Goal: Task Accomplishment & Management: Manage account settings

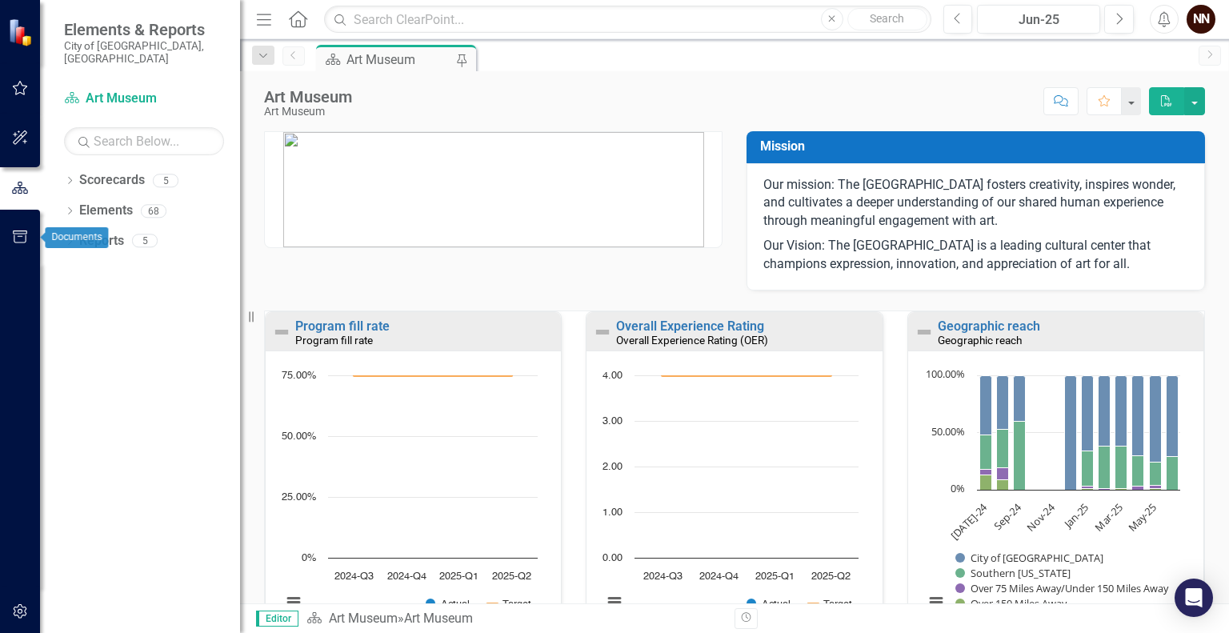
click at [16, 236] on icon "button" at bounding box center [20, 236] width 17 height 13
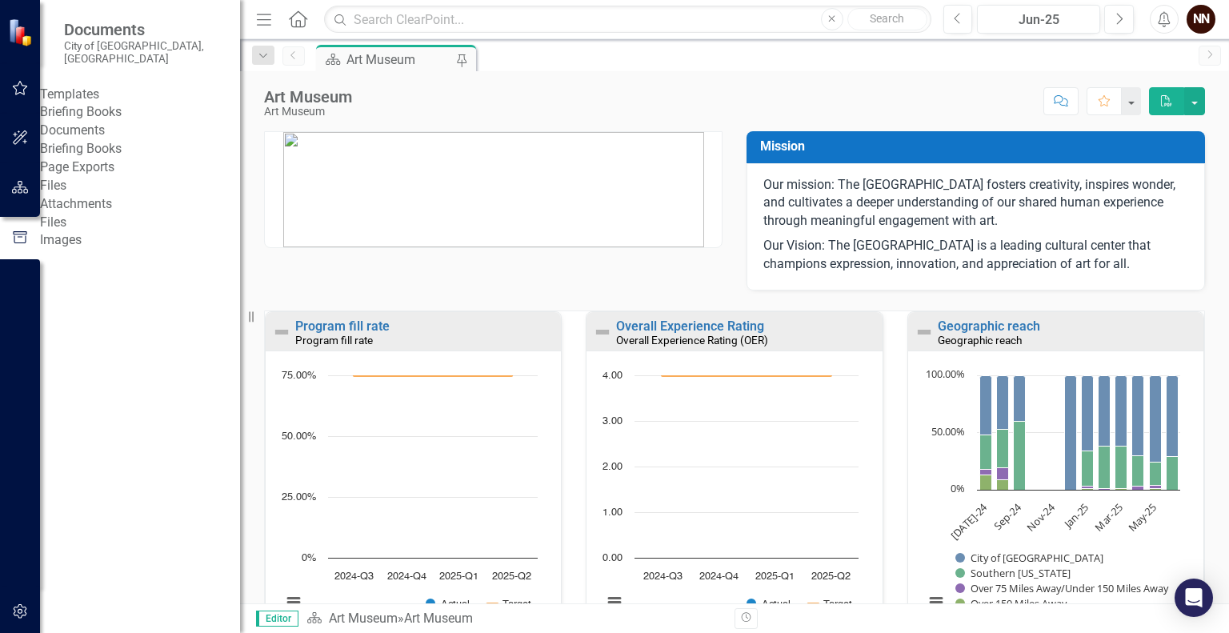
click at [91, 114] on link "Briefing Books" at bounding box center [140, 112] width 200 height 18
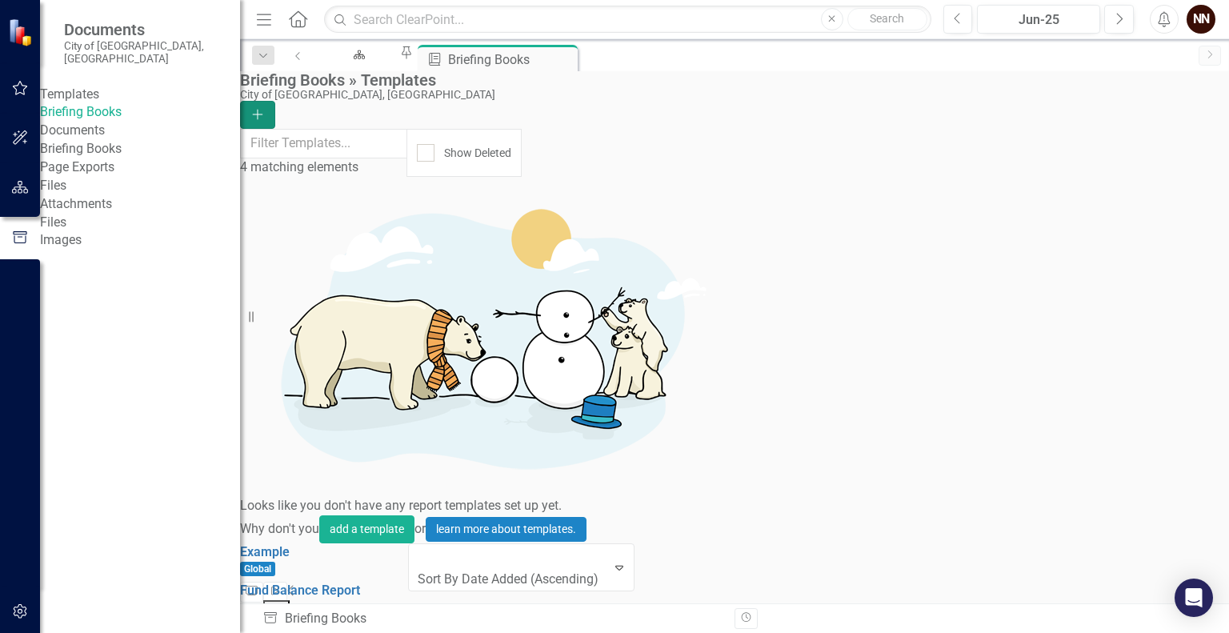
click at [275, 101] on button "Add" at bounding box center [257, 115] width 35 height 28
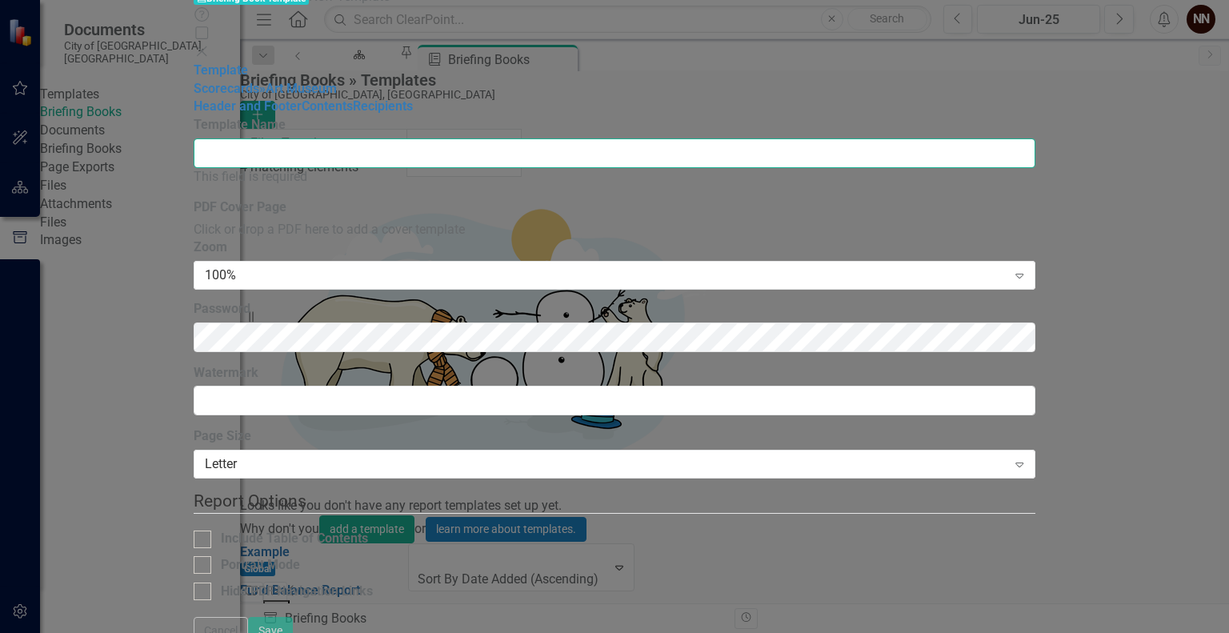
click at [619, 138] on input "Template Name" at bounding box center [615, 153] width 842 height 30
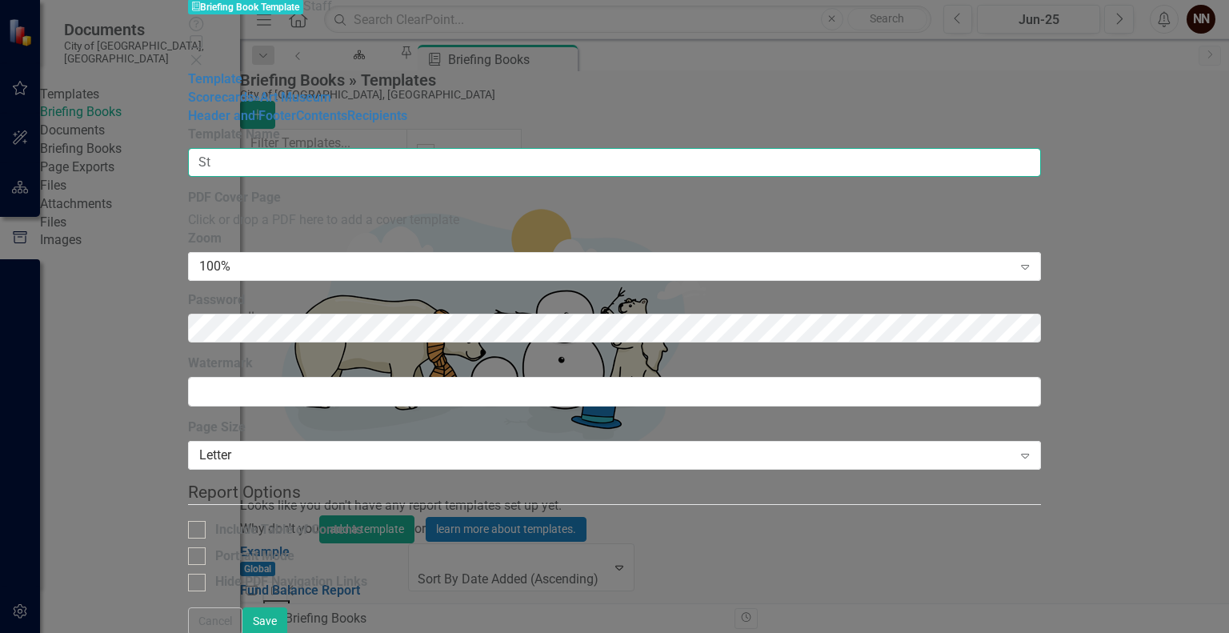
type input "S"
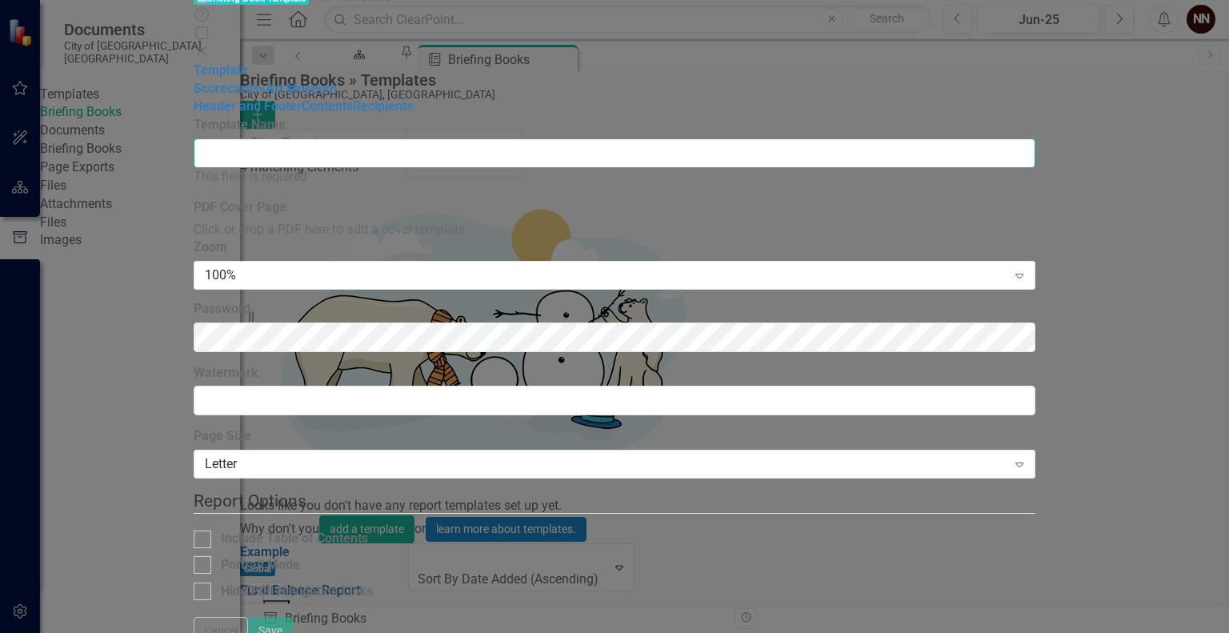
type input "C"
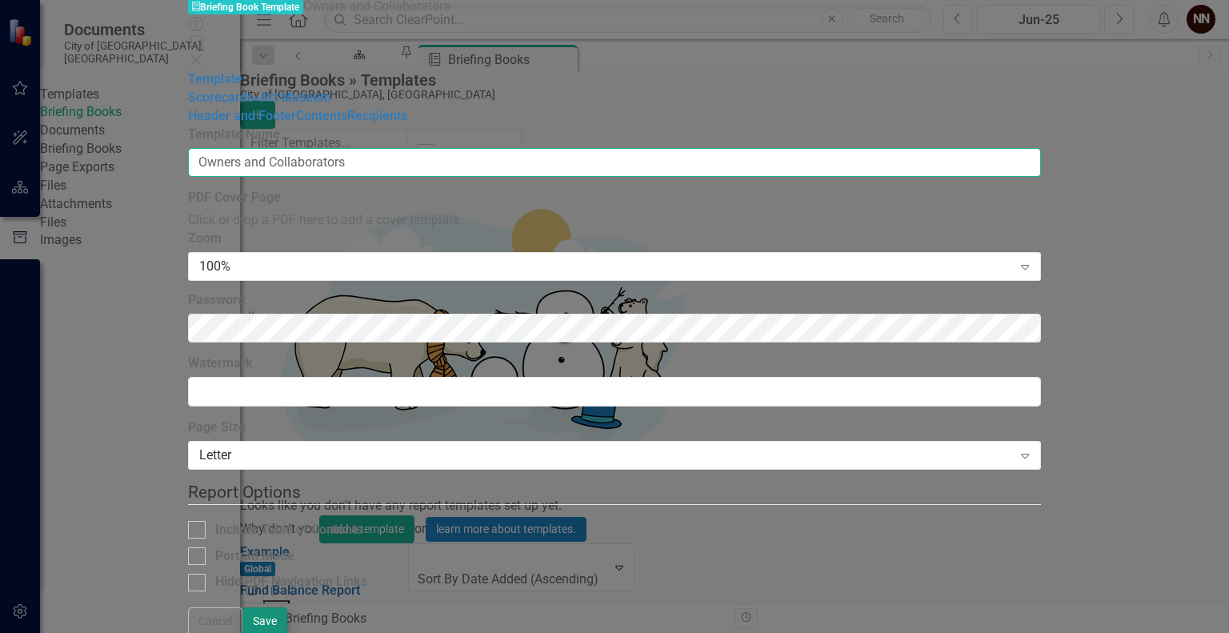
type input "Owners and Collaborators"
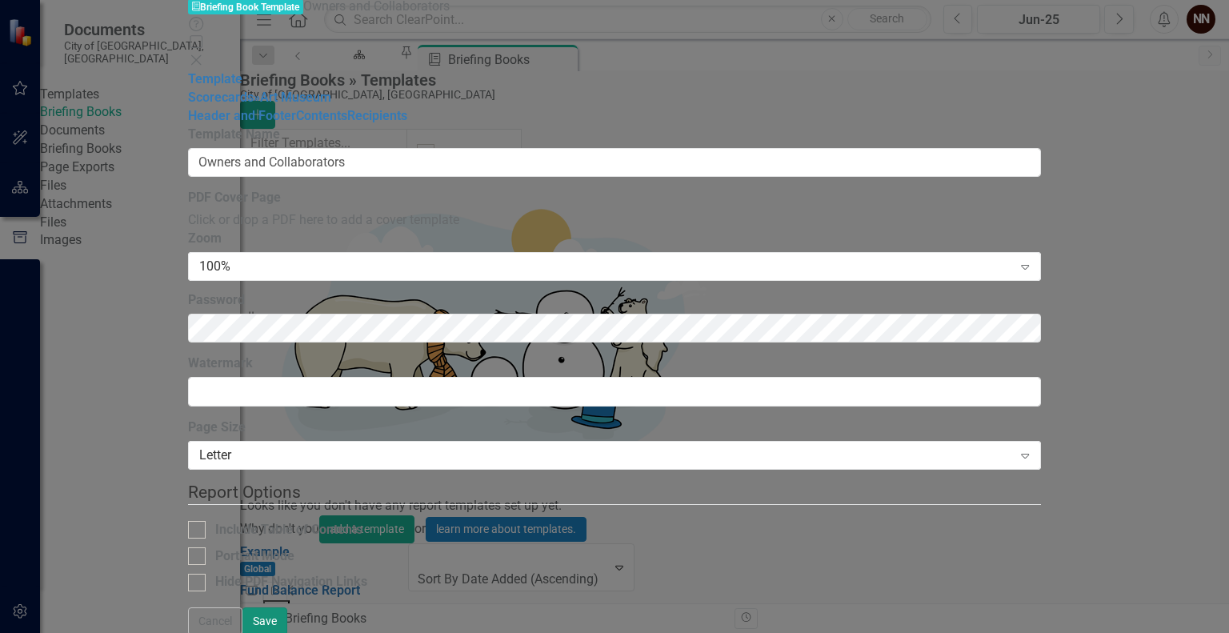
click at [287, 624] on button "Save" at bounding box center [265, 621] width 45 height 28
click at [254, 105] on link "» Art Museum" at bounding box center [293, 97] width 78 height 15
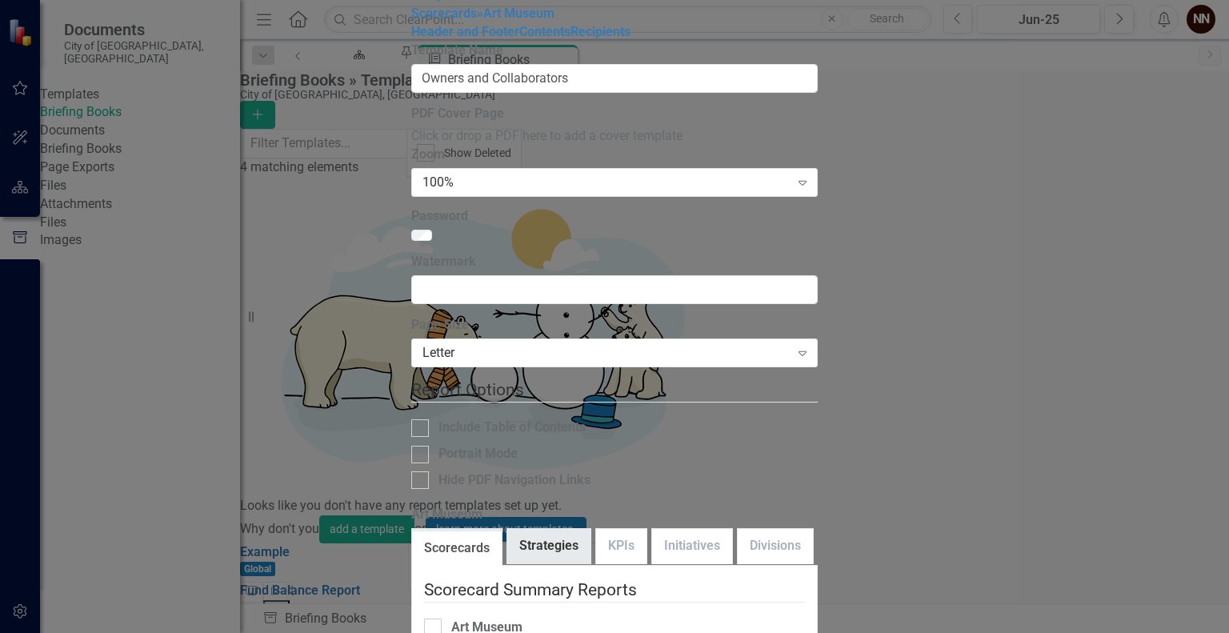
click at [507, 529] on link "Strategies" at bounding box center [548, 546] width 83 height 34
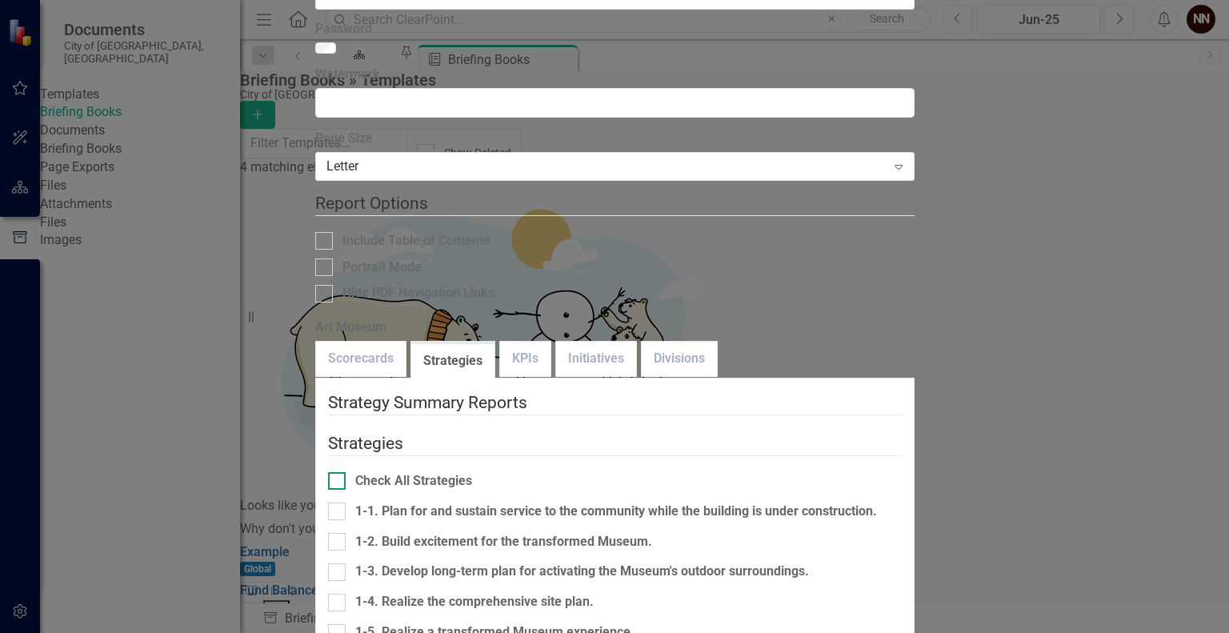
click at [339, 472] on input "Check All Strategies" at bounding box center [333, 477] width 10 height 10
checkbox input "true"
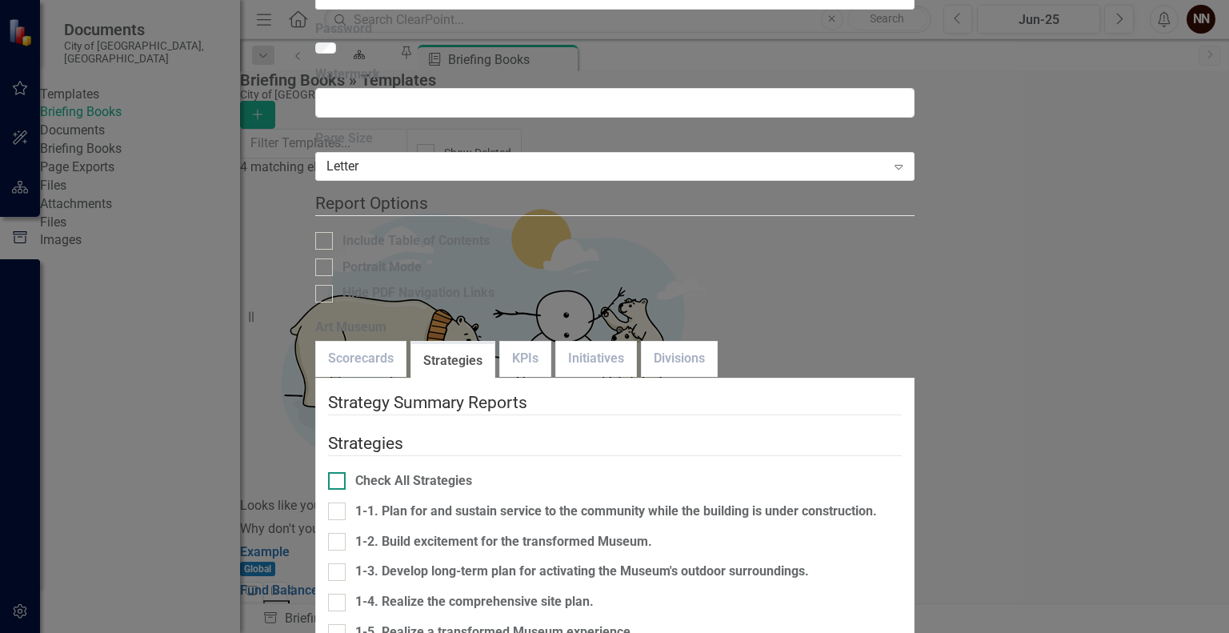
checkbox input "true"
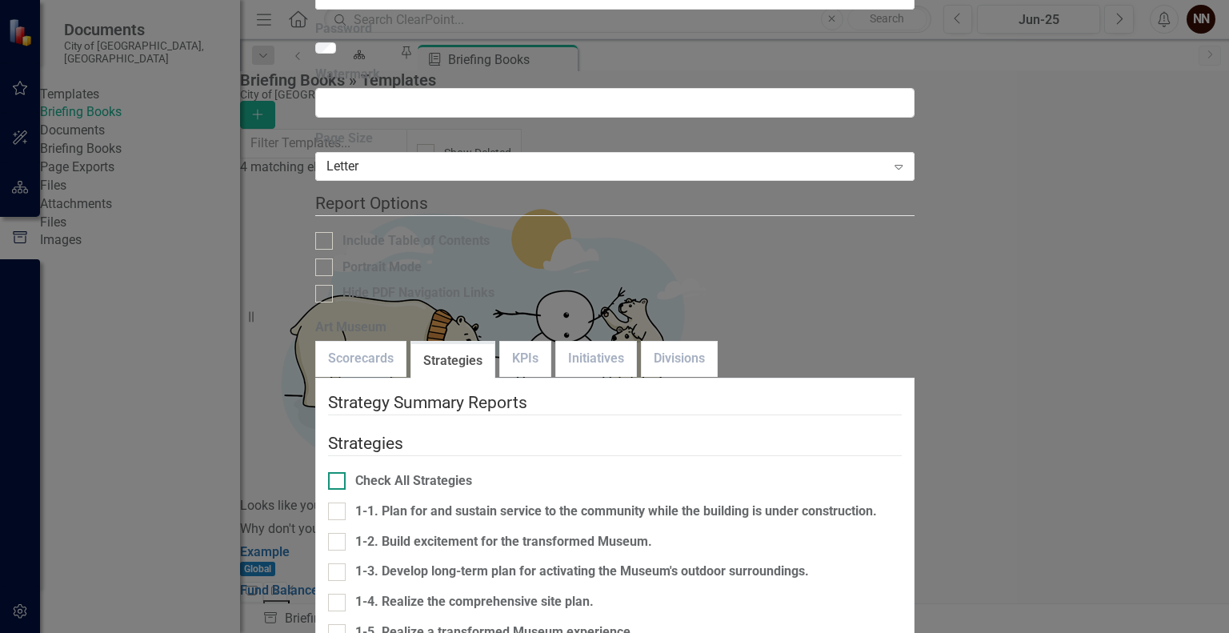
checkbox input "true"
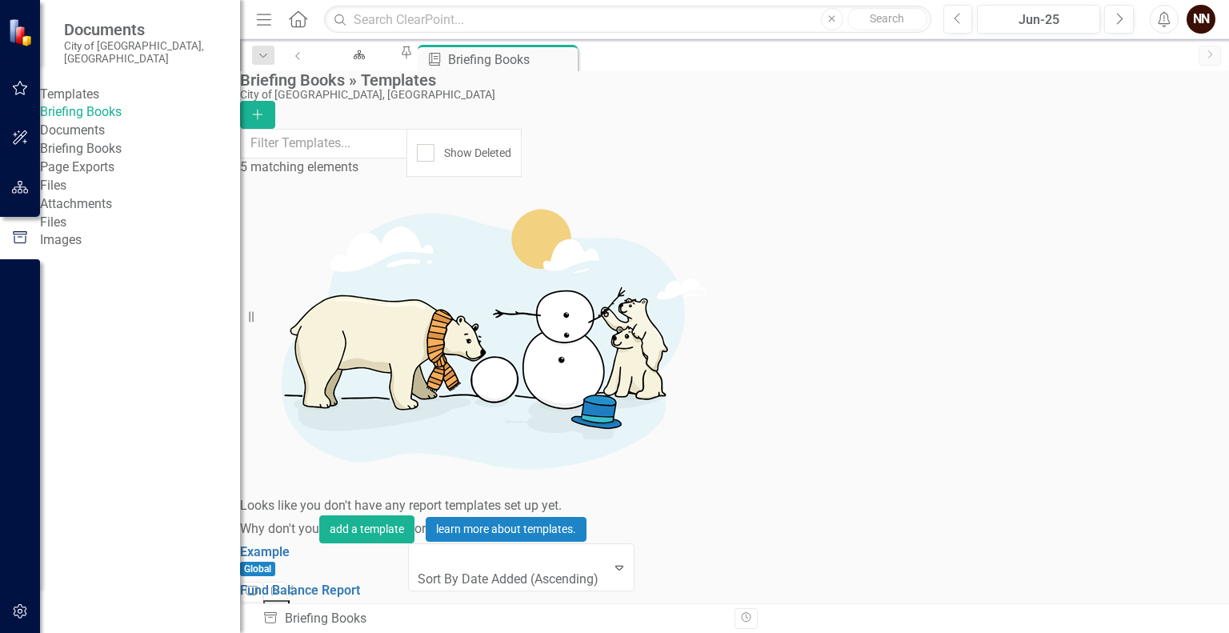
click at [1105, 456] on link "Preview Preview Template" at bounding box center [1094, 460] width 148 height 30
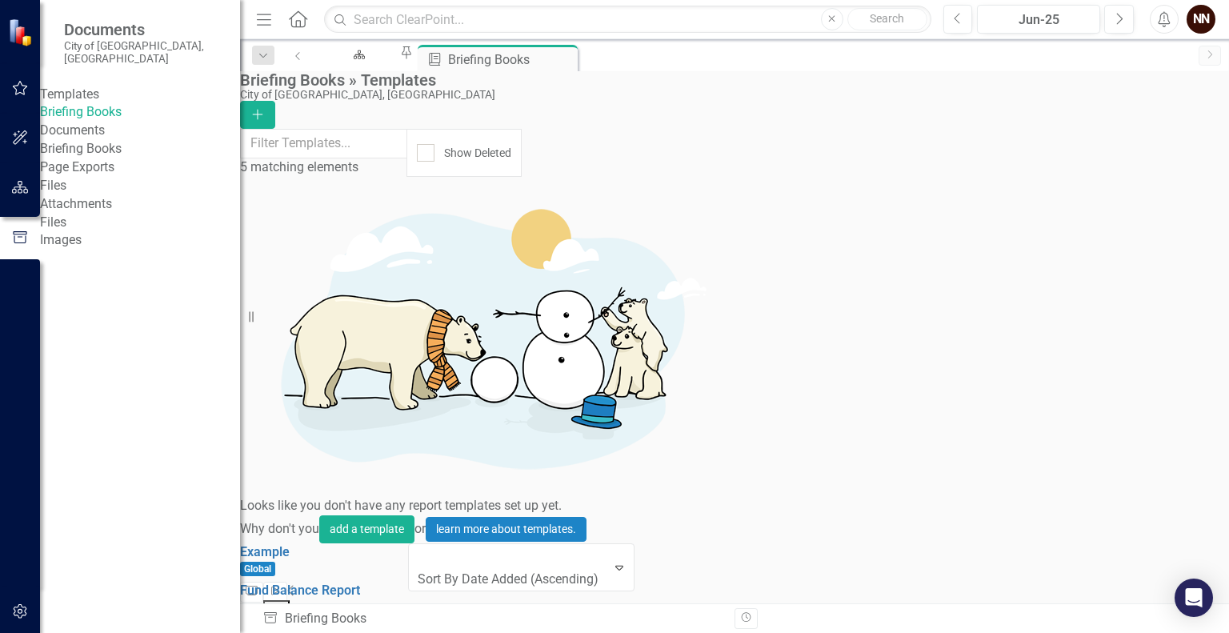
click at [1101, 483] on link "Edit Edit Template" at bounding box center [1094, 490] width 148 height 30
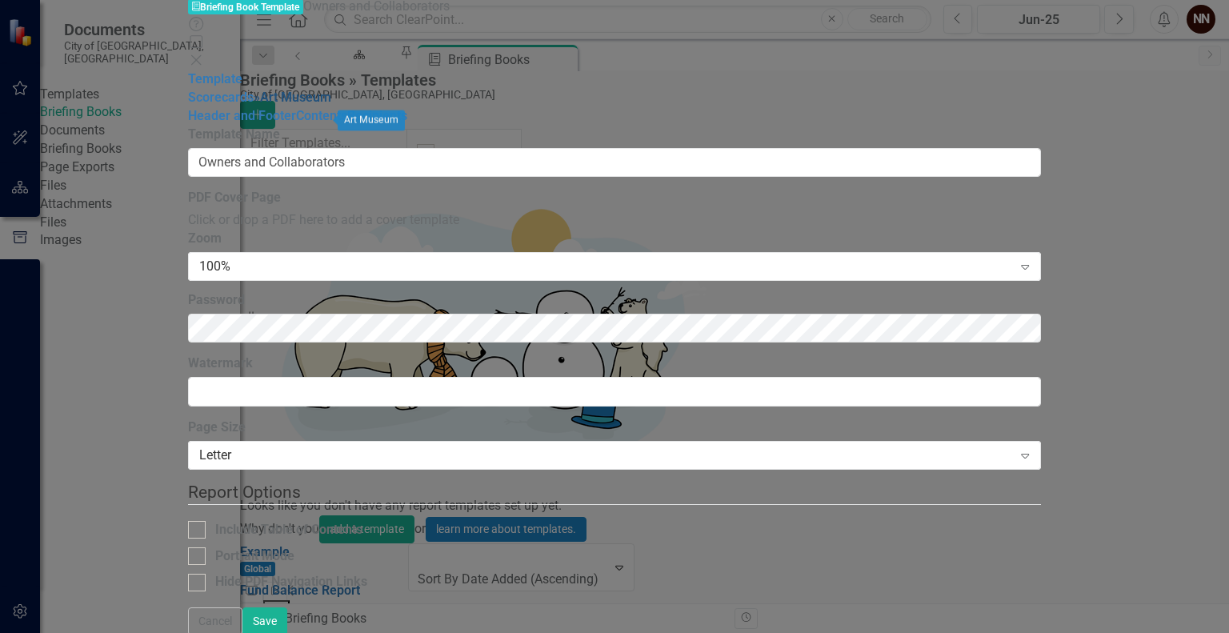
click at [254, 105] on link "» Art Museum" at bounding box center [293, 97] width 78 height 15
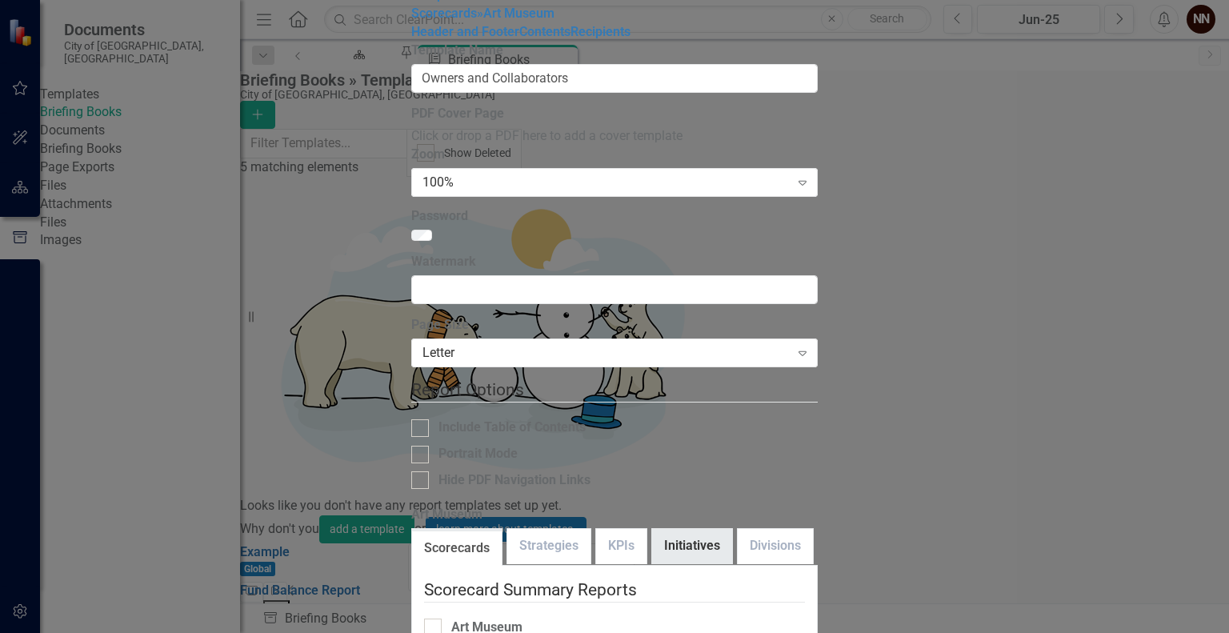
click at [652, 529] on link "Initiatives" at bounding box center [692, 546] width 80 height 34
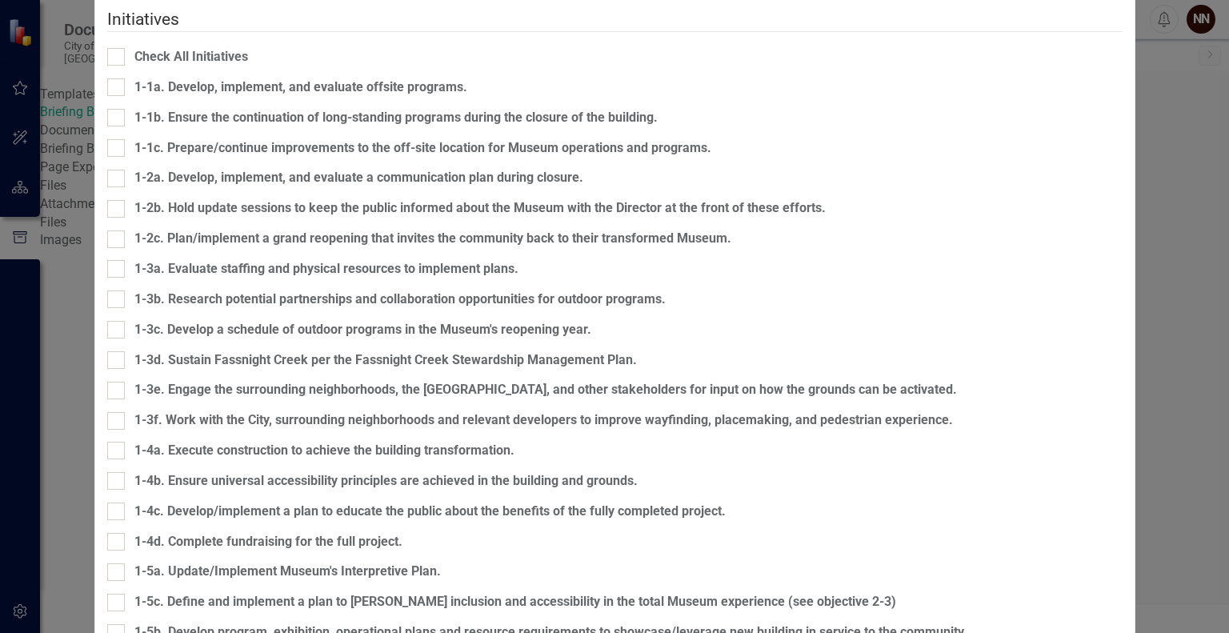
checkbox input "true"
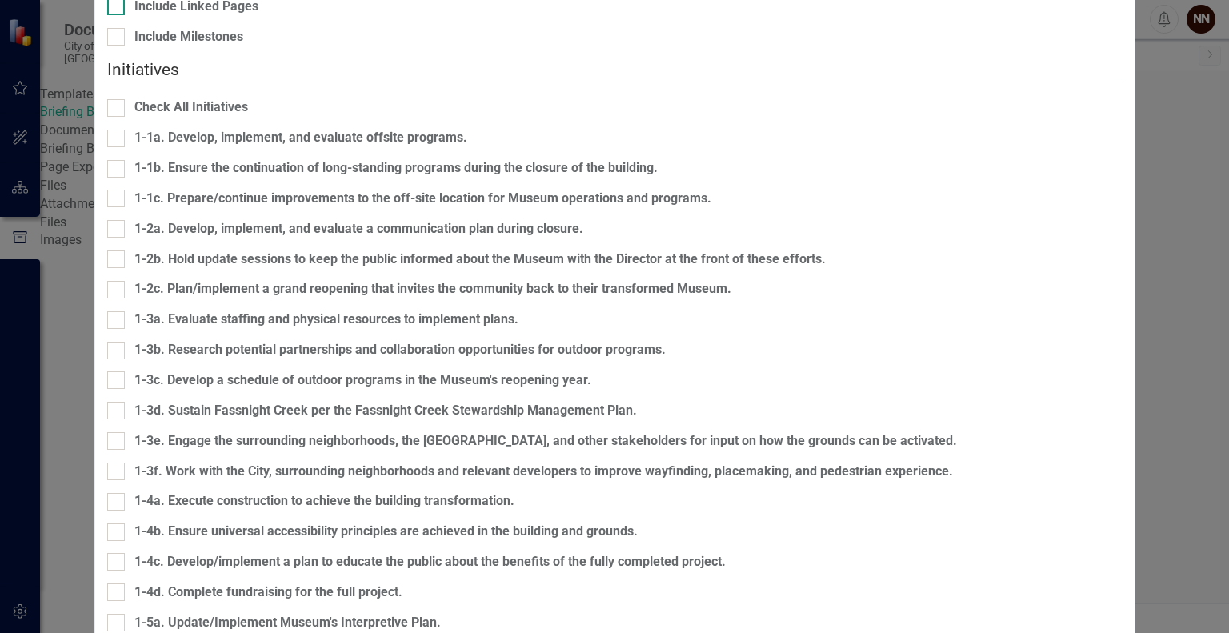
click at [118, 8] on input "Include Linked Pages" at bounding box center [112, 3] width 10 height 10
checkbox input "true"
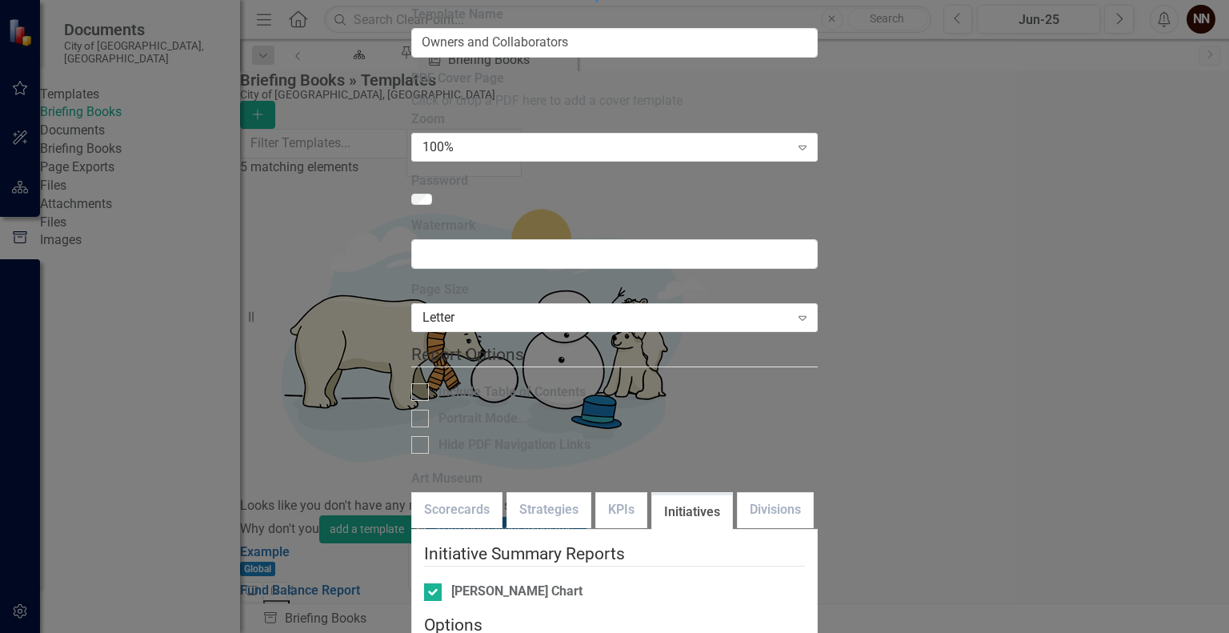
checkbox input "true"
checkbox input "false"
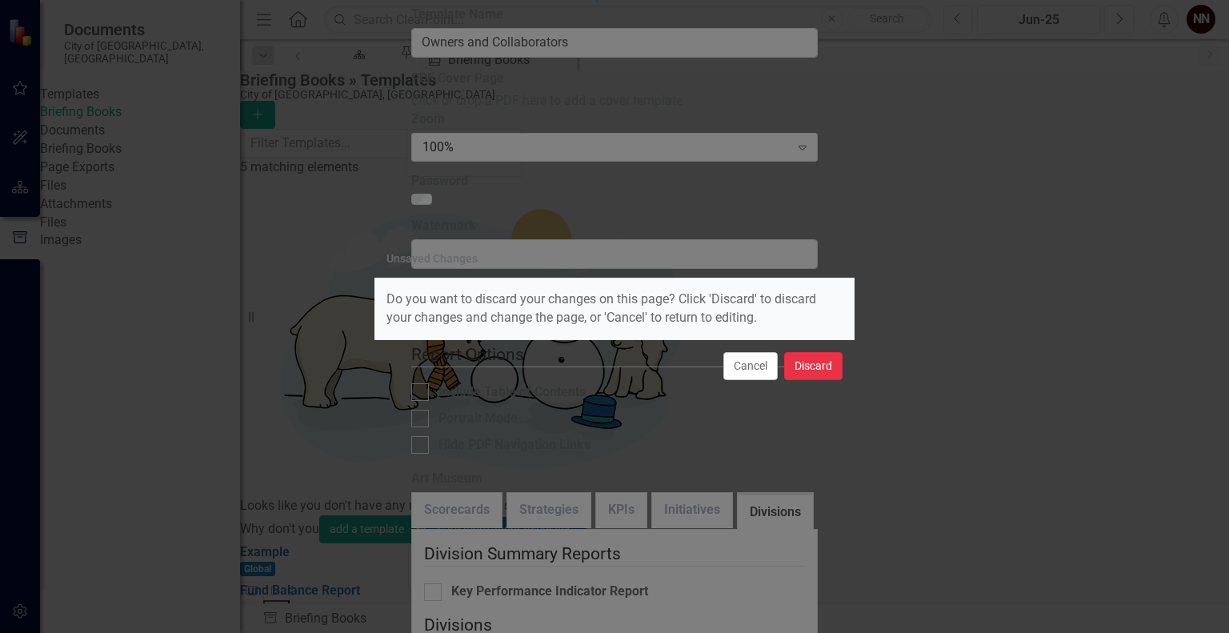
click at [806, 360] on button "Discard" at bounding box center [813, 366] width 58 height 28
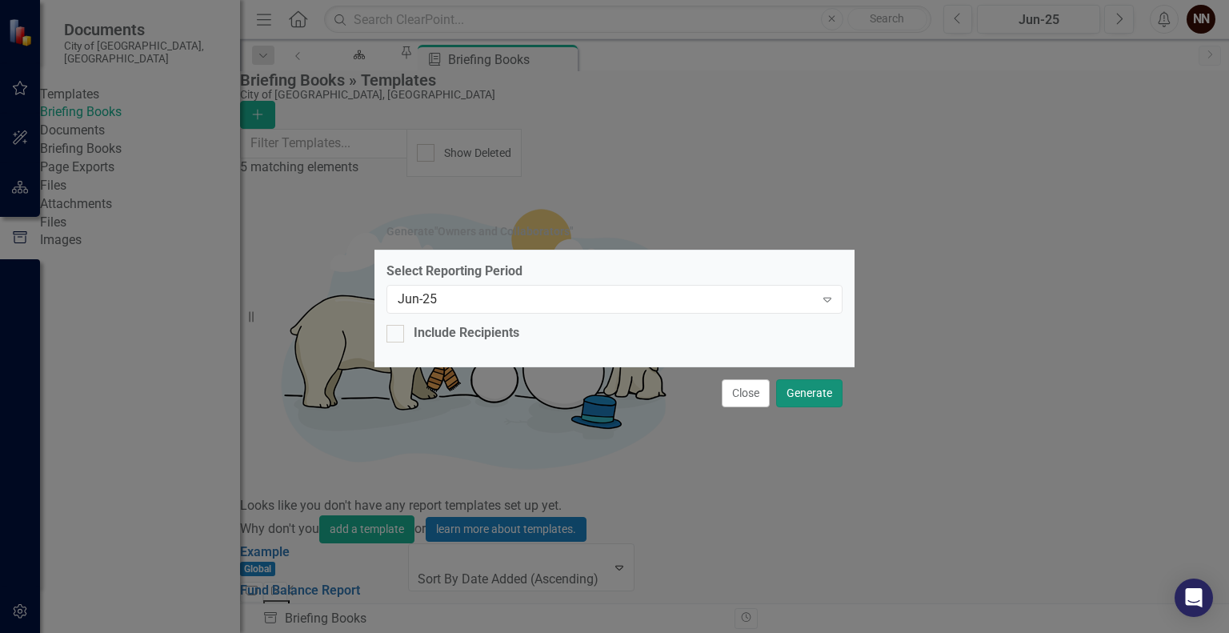
click at [821, 379] on button "Generate" at bounding box center [809, 393] width 66 height 28
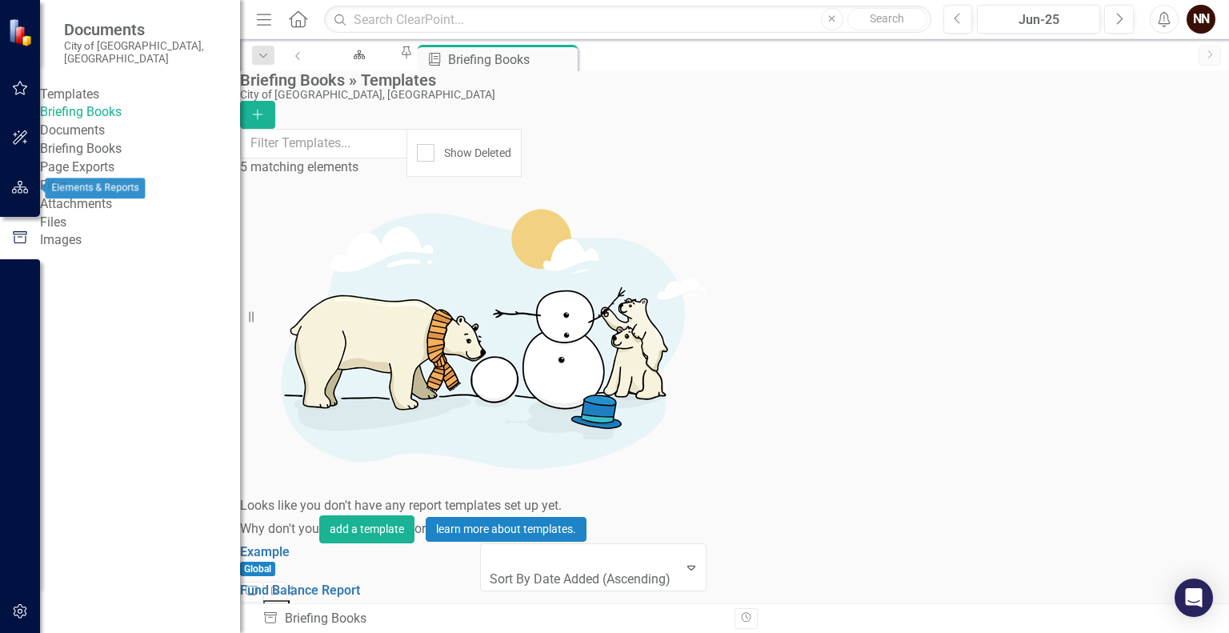
click at [17, 198] on button "button" at bounding box center [20, 188] width 36 height 34
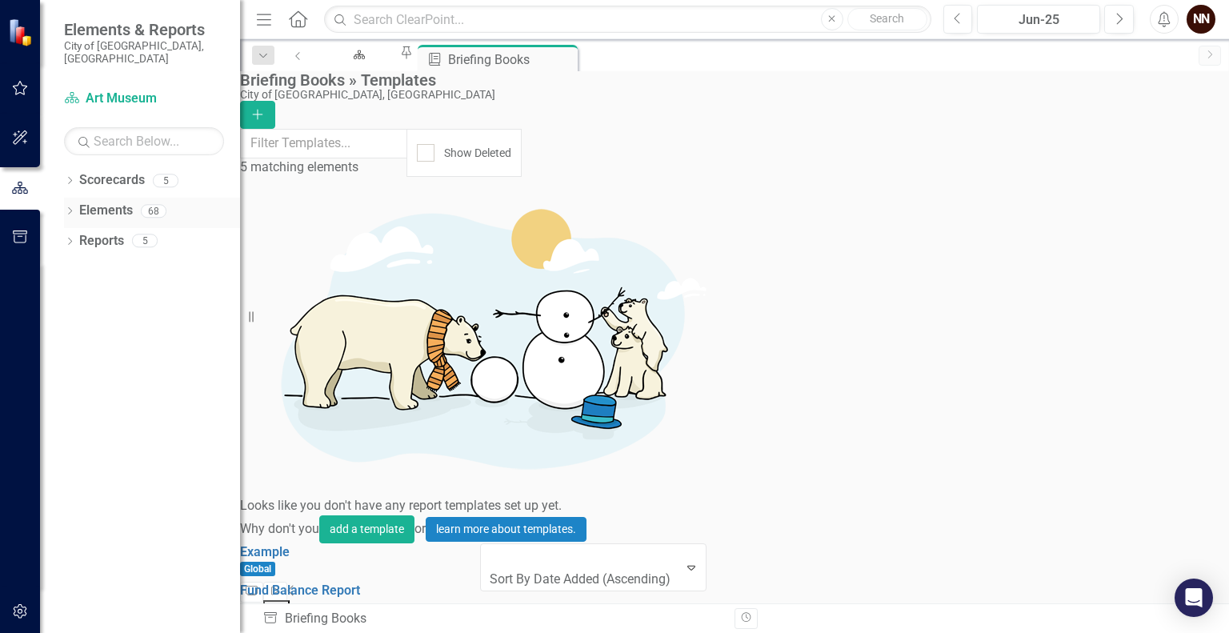
click at [118, 202] on link "Elements" at bounding box center [106, 211] width 54 height 18
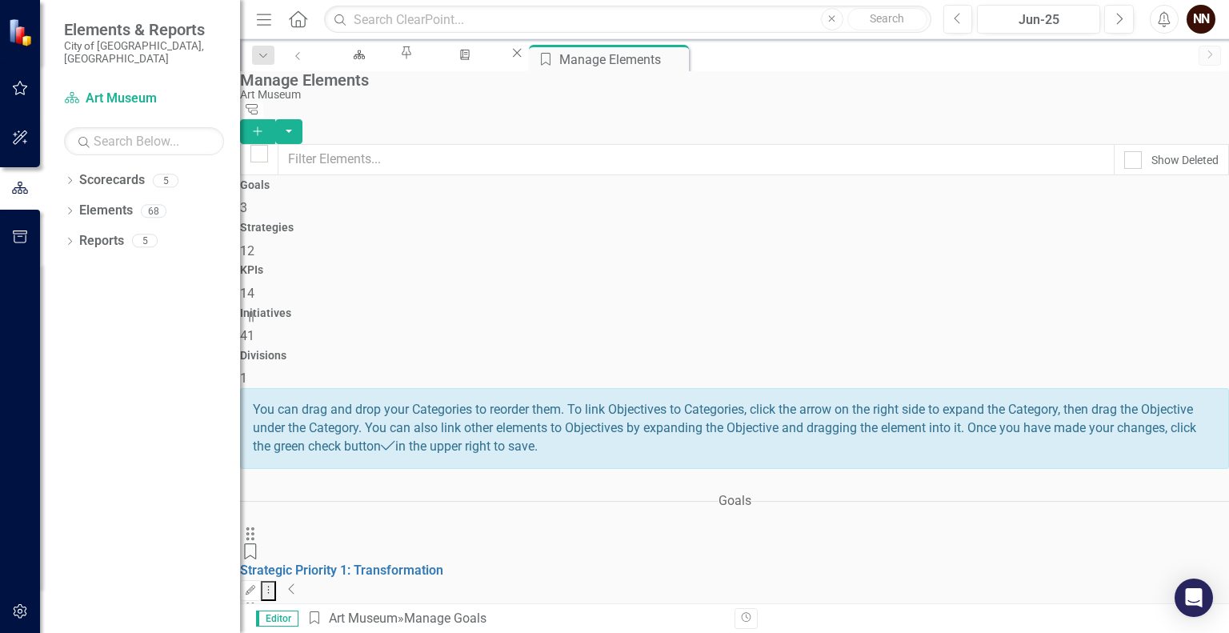
click at [255, 243] on span "12" at bounding box center [247, 250] width 14 height 15
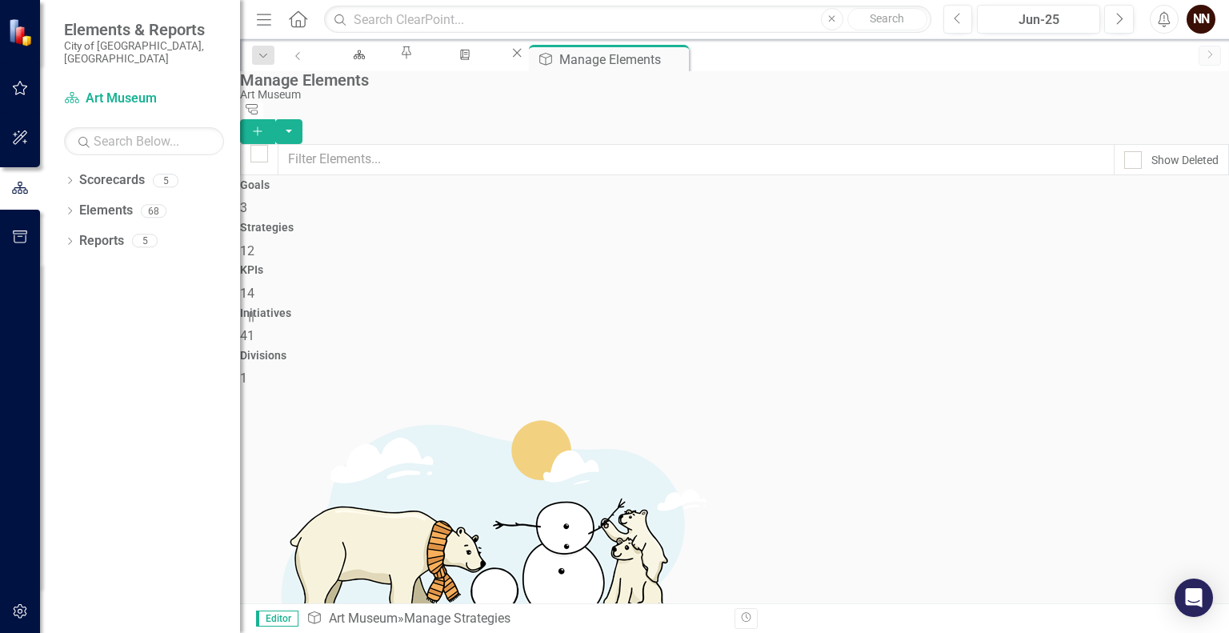
click at [836, 101] on div "Art Museum" at bounding box center [730, 95] width 981 height 12
click at [19, 243] on icon "button" at bounding box center [20, 236] width 14 height 13
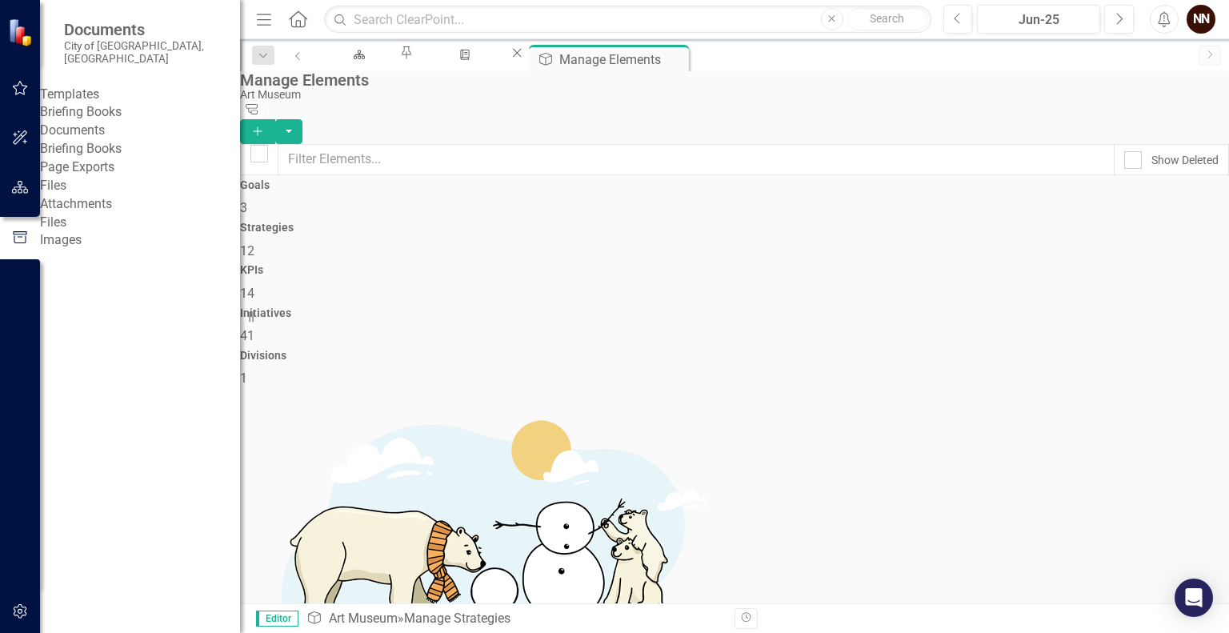
click at [109, 103] on link "Briefing Books" at bounding box center [140, 112] width 200 height 18
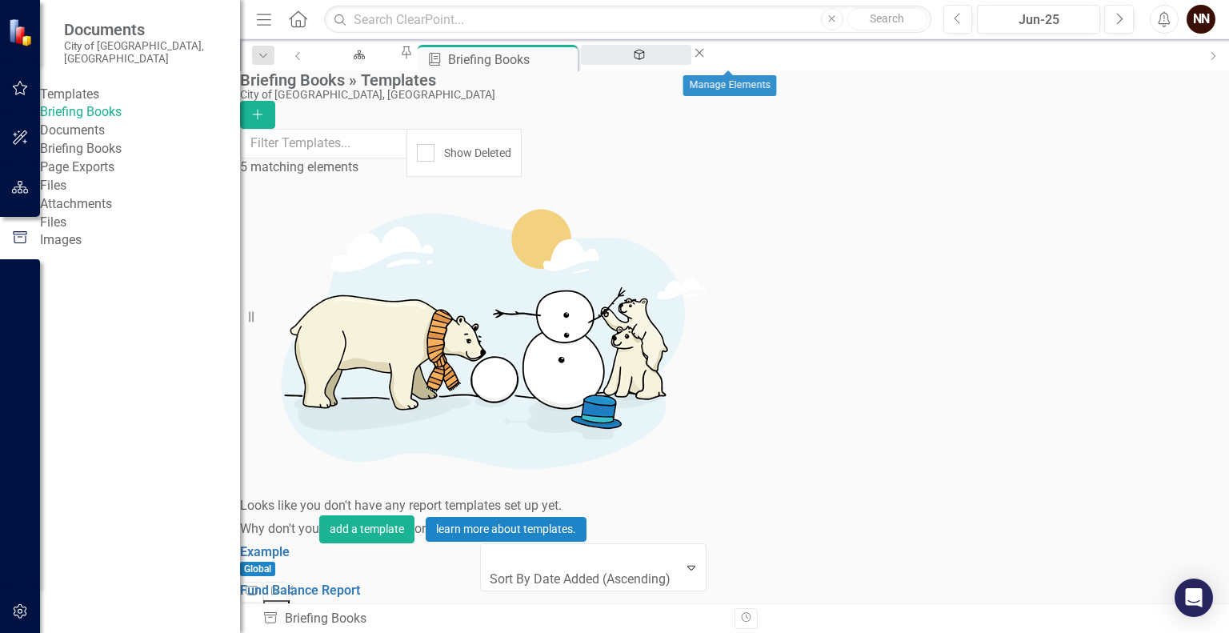
click at [677, 60] on div "Manage Elements" at bounding box center [636, 70] width 82 height 20
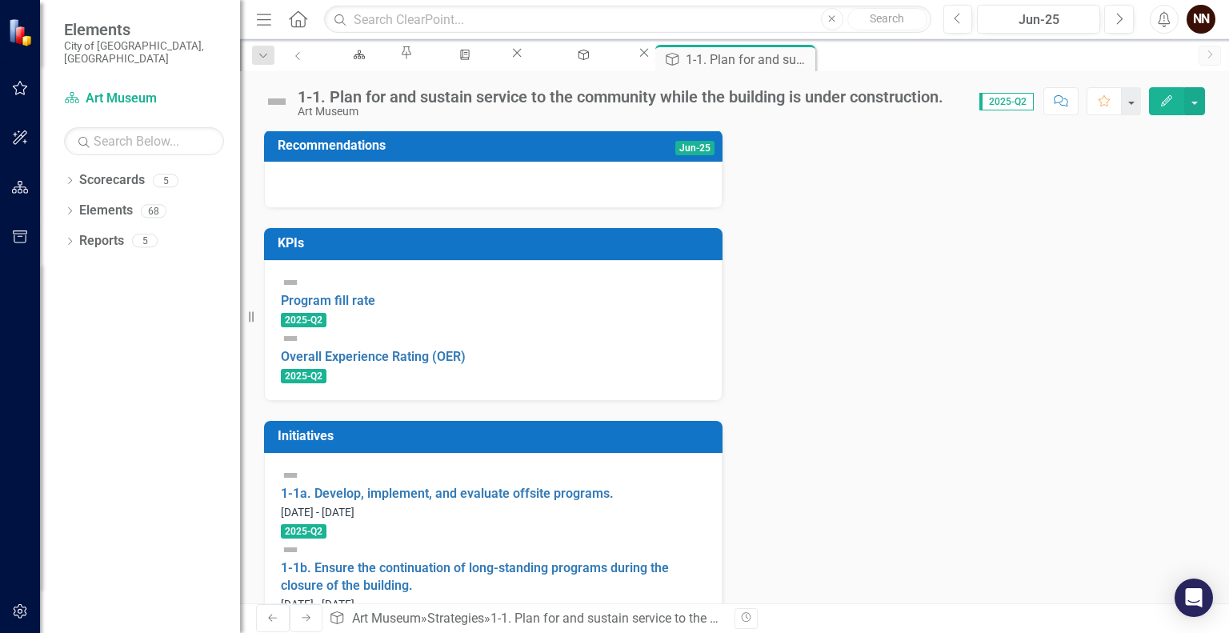
scroll to position [413, 0]
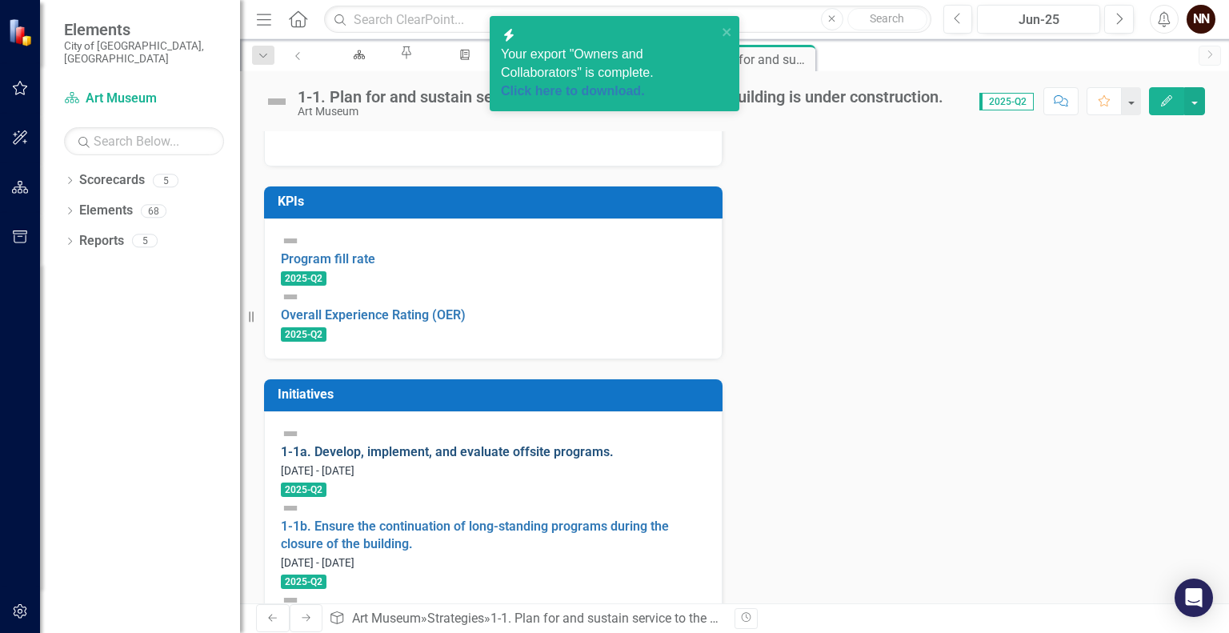
click at [412, 459] on link "1-1a. Develop, implement, and evaluate offsite programs." at bounding box center [447, 451] width 333 height 15
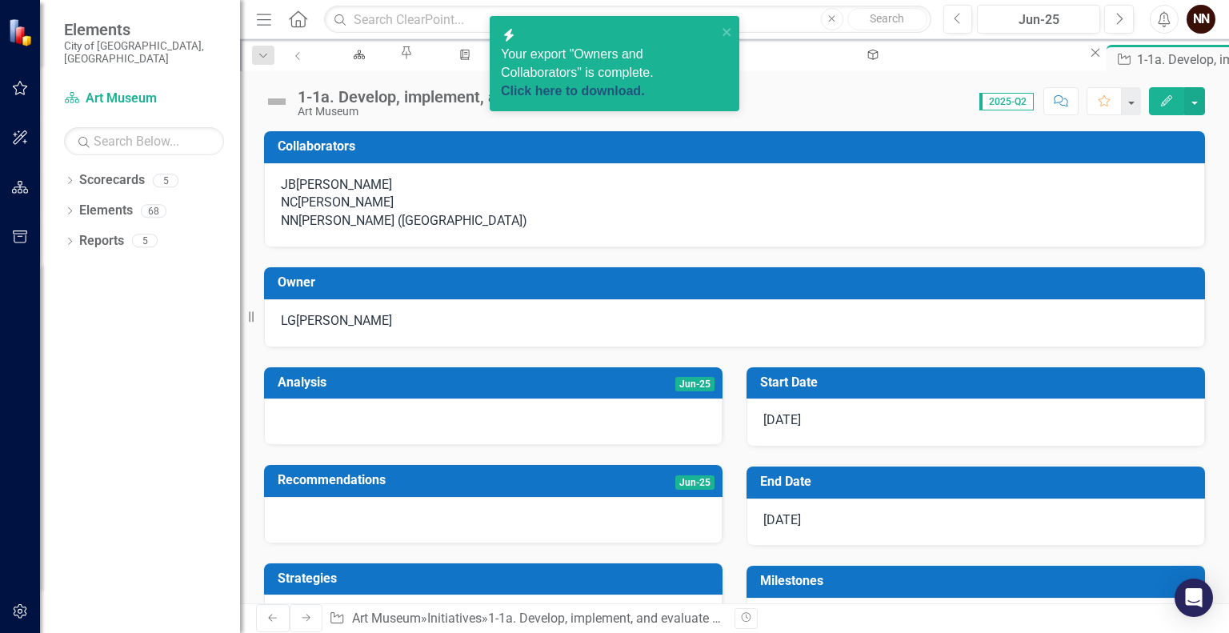
click at [631, 84] on link "Click here to download." at bounding box center [573, 91] width 144 height 14
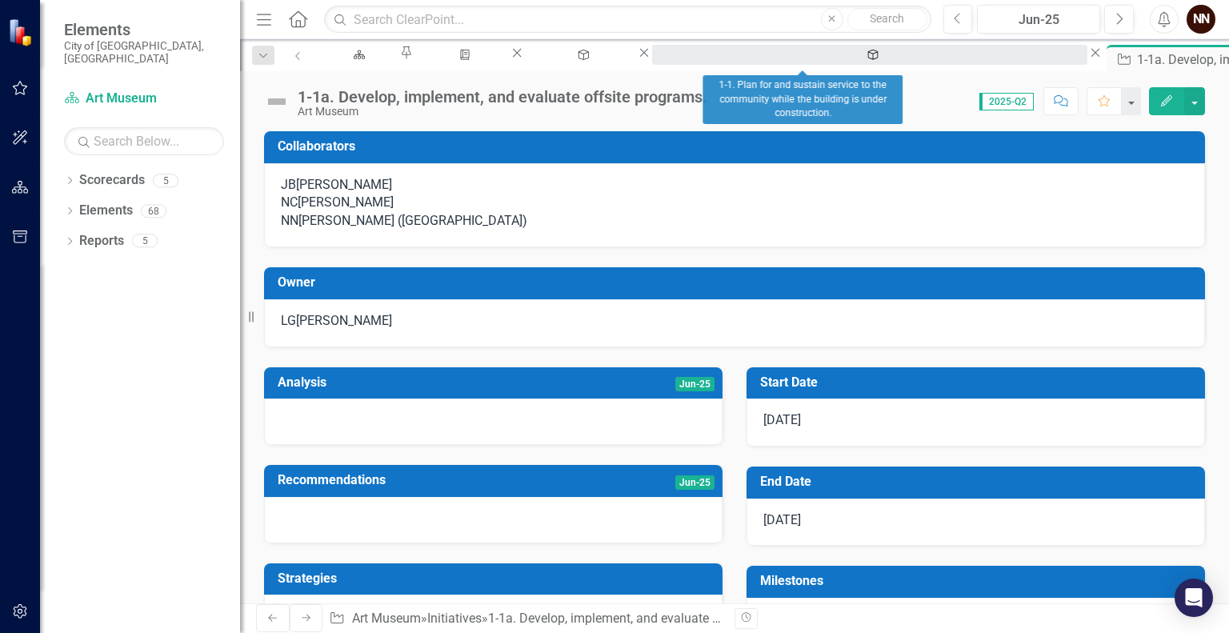
click at [796, 60] on div "1-1. Plan for and sustain service to the community while the building is under …" at bounding box center [870, 70] width 407 height 20
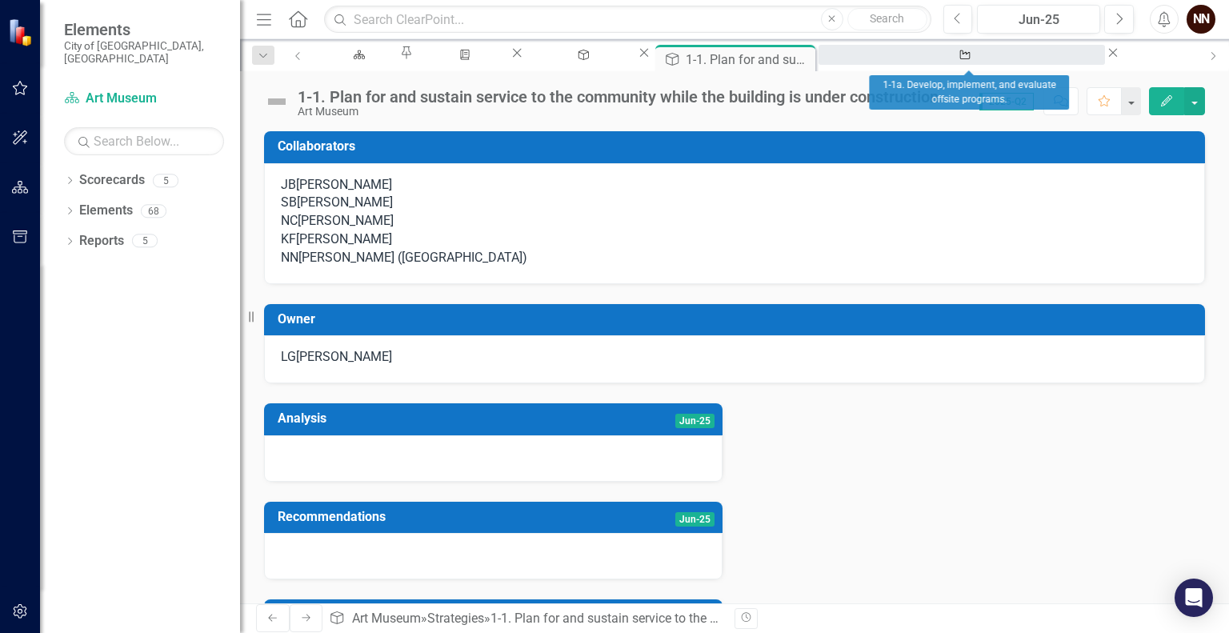
click at [934, 60] on div "1-1a. Develop, implement, and evaluate offsite programs." at bounding box center [962, 70] width 258 height 20
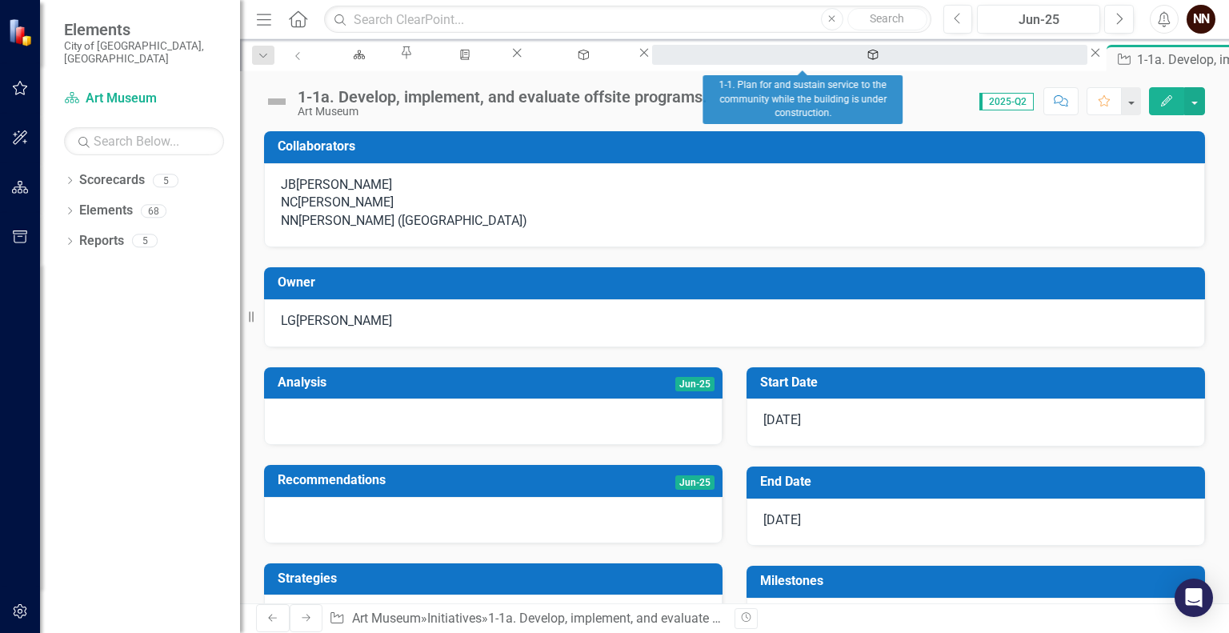
click at [825, 60] on div "1-1. Plan for and sustain service to the community while the building is under …" at bounding box center [870, 70] width 407 height 20
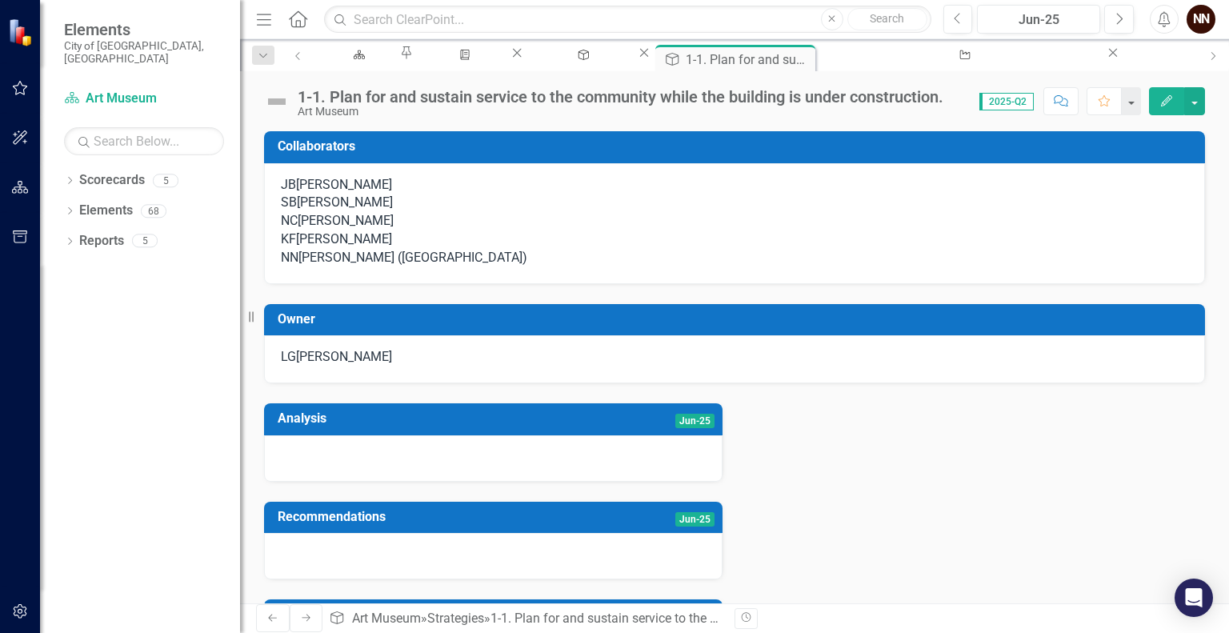
click at [551, 327] on h3 "Owner" at bounding box center [738, 319] width 920 height 14
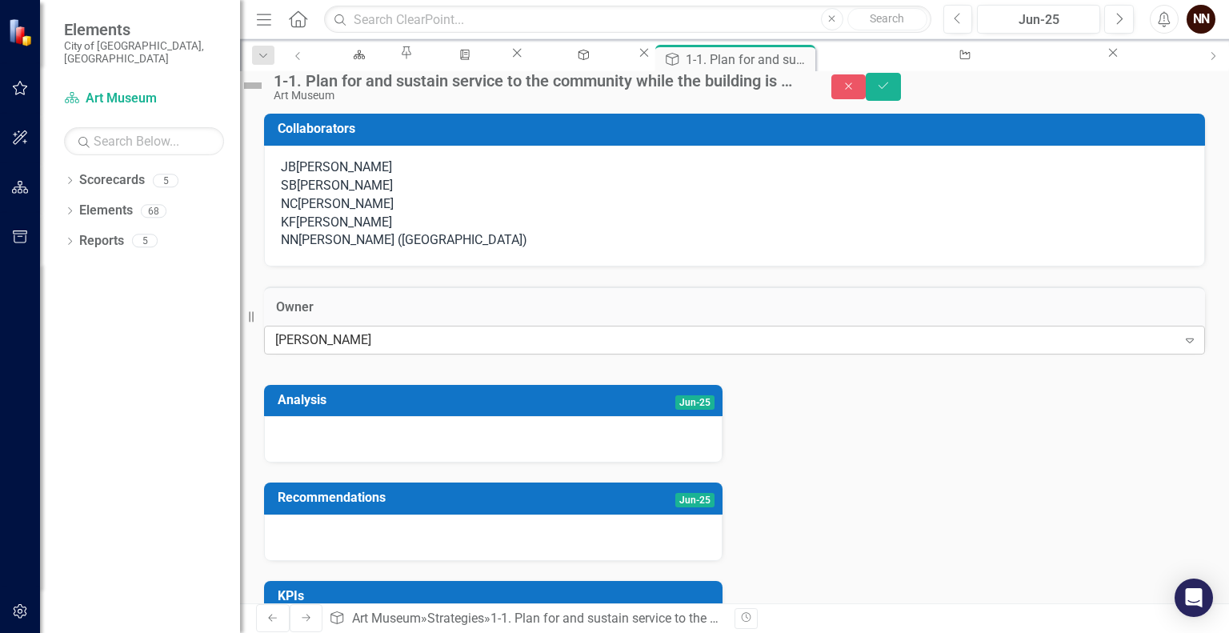
click at [534, 349] on div "[PERSON_NAME]" at bounding box center [726, 340] width 902 height 18
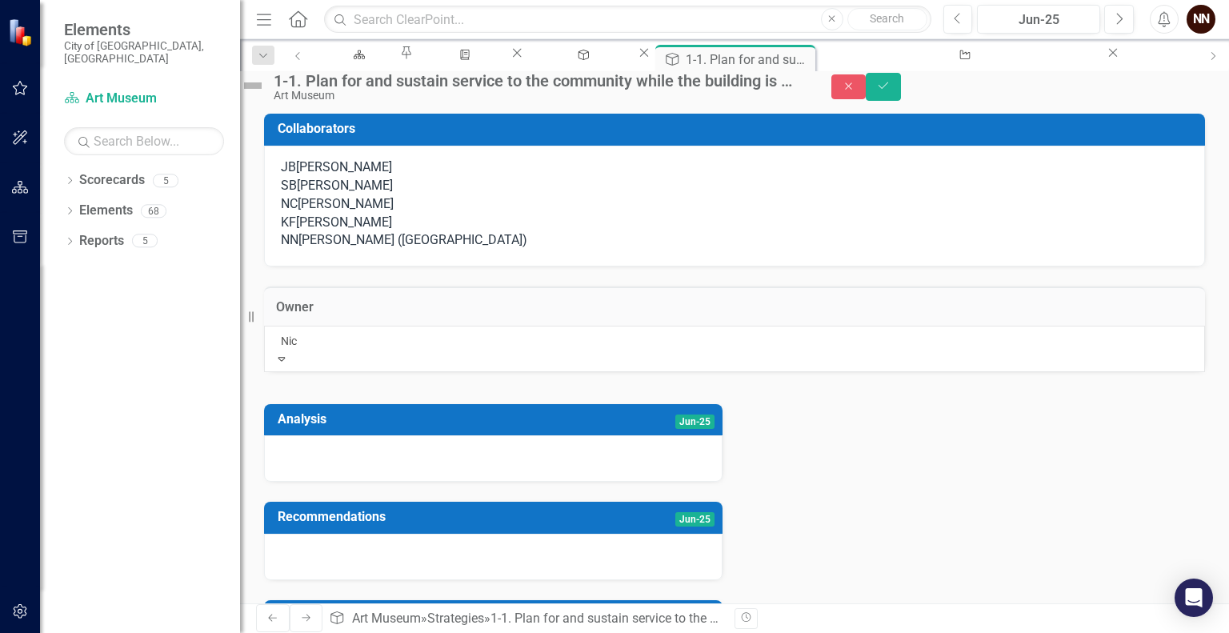
type input "Nick"
click at [325, 632] on span "Nick Nelson (Art Museum)" at bounding box center [162, 641] width 325 height 15
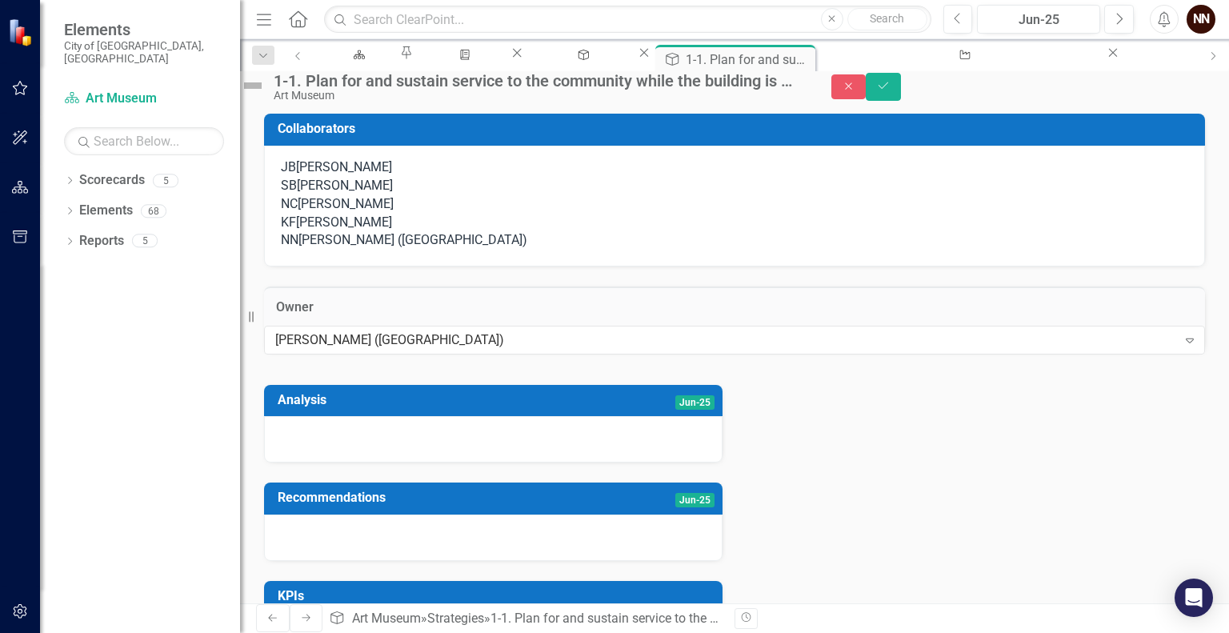
click at [435, 250] on div "[PERSON_NAME] ([GEOGRAPHIC_DATA])" at bounding box center [413, 240] width 229 height 18
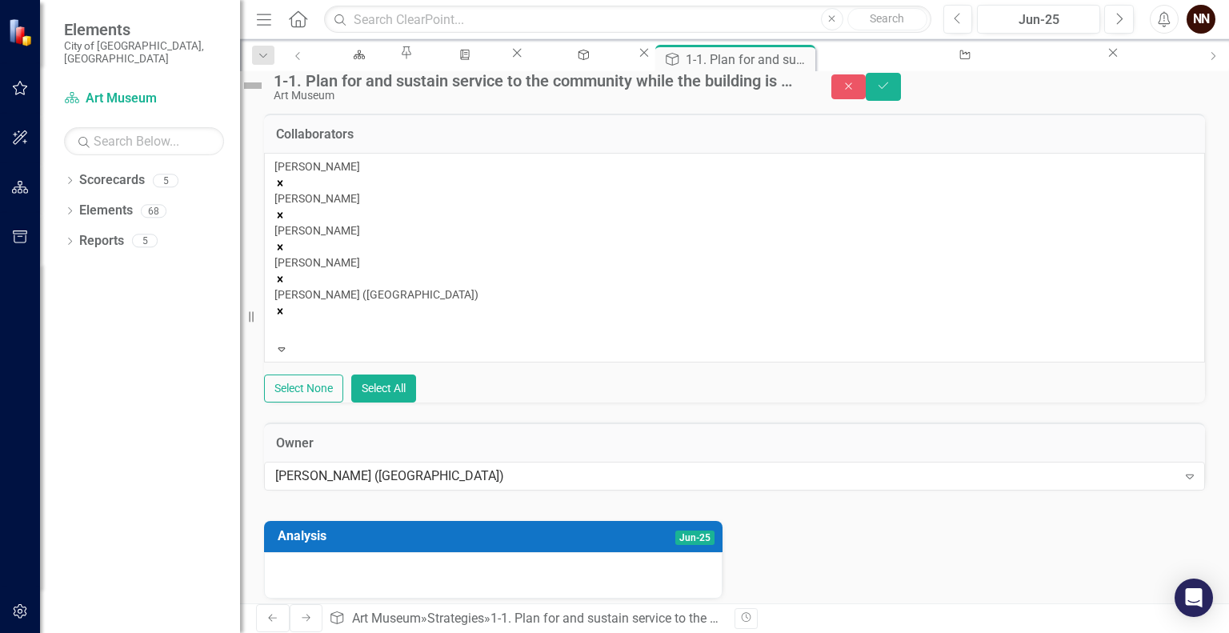
click at [283, 309] on icon "Remove Nick Nelson (Art Museum)" at bounding box center [281, 312] width 6 height 6
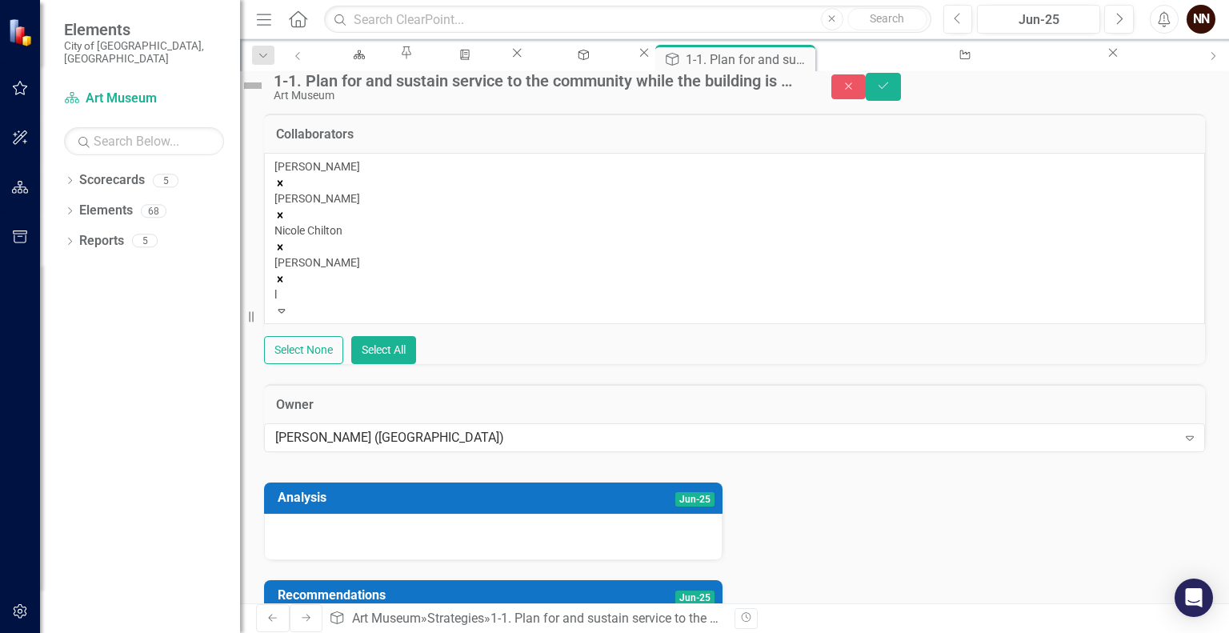
type input "lo"
click at [706, 632] on div "Lo ri Gipson" at bounding box center [614, 642] width 1229 height 18
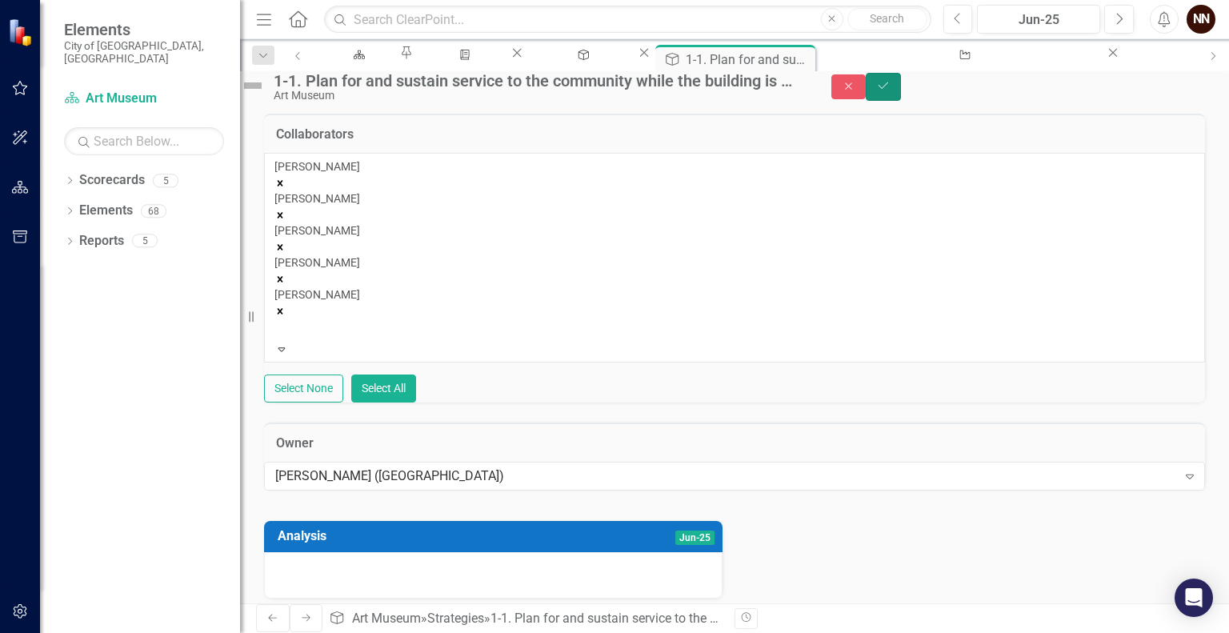
click at [891, 91] on icon "Save" at bounding box center [883, 85] width 14 height 11
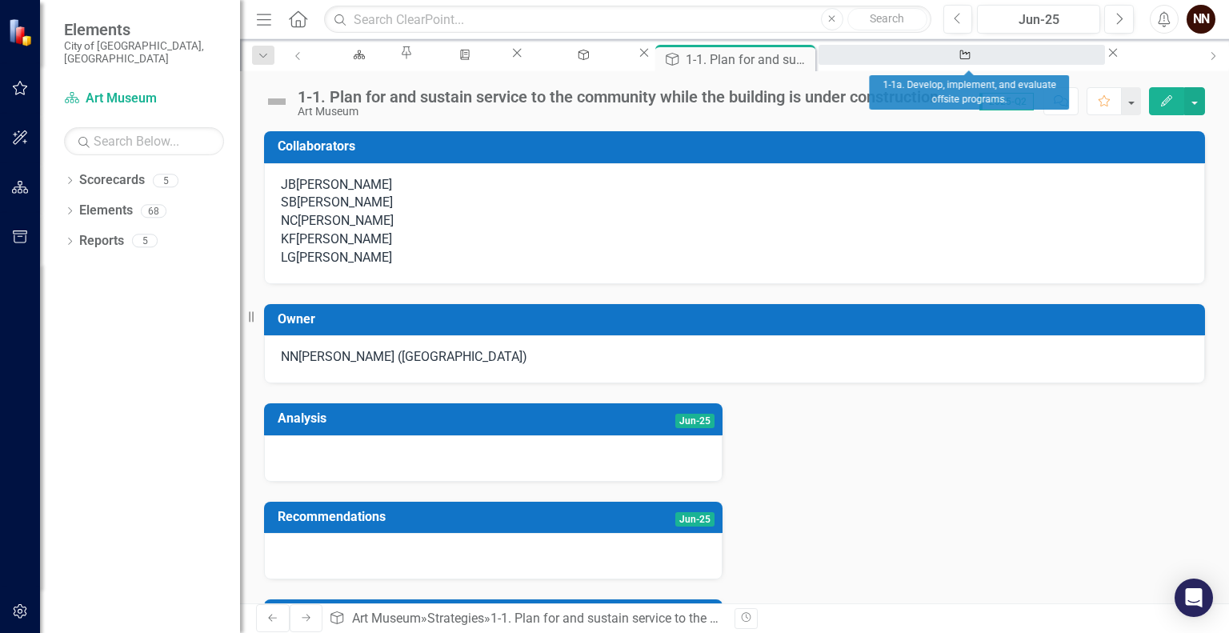
click at [967, 60] on div "1-1a. Develop, implement, and evaluate offsite programs." at bounding box center [962, 70] width 258 height 20
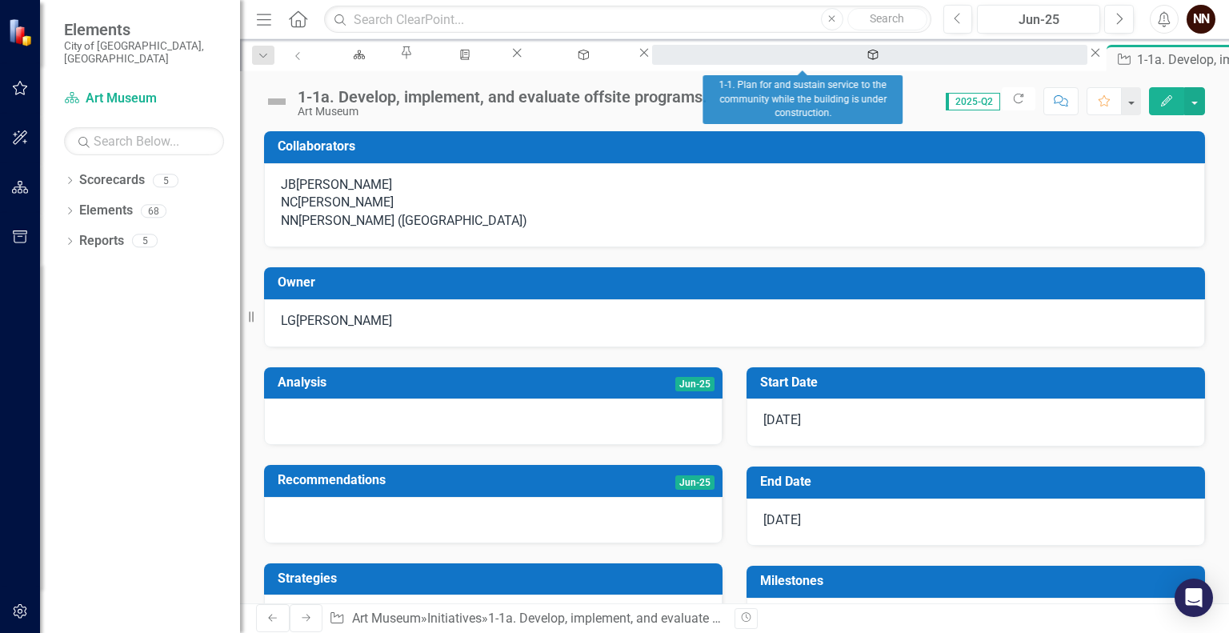
click at [816, 60] on div "1-1. Plan for and sustain service to the community while the building is under …" at bounding box center [870, 70] width 407 height 20
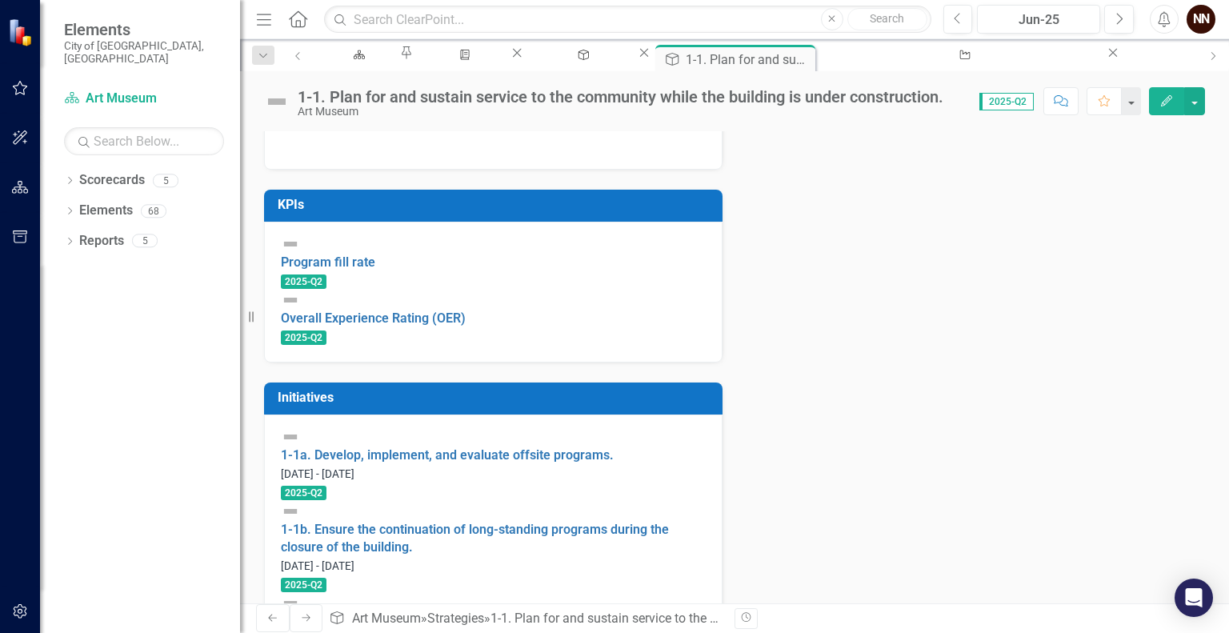
scroll to position [413, 0]
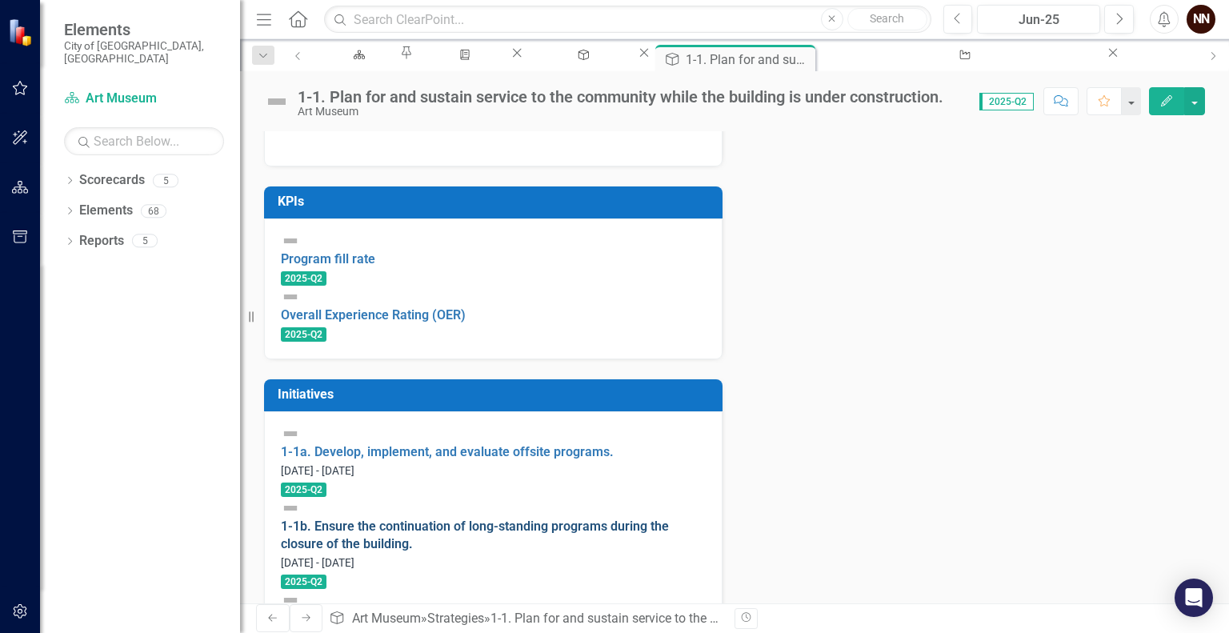
click at [460, 519] on link "1-1b. Ensure the continuation of long-standing programs during the closure of t…" at bounding box center [475, 536] width 388 height 34
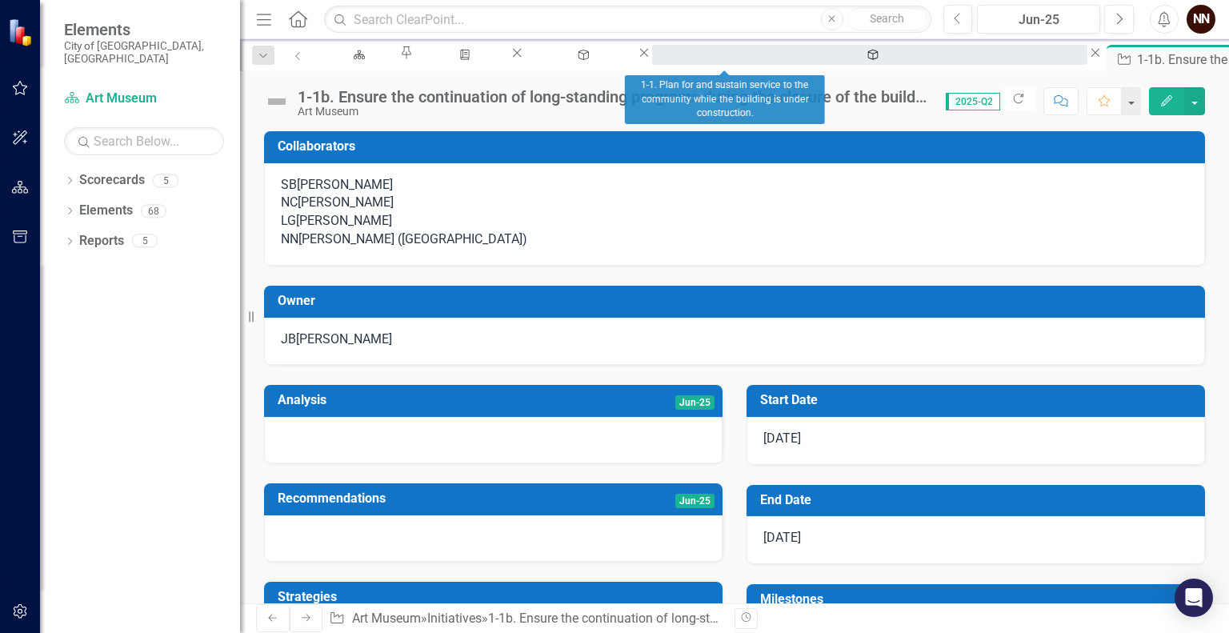
click at [733, 60] on div "1-1. Plan for and sustain service to the community while the building is under …" at bounding box center [870, 70] width 407 height 20
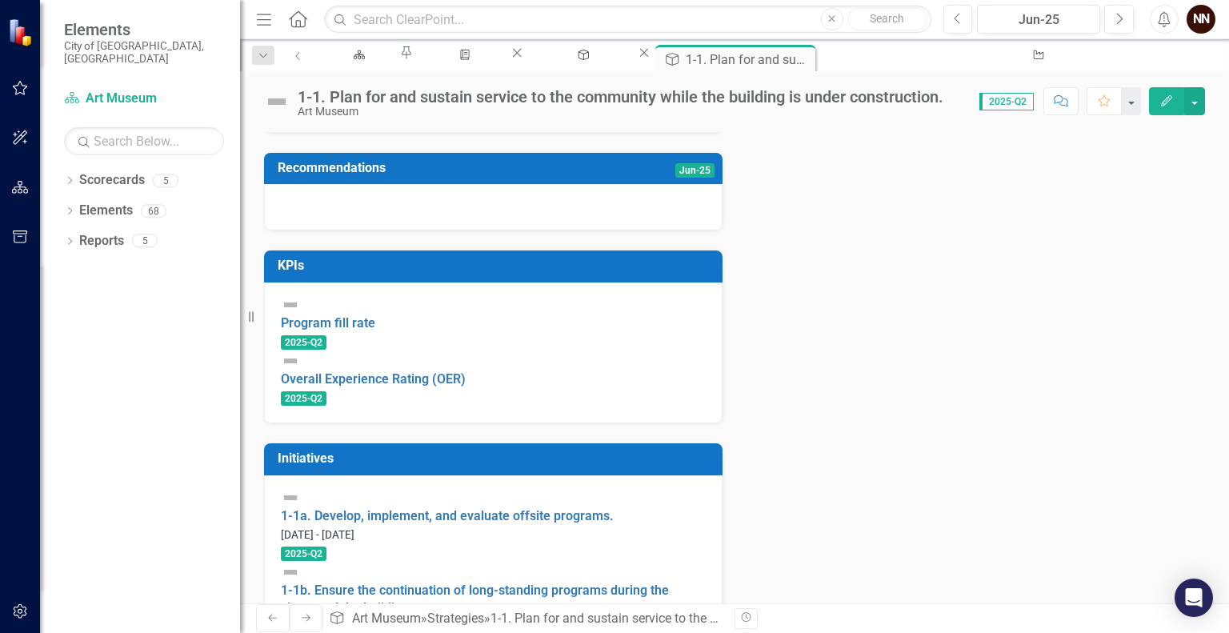
scroll to position [413, 0]
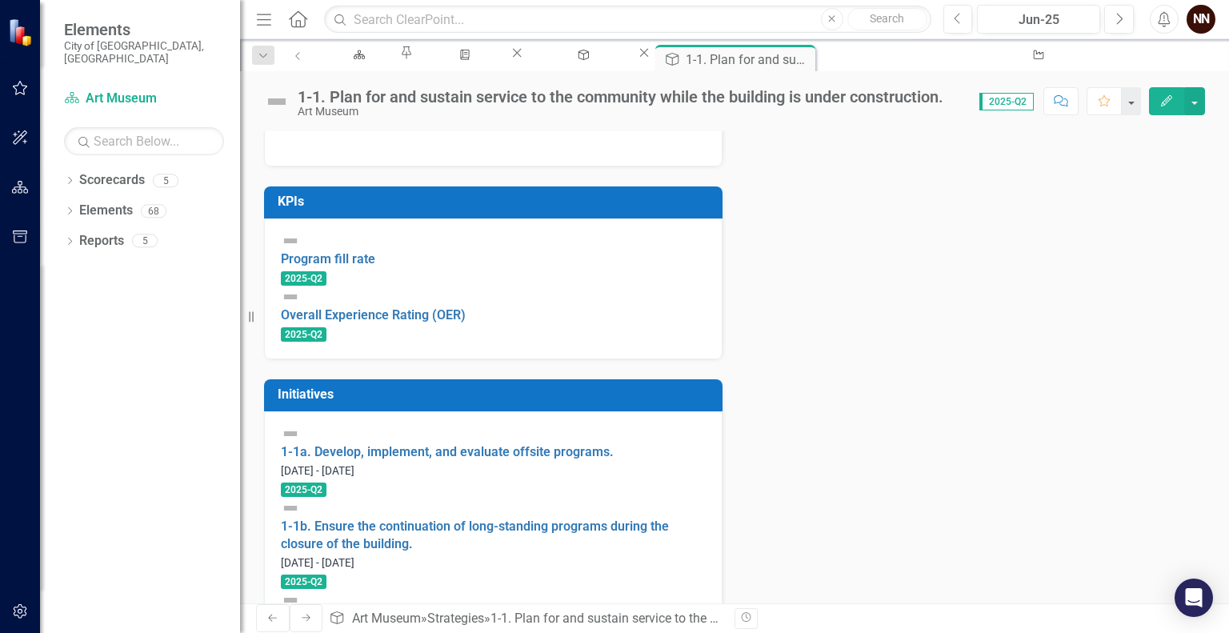
click at [440, 611] on link "1-1c. Prepare/continue improvements to the off-site location for Museum operati…" at bounding box center [493, 628] width 424 height 34
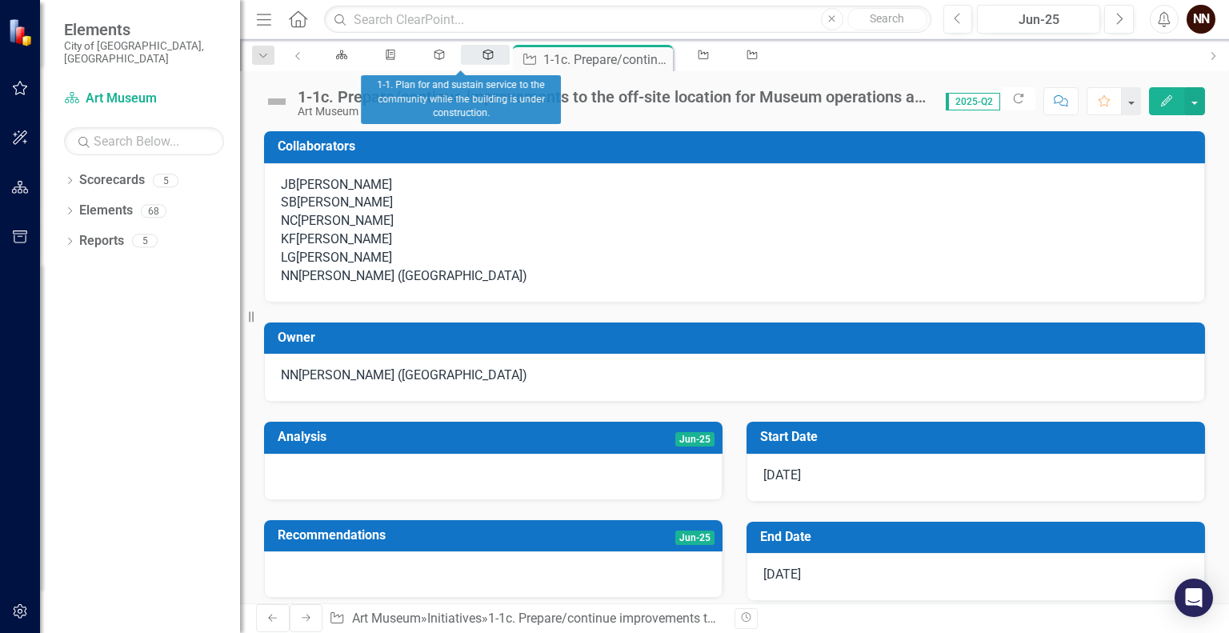
click at [482, 57] on icon "Strategy" at bounding box center [489, 55] width 14 height 10
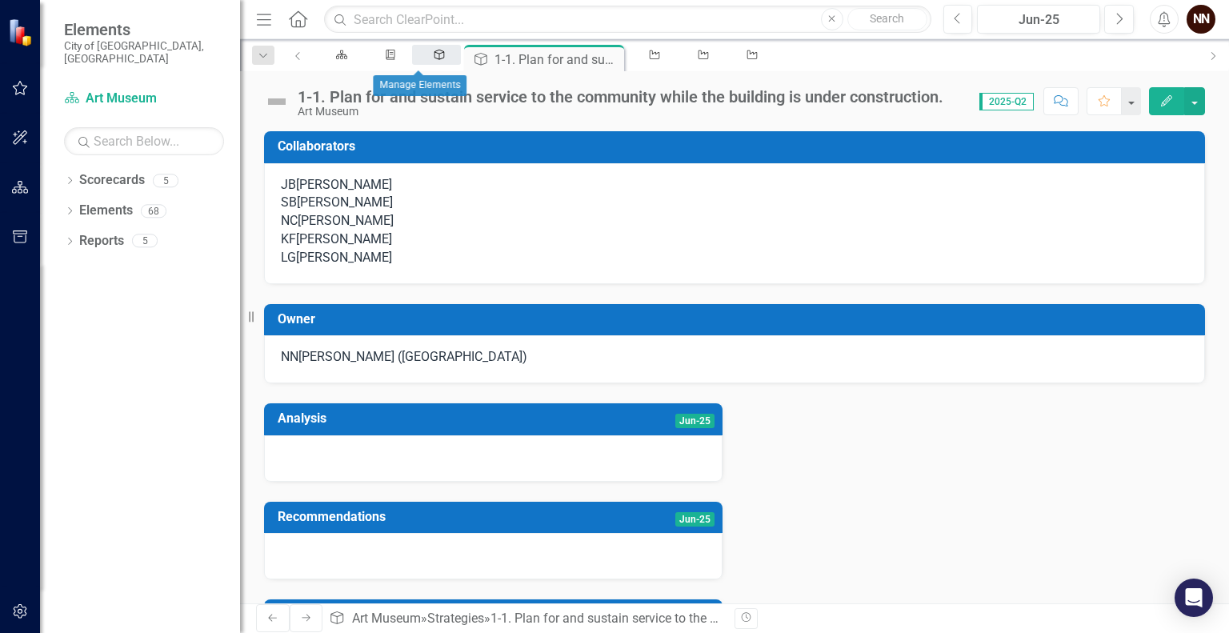
click at [427, 57] on div "Strategy" at bounding box center [437, 55] width 20 height 10
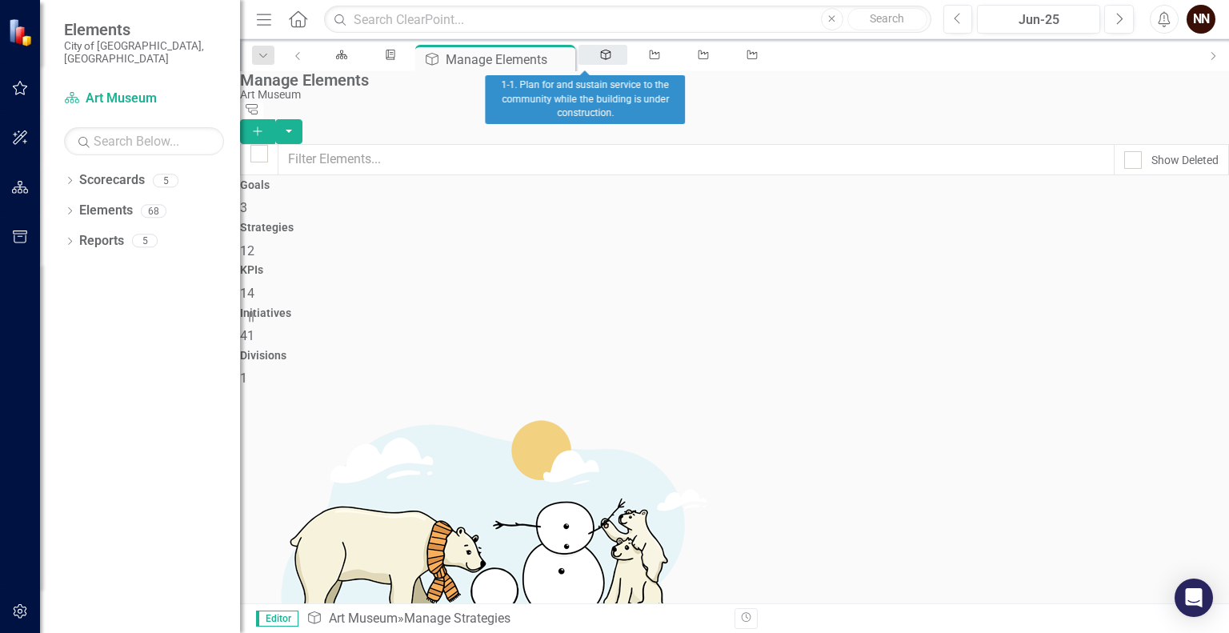
click at [593, 60] on div "Strategy" at bounding box center [603, 55] width 20 height 10
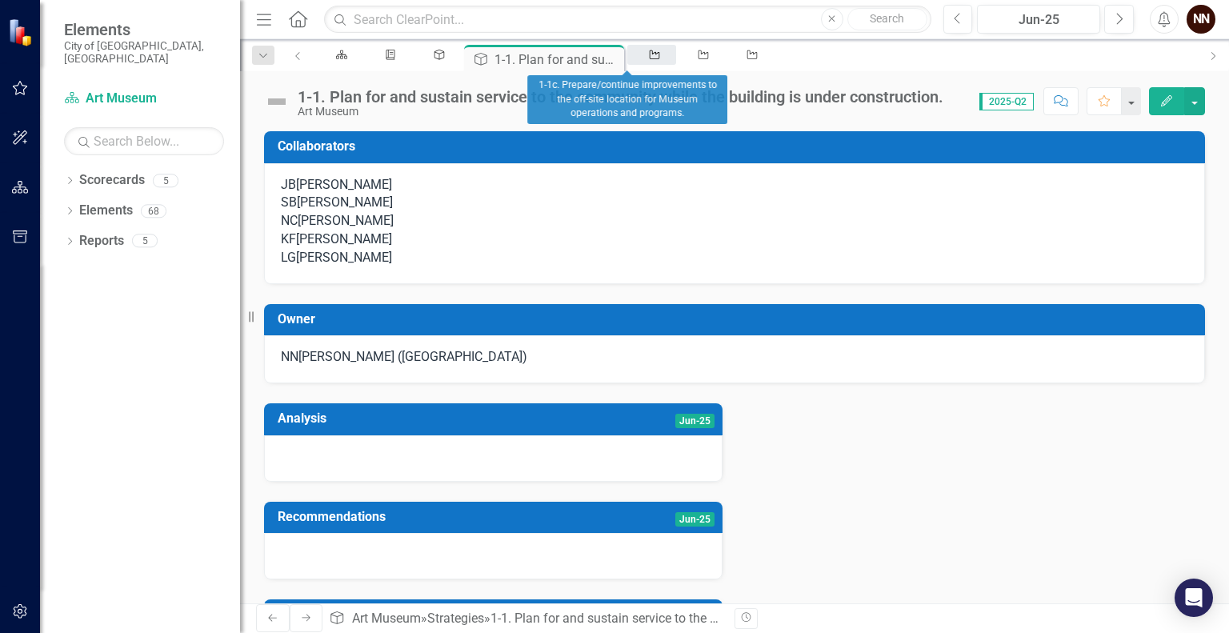
click at [648, 58] on icon "Initiative" at bounding box center [655, 55] width 14 height 10
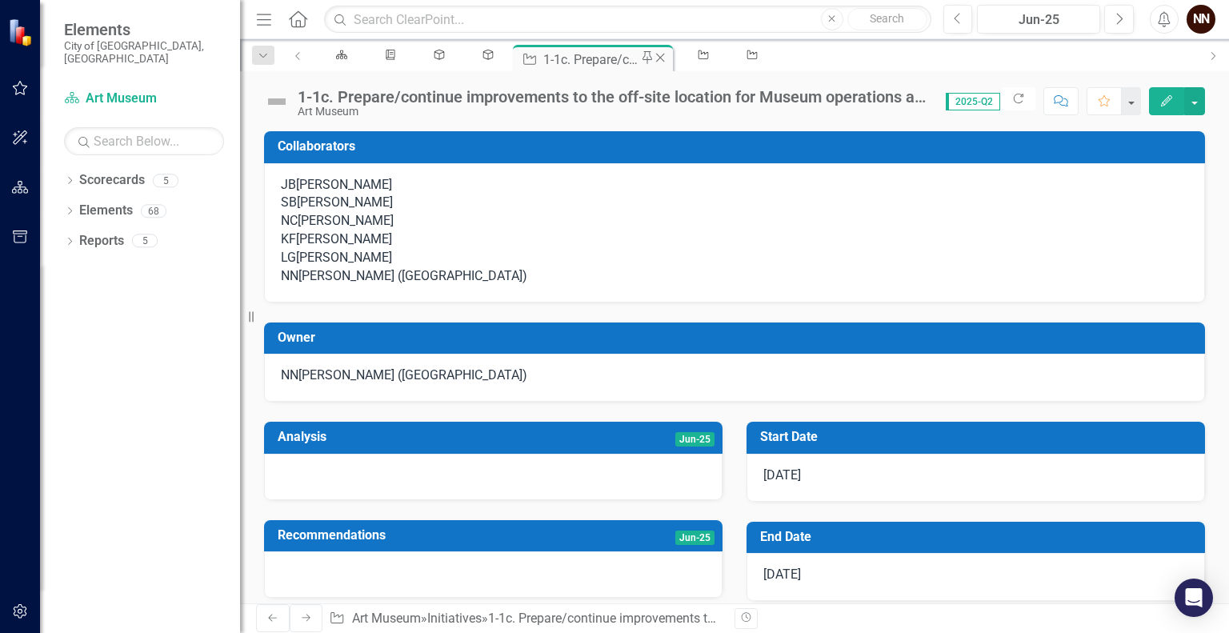
click at [652, 58] on icon "Close" at bounding box center [660, 57] width 16 height 13
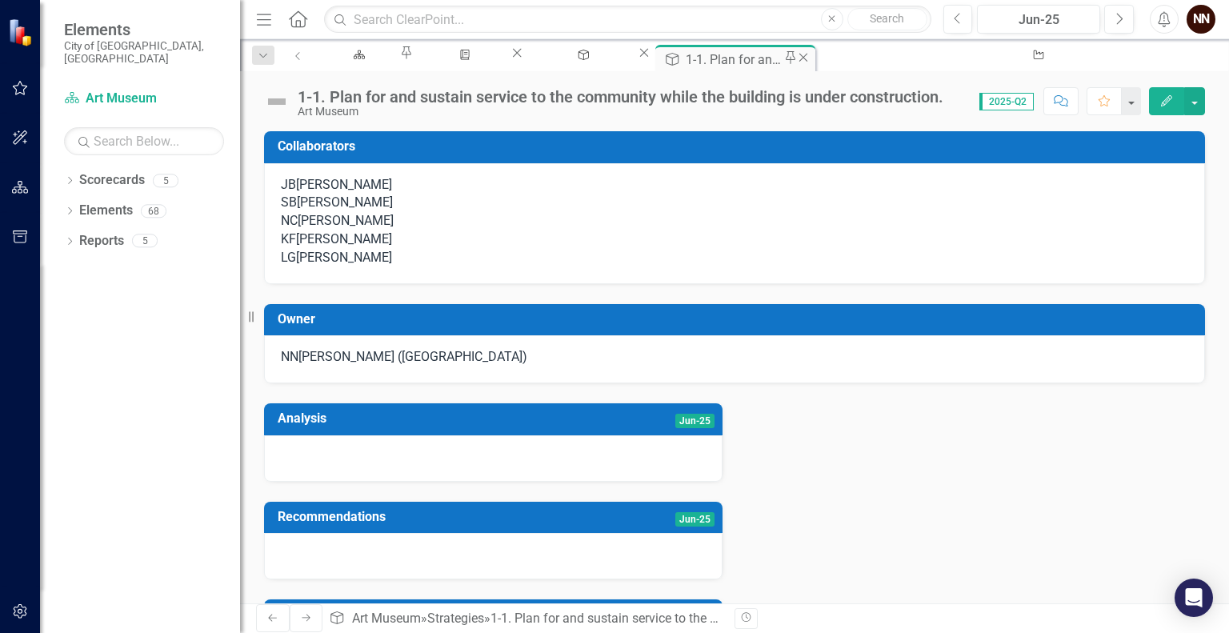
click at [812, 62] on icon "Close" at bounding box center [804, 57] width 16 height 13
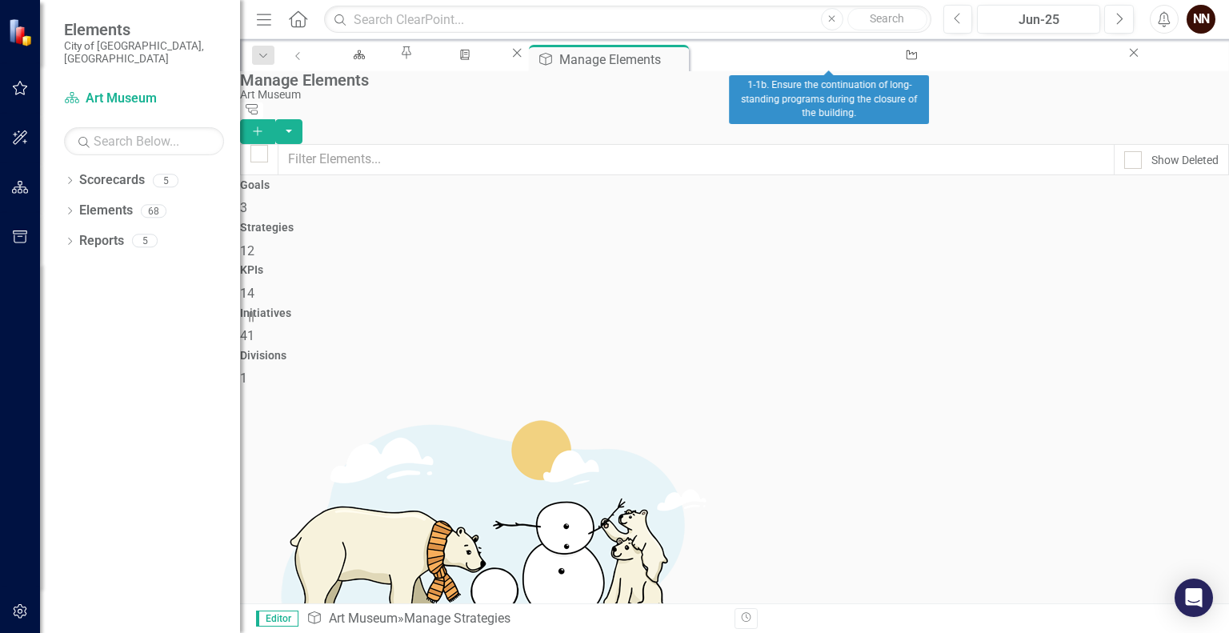
click at [1126, 57] on icon "Close" at bounding box center [1134, 52] width 16 height 13
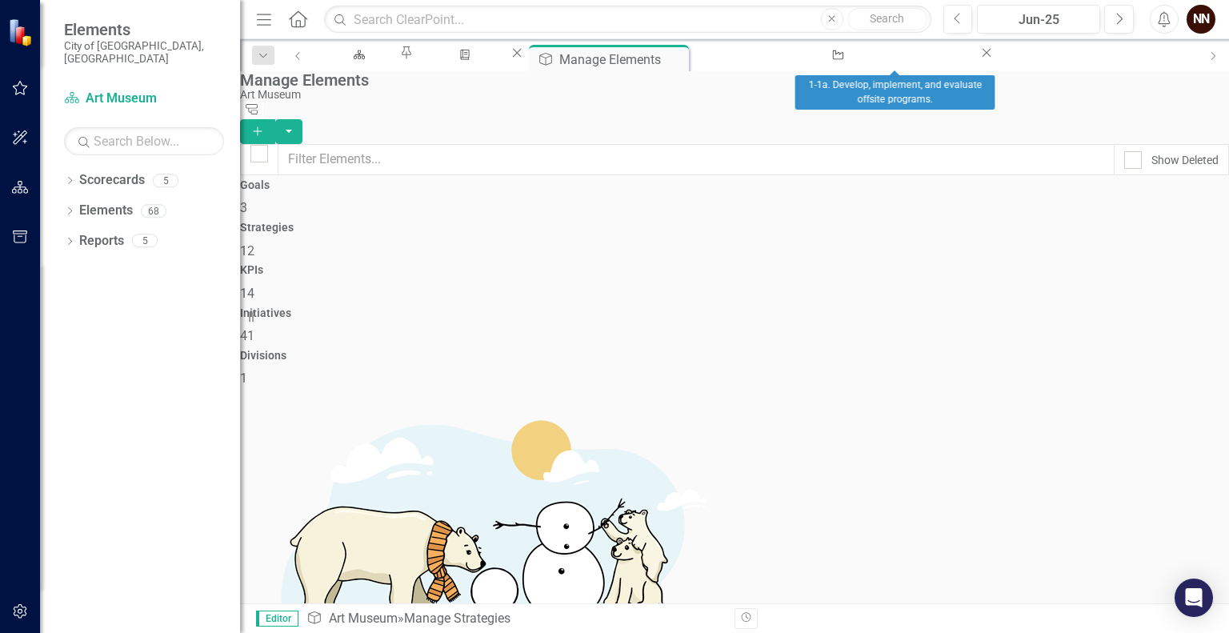
click at [979, 59] on icon "Close" at bounding box center [987, 52] width 16 height 13
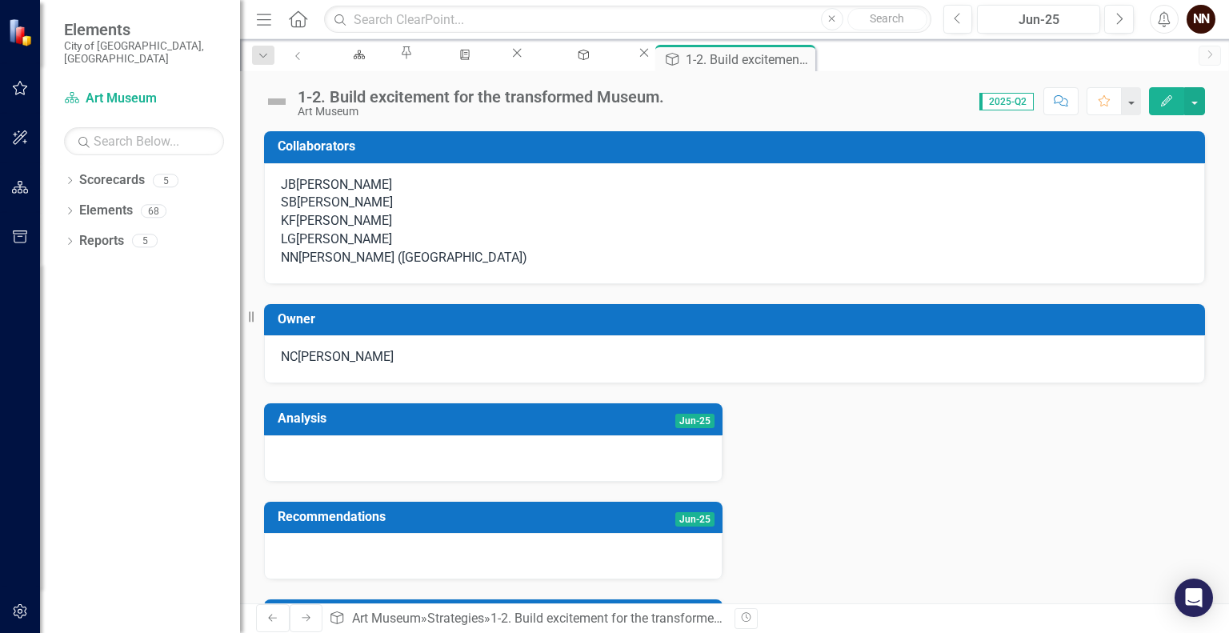
click at [415, 367] on div "NC Nicole Chilton" at bounding box center [735, 357] width 908 height 18
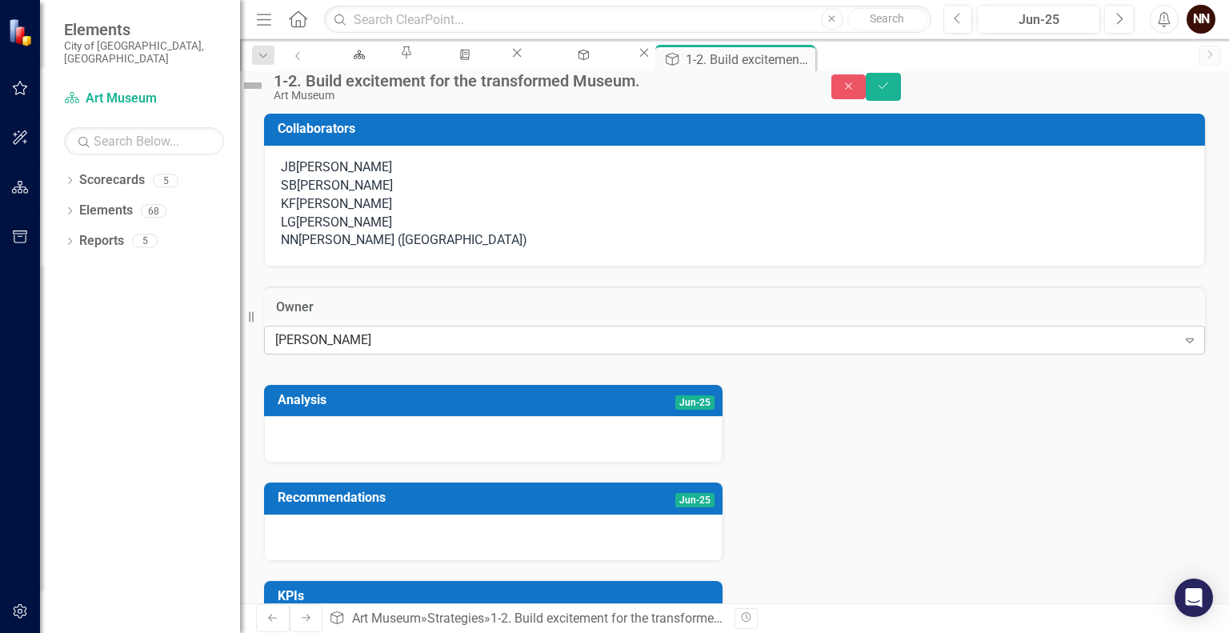
click at [358, 349] on div "[PERSON_NAME]" at bounding box center [726, 340] width 902 height 18
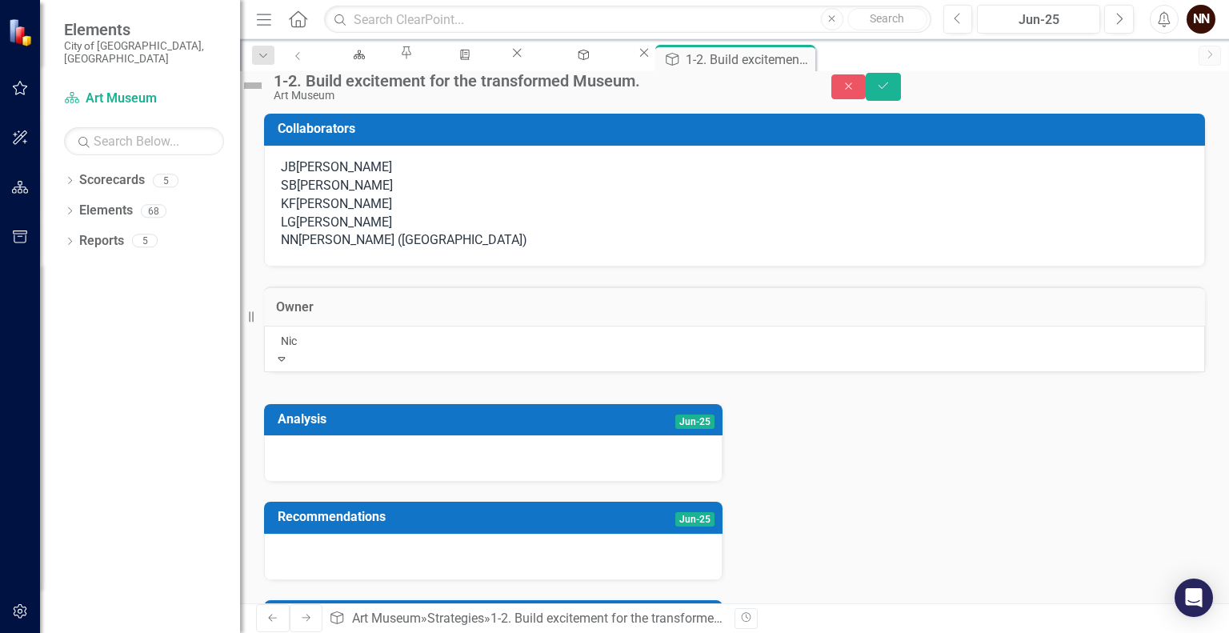
type input "Nick"
click at [389, 250] on div "[PERSON_NAME] ([GEOGRAPHIC_DATA])" at bounding box center [413, 240] width 229 height 18
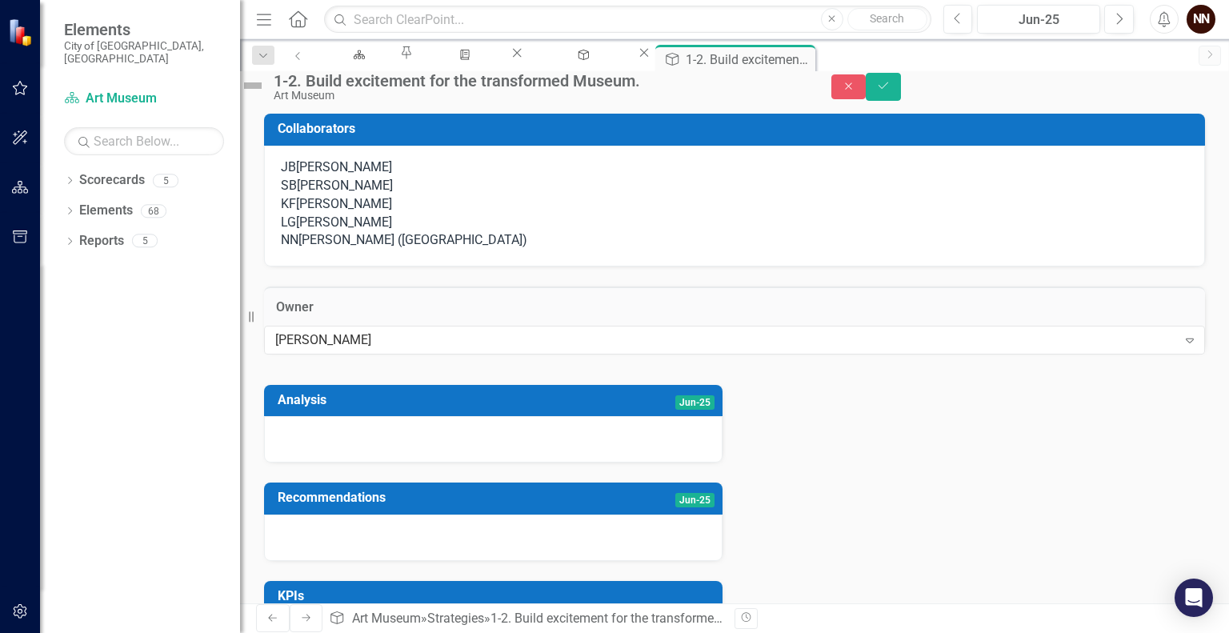
click at [380, 250] on div "[PERSON_NAME] ([GEOGRAPHIC_DATA])" at bounding box center [413, 240] width 229 height 18
click at [353, 250] on div "NN Nick Nelson (Art Museum)" at bounding box center [735, 240] width 908 height 18
click at [335, 349] on div "[PERSON_NAME]" at bounding box center [726, 340] width 902 height 18
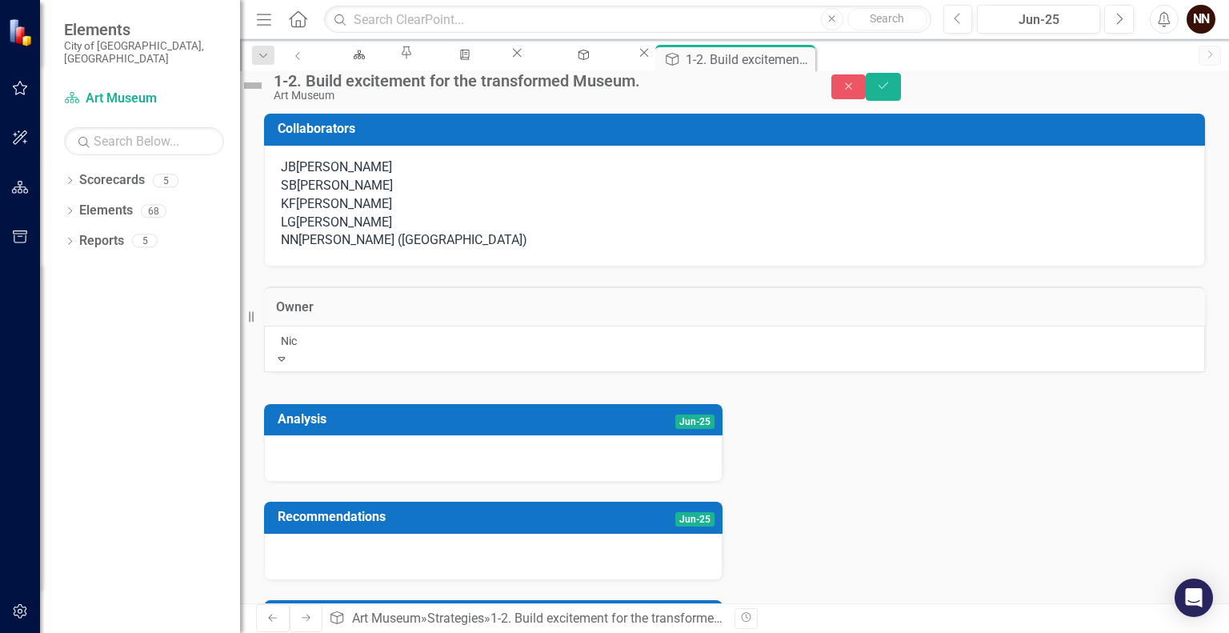
type input "Nick"
click at [325, 632] on span "Nick Nelson (Art Museum)" at bounding box center [162, 641] width 325 height 15
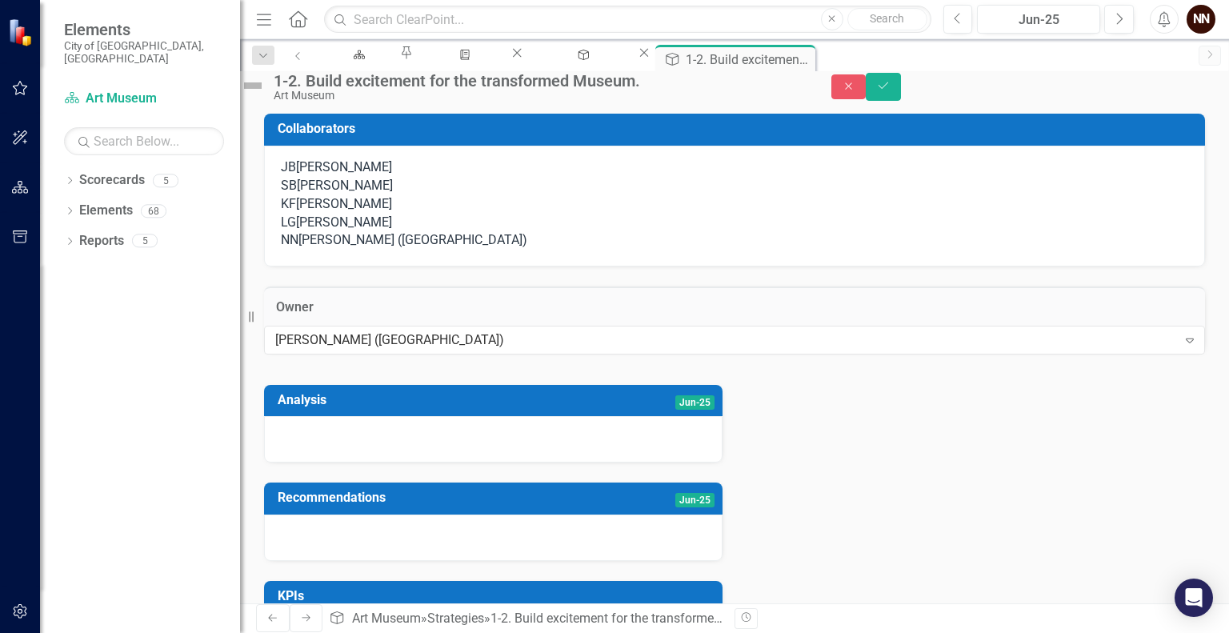
click at [493, 267] on div "JB Joshua Best SB Sarah Buhr KF Kate Francis LG Lori Gipson NN Nick Nelson (Art…" at bounding box center [734, 206] width 941 height 121
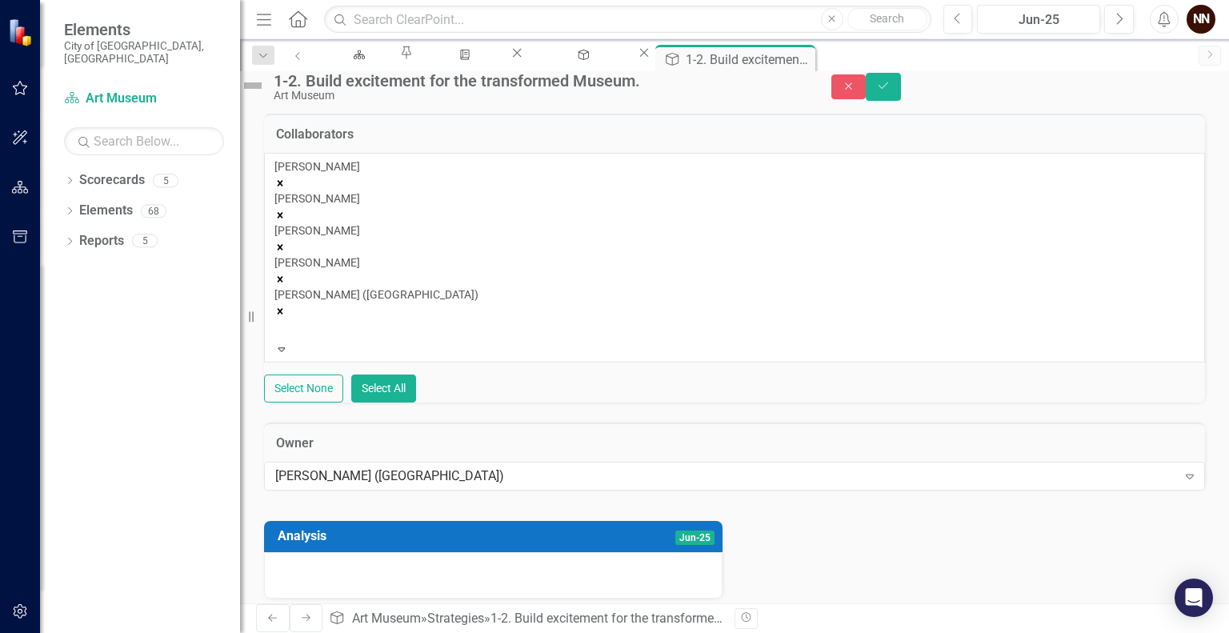
click at [286, 306] on icon "Remove Nick Nelson (Art Museum)" at bounding box center [280, 311] width 11 height 11
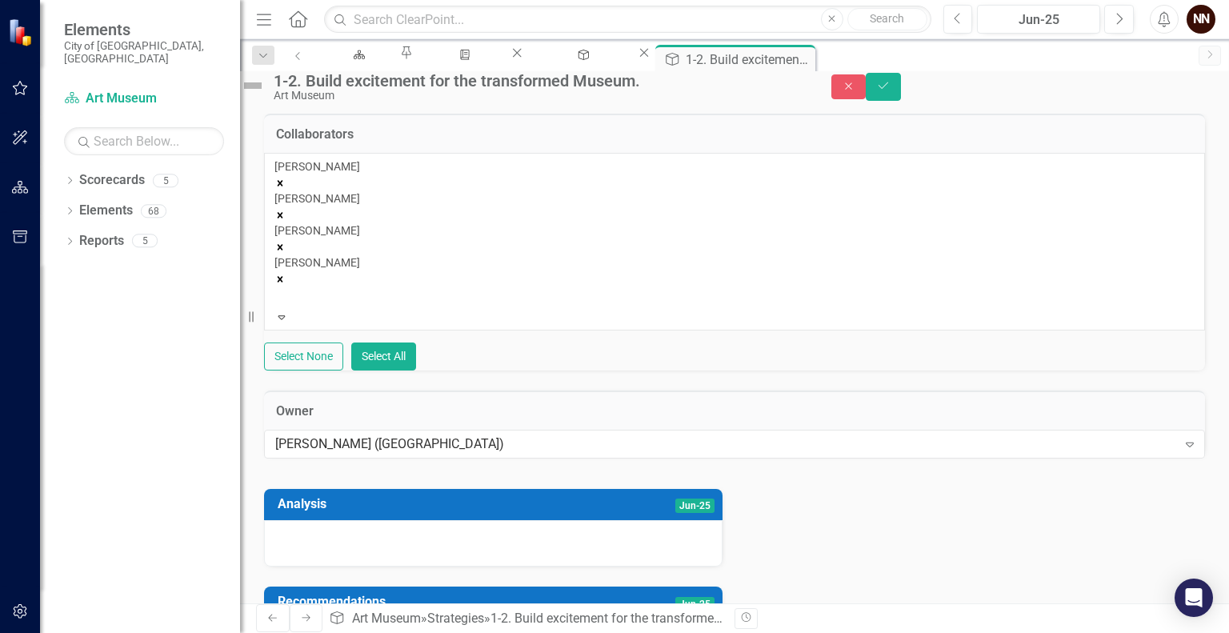
click at [860, 206] on div "Joshua Best Sarah Buhr Kate Francis Lori Gipson" at bounding box center [735, 233] width 920 height 150
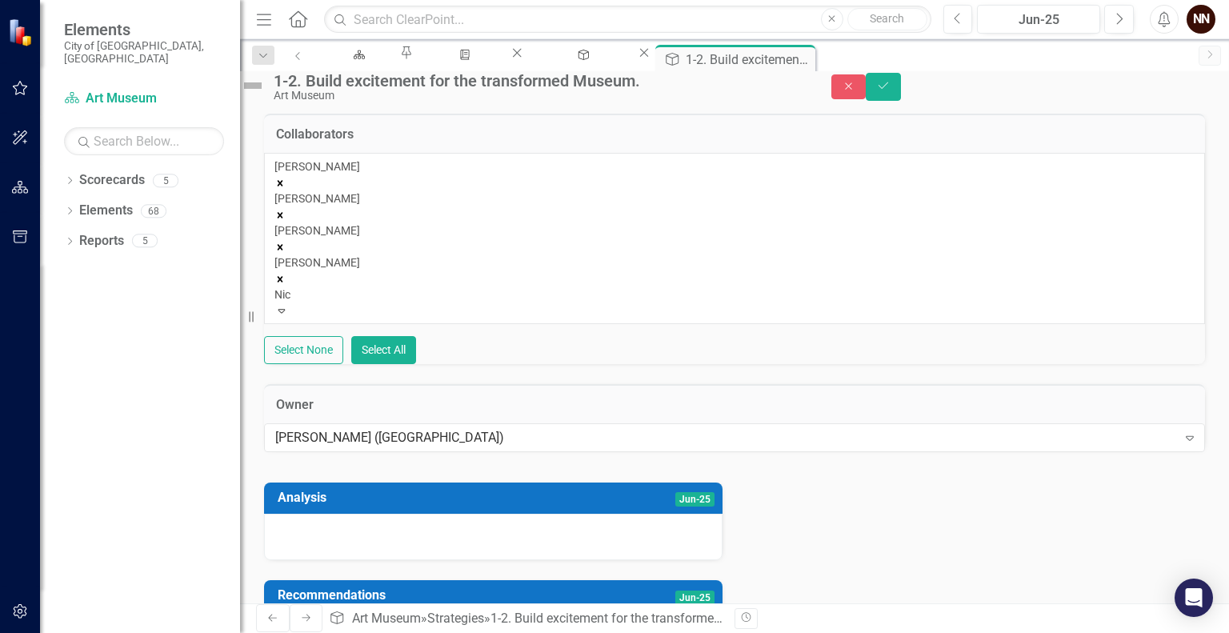
type input "Nico"
click at [536, 632] on div "Nico le Chilton" at bounding box center [614, 642] width 1229 height 18
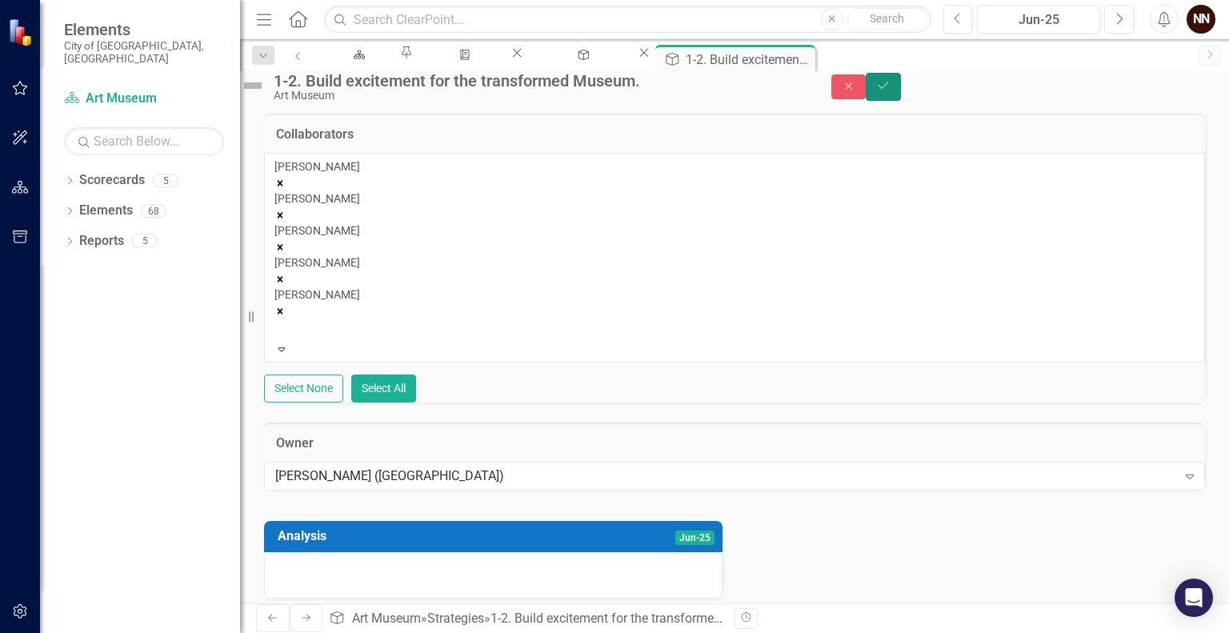
click at [901, 99] on button "Save" at bounding box center [883, 87] width 35 height 28
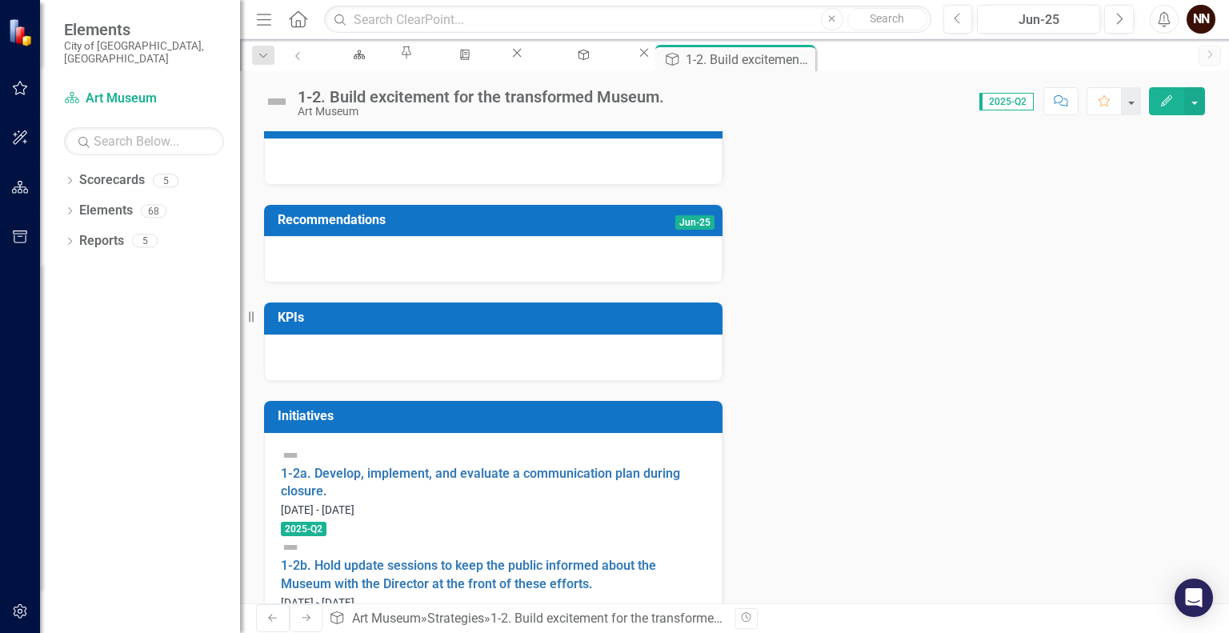
scroll to position [344, 0]
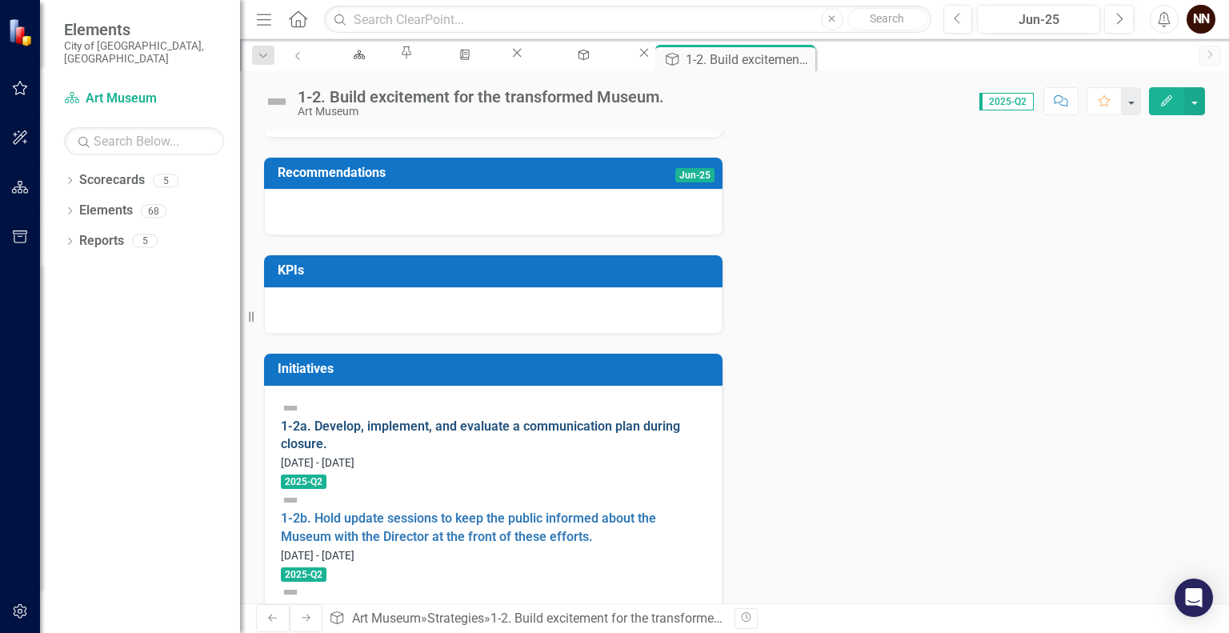
click at [474, 452] on link "1-2a. Develop, implement, and evaluate a communication plan during closure." at bounding box center [480, 436] width 399 height 34
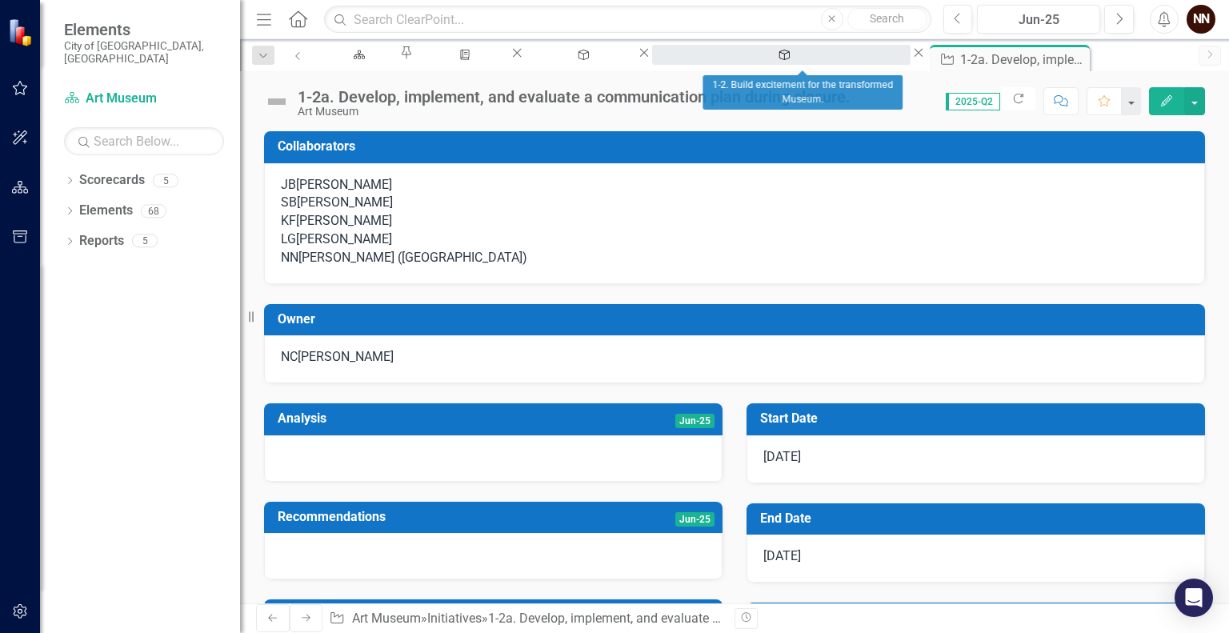
click at [790, 60] on div "1-2. Build excitement for the transformed Museum." at bounding box center [782, 70] width 230 height 20
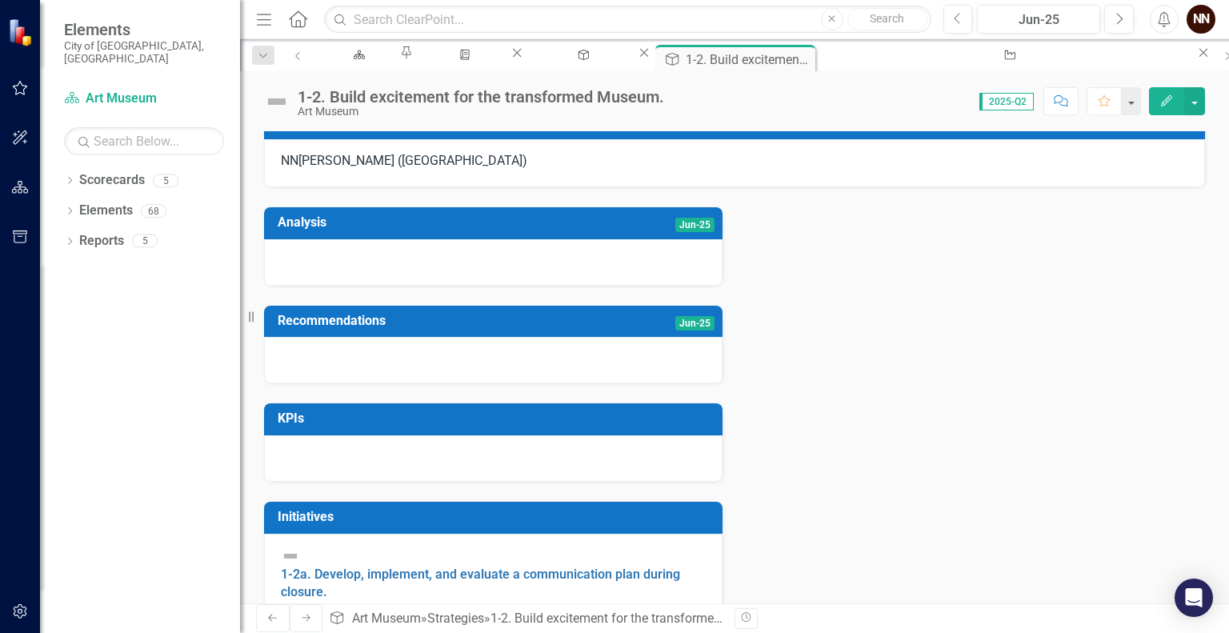
scroll to position [344, 0]
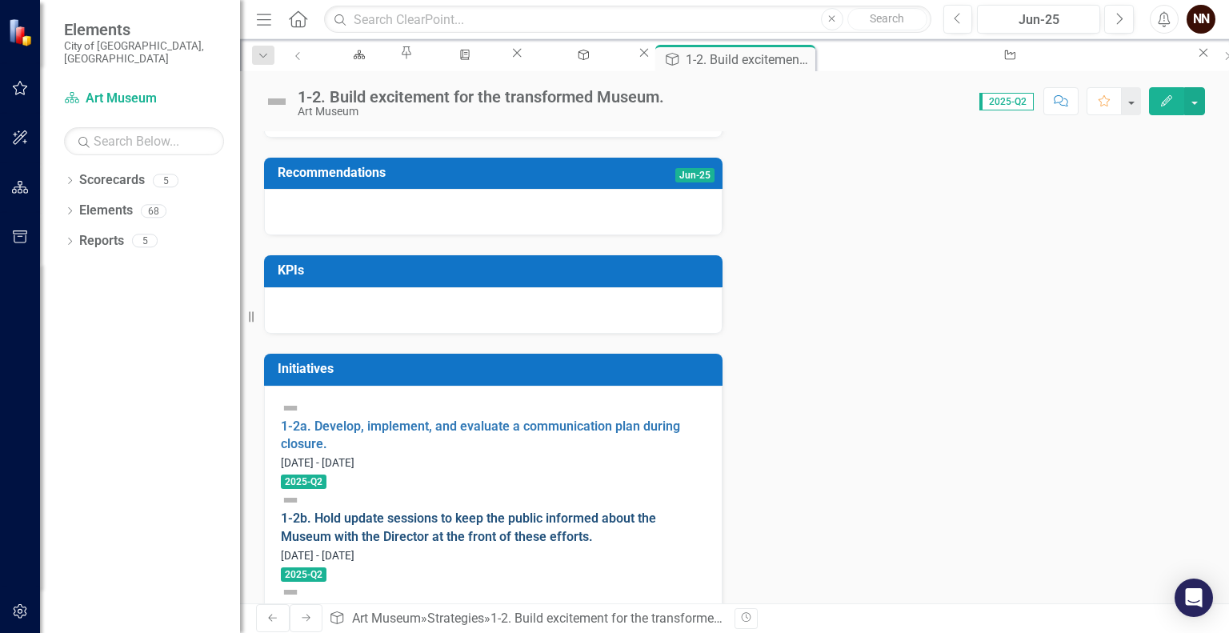
click at [495, 511] on link "1-2b. Hold update sessions to keep the public informed about the Museum with th…" at bounding box center [468, 528] width 375 height 34
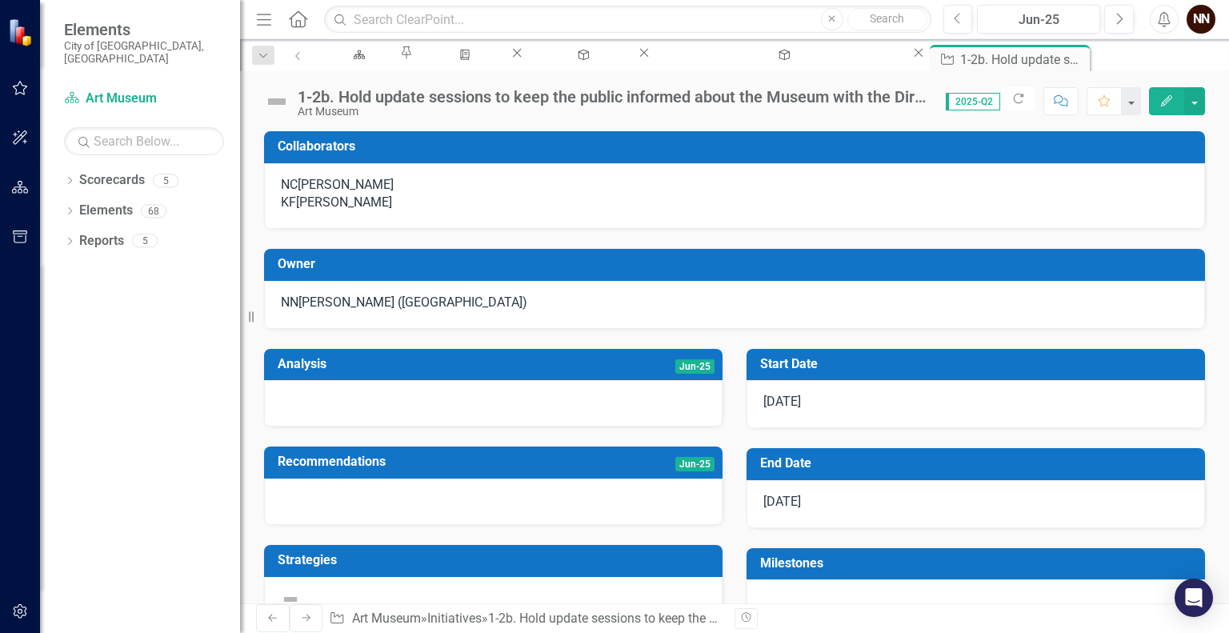
click at [411, 312] on div "[PERSON_NAME] ([GEOGRAPHIC_DATA])" at bounding box center [413, 303] width 229 height 18
click at [376, 312] on div "[PERSON_NAME] ([GEOGRAPHIC_DATA])" at bounding box center [413, 303] width 229 height 18
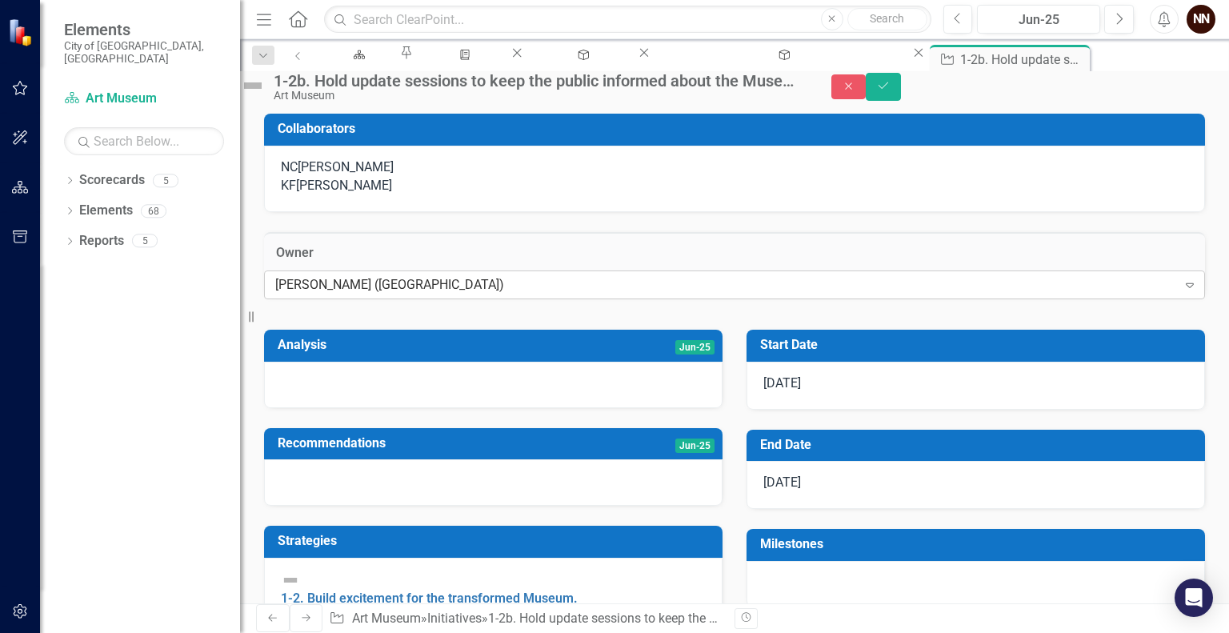
click at [369, 295] on div "[PERSON_NAME] ([GEOGRAPHIC_DATA])" at bounding box center [726, 285] width 902 height 18
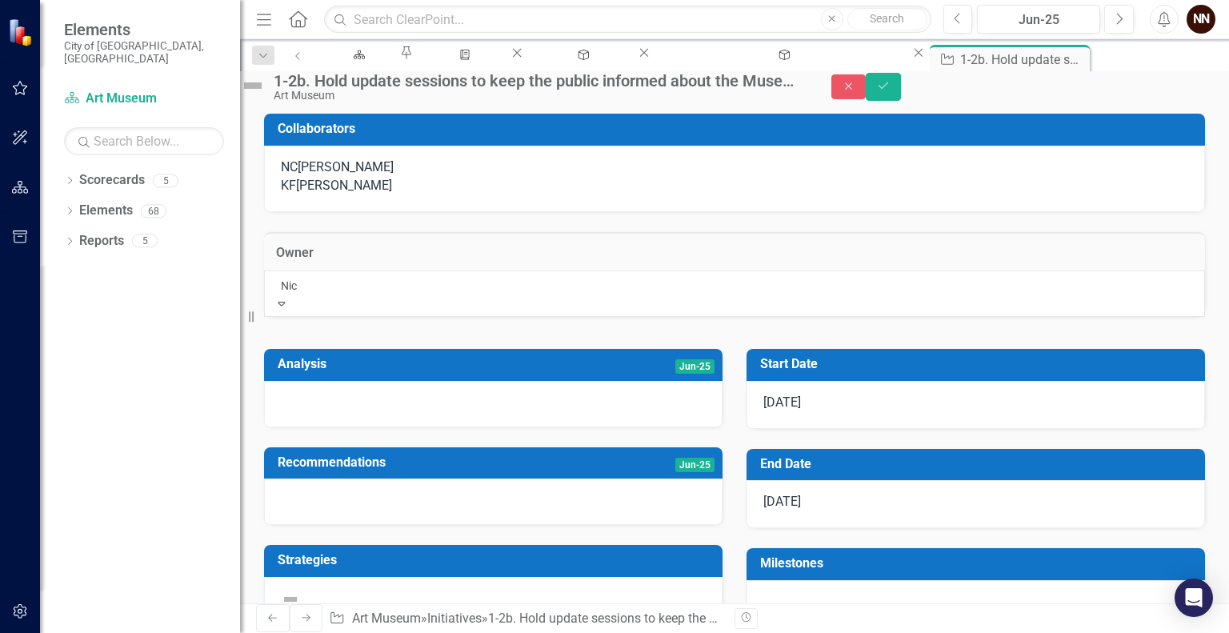
type input "Nico"
click at [122, 632] on span "Nico le Chilton" at bounding box center [61, 641] width 122 height 15
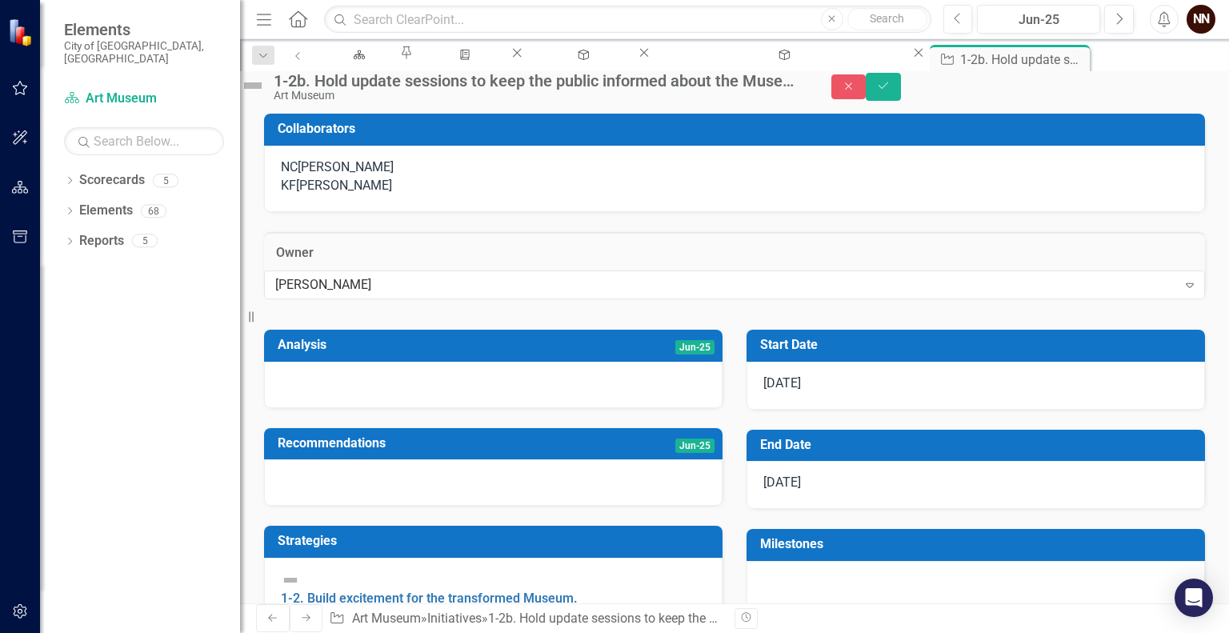
click at [475, 177] on div "NC Nicole Chilton" at bounding box center [735, 167] width 908 height 18
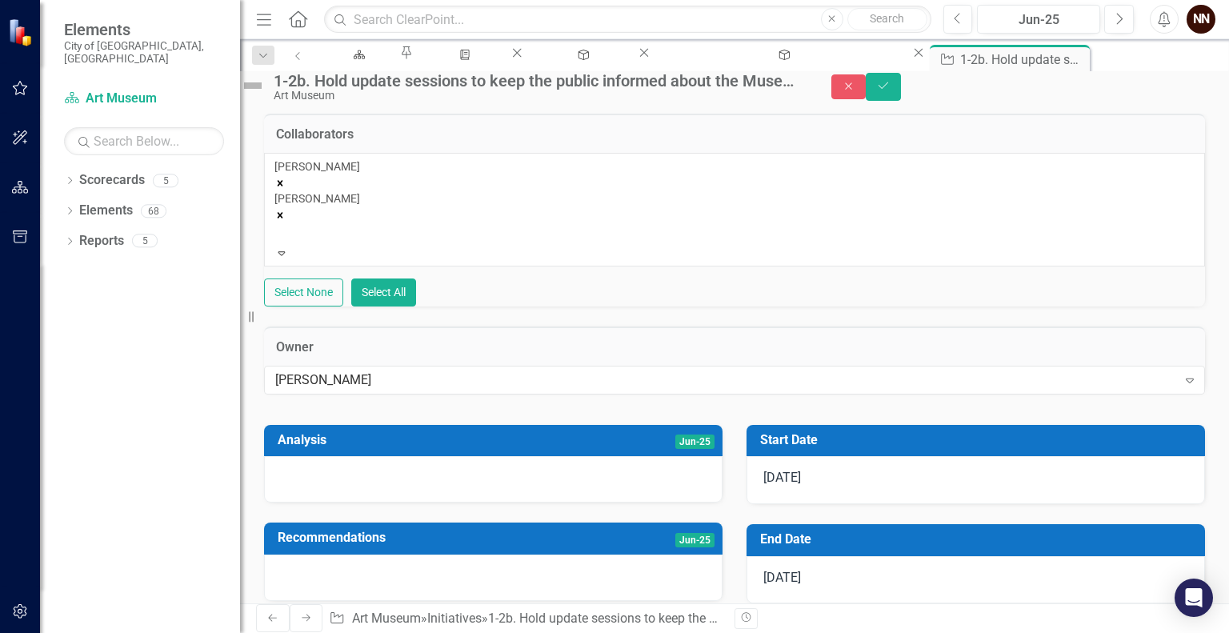
click at [286, 189] on icon "Remove Nicole Chilton" at bounding box center [280, 183] width 11 height 11
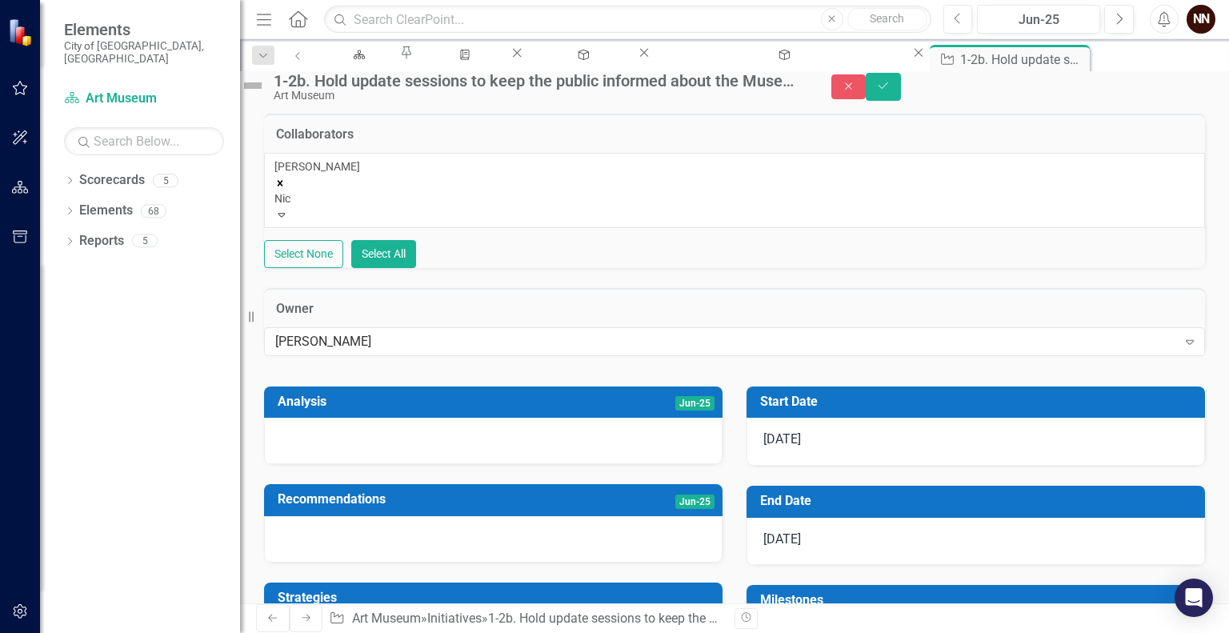
type input "Nick"
click at [325, 632] on span "Nick Nelson (Art Museum)" at bounding box center [162, 641] width 325 height 15
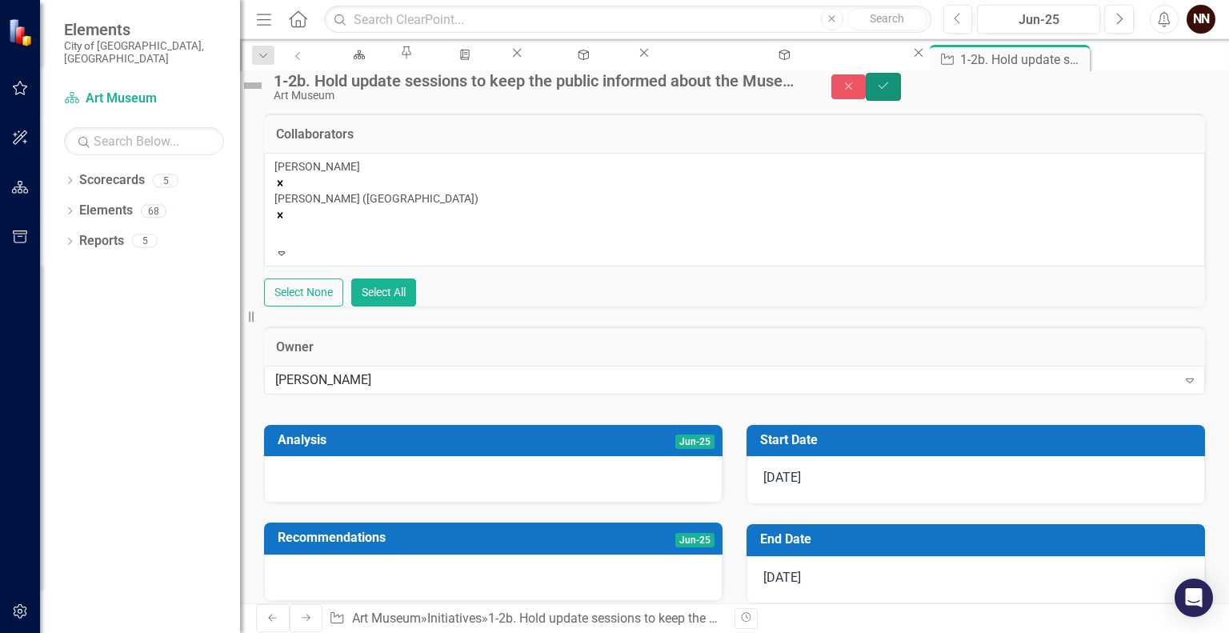
click at [891, 91] on icon "Save" at bounding box center [883, 85] width 14 height 11
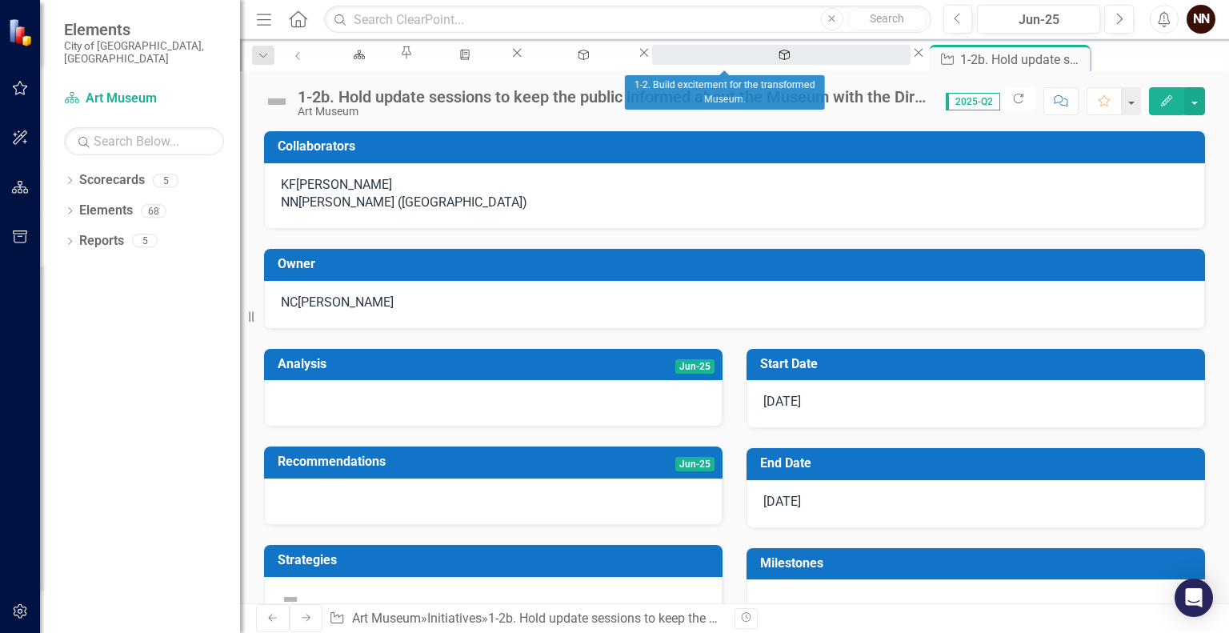
click at [722, 60] on div "1-2. Build excitement for the transformed Museum." at bounding box center [782, 70] width 230 height 20
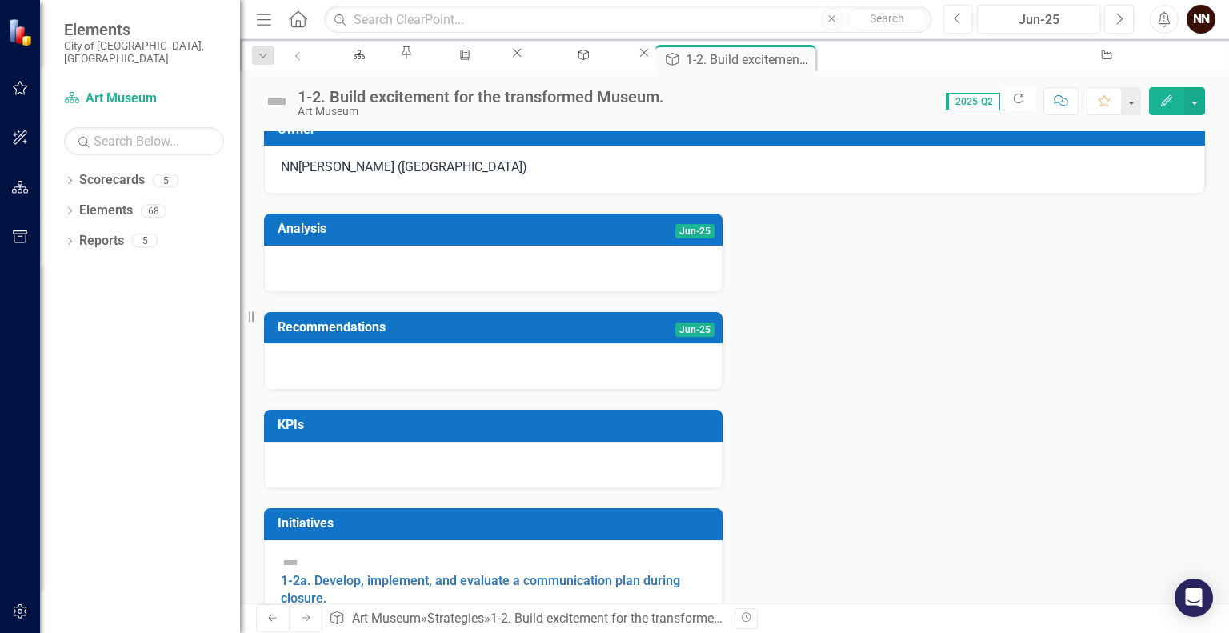
scroll to position [344, 0]
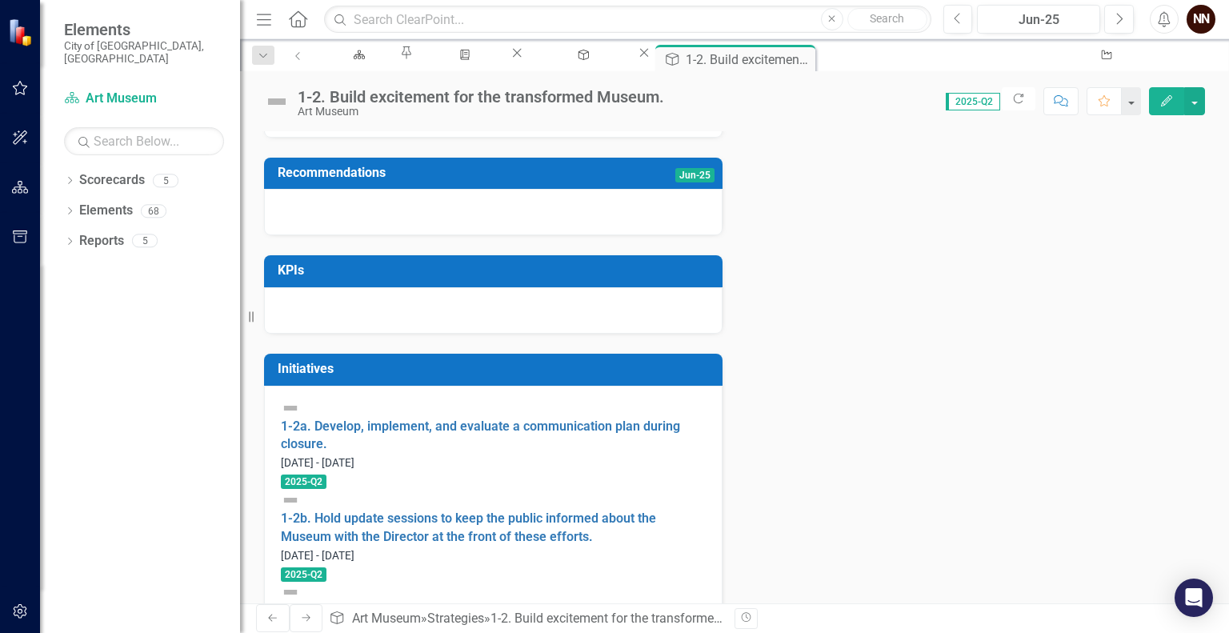
click at [438, 603] on link "1-2c. Plan/implement a grand reopening that invites the community back to their…" at bounding box center [490, 620] width 419 height 34
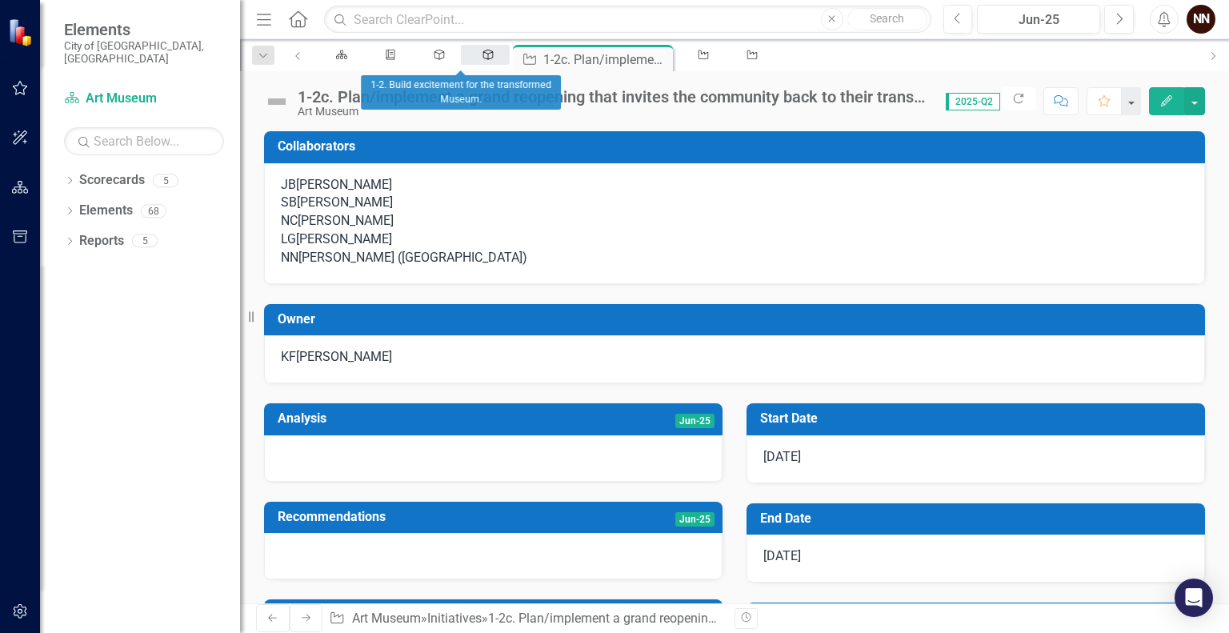
click at [482, 60] on icon "Strategy" at bounding box center [489, 55] width 14 height 10
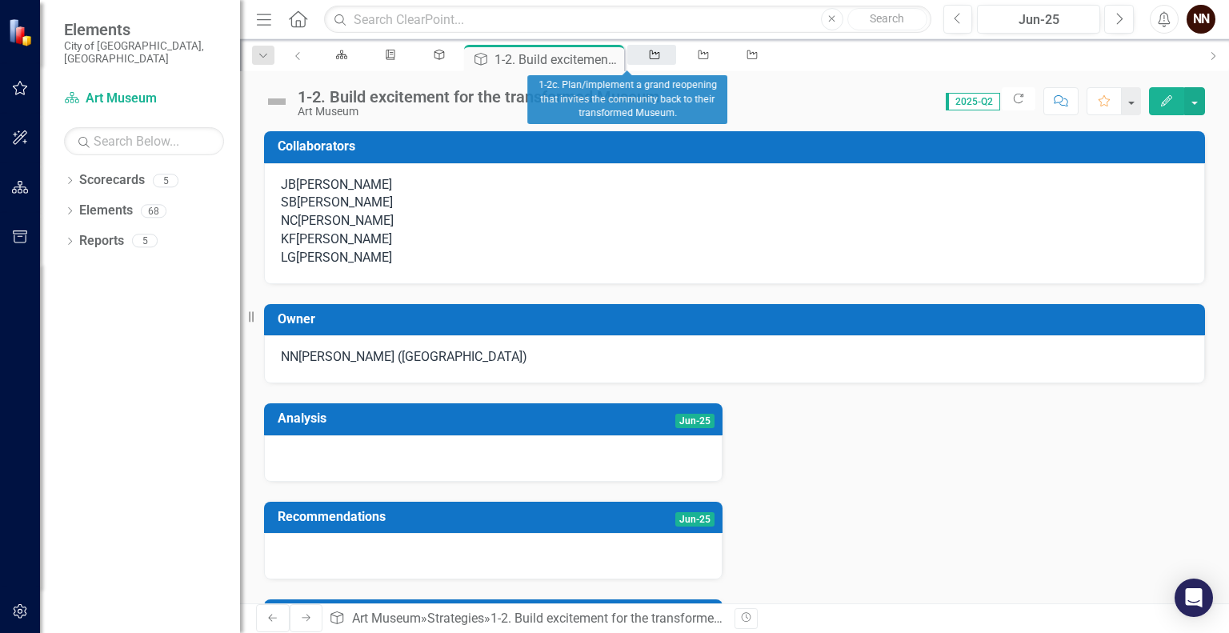
click at [637, 62] on link "Initiative" at bounding box center [651, 55] width 49 height 20
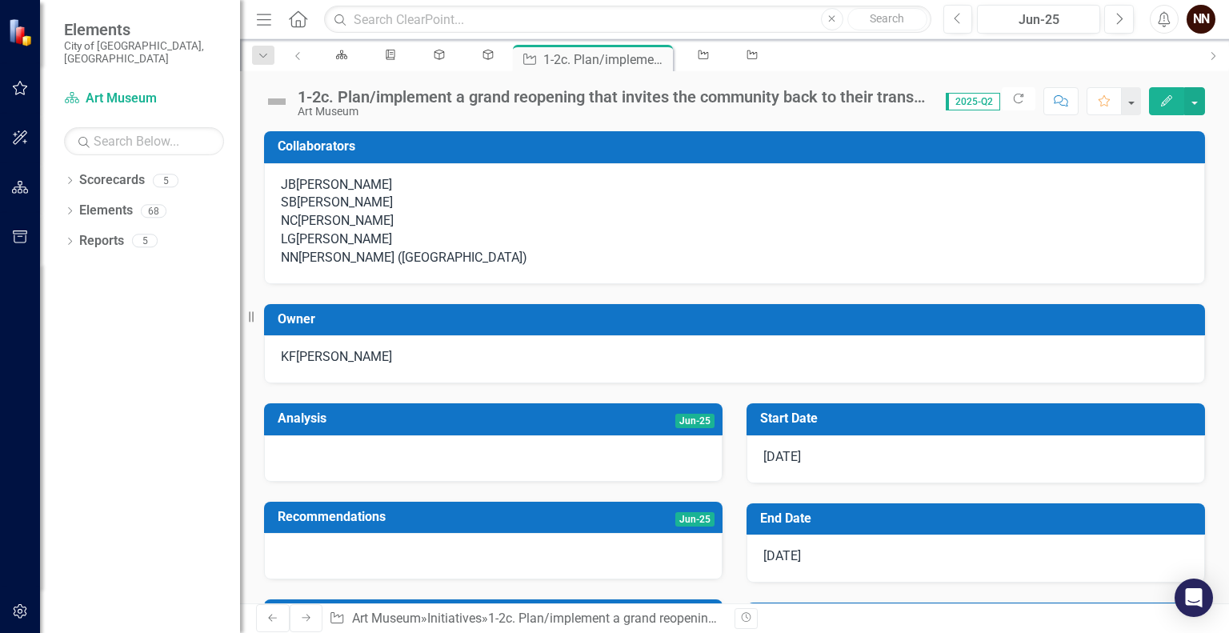
click at [371, 367] on div "[PERSON_NAME]" at bounding box center [344, 357] width 96 height 18
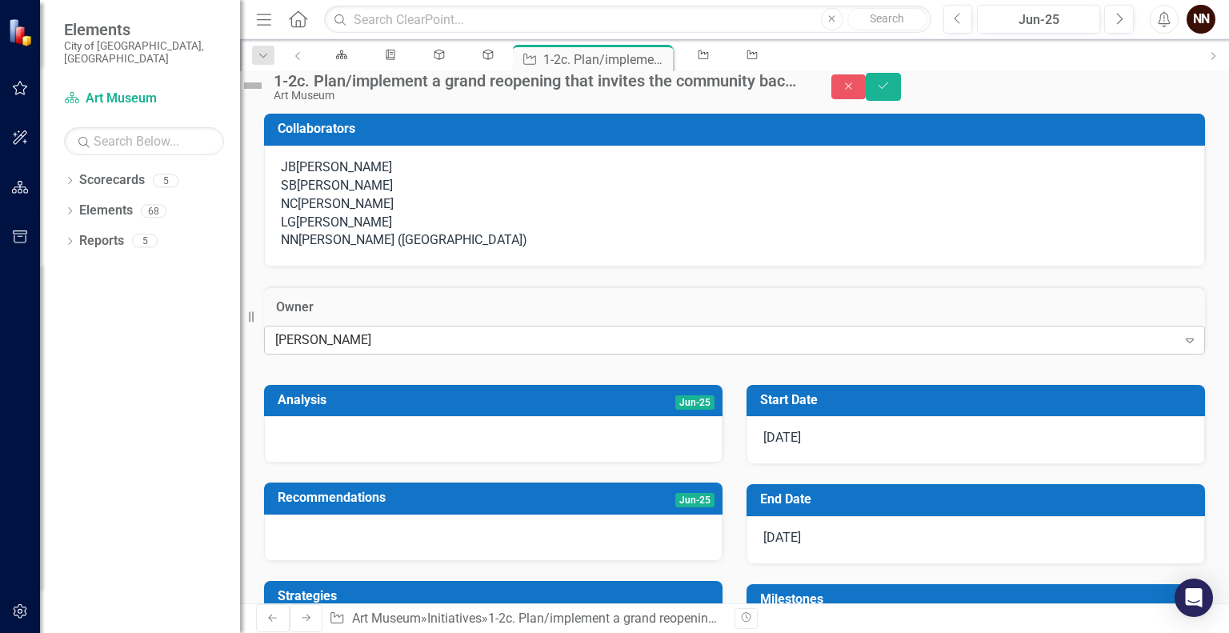
click at [373, 349] on div "[PERSON_NAME]" at bounding box center [726, 340] width 902 height 18
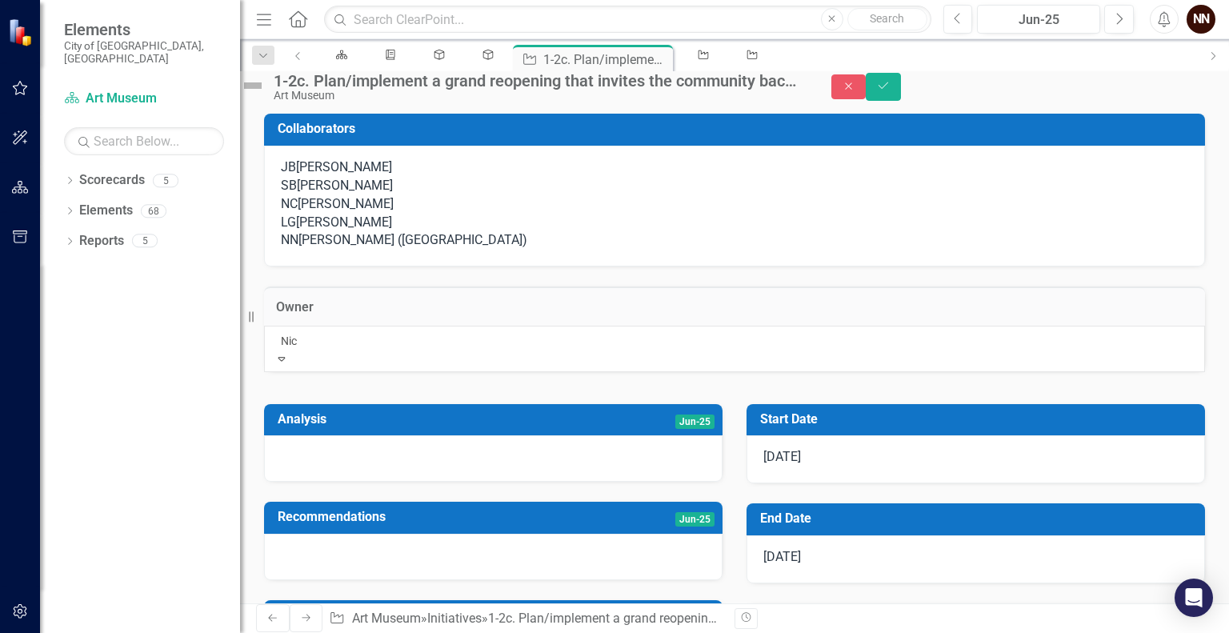
type input "Nico"
click at [122, 632] on span "Nico le Chilton" at bounding box center [61, 641] width 122 height 15
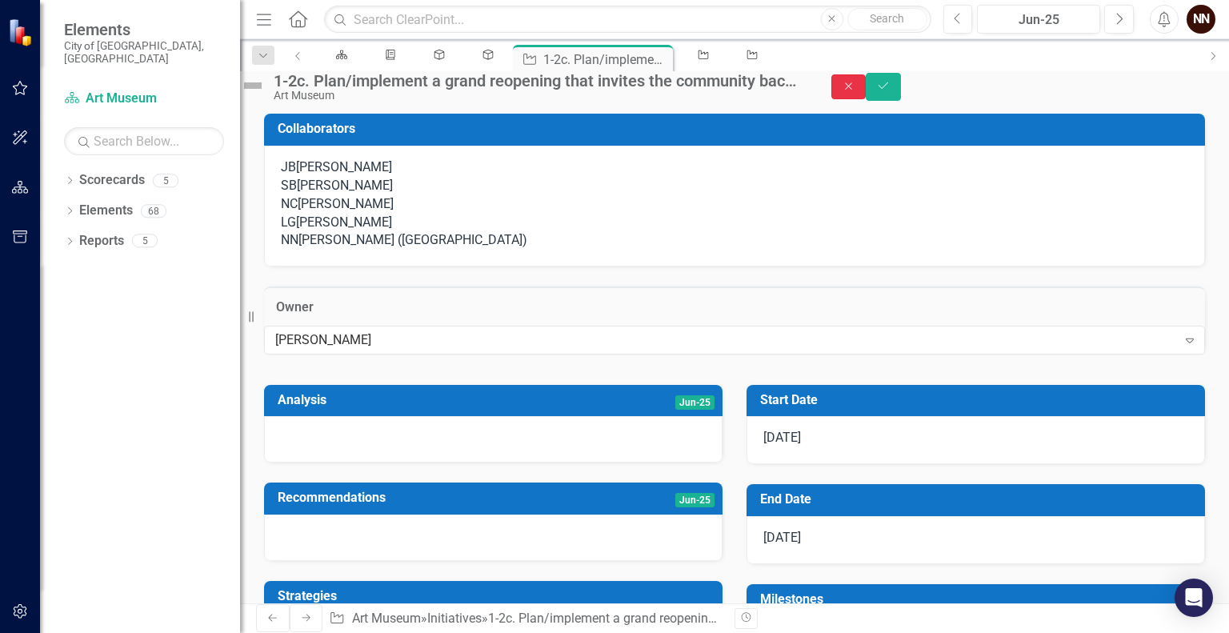
click at [867, 95] on button "Close" at bounding box center [849, 86] width 35 height 25
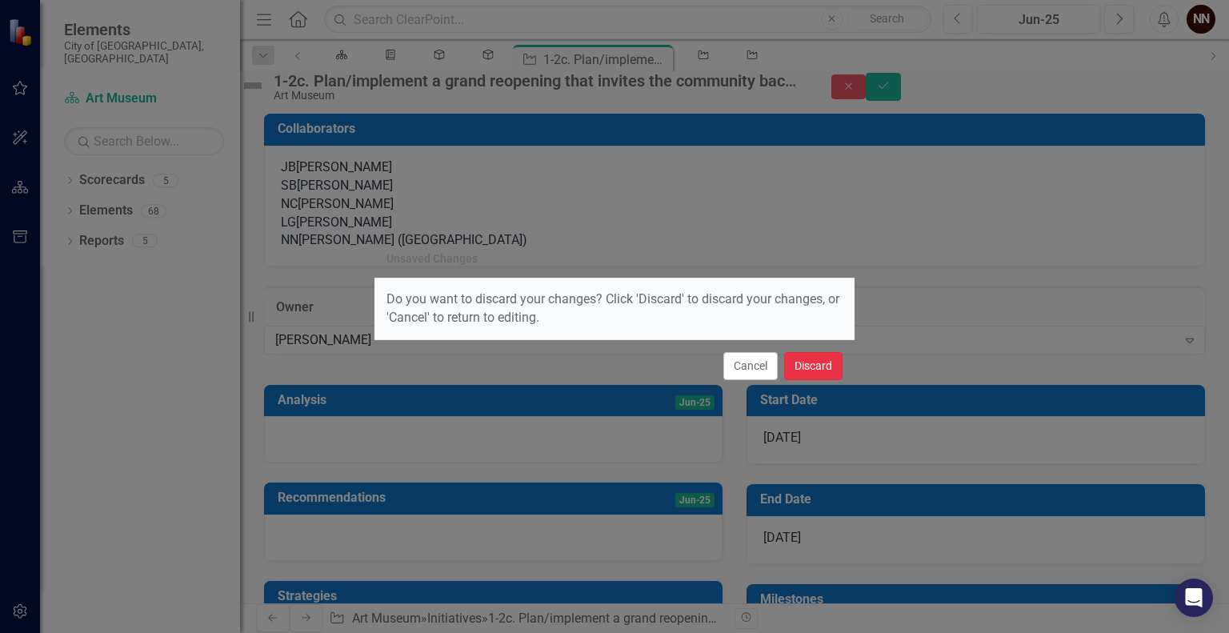
click at [812, 366] on button "Discard" at bounding box center [813, 366] width 58 height 28
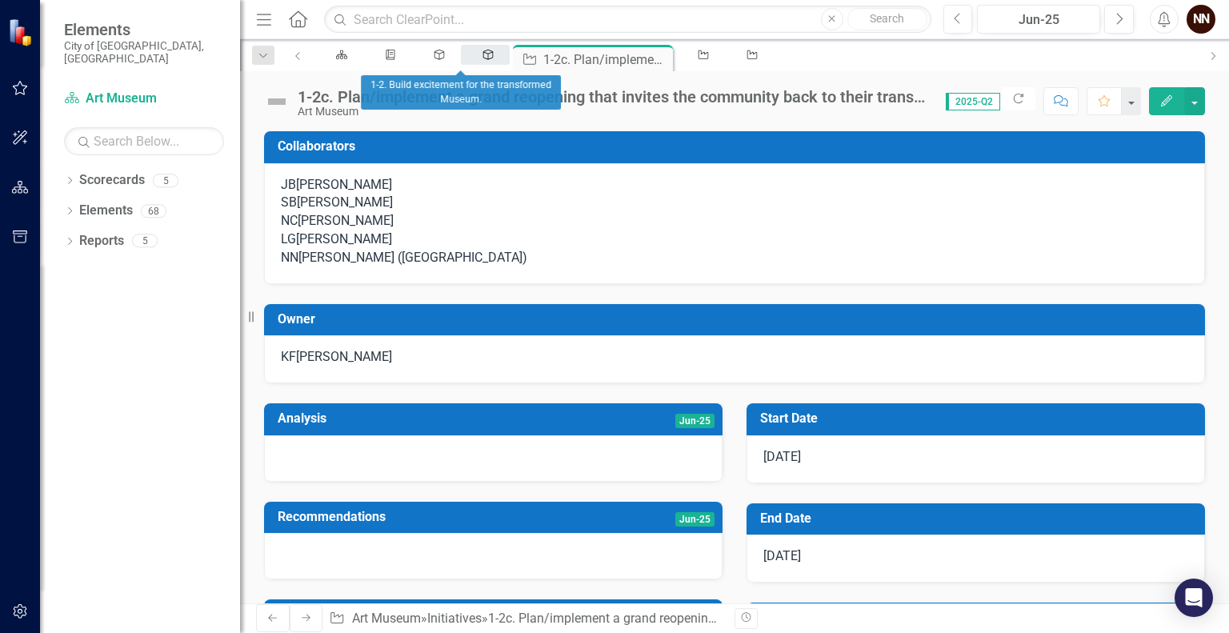
click at [475, 50] on div "Strategy" at bounding box center [485, 55] width 20 height 10
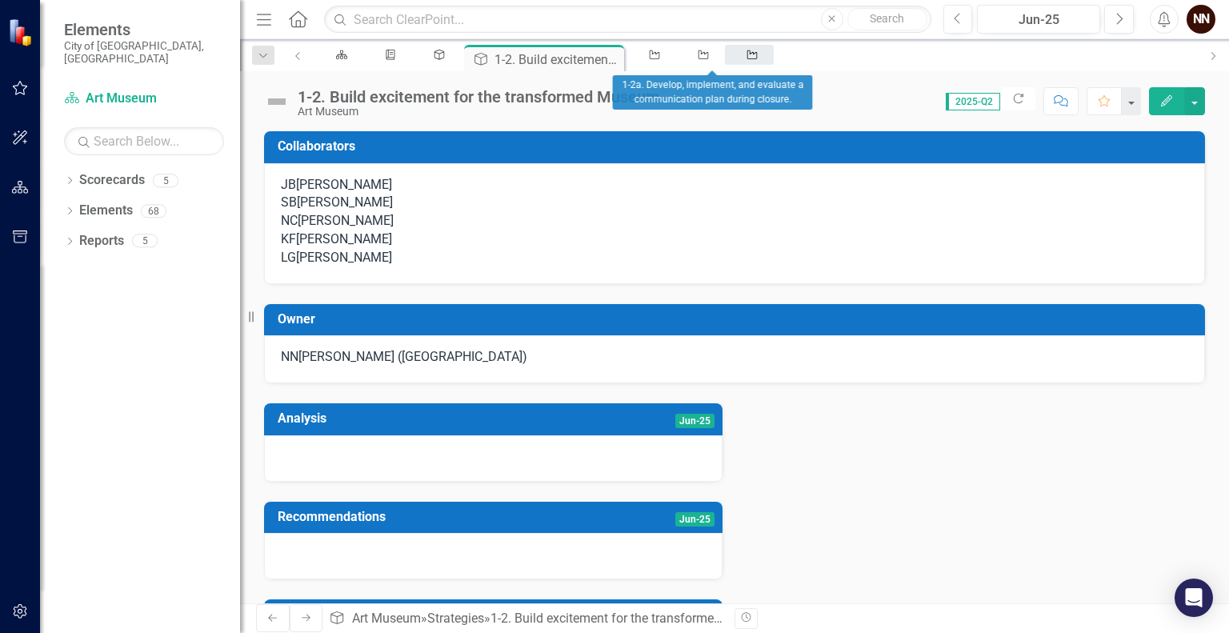
click at [740, 60] on div "Initiative" at bounding box center [750, 55] width 20 height 10
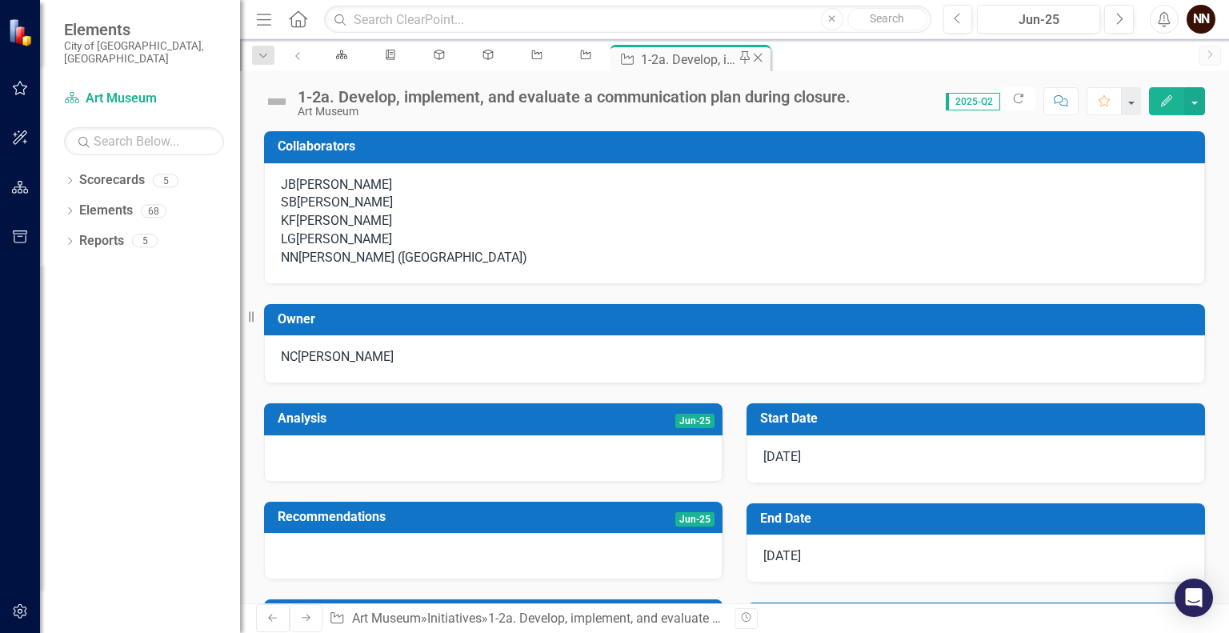
click at [750, 58] on icon "Close" at bounding box center [758, 57] width 16 height 13
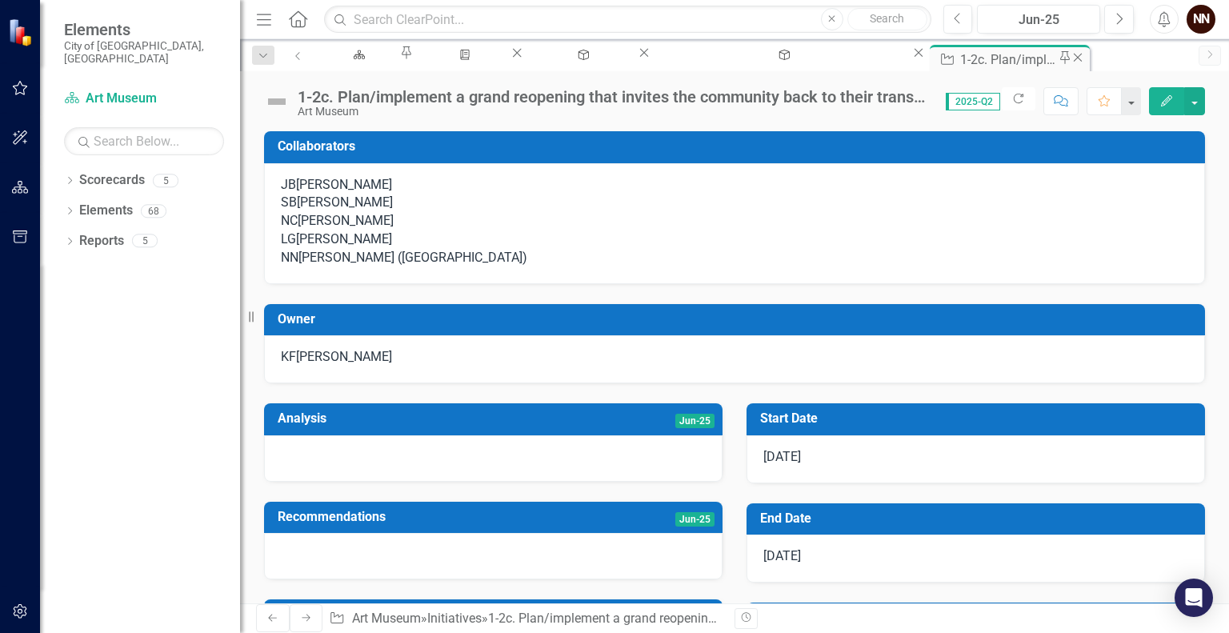
click at [1070, 61] on icon "Close" at bounding box center [1078, 57] width 16 height 13
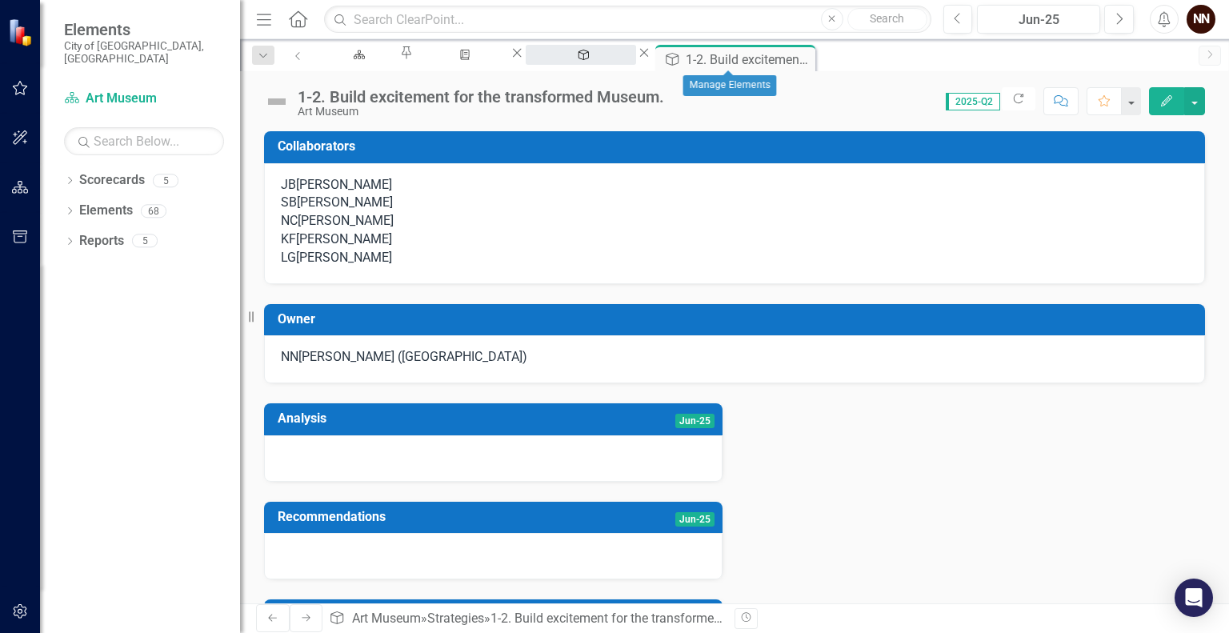
click at [622, 63] on div "Manage Elements" at bounding box center [581, 70] width 82 height 20
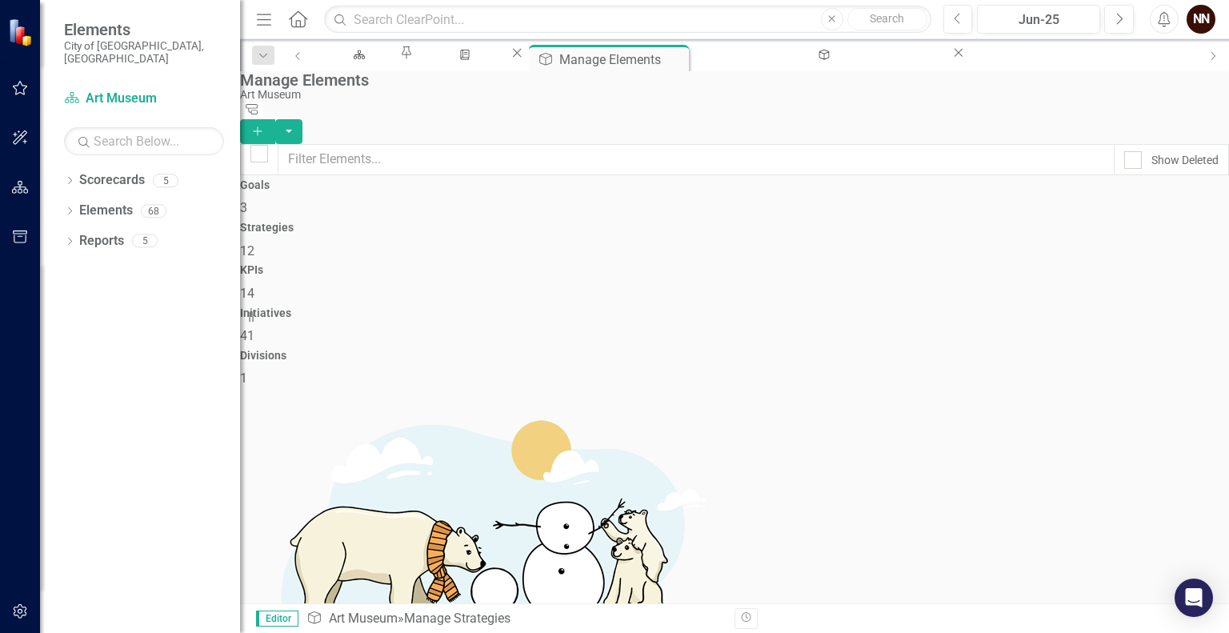
checkbox input "false"
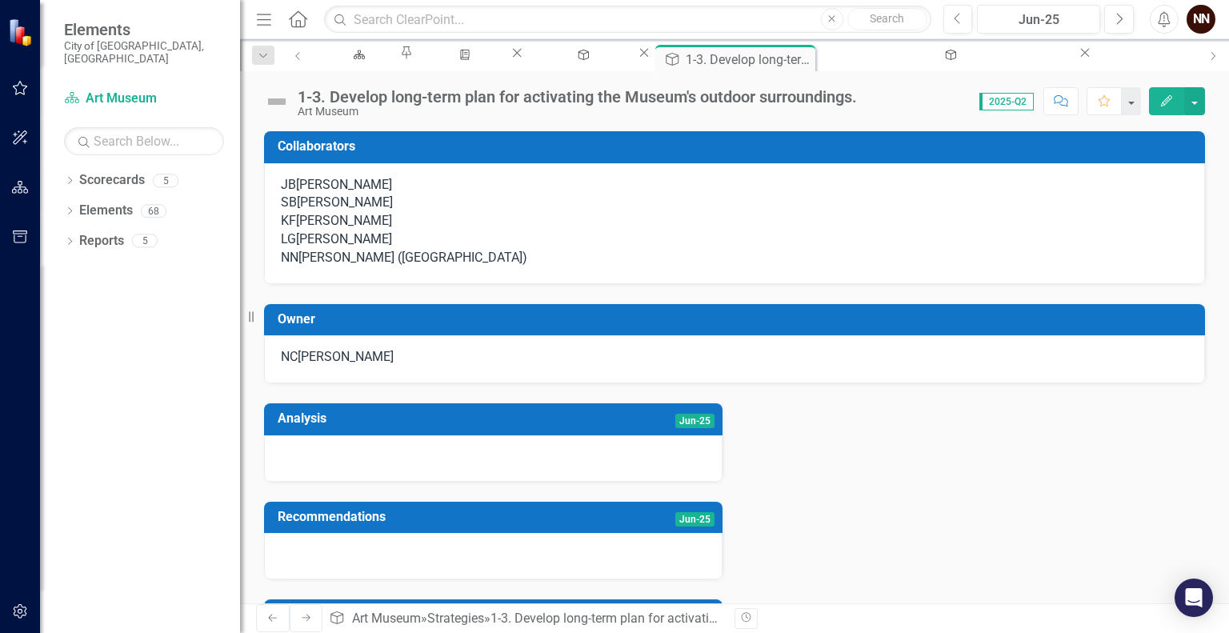
click at [455, 383] on div "NC Nicole Chilton" at bounding box center [734, 359] width 941 height 48
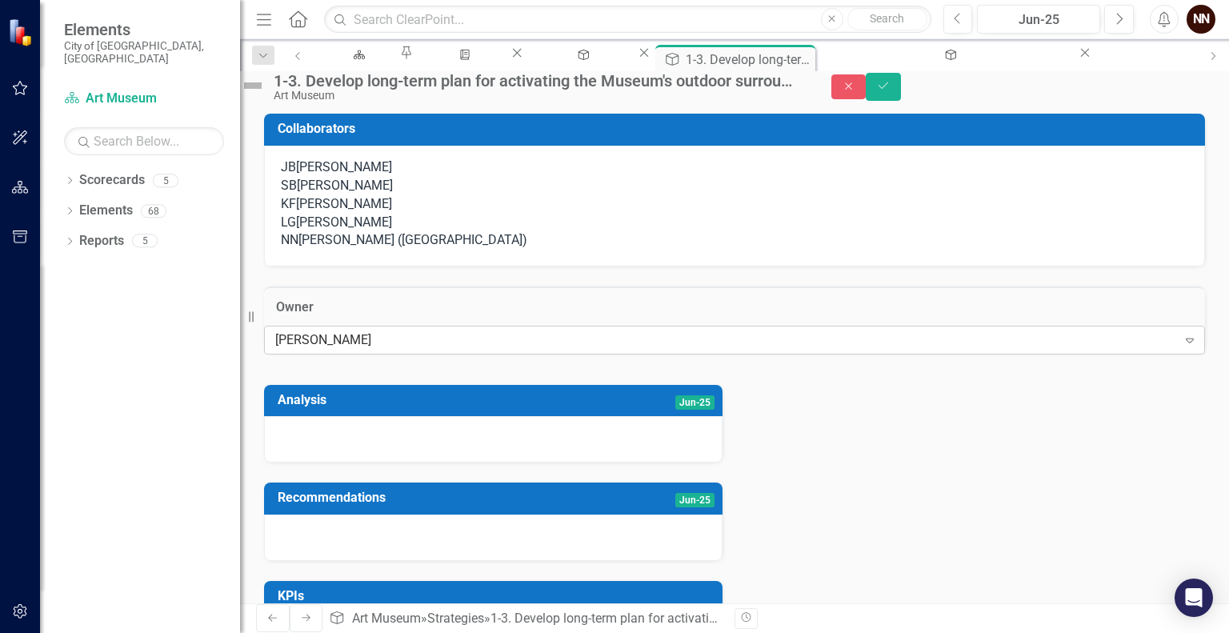
click at [388, 349] on div "[PERSON_NAME]" at bounding box center [726, 340] width 902 height 18
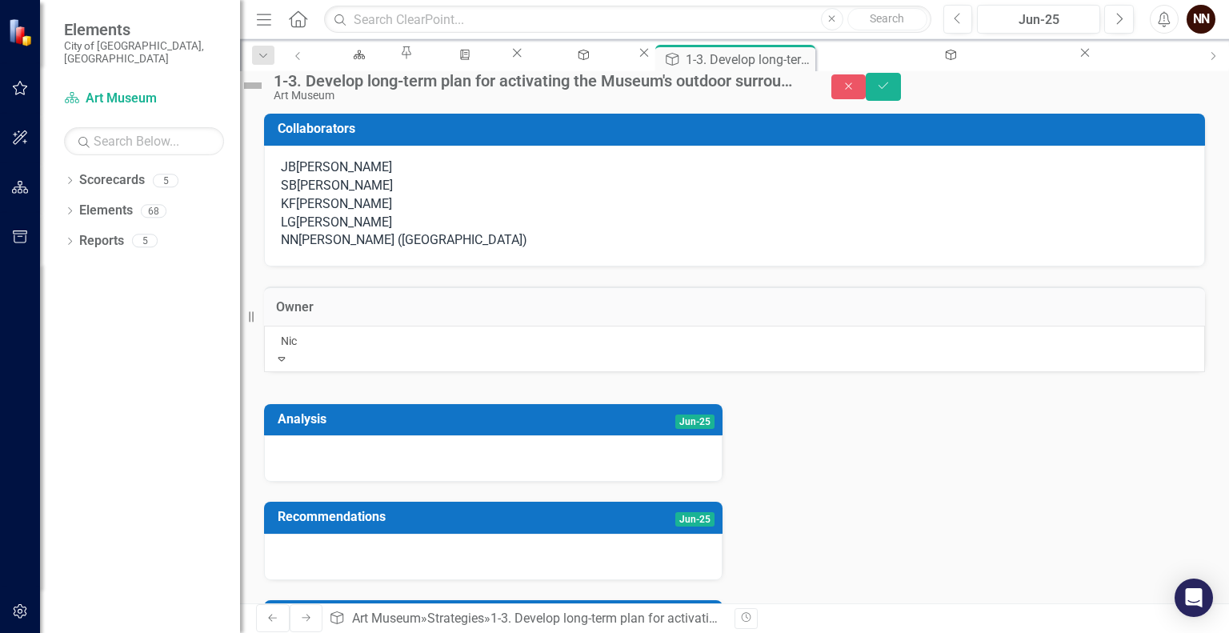
type input "Nick"
click at [325, 632] on span "Nick Nelson (Art Museum)" at bounding box center [162, 641] width 325 height 15
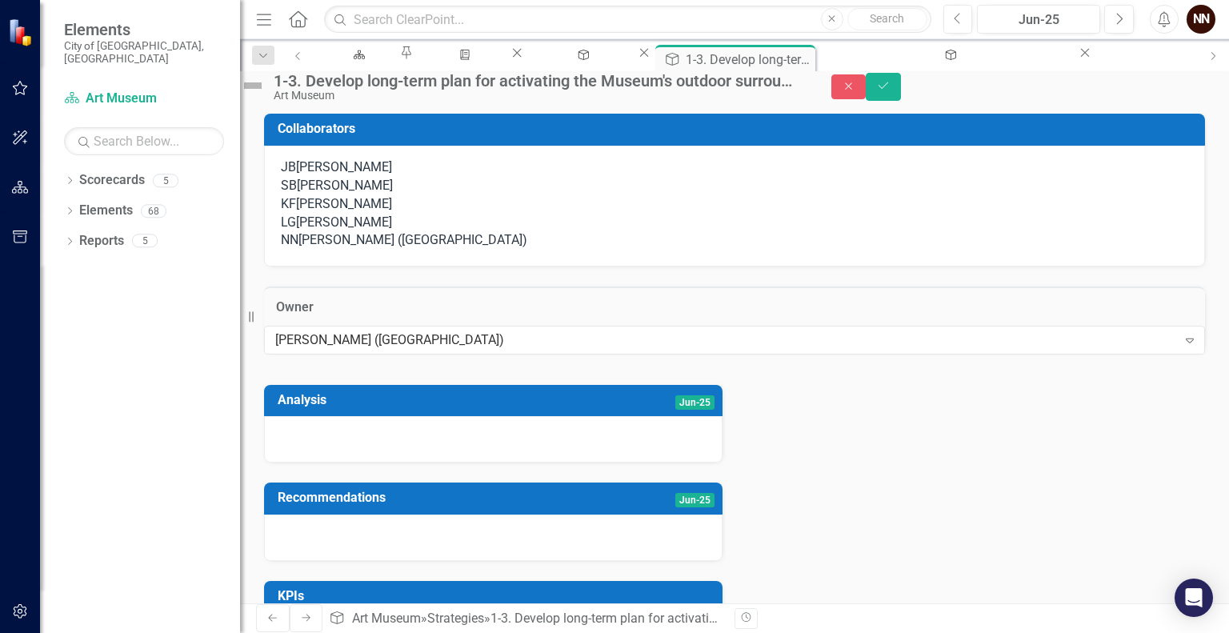
click at [404, 250] on div "[PERSON_NAME] ([GEOGRAPHIC_DATA])" at bounding box center [413, 240] width 229 height 18
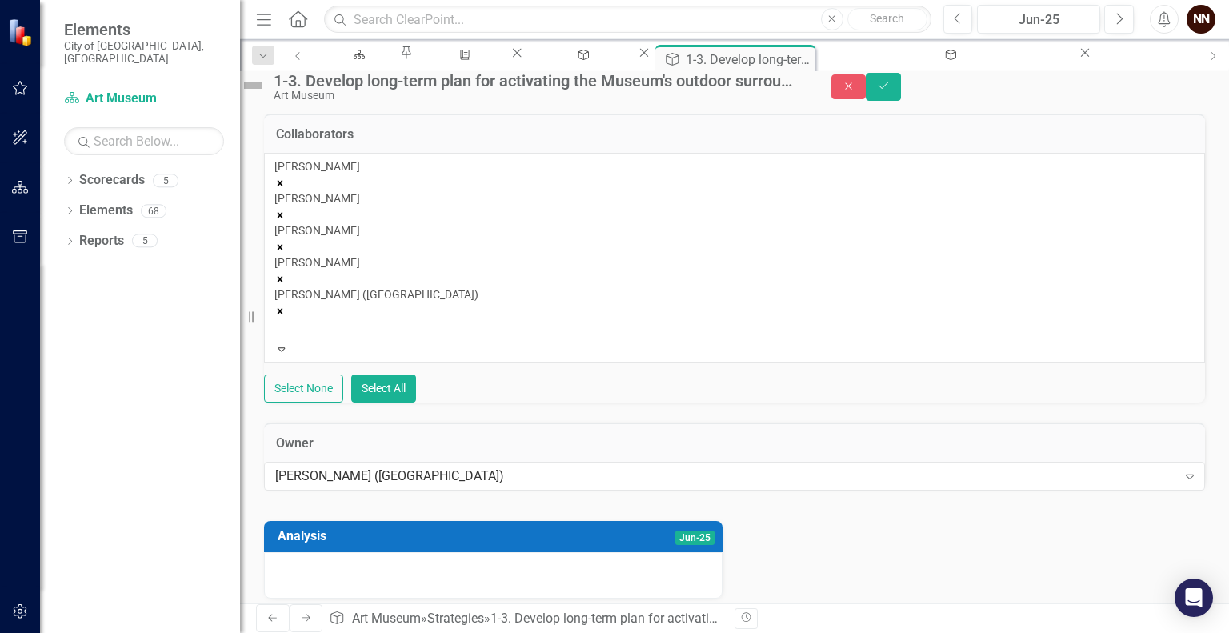
click at [286, 306] on icon "Remove Nick Nelson (Art Museum)" at bounding box center [280, 311] width 11 height 11
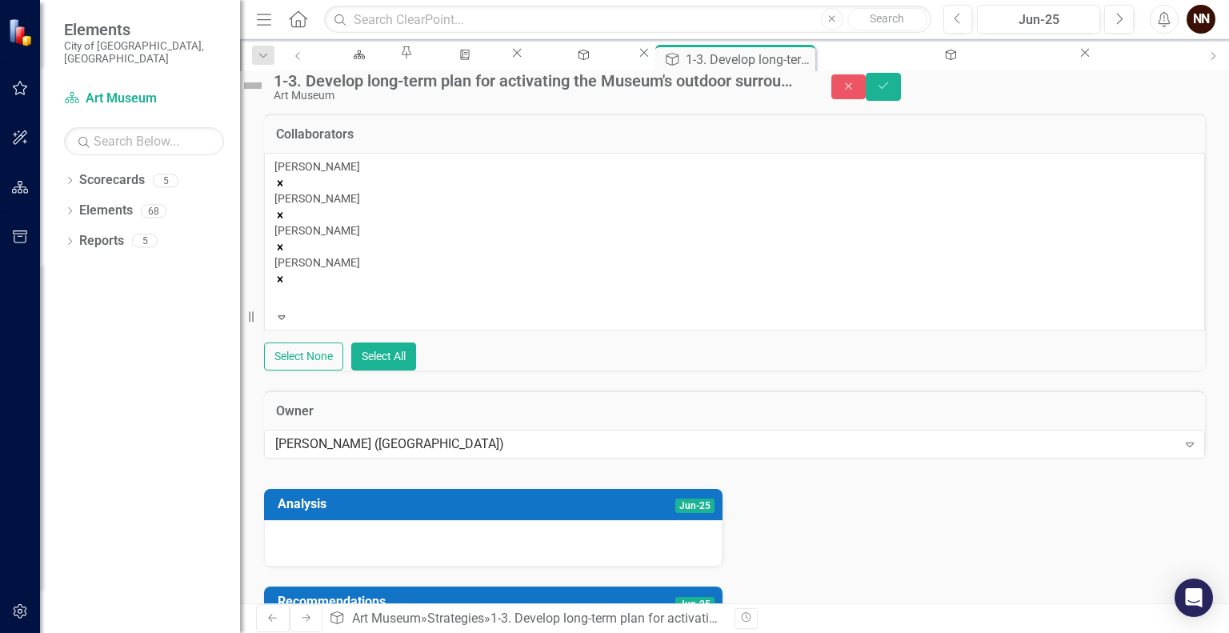
click at [868, 205] on div "Joshua Best Sarah Buhr Kate Francis Lori Gipson" at bounding box center [735, 233] width 920 height 150
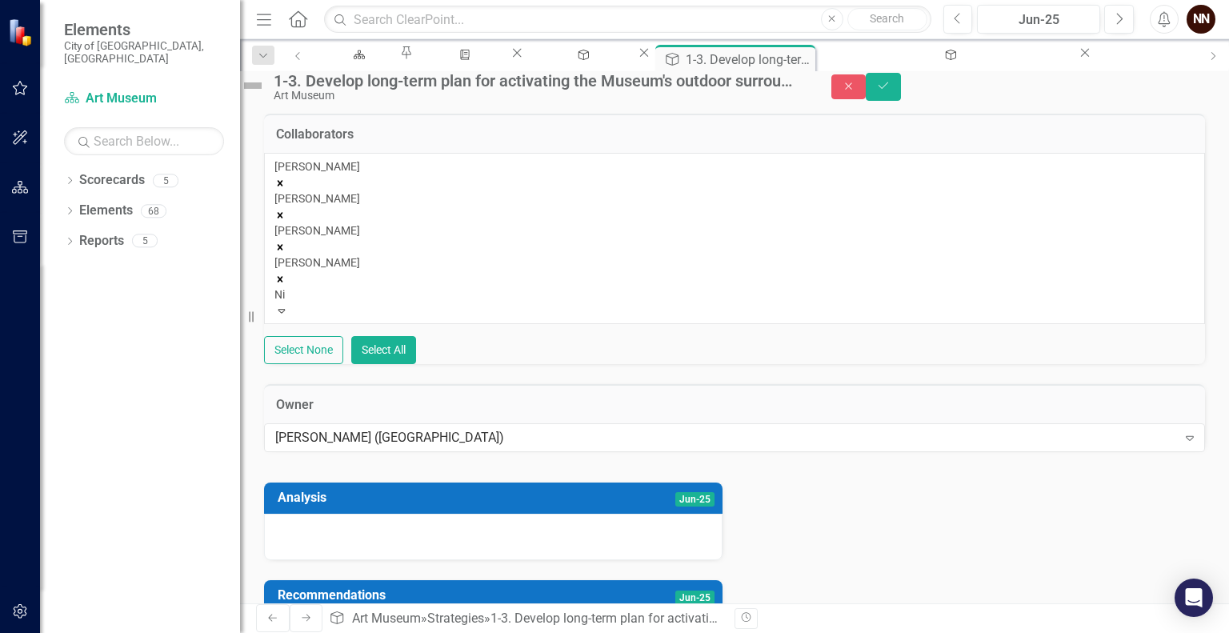
type input "Nic"
click at [651, 632] on div "Nic ole Chilton" at bounding box center [614, 642] width 1229 height 18
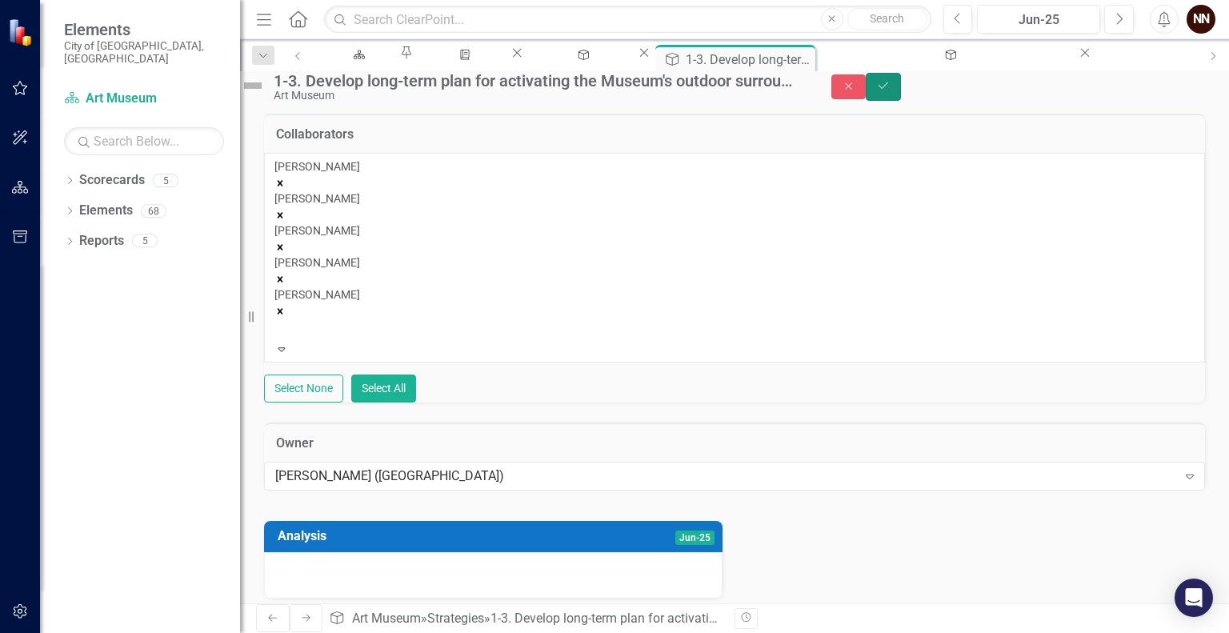
click at [901, 101] on button "Save" at bounding box center [883, 87] width 35 height 28
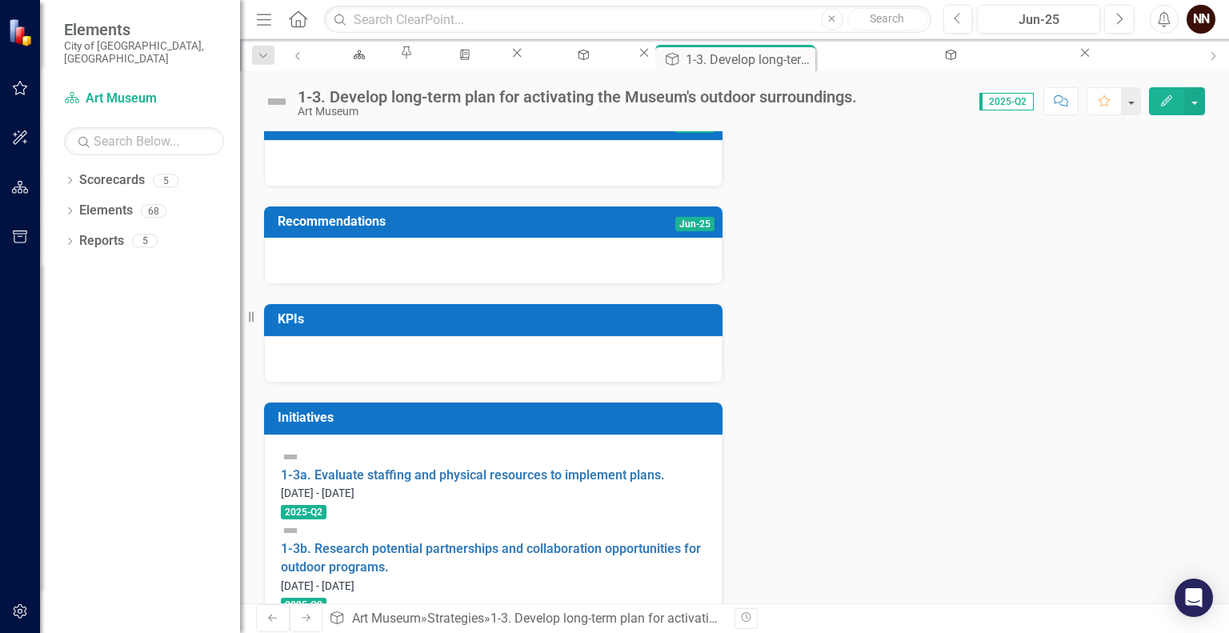
scroll to position [395, 0]
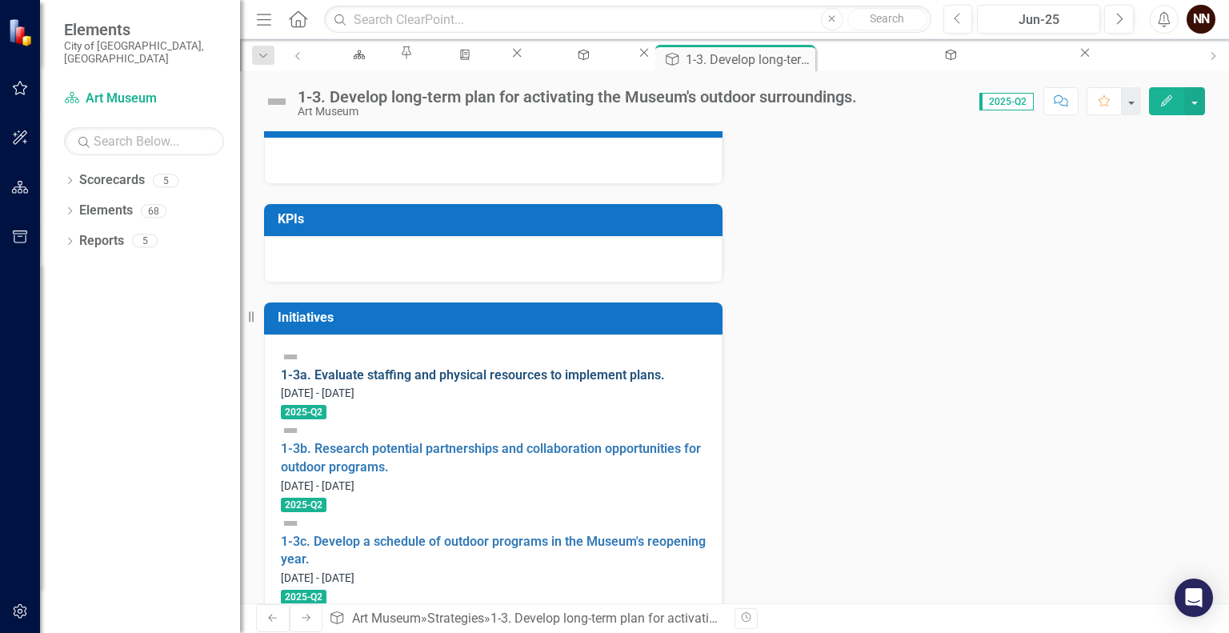
click at [480, 383] on link "1-3a. Evaluate staffing and physical resources to implement plans." at bounding box center [473, 374] width 384 height 15
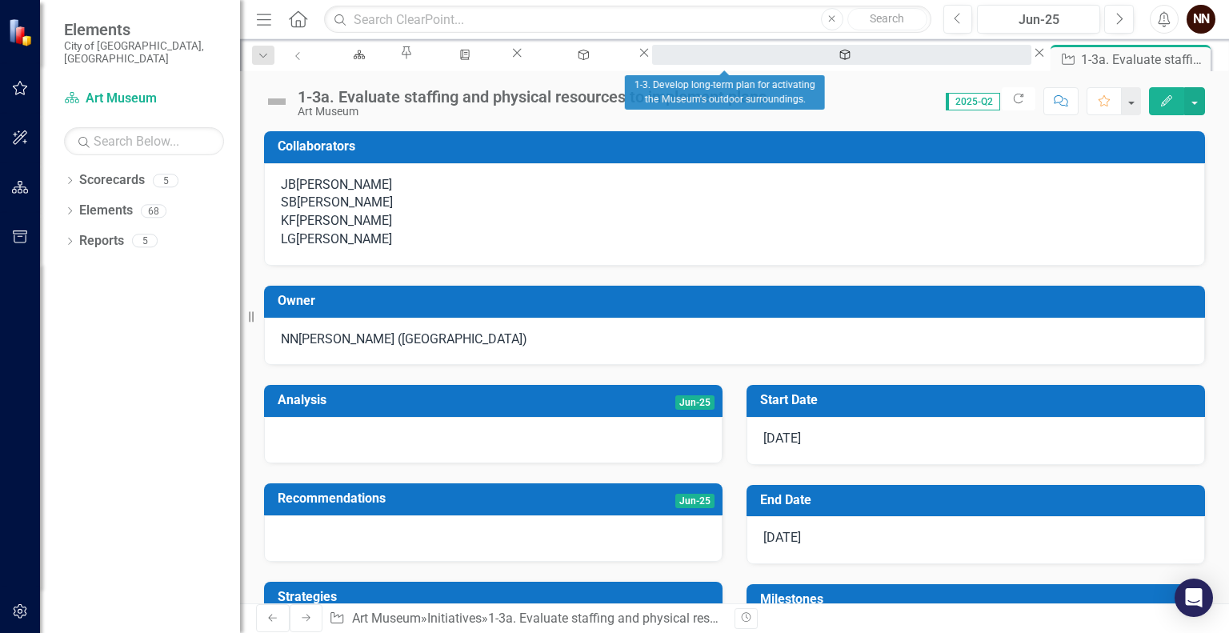
click at [839, 54] on icon "Strategy" at bounding box center [846, 55] width 14 height 10
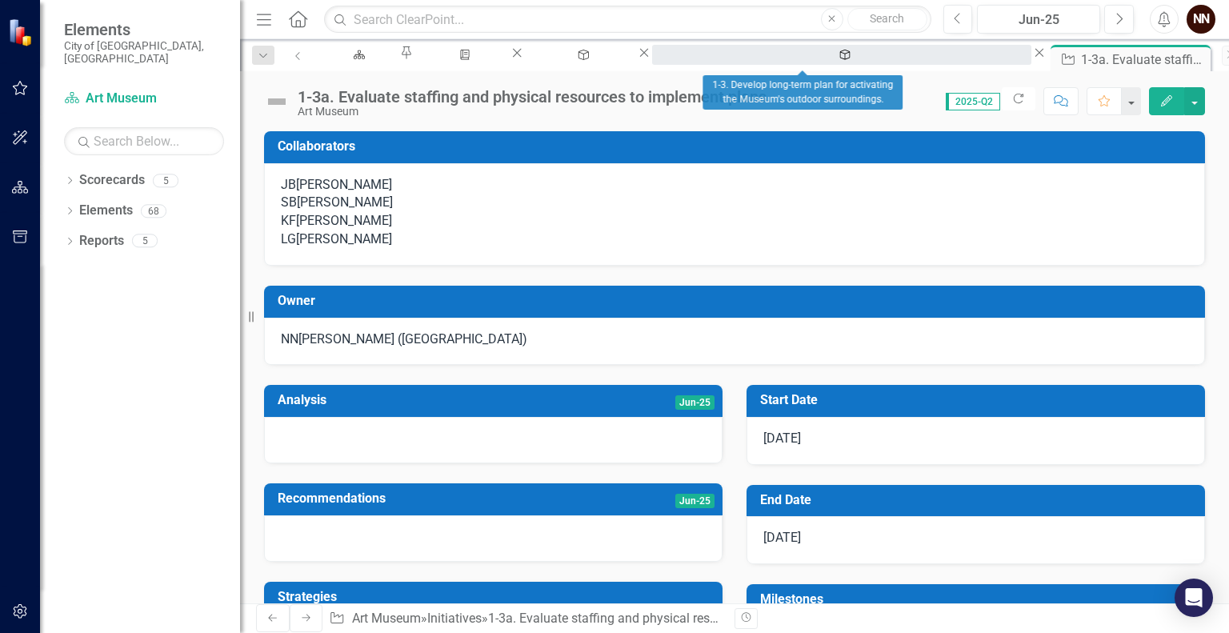
click at [830, 62] on div "1-3. Develop long-term plan for activating the Museum's outdoor surroundings." at bounding box center [842, 70] width 351 height 20
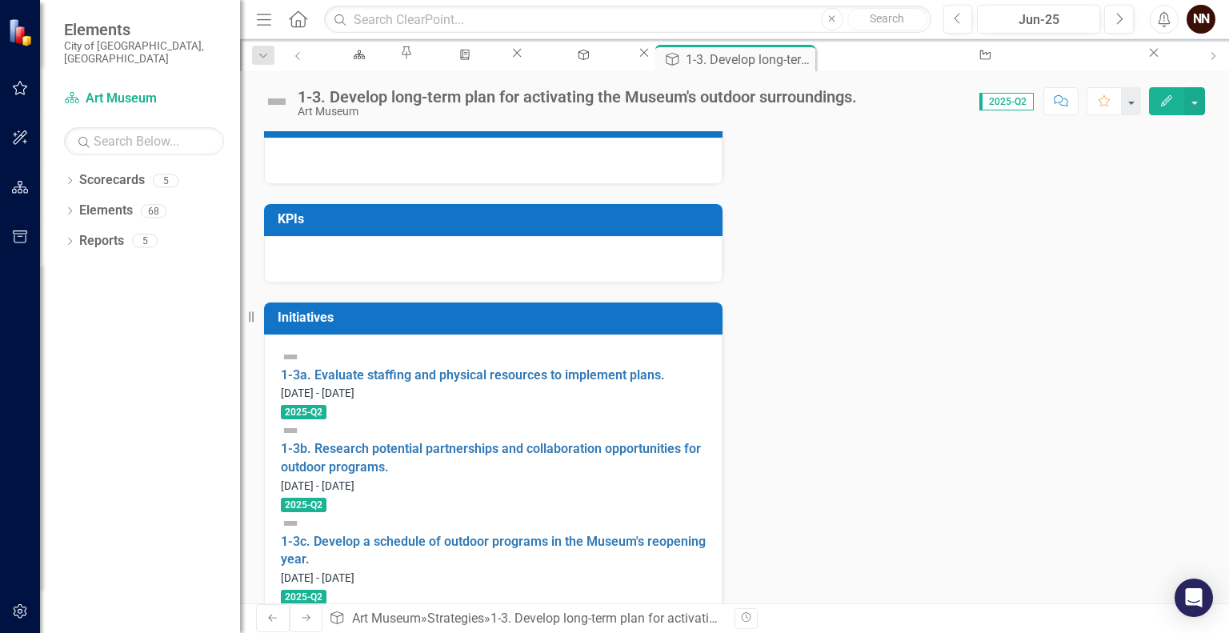
scroll to position [474, 0]
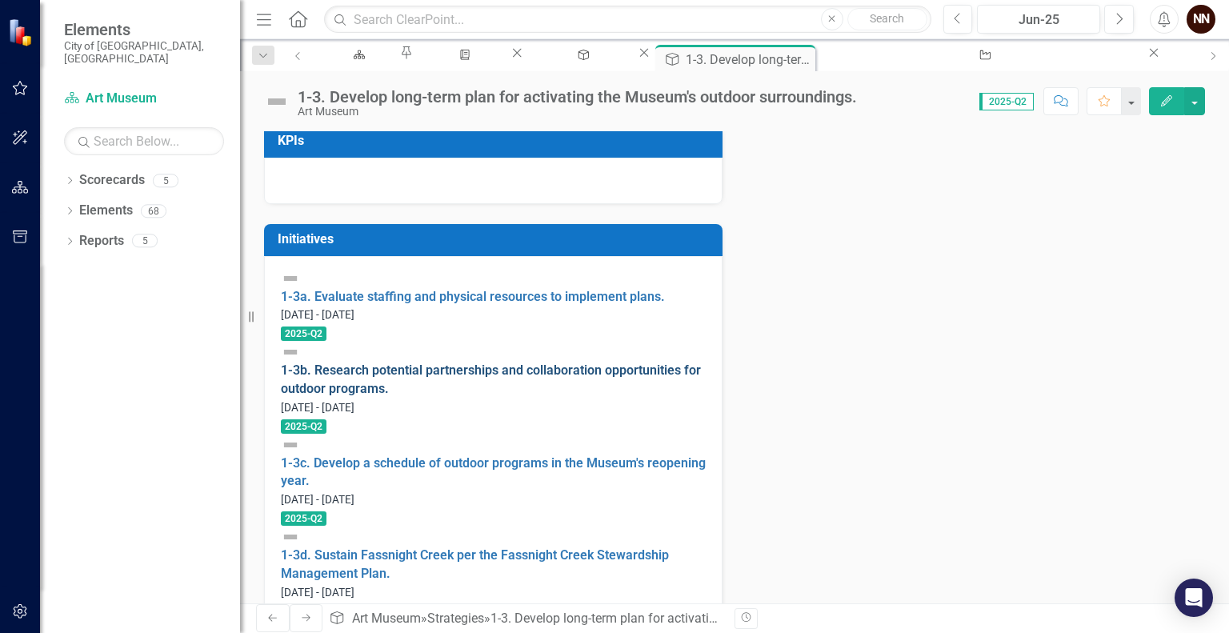
click at [483, 371] on link "1-3b. Research potential partnerships and collaboration opportunities for outdo…" at bounding box center [491, 380] width 420 height 34
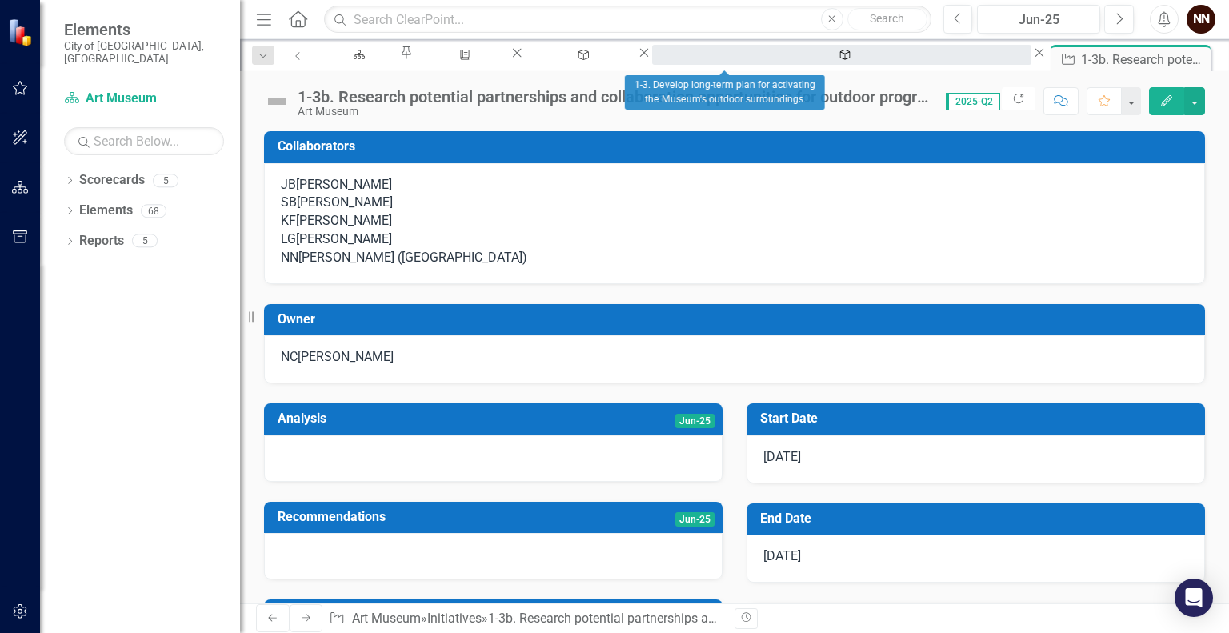
click at [712, 60] on div "1-3. Develop long-term plan for activating the Museum's outdoor surroundings." at bounding box center [842, 70] width 351 height 20
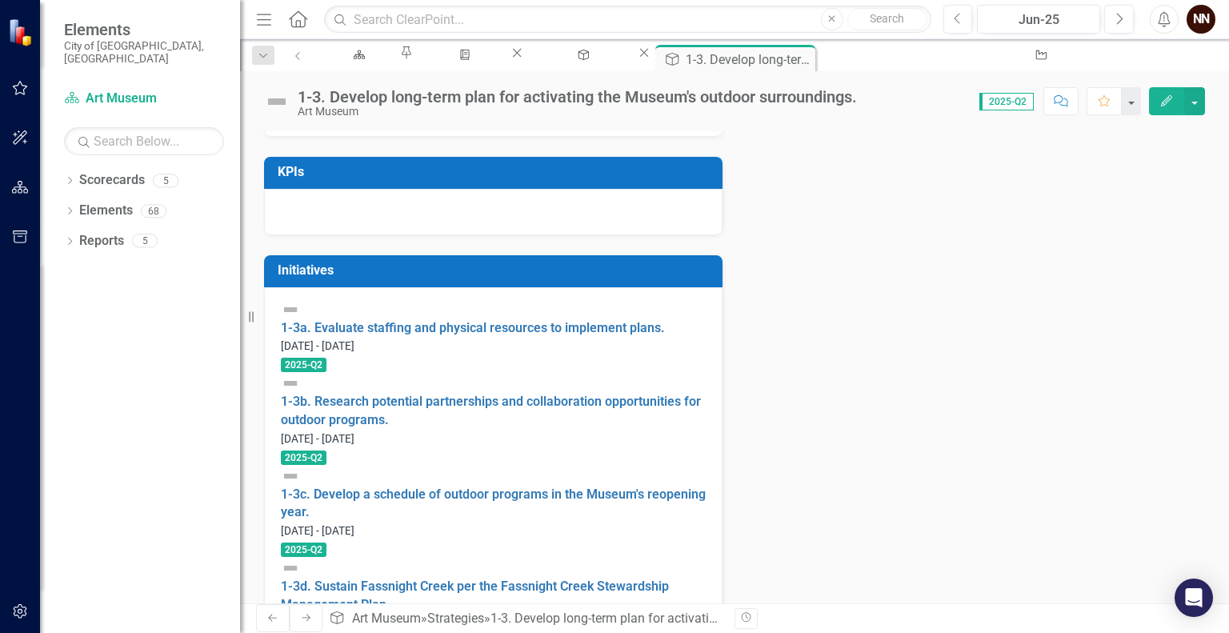
scroll to position [448, 0]
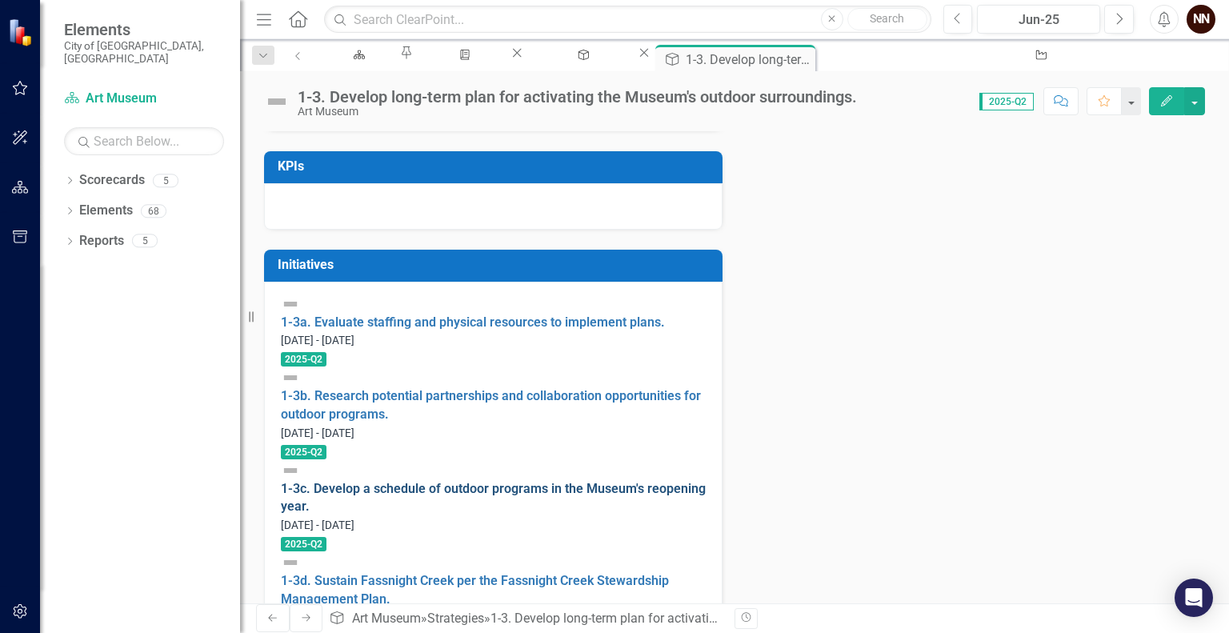
click at [453, 481] on link "1-3c. Develop a schedule of outdoor programs in the Museum's reopening year." at bounding box center [493, 498] width 425 height 34
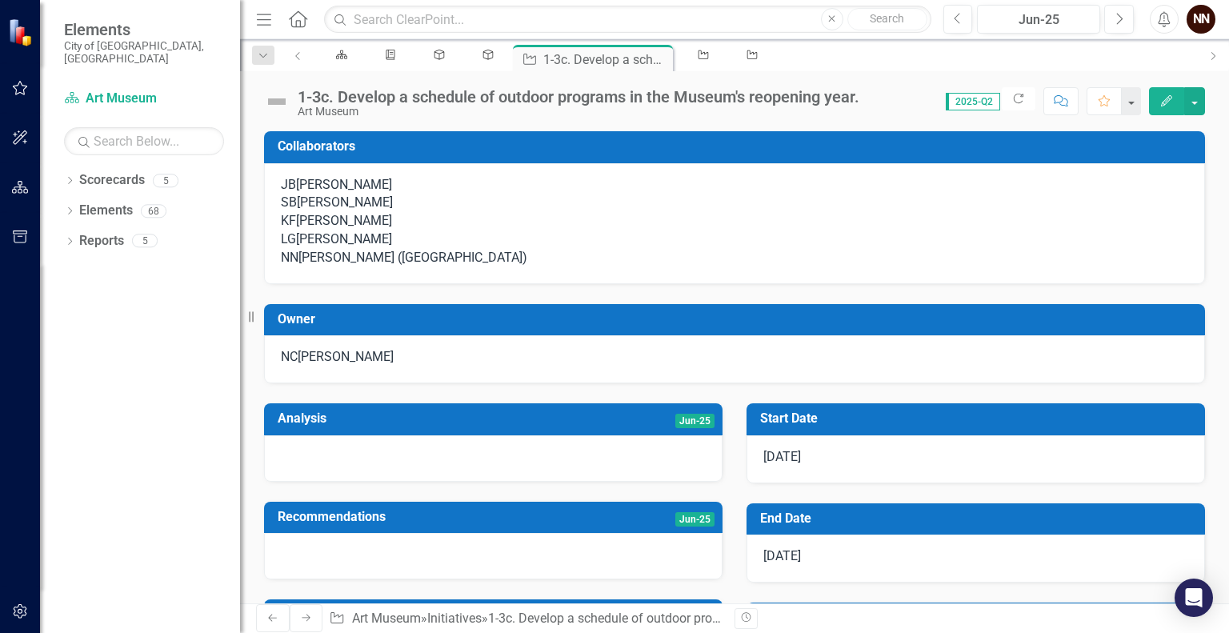
click at [360, 367] on div "[PERSON_NAME]" at bounding box center [346, 357] width 96 height 18
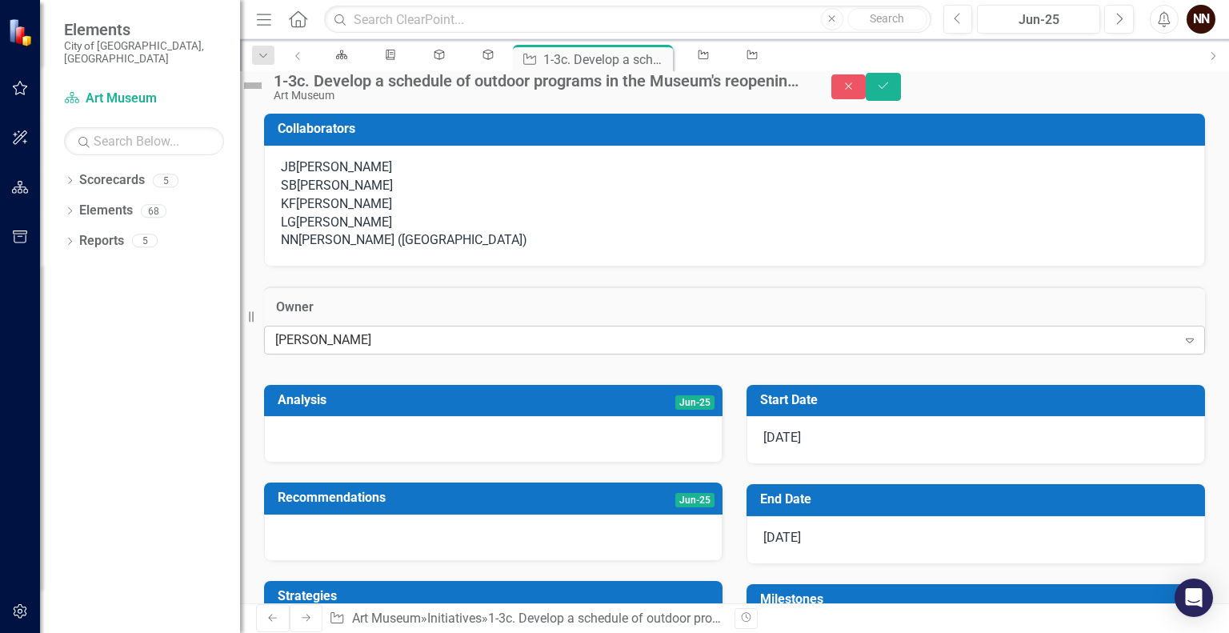
click at [356, 349] on div "[PERSON_NAME]" at bounding box center [726, 340] width 902 height 18
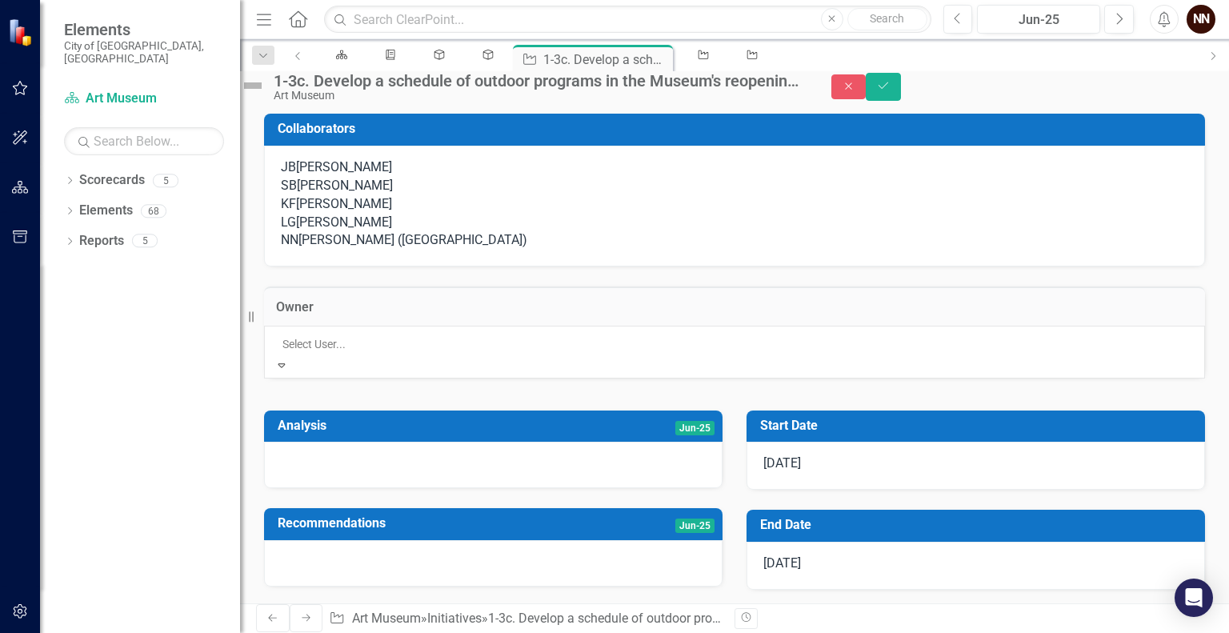
scroll to position [131, 0]
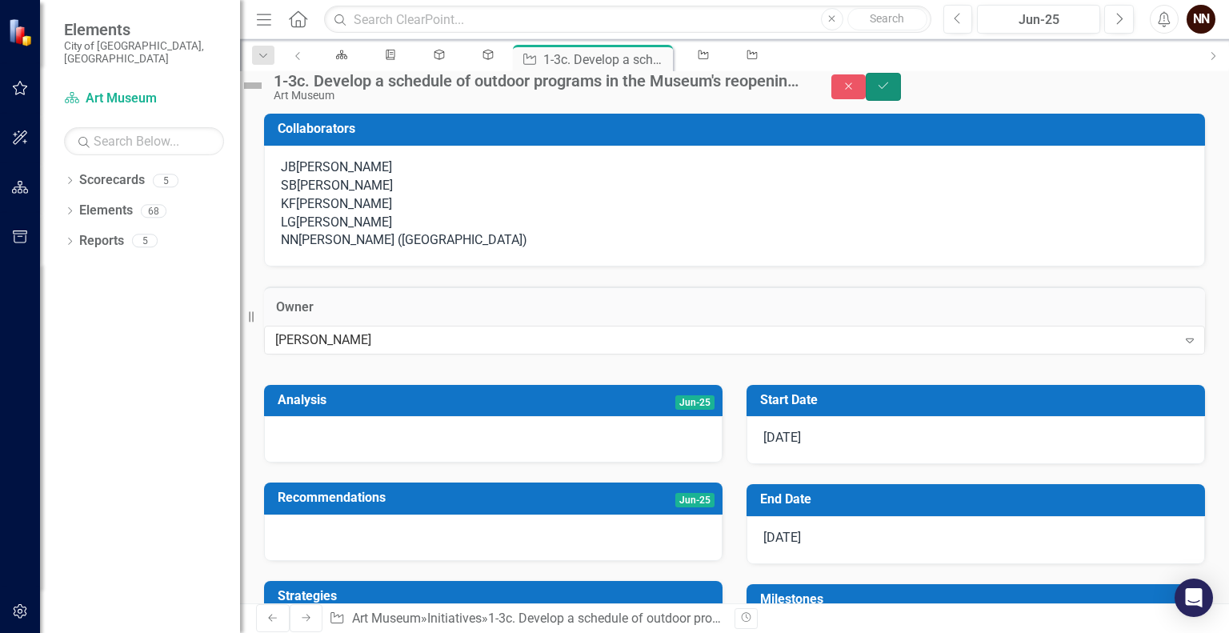
click at [901, 86] on button "Save" at bounding box center [883, 87] width 35 height 28
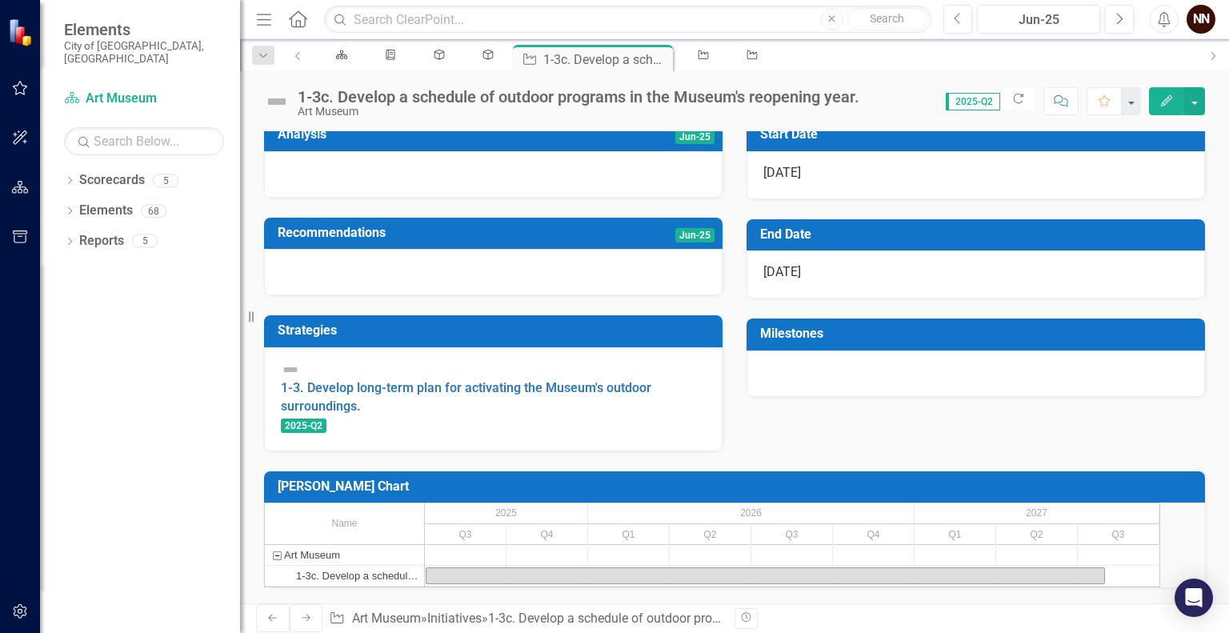
scroll to position [323, 0]
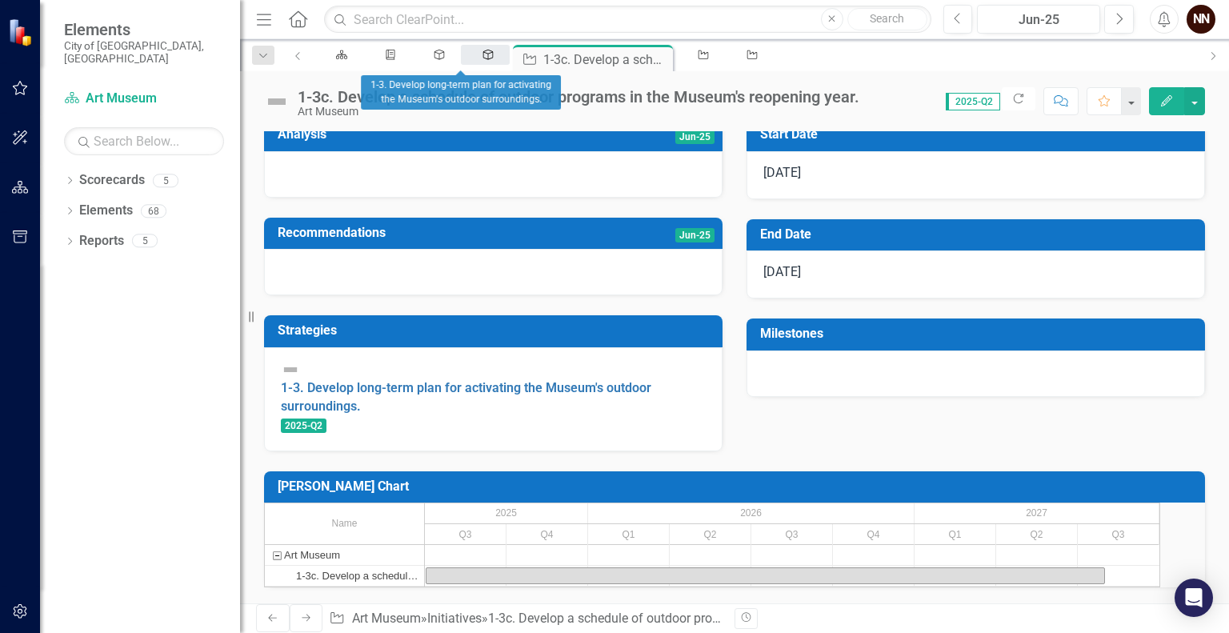
click at [482, 54] on icon "Strategy" at bounding box center [489, 55] width 14 height 10
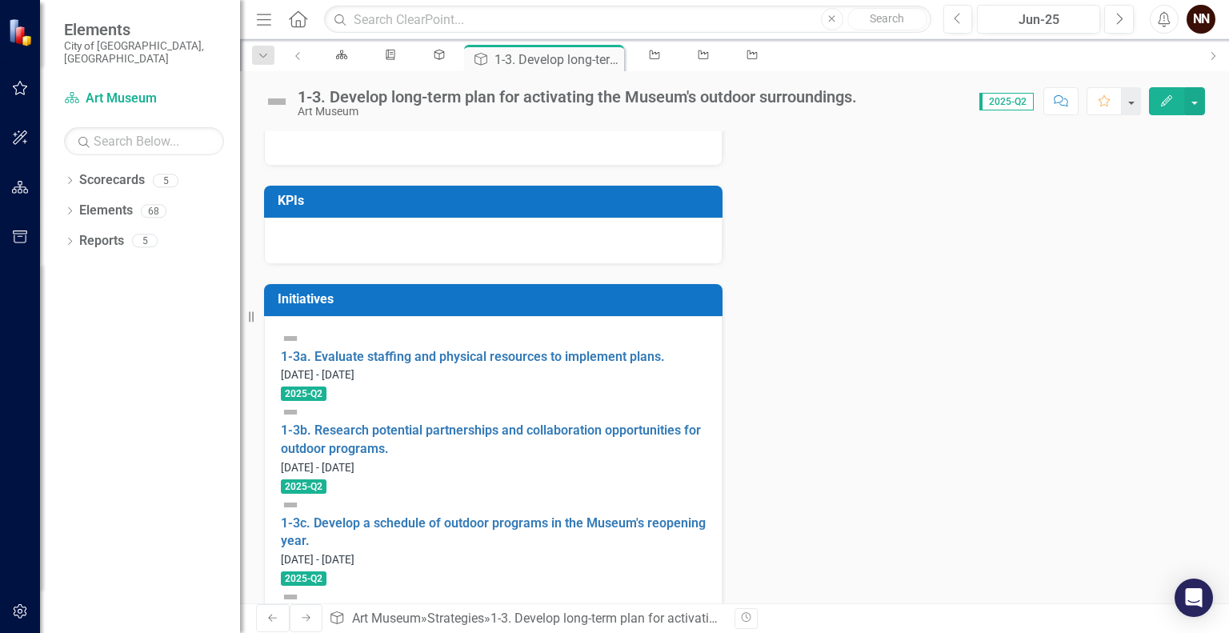
scroll to position [474, 0]
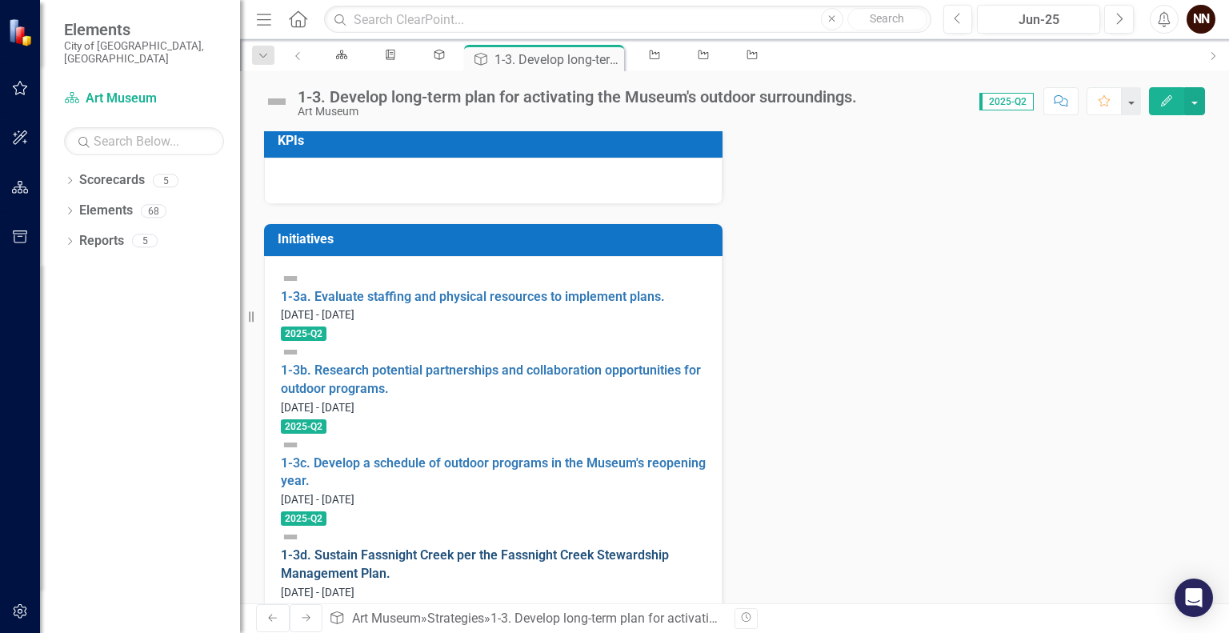
click at [428, 547] on link "1-3d. Sustain Fassnight Creek per the Fassnight Creek Stewardship Management Pl…" at bounding box center [475, 564] width 388 height 34
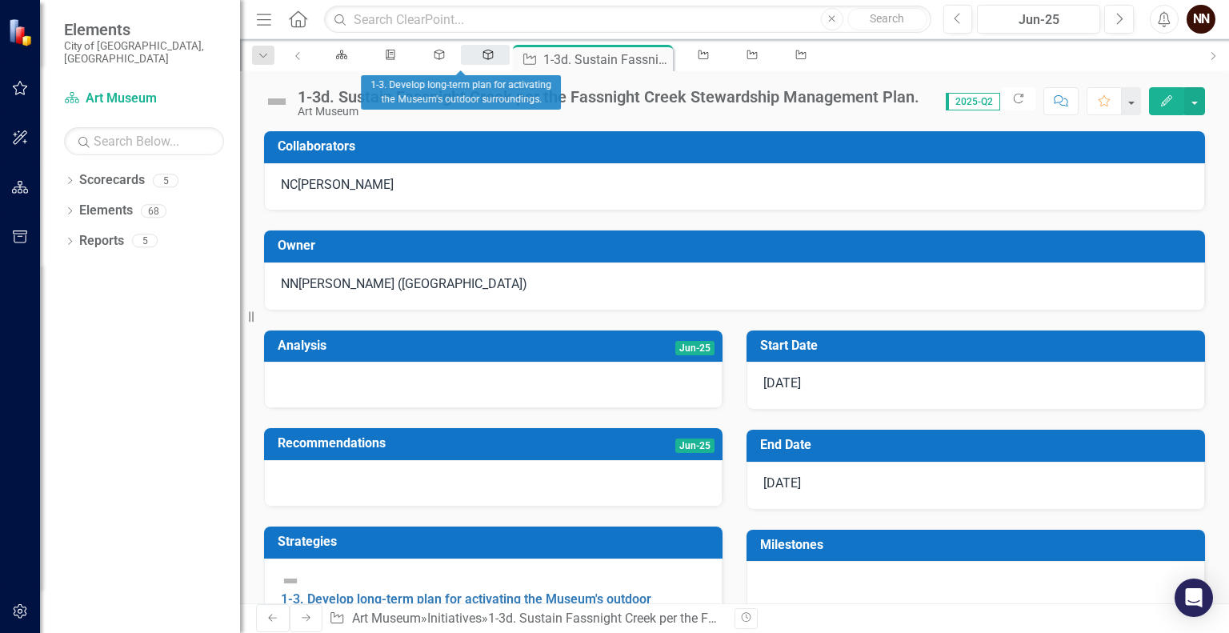
click at [475, 60] on div "Strategy" at bounding box center [485, 55] width 20 height 10
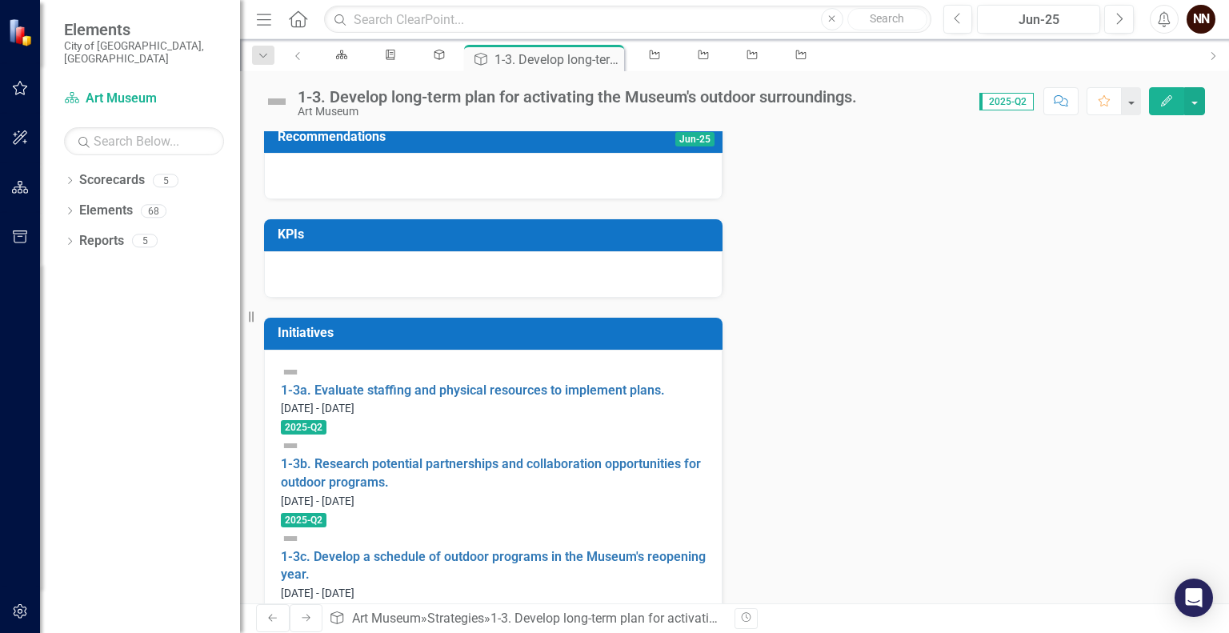
scroll to position [474, 0]
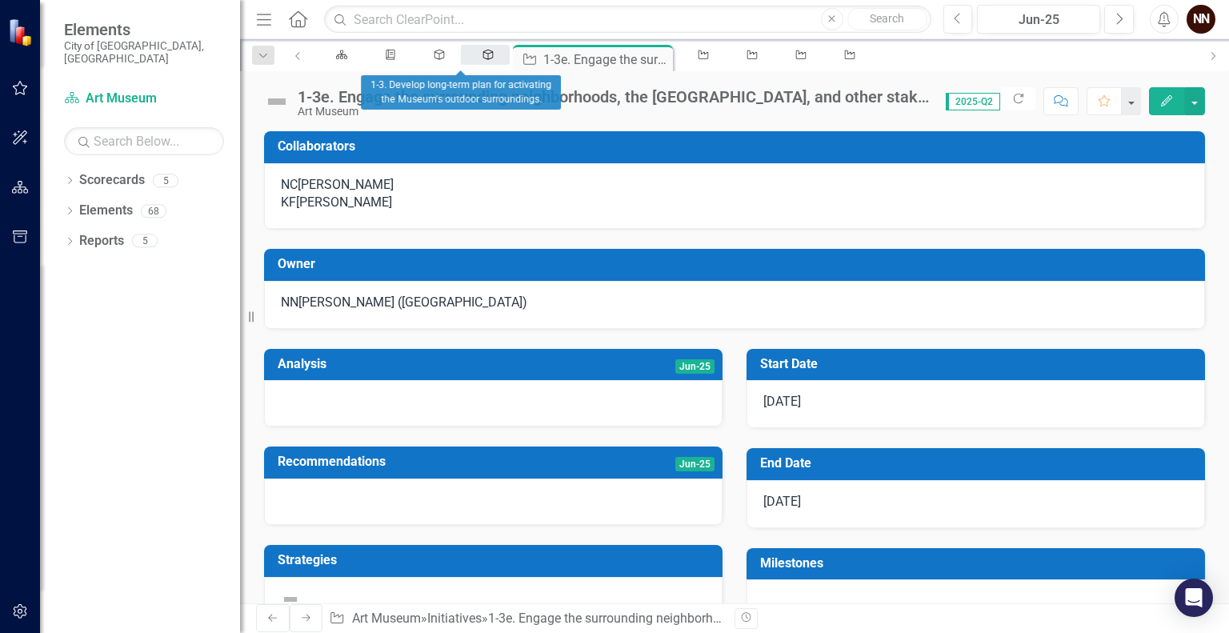
click at [482, 56] on icon "Strategy" at bounding box center [489, 55] width 14 height 10
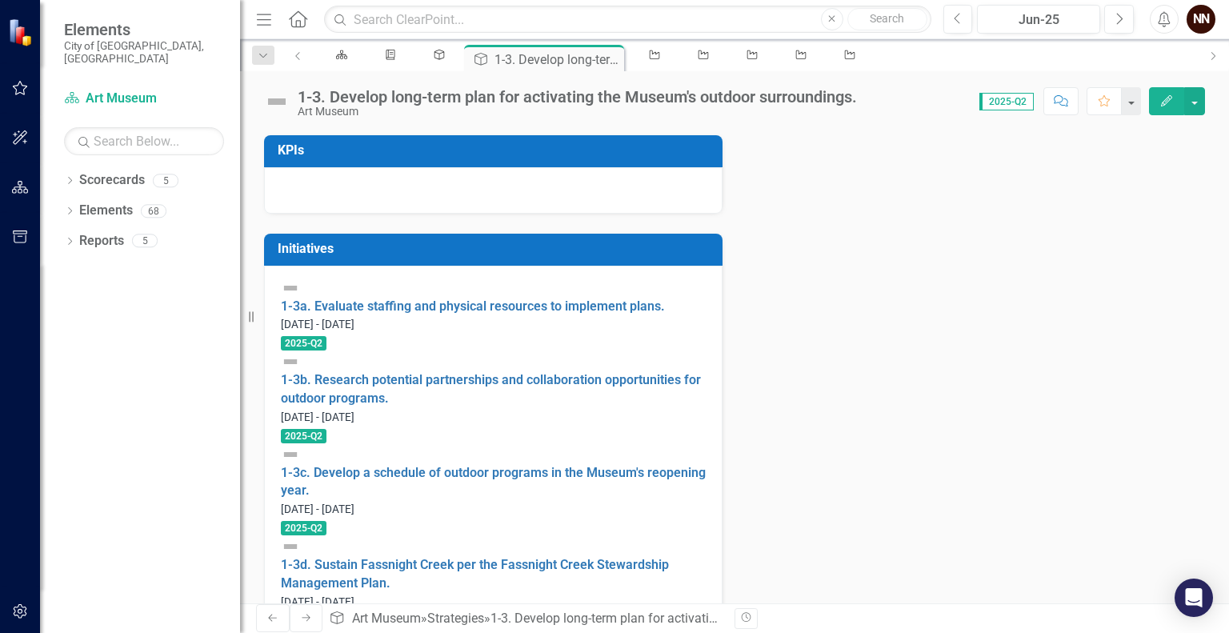
scroll to position [474, 0]
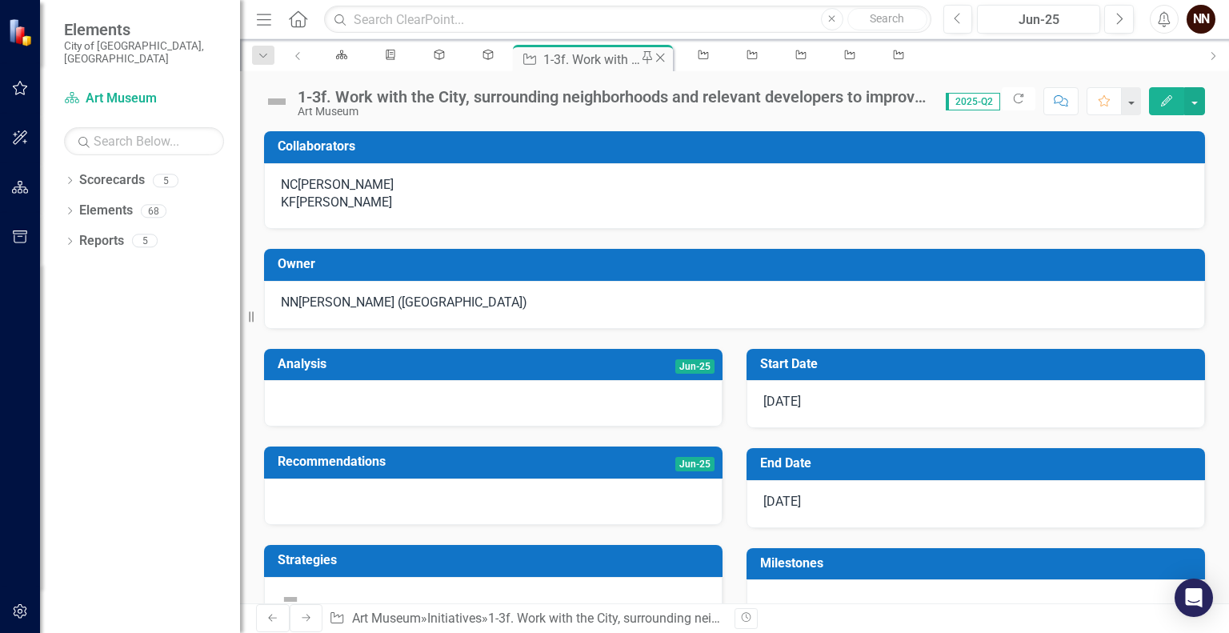
click at [652, 59] on icon "Close" at bounding box center [660, 57] width 16 height 13
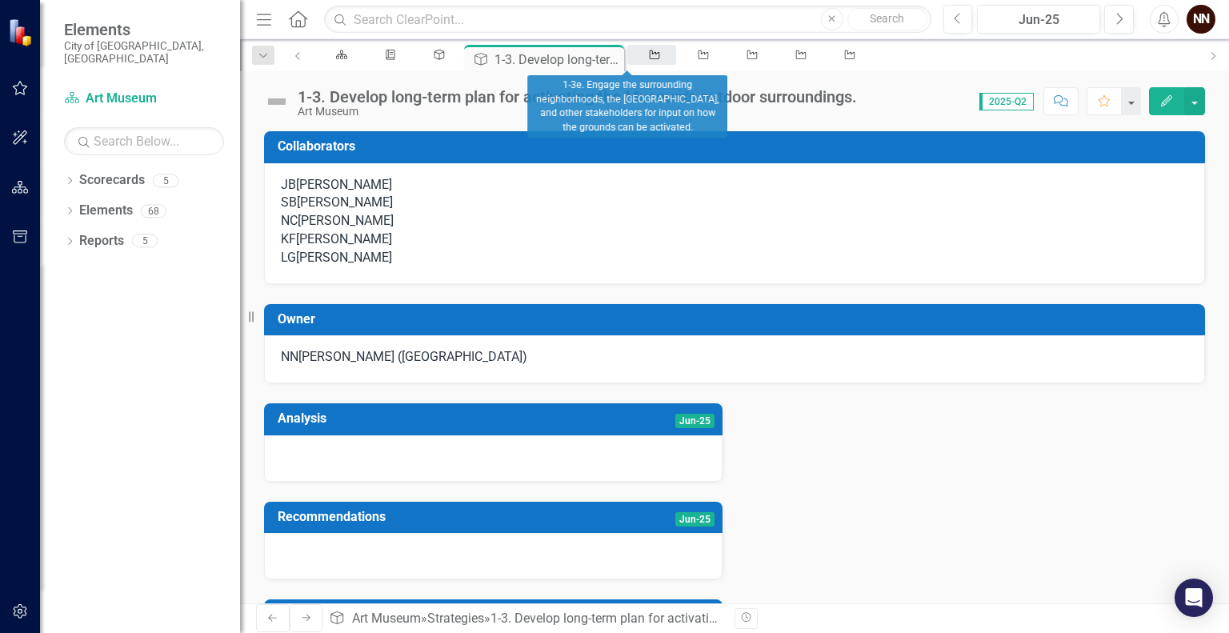
click at [648, 57] on icon "Initiative" at bounding box center [655, 55] width 14 height 10
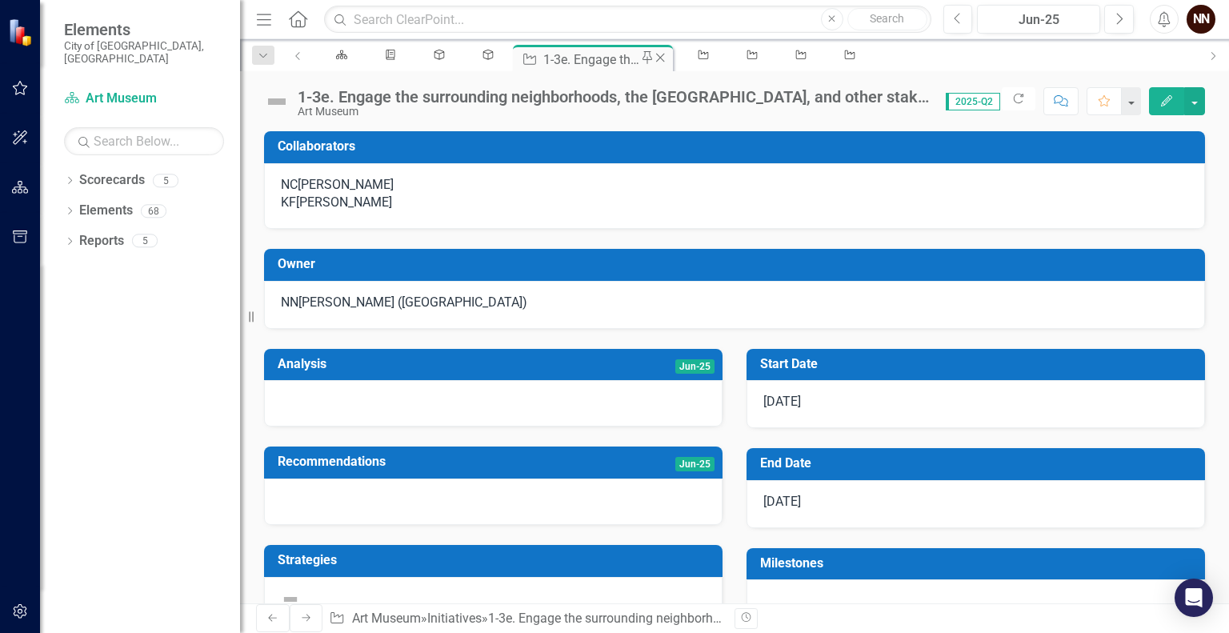
click at [652, 57] on icon "Close" at bounding box center [660, 57] width 16 height 13
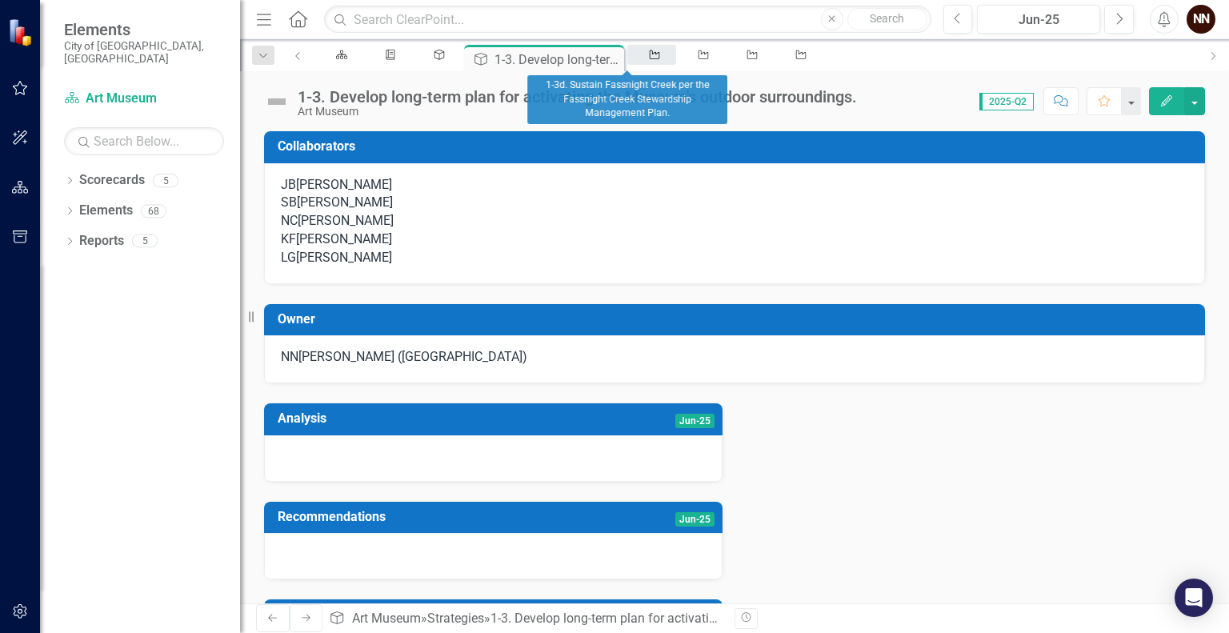
click at [639, 57] on link "Initiative" at bounding box center [651, 55] width 49 height 20
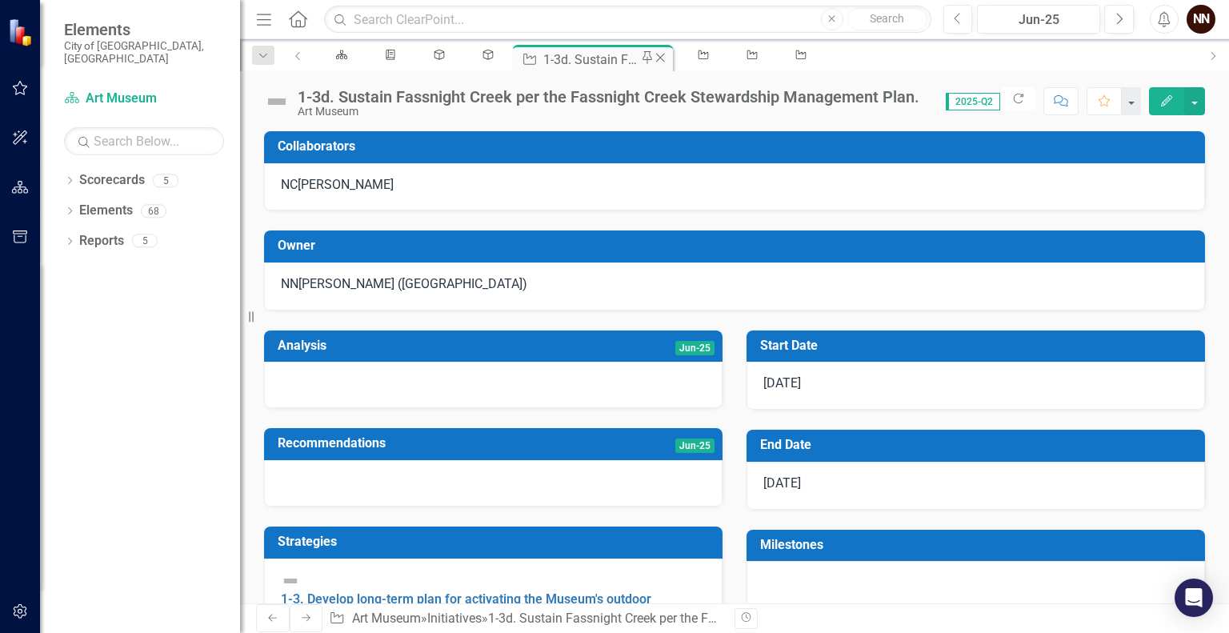
click at [652, 59] on icon "Close" at bounding box center [660, 57] width 16 height 13
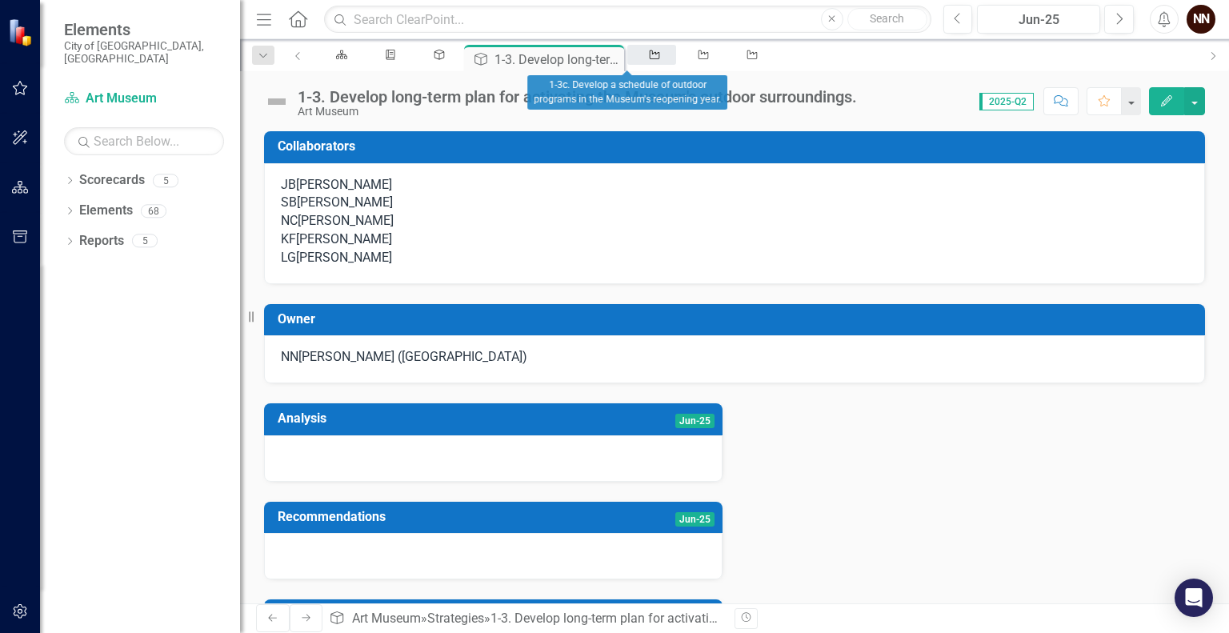
click at [637, 60] on link "Initiative" at bounding box center [651, 55] width 49 height 20
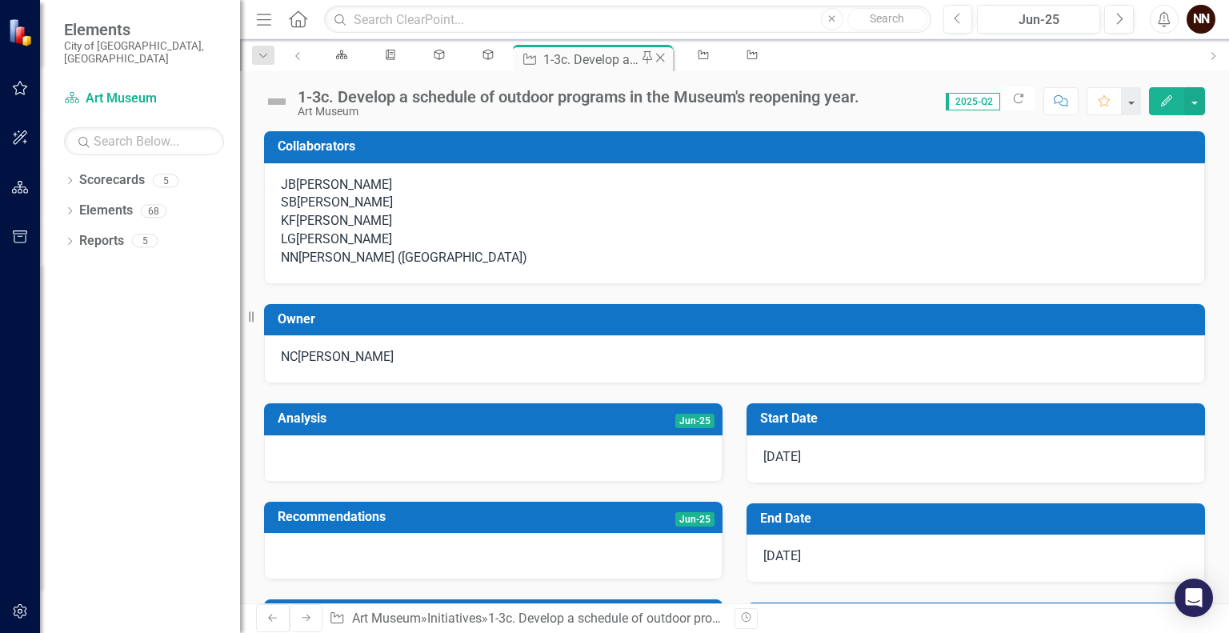
click at [652, 59] on icon "Close" at bounding box center [660, 57] width 16 height 13
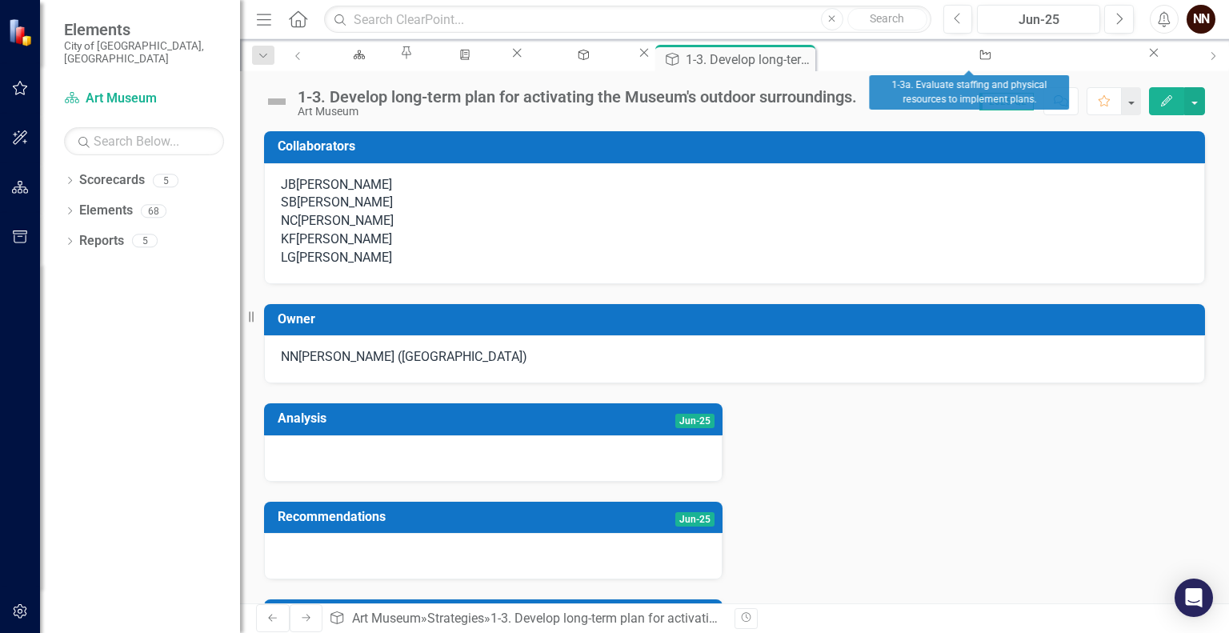
click at [1150, 57] on icon at bounding box center [1154, 53] width 9 height 9
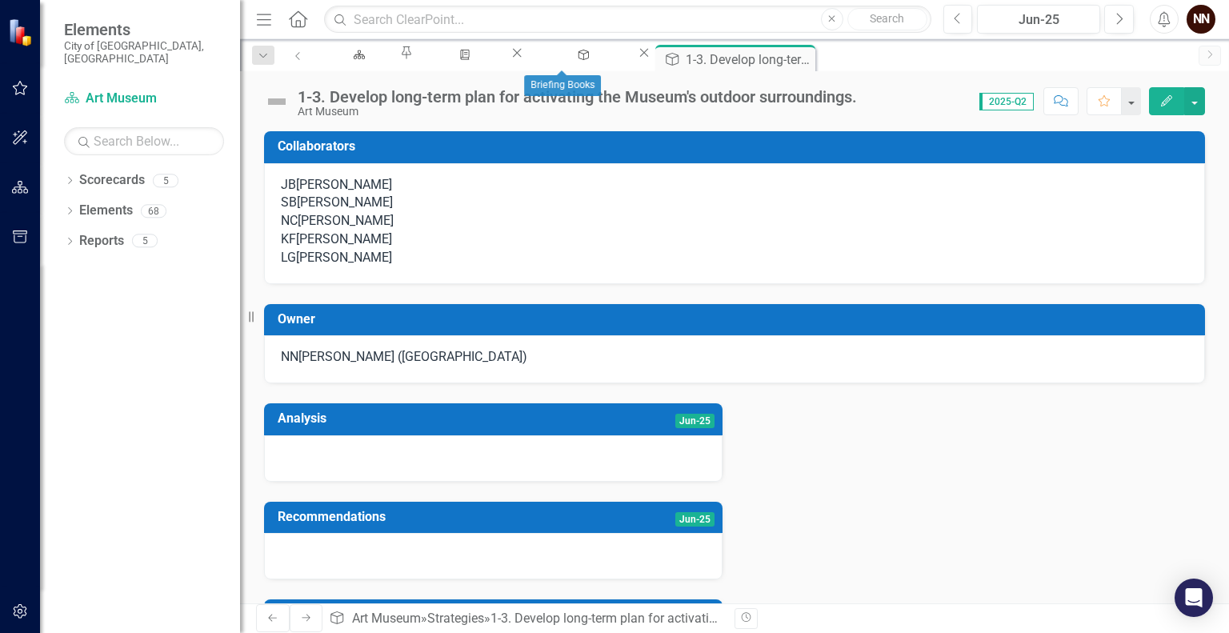
click at [525, 57] on icon "Close" at bounding box center [517, 52] width 16 height 13
click at [697, 58] on icon at bounding box center [692, 57] width 9 height 9
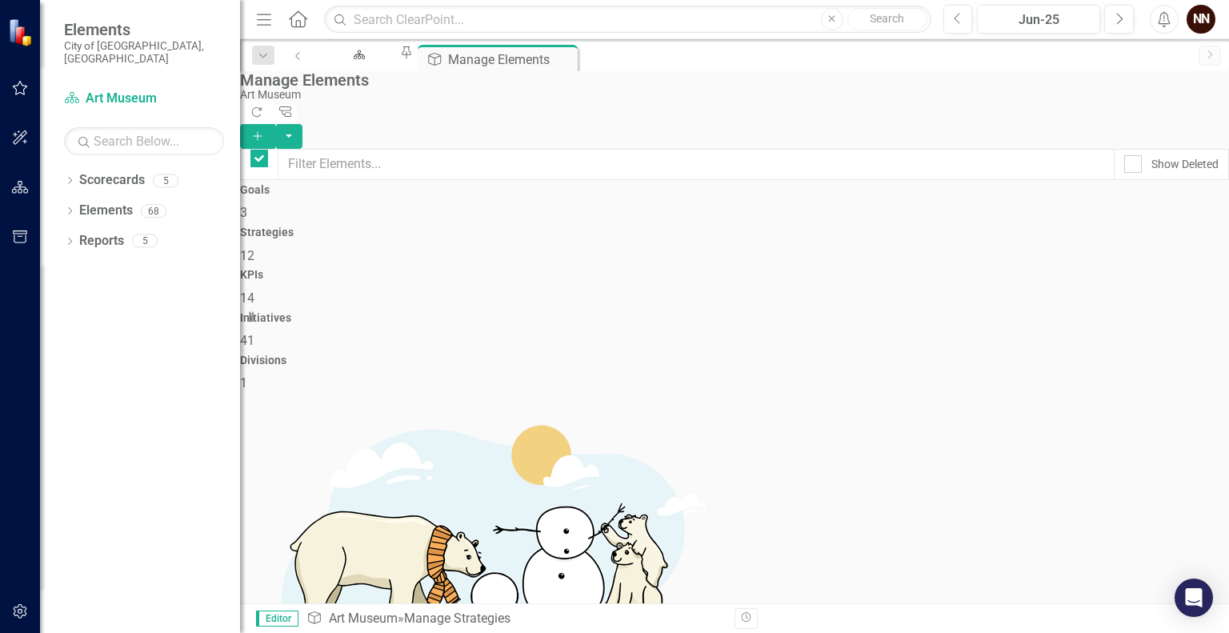
checkbox input "false"
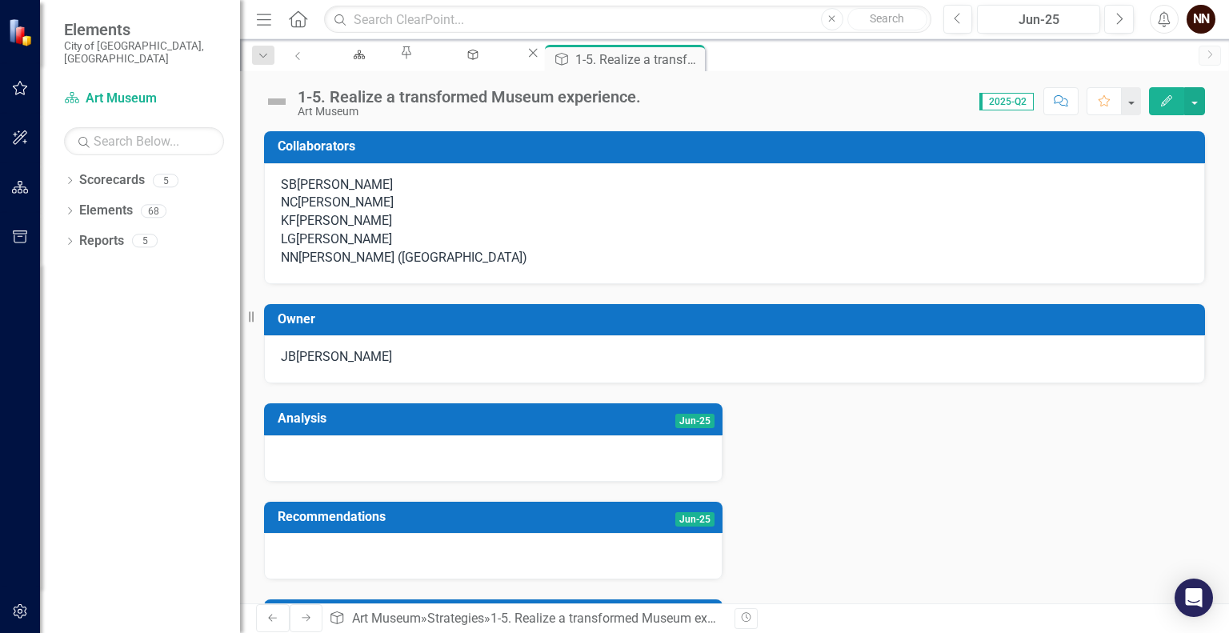
click at [368, 367] on div "[PERSON_NAME]" at bounding box center [344, 357] width 96 height 18
click at [354, 367] on div "[PERSON_NAME]" at bounding box center [344, 357] width 96 height 18
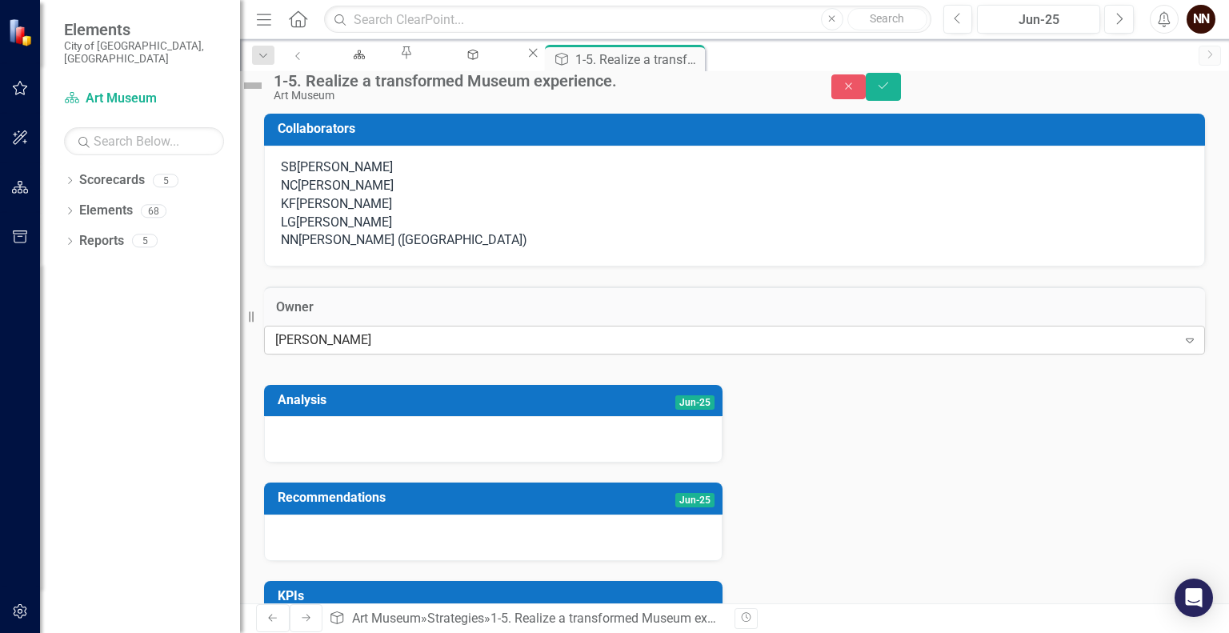
click at [347, 349] on div "[PERSON_NAME]" at bounding box center [726, 340] width 902 height 18
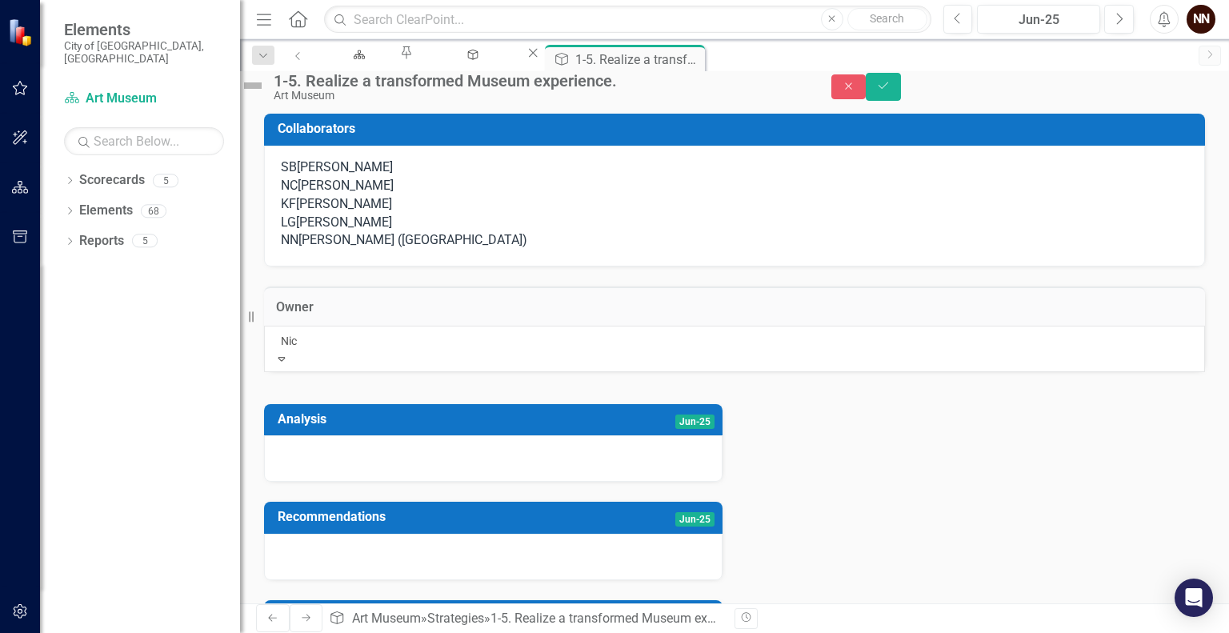
type input "Nick"
click at [325, 632] on span "Nick Nelson (Art Museum)" at bounding box center [162, 641] width 325 height 15
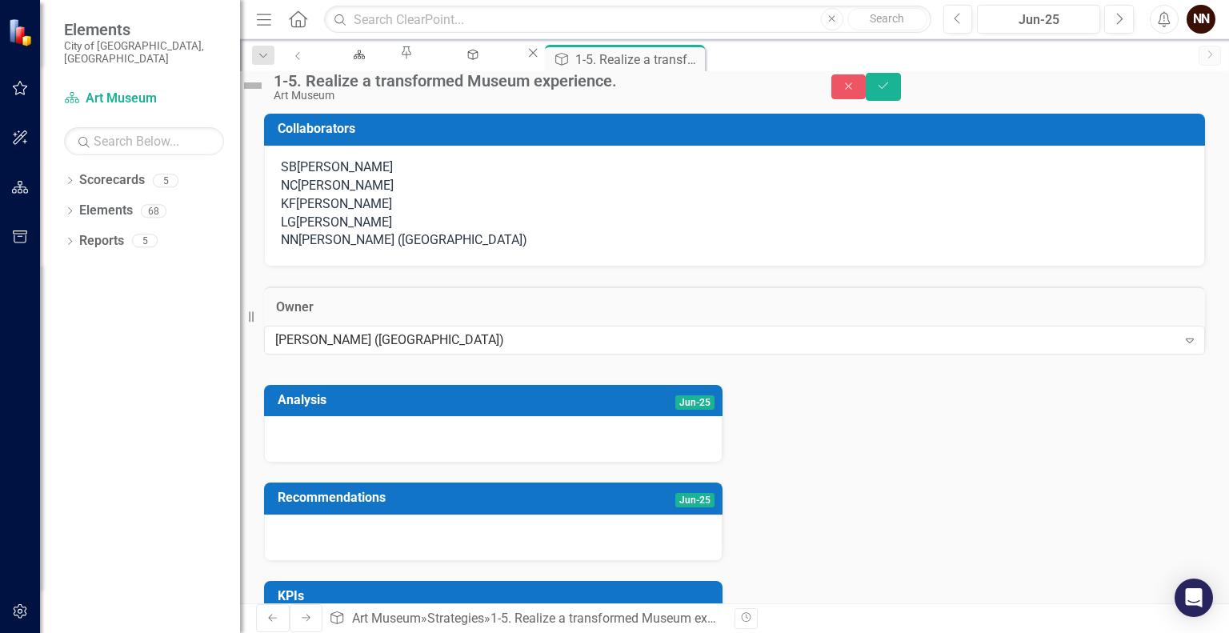
click at [466, 250] on div "NN Nick Nelson (Art Museum)" at bounding box center [735, 240] width 908 height 18
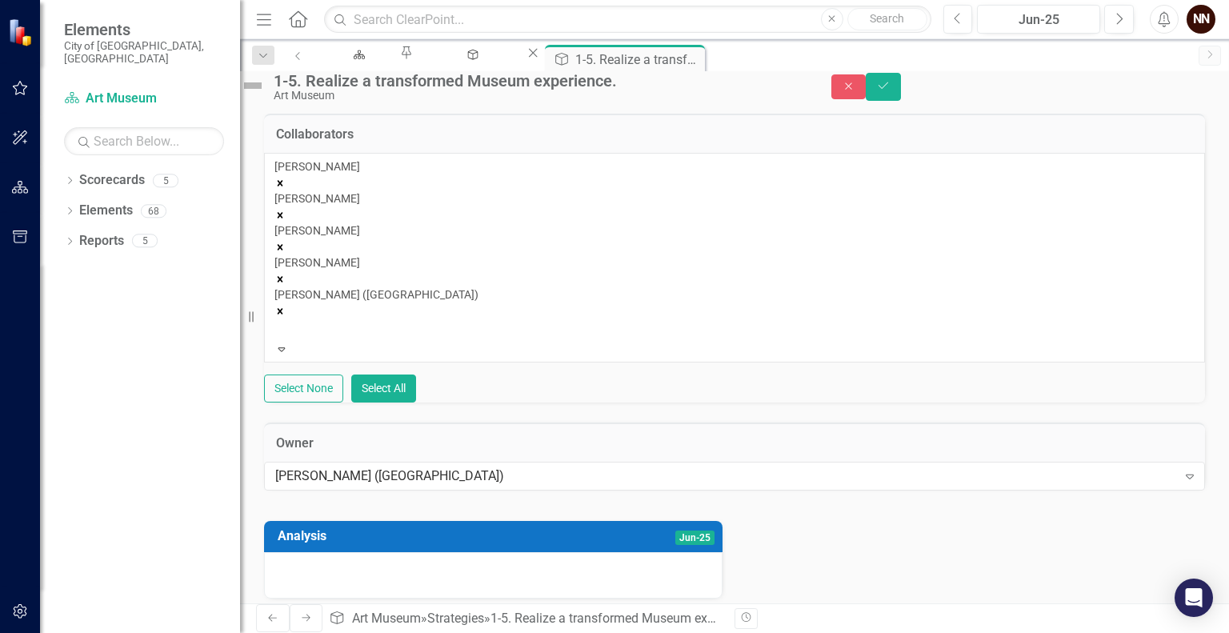
click at [286, 306] on icon "Remove Nick Nelson (Art Museum)" at bounding box center [280, 311] width 11 height 11
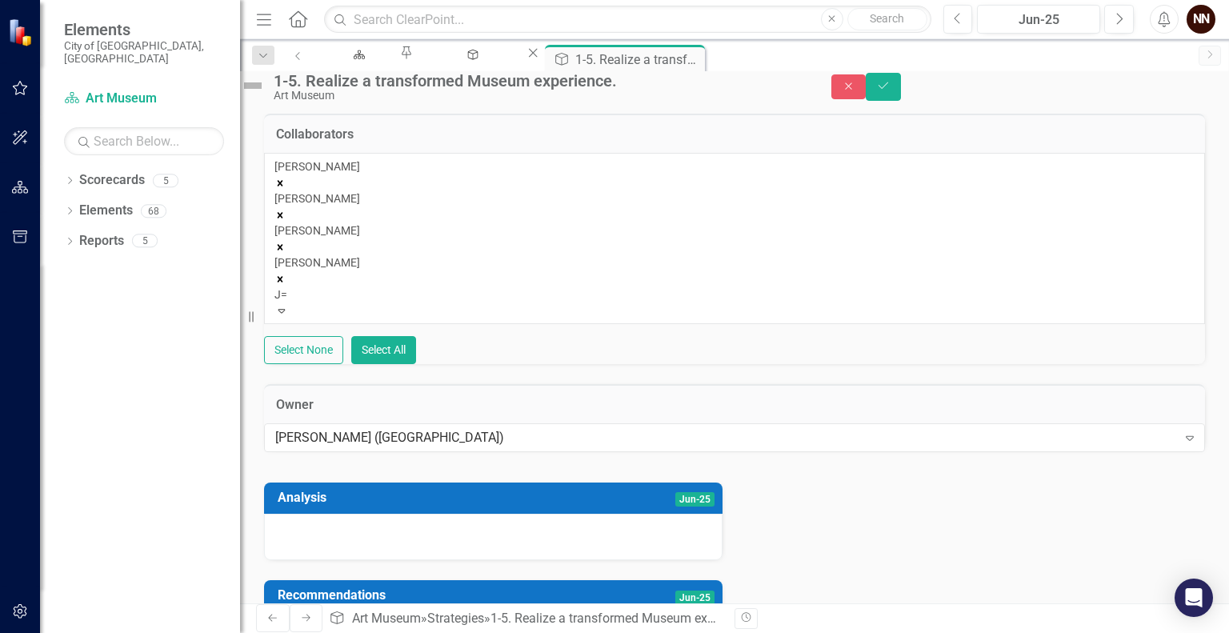
type input "J"
click at [559, 632] on div "J oshua Best" at bounding box center [614, 642] width 1229 height 18
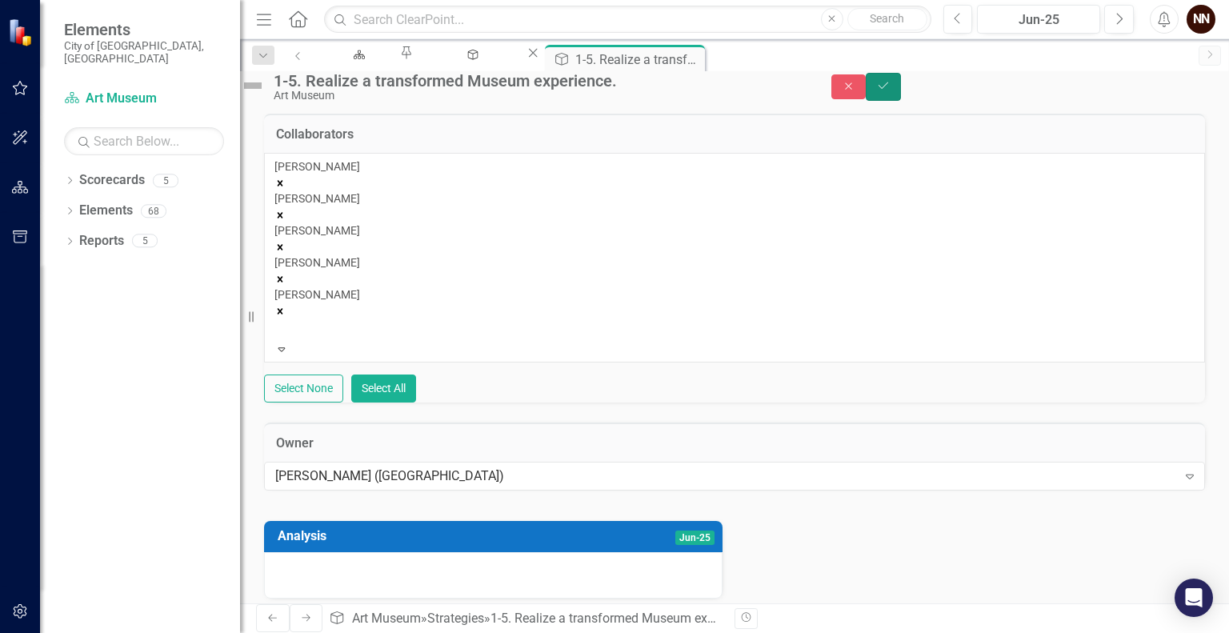
click at [901, 101] on button "Save" at bounding box center [883, 87] width 35 height 28
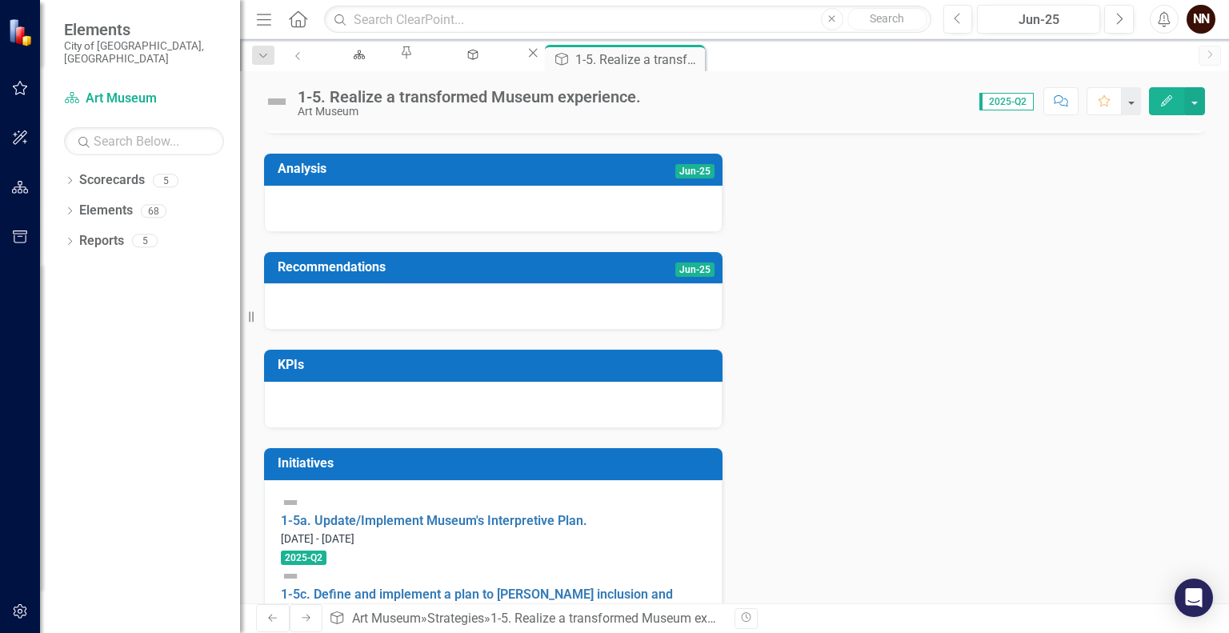
scroll to position [344, 0]
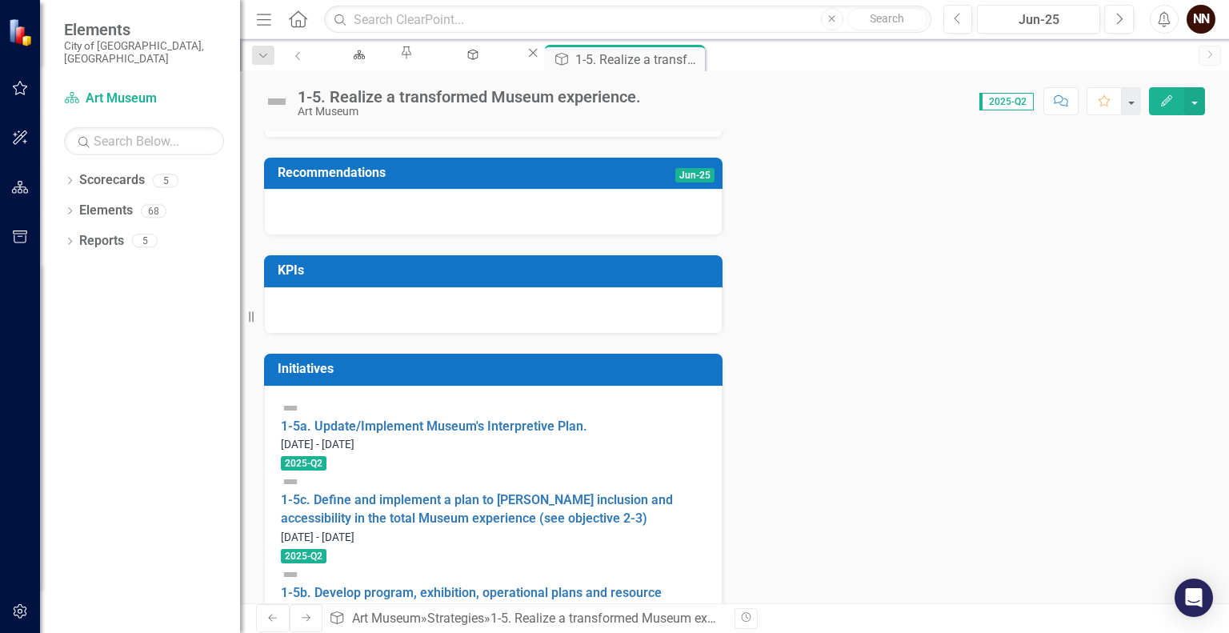
click at [407, 436] on div "1-5a. Update/Implement Museum's Interpretive Plan." at bounding box center [493, 418] width 425 height 38
click at [413, 434] on link "1-5a. Update/Implement Museum's Interpretive Plan." at bounding box center [434, 426] width 307 height 15
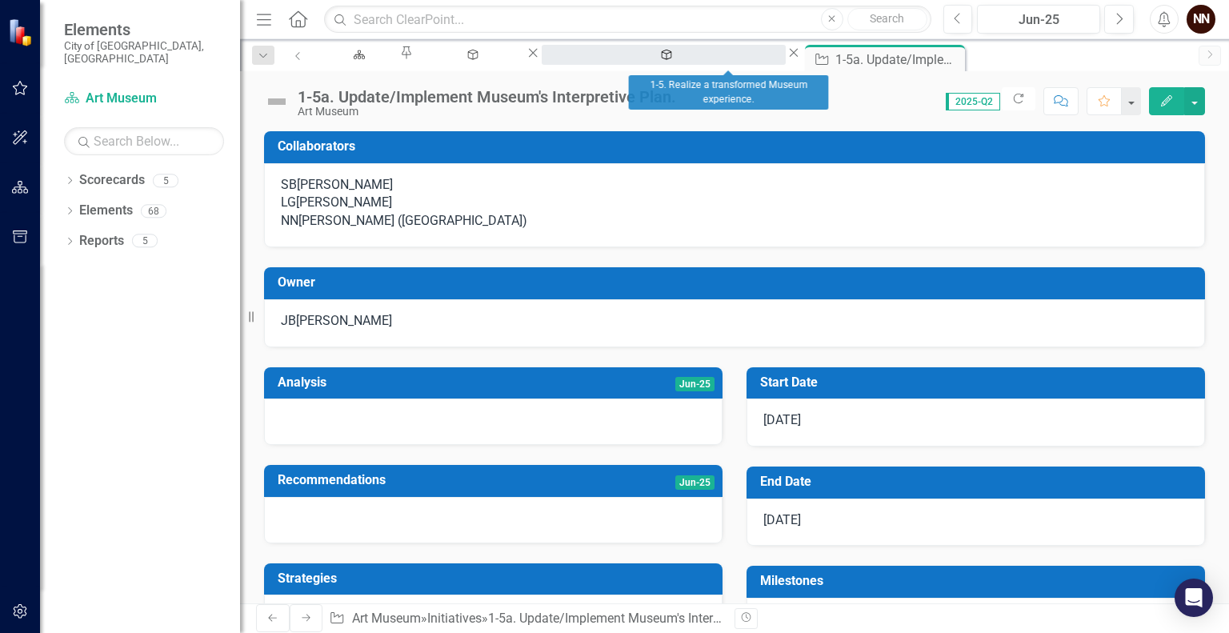
click at [731, 60] on div "1-5. Realize a transformed Museum experience." at bounding box center [663, 70] width 215 height 20
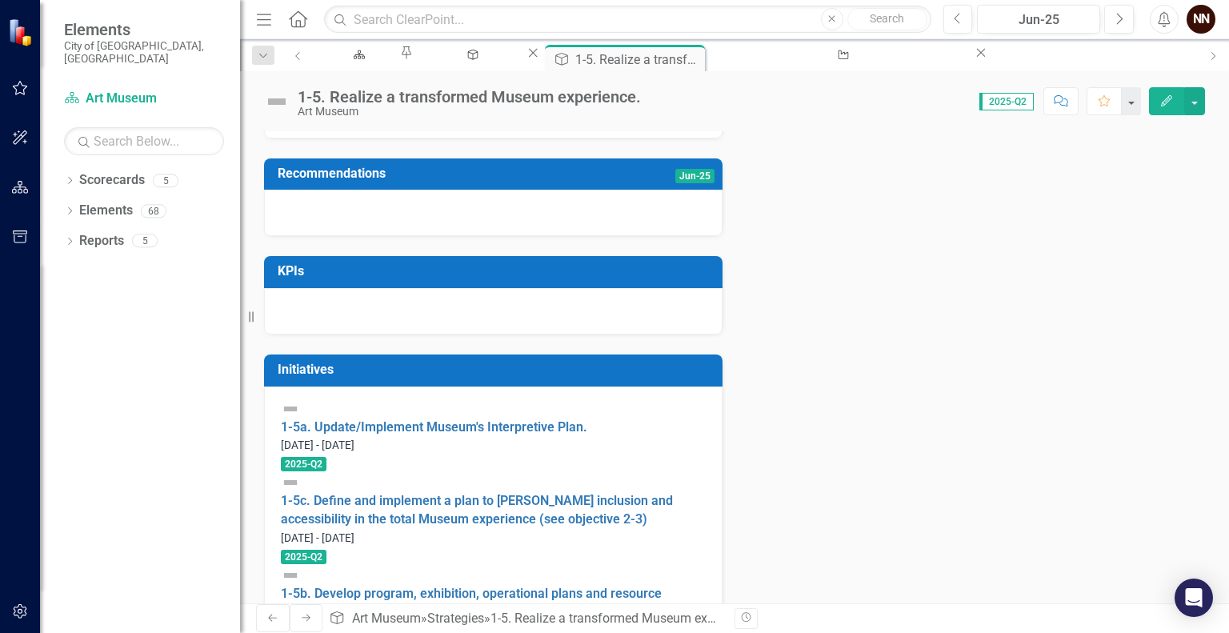
scroll to position [344, 0]
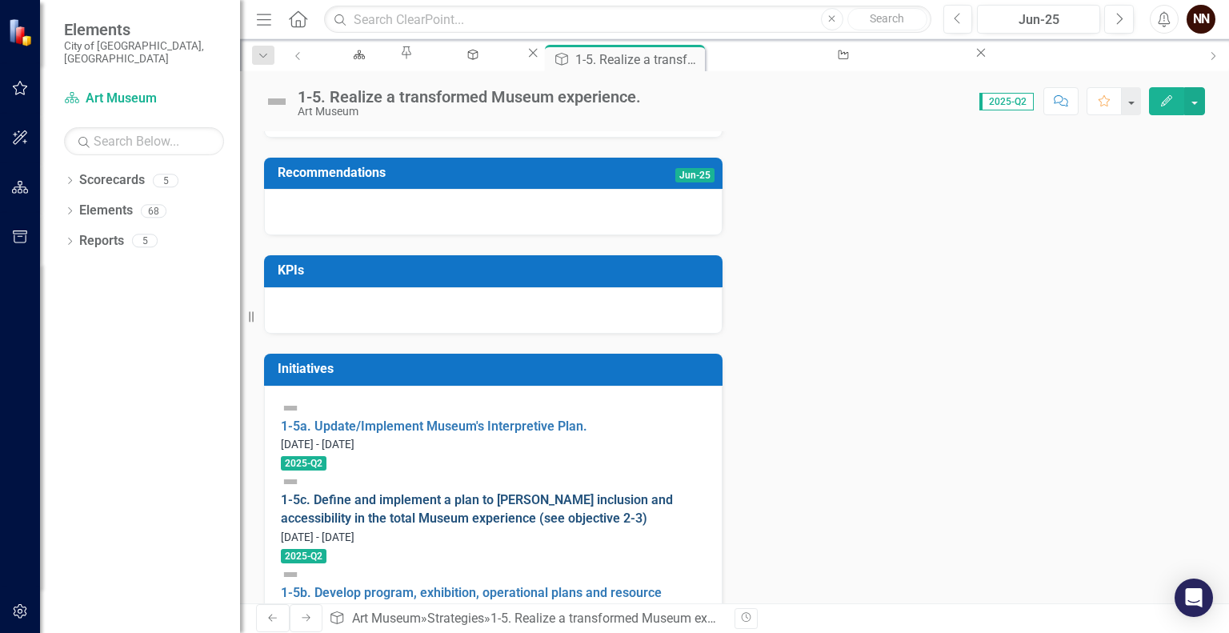
click at [473, 507] on link "1-5c. Define and implement a plan to [PERSON_NAME] inclusion and accessibility …" at bounding box center [477, 509] width 392 height 34
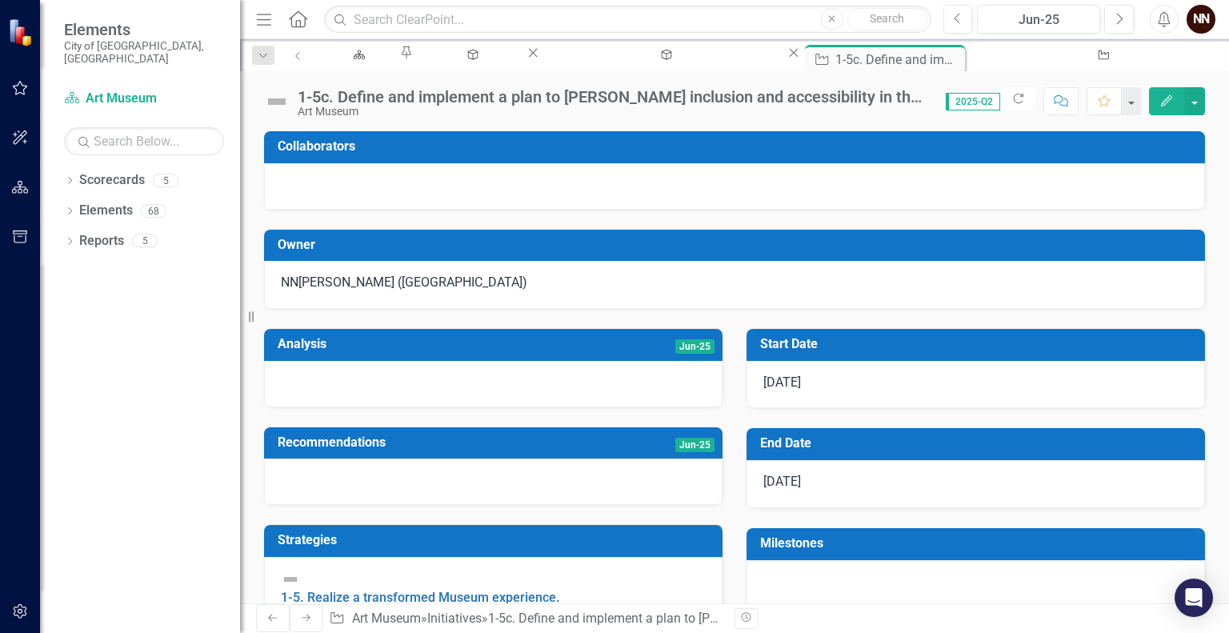
click at [964, 188] on div at bounding box center [734, 186] width 941 height 46
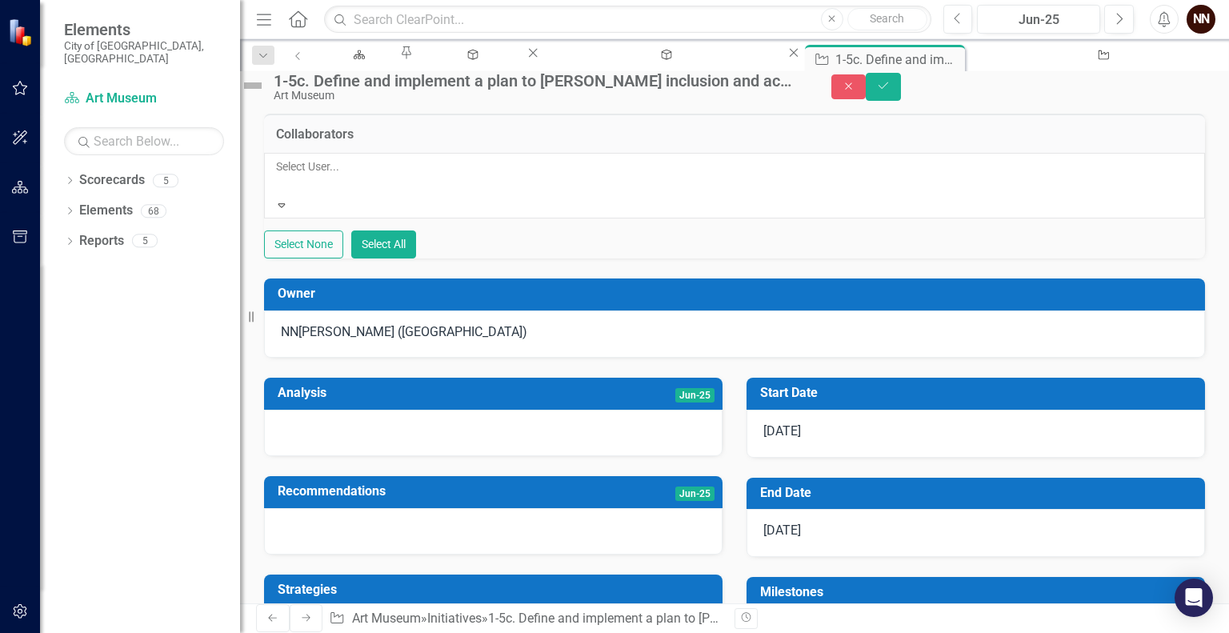
click at [279, 195] on div at bounding box center [277, 185] width 2 height 19
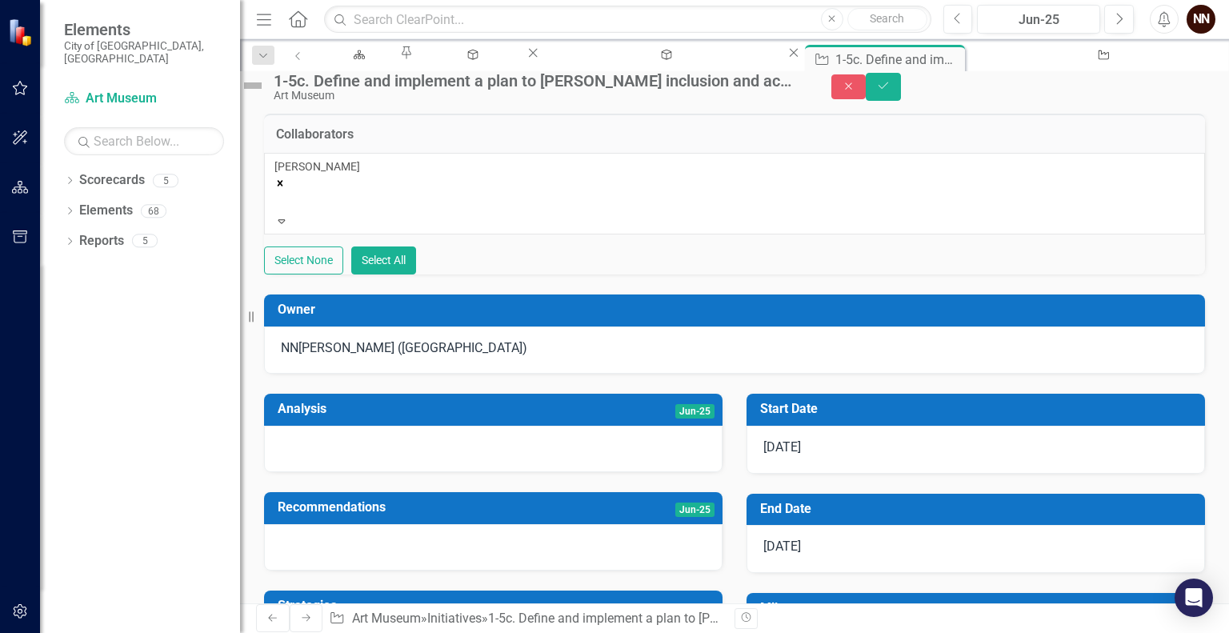
type input "S"
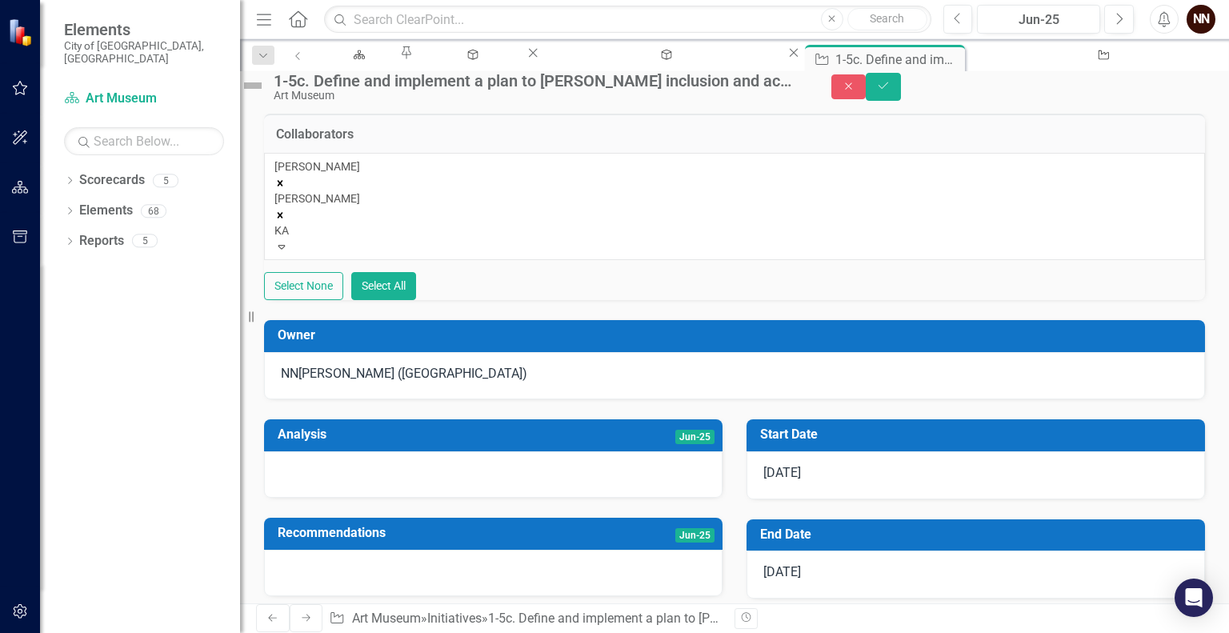
type input "KAt"
click at [374, 632] on div "Kat e Francis" at bounding box center [614, 642] width 1229 height 18
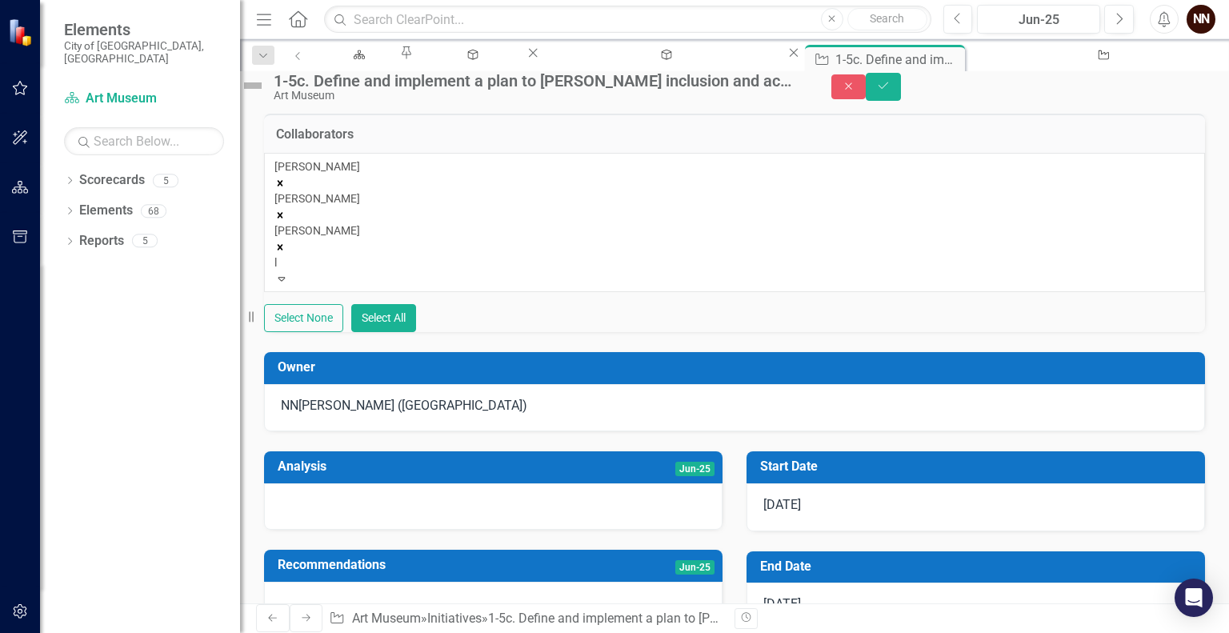
type input "lo"
click at [374, 632] on div "Lo ri Gipson" at bounding box center [614, 642] width 1229 height 18
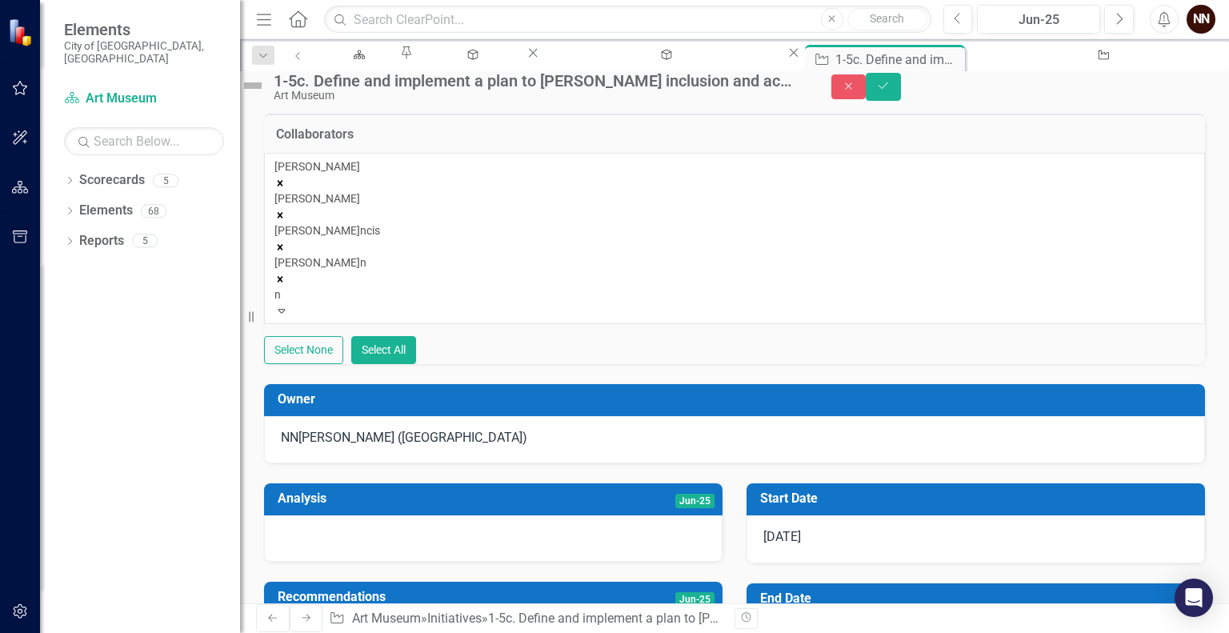
type input "ni"
click at [108, 632] on span "Ni cole Chilton" at bounding box center [54, 641] width 108 height 15
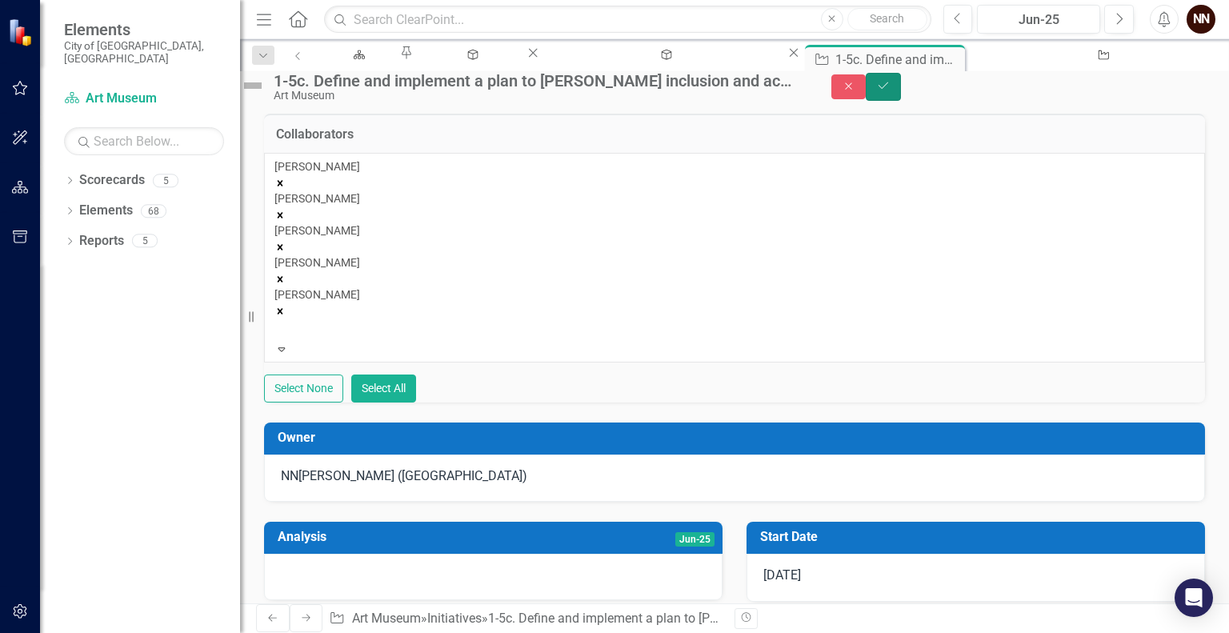
click at [891, 91] on icon "Save" at bounding box center [883, 85] width 14 height 11
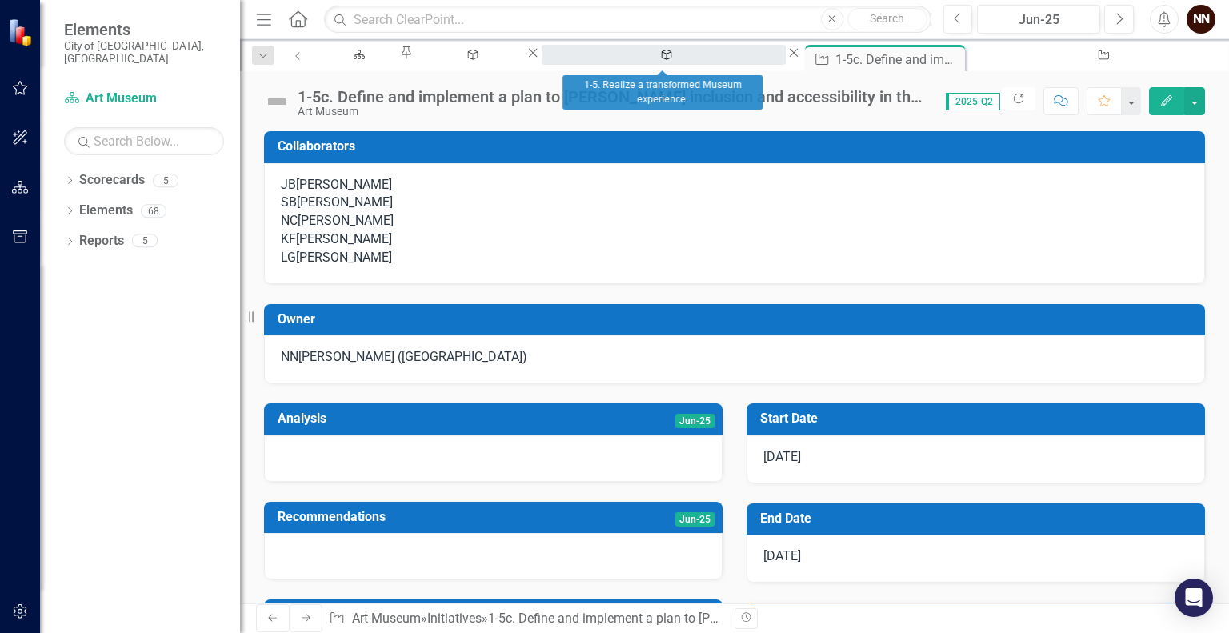
click at [675, 60] on div "1-5. Realize a transformed Museum experience." at bounding box center [663, 70] width 215 height 20
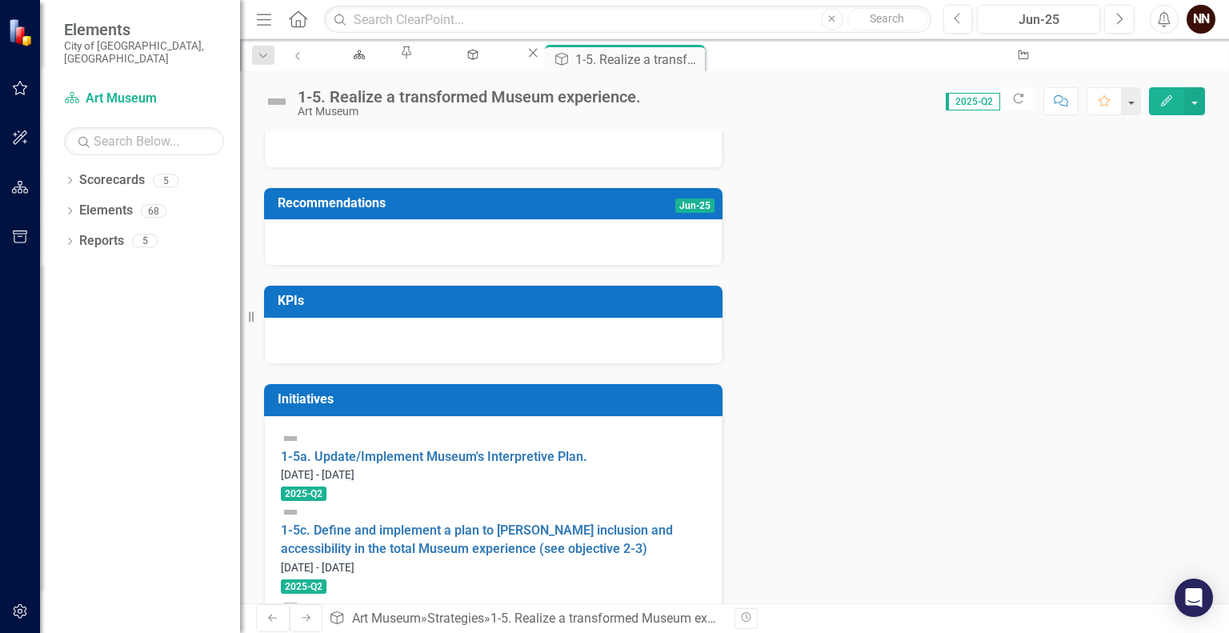
scroll to position [344, 0]
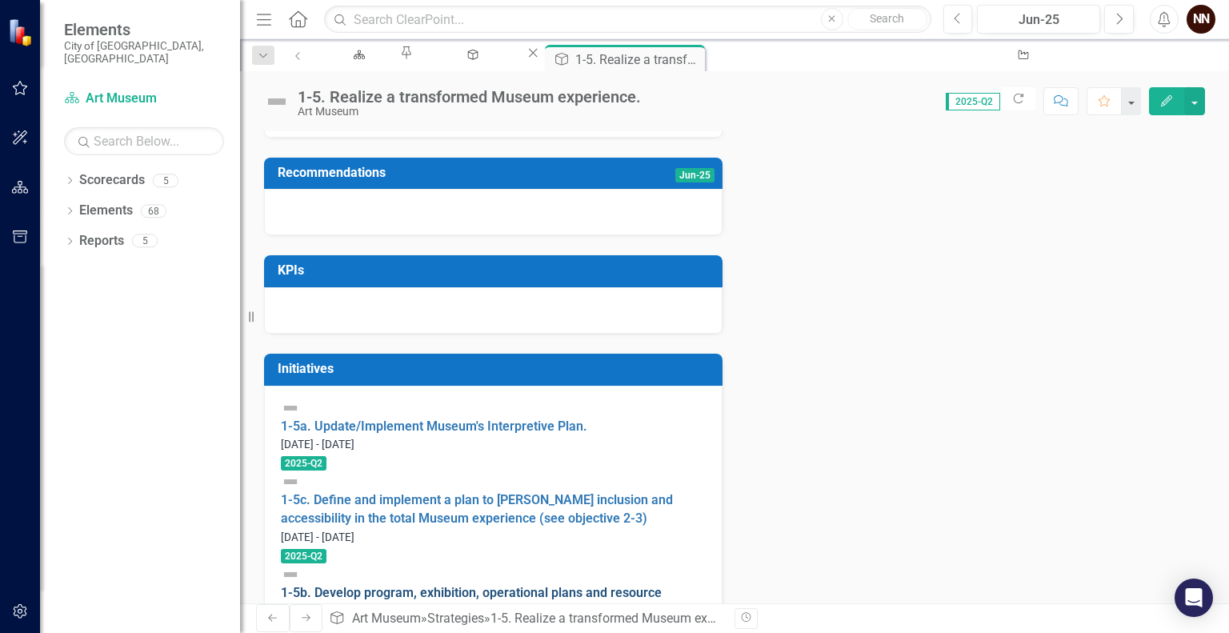
click at [428, 585] on link "1-5b. Develop program, exhibition, operational plans and resource requirements …" at bounding box center [471, 611] width 381 height 52
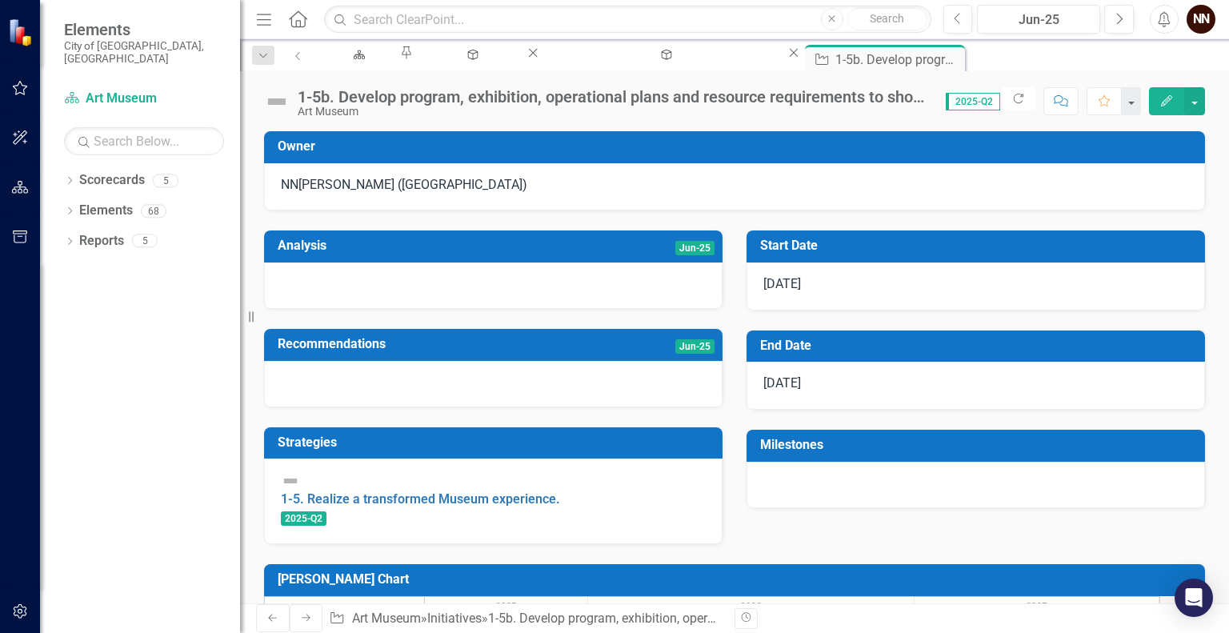
click at [740, 94] on div "1-5b. Develop program, exhibition, operational plans and resource requirements …" at bounding box center [614, 97] width 632 height 18
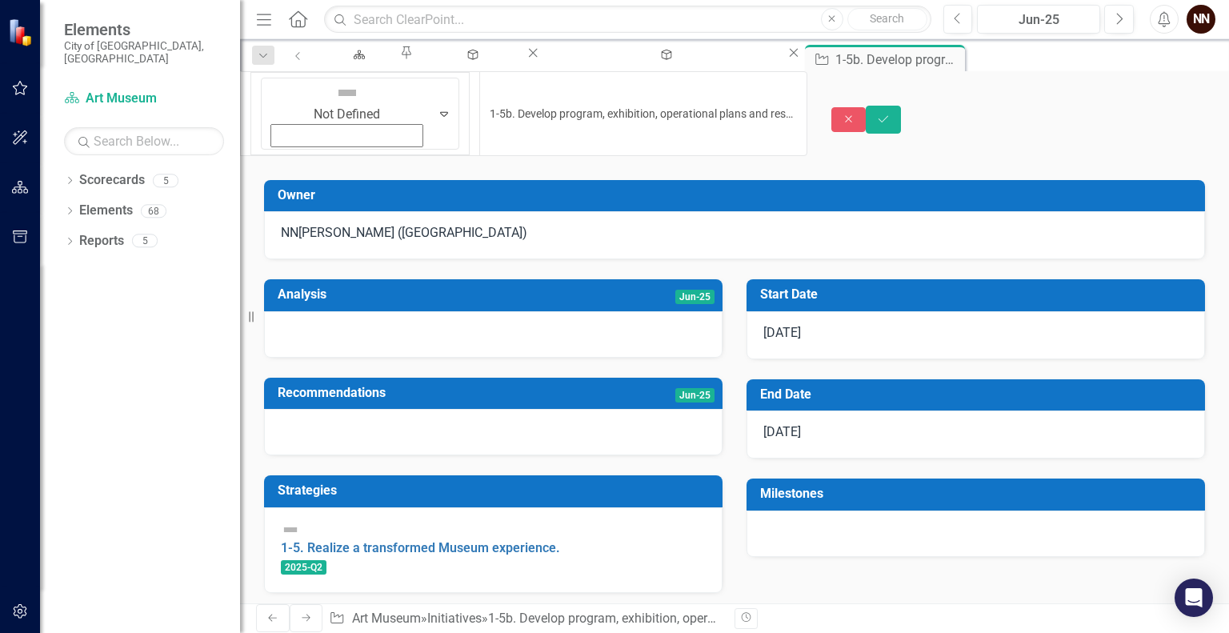
click at [740, 94] on input "1-5b. Develop program, exhibition, operational plans and resource requirements …" at bounding box center [642, 113] width 327 height 85
click at [891, 114] on icon "Save" at bounding box center [883, 119] width 14 height 11
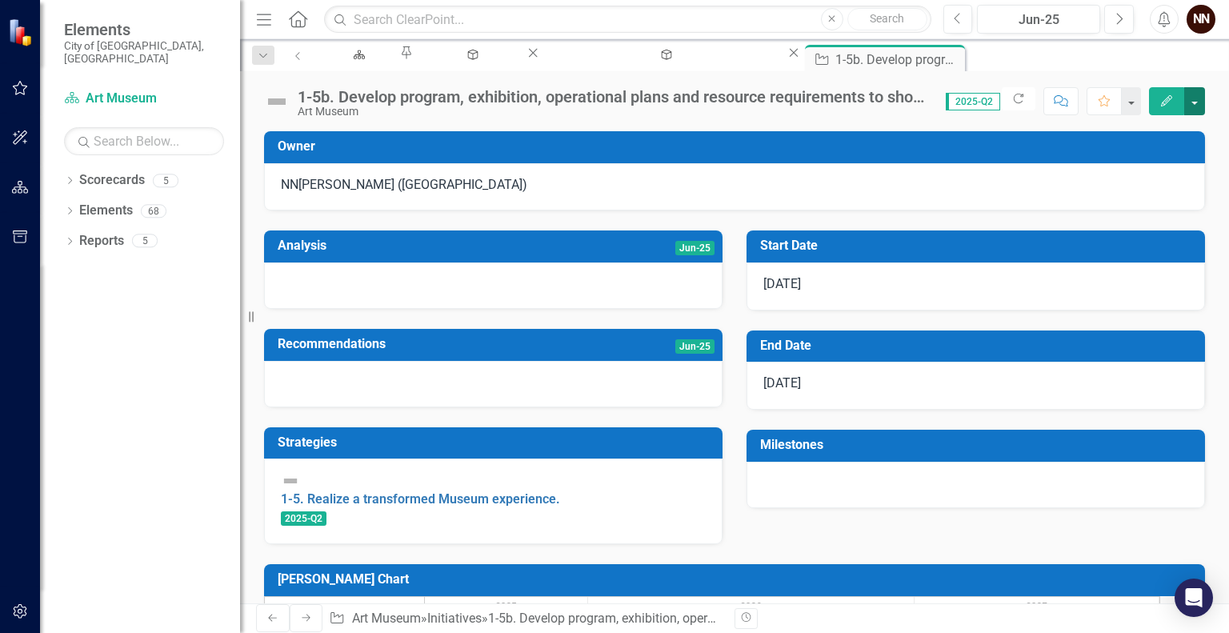
click at [1197, 102] on button "button" at bounding box center [1195, 101] width 21 height 28
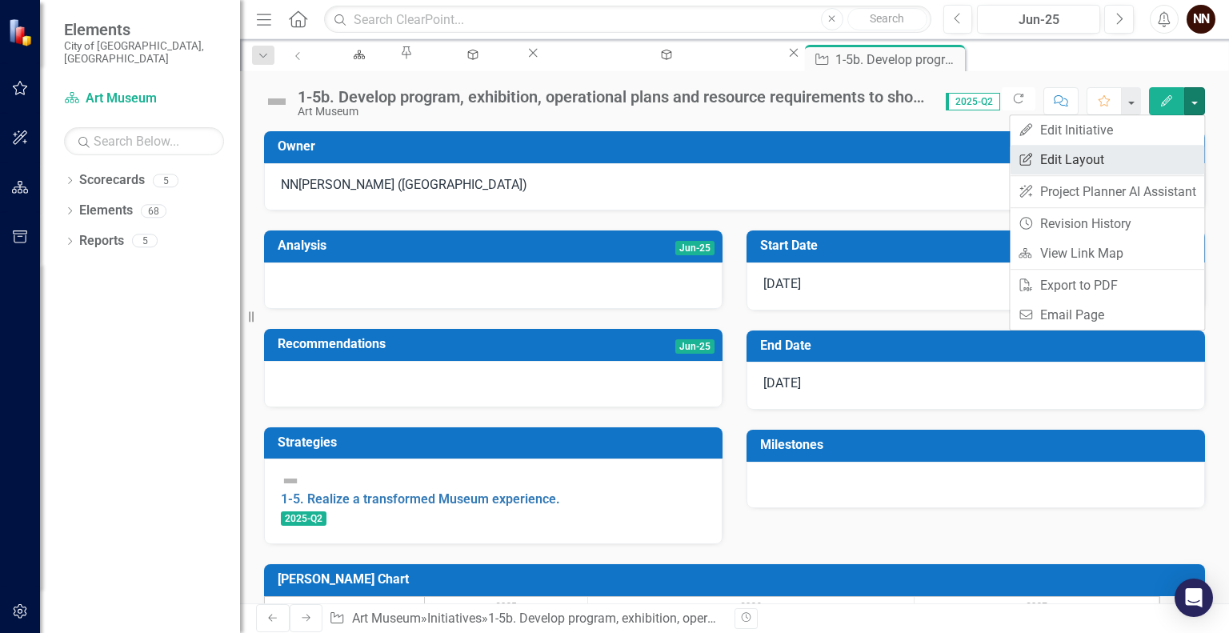
click at [1139, 160] on link "Edit Report Edit Layout" at bounding box center [1107, 160] width 194 height 30
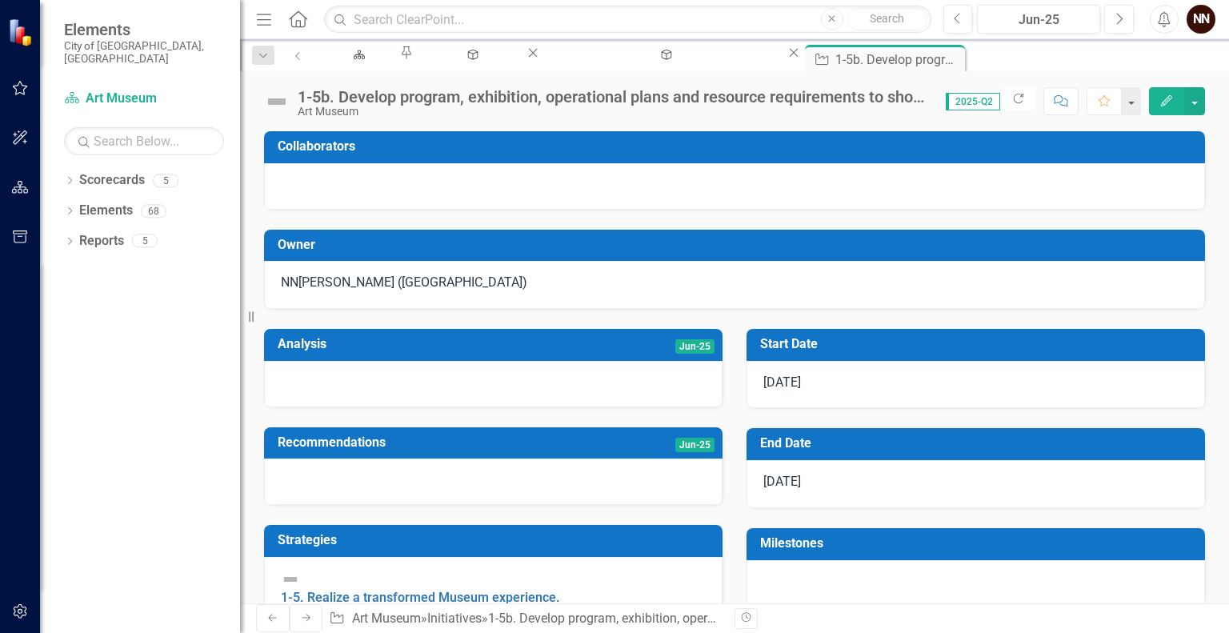
click at [698, 181] on div at bounding box center [734, 186] width 941 height 46
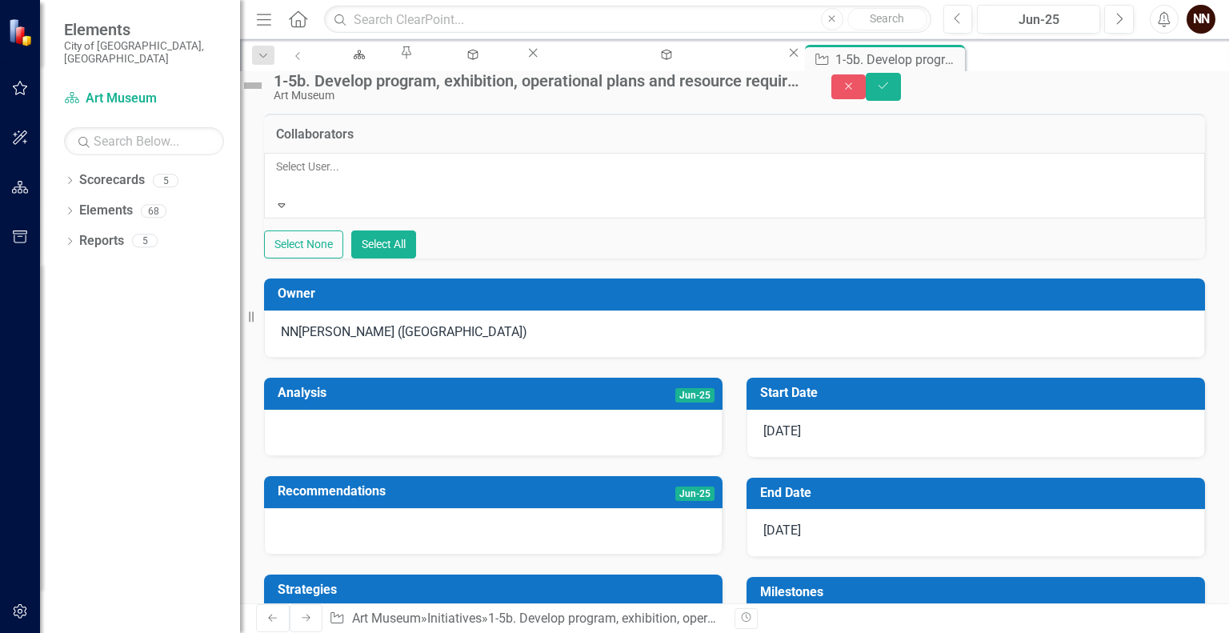
click at [279, 195] on div at bounding box center [277, 185] width 2 height 19
type input "J"
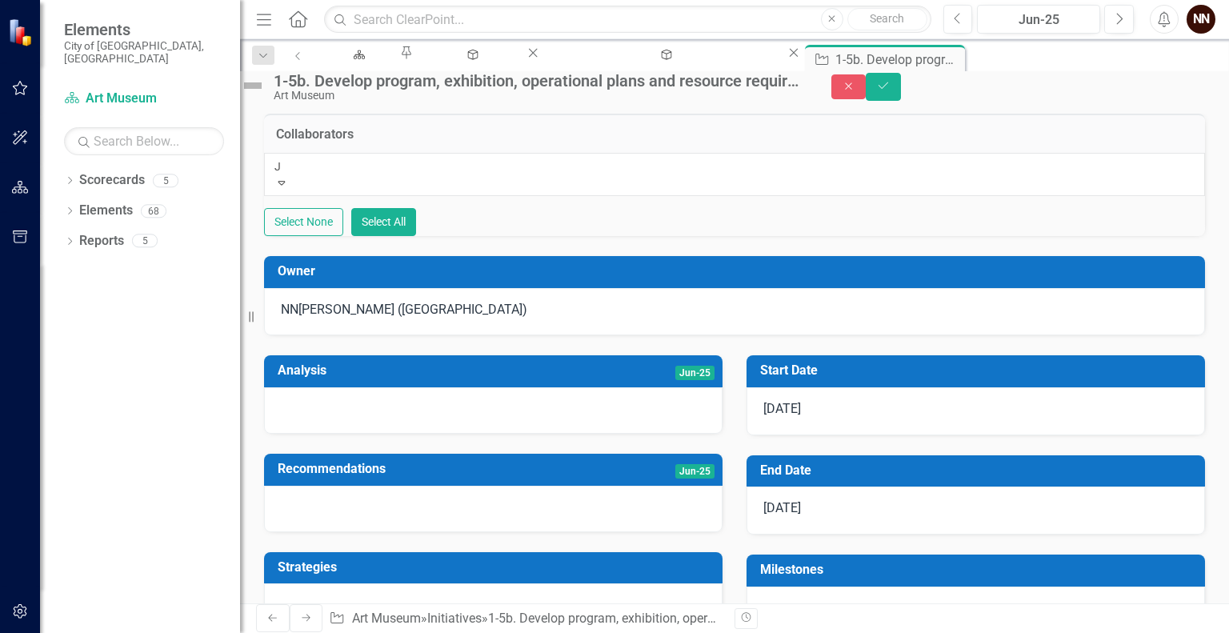
click at [451, 632] on div "J oshua Best" at bounding box center [614, 642] width 1229 height 18
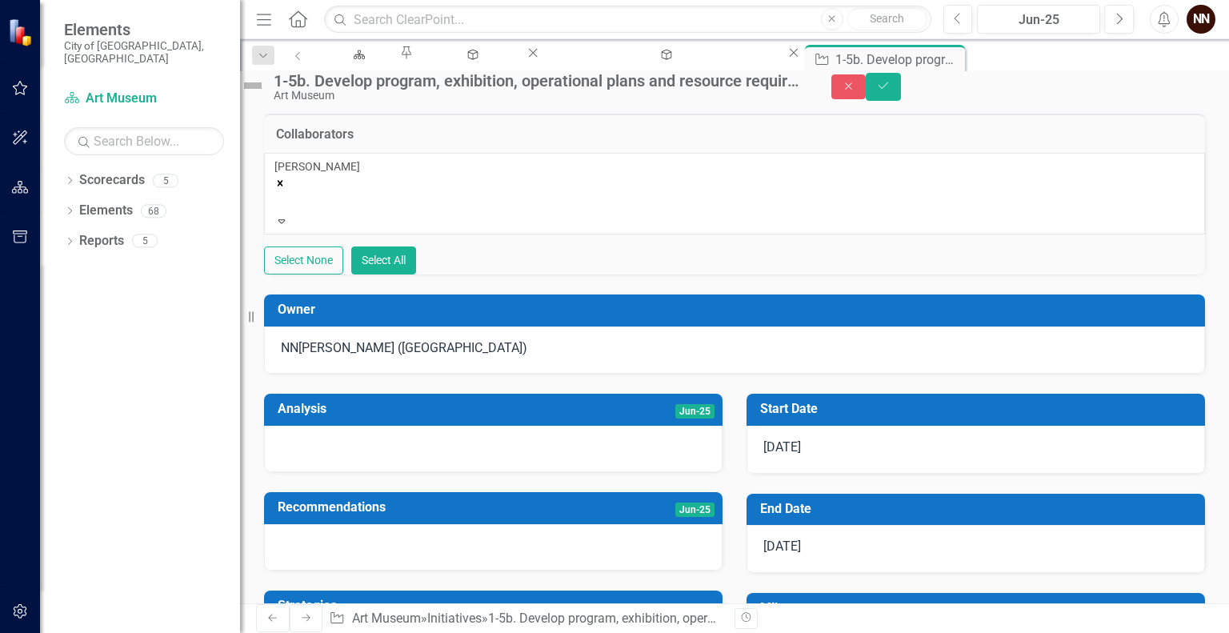
type input "S"
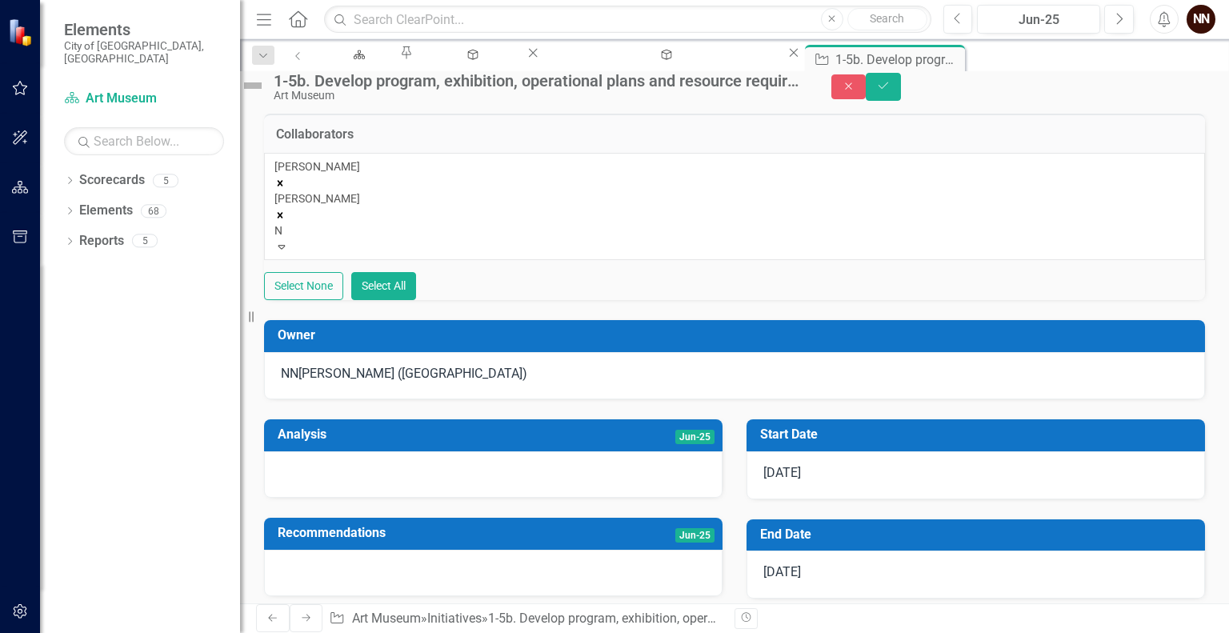
type input "Ni"
click at [108, 632] on span "Ni cole Chilton" at bounding box center [54, 641] width 108 height 15
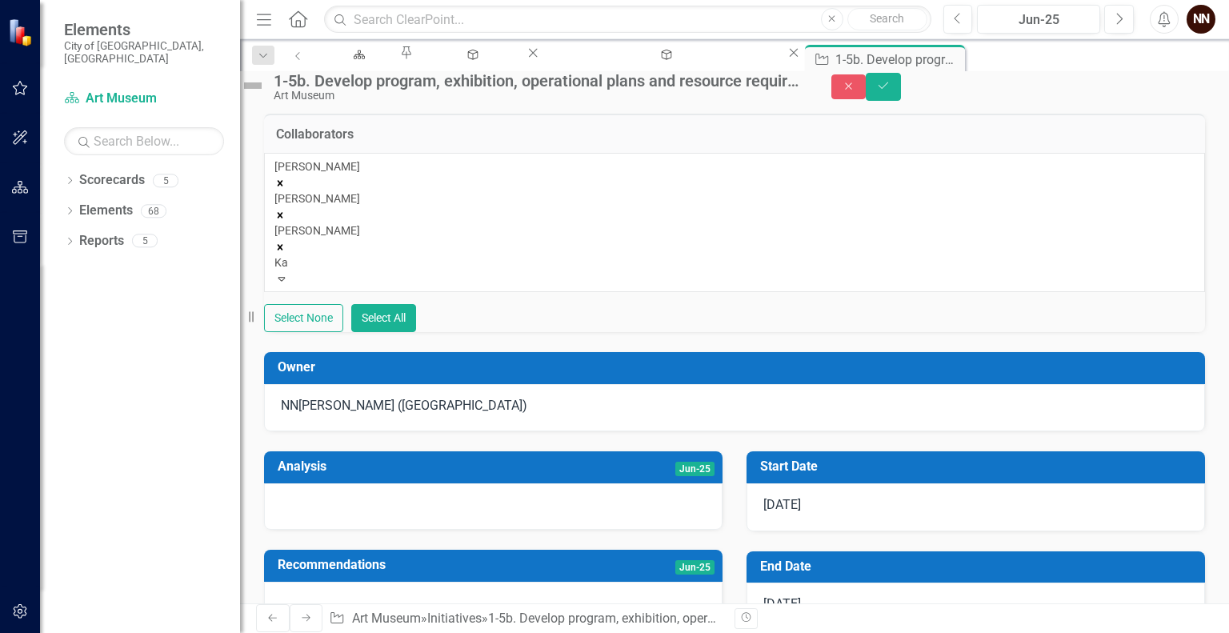
type input "Kat"
click at [125, 632] on span "Kat e Francis" at bounding box center [62, 641] width 125 height 15
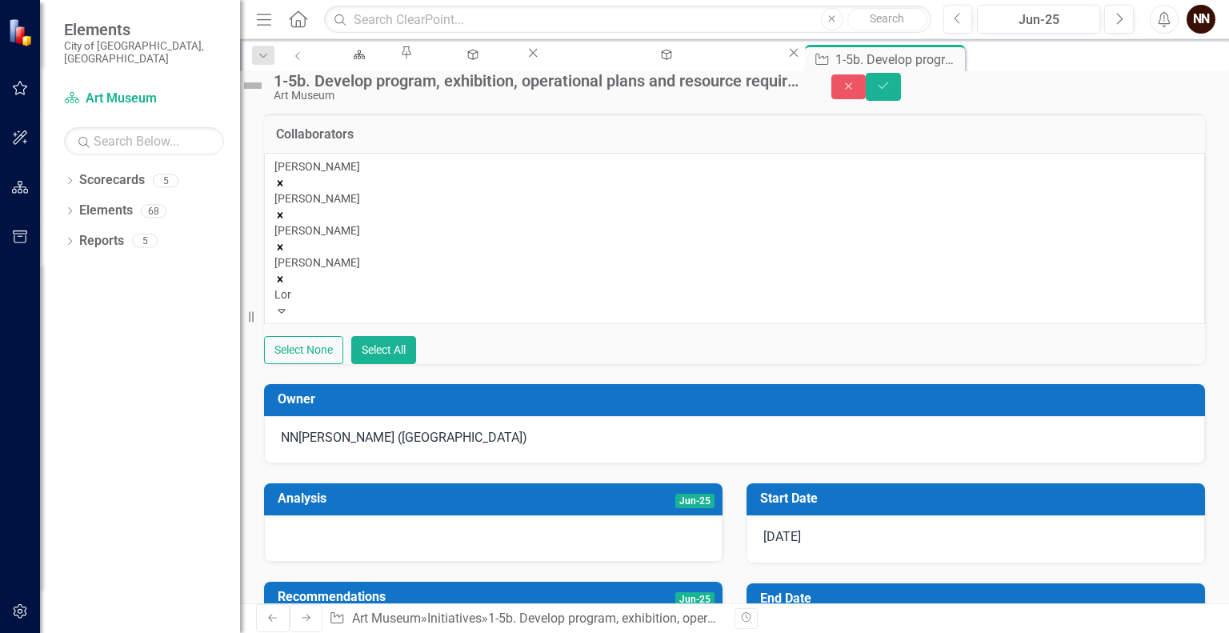
type input "Lori"
click at [192, 632] on span "Lori Gipson" at bounding box center [96, 641] width 192 height 15
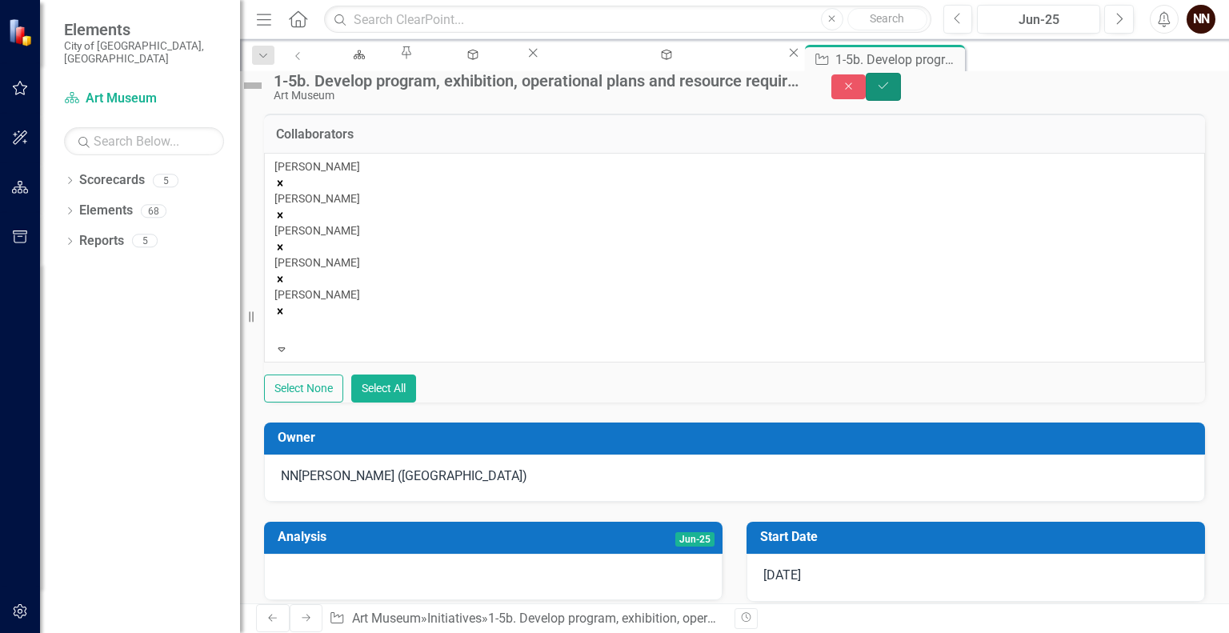
click at [891, 91] on icon "Save" at bounding box center [883, 85] width 14 height 11
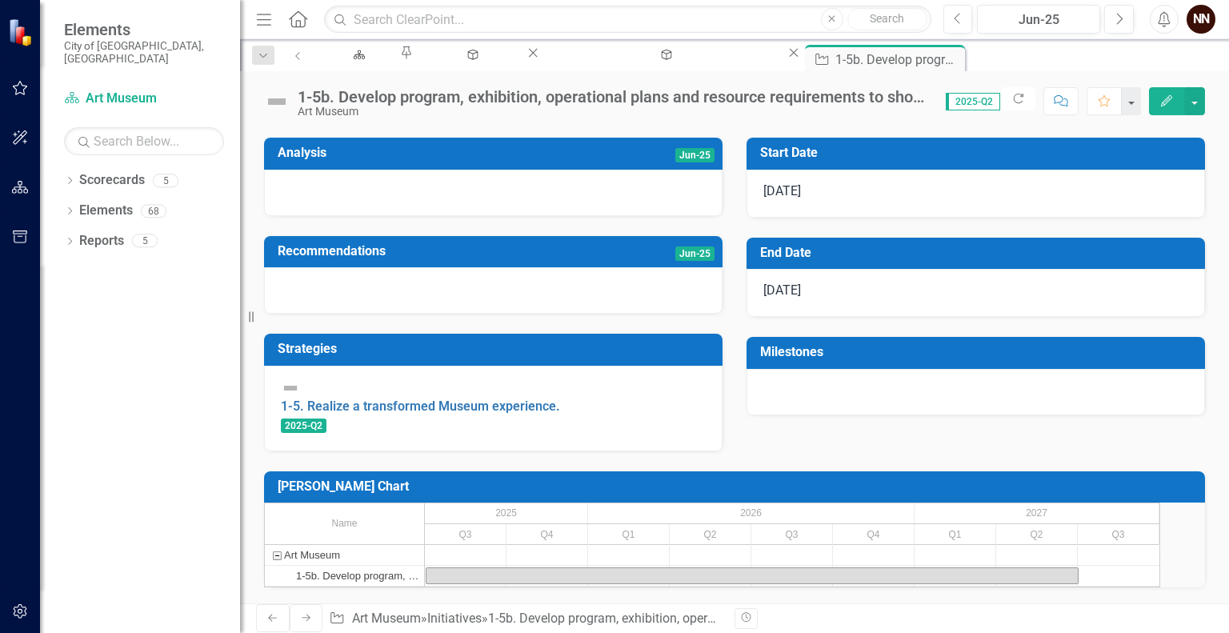
scroll to position [323, 0]
click at [864, 371] on div at bounding box center [976, 392] width 459 height 46
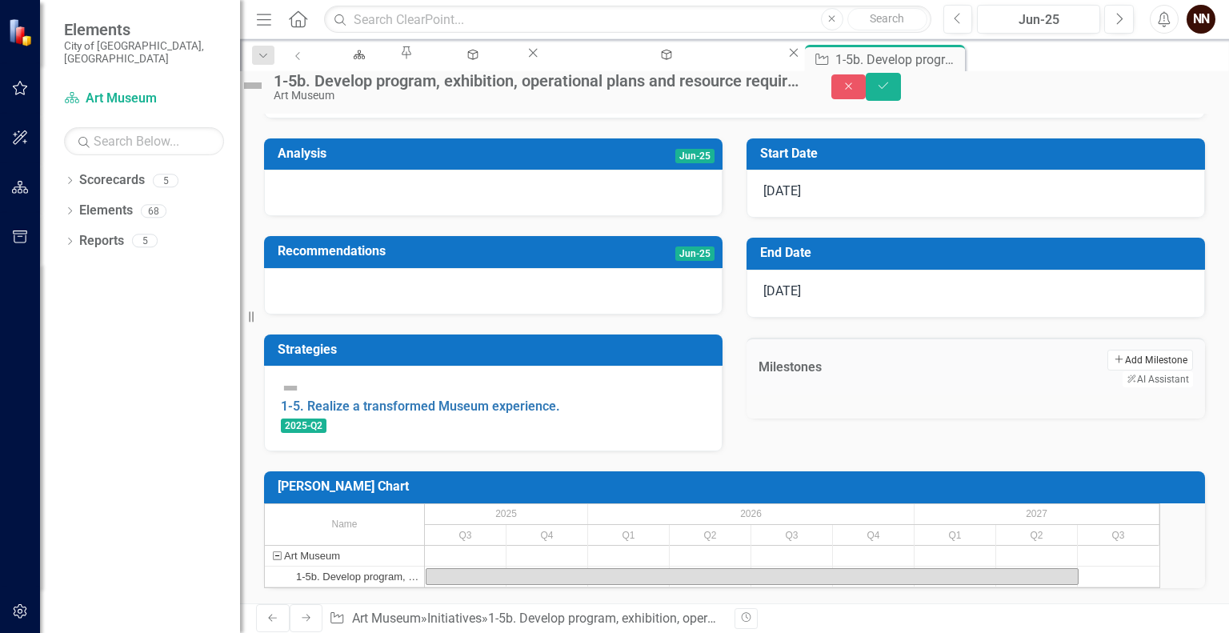
click at [1108, 350] on button "Add Add Milestone" at bounding box center [1151, 360] width 86 height 21
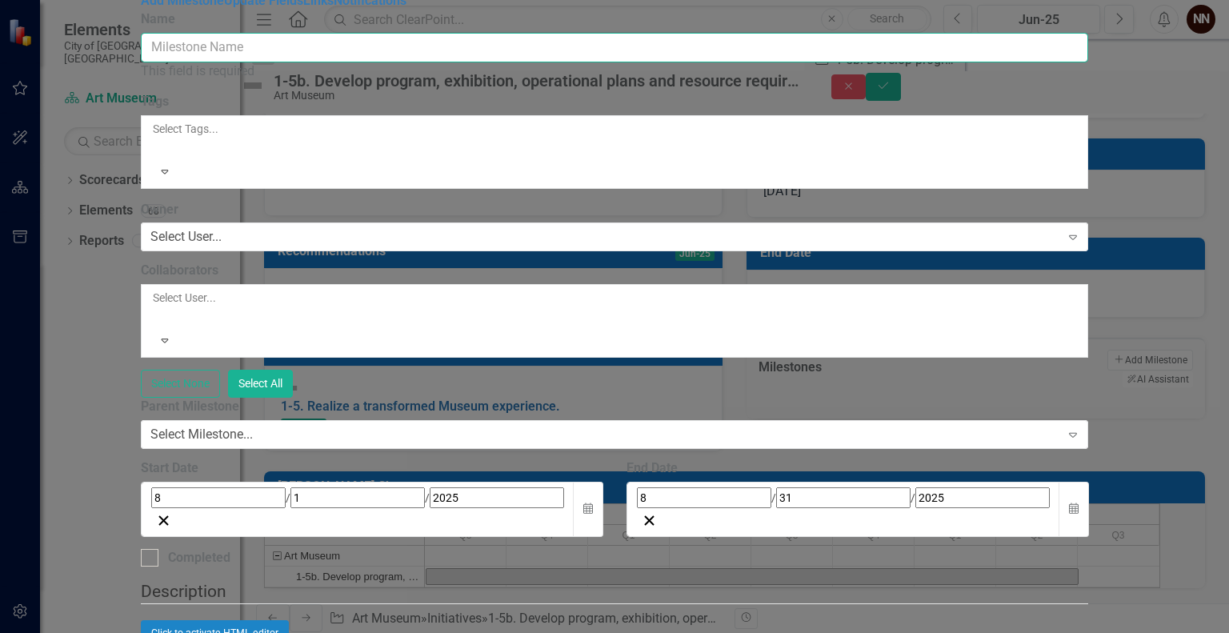
click at [787, 62] on input "Name" at bounding box center [615, 48] width 948 height 30
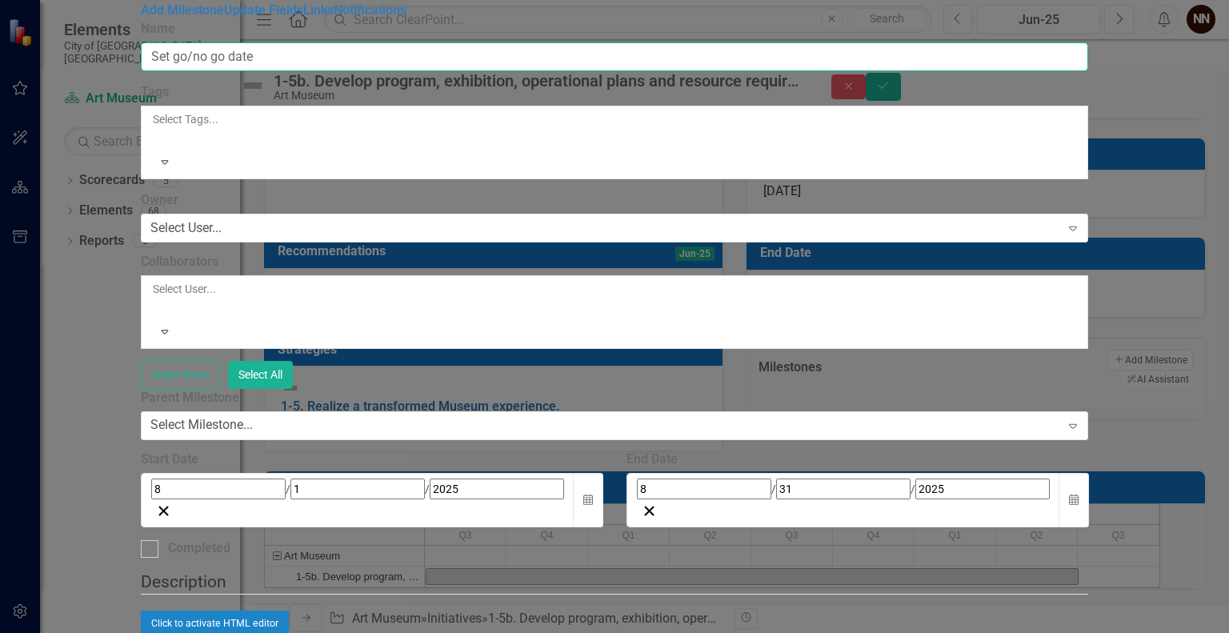
click at [391, 72] on input "Set go/no go date" at bounding box center [615, 57] width 948 height 30
click at [394, 72] on input "Set go/no go date" at bounding box center [615, 57] width 948 height 30
click at [445, 72] on input "Set "go/no go date" at bounding box center [615, 57] width 948 height 30
click at [499, 72] on input "Set "go/no go" date" at bounding box center [615, 57] width 948 height 30
type input "Set "go/no go" date for Phase II"
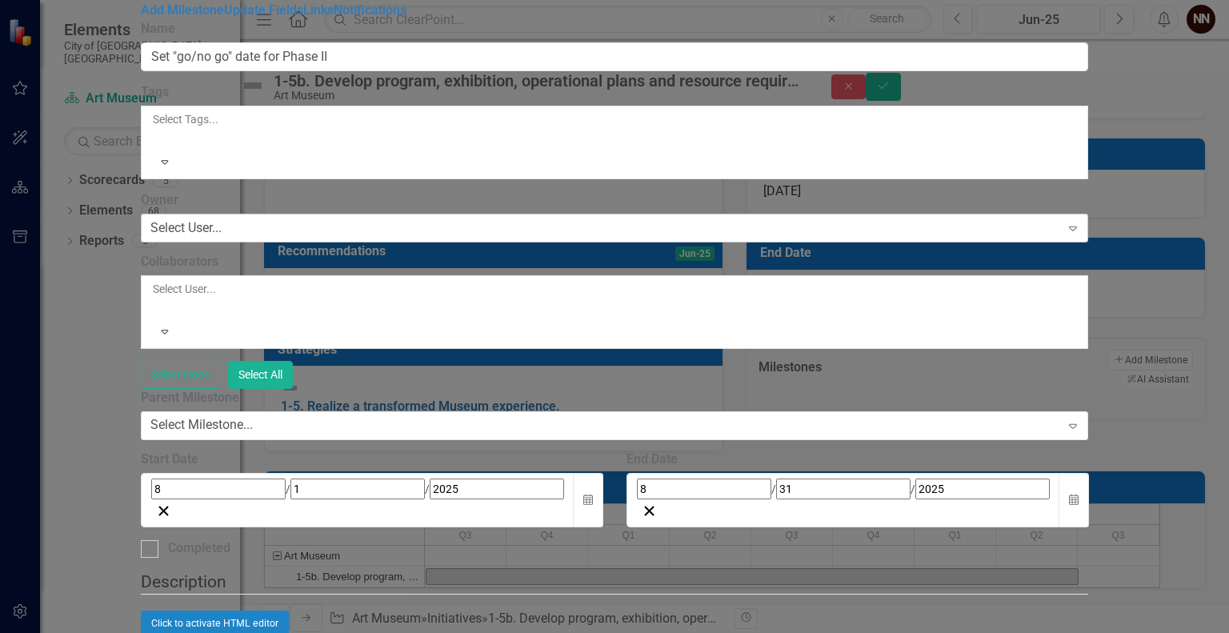
click at [222, 219] on div "Select User..." at bounding box center [185, 228] width 71 height 18
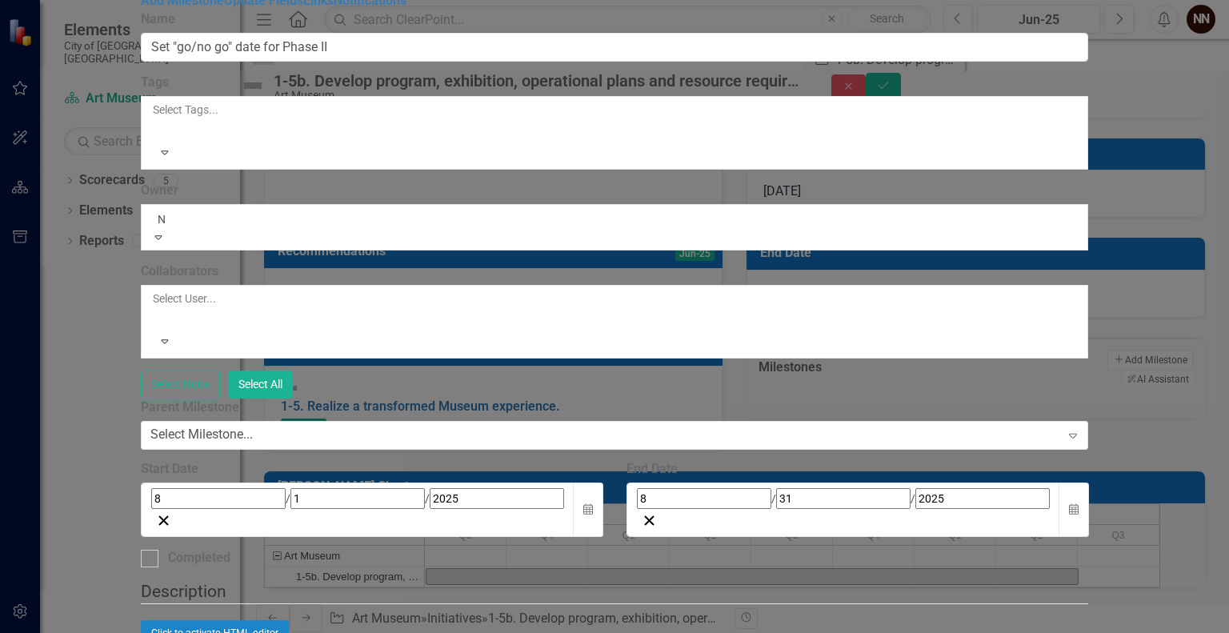
type input "Ni"
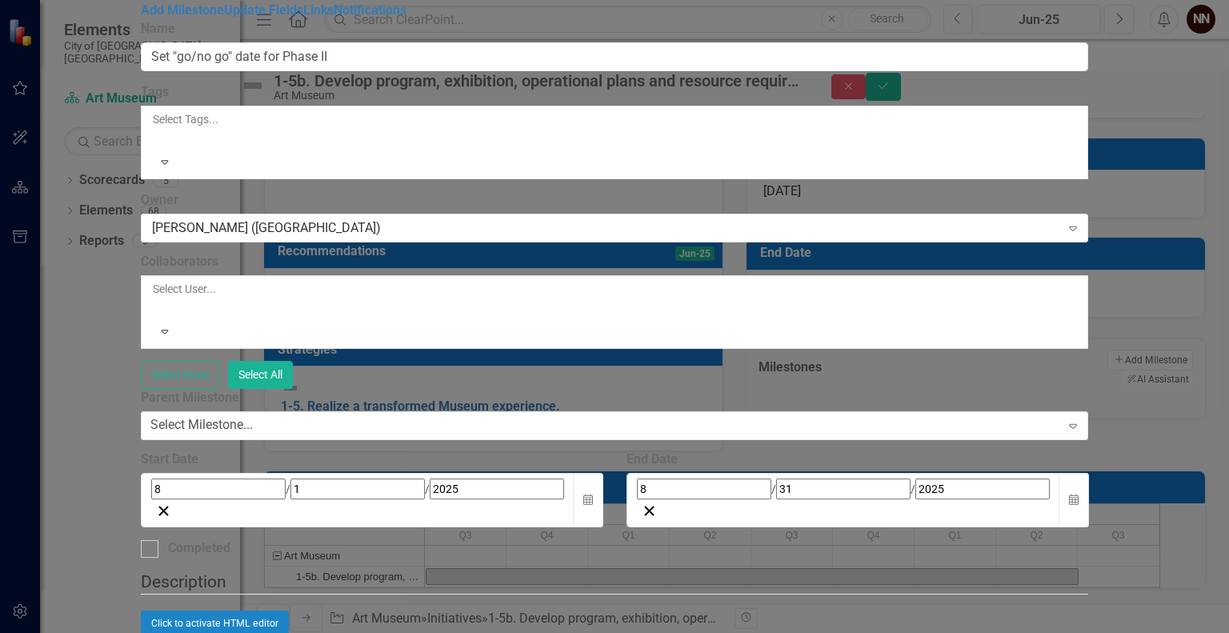
click at [155, 299] on div at bounding box center [154, 308] width 2 height 19
click at [569, 236] on div "ClearPoint Can Do More! How ClearPoint Can Help Close Enterprise plans can auto…" at bounding box center [615, 342] width 948 height 645
click at [920, 479] on div "8 / 31 / 2025" at bounding box center [843, 489] width 413 height 21
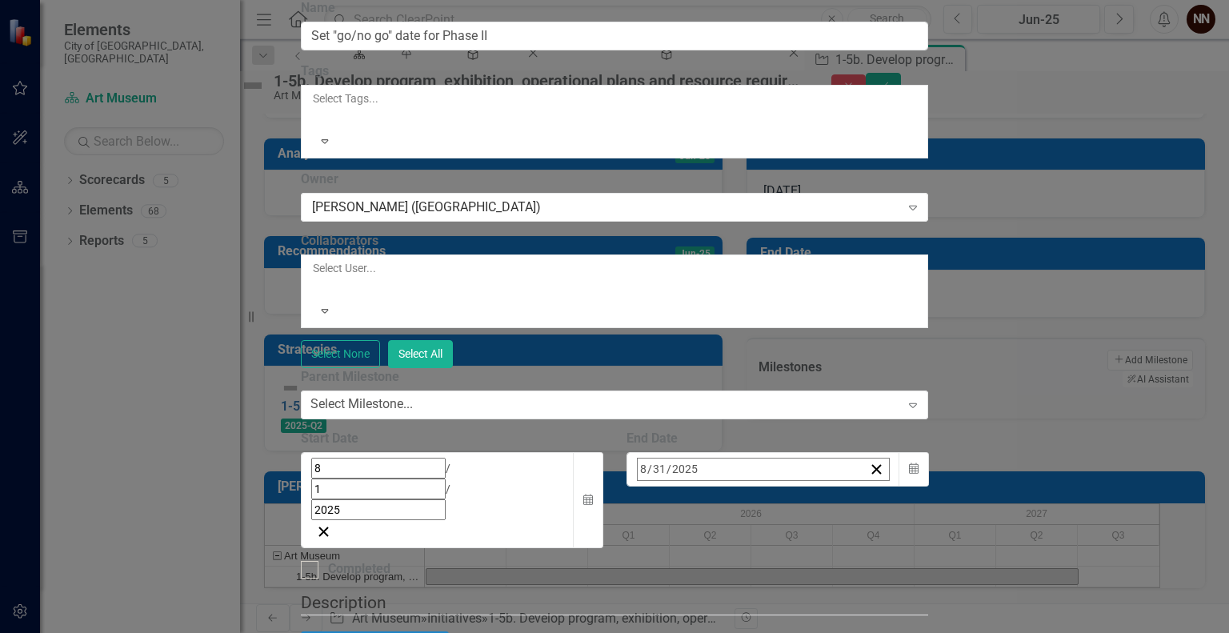
click at [872, 487] on button "›" at bounding box center [853, 504] width 35 height 35
click at [907, 554] on button "1" at bounding box center [887, 568] width 40 height 29
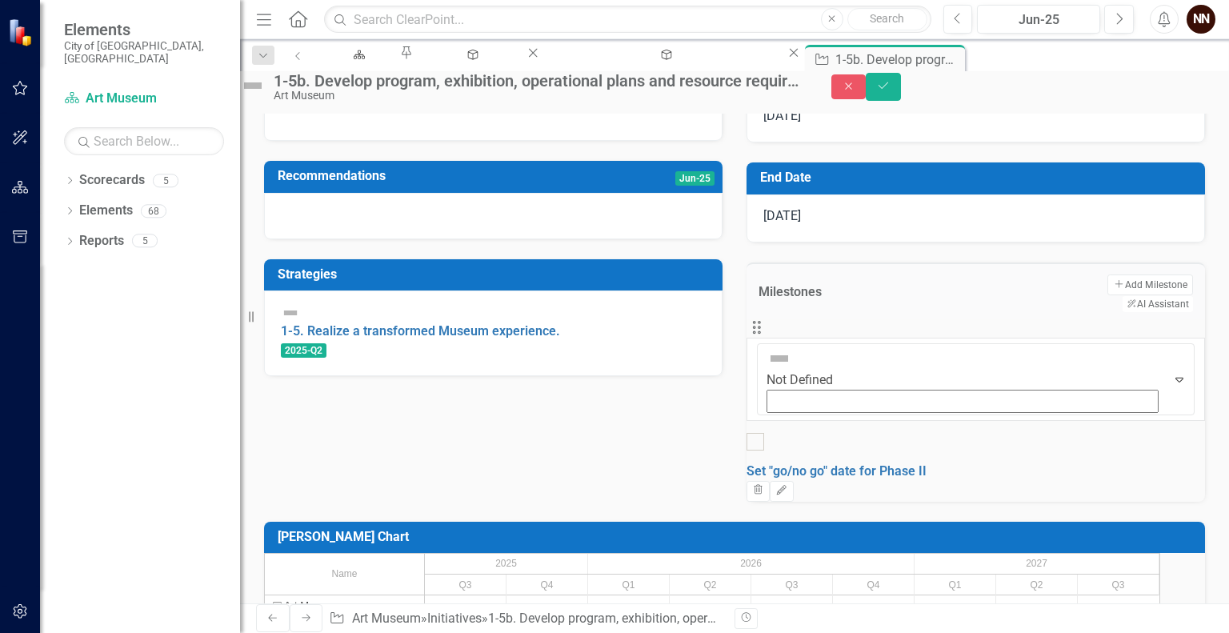
scroll to position [354, 0]
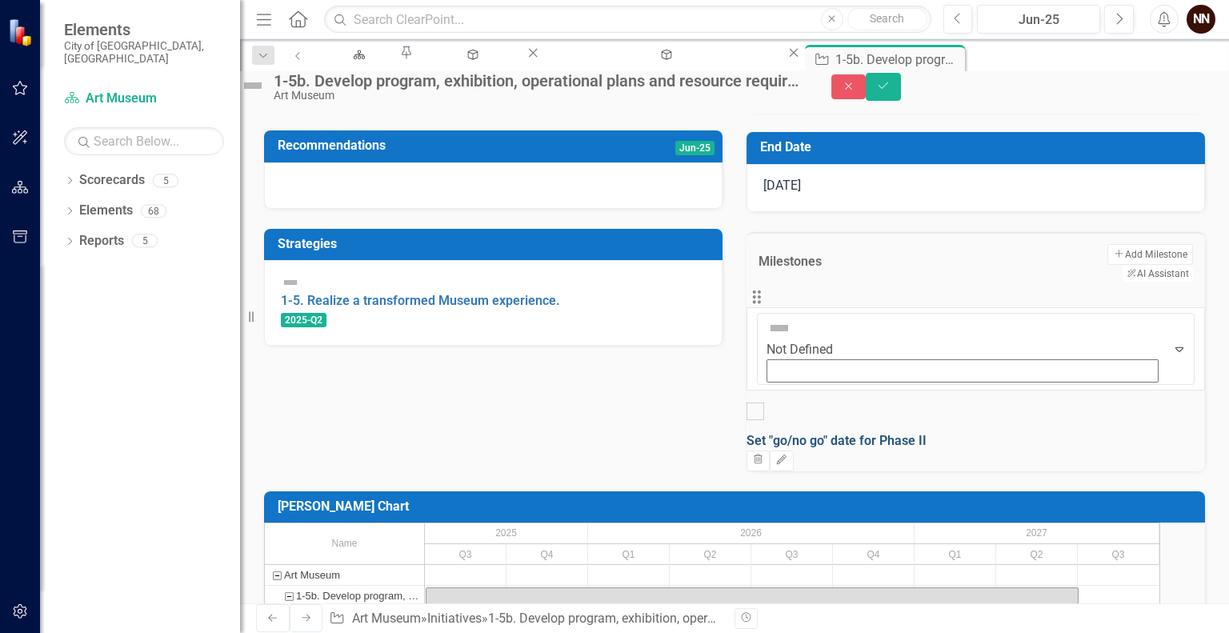
click at [927, 433] on link "Set "go/no go" date for Phase II" at bounding box center [837, 440] width 180 height 15
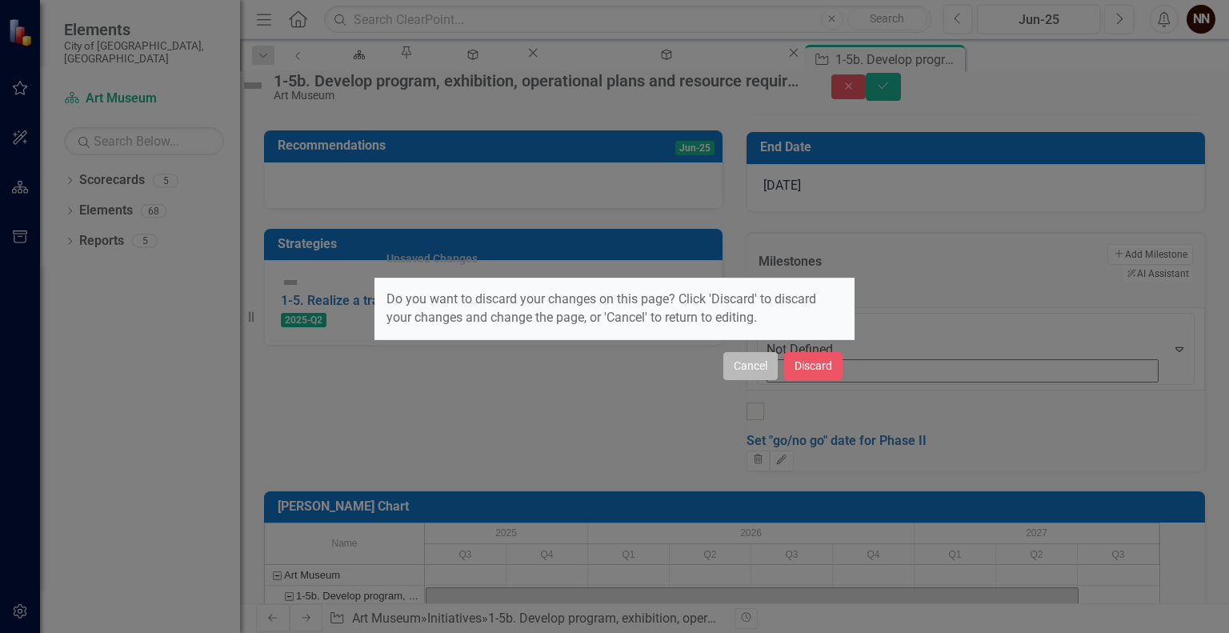
click at [766, 364] on button "Cancel" at bounding box center [751, 366] width 54 height 28
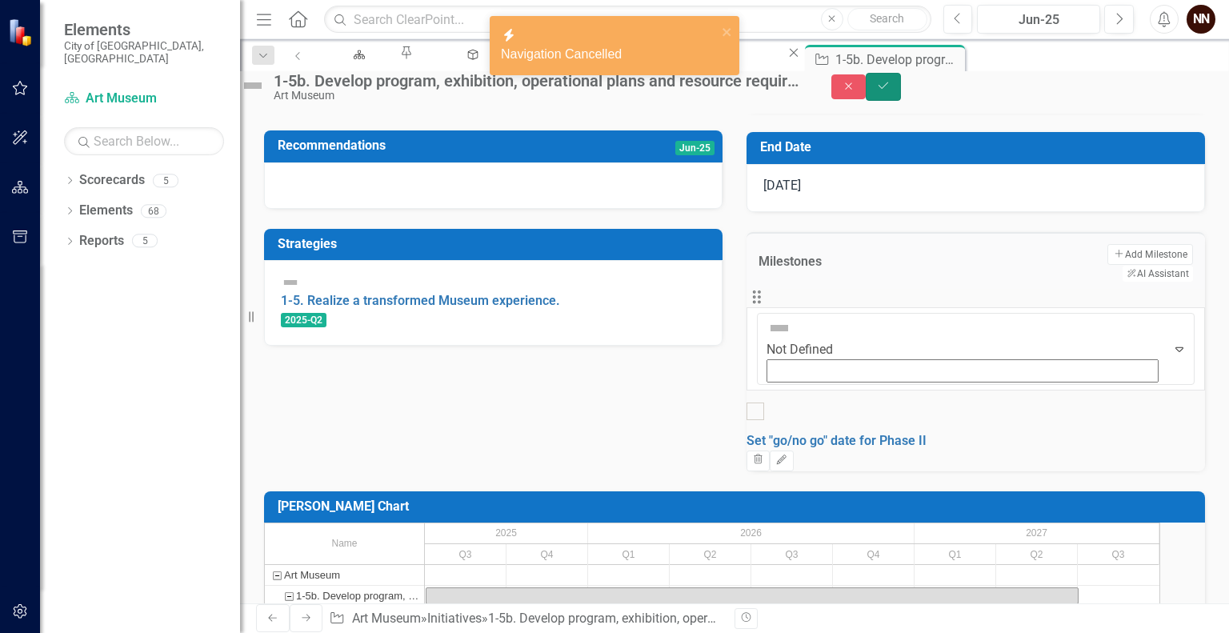
click at [901, 94] on button "Save" at bounding box center [883, 87] width 35 height 28
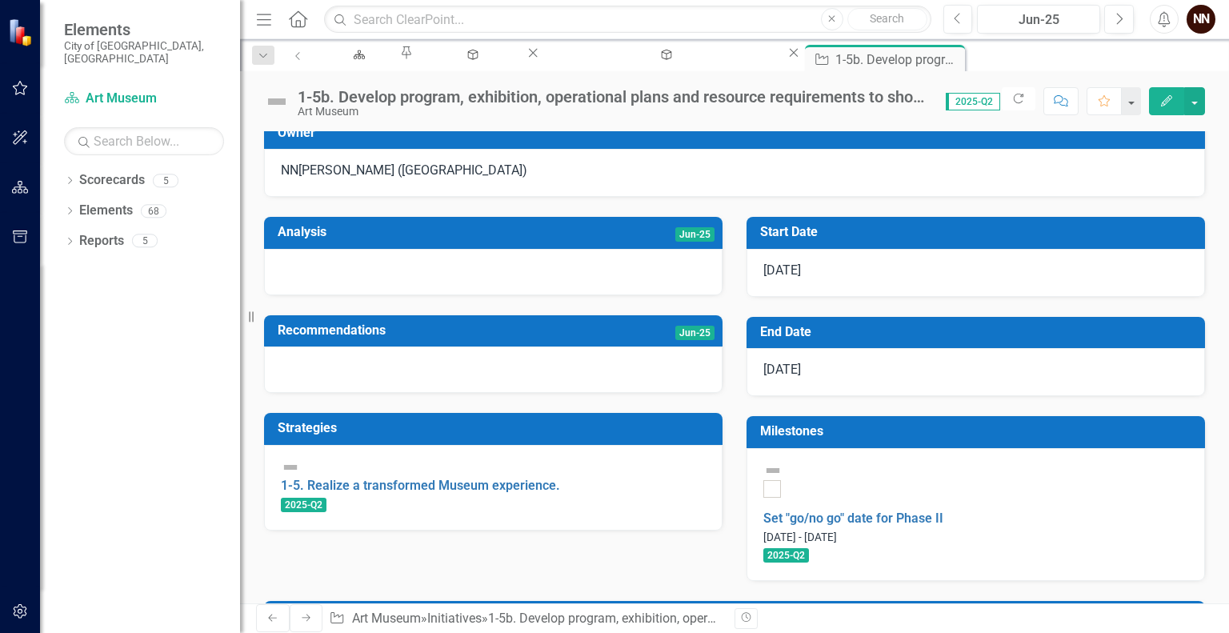
scroll to position [290, 0]
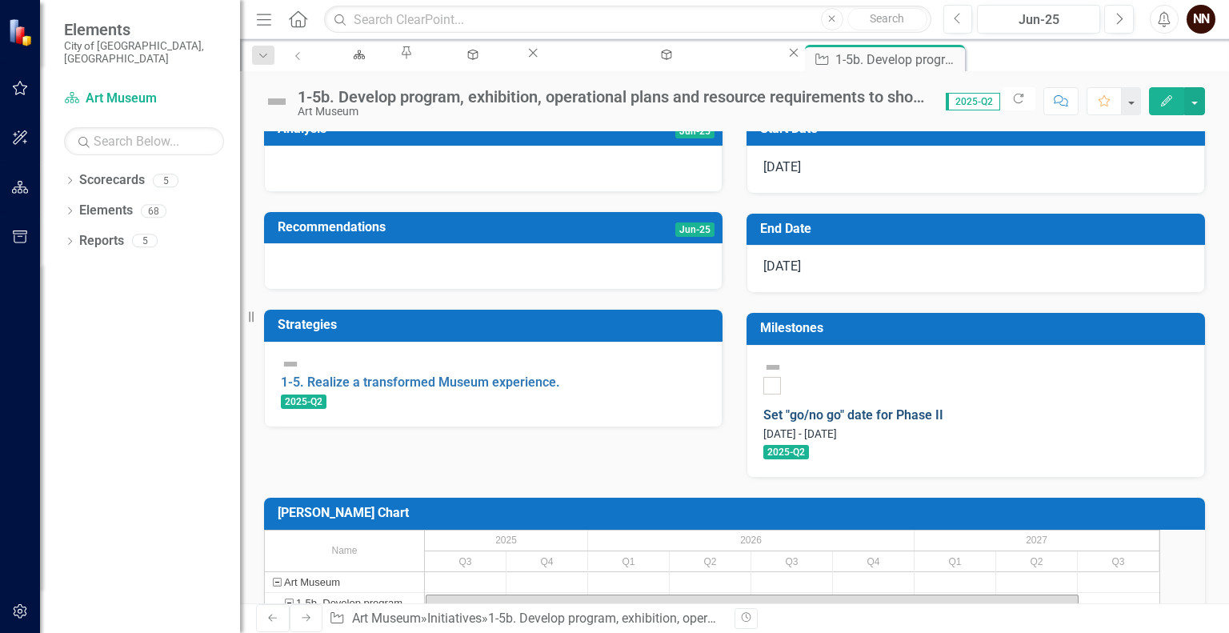
click at [944, 420] on link "Set "go/no go" date for Phase II" at bounding box center [854, 414] width 180 height 15
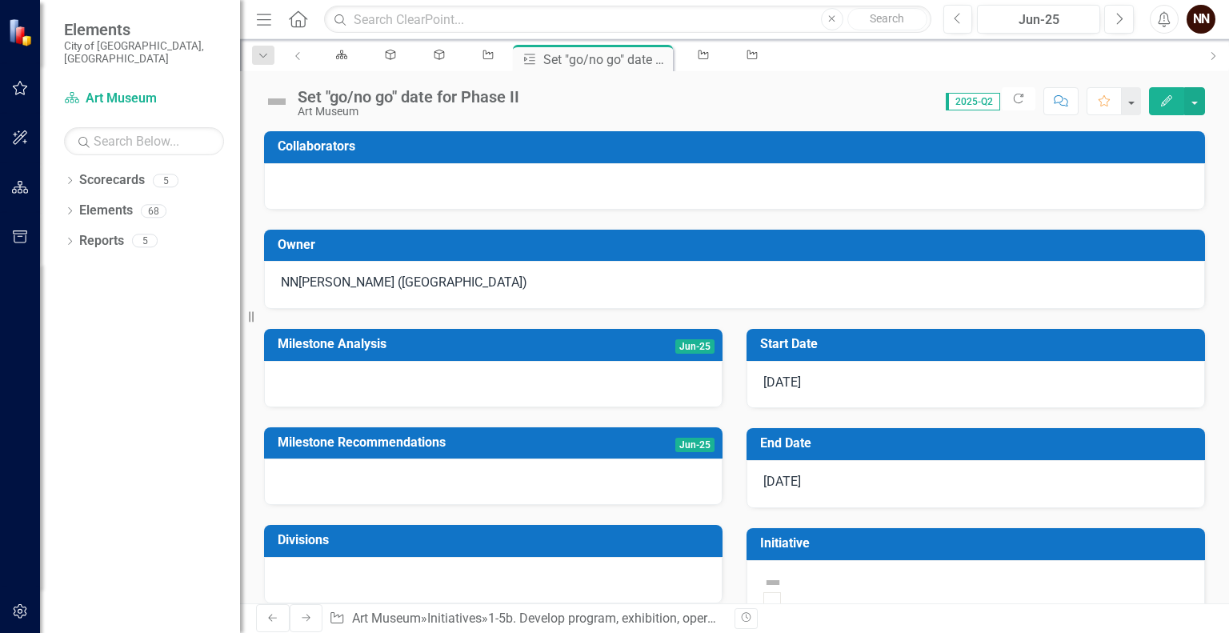
click at [1163, 101] on icon "Edit" at bounding box center [1167, 100] width 14 height 11
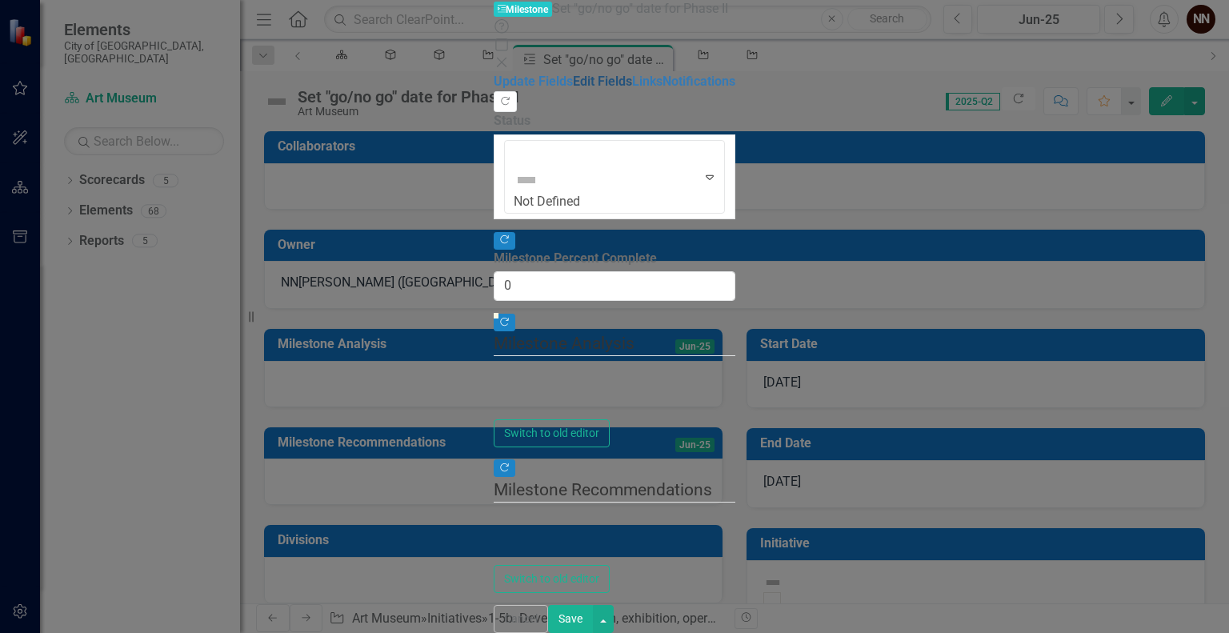
click at [573, 89] on link "Edit Fields" at bounding box center [602, 81] width 59 height 15
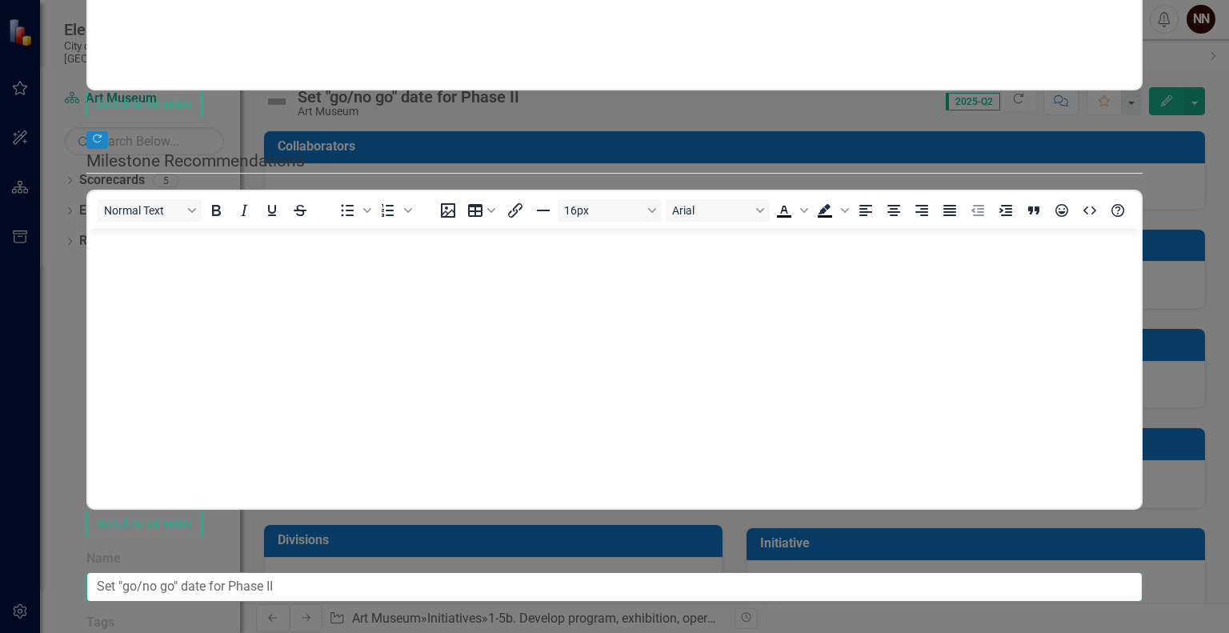
click at [427, 572] on input "Set "go/no go" date for Phase II" at bounding box center [614, 587] width 1056 height 30
drag, startPoint x: 371, startPoint y: 92, endPoint x: 505, endPoint y: 92, distance: 134.5
click at [505, 572] on input "Set "go/no go" date for Phase II" at bounding box center [614, 587] width 1056 height 30
click at [467, 572] on input "Set "go/no go" date for Phase II" at bounding box center [614, 587] width 1056 height 30
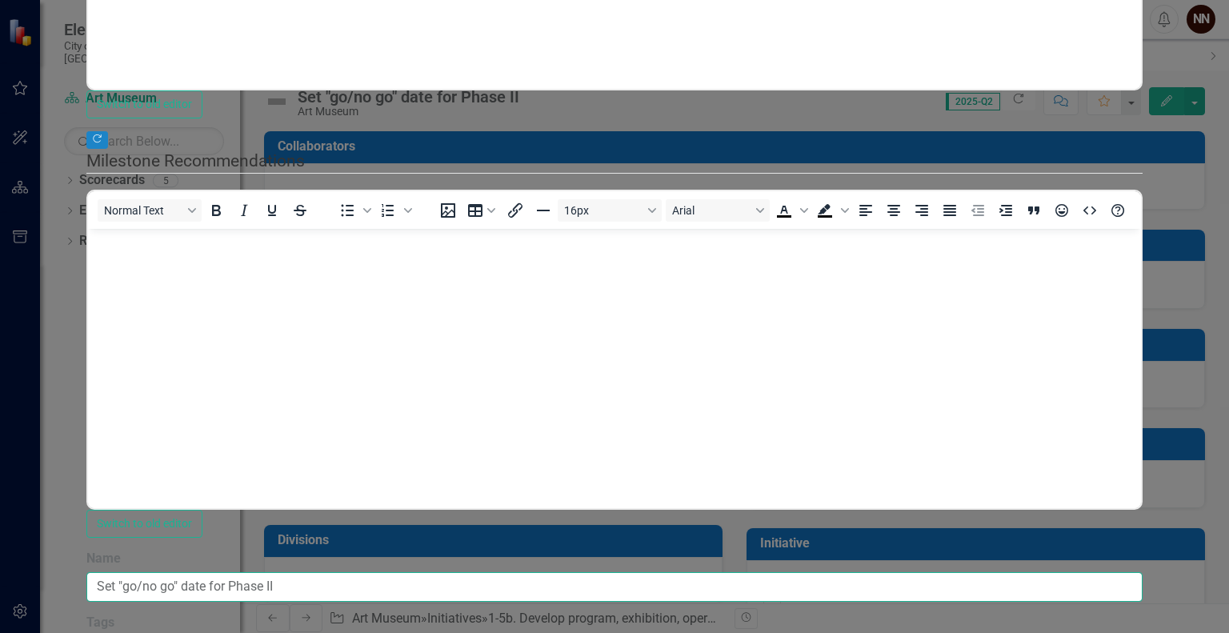
click at [467, 572] on input "Set "go/no go" date for Phase II" at bounding box center [614, 587] width 1056 height 30
click at [376, 572] on input "Set "go/no go" for Phase II" at bounding box center [614, 587] width 1056 height 30
type input "Determine "go/no go" for Phase II"
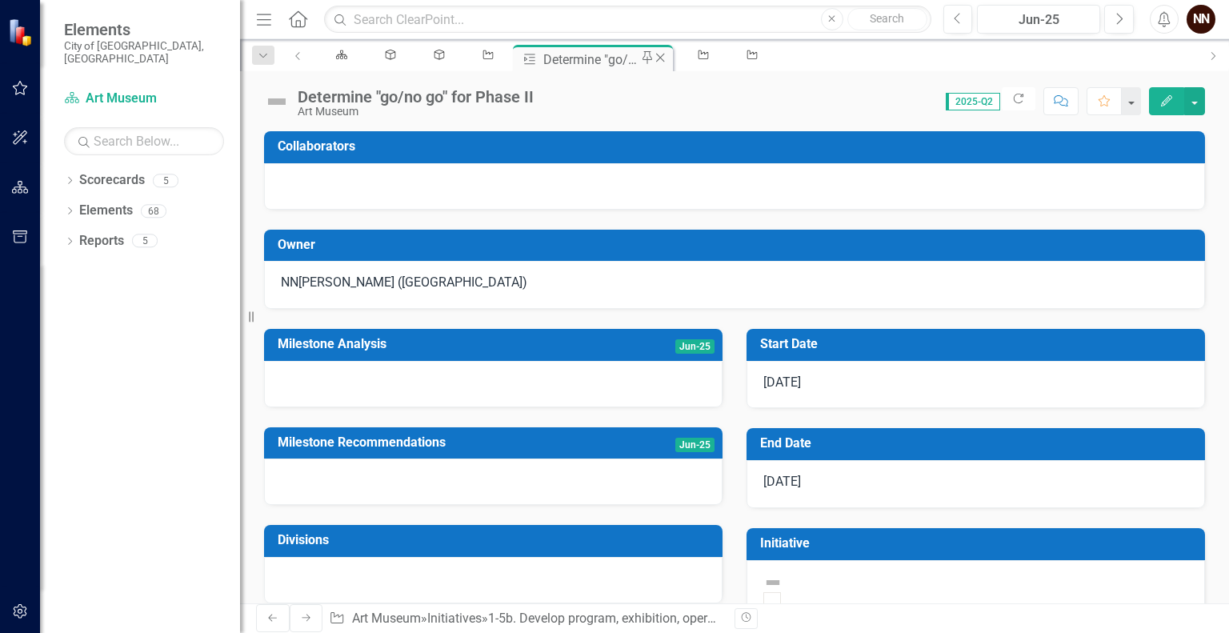
click at [652, 60] on icon "Close" at bounding box center [660, 57] width 16 height 13
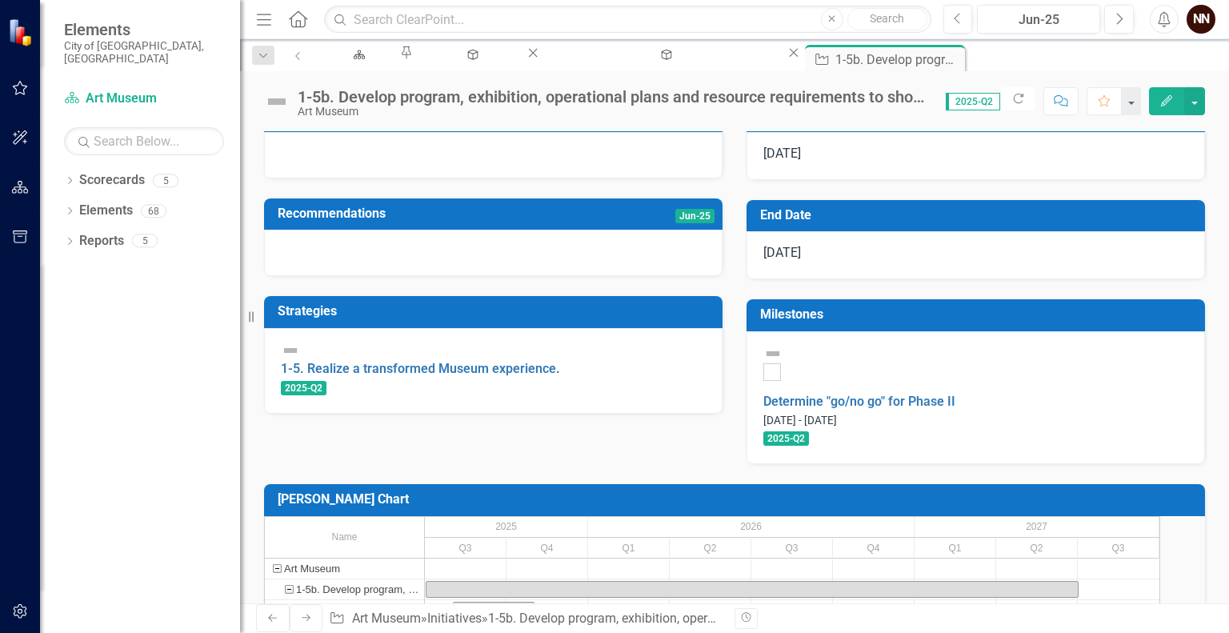
scroll to position [307, 0]
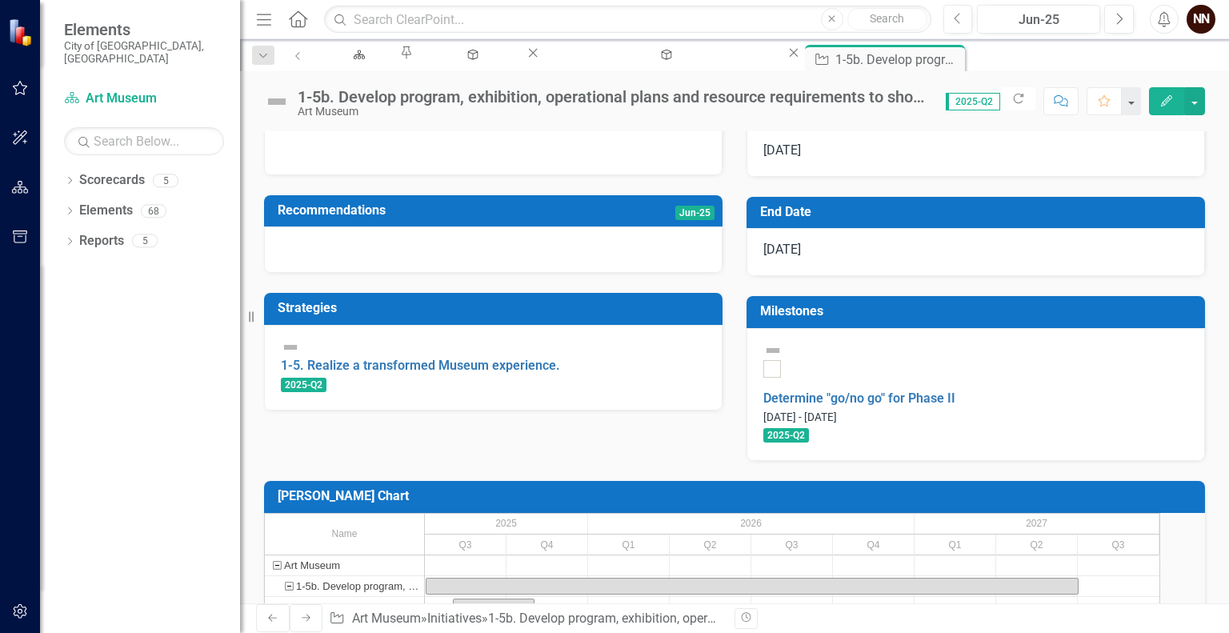
click at [1057, 319] on h3 "Milestones" at bounding box center [978, 311] width 437 height 14
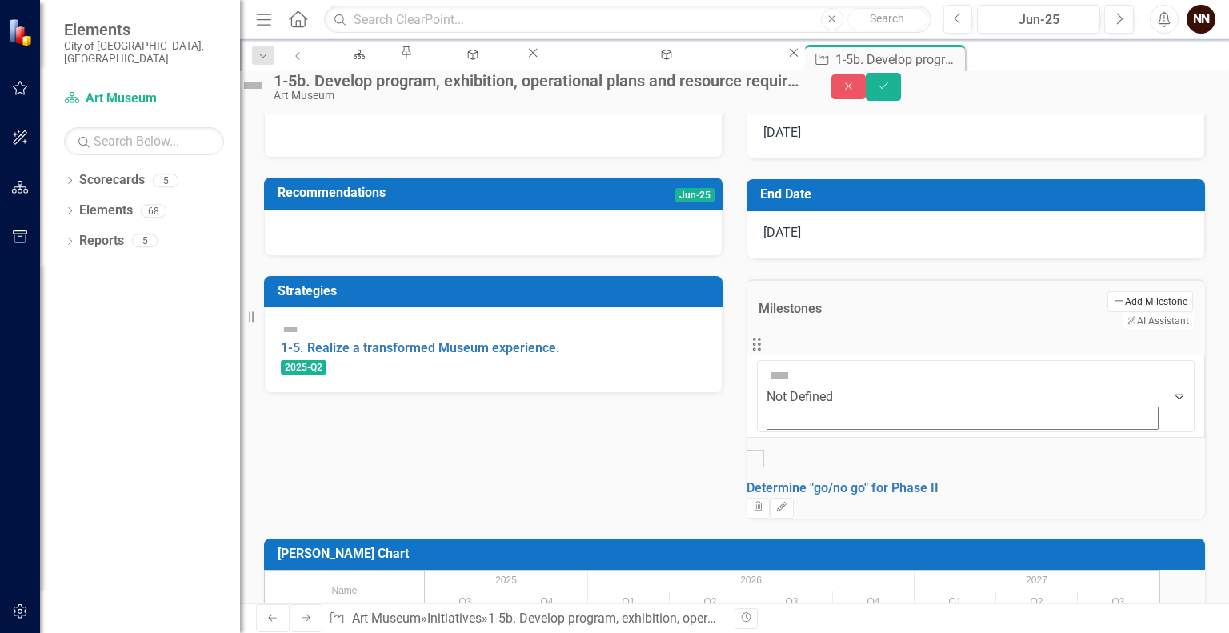
click at [1108, 312] on button "Add Add Milestone" at bounding box center [1151, 301] width 86 height 21
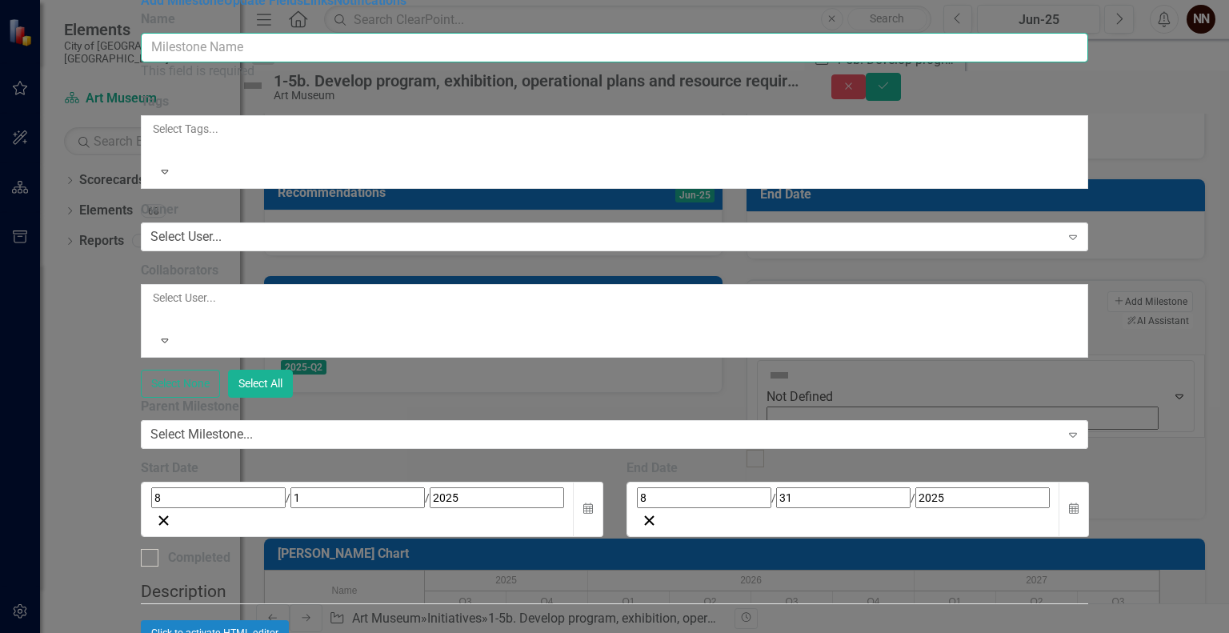
click at [804, 62] on input "Name" at bounding box center [615, 48] width 948 height 30
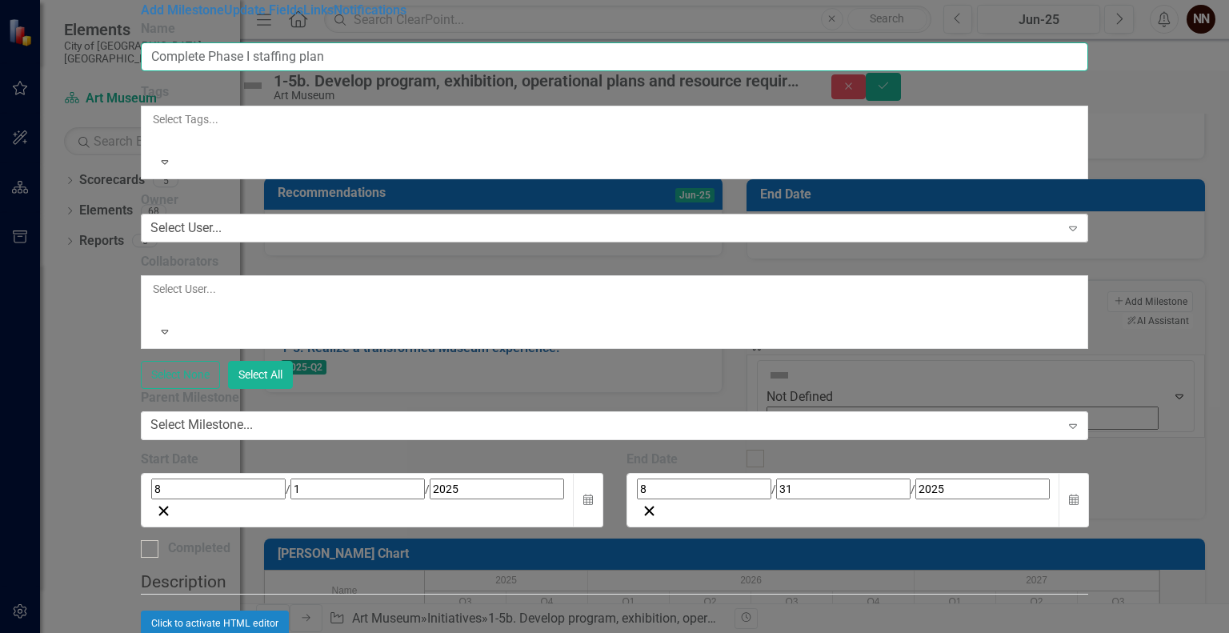
type input "Complete Phase I staffing plan"
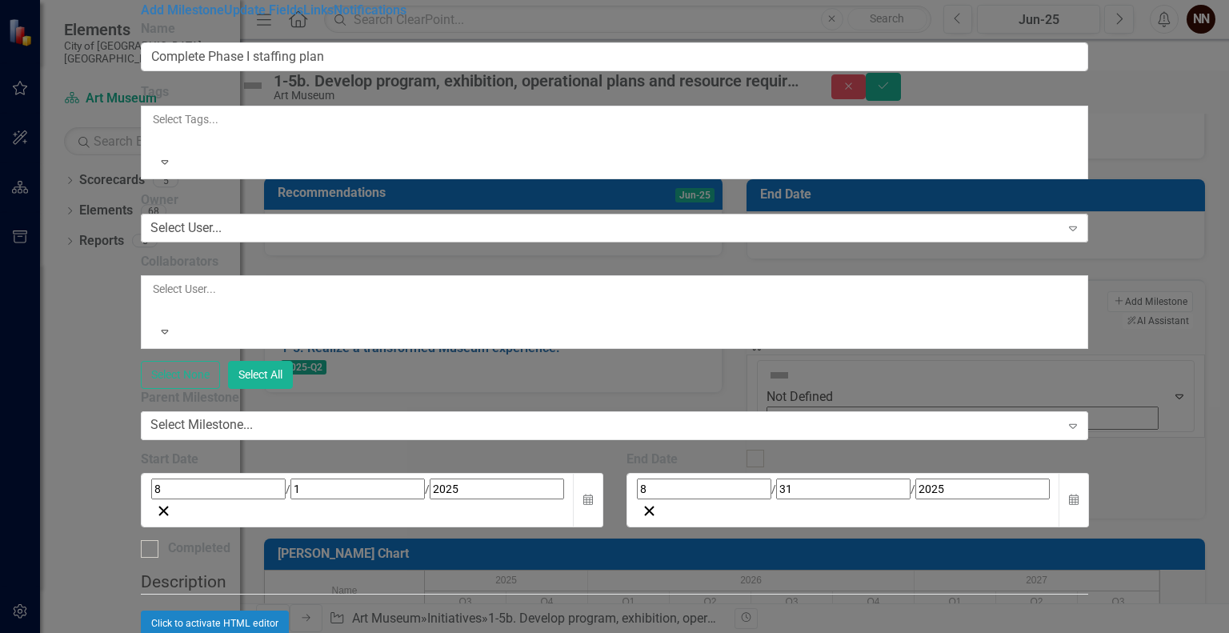
click at [222, 219] on div "Select User..." at bounding box center [185, 228] width 71 height 18
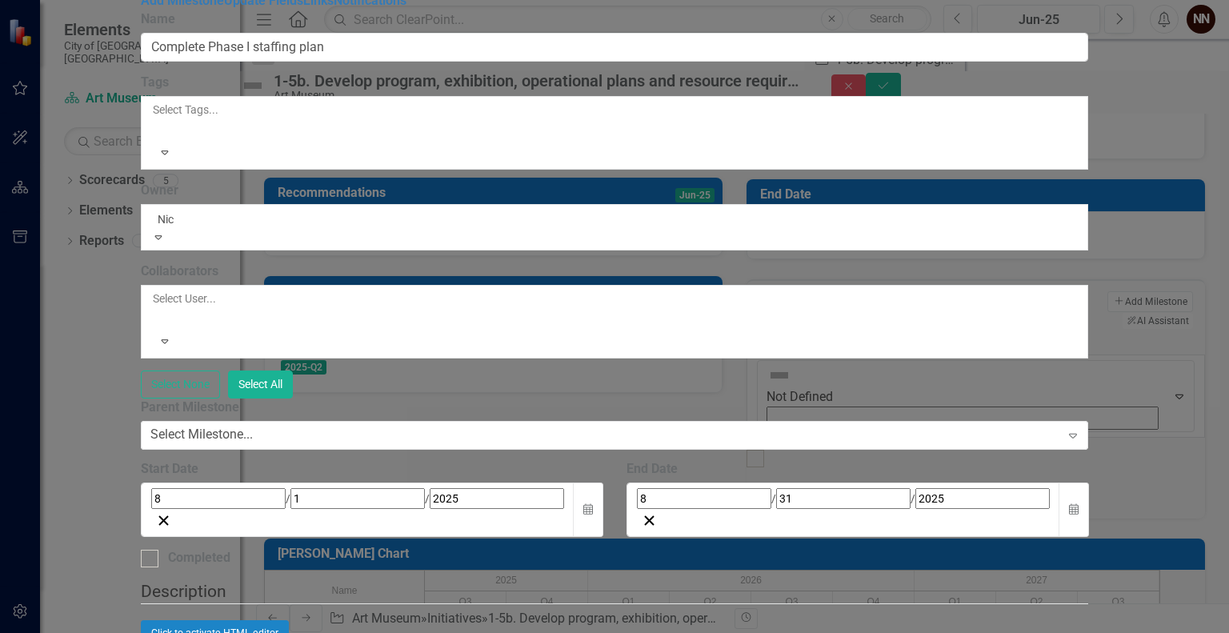
type input "Nick"
click at [609, 632] on div "Nick Nelson (Art Museum)" at bounding box center [614, 642] width 1229 height 18
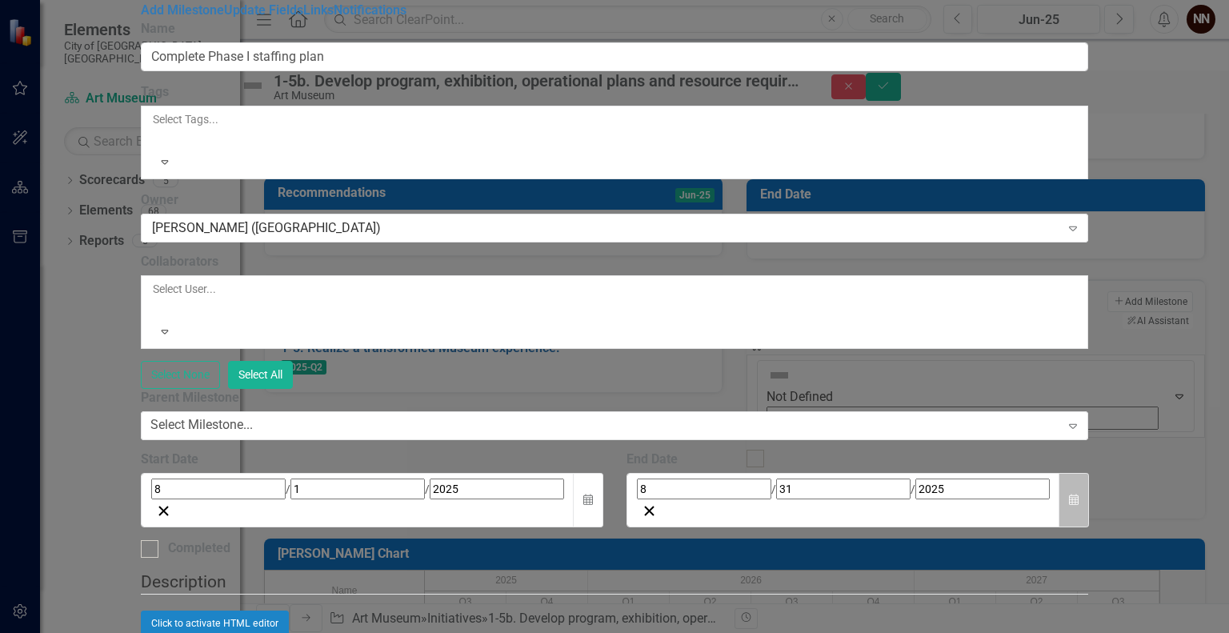
click at [1089, 473] on button "Calendar" at bounding box center [1074, 500] width 30 height 55
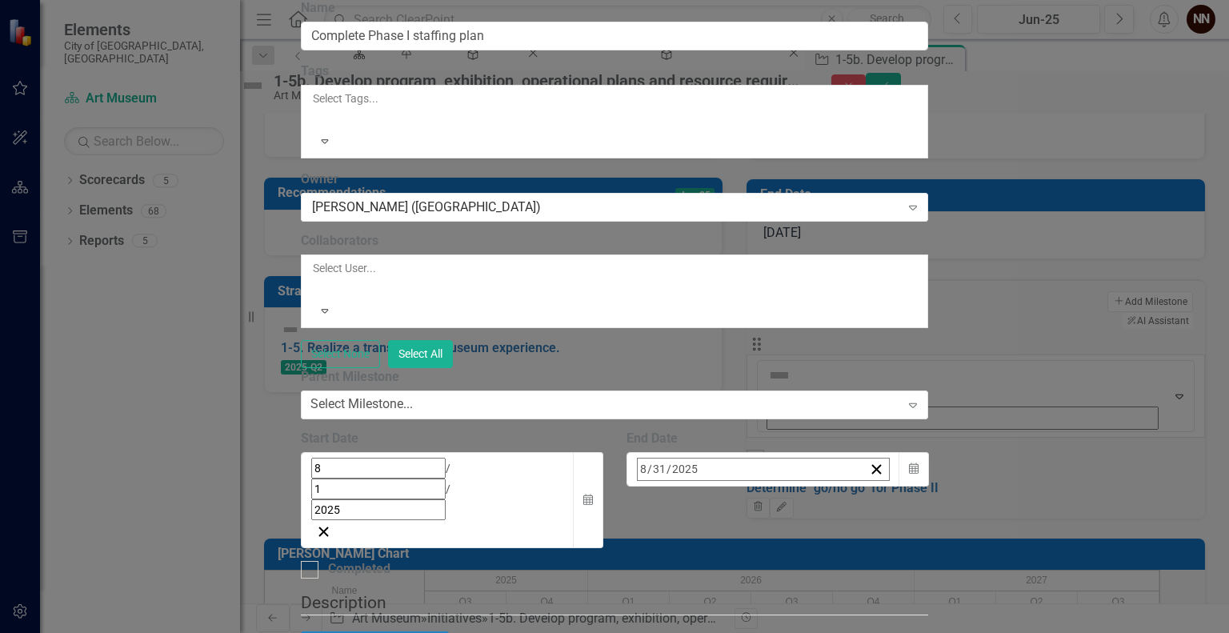
click at [872, 487] on button "›" at bounding box center [853, 504] width 35 height 35
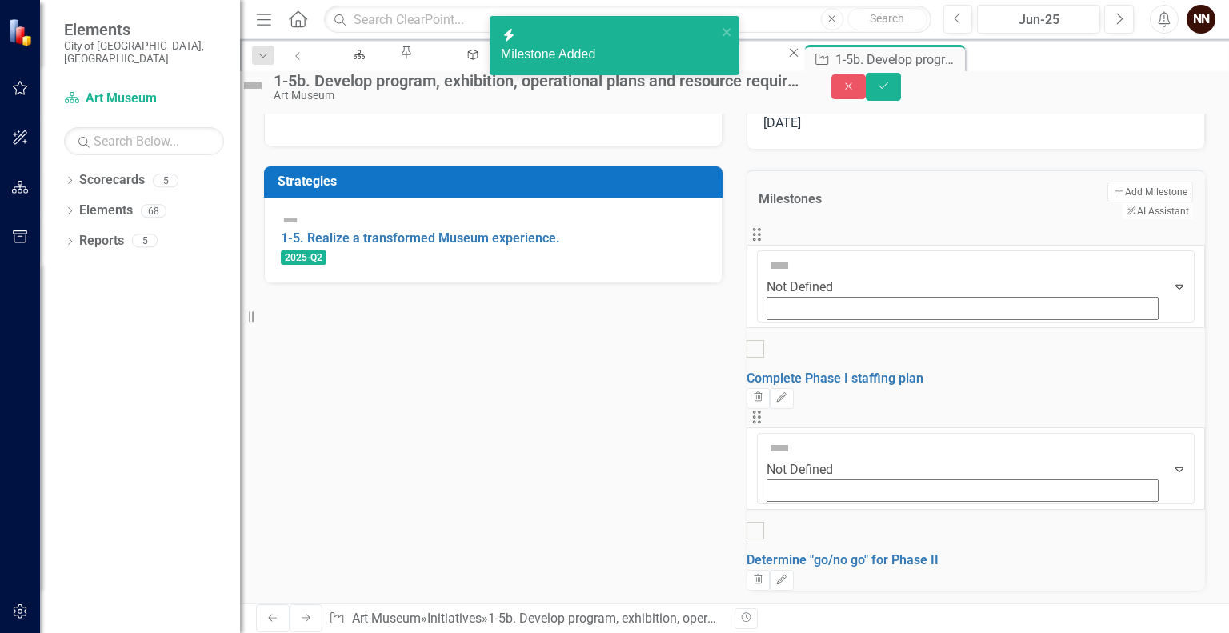
scroll to position [418, 0]
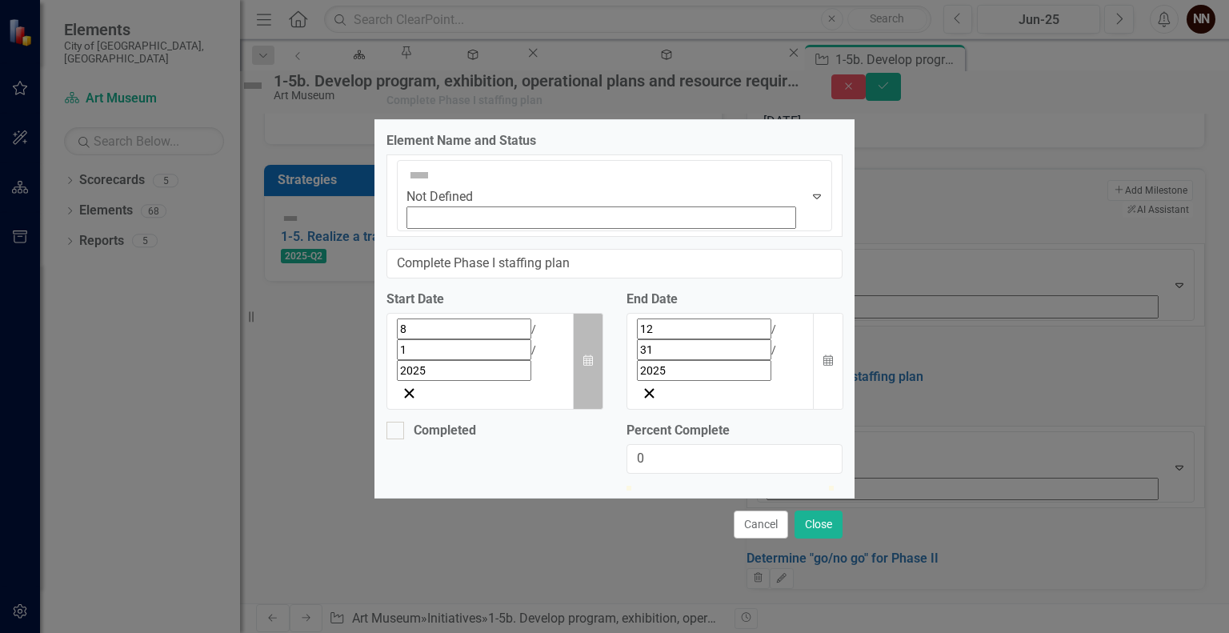
click at [586, 313] on button "Calendar" at bounding box center [588, 361] width 30 height 97
click at [596, 347] on button "›" at bounding box center [613, 364] width 35 height 35
click at [507, 415] on button "1" at bounding box center [527, 429] width 40 height 29
click at [814, 511] on button "Close" at bounding box center [819, 525] width 48 height 28
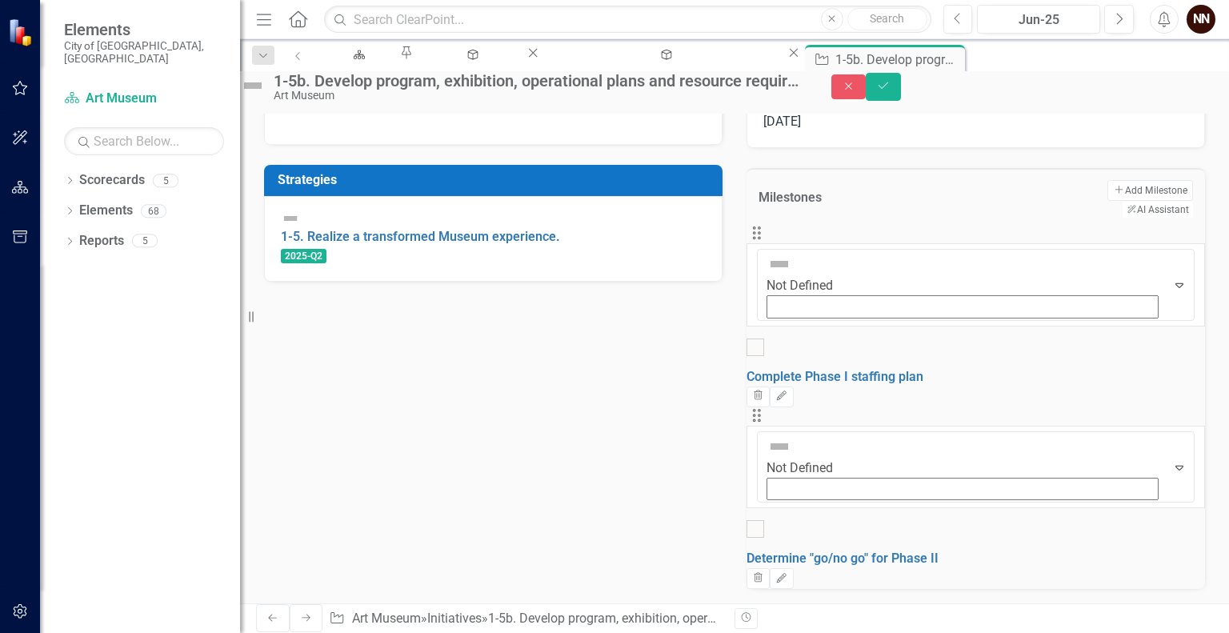
click at [595, 609] on div "Gantt Chart Copy Forward Copy Forward All" at bounding box center [734, 628] width 941 height 39
click at [924, 369] on link "Complete Phase I staffing plan" at bounding box center [835, 376] width 177 height 15
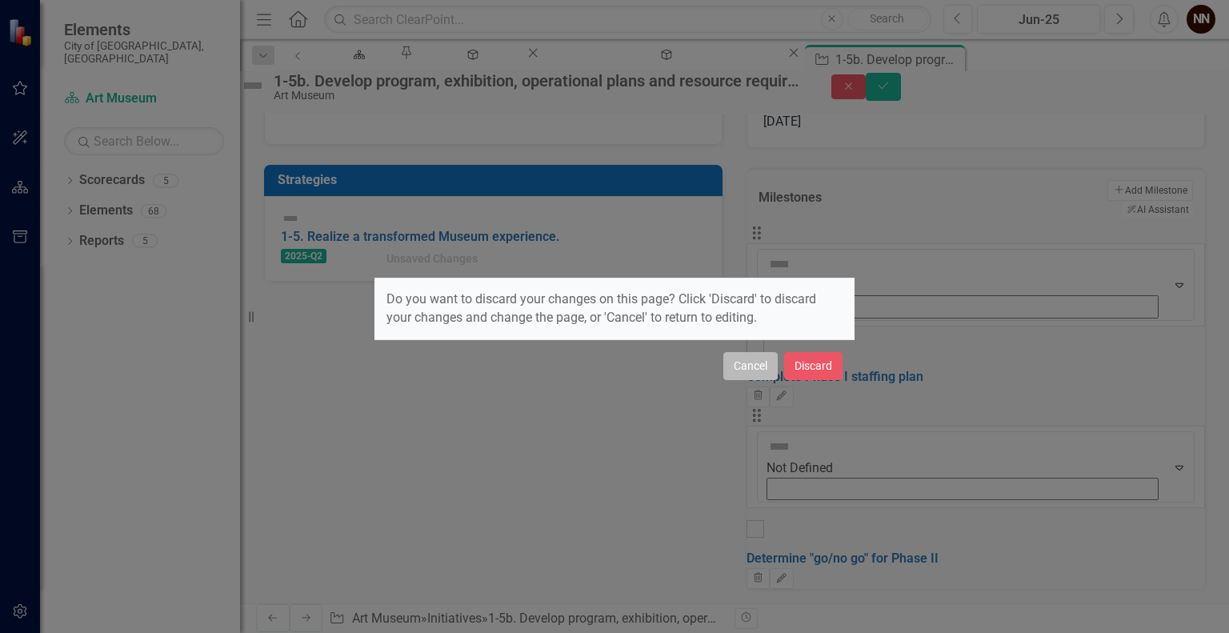
click at [762, 366] on button "Cancel" at bounding box center [751, 366] width 54 height 28
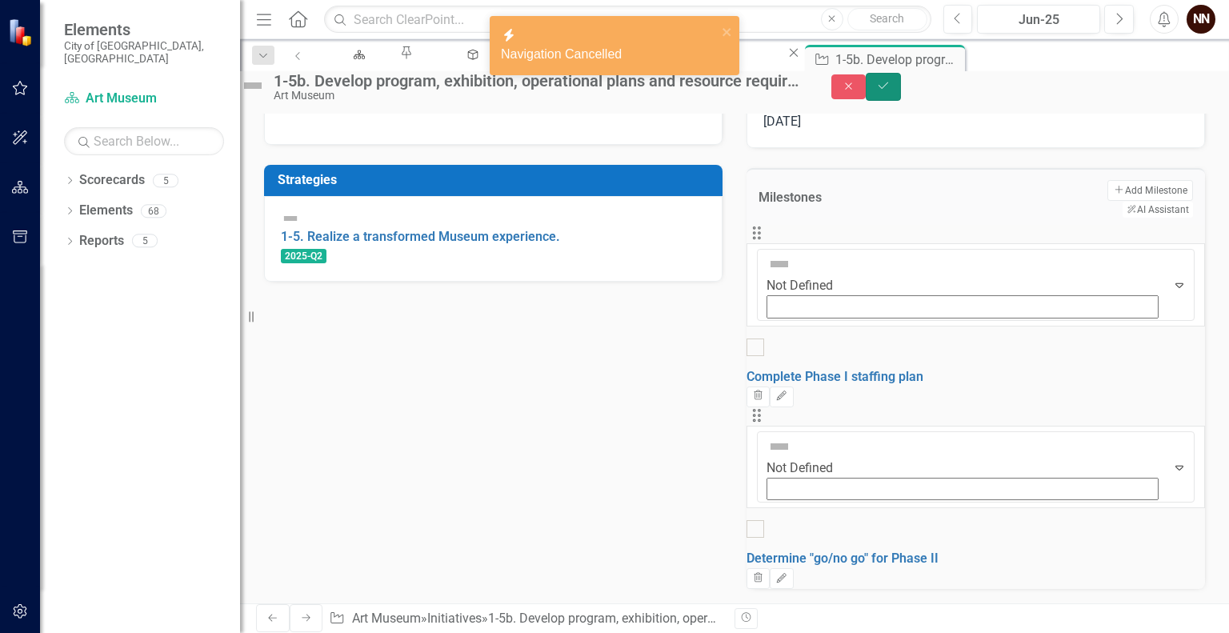
click at [901, 92] on button "Save" at bounding box center [883, 87] width 35 height 28
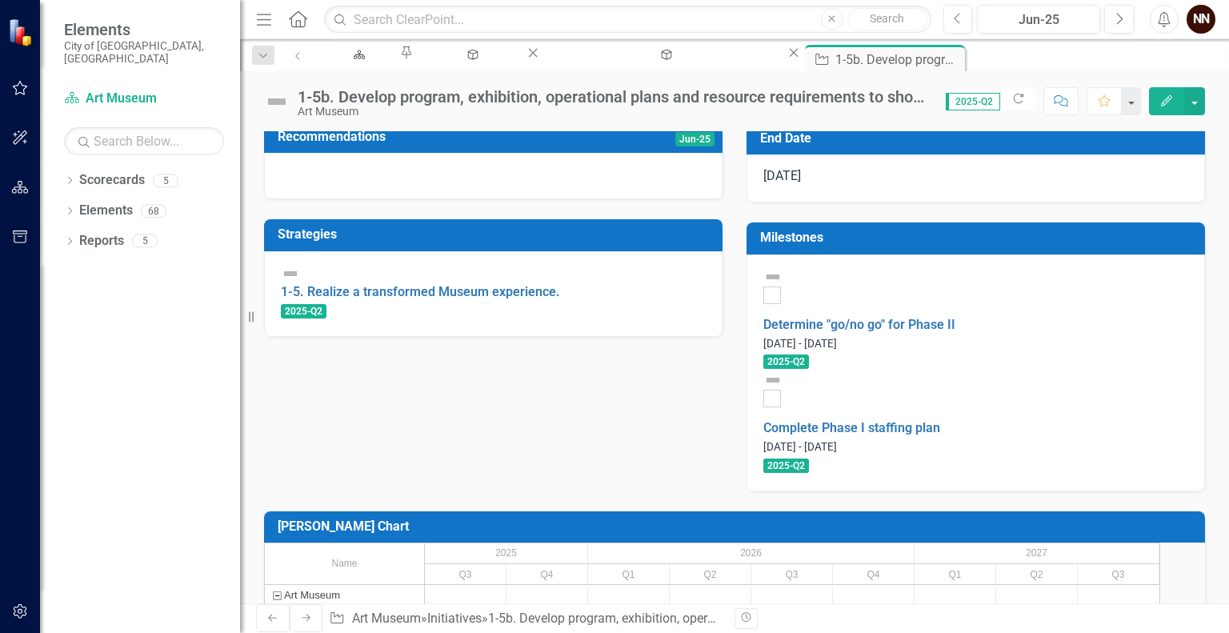
scroll to position [411, 0]
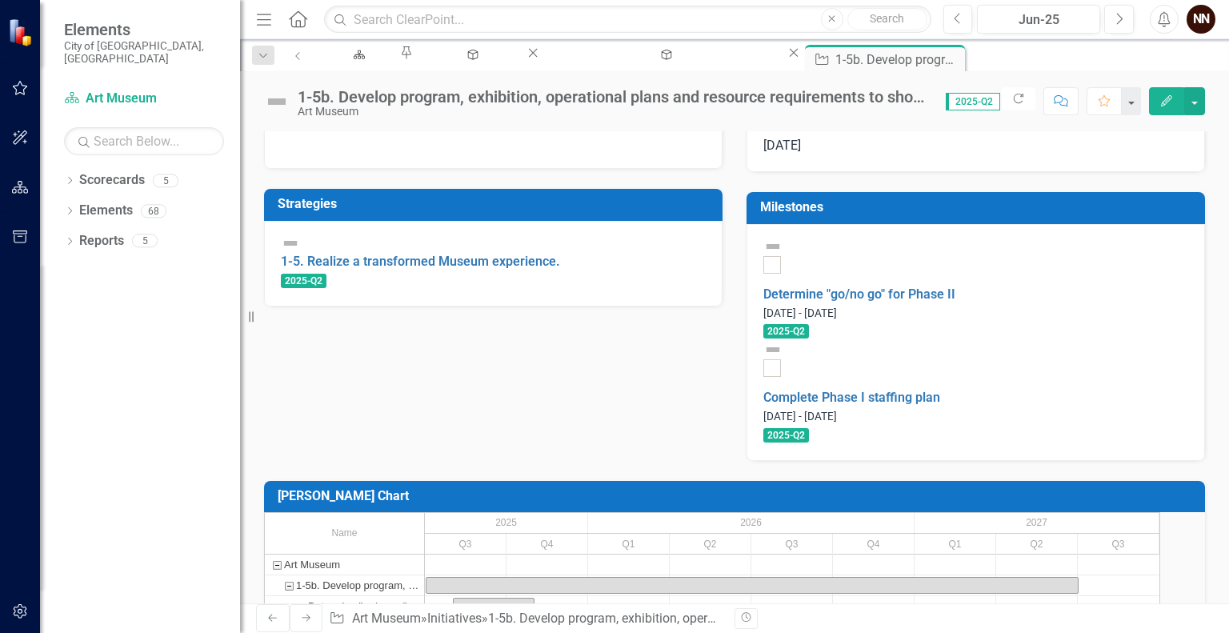
click at [1052, 214] on h3 "Milestones" at bounding box center [978, 207] width 437 height 14
click at [1076, 214] on h3 "Milestones" at bounding box center [978, 207] width 437 height 14
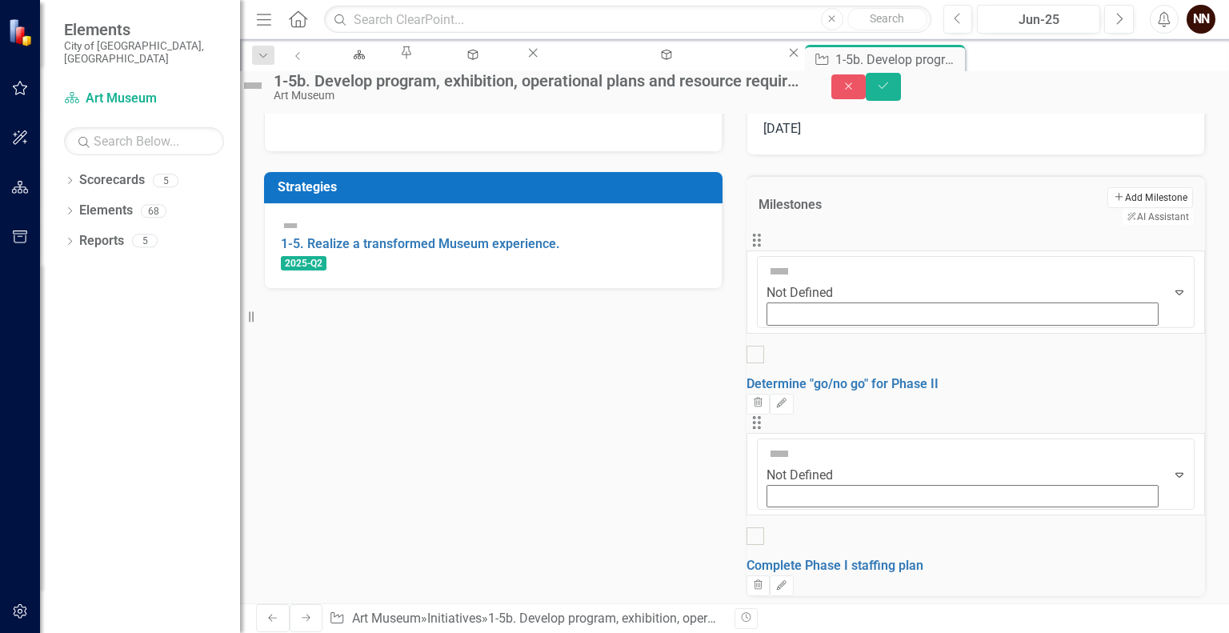
click at [1108, 208] on button "Add Add Milestone" at bounding box center [1151, 197] width 86 height 21
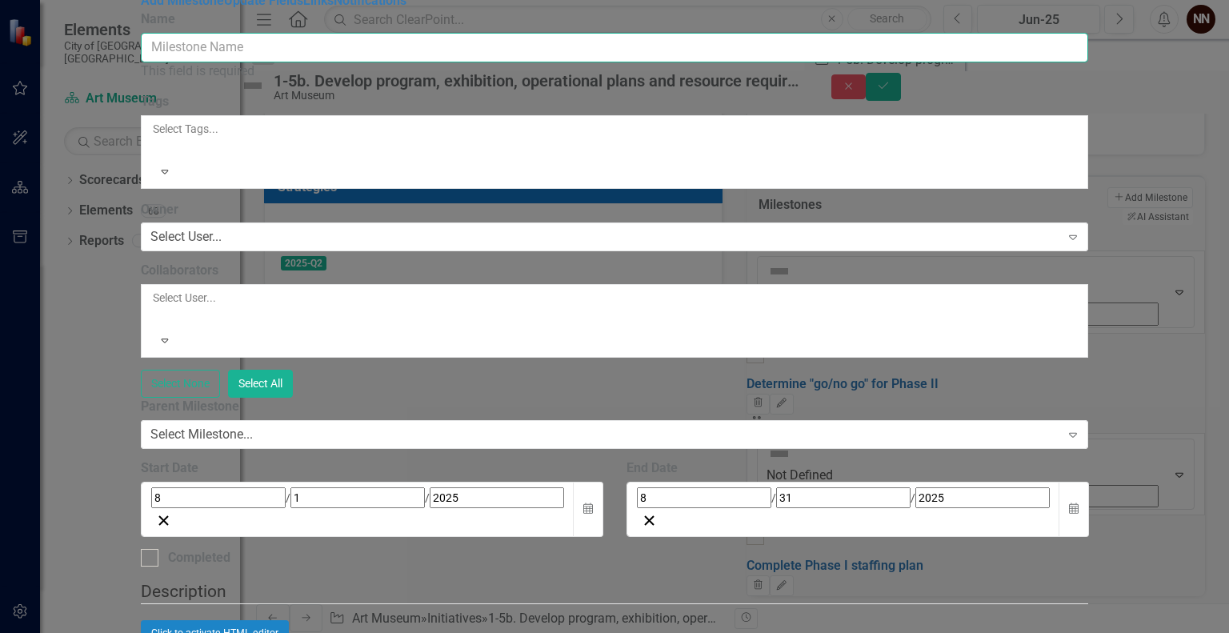
click at [864, 62] on input "Name" at bounding box center [615, 48] width 948 height 30
type input "P"
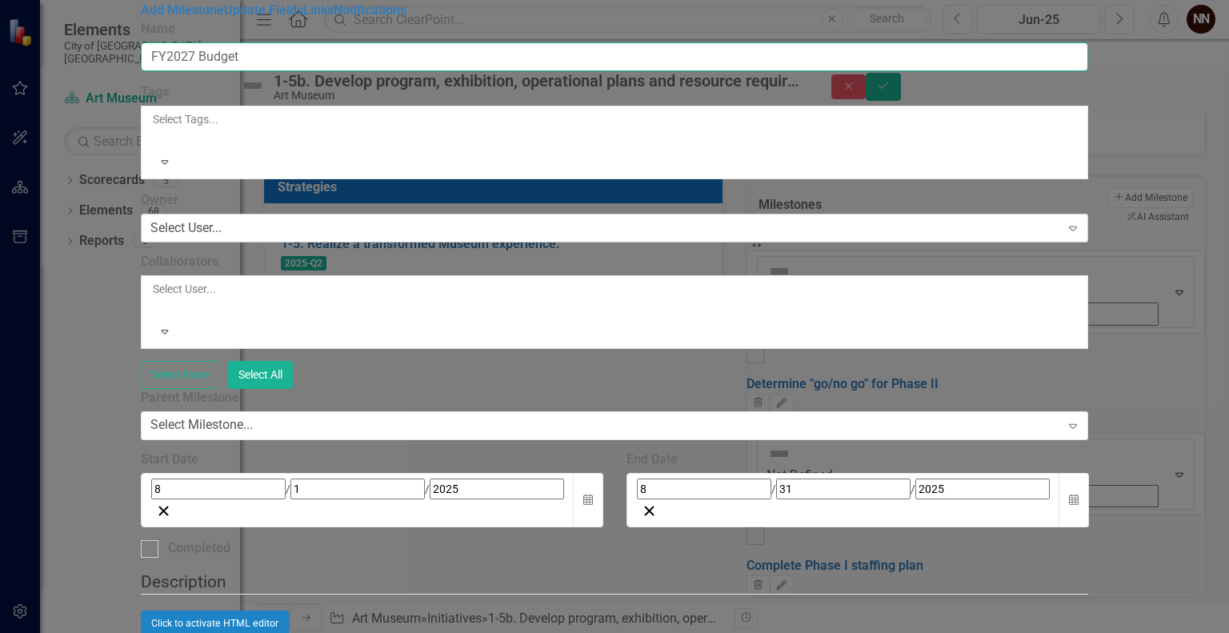
type input "FY2027 Budget"
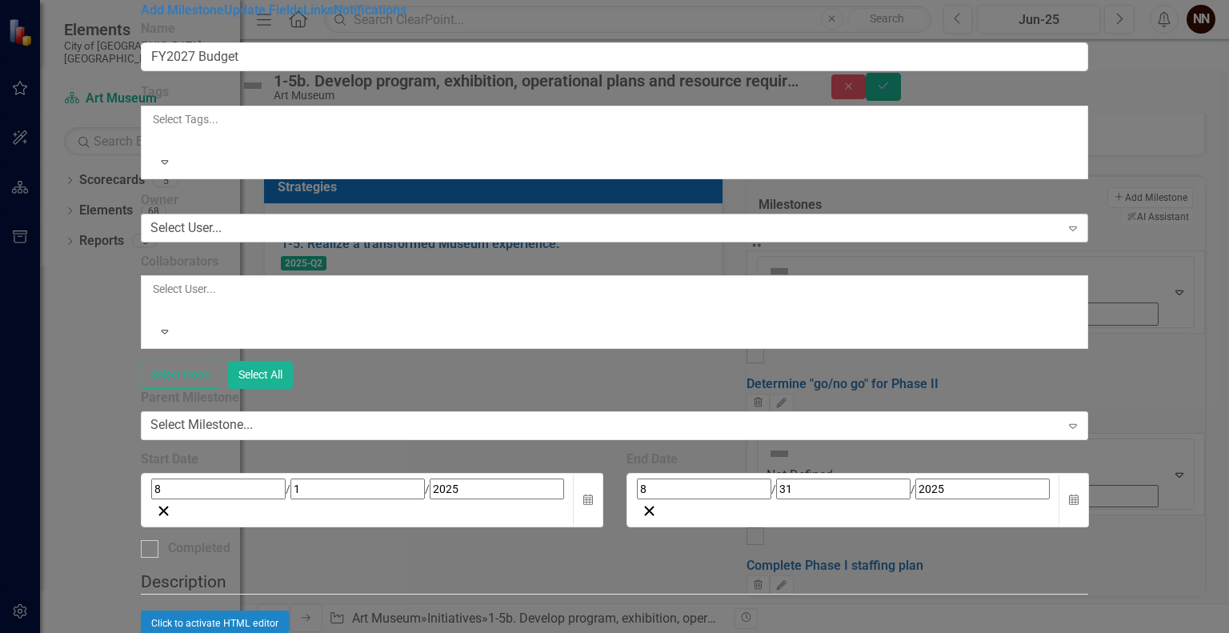
click at [222, 222] on div "Select User..." at bounding box center [185, 228] width 71 height 18
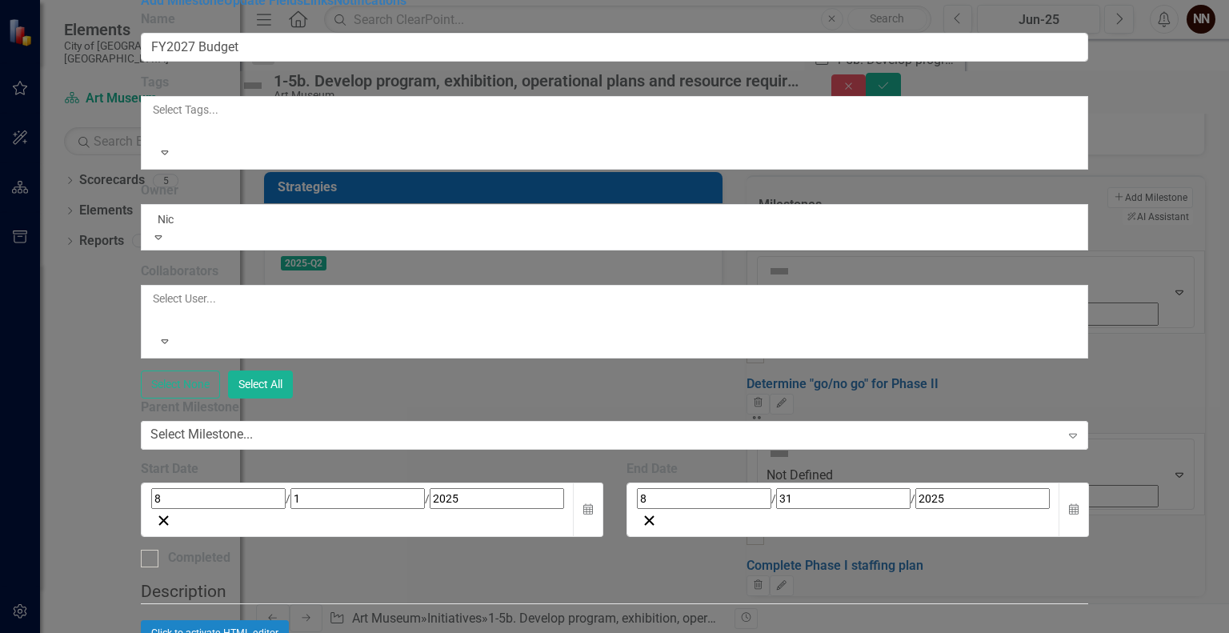
type input "Nick"
click at [325, 632] on span "Nick Nelson (Art Museum)" at bounding box center [162, 641] width 325 height 15
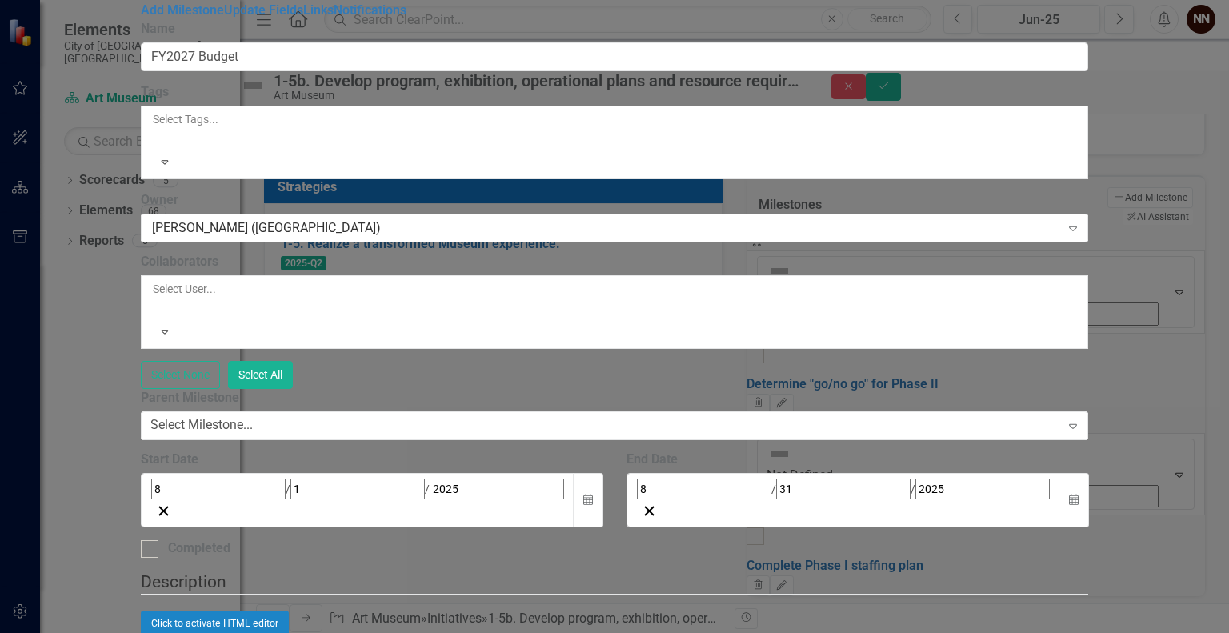
click at [155, 299] on div at bounding box center [154, 308] width 2 height 19
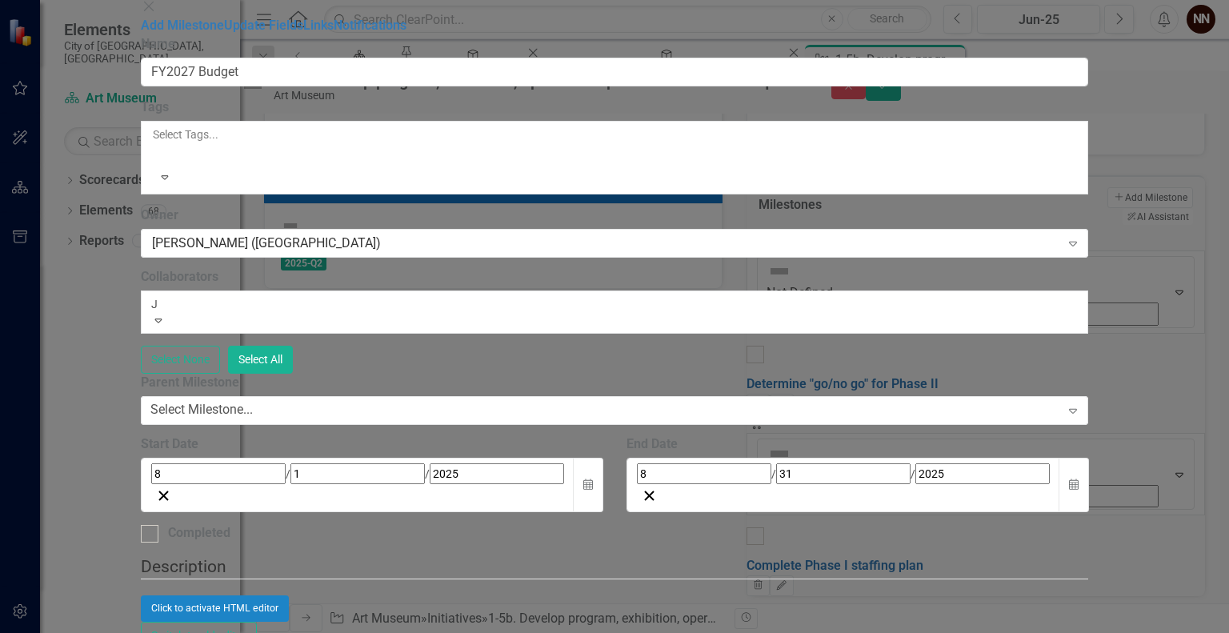
type input "Jo"
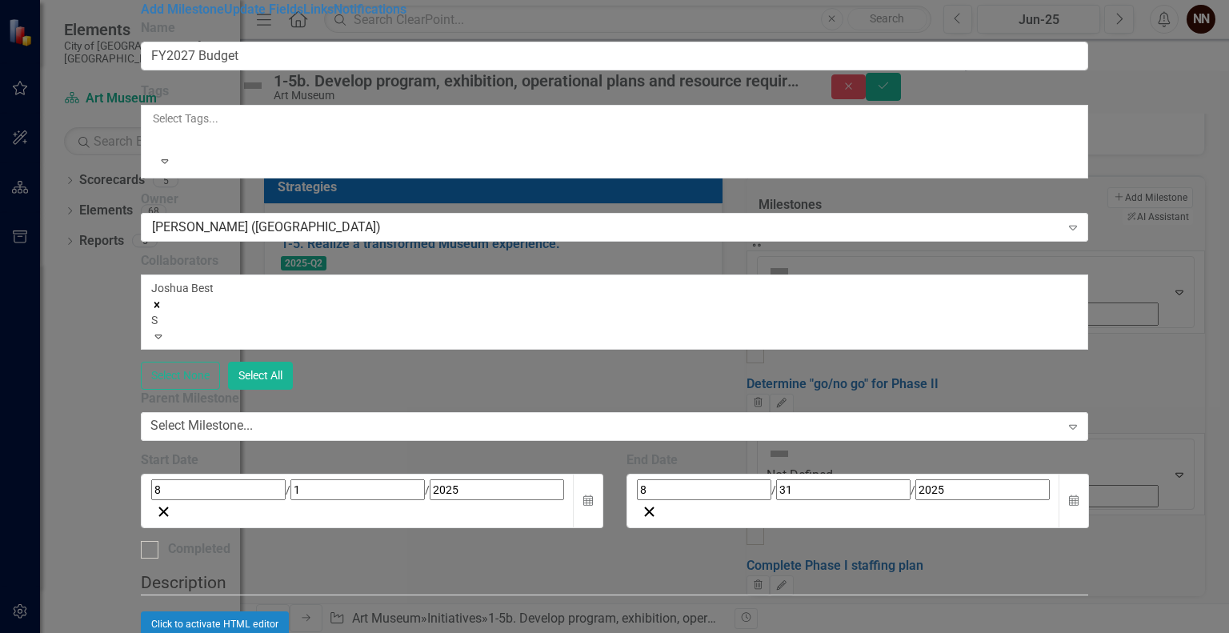
type input "Sa"
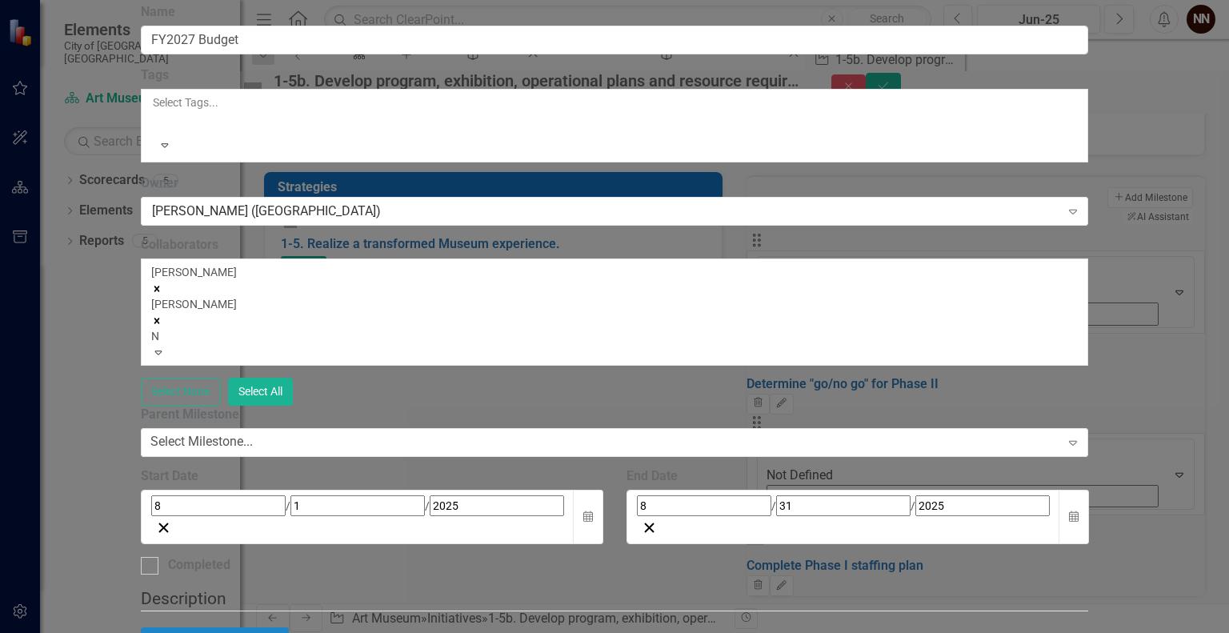
type input "Ni"
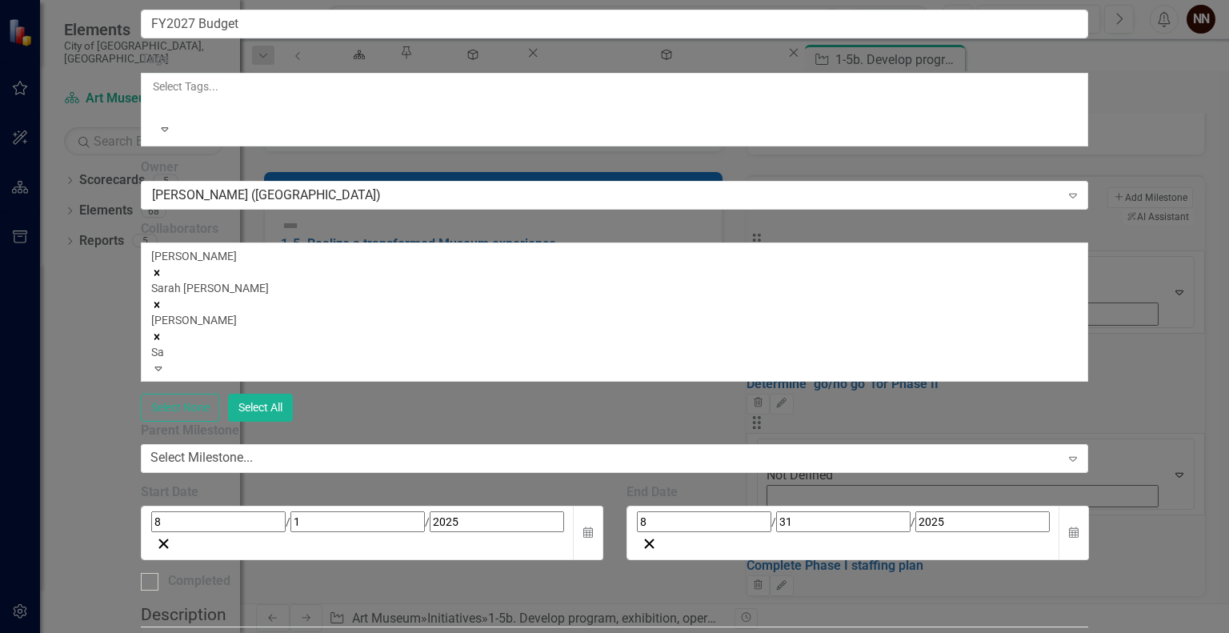
type input "S"
type input "Kate"
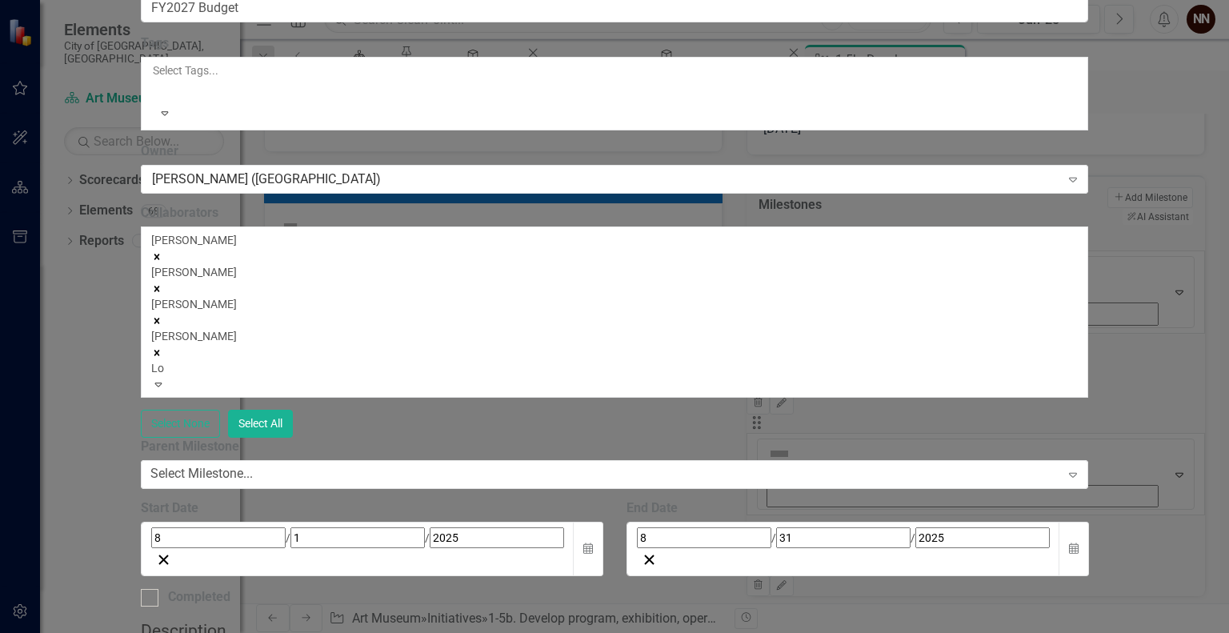
type input "Lor"
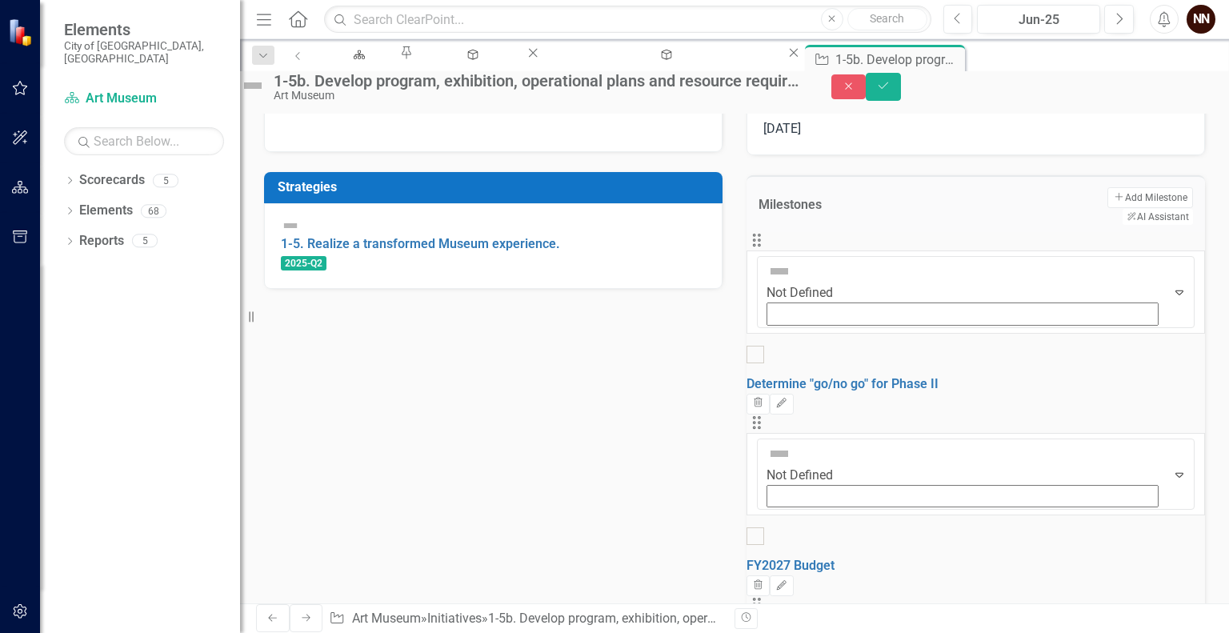
drag, startPoint x: 1217, startPoint y: 481, endPoint x: 1229, endPoint y: 535, distance: 55.7
click at [1229, 535] on div "Collaborators JB Joshua Best SB Sarah Buhr NC Nicole Chilton KF Kate Francis LG…" at bounding box center [734, 359] width 989 height 490
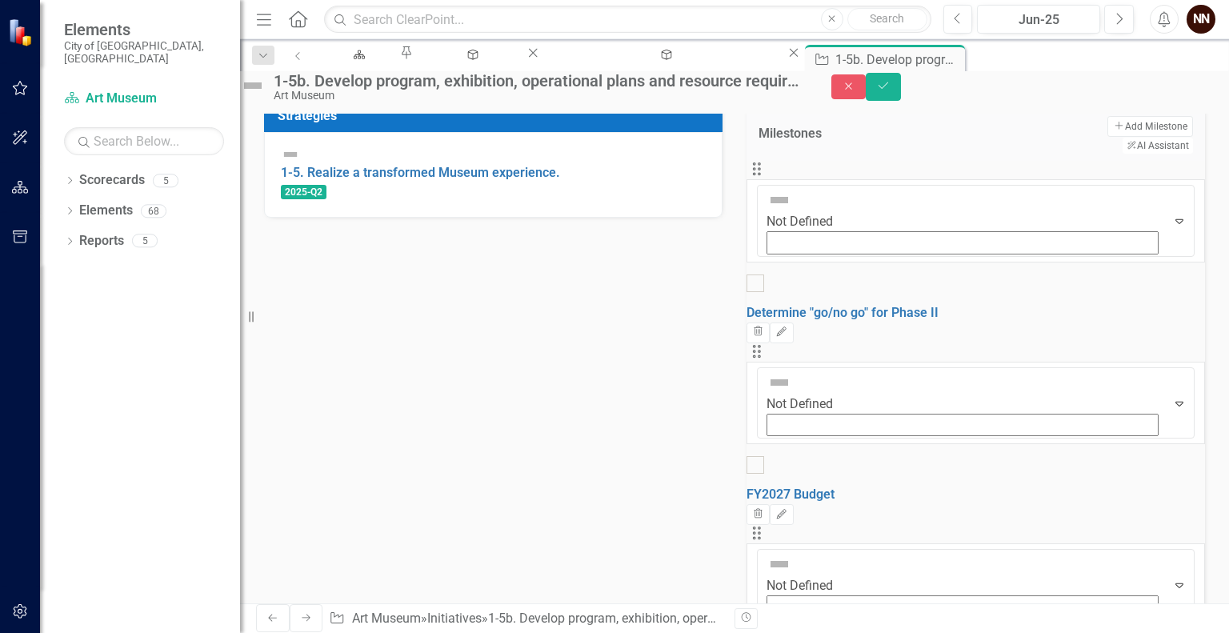
click at [835, 487] on link "FY2027 Budget" at bounding box center [791, 494] width 88 height 15
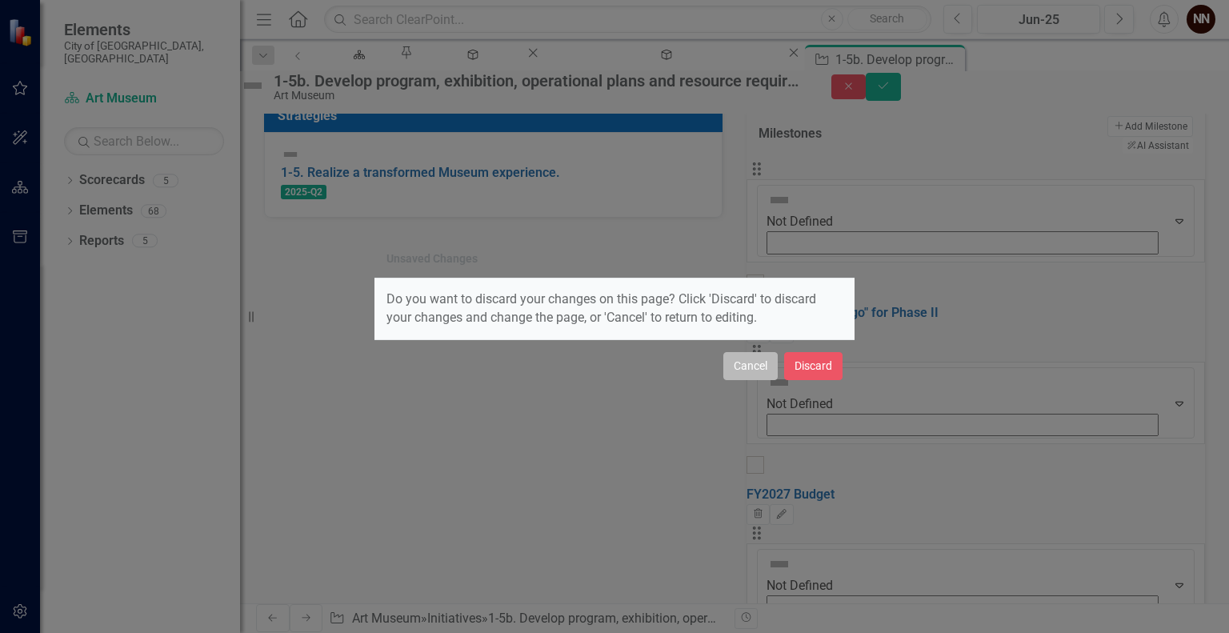
click at [756, 369] on button "Cancel" at bounding box center [751, 366] width 54 height 28
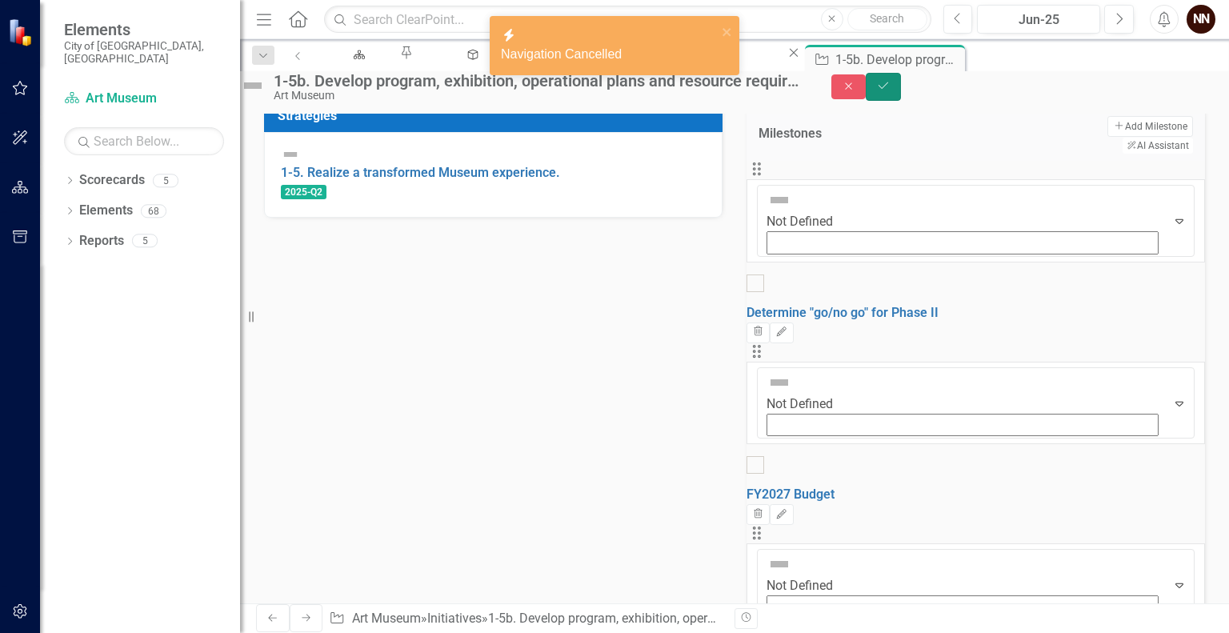
click at [888, 89] on icon "submit" at bounding box center [884, 85] width 10 height 6
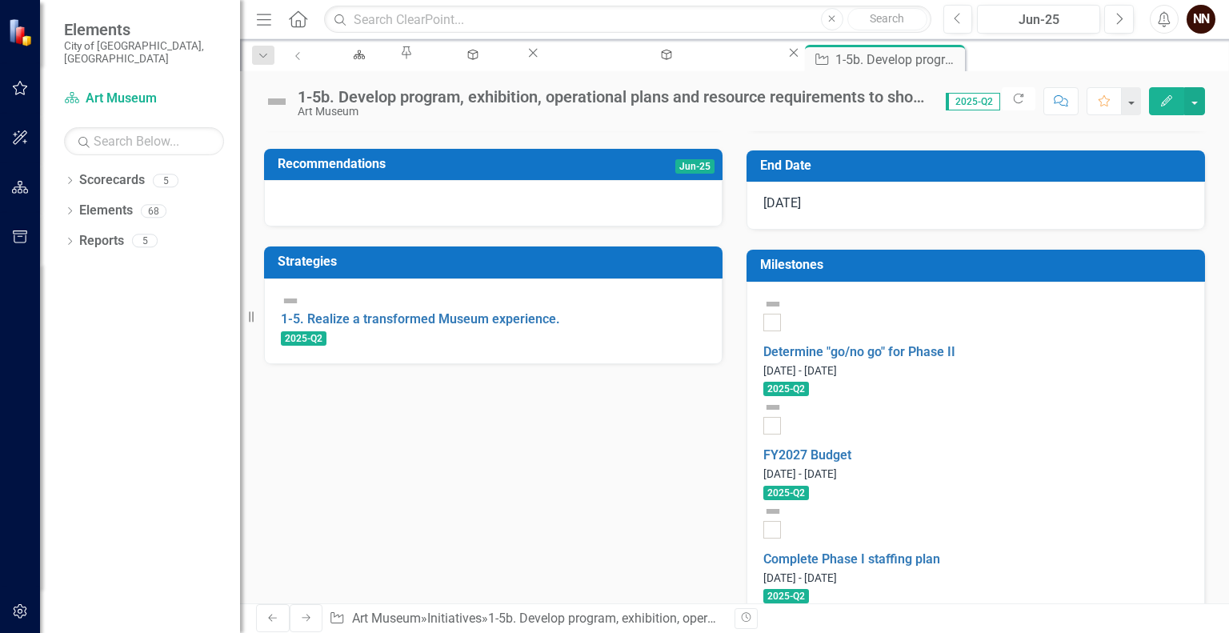
scroll to position [362, 0]
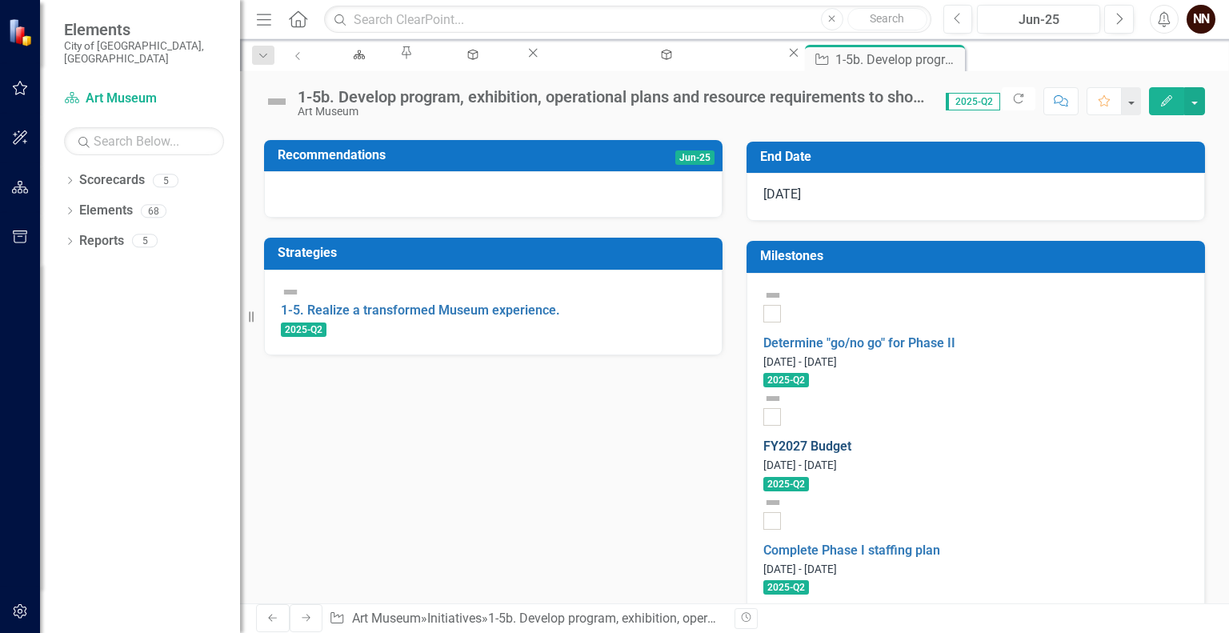
click at [852, 439] on link "FY2027 Budget" at bounding box center [808, 446] width 88 height 15
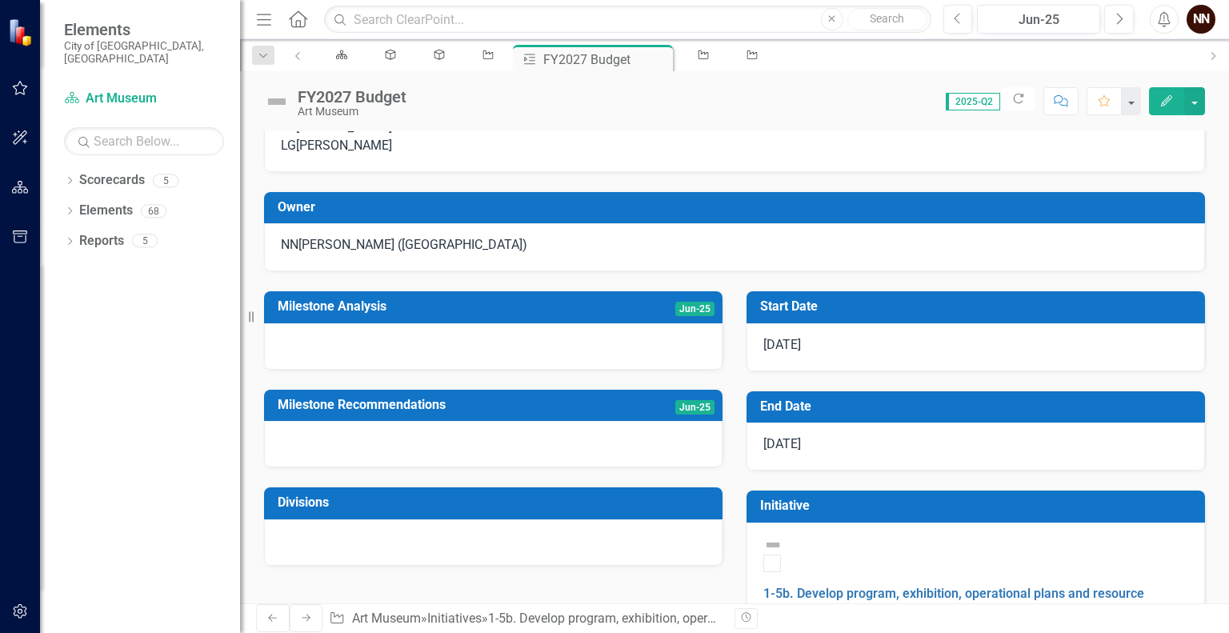
scroll to position [162, 0]
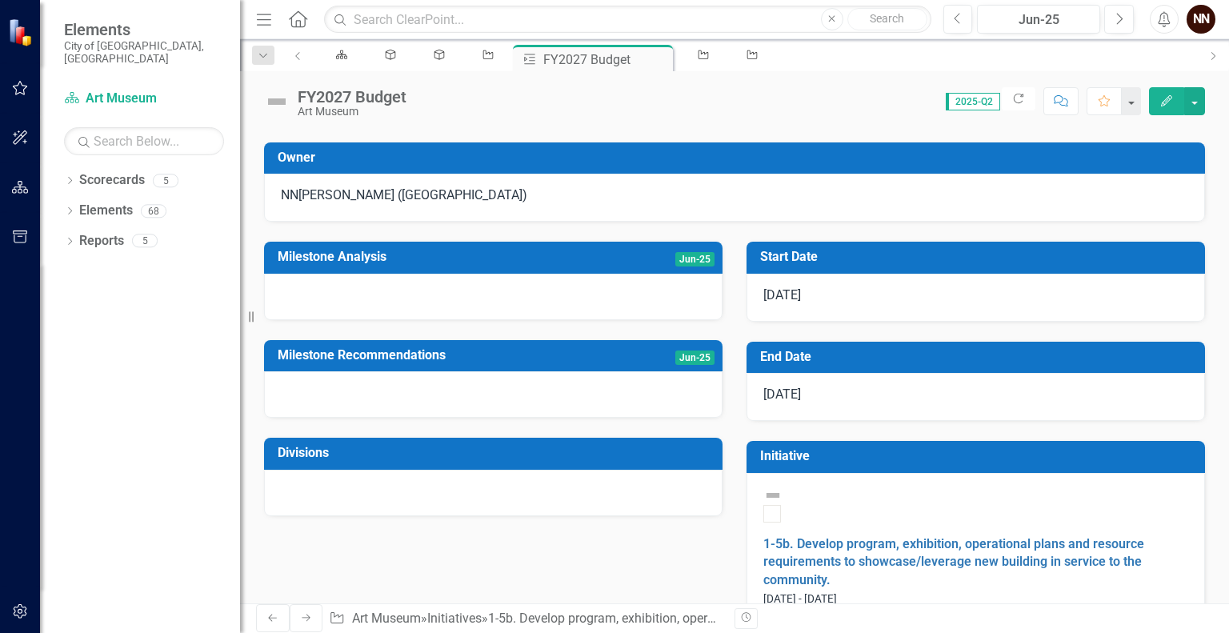
drag, startPoint x: 1212, startPoint y: 447, endPoint x: 1215, endPoint y: 383, distance: 63.3
click at [1215, 383] on div "Collaborators JB Joshua Best SB Sarah Buhr NC Nicole Chilton KF Kate Francis LG…" at bounding box center [734, 305] width 989 height 710
click at [852, 322] on div "8/1/25" at bounding box center [976, 298] width 459 height 48
click at [764, 303] on span "8/1/25" at bounding box center [783, 294] width 38 height 15
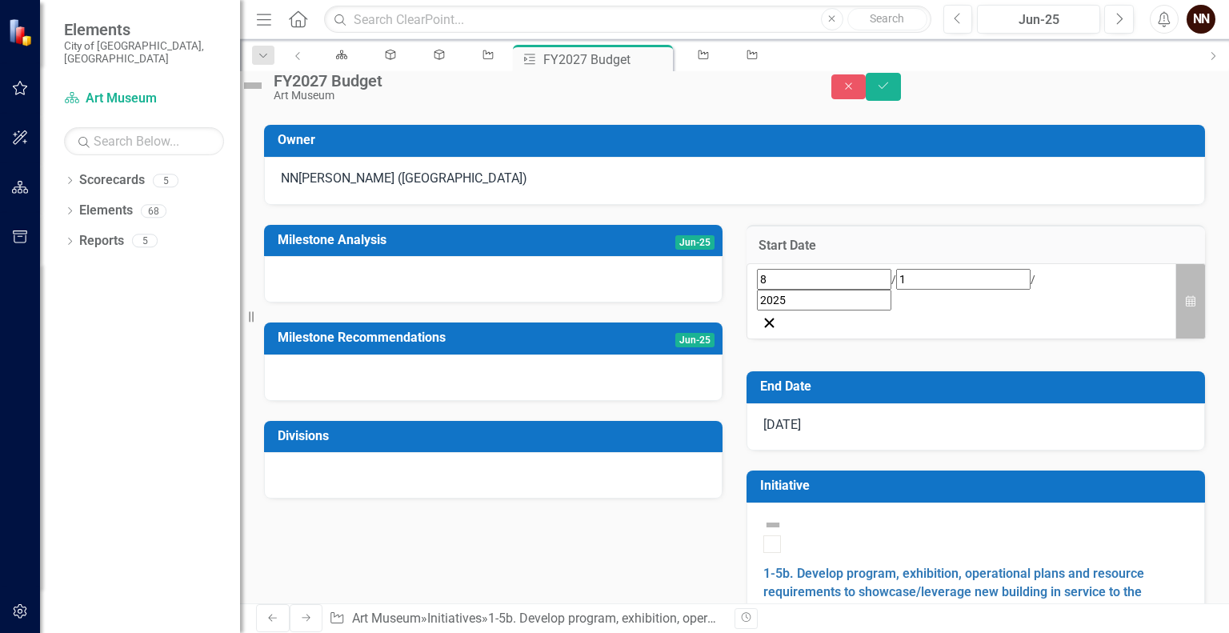
click at [1186, 307] on icon "Calendar" at bounding box center [1191, 301] width 10 height 11
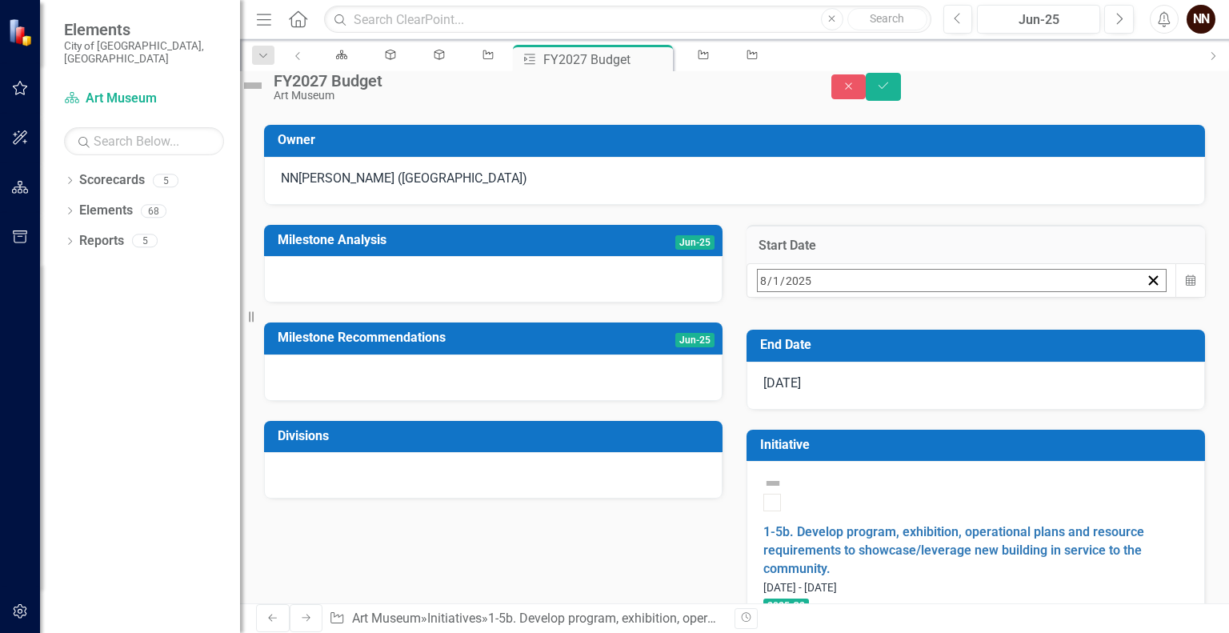
click at [992, 333] on button "›" at bounding box center [973, 315] width 35 height 35
click at [1010, 386] on abbr "1" at bounding box center [1007, 379] width 6 height 13
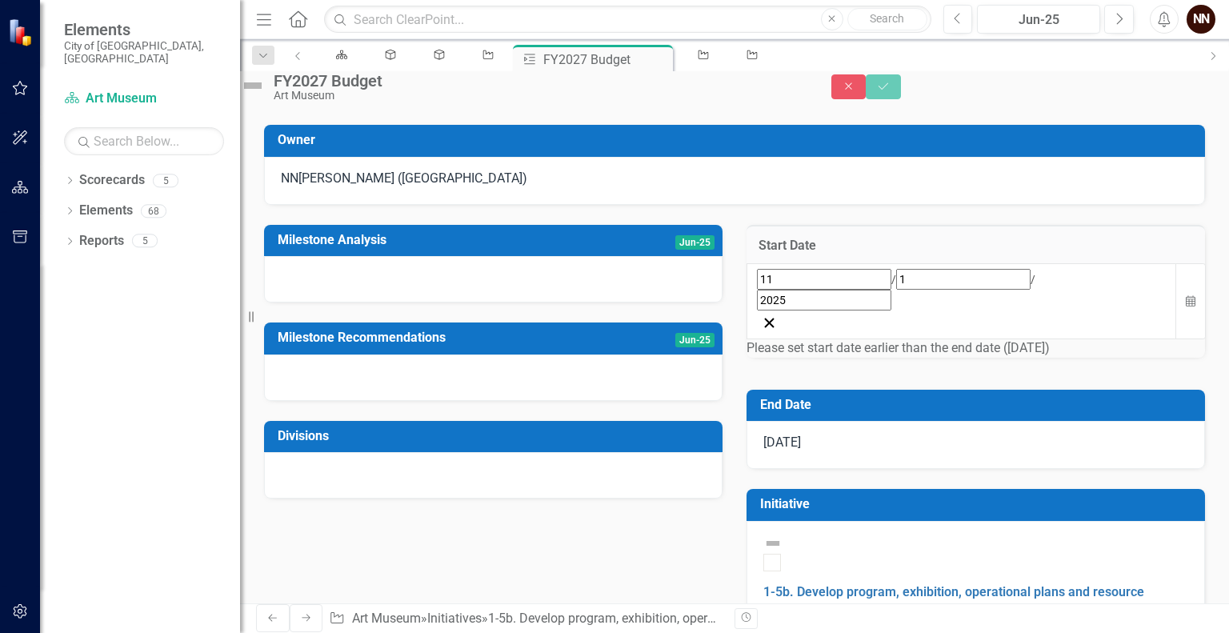
click at [1038, 454] on div "8/31/25" at bounding box center [976, 445] width 459 height 48
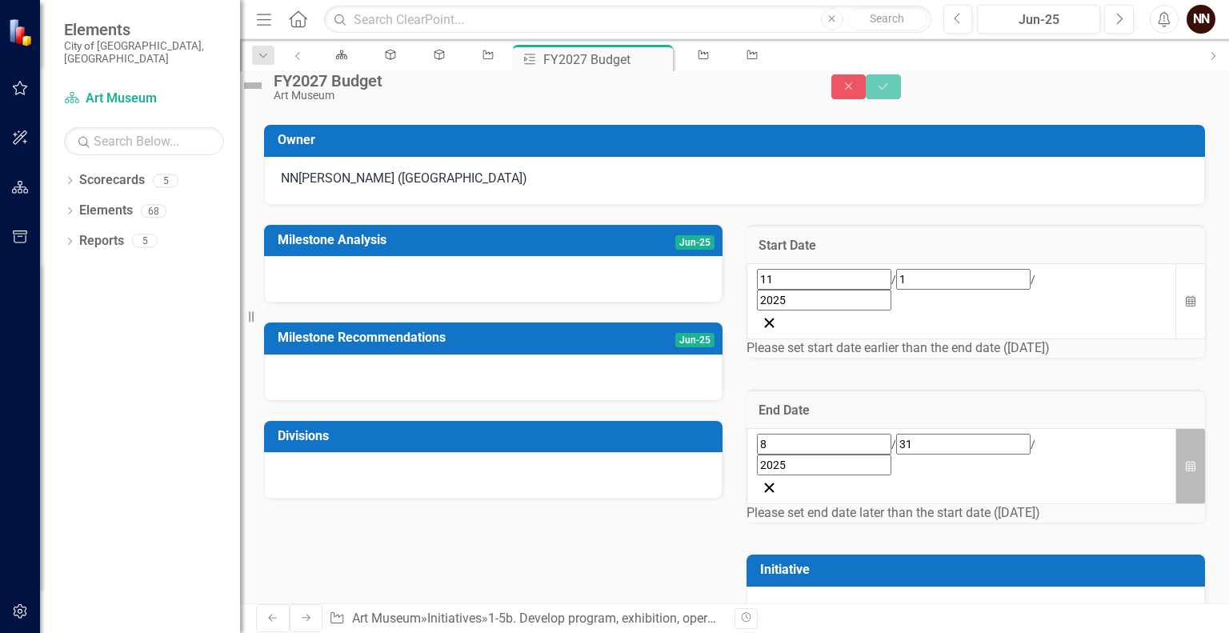
click at [1186, 472] on icon "Calendar" at bounding box center [1191, 466] width 10 height 11
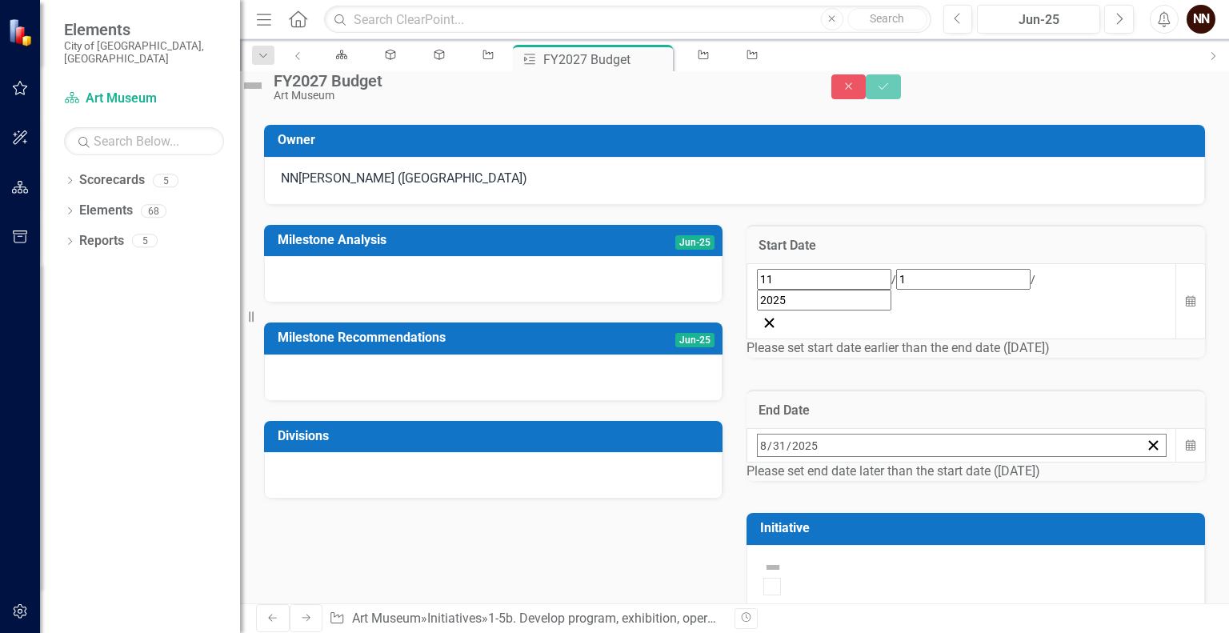
click at [992, 463] on button "›" at bounding box center [973, 480] width 35 height 35
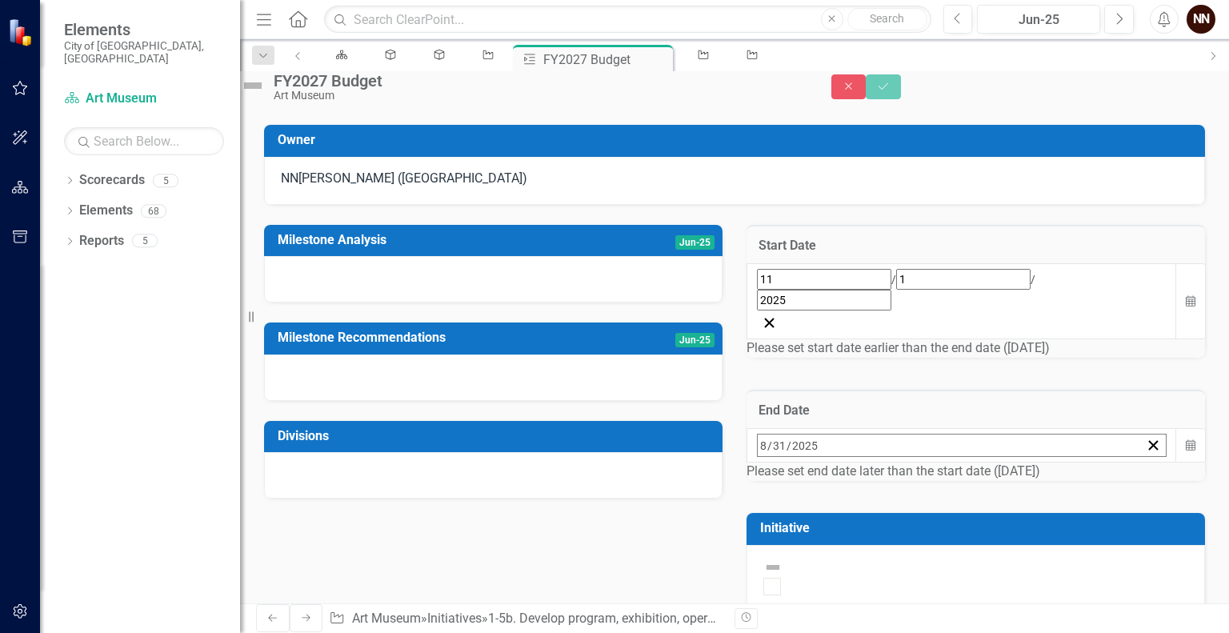
click at [988, 559] on button "9" at bounding box center [968, 573] width 40 height 29
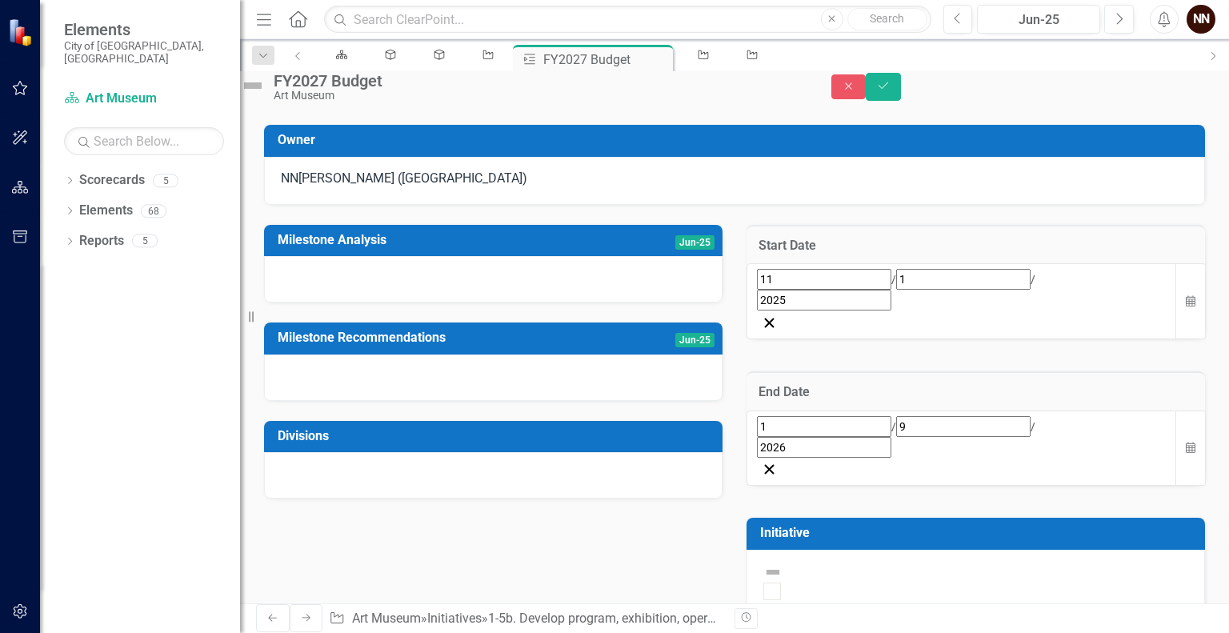
scroll to position [192, 0]
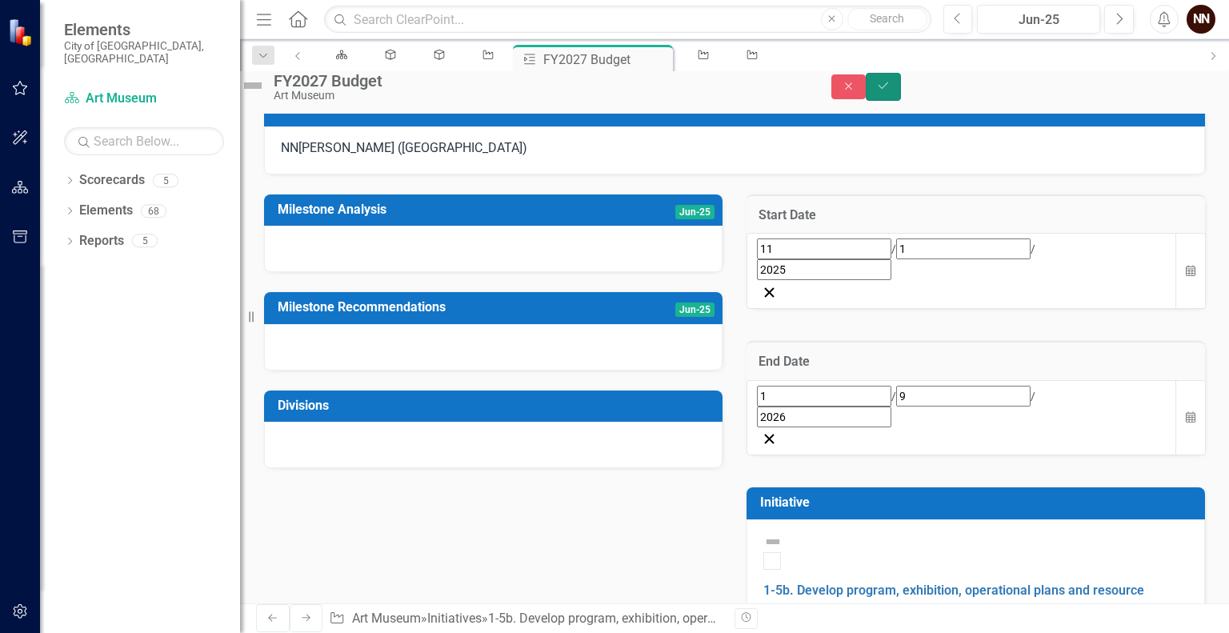
click at [901, 89] on button "Save" at bounding box center [883, 87] width 35 height 28
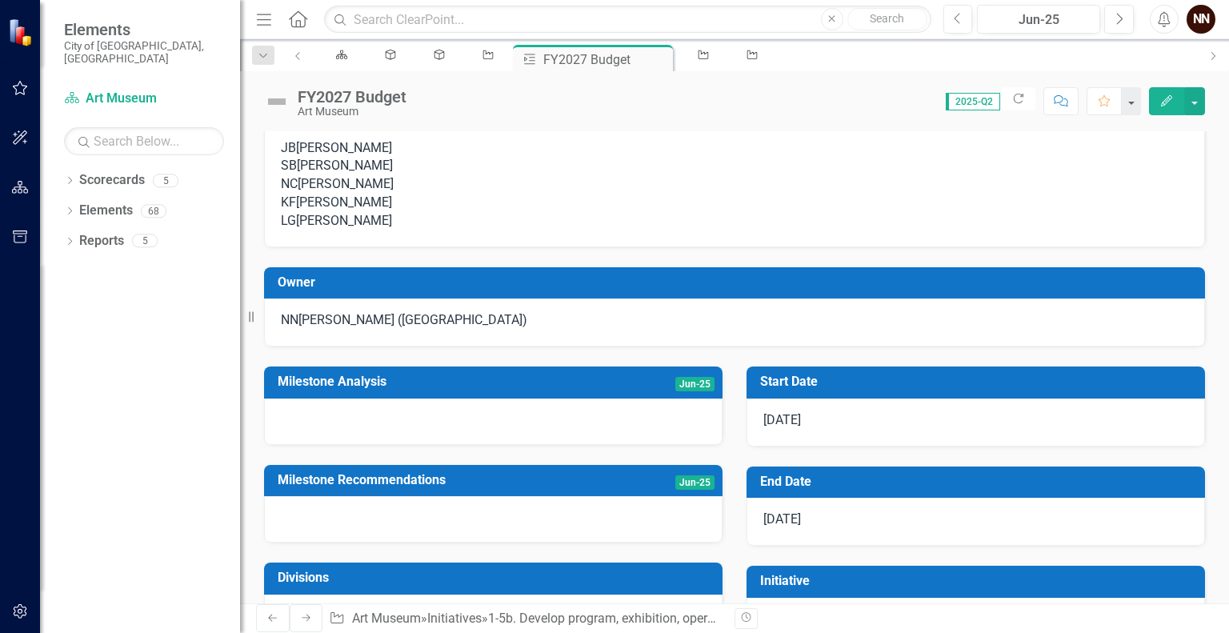
scroll to position [22, 0]
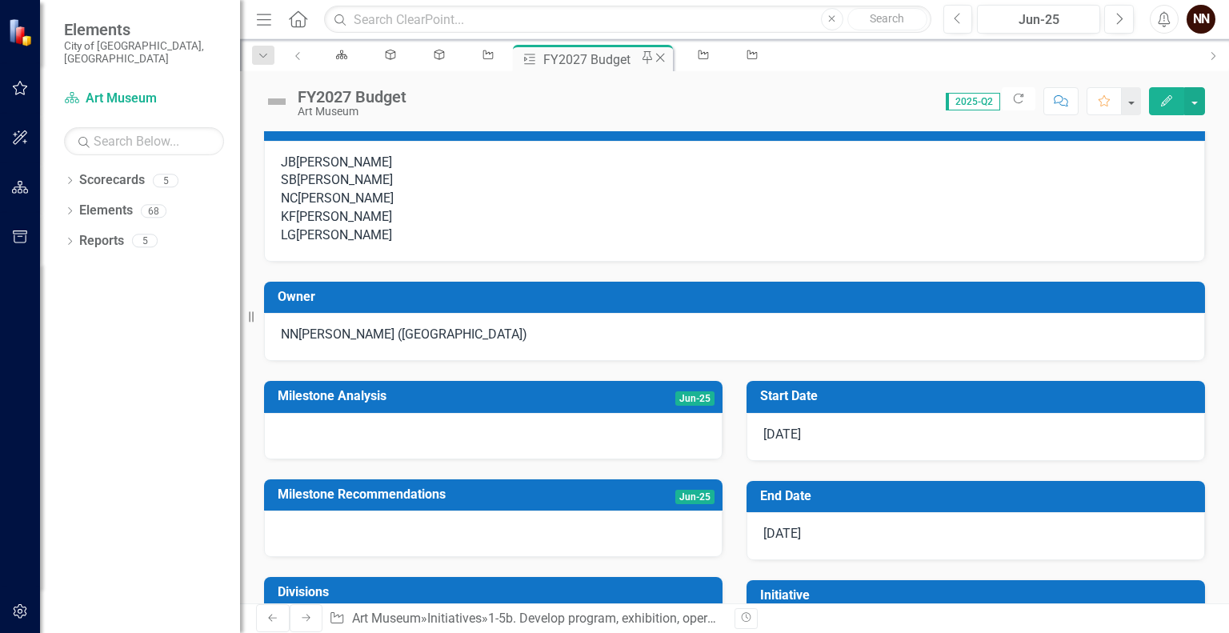
click at [652, 63] on icon "Close" at bounding box center [660, 57] width 16 height 13
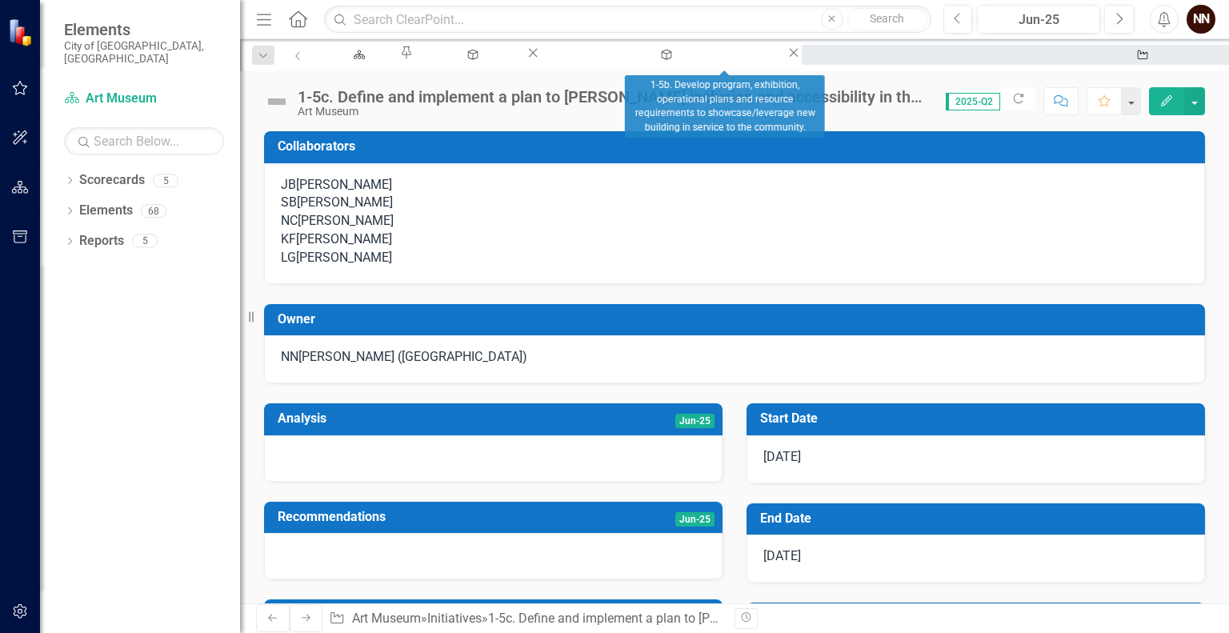
click at [816, 60] on div "1-5b. Develop program, exhibition, operational plans and resource requirements …" at bounding box center [1139, 70] width 647 height 20
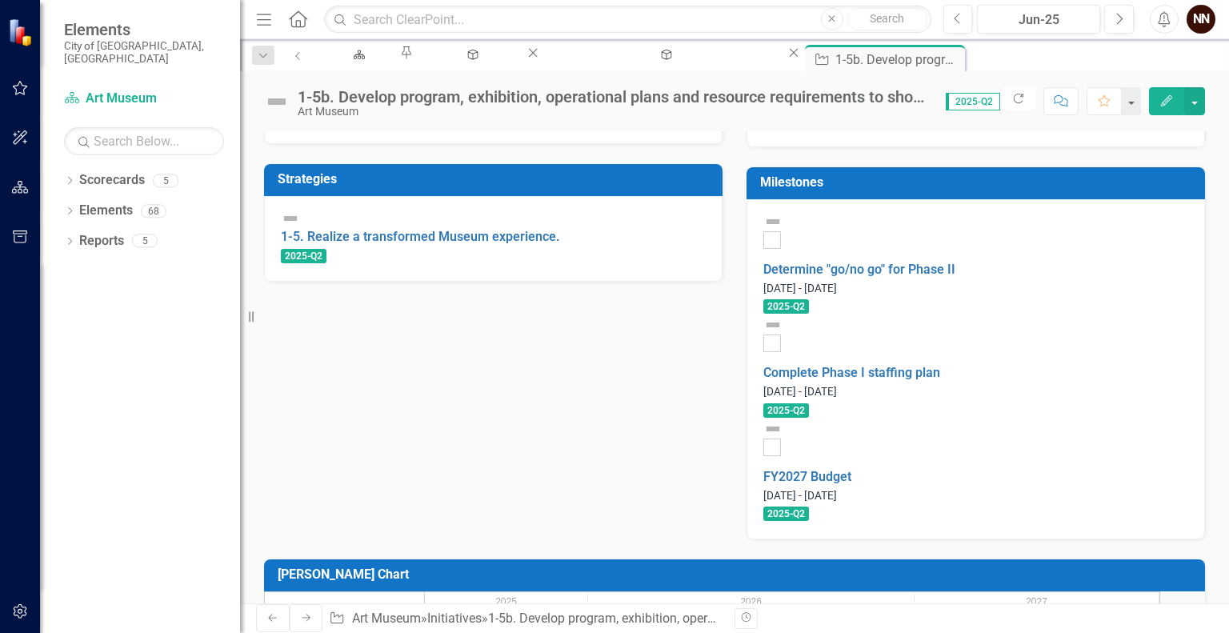
scroll to position [475, 0]
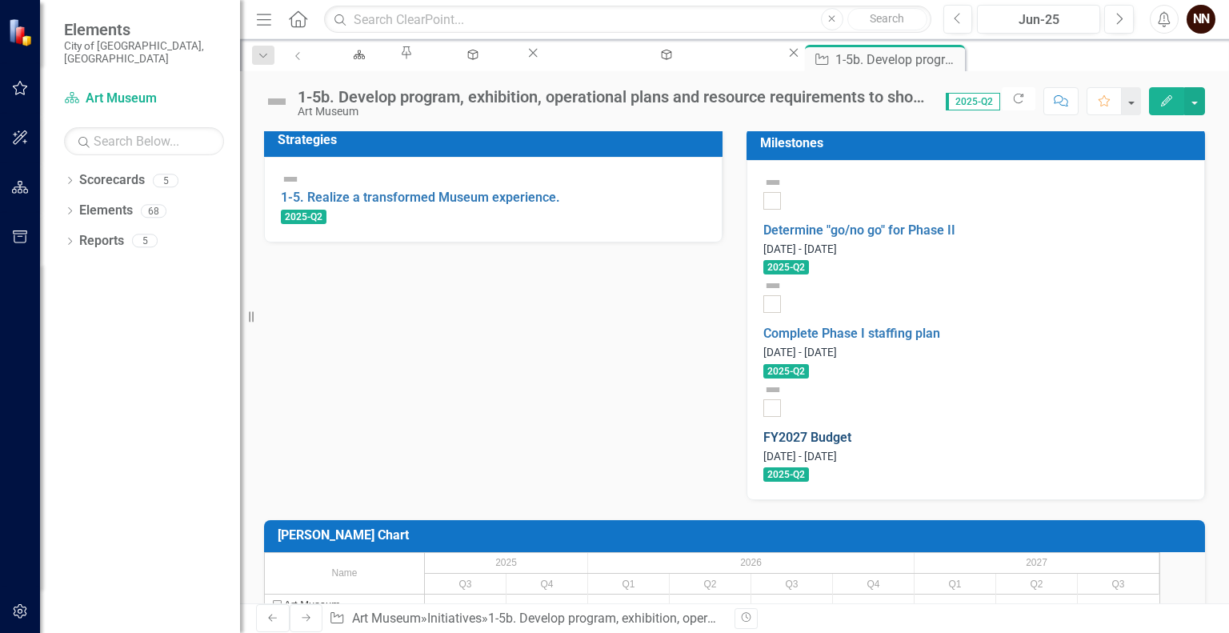
click at [852, 430] on link "FY2027 Budget" at bounding box center [808, 437] width 88 height 15
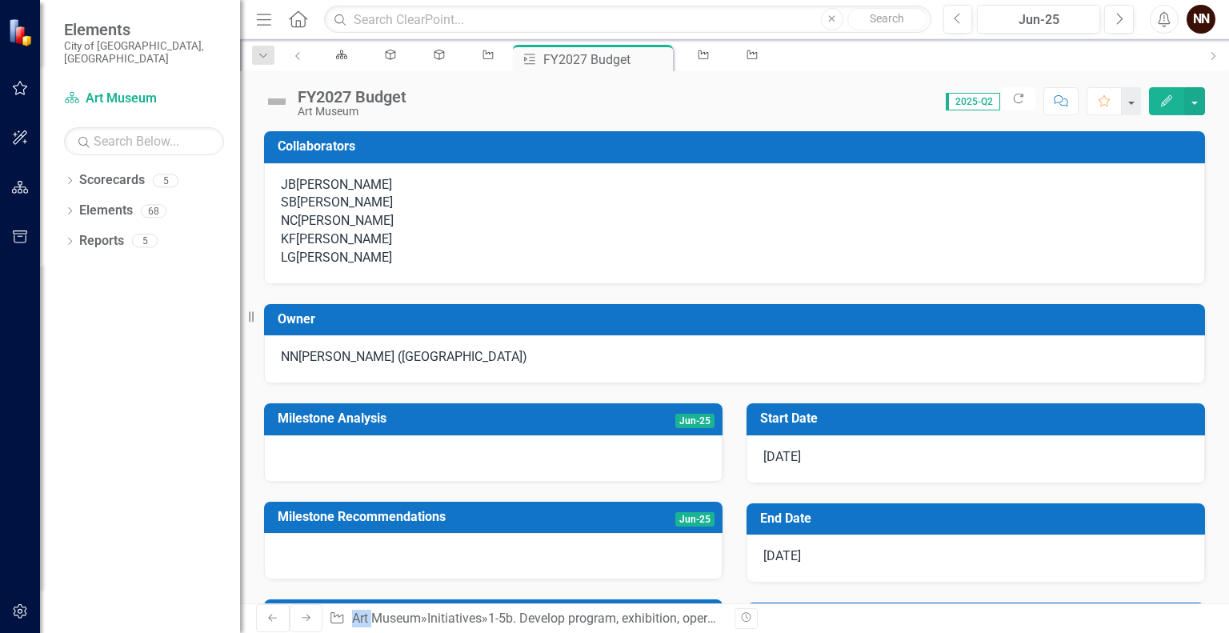
click at [893, 324] on div "Owner NN Nick Nelson (Art Museum)" at bounding box center [734, 333] width 965 height 99
click at [390, 106] on div "Art Museum" at bounding box center [352, 112] width 109 height 12
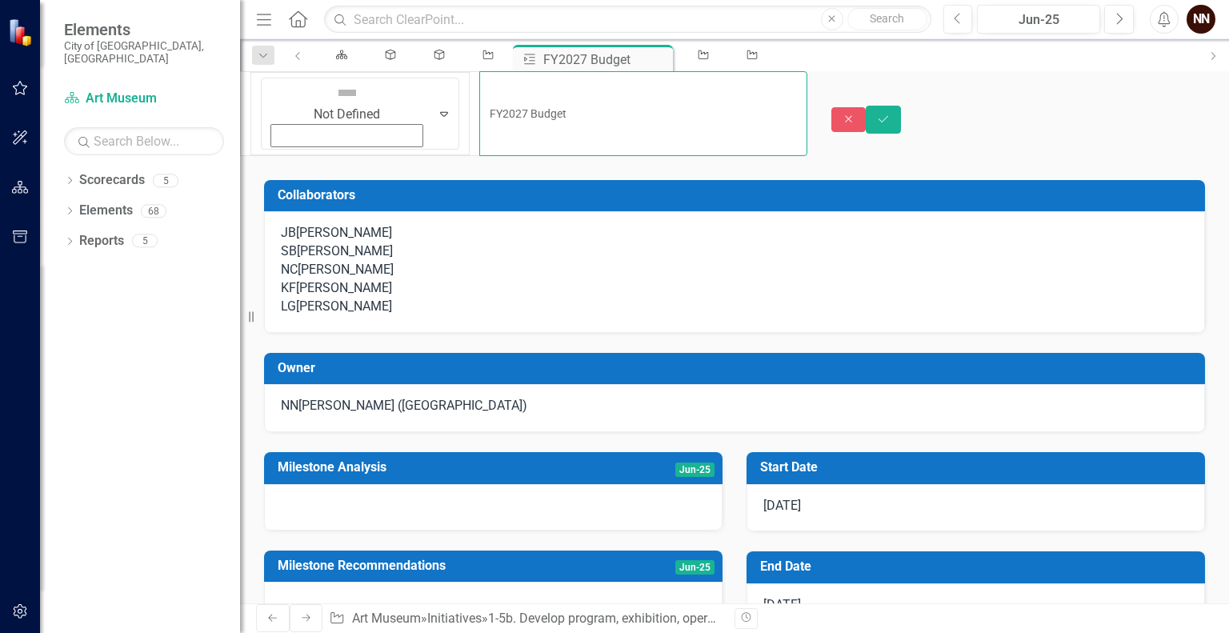
click at [479, 94] on input "FY2027 Budget" at bounding box center [642, 113] width 327 height 85
click at [479, 102] on input "Complete draft of FY2027 Budget" at bounding box center [642, 113] width 327 height 85
type input "Complete draft of FY2027 budget"
click at [901, 106] on button "Save" at bounding box center [883, 120] width 35 height 28
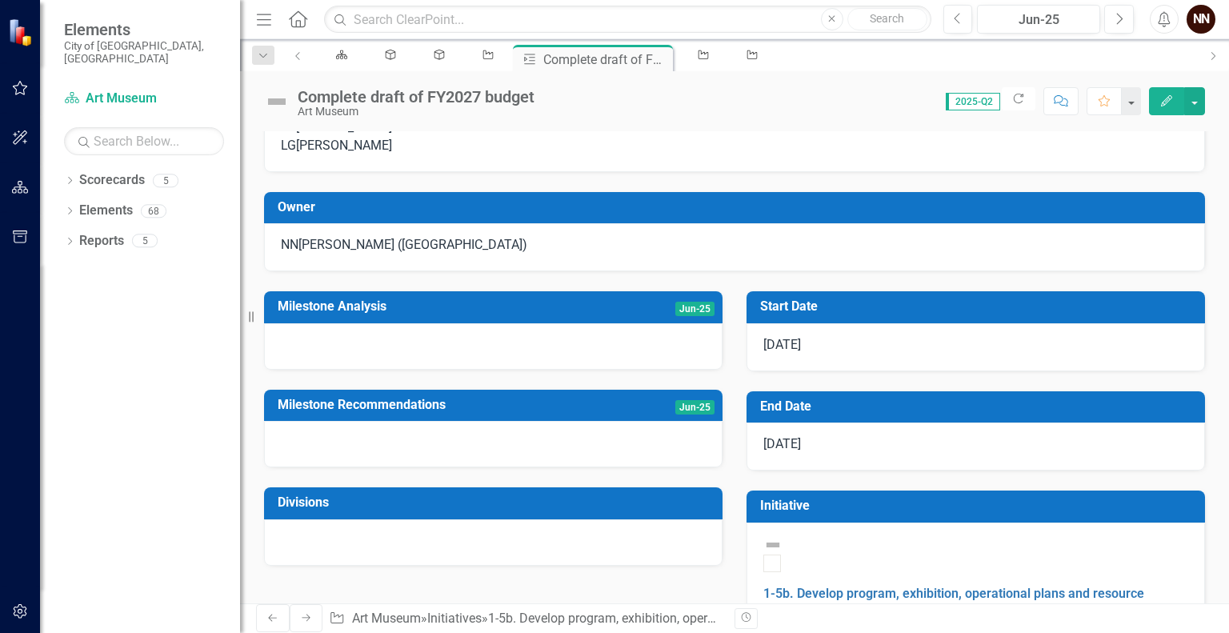
scroll to position [162, 0]
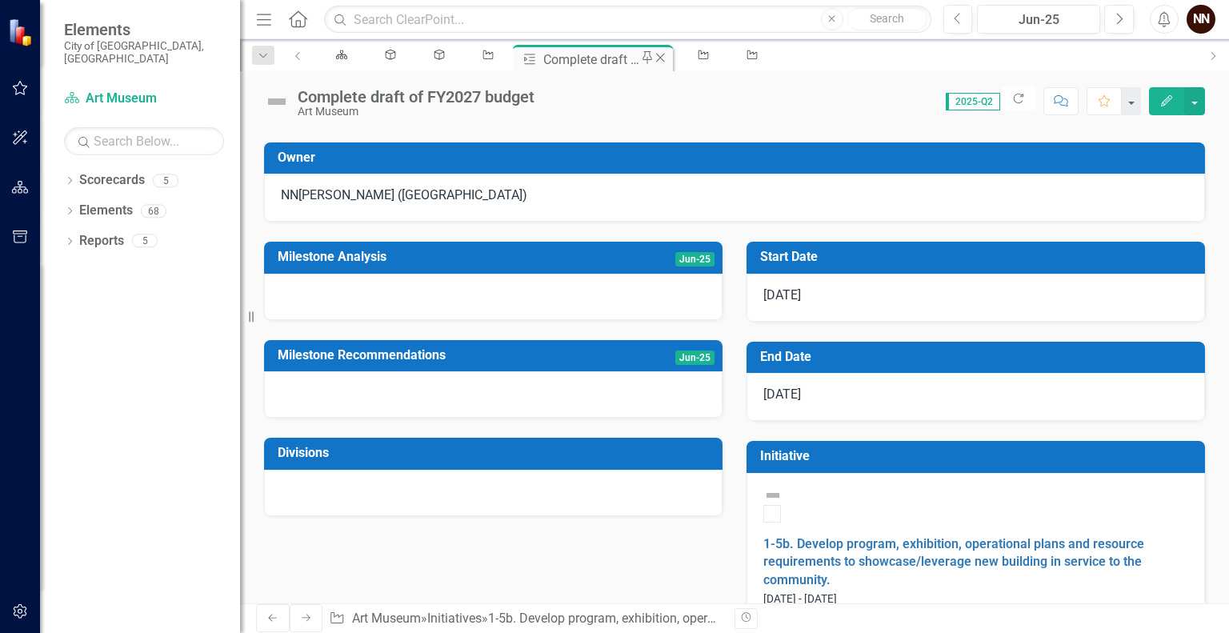
click at [652, 60] on icon "Close" at bounding box center [660, 57] width 16 height 13
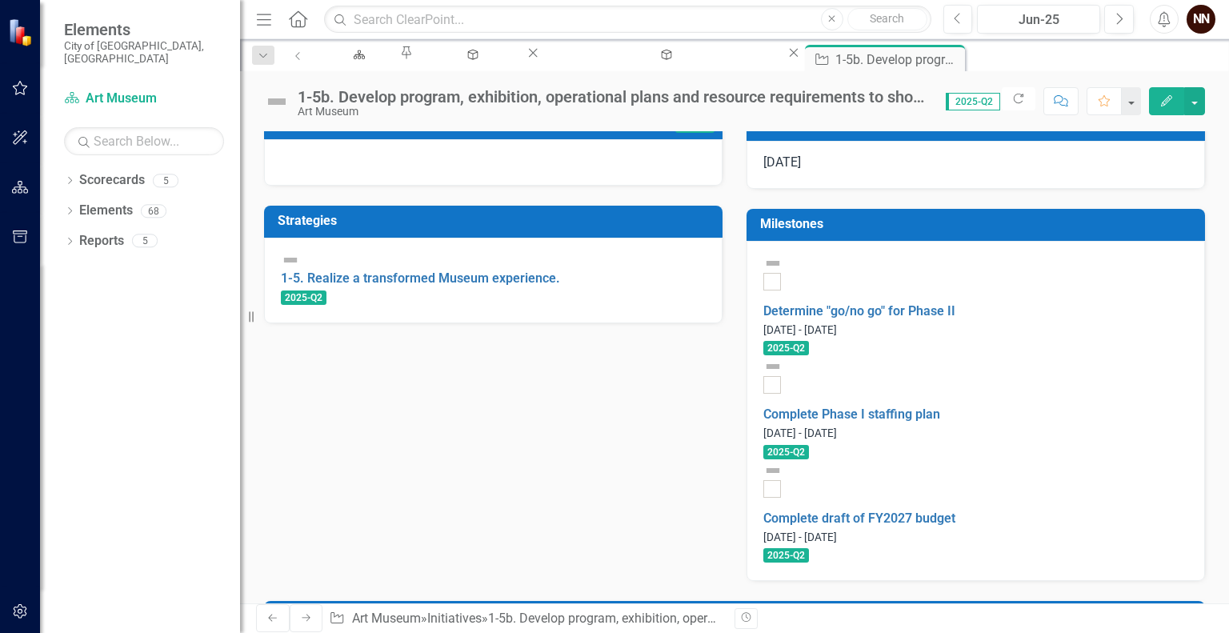
scroll to position [393, 0]
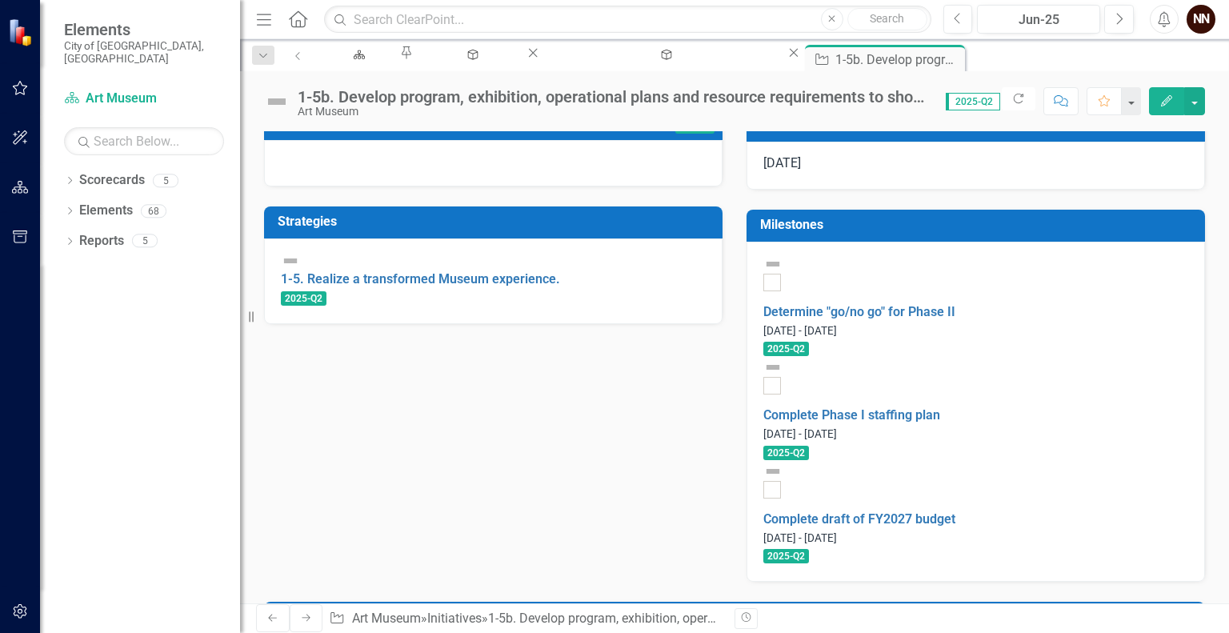
click at [838, 101] on div "1-5b. Develop program, exhibition, operational plans and resource requirements …" at bounding box center [614, 97] width 632 height 18
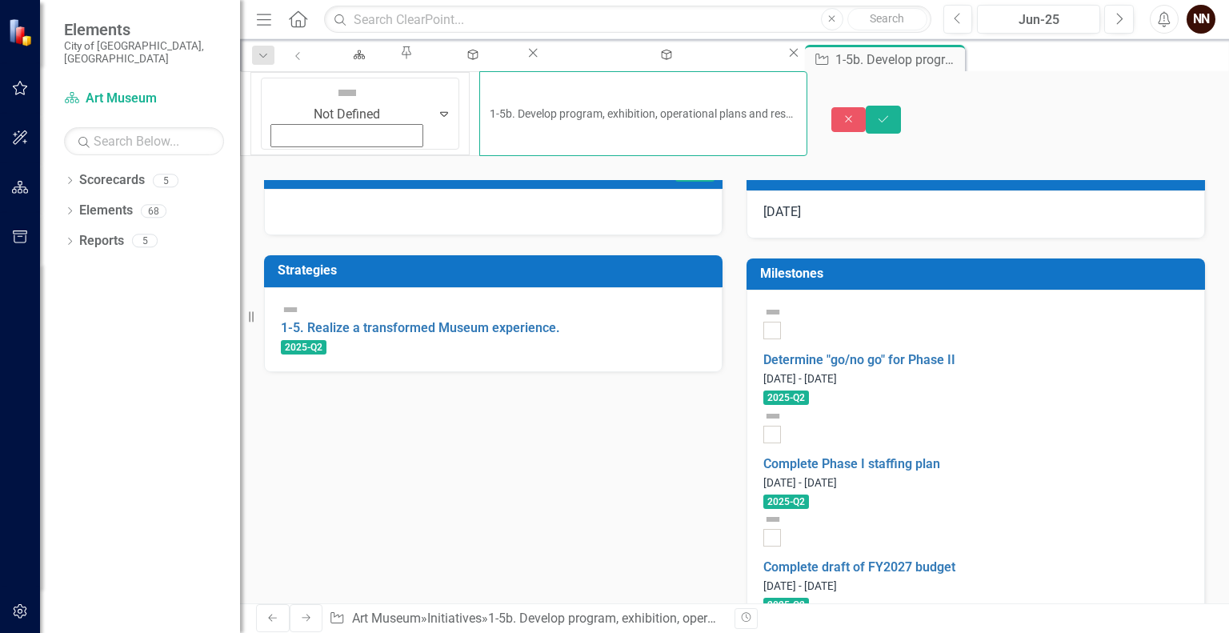
click at [756, 94] on input "1-5b. Develop program, exhibition, operational plans and resource requirements …" at bounding box center [642, 113] width 327 height 85
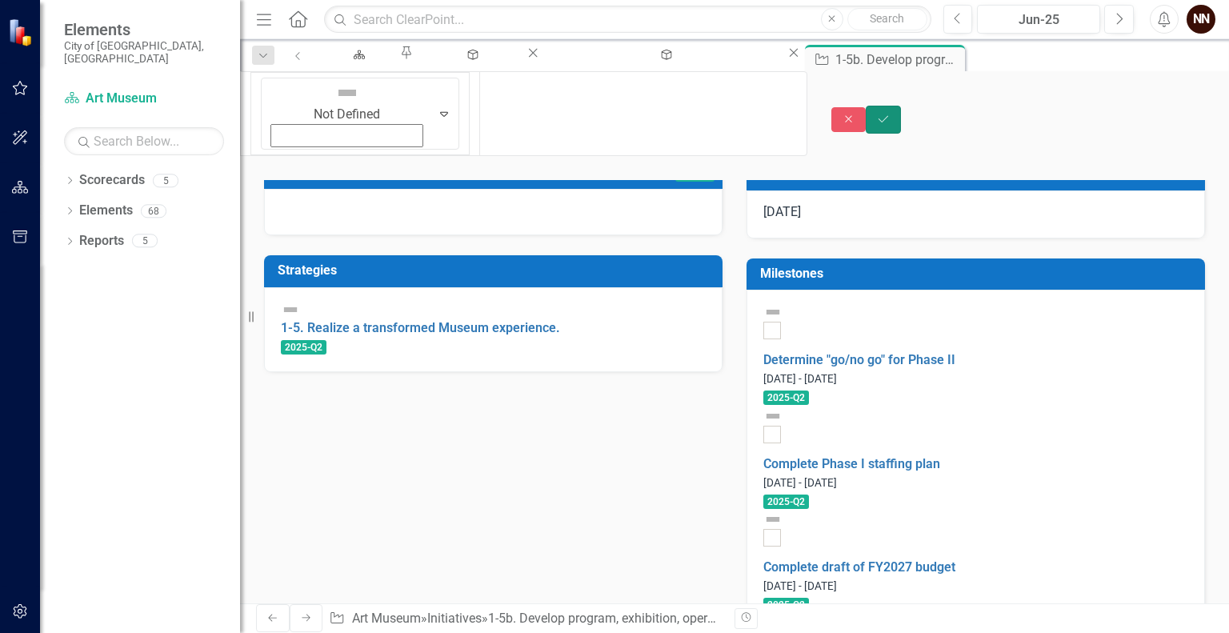
scroll to position [0, 0]
click at [901, 106] on button "Save" at bounding box center [883, 120] width 35 height 28
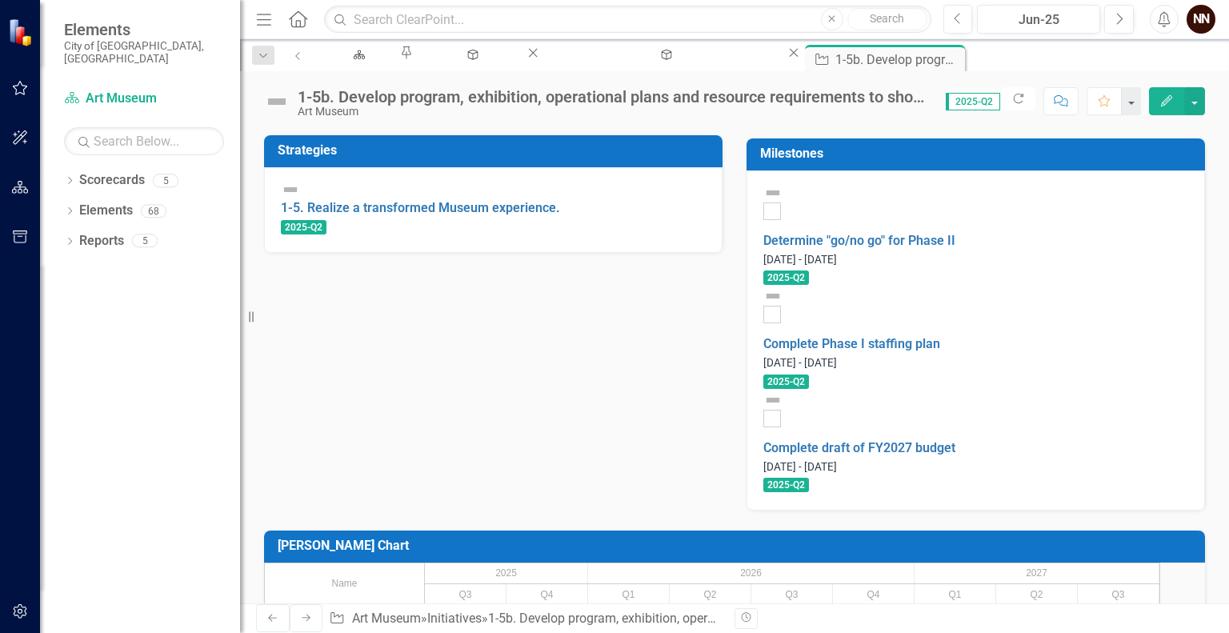
scroll to position [475, 0]
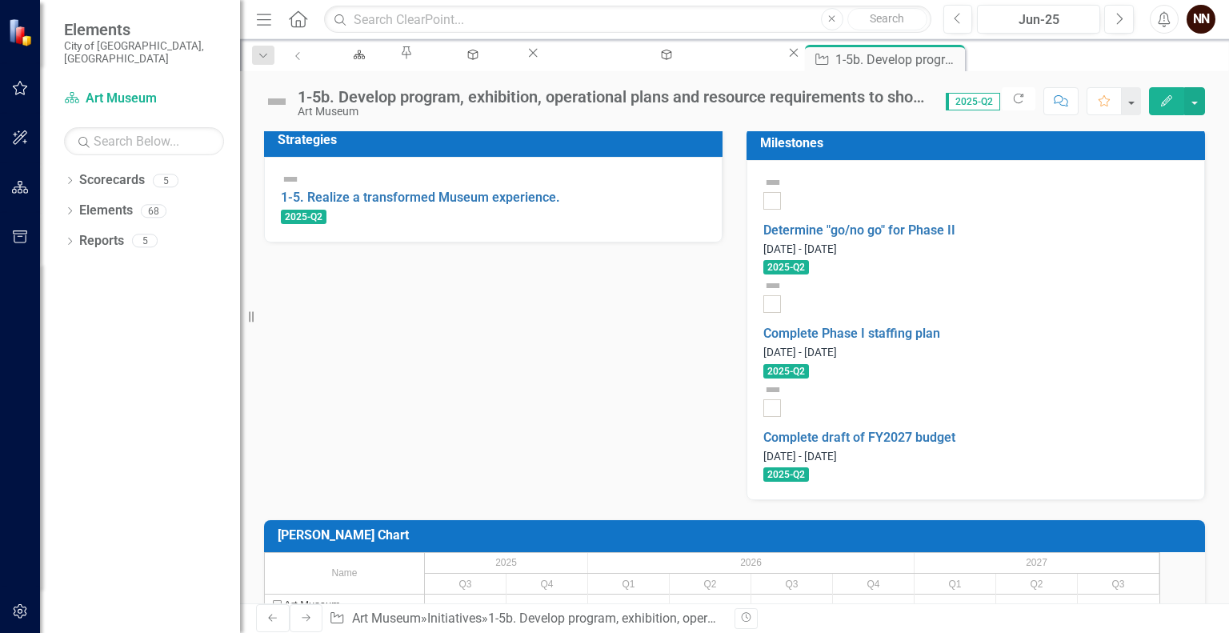
click at [1041, 158] on td "Milestones" at bounding box center [978, 145] width 437 height 26
click at [1060, 150] on h3 "Milestones" at bounding box center [978, 143] width 437 height 14
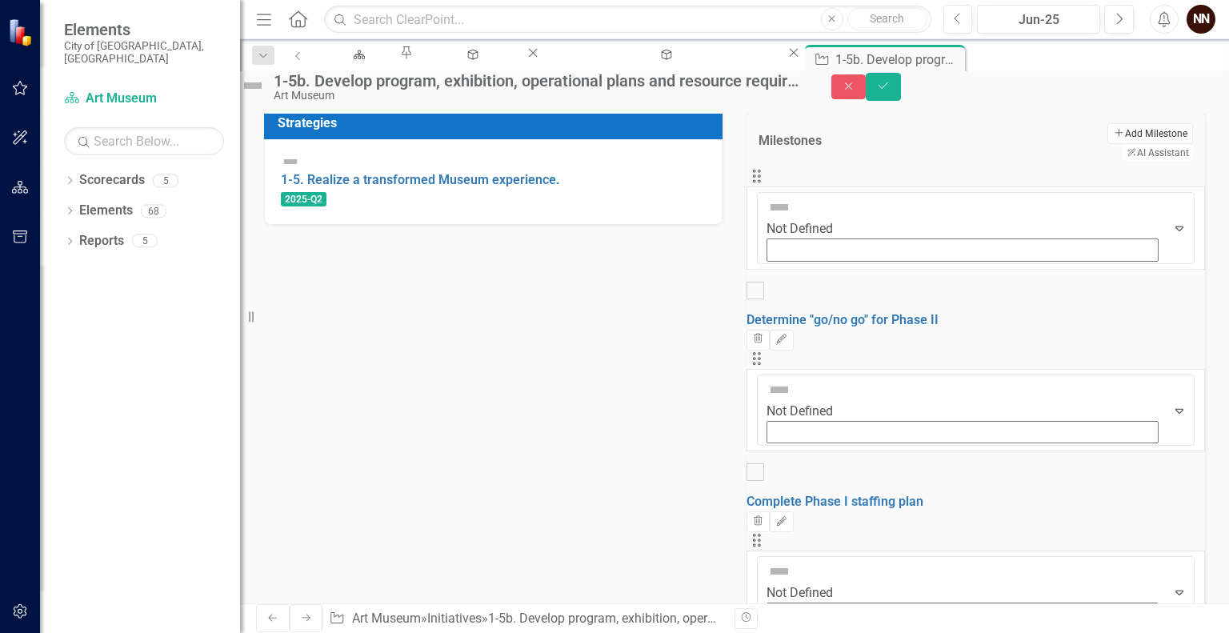
click at [1108, 144] on button "Add Add Milestone" at bounding box center [1151, 133] width 86 height 21
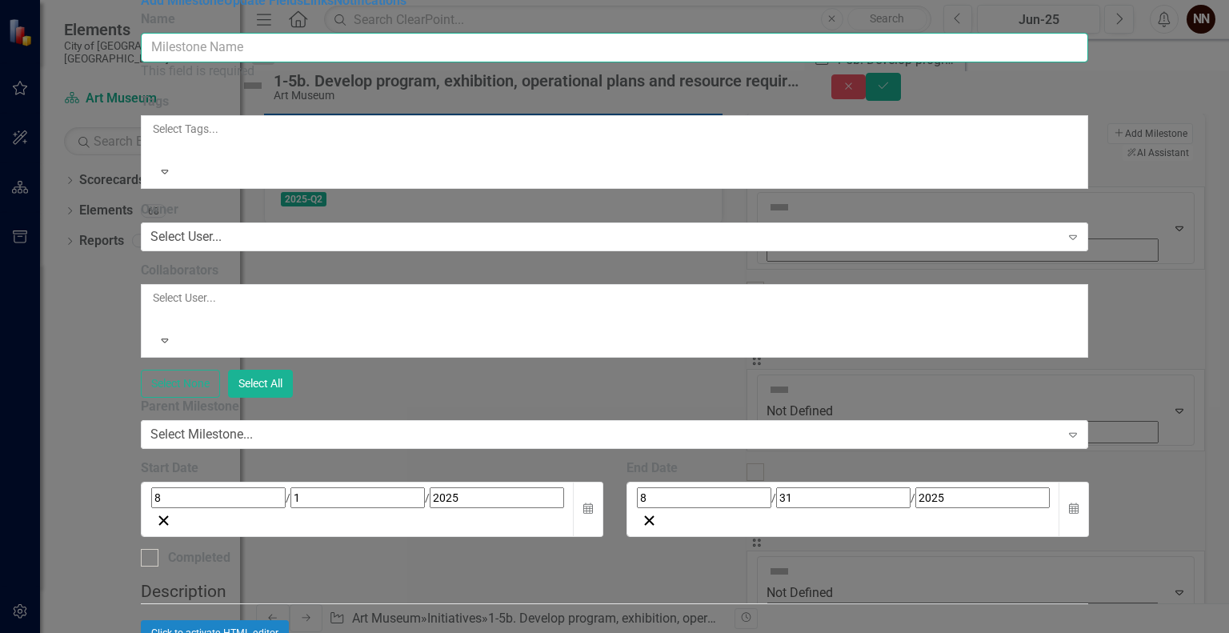
click at [819, 62] on input "Name" at bounding box center [615, 48] width 948 height 30
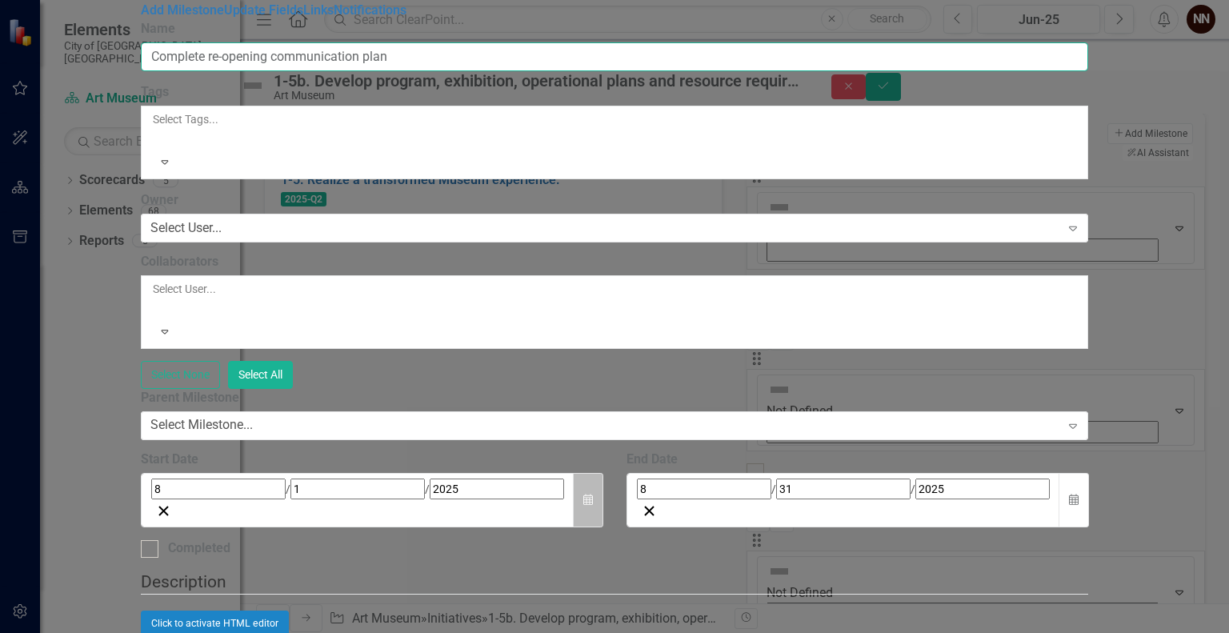
type input "Complete re-opening communication plan"
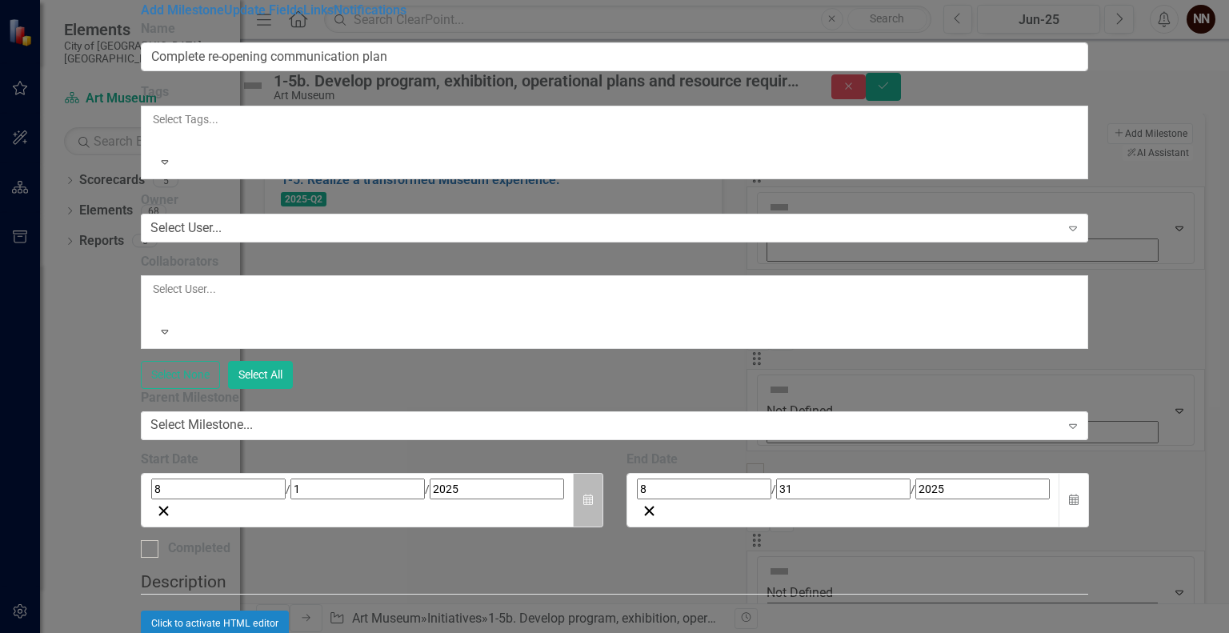
click at [603, 473] on button "Calendar" at bounding box center [588, 500] width 30 height 55
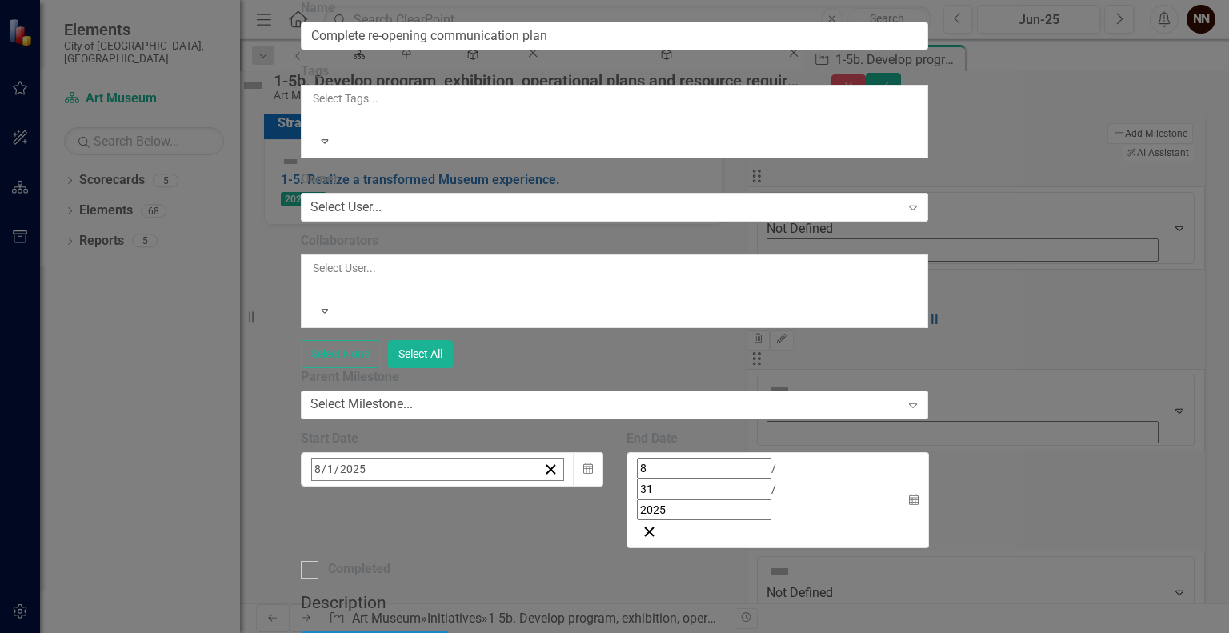
click at [546, 487] on button "›" at bounding box center [528, 504] width 35 height 35
click at [581, 554] on button "1" at bounding box center [561, 568] width 40 height 29
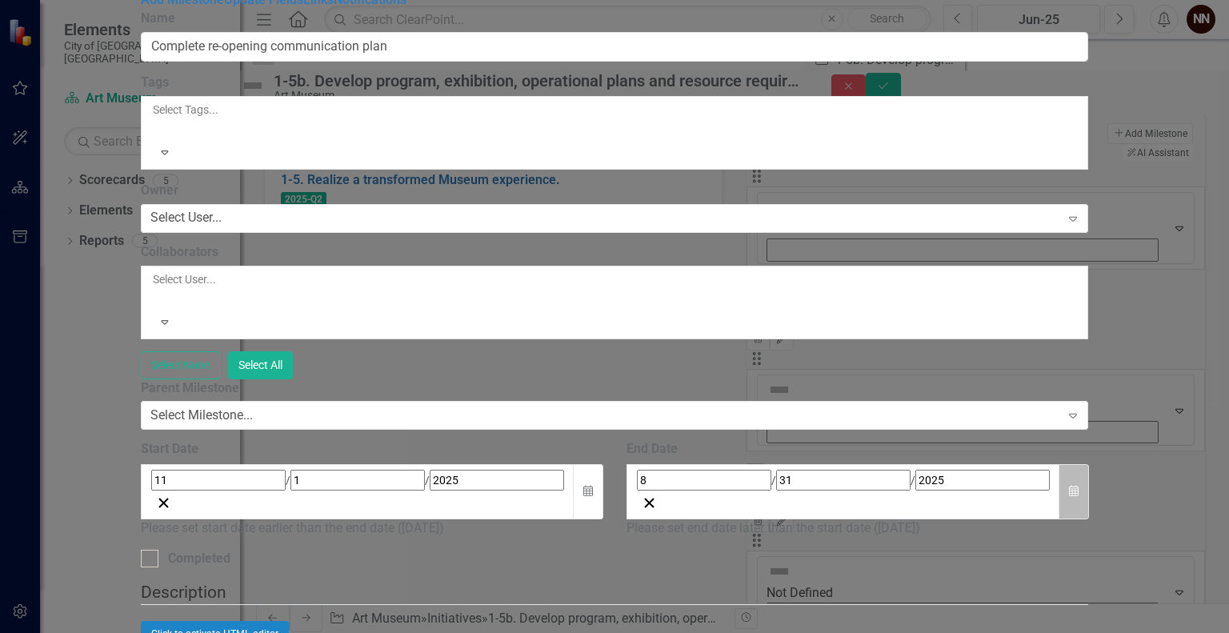
click at [1079, 486] on icon "Calendar" at bounding box center [1074, 491] width 10 height 11
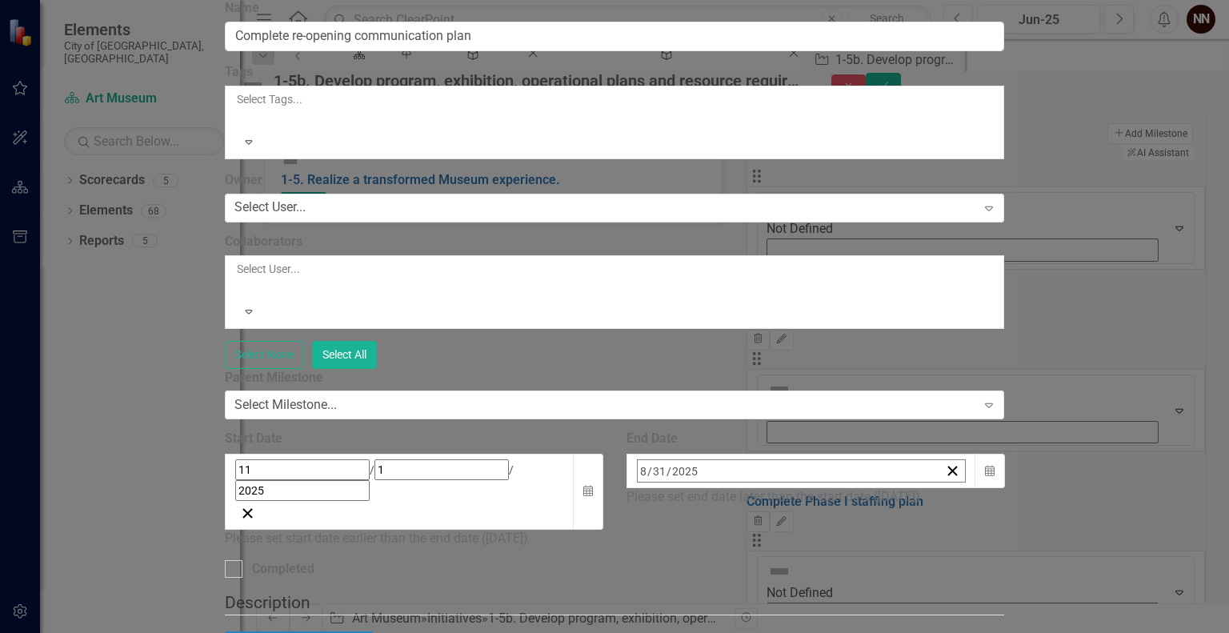
click at [872, 488] on button "›" at bounding box center [853, 505] width 35 height 35
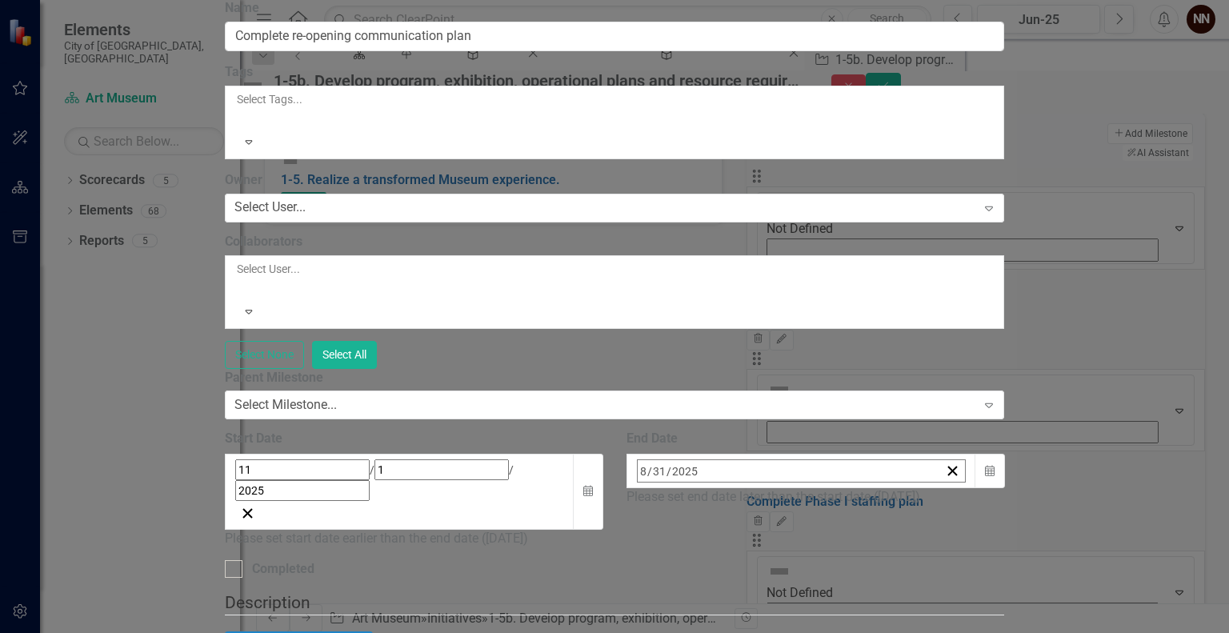
click at [872, 488] on button "›" at bounding box center [853, 505] width 35 height 35
click at [699, 488] on button "‹" at bounding box center [680, 505] width 35 height 35
click at [872, 488] on button "›" at bounding box center [853, 505] width 35 height 35
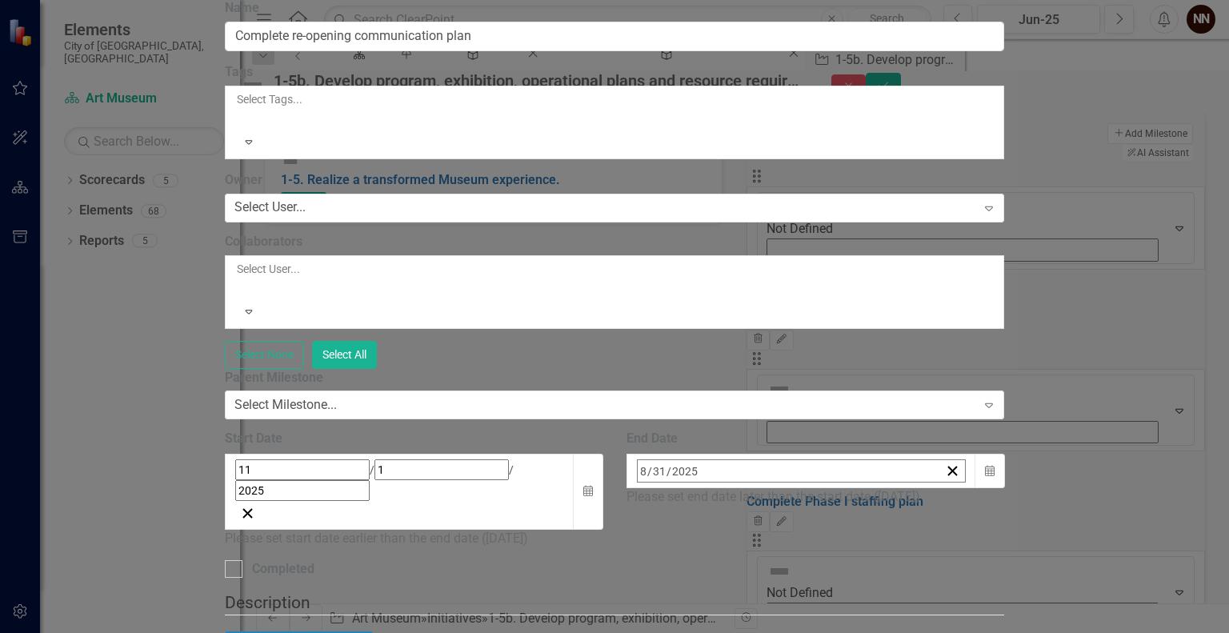
click at [872, 488] on button "›" at bounding box center [853, 505] width 35 height 35
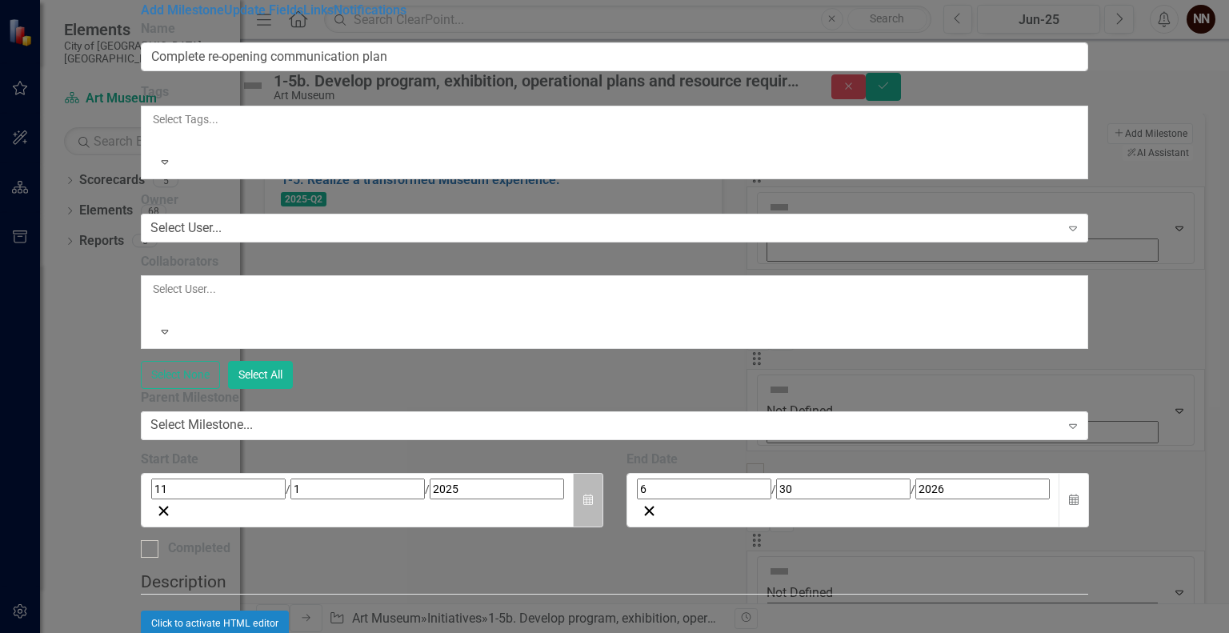
click at [593, 495] on icon "Calendar" at bounding box center [588, 500] width 10 height 11
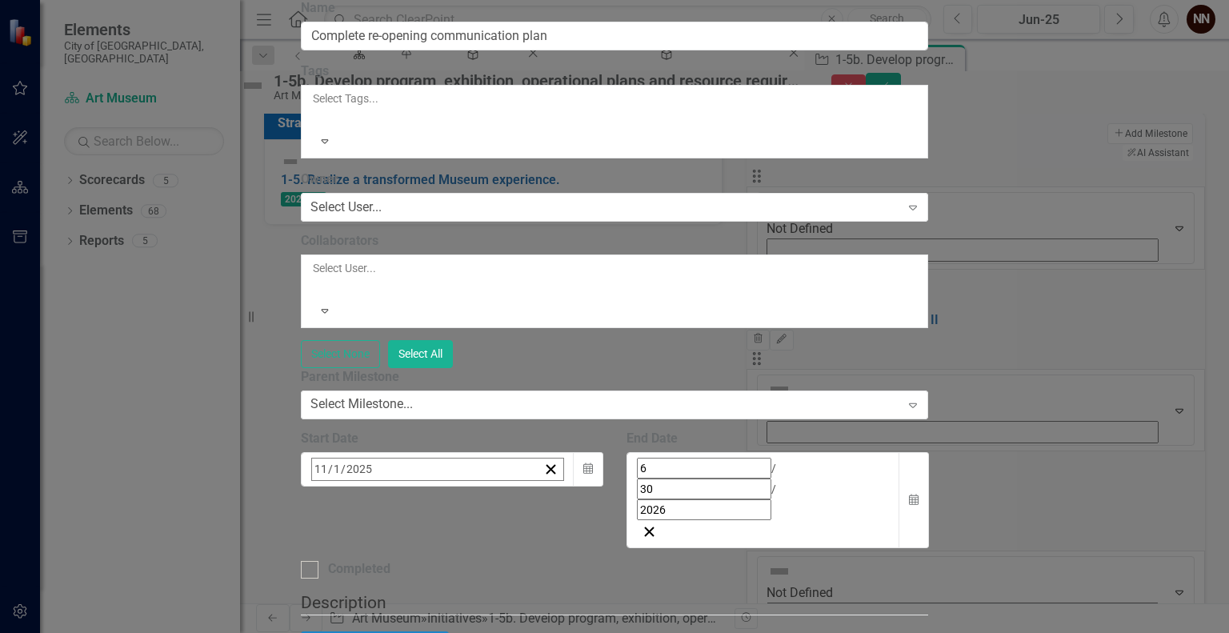
click at [546, 487] on button "›" at bounding box center [528, 504] width 35 height 35
click at [373, 487] on button "‹" at bounding box center [355, 504] width 35 height 35
click at [541, 583] on button "9" at bounding box center [521, 597] width 40 height 29
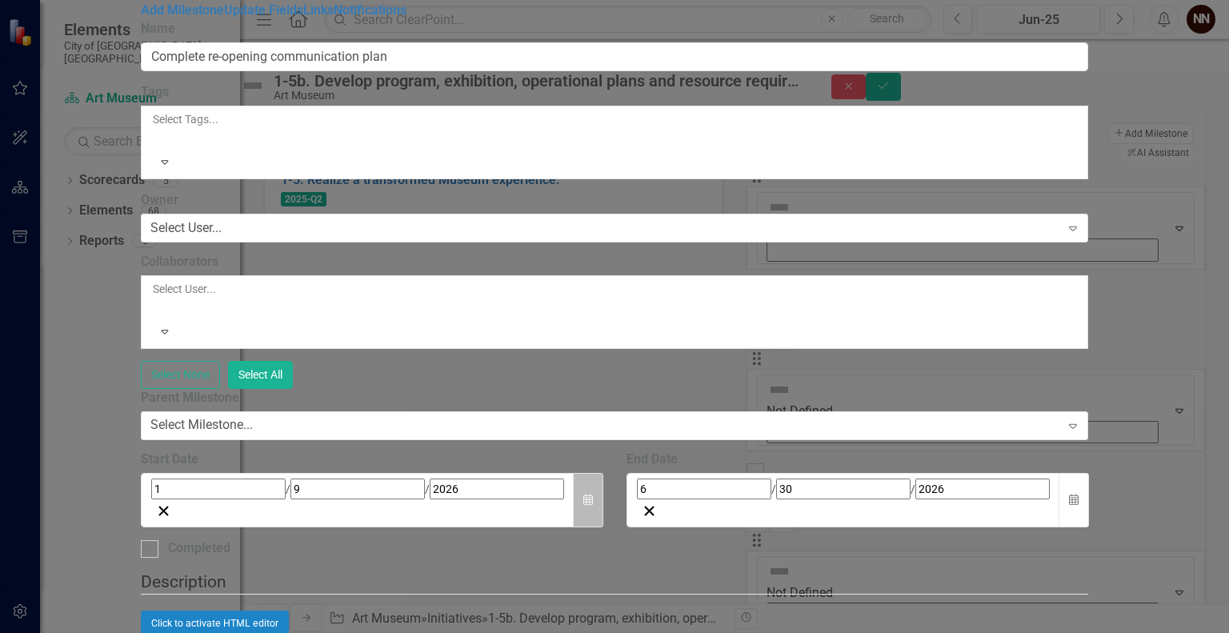
click at [593, 494] on icon "button" at bounding box center [588, 499] width 10 height 11
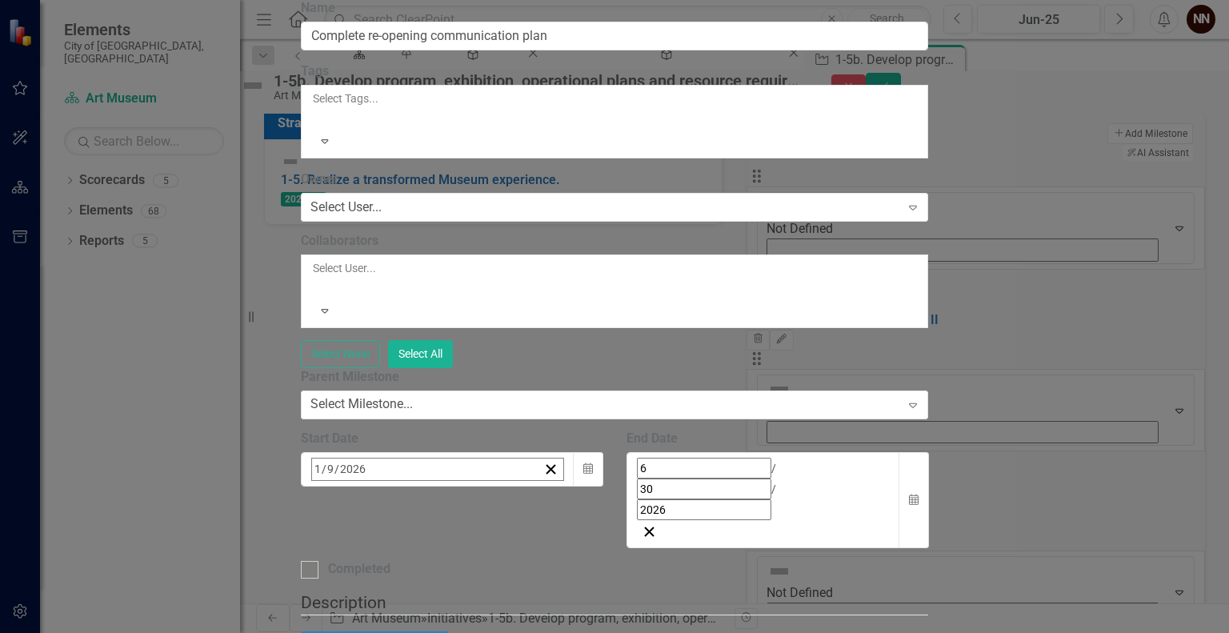
click at [546, 487] on button "›" at bounding box center [528, 504] width 35 height 35
click at [502, 611] on button "19" at bounding box center [482, 625] width 40 height 29
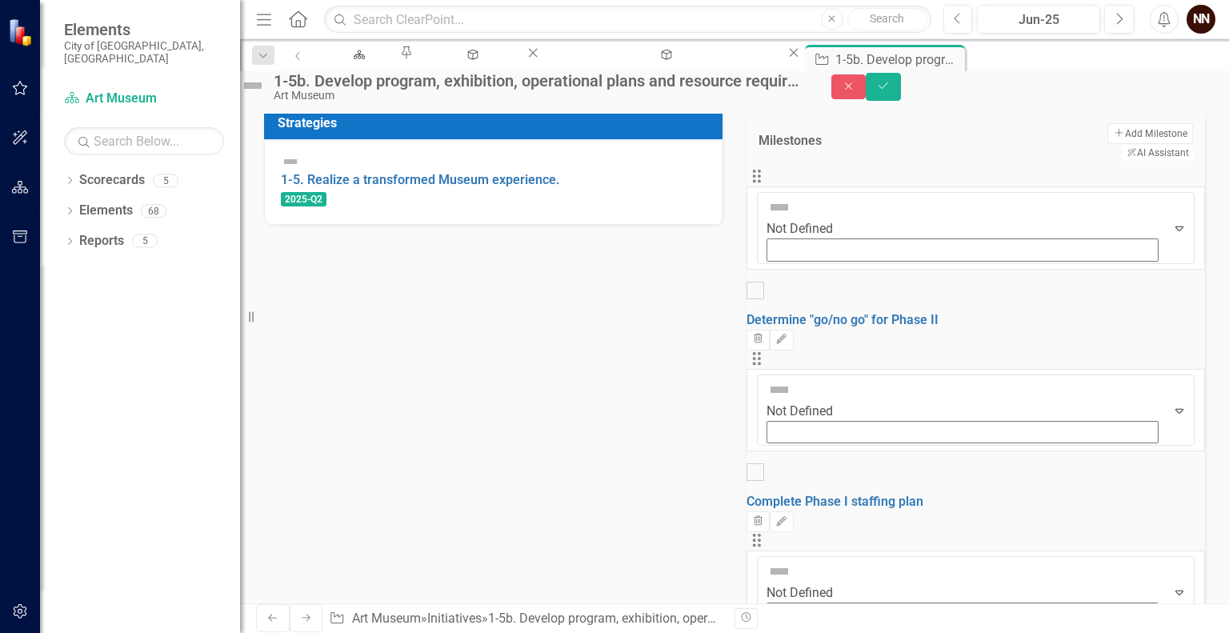
scroll to position [546, 0]
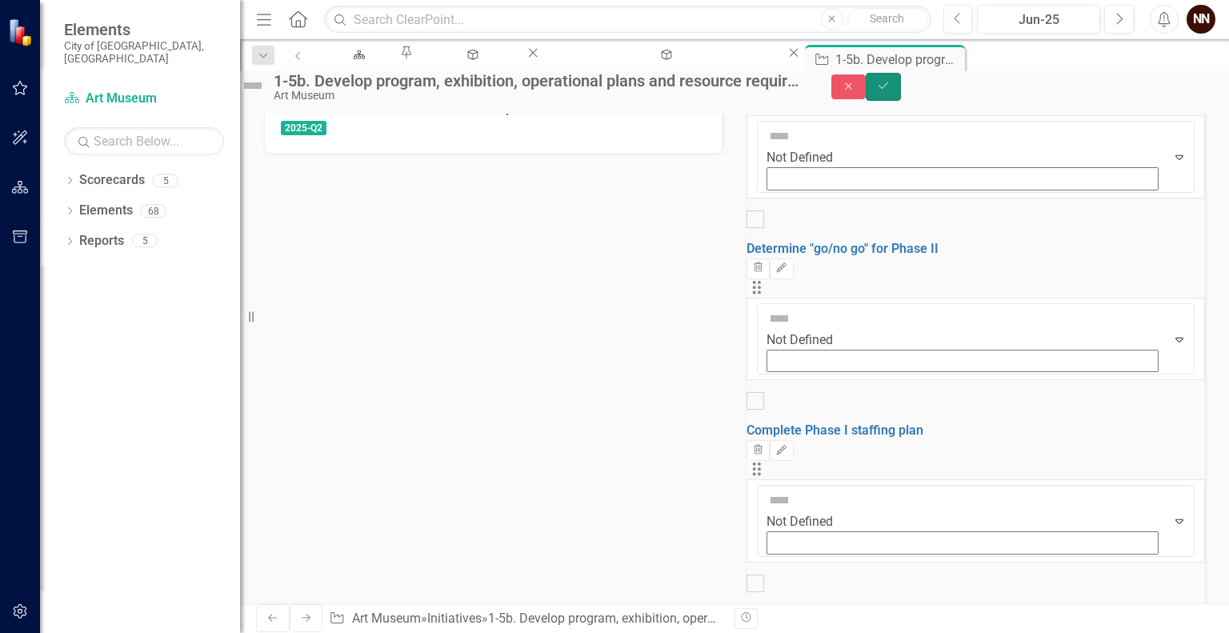
click at [901, 99] on button "Save" at bounding box center [883, 87] width 35 height 28
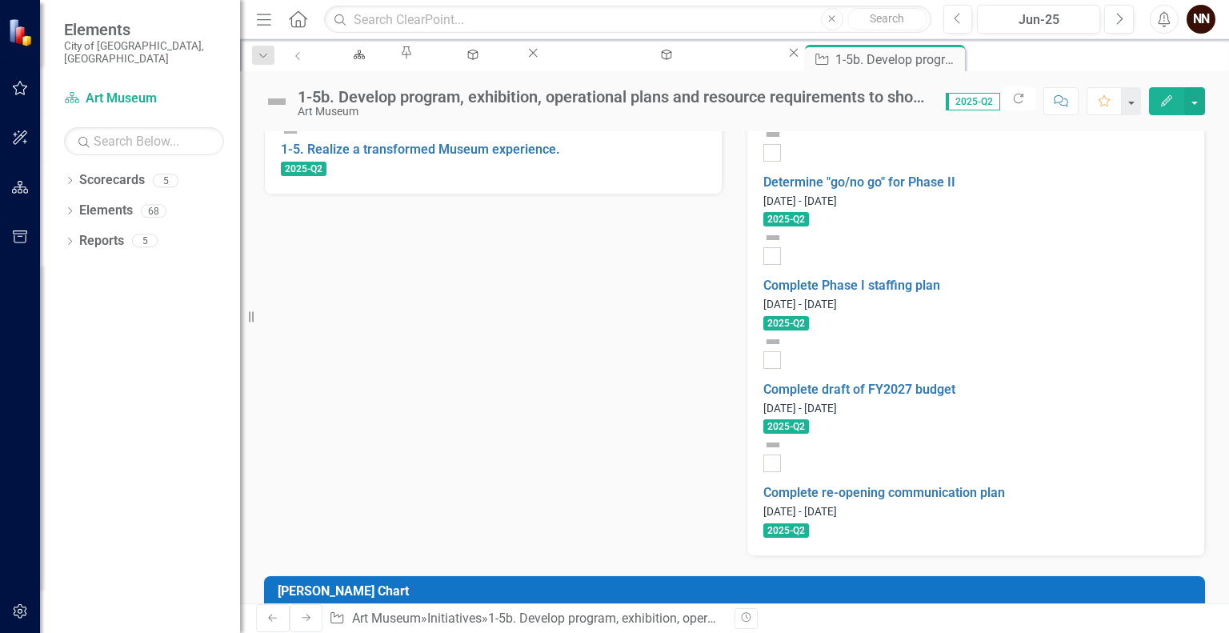
scroll to position [539, 0]
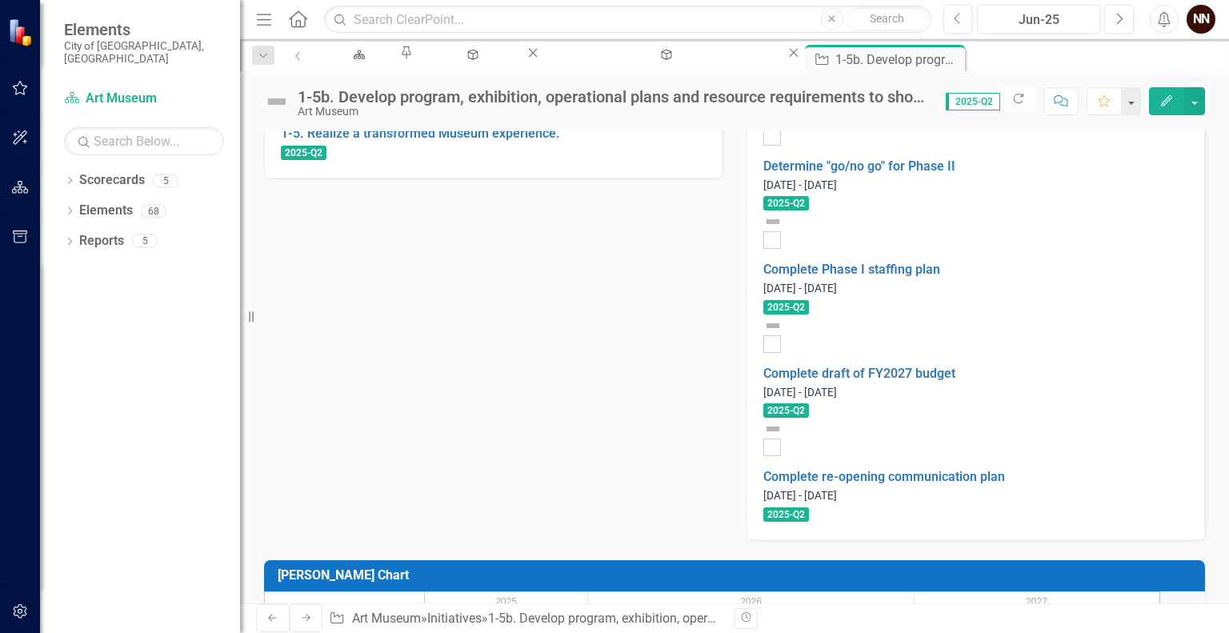
click at [1048, 568] on h3 "[PERSON_NAME] Chart" at bounding box center [738, 575] width 920 height 14
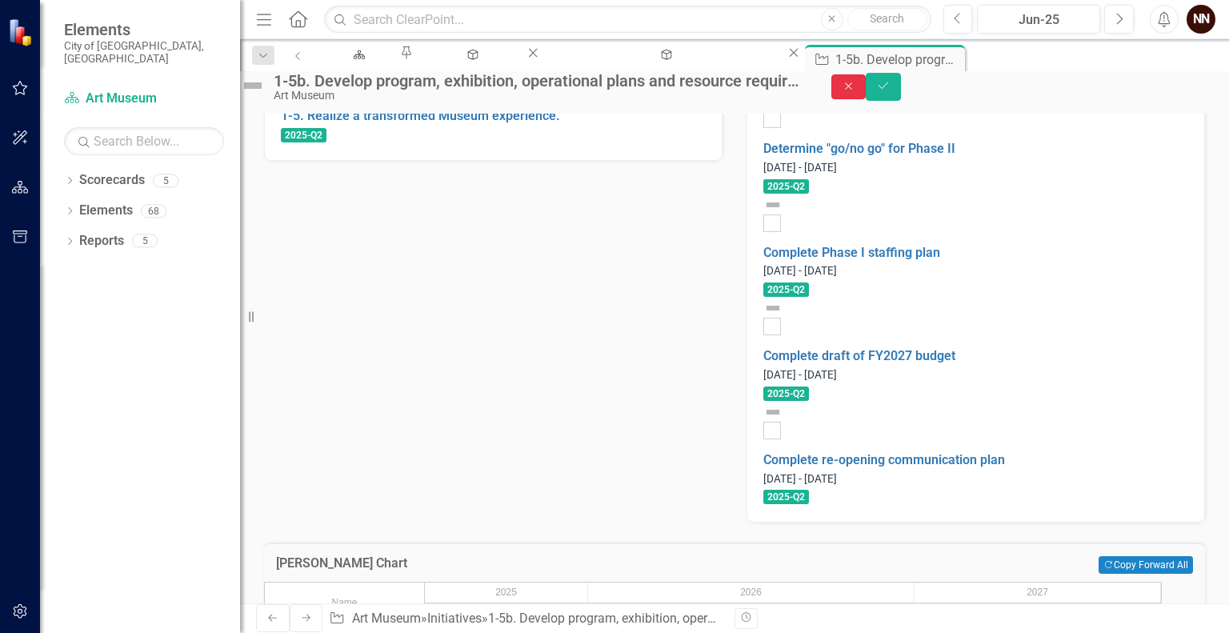
click at [867, 99] on button "Close" at bounding box center [849, 86] width 35 height 25
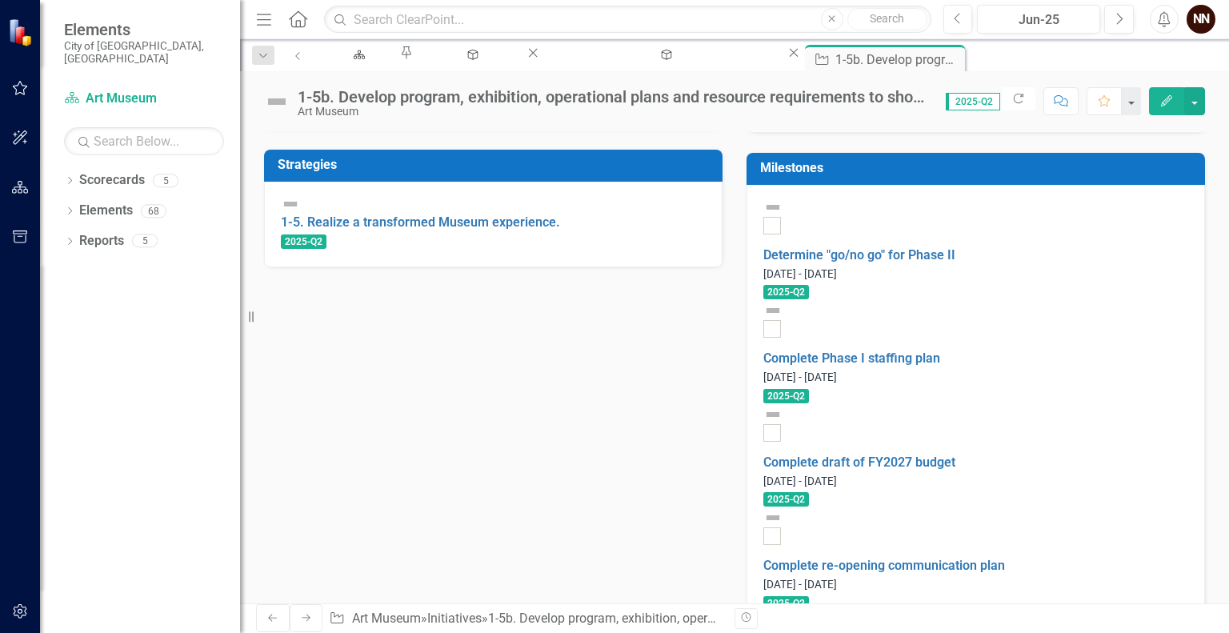
scroll to position [447, 0]
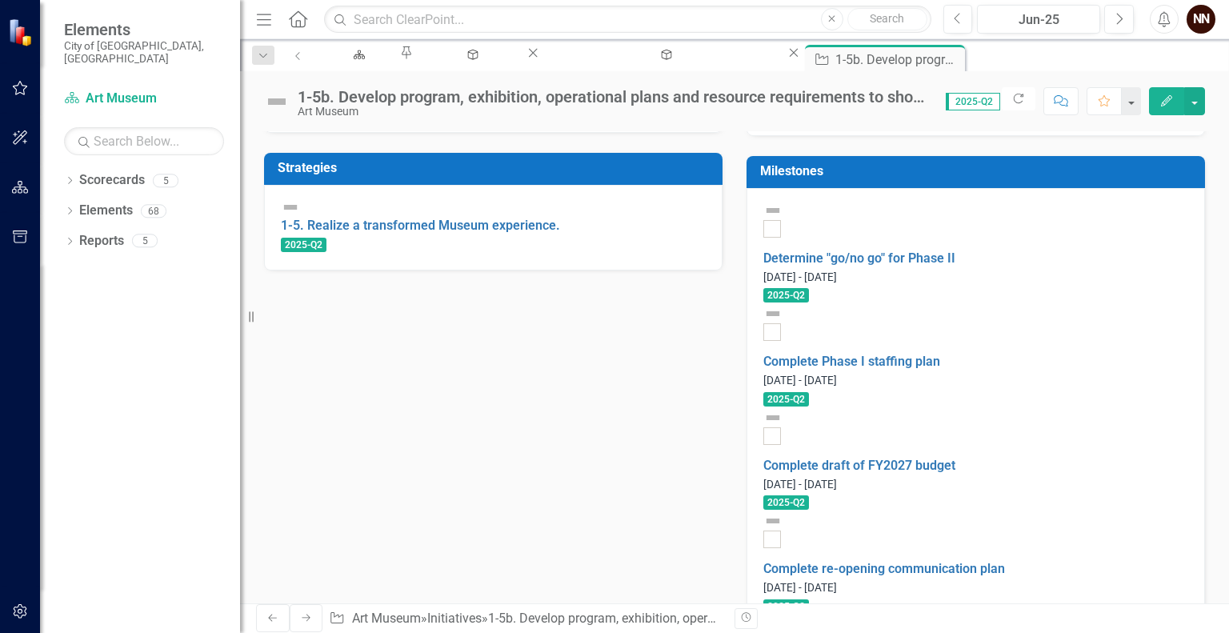
click at [1087, 188] on div "Milestones" at bounding box center [976, 172] width 459 height 32
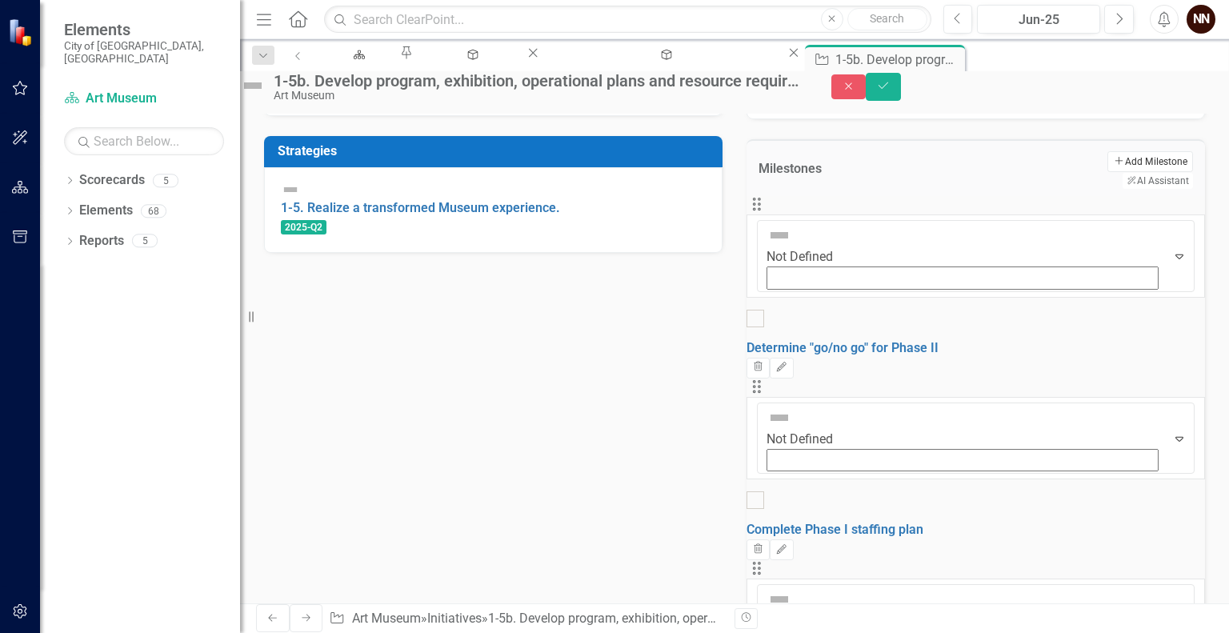
click at [1108, 172] on button "Add Add Milestone" at bounding box center [1151, 161] width 86 height 21
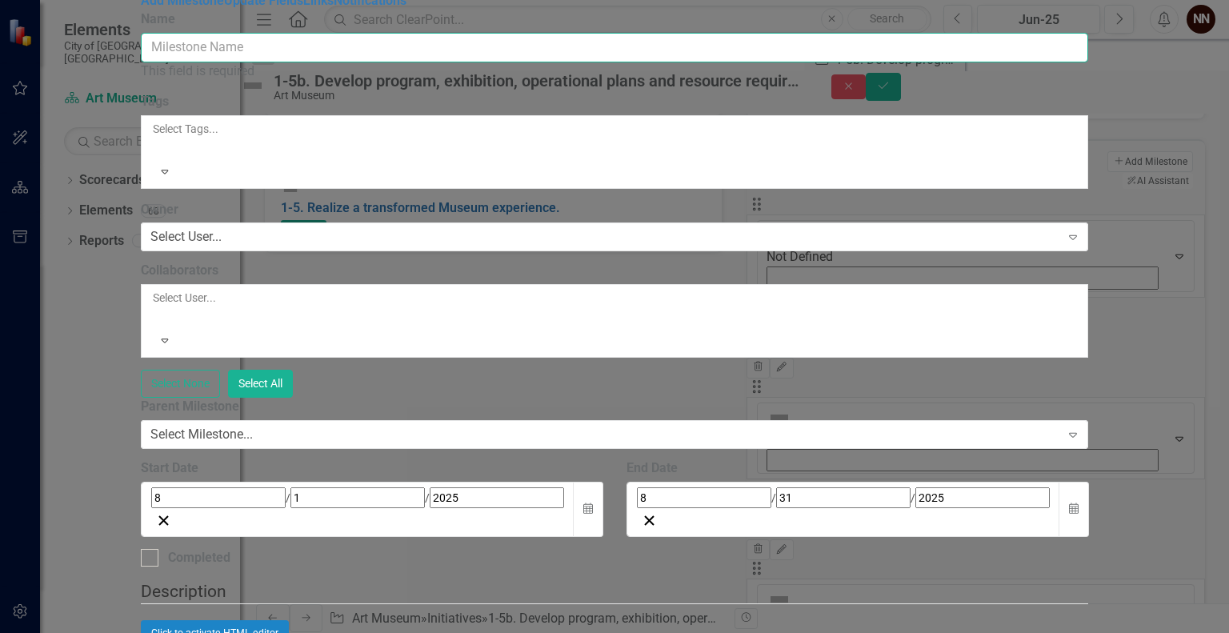
click at [948, 62] on input "Name" at bounding box center [615, 48] width 948 height 30
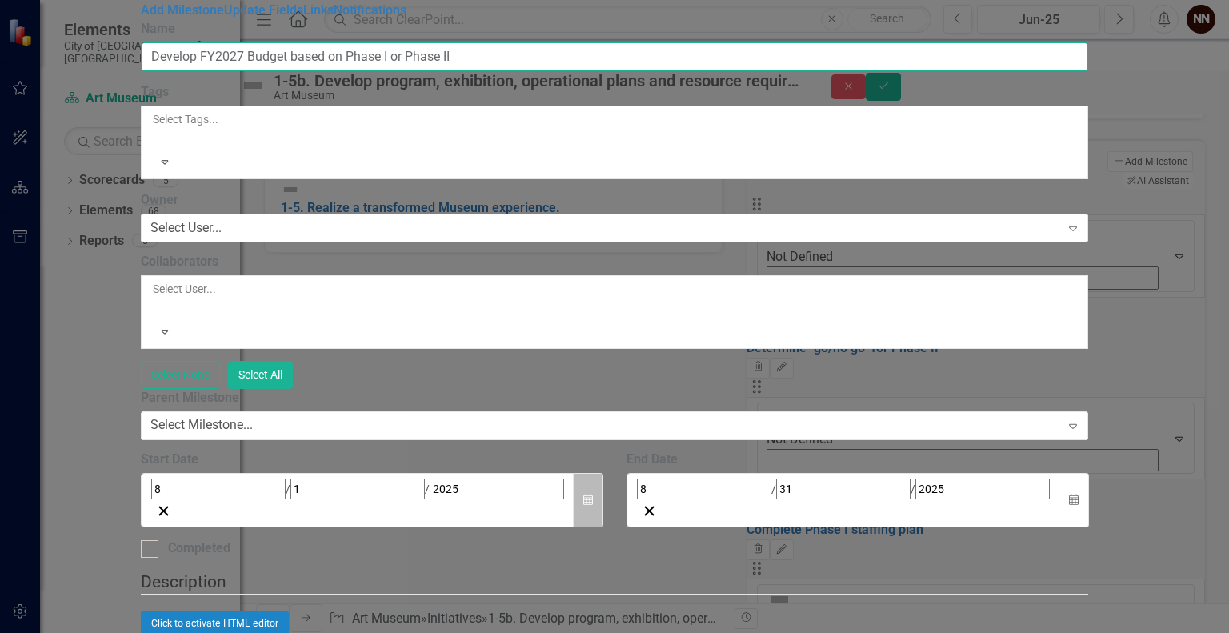
type input "Develop FY2027 Budget based on Phase I or Phase II"
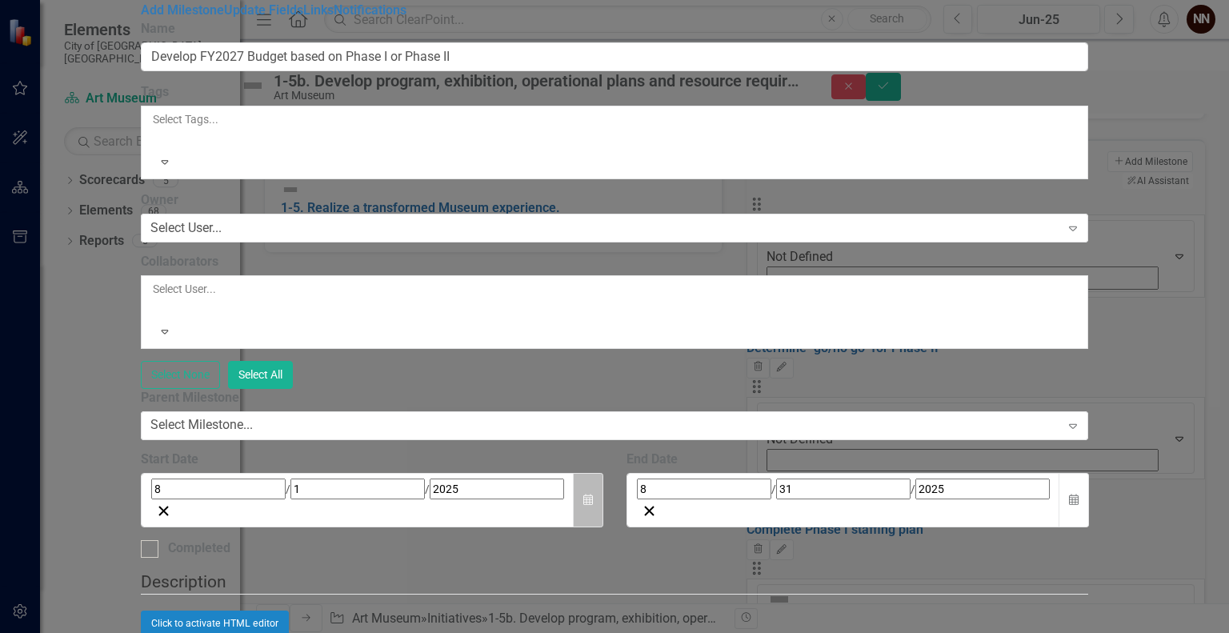
click at [593, 495] on icon "Calendar" at bounding box center [588, 500] width 10 height 11
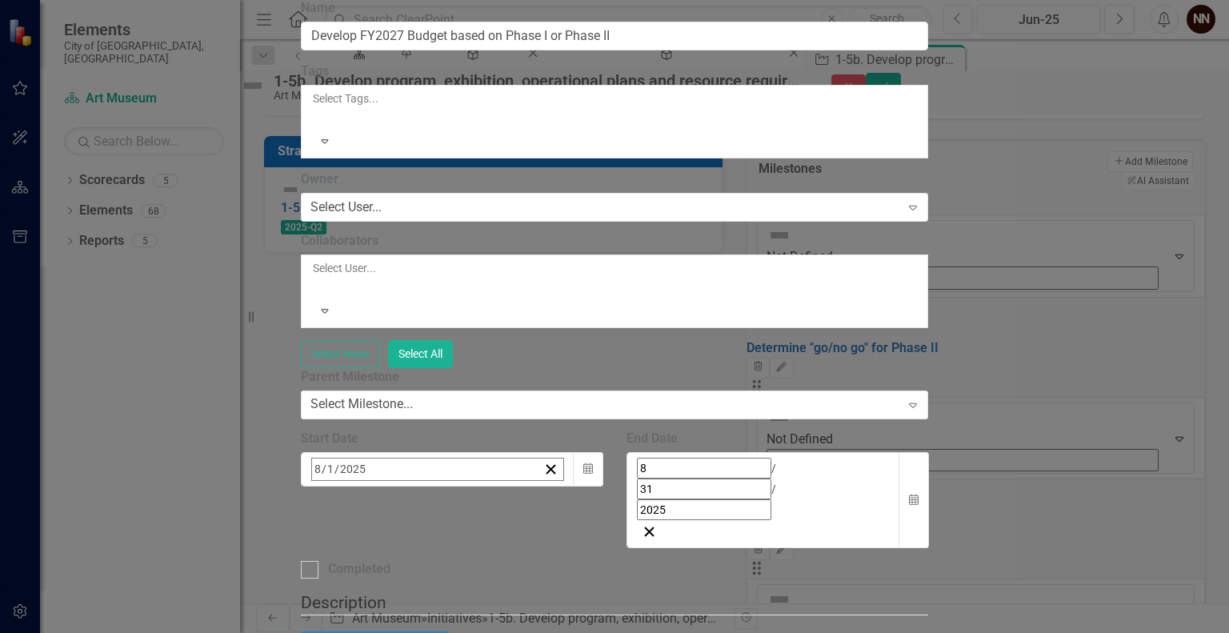
click at [546, 487] on button "›" at bounding box center [528, 504] width 35 height 35
click at [880, 458] on div "8 / 31 / 2025" at bounding box center [763, 489] width 253 height 62
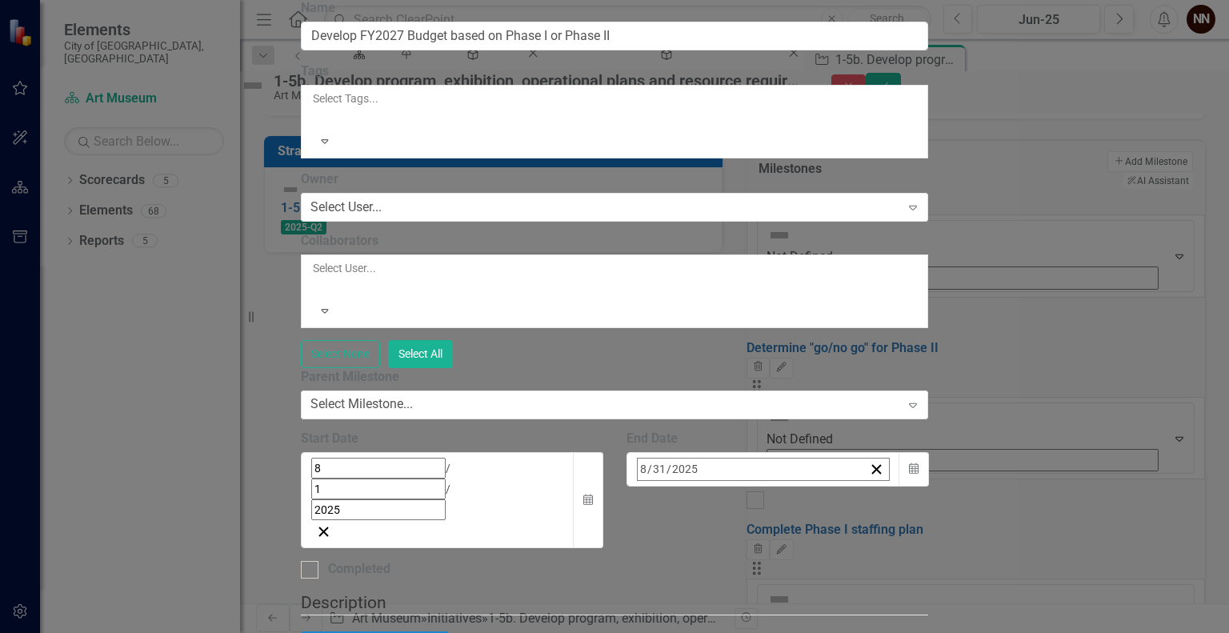
click at [872, 487] on button "›" at bounding box center [853, 504] width 35 height 35
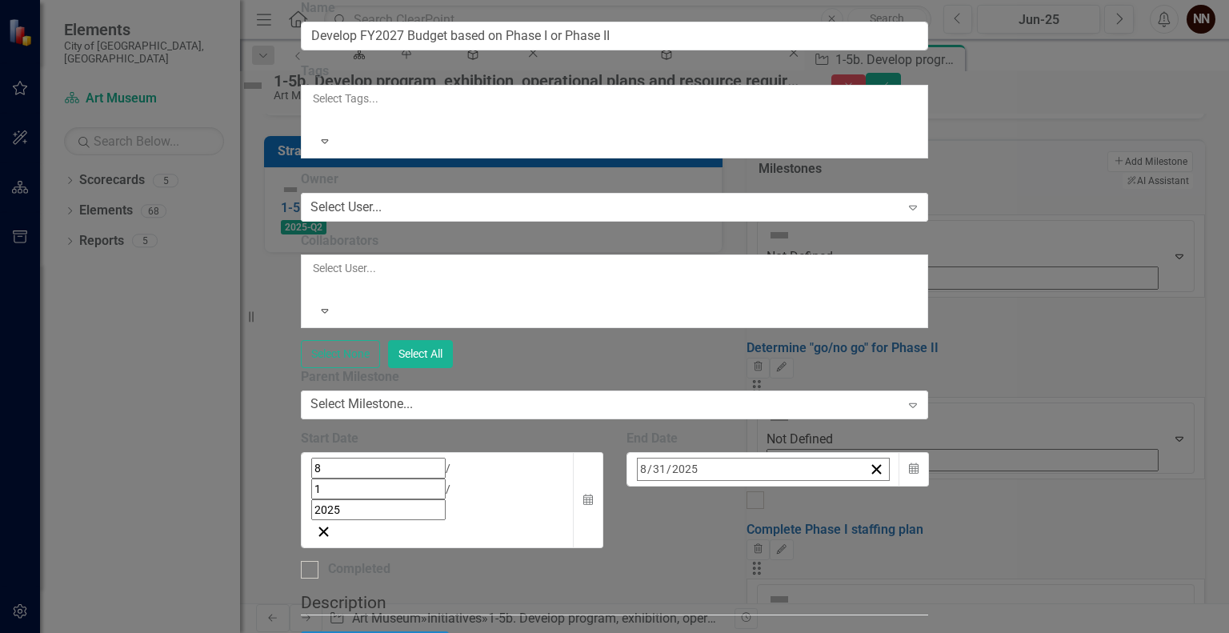
click at [872, 487] on button "›" at bounding box center [853, 504] width 35 height 35
click at [814, 619] on abbr "19" at bounding box center [807, 625] width 13 height 13
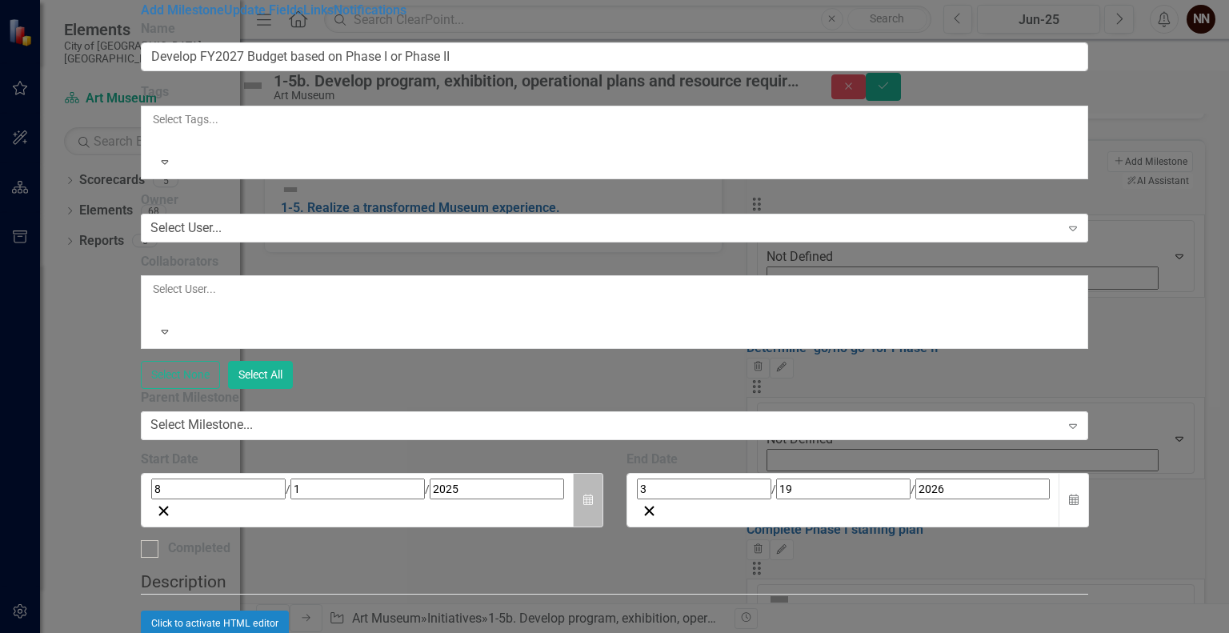
click at [603, 473] on button "Calendar" at bounding box center [588, 500] width 30 height 55
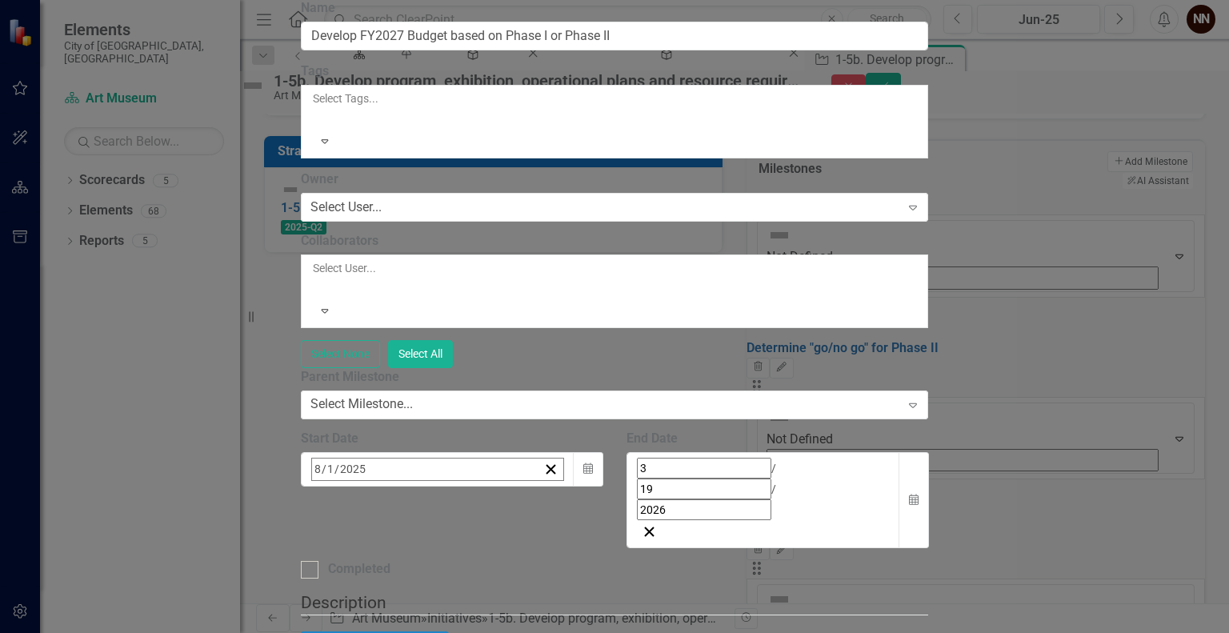
click at [546, 487] on button "›" at bounding box center [528, 504] width 35 height 35
click at [581, 554] on button "1" at bounding box center [561, 568] width 40 height 29
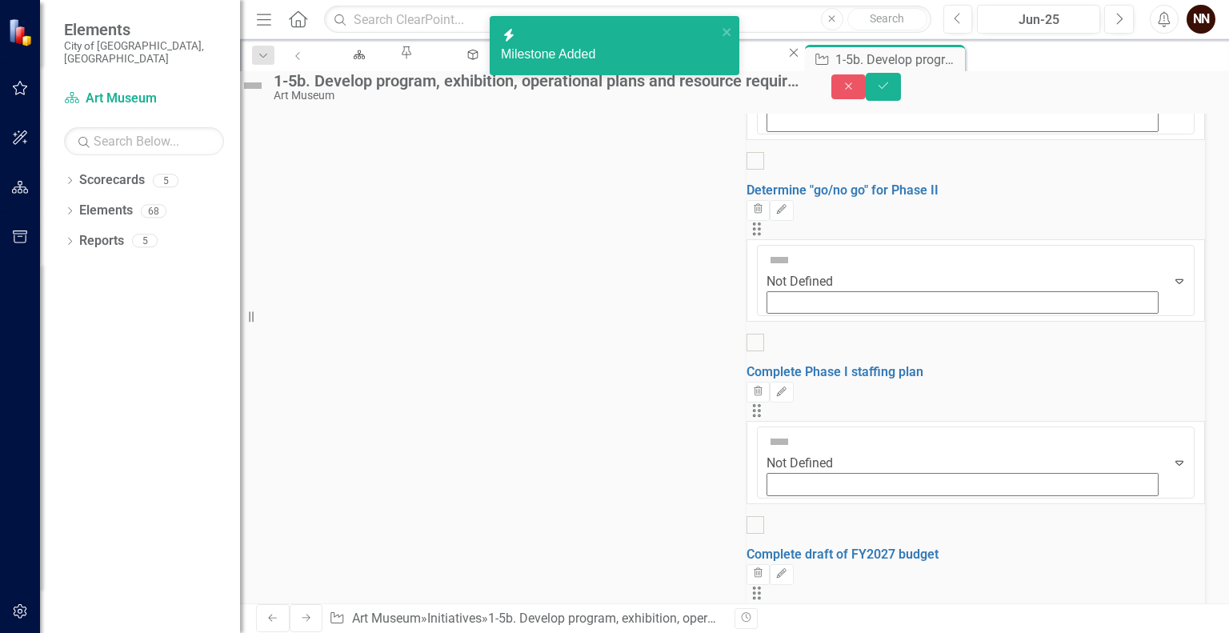
scroll to position [610, 0]
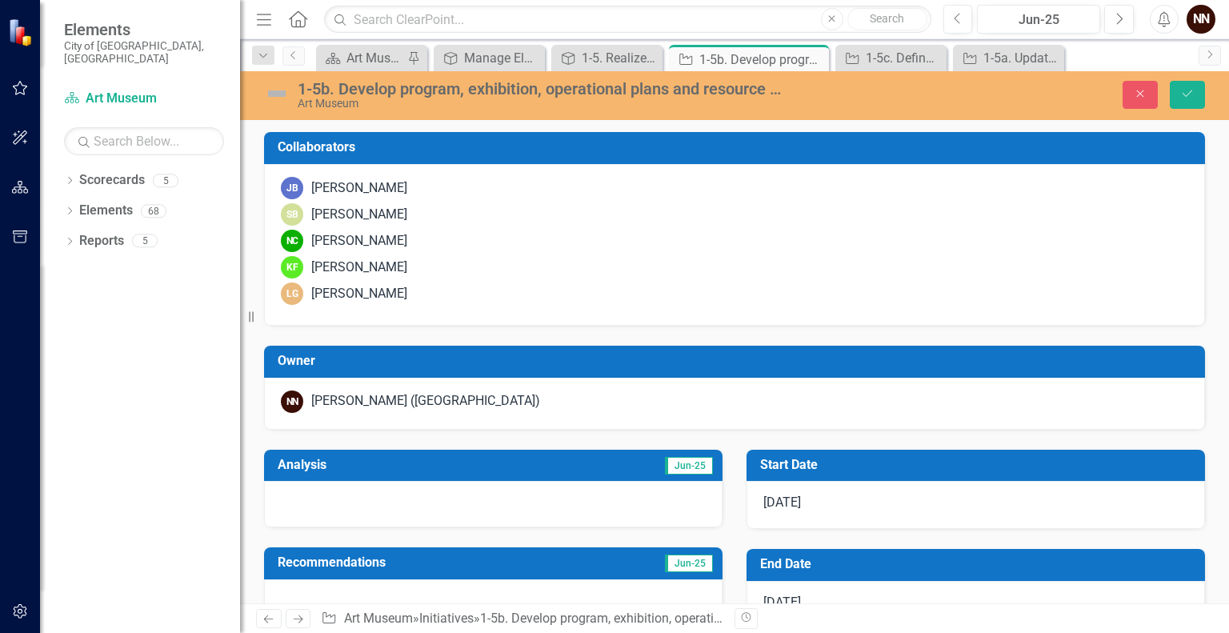
scroll to position [610, 0]
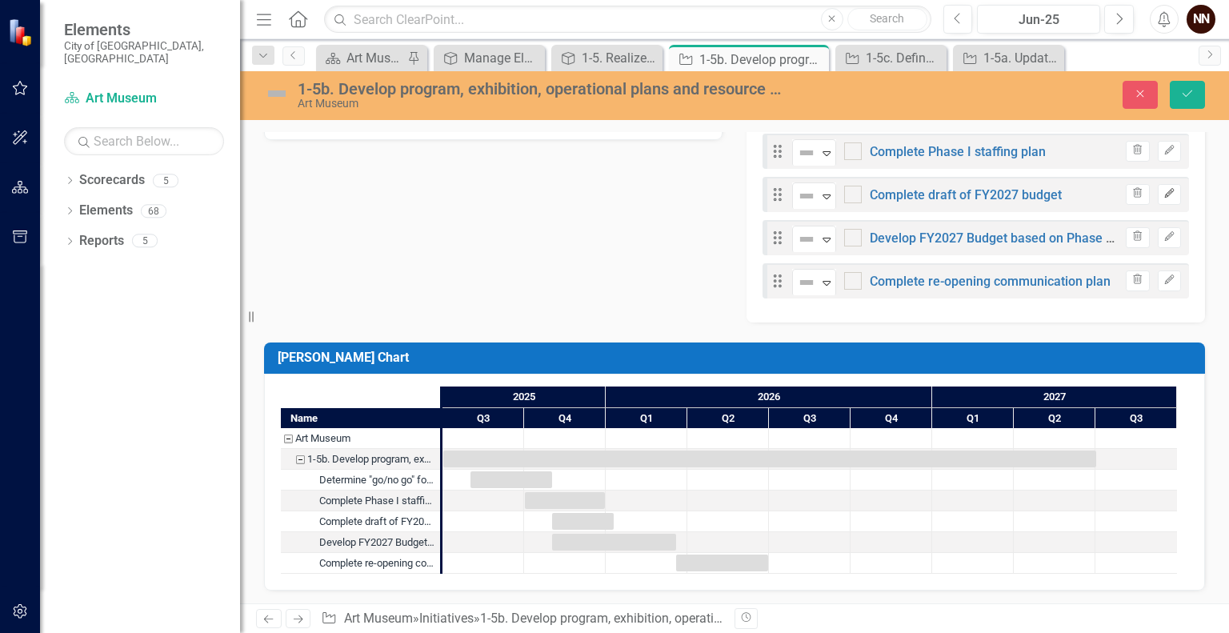
click at [1160, 198] on button "Edit" at bounding box center [1169, 194] width 23 height 21
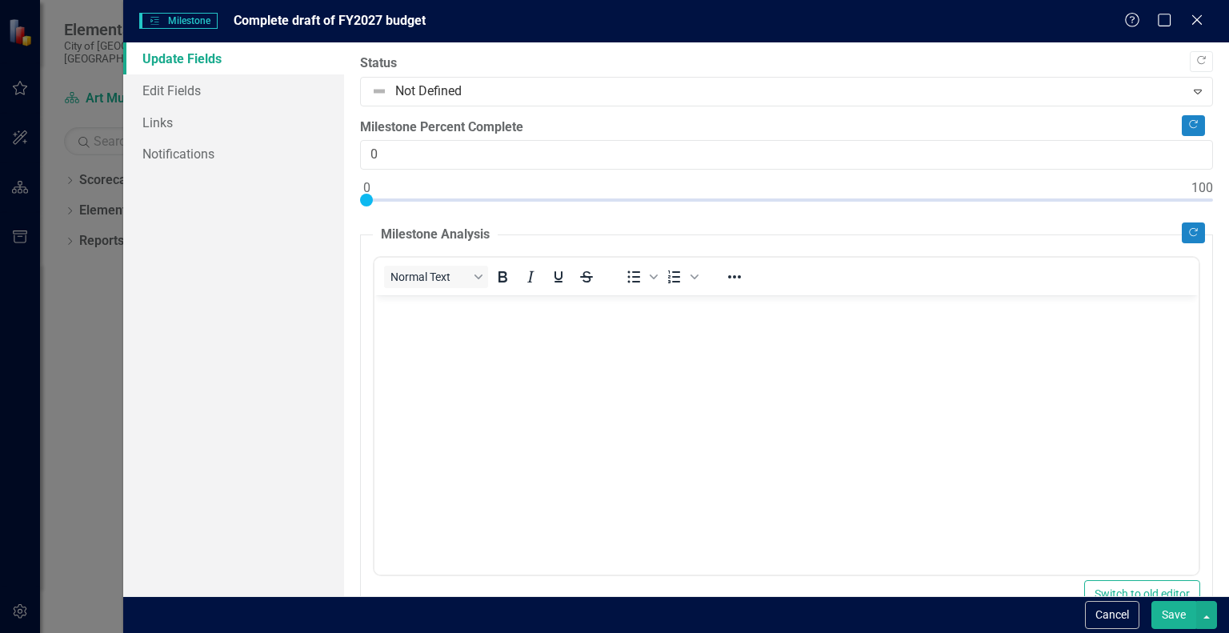
scroll to position [0, 0]
click at [206, 92] on link "Edit Fields" at bounding box center [233, 90] width 221 height 32
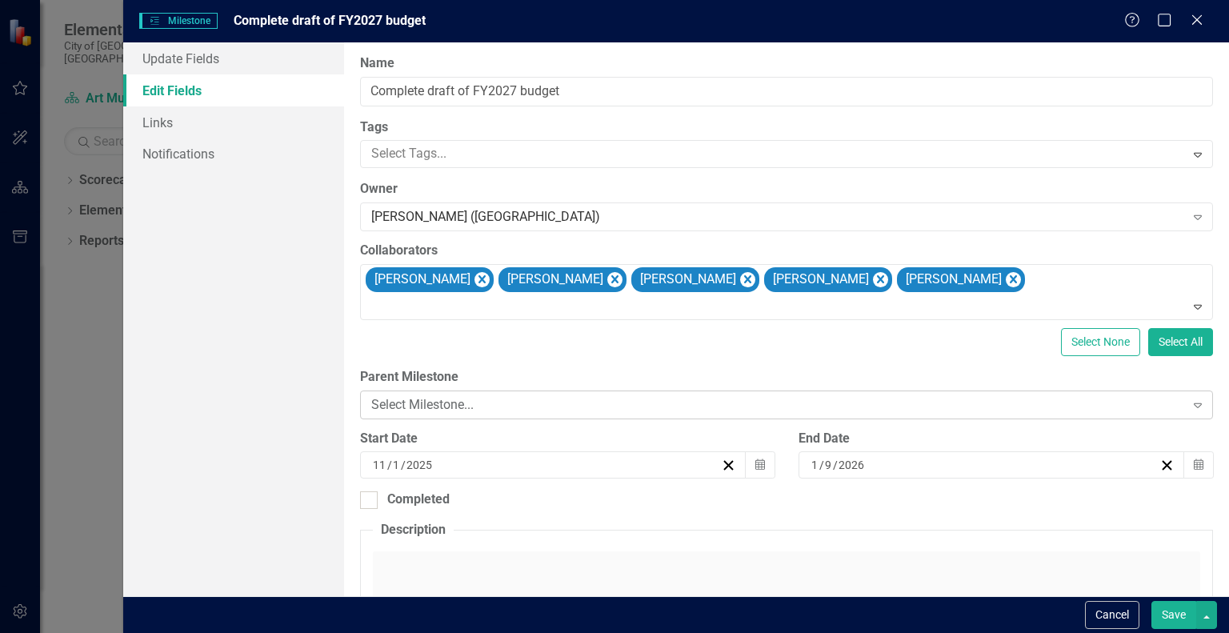
click at [698, 406] on div "Select Milestone..." at bounding box center [777, 404] width 813 height 18
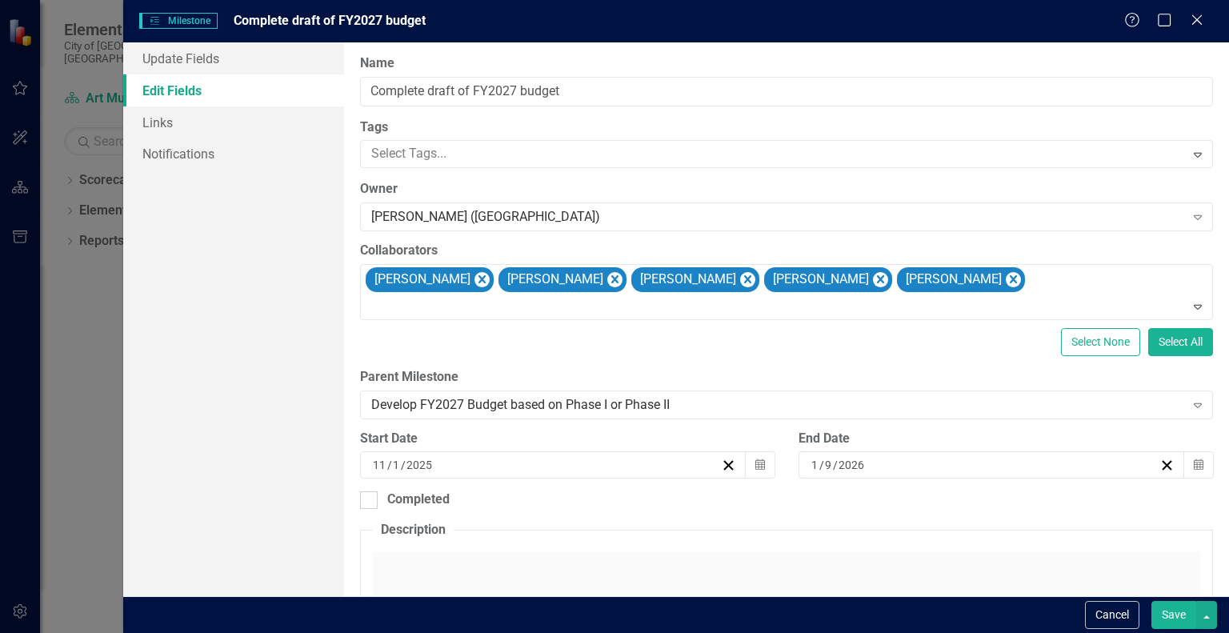
click at [1172, 609] on button "Save" at bounding box center [1174, 615] width 45 height 28
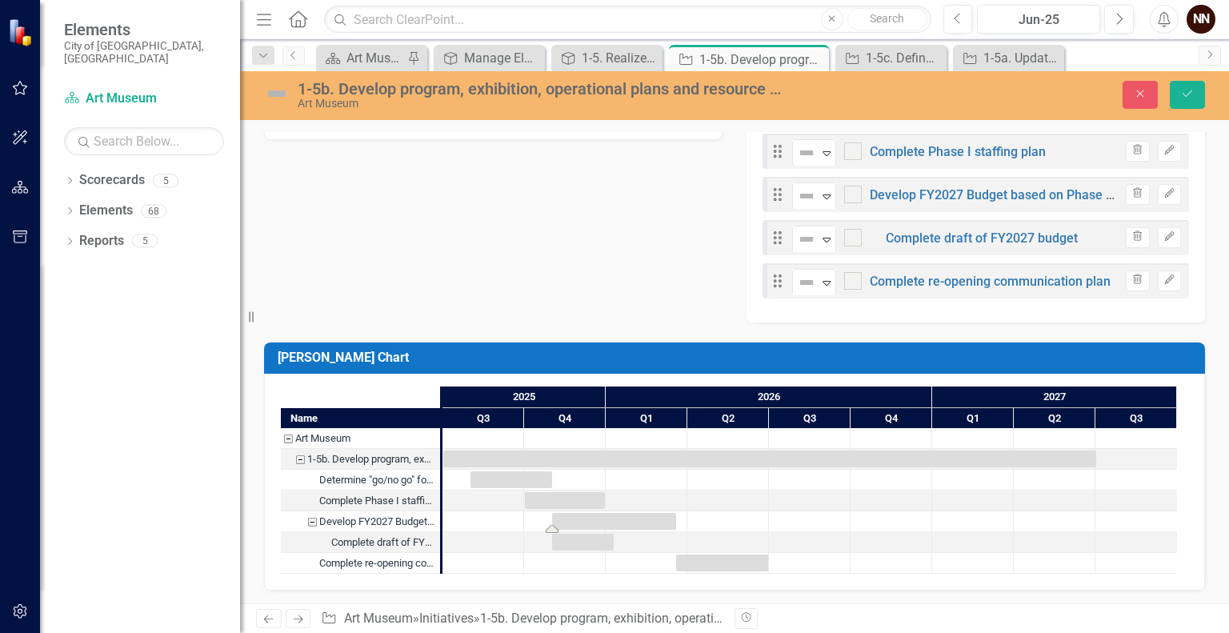
click at [575, 514] on div "Task: Start date: 2025-11-01 End date: 2026-03-19" at bounding box center [614, 521] width 124 height 17
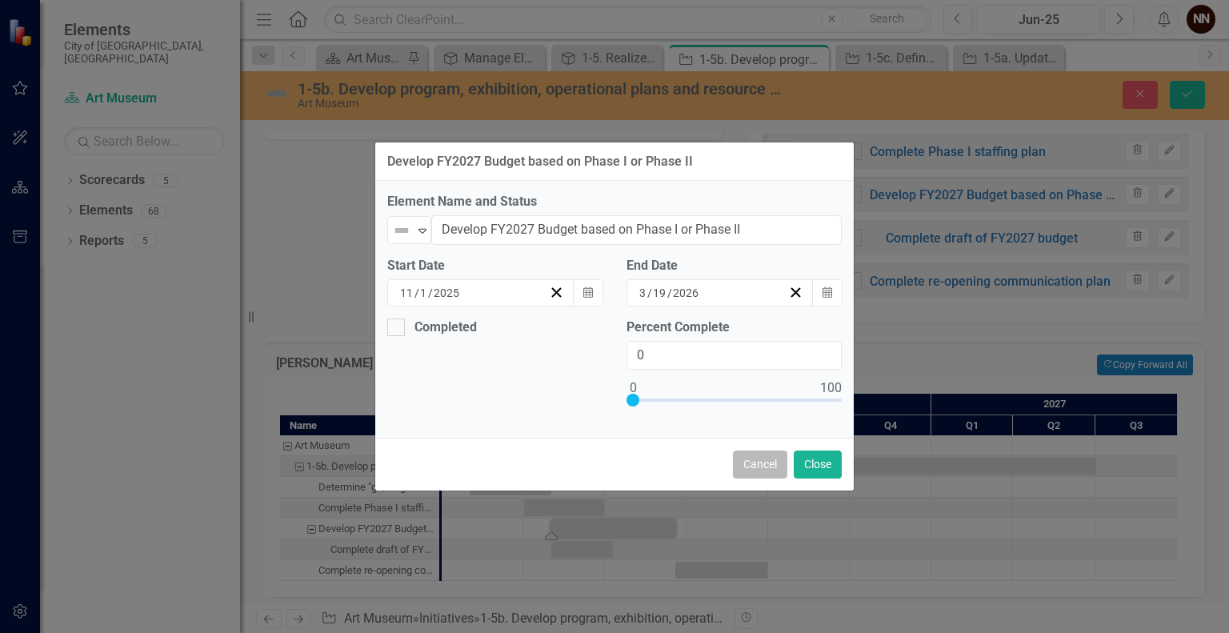
click at [749, 455] on button "Cancel" at bounding box center [760, 465] width 54 height 28
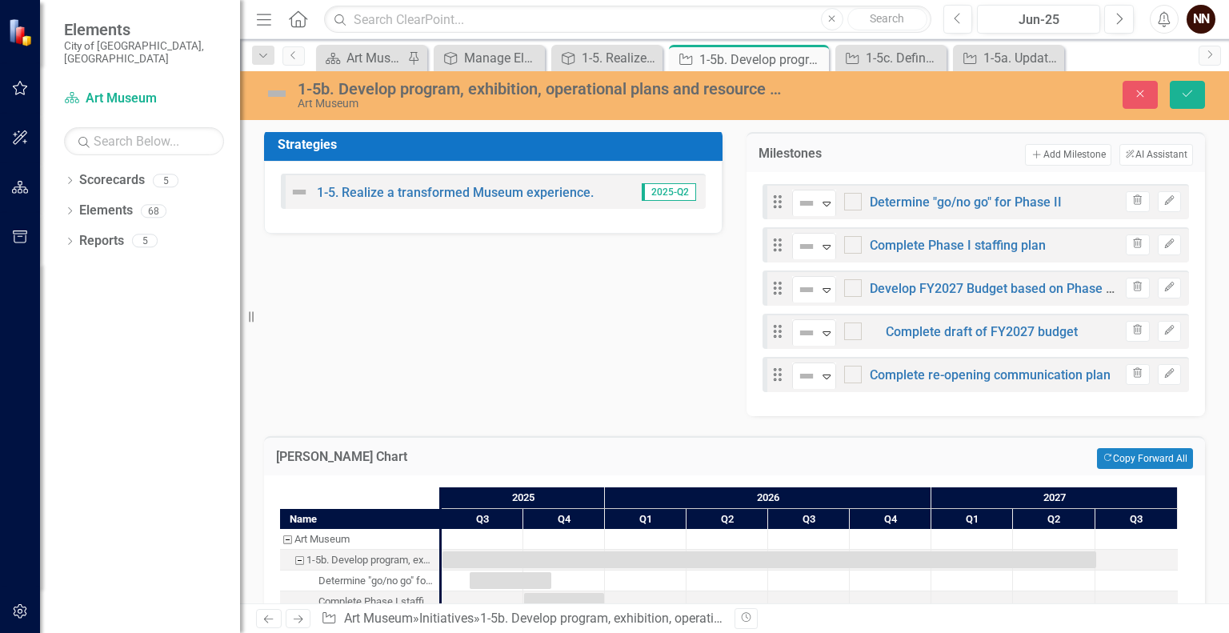
scroll to position [508, 0]
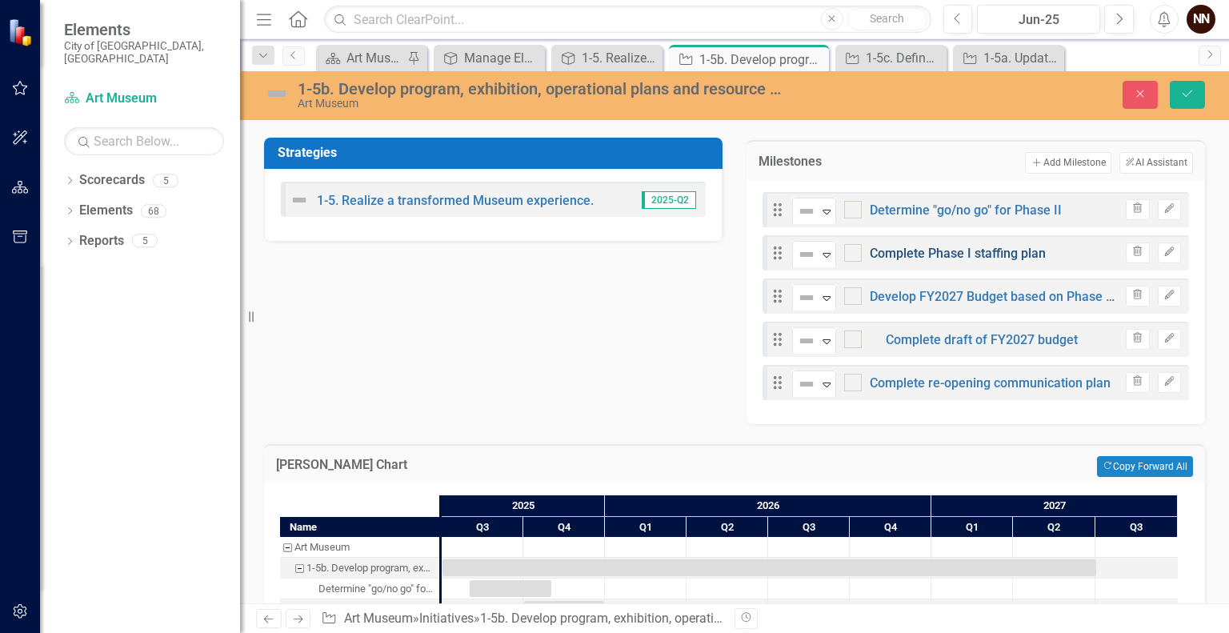
click at [935, 250] on link "Complete Phase I staffing plan" at bounding box center [958, 253] width 176 height 15
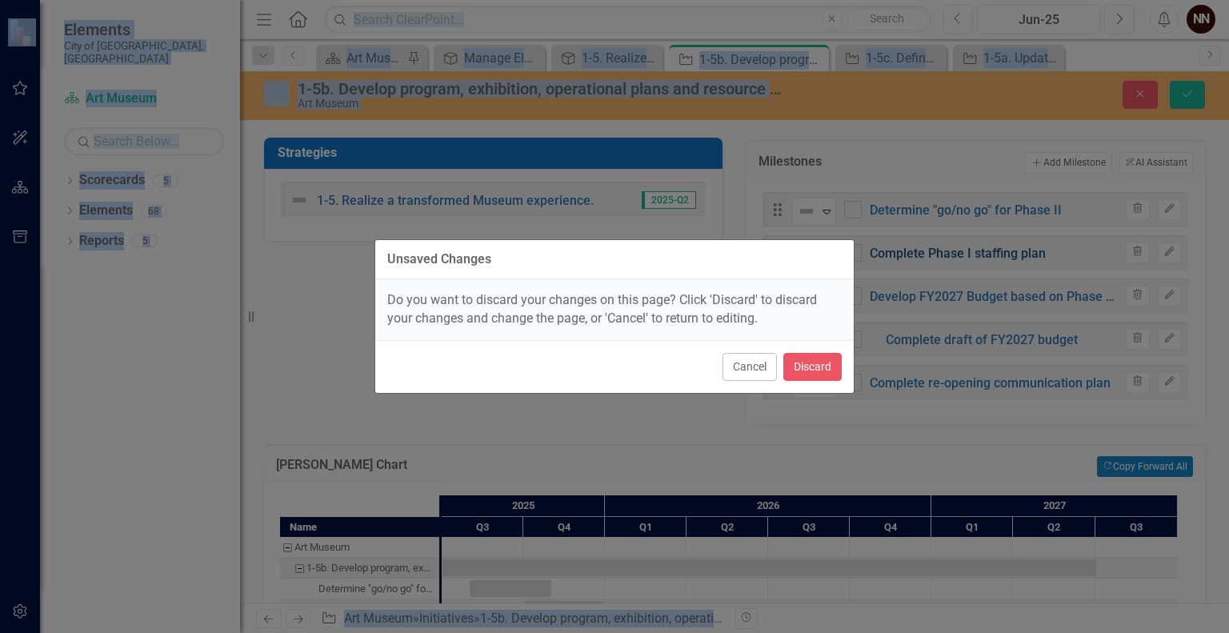
click at [935, 250] on div "Unsaved Changes Do you want to discard your changes on this page? Click 'Discar…" at bounding box center [614, 316] width 1229 height 633
click at [746, 361] on button "Cancel" at bounding box center [750, 367] width 54 height 28
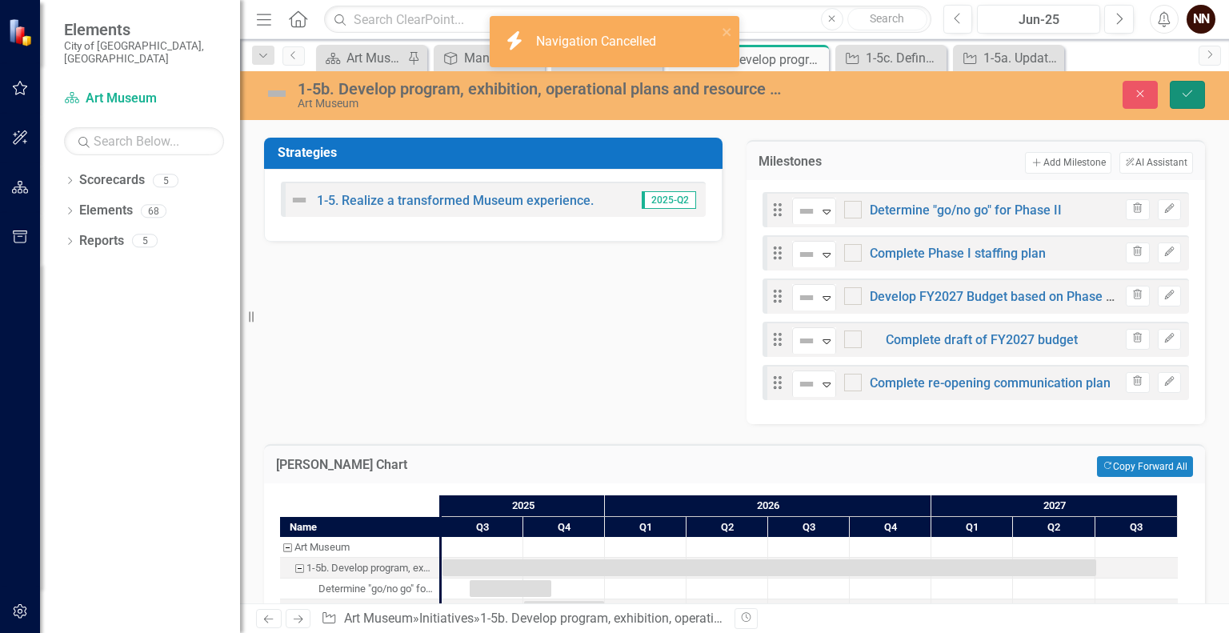
click at [1181, 93] on icon "Save" at bounding box center [1188, 93] width 14 height 11
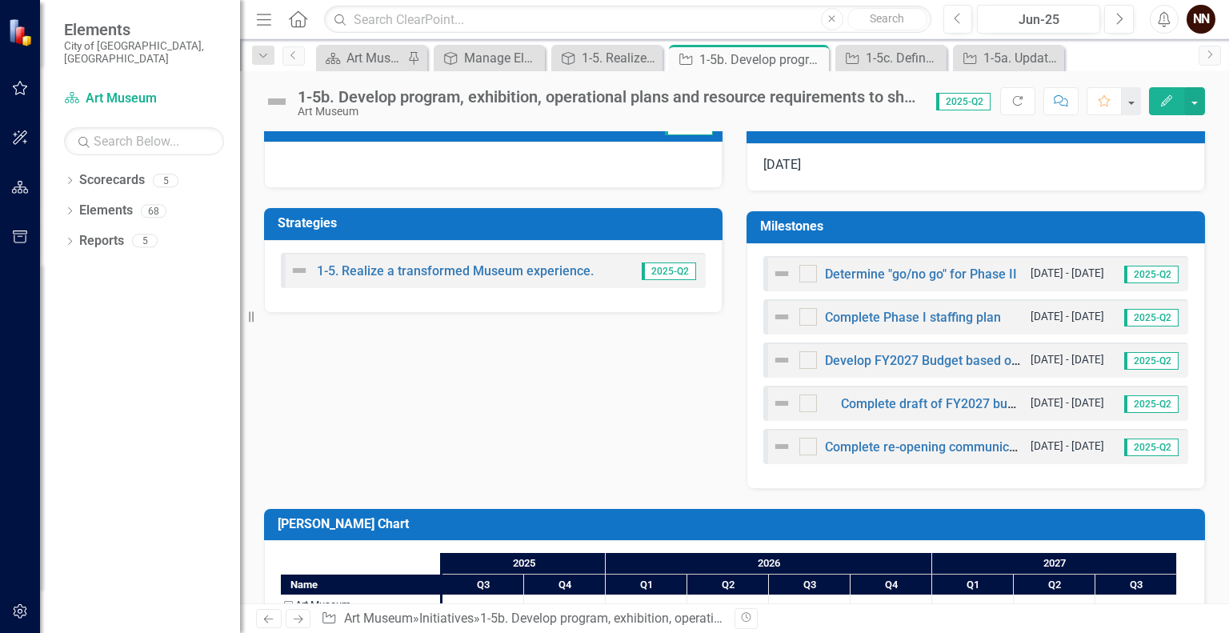
scroll to position [443, 0]
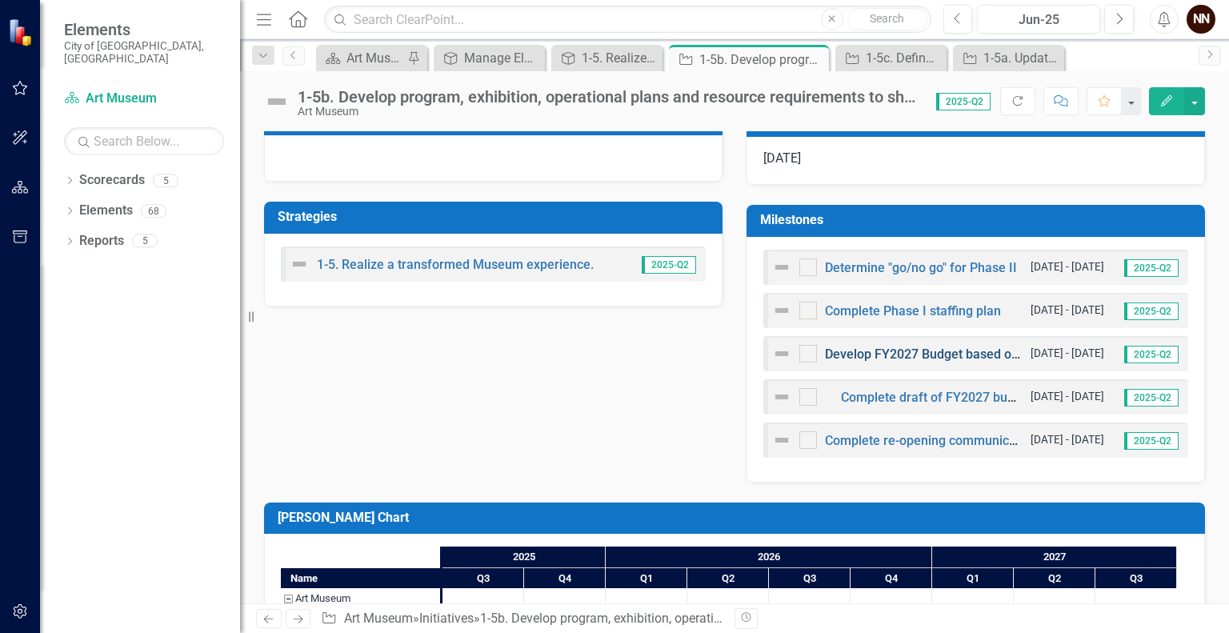
click at [882, 354] on link "Develop FY2027 Budget based on Phase I or Phase II" at bounding box center [978, 354] width 306 height 15
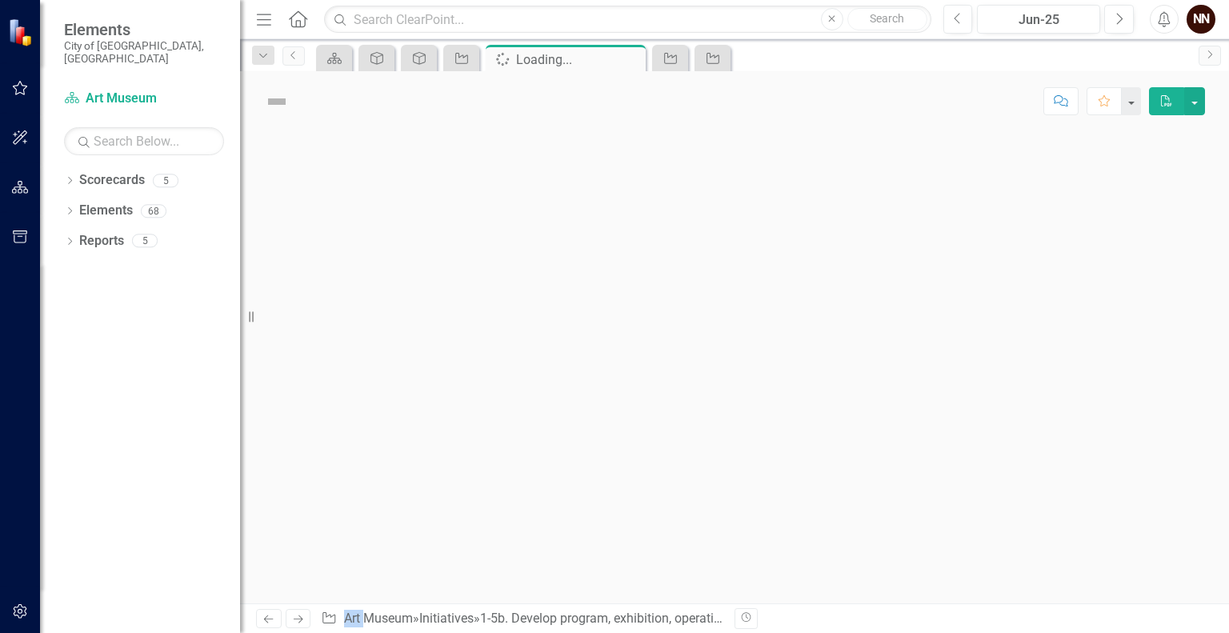
click at [882, 354] on div at bounding box center [734, 367] width 989 height 472
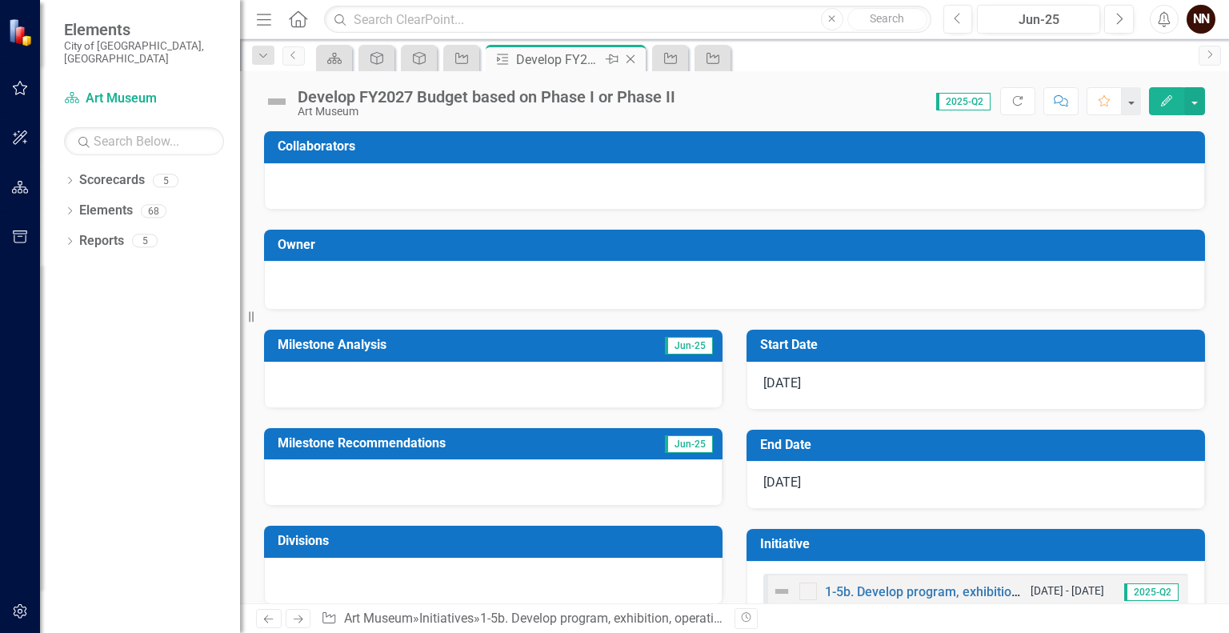
click at [635, 62] on icon "Close" at bounding box center [631, 59] width 16 height 13
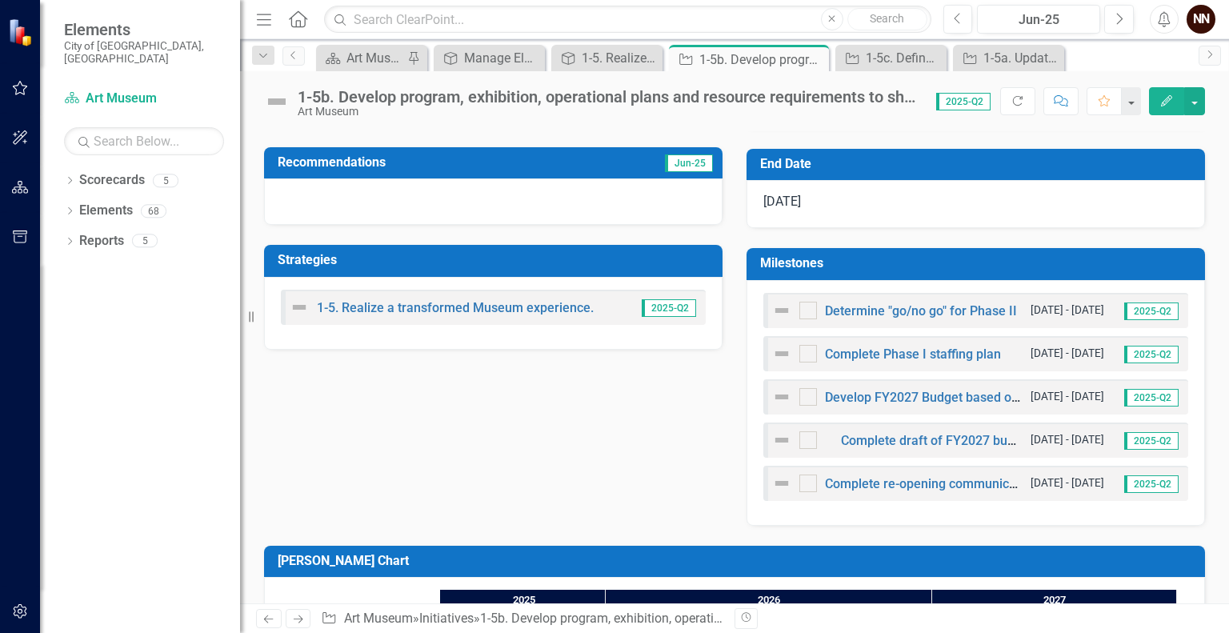
scroll to position [407, 0]
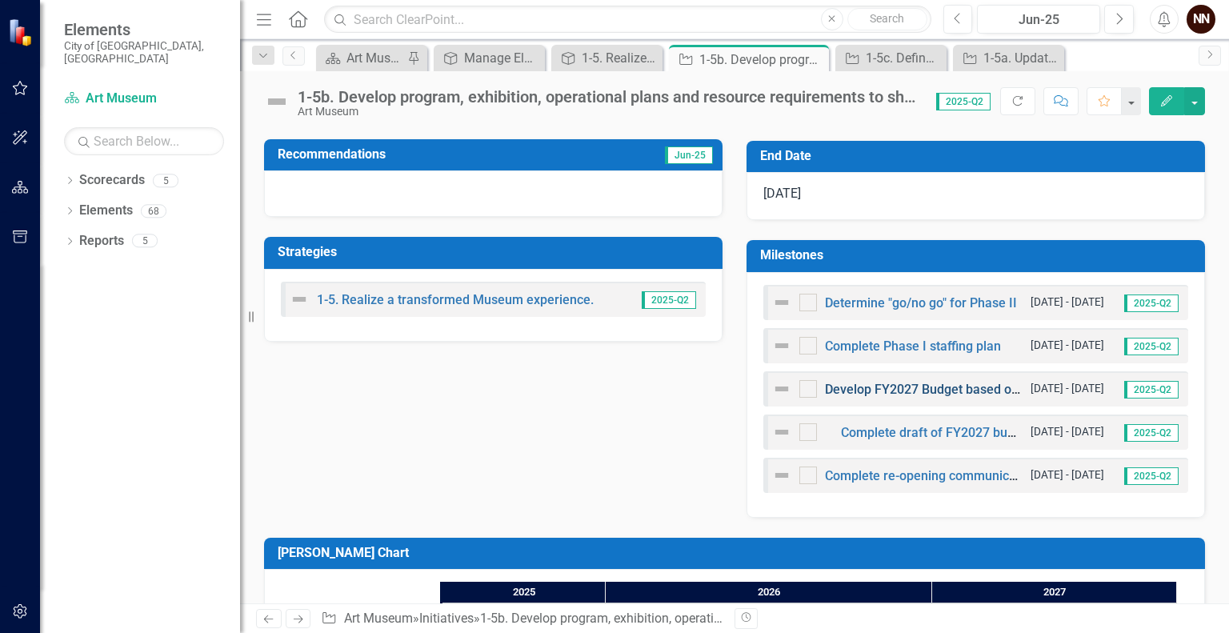
click at [907, 387] on link "Develop FY2027 Budget based on Phase I or Phase II" at bounding box center [978, 389] width 306 height 15
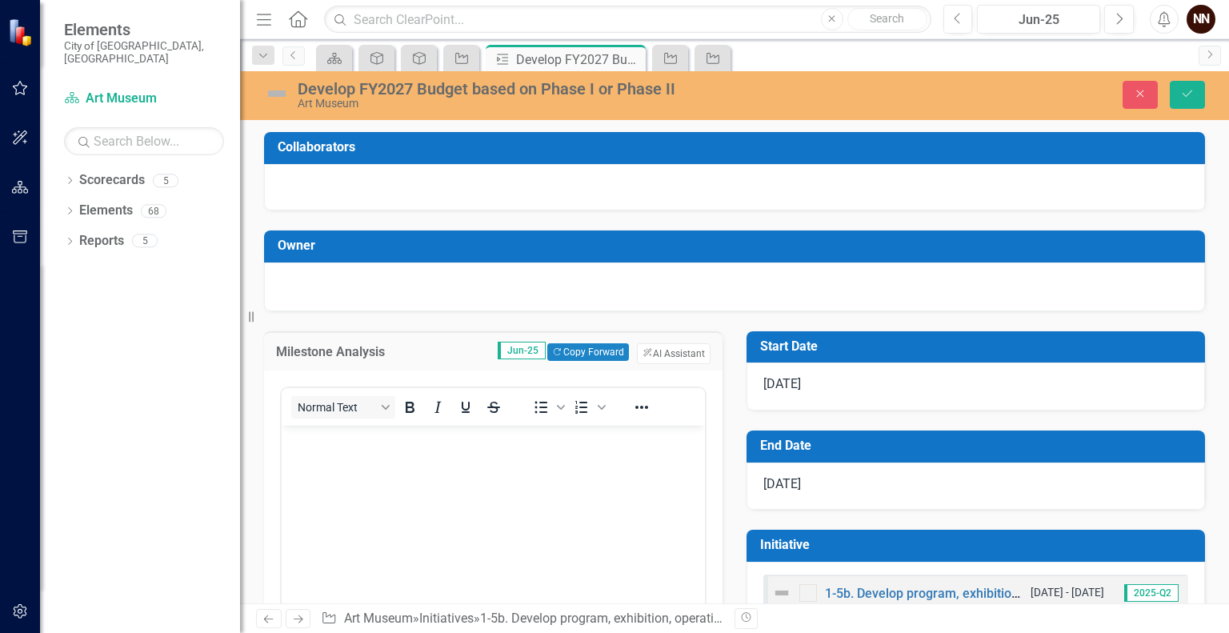
click at [778, 380] on span "11/1/25" at bounding box center [783, 383] width 38 height 15
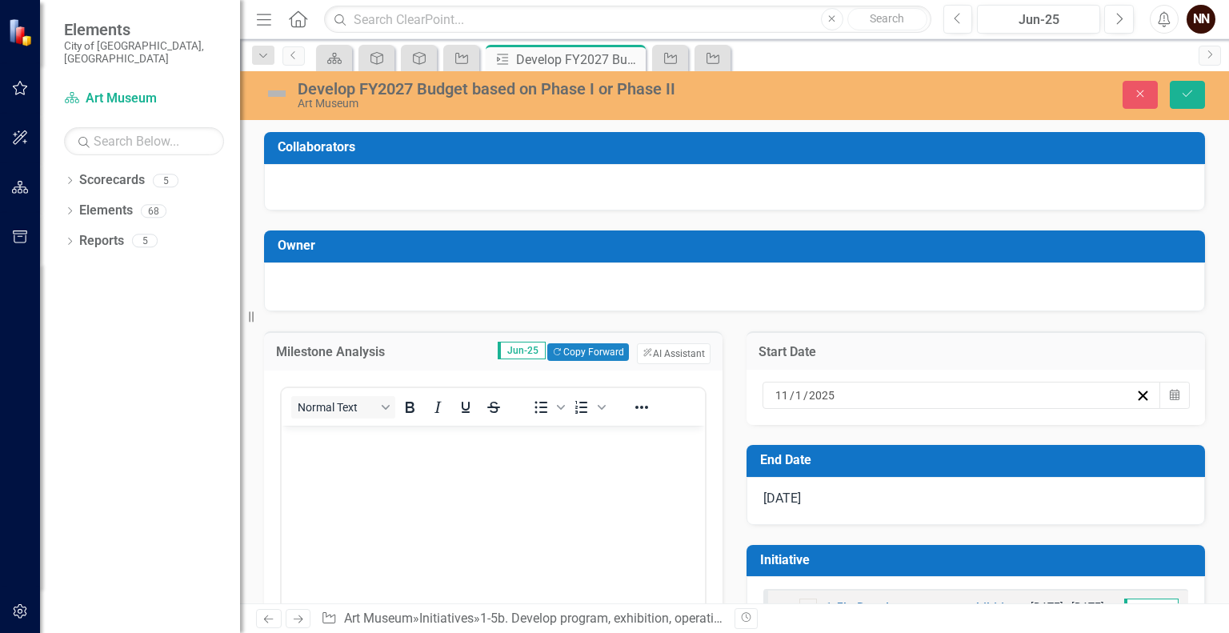
click at [776, 397] on input "11" at bounding box center [782, 395] width 15 height 16
click at [835, 409] on button "‹" at bounding box center [817, 426] width 35 height 35
click at [924, 465] on button "1" at bounding box center [904, 479] width 40 height 29
click at [1192, 95] on icon "Save" at bounding box center [1188, 93] width 14 height 11
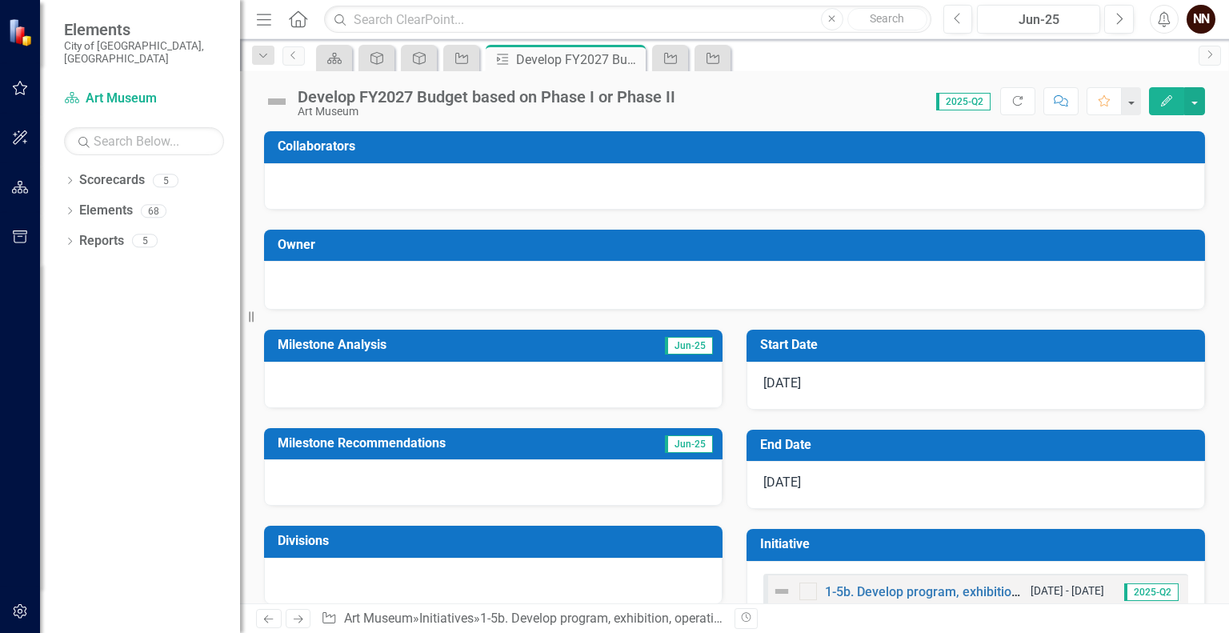
scroll to position [44, 0]
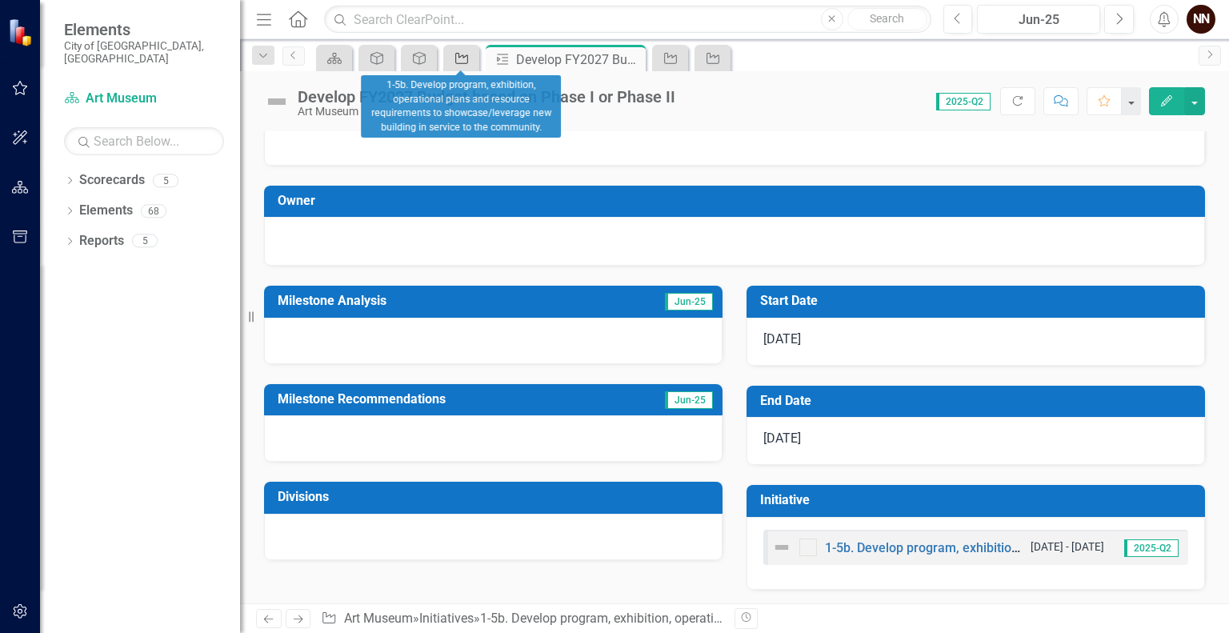
click at [465, 55] on icon at bounding box center [461, 58] width 13 height 11
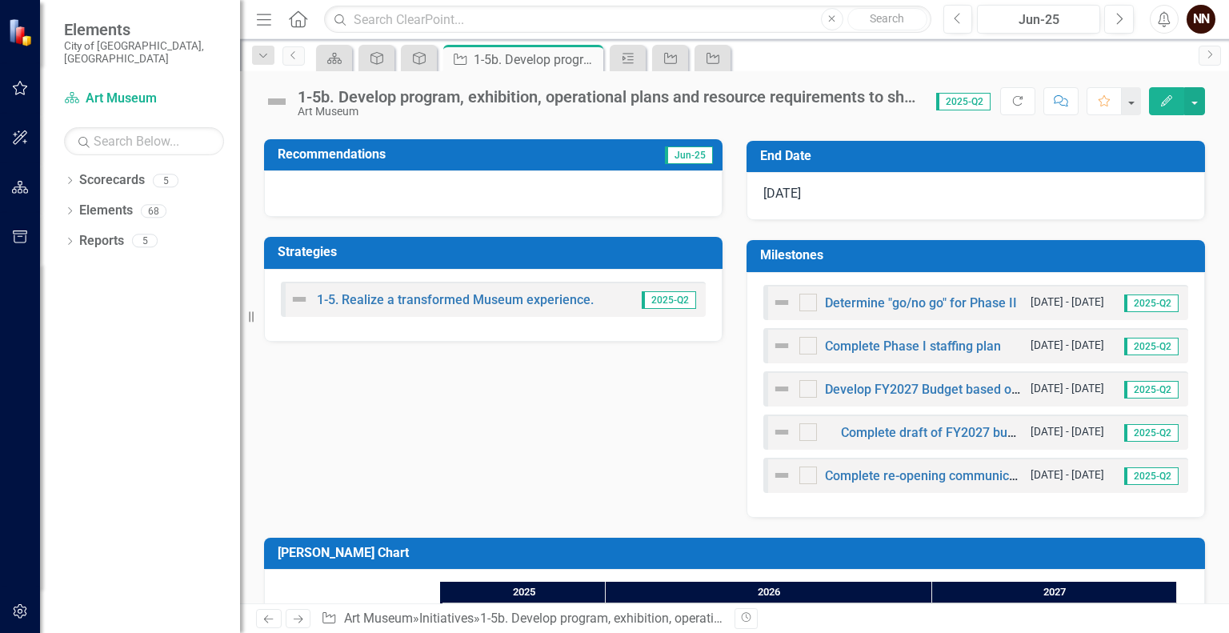
scroll to position [420, 0]
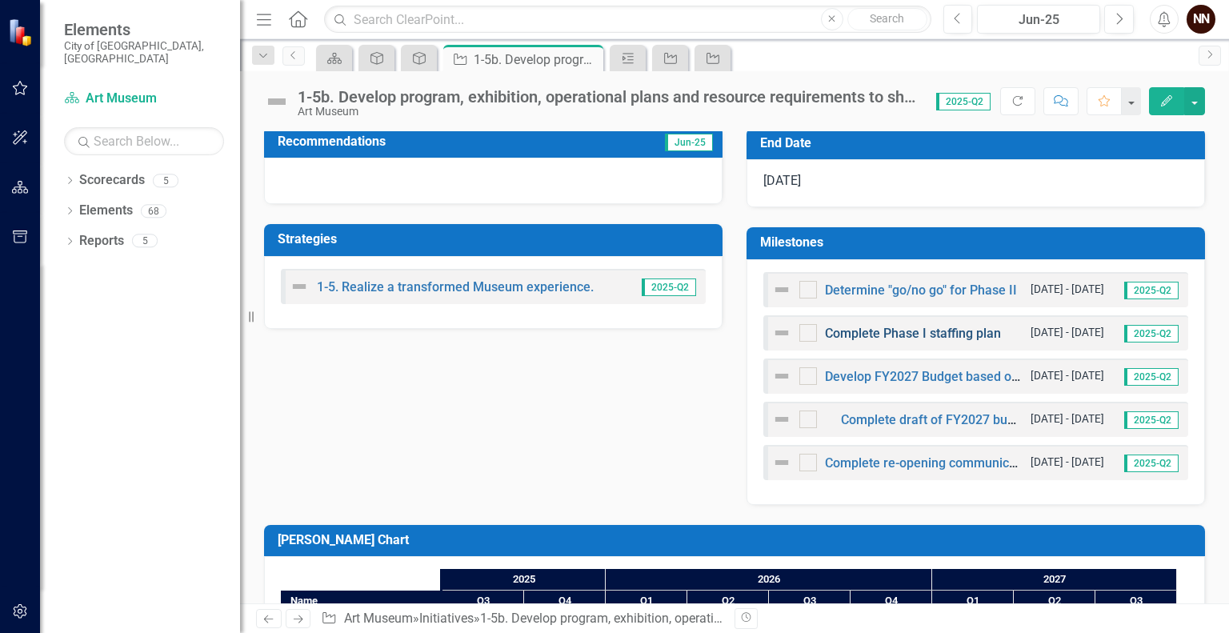
click at [908, 335] on link "Complete Phase I staffing plan" at bounding box center [913, 333] width 176 height 15
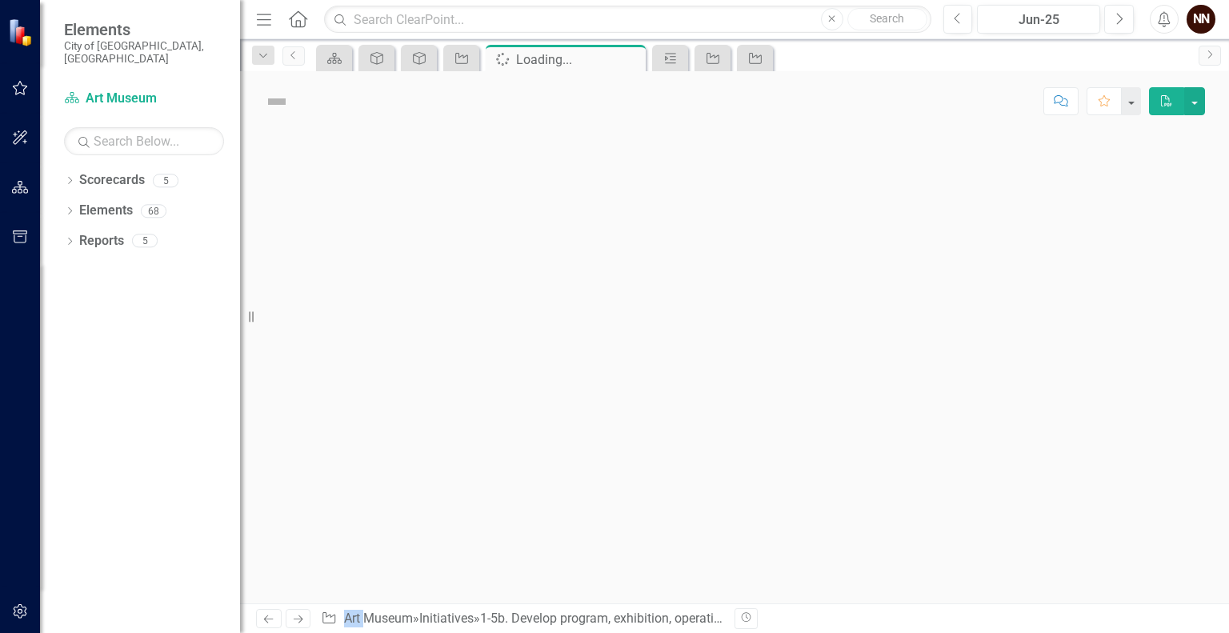
click at [908, 335] on div at bounding box center [734, 367] width 989 height 472
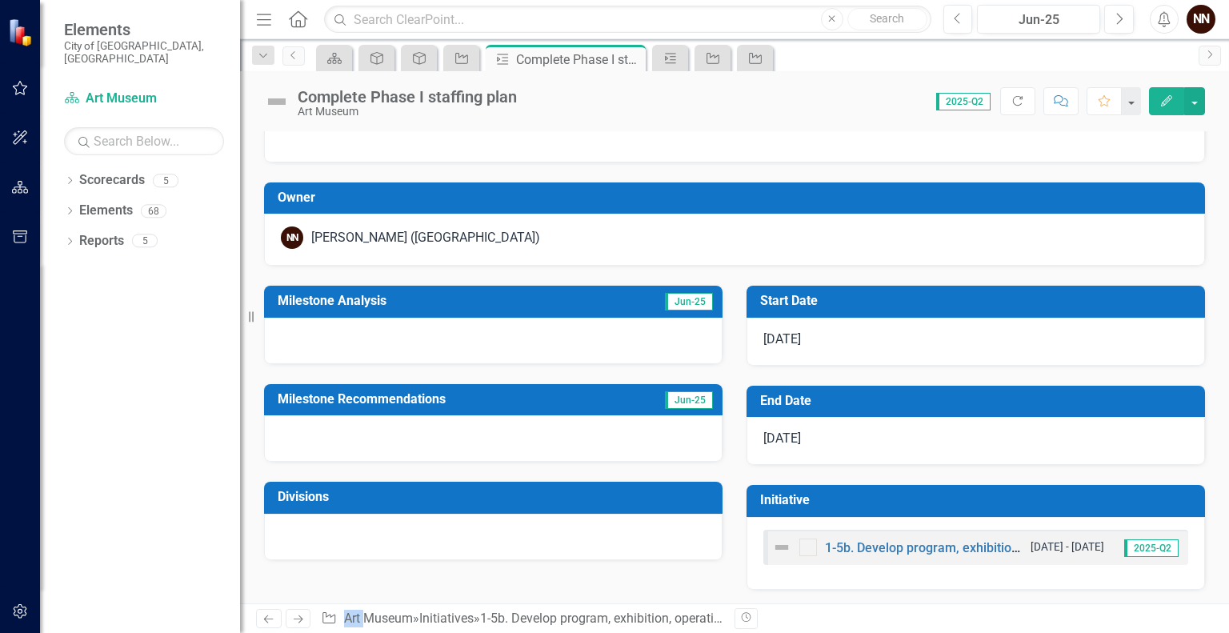
scroll to position [37, 0]
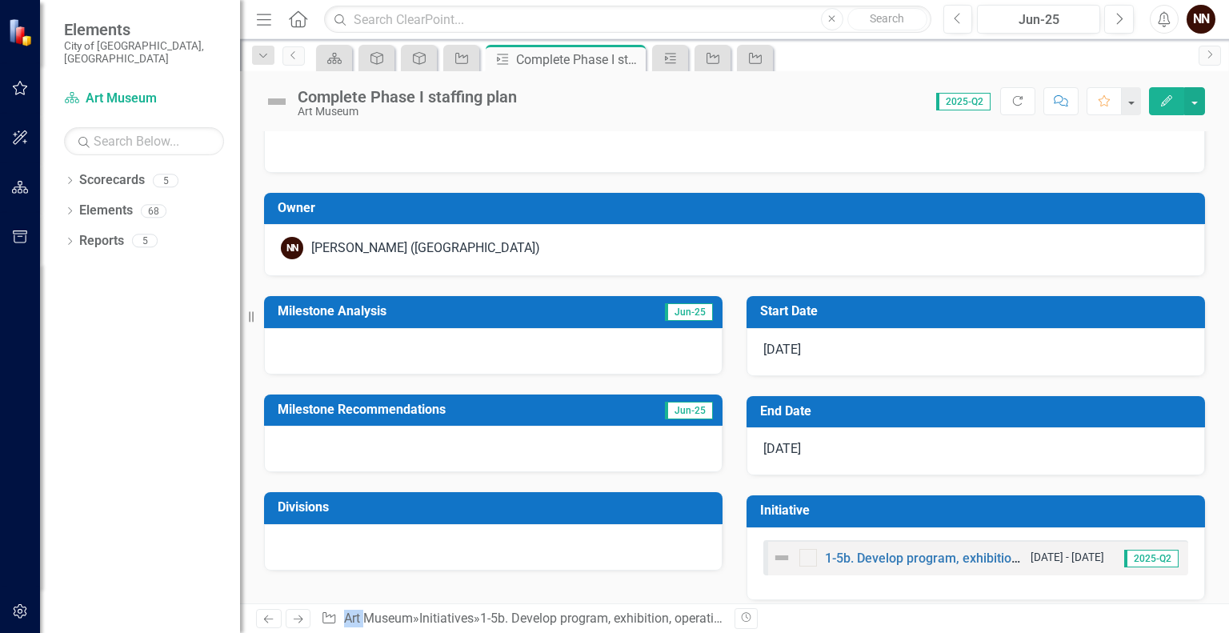
click at [1165, 101] on icon "Edit" at bounding box center [1167, 100] width 14 height 11
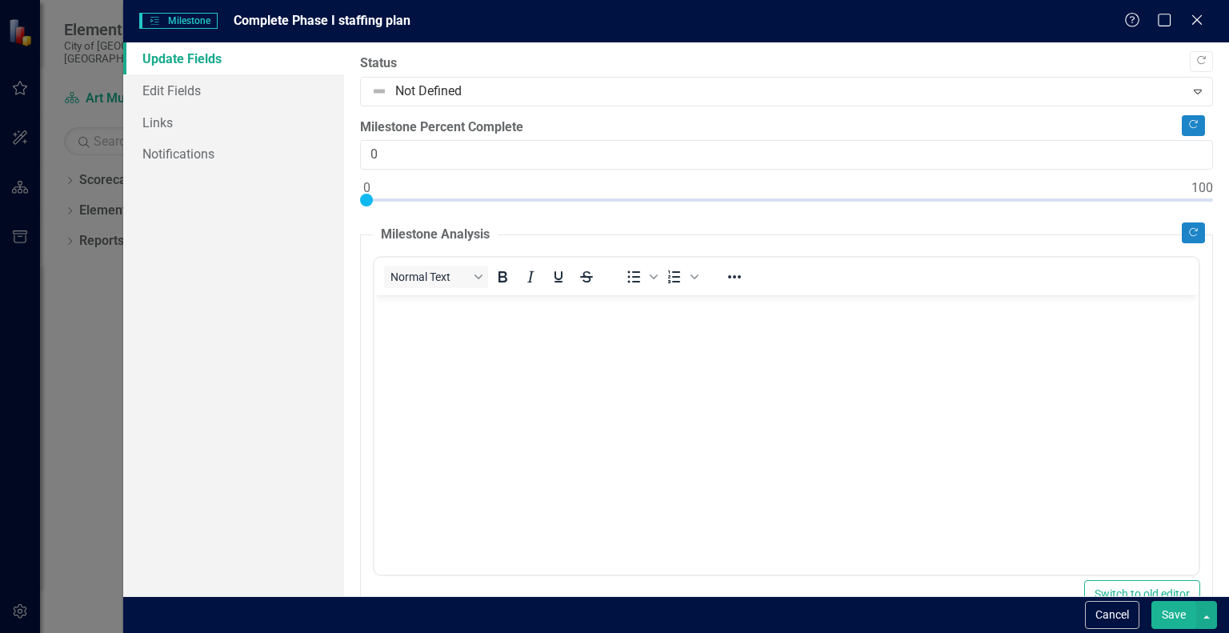
scroll to position [0, 0]
click at [200, 86] on link "Edit Fields" at bounding box center [233, 90] width 221 height 32
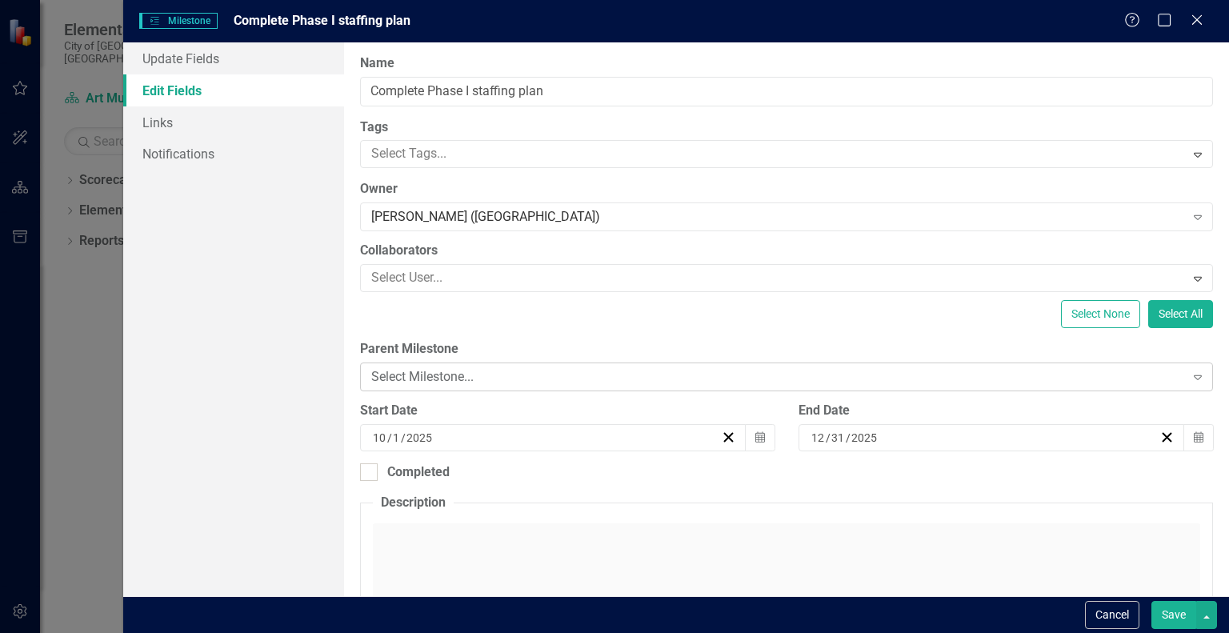
click at [512, 371] on div "Select Milestone..." at bounding box center [777, 377] width 813 height 18
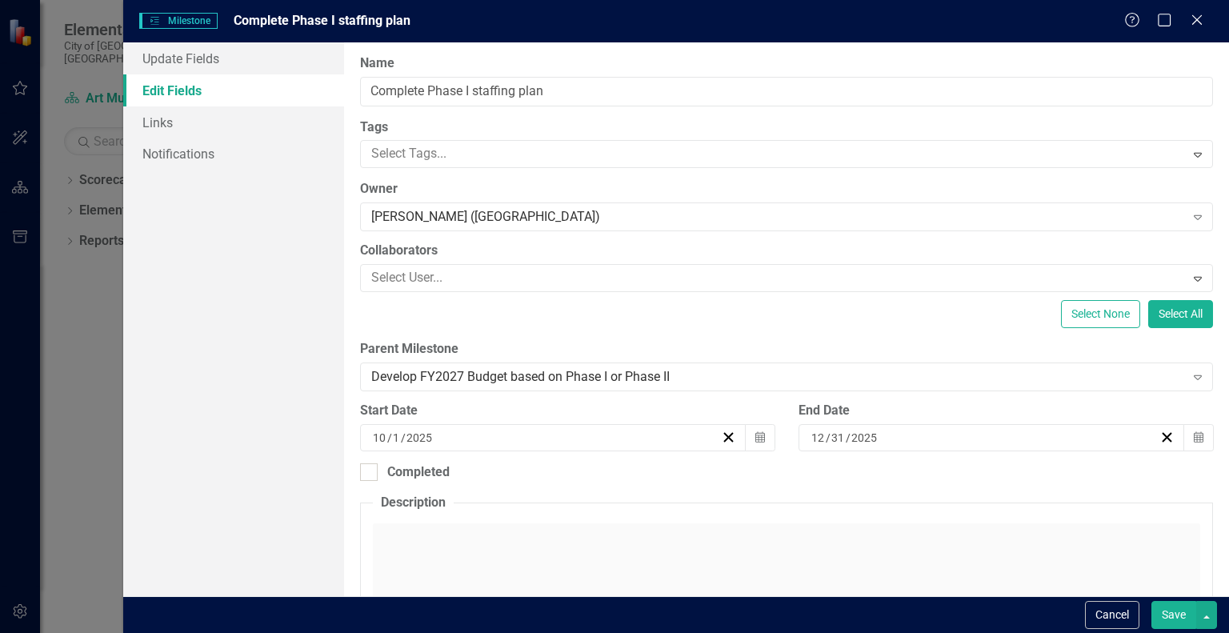
click at [1173, 612] on button "Save" at bounding box center [1174, 615] width 45 height 28
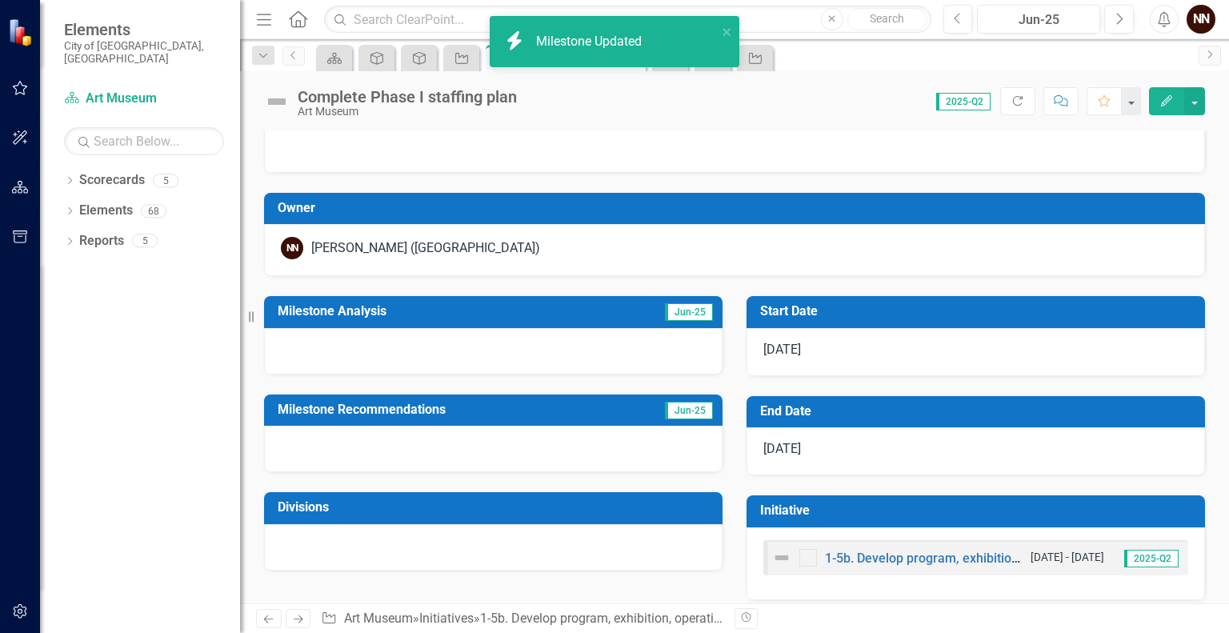
scroll to position [47, 0]
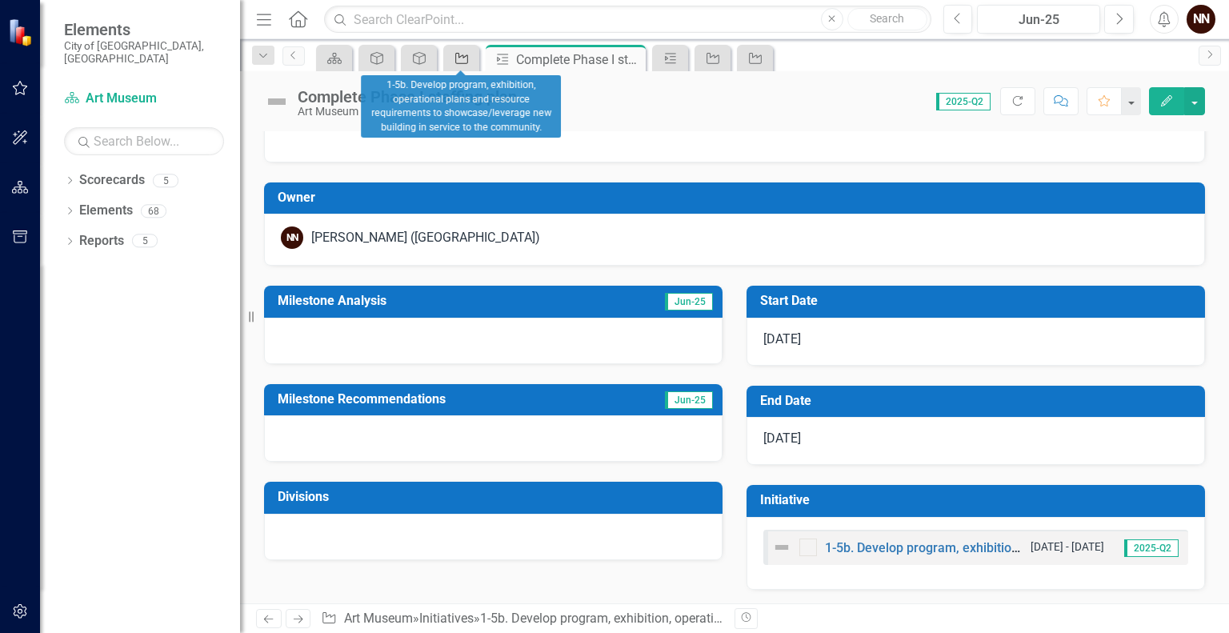
click at [459, 53] on icon at bounding box center [461, 58] width 13 height 11
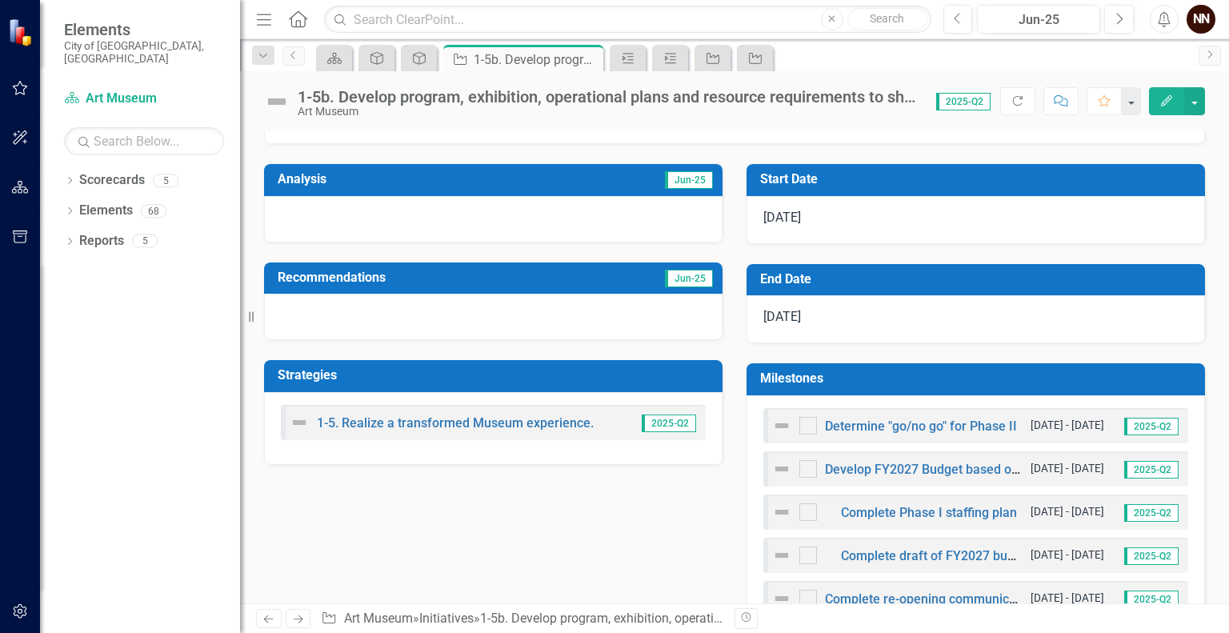
scroll to position [279, 0]
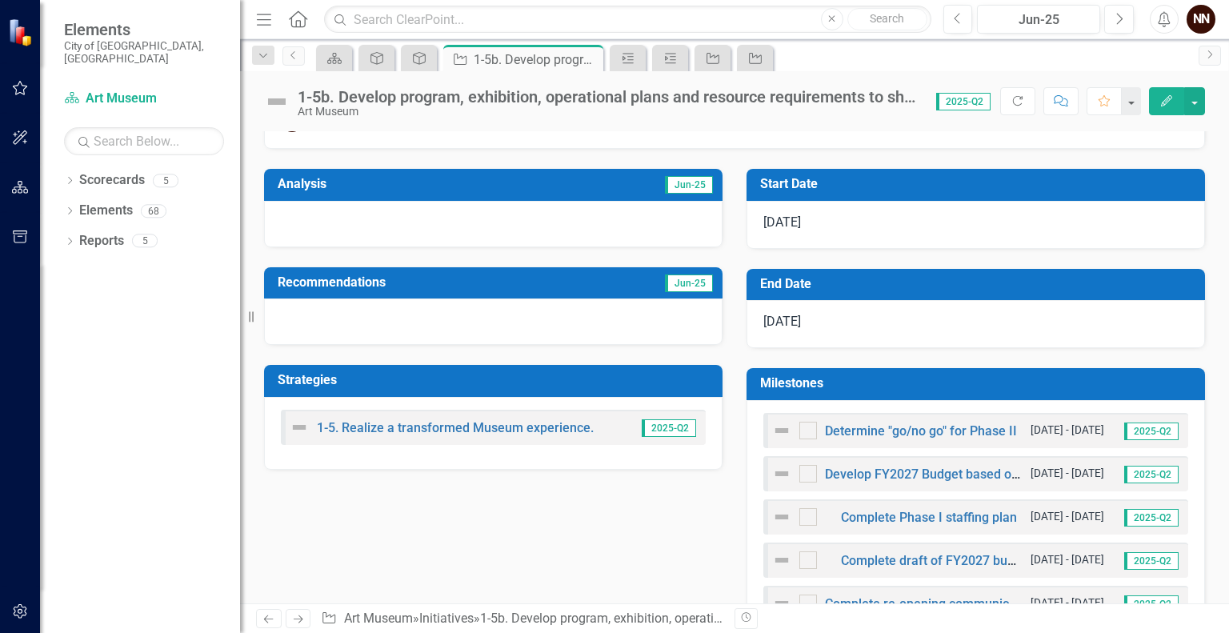
click at [1072, 379] on h3 "Milestones" at bounding box center [978, 383] width 437 height 14
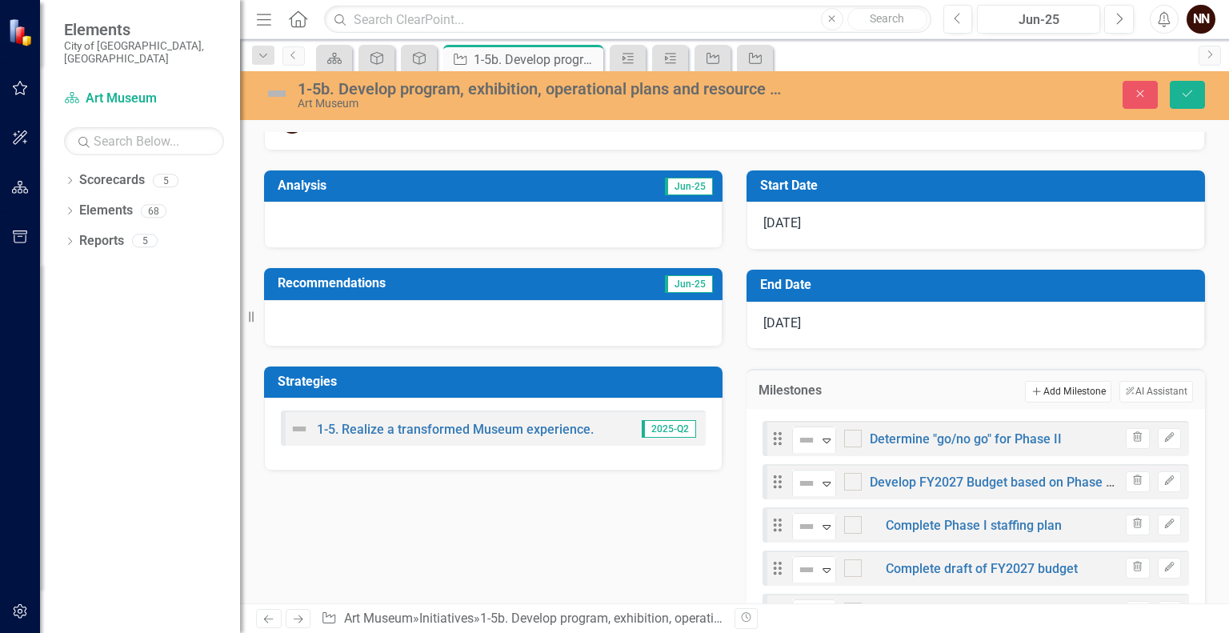
click at [1057, 387] on button "Add Add Milestone" at bounding box center [1068, 391] width 86 height 21
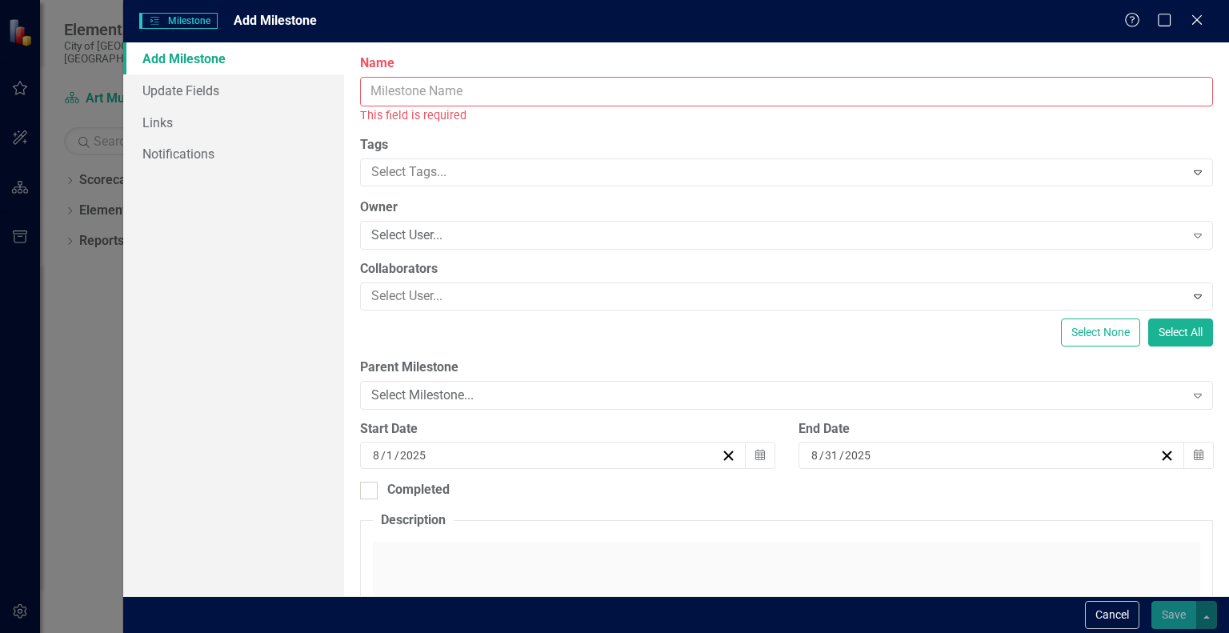
click at [810, 92] on input "Name" at bounding box center [786, 92] width 853 height 30
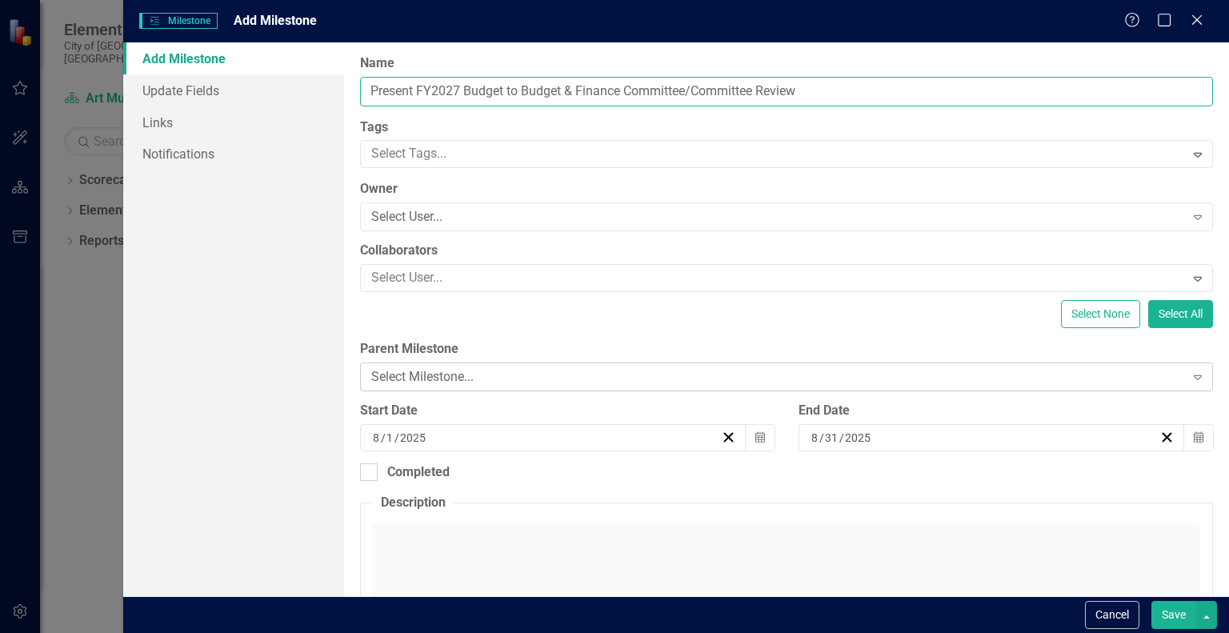
type input "Present FY2027 Budget to Budget & Finance Committee/Committee Review"
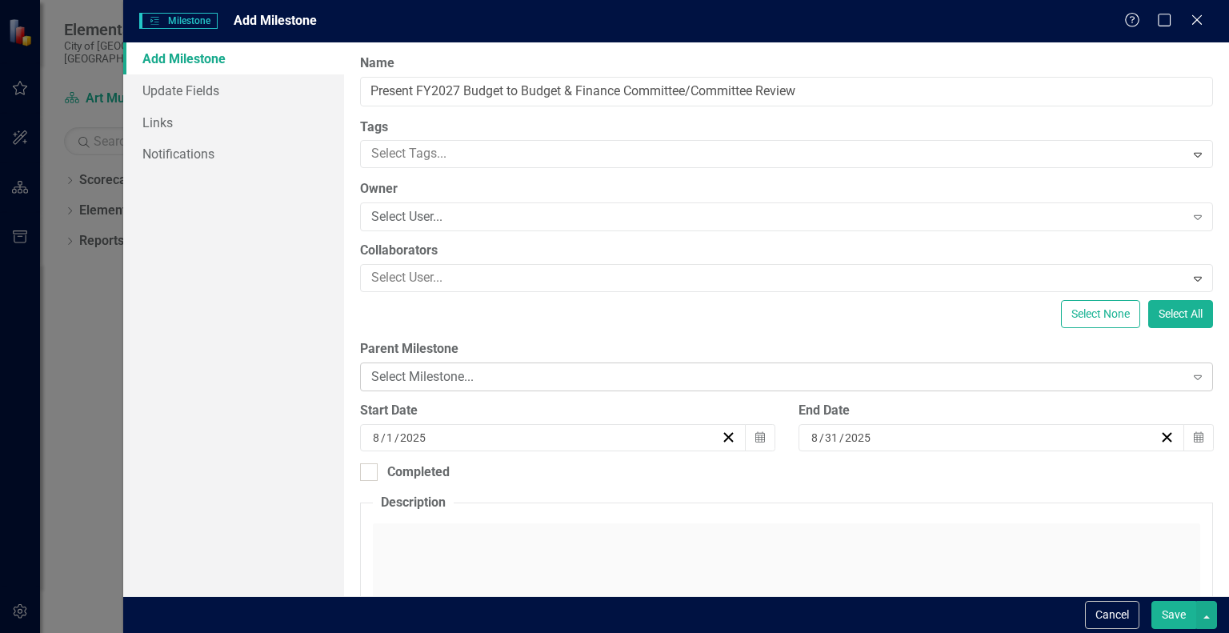
click at [699, 368] on div "Select Milestone..." at bounding box center [777, 377] width 813 height 18
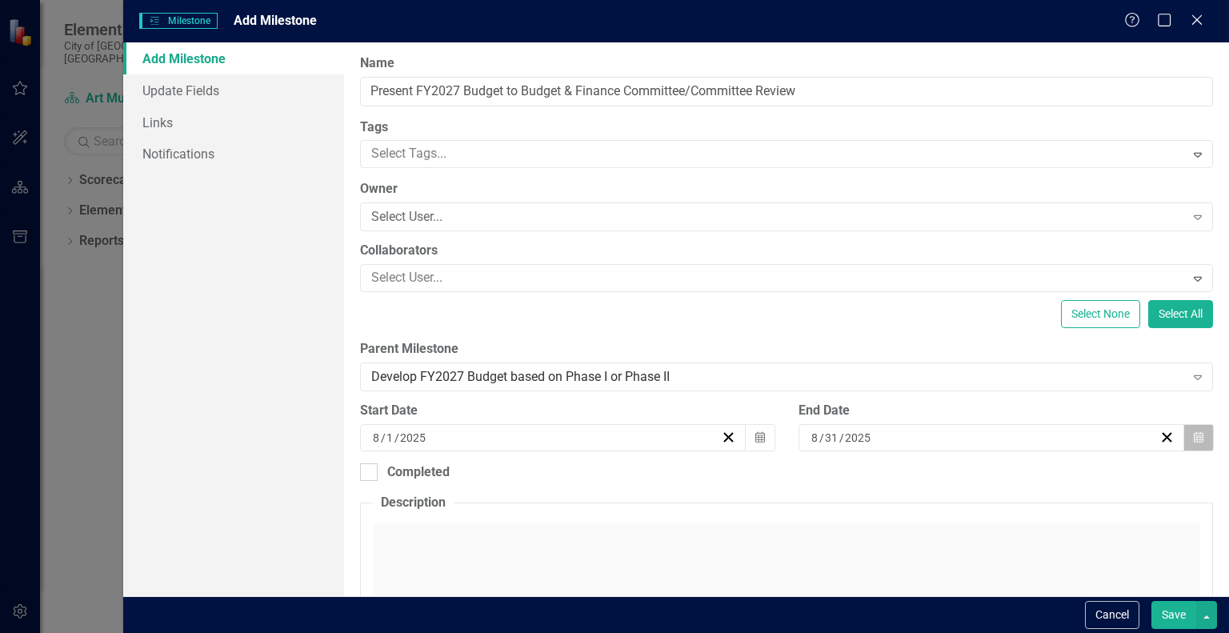
click at [1194, 441] on icon "button" at bounding box center [1199, 436] width 10 height 11
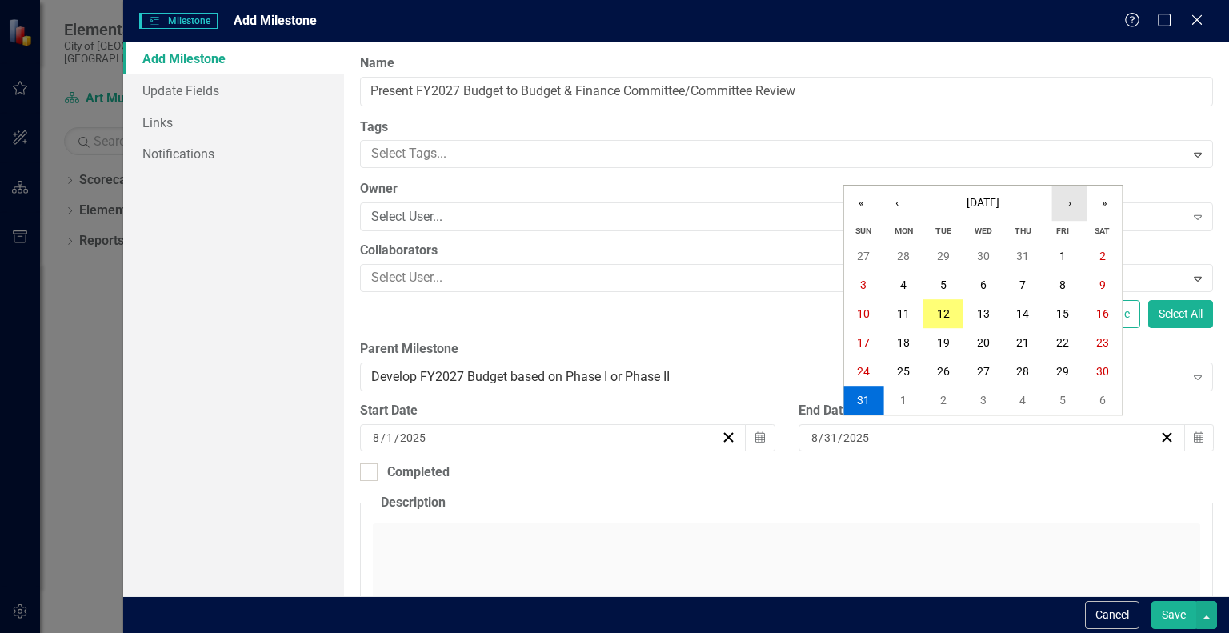
click at [1072, 203] on button "›" at bounding box center [1069, 203] width 35 height 35
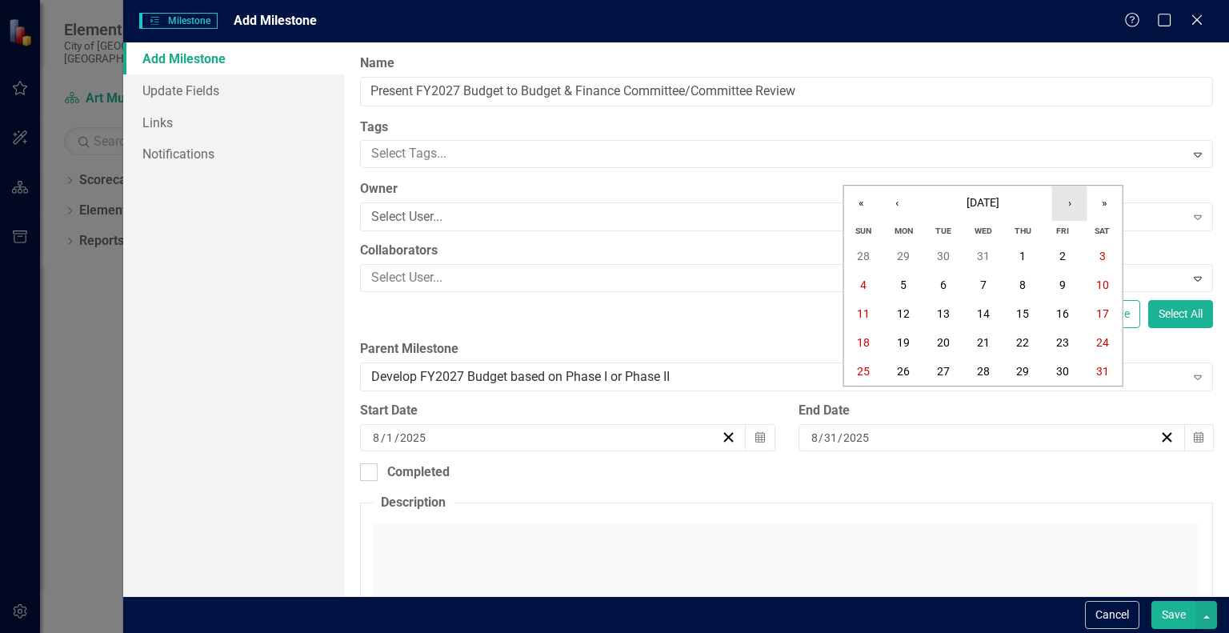
click at [1072, 203] on button "›" at bounding box center [1069, 203] width 35 height 35
click at [1028, 315] on abbr "19" at bounding box center [1022, 313] width 13 height 13
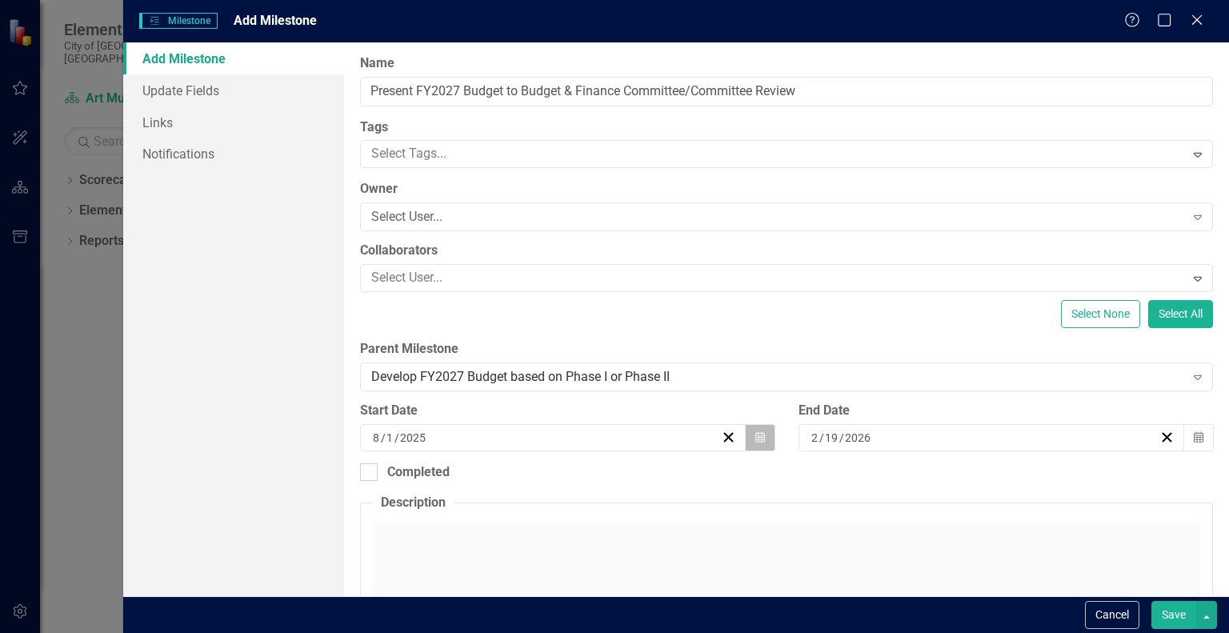
click at [756, 439] on icon "button" at bounding box center [761, 436] width 10 height 11
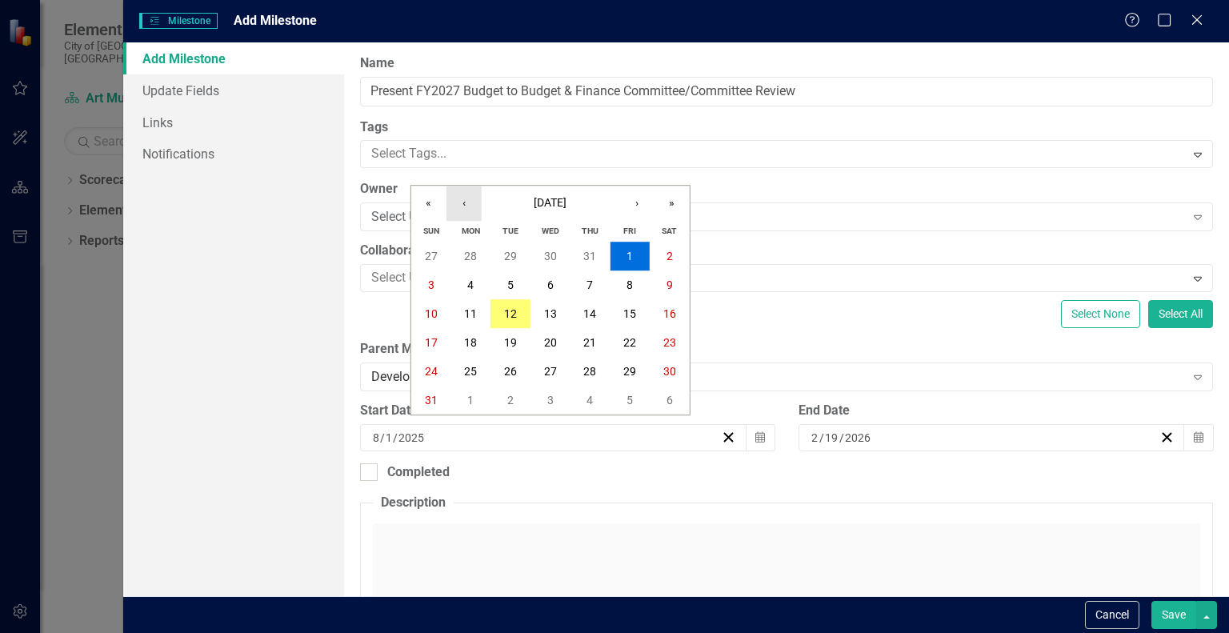
click at [463, 201] on button "‹" at bounding box center [464, 203] width 35 height 35
click at [633, 210] on button "›" at bounding box center [636, 203] width 35 height 35
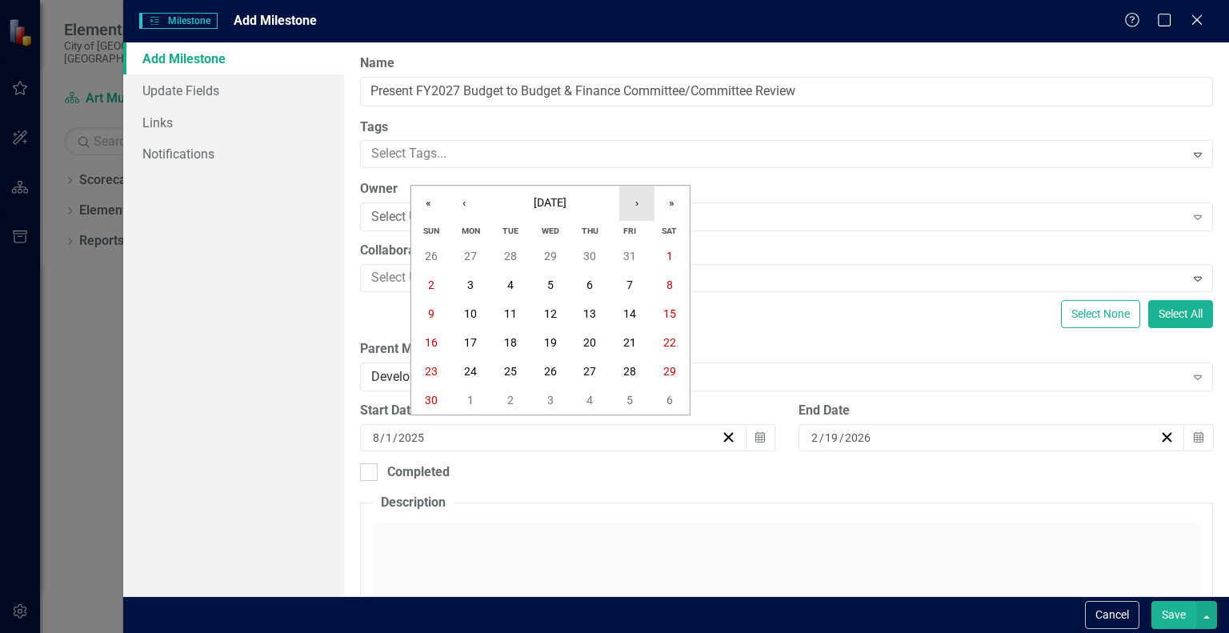
click at [633, 210] on button "›" at bounding box center [636, 203] width 35 height 35
click at [627, 281] on abbr "9" at bounding box center [630, 285] width 6 height 13
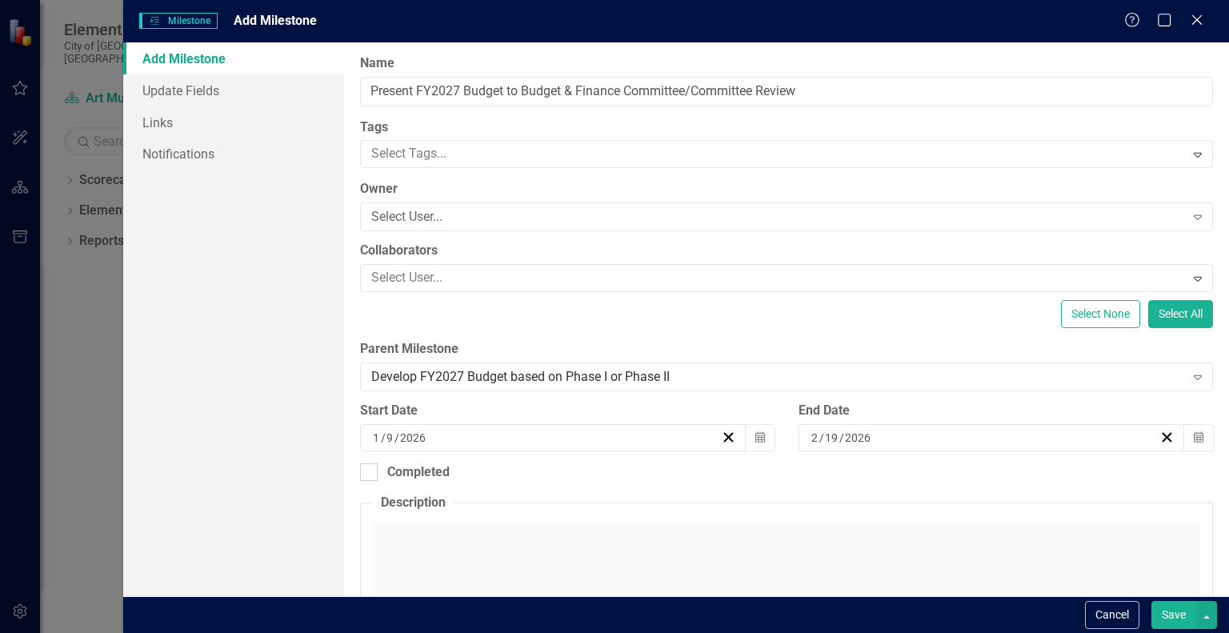
click at [1172, 618] on button "Save" at bounding box center [1174, 615] width 45 height 28
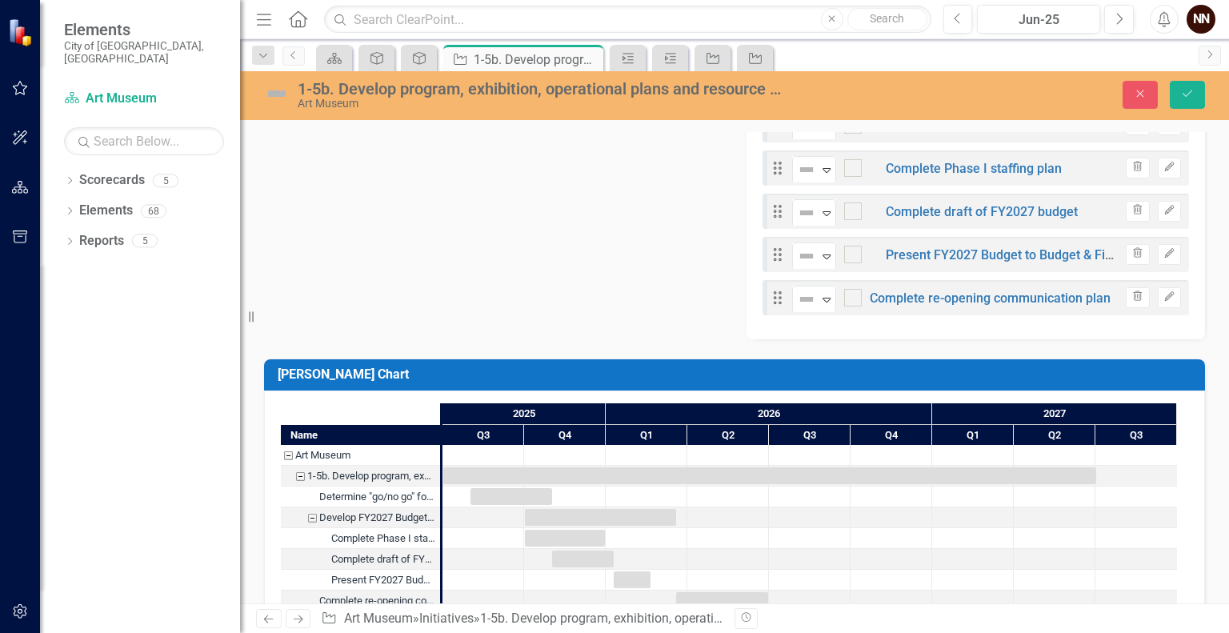
scroll to position [674, 0]
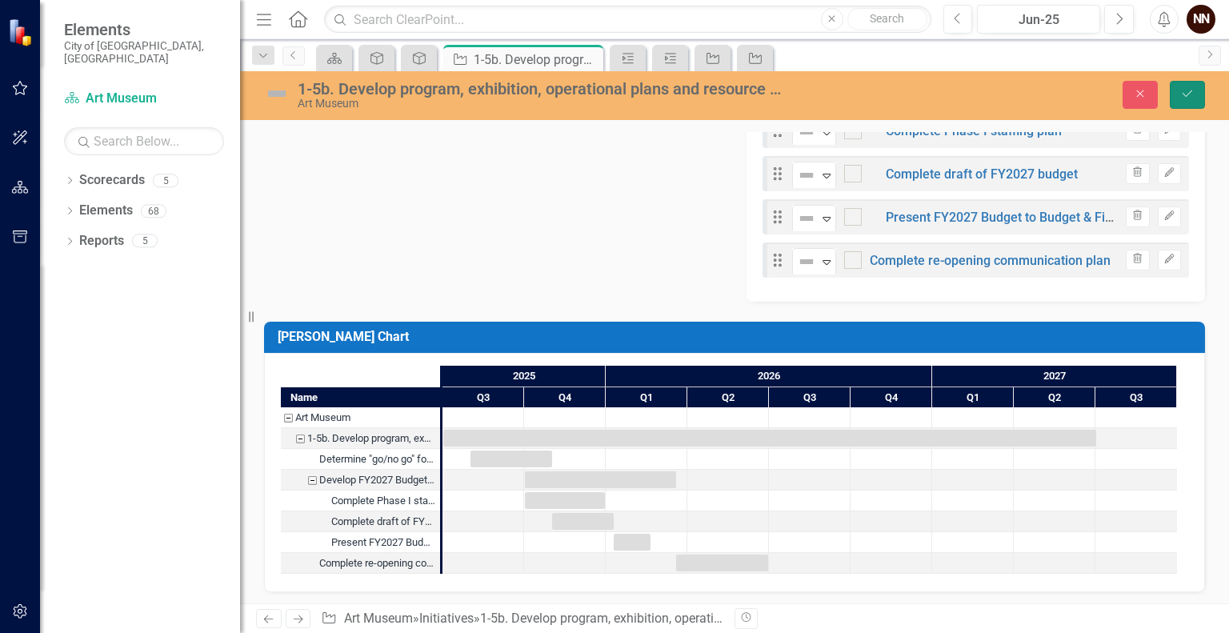
click at [1199, 85] on button "Save" at bounding box center [1187, 95] width 35 height 28
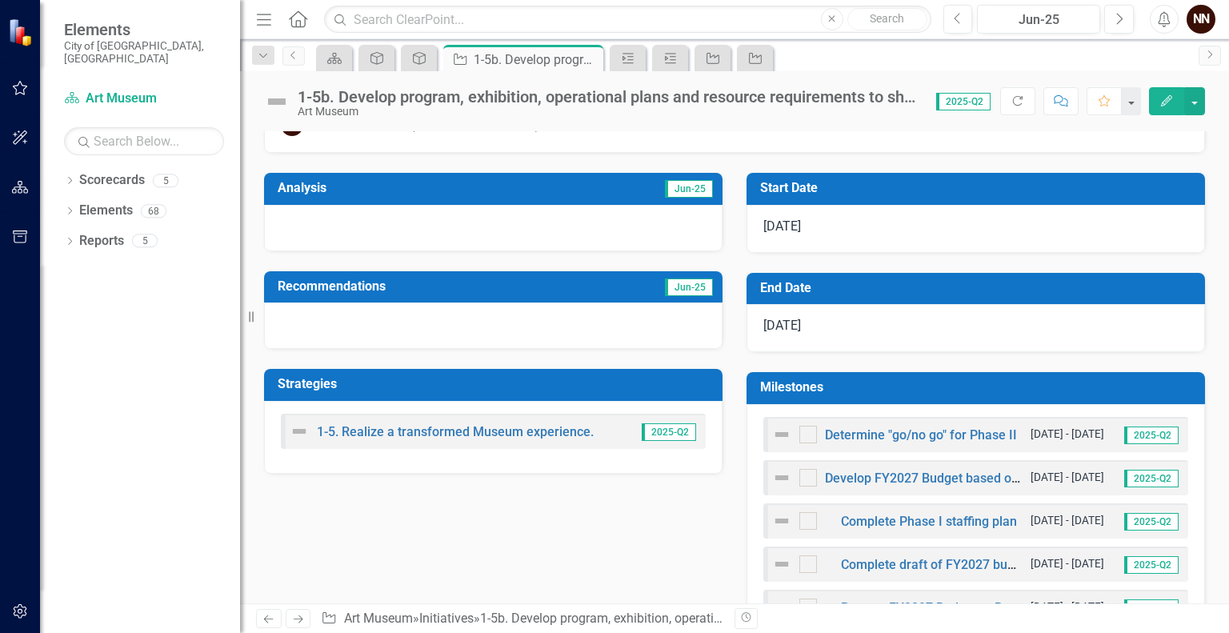
scroll to position [383, 0]
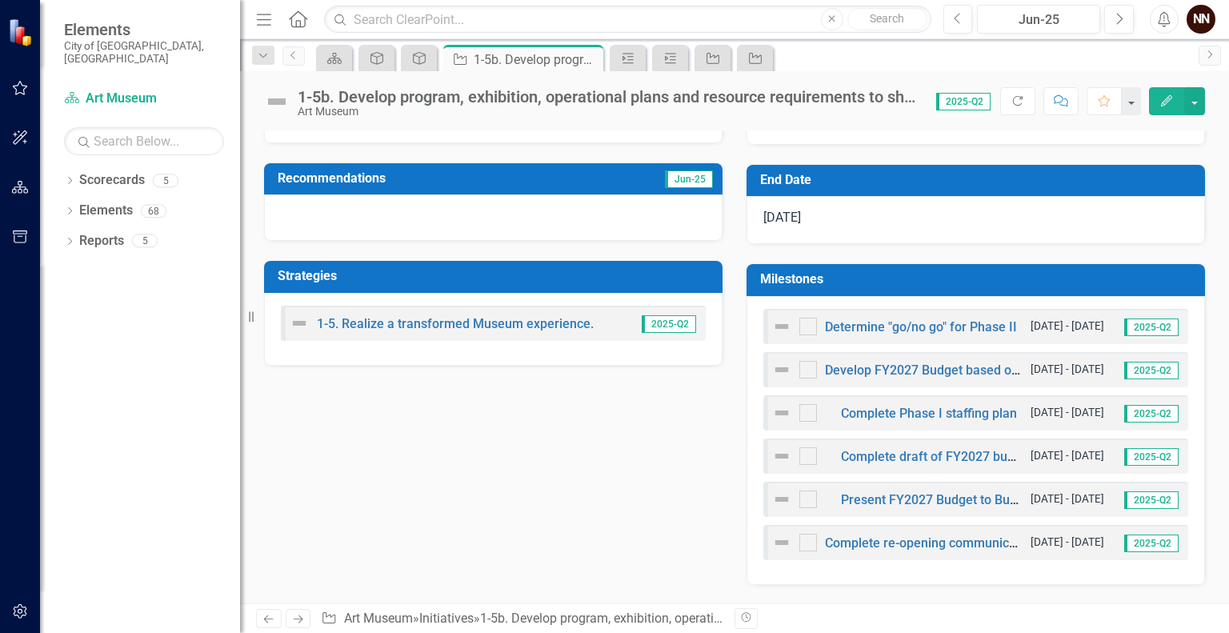
click at [1065, 280] on h3 "Milestones" at bounding box center [978, 279] width 437 height 14
click at [1060, 280] on h3 "Milestones" at bounding box center [978, 279] width 437 height 14
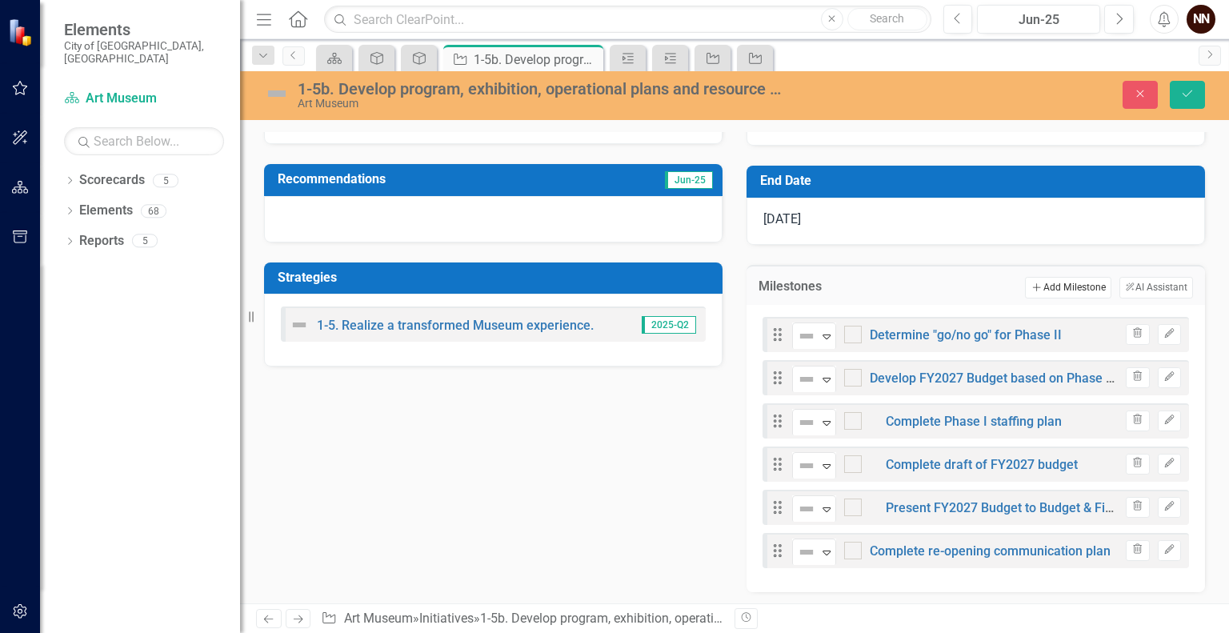
click at [1072, 291] on button "Add Add Milestone" at bounding box center [1068, 287] width 86 height 21
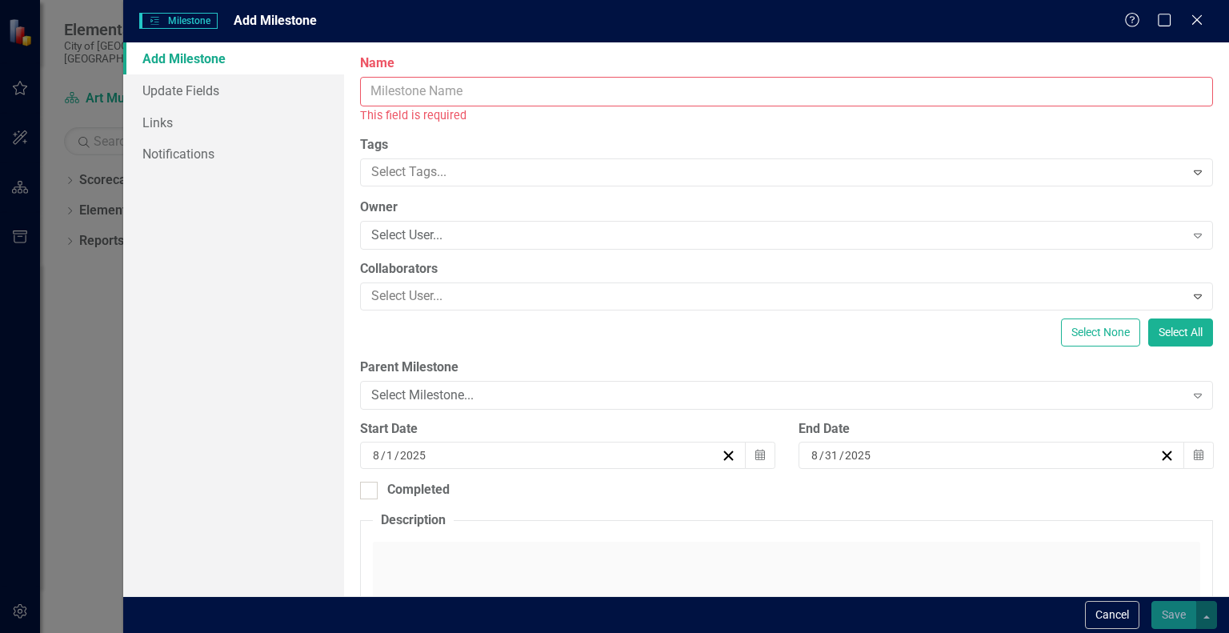
click at [707, 90] on input "Name" at bounding box center [786, 92] width 853 height 30
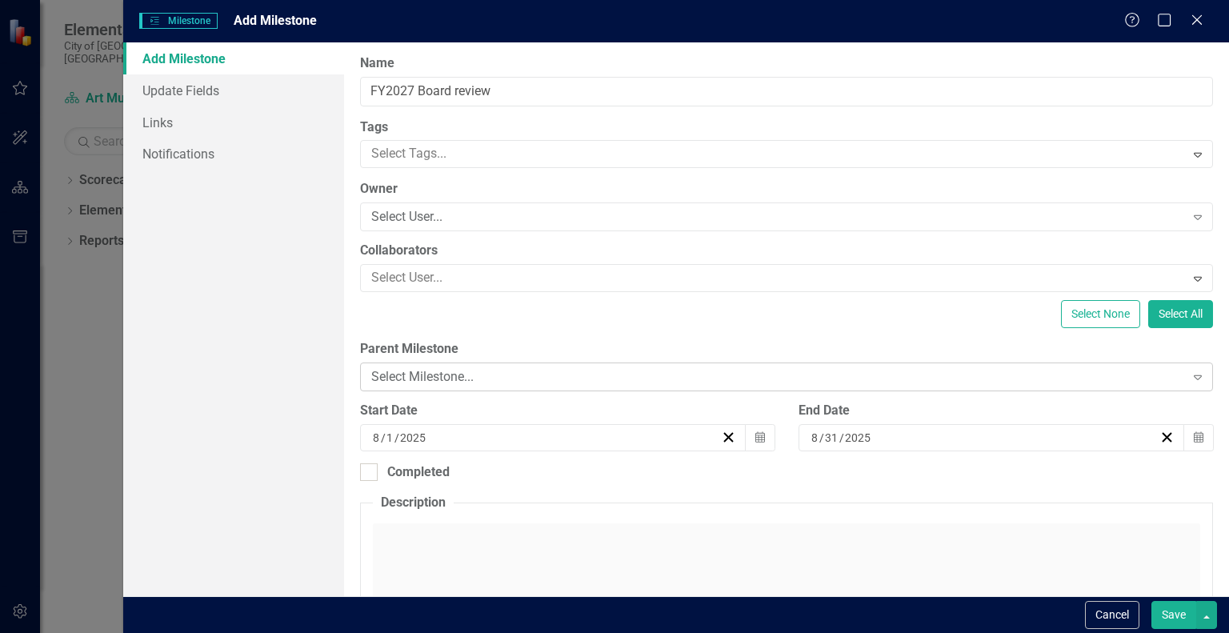
click at [748, 379] on div "Select Milestone..." at bounding box center [777, 377] width 813 height 18
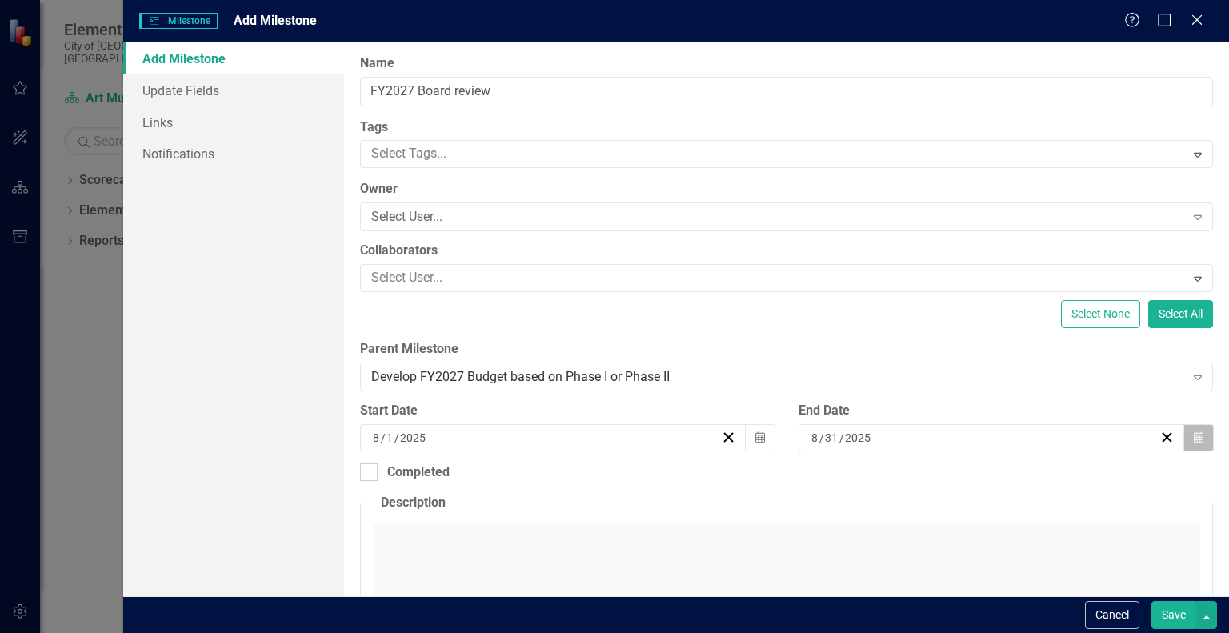
click at [1193, 438] on button "Calendar" at bounding box center [1199, 437] width 30 height 27
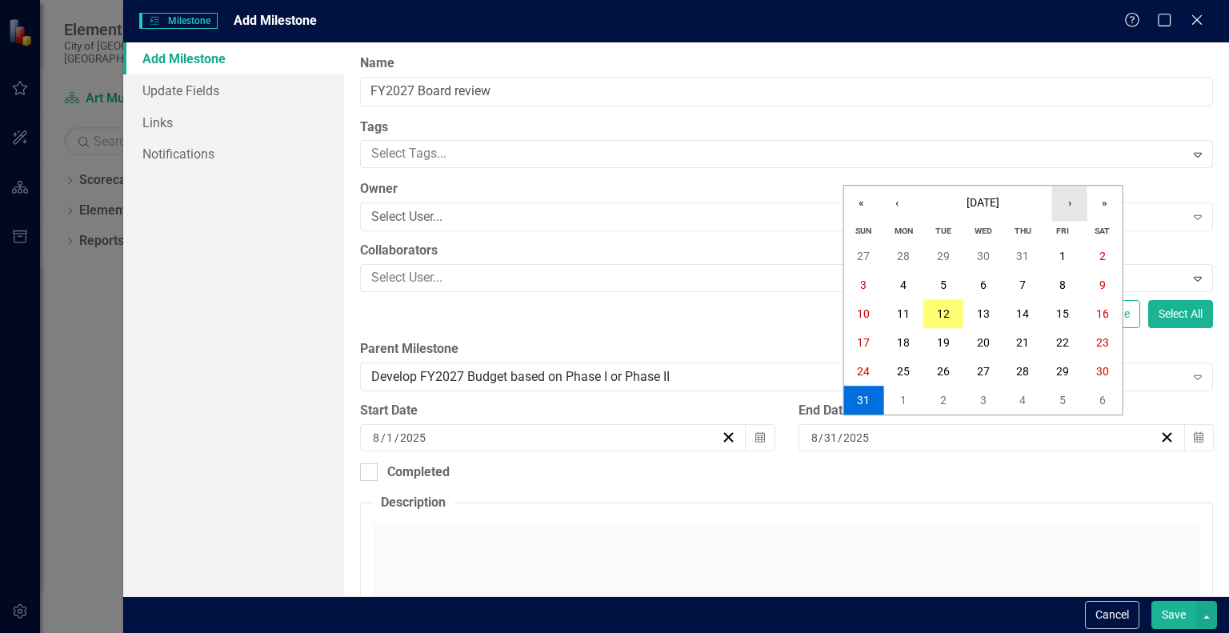
click at [1072, 204] on button "›" at bounding box center [1069, 203] width 35 height 35
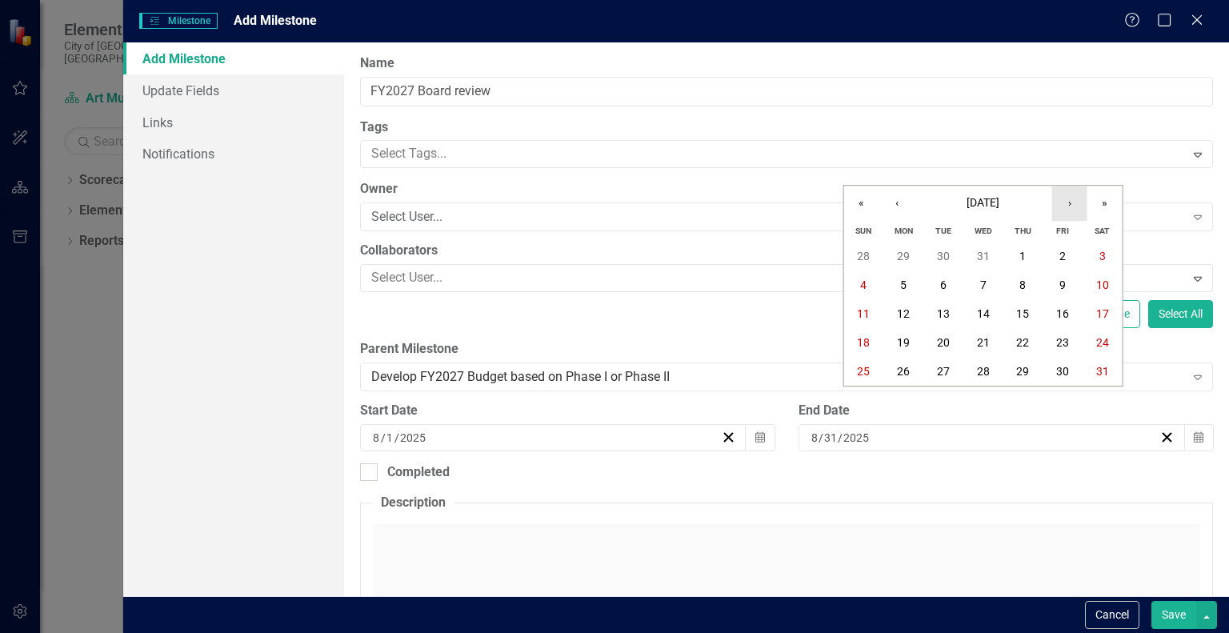
click at [1072, 204] on button "›" at bounding box center [1069, 203] width 35 height 35
click at [1031, 310] on button "19" at bounding box center [1023, 313] width 40 height 29
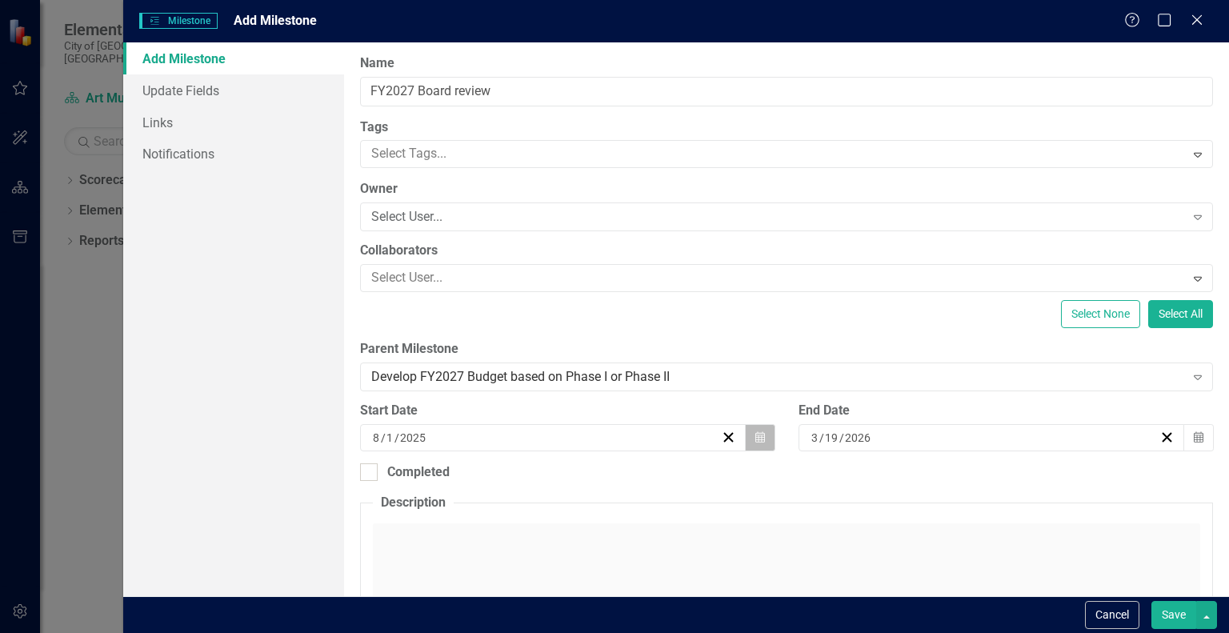
click at [756, 435] on icon "Calendar" at bounding box center [761, 437] width 10 height 11
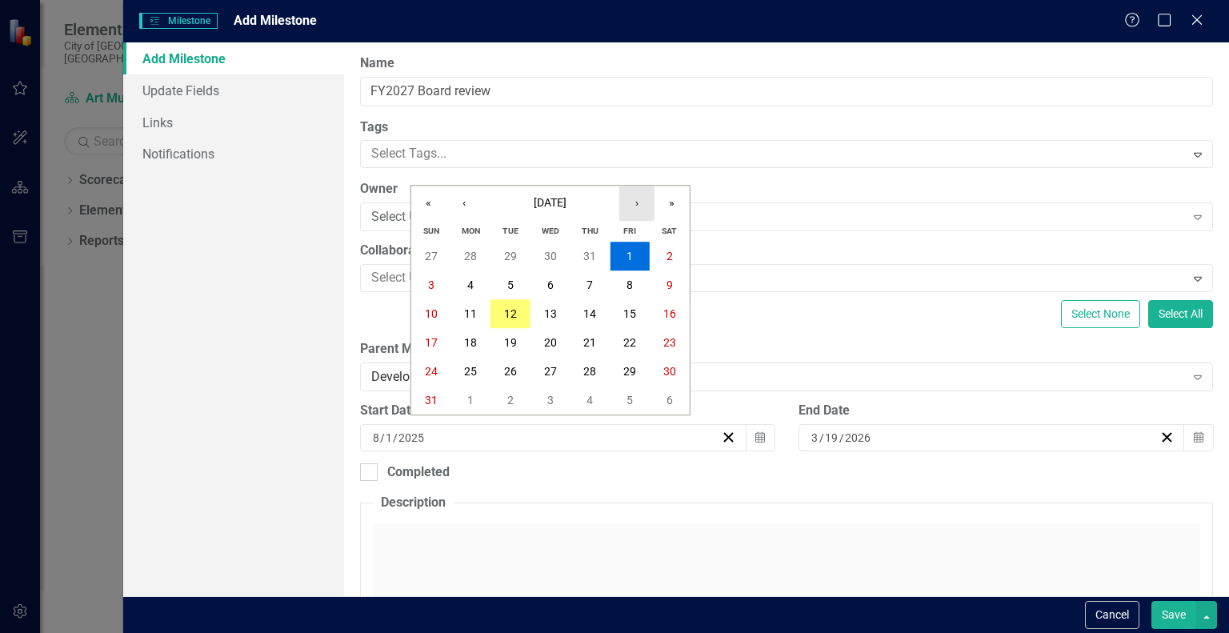
click at [638, 204] on button "›" at bounding box center [636, 203] width 35 height 35
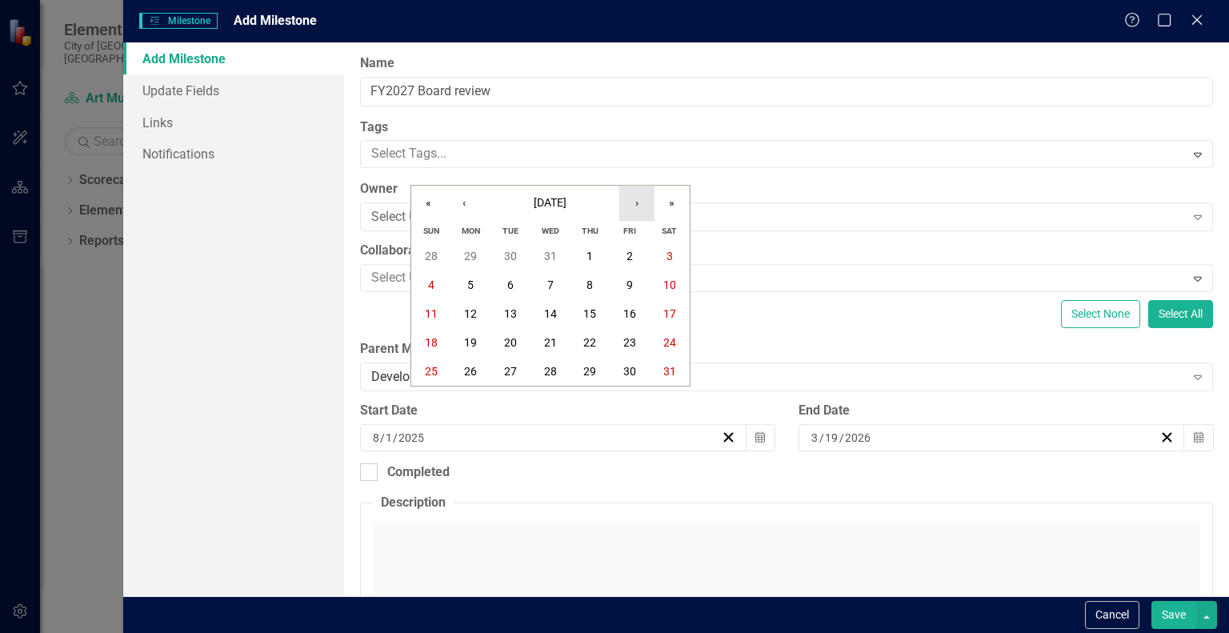
click at [638, 204] on button "›" at bounding box center [636, 203] width 35 height 35
click at [588, 307] on abbr "19" at bounding box center [589, 313] width 13 height 13
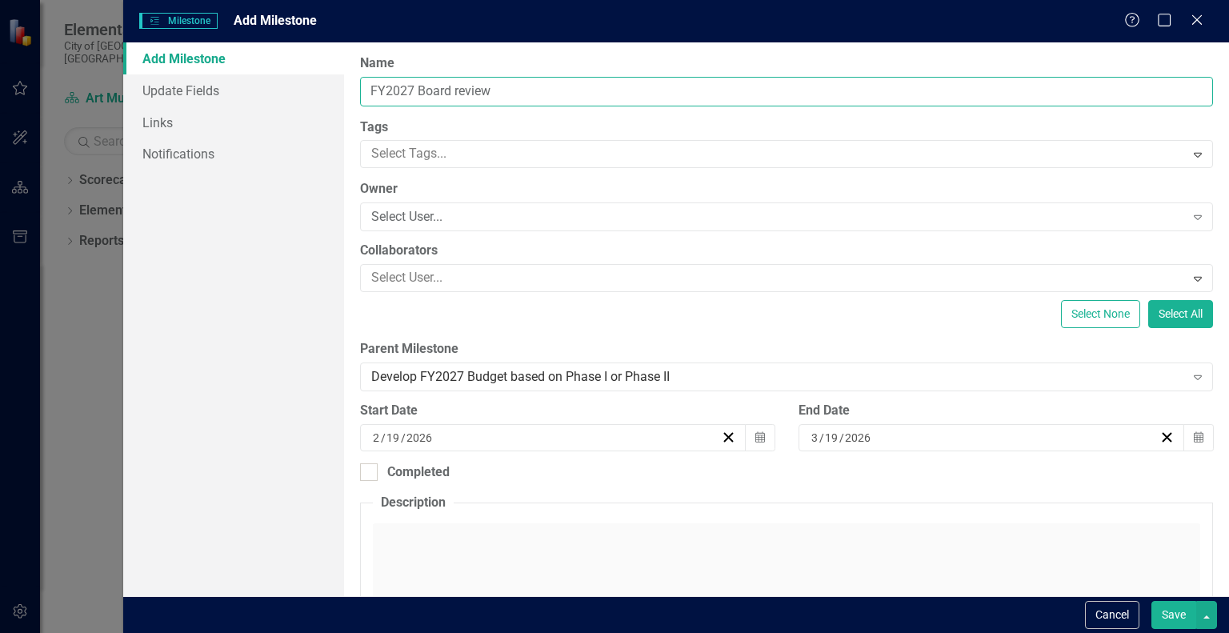
click at [504, 95] on input "FY2027 Board review" at bounding box center [786, 92] width 853 height 30
type input "FY2027 Board review and adoption."
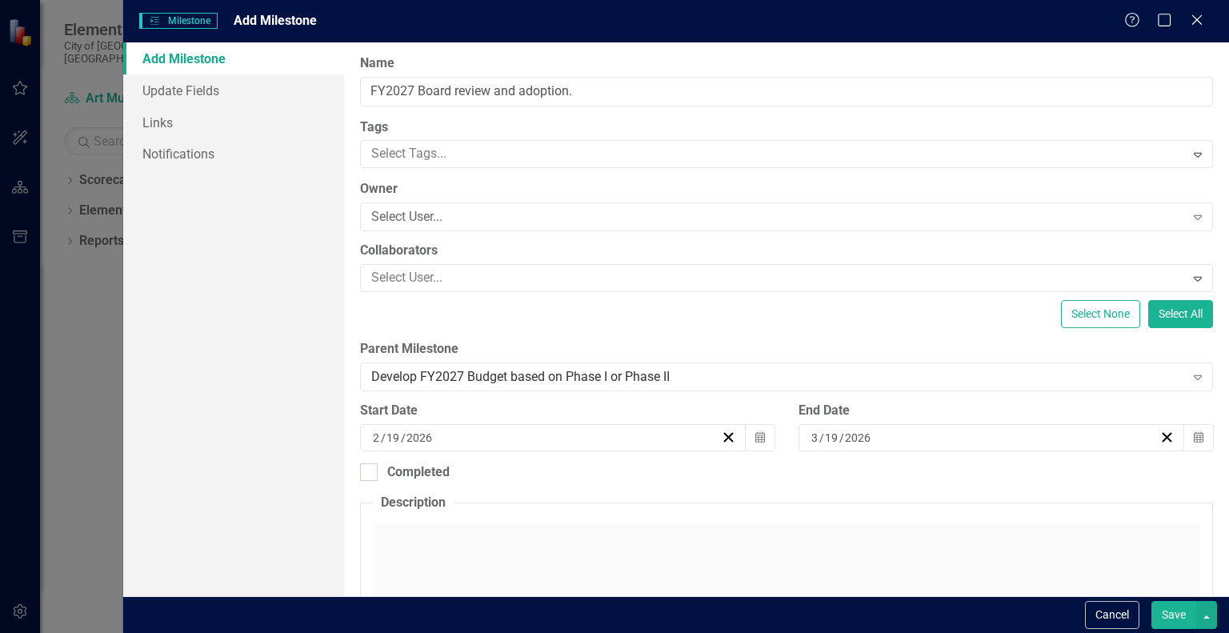
click at [1169, 607] on button "Save" at bounding box center [1174, 615] width 45 height 28
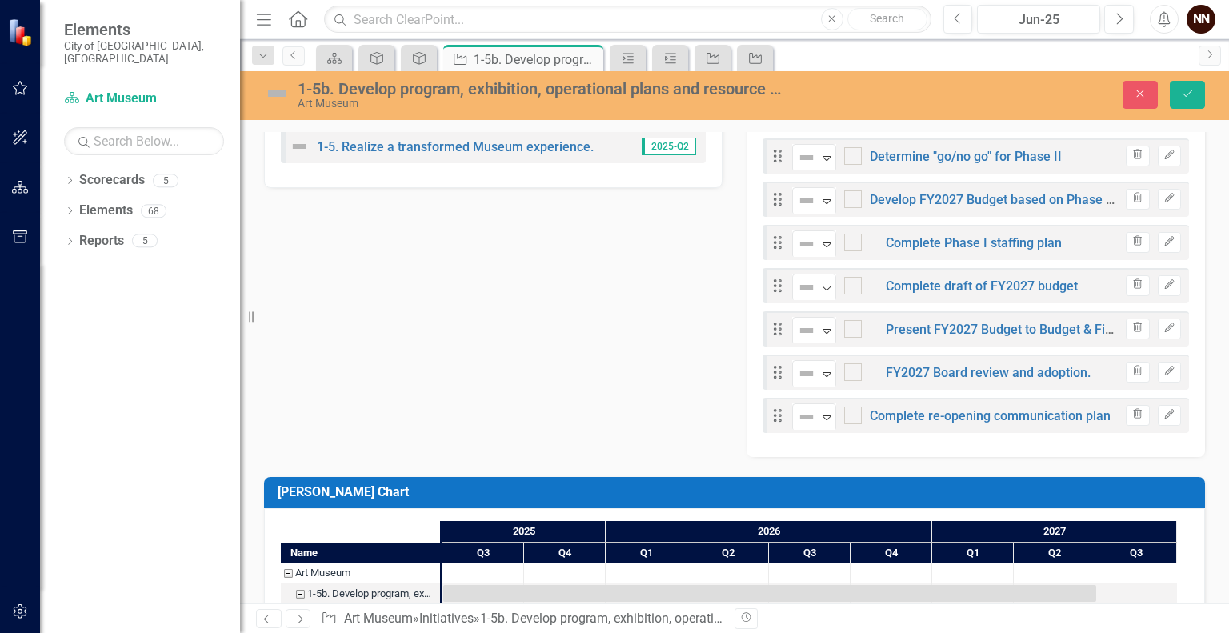
scroll to position [542, 0]
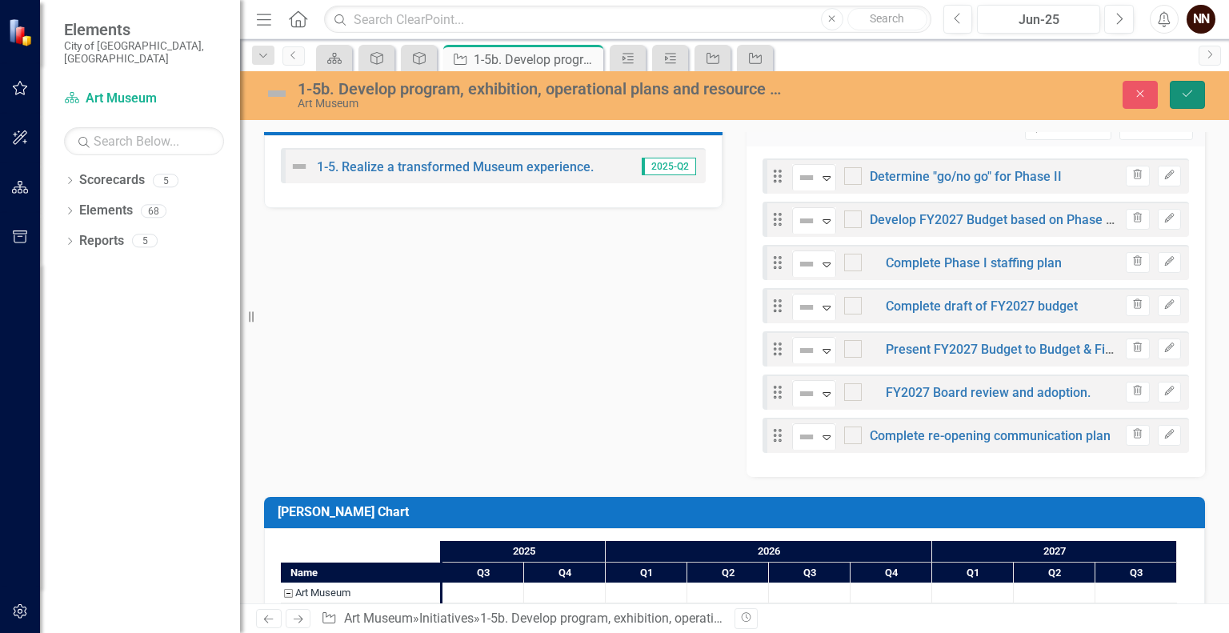
click at [1193, 90] on icon "Save" at bounding box center [1188, 93] width 14 height 11
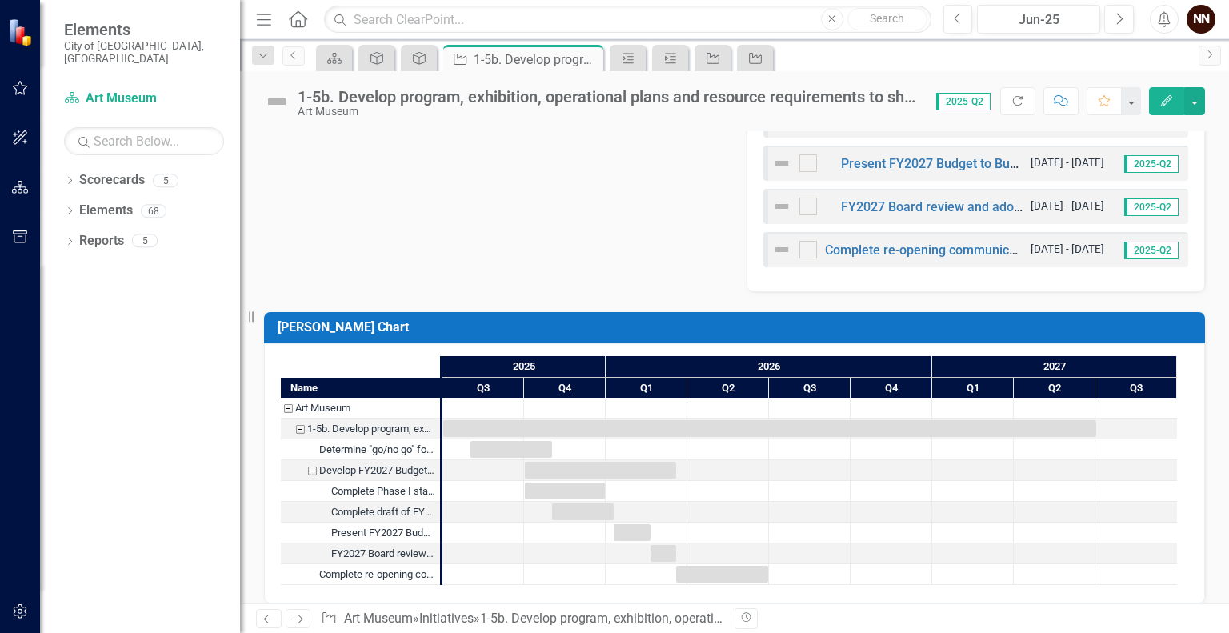
scroll to position [731, 0]
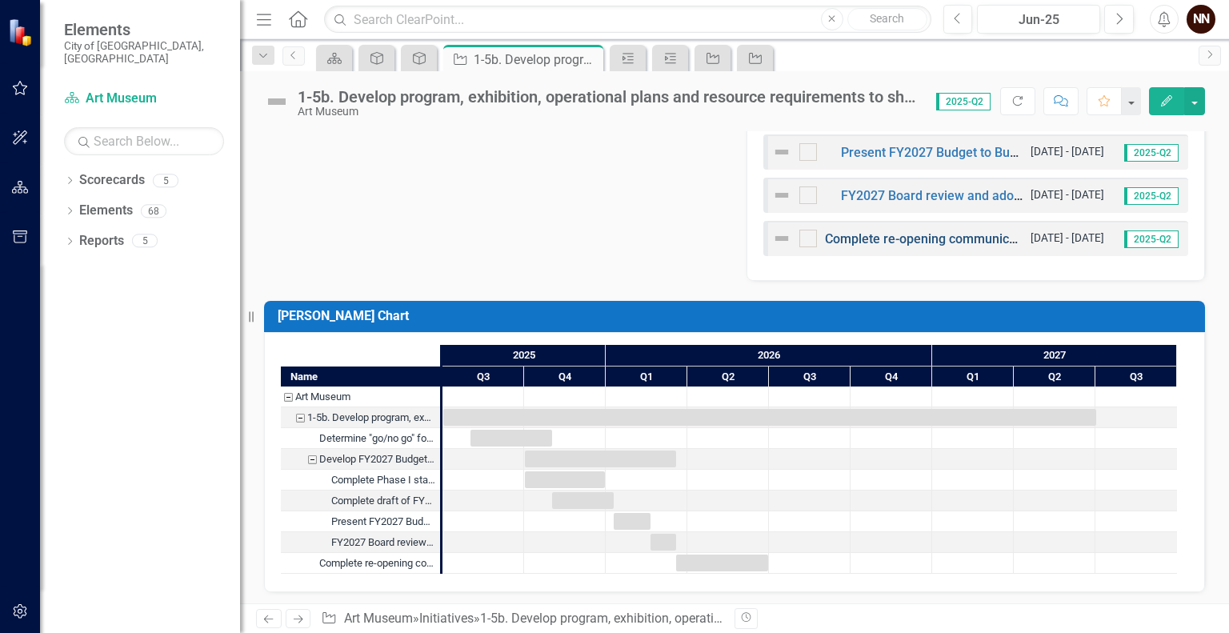
click at [919, 240] on link "Complete re-opening communication plan" at bounding box center [945, 238] width 241 height 15
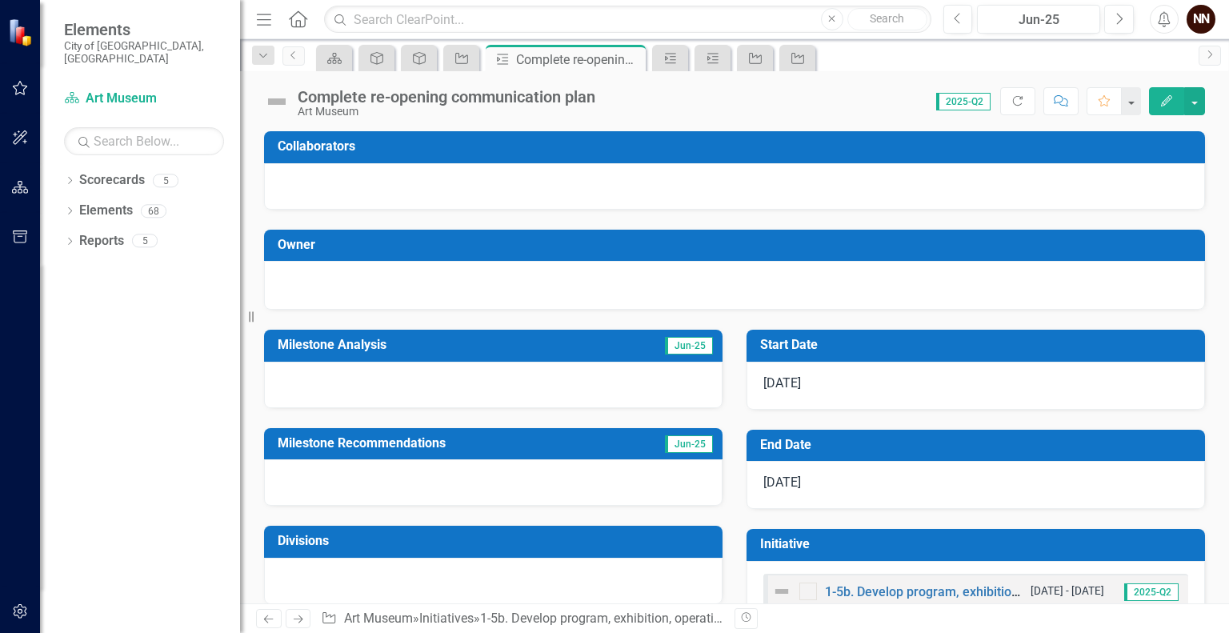
click at [611, 96] on div "Score: N/A 2025-Q2 Completed Refresh Comment Favorite Edit" at bounding box center [904, 100] width 602 height 27
click at [586, 98] on div "Complete re-opening communication plan" at bounding box center [447, 97] width 298 height 18
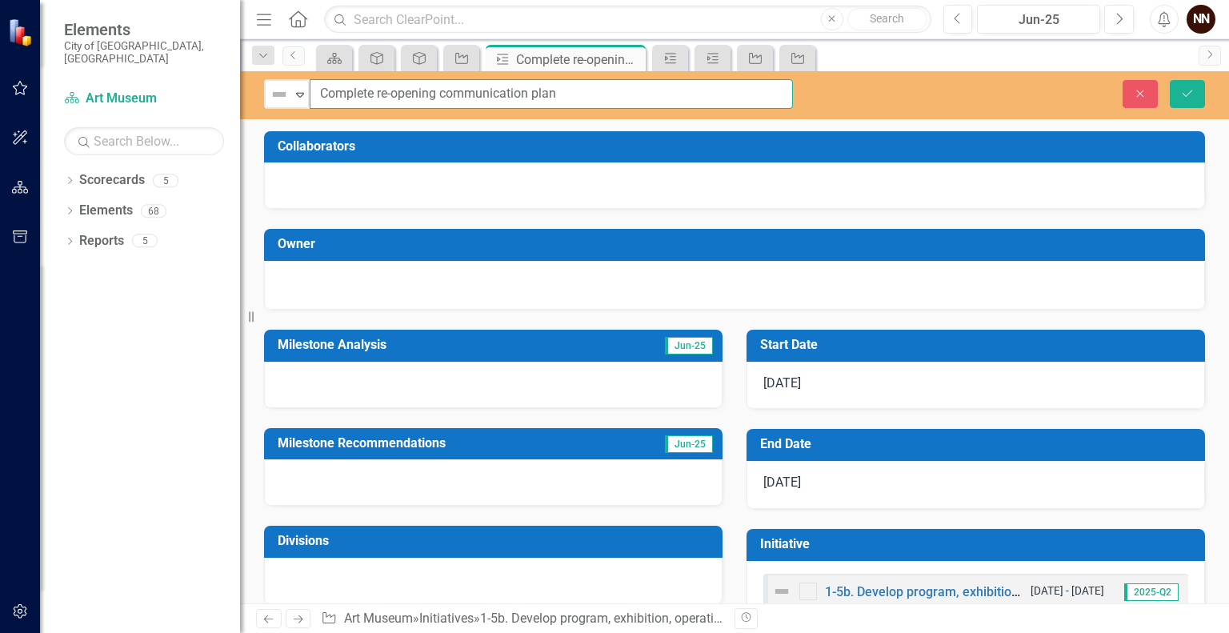
click at [568, 92] on input "Complete re-opening communication plan" at bounding box center [551, 94] width 483 height 30
type input "Complete re-opening communication plan for Phase I scenario."
click at [1181, 94] on icon "Save" at bounding box center [1188, 93] width 14 height 11
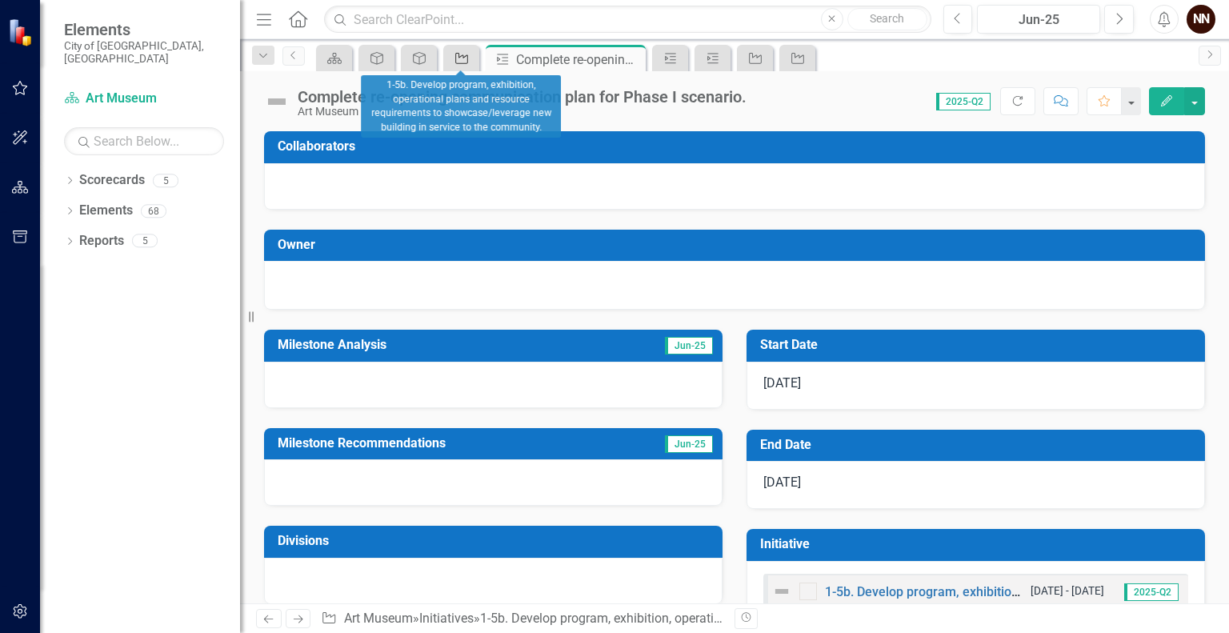
click at [452, 54] on div "Initiative" at bounding box center [458, 58] width 22 height 20
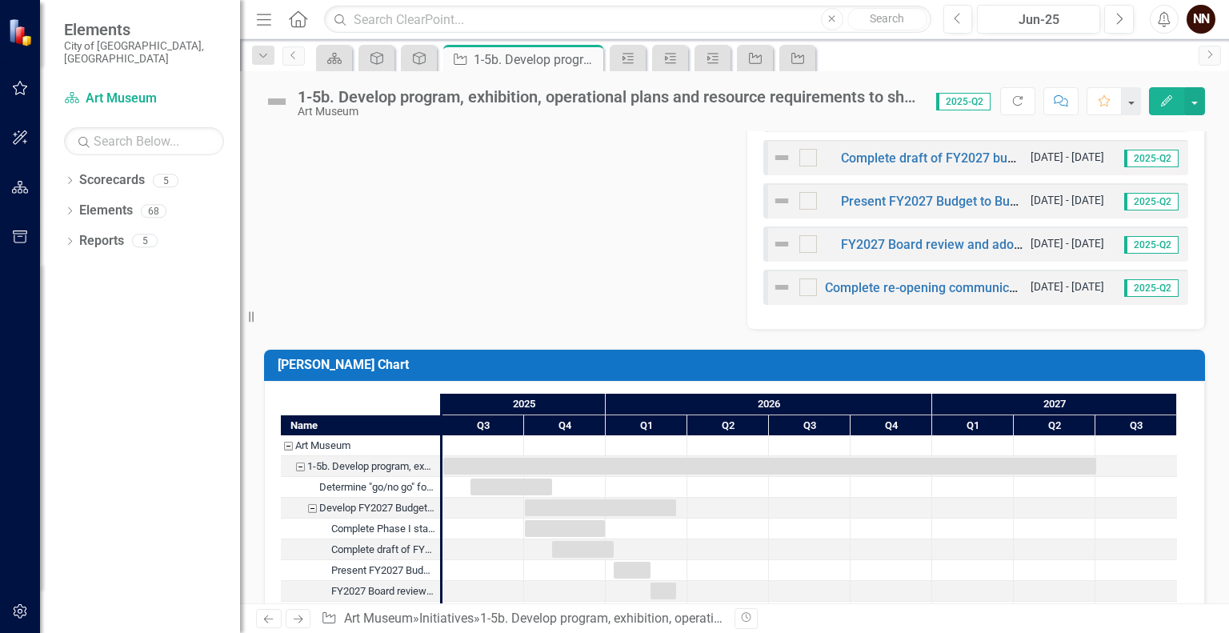
scroll to position [731, 0]
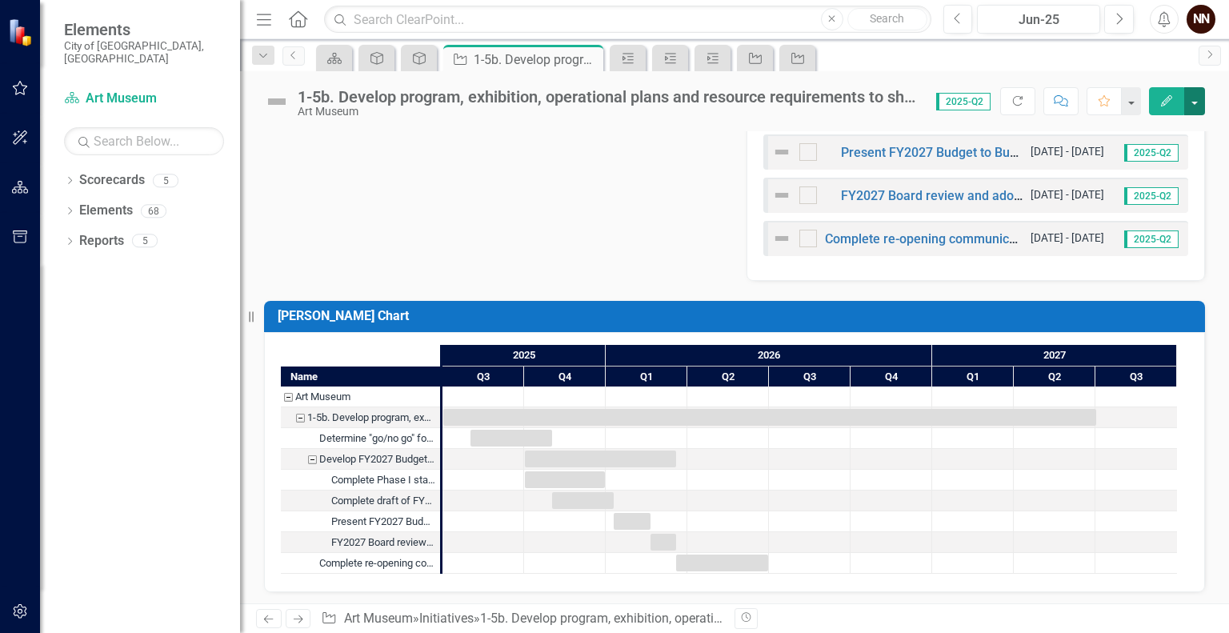
drag, startPoint x: 1172, startPoint y: 106, endPoint x: 1197, endPoint y: 102, distance: 26.1
click at [1191, 102] on button "button" at bounding box center [1195, 101] width 21 height 28
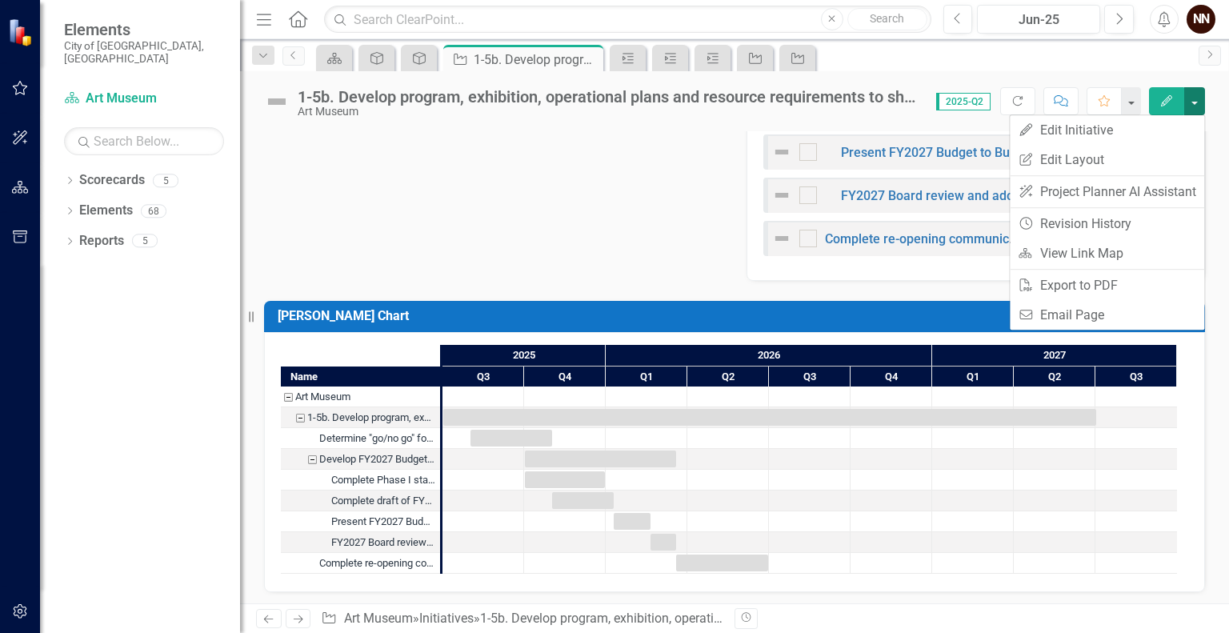
click at [1191, 102] on button "button" at bounding box center [1195, 101] width 21 height 28
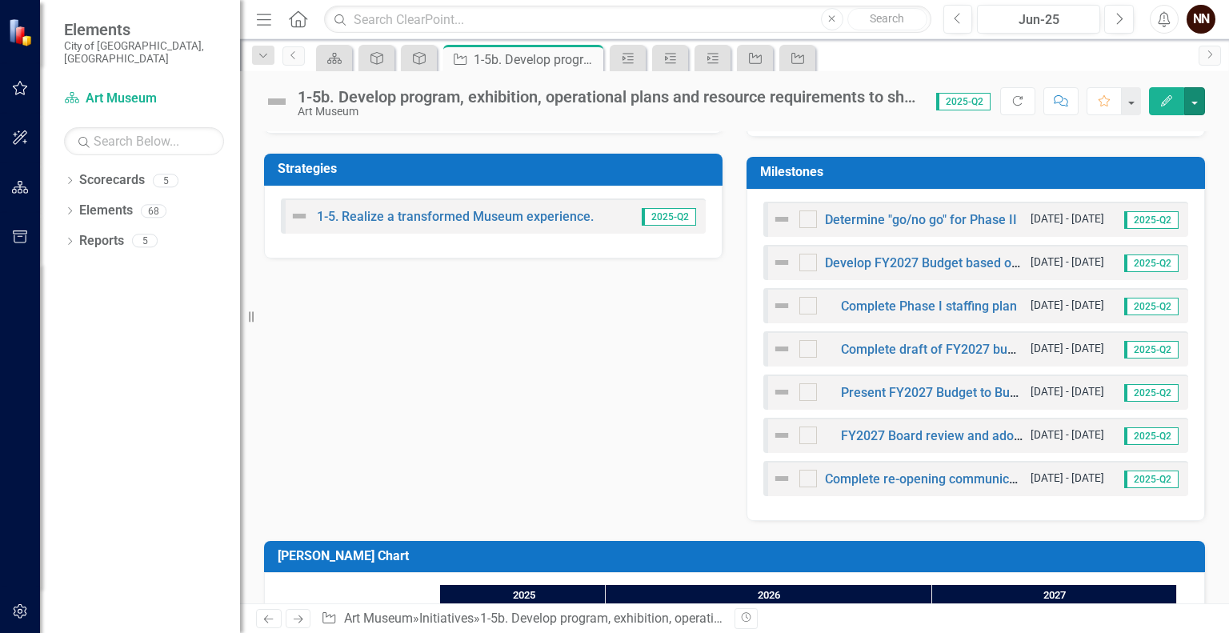
scroll to position [484, 0]
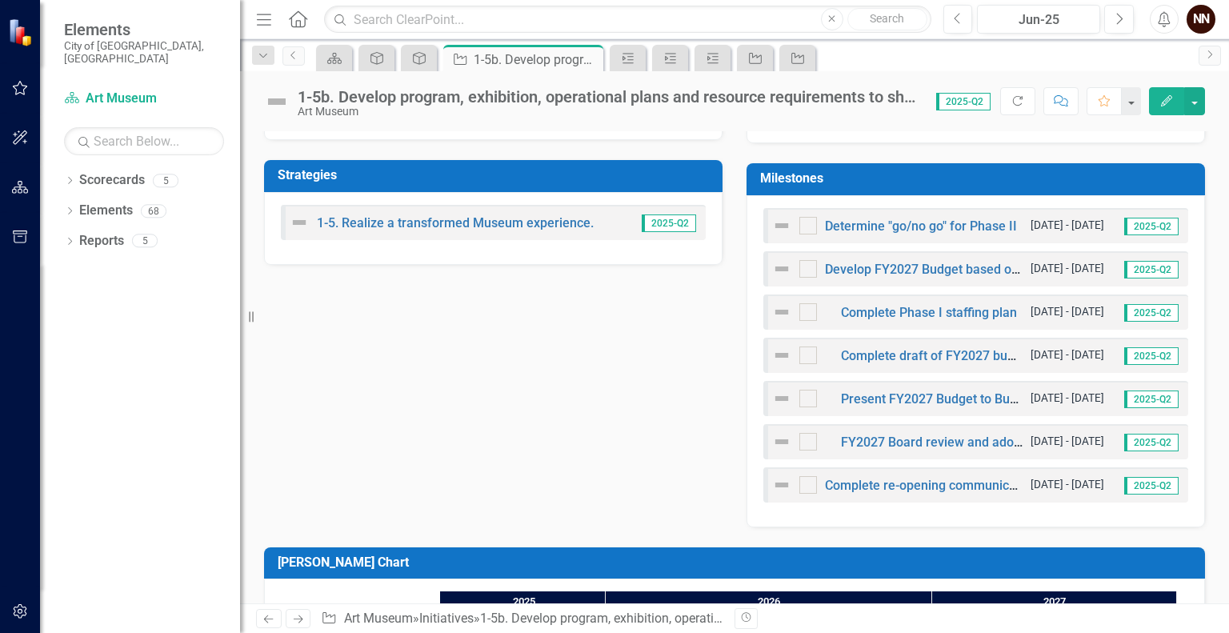
click at [944, 171] on h3 "Milestones" at bounding box center [978, 178] width 437 height 14
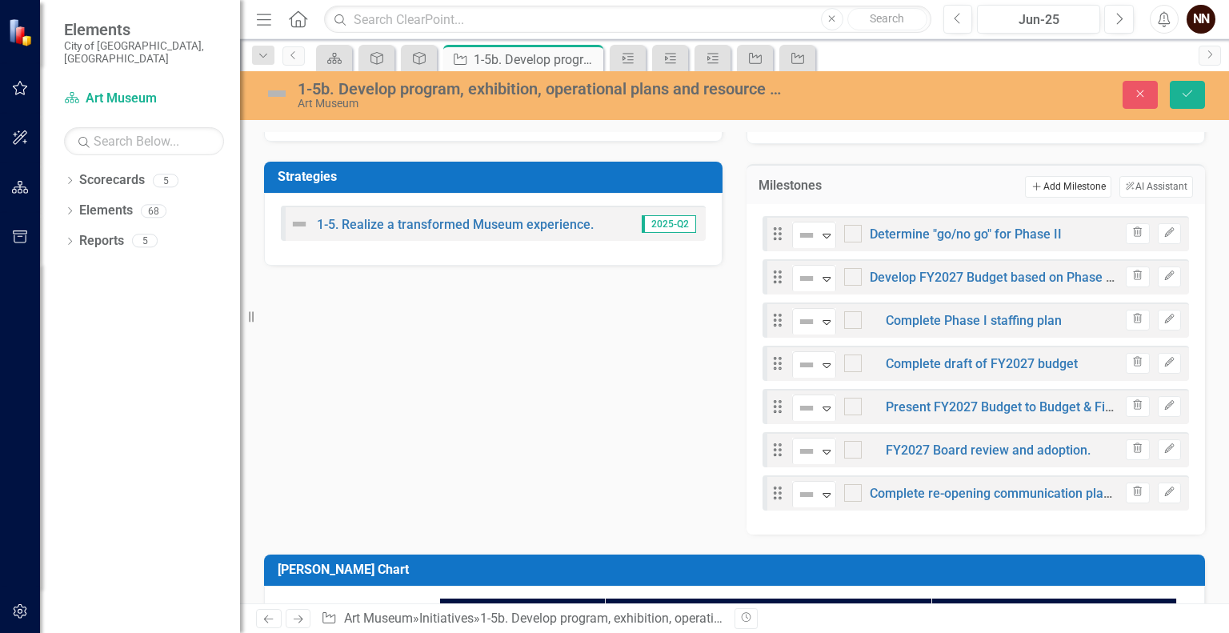
click at [1050, 185] on button "Add Add Milestone" at bounding box center [1068, 186] width 86 height 21
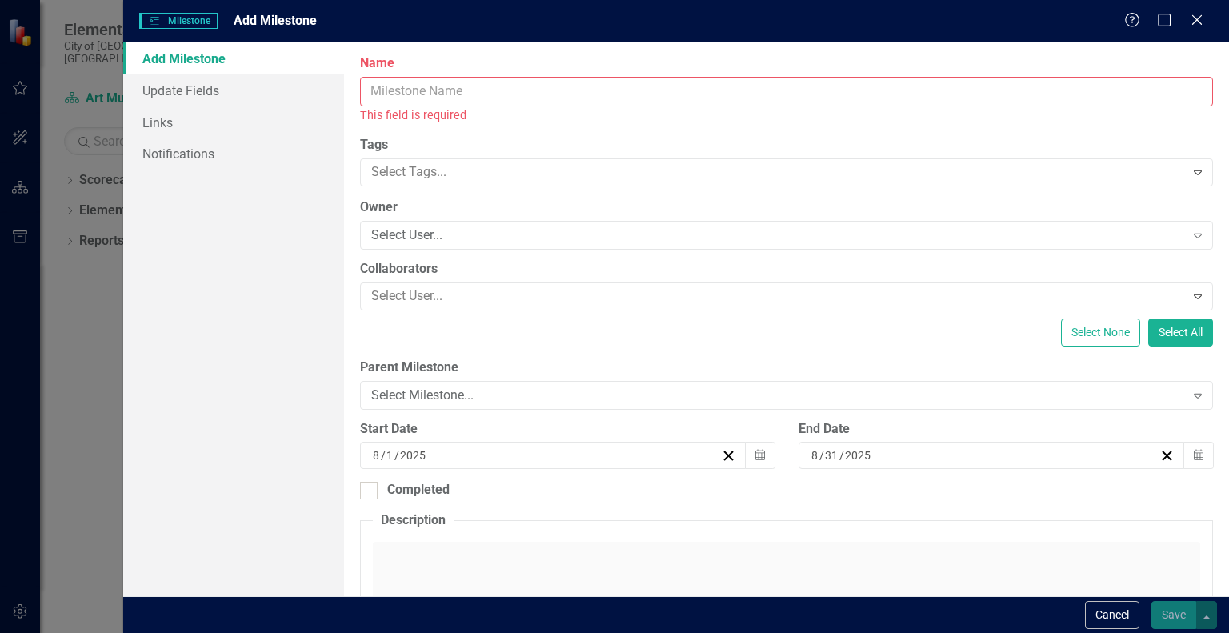
click at [823, 88] on input "Name" at bounding box center [786, 92] width 853 height 30
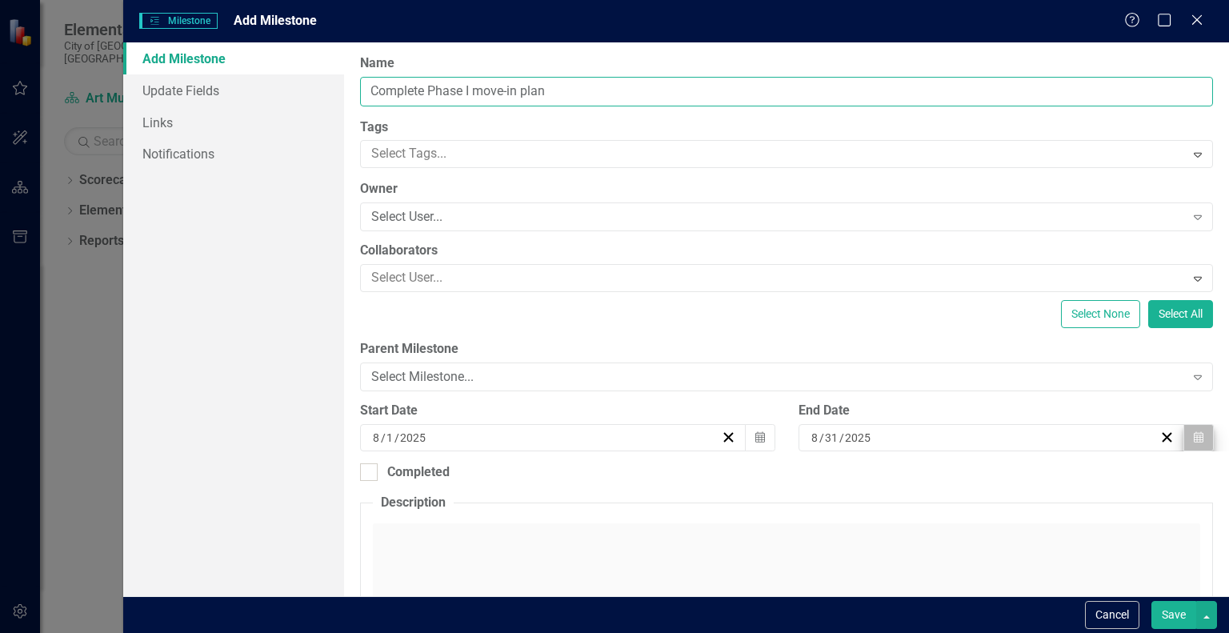
type input "Complete Phase I move-in plan"
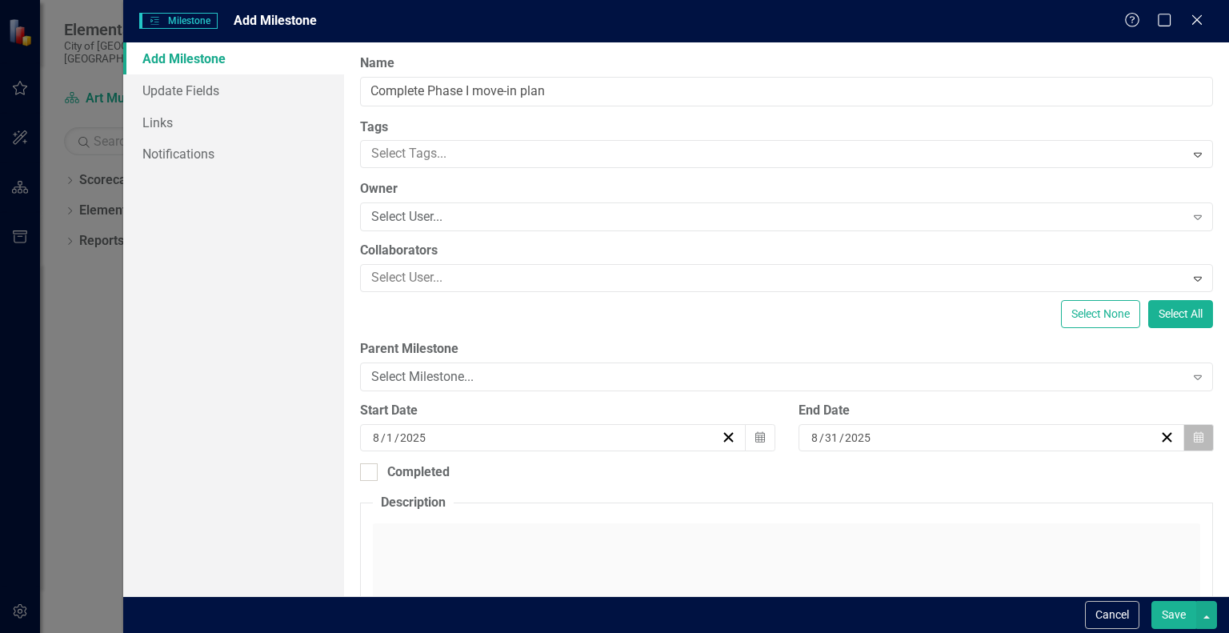
click at [1194, 437] on button "Calendar" at bounding box center [1199, 437] width 30 height 27
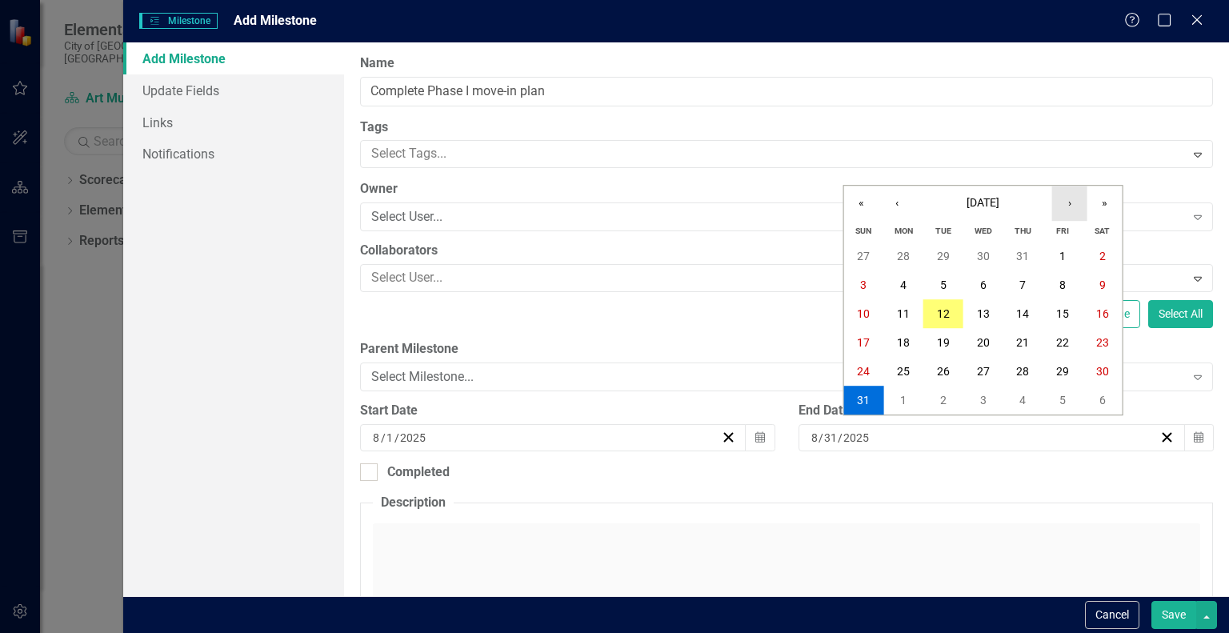
click at [1068, 202] on button "›" at bounding box center [1069, 203] width 35 height 35
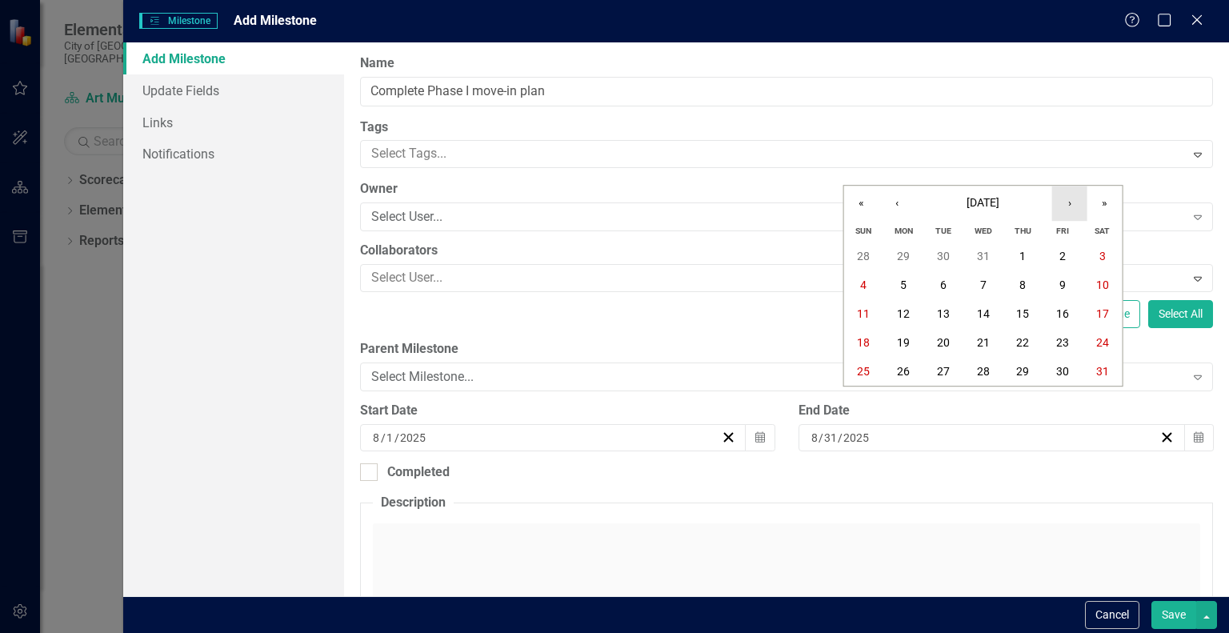
click at [1068, 202] on button "›" at bounding box center [1069, 203] width 35 height 35
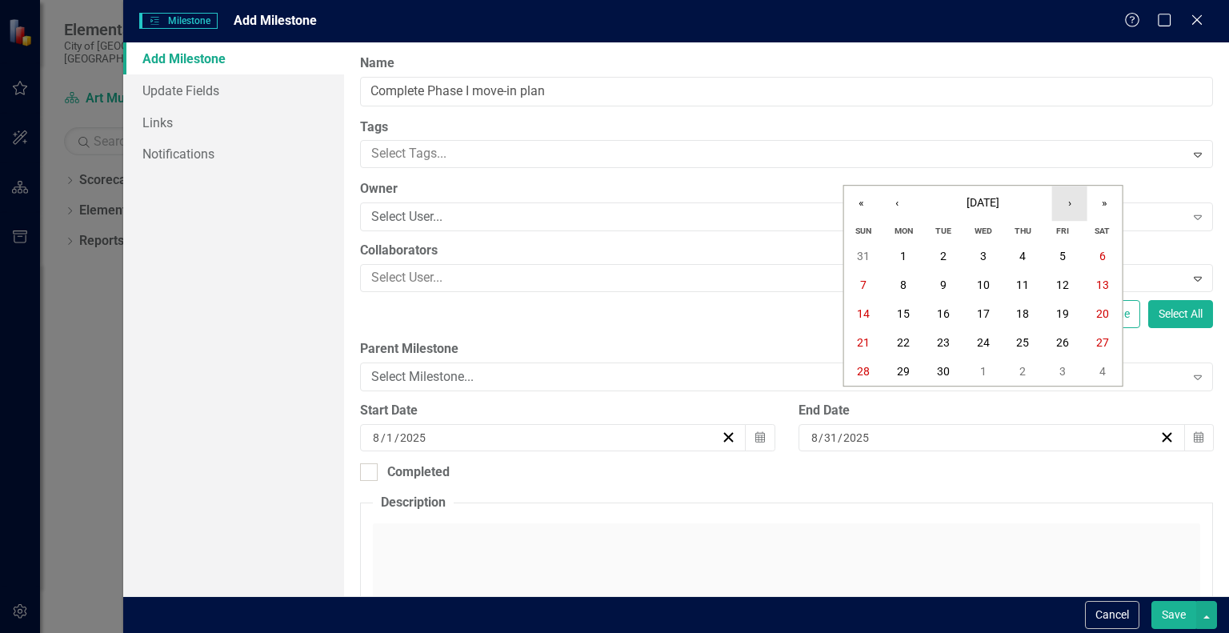
click at [1069, 201] on button "›" at bounding box center [1069, 203] width 35 height 35
click at [1103, 263] on button "1" at bounding box center [1103, 256] width 40 height 29
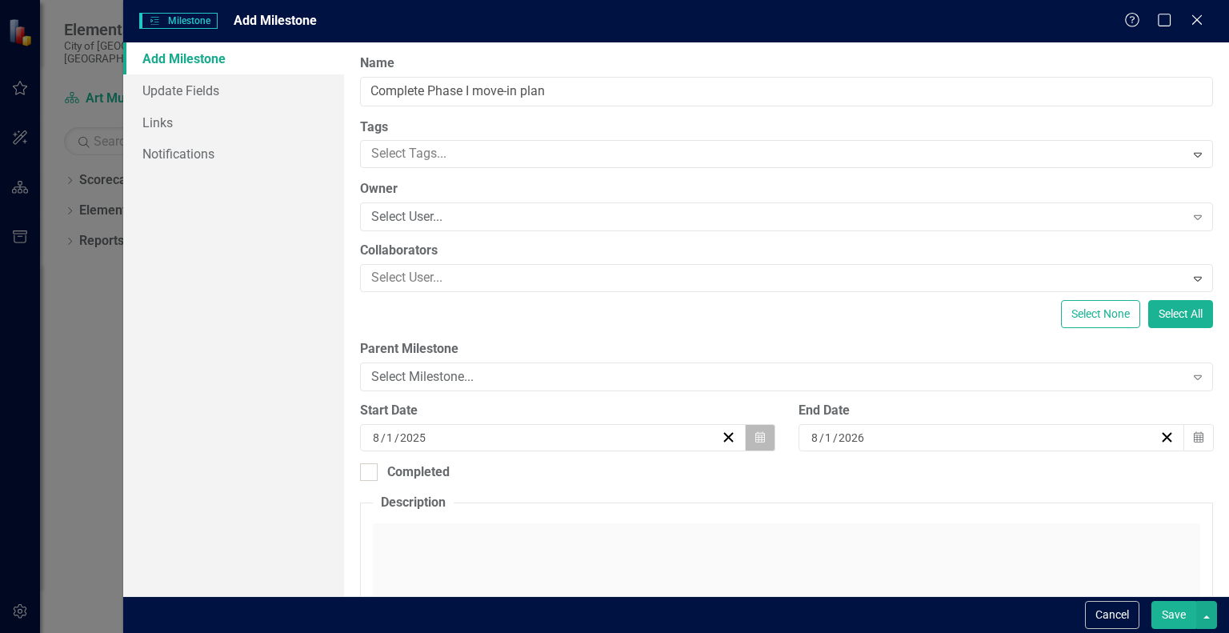
click at [756, 432] on icon "Calendar" at bounding box center [761, 437] width 10 height 11
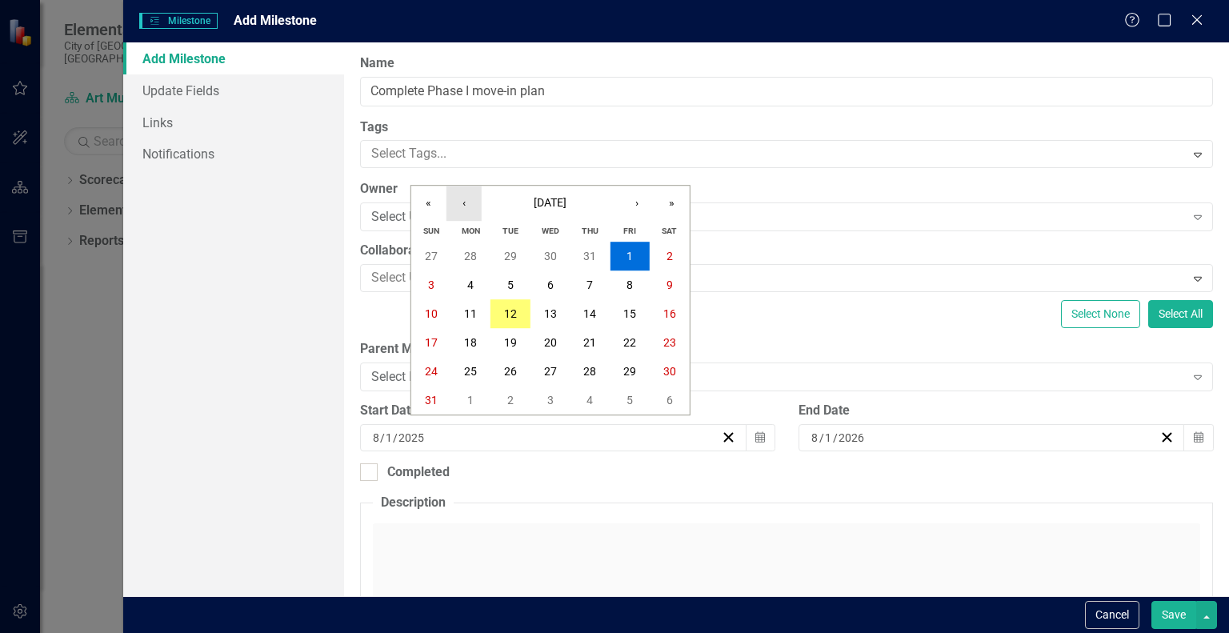
click at [468, 204] on button "‹" at bounding box center [464, 203] width 35 height 35
click at [639, 201] on button "›" at bounding box center [636, 203] width 35 height 35
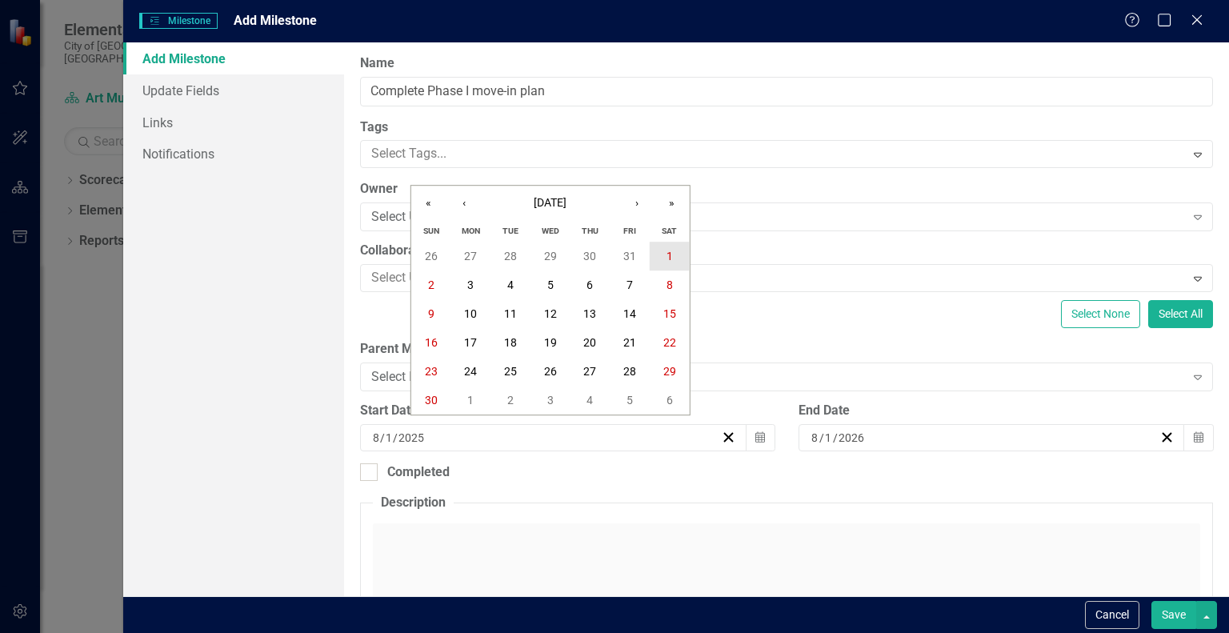
click at [667, 259] on abbr "1" at bounding box center [670, 256] width 6 height 13
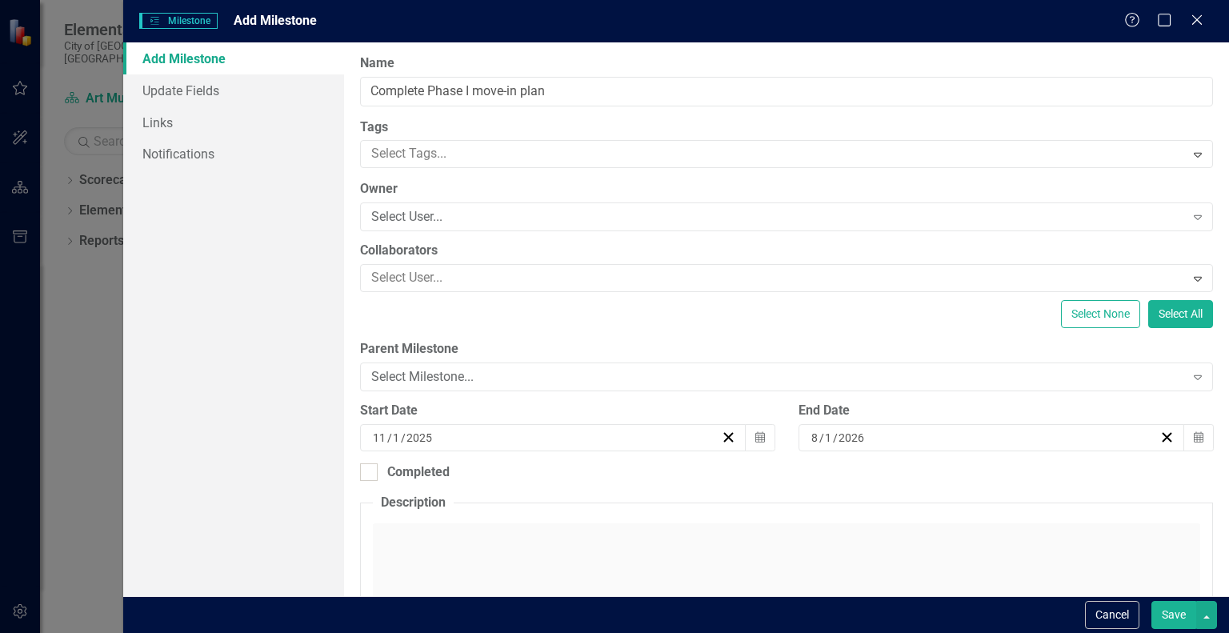
click at [1178, 617] on button "Save" at bounding box center [1174, 615] width 45 height 28
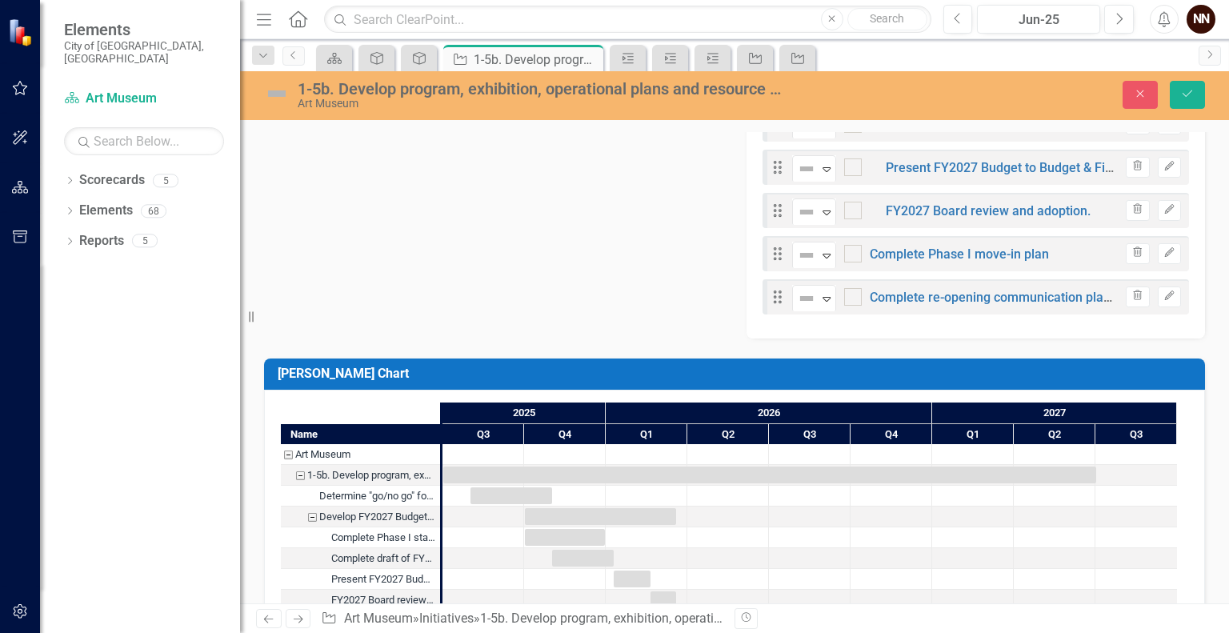
scroll to position [802, 0]
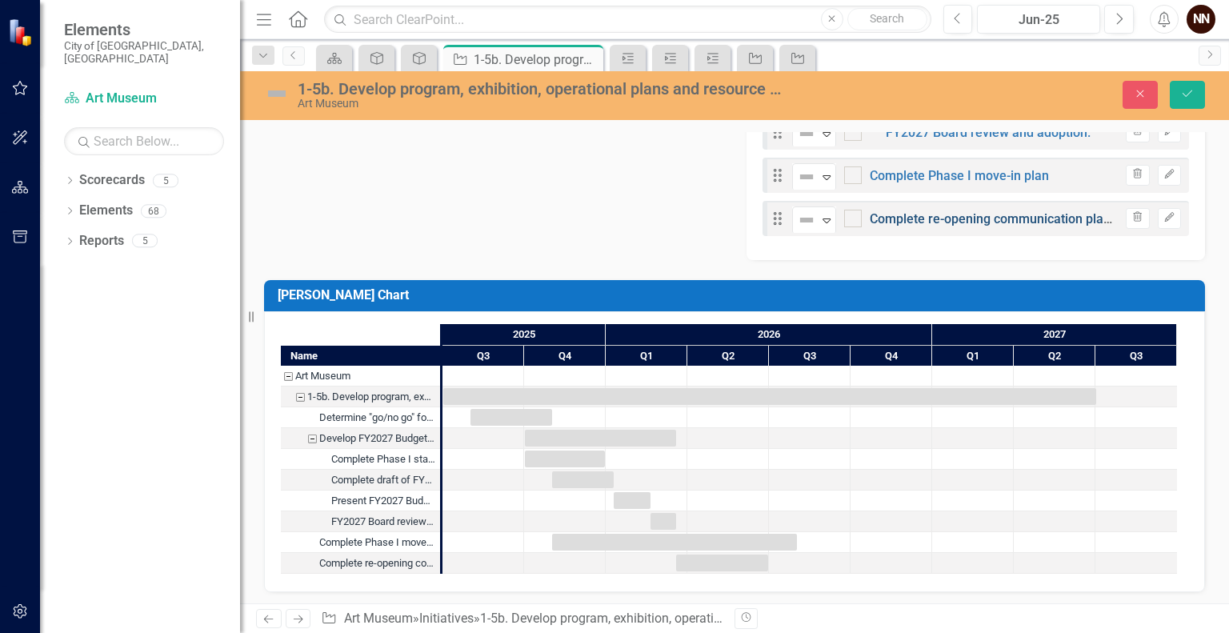
click at [961, 222] on link "Complete re-opening communication plan for Phase I scenario." at bounding box center [1051, 218] width 363 height 15
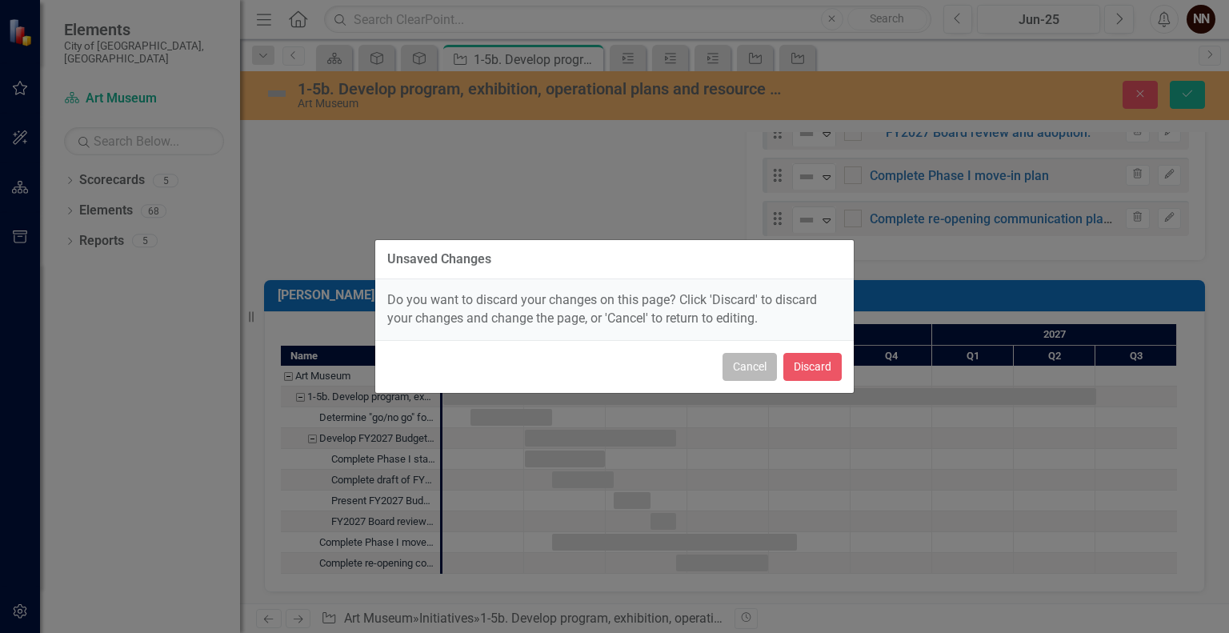
click at [756, 363] on button "Cancel" at bounding box center [750, 367] width 54 height 28
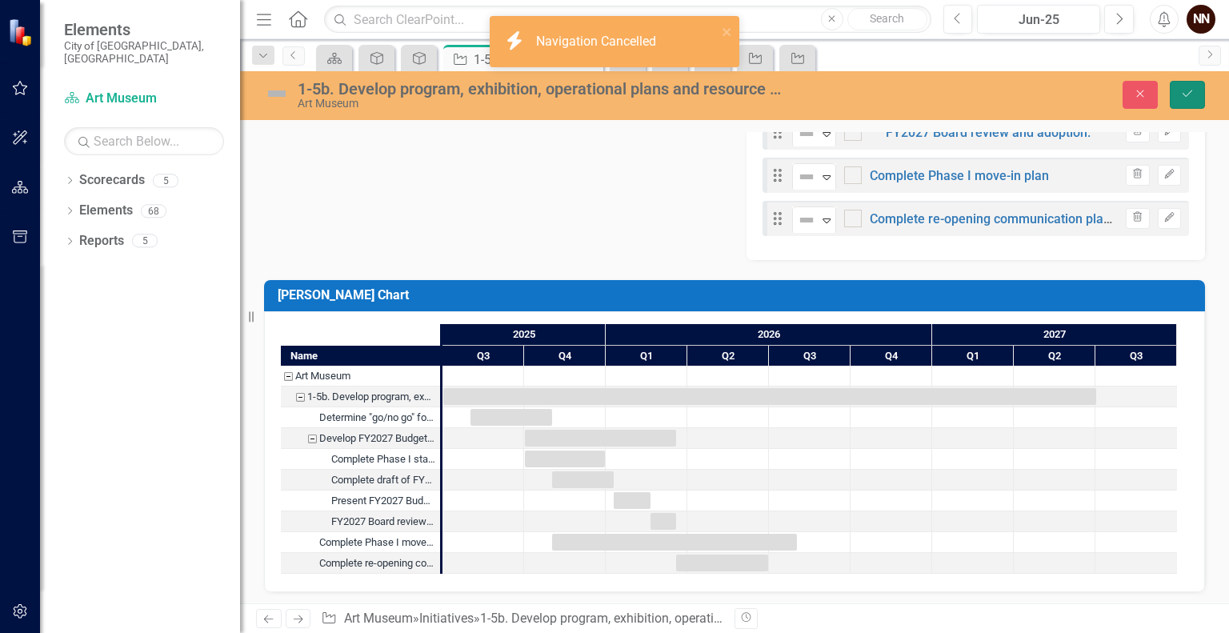
click at [1197, 94] on button "Save" at bounding box center [1187, 95] width 35 height 28
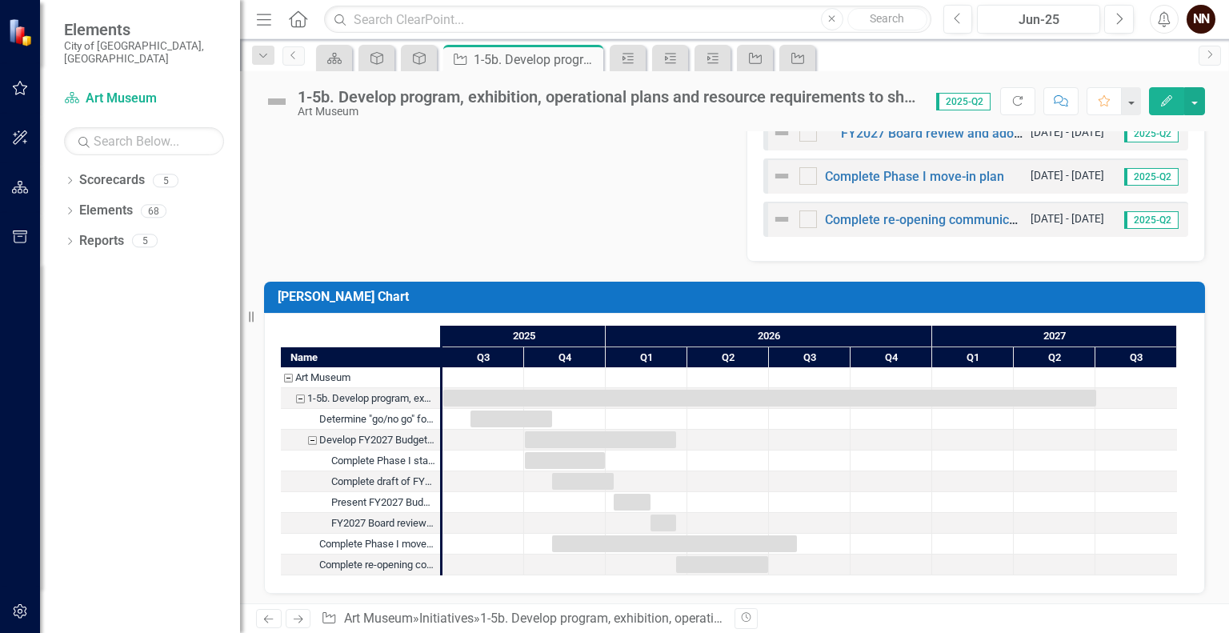
scroll to position [795, 0]
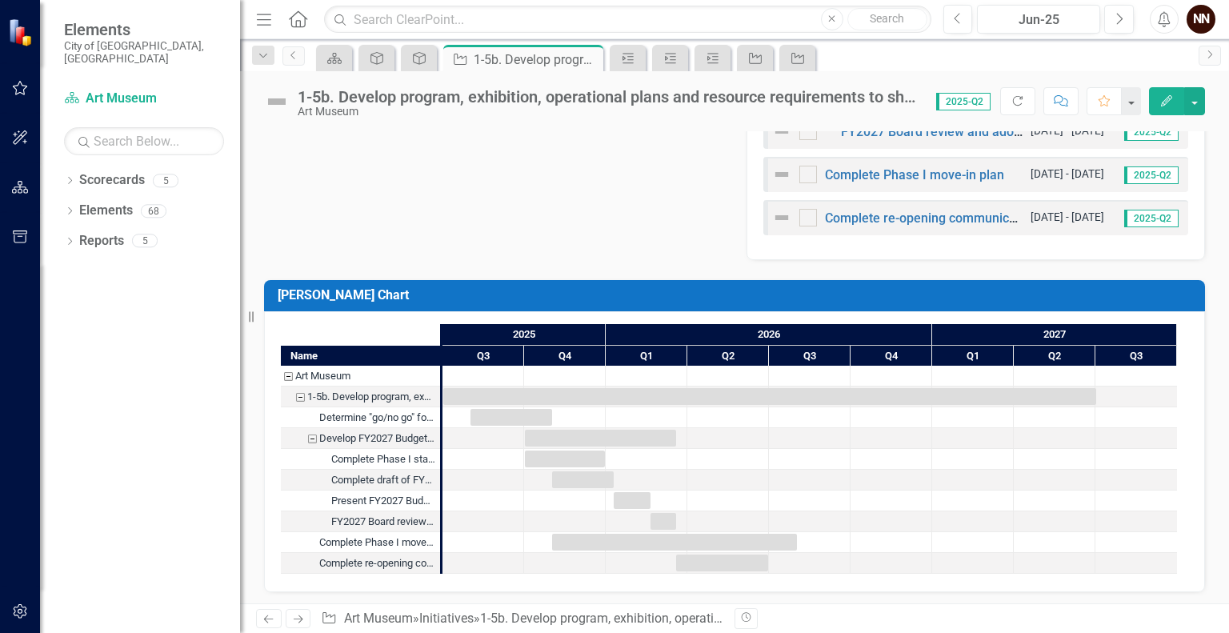
drag, startPoint x: 1223, startPoint y: 580, endPoint x: 1205, endPoint y: 214, distance: 367.0
click at [1205, 214] on div "Milestones Determine "go/no go" for Phase II 8/1/25 - 11/1/25 2025-Q2 Develop F…" at bounding box center [976, 46] width 483 height 427
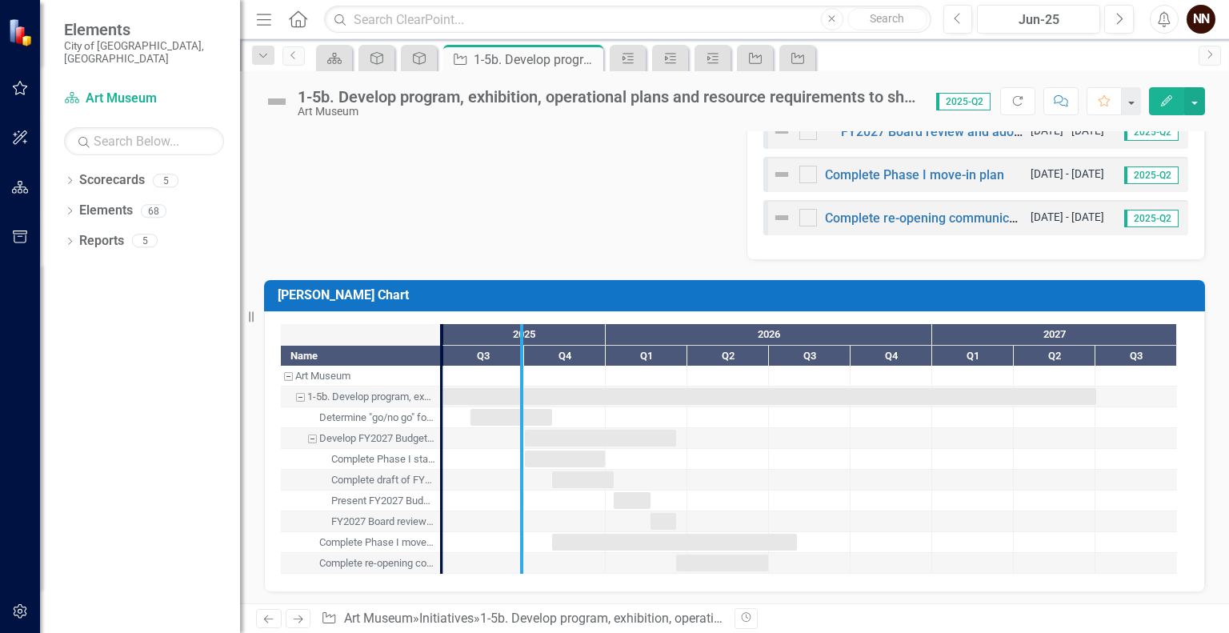
drag, startPoint x: 443, startPoint y: 370, endPoint x: 524, endPoint y: 367, distance: 81.7
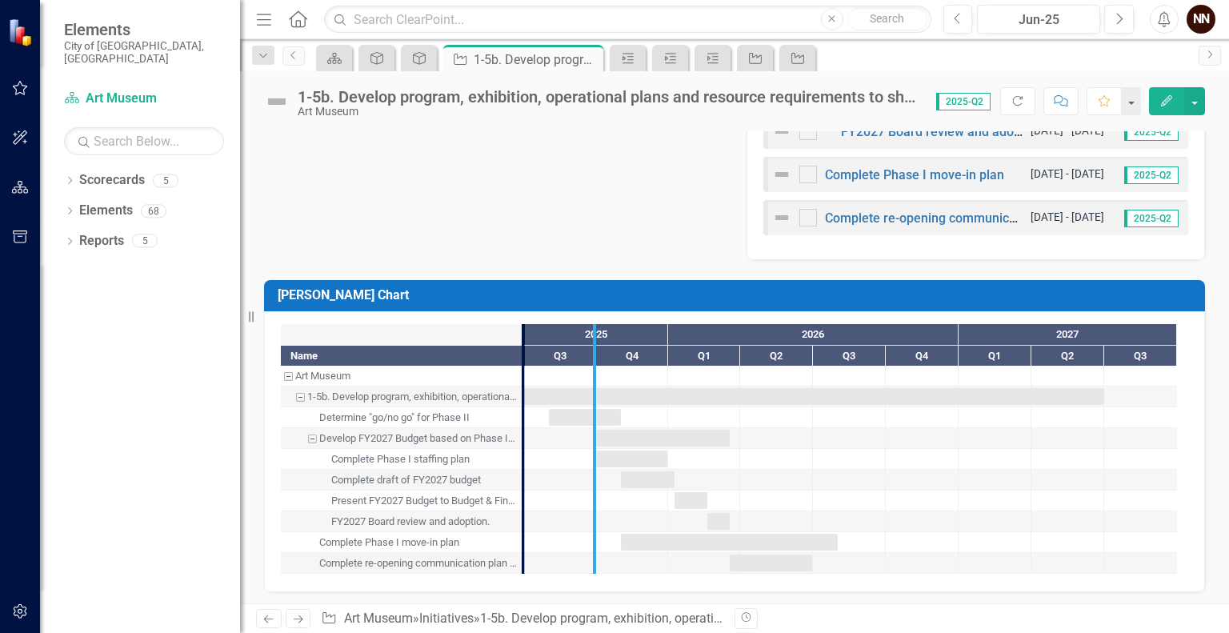
drag, startPoint x: 519, startPoint y: 444, endPoint x: 592, endPoint y: 457, distance: 73.9
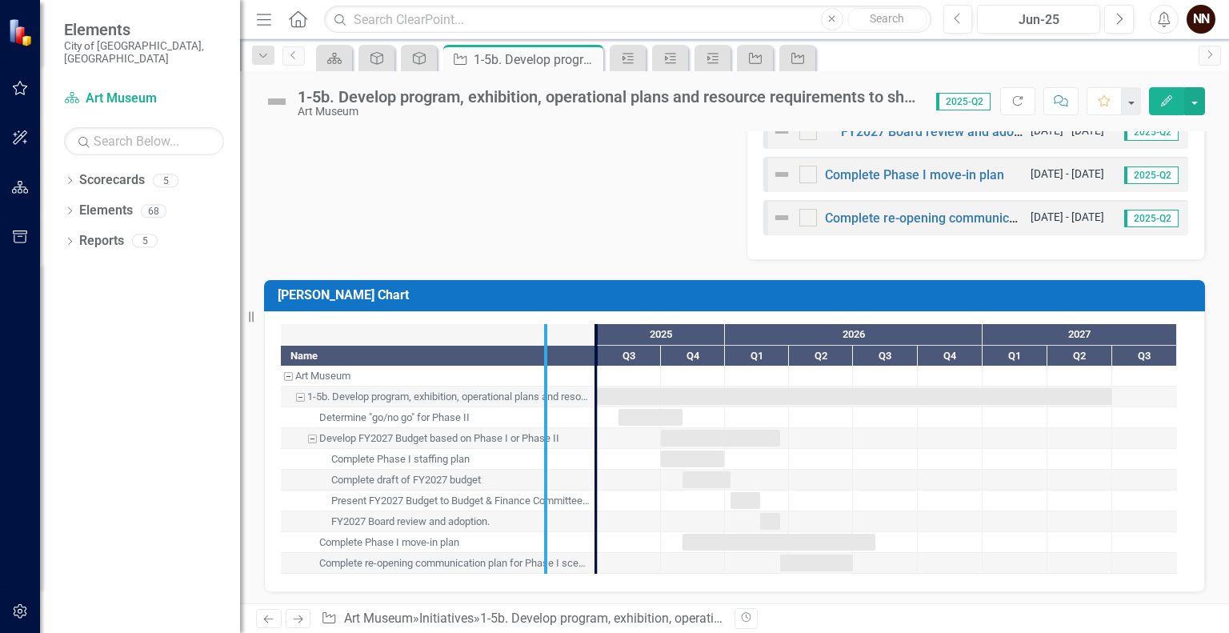
drag, startPoint x: 595, startPoint y: 460, endPoint x: 535, endPoint y: 465, distance: 60.2
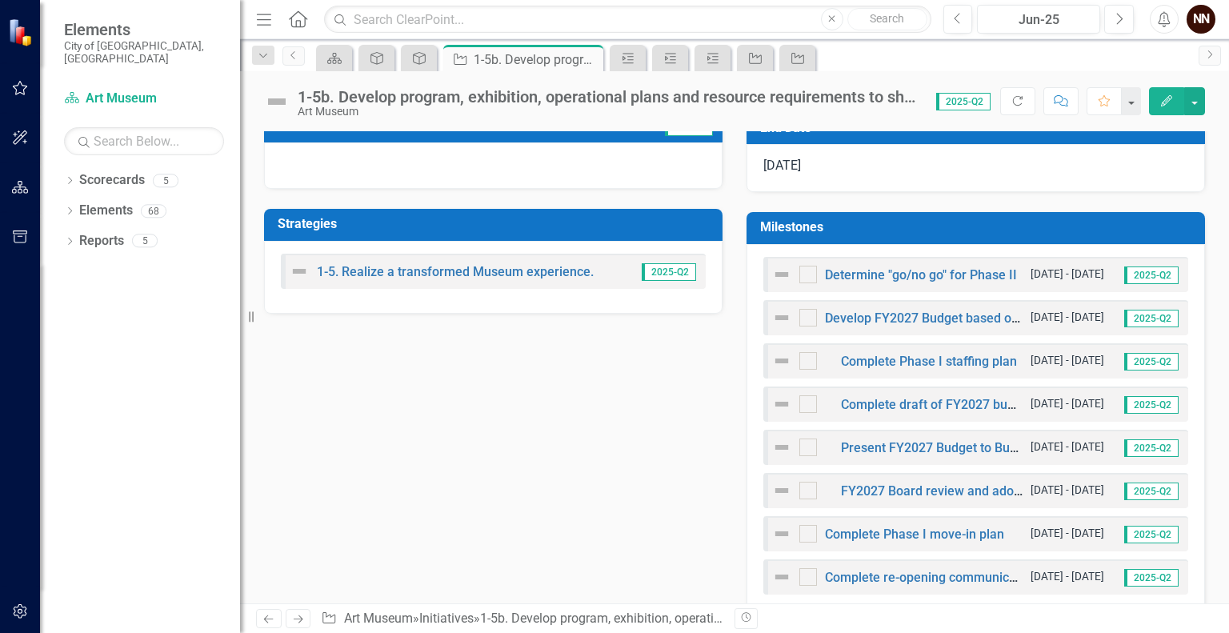
scroll to position [426, 0]
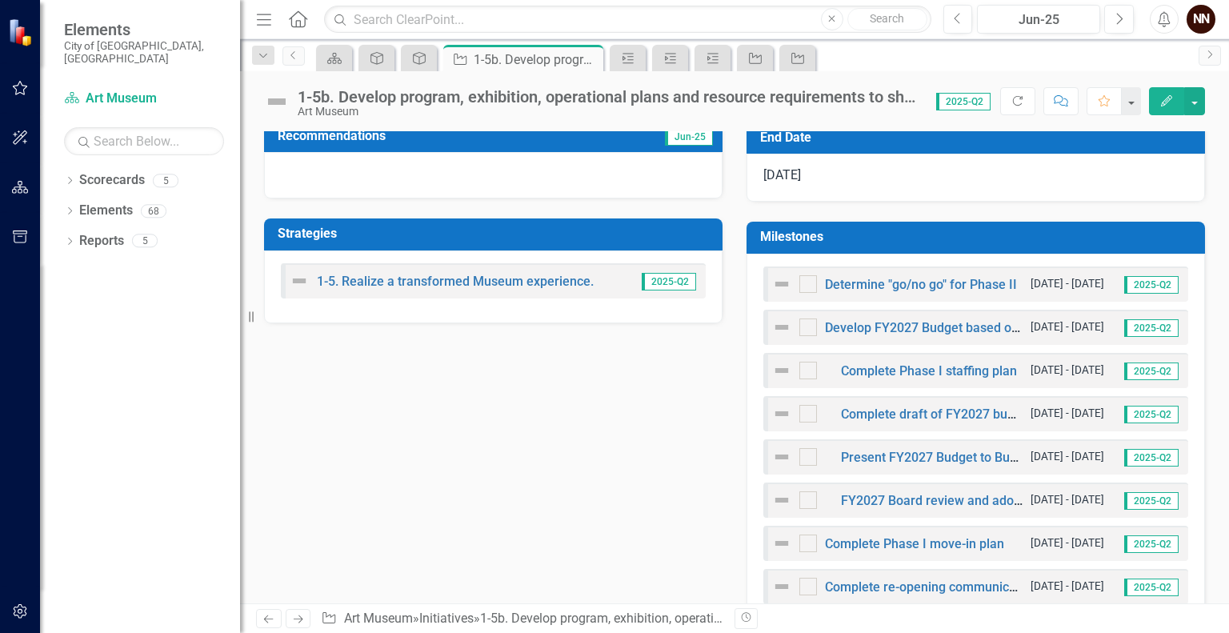
click at [1052, 232] on h3 "Milestones" at bounding box center [978, 237] width 437 height 14
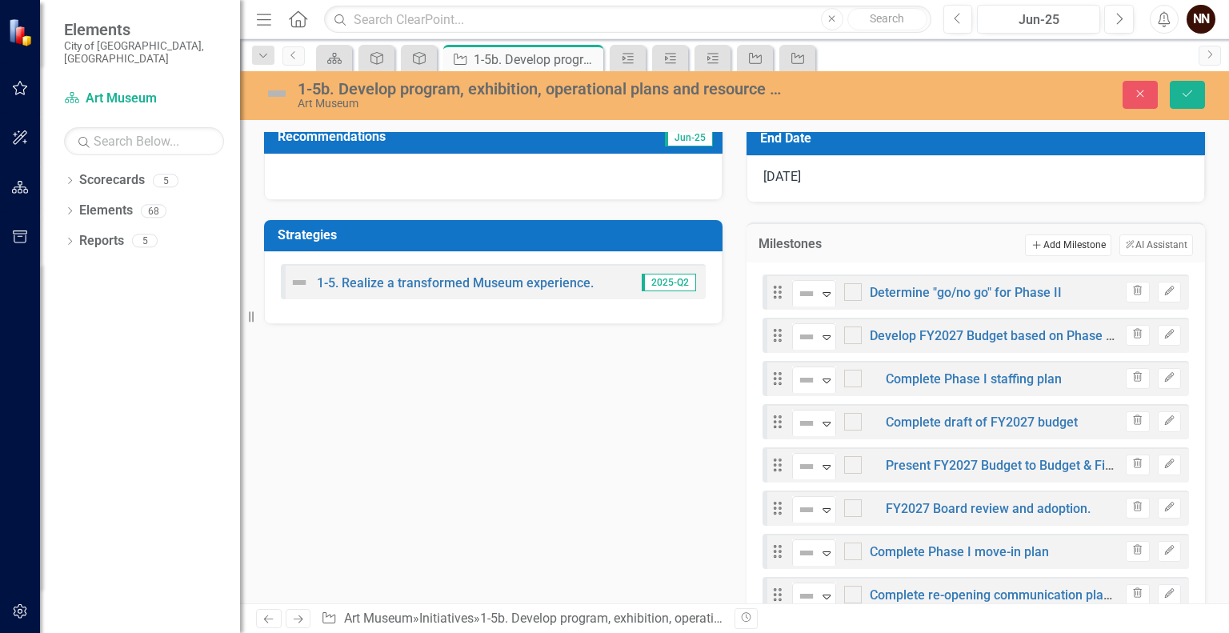
click at [1052, 237] on button "Add Add Milestone" at bounding box center [1068, 245] width 86 height 21
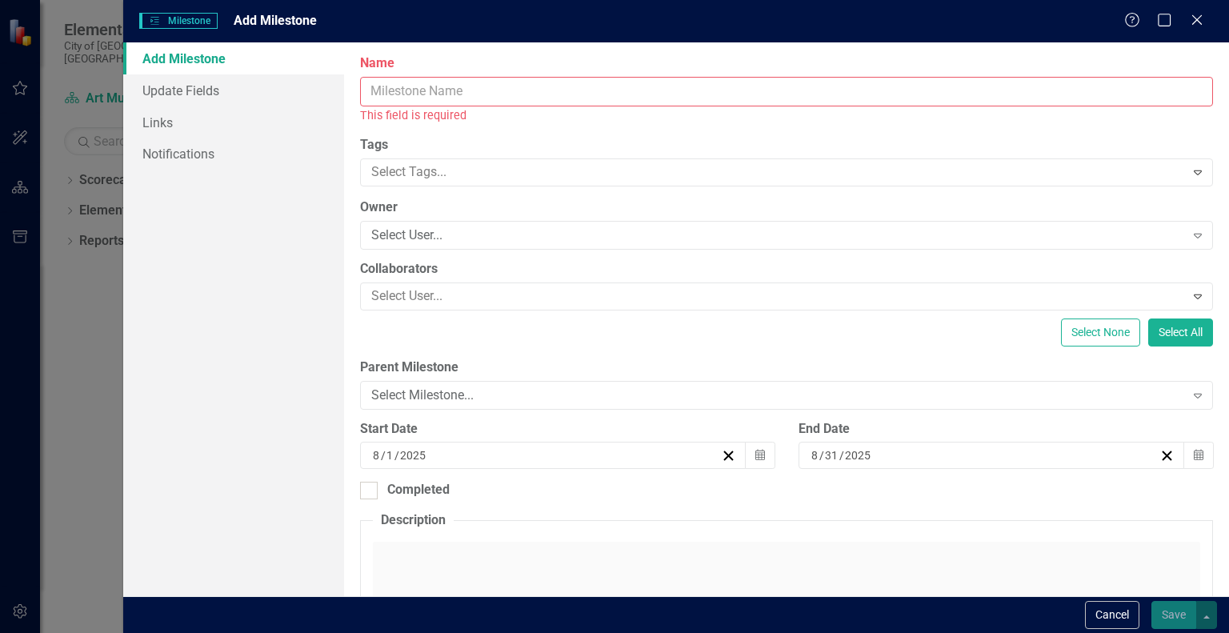
click at [861, 92] on input "Name" at bounding box center [786, 92] width 853 height 30
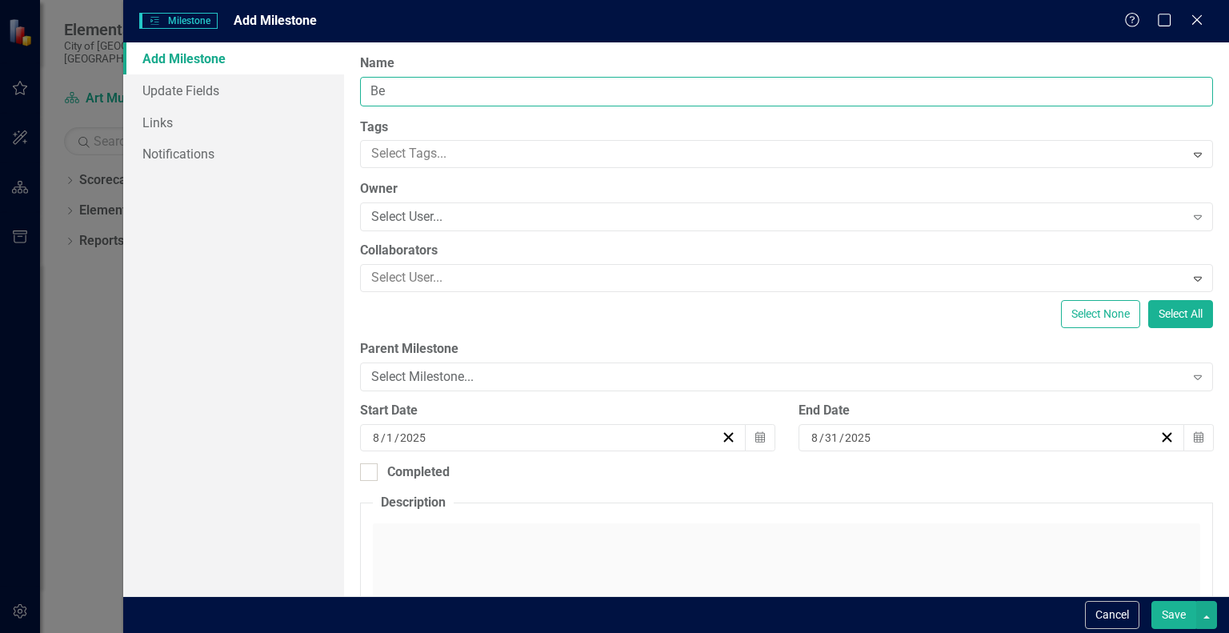
type input "B"
type input "Begin Tier 1 move-in"
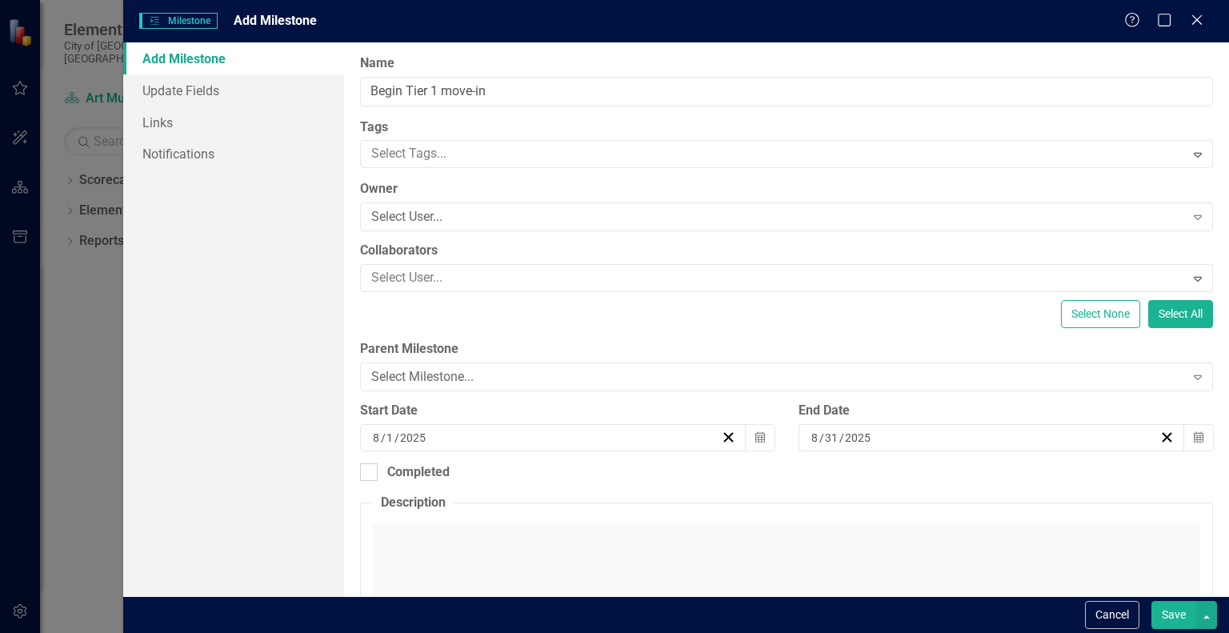
click at [611, 531] on div "Click to activate HTML editor" at bounding box center [787, 637] width 828 height 228
click at [573, 571] on p "Rich Text Area. Press ALT-0 for help." at bounding box center [787, 576] width 816 height 19
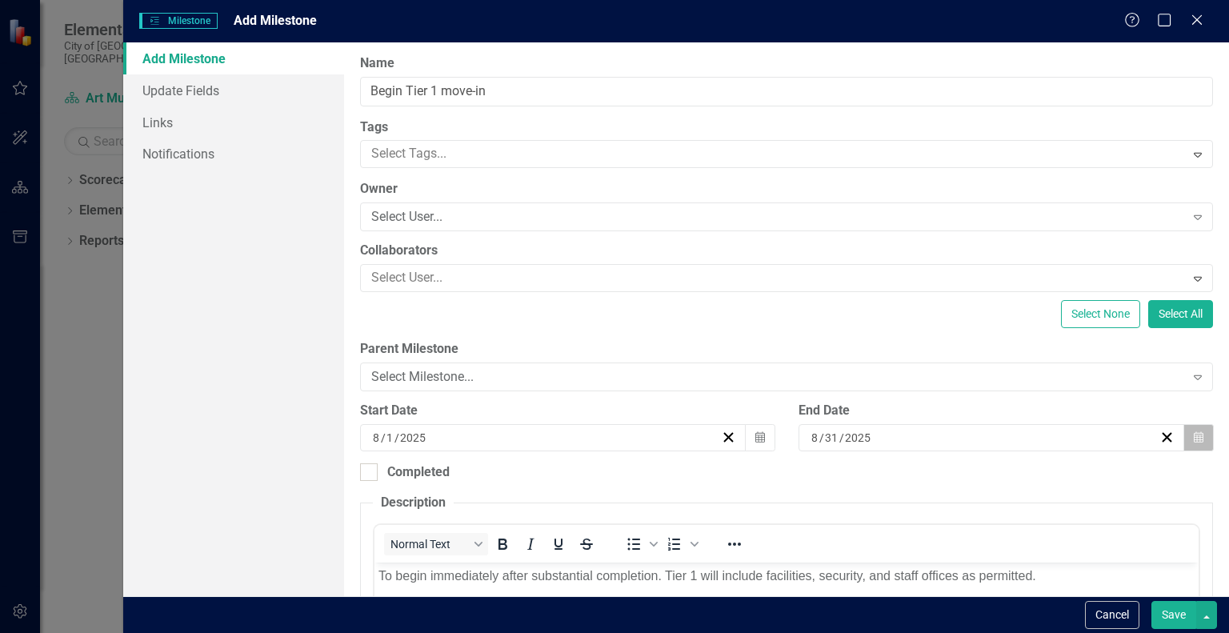
click at [1193, 432] on button "Calendar" at bounding box center [1199, 437] width 30 height 27
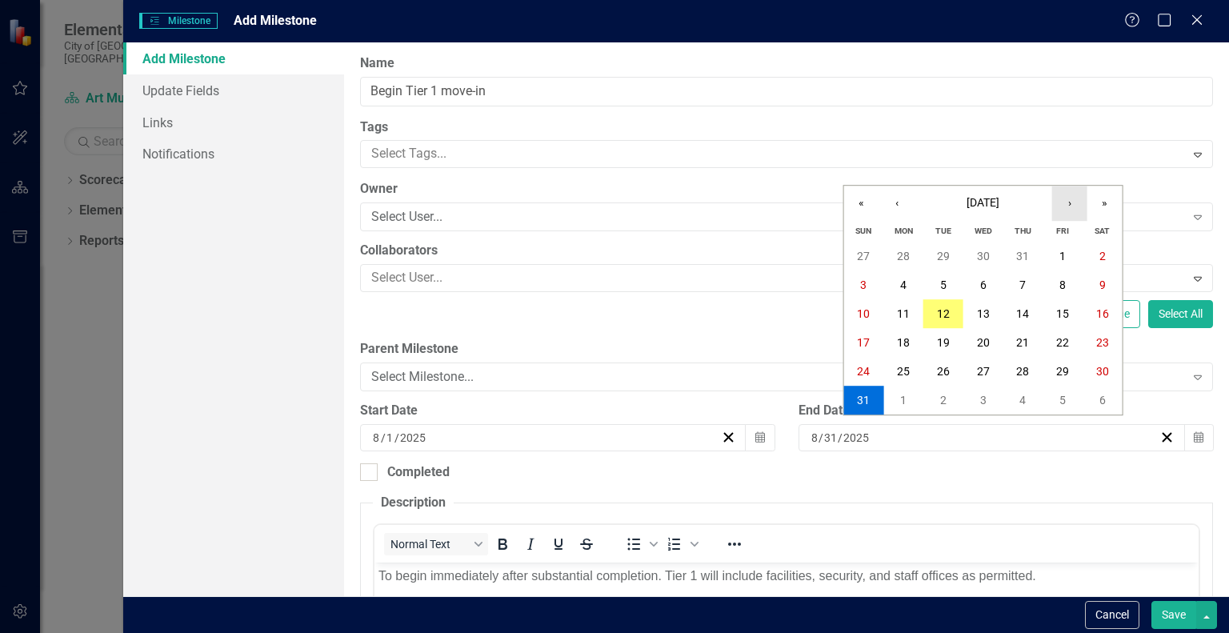
click at [1076, 209] on button "›" at bounding box center [1069, 203] width 35 height 35
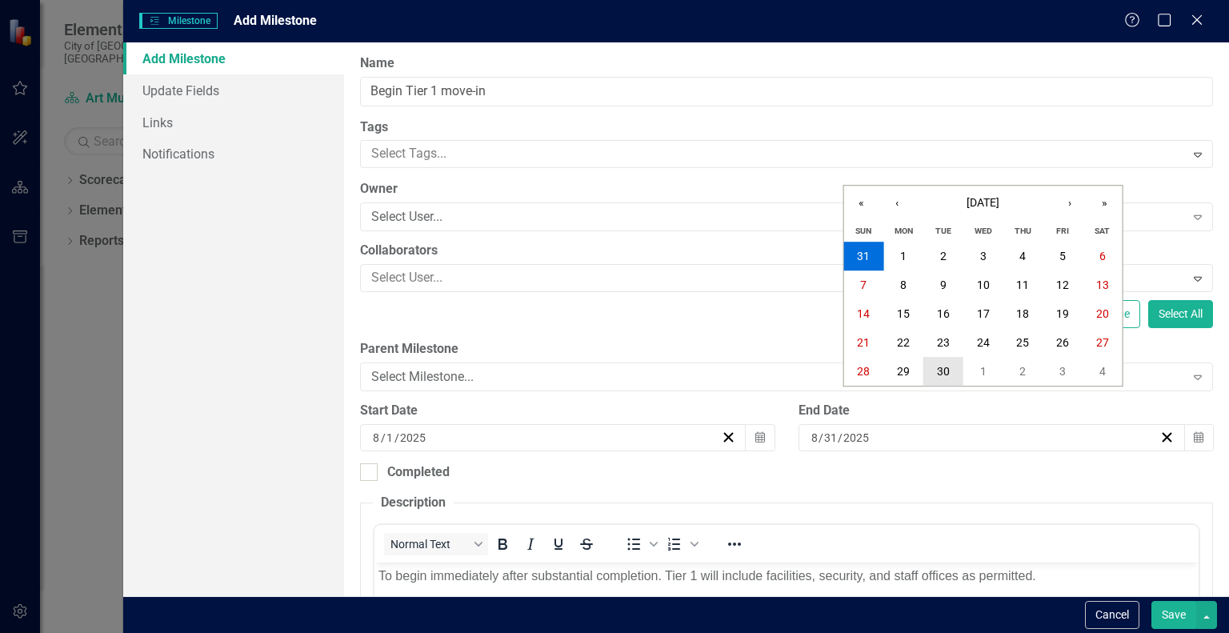
click at [949, 367] on abbr "30" at bounding box center [943, 371] width 13 height 13
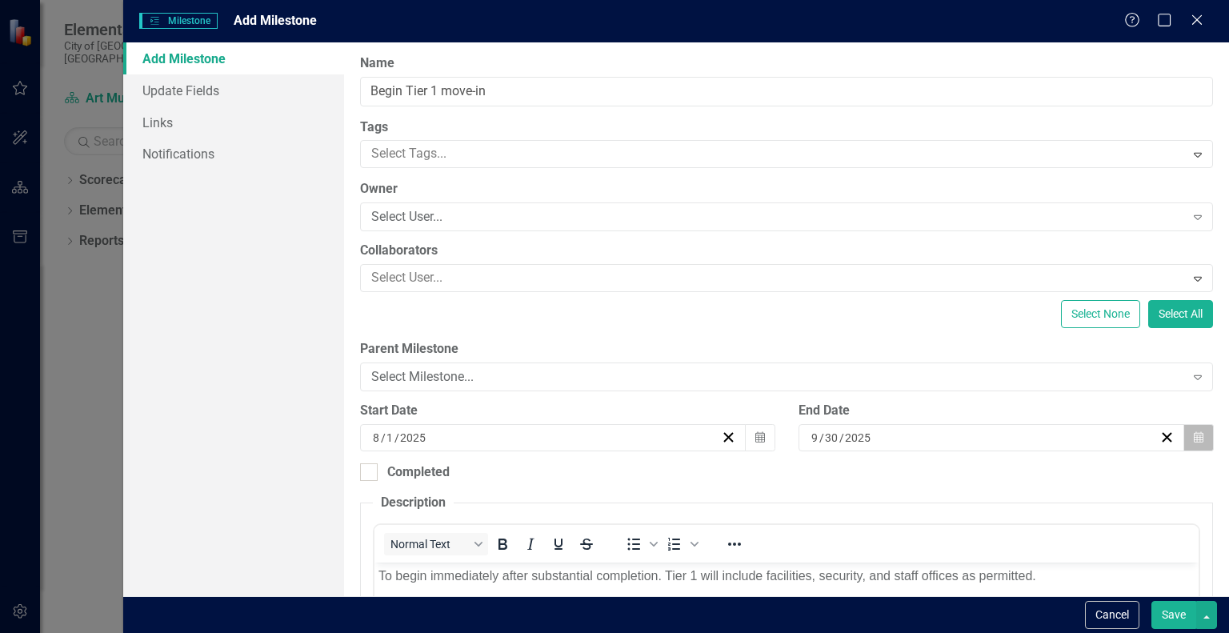
click at [1193, 441] on button "Calendar" at bounding box center [1199, 437] width 30 height 27
click at [1008, 451] on button "[DATE]" at bounding box center [940, 468] width 138 height 35
click at [952, 462] on span "2025" at bounding box center [940, 468] width 26 height 13
click at [1068, 544] on button "2026" at bounding box center [1032, 573] width 93 height 58
click at [1059, 624] on abbr "September" at bounding box center [1032, 630] width 54 height 13
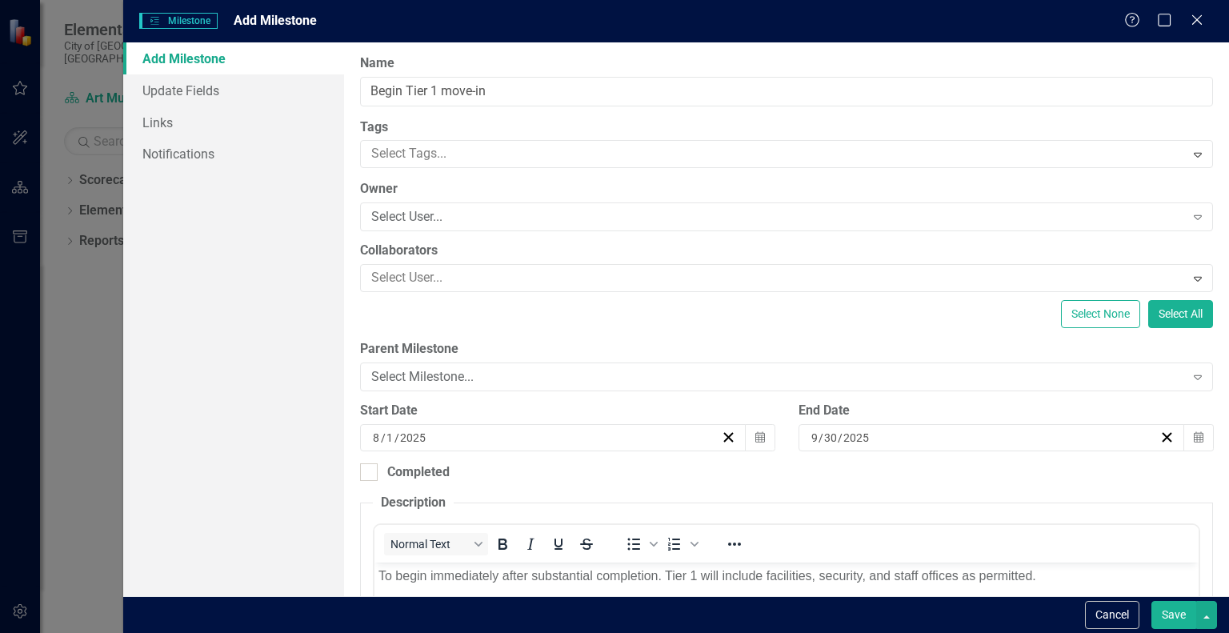
click at [946, 631] on abbr "30" at bounding box center [939, 637] width 13 height 13
click at [756, 441] on icon "button" at bounding box center [761, 436] width 10 height 11
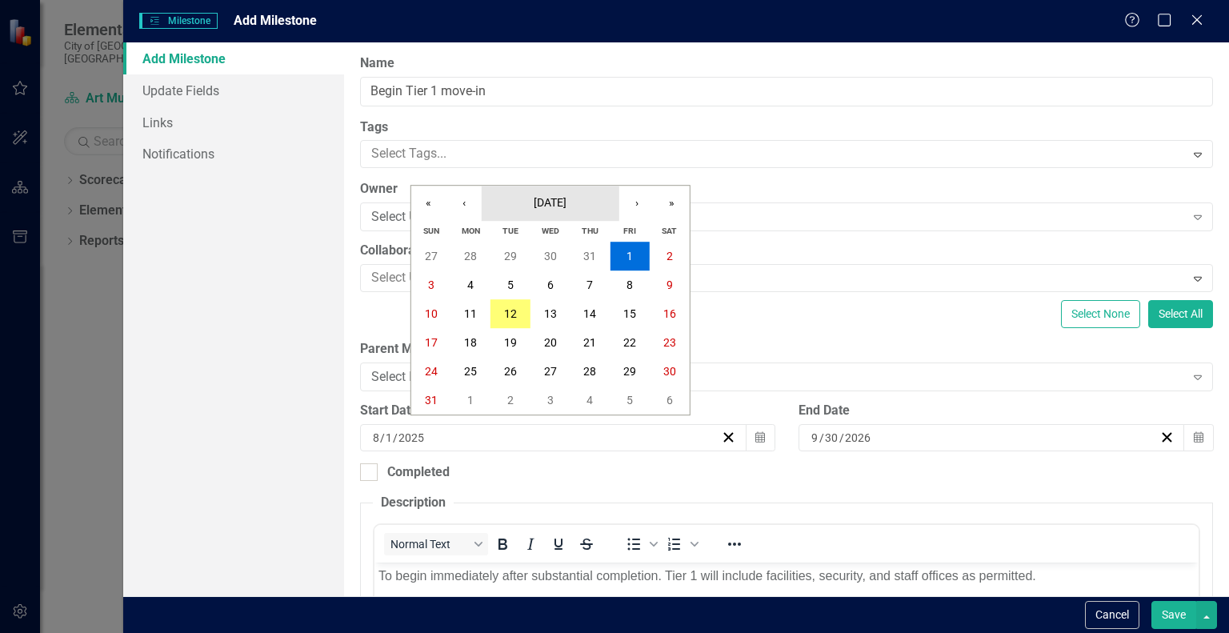
click at [567, 208] on span "[DATE]" at bounding box center [550, 202] width 33 height 13
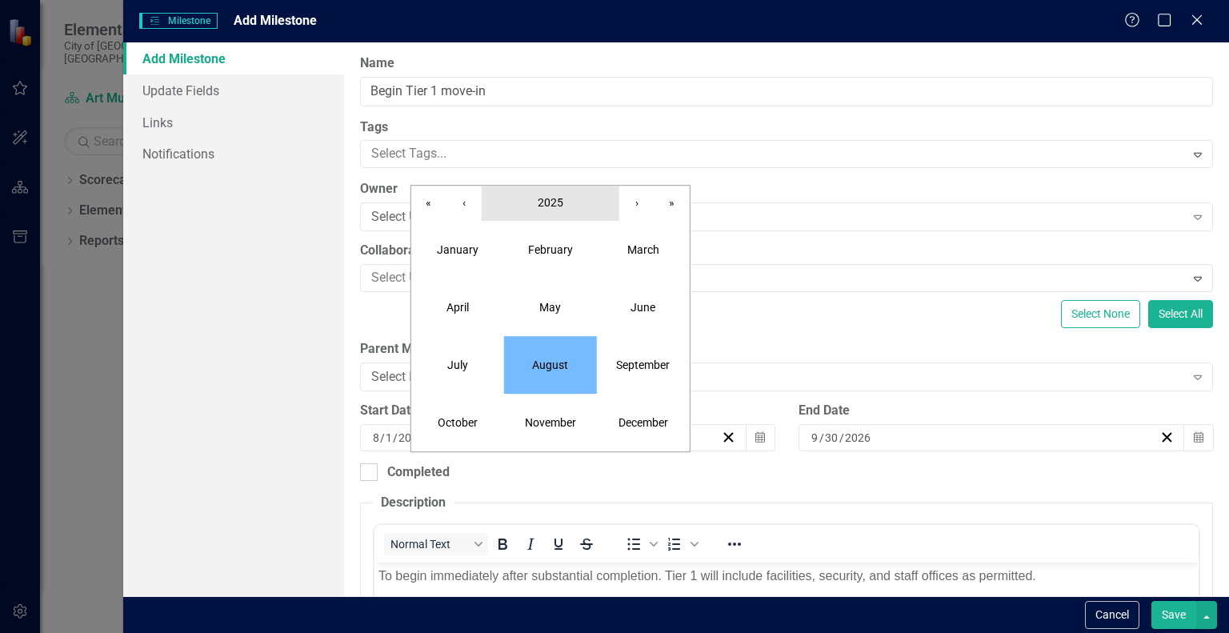
click at [570, 207] on button "2025" at bounding box center [551, 203] width 138 height 35
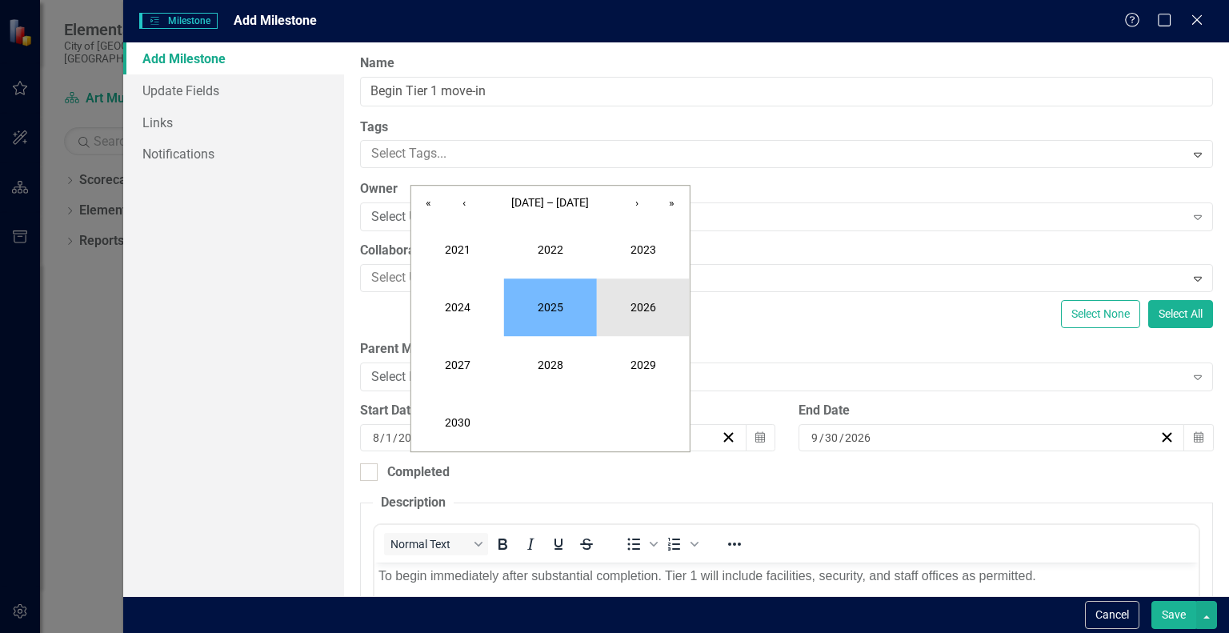
click at [634, 308] on button "2026" at bounding box center [643, 308] width 93 height 58
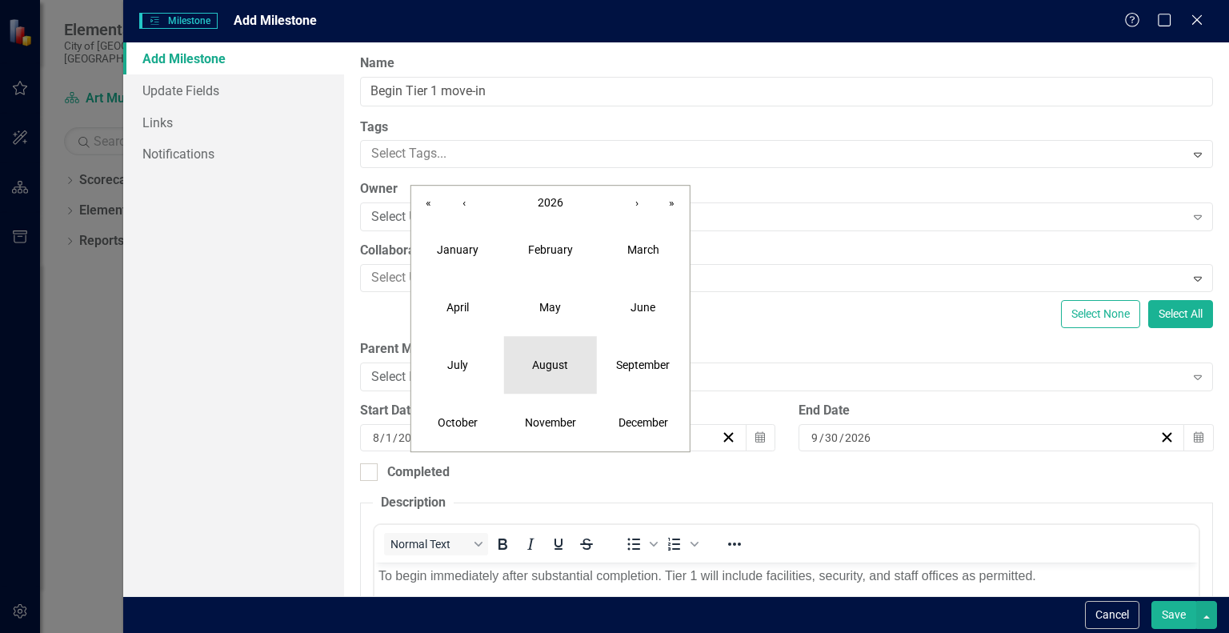
click at [558, 359] on abbr "August" at bounding box center [550, 365] width 36 height 13
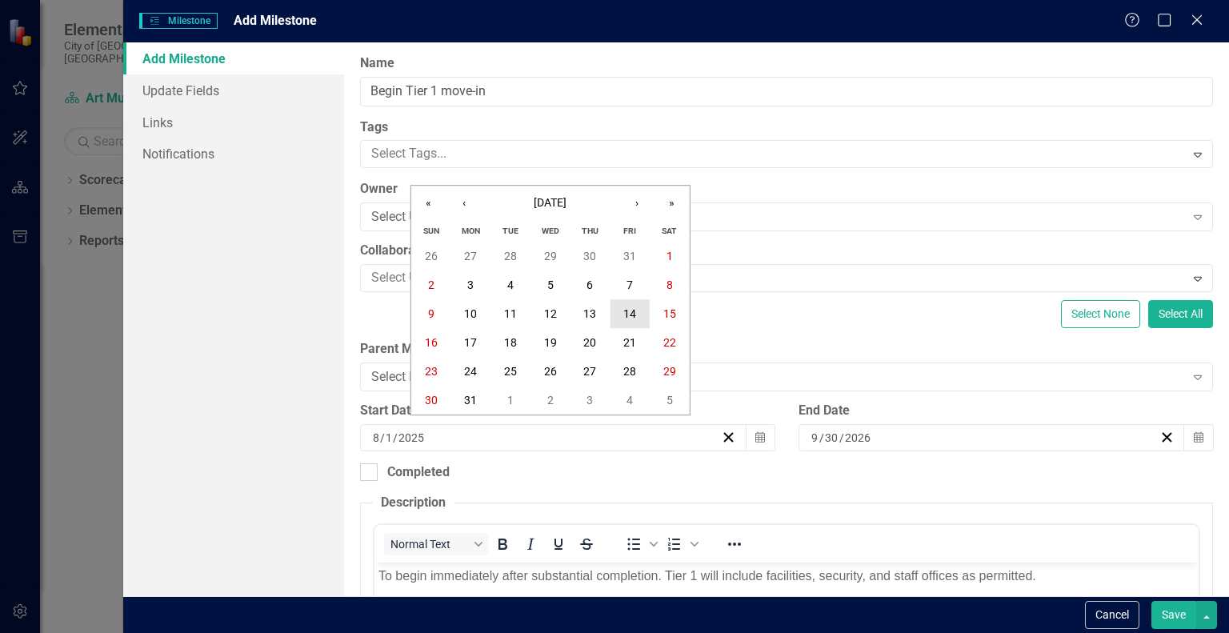
click at [643, 312] on button "14" at bounding box center [630, 313] width 40 height 29
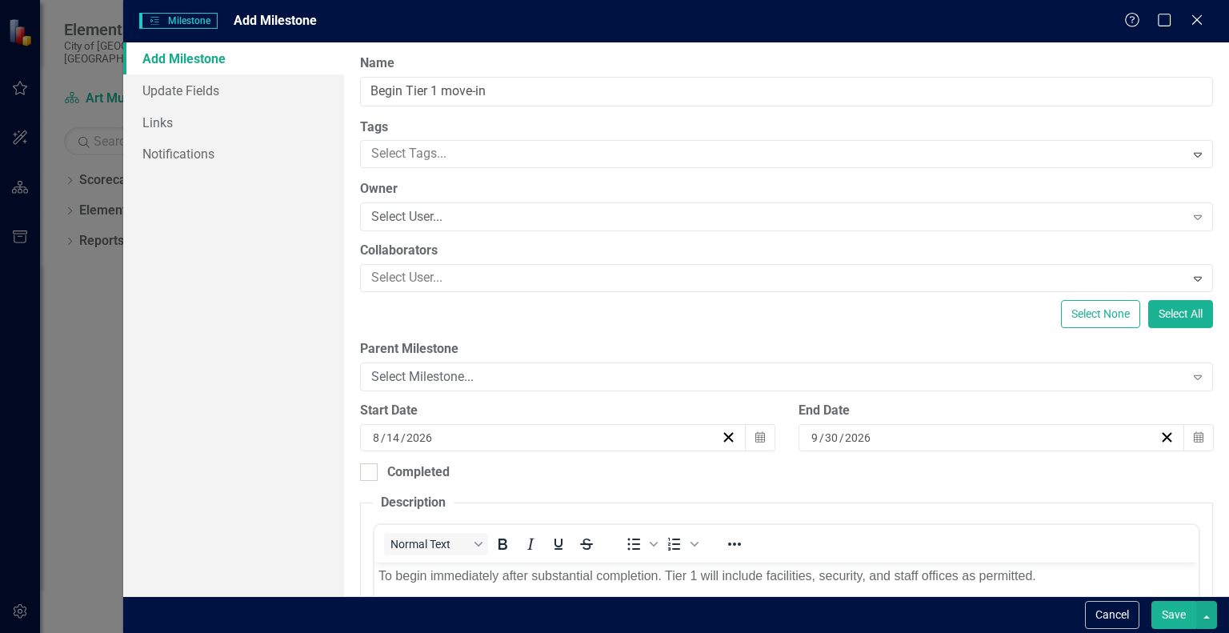
click at [1175, 616] on button "Save" at bounding box center [1174, 615] width 45 height 28
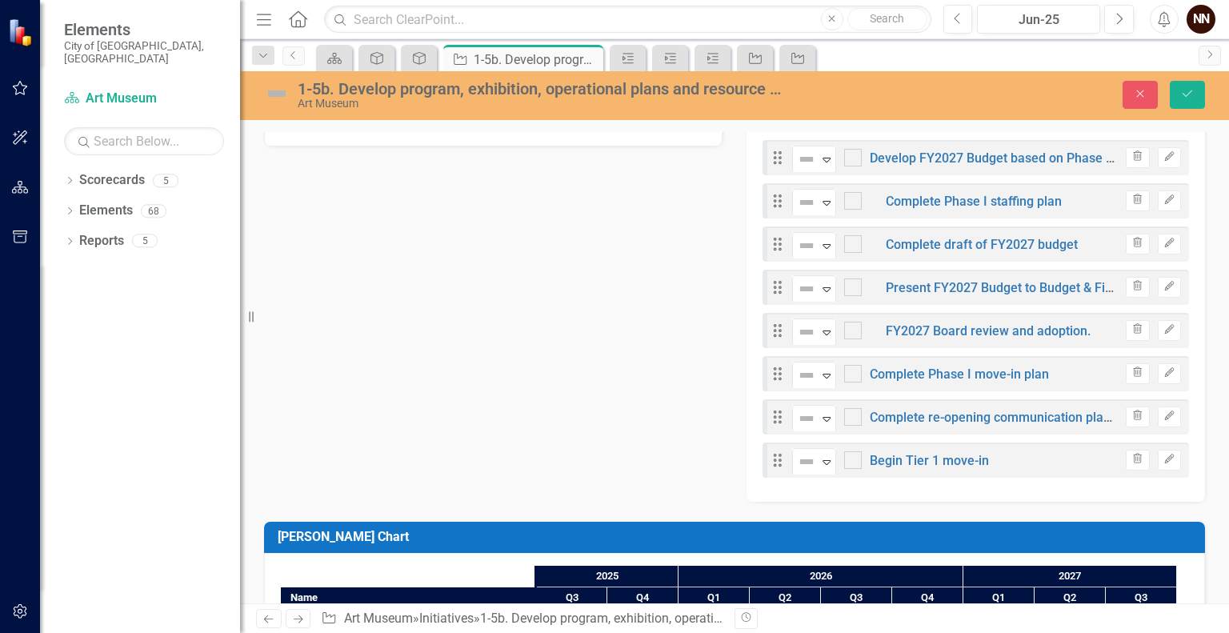
scroll to position [608, 0]
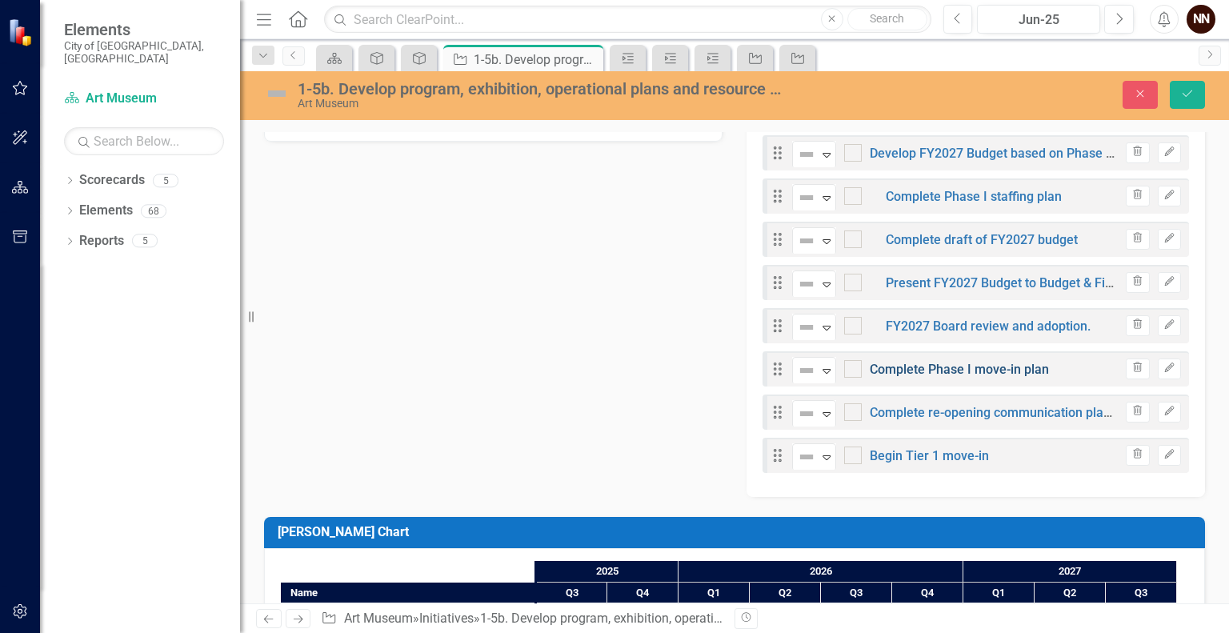
click at [984, 369] on link "Complete Phase I move-in plan" at bounding box center [959, 369] width 179 height 15
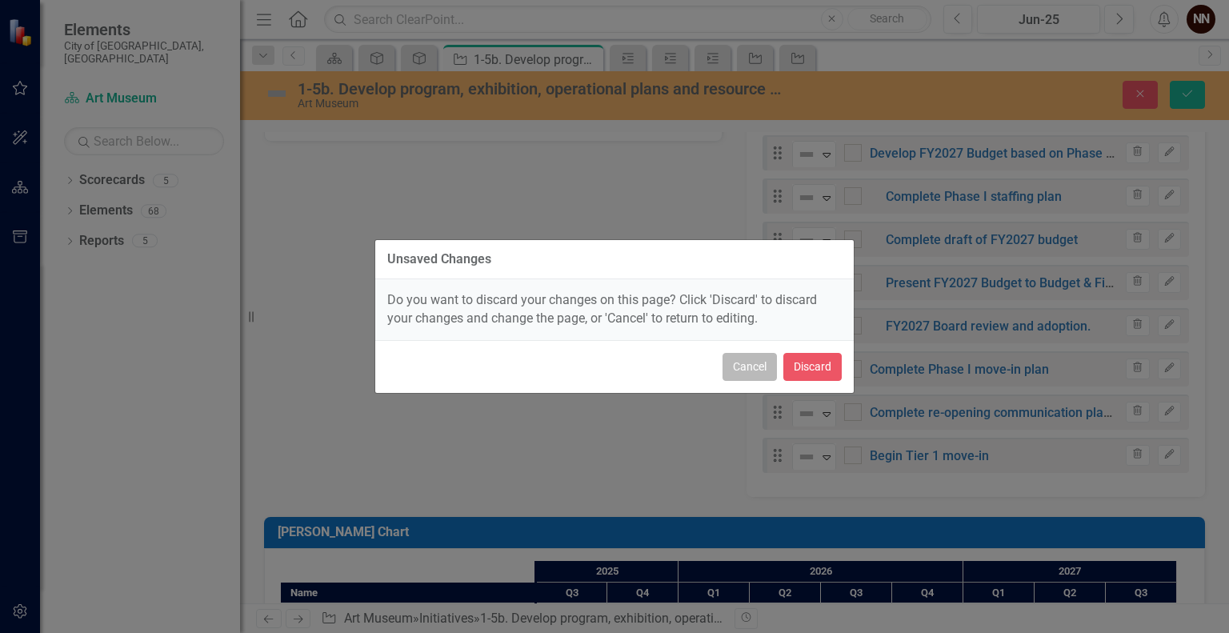
click at [768, 370] on button "Cancel" at bounding box center [750, 367] width 54 height 28
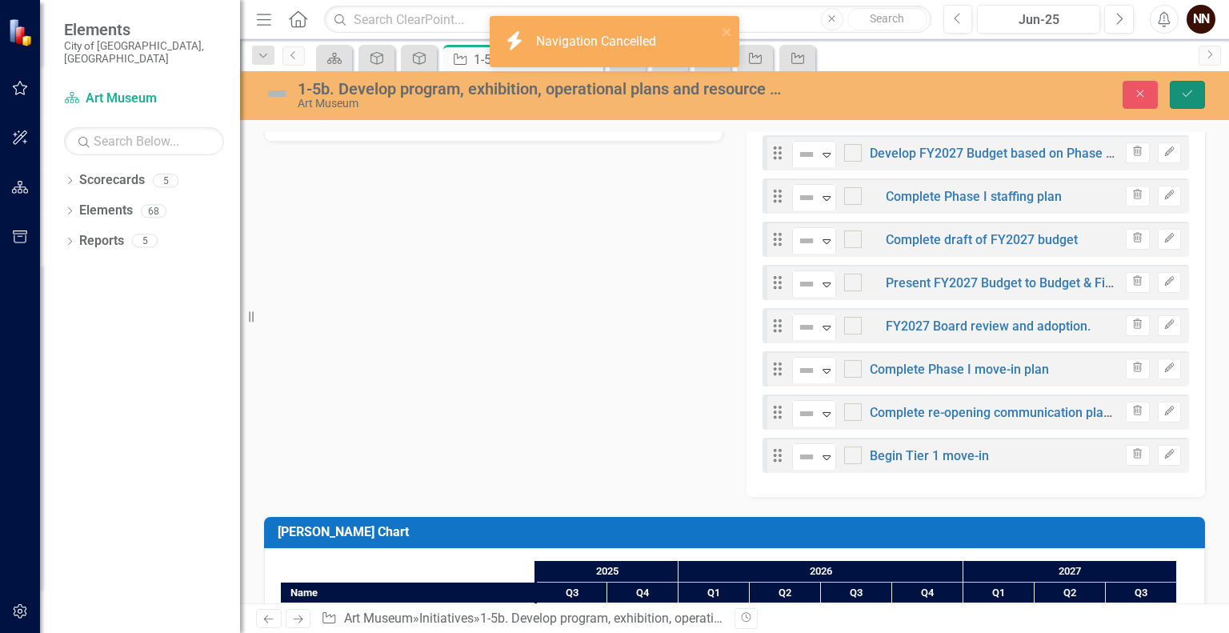
click at [1186, 106] on button "Save" at bounding box center [1187, 95] width 35 height 28
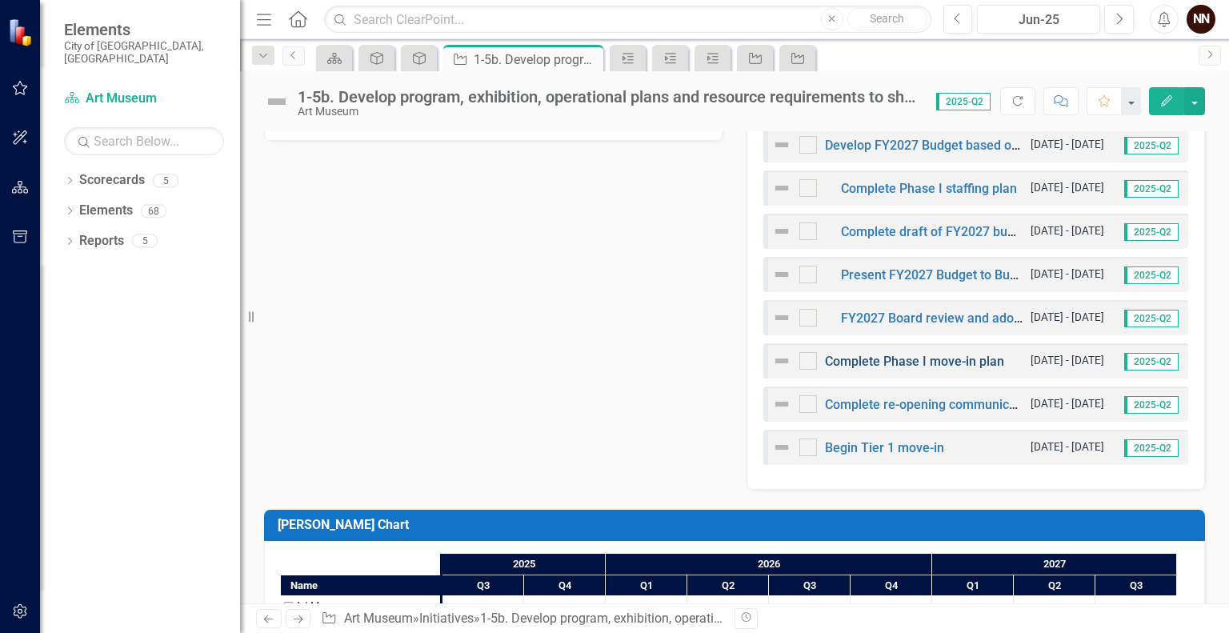
click at [925, 362] on link "Complete Phase I move-in plan" at bounding box center [914, 361] width 179 height 15
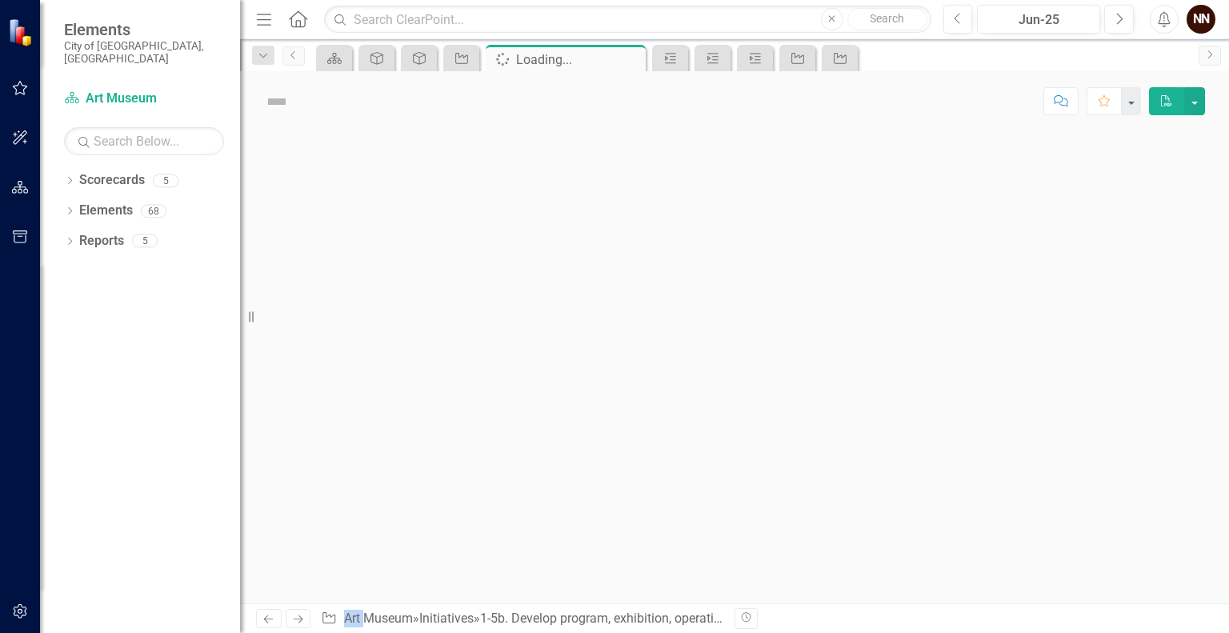
click at [925, 362] on div at bounding box center [734, 367] width 989 height 472
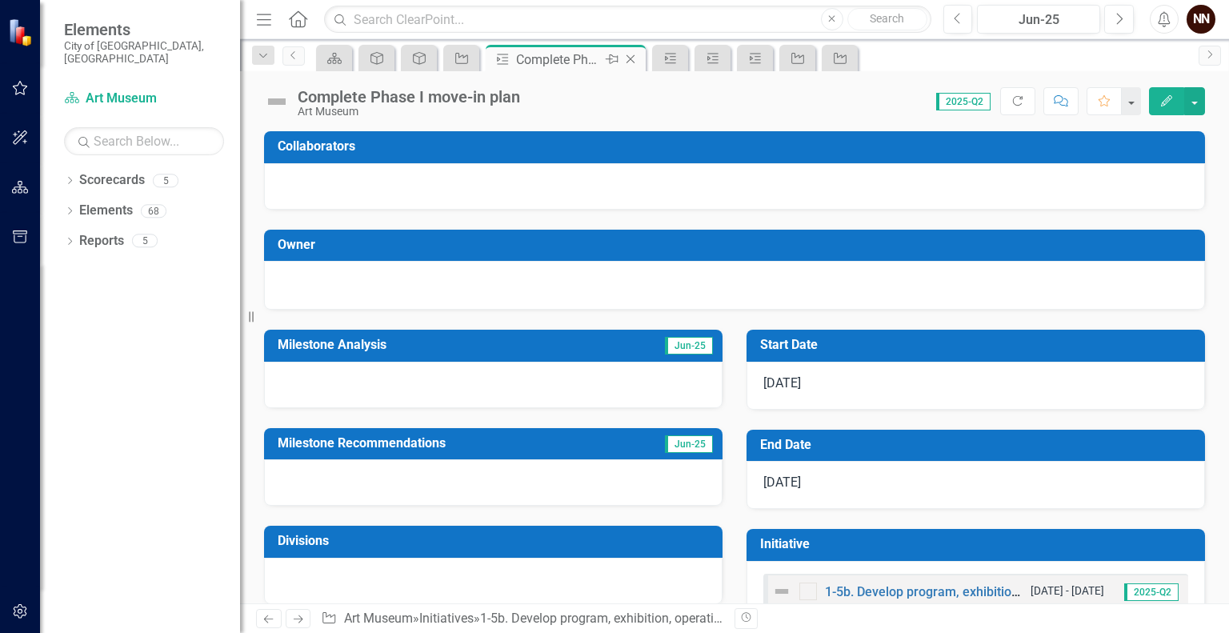
click at [639, 62] on div "Close" at bounding box center [632, 60] width 20 height 20
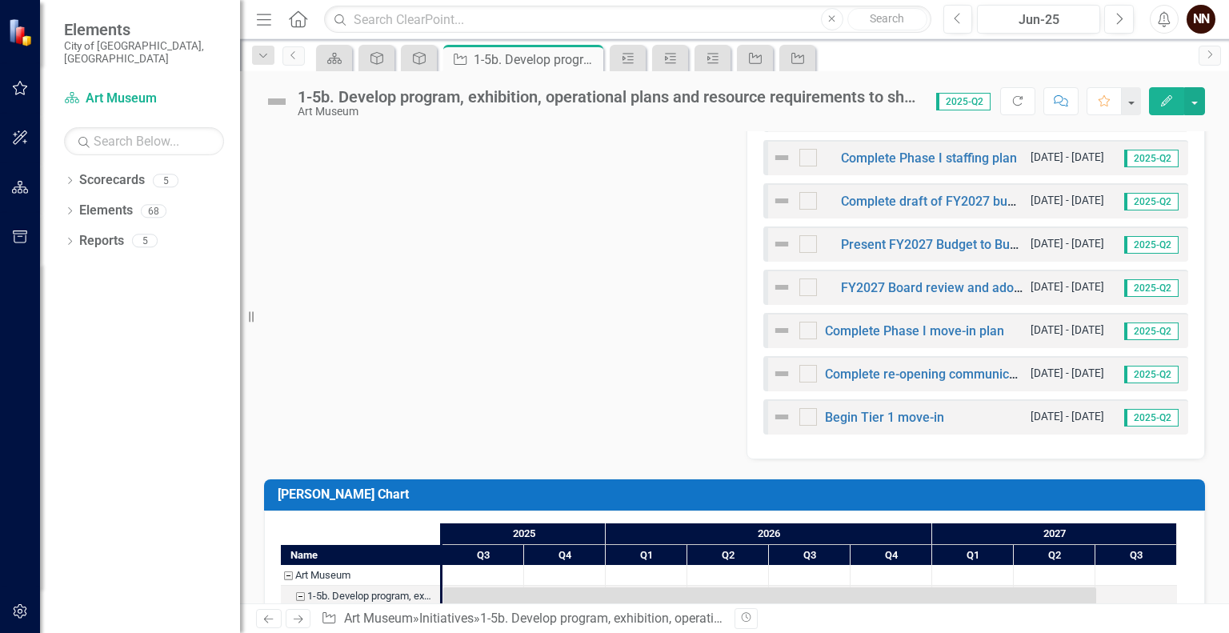
scroll to position [656, 0]
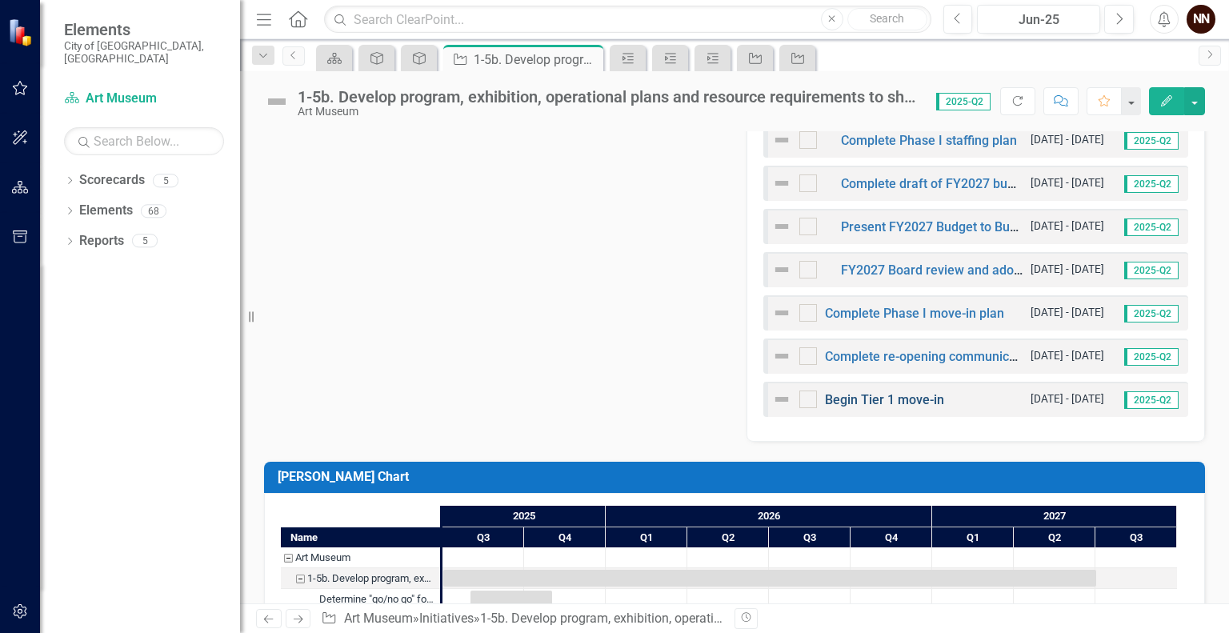
click at [902, 393] on link "Begin Tier 1 move-in" at bounding box center [884, 399] width 119 height 15
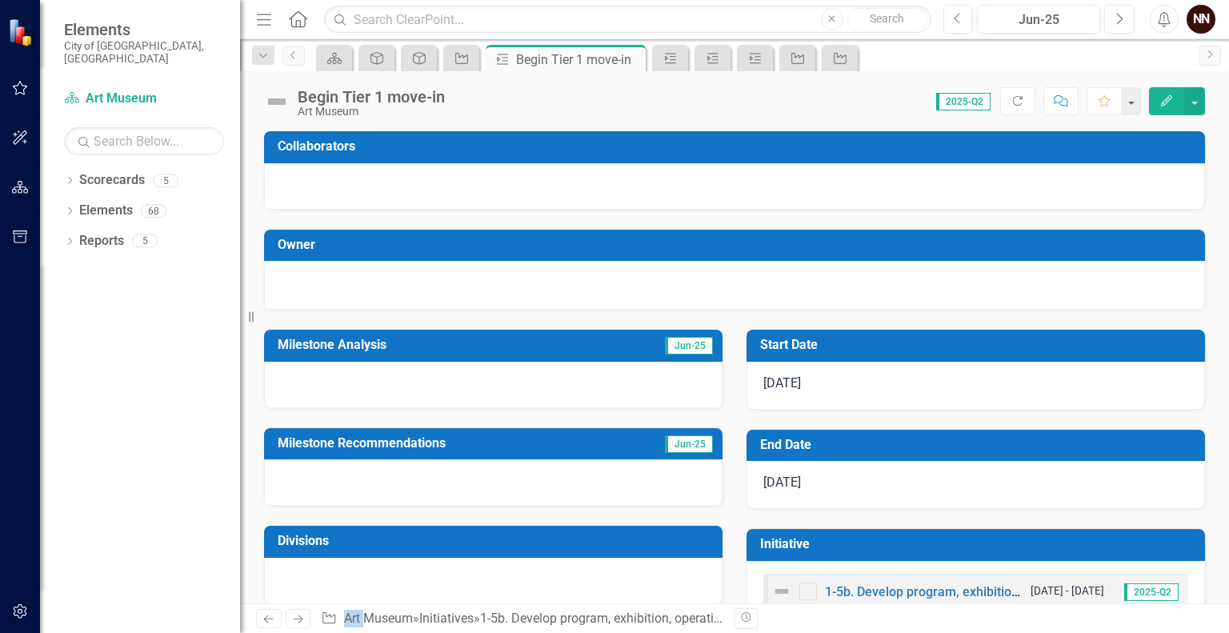
scroll to position [44, 0]
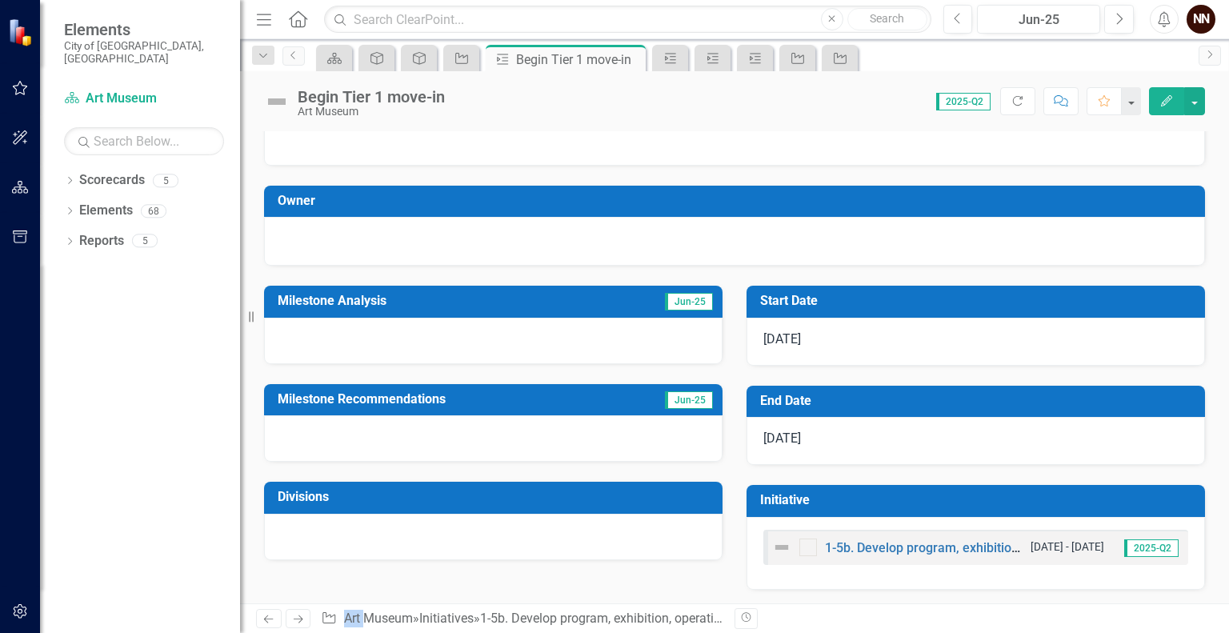
click at [911, 328] on div "8/14/26" at bounding box center [976, 342] width 459 height 48
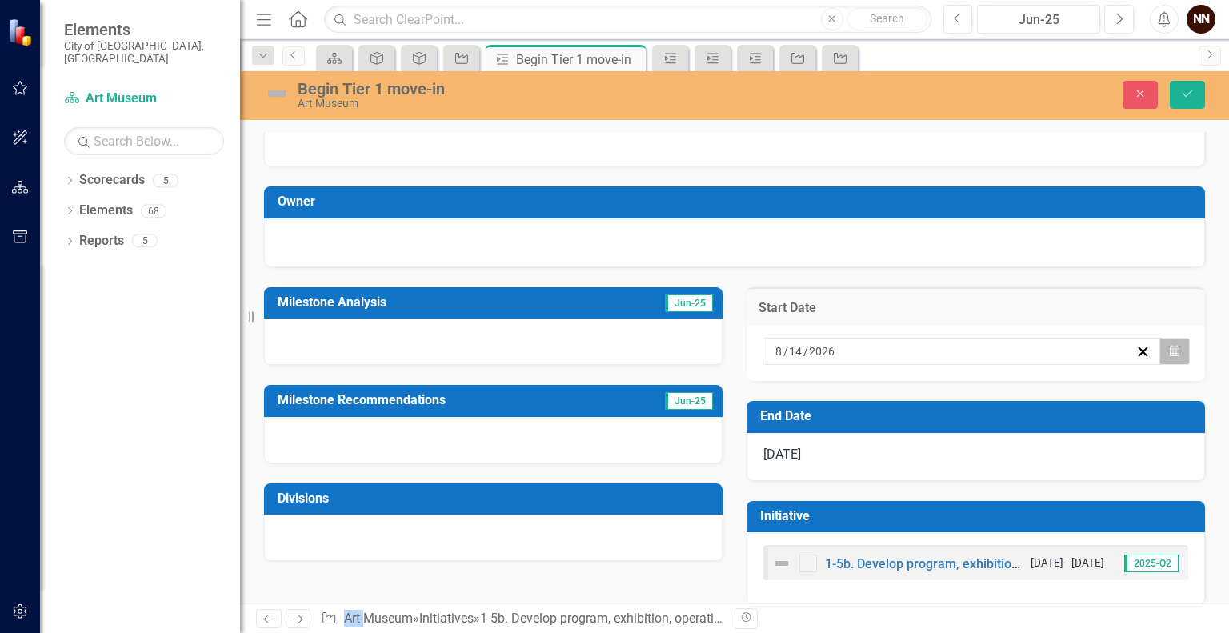
click at [1169, 352] on button "Calendar" at bounding box center [1175, 351] width 30 height 27
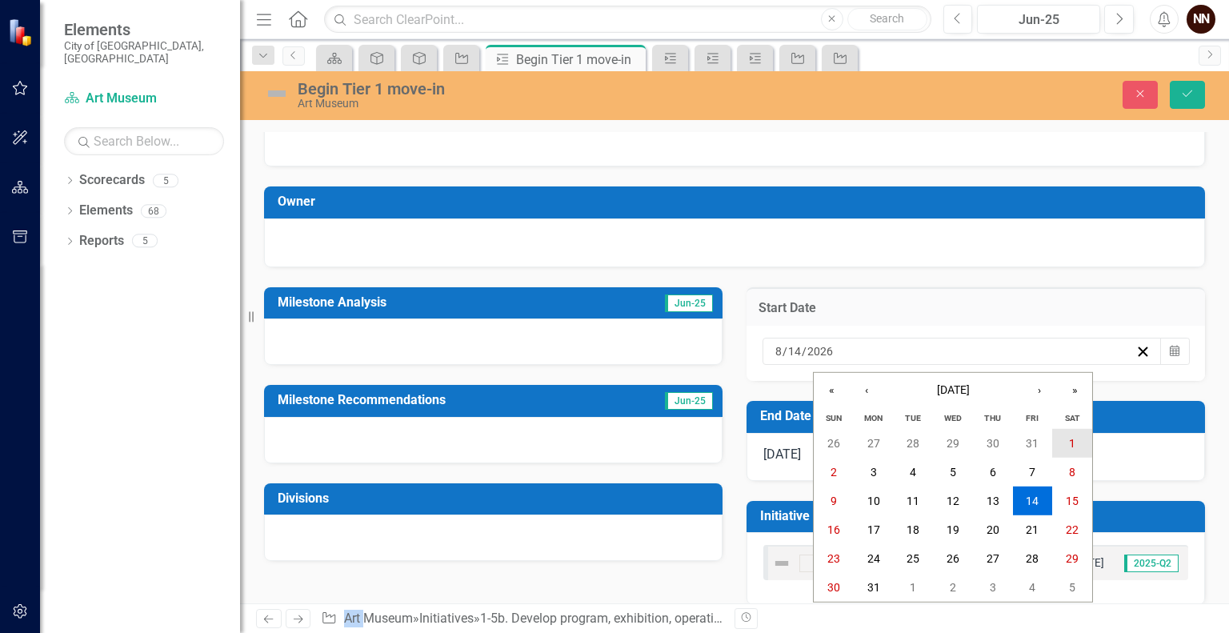
click at [1079, 434] on button "1" at bounding box center [1072, 443] width 40 height 29
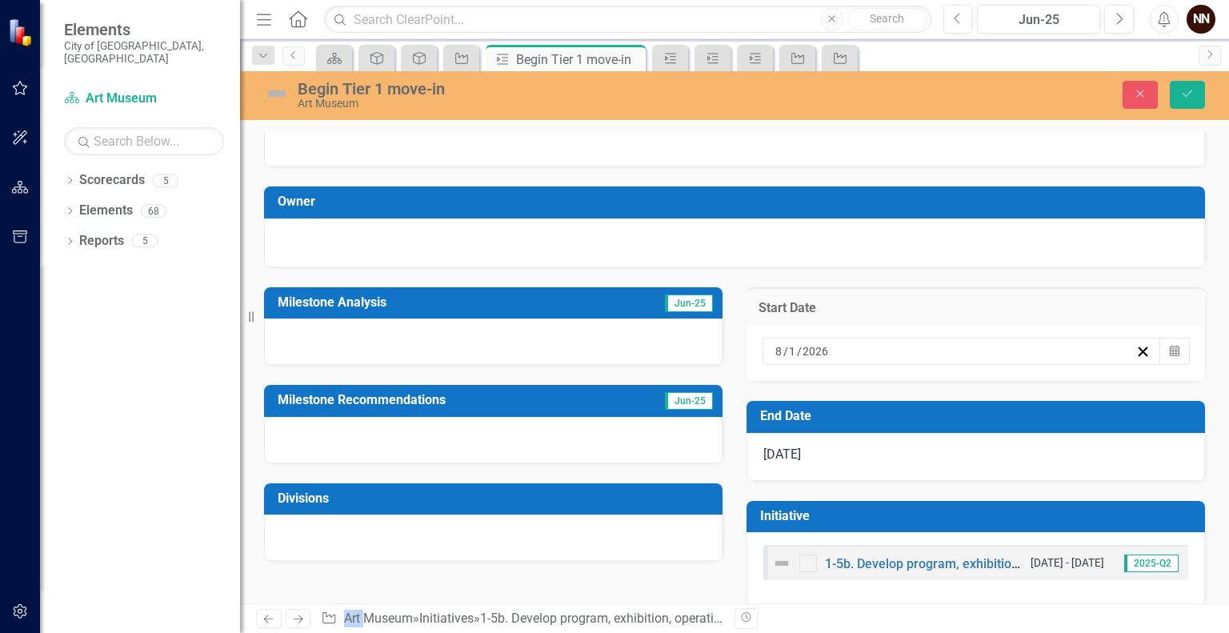
scroll to position [59, 0]
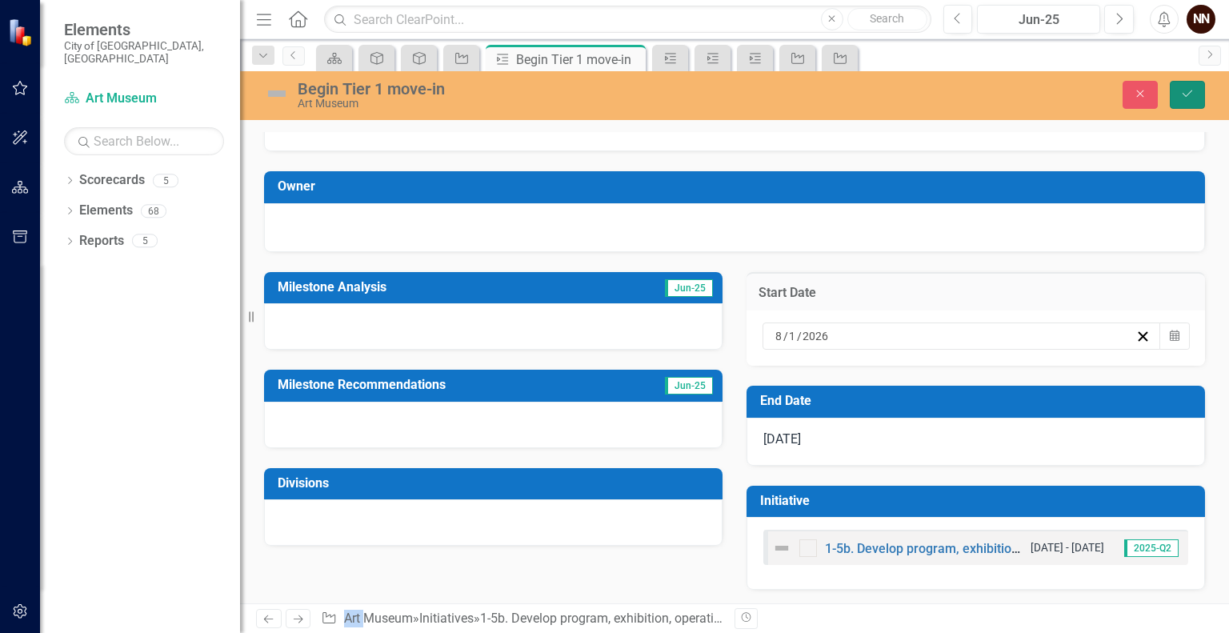
click at [1190, 89] on icon "Save" at bounding box center [1188, 93] width 14 height 11
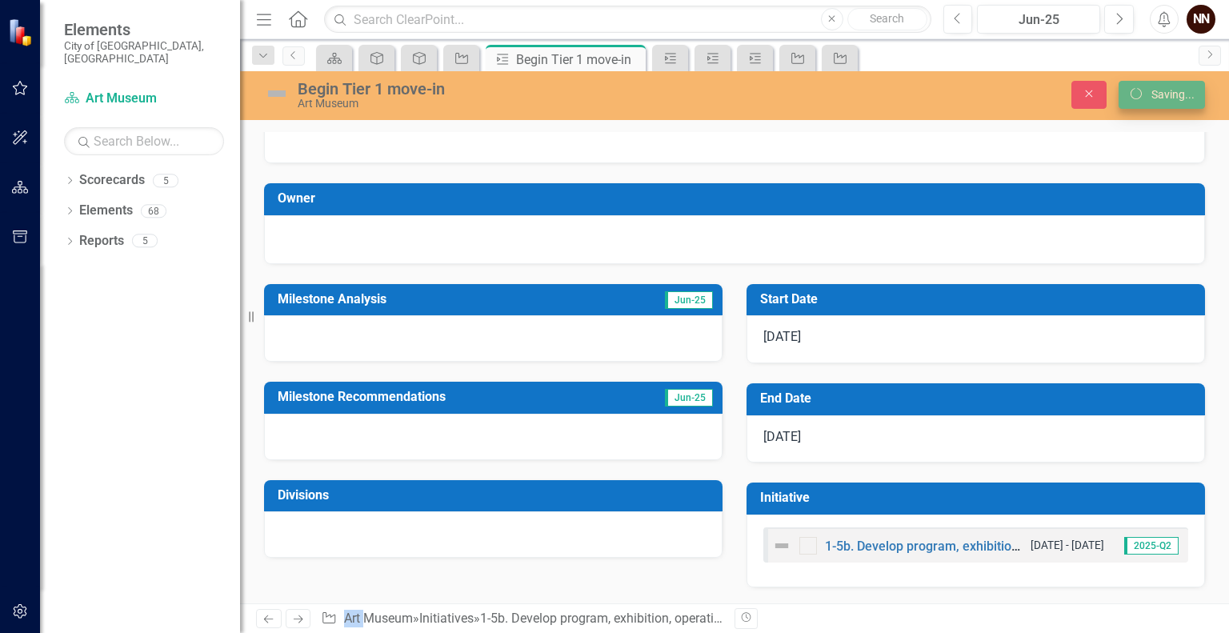
scroll to position [45, 0]
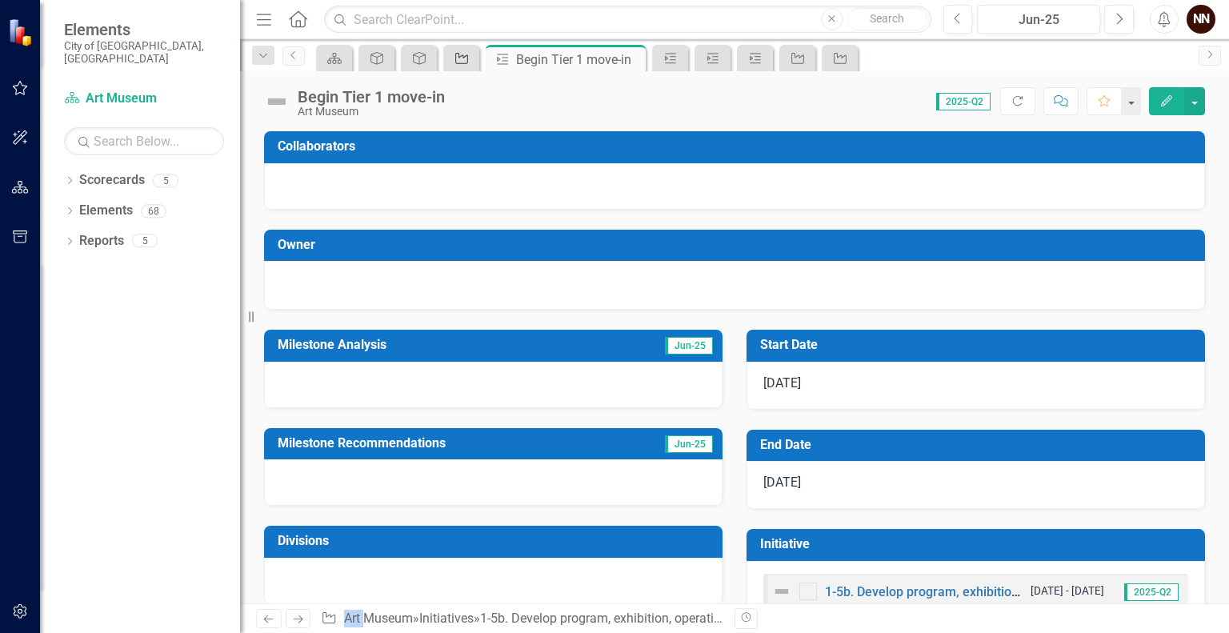
click at [461, 66] on div "Initiative" at bounding box center [458, 58] width 22 height 20
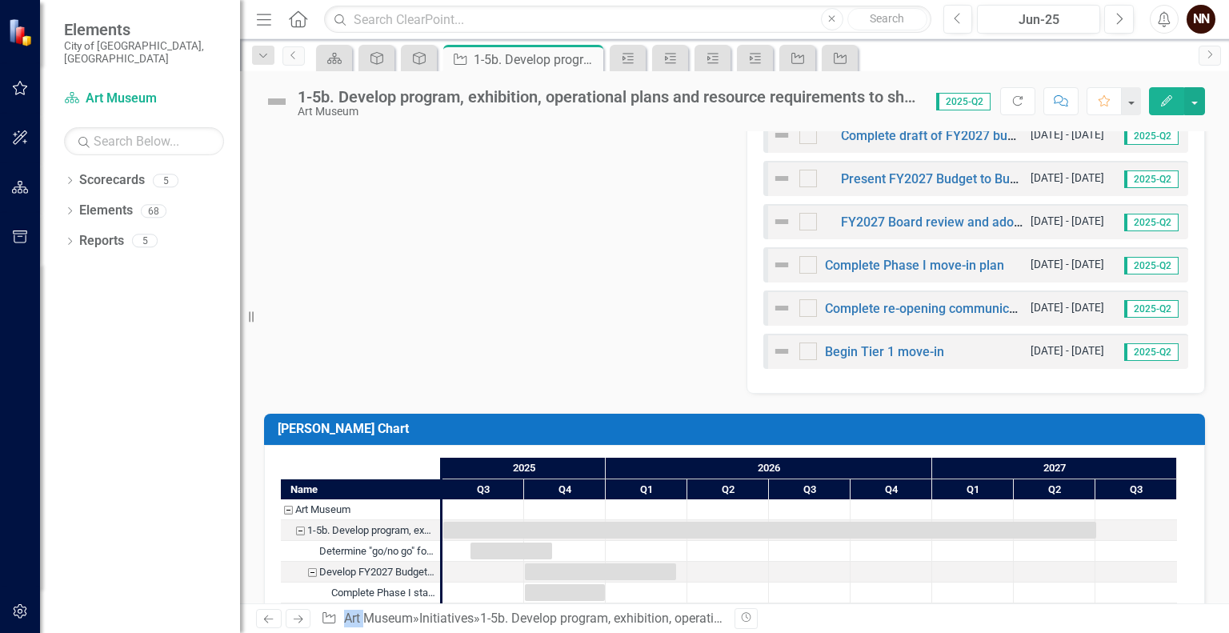
scroll to position [663, 0]
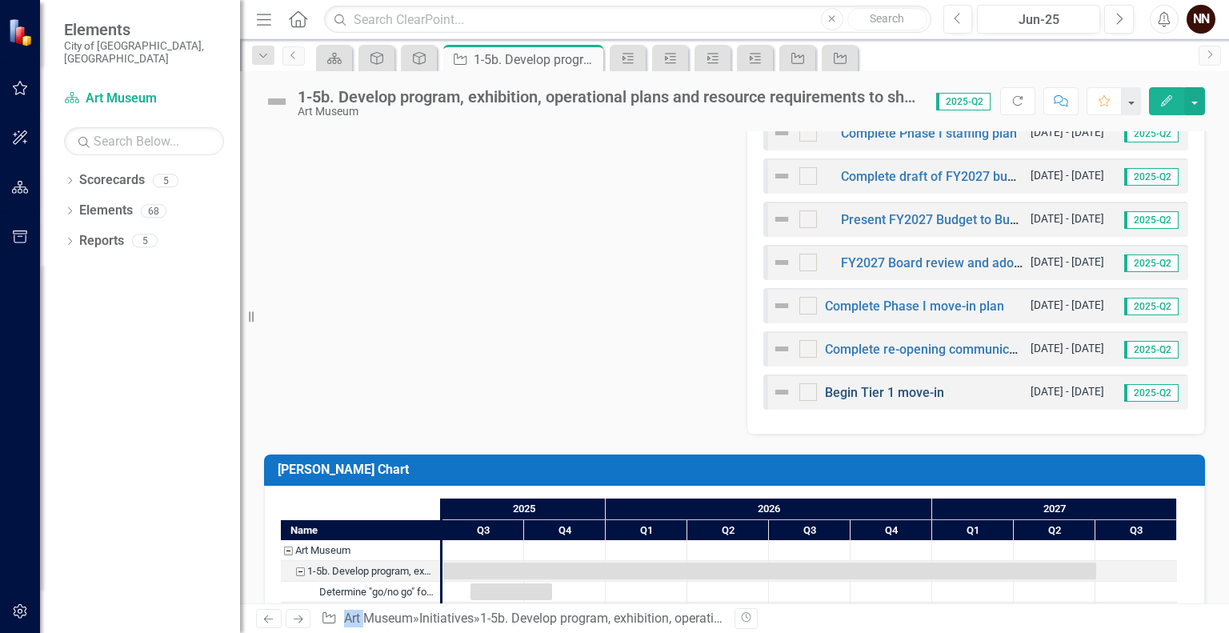
click at [924, 393] on link "Begin Tier 1 move-in" at bounding box center [884, 392] width 119 height 15
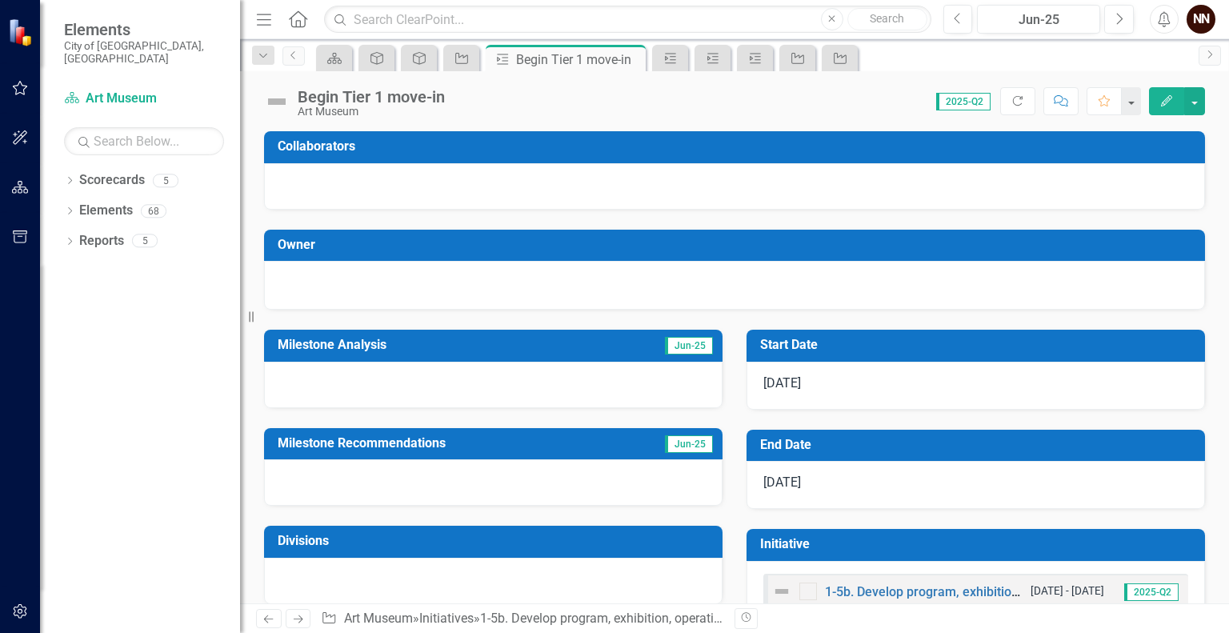
click at [439, 92] on div "Begin Tier 1 move-in" at bounding box center [371, 97] width 147 height 18
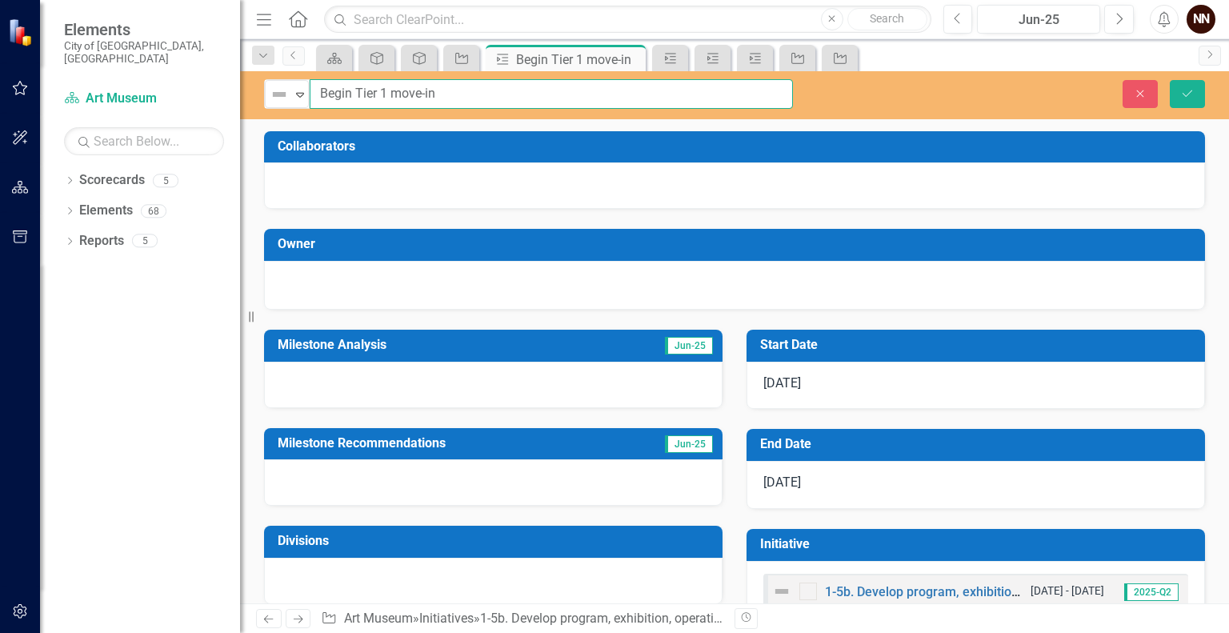
click at [339, 94] on input "Begin Tier 1 move-in" at bounding box center [551, 94] width 483 height 30
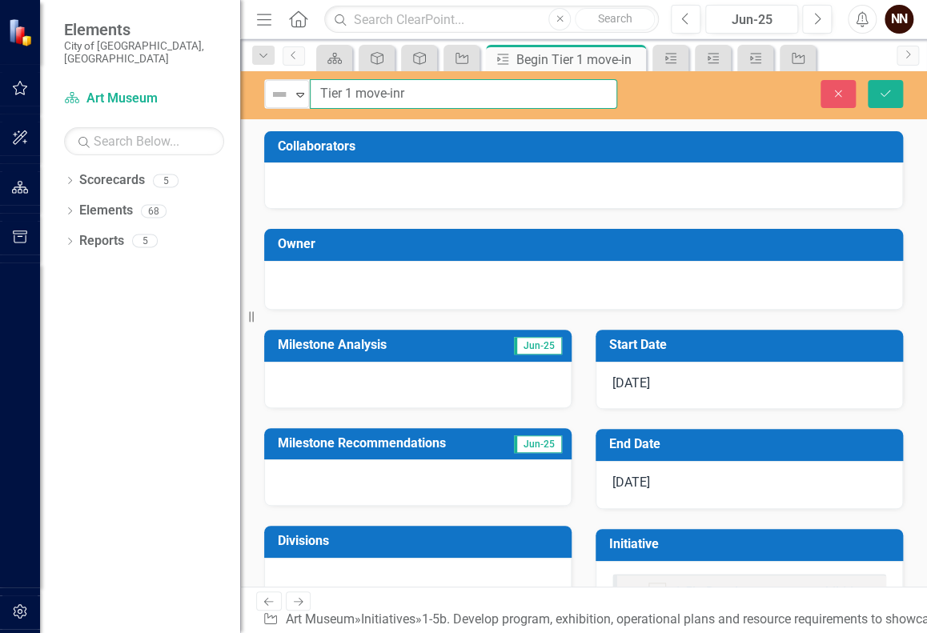
click at [417, 95] on input "Tier 1 move-inr" at bounding box center [463, 94] width 307 height 30
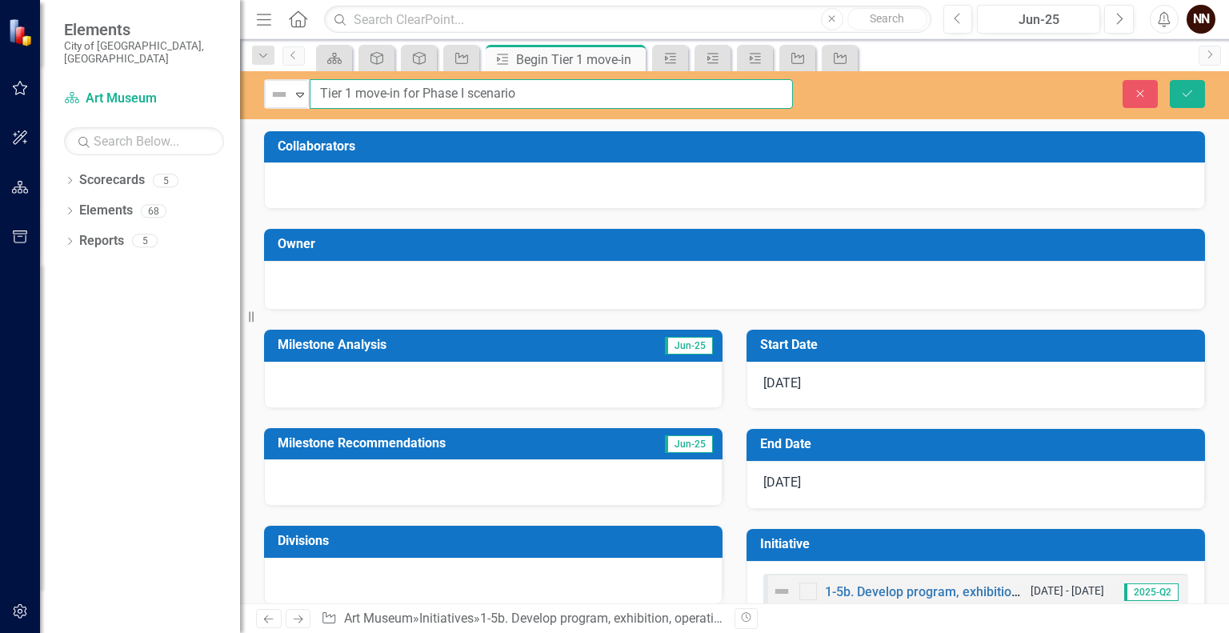
scroll to position [44, 0]
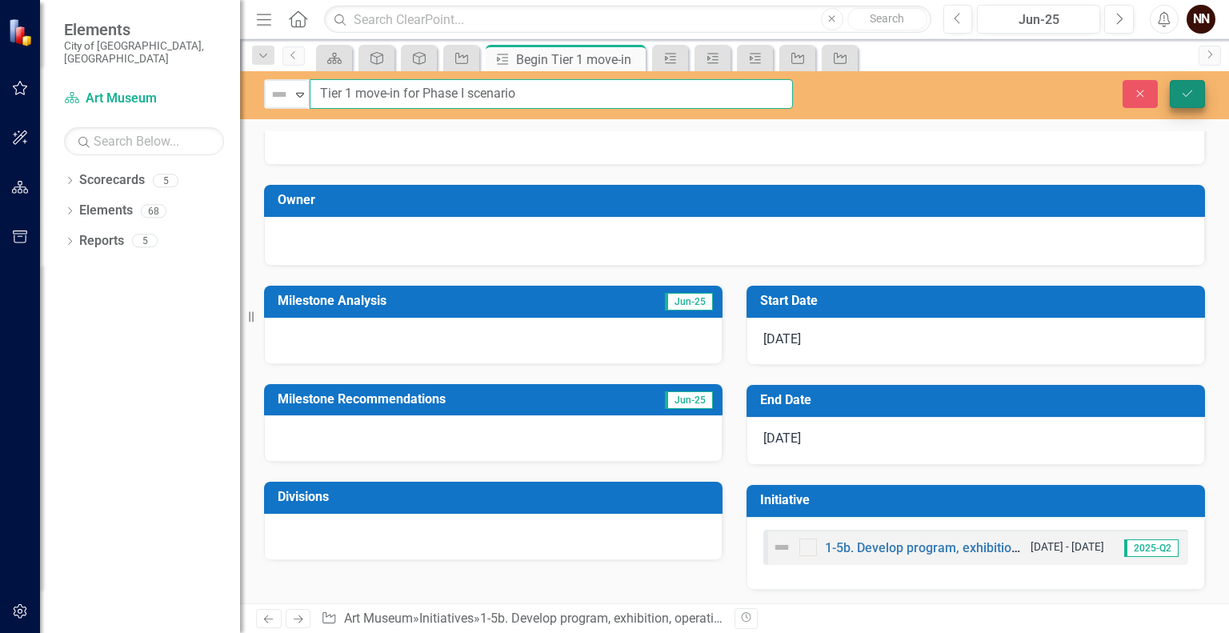
type input "Tier 1 move-in for Phase I scenario"
click at [1190, 89] on icon "Save" at bounding box center [1188, 93] width 14 height 11
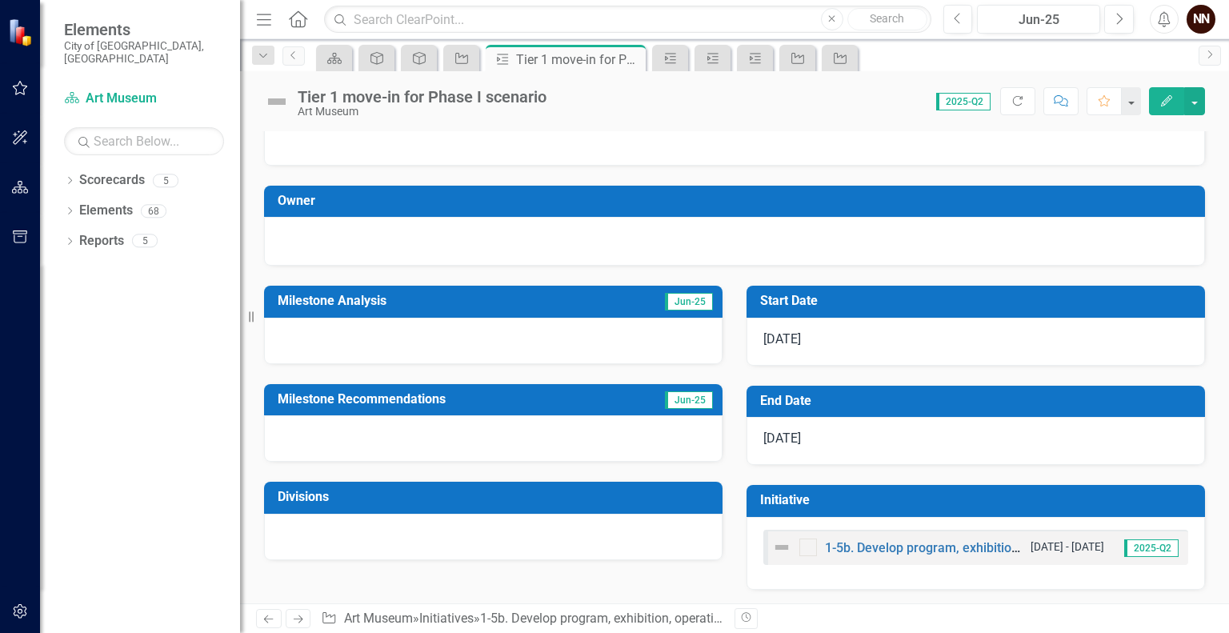
scroll to position [0, 0]
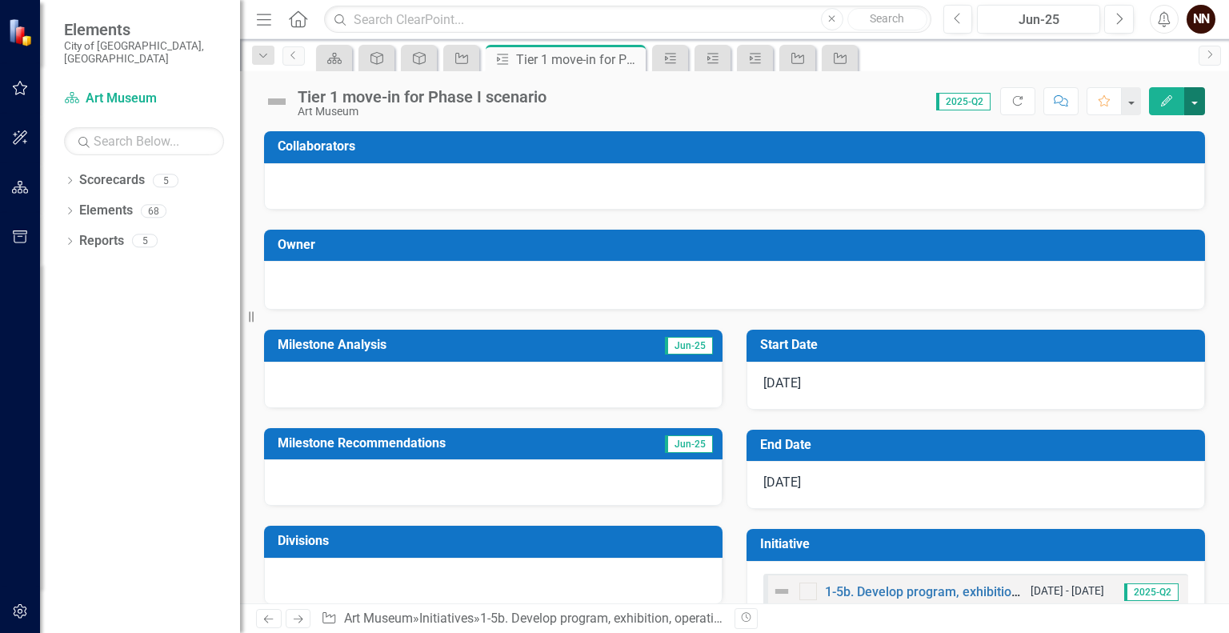
click at [1195, 92] on button "button" at bounding box center [1195, 101] width 21 height 28
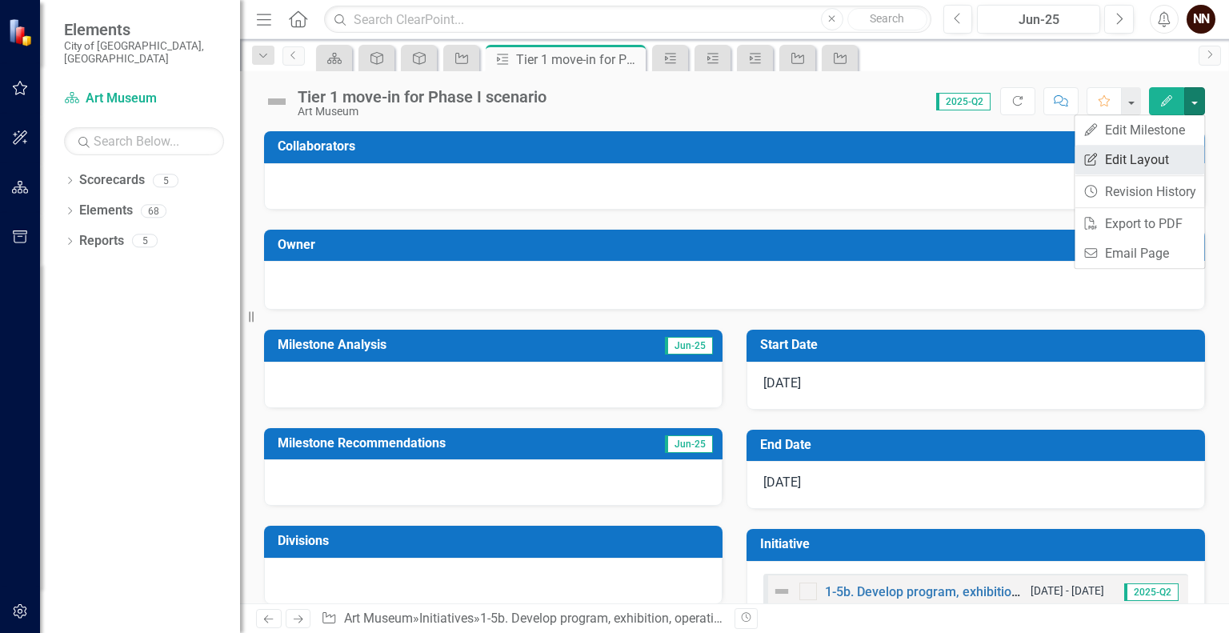
click at [1149, 150] on link "Edit Report Edit Layout" at bounding box center [1140, 160] width 130 height 30
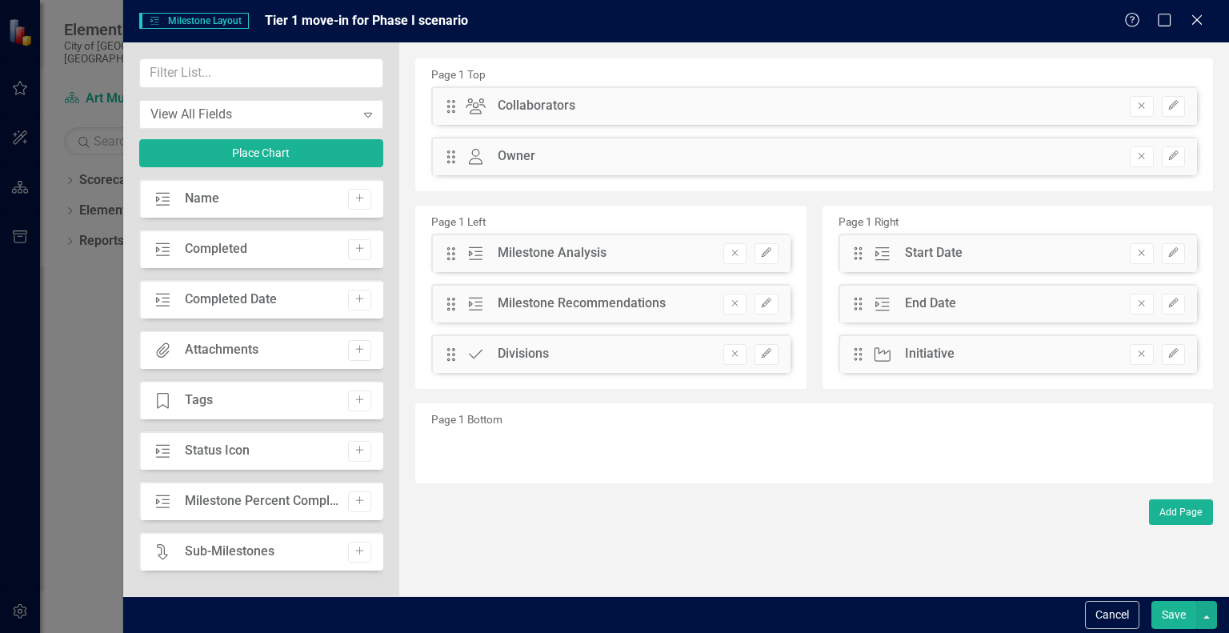
drag, startPoint x: 375, startPoint y: 275, endPoint x: 386, endPoint y: 323, distance: 49.1
click at [386, 323] on div "View All Fields Expand Place Chart Milestone Name Add Milestone Completed Add M…" at bounding box center [261, 319] width 277 height 554
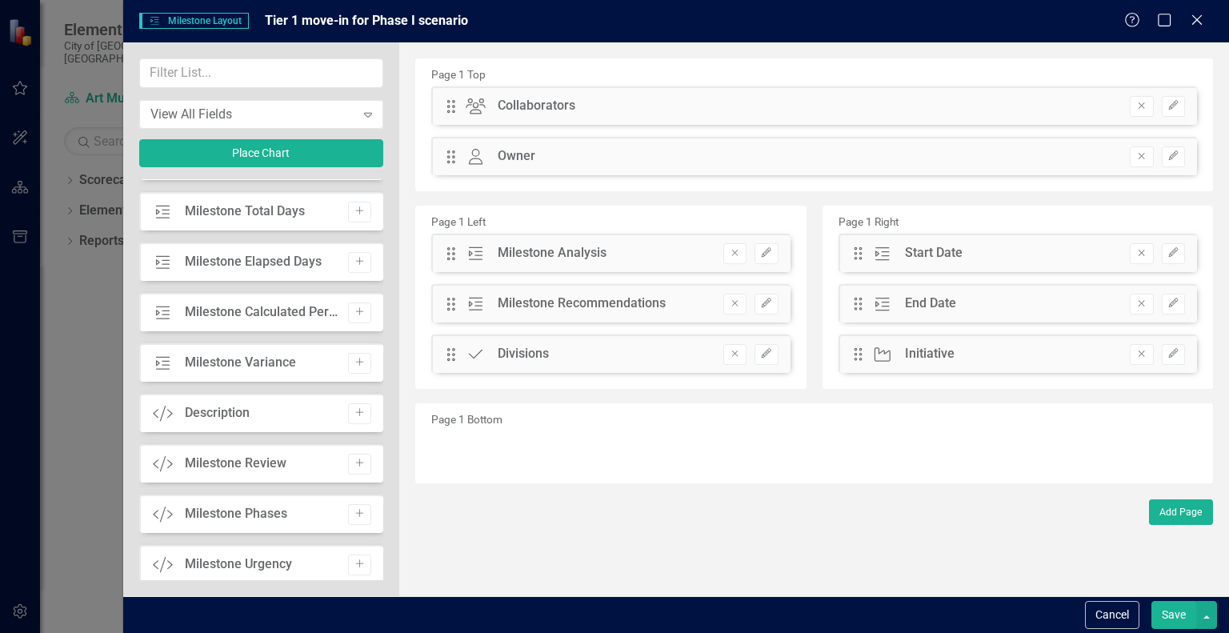
scroll to position [788, 0]
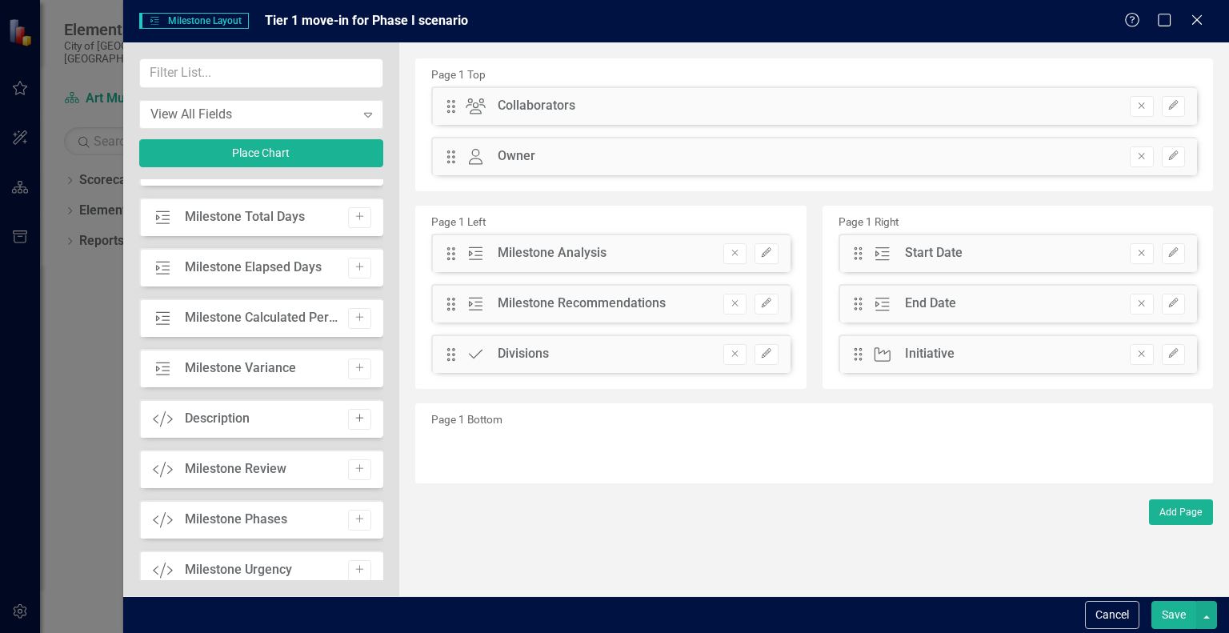
click at [354, 415] on icon "Add" at bounding box center [360, 419] width 12 height 10
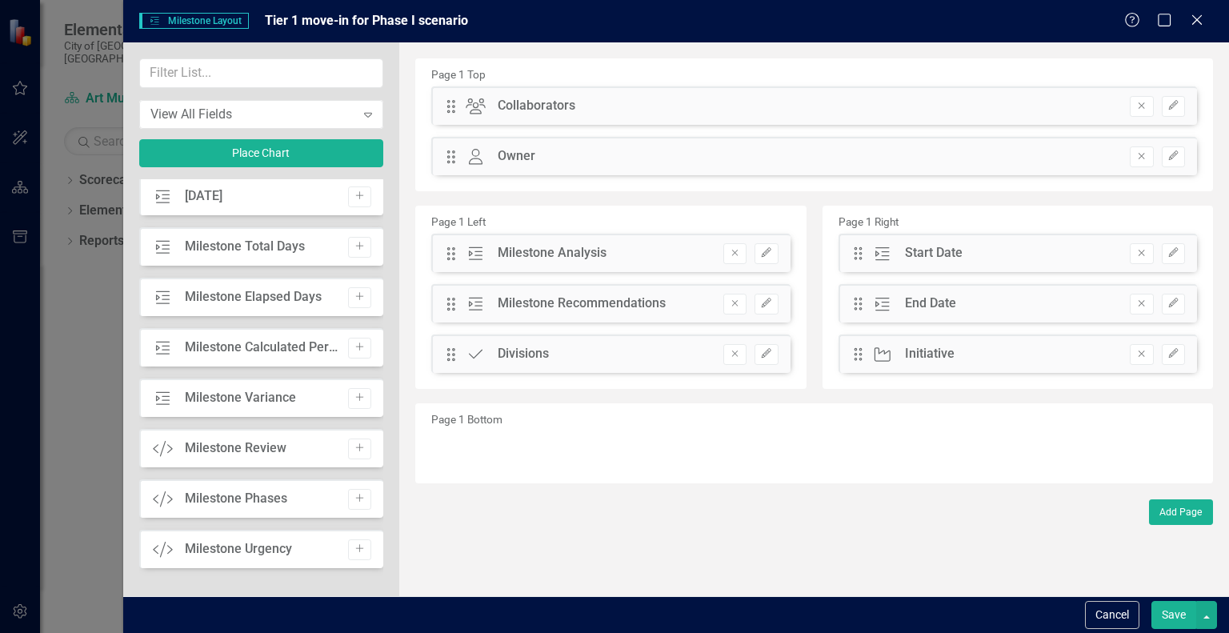
scroll to position [757, 0]
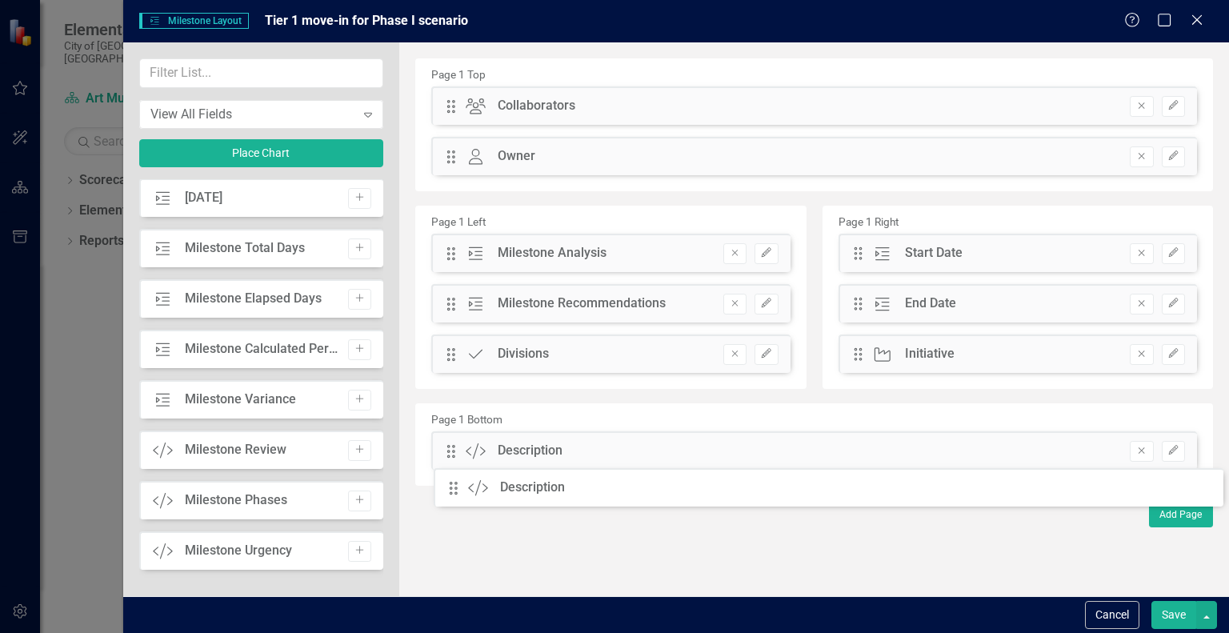
drag, startPoint x: 452, startPoint y: 103, endPoint x: 467, endPoint y: 483, distance: 380.4
click at [1172, 611] on button "Save" at bounding box center [1174, 615] width 45 height 28
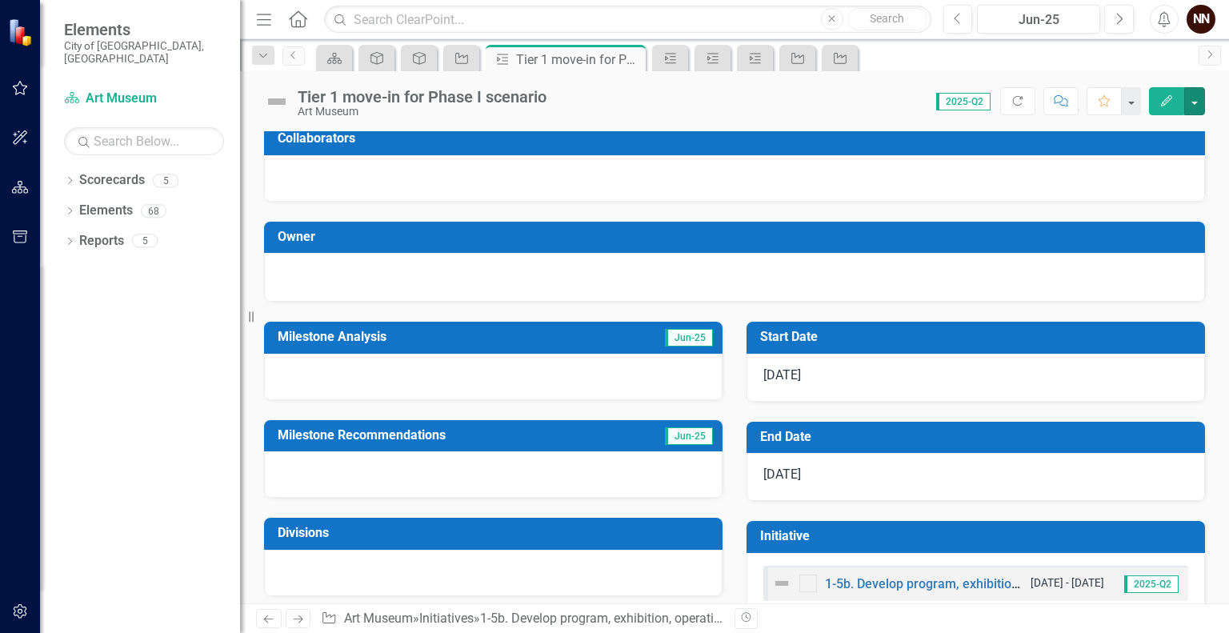
scroll to position [0, 0]
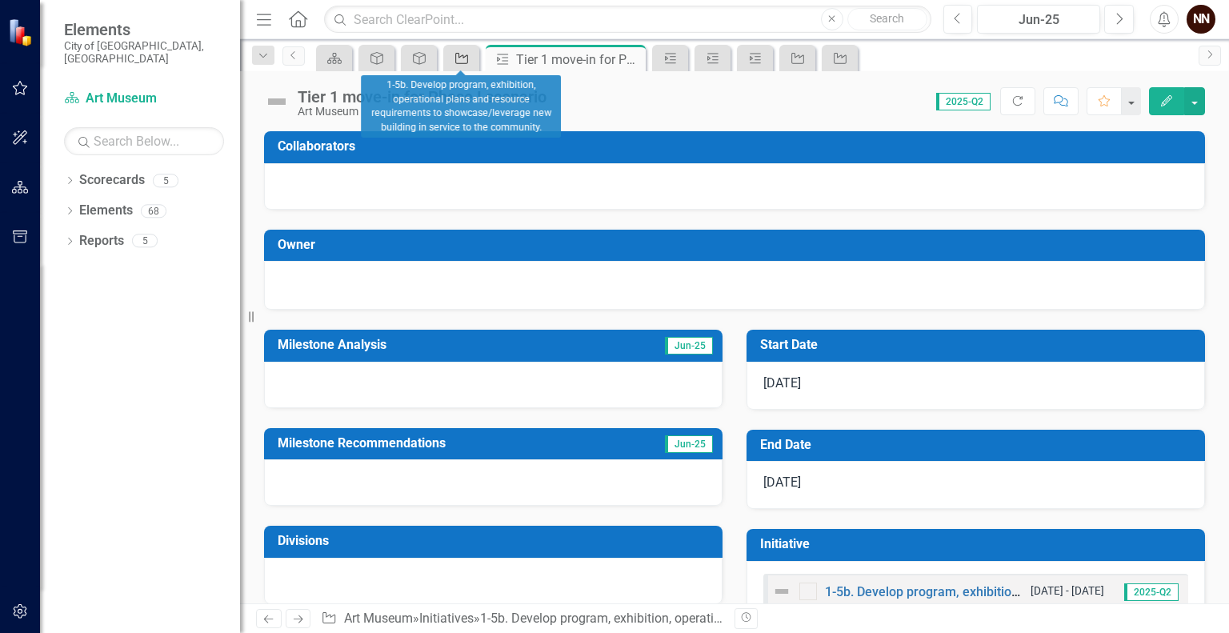
click at [459, 60] on icon "Initiative" at bounding box center [462, 58] width 16 height 13
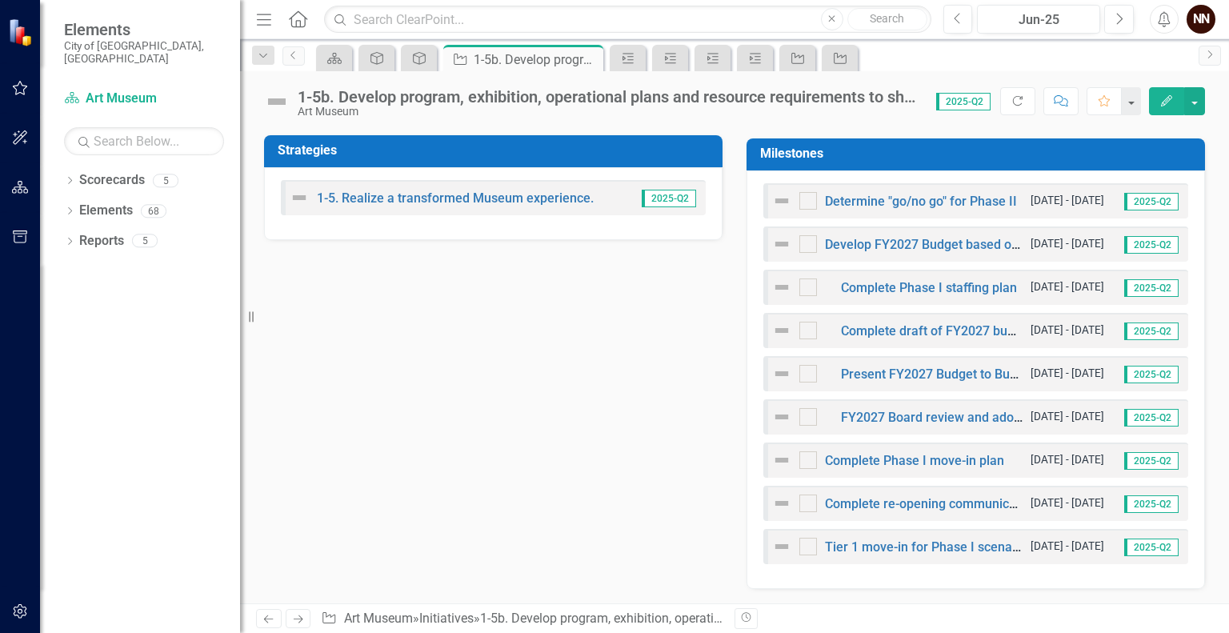
scroll to position [523, 0]
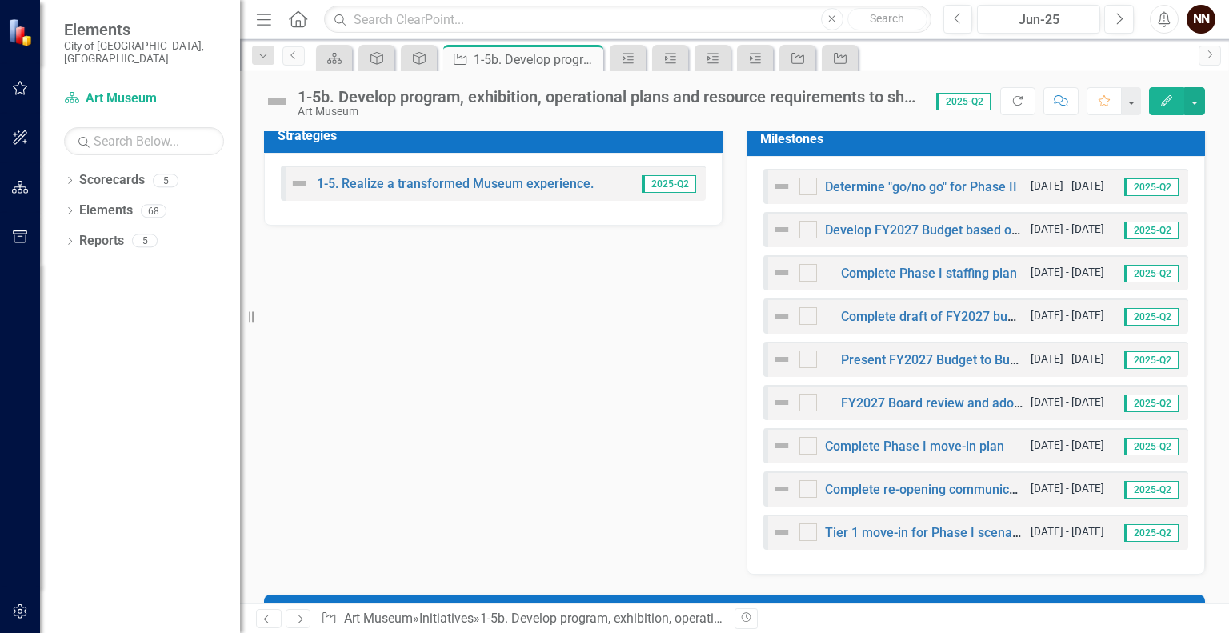
click at [1135, 143] on h3 "Milestones" at bounding box center [978, 139] width 437 height 14
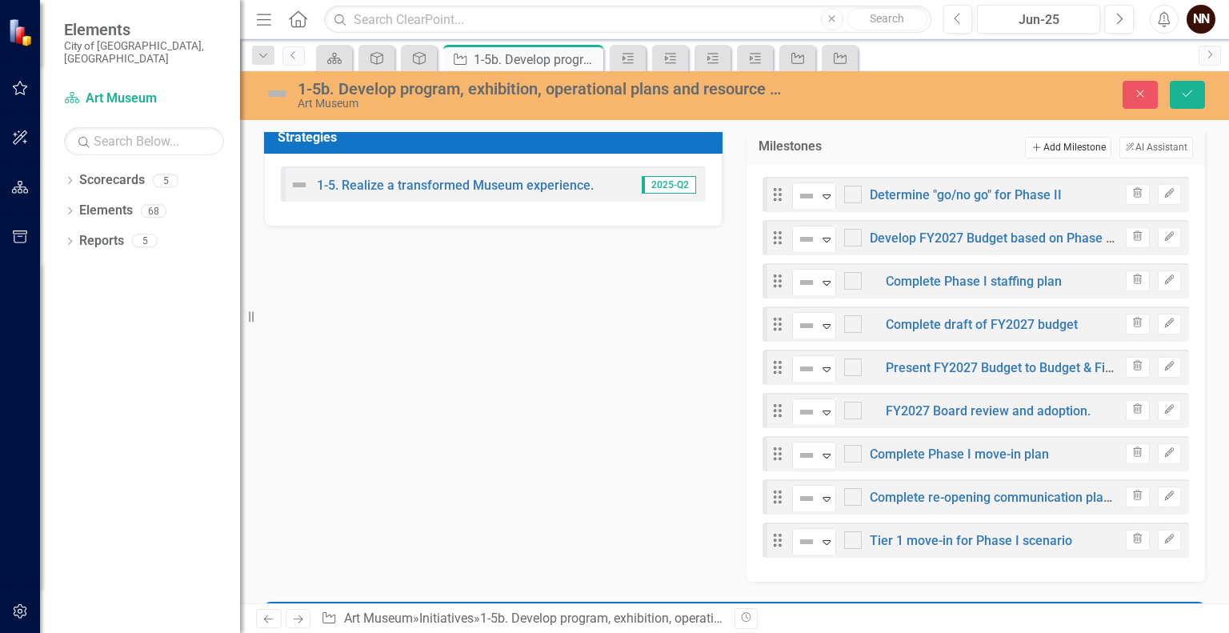
click at [1069, 143] on button "Add Add Milestone" at bounding box center [1068, 147] width 86 height 21
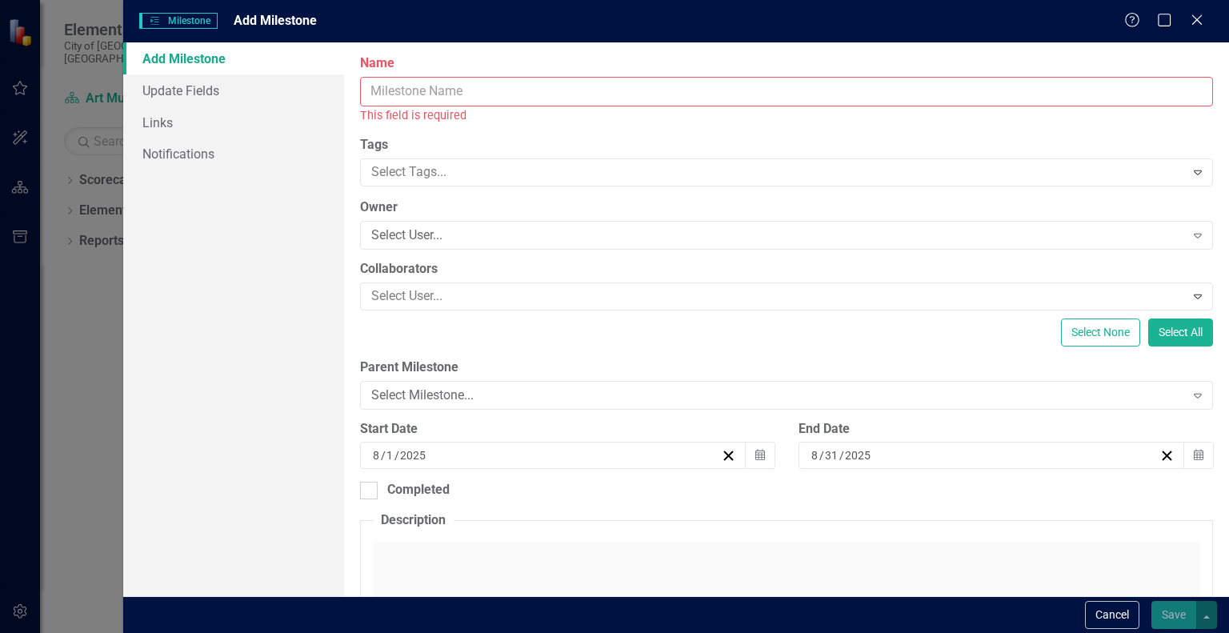
click at [970, 93] on input "Name" at bounding box center [786, 92] width 853 height 30
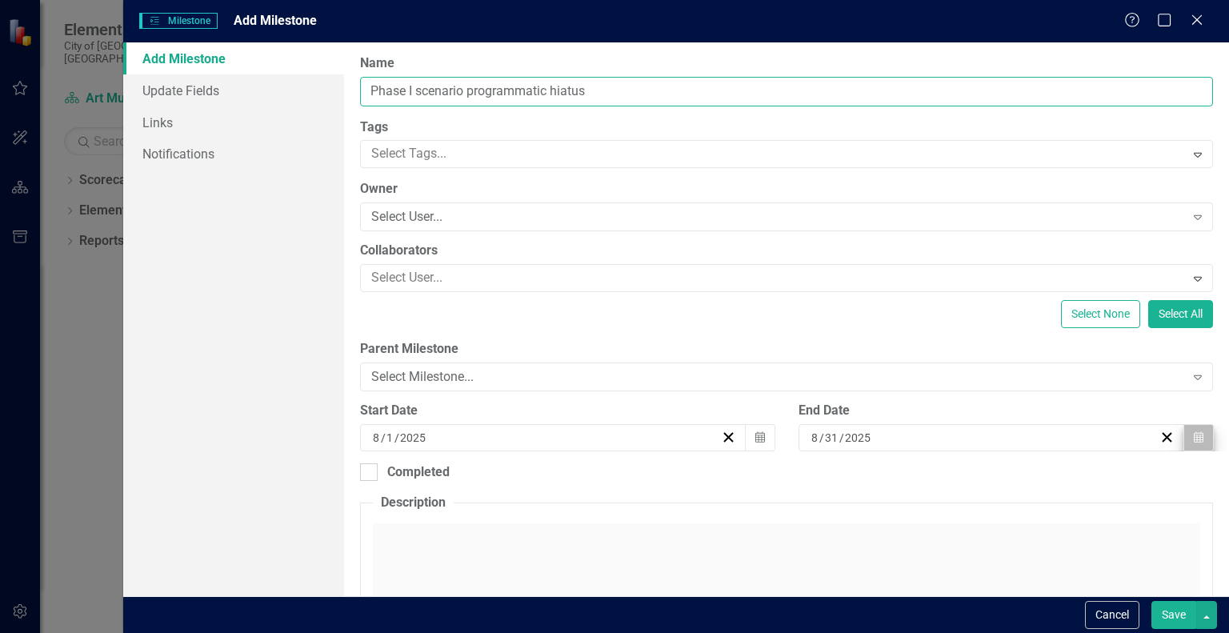
type input "Phase I scenario programmatic hiatus"
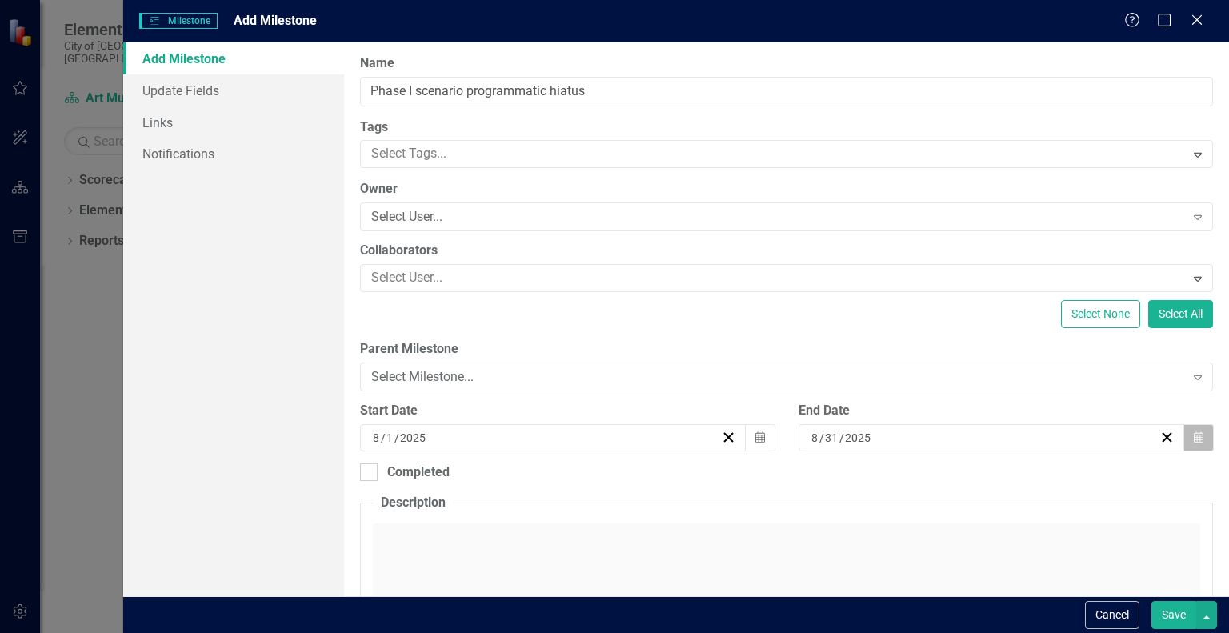
click at [1194, 435] on icon "Calendar" at bounding box center [1199, 437] width 10 height 11
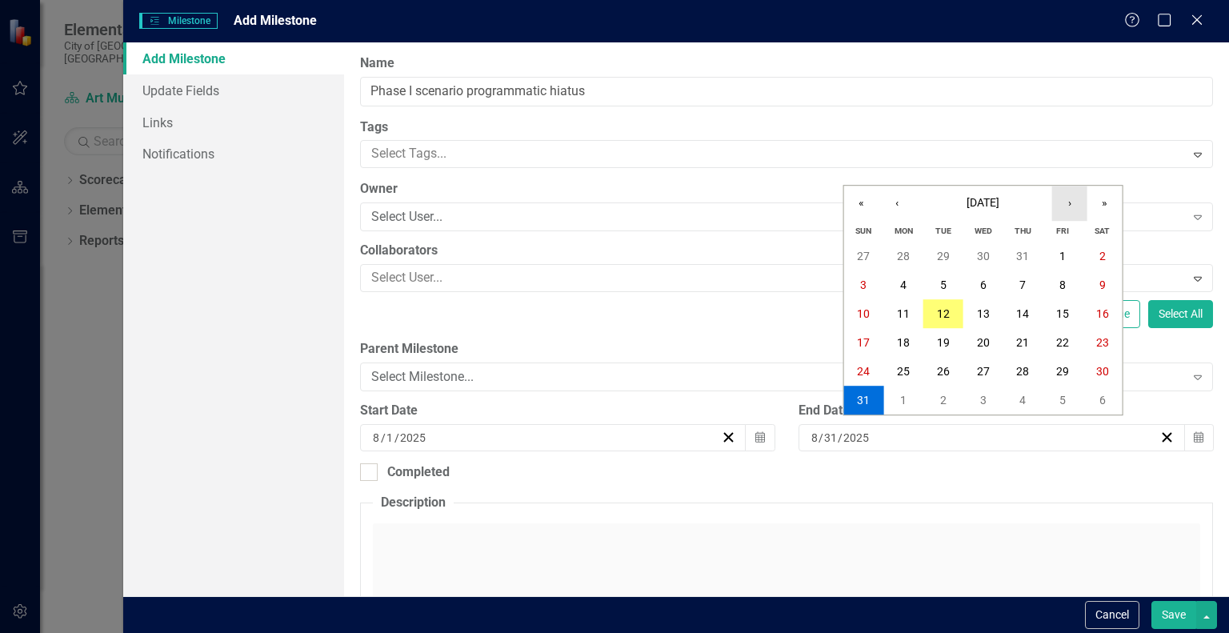
click at [1075, 206] on button "›" at bounding box center [1069, 203] width 35 height 35
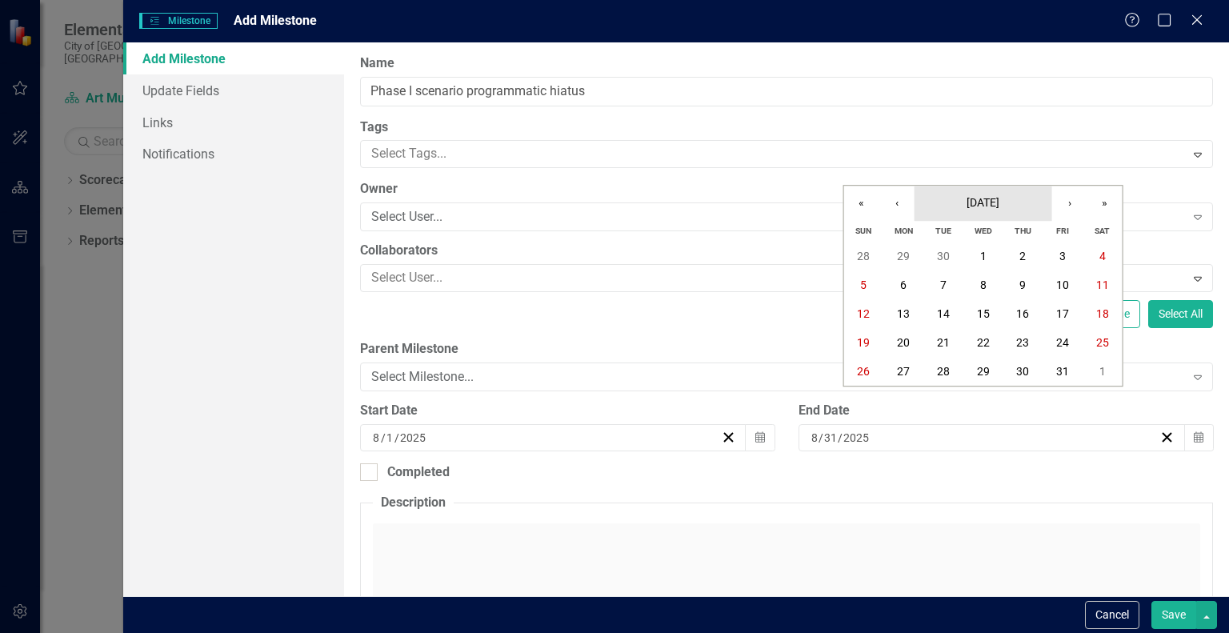
click at [1004, 191] on button "[DATE]" at bounding box center [984, 203] width 138 height 35
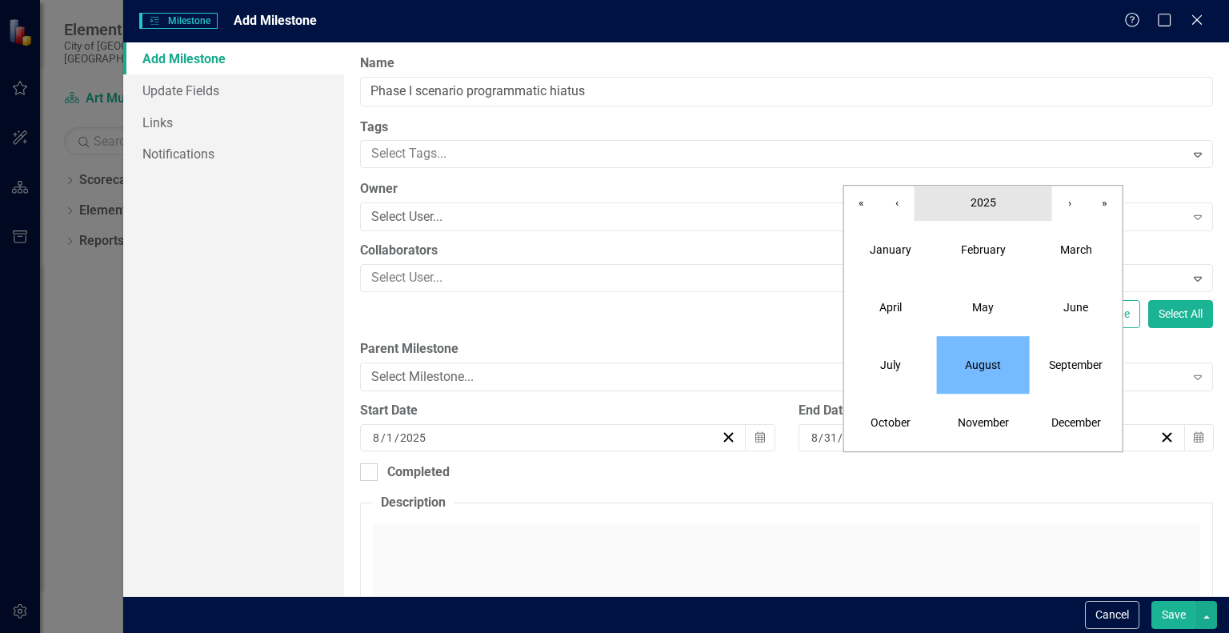
click at [983, 207] on span "2025" at bounding box center [984, 202] width 26 height 13
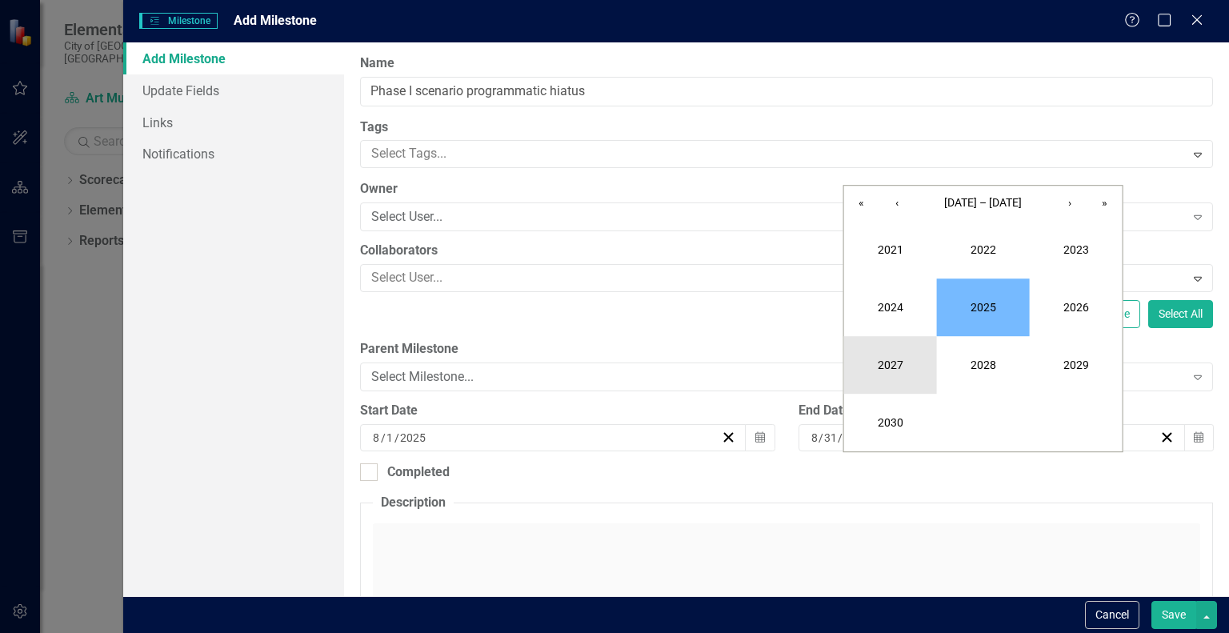
click at [893, 355] on button "2027" at bounding box center [890, 365] width 93 height 58
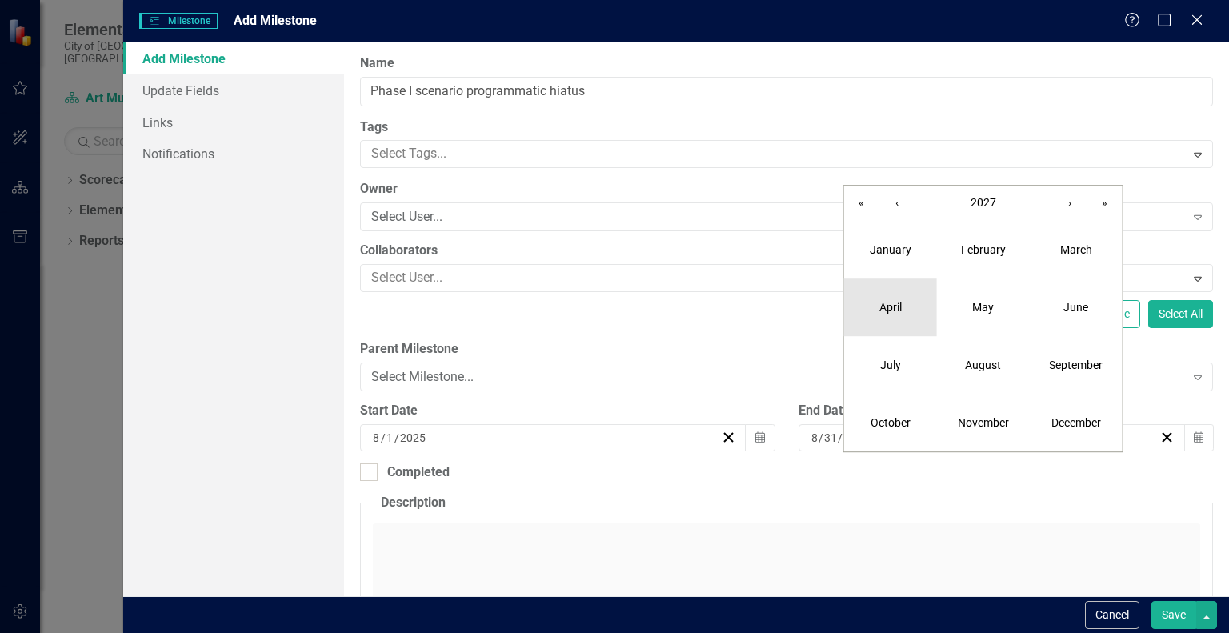
click at [898, 315] on button "April" at bounding box center [890, 308] width 93 height 58
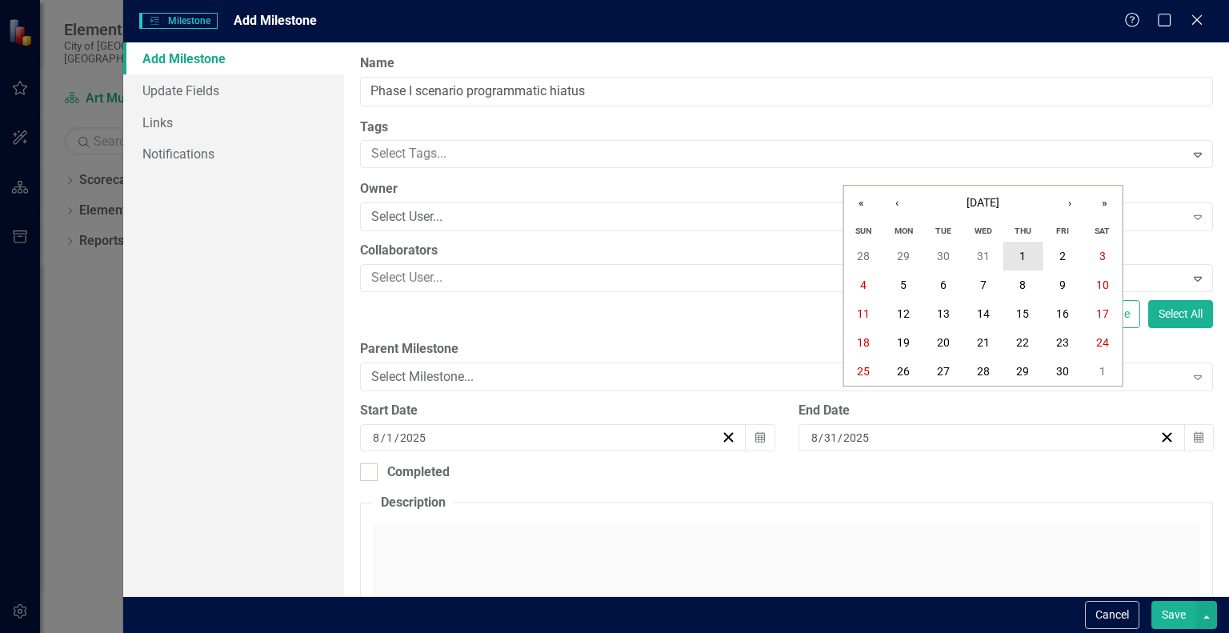
click at [1020, 254] on abbr "1" at bounding box center [1023, 256] width 6 height 13
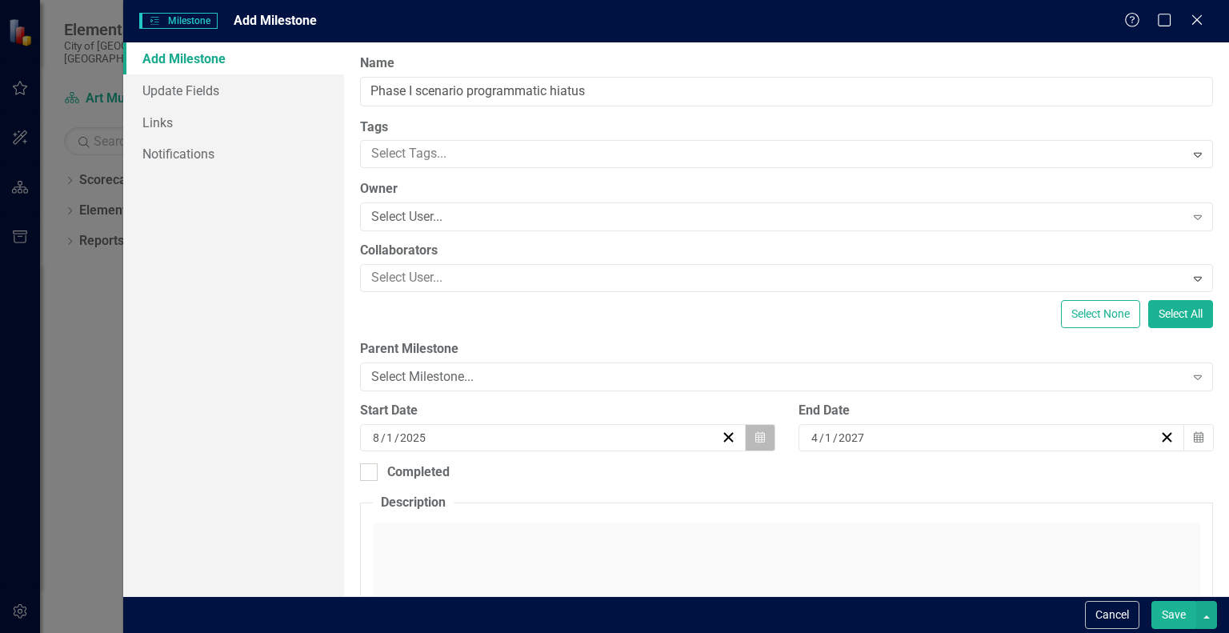
click at [756, 442] on icon "Calendar" at bounding box center [761, 437] width 10 height 11
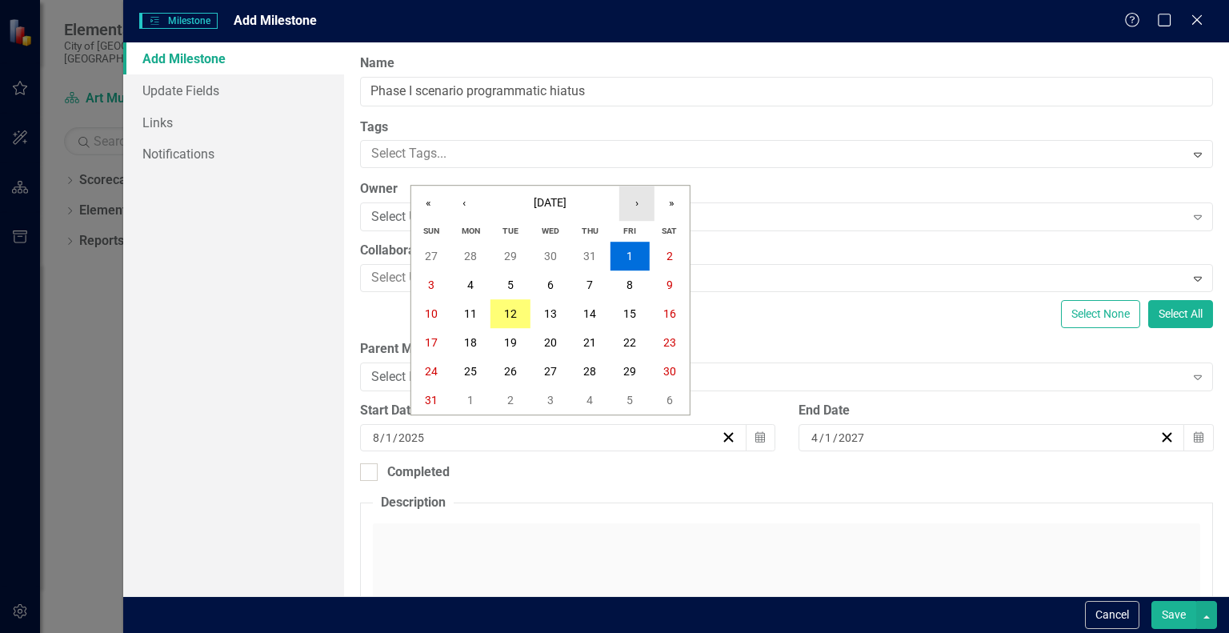
click at [634, 207] on button "›" at bounding box center [636, 203] width 35 height 35
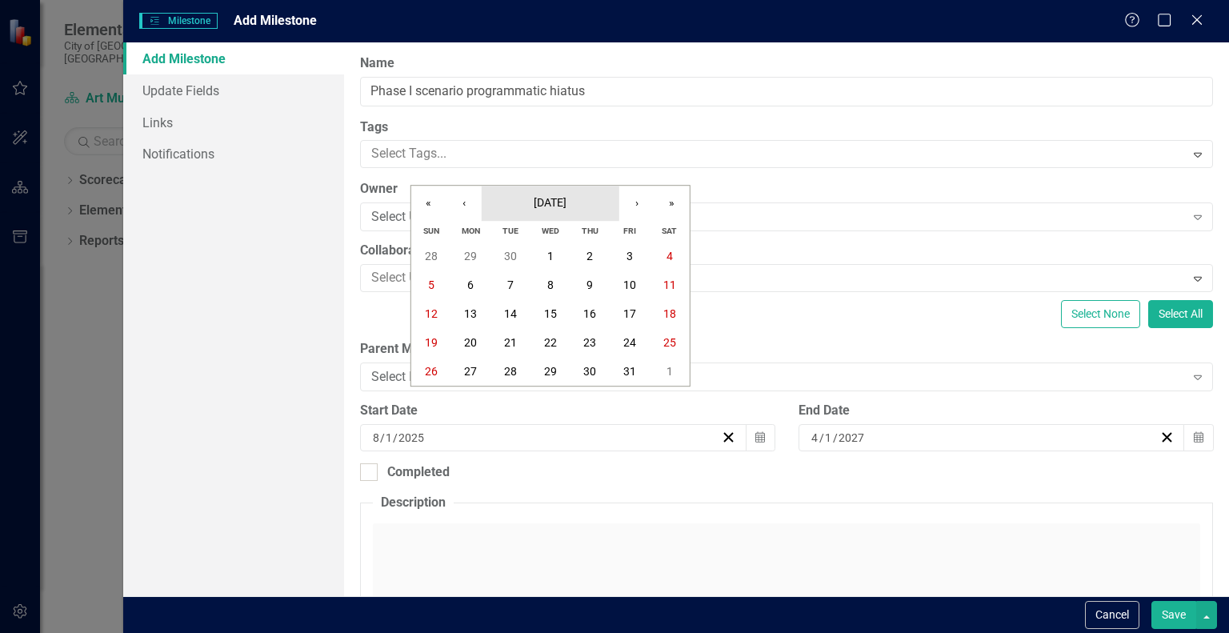
click at [554, 200] on span "[DATE]" at bounding box center [550, 202] width 33 height 13
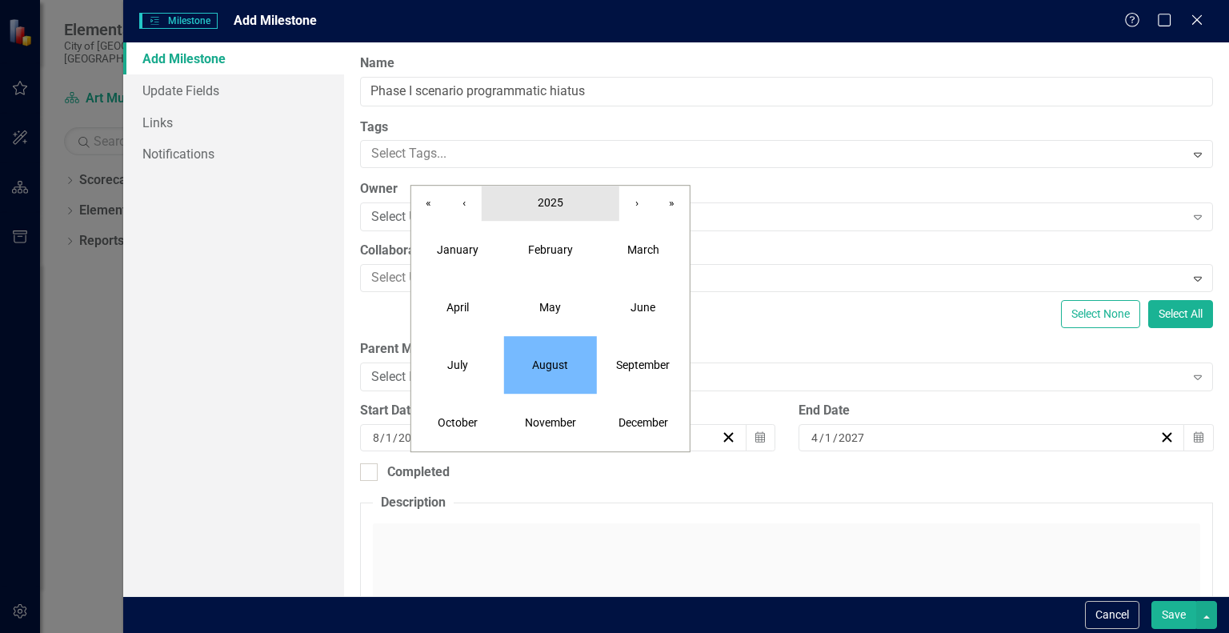
click at [563, 193] on button "2025" at bounding box center [551, 203] width 138 height 35
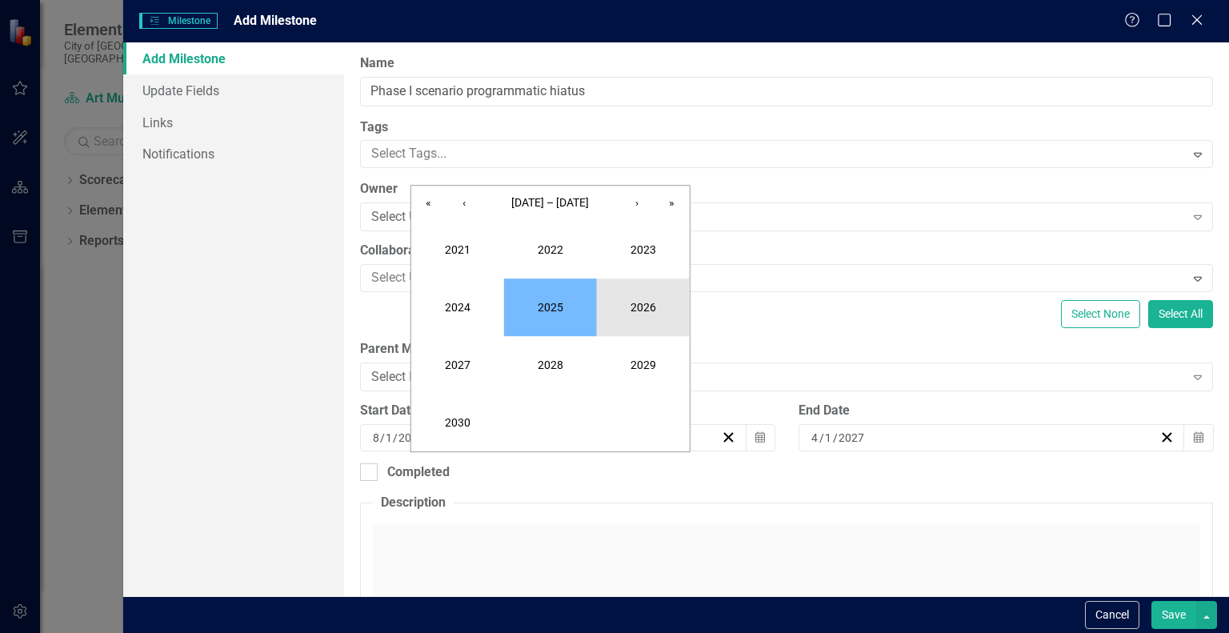
click at [637, 300] on button "2026" at bounding box center [643, 308] width 93 height 58
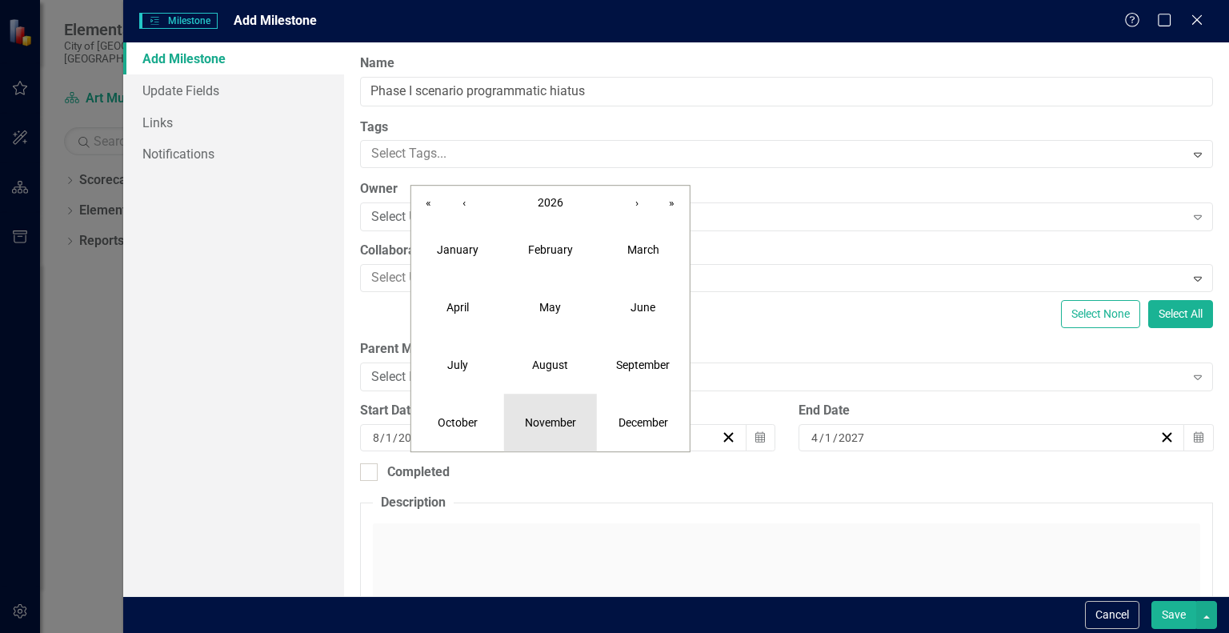
click at [544, 416] on abbr "November" at bounding box center [550, 422] width 51 height 13
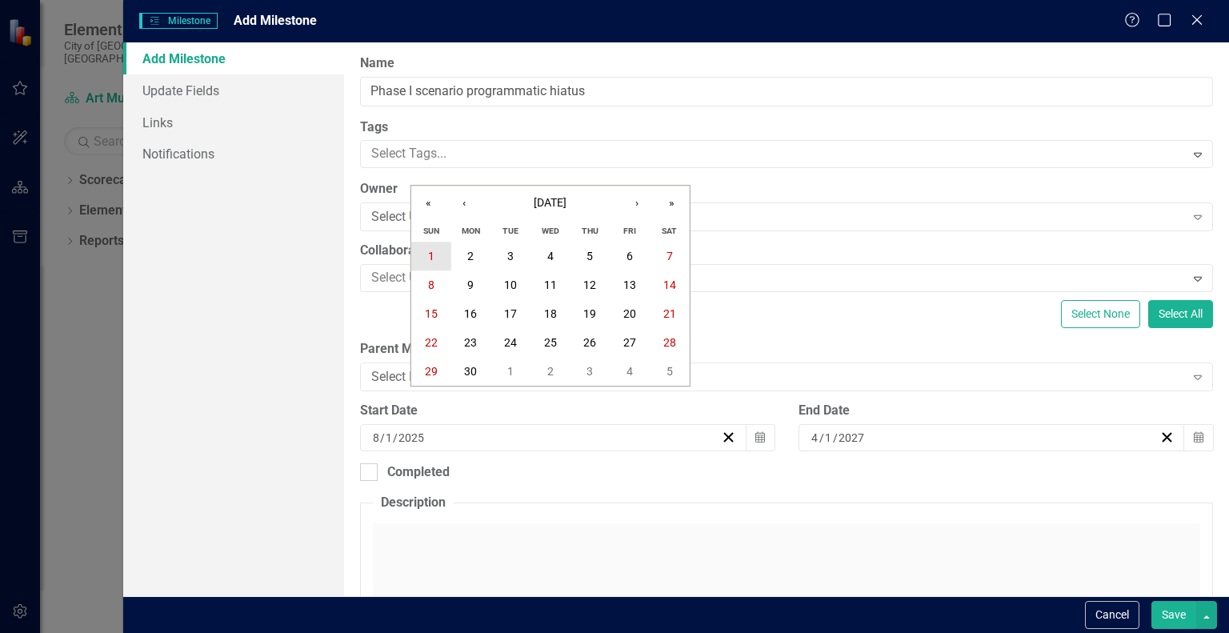
click at [435, 262] on button "1" at bounding box center [431, 256] width 40 height 29
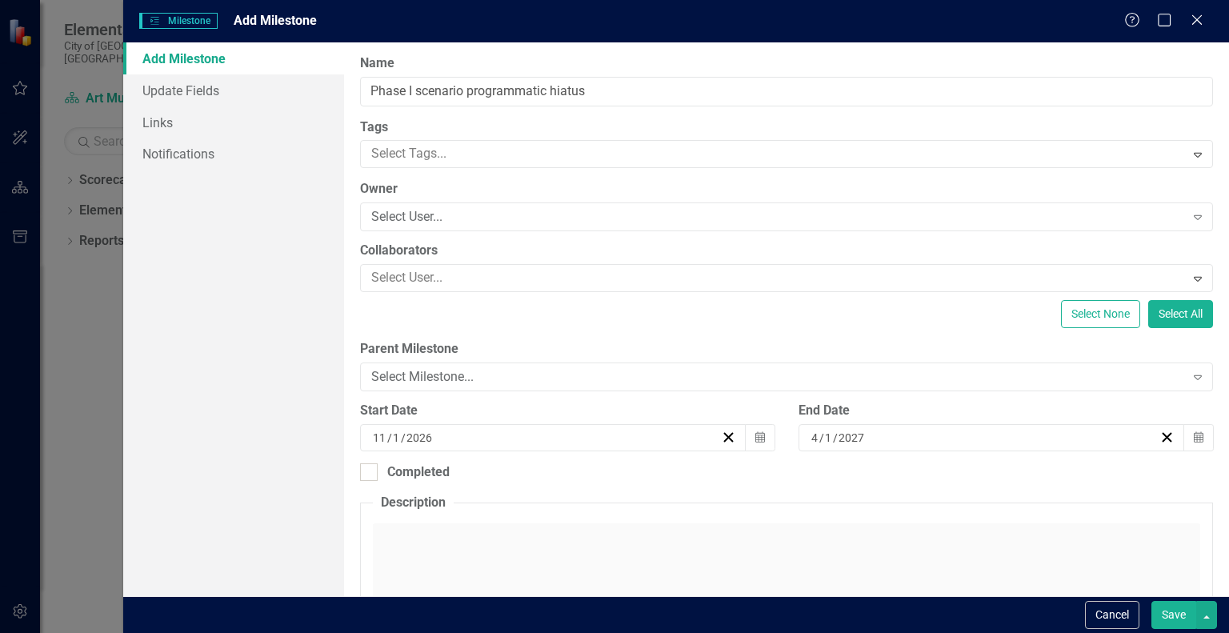
click at [547, 541] on div "Click to activate HTML editor" at bounding box center [787, 637] width 828 height 228
click at [1176, 622] on button "Save" at bounding box center [1174, 615] width 45 height 28
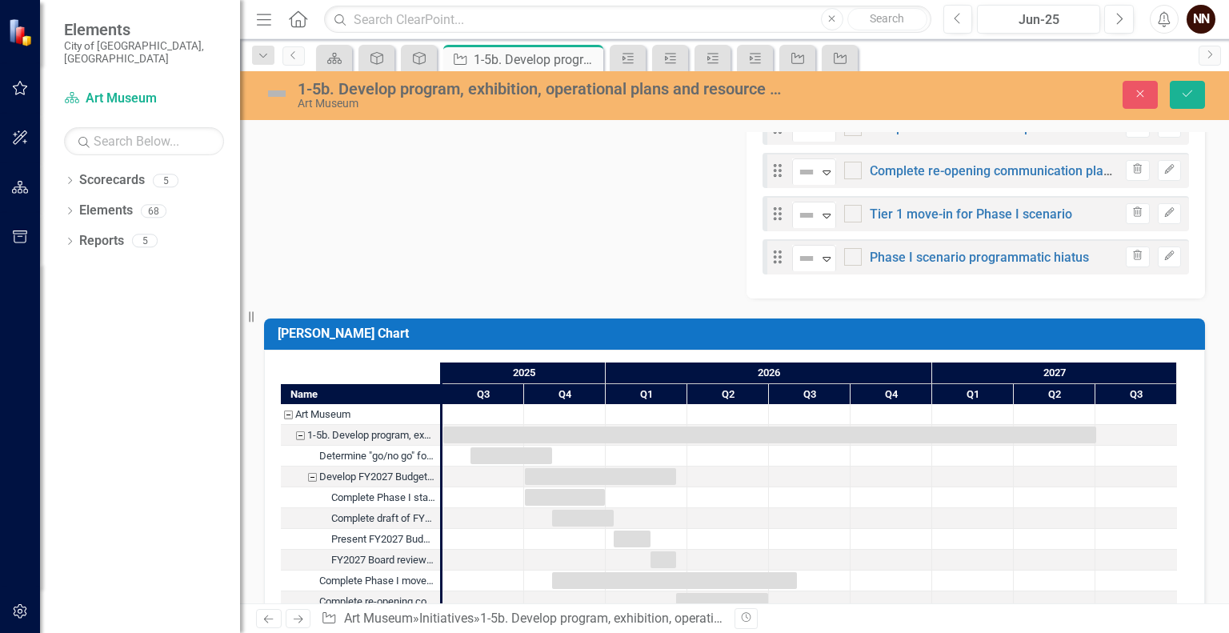
scroll to position [930, 0]
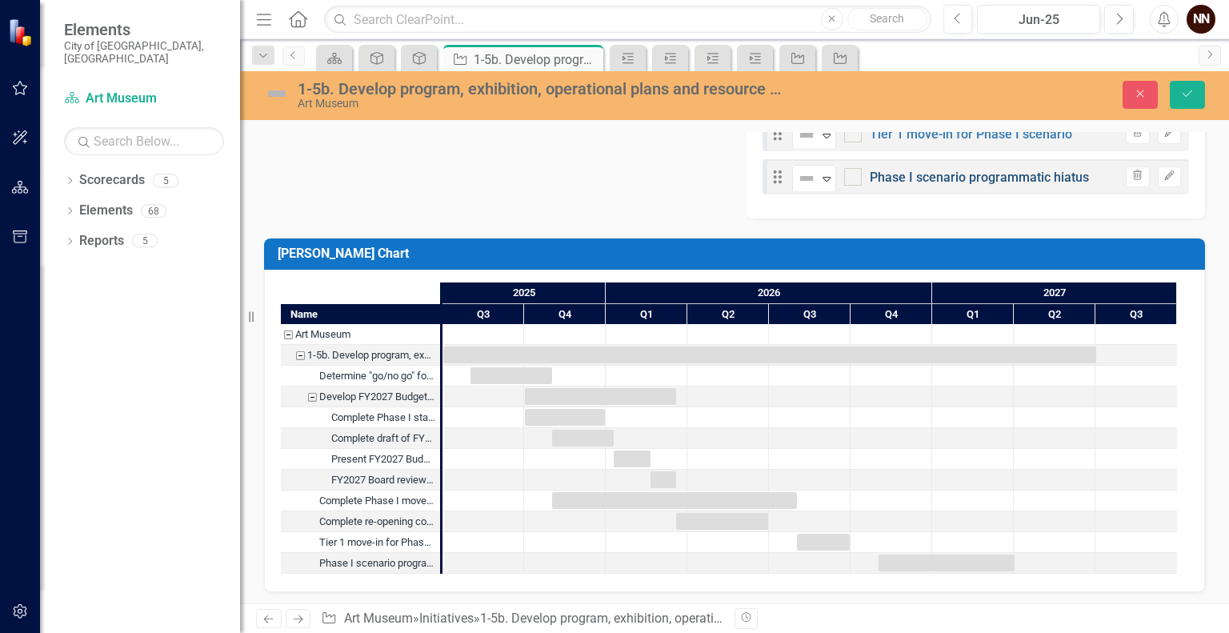
click at [988, 178] on link "Phase I scenario programmatic hiatus" at bounding box center [979, 177] width 219 height 15
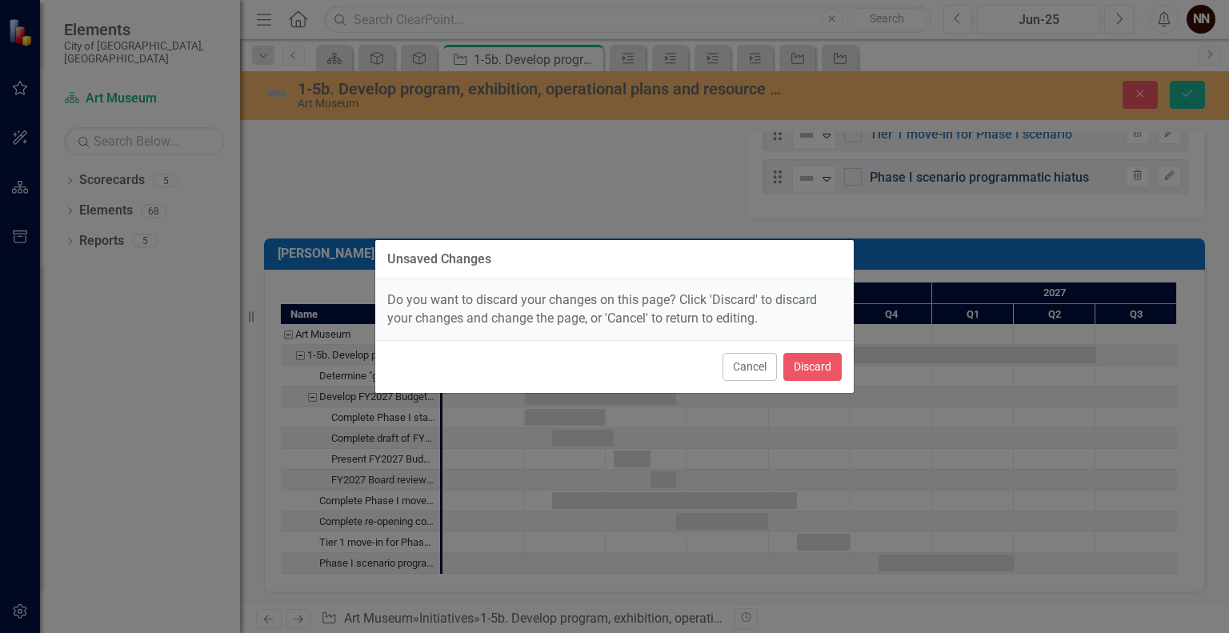
click at [988, 178] on div "Unsaved Changes Do you want to discard your changes on this page? Click 'Discar…" at bounding box center [614, 316] width 1229 height 633
click at [762, 361] on button "Cancel" at bounding box center [750, 367] width 54 height 28
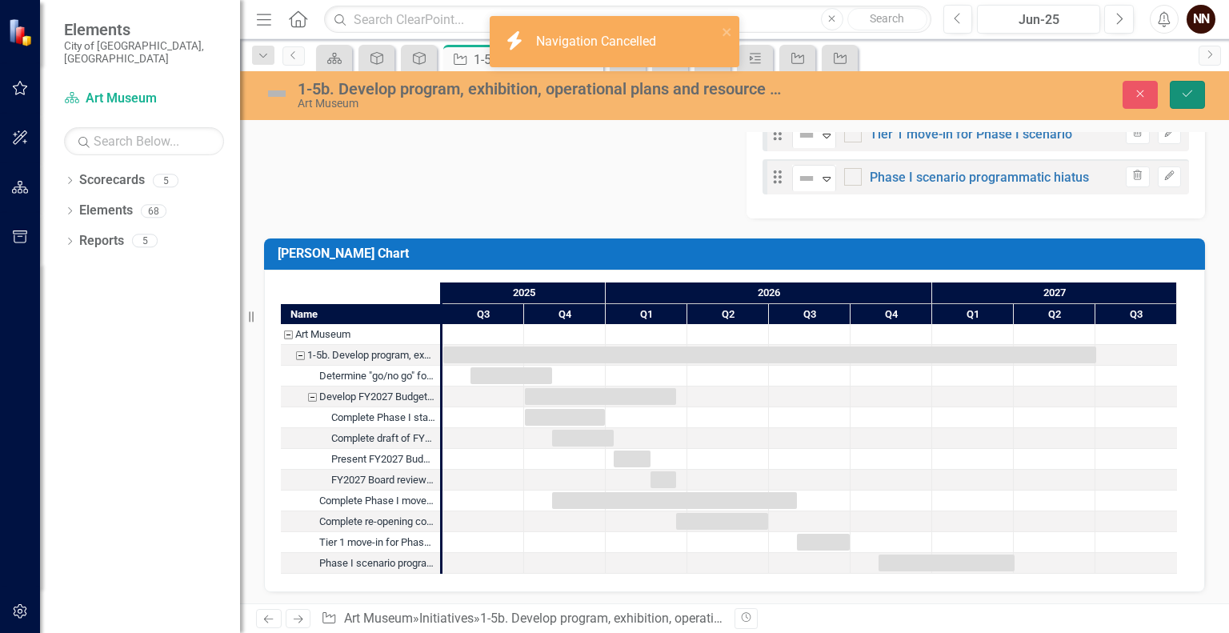
click at [1197, 98] on button "Save" at bounding box center [1187, 95] width 35 height 28
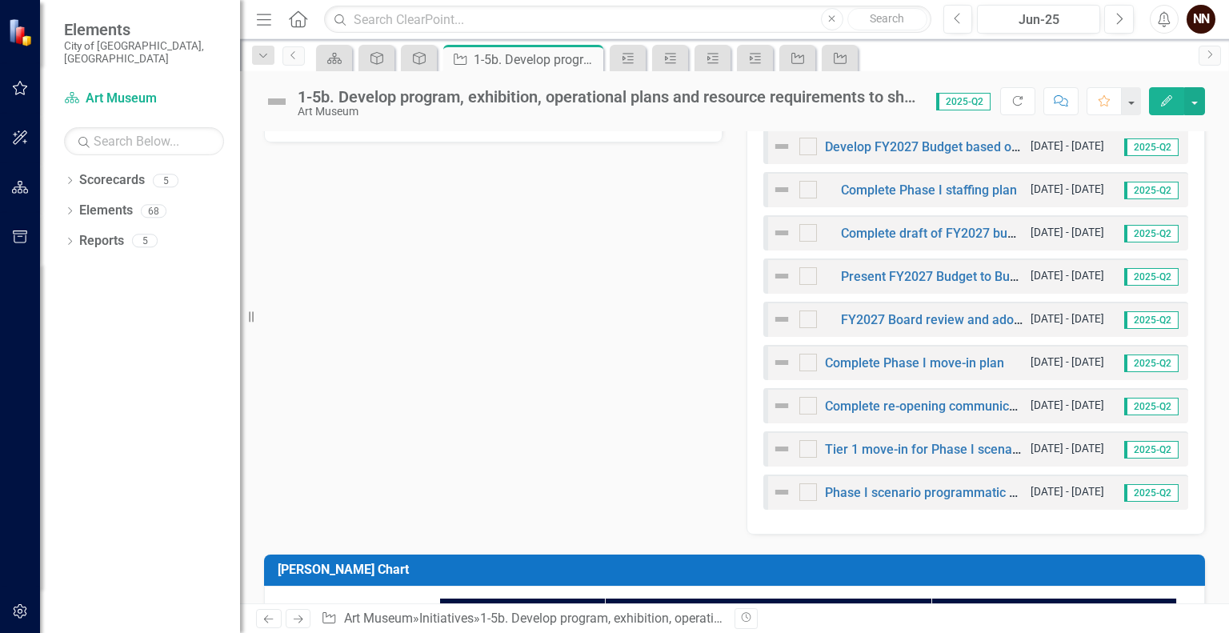
scroll to position [630, 0]
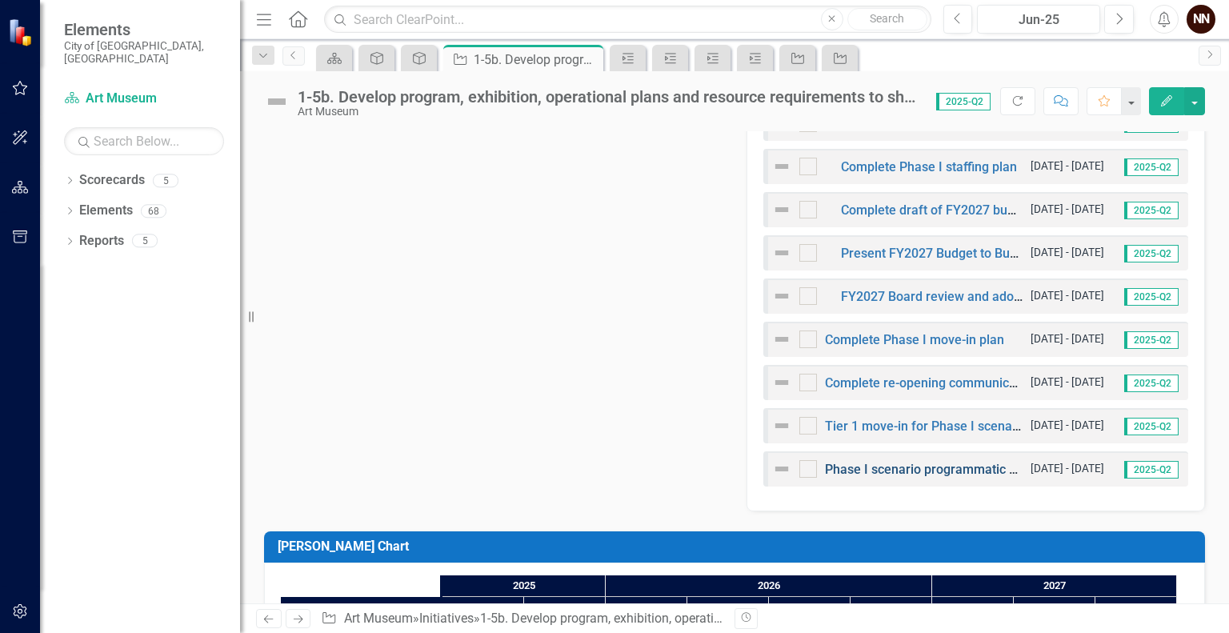
click at [952, 466] on link "Phase I scenario programmatic hiatus" at bounding box center [934, 469] width 219 height 15
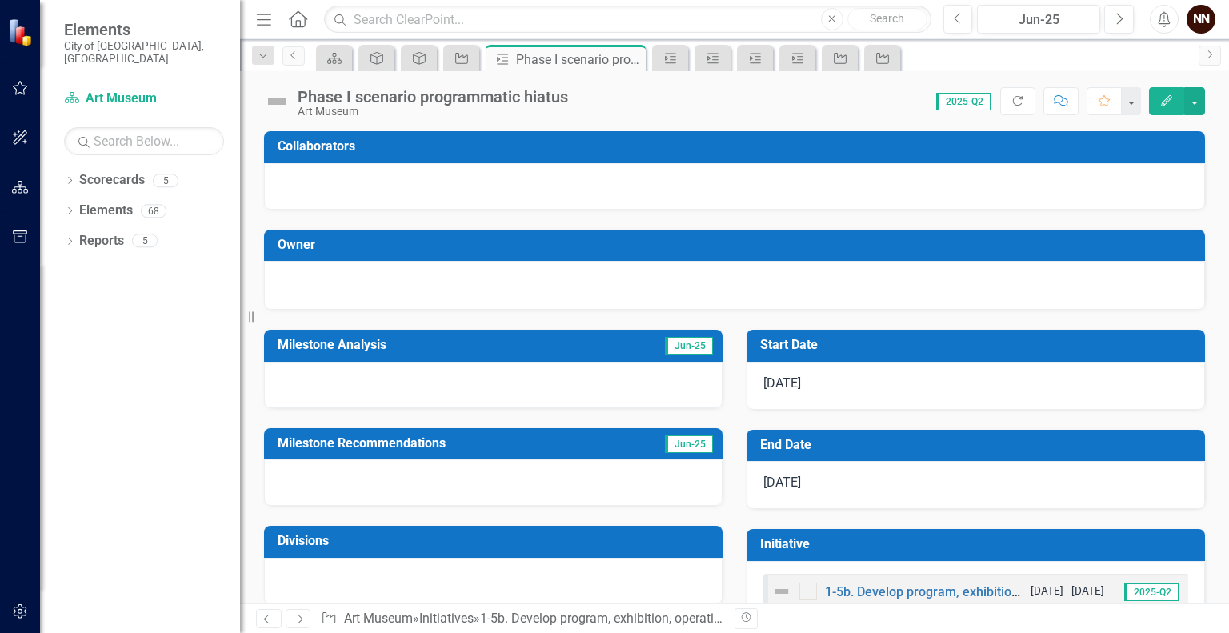
click at [856, 451] on td "End Date" at bounding box center [978, 447] width 437 height 26
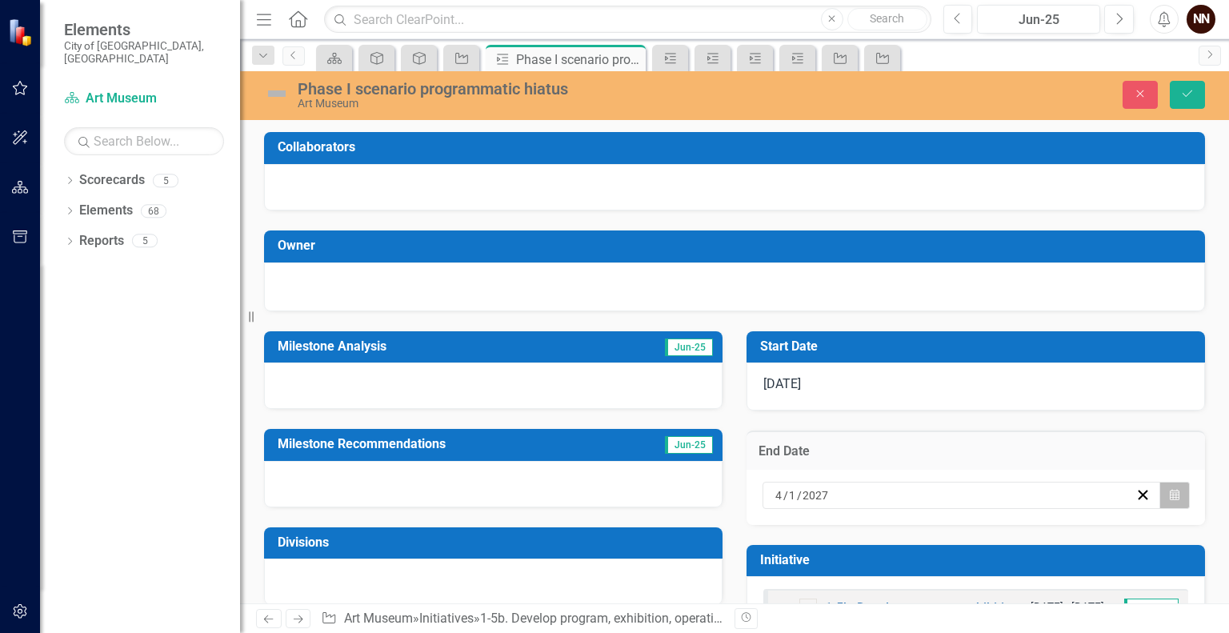
click at [1160, 499] on button "Calendar" at bounding box center [1175, 495] width 30 height 27
click at [835, 509] on button "‹" at bounding box center [817, 526] width 35 height 35
click at [1170, 499] on icon "Calendar" at bounding box center [1175, 495] width 10 height 11
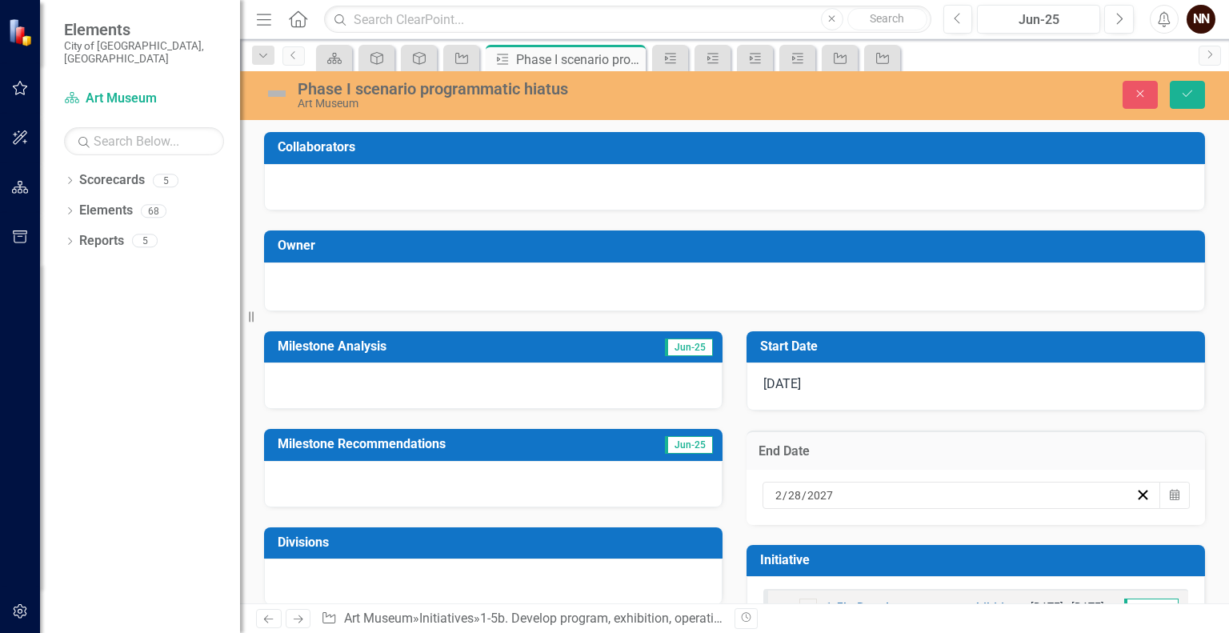
click at [1008, 509] on button "›" at bounding box center [989, 526] width 35 height 35
click at [844, 565] on button "1" at bounding box center [824, 579] width 40 height 29
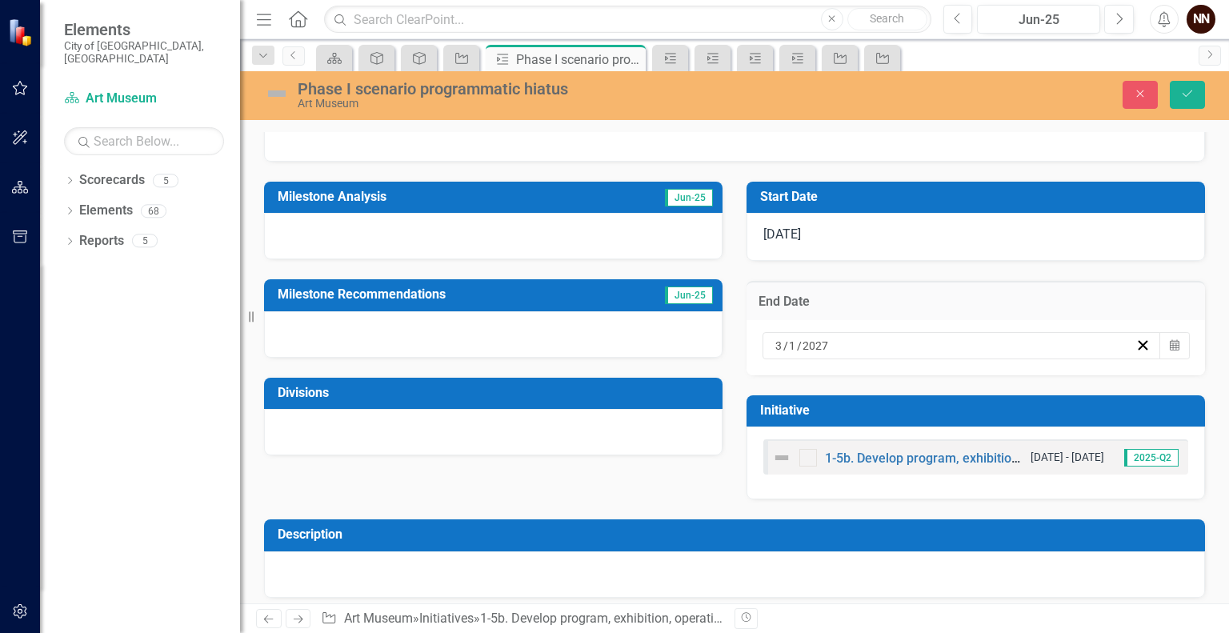
scroll to position [157, 0]
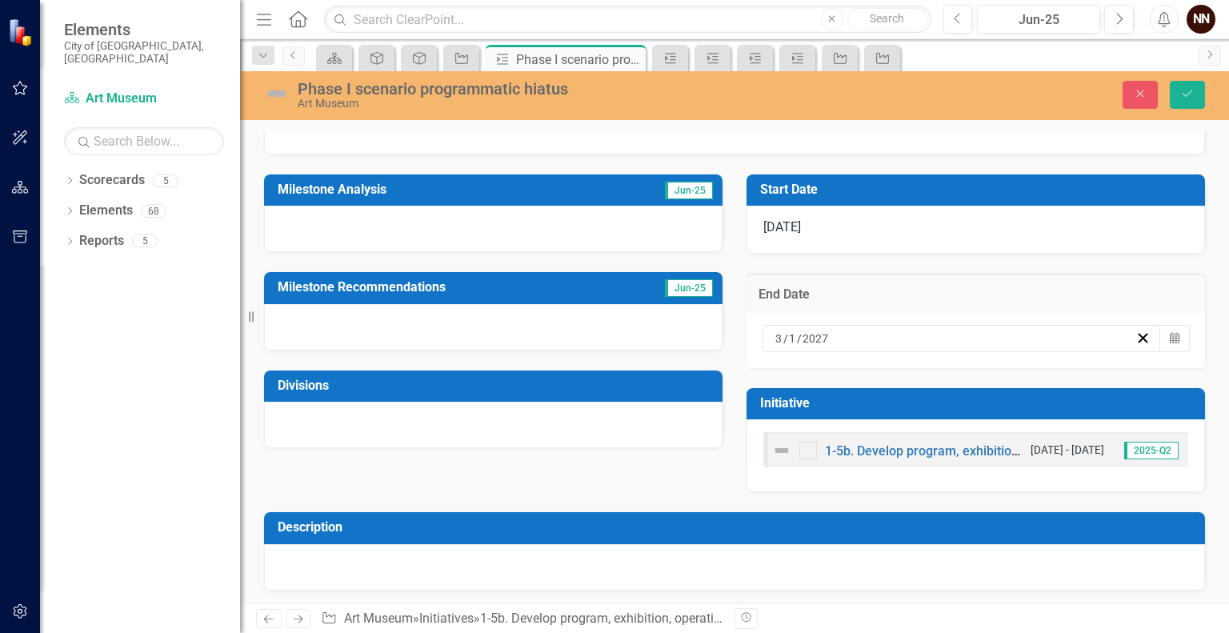
click at [794, 573] on div at bounding box center [734, 567] width 941 height 46
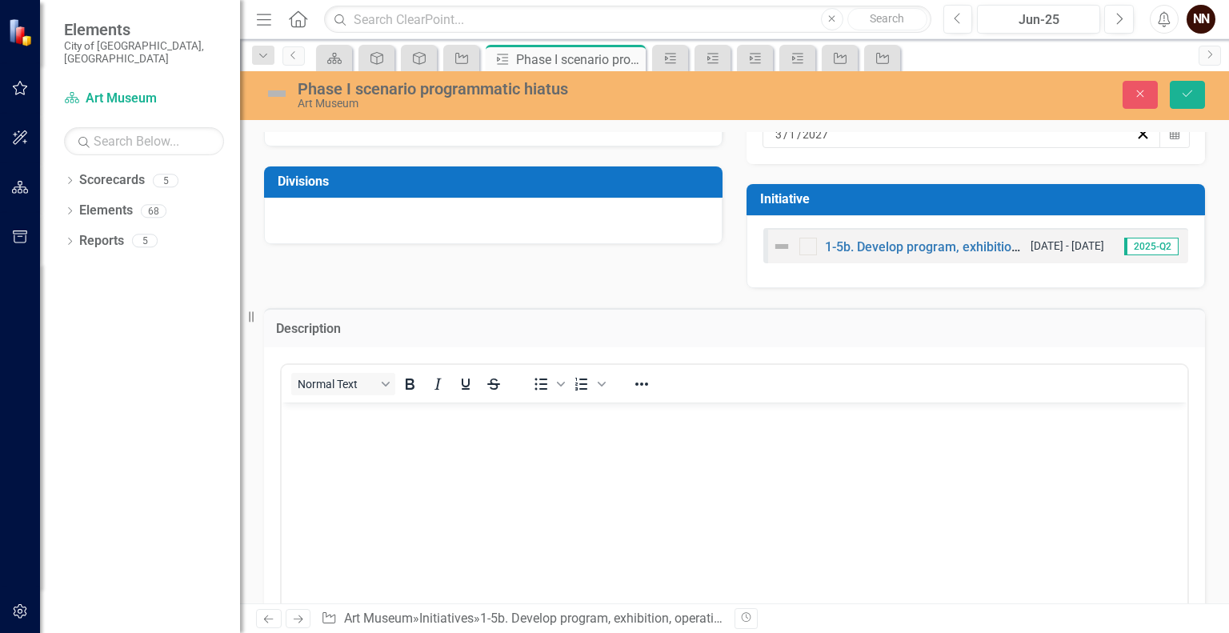
scroll to position [381, 0]
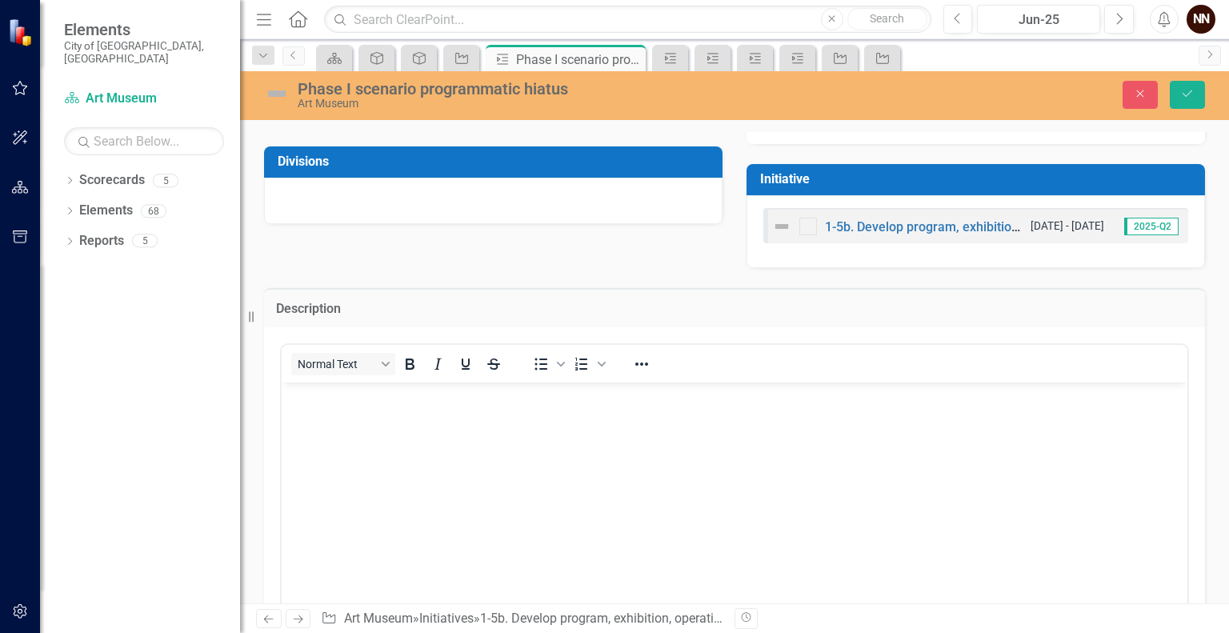
click at [944, 458] on body "Rich Text Area. Press ALT-0 for help." at bounding box center [735, 502] width 906 height 240
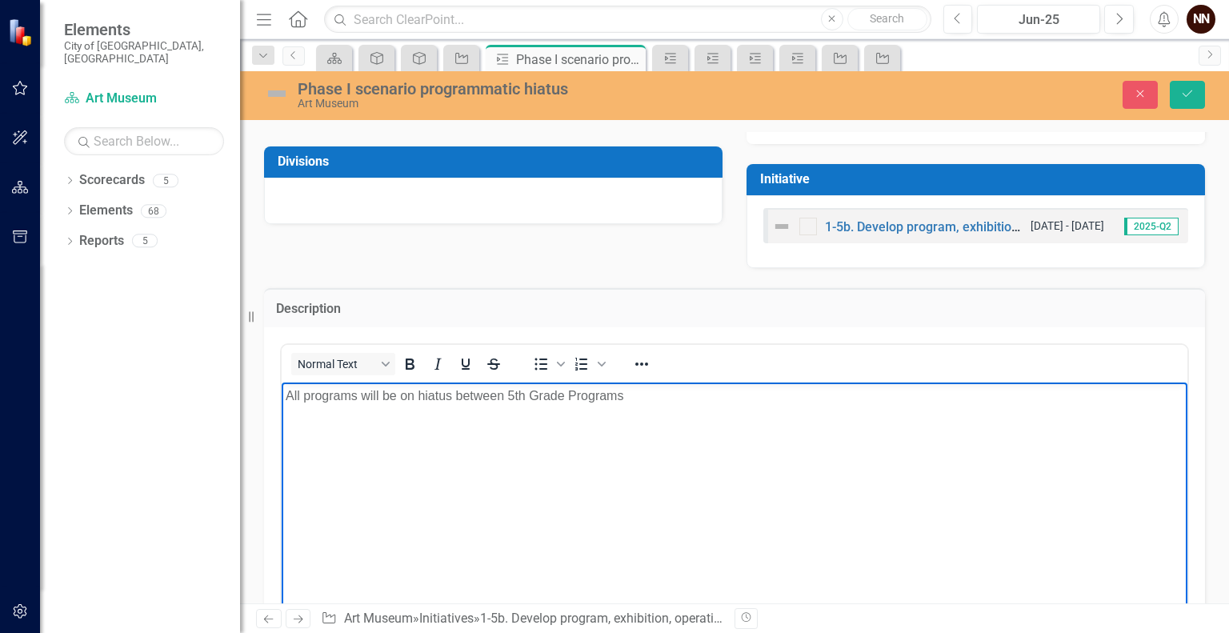
click at [507, 395] on p "All programs will be on hiatus between 5th Grade Programs" at bounding box center [735, 395] width 898 height 19
click at [680, 393] on p "All programs will be on hiatus between Fall 2026 5th Grade Programs" at bounding box center [735, 395] width 898 height 19
click at [764, 397] on p "All programs will be on hiatus between Fall 2026 5th Grade Programs and All Sch…" at bounding box center [735, 405] width 898 height 38
click at [671, 412] on p "All programs will be on hiatus between Fall 2026 5th Grade Programs and All Sch…" at bounding box center [735, 405] width 898 height 38
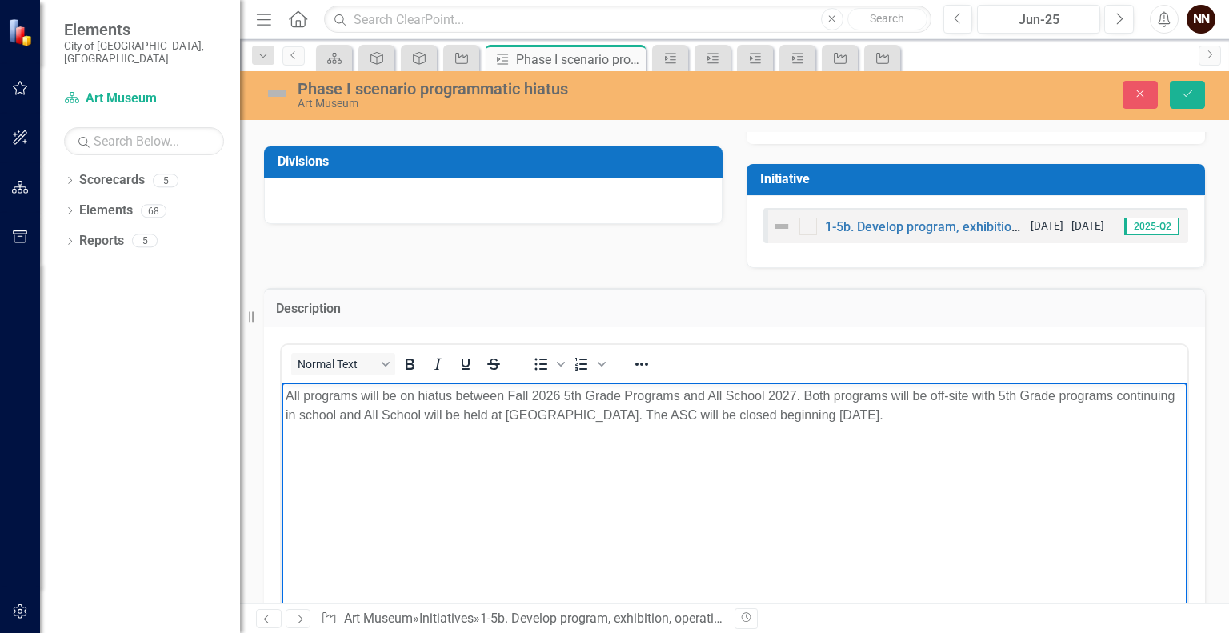
click at [286, 396] on p "All programs will be on hiatus between Fall 2026 5th Grade Programs and All Sch…" at bounding box center [735, 405] width 898 height 38
click at [1186, 89] on icon "Save" at bounding box center [1188, 93] width 14 height 11
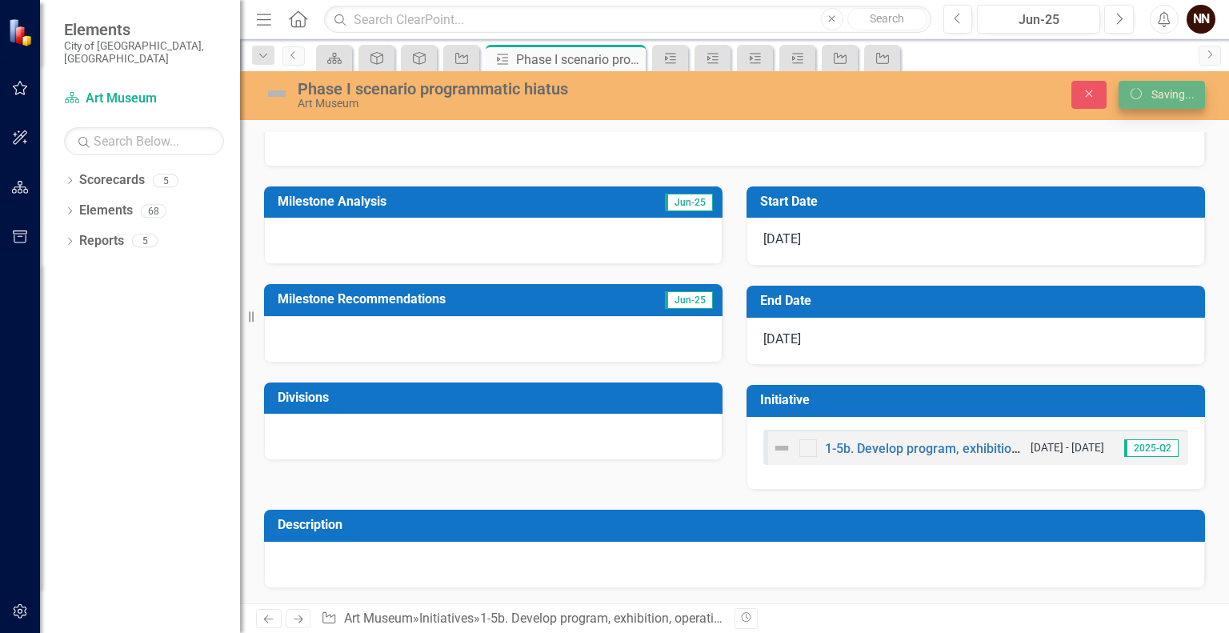
scroll to position [143, 0]
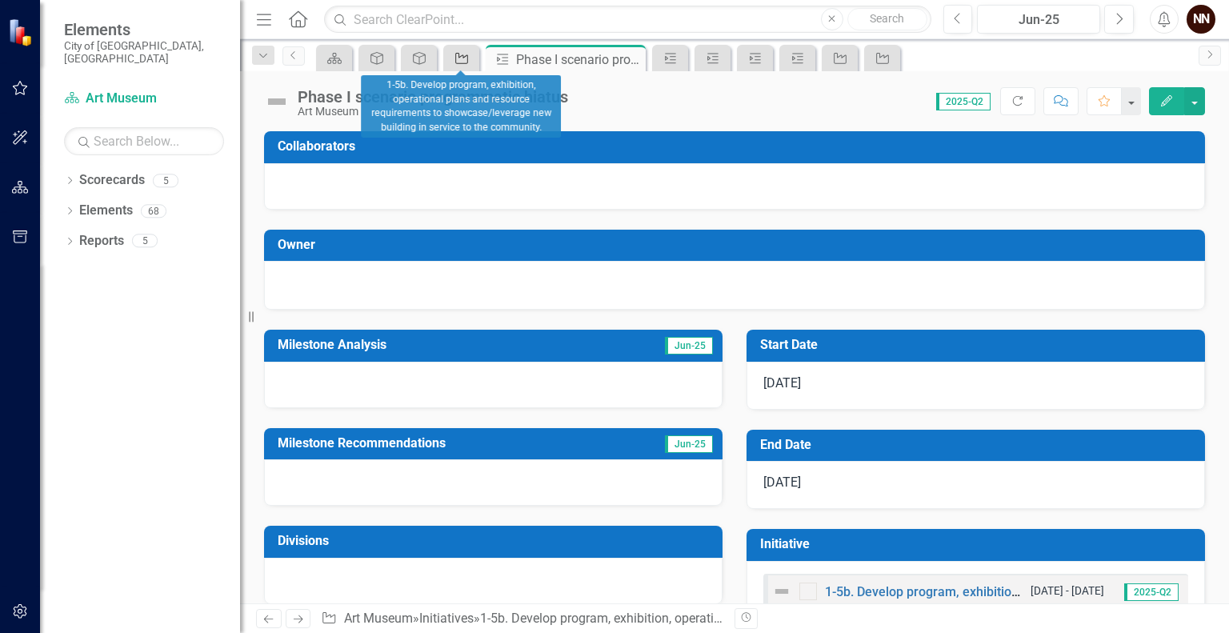
click at [463, 56] on icon "Initiative" at bounding box center [462, 58] width 16 height 13
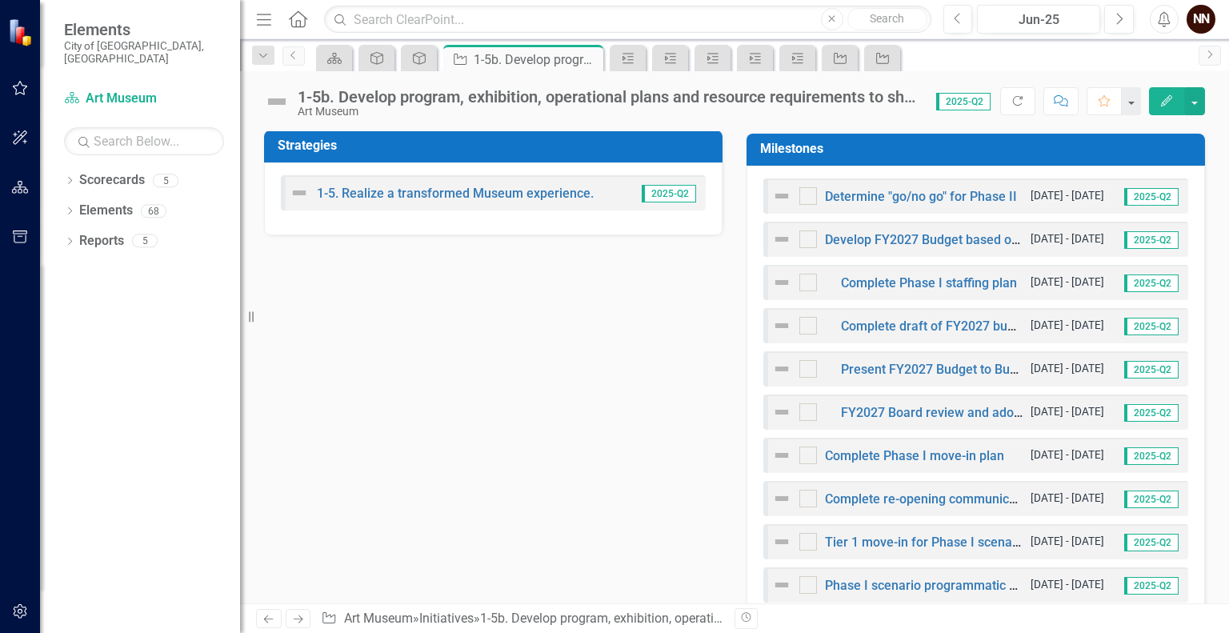
scroll to position [499, 0]
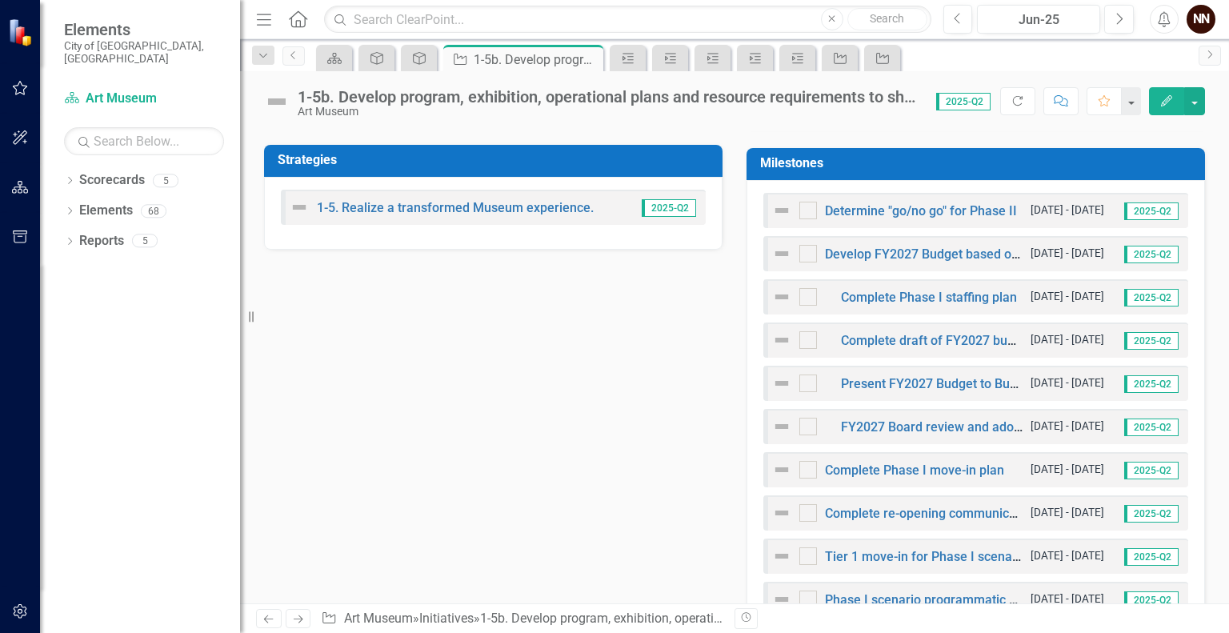
click at [1024, 157] on h3 "Milestones" at bounding box center [978, 163] width 437 height 14
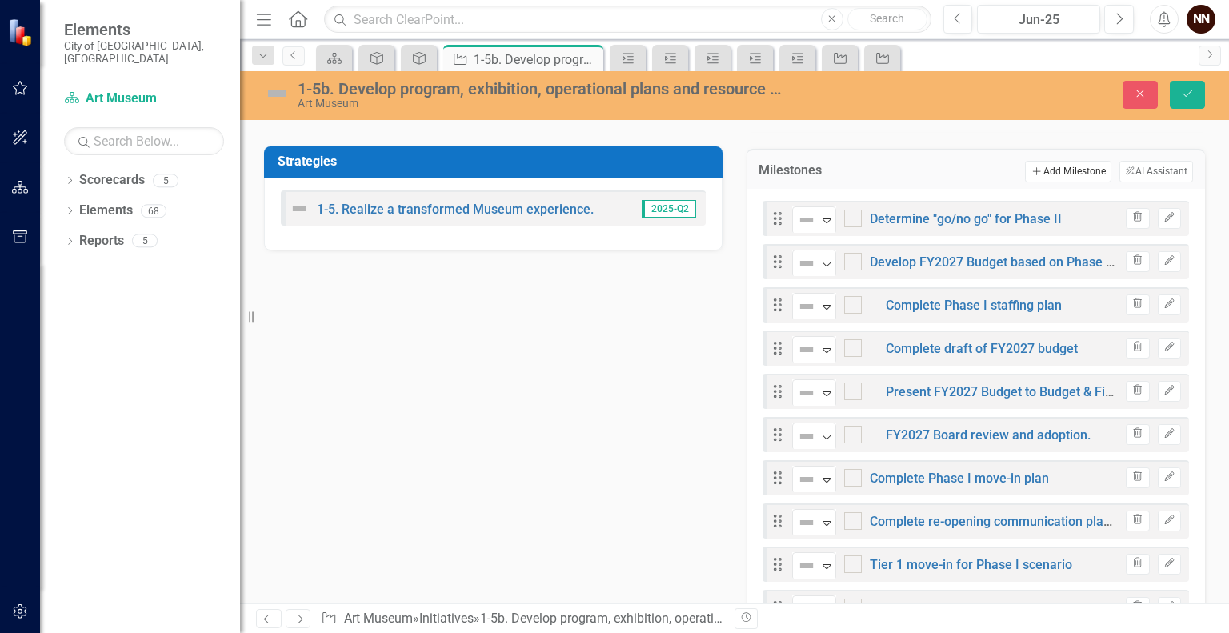
click at [1076, 171] on button "Add Add Milestone" at bounding box center [1068, 171] width 86 height 21
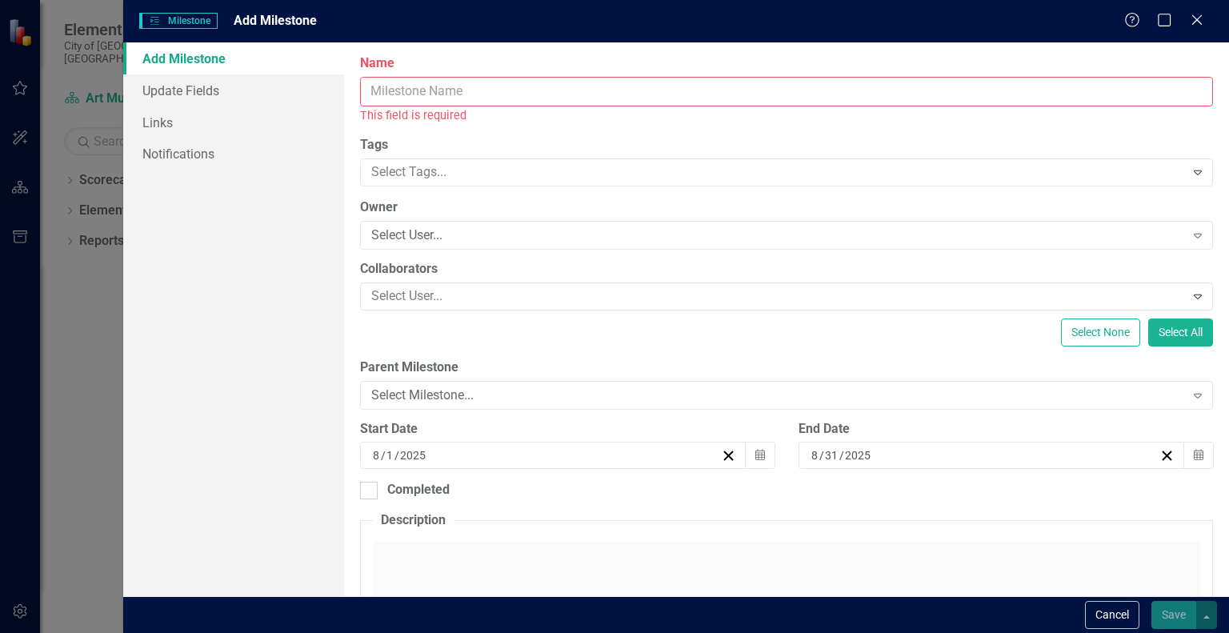
click at [945, 86] on input "Name" at bounding box center [786, 92] width 853 height 30
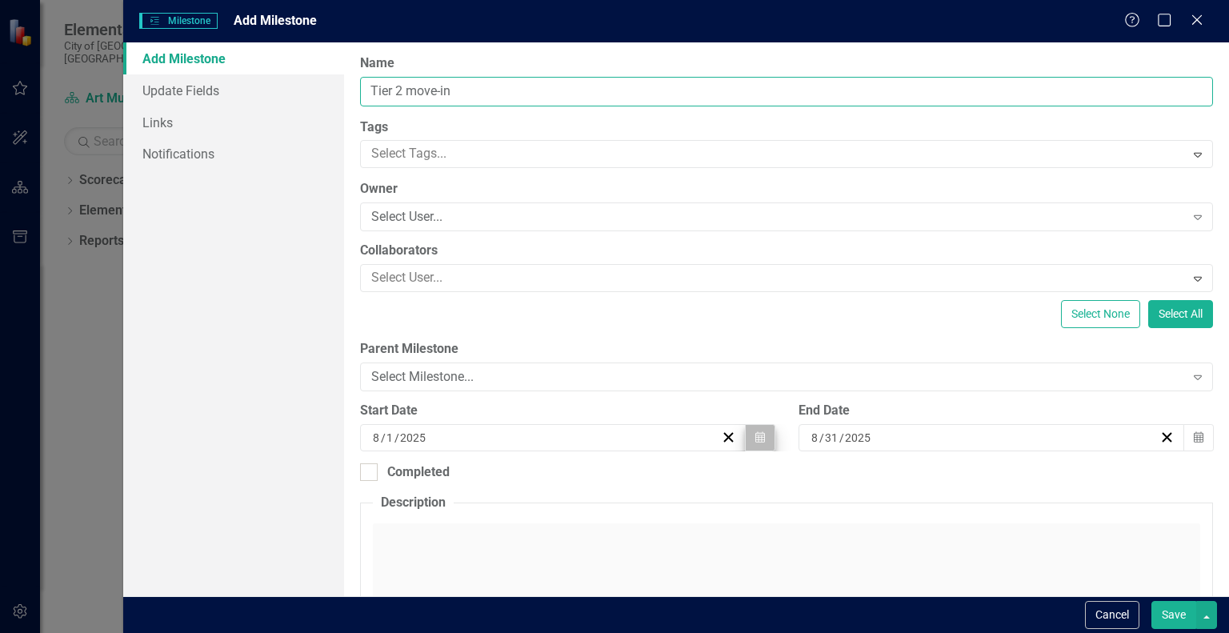
type input "Tier 2 move-in"
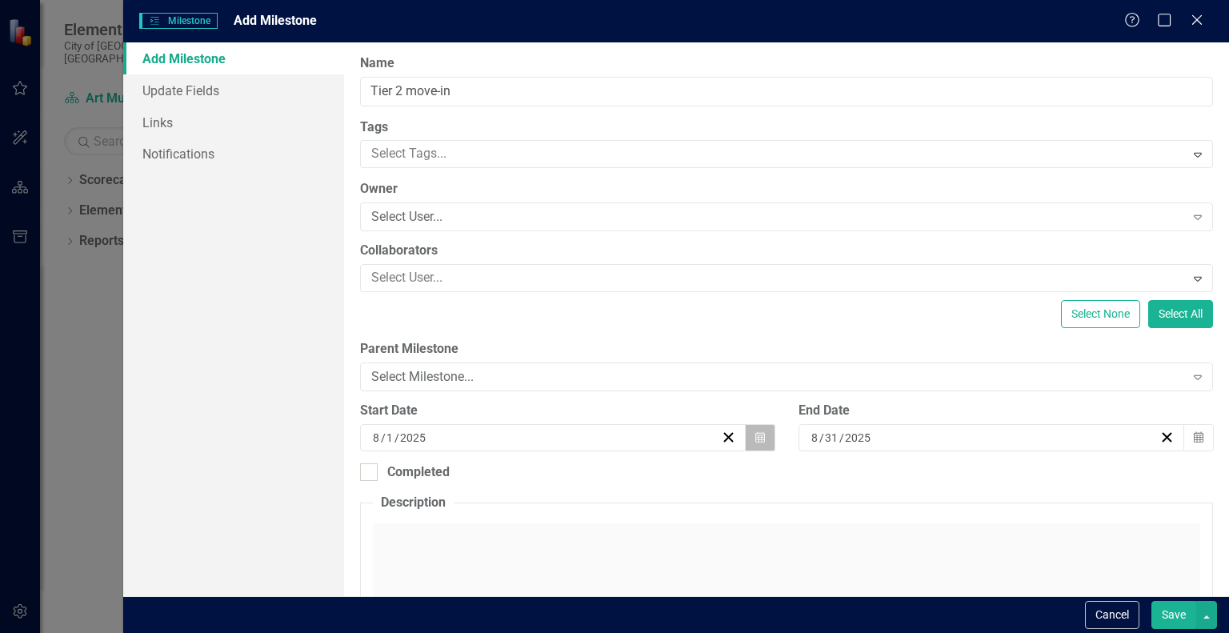
click at [756, 441] on icon "Calendar" at bounding box center [761, 437] width 10 height 11
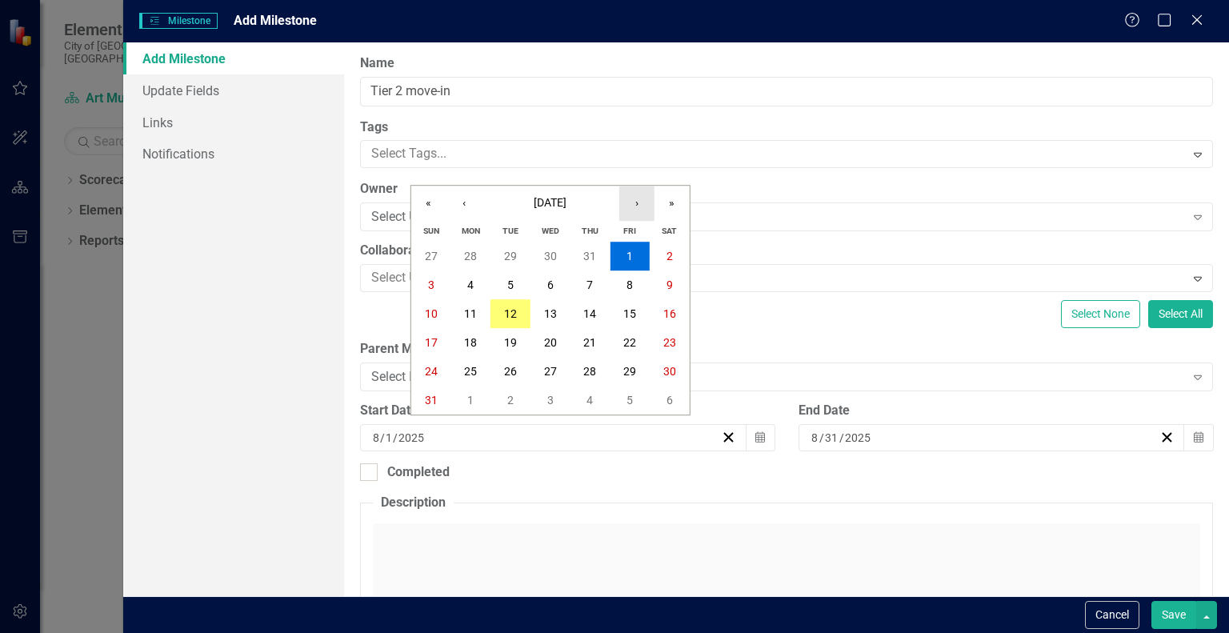
click at [627, 215] on button "›" at bounding box center [636, 203] width 35 height 35
click at [639, 201] on button "›" at bounding box center [636, 203] width 35 height 35
click at [546, 258] on button "1" at bounding box center [551, 256] width 40 height 29
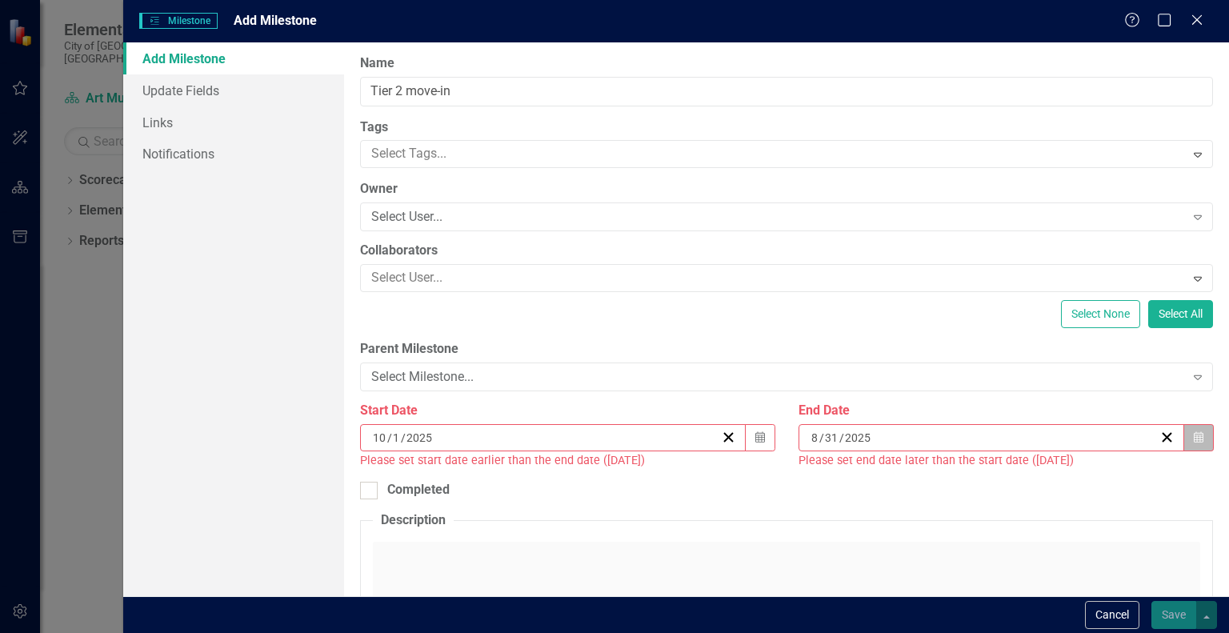
click at [1193, 438] on button "Calendar" at bounding box center [1199, 437] width 30 height 27
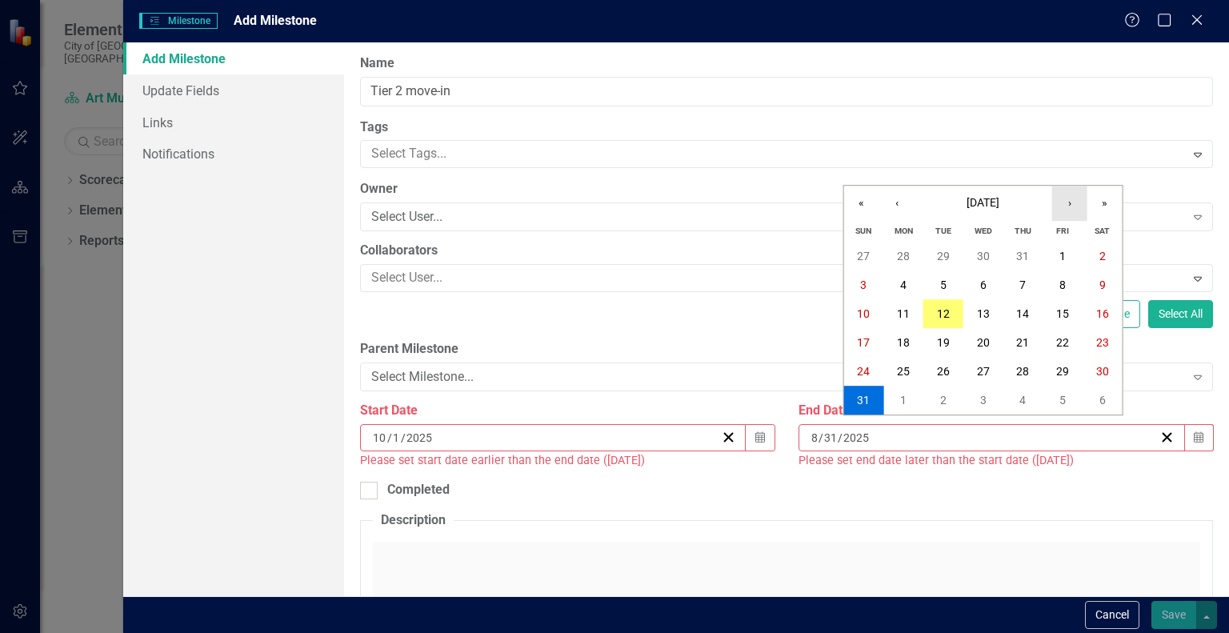
click at [1066, 204] on button "›" at bounding box center [1069, 203] width 35 height 35
click at [996, 366] on button "31" at bounding box center [984, 371] width 40 height 29
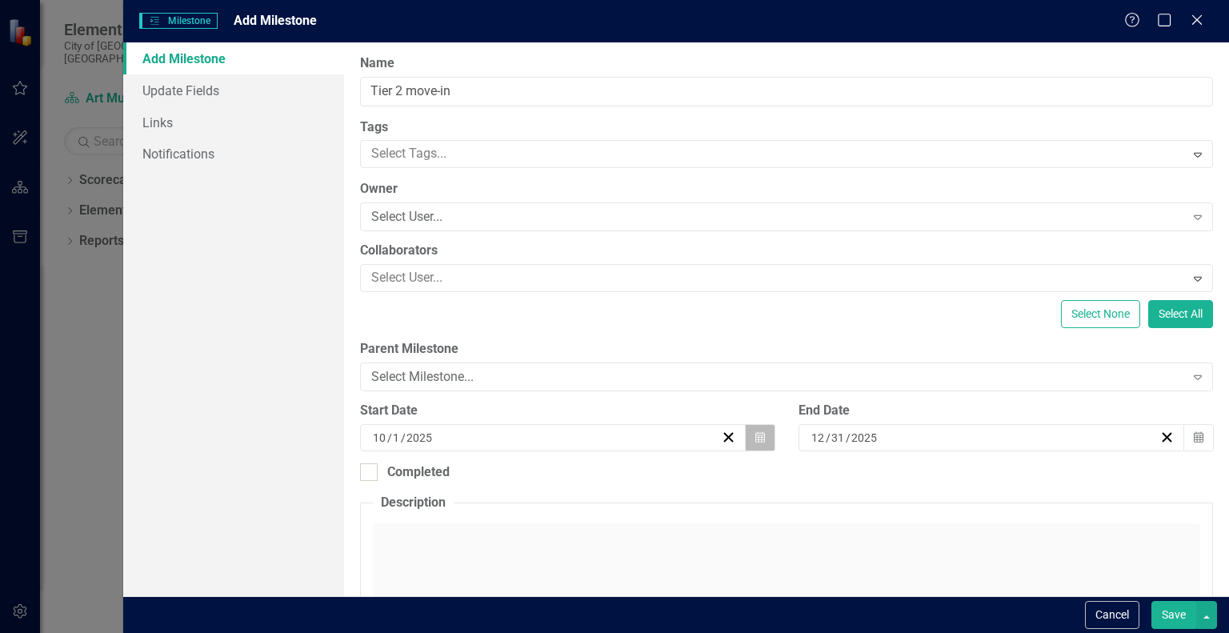
click at [759, 445] on button "Calendar" at bounding box center [760, 437] width 30 height 27
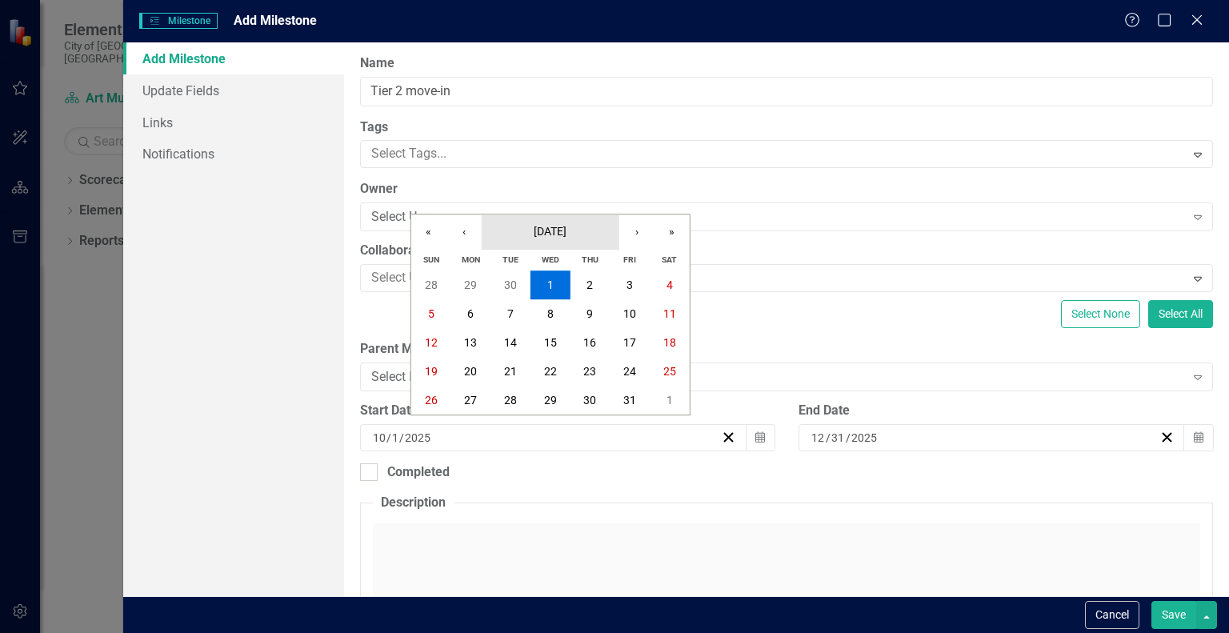
click at [548, 221] on button "[DATE]" at bounding box center [551, 231] width 138 height 35
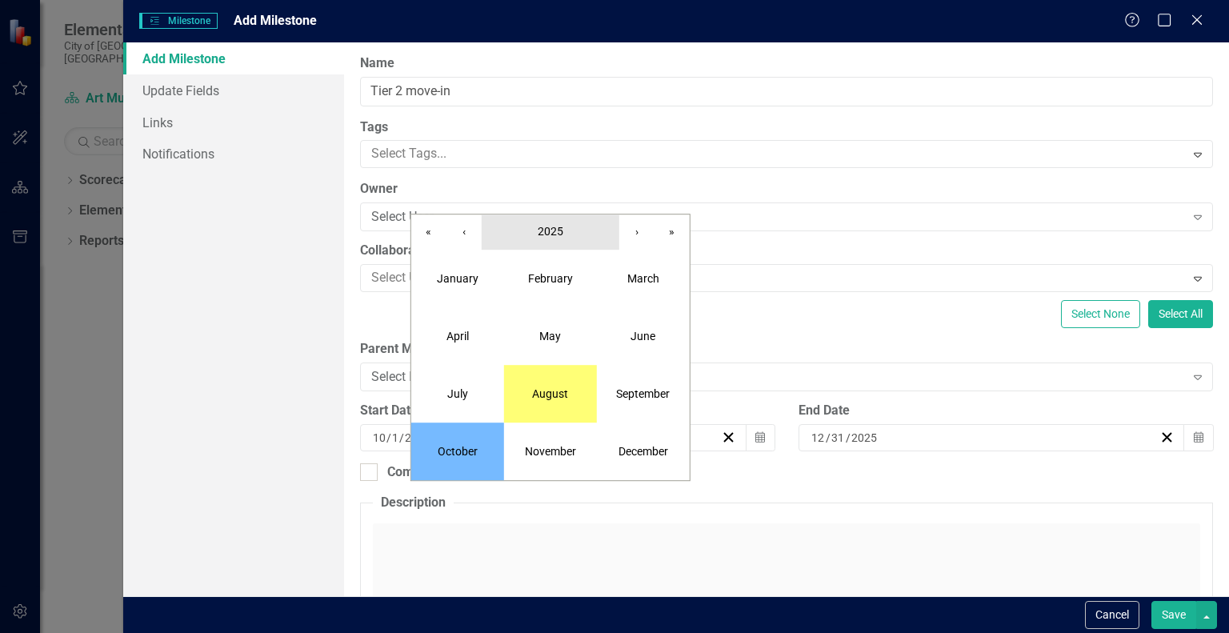
click at [551, 229] on span "2025" at bounding box center [551, 231] width 26 height 13
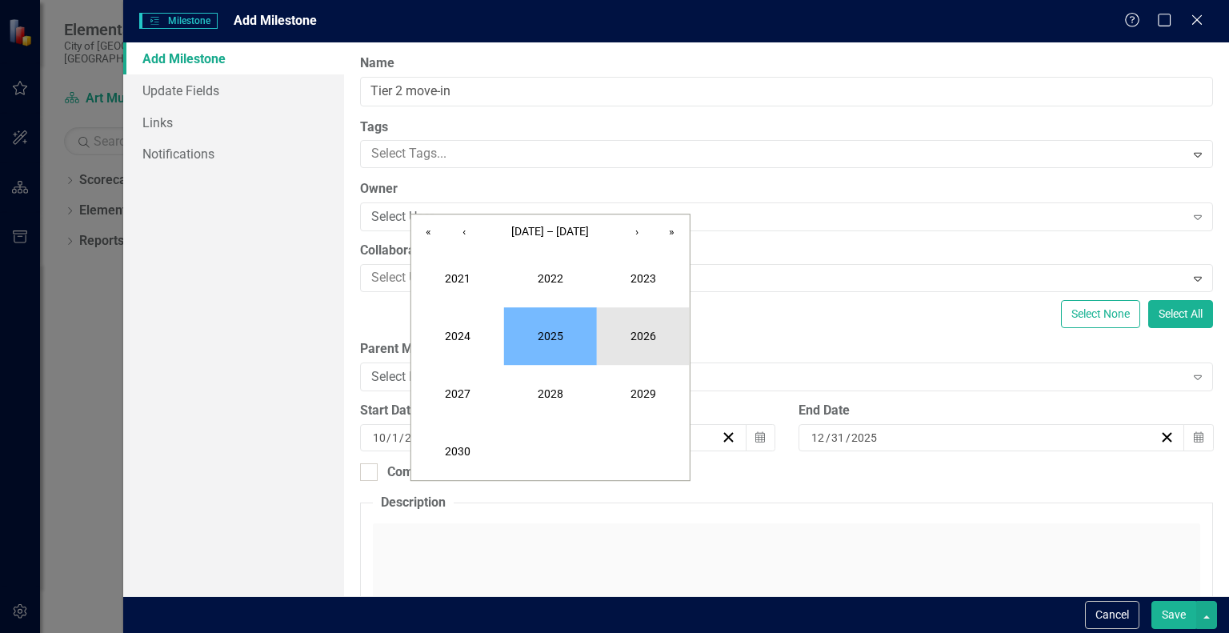
click at [633, 332] on button "2026" at bounding box center [643, 336] width 93 height 58
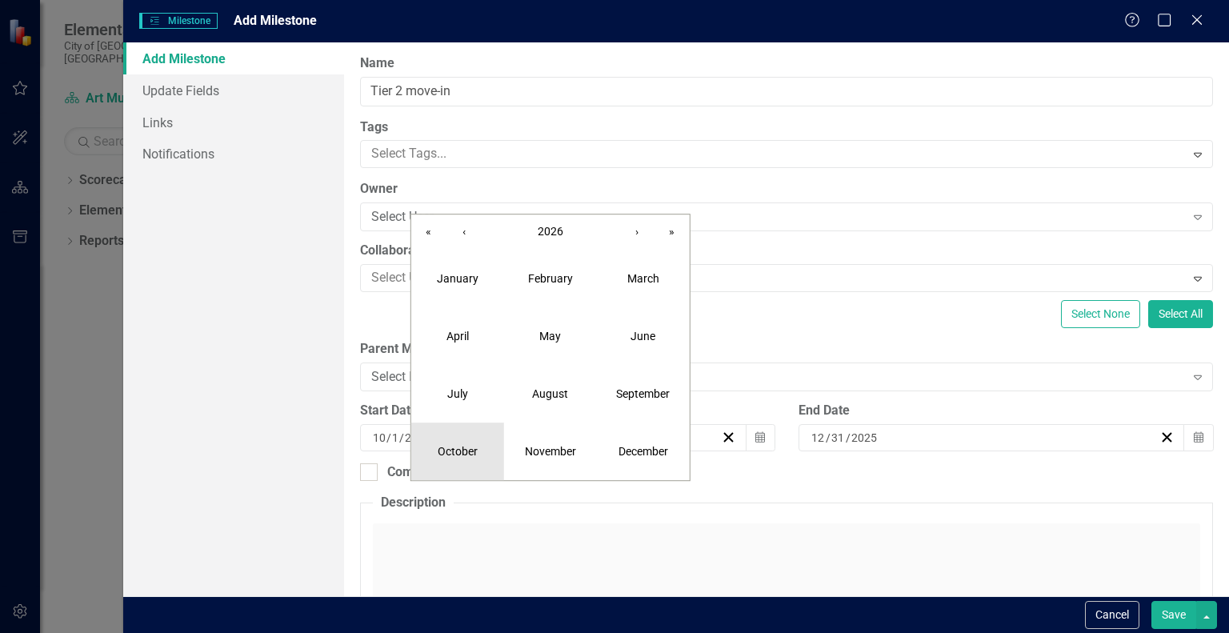
click at [468, 449] on abbr "October" at bounding box center [458, 451] width 40 height 13
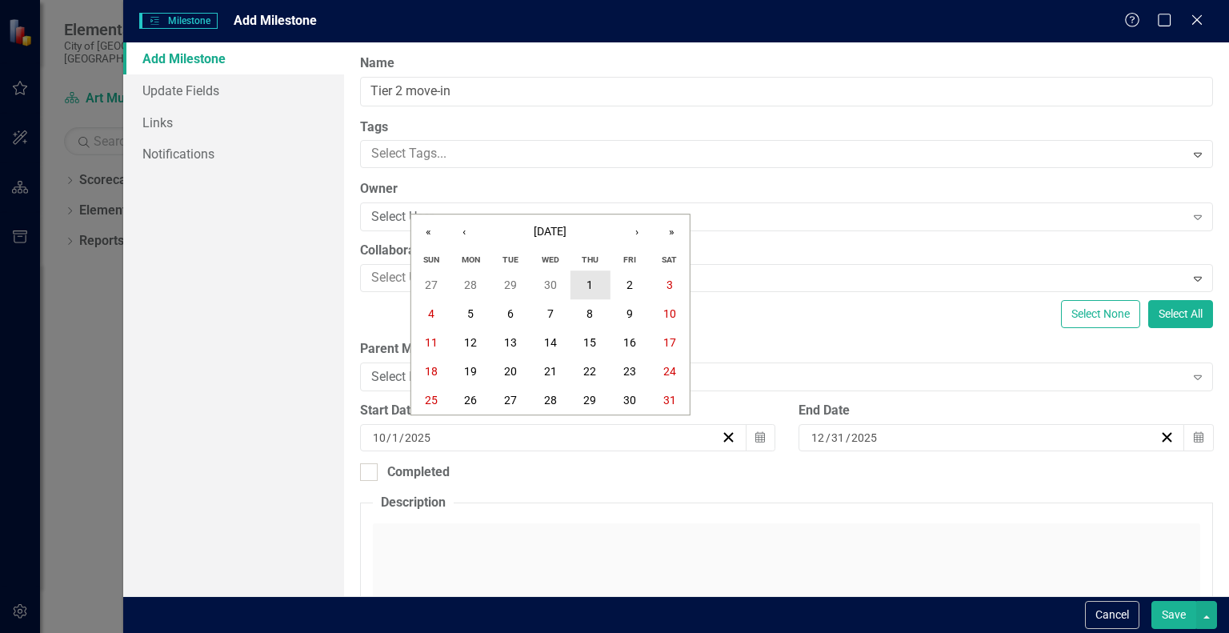
click at [595, 299] on button "1" at bounding box center [591, 285] width 40 height 29
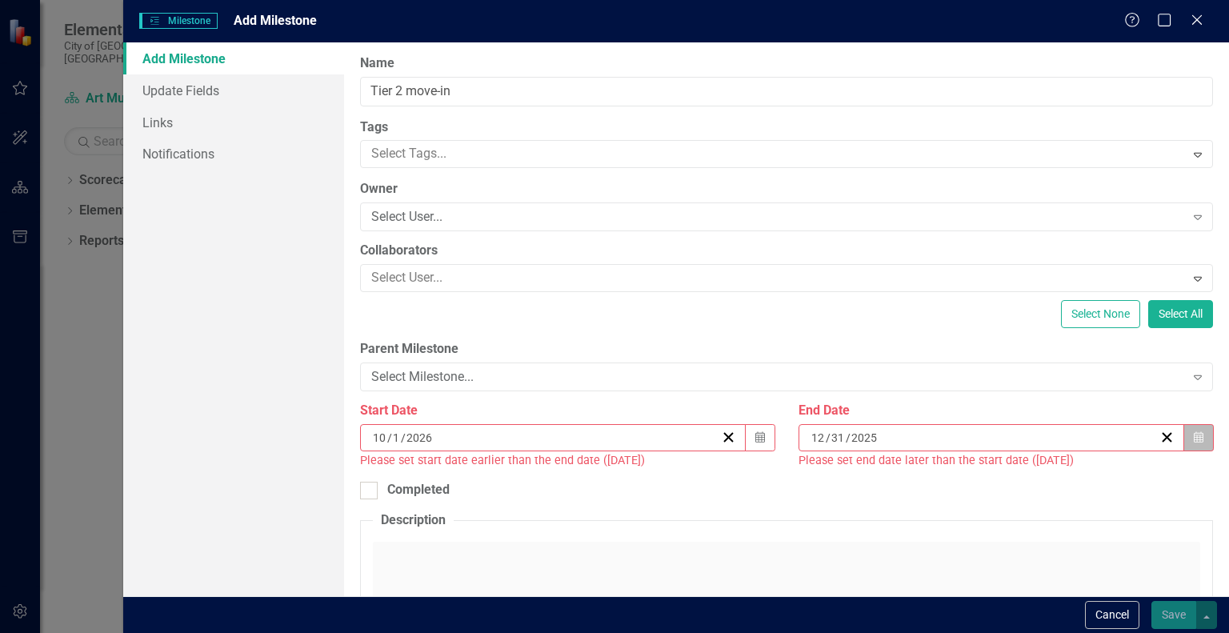
click at [1194, 435] on icon "button" at bounding box center [1199, 436] width 10 height 11
click at [956, 462] on span "December 2025" at bounding box center [940, 468] width 33 height 13
click at [952, 462] on span "2025" at bounding box center [940, 468] width 26 height 13
click at [1077, 544] on button "2026" at bounding box center [1032, 573] width 93 height 58
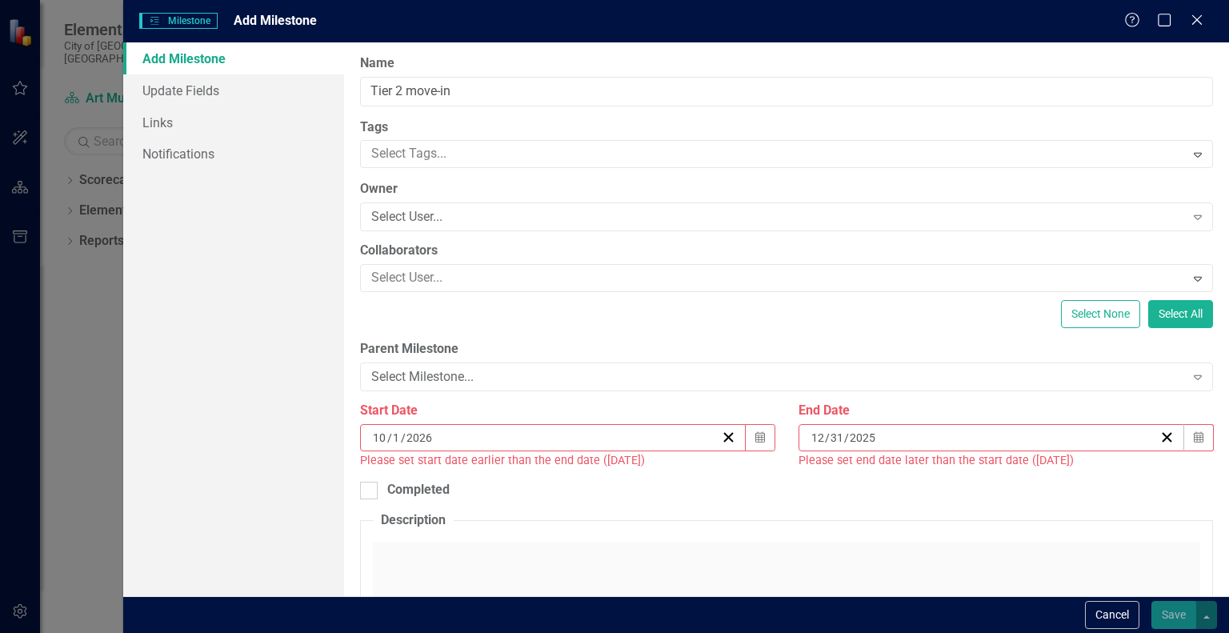
click at [986, 631] on abbr "31" at bounding box center [979, 637] width 13 height 13
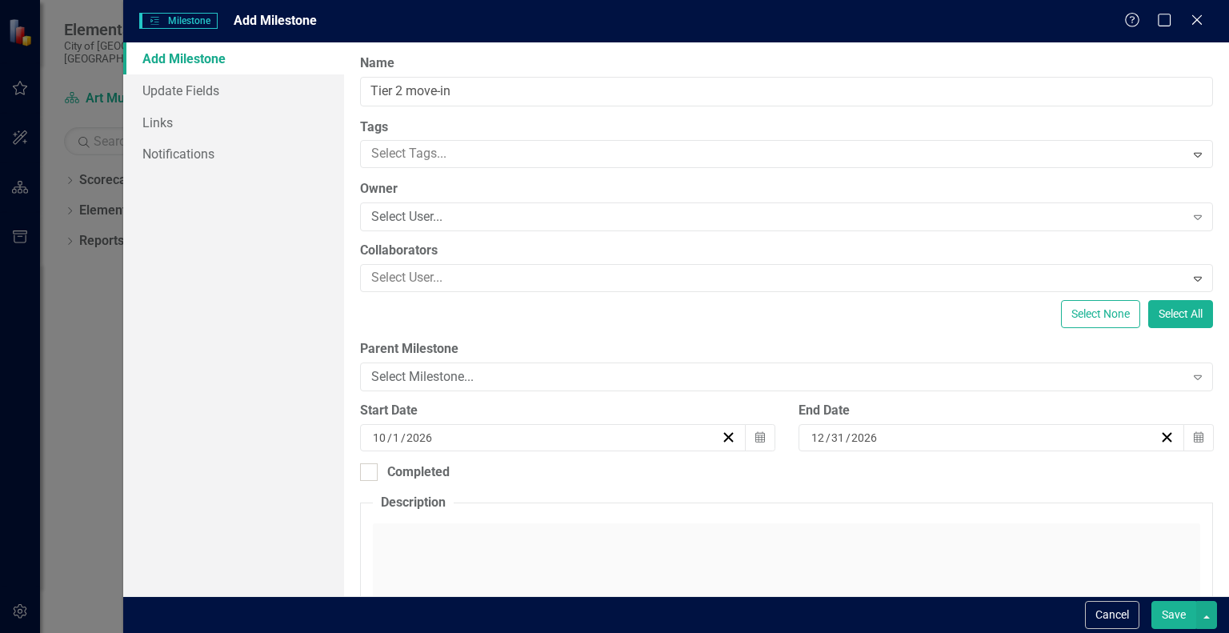
click at [842, 551] on div "Click to activate HTML editor" at bounding box center [787, 637] width 828 height 228
click at [824, 577] on p "Rich Text Area. Press ALT-0 for help." at bounding box center [787, 576] width 816 height 19
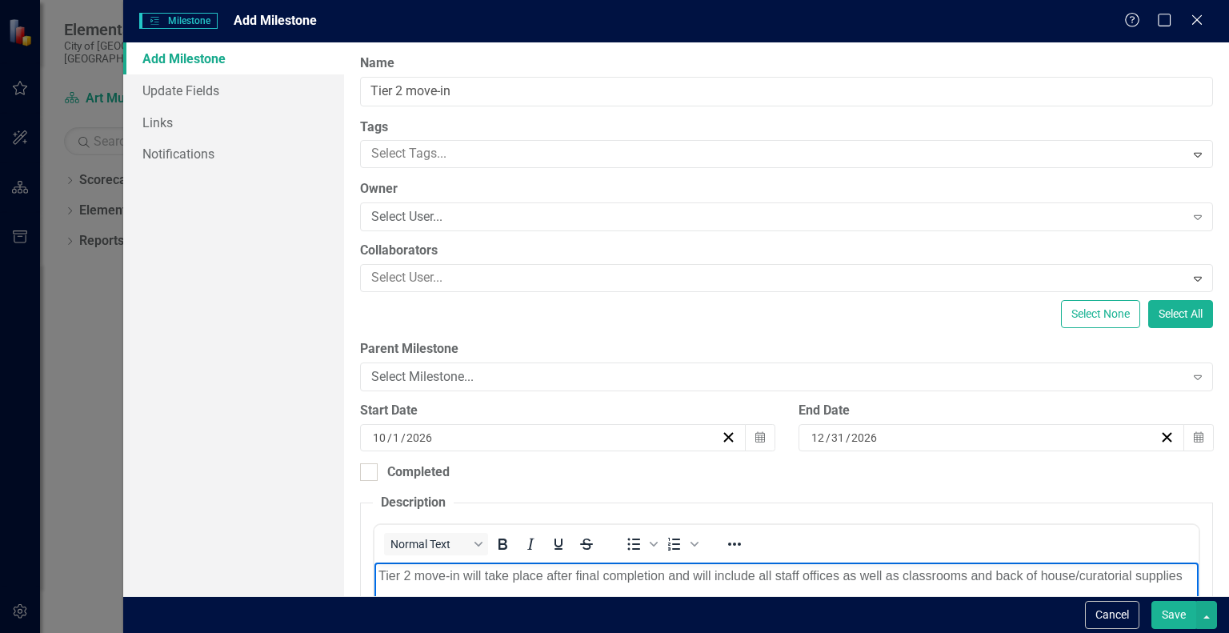
scroll to position [6, 0]
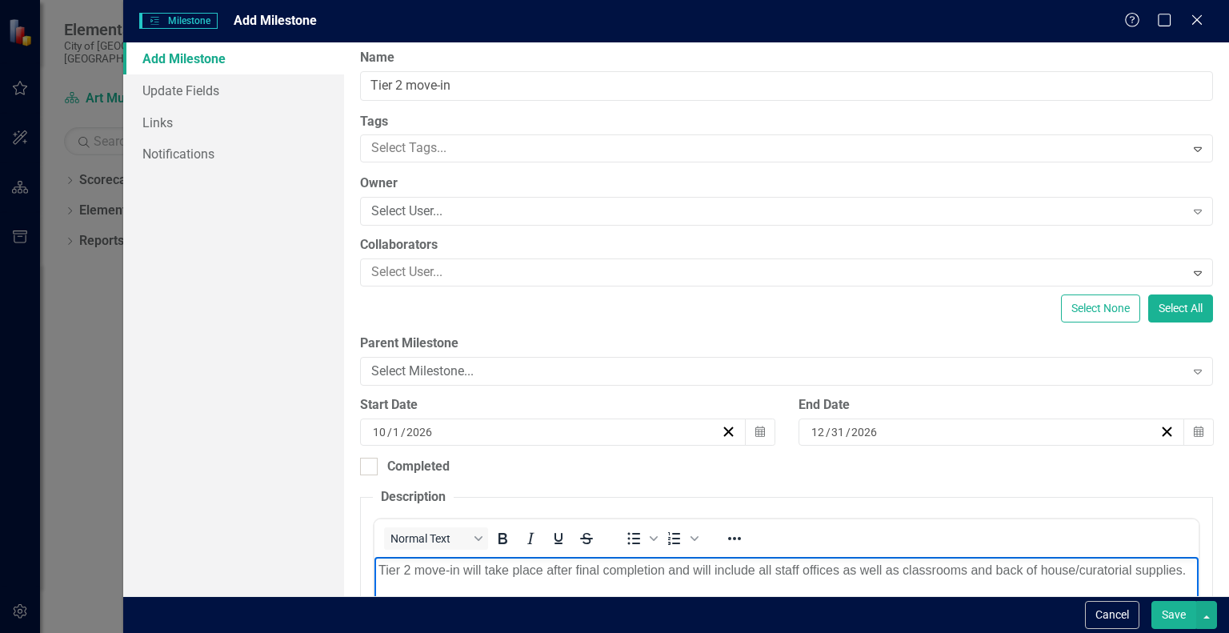
click at [1080, 574] on p "Tier 2 move-in will take place after final completion and will include all staf…" at bounding box center [787, 570] width 816 height 19
click at [459, 592] on p "Tier 2 move-in will take place after final completion and will include all staf…" at bounding box center [787, 580] width 816 height 38
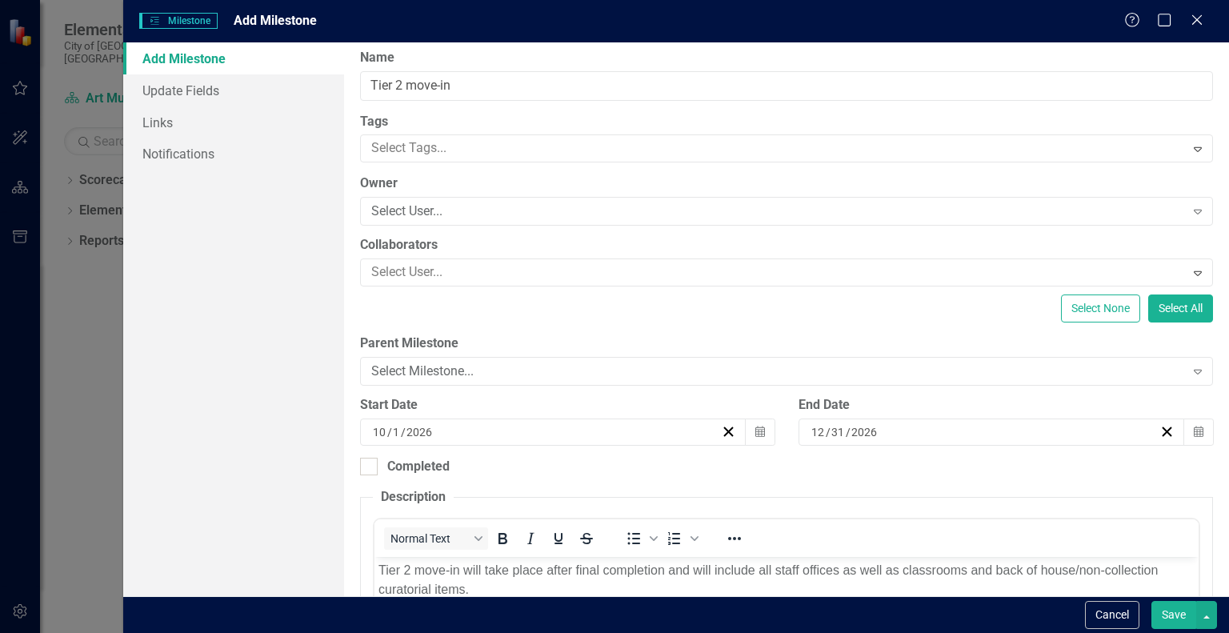
click at [1176, 619] on button "Save" at bounding box center [1174, 615] width 45 height 28
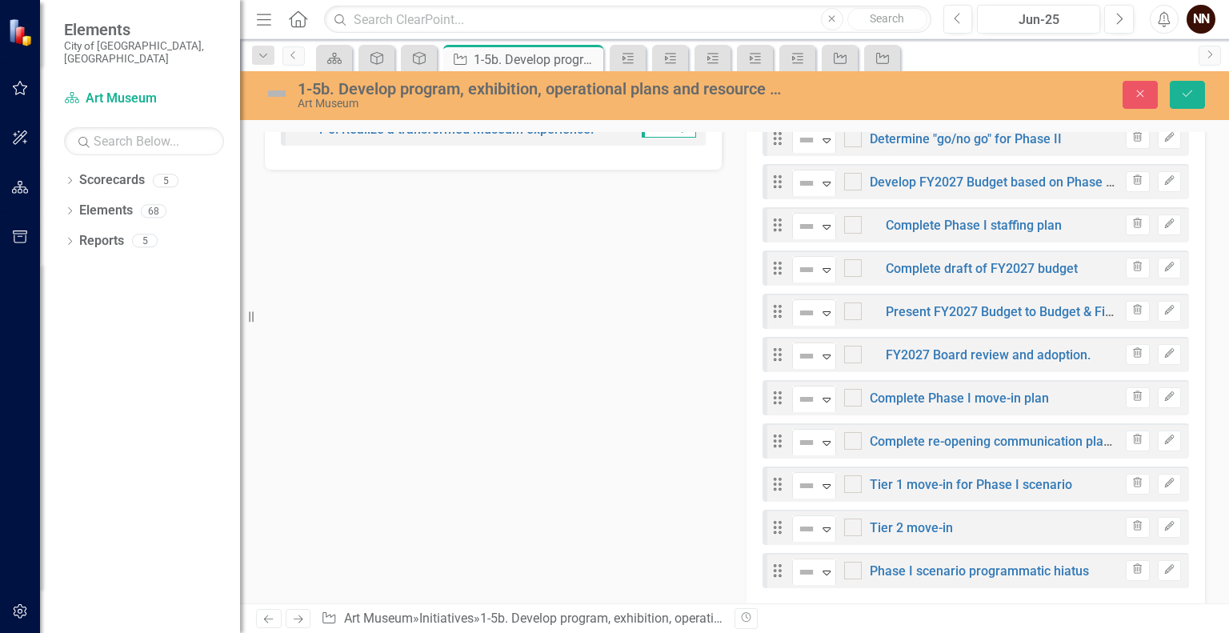
scroll to position [577, 0]
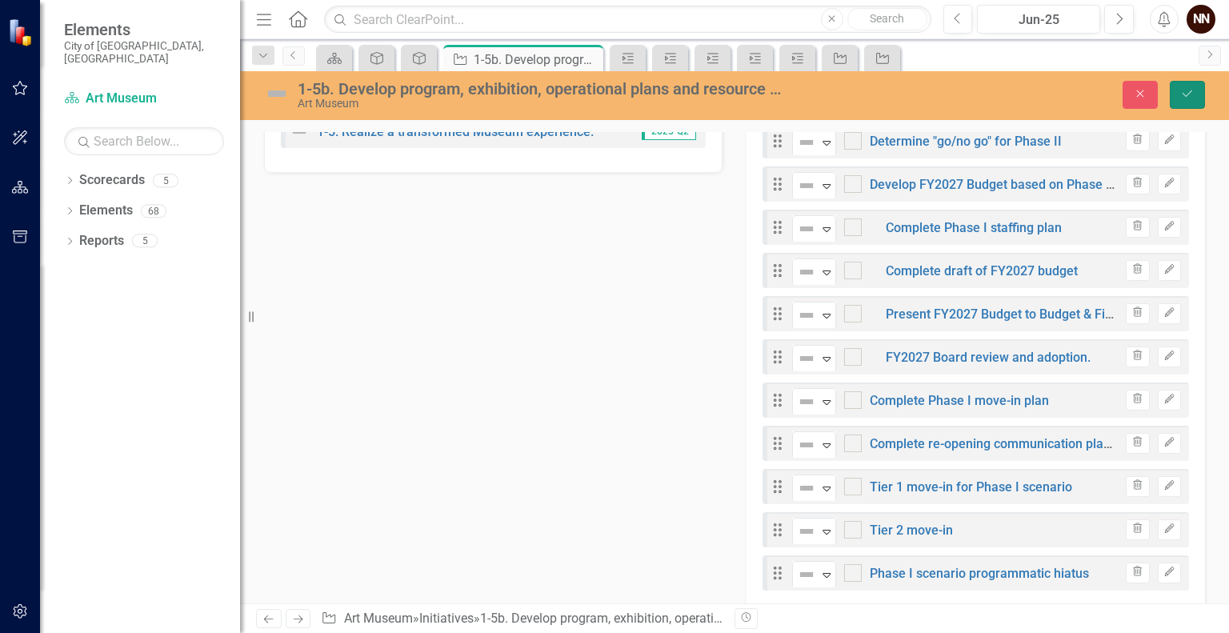
drag, startPoint x: 1158, startPoint y: 519, endPoint x: 1192, endPoint y: 92, distance: 427.9
click at [1192, 92] on icon "Save" at bounding box center [1188, 93] width 14 height 11
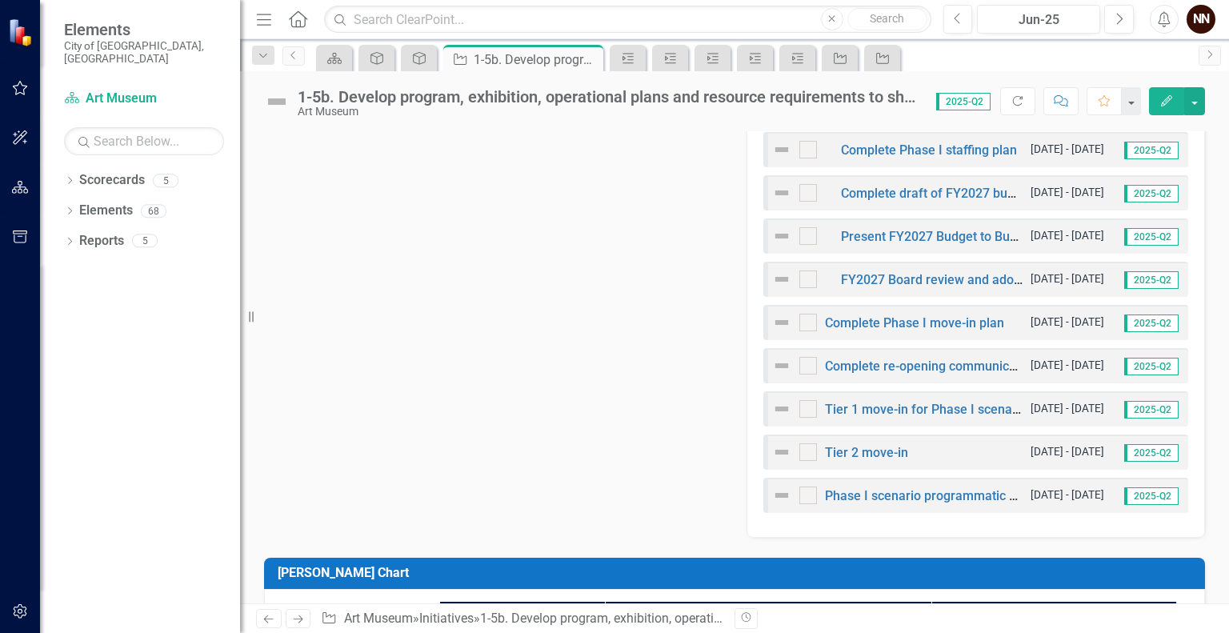
scroll to position [655, 0]
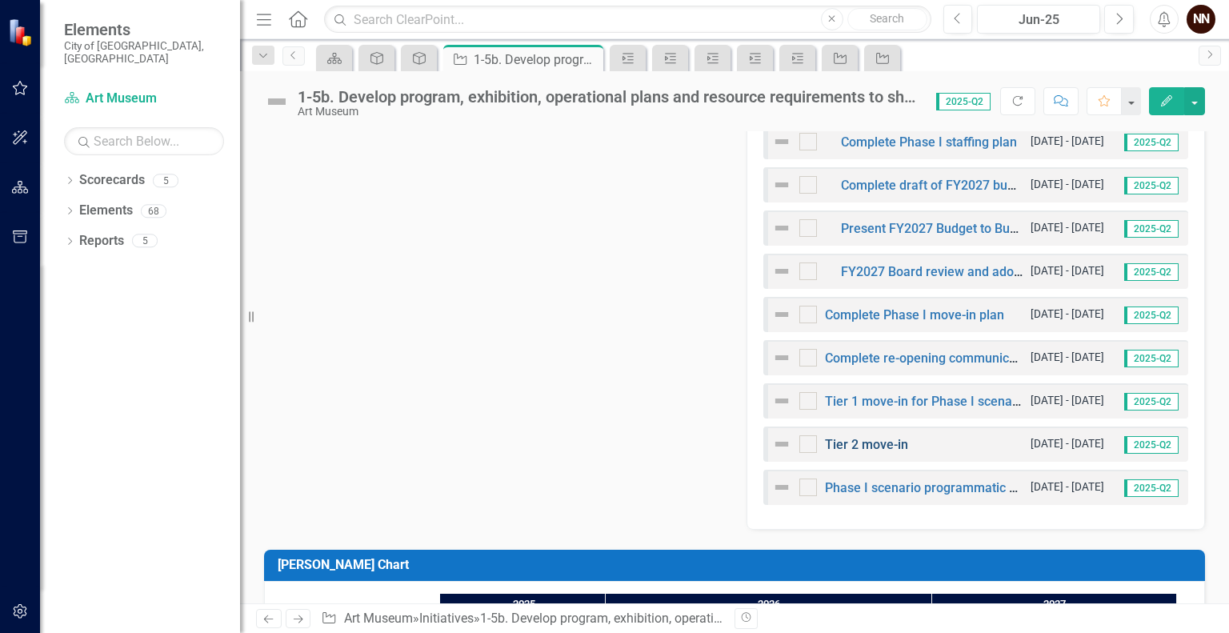
click at [900, 442] on link "Tier 2 move-in" at bounding box center [866, 444] width 83 height 15
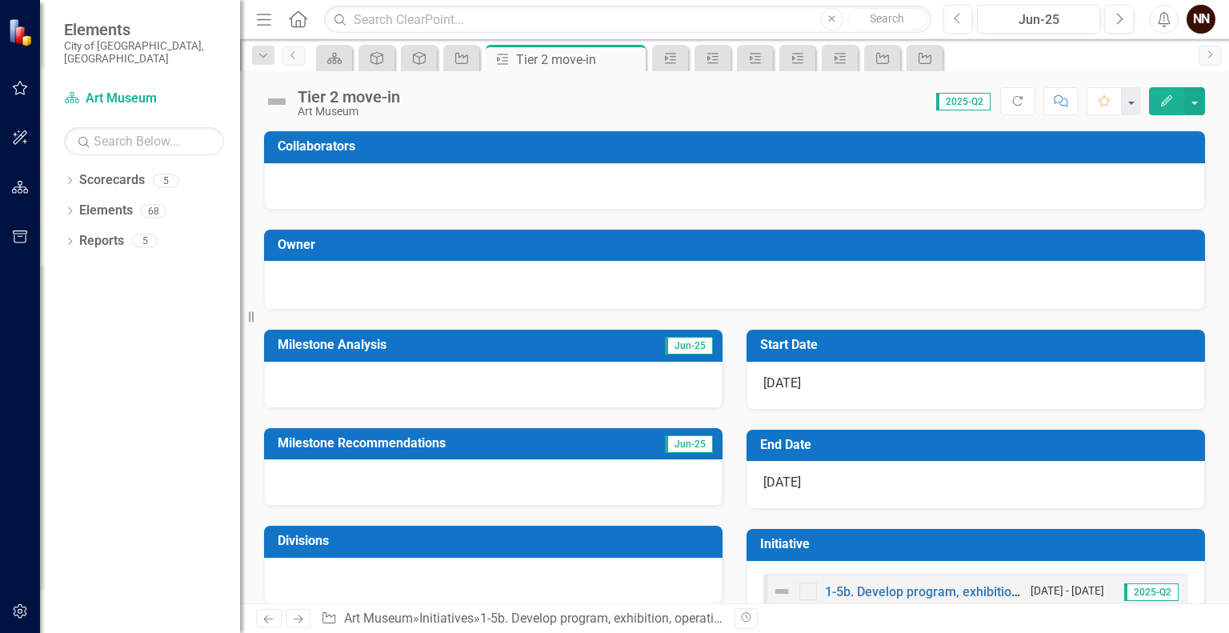
click at [415, 94] on div "Score: N/A 2025-Q2 Completed Refresh Comment Favorite Edit" at bounding box center [806, 100] width 797 height 27
click at [391, 99] on div "Tier 2 move-in" at bounding box center [349, 97] width 102 height 18
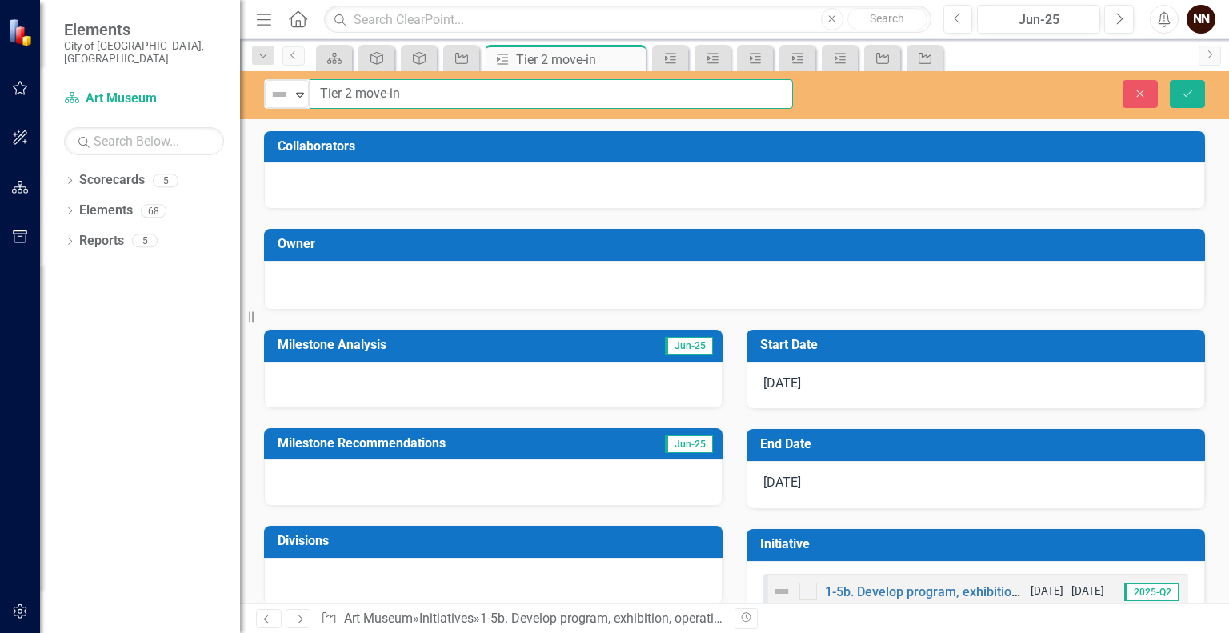
click at [407, 96] on input "Tier 2 move-in" at bounding box center [551, 94] width 483 height 30
type input "Tier 2 move-in for Phase I scenario"
click at [1201, 101] on button "Save" at bounding box center [1187, 94] width 35 height 28
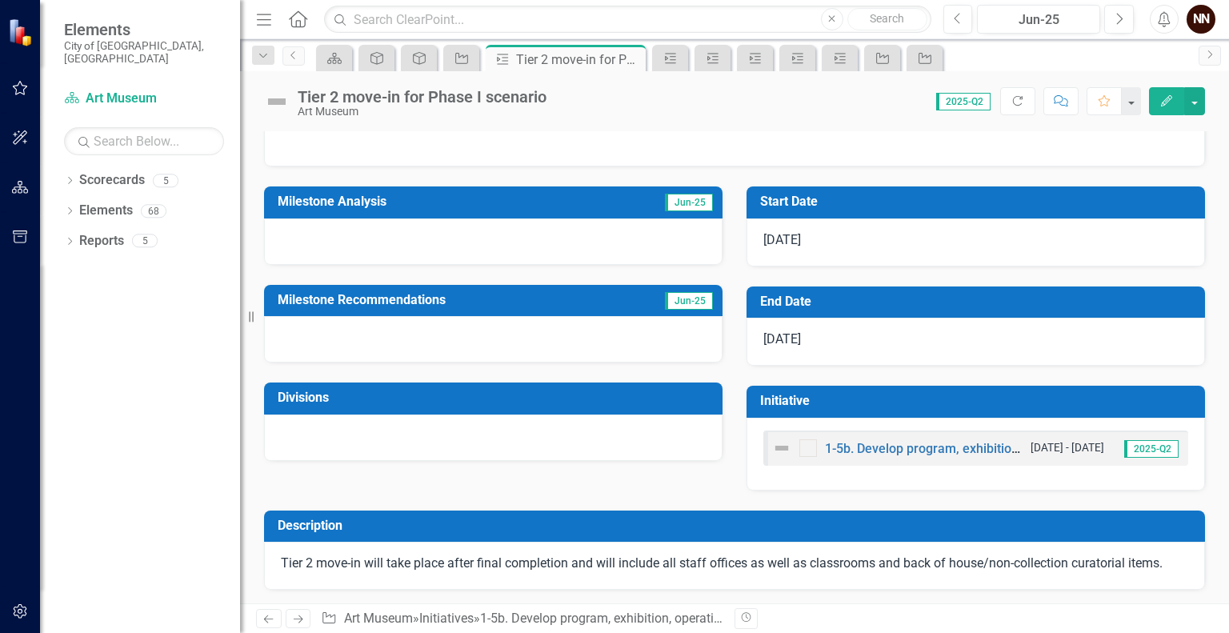
scroll to position [130, 0]
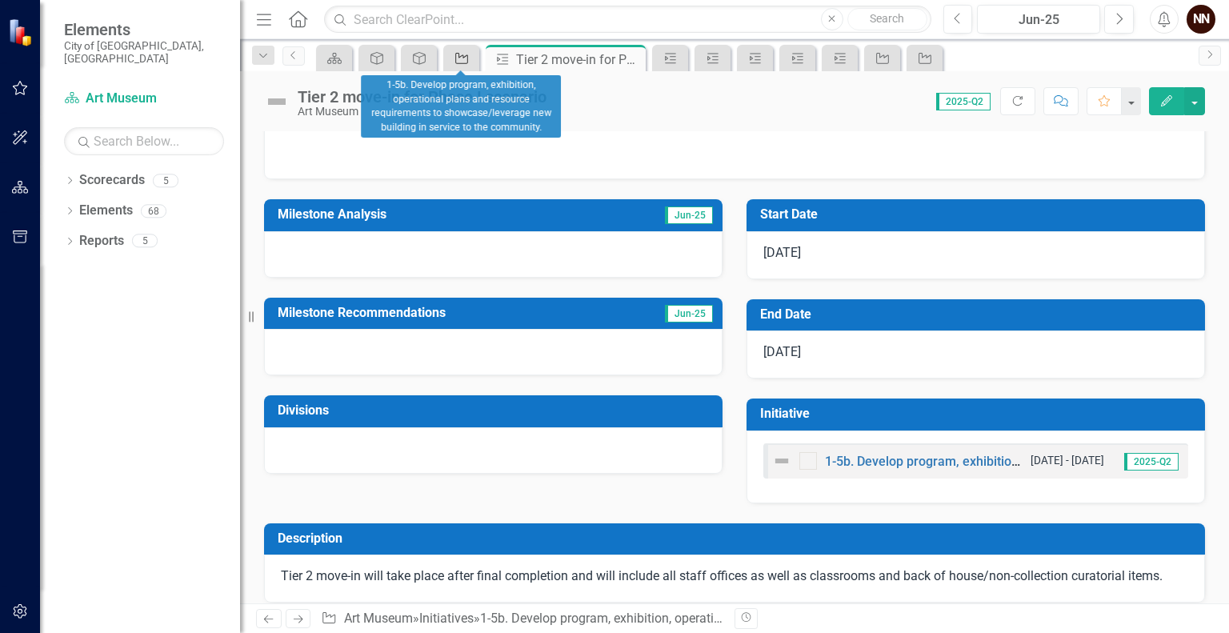
click at [460, 56] on icon at bounding box center [461, 58] width 13 height 11
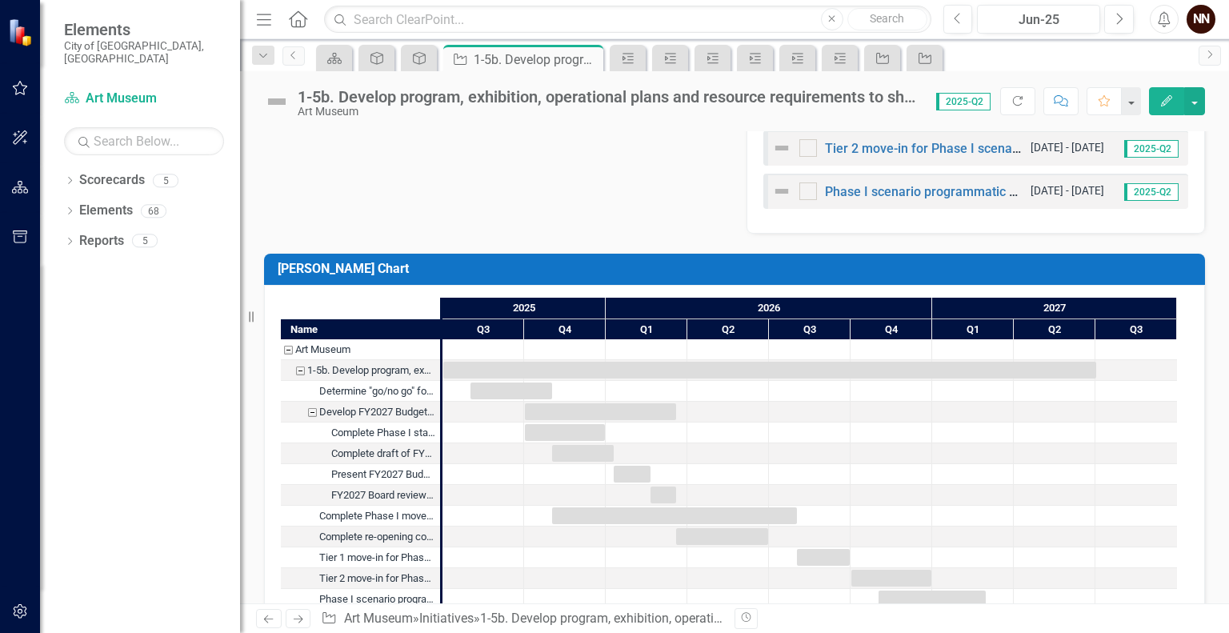
scroll to position [987, 0]
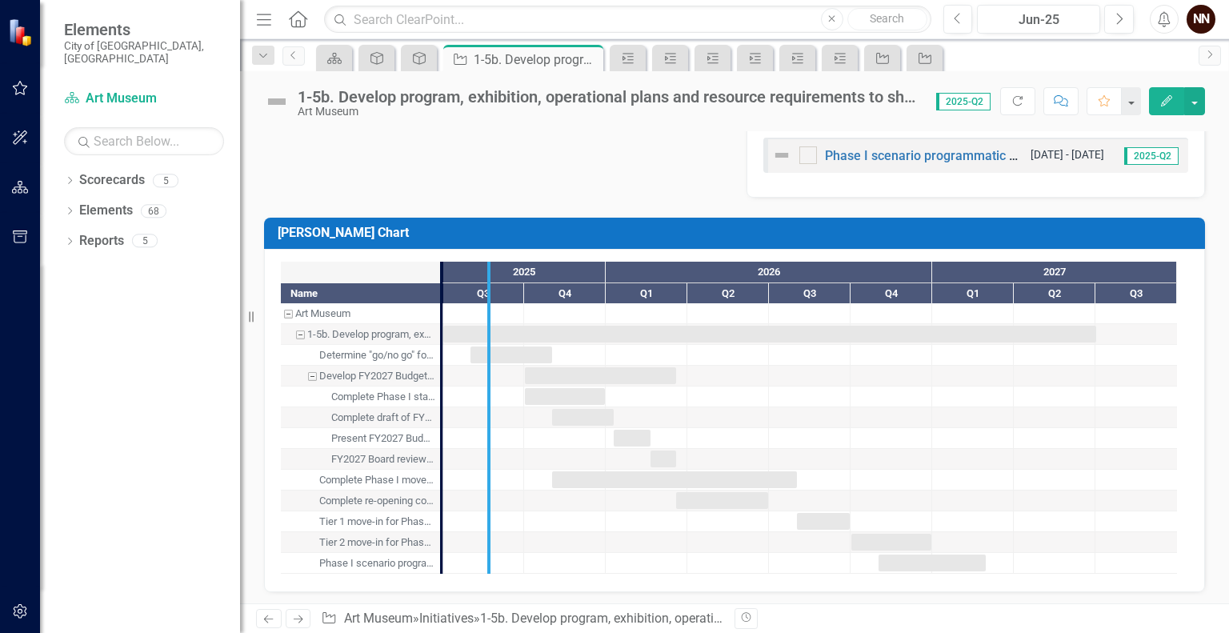
drag, startPoint x: 440, startPoint y: 472, endPoint x: 487, endPoint y: 486, distance: 49.1
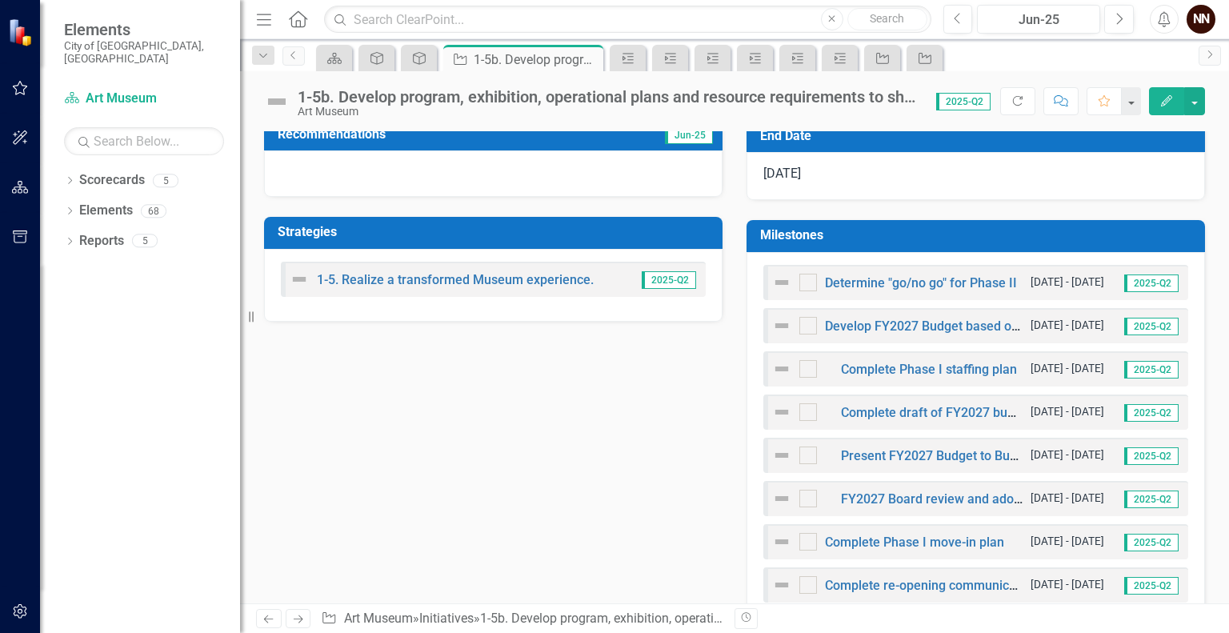
scroll to position [421, 0]
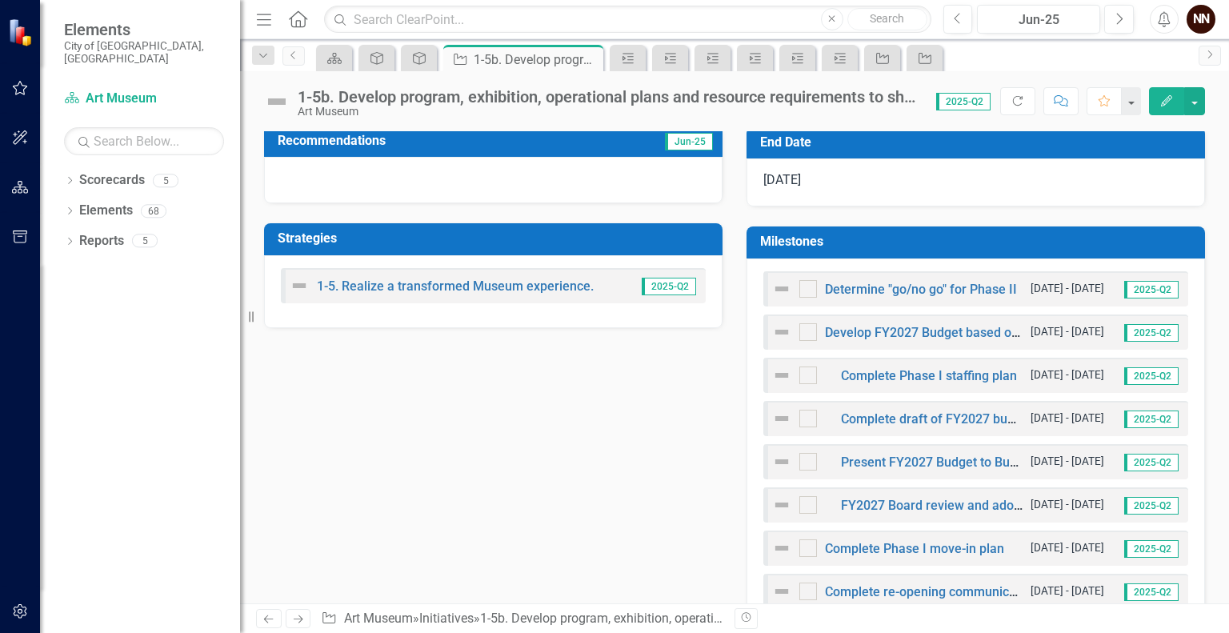
click at [1056, 236] on h3 "Milestones" at bounding box center [978, 242] width 437 height 14
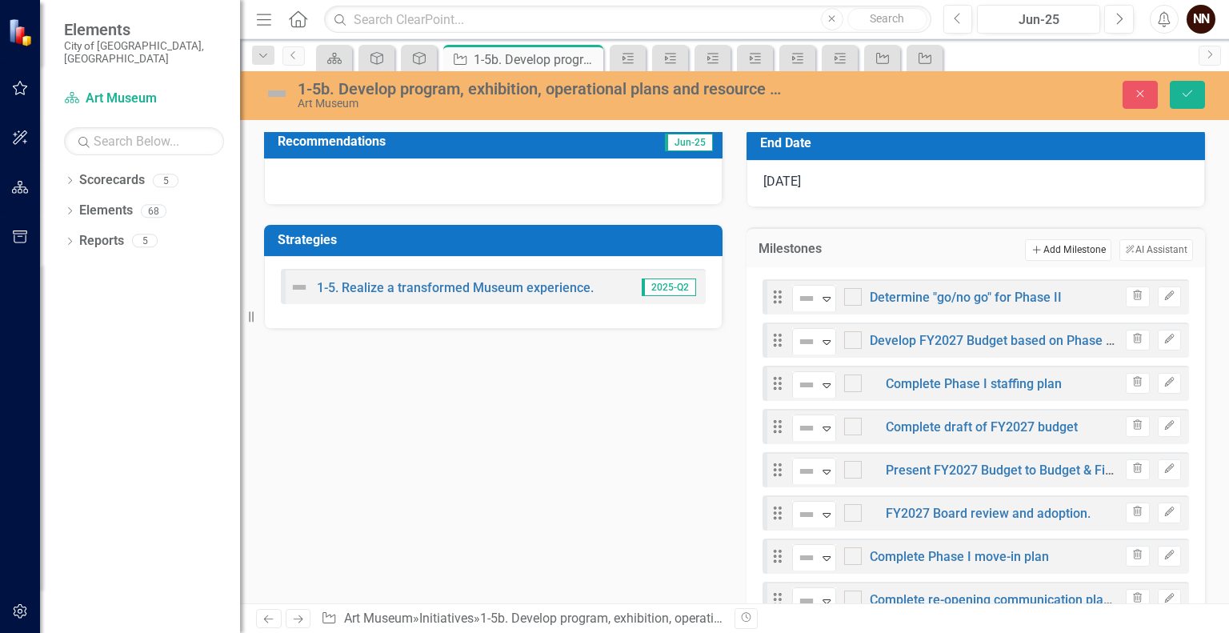
click at [1054, 249] on button "Add Add Milestone" at bounding box center [1068, 249] width 86 height 21
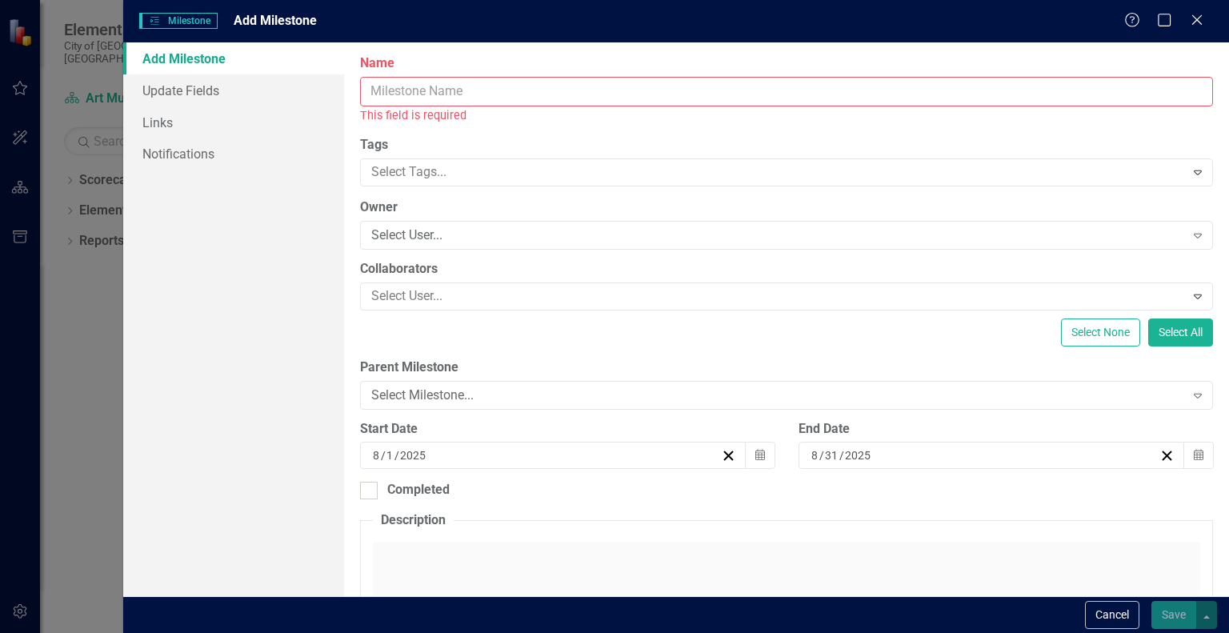
click at [894, 92] on input "Name" at bounding box center [786, 92] width 853 height 30
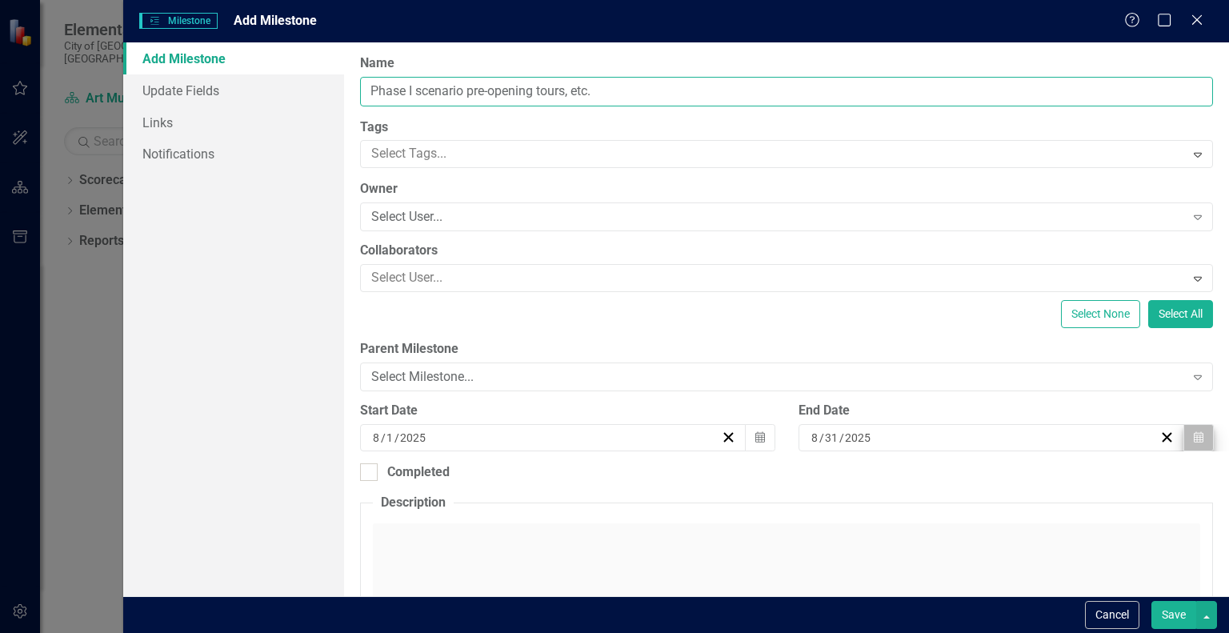
type input "Phase I scenario pre-opening tours, etc."
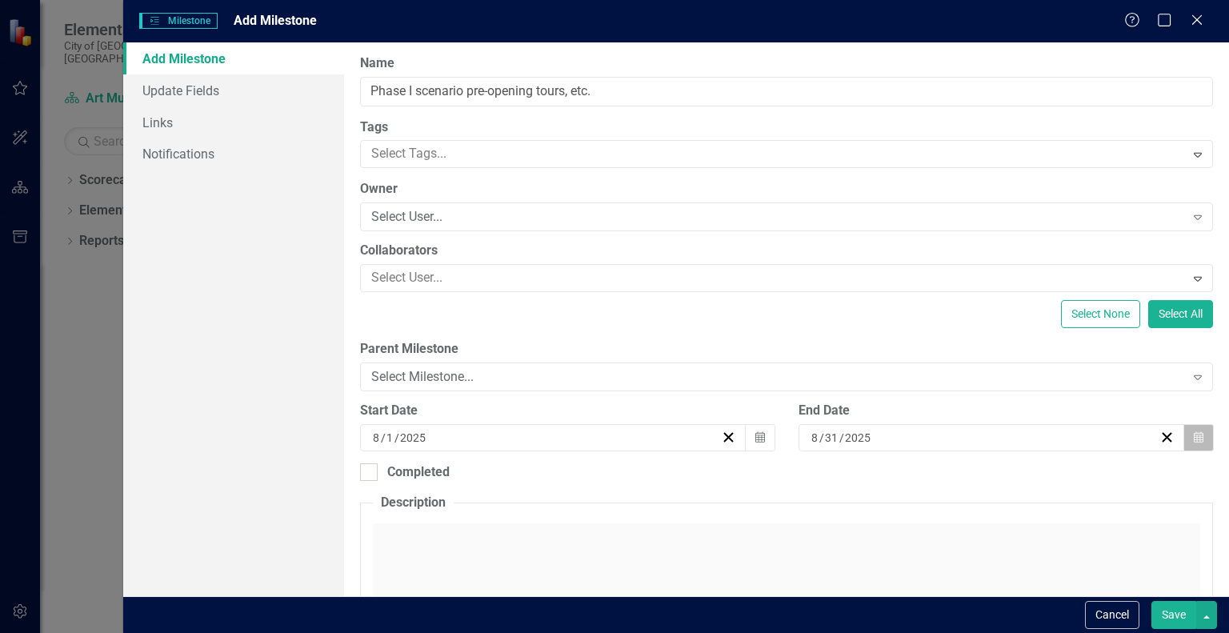
click at [1194, 437] on icon "Calendar" at bounding box center [1199, 437] width 10 height 11
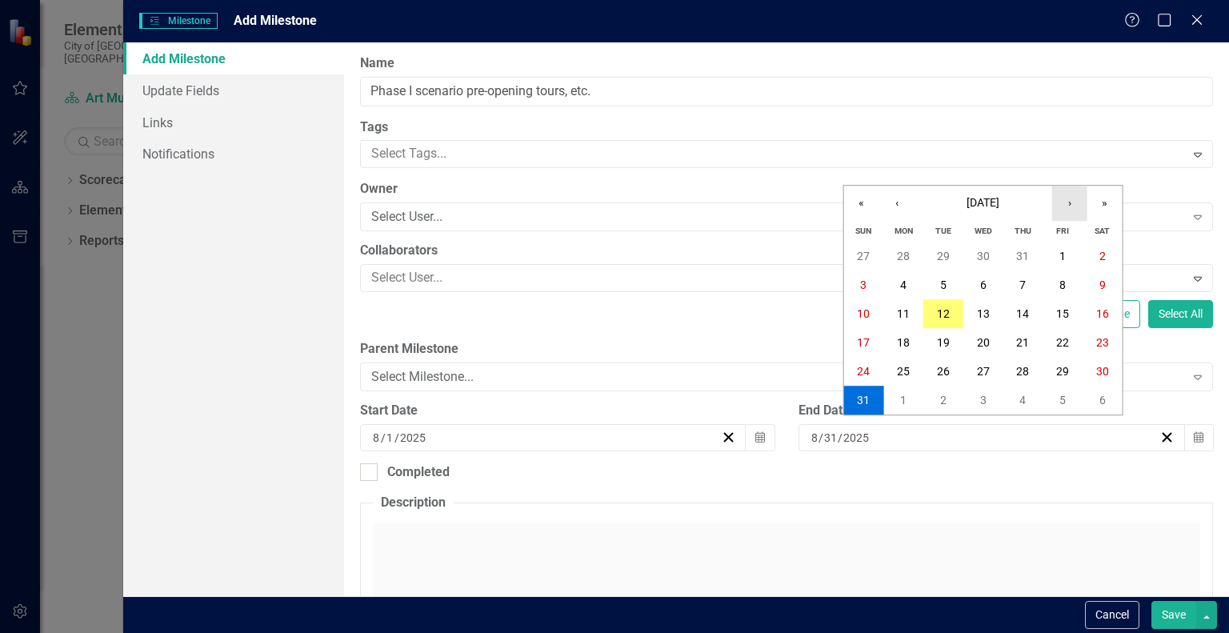
click at [1070, 209] on button "›" at bounding box center [1069, 203] width 35 height 35
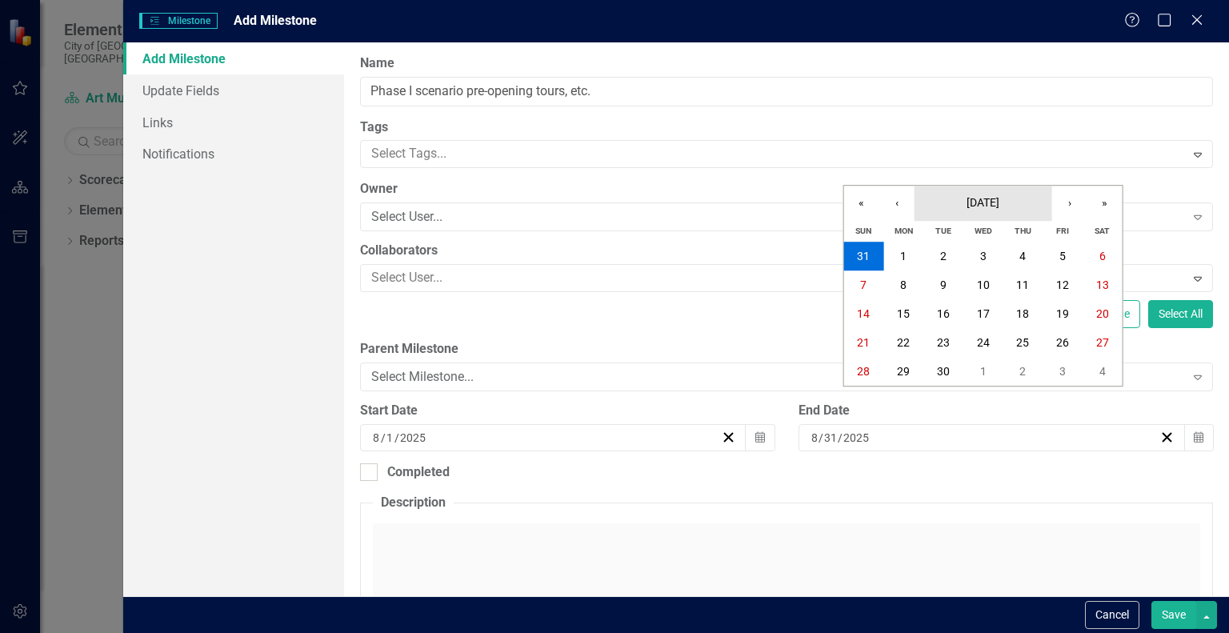
click at [1000, 202] on span "[DATE]" at bounding box center [983, 202] width 33 height 13
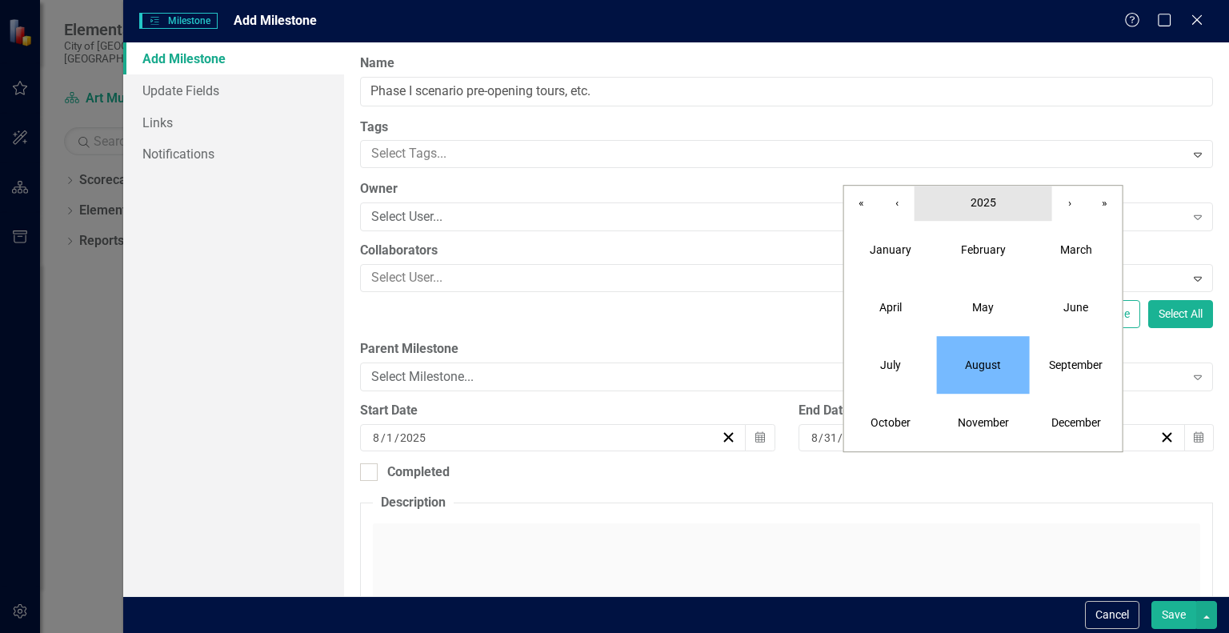
click at [988, 204] on span "2025" at bounding box center [984, 202] width 26 height 13
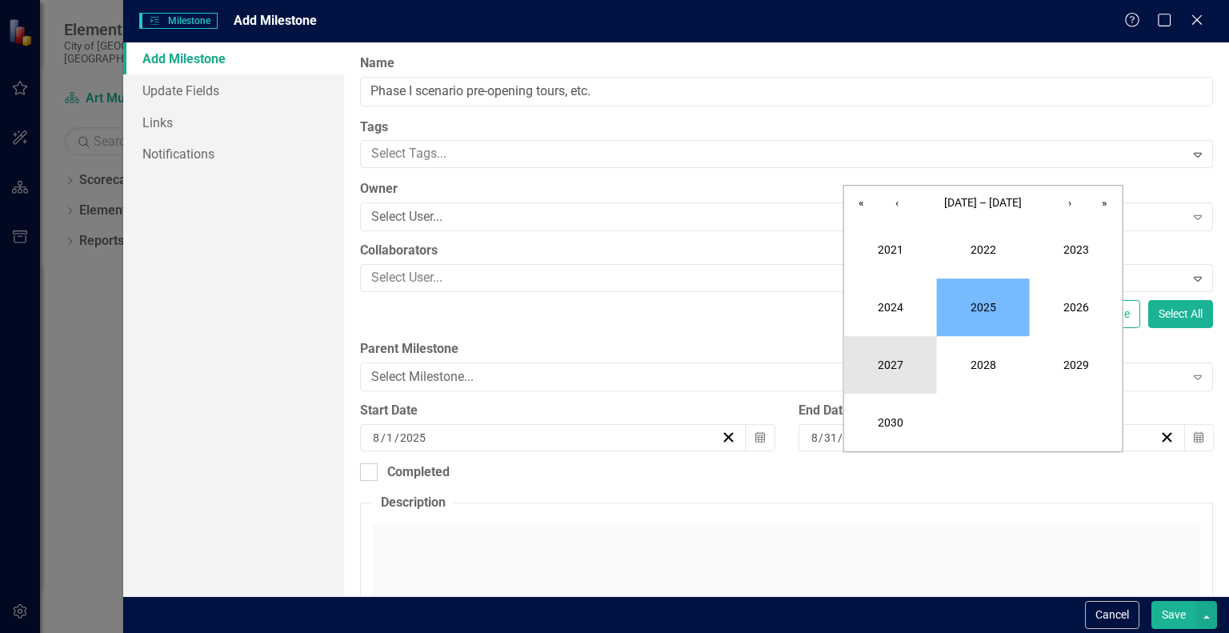
click at [905, 358] on button "2027" at bounding box center [890, 365] width 93 height 58
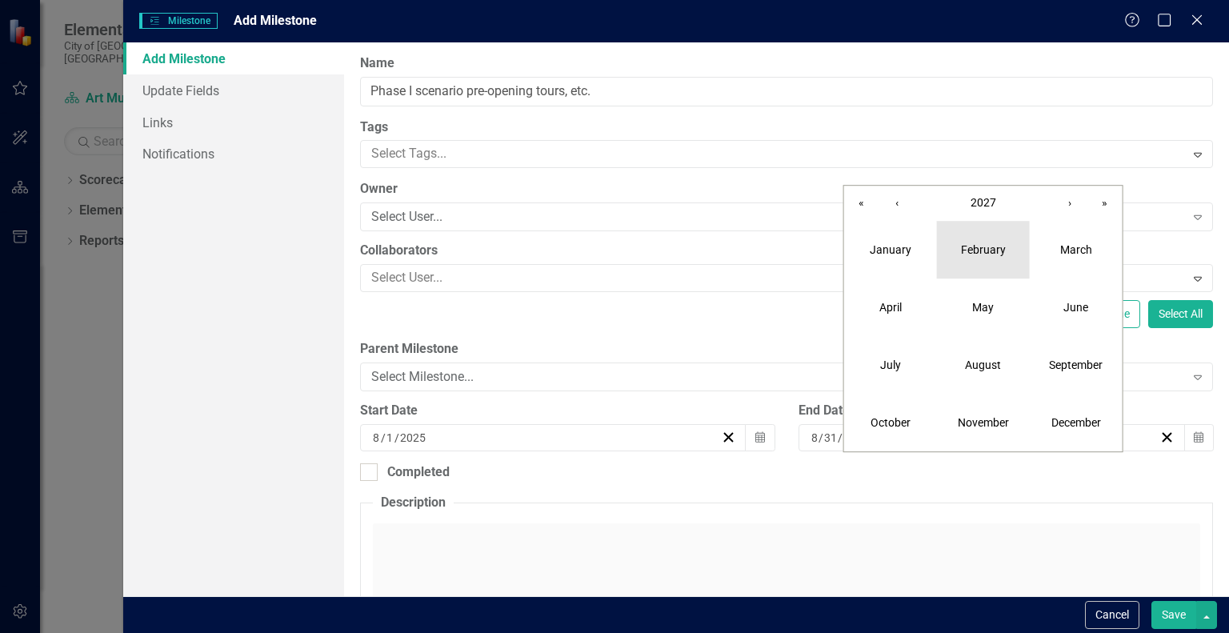
click at [995, 246] on abbr "February" at bounding box center [983, 249] width 45 height 13
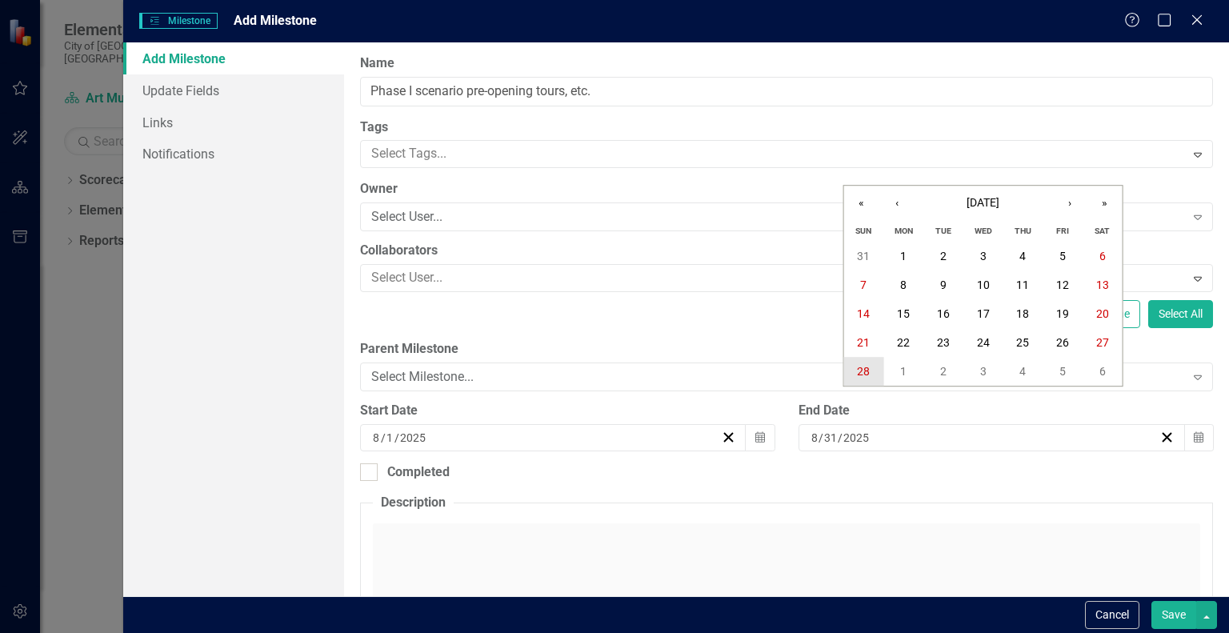
click at [865, 374] on abbr "28" at bounding box center [863, 371] width 13 height 13
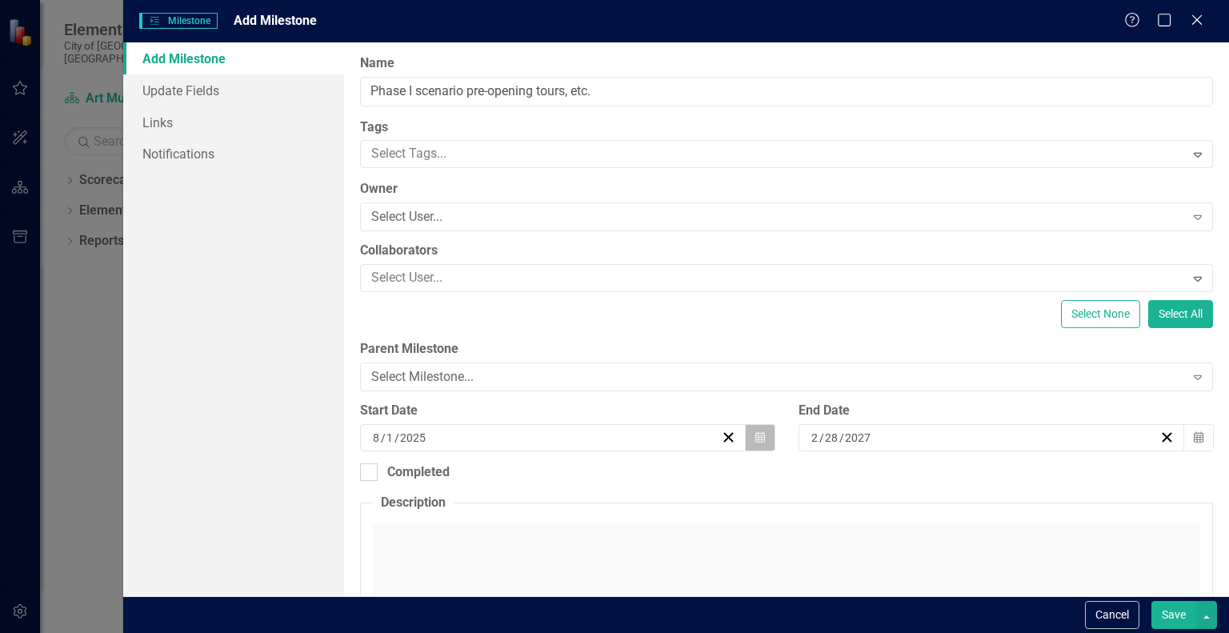
click at [756, 435] on icon "Calendar" at bounding box center [761, 437] width 10 height 11
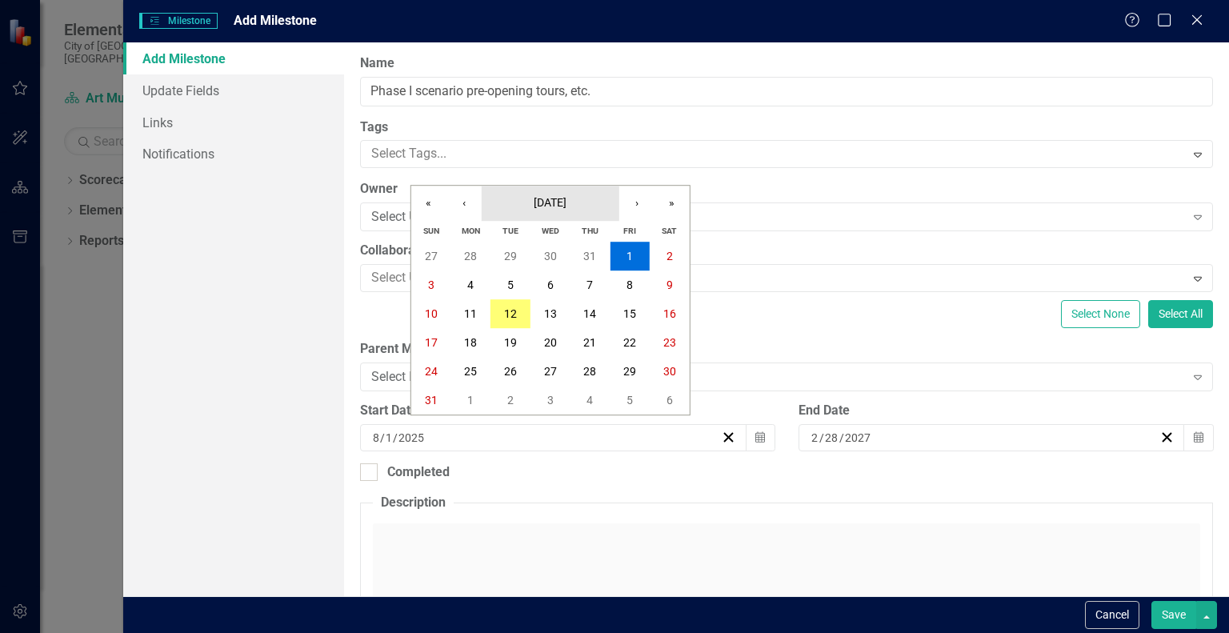
click at [567, 204] on span "[DATE]" at bounding box center [550, 202] width 33 height 13
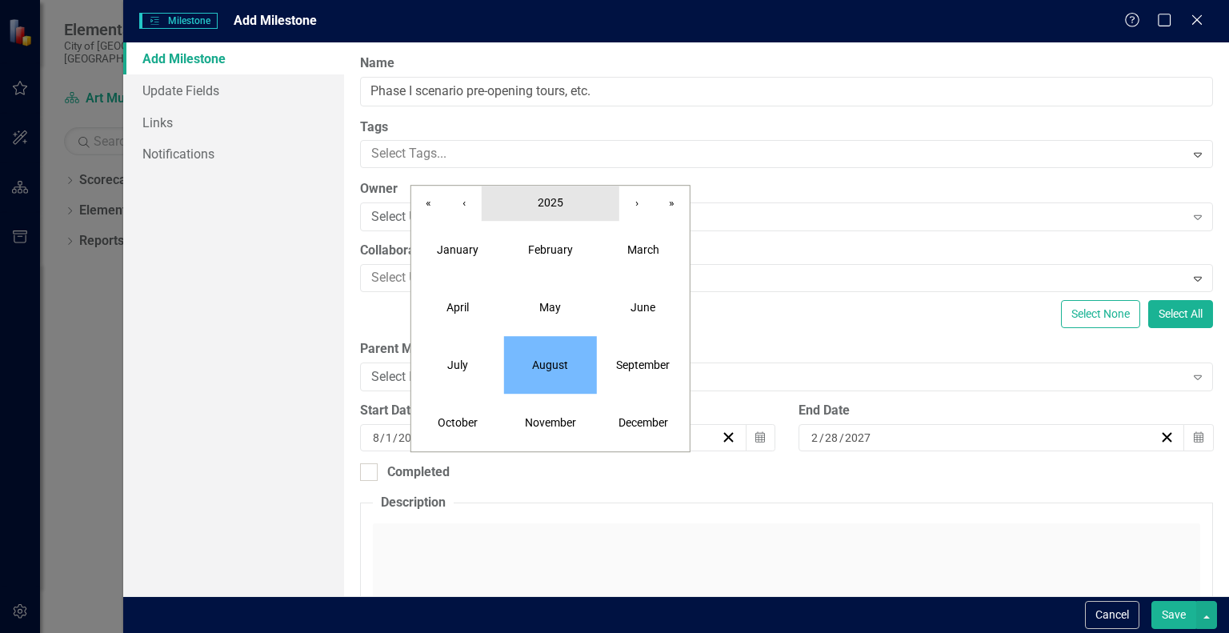
click at [572, 204] on button "2025" at bounding box center [551, 203] width 138 height 35
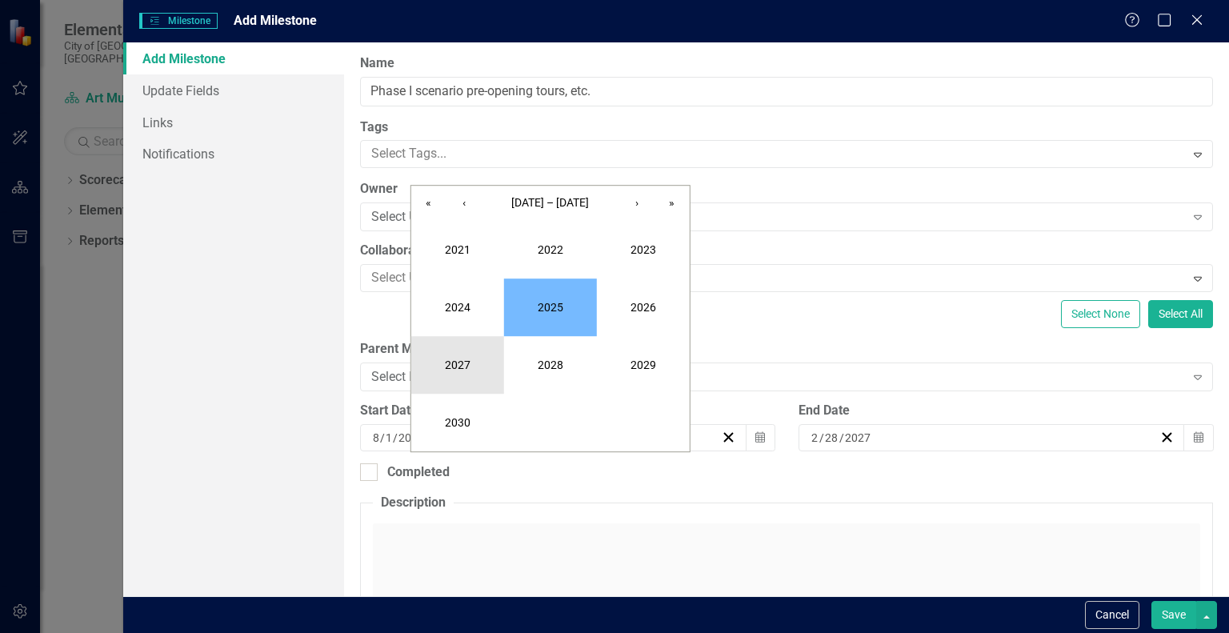
click at [461, 355] on button "2027" at bounding box center [457, 365] width 93 height 58
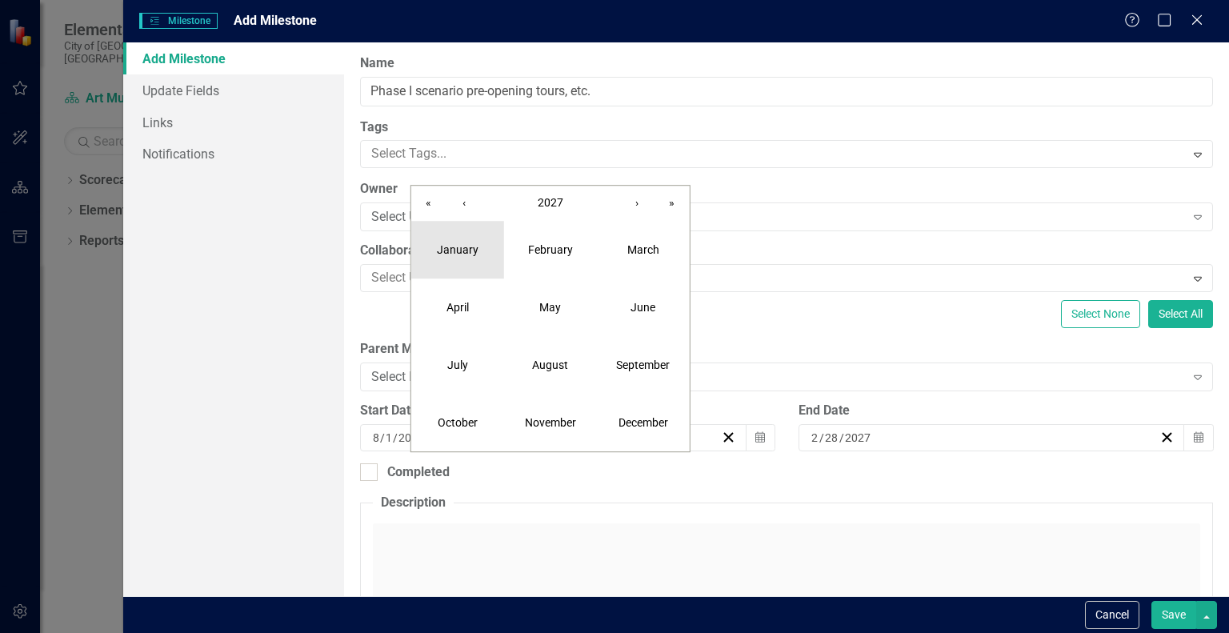
click at [475, 263] on button "January" at bounding box center [457, 250] width 93 height 58
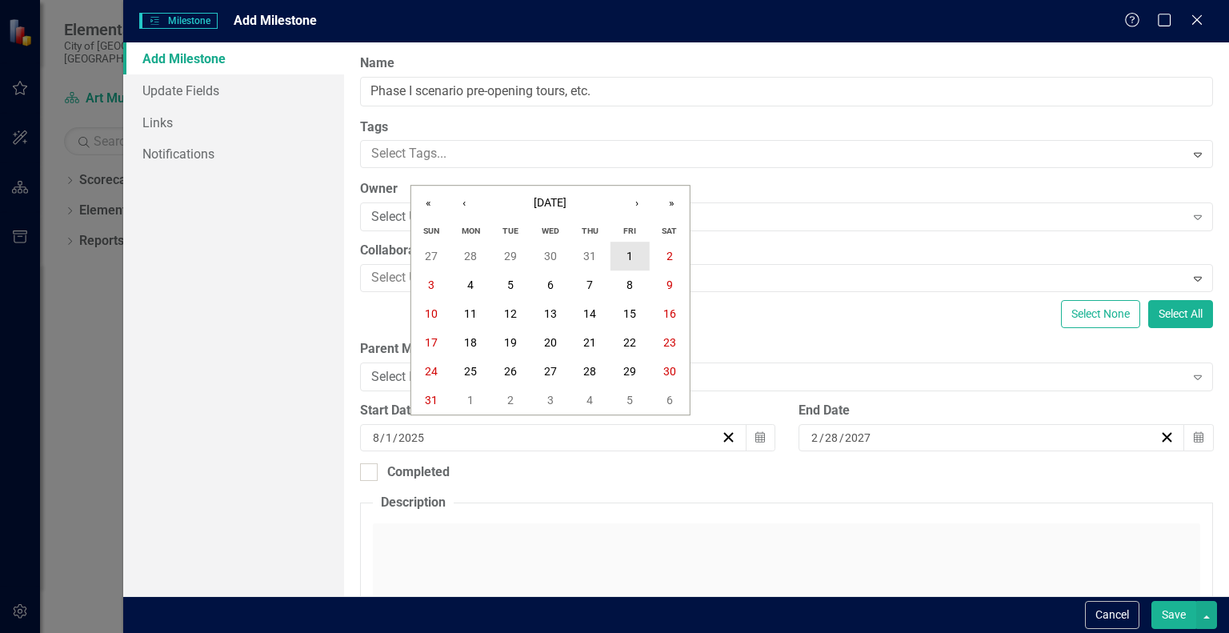
click at [635, 255] on button "1" at bounding box center [630, 256] width 40 height 29
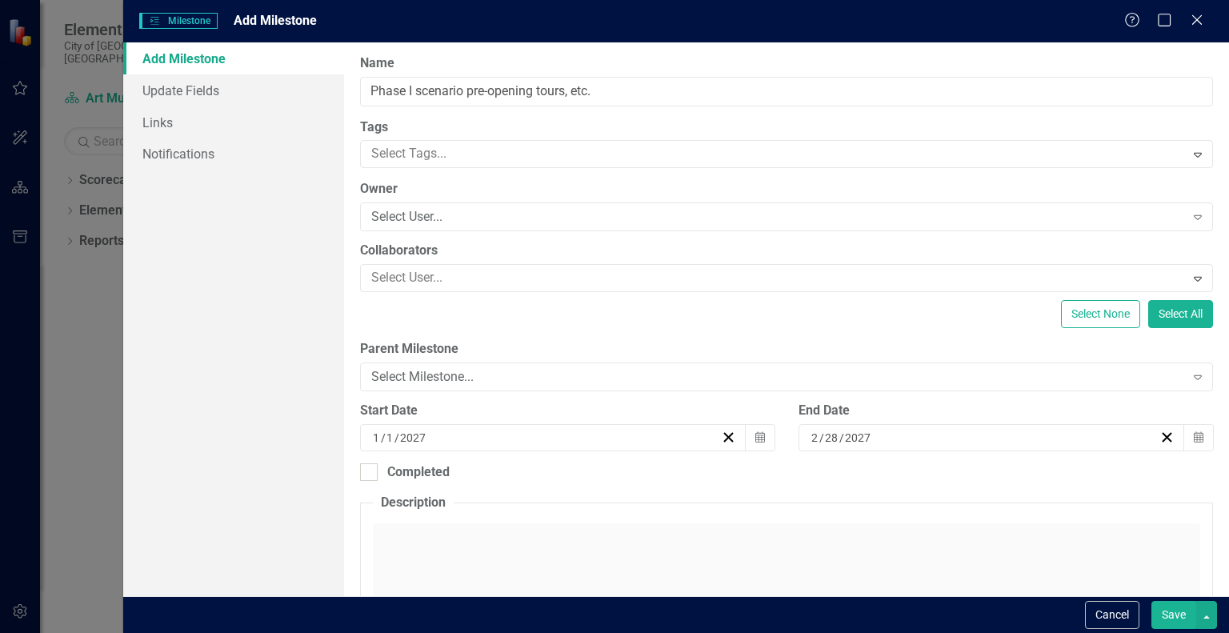
click at [555, 539] on div "Click to activate HTML editor" at bounding box center [787, 637] width 828 height 228
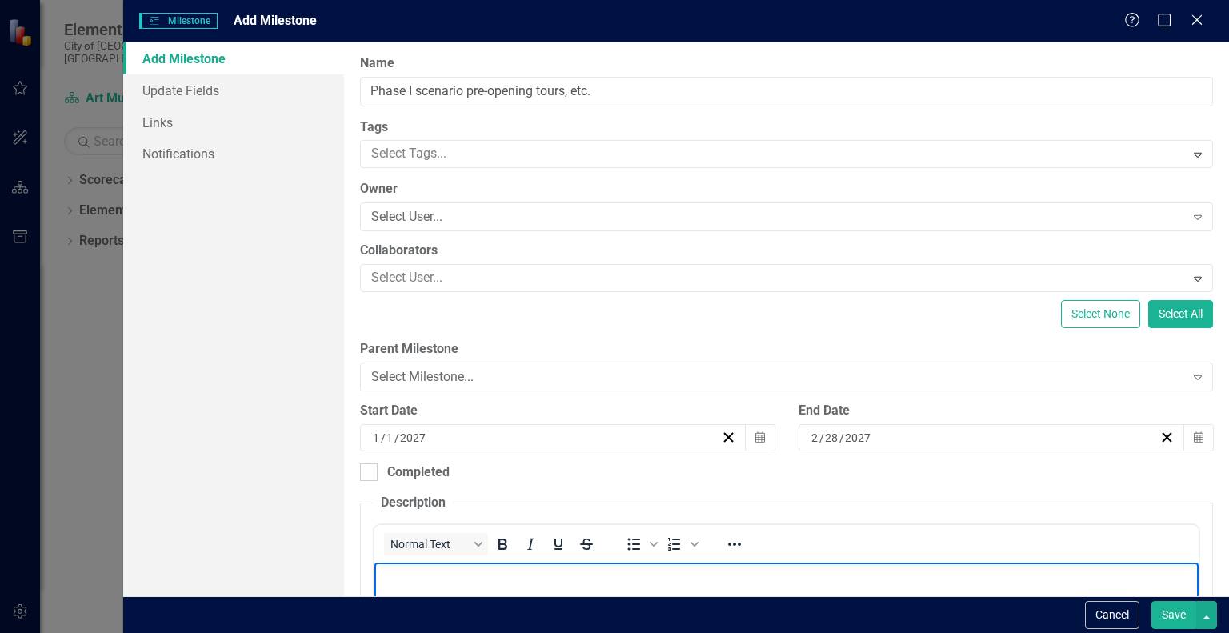
click at [405, 576] on p "Pre-view tours of Phase I for" at bounding box center [787, 576] width 816 height 19
click at [560, 576] on p "Preview tours of Phase I for" at bounding box center [787, 576] width 816 height 19
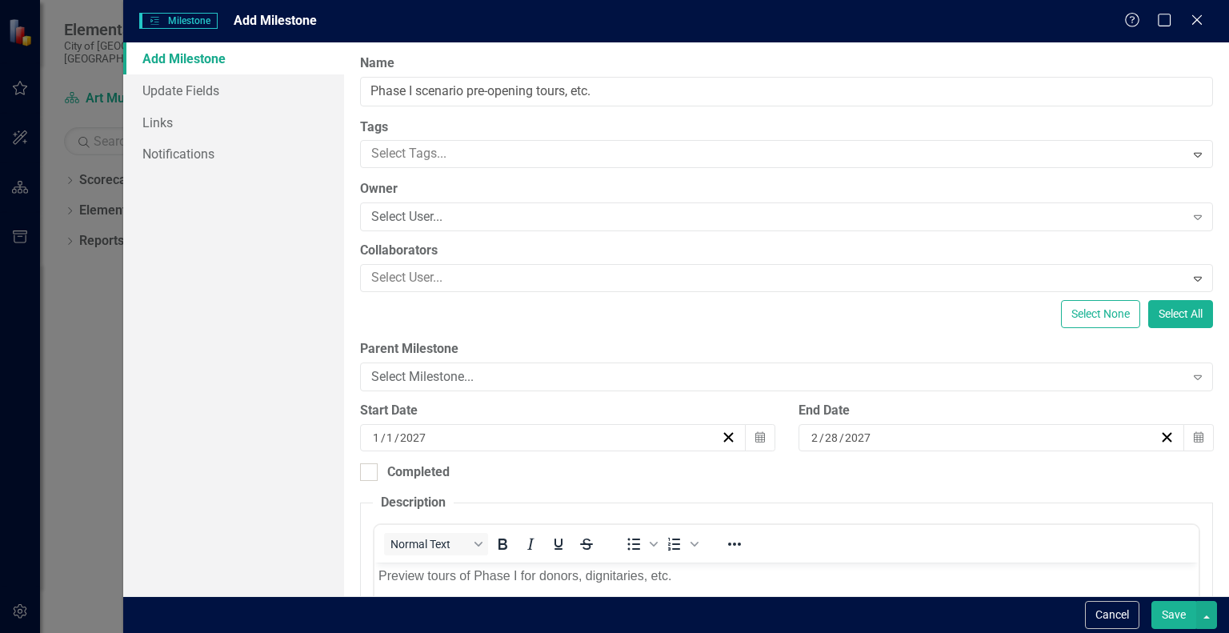
click at [1181, 615] on button "Save" at bounding box center [1174, 615] width 45 height 28
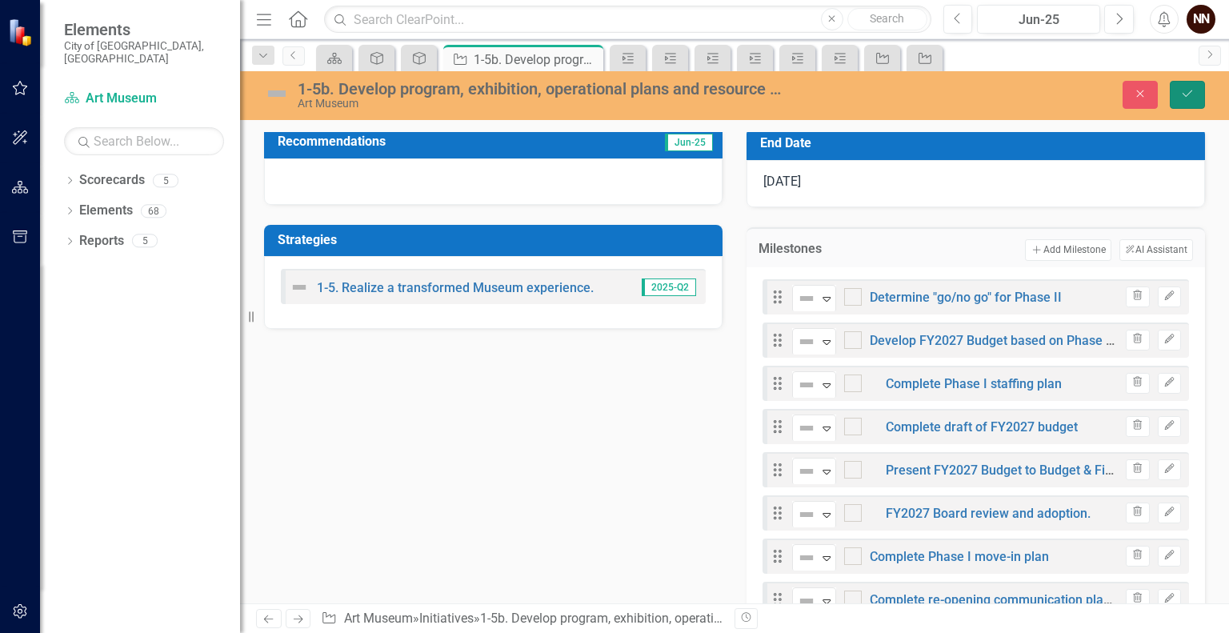
click at [1191, 92] on icon "Save" at bounding box center [1188, 93] width 14 height 11
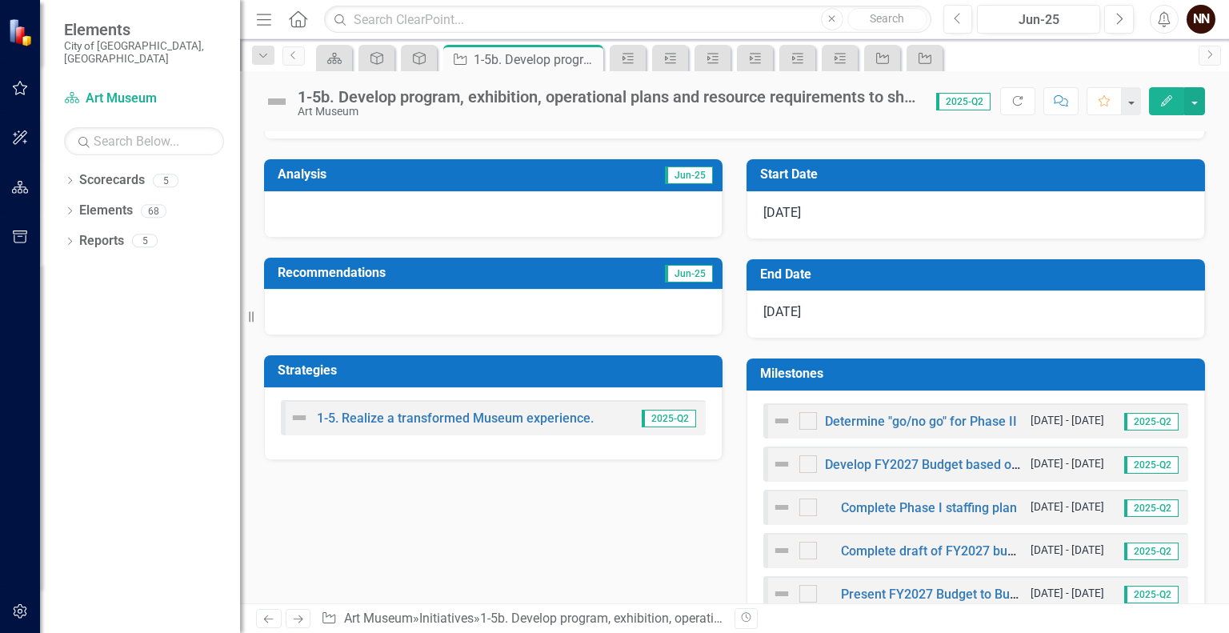
scroll to position [374, 0]
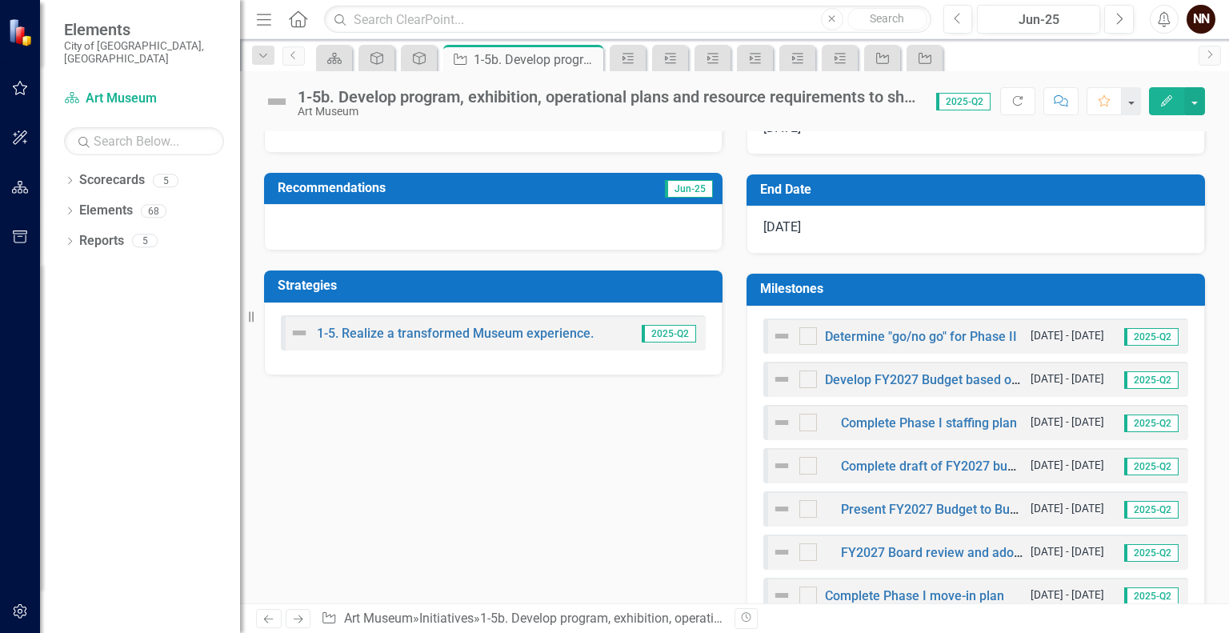
click at [1034, 279] on td "Milestones" at bounding box center [978, 291] width 437 height 26
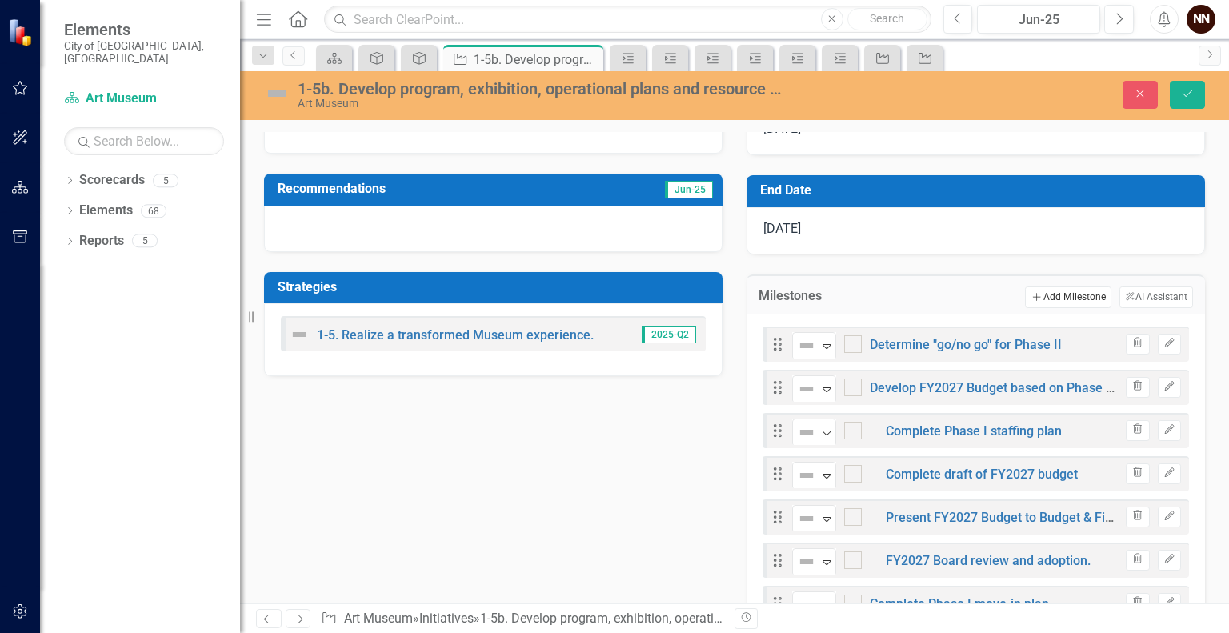
click at [1035, 295] on button "Add Add Milestone" at bounding box center [1068, 297] width 86 height 21
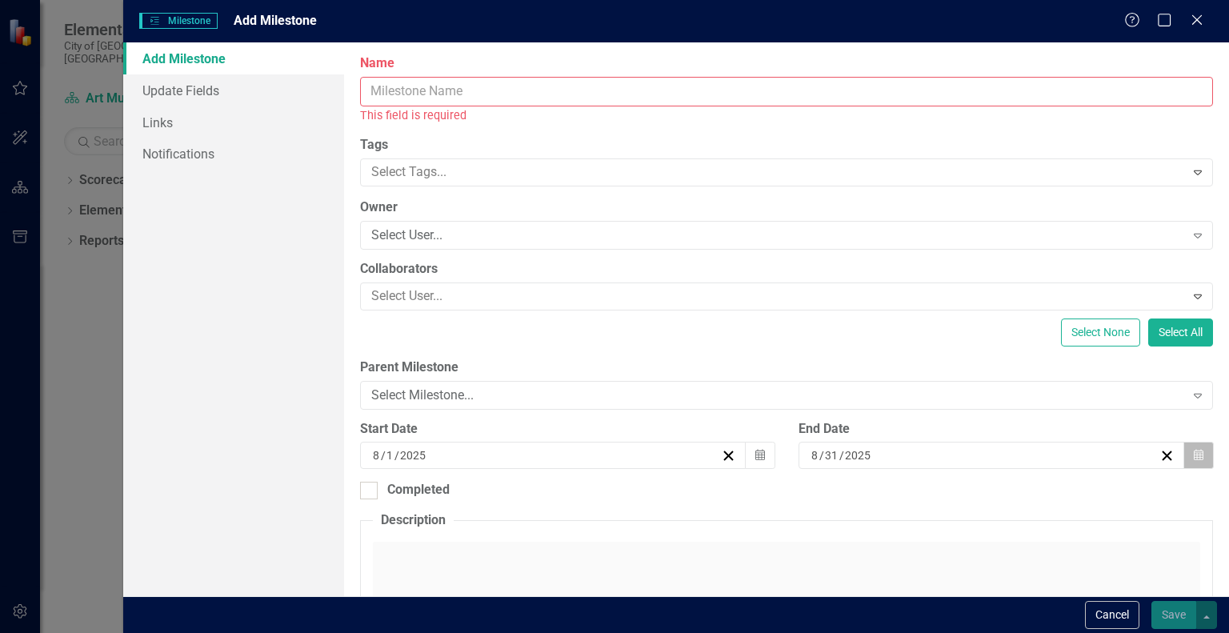
click at [1194, 458] on icon "Calendar" at bounding box center [1199, 455] width 10 height 11
click at [1044, 469] on button "›" at bounding box center [1025, 486] width 35 height 35
click at [1008, 469] on button "[DATE]" at bounding box center [940, 486] width 138 height 35
click at [1000, 469] on button "2025" at bounding box center [940, 486] width 138 height 35
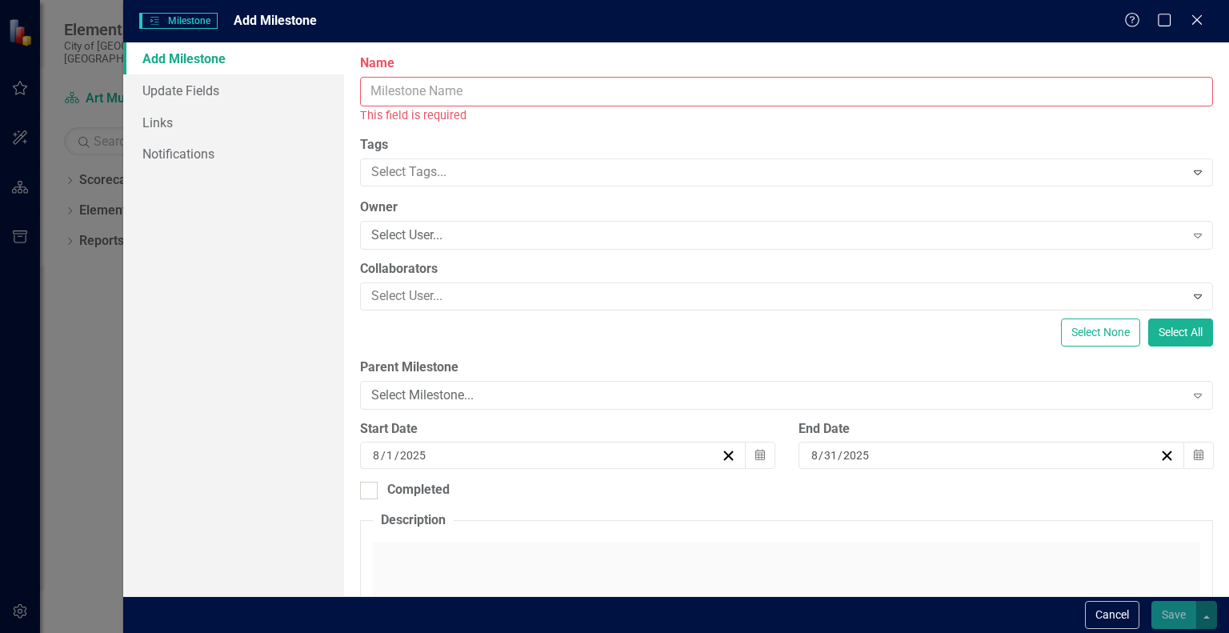
click at [960, 526] on button "1" at bounding box center [940, 540] width 40 height 29
click at [758, 452] on icon "button" at bounding box center [761, 454] width 10 height 11
click at [518, 479] on span "[DATE]" at bounding box center [501, 485] width 33 height 13
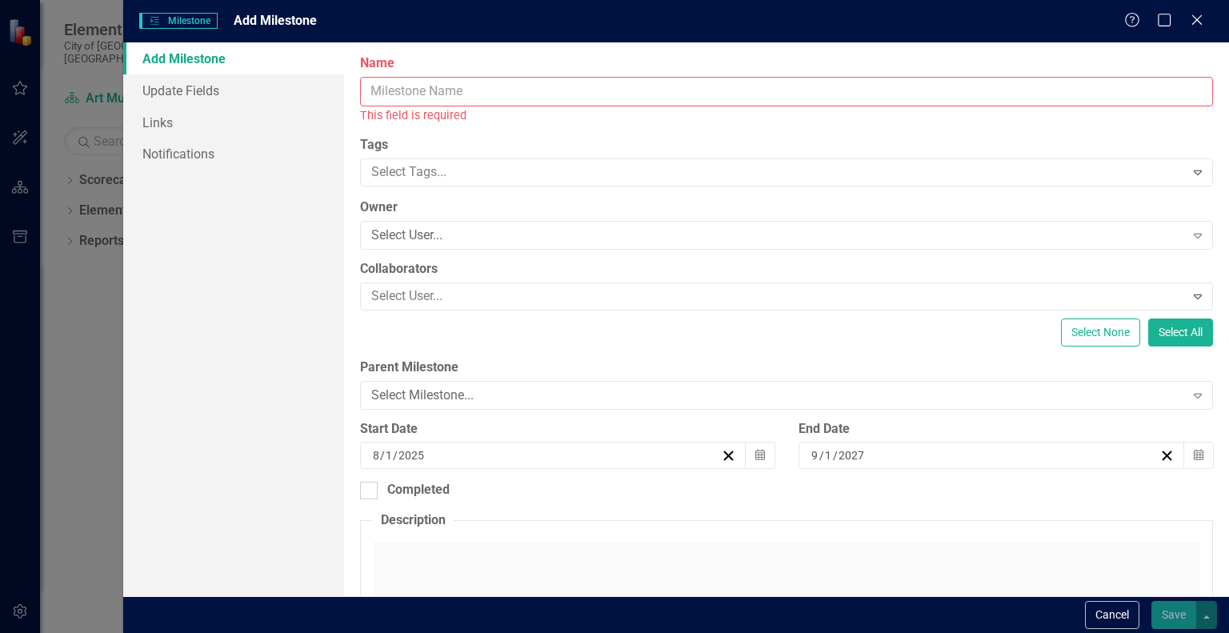
click at [570, 469] on button "[DATE]" at bounding box center [501, 486] width 138 height 35
click at [570, 469] on button "2025" at bounding box center [501, 486] width 138 height 35
click at [455, 504] on button "January" at bounding box center [408, 533] width 93 height 58
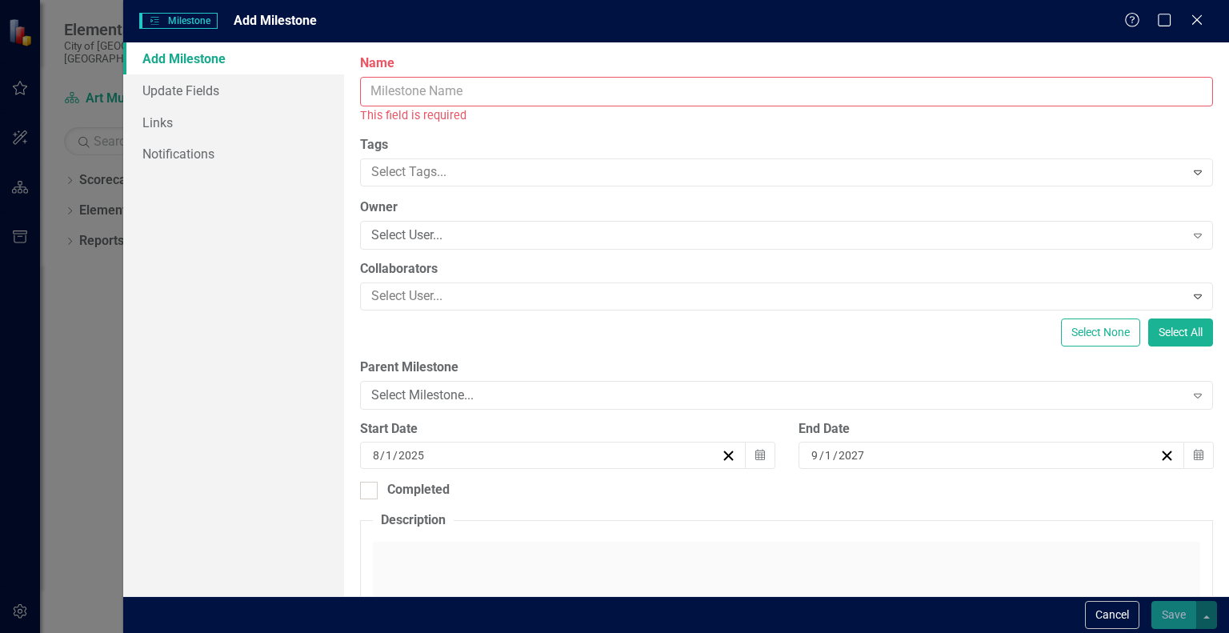
click at [601, 526] on button "1" at bounding box center [581, 540] width 40 height 29
click at [611, 86] on input "Name" at bounding box center [786, 92] width 853 height 30
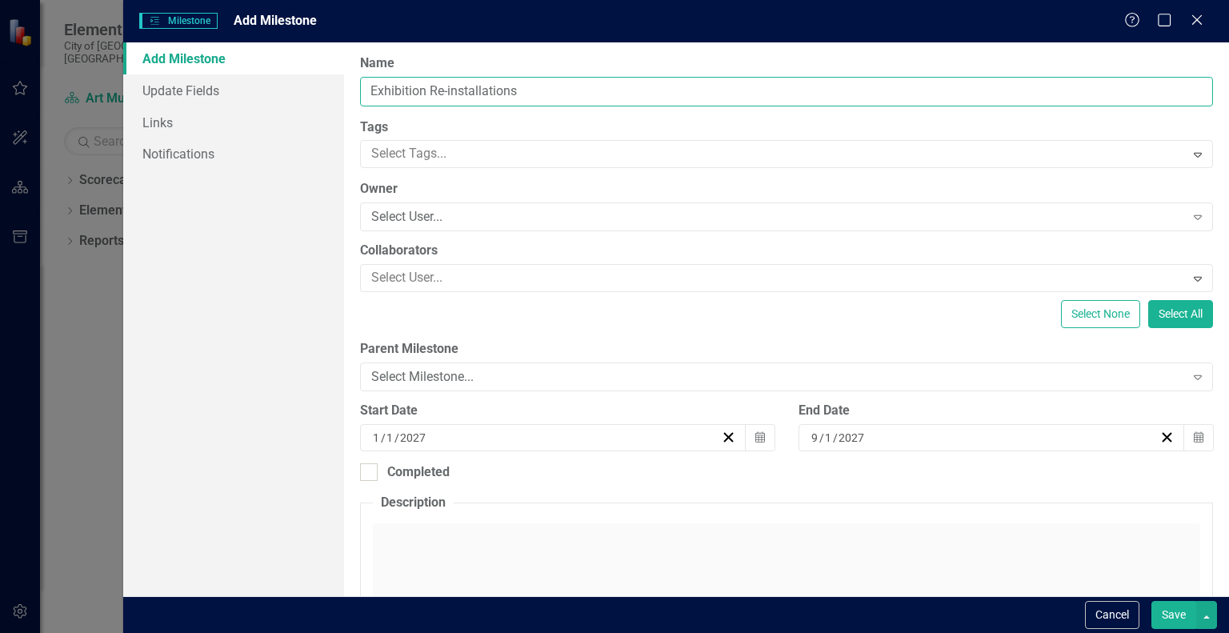
type input "Exhibition Re-installations"
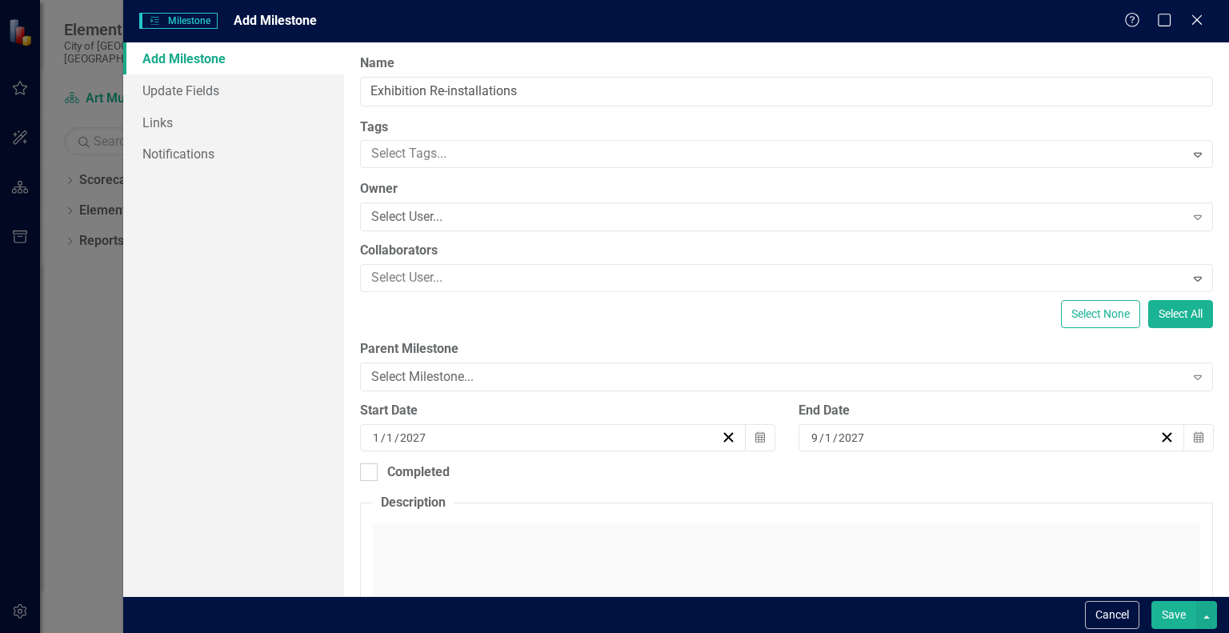
click at [544, 540] on div "Click to activate HTML editor" at bounding box center [787, 637] width 828 height 228
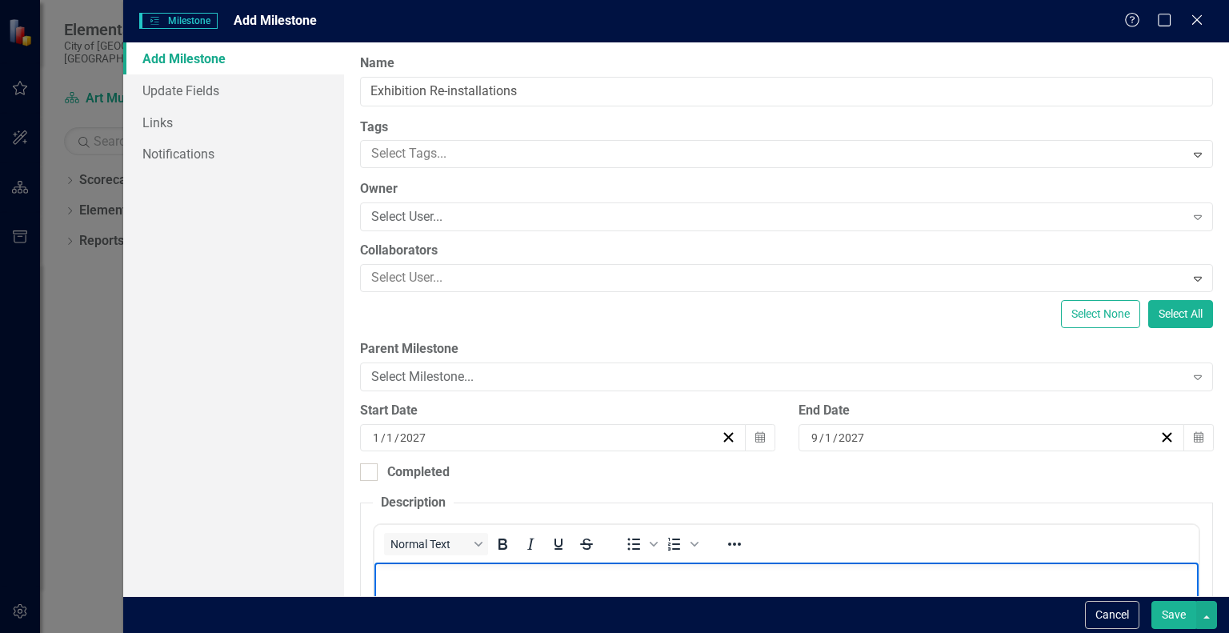
click at [527, 583] on p "Rich Text Area. Press ALT-0 for help." at bounding box center [787, 576] width 816 height 19
click at [1183, 601] on button "Save" at bounding box center [1174, 615] width 45 height 28
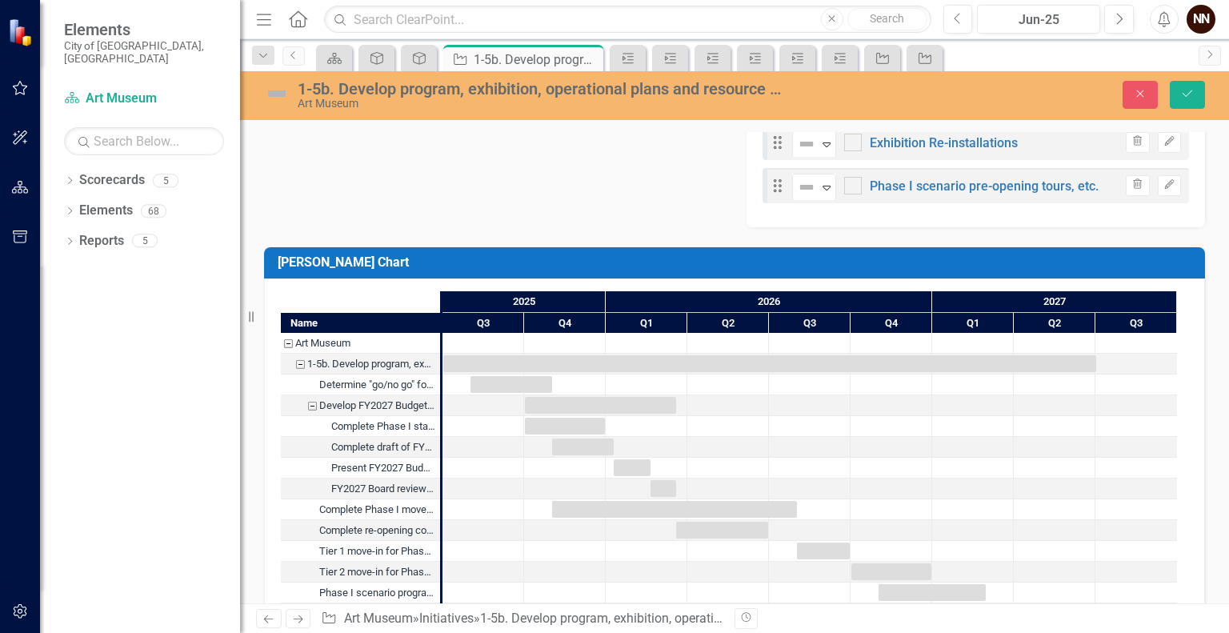
scroll to position [1122, 0]
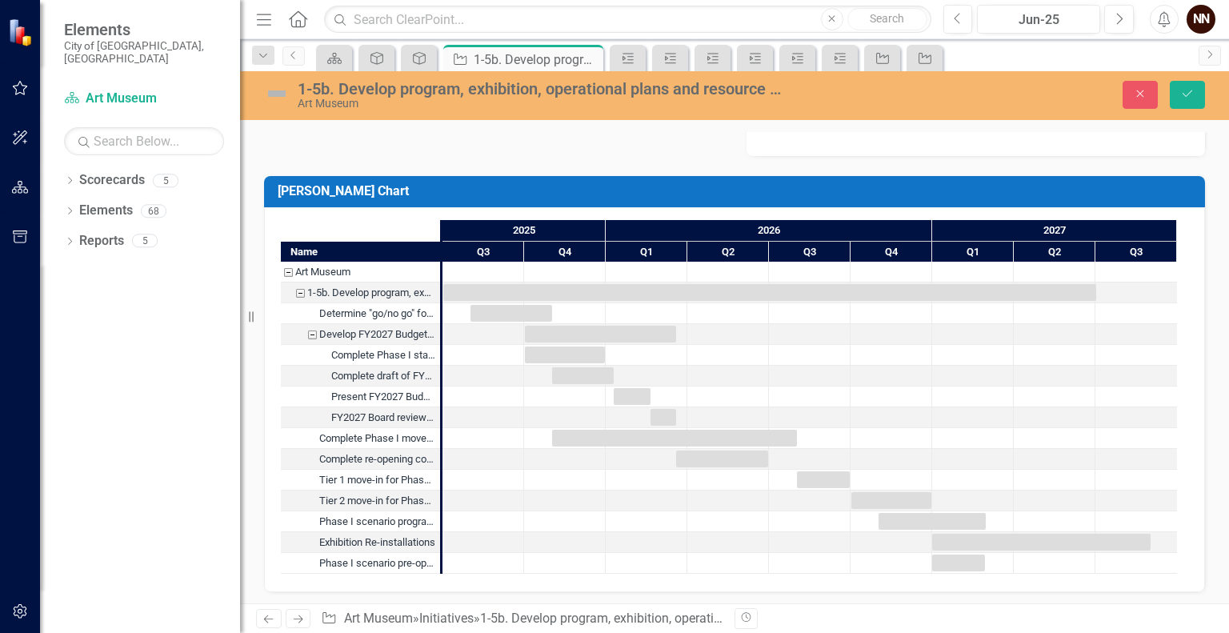
click at [363, 523] on div "Phase I scenario programmatic hiatus" at bounding box center [377, 521] width 116 height 21
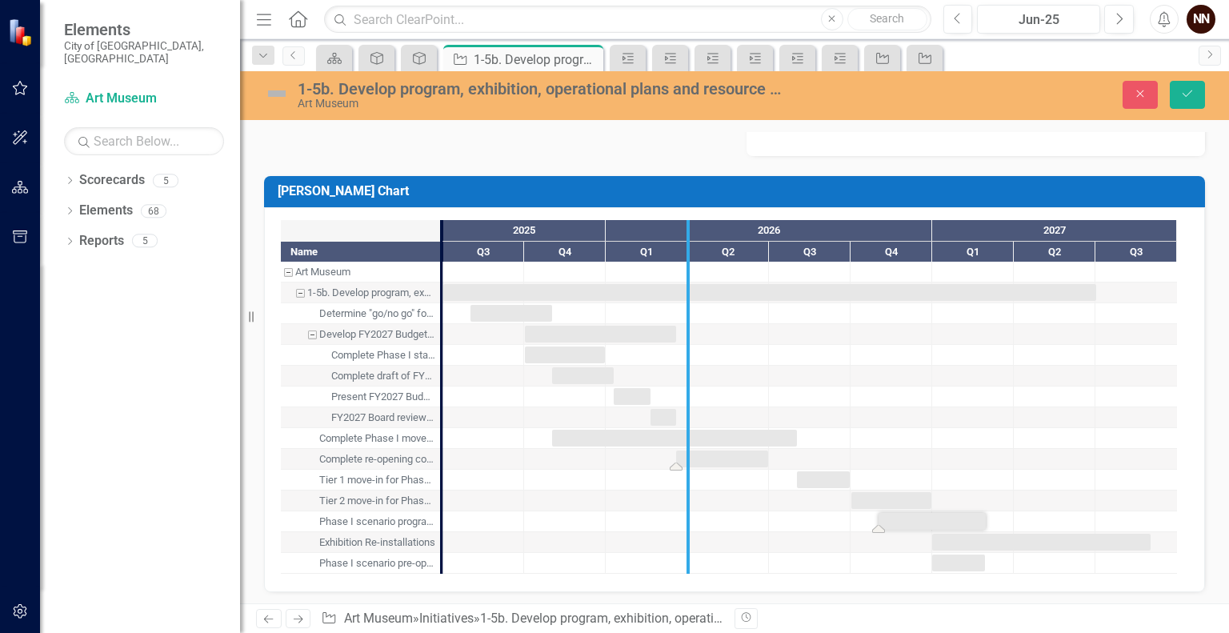
drag, startPoint x: 435, startPoint y: 444, endPoint x: 682, endPoint y: 463, distance: 247.3
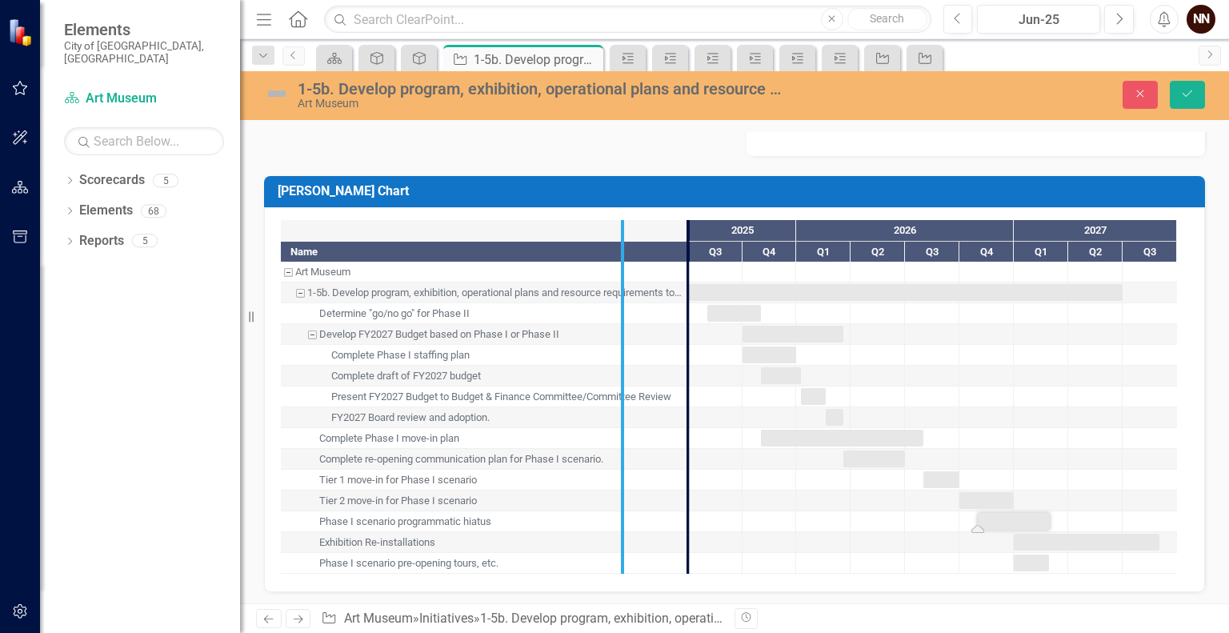
drag, startPoint x: 693, startPoint y: 495, endPoint x: 627, endPoint y: 520, distance: 70.4
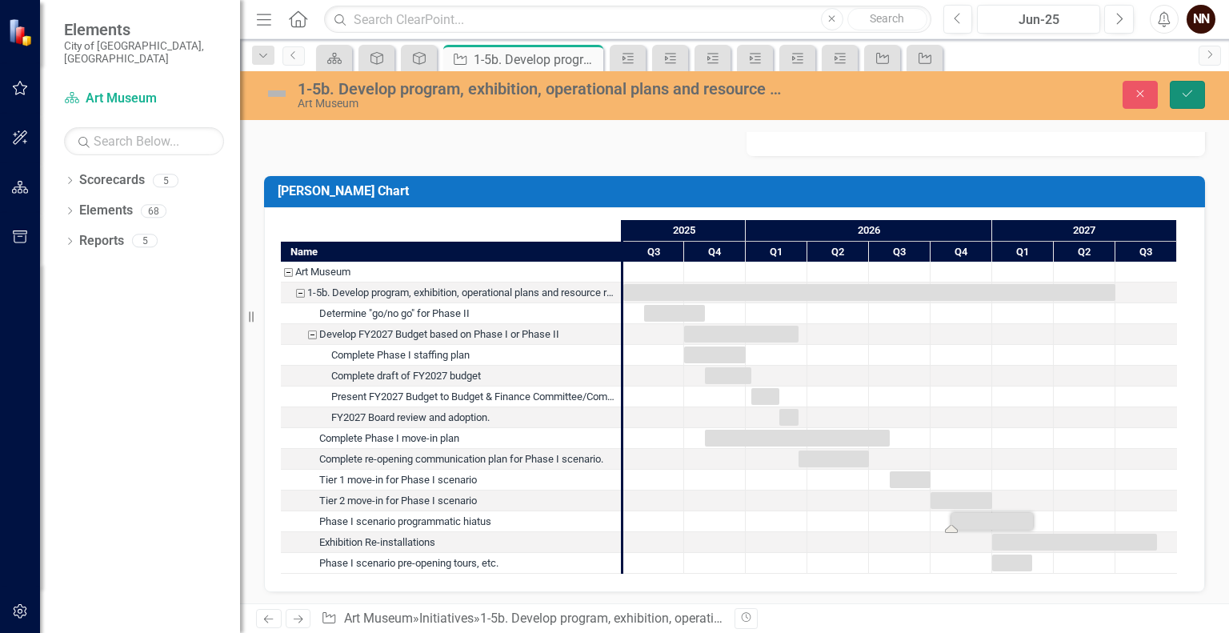
click at [1179, 91] on button "Save" at bounding box center [1187, 95] width 35 height 28
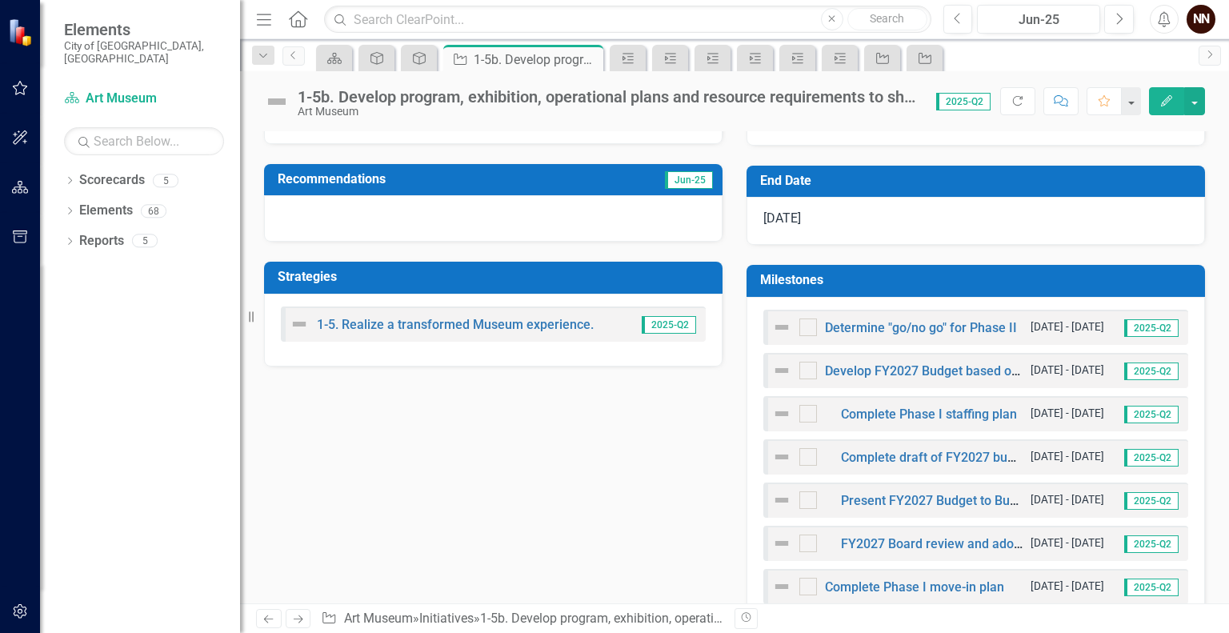
scroll to position [371, 0]
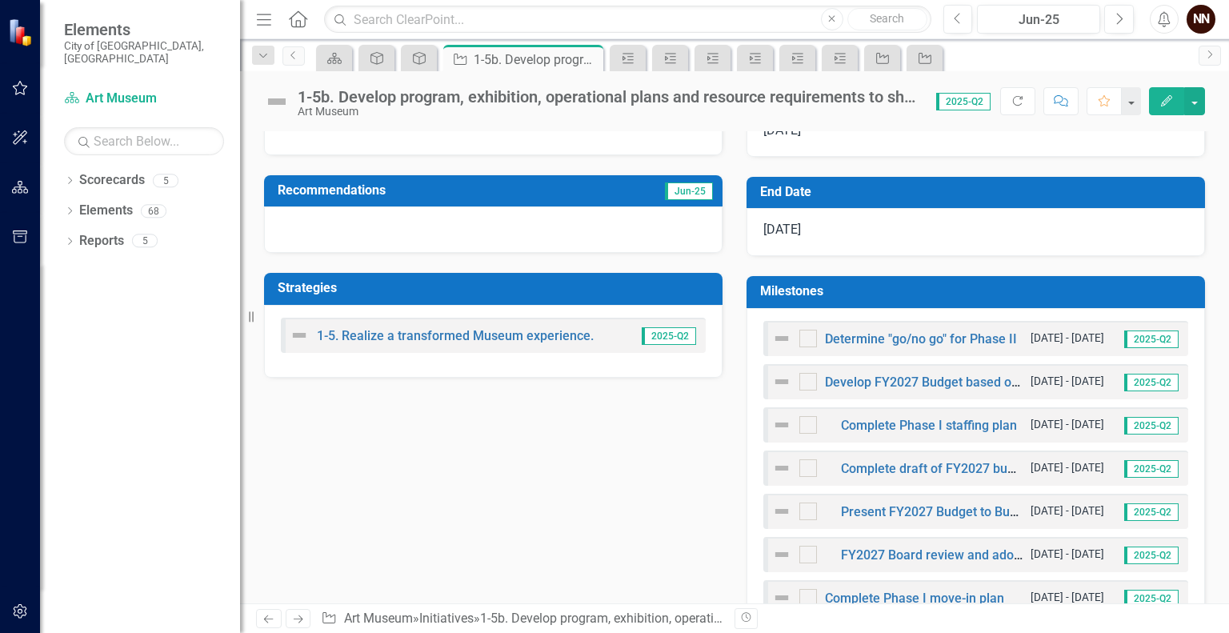
click at [1096, 287] on h3 "Milestones" at bounding box center [978, 291] width 437 height 14
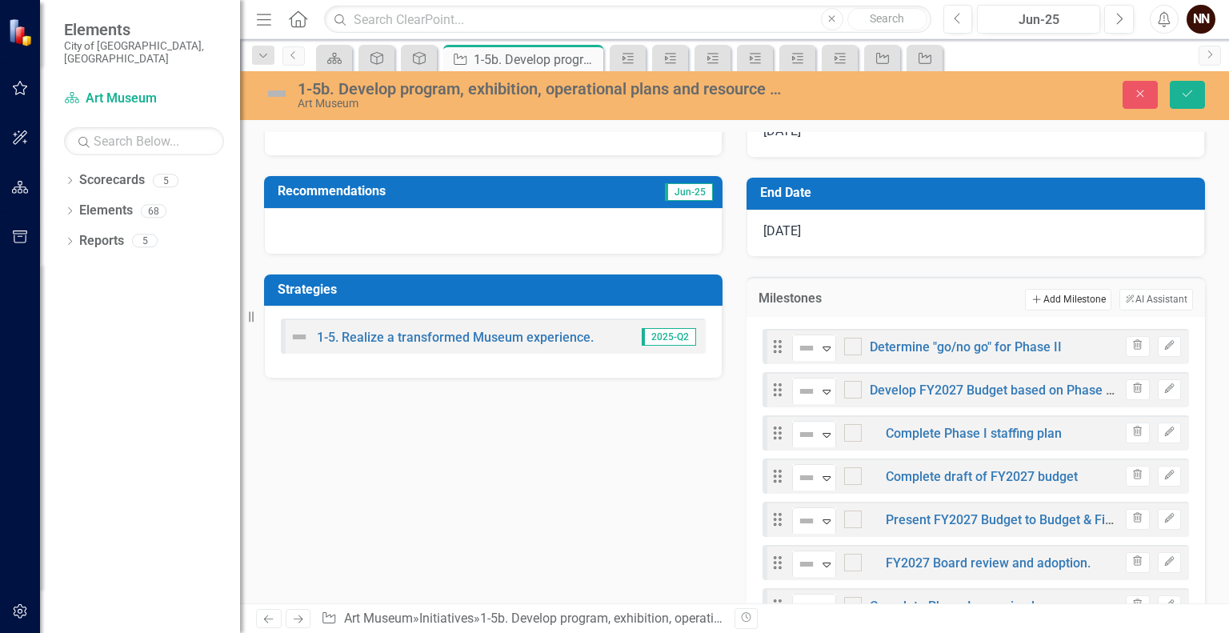
click at [1076, 296] on button "Add Add Milestone" at bounding box center [1068, 299] width 86 height 21
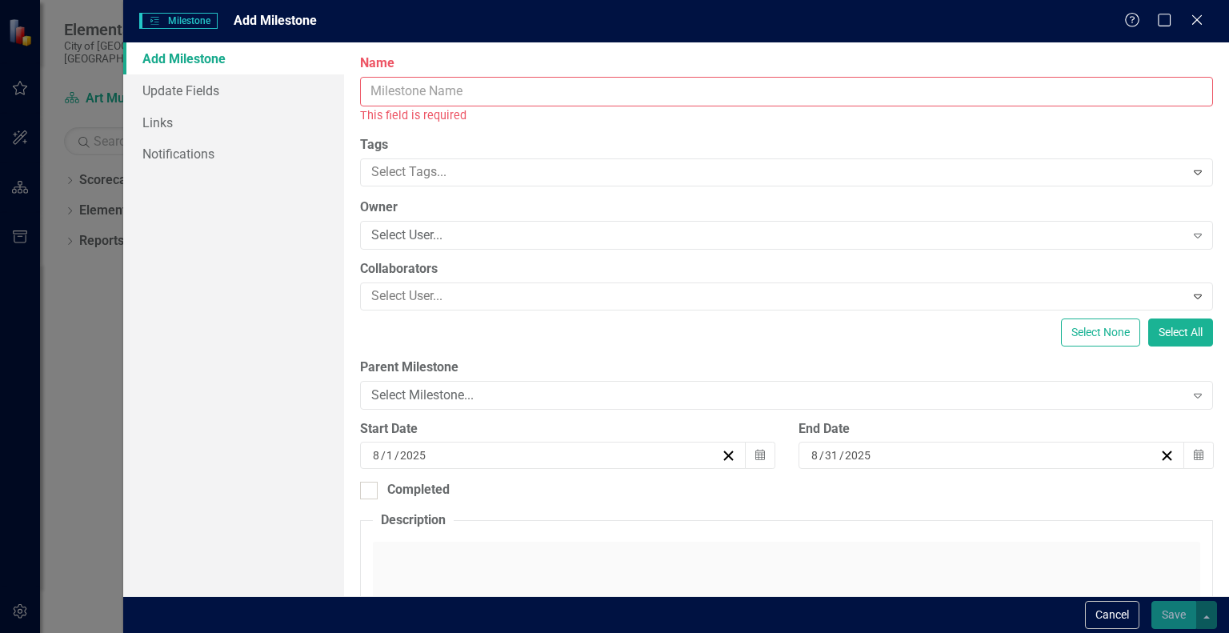
click at [950, 96] on input "Name" at bounding box center [786, 92] width 853 height 30
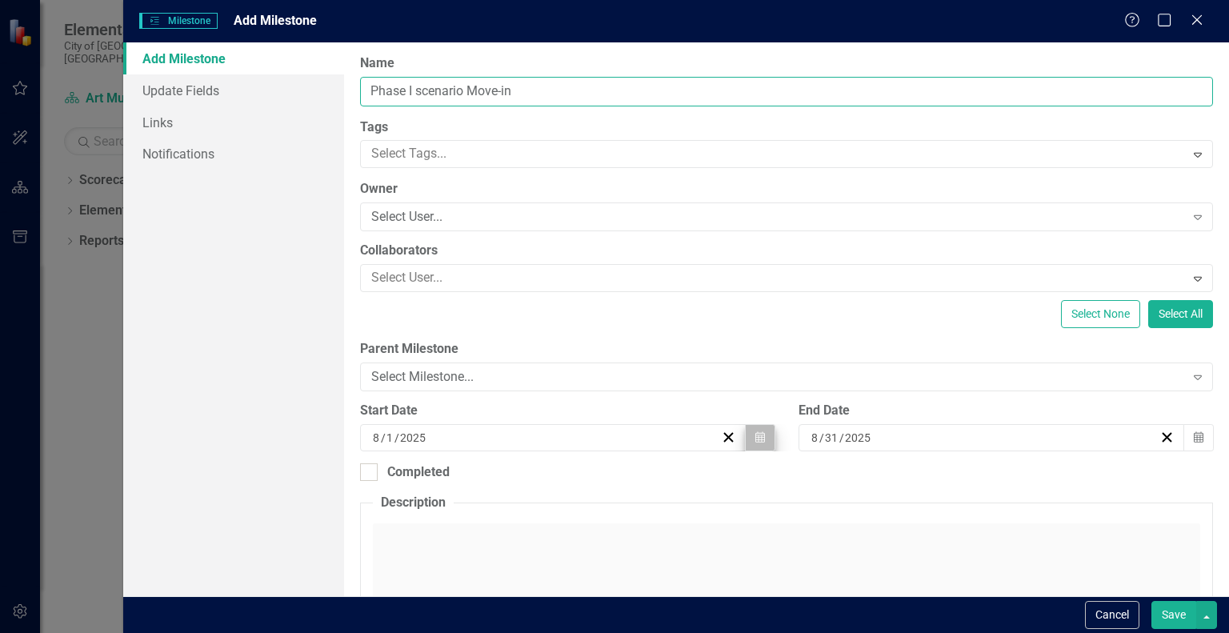
type input "Phase I scenario Move-in"
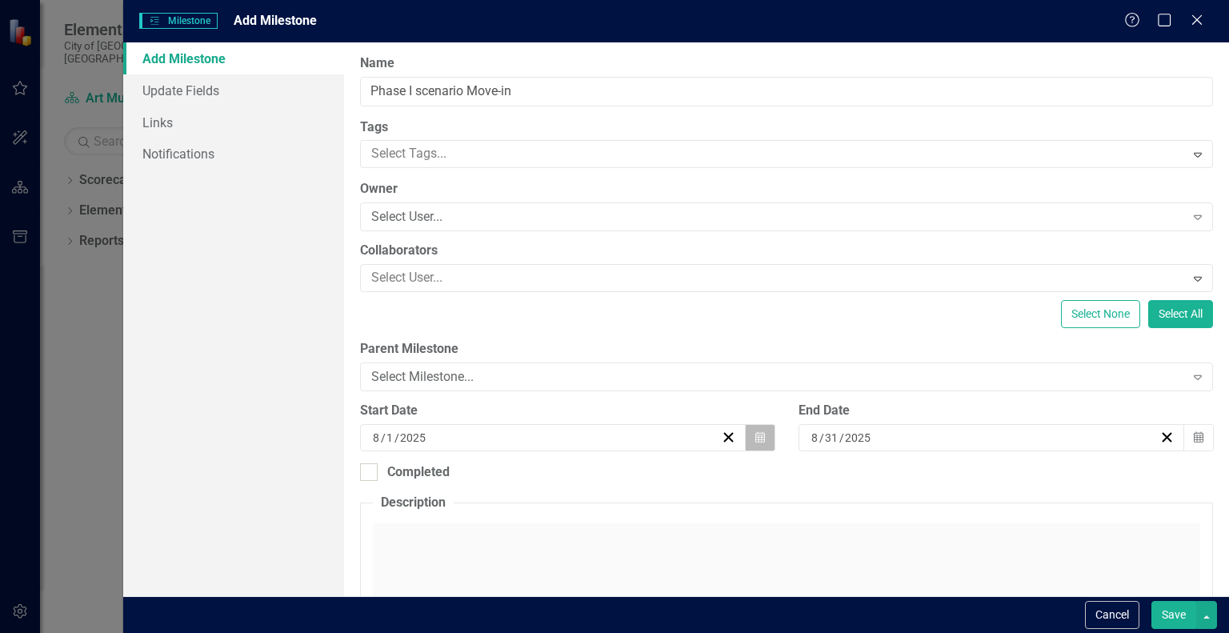
click at [761, 436] on button "Calendar" at bounding box center [760, 437] width 30 height 27
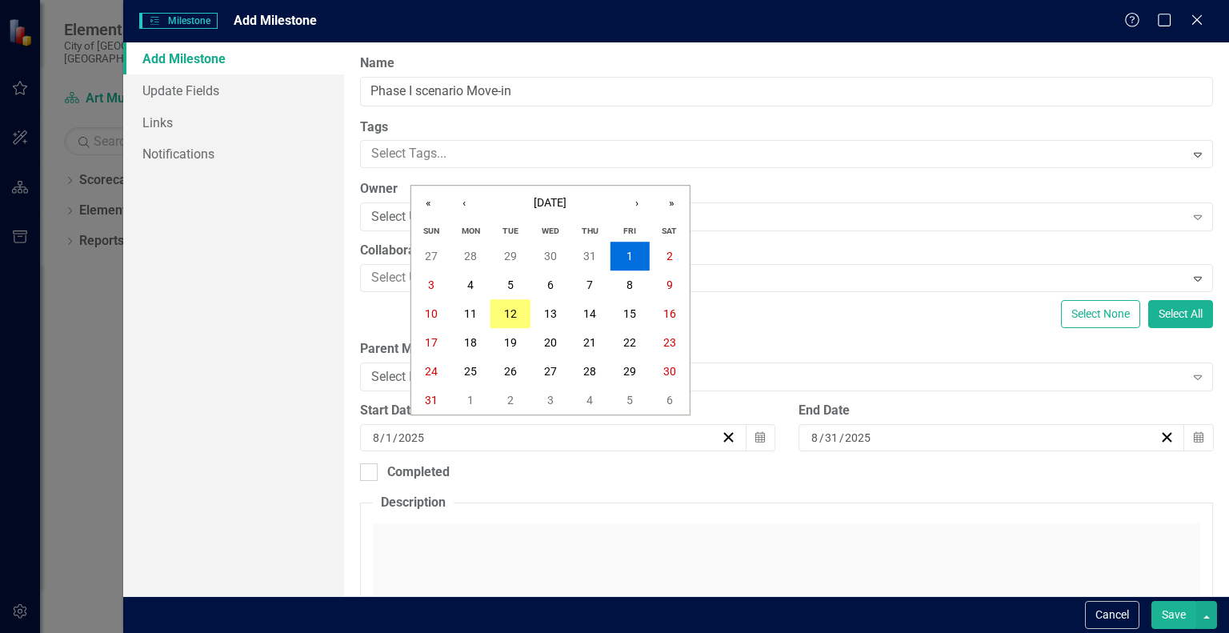
click at [760, 391] on div "ClearPoint Can Do More! How ClearPoint Can Help Close Enterprise plans can auto…" at bounding box center [786, 319] width 885 height 554
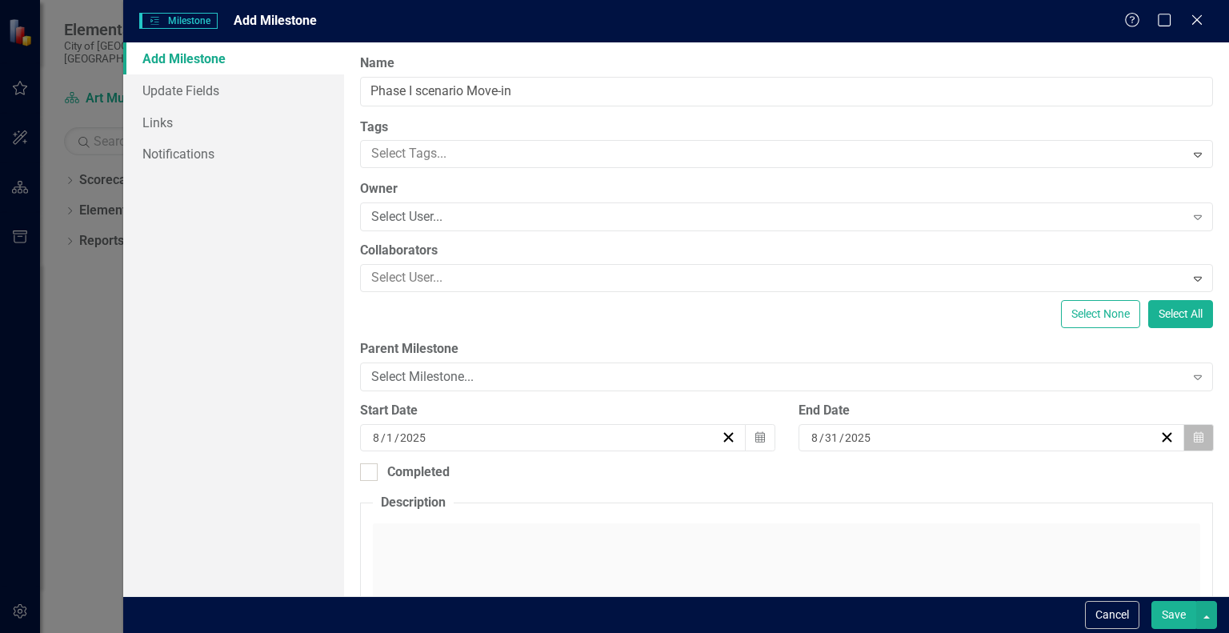
click at [1188, 443] on button "Calendar" at bounding box center [1199, 437] width 30 height 27
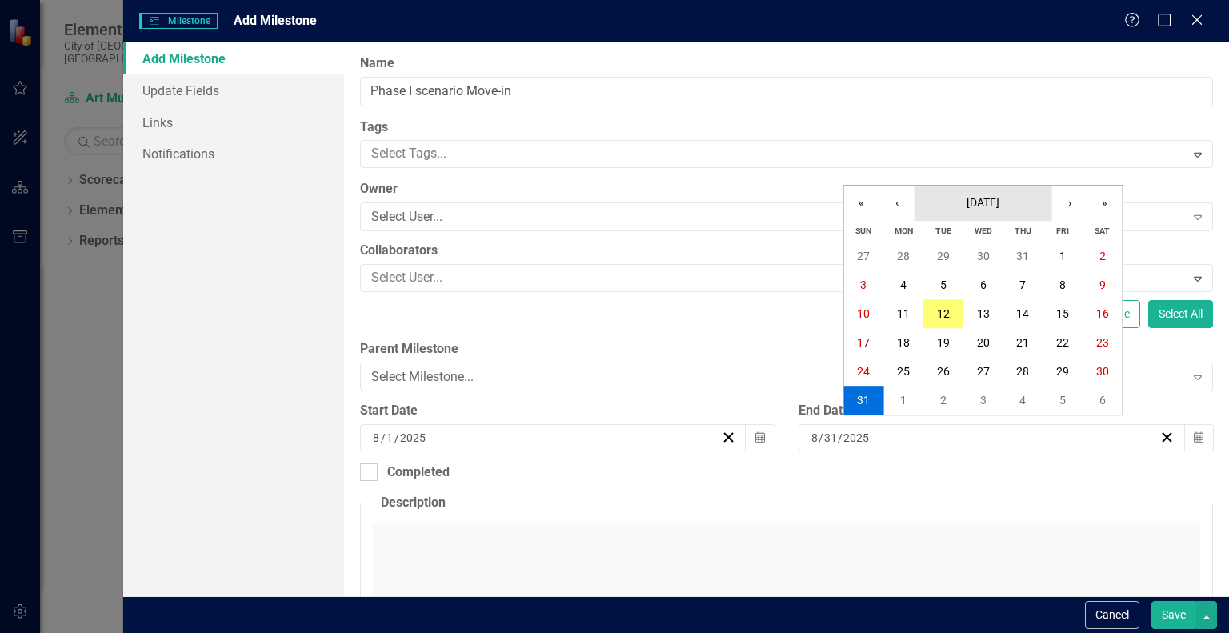
click at [996, 203] on span "[DATE]" at bounding box center [983, 202] width 33 height 13
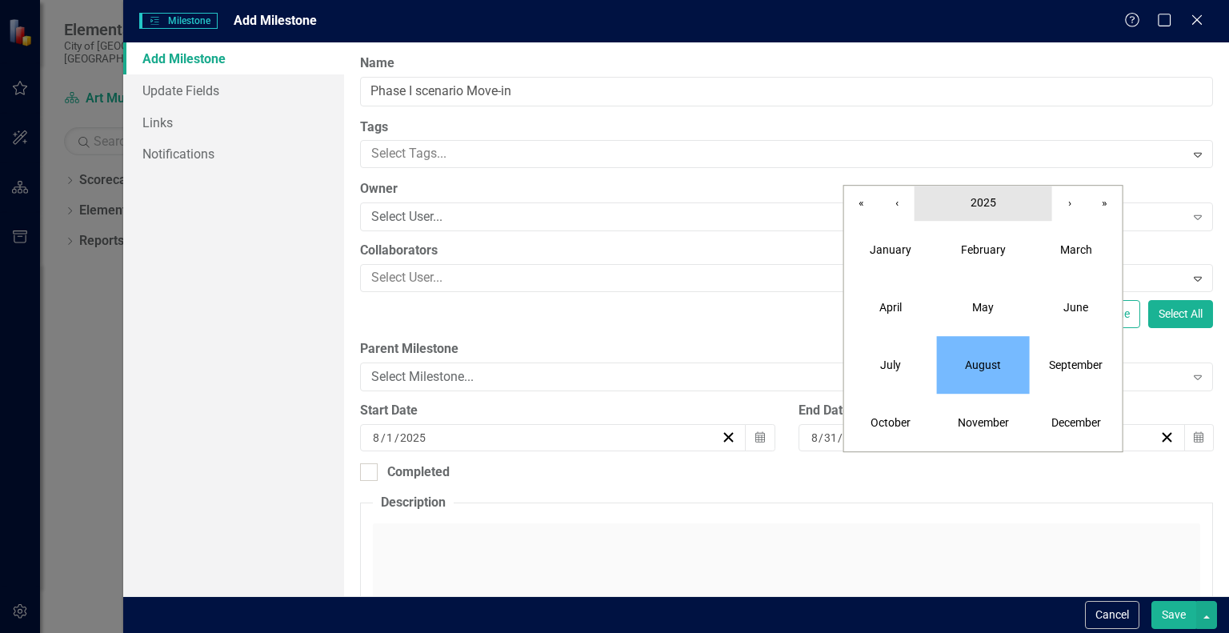
click at [976, 209] on span "2025" at bounding box center [984, 202] width 26 height 13
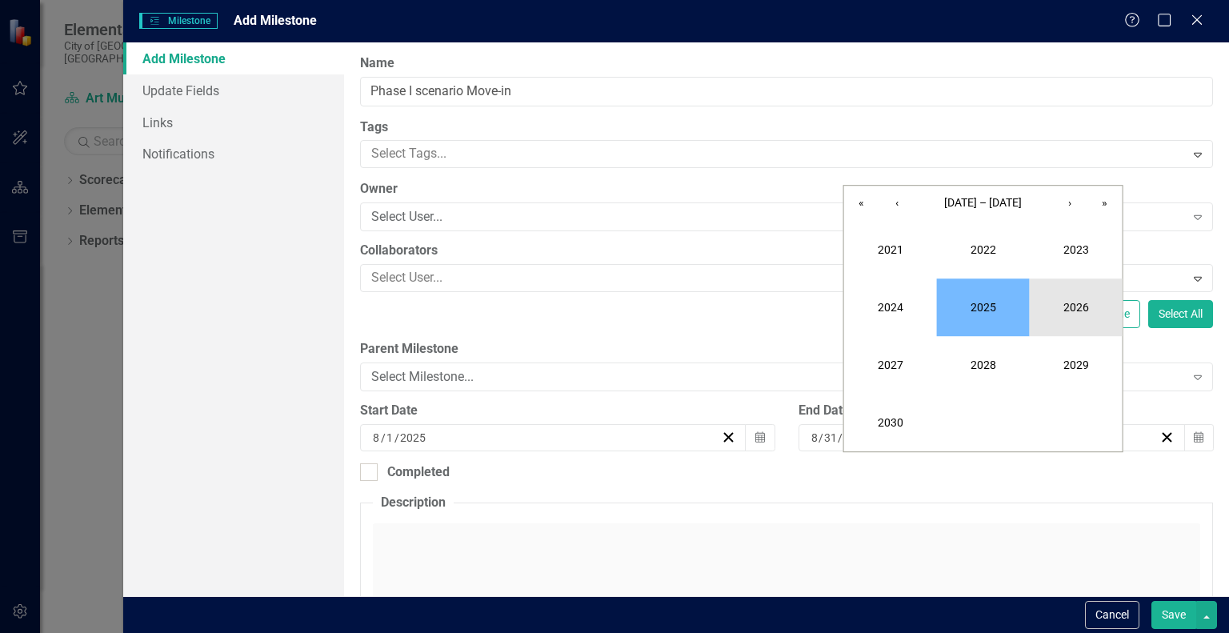
click at [1057, 310] on button "2026" at bounding box center [1076, 308] width 93 height 58
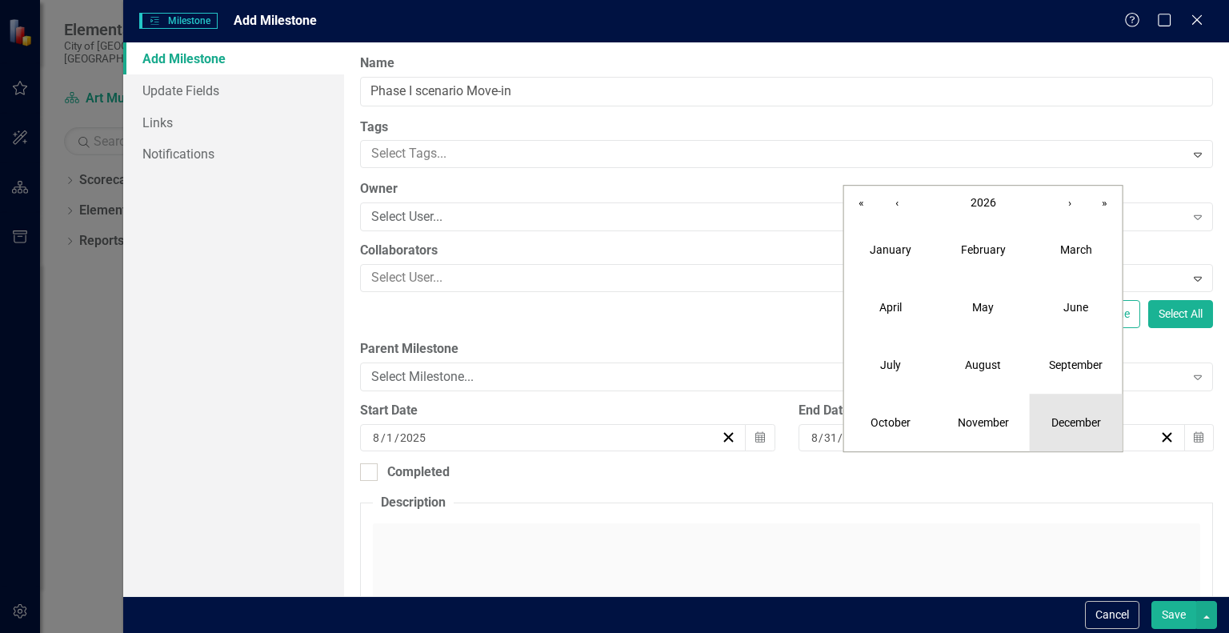
click at [1076, 427] on abbr "December" at bounding box center [1077, 422] width 50 height 13
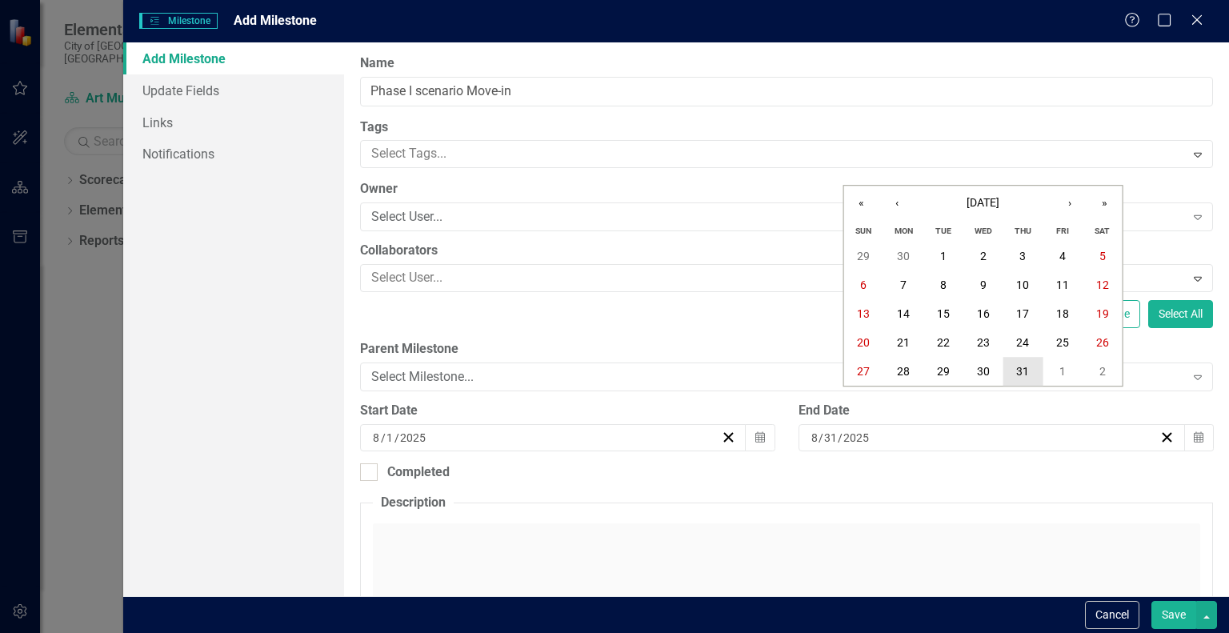
click at [1029, 376] on button "31" at bounding box center [1023, 371] width 40 height 29
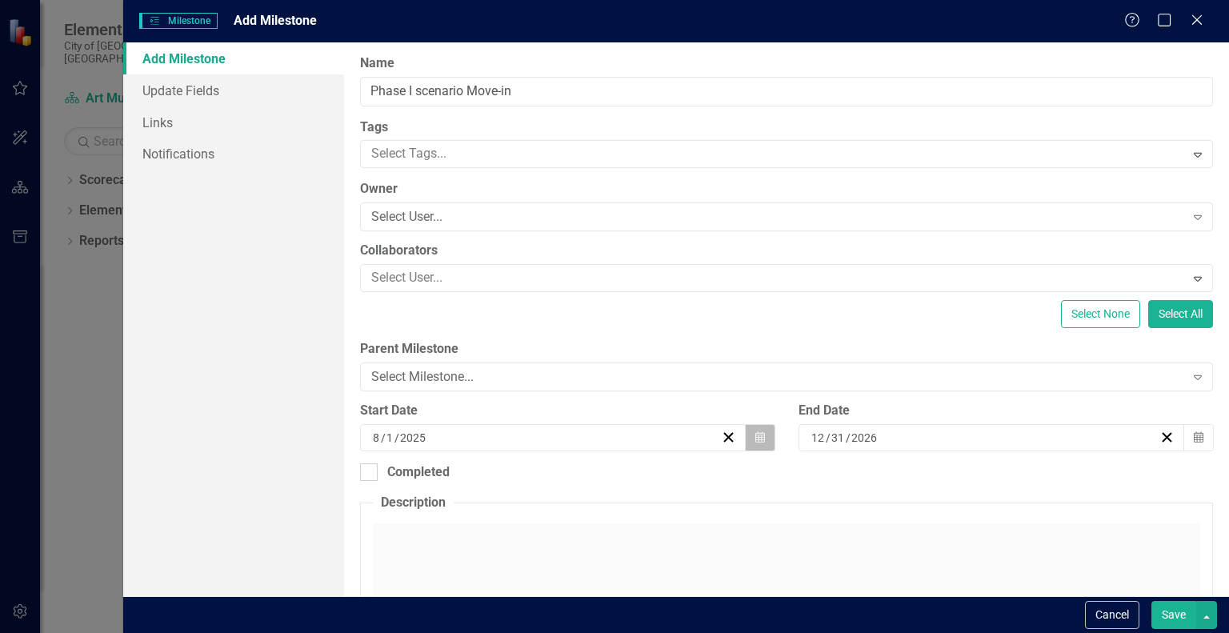
click at [766, 435] on button "Calendar" at bounding box center [760, 437] width 30 height 27
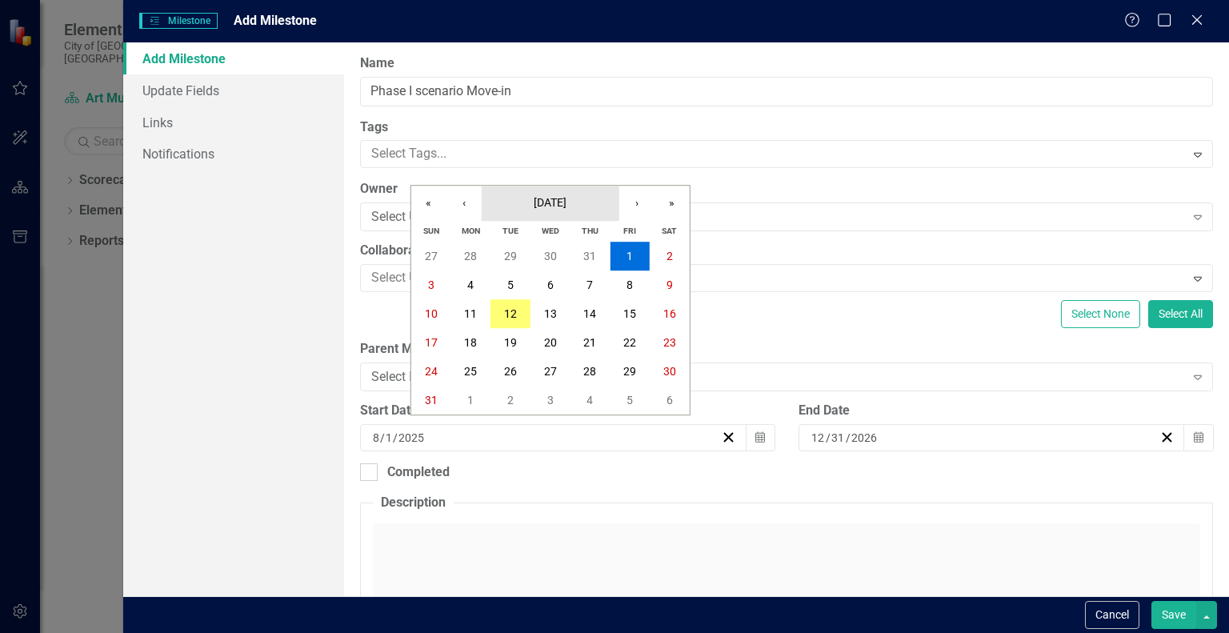
click at [574, 210] on button "[DATE]" at bounding box center [551, 203] width 138 height 35
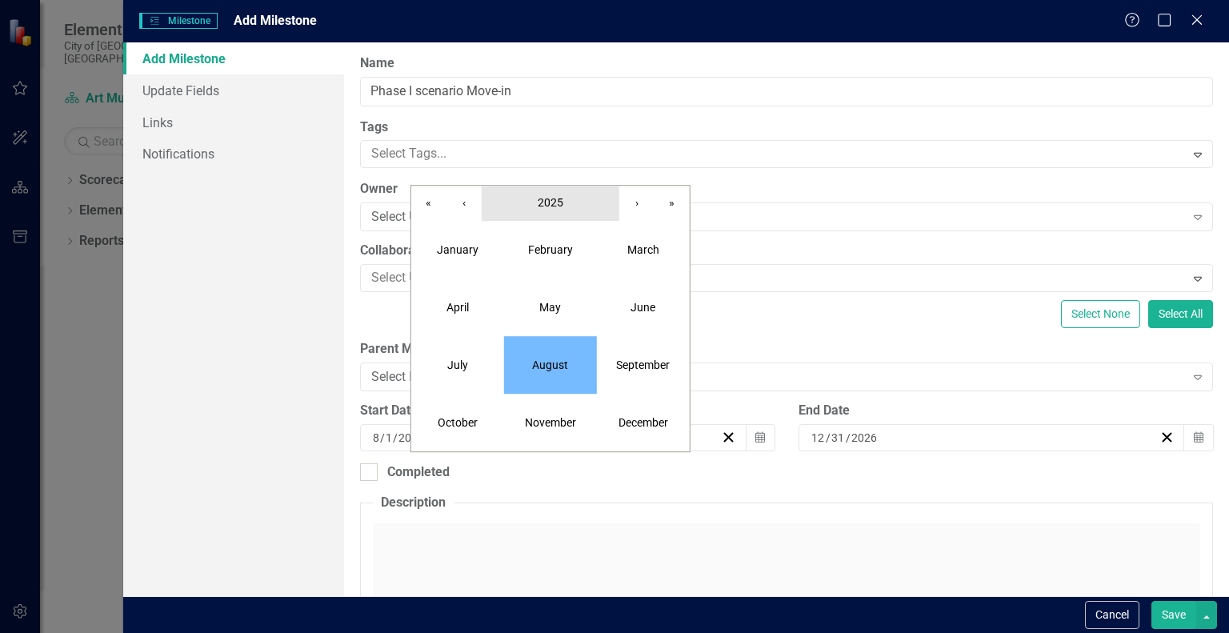
click at [574, 210] on button "2025" at bounding box center [551, 203] width 138 height 35
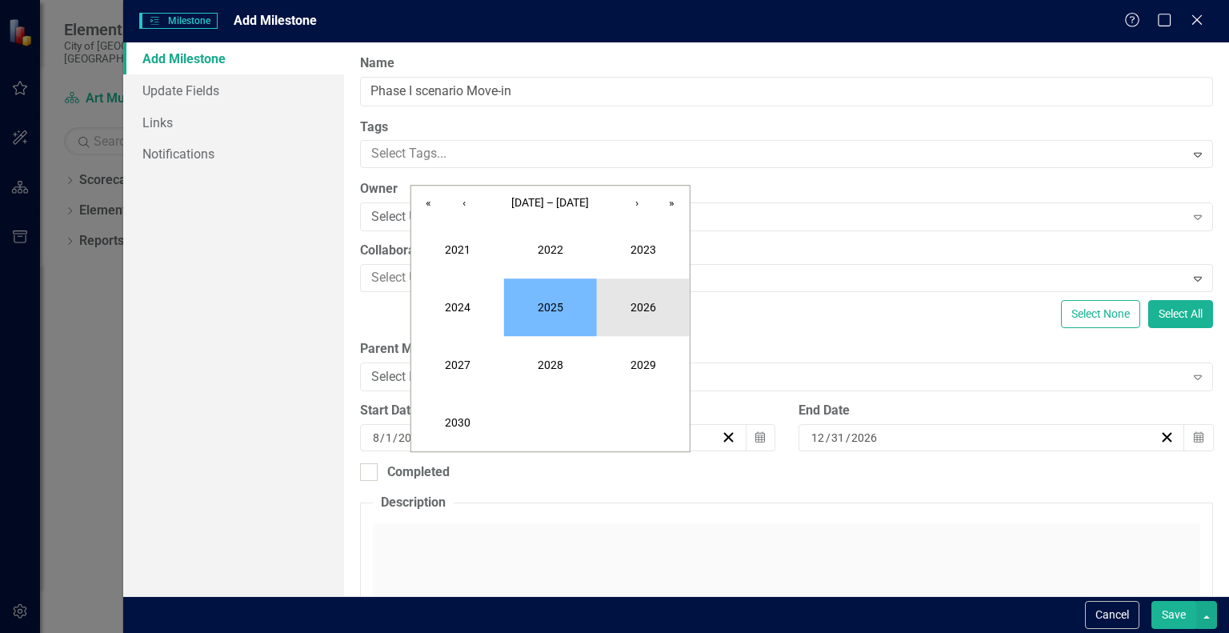
click at [637, 292] on button "2026" at bounding box center [643, 308] width 93 height 58
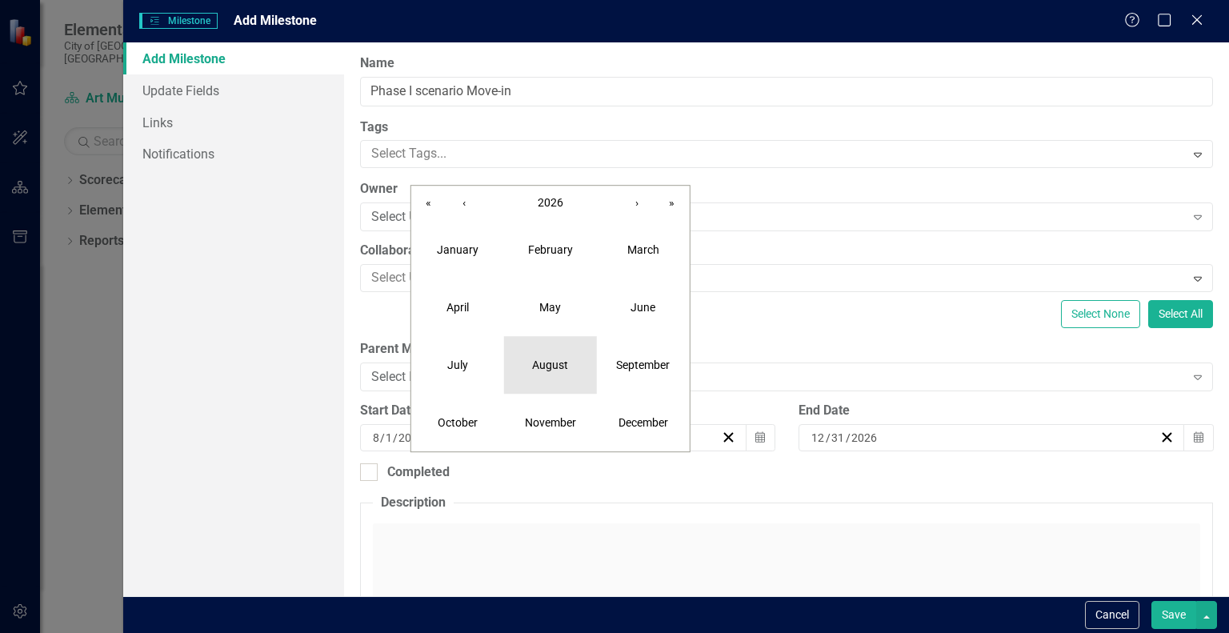
click at [543, 355] on button "August" at bounding box center [550, 365] width 93 height 58
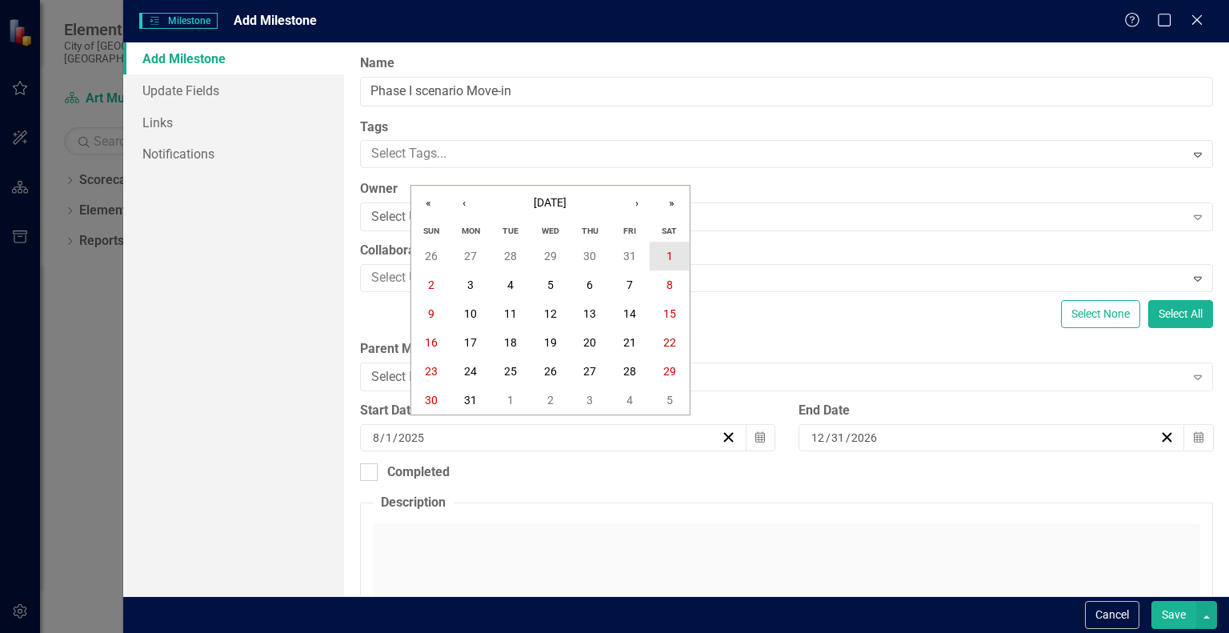
click at [670, 259] on abbr "1" at bounding box center [670, 256] width 6 height 13
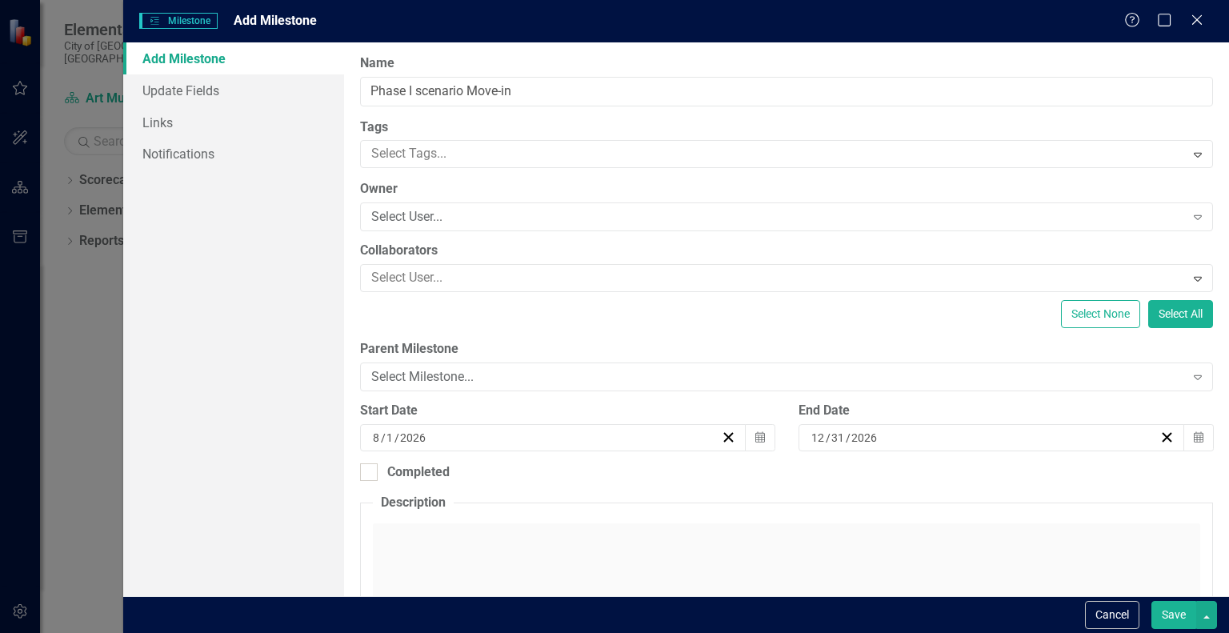
click at [1183, 618] on button "Save" at bounding box center [1174, 615] width 45 height 28
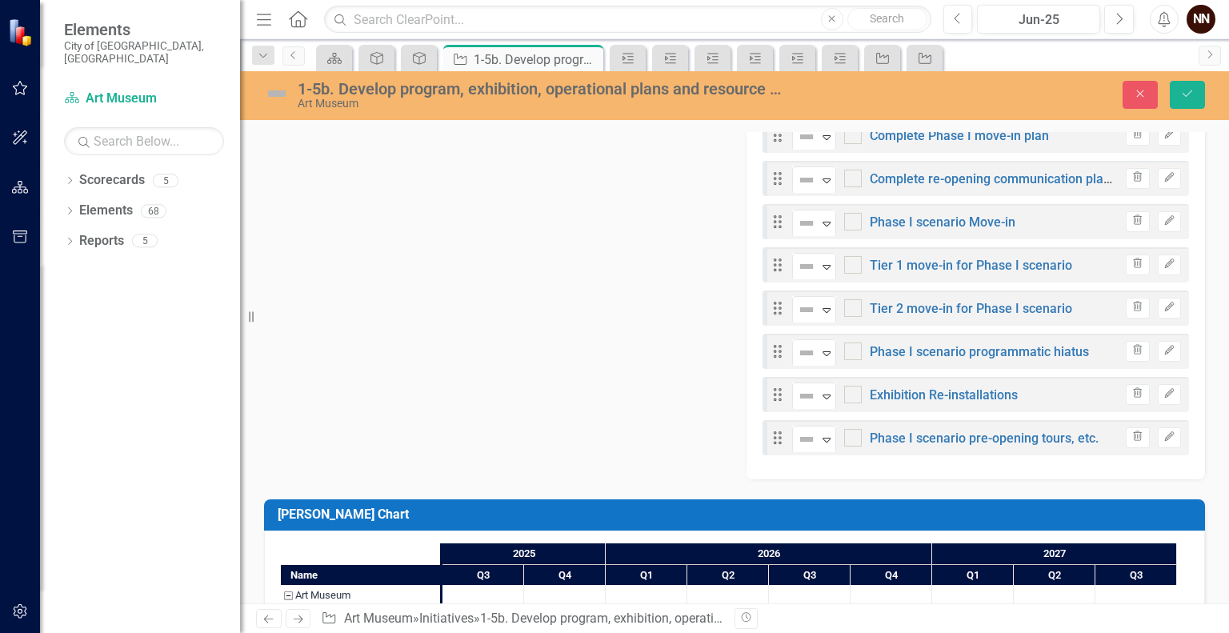
scroll to position [836, 0]
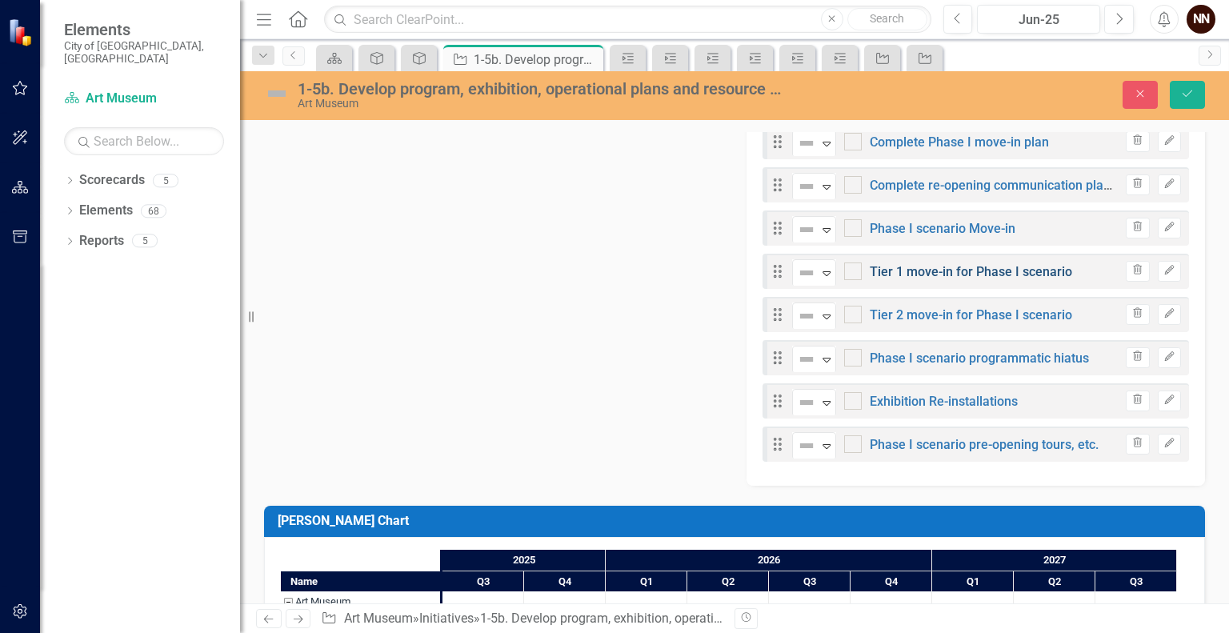
click at [999, 266] on link "Tier 1 move-in for Phase I scenario" at bounding box center [971, 271] width 202 height 15
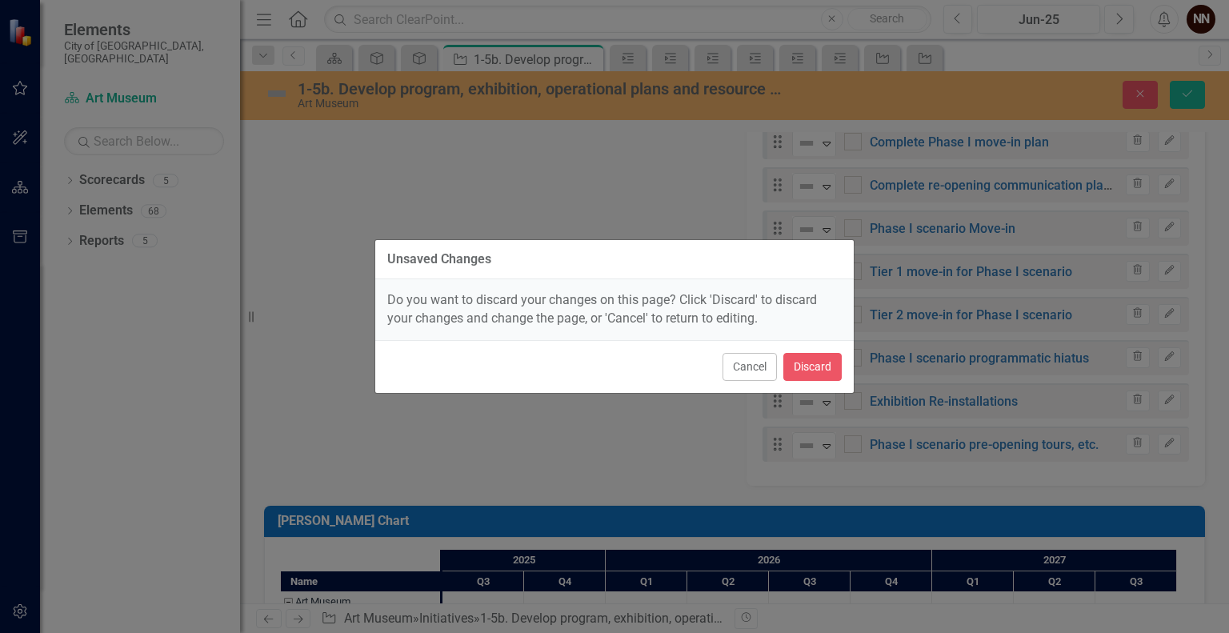
click at [1191, 90] on div "Unsaved Changes Do you want to discard your changes on this page? Click 'Discar…" at bounding box center [614, 316] width 1229 height 633
click at [749, 359] on button "Cancel" at bounding box center [750, 367] width 54 height 28
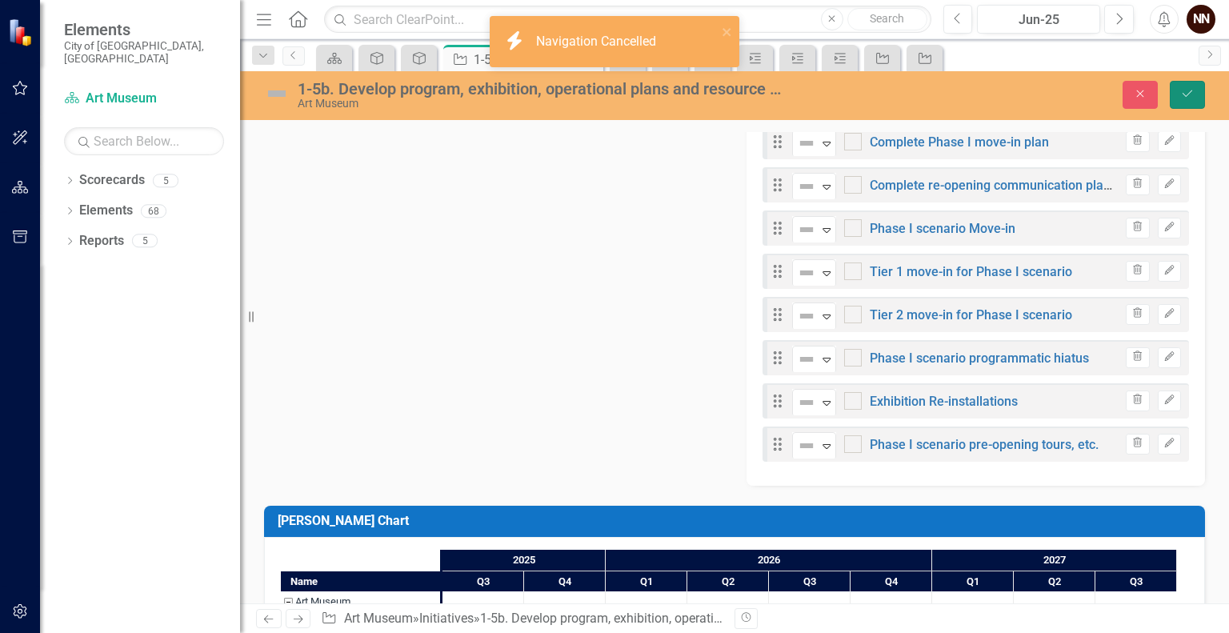
click at [1194, 90] on icon "Save" at bounding box center [1188, 93] width 14 height 11
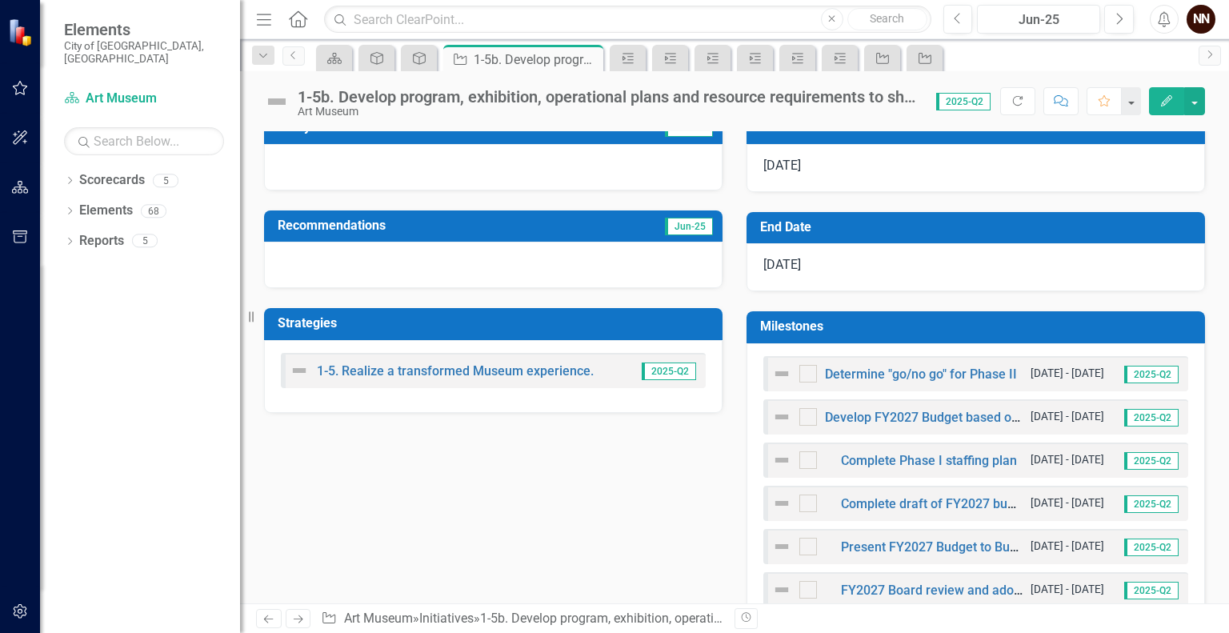
scroll to position [552, 0]
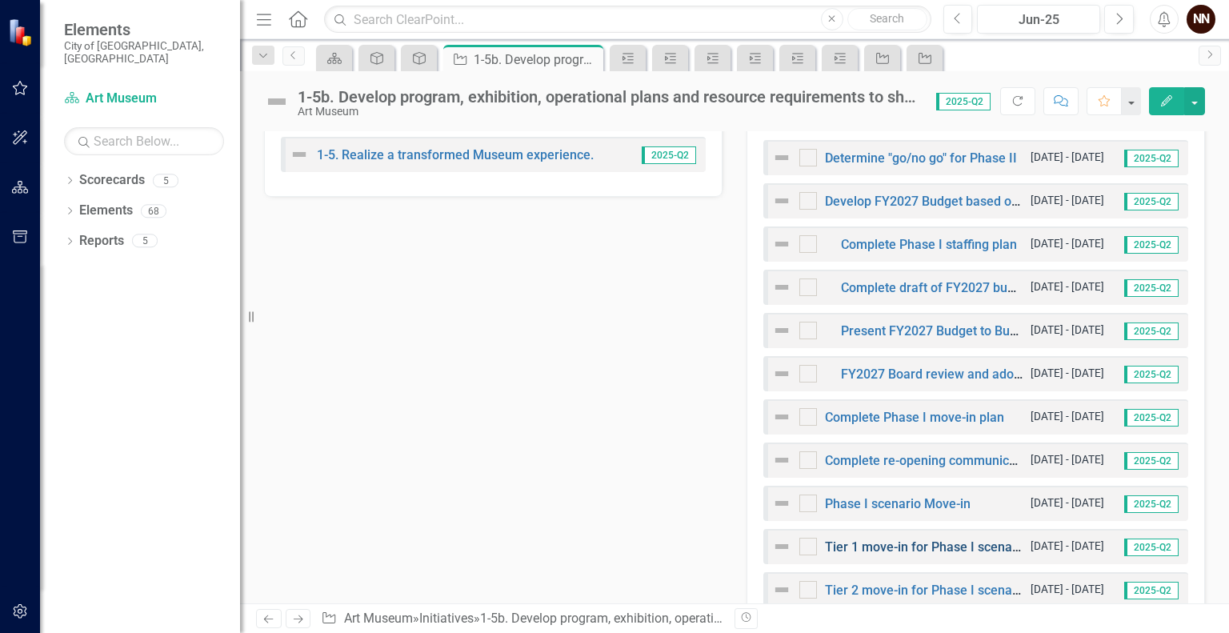
click at [917, 539] on link "Tier 1 move-in for Phase I scenario" at bounding box center [926, 546] width 202 height 15
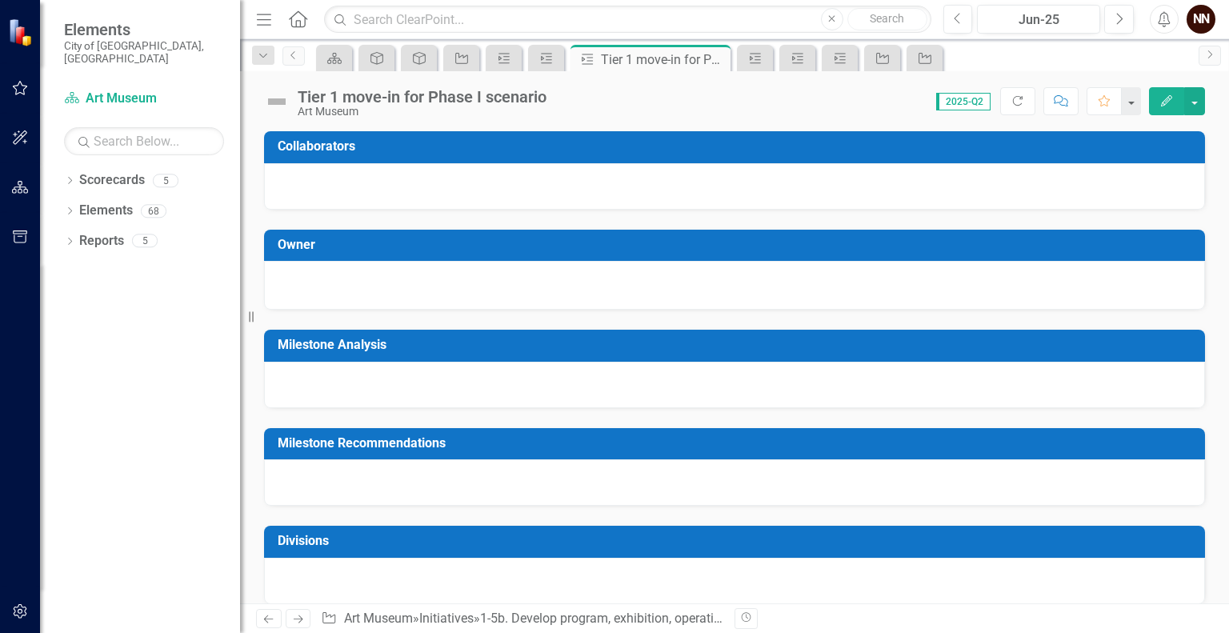
click at [917, 539] on h3 "Divisions" at bounding box center [738, 541] width 920 height 14
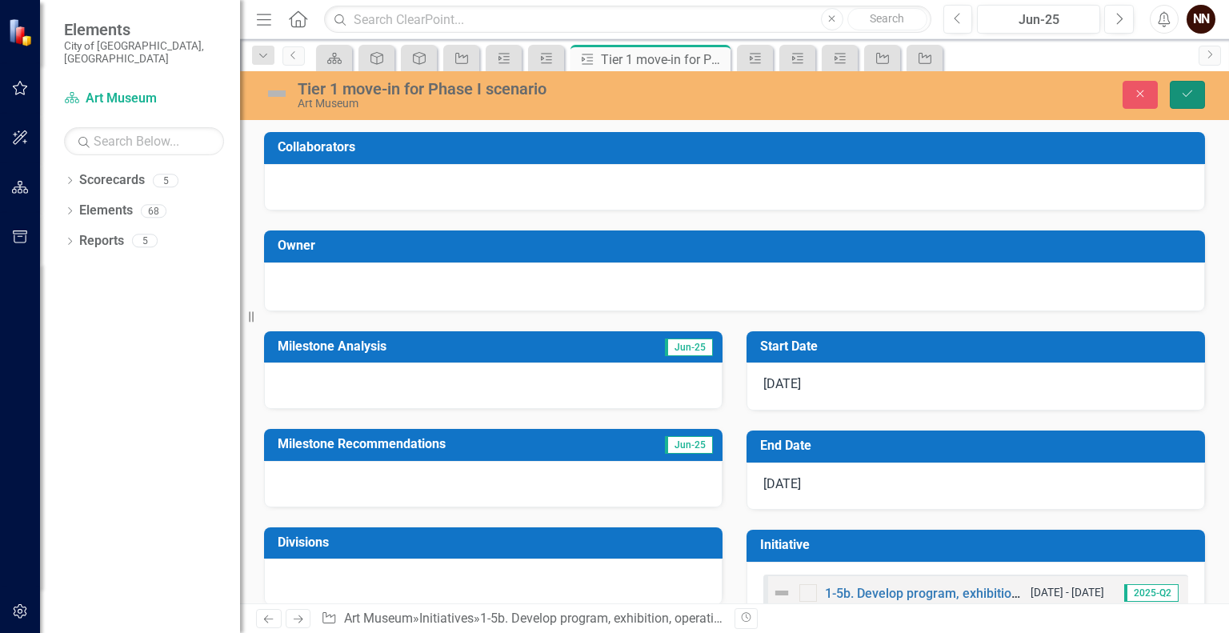
click at [1182, 96] on icon "Save" at bounding box center [1188, 93] width 14 height 11
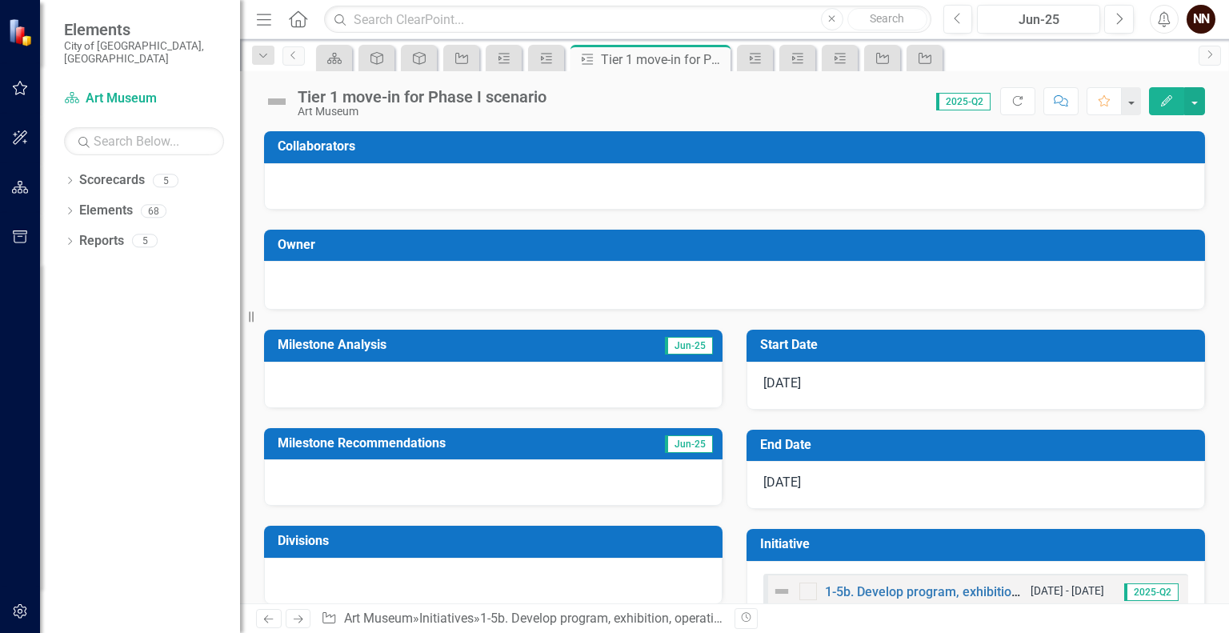
click at [1169, 102] on icon "Edit" at bounding box center [1167, 100] width 14 height 11
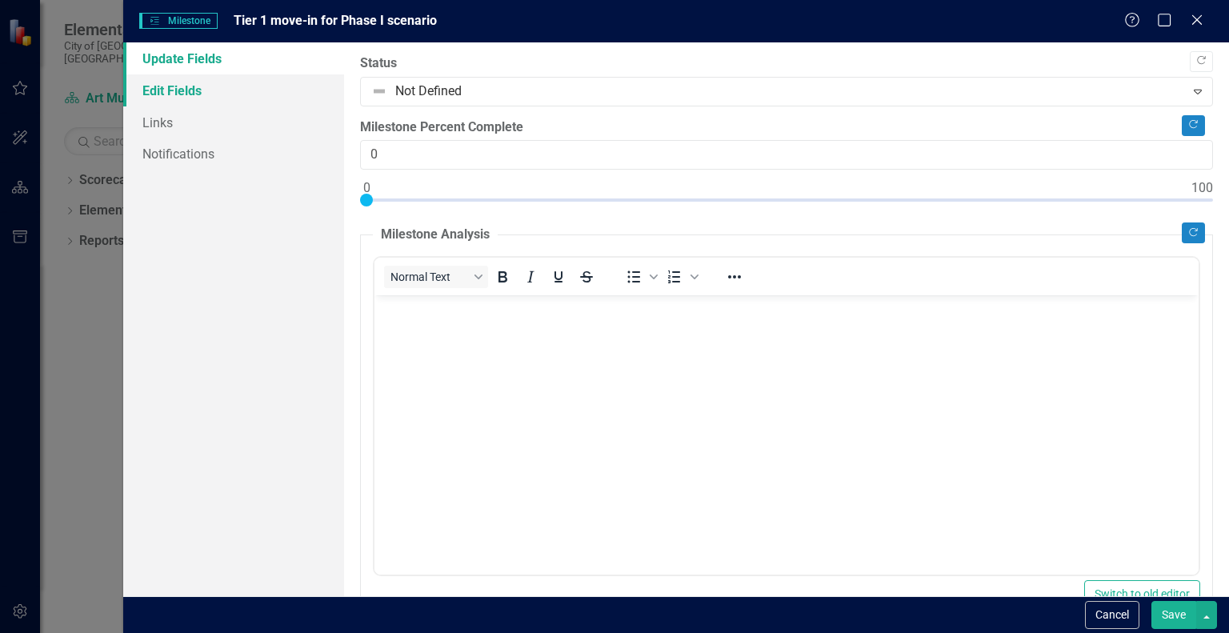
click at [178, 96] on link "Edit Fields" at bounding box center [233, 90] width 221 height 32
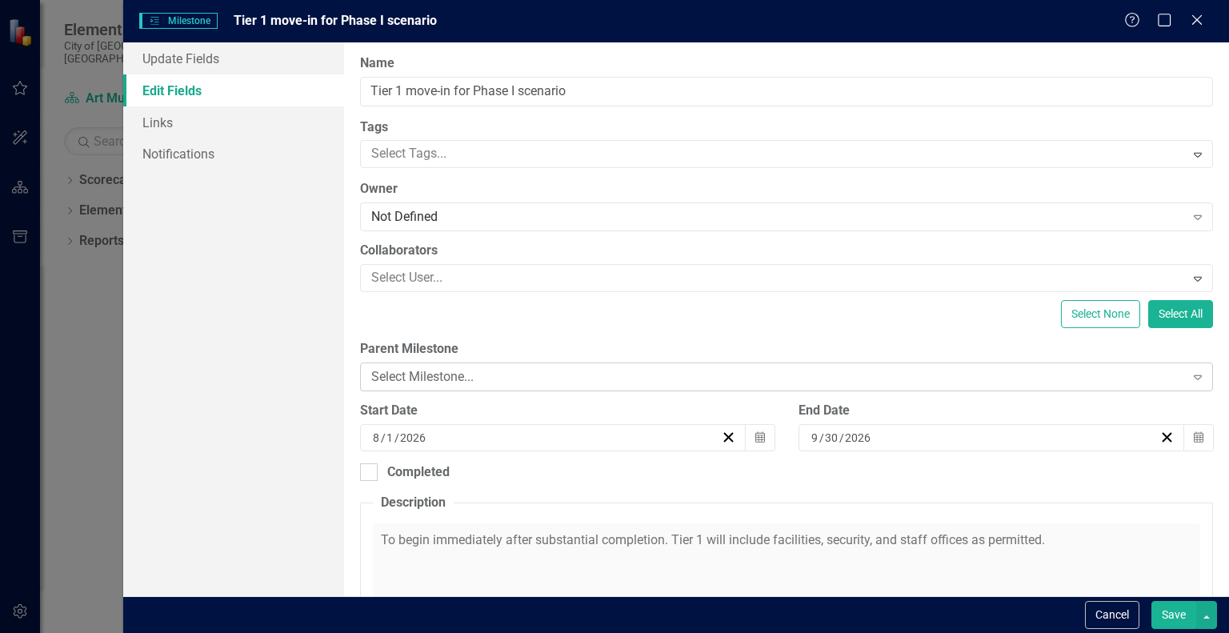
click at [515, 375] on div "Select Milestone..." at bounding box center [777, 377] width 813 height 18
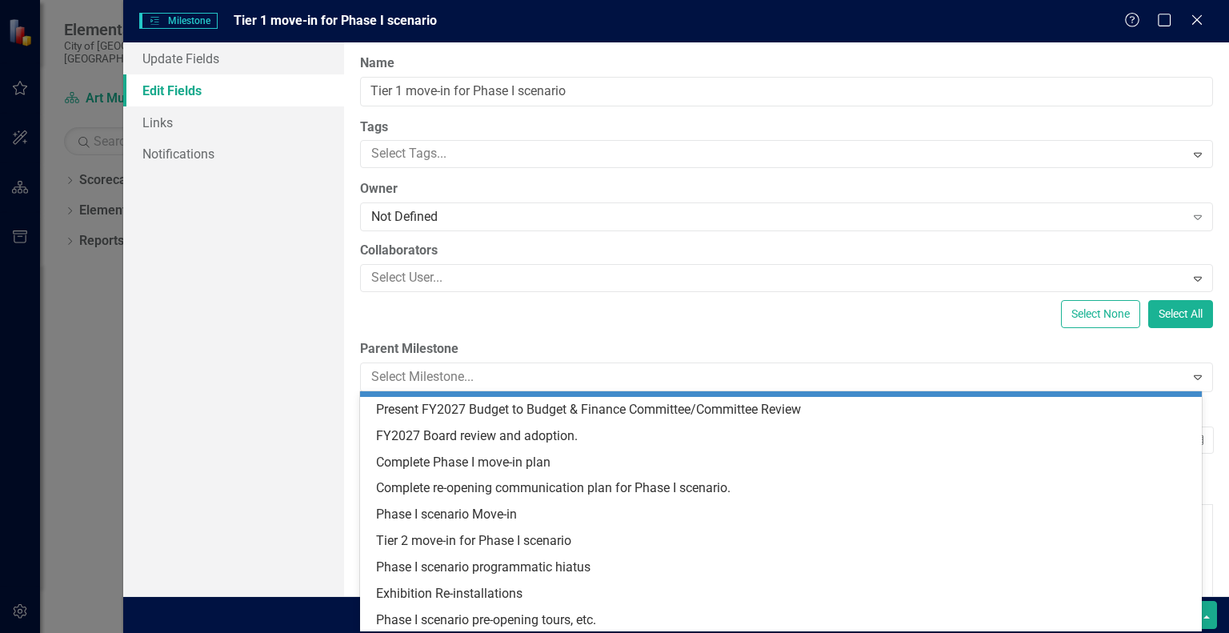
scroll to position [128, 0]
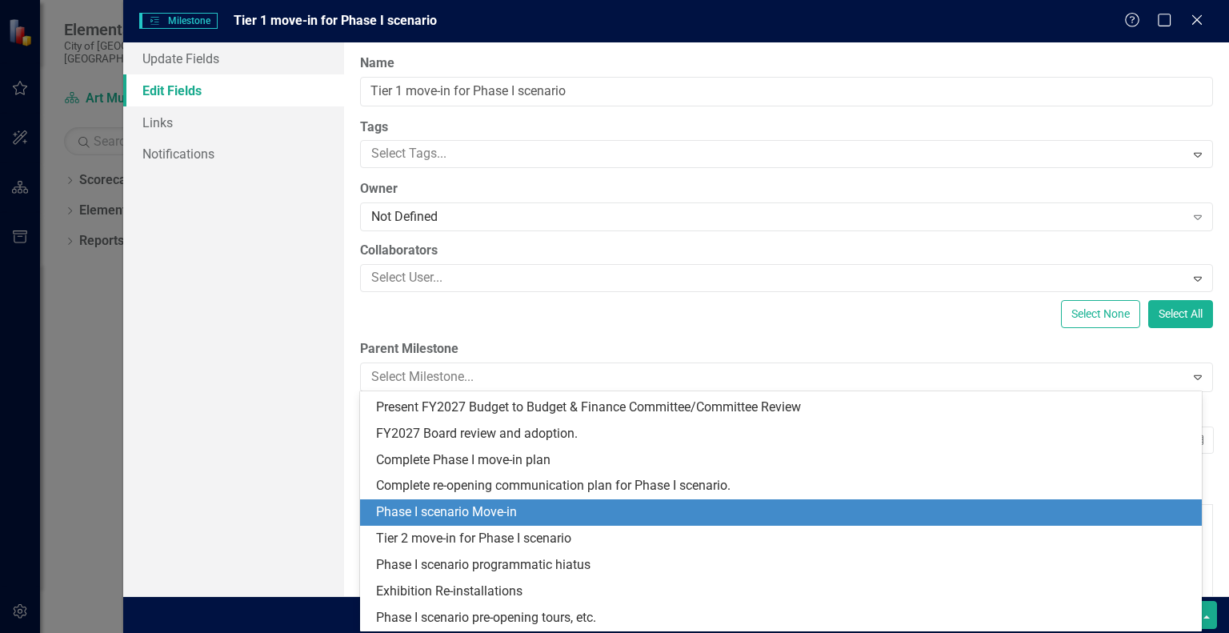
click at [856, 518] on div "Phase I scenario Move-in" at bounding box center [784, 512] width 816 height 18
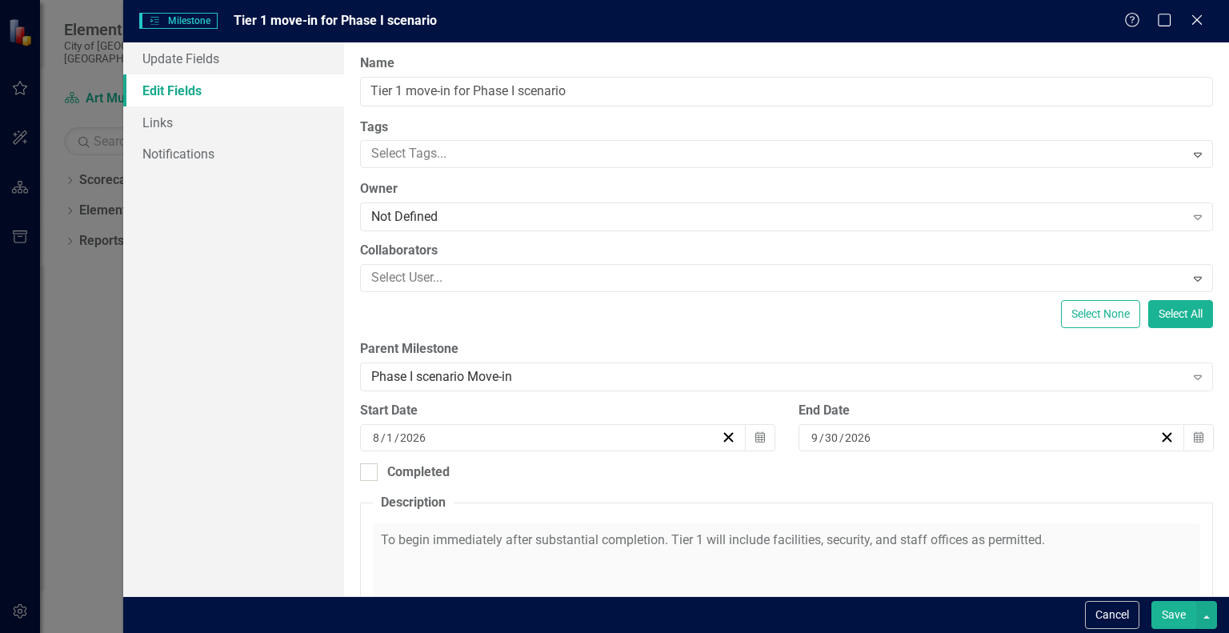
click at [1186, 616] on button "Save" at bounding box center [1174, 615] width 45 height 28
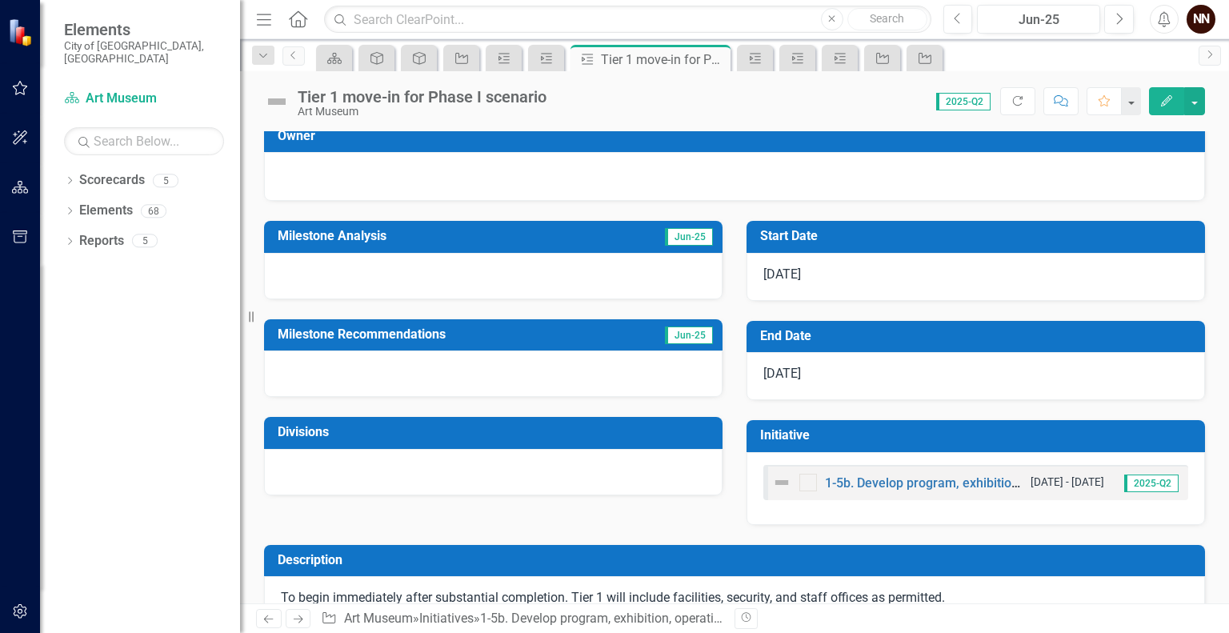
scroll to position [143, 0]
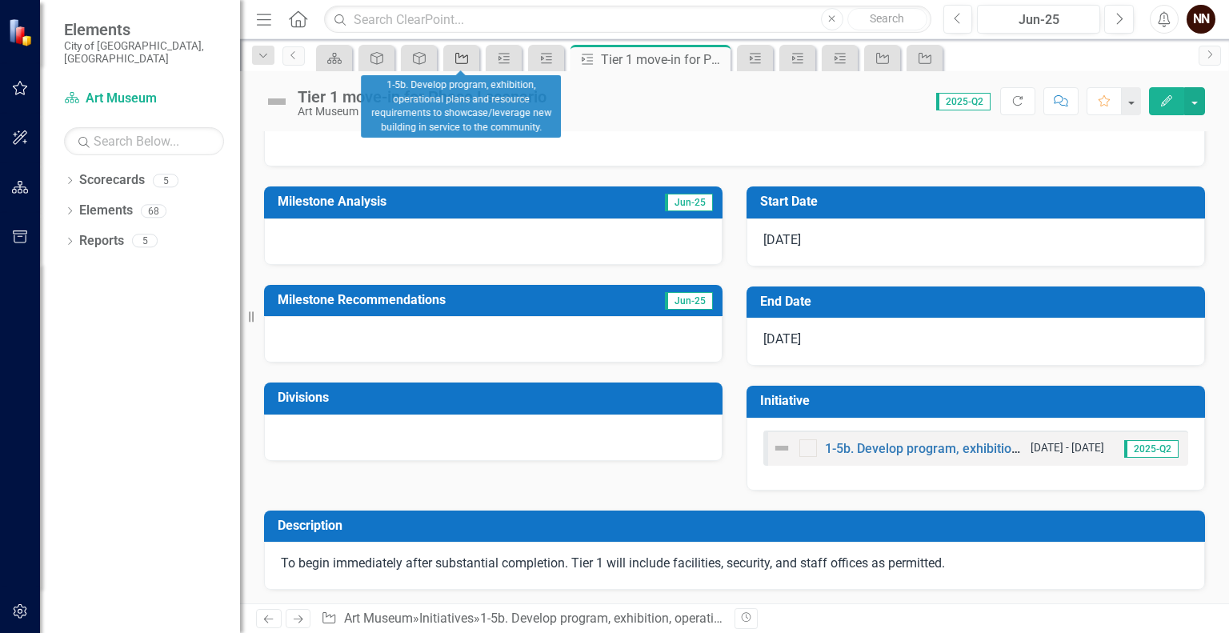
click at [473, 63] on link "Initiative" at bounding box center [461, 58] width 28 height 20
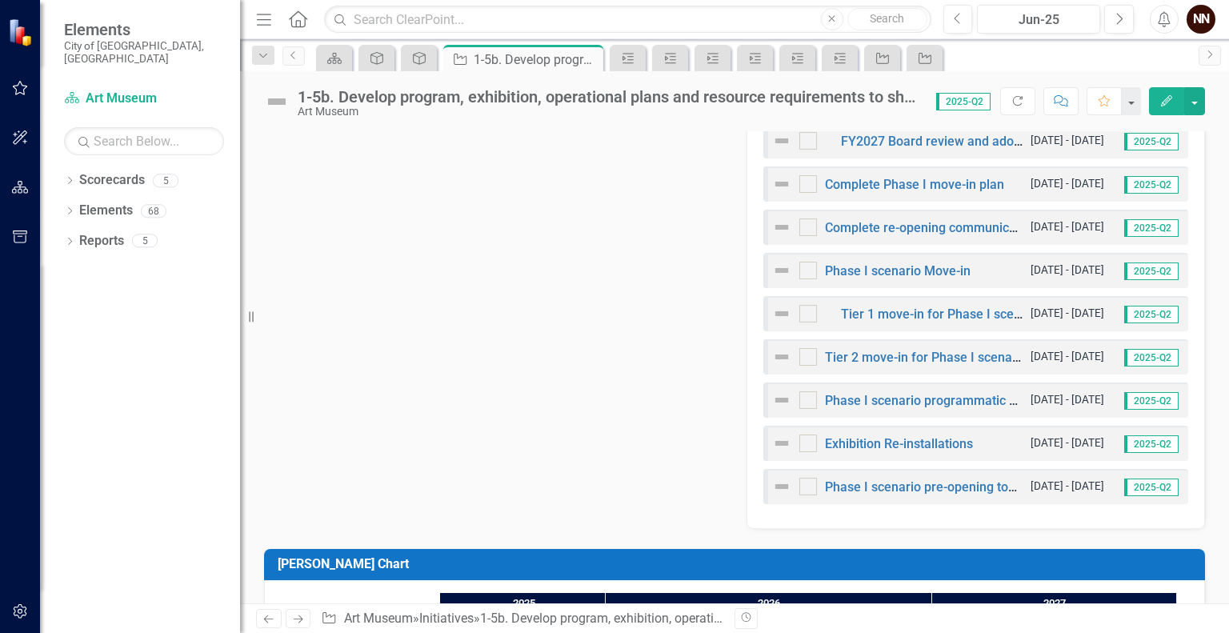
scroll to position [772, 0]
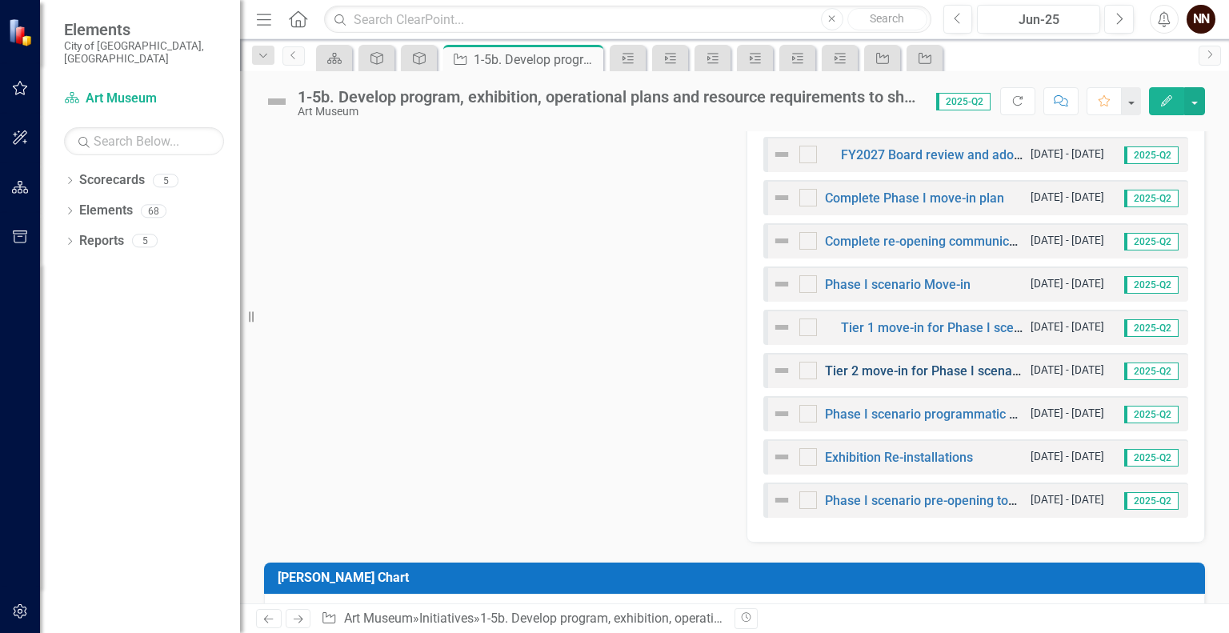
click at [905, 373] on link "Tier 2 move-in for Phase I scenario" at bounding box center [926, 370] width 202 height 15
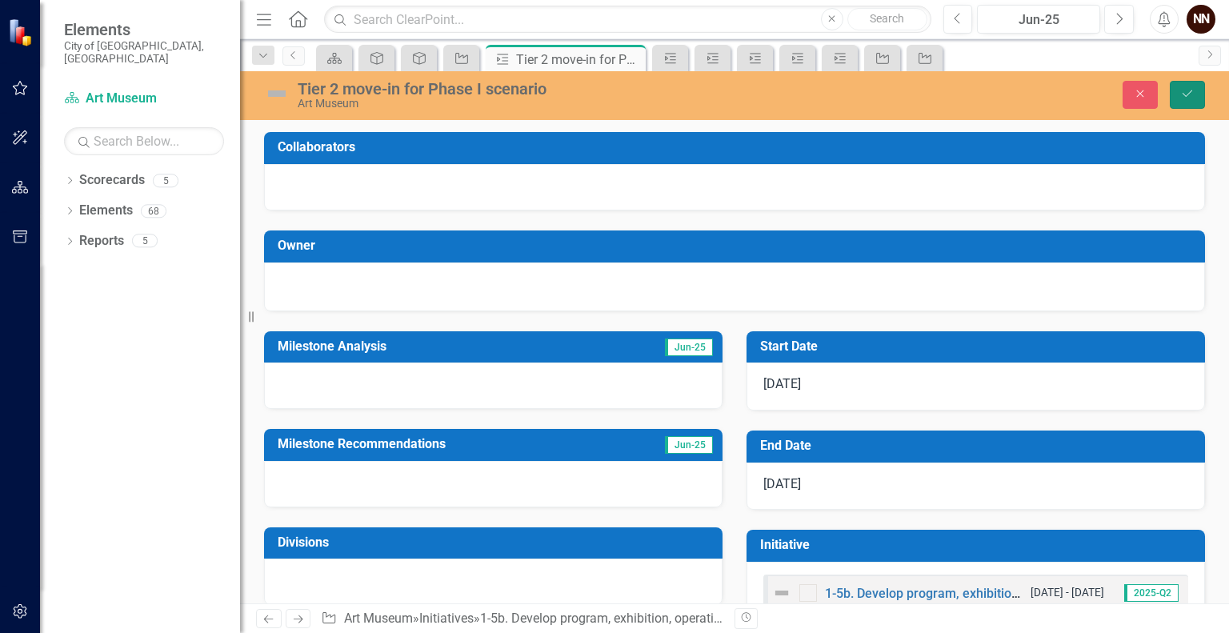
click at [1193, 94] on icon "Save" at bounding box center [1188, 93] width 14 height 11
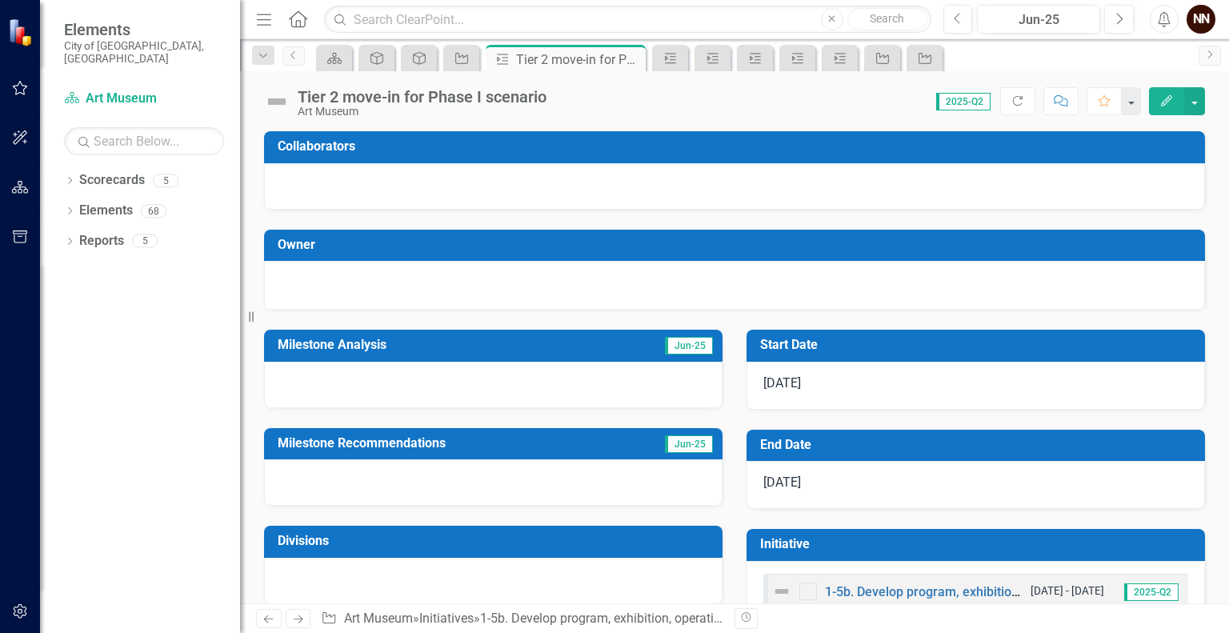
click at [1172, 98] on icon "Edit" at bounding box center [1167, 100] width 14 height 11
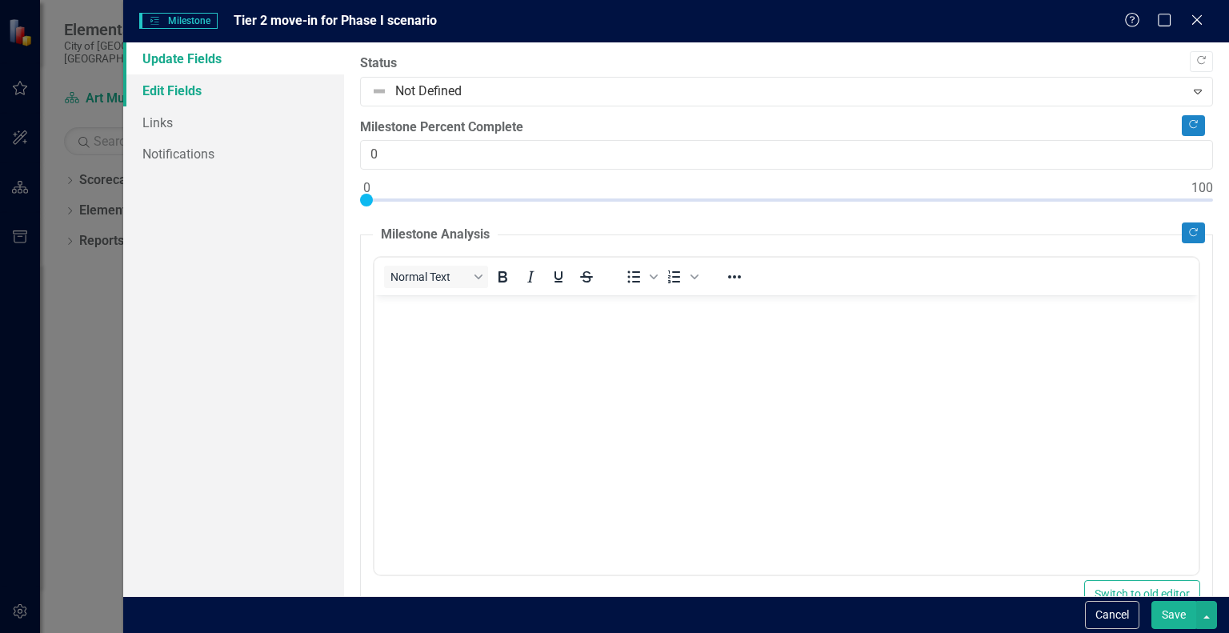
click at [252, 96] on link "Edit Fields" at bounding box center [233, 90] width 221 height 32
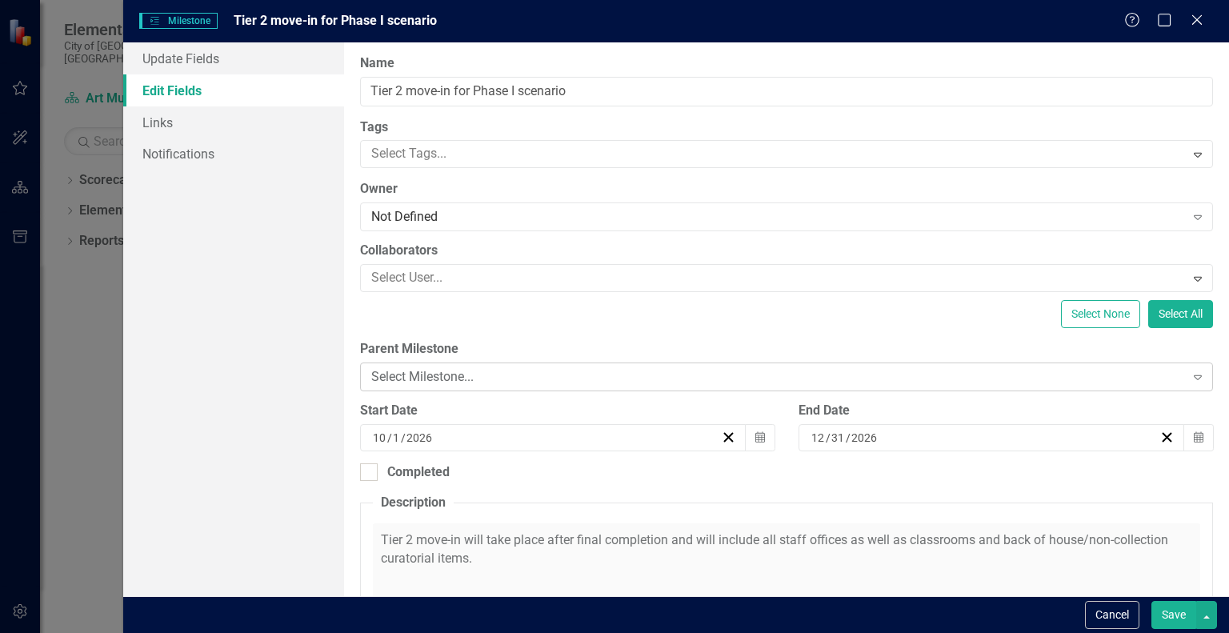
click at [595, 377] on div "Select Milestone..." at bounding box center [777, 377] width 813 height 18
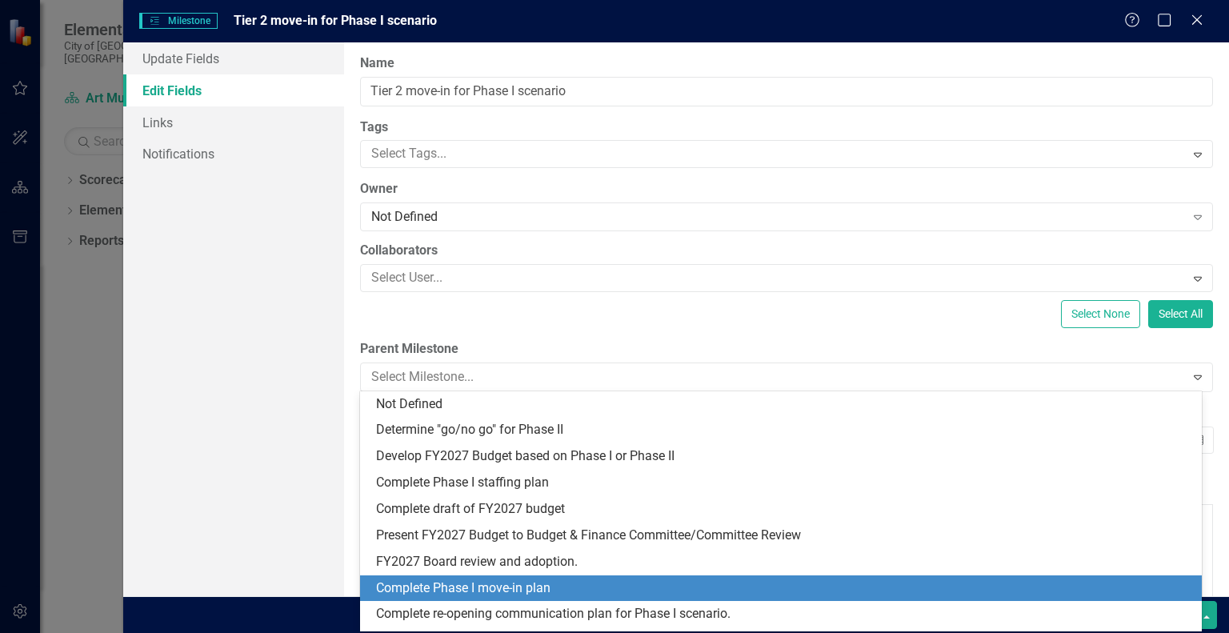
drag, startPoint x: 575, startPoint y: 582, endPoint x: 1076, endPoint y: 588, distance: 500.3
click at [1076, 588] on div "Complete Phase I move-in plan" at bounding box center [784, 588] width 816 height 18
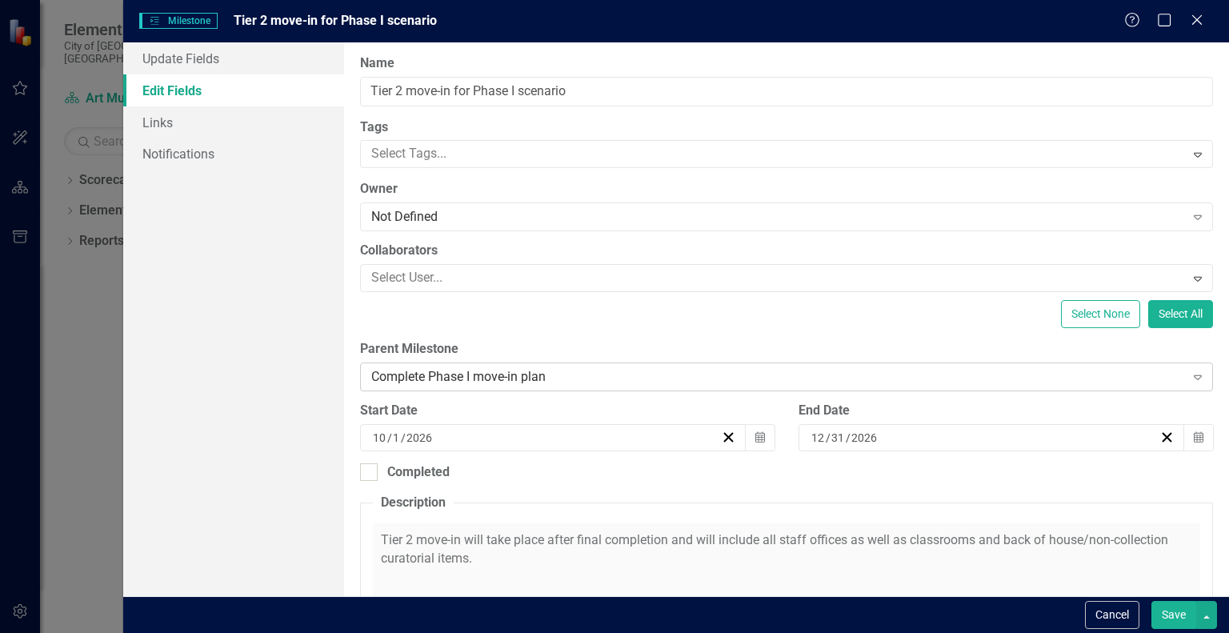
click at [723, 368] on div "Complete Phase I move-in plan" at bounding box center [777, 377] width 813 height 18
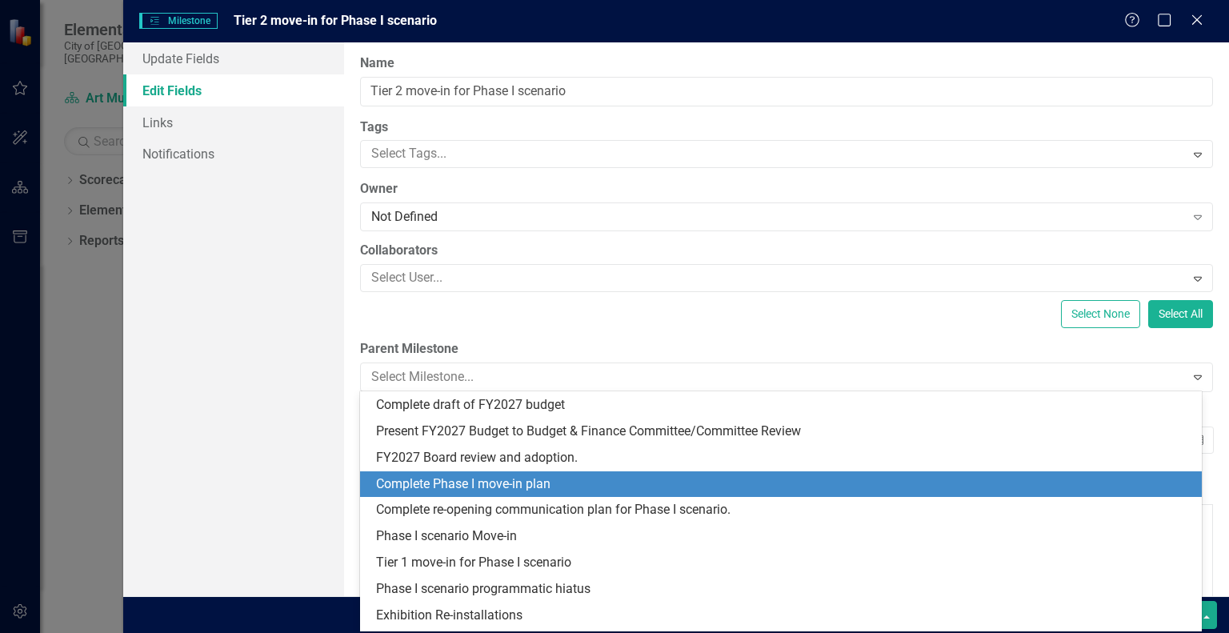
scroll to position [128, 0]
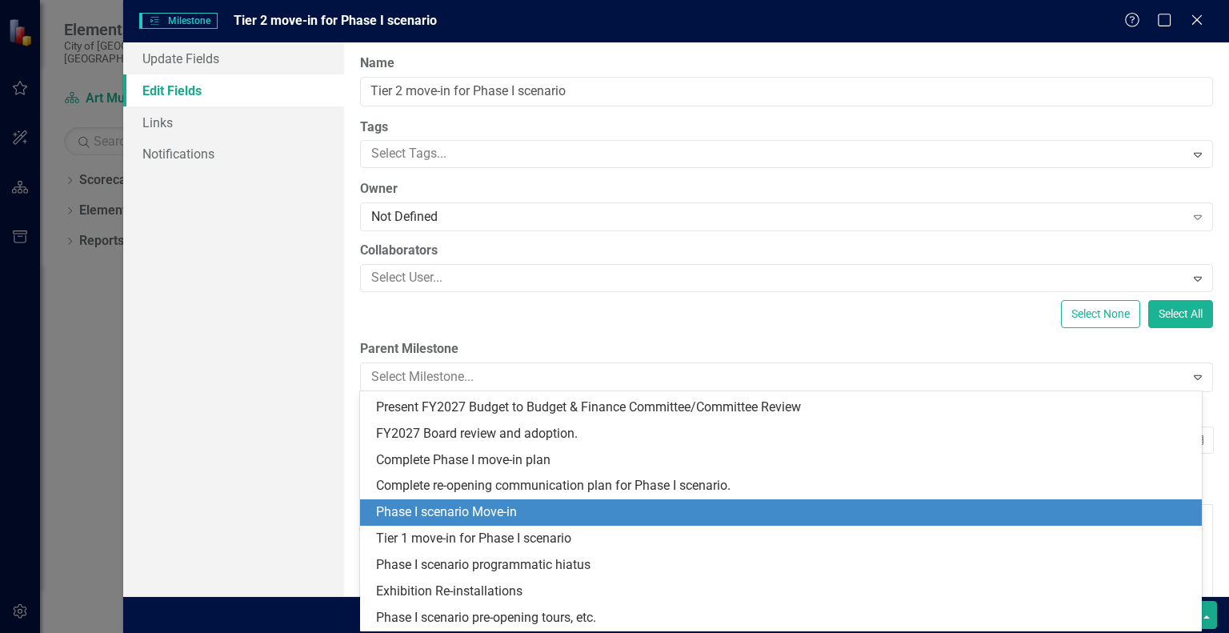
click at [623, 518] on div "Phase I scenario Move-in" at bounding box center [784, 512] width 816 height 18
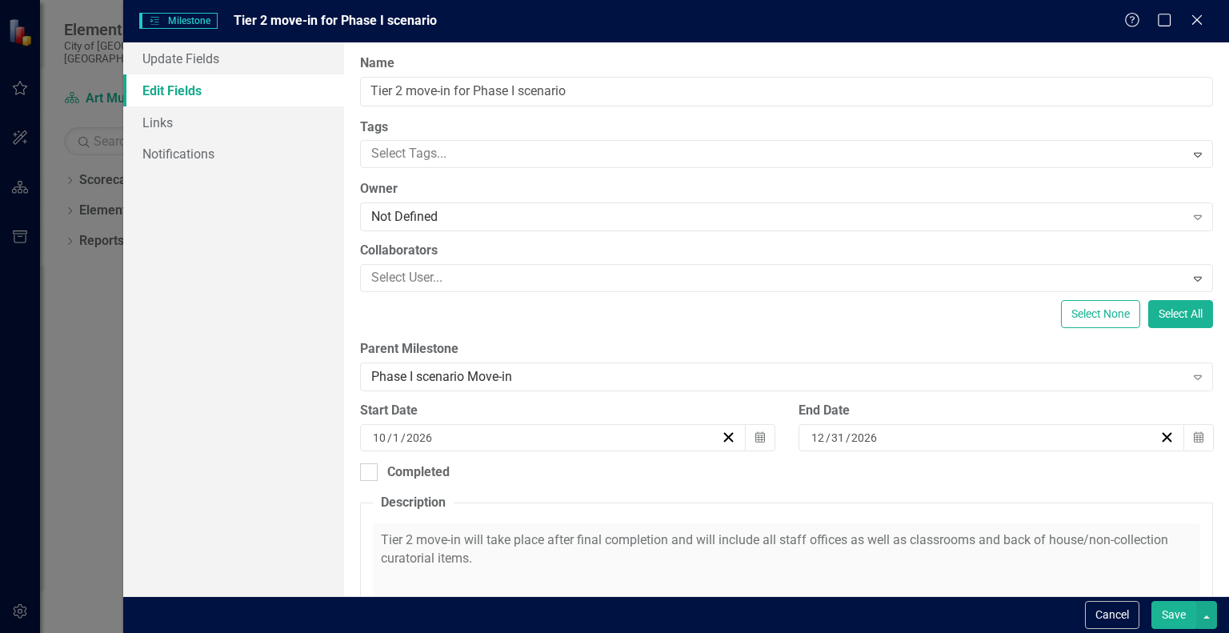
click at [1187, 616] on button "Save" at bounding box center [1174, 615] width 45 height 28
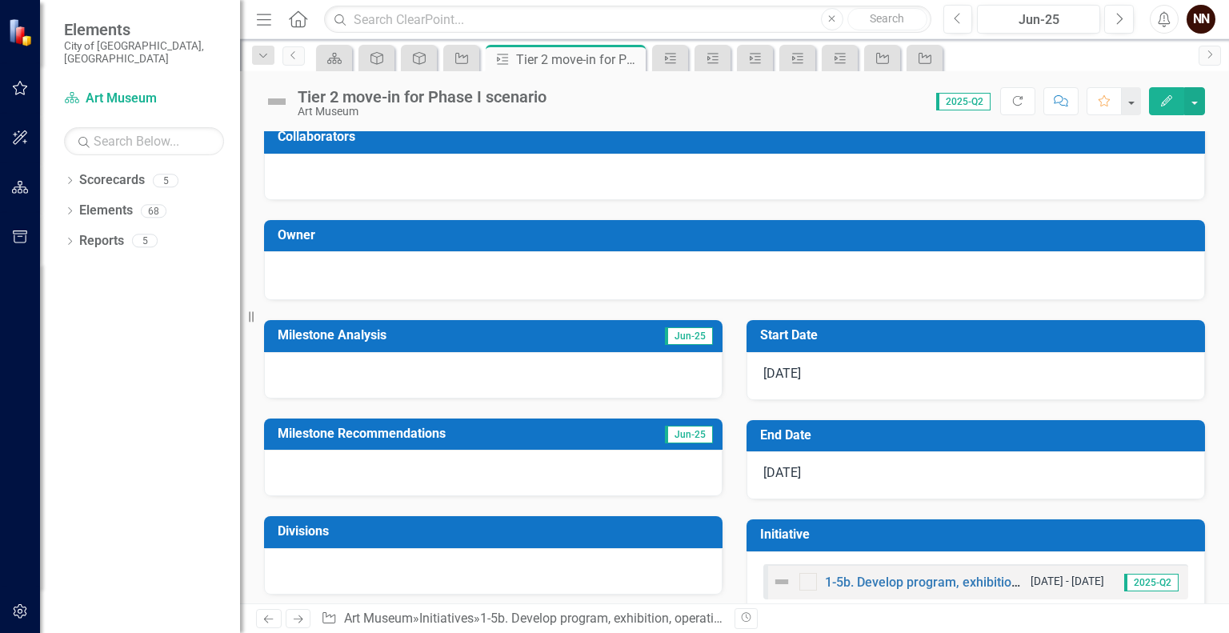
scroll to position [0, 0]
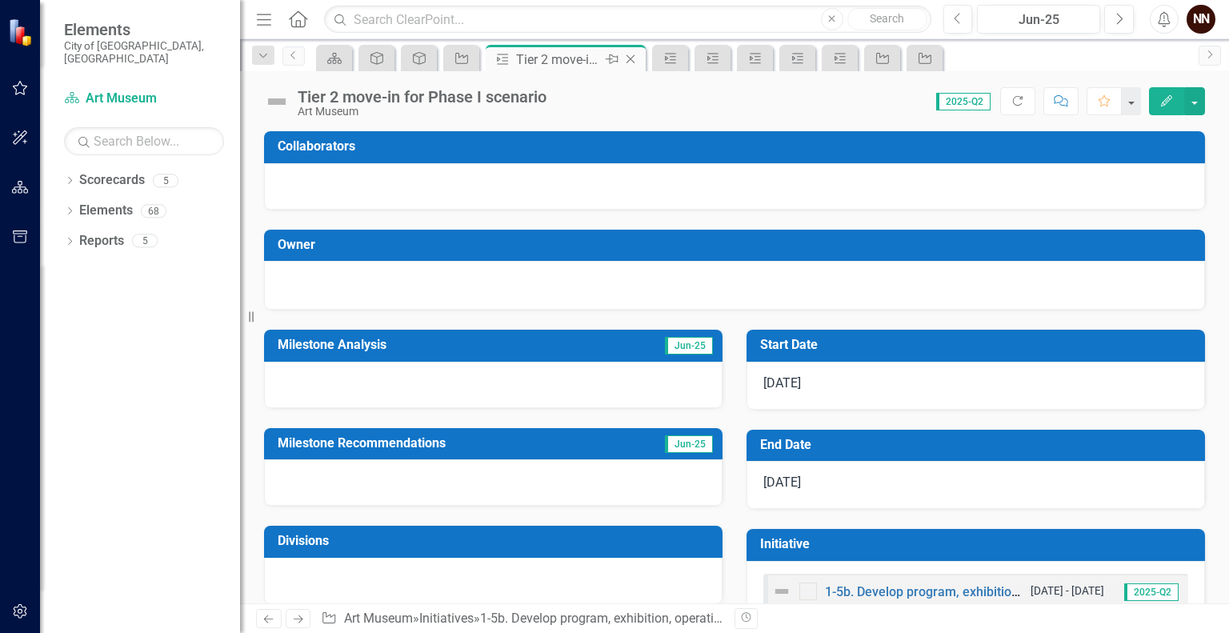
click at [635, 61] on icon "Close" at bounding box center [631, 59] width 16 height 13
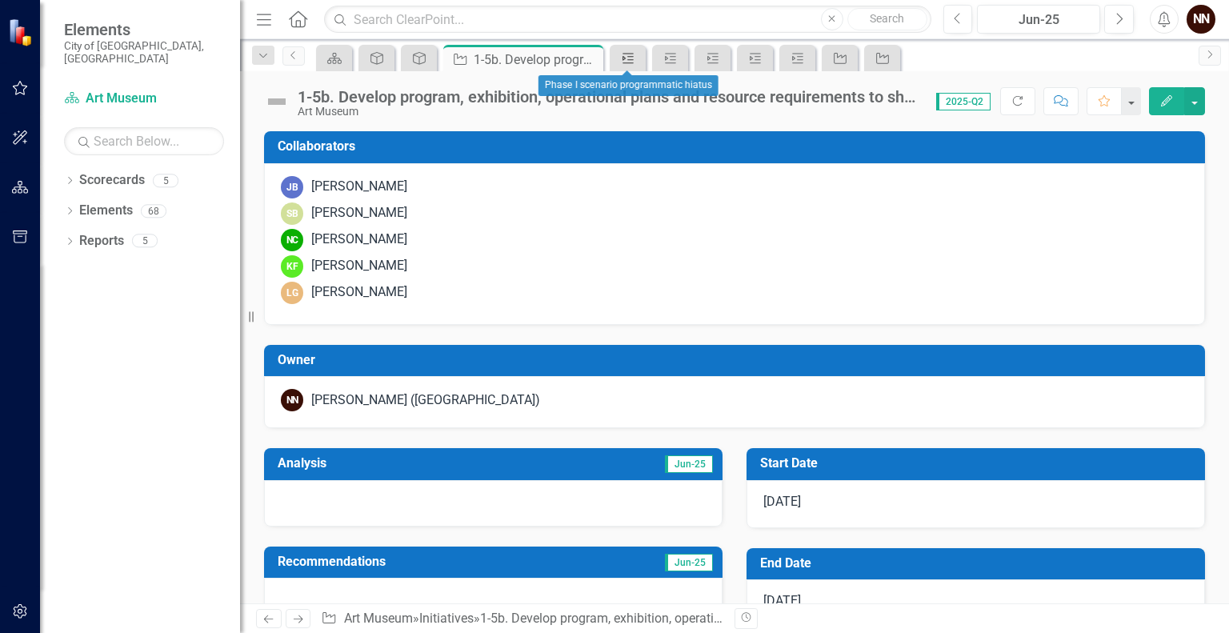
click at [638, 50] on link "Milestone" at bounding box center [628, 58] width 28 height 20
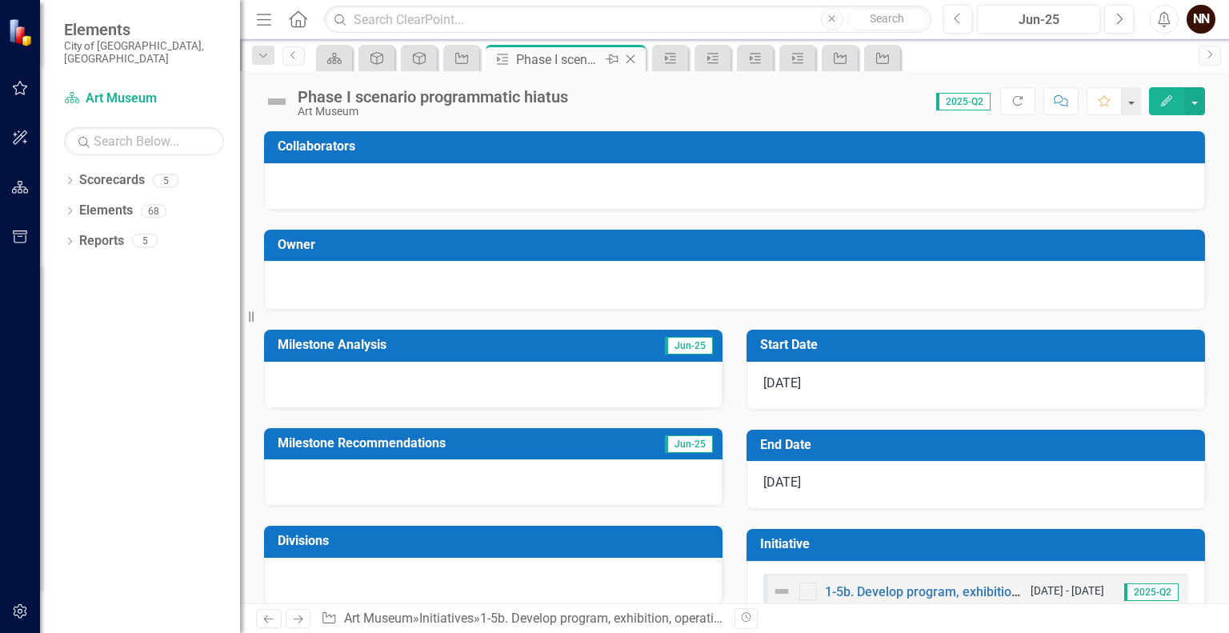
click at [629, 55] on icon "Close" at bounding box center [631, 59] width 16 height 13
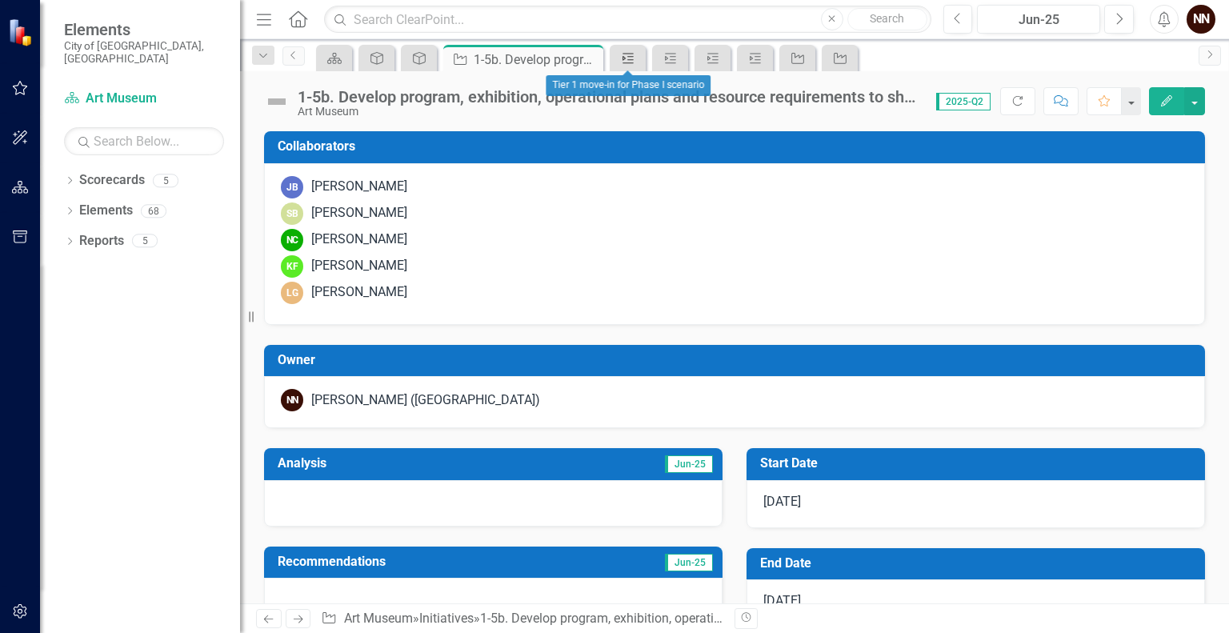
click at [632, 55] on icon "Milestone" at bounding box center [628, 58] width 16 height 13
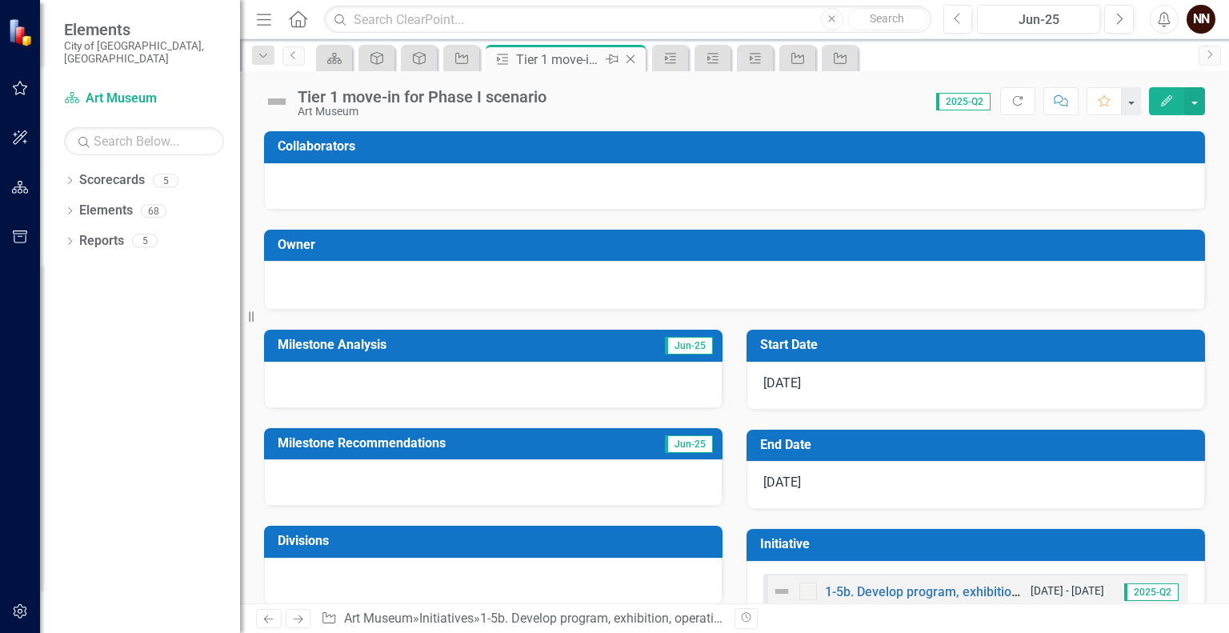
click at [637, 57] on icon "Close" at bounding box center [631, 59] width 16 height 13
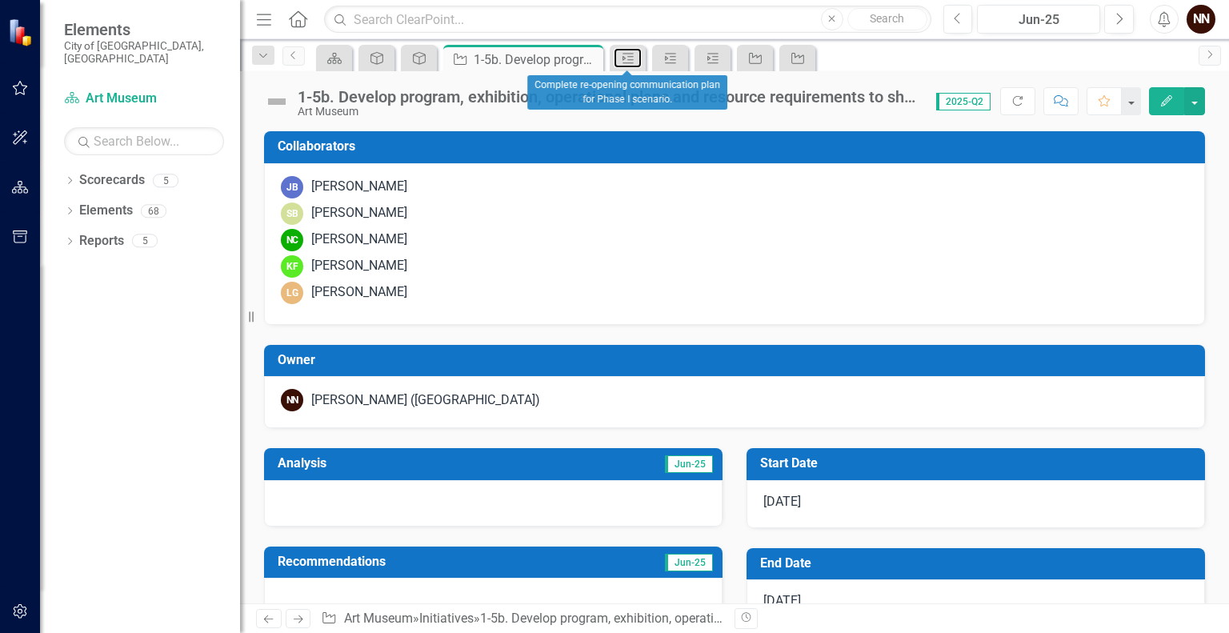
click at [637, 57] on link "Milestone" at bounding box center [628, 58] width 28 height 20
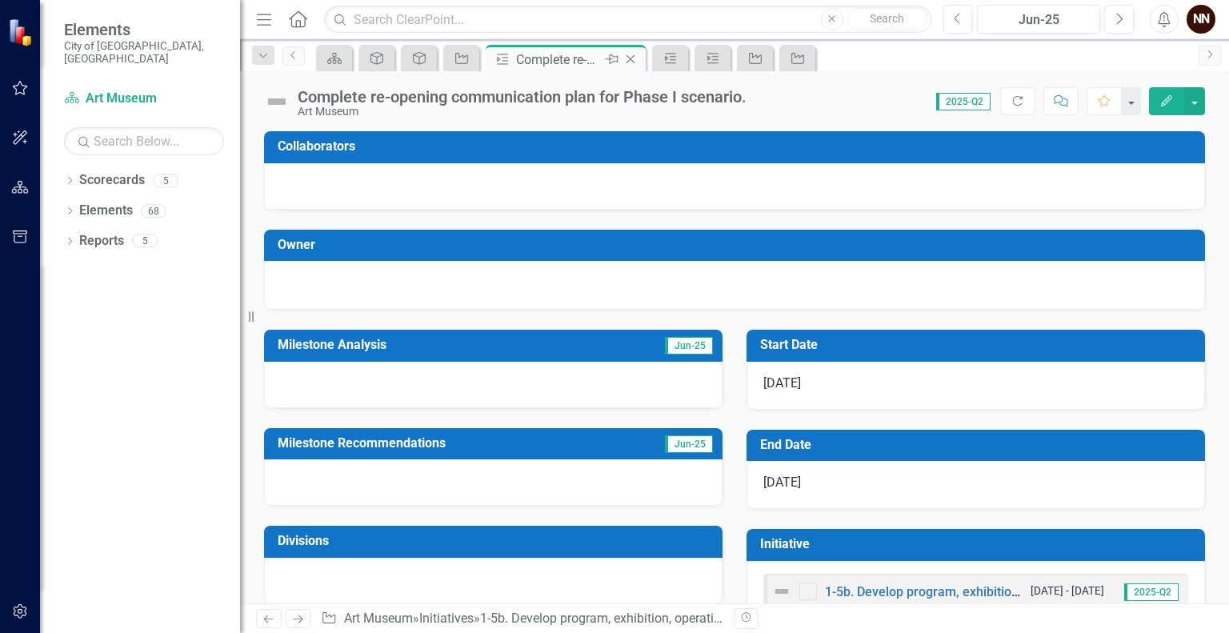
click at [635, 57] on icon "Close" at bounding box center [631, 59] width 16 height 13
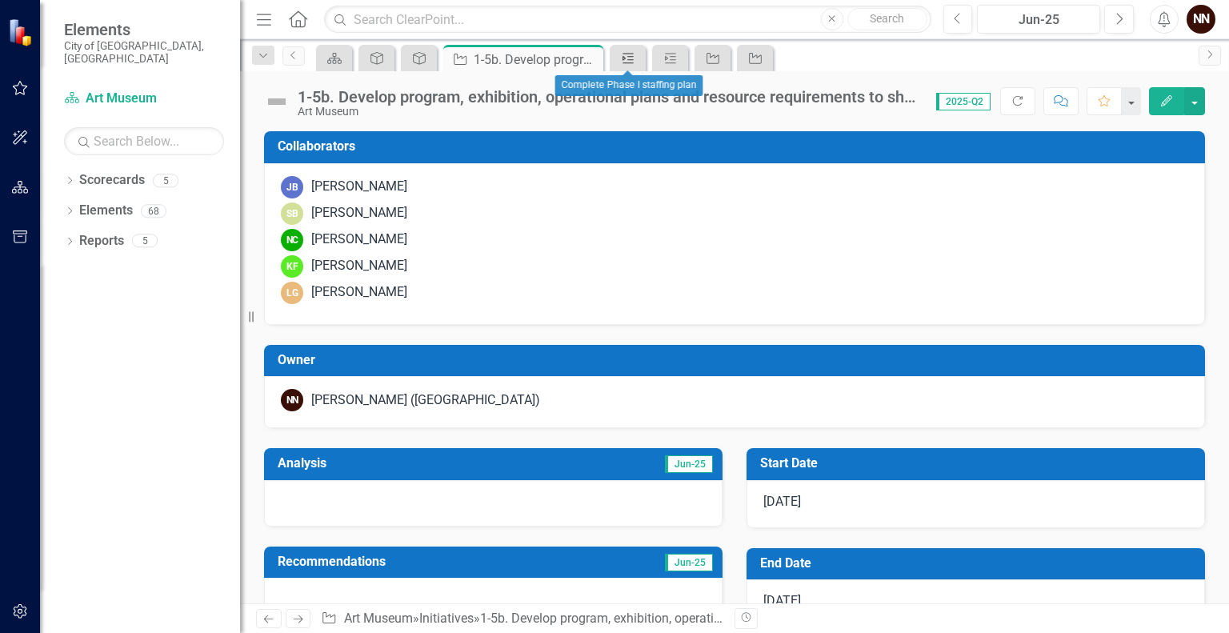
click at [639, 57] on link "Milestone" at bounding box center [628, 58] width 28 height 20
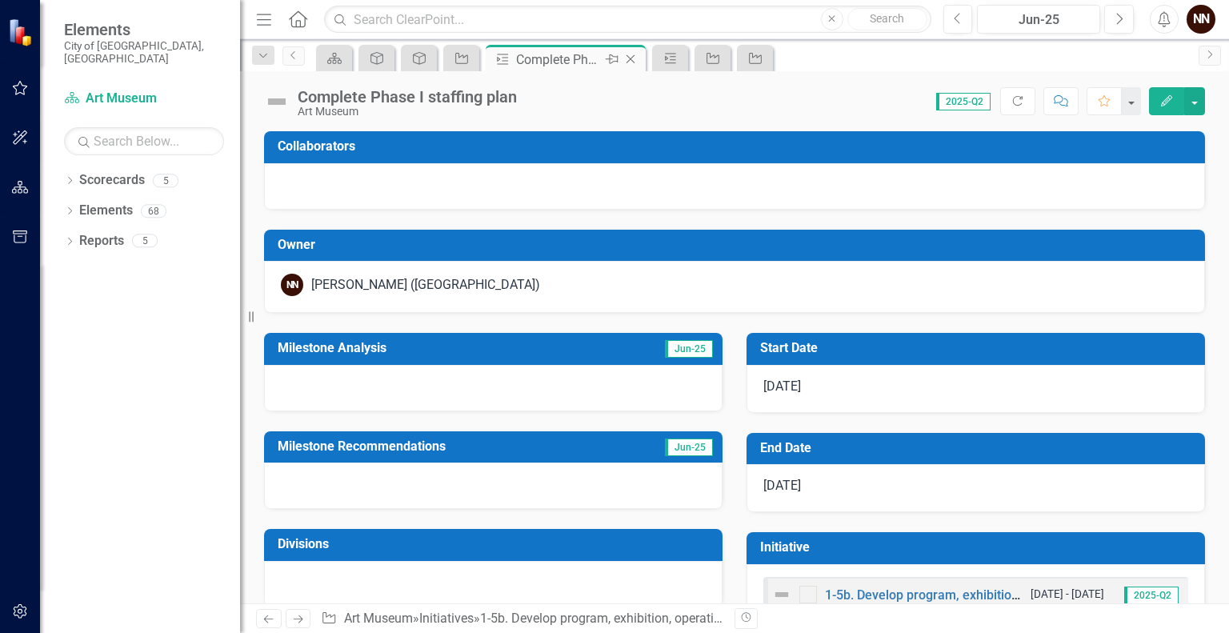
click at [634, 58] on icon "Close" at bounding box center [631, 59] width 16 height 13
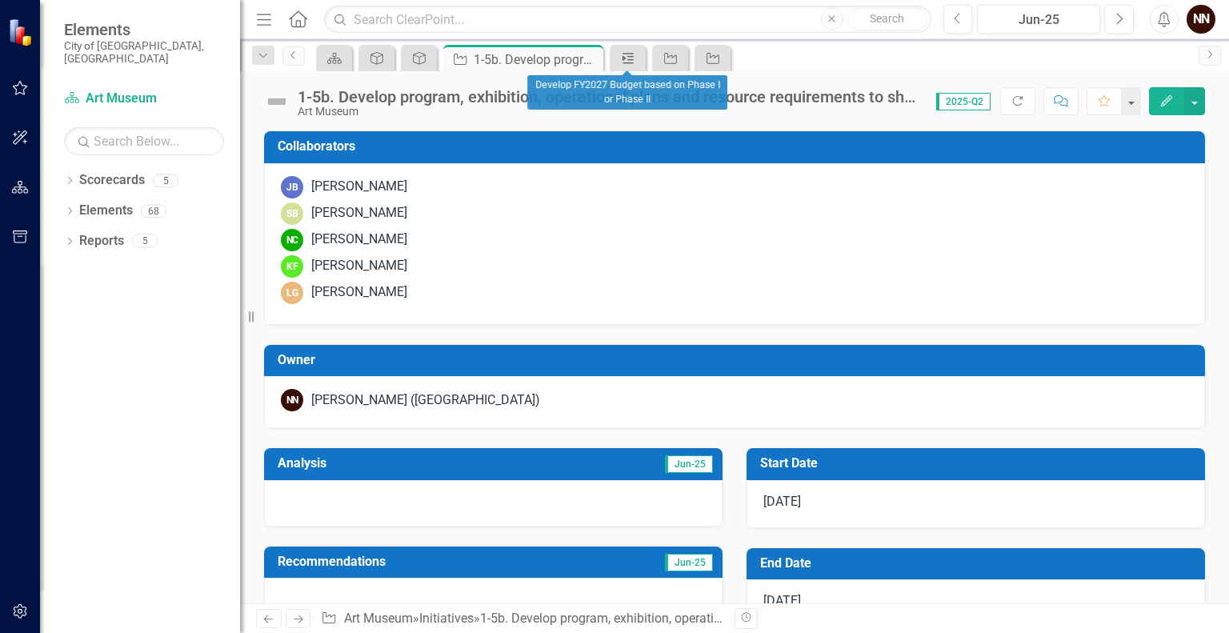
click at [635, 62] on icon "Milestone" at bounding box center [628, 58] width 16 height 13
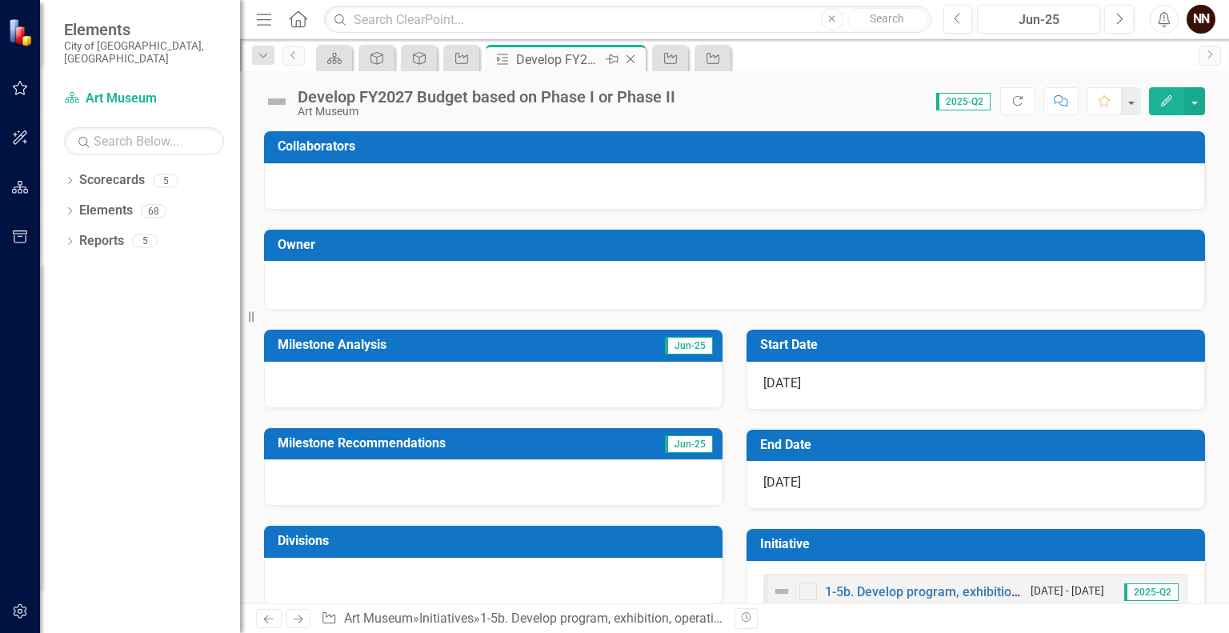
click at [630, 57] on icon "Close" at bounding box center [631, 59] width 16 height 13
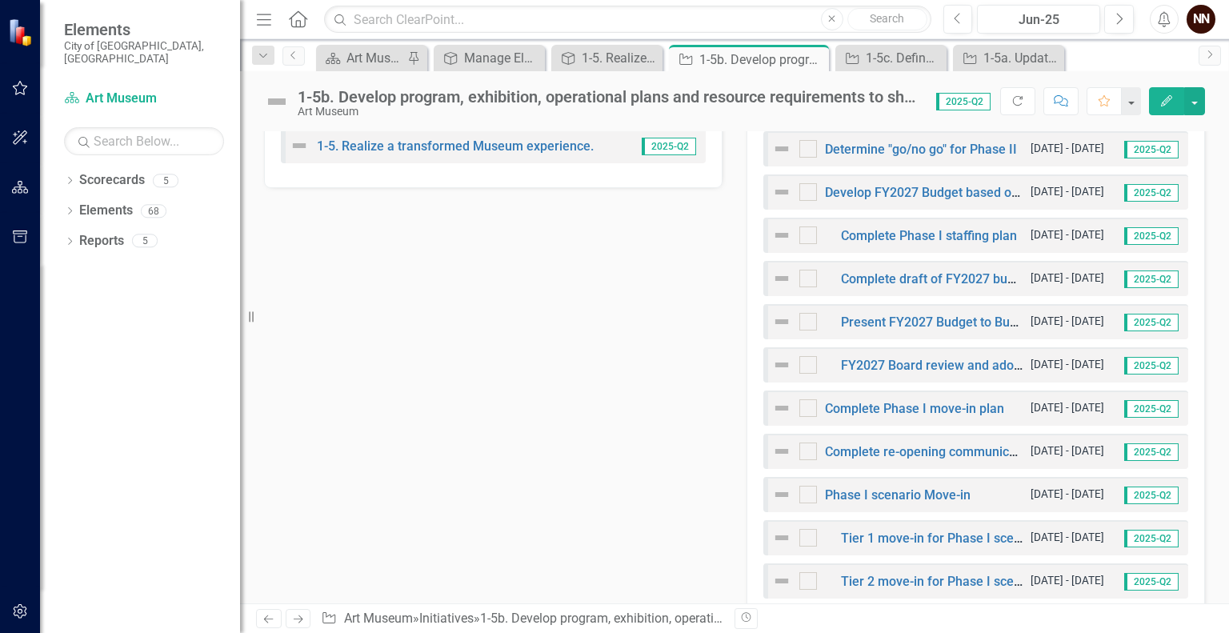
scroll to position [570, 0]
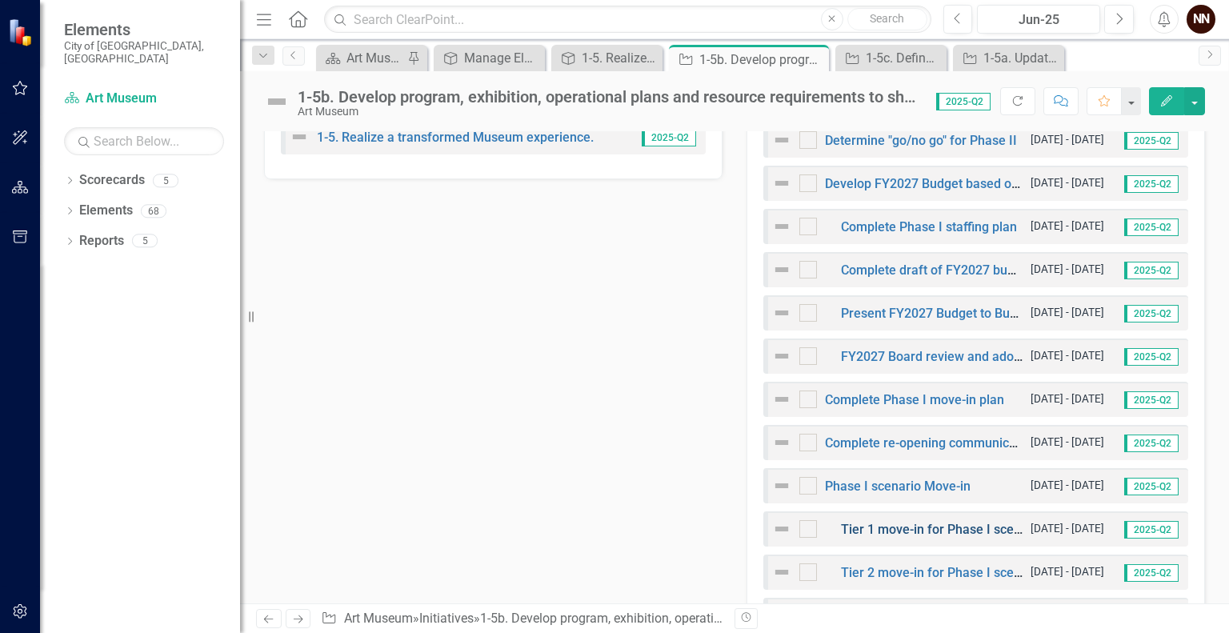
click at [922, 531] on link "Tier 1 move-in for Phase I scenario" at bounding box center [942, 529] width 202 height 15
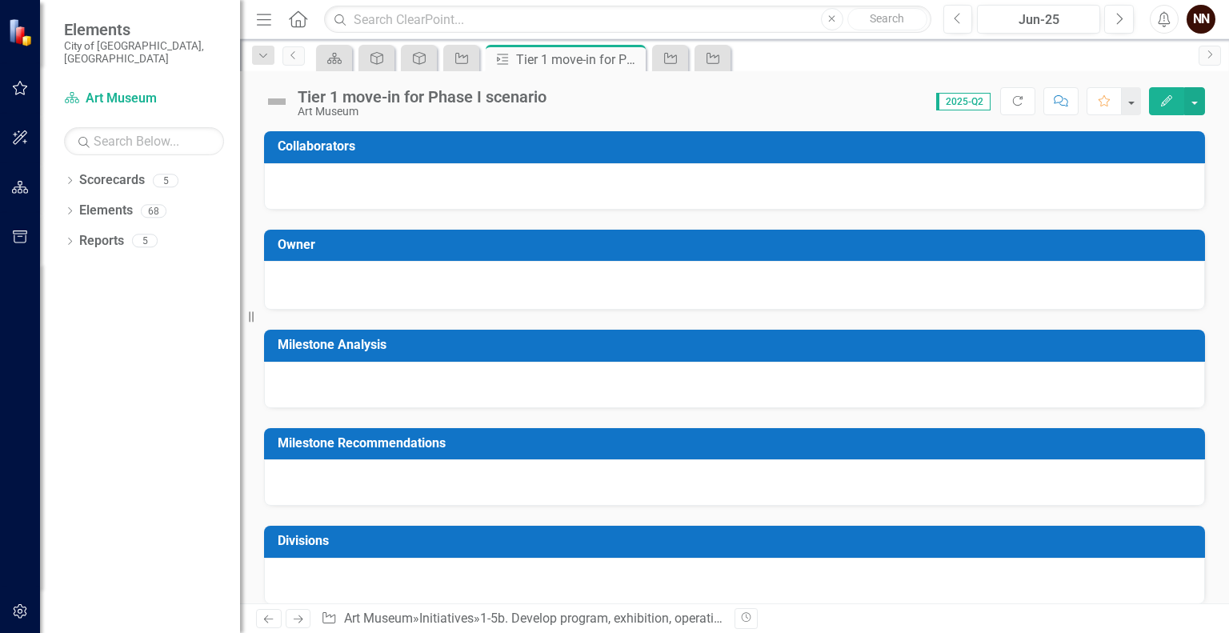
click at [922, 531] on td "Divisions" at bounding box center [738, 543] width 920 height 26
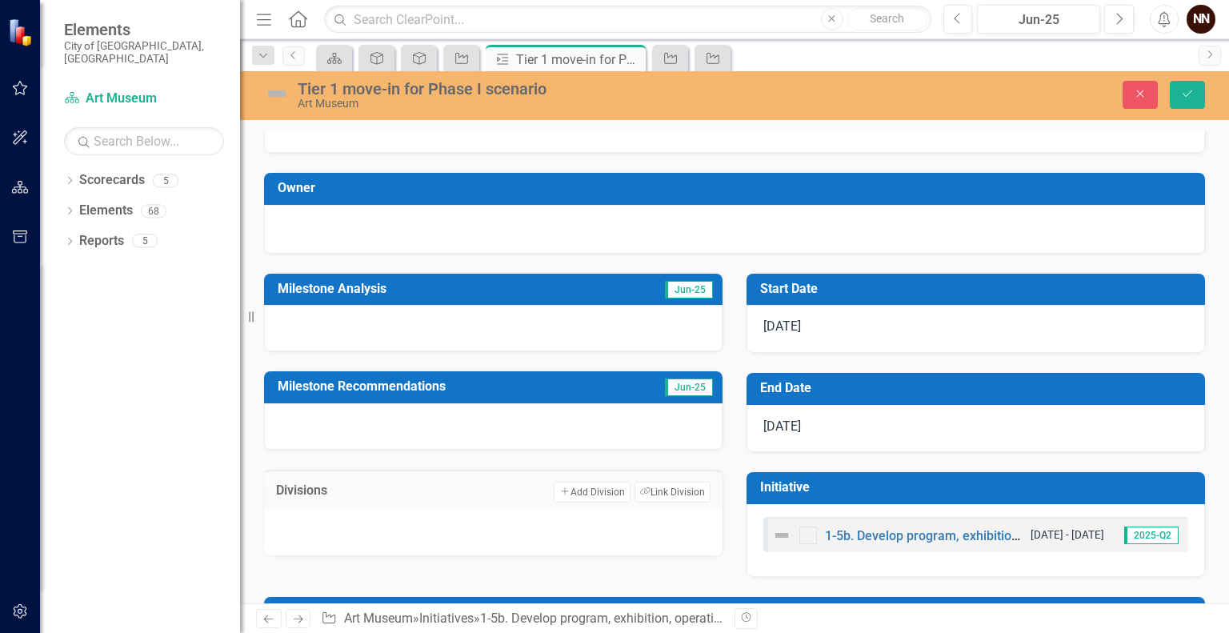
scroll to position [49, 0]
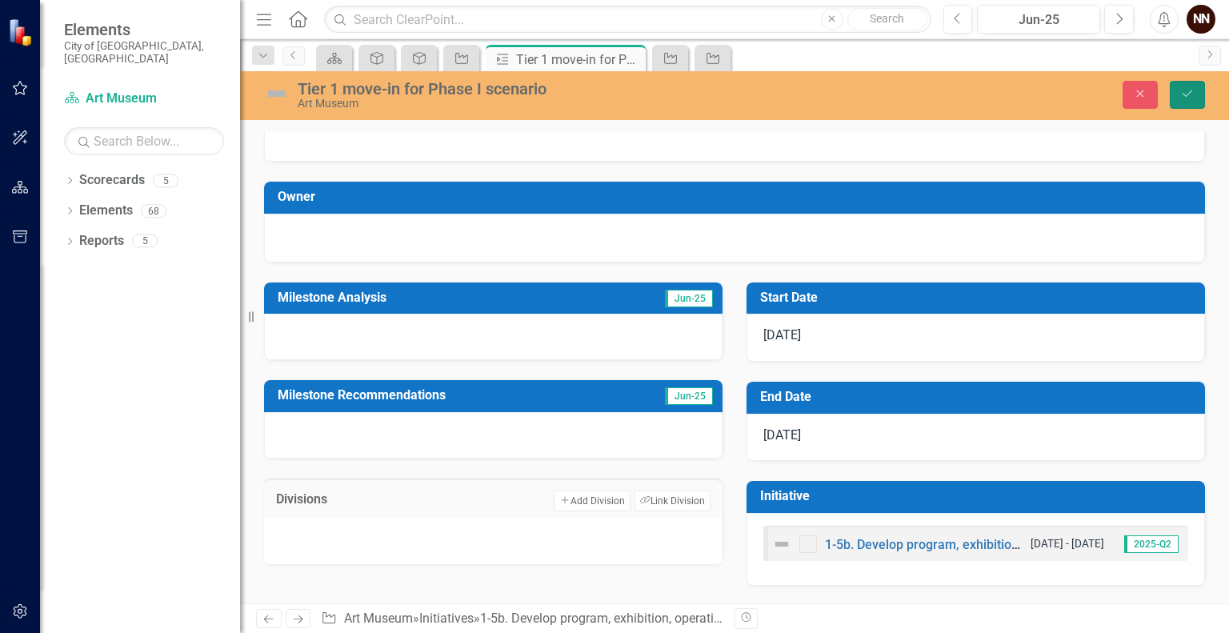
click at [1192, 103] on button "Save" at bounding box center [1187, 95] width 35 height 28
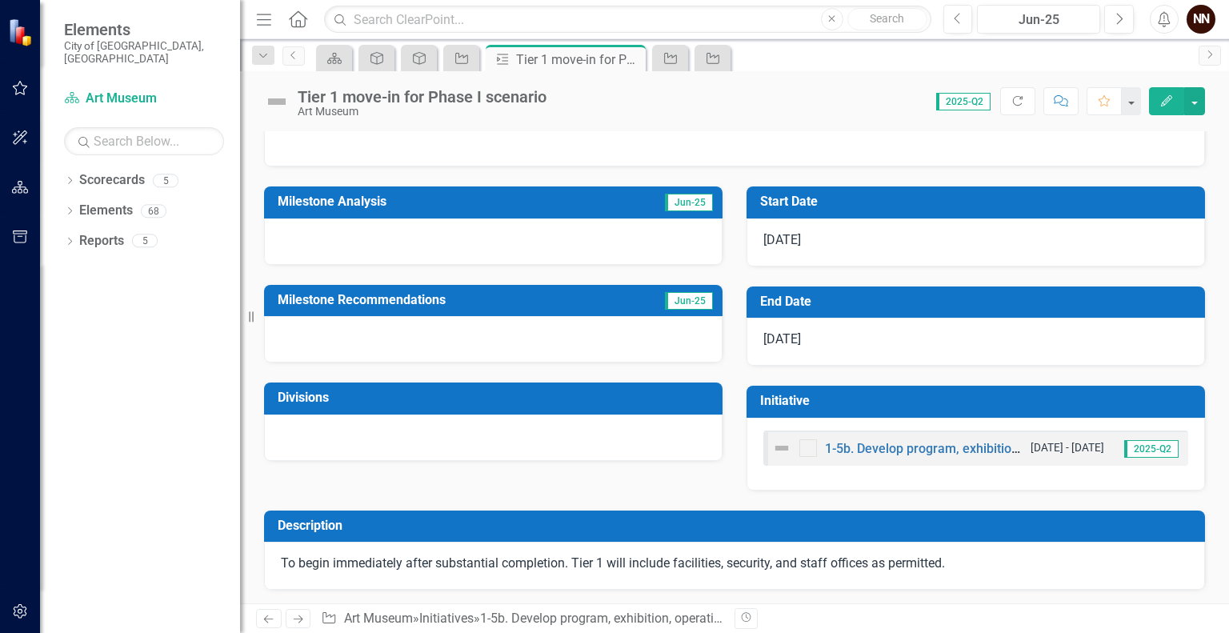
scroll to position [0, 0]
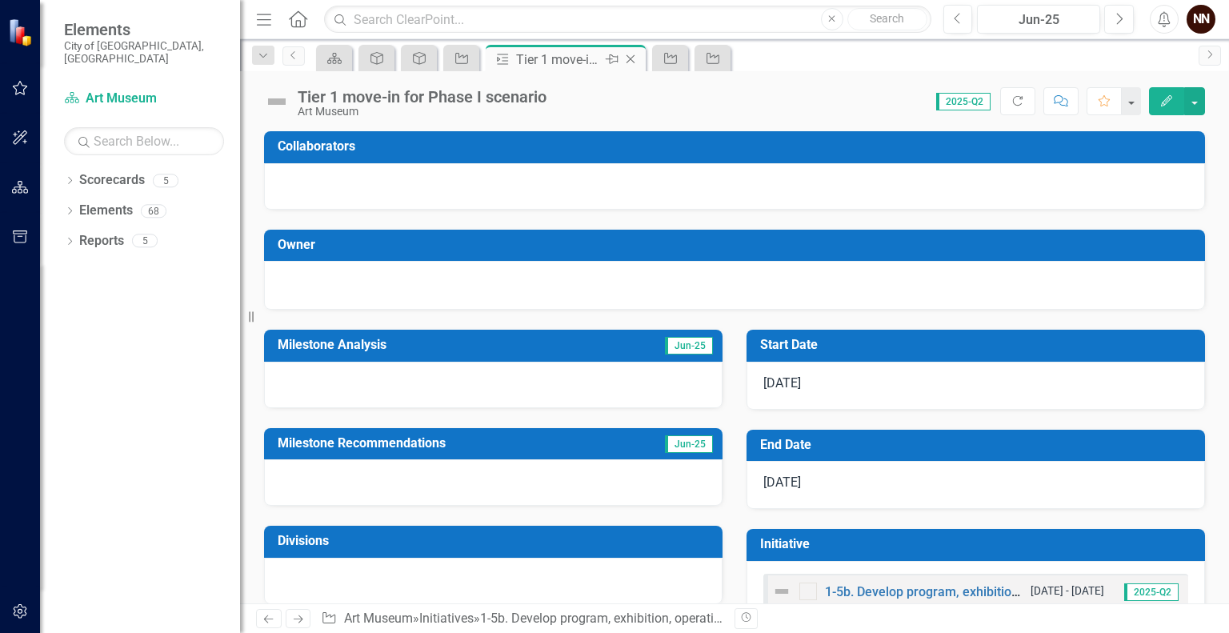
click at [629, 55] on icon "Close" at bounding box center [631, 59] width 16 height 13
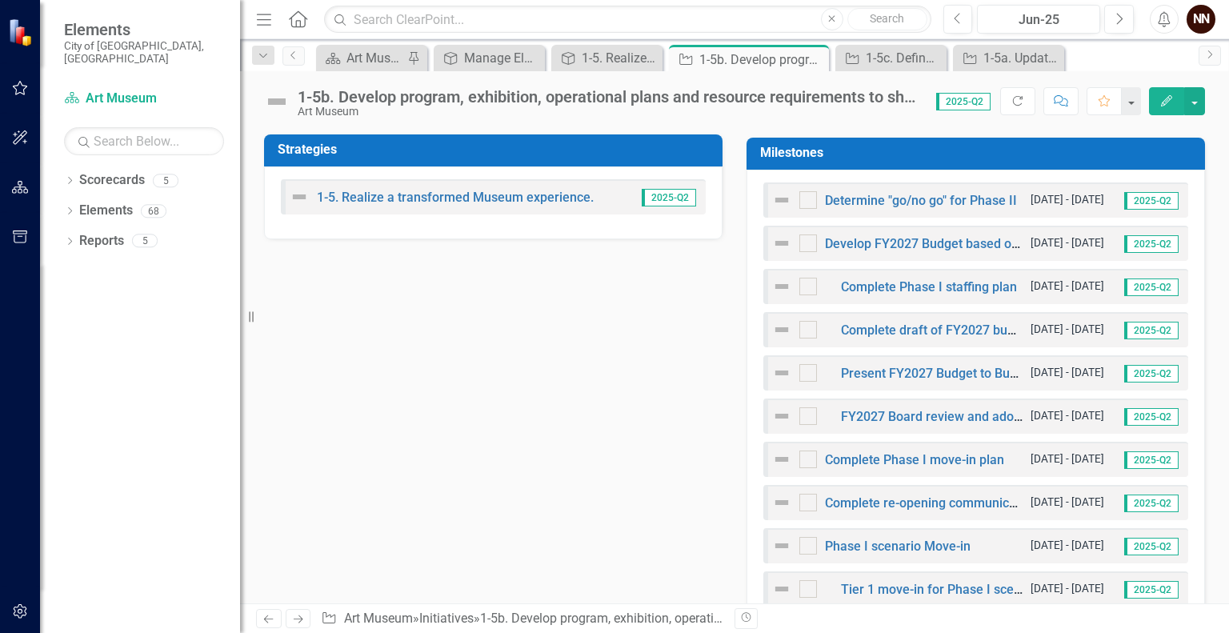
scroll to position [515, 0]
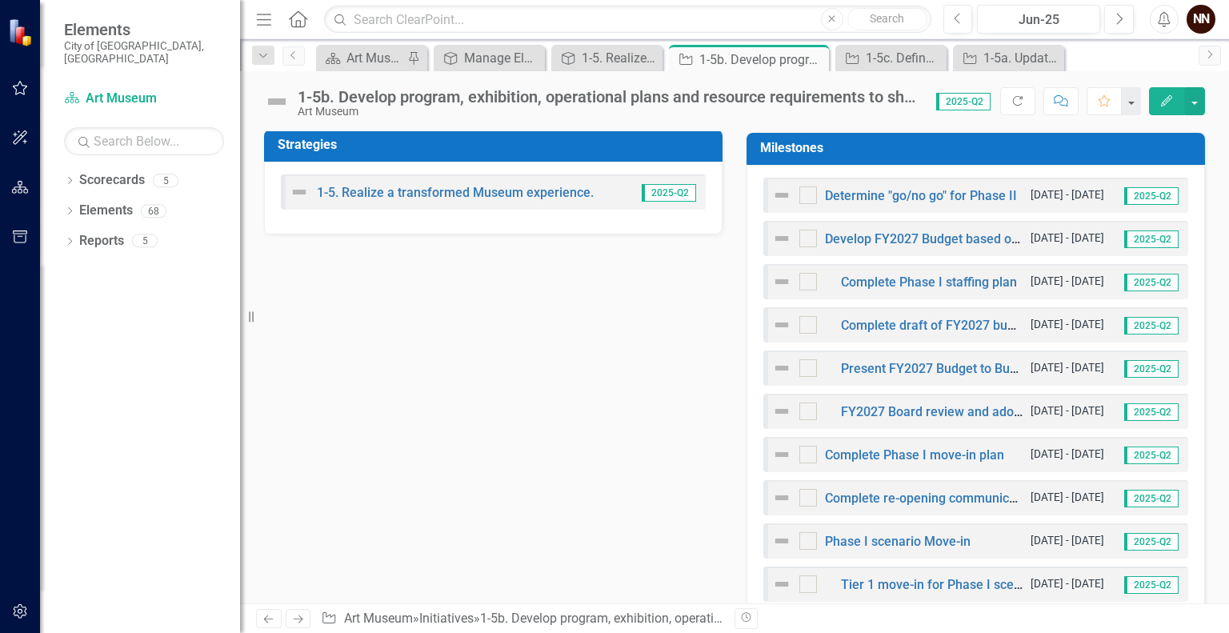
click at [1113, 142] on h3 "Milestones" at bounding box center [978, 148] width 437 height 14
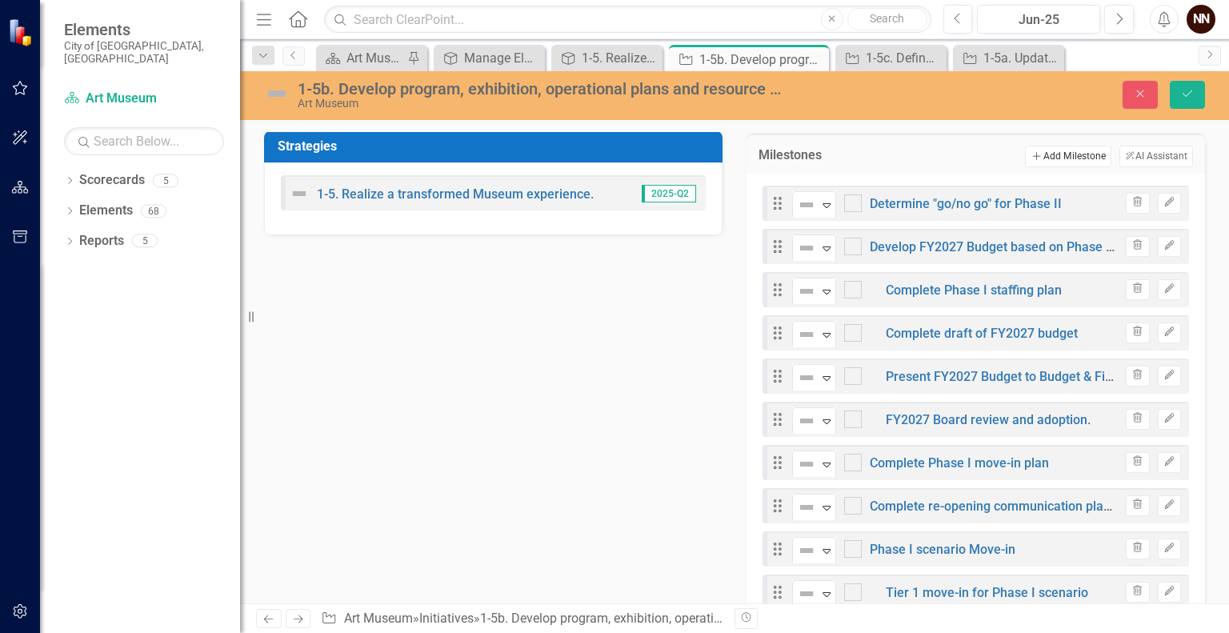
click at [1067, 149] on button "Add Add Milestone" at bounding box center [1068, 156] width 86 height 21
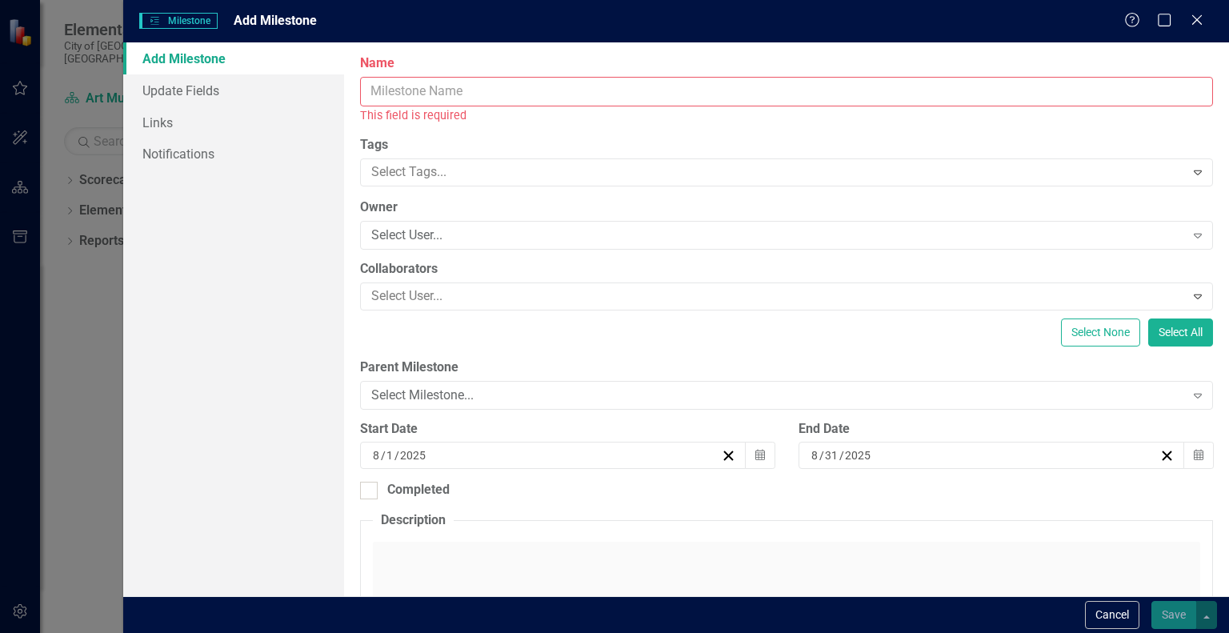
click at [944, 90] on input "Name" at bounding box center [786, 92] width 853 height 30
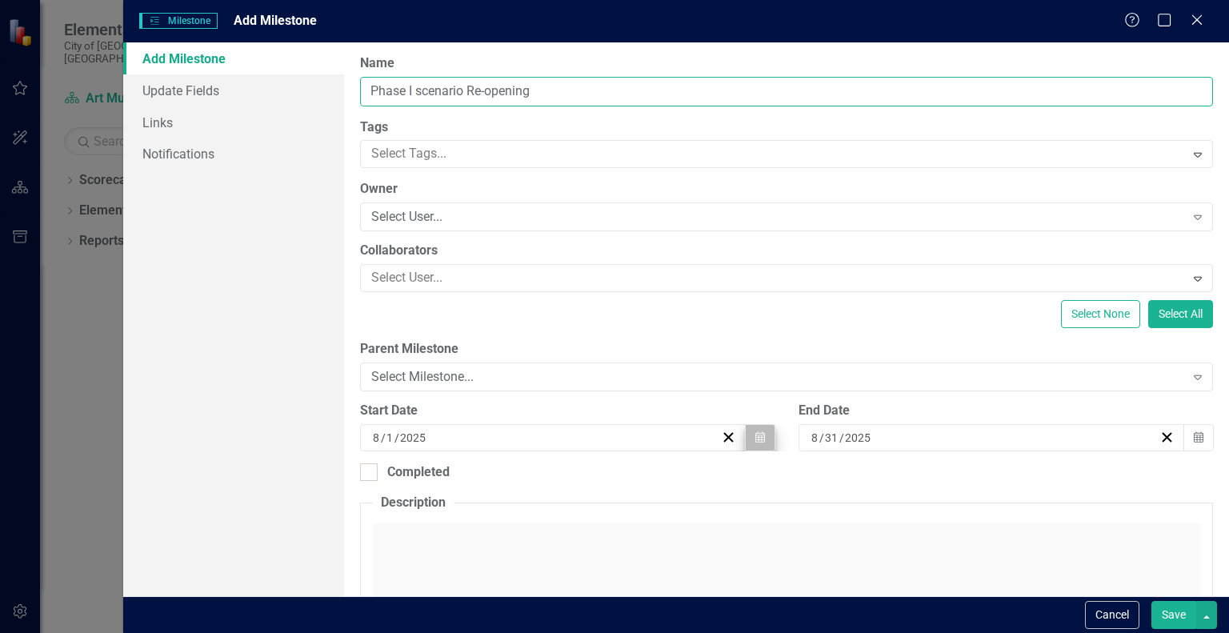
type input "Phase I scenario Re-opening"
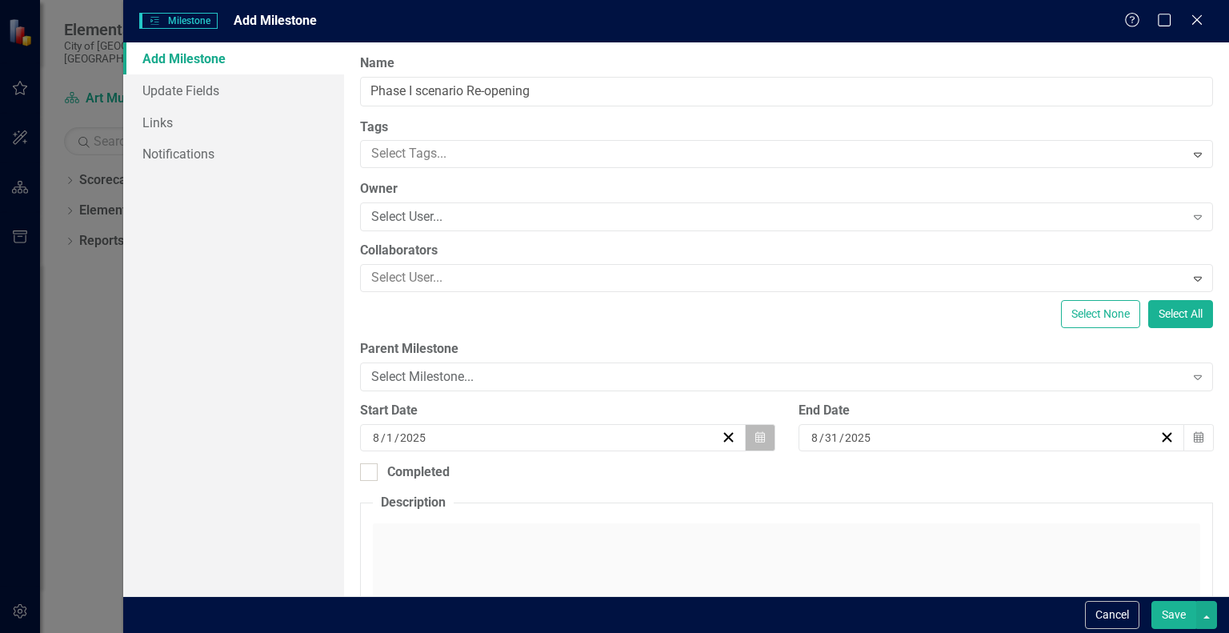
click at [747, 438] on button "Calendar" at bounding box center [760, 437] width 30 height 27
click at [1194, 439] on button "Calendar" at bounding box center [1199, 437] width 30 height 27
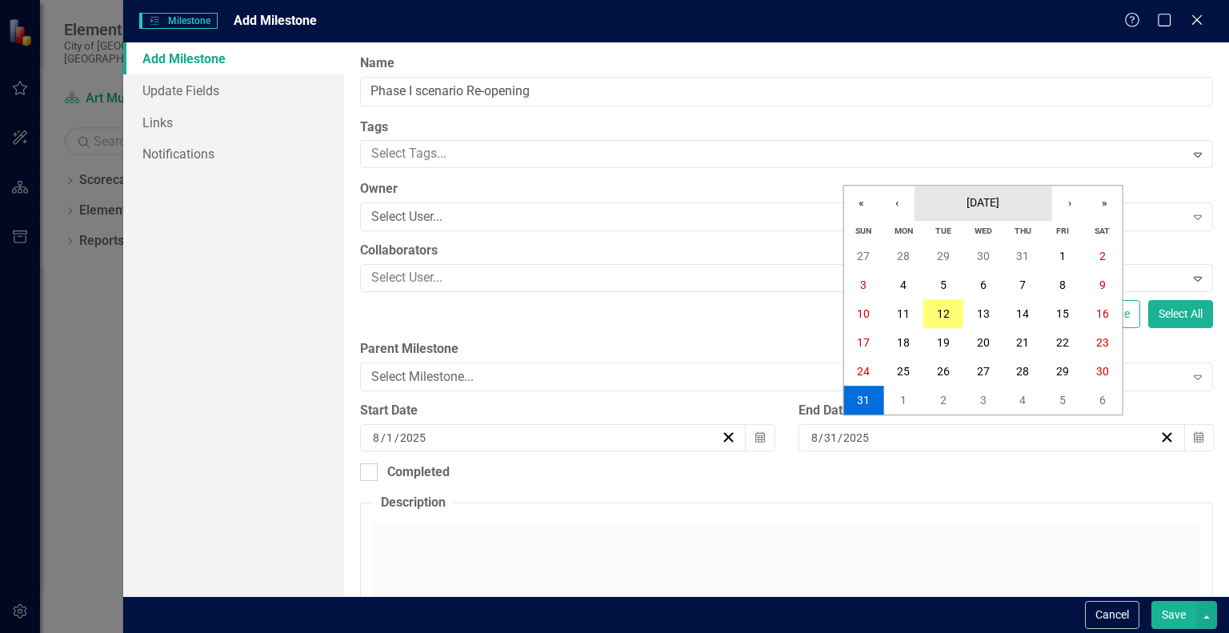
click at [989, 206] on span "[DATE]" at bounding box center [983, 202] width 33 height 13
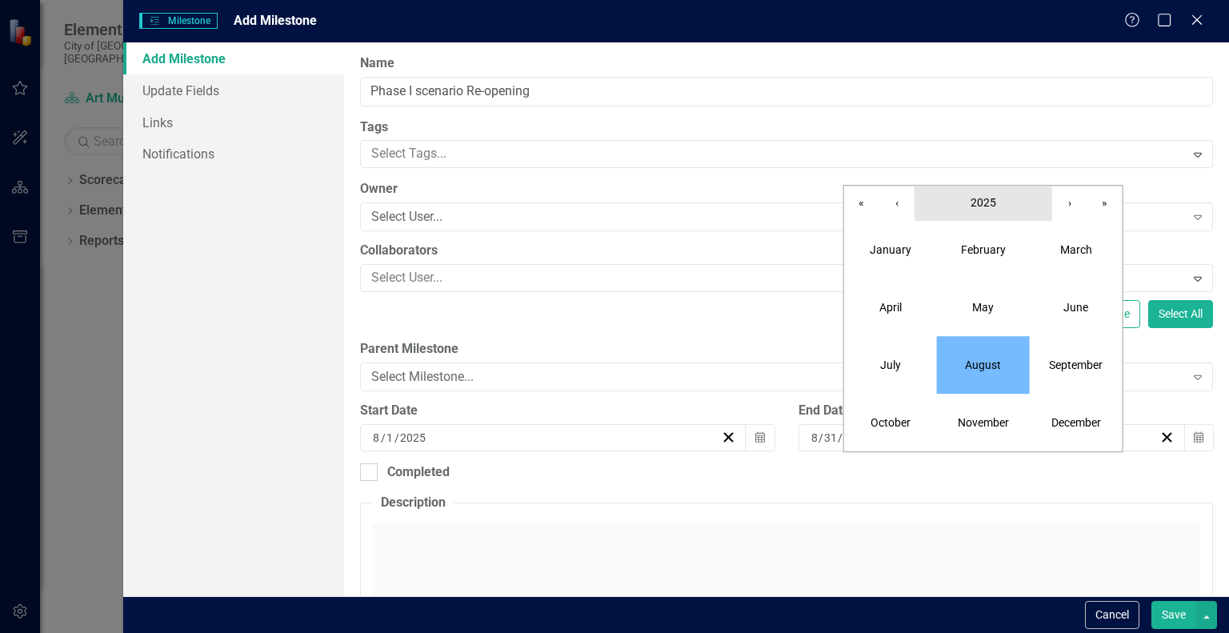
click at [980, 197] on span "2025" at bounding box center [984, 202] width 26 height 13
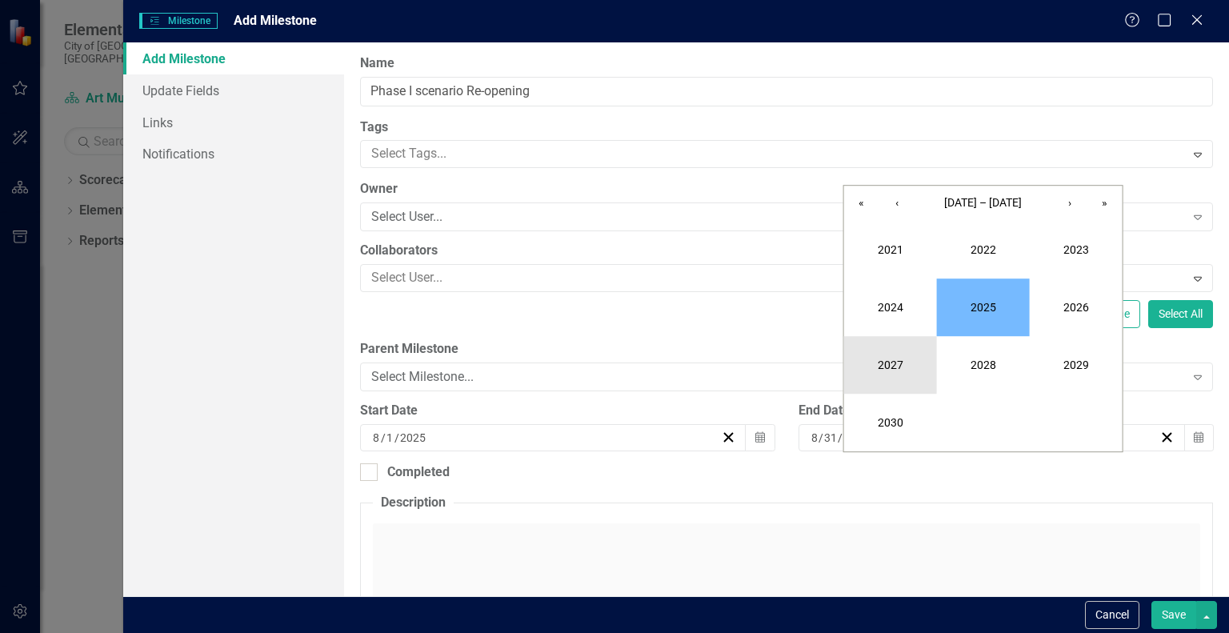
click at [892, 361] on button "2027" at bounding box center [890, 365] width 93 height 58
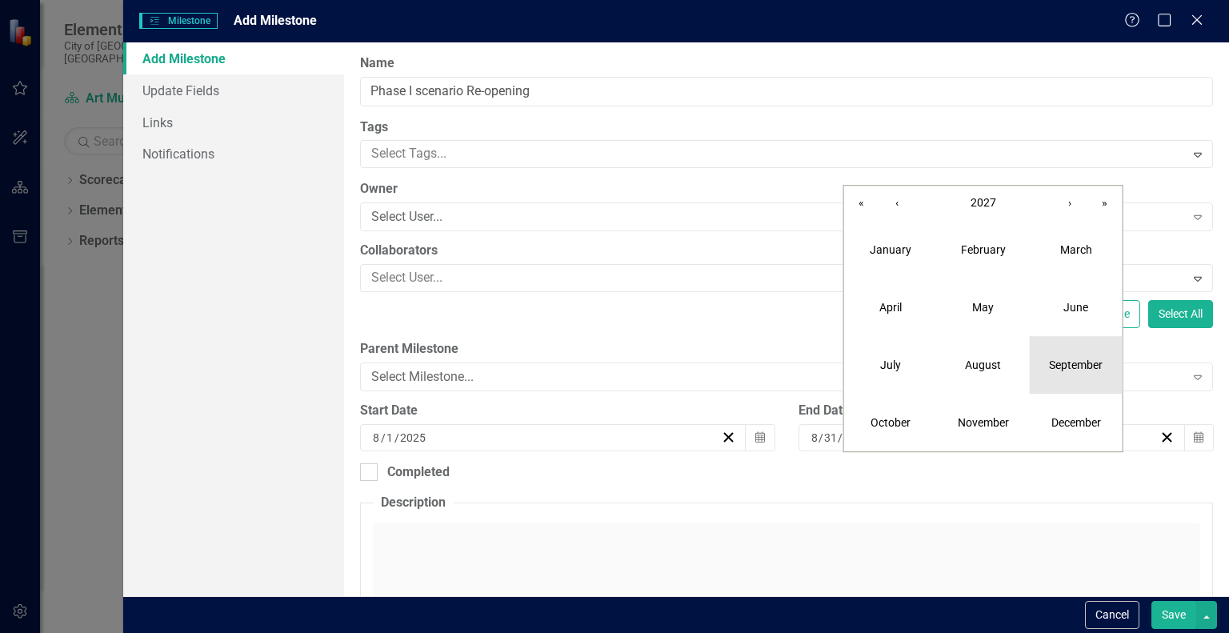
click at [1066, 374] on button "September" at bounding box center [1076, 365] width 93 height 58
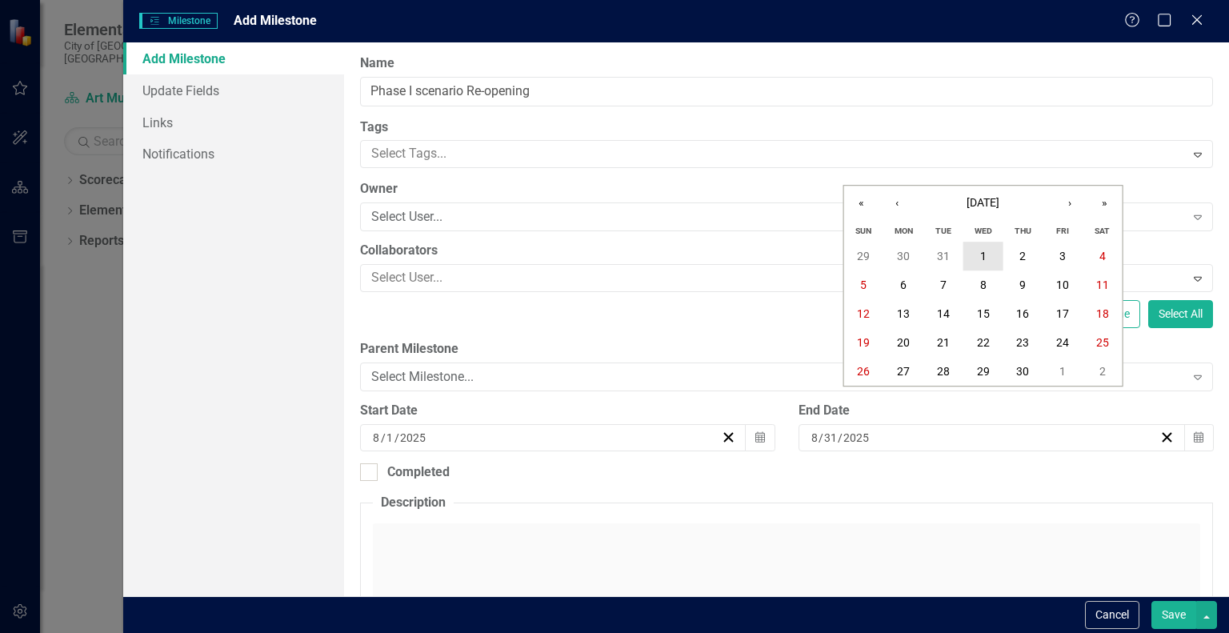
click at [989, 252] on button "1" at bounding box center [984, 256] width 40 height 29
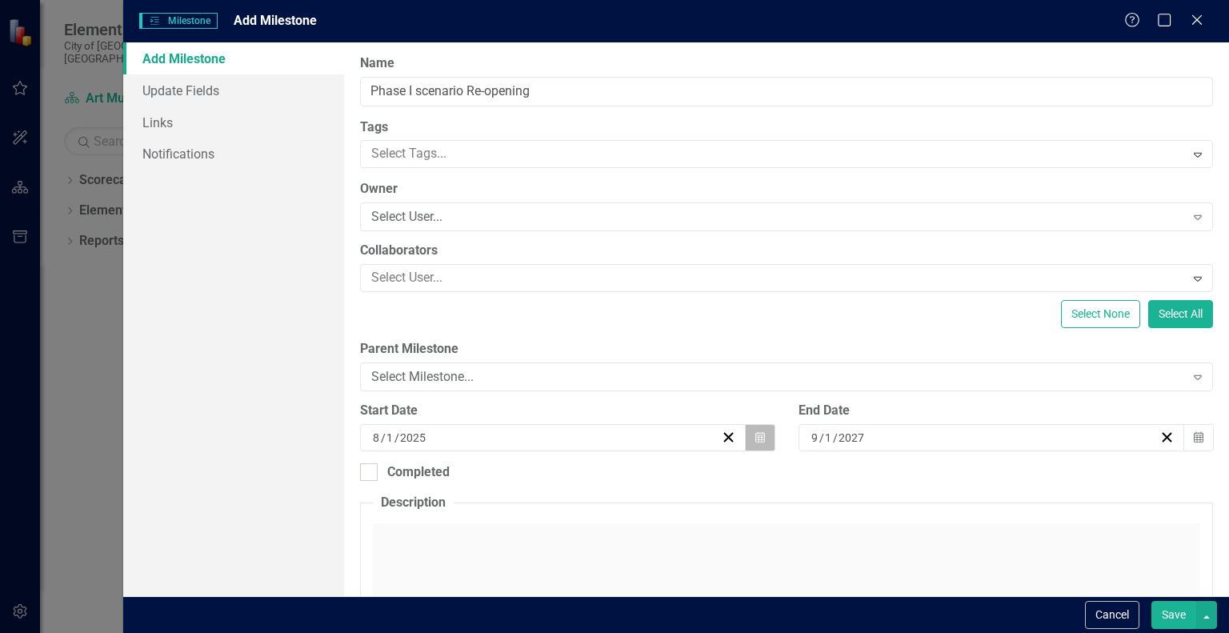
click at [745, 441] on button "Calendar" at bounding box center [760, 437] width 30 height 27
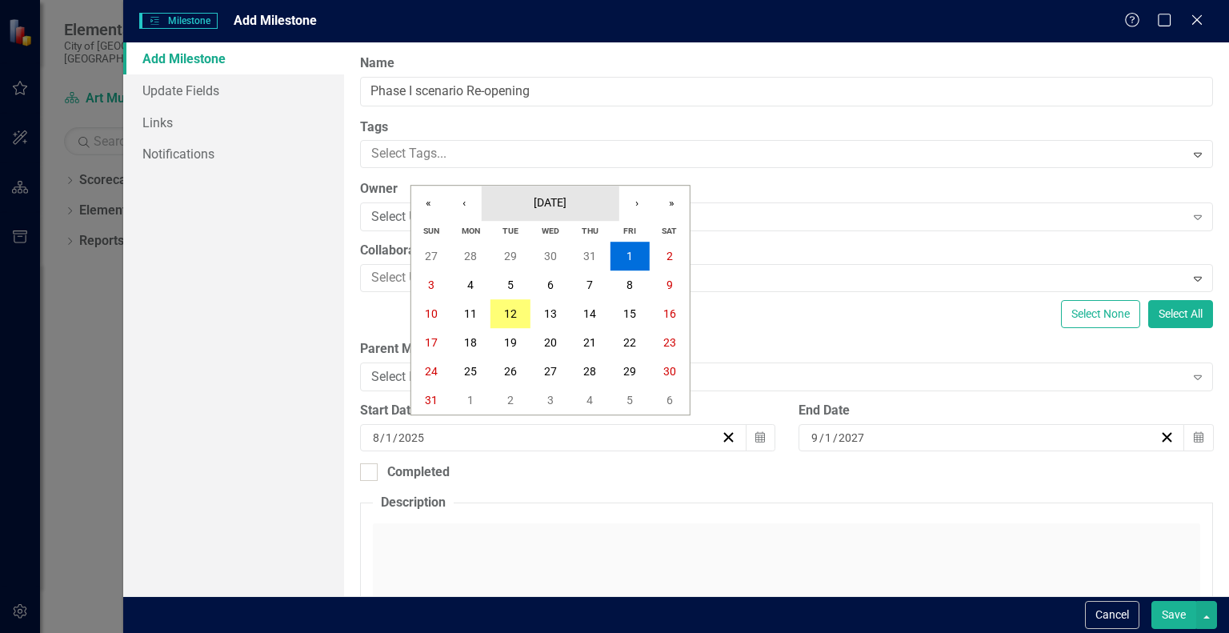
click at [567, 203] on span "[DATE]" at bounding box center [550, 202] width 33 height 13
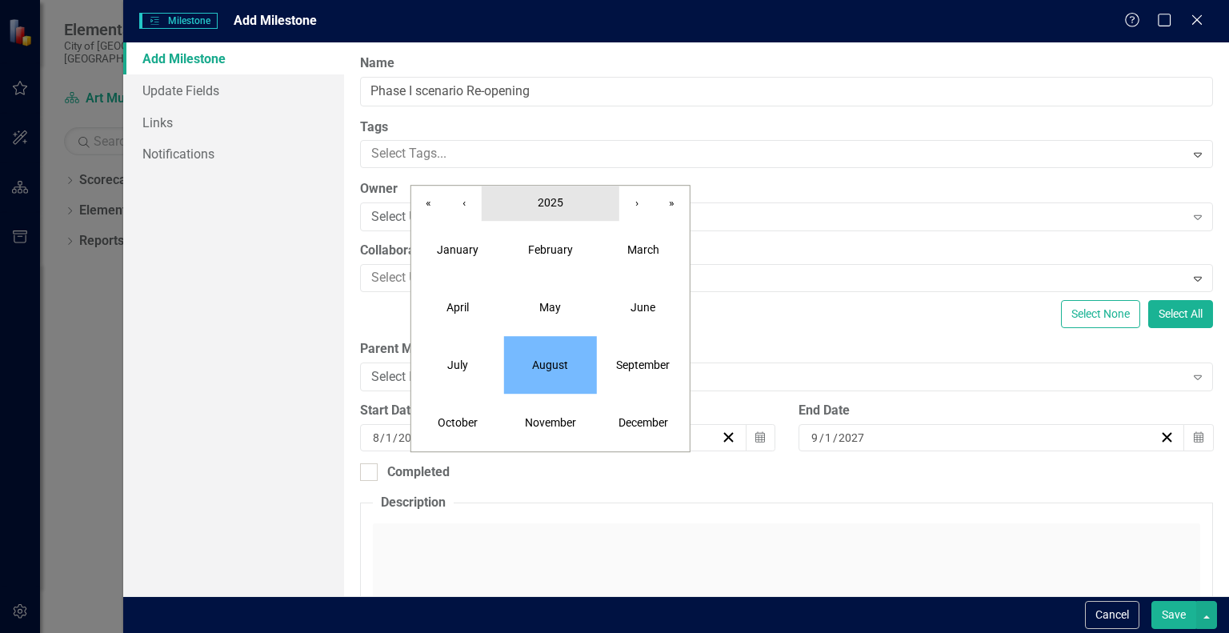
click at [563, 199] on button "2025" at bounding box center [551, 203] width 138 height 35
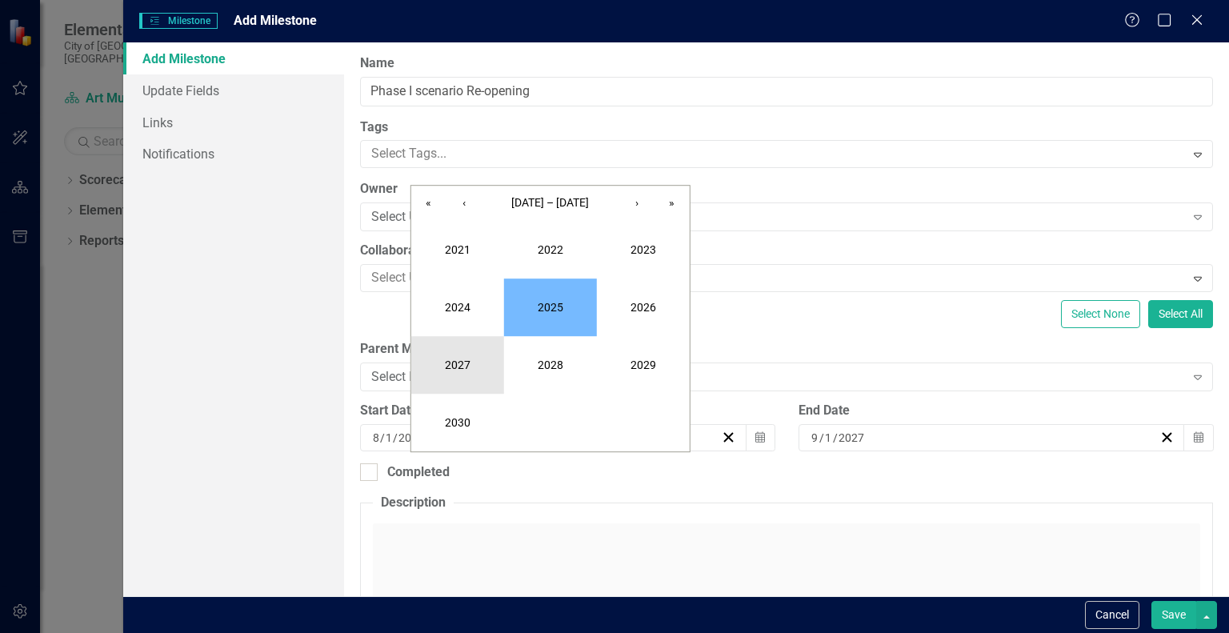
click at [464, 355] on button "2027" at bounding box center [457, 365] width 93 height 58
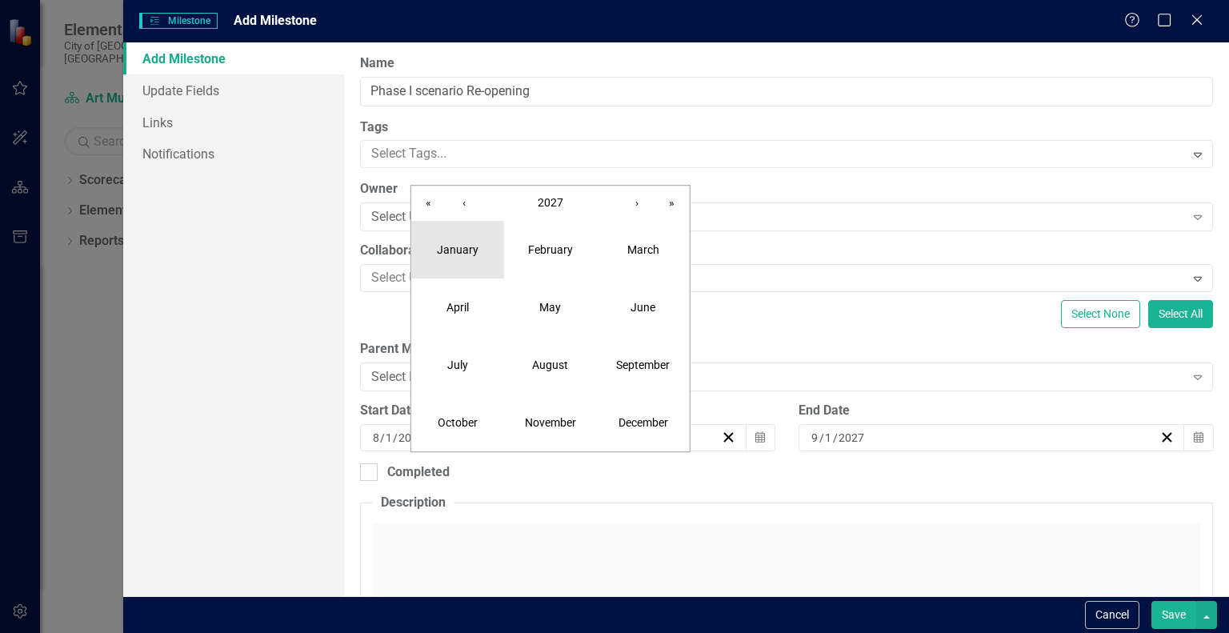
click at [464, 255] on abbr "January" at bounding box center [458, 249] width 42 height 13
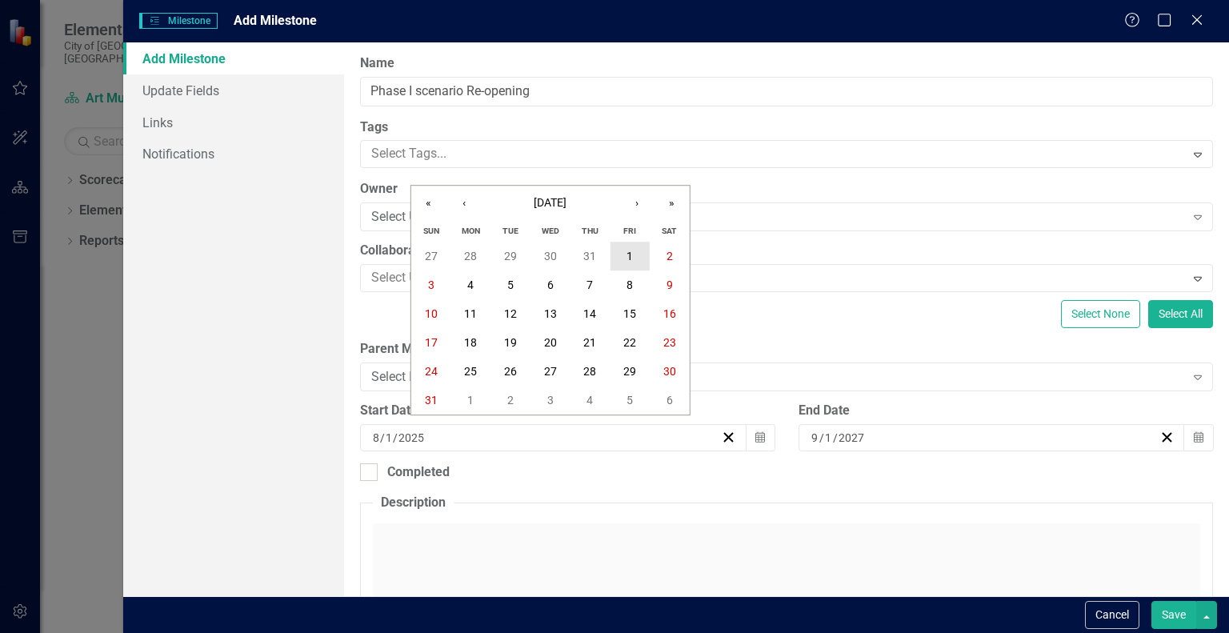
click at [632, 250] on abbr "1" at bounding box center [630, 256] width 6 height 13
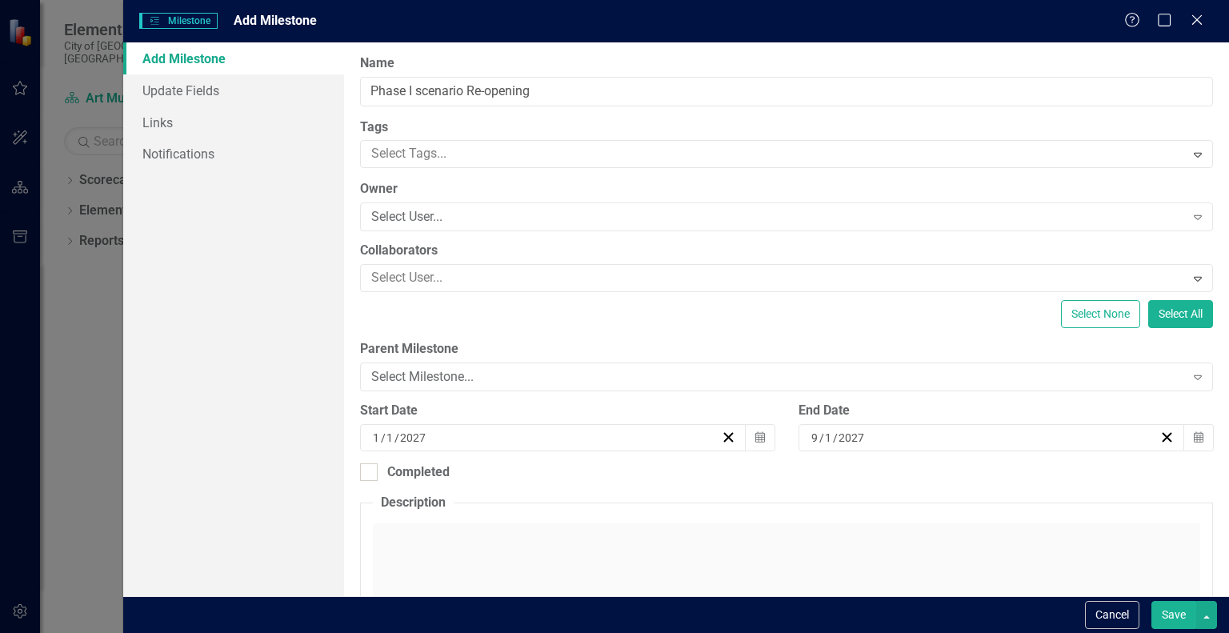
click at [1172, 608] on button "Save" at bounding box center [1174, 615] width 45 height 28
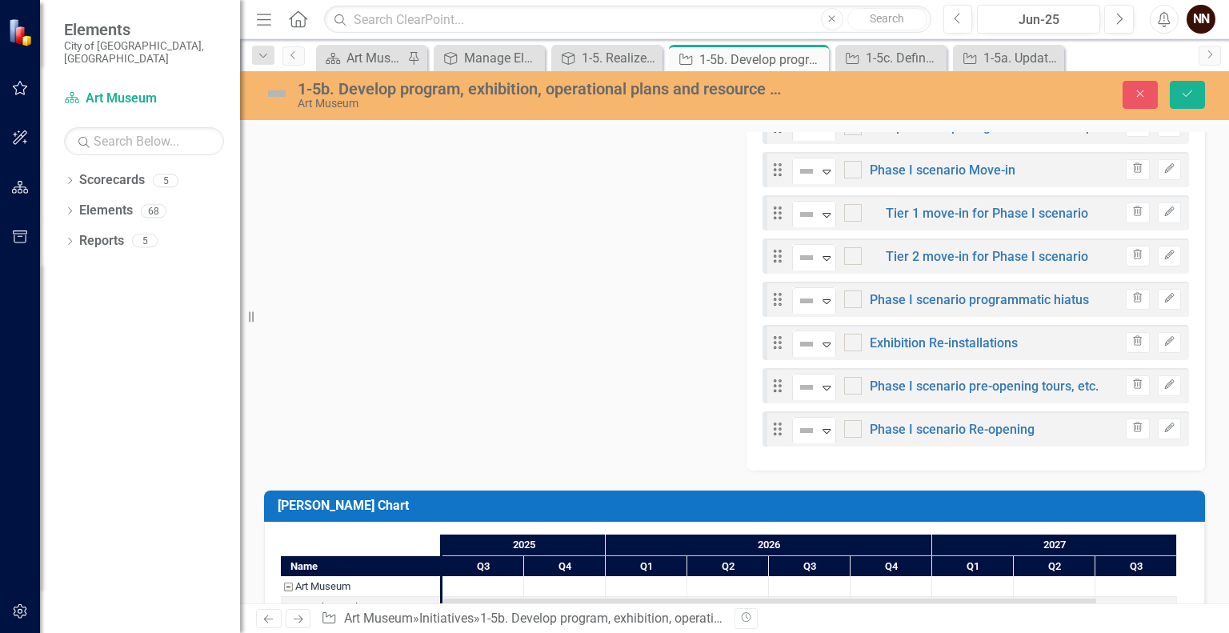
scroll to position [784, 0]
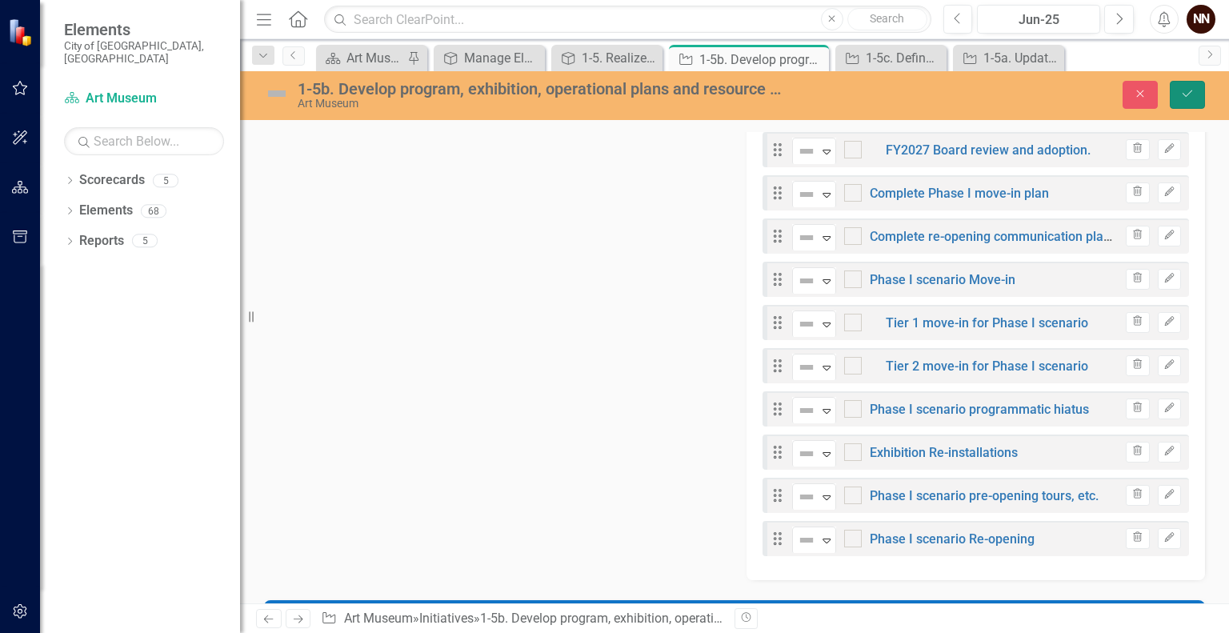
click at [1185, 91] on icon "Save" at bounding box center [1188, 93] width 14 height 11
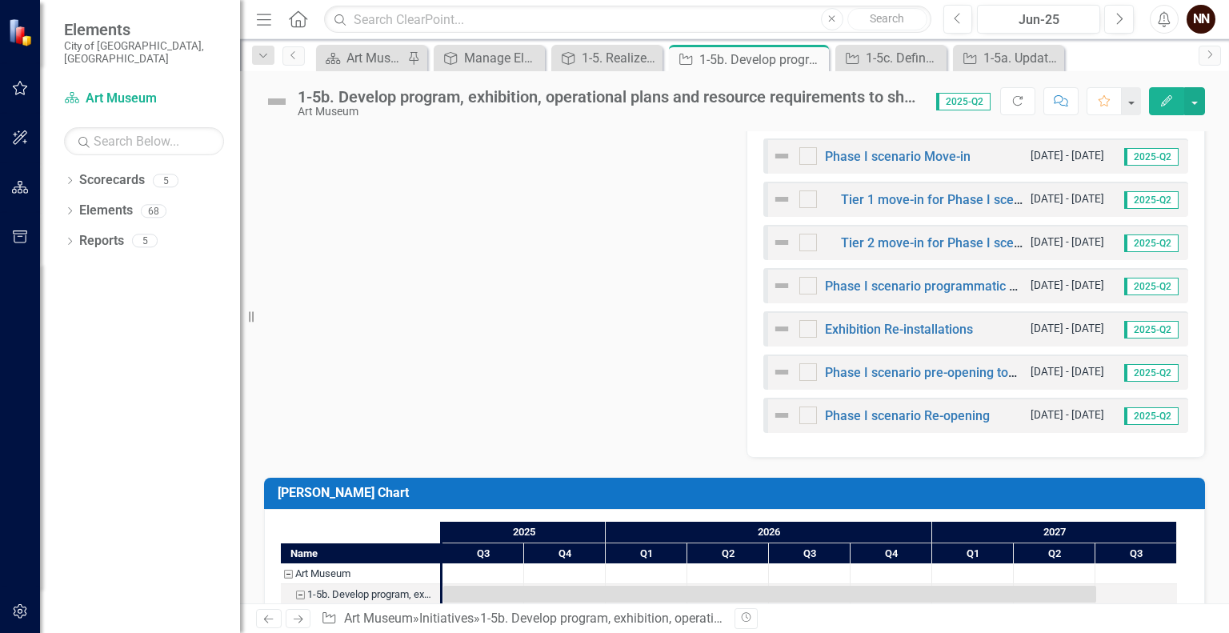
scroll to position [906, 0]
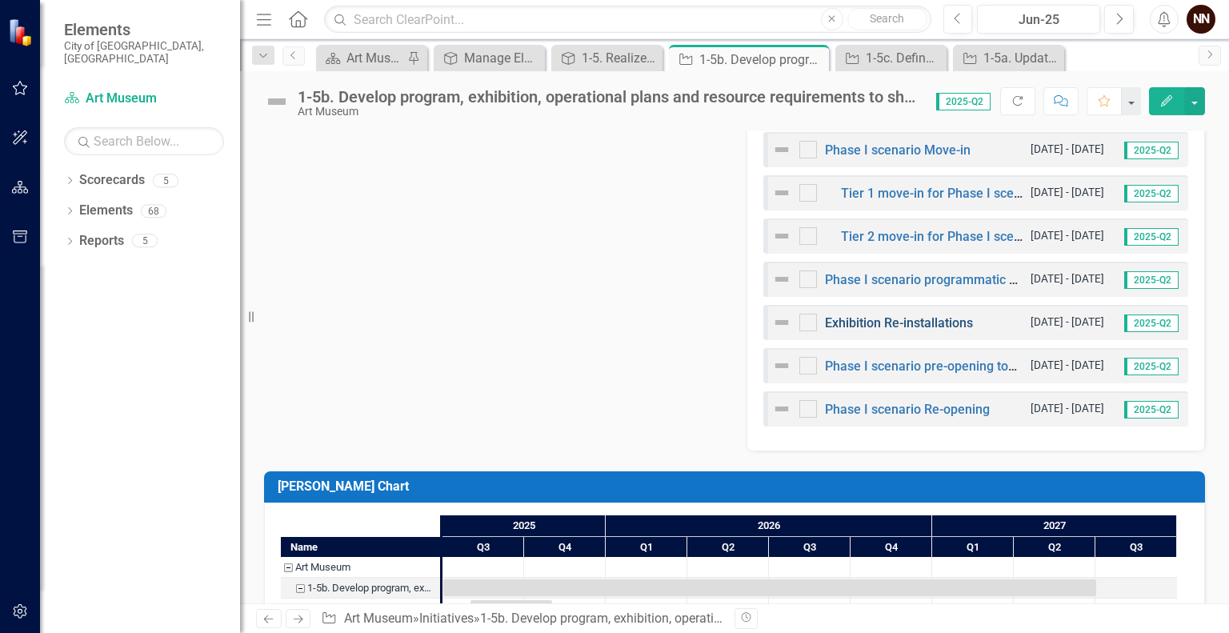
click at [920, 320] on link "Exhibition Re-installations" at bounding box center [899, 322] width 148 height 15
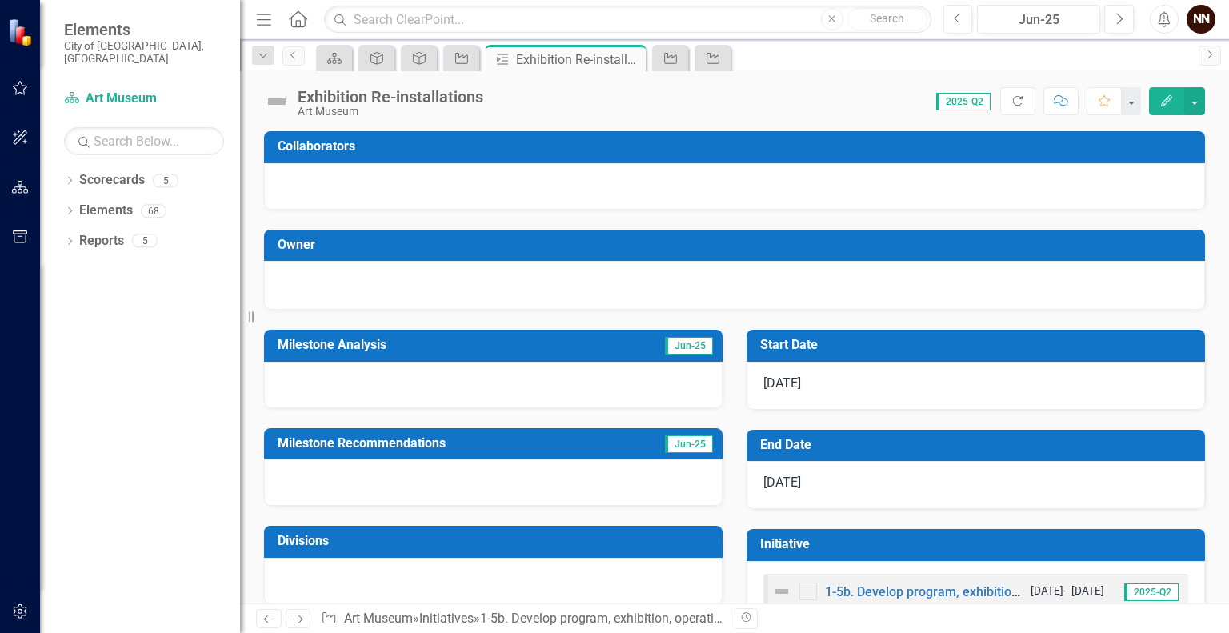
click at [1160, 102] on icon "Edit" at bounding box center [1167, 100] width 14 height 11
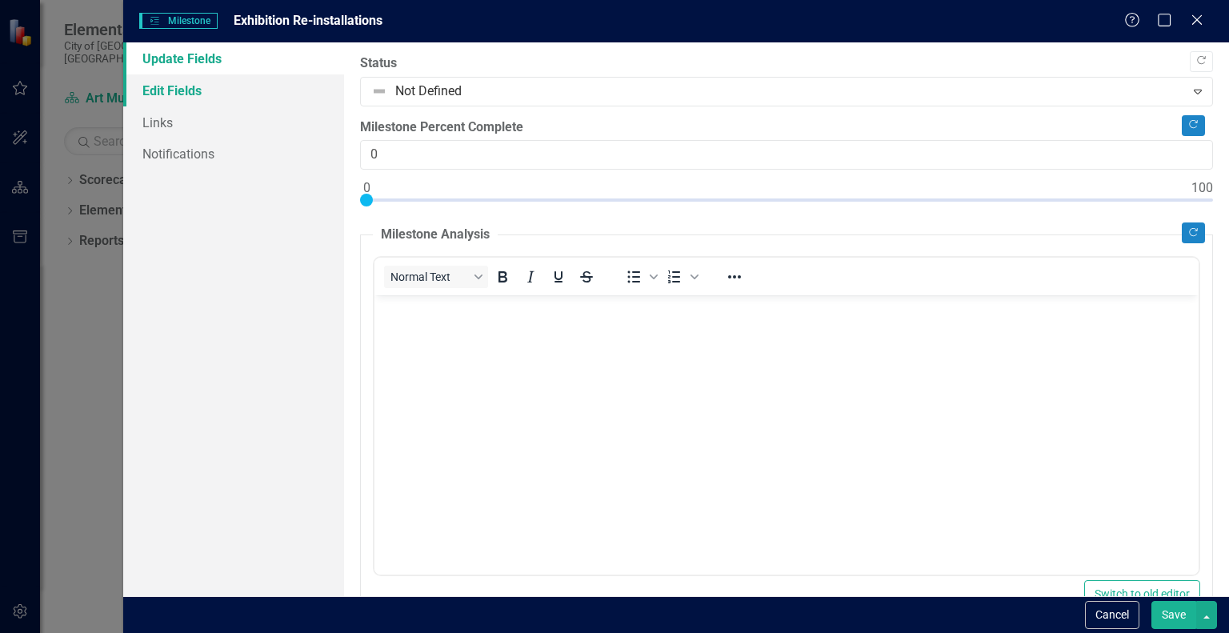
click at [202, 92] on link "Edit Fields" at bounding box center [233, 90] width 221 height 32
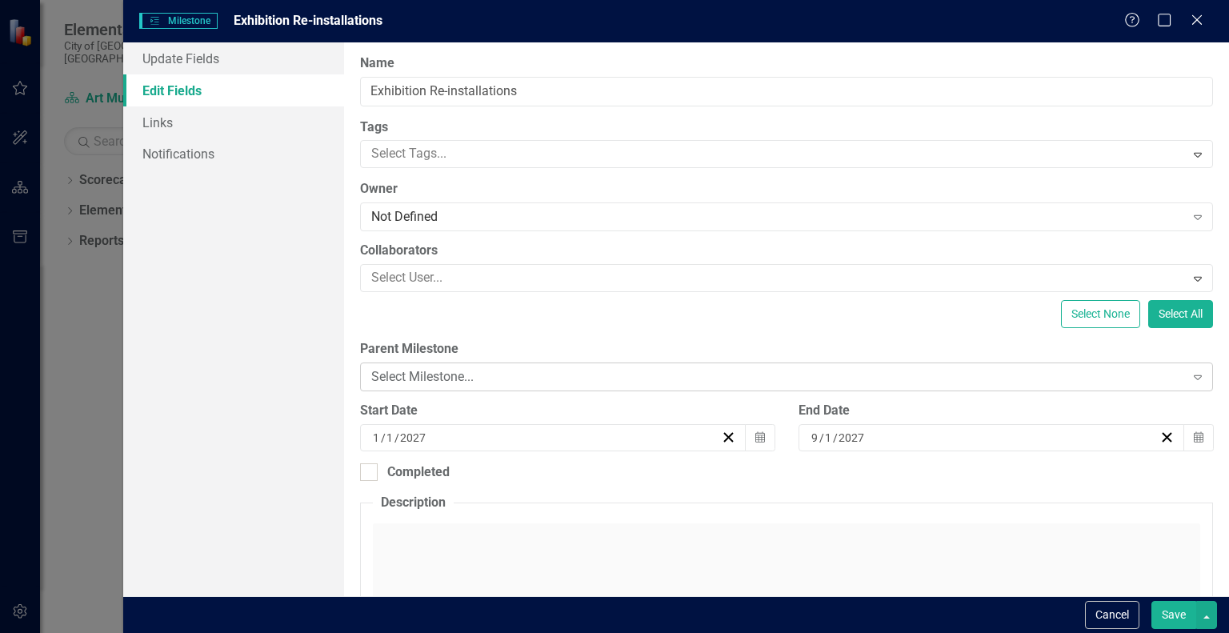
click at [448, 375] on div "Select Milestone..." at bounding box center [777, 377] width 813 height 18
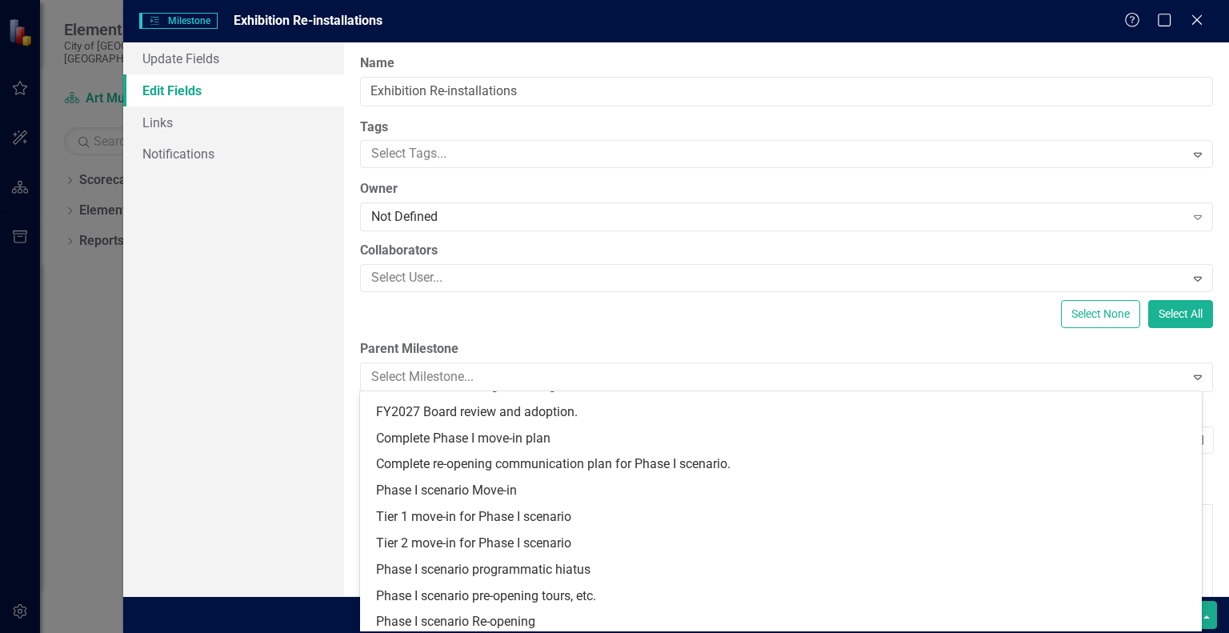
scroll to position [154, 0]
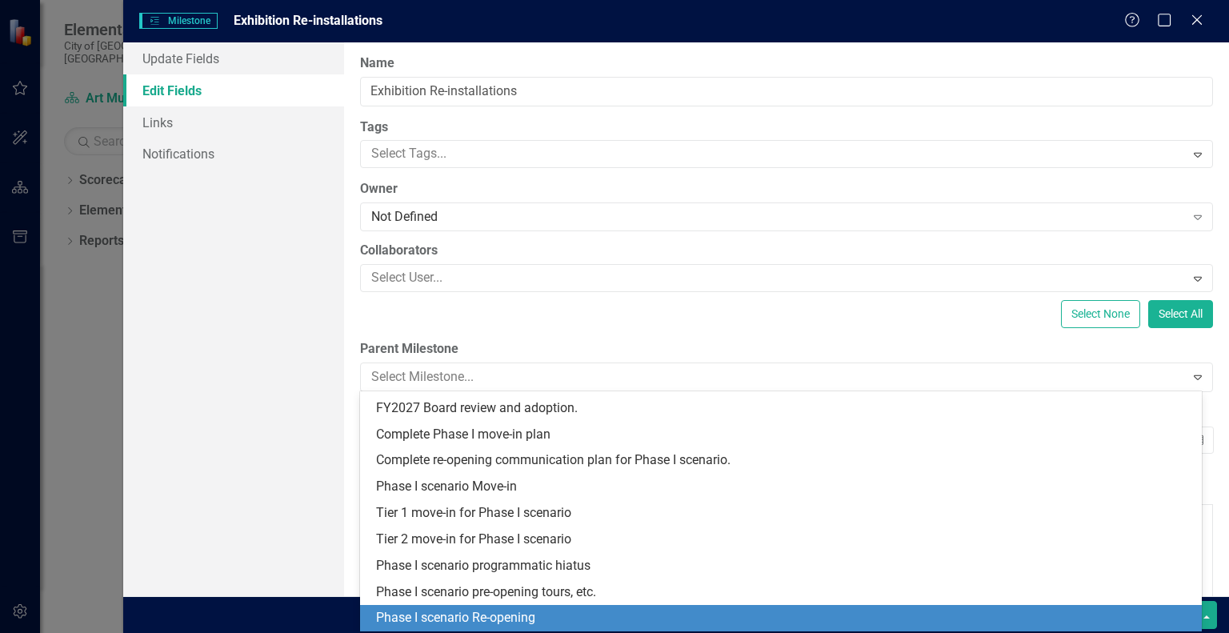
click at [836, 617] on div "Phase I scenario Re-opening" at bounding box center [784, 618] width 816 height 18
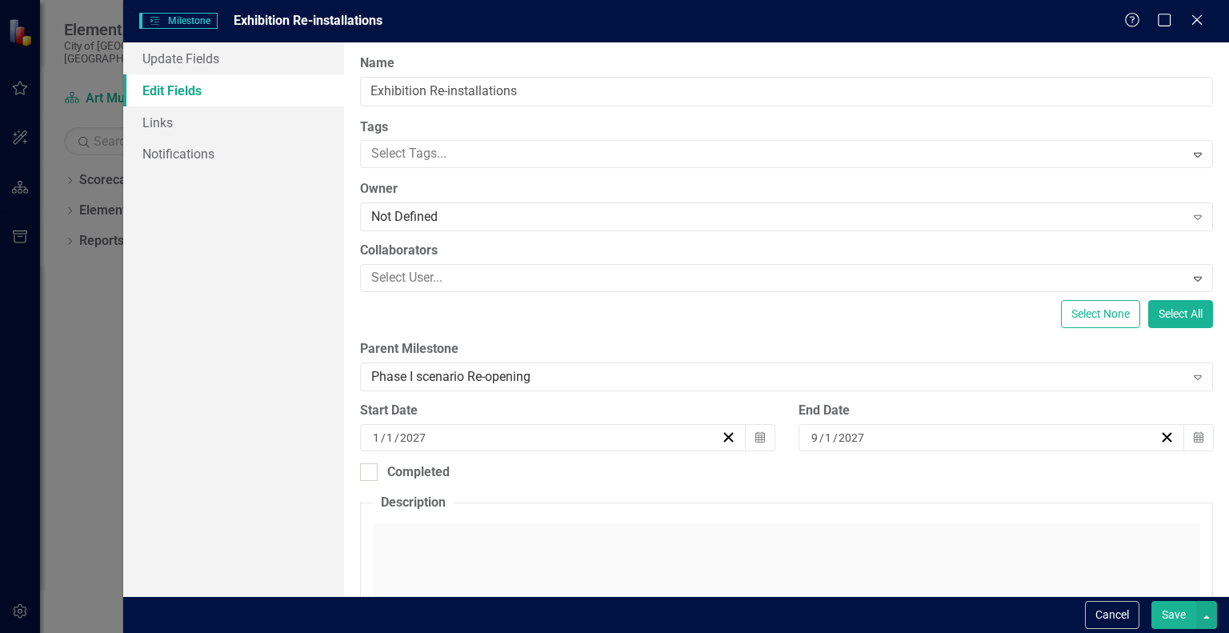
click at [1178, 604] on button "Save" at bounding box center [1174, 615] width 45 height 28
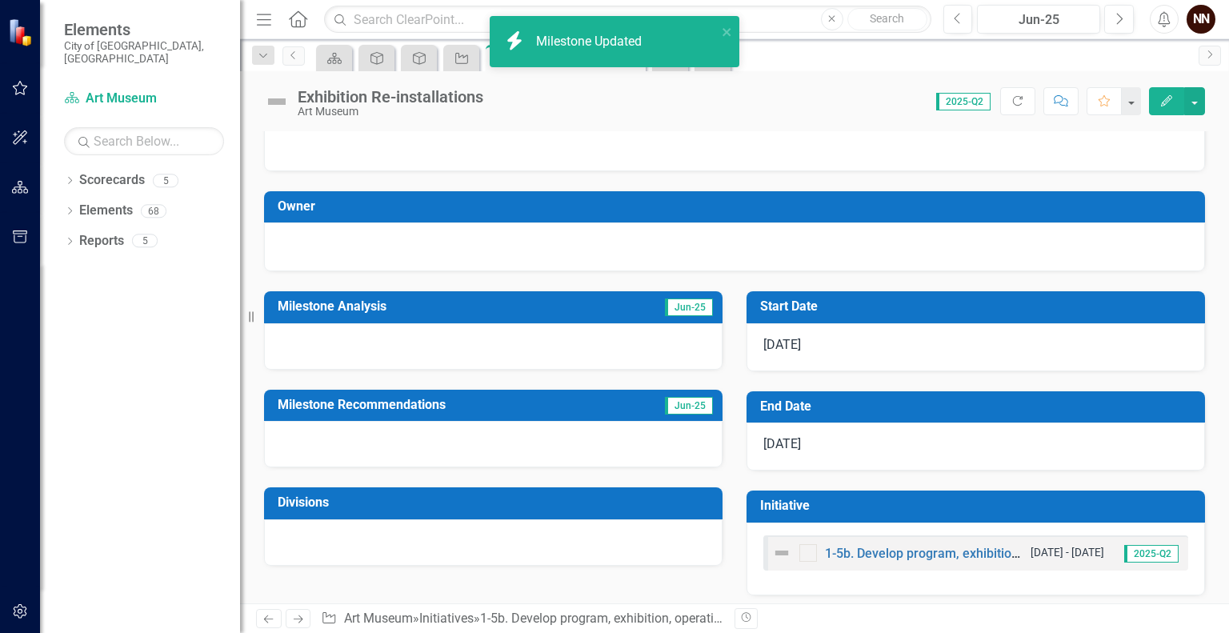
scroll to position [0, 0]
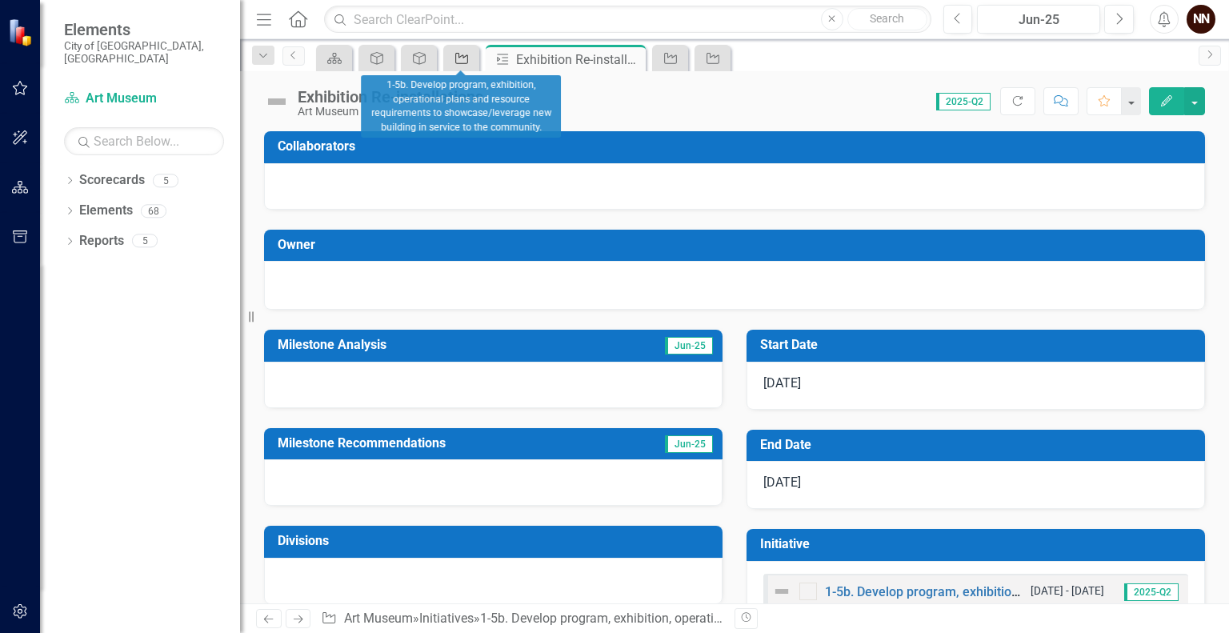
click at [459, 56] on icon "Initiative" at bounding box center [462, 58] width 16 height 13
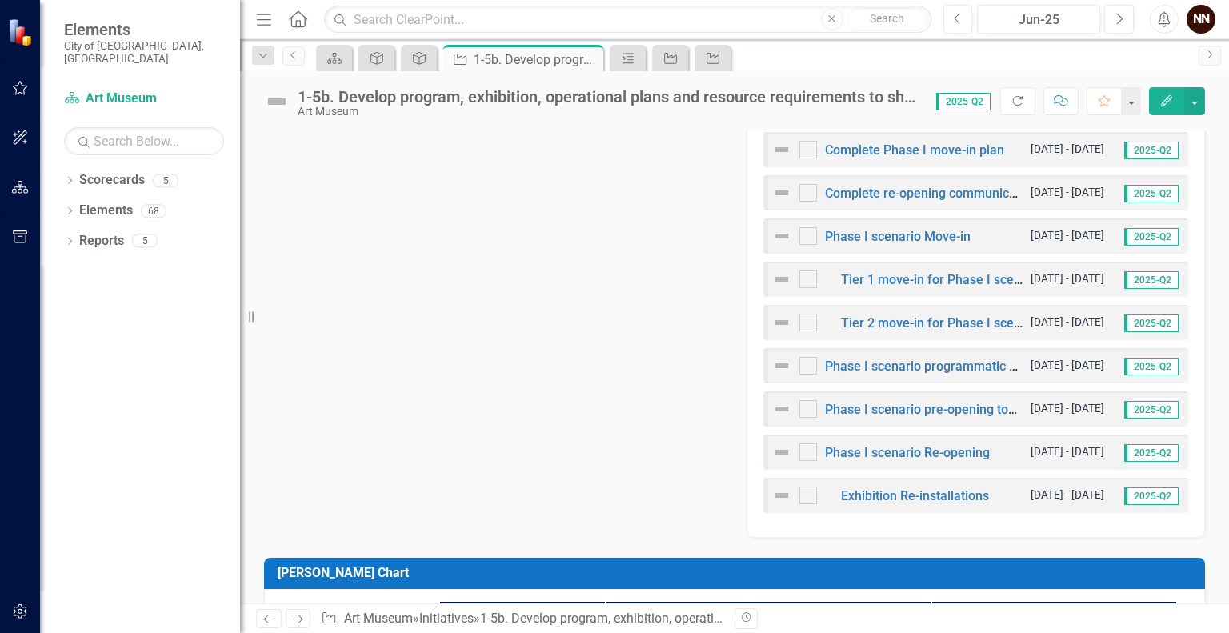
scroll to position [823, 0]
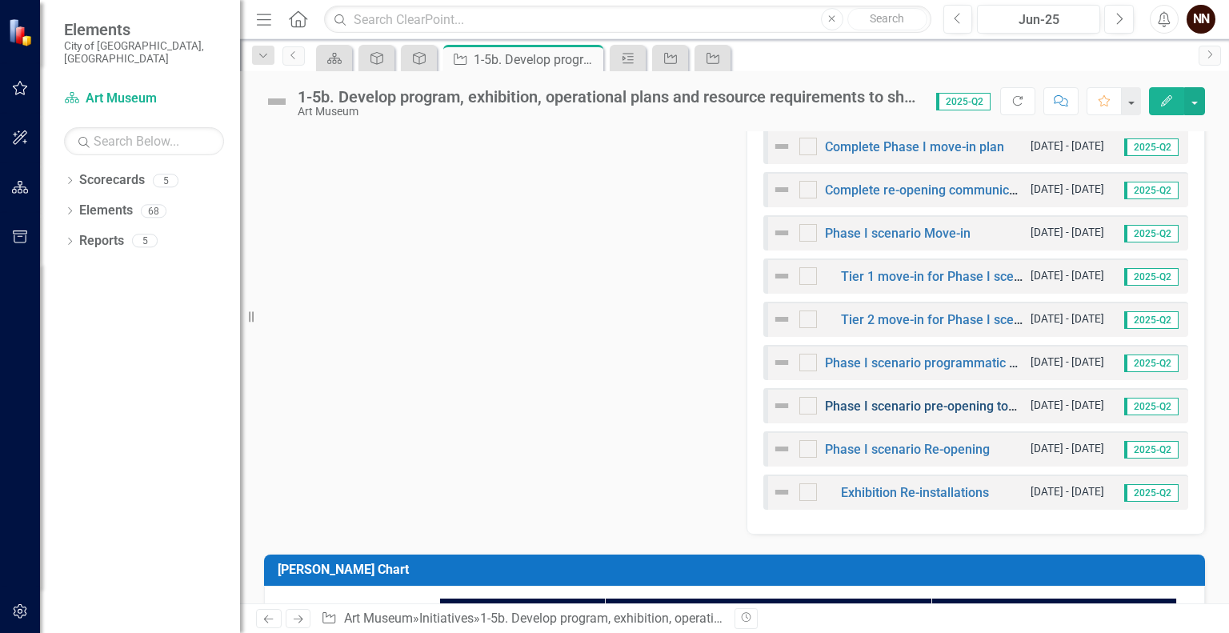
click at [911, 408] on link "Phase I scenario pre-opening tours, etc." at bounding box center [939, 406] width 229 height 15
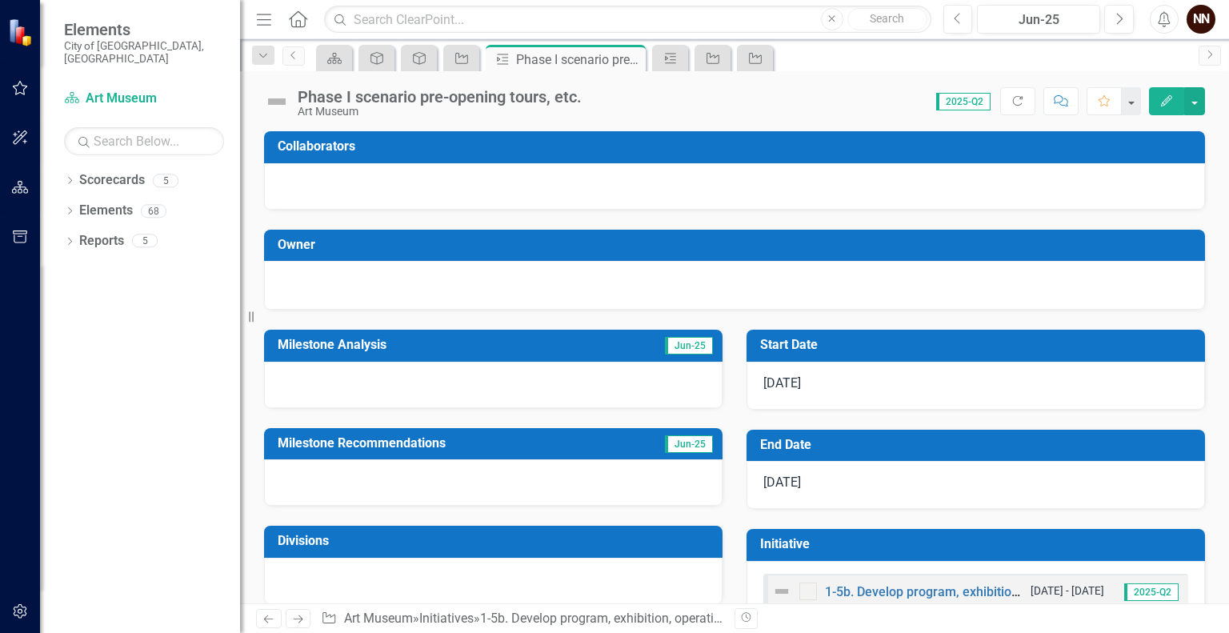
click at [1158, 98] on button "Edit" at bounding box center [1166, 101] width 35 height 28
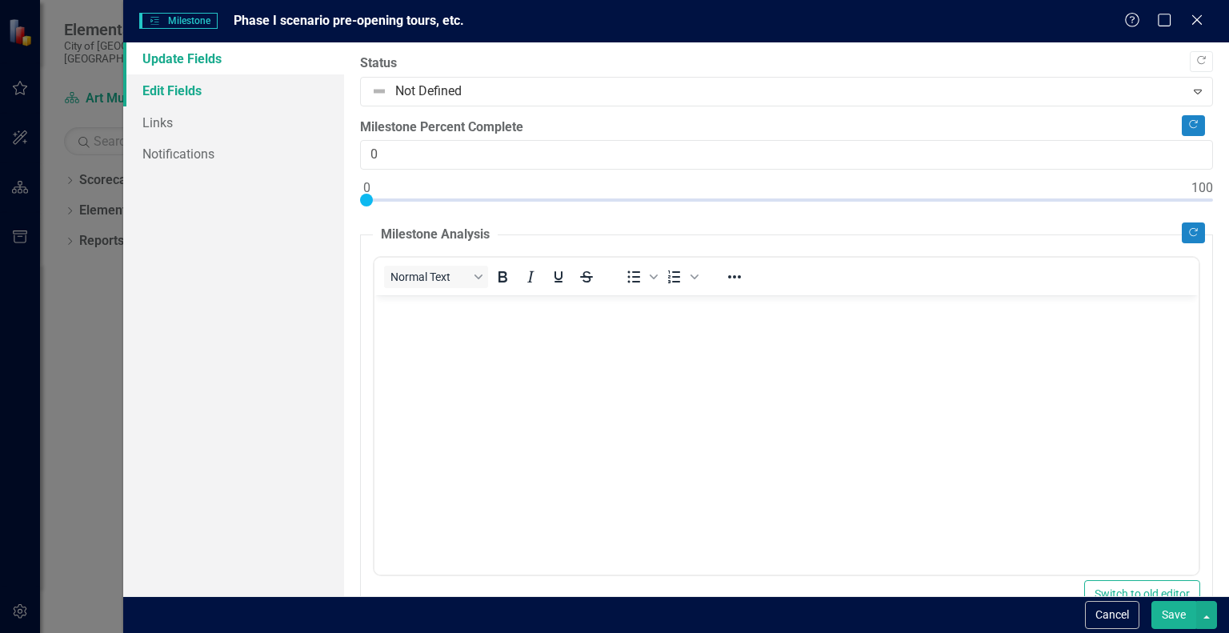
click at [311, 98] on link "Edit Fields" at bounding box center [233, 90] width 221 height 32
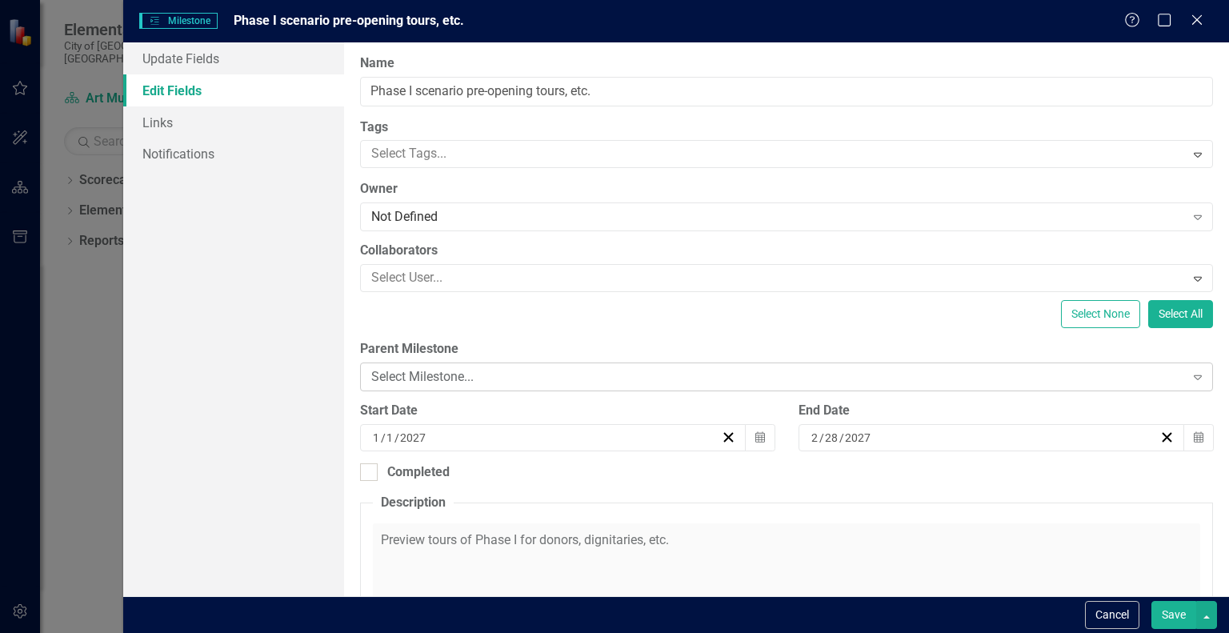
click at [730, 380] on div "Select Milestone..." at bounding box center [777, 377] width 813 height 18
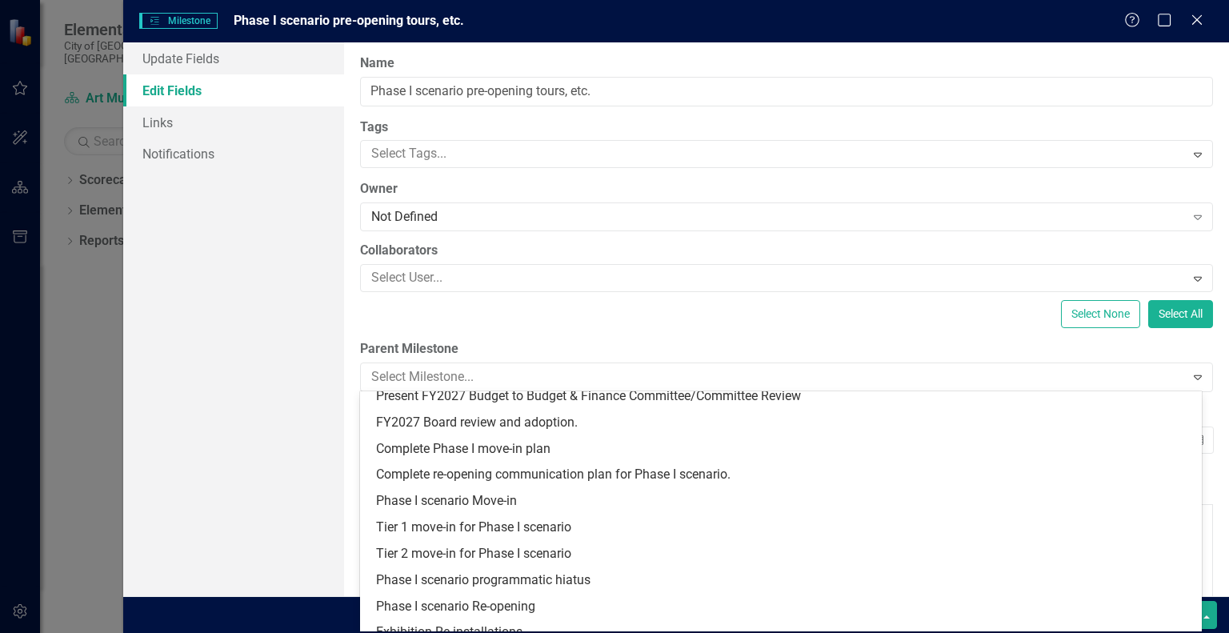
scroll to position [154, 0]
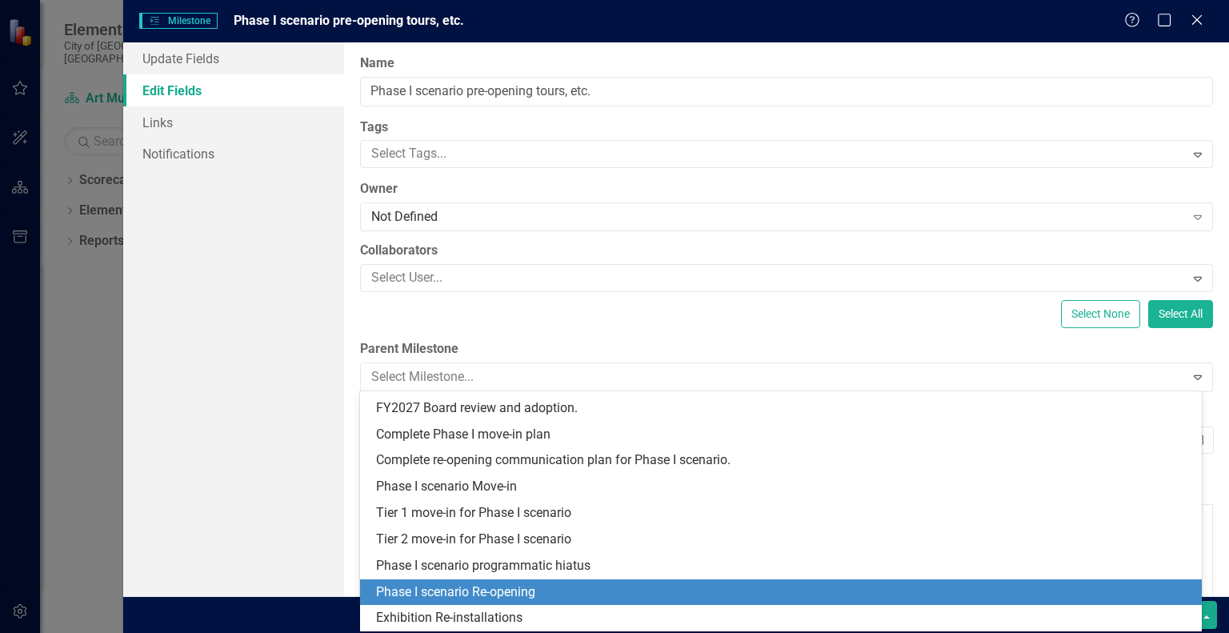
click at [880, 590] on div "Phase I scenario Re-opening" at bounding box center [784, 592] width 816 height 18
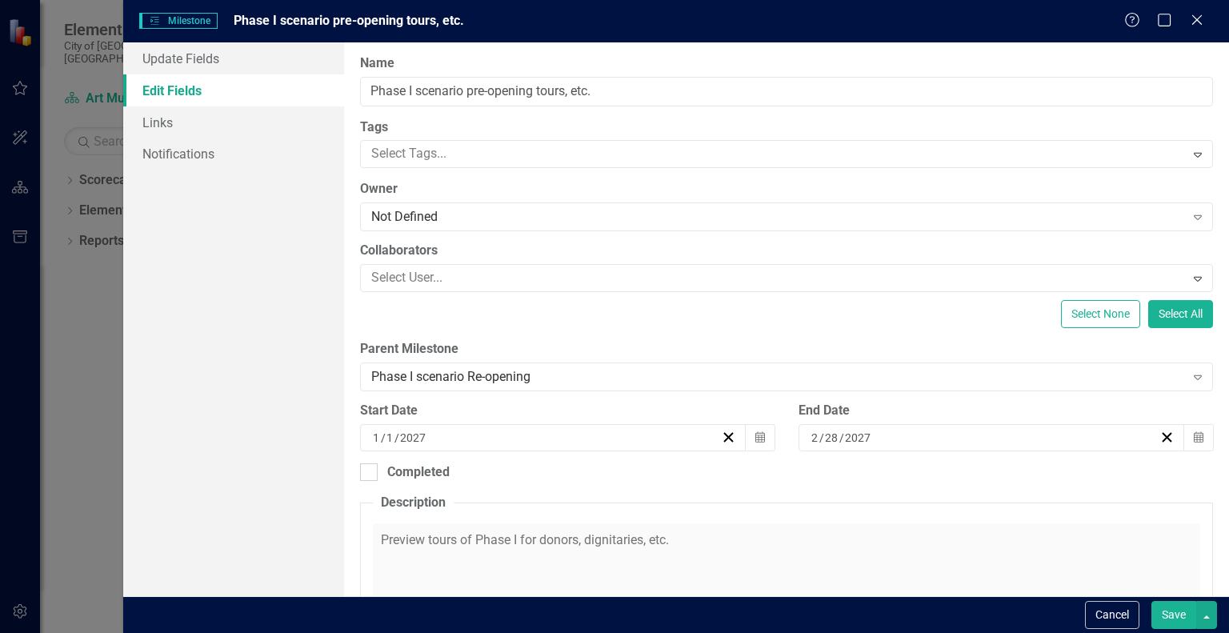
click at [1188, 617] on button "Save" at bounding box center [1174, 615] width 45 height 28
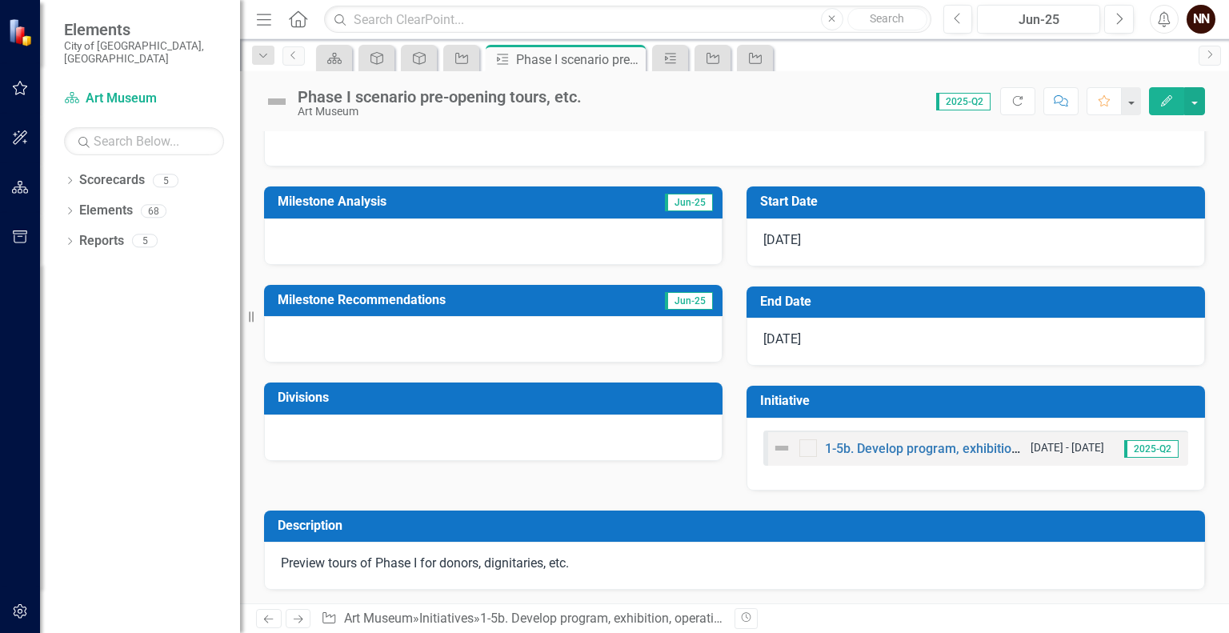
scroll to position [0, 0]
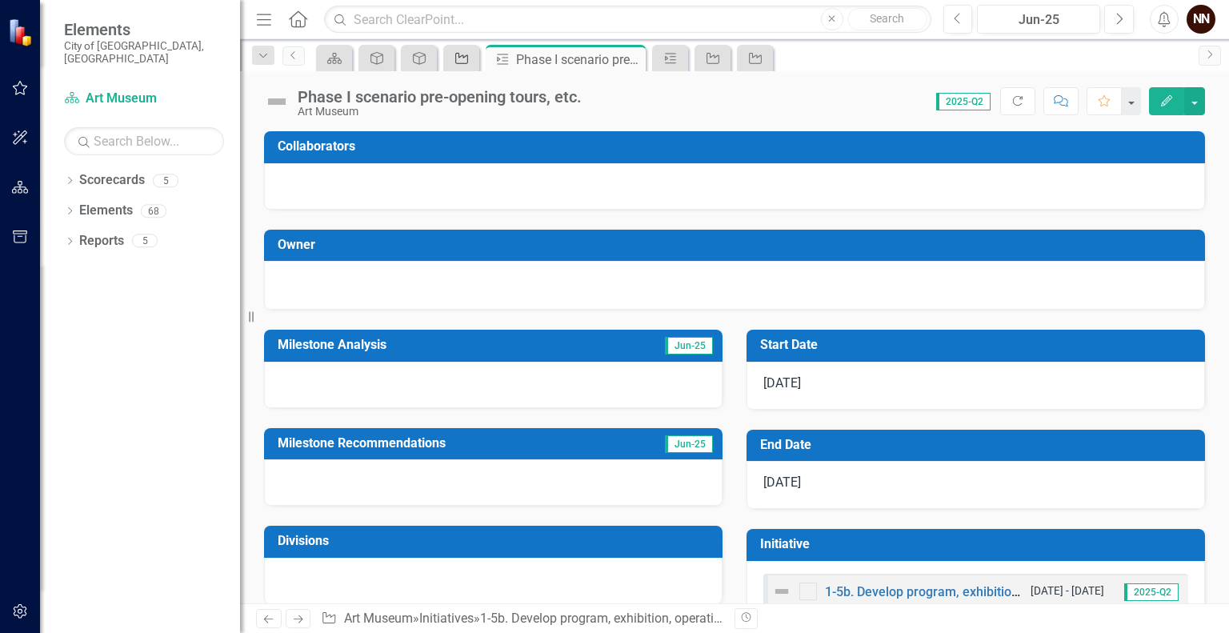
click at [467, 54] on icon "Initiative" at bounding box center [462, 58] width 16 height 13
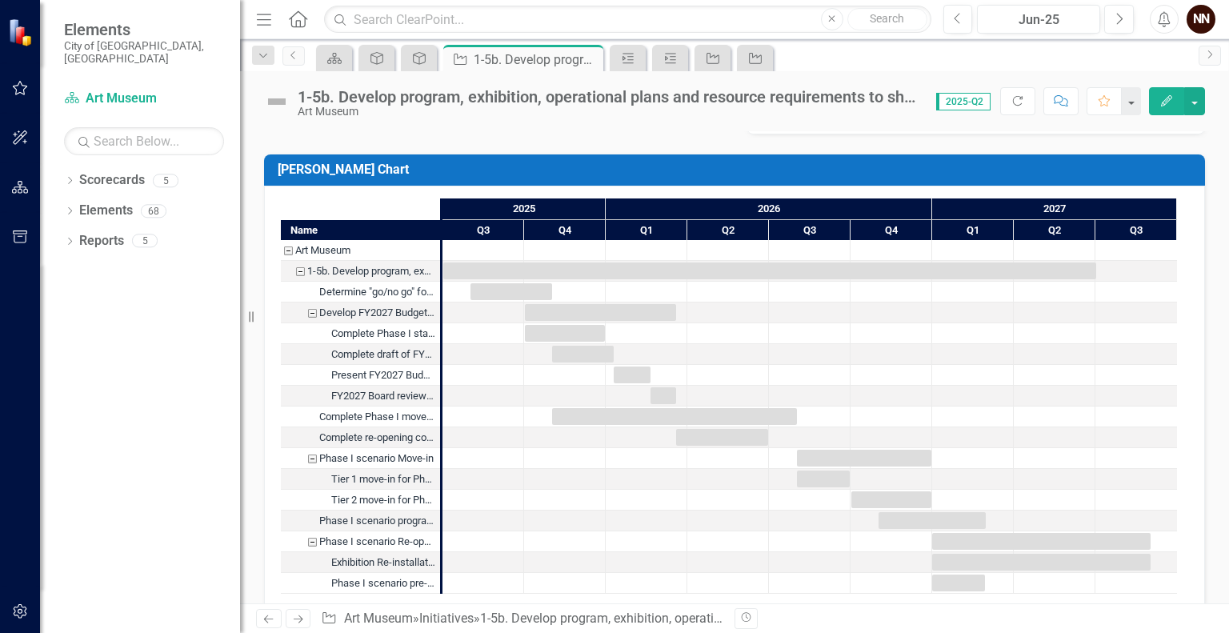
scroll to position [1243, 0]
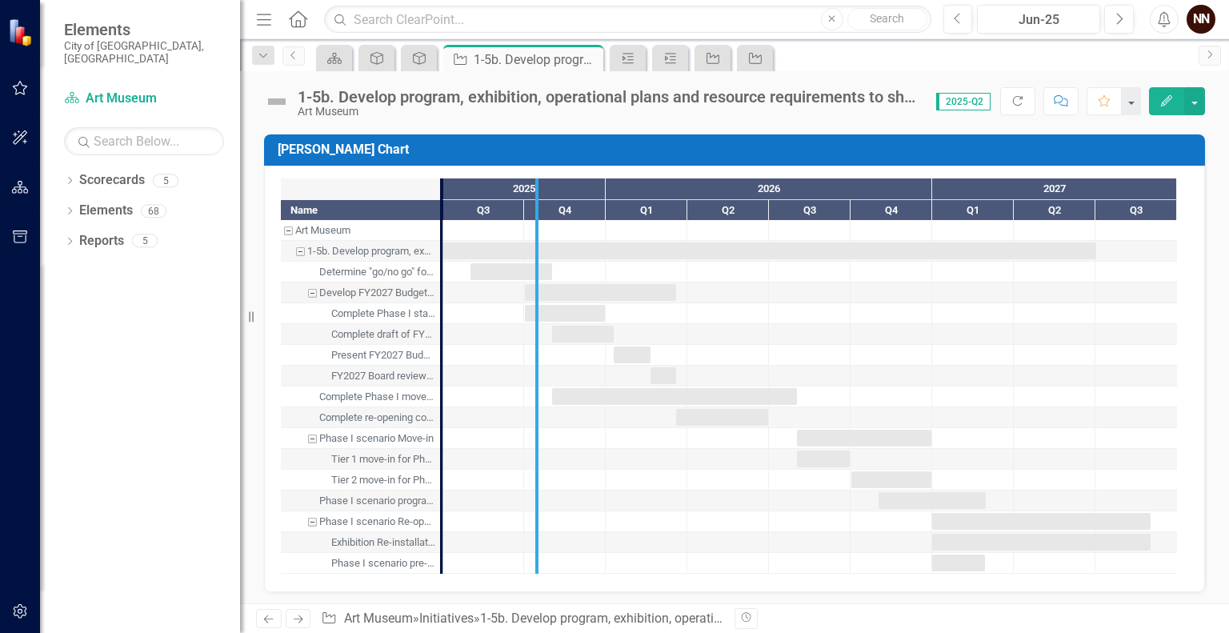
drag, startPoint x: 440, startPoint y: 460, endPoint x: 535, endPoint y: 472, distance: 96.0
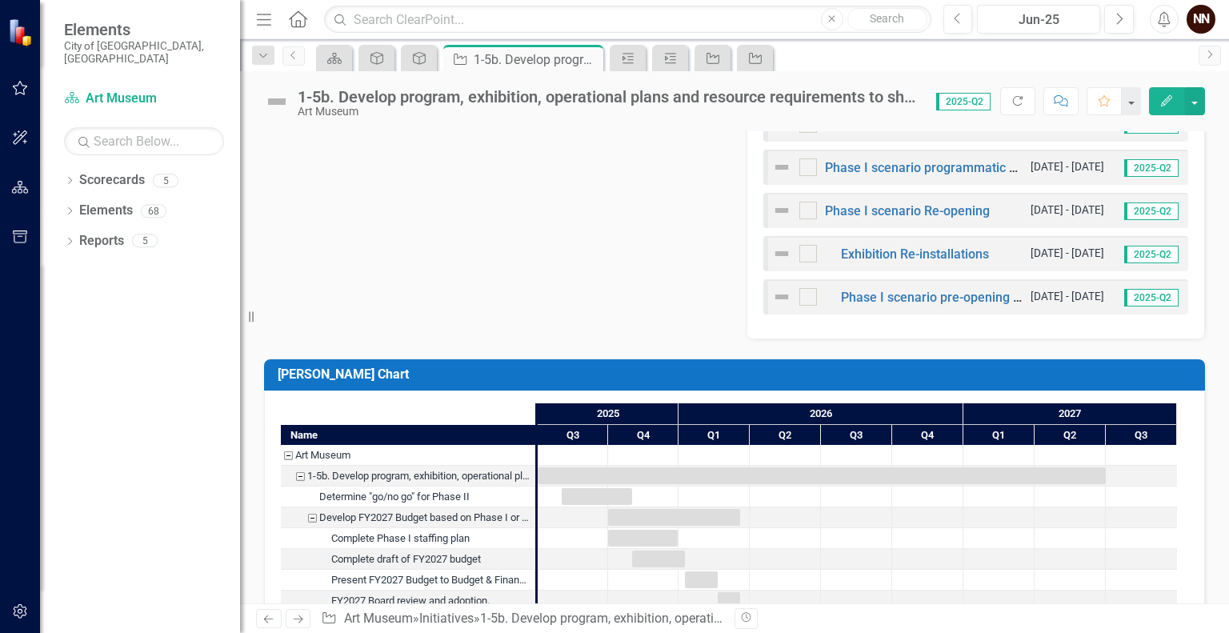
scroll to position [1012, 0]
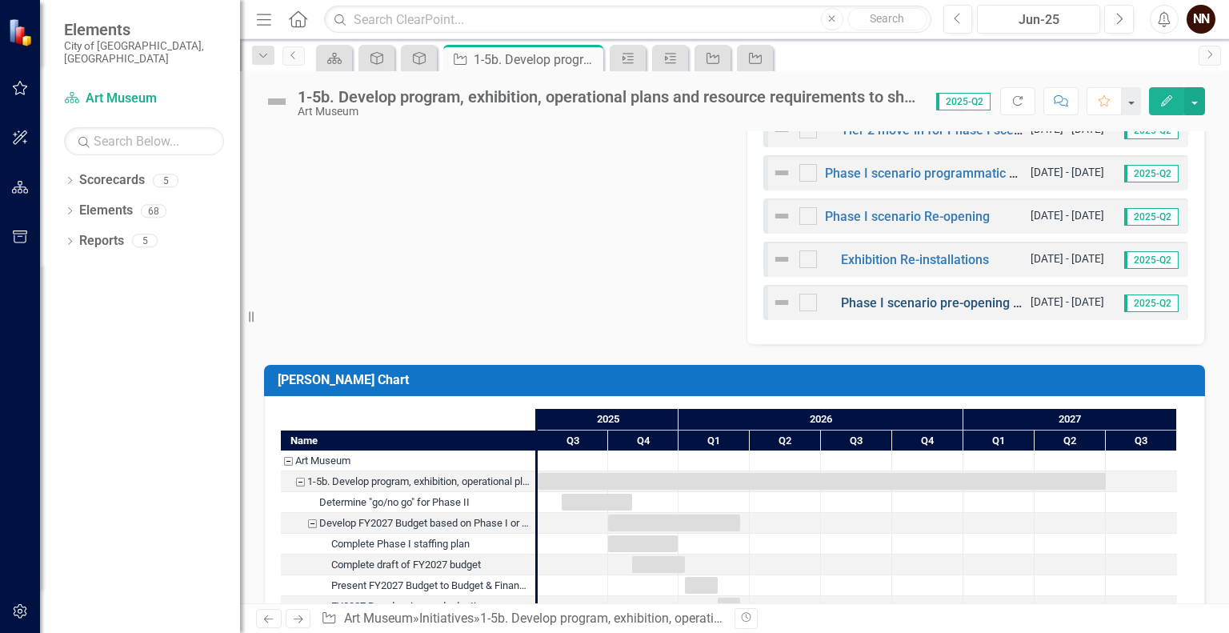
click at [972, 303] on link "Phase I scenario pre-opening tours, etc." at bounding box center [955, 302] width 229 height 15
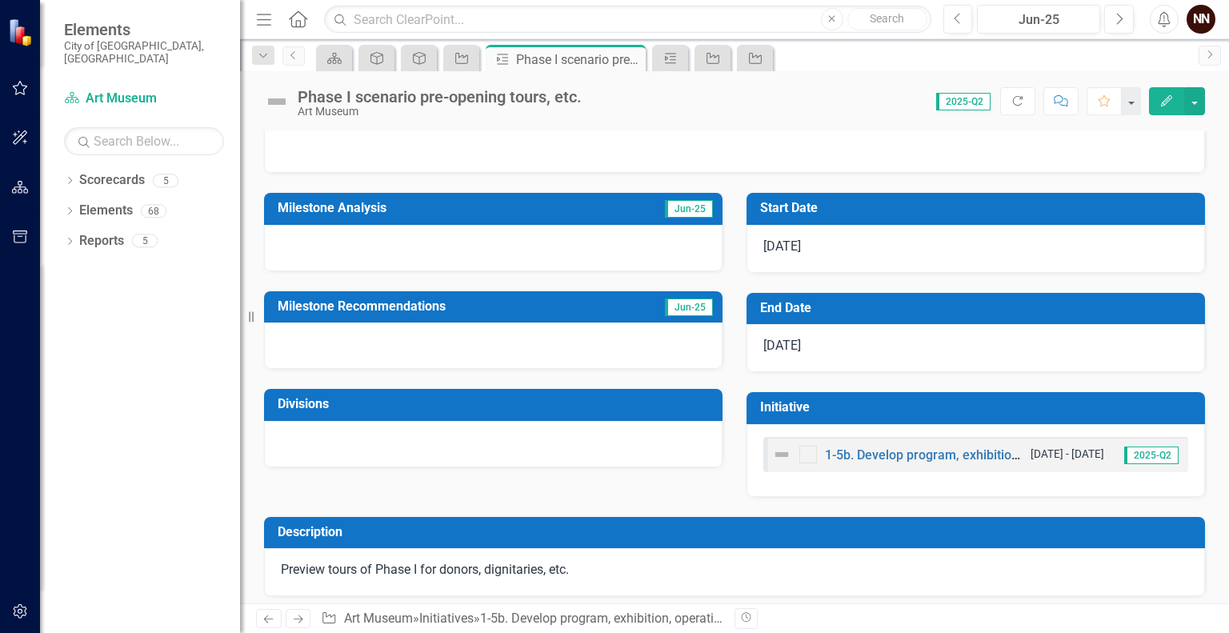
scroll to position [143, 0]
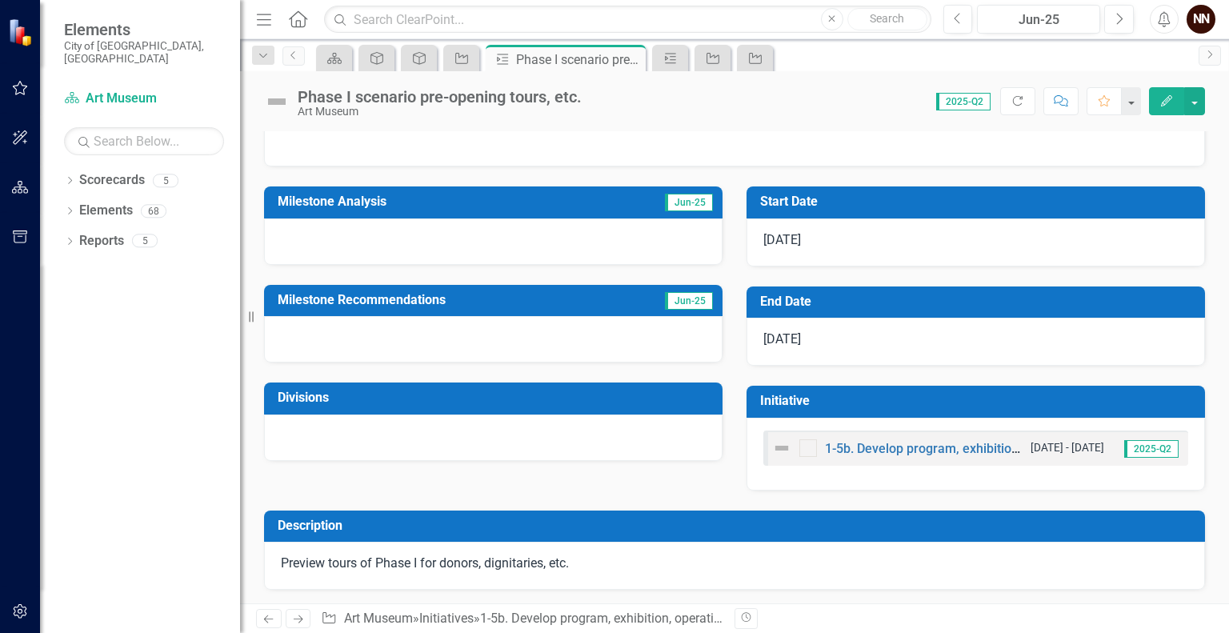
click at [794, 335] on span "2/28/27" at bounding box center [783, 338] width 38 height 15
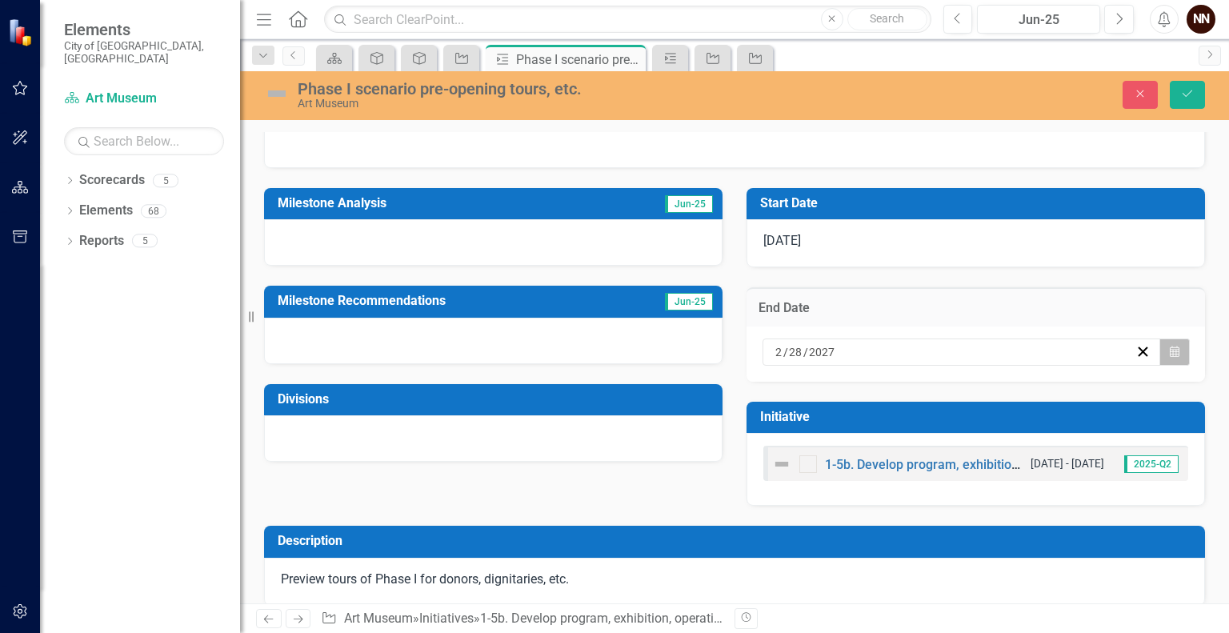
click at [1170, 355] on icon "Calendar" at bounding box center [1175, 352] width 10 height 11
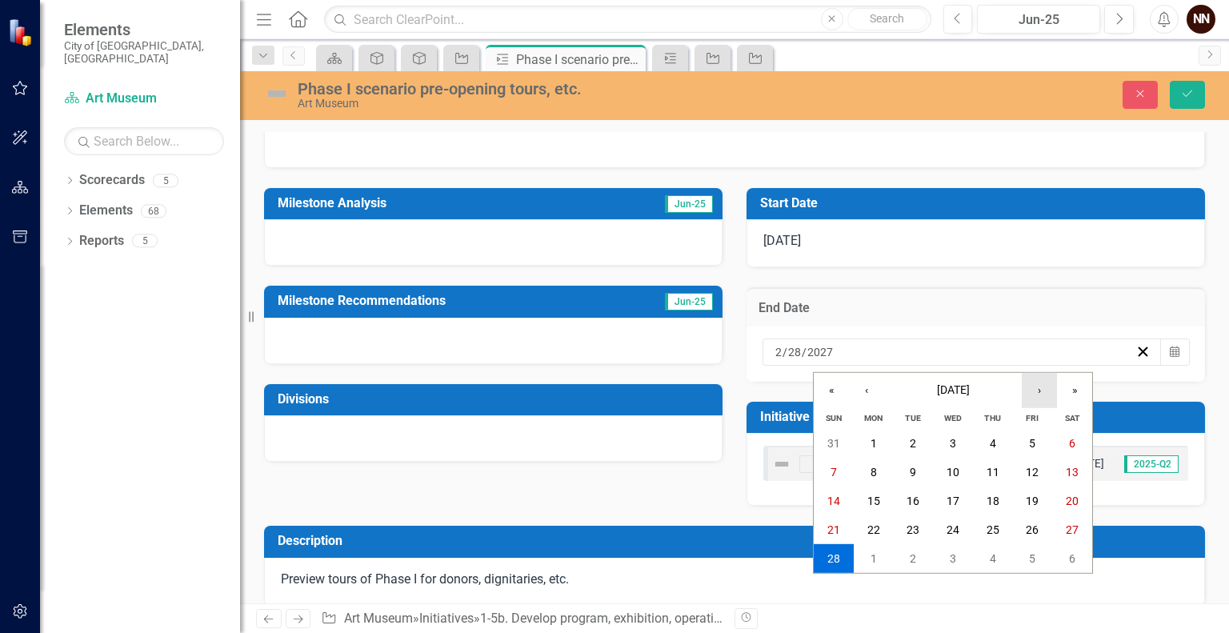
click at [1039, 395] on button "›" at bounding box center [1039, 390] width 35 height 35
click at [952, 554] on abbr "31" at bounding box center [953, 558] width 13 height 13
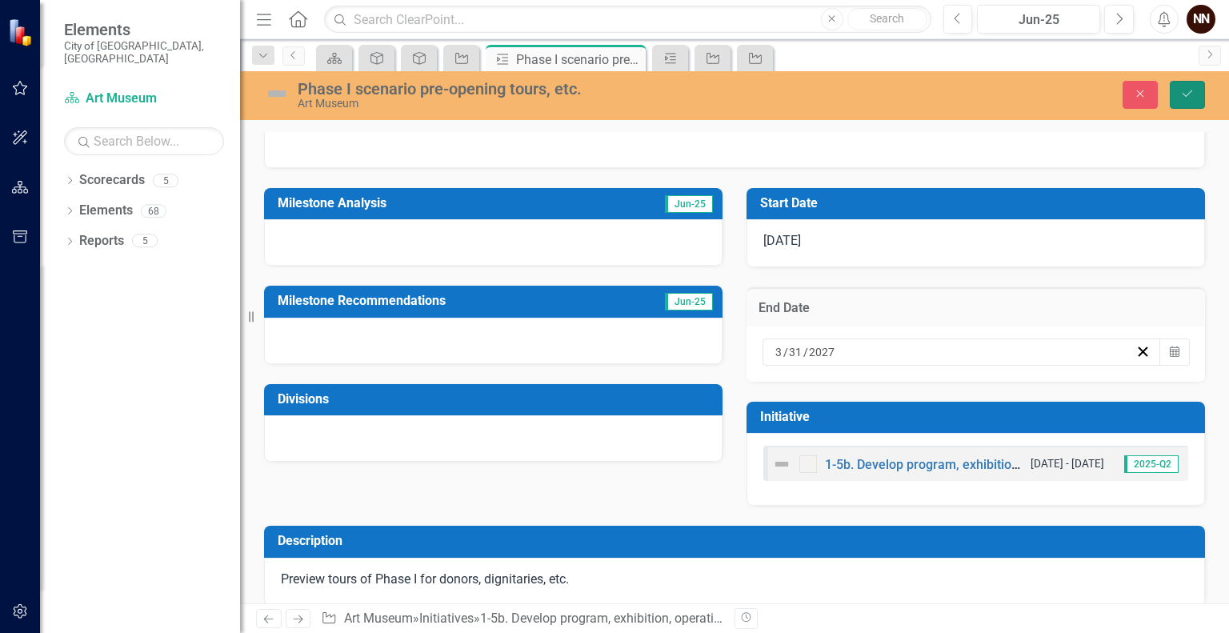
drag, startPoint x: 1227, startPoint y: 421, endPoint x: 1185, endPoint y: 97, distance: 326.8
click at [1185, 97] on icon "Save" at bounding box center [1188, 93] width 14 height 11
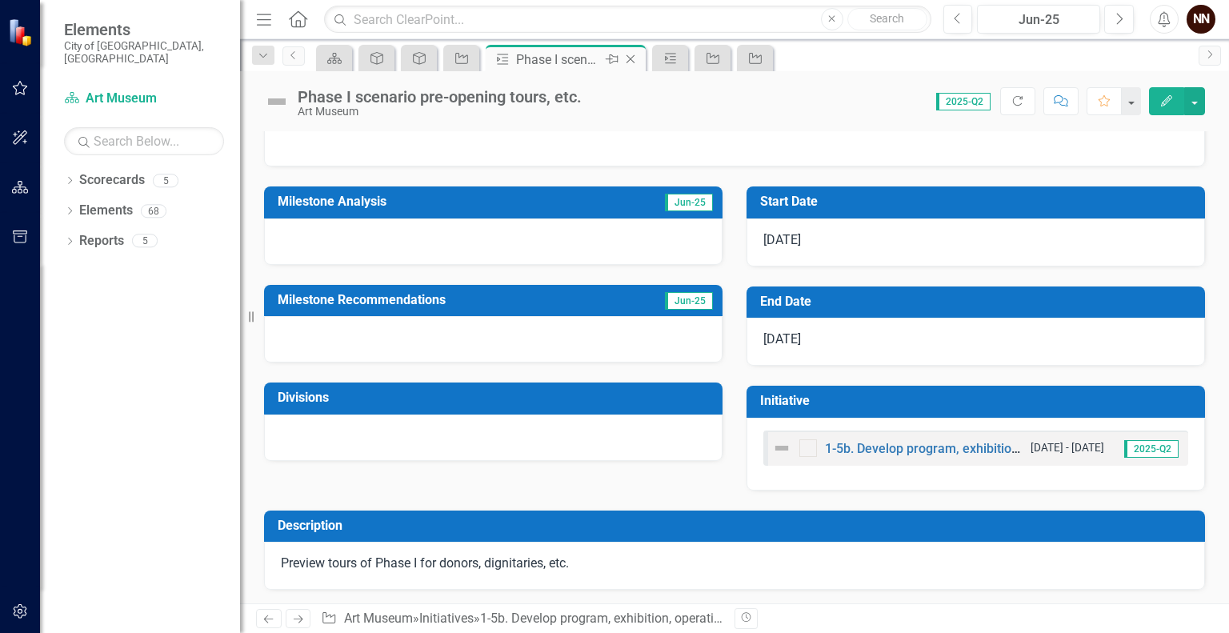
click at [634, 60] on icon "Close" at bounding box center [631, 59] width 16 height 13
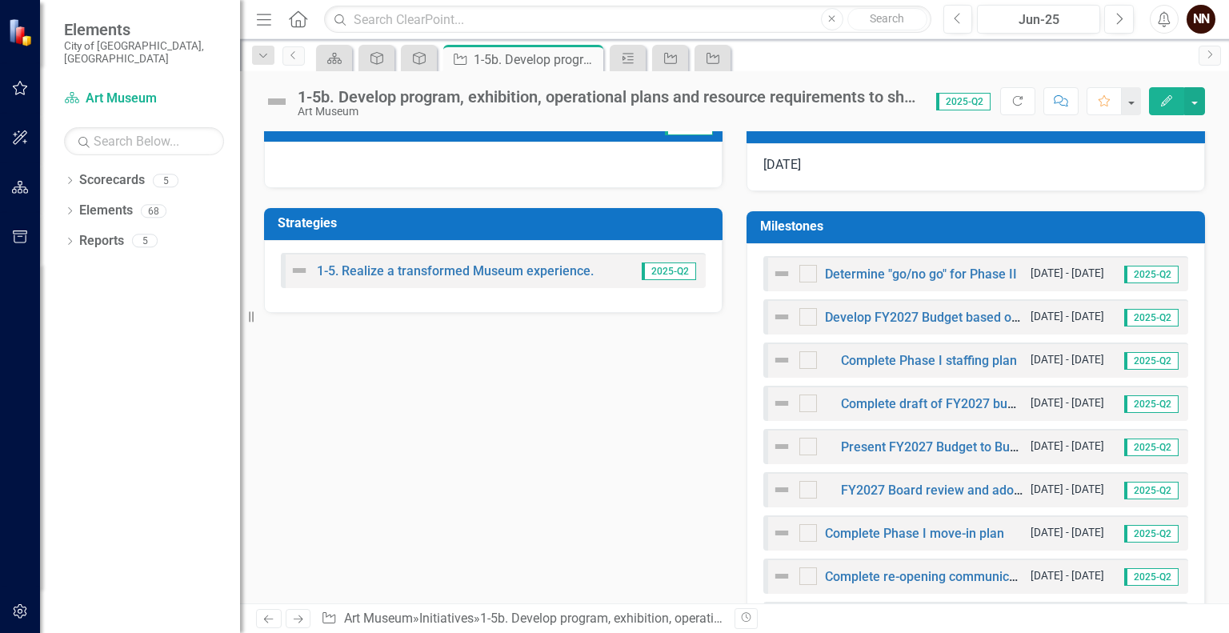
scroll to position [418, 0]
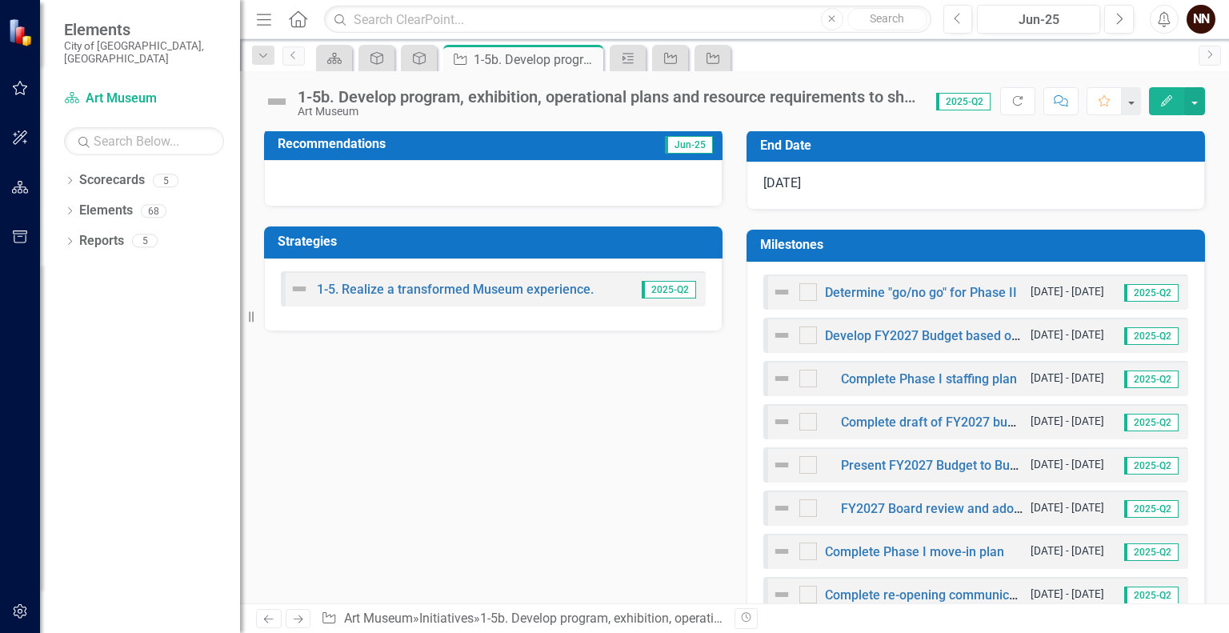
click at [1087, 230] on div "Milestones" at bounding box center [976, 246] width 459 height 32
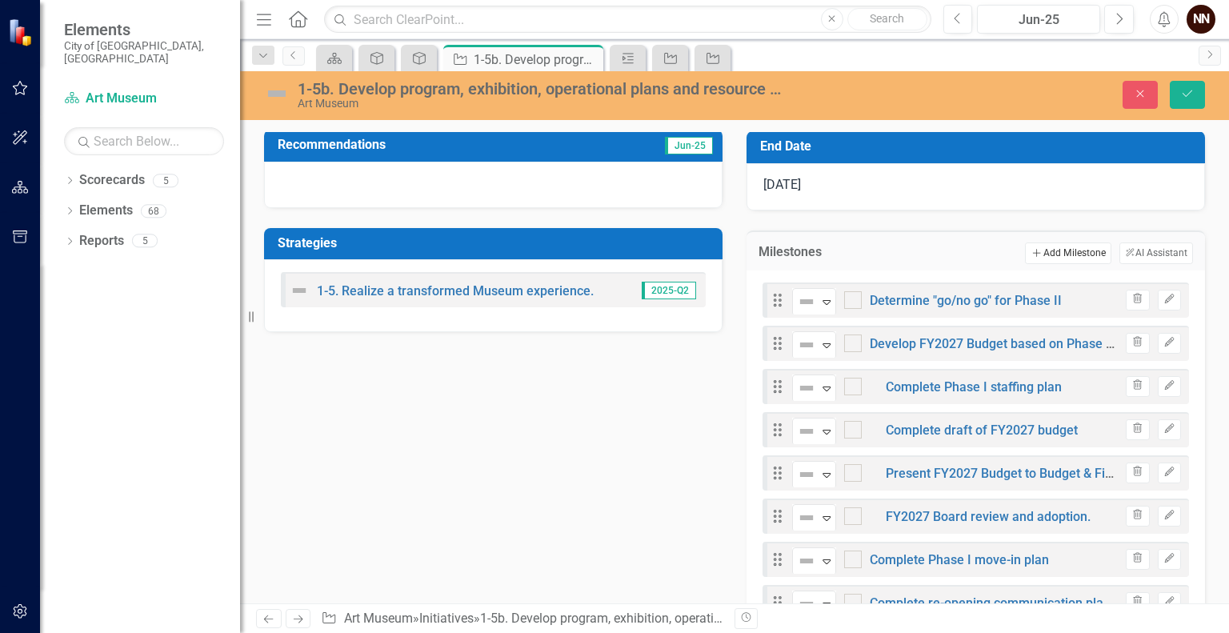
click at [1069, 250] on button "Add Add Milestone" at bounding box center [1068, 253] width 86 height 21
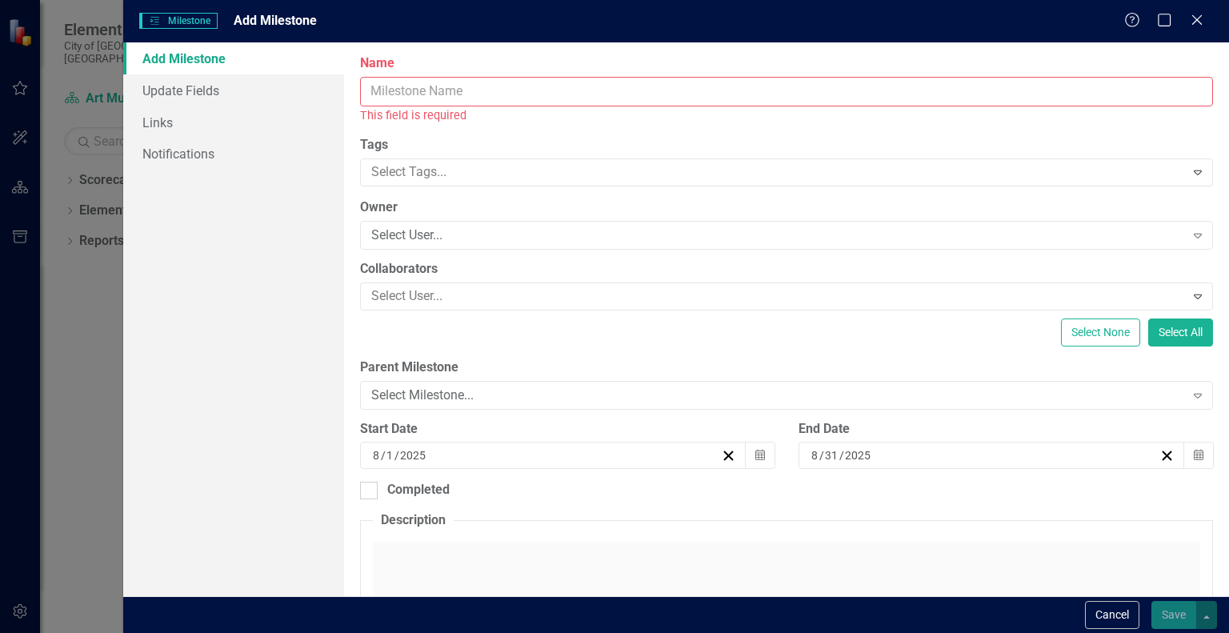
click at [820, 88] on input "Name" at bounding box center [786, 92] width 853 height 30
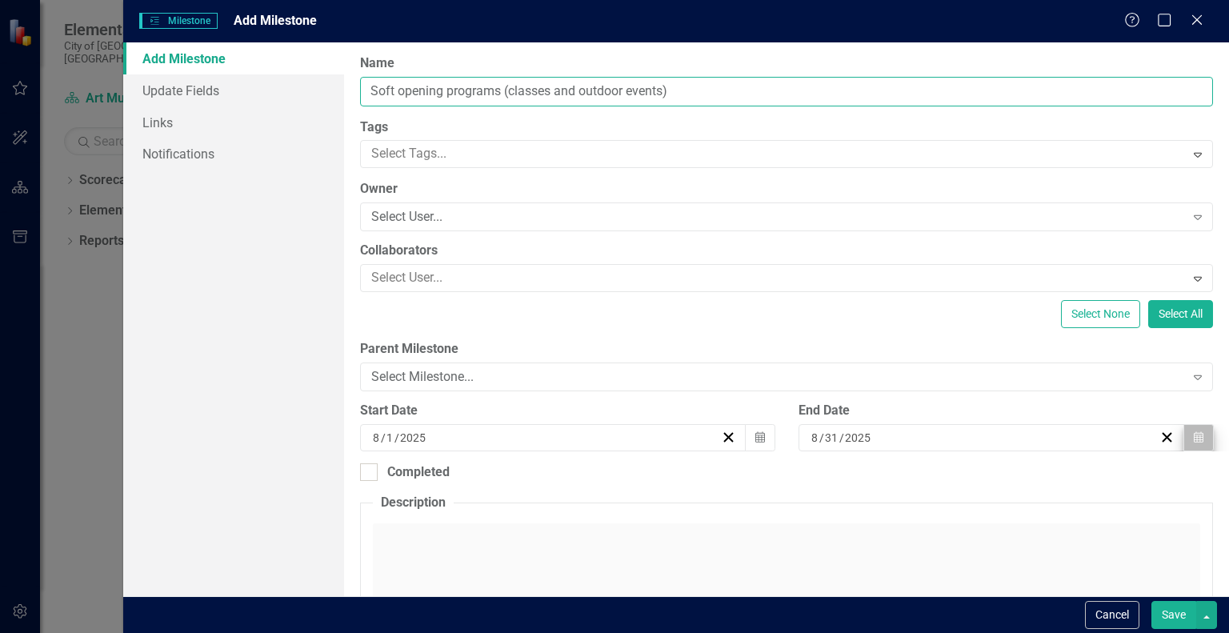
type input "Soft opening programs (classes and outdoor events)"
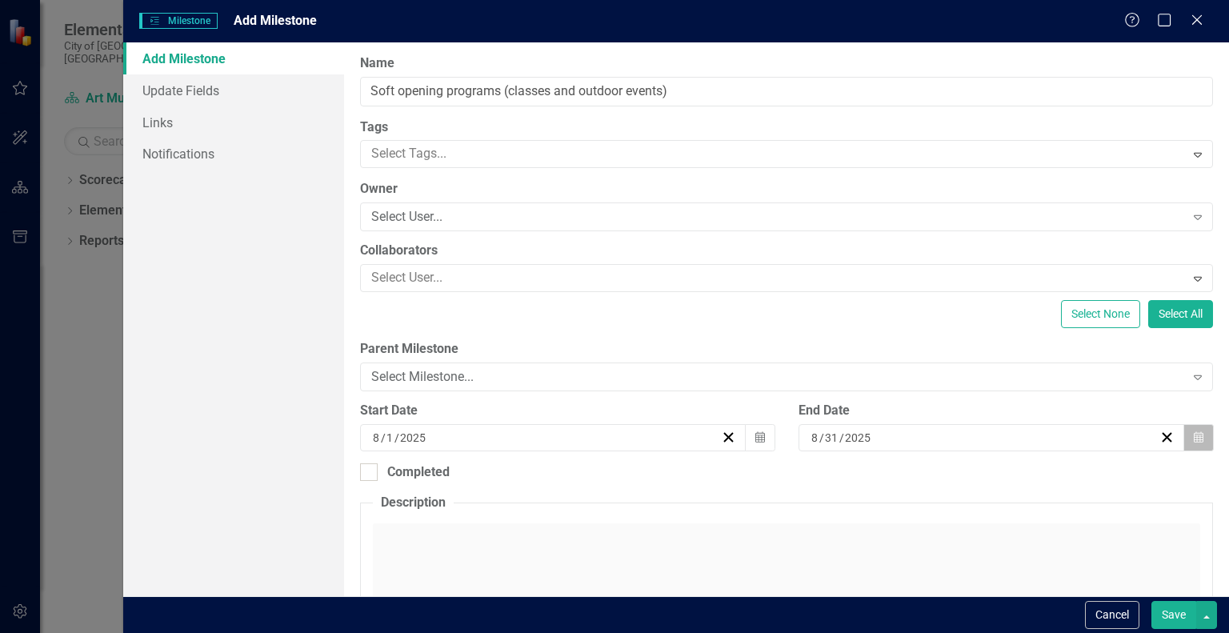
click at [1201, 442] on button "Calendar" at bounding box center [1199, 437] width 30 height 27
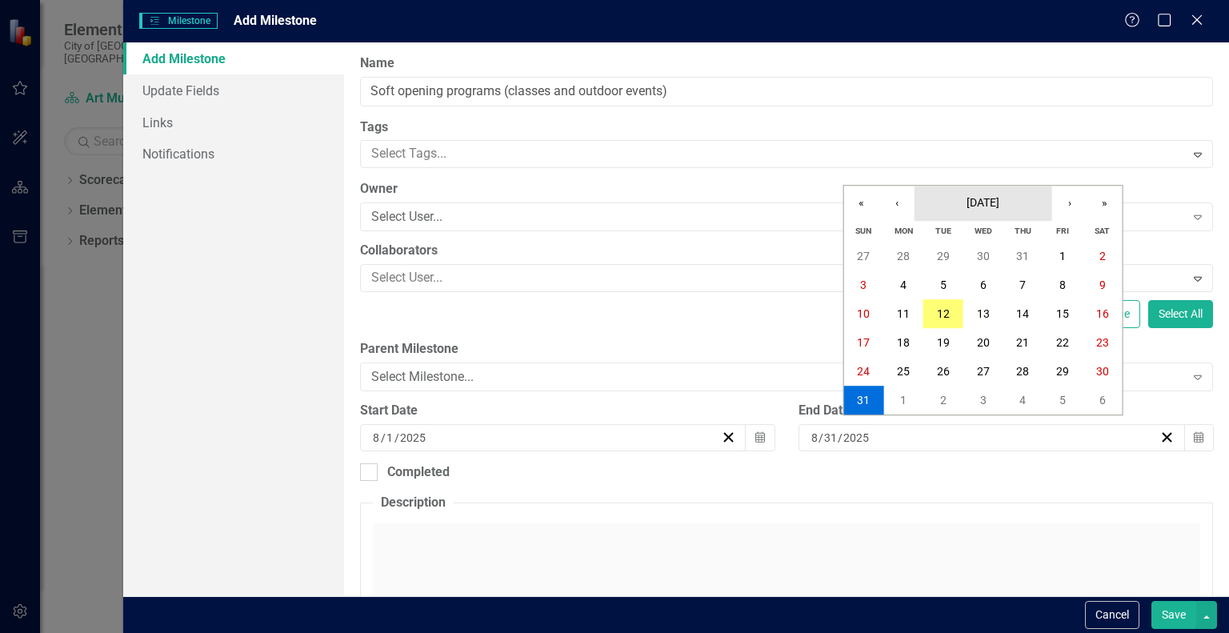
click at [976, 207] on span "[DATE]" at bounding box center [983, 202] width 33 height 13
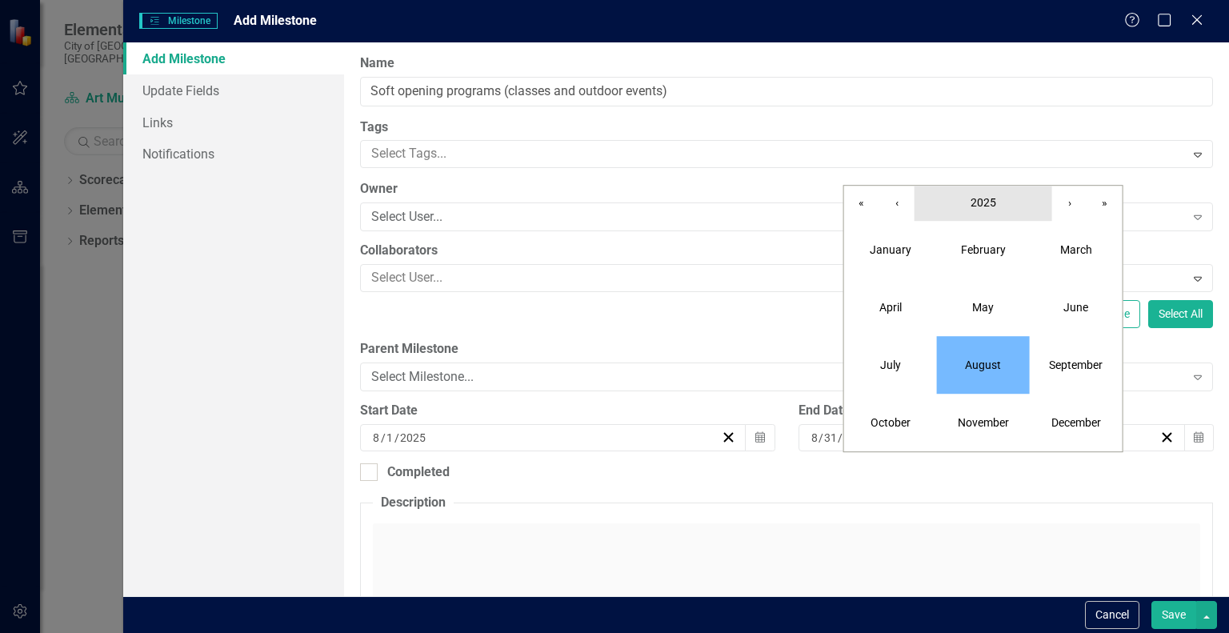
click at [976, 207] on span "2025" at bounding box center [984, 202] width 26 height 13
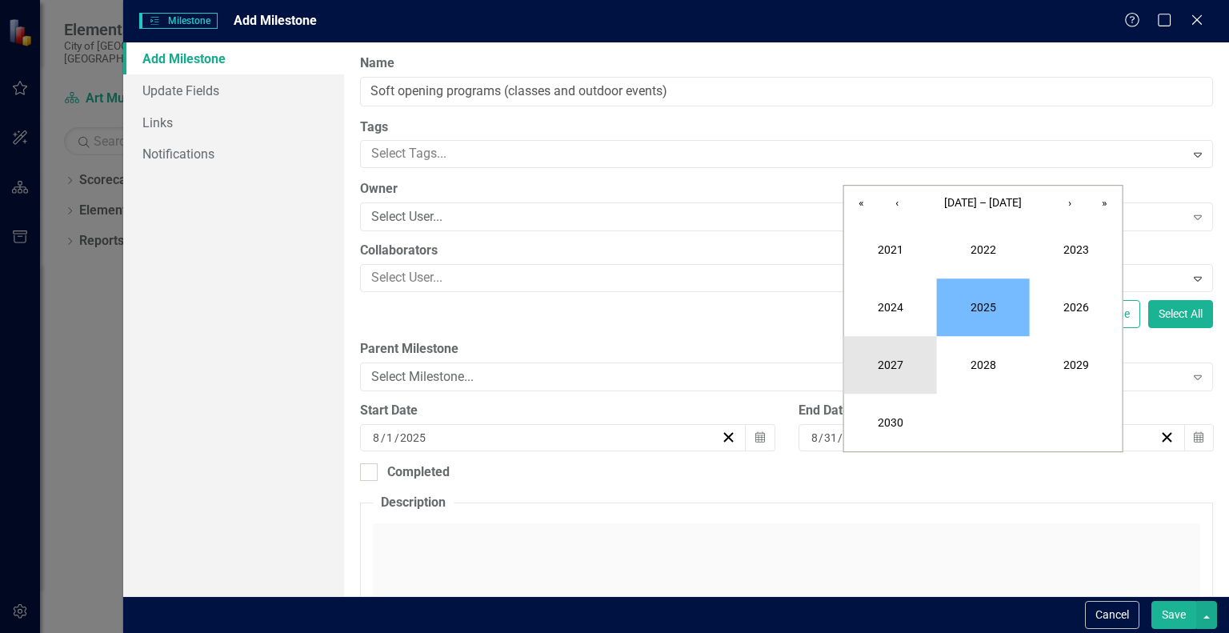
click at [896, 360] on button "2027" at bounding box center [890, 365] width 93 height 58
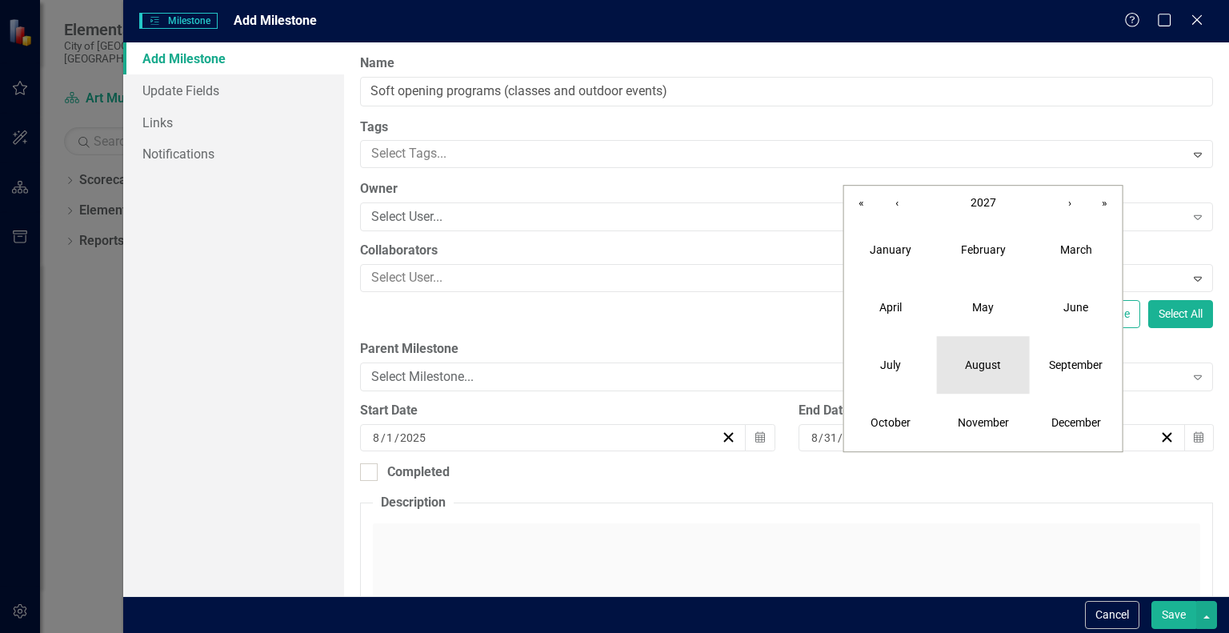
click at [999, 368] on abbr "August" at bounding box center [983, 365] width 36 height 13
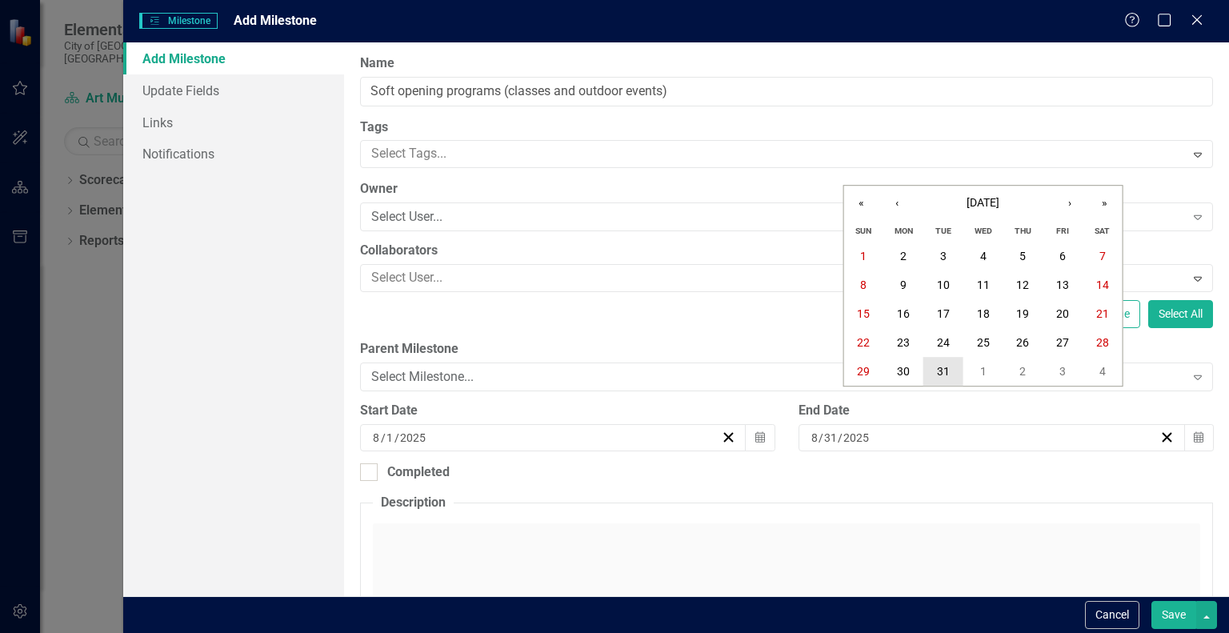
click at [938, 375] on abbr "31" at bounding box center [943, 371] width 13 height 13
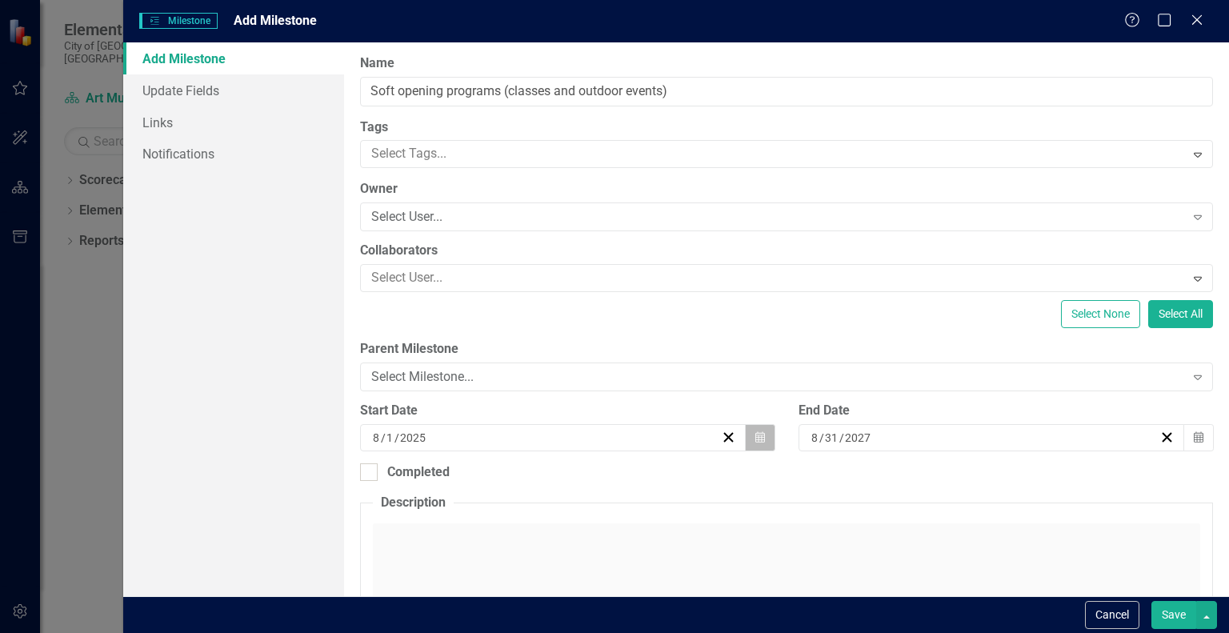
click at [756, 436] on icon "button" at bounding box center [761, 436] width 10 height 11
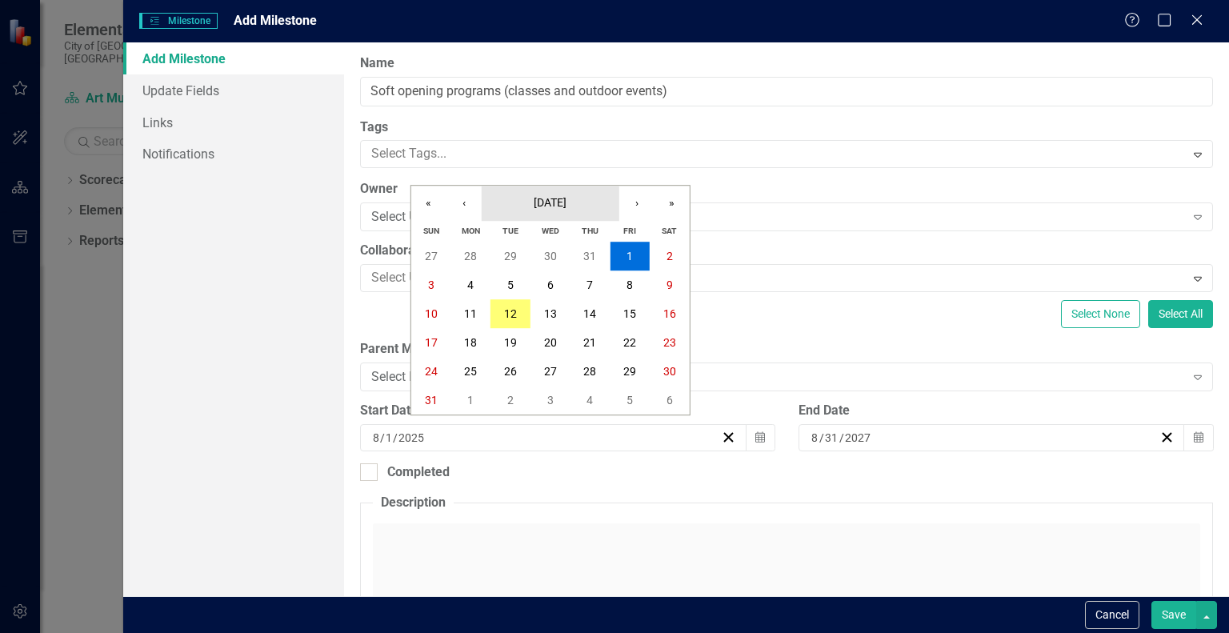
click at [563, 210] on button "[DATE]" at bounding box center [551, 203] width 138 height 35
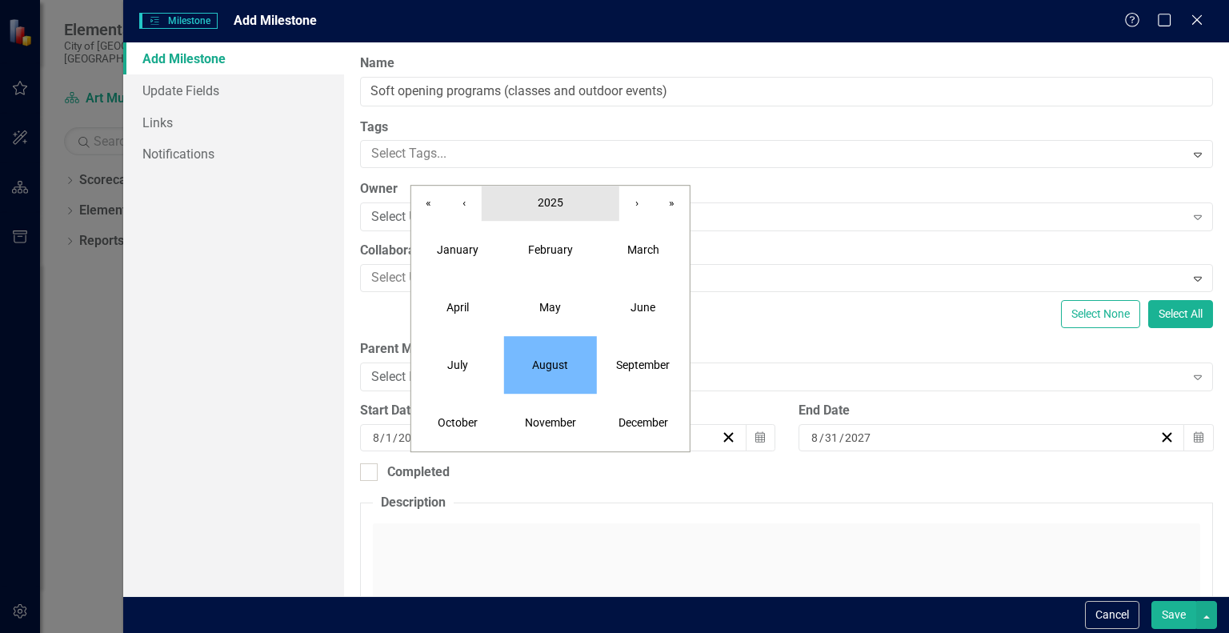
click at [559, 202] on span "2025" at bounding box center [551, 202] width 26 height 13
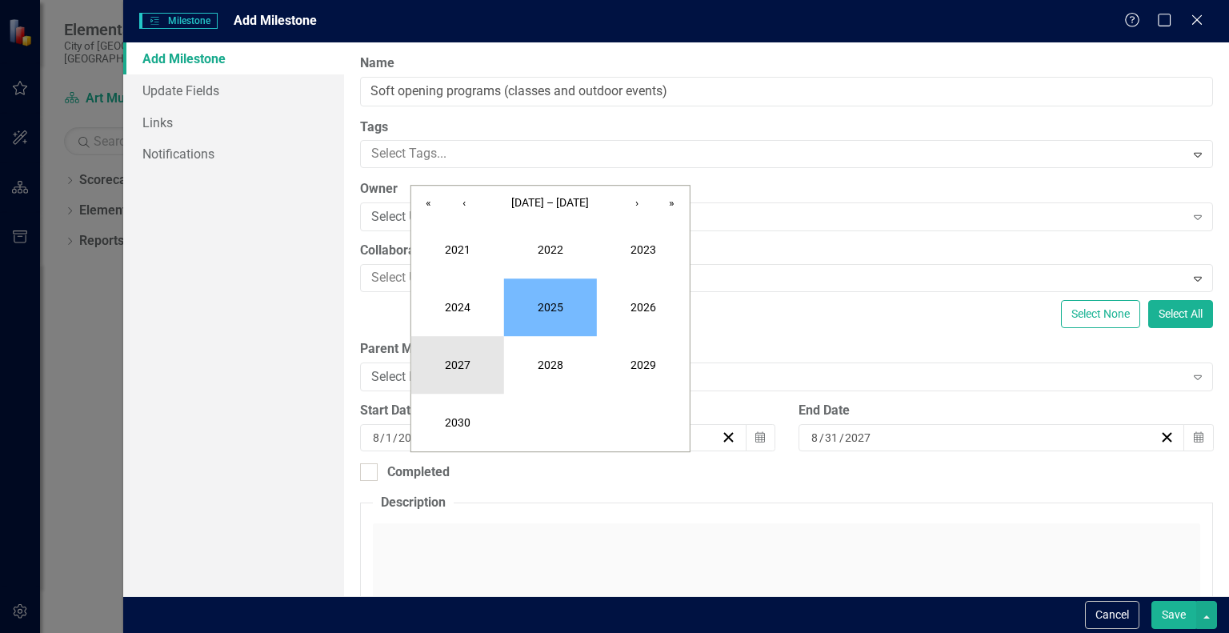
click at [464, 359] on button "2027" at bounding box center [457, 365] width 93 height 58
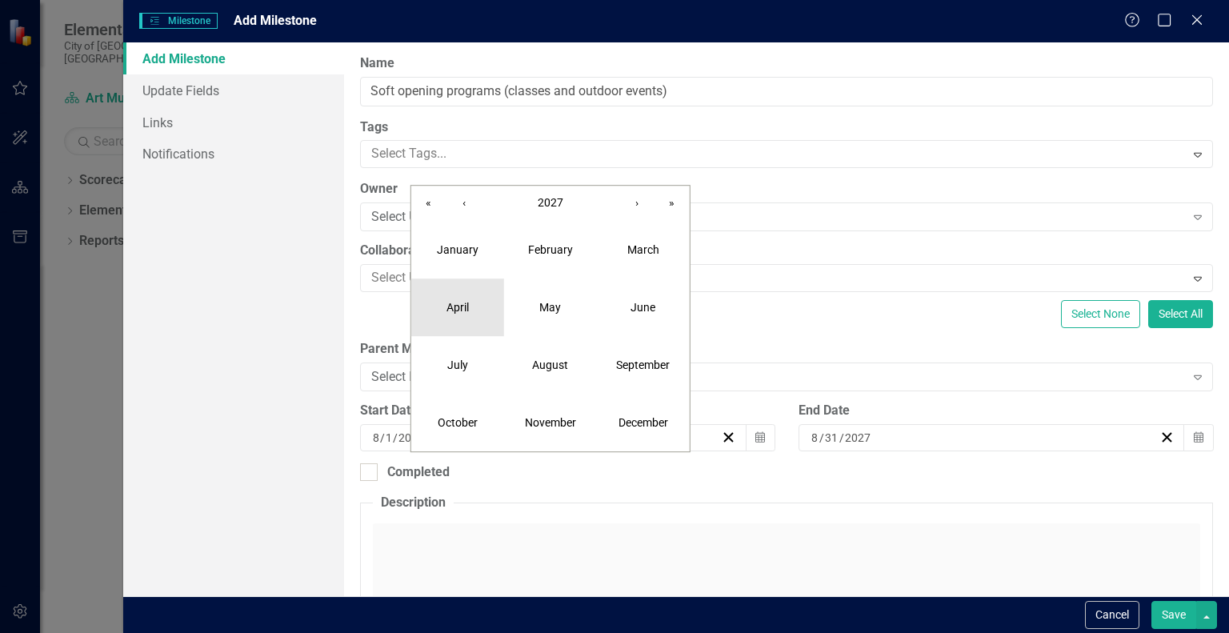
click at [470, 314] on button "April" at bounding box center [457, 308] width 93 height 58
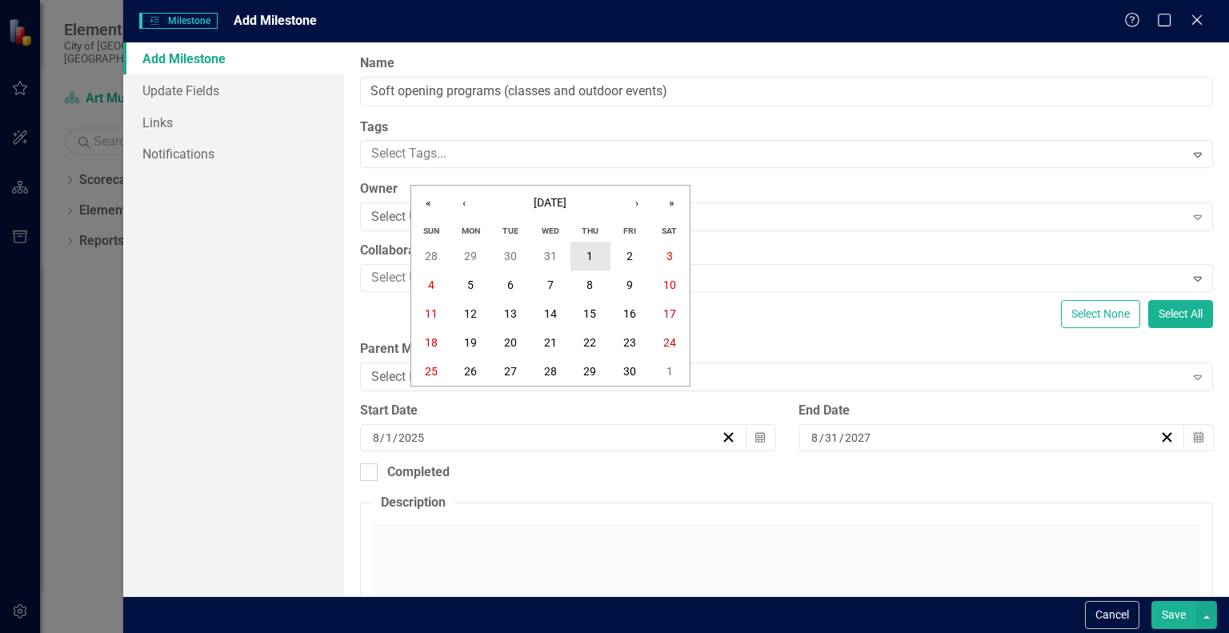
click at [582, 259] on button "1" at bounding box center [591, 256] width 40 height 29
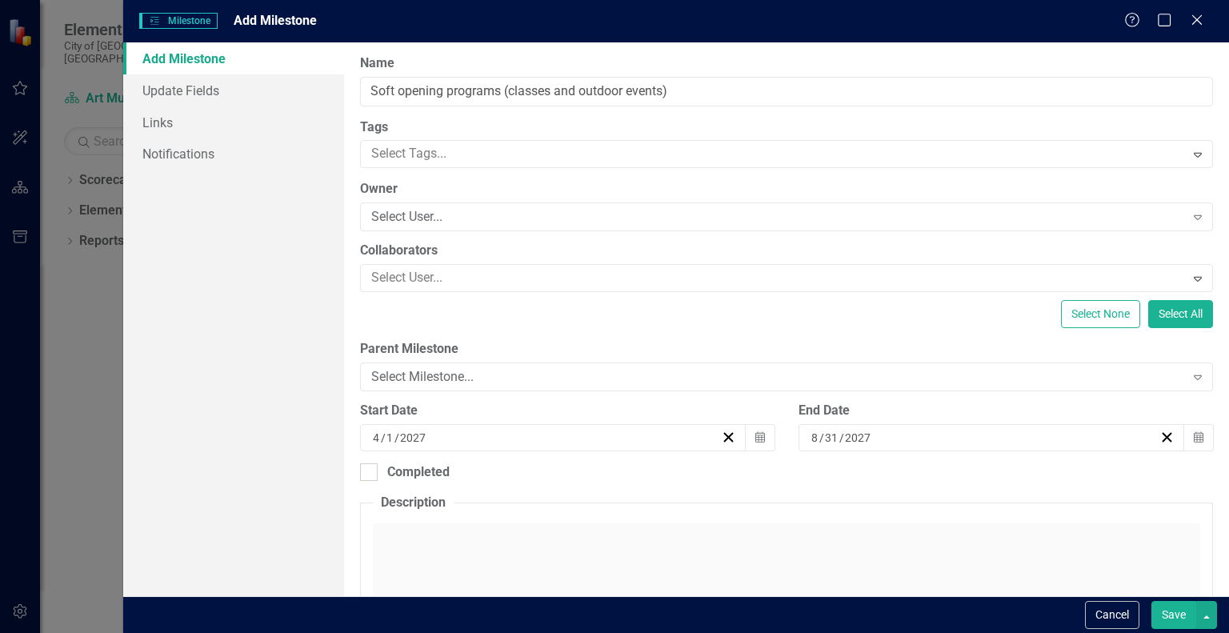
click at [507, 535] on div "Click to activate HTML editor" at bounding box center [787, 637] width 828 height 228
click at [507, 535] on icon "Bold" at bounding box center [502, 544] width 19 height 19
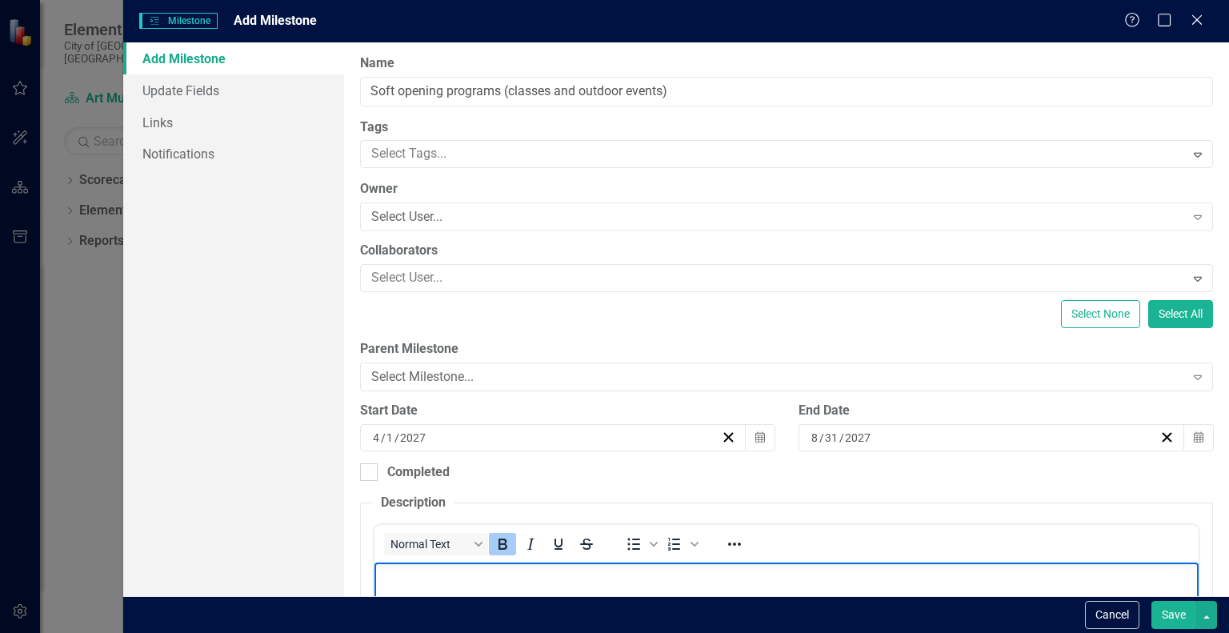
click at [503, 551] on icon "Bold" at bounding box center [502, 544] width 19 height 19
click at [476, 577] on p "﻿" at bounding box center [787, 576] width 816 height 19
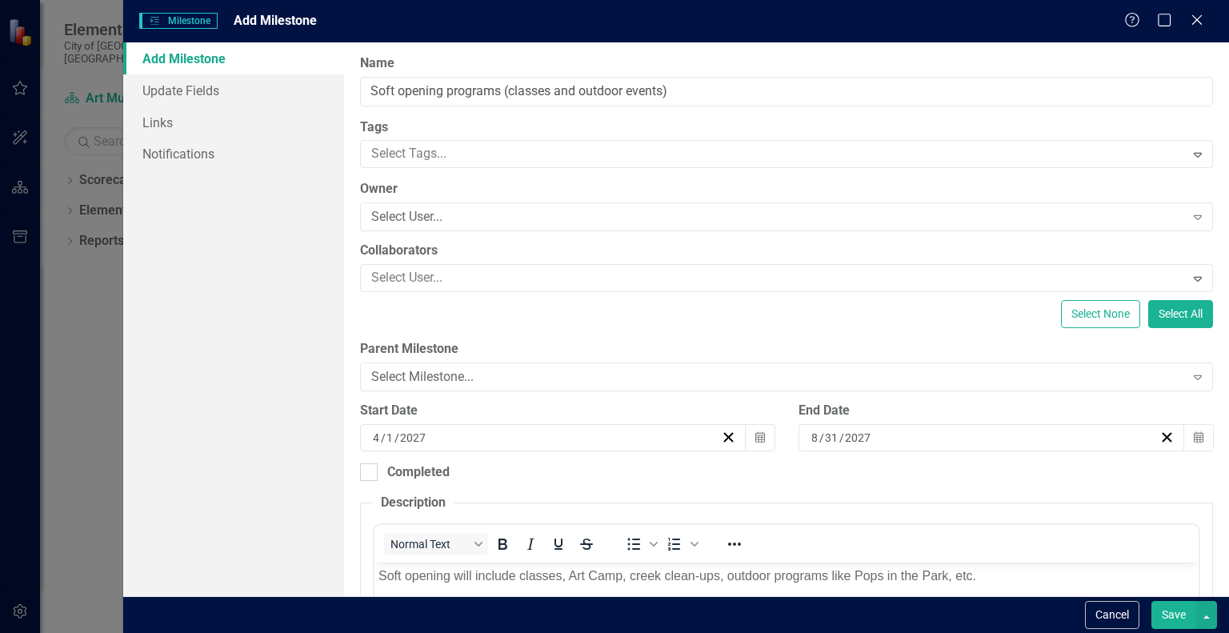
drag, startPoint x: 1168, startPoint y: 620, endPoint x: 1093, endPoint y: 457, distance: 179.4
click at [1093, 457] on form "Milestones Milestone Add Milestone Help Maximize Close Add Milestone Update Fie…" at bounding box center [676, 316] width 1106 height 633
click at [1111, 376] on div "Select Milestone..." at bounding box center [777, 377] width 813 height 18
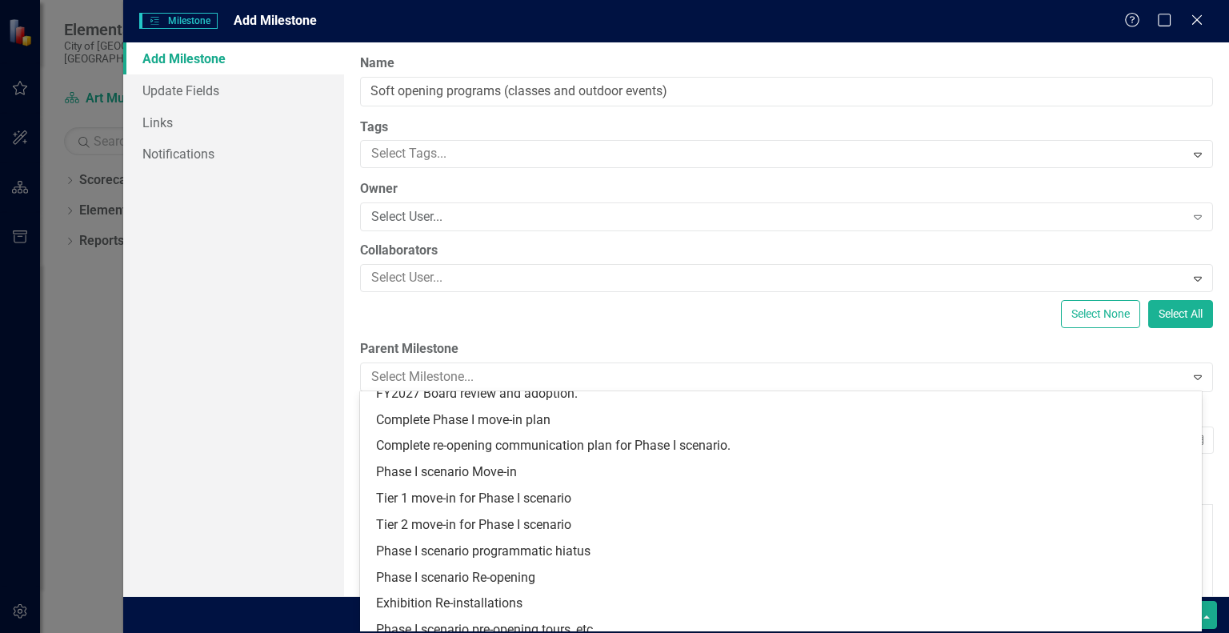
scroll to position [180, 0]
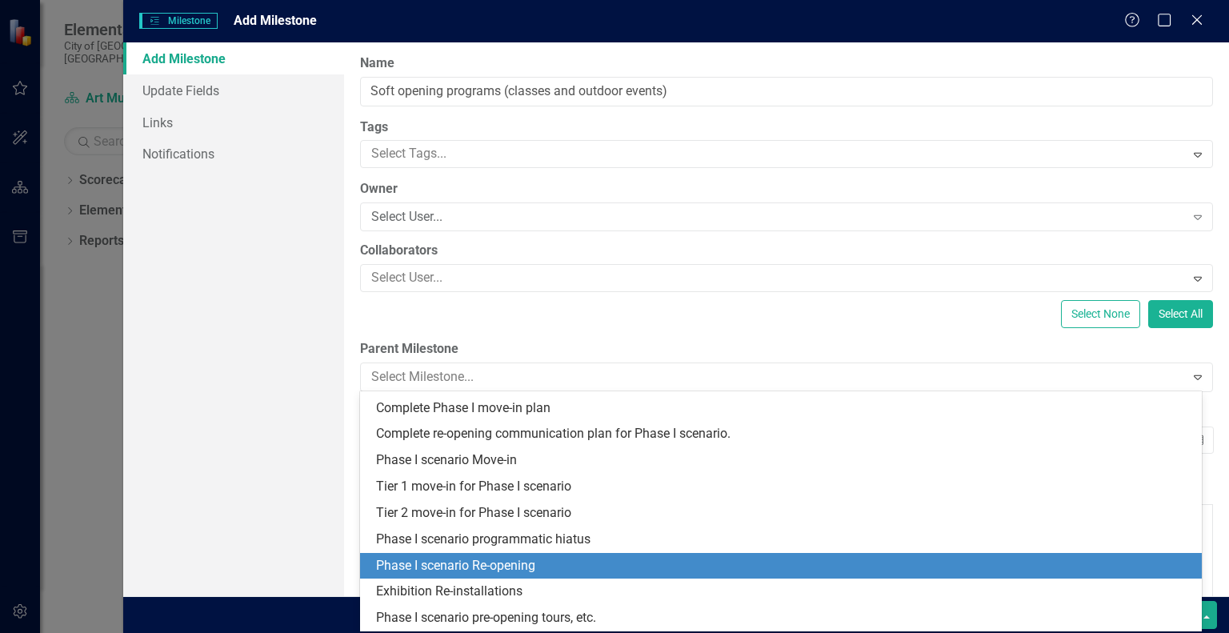
click at [959, 563] on div "Phase I scenario Re-opening" at bounding box center [784, 566] width 816 height 18
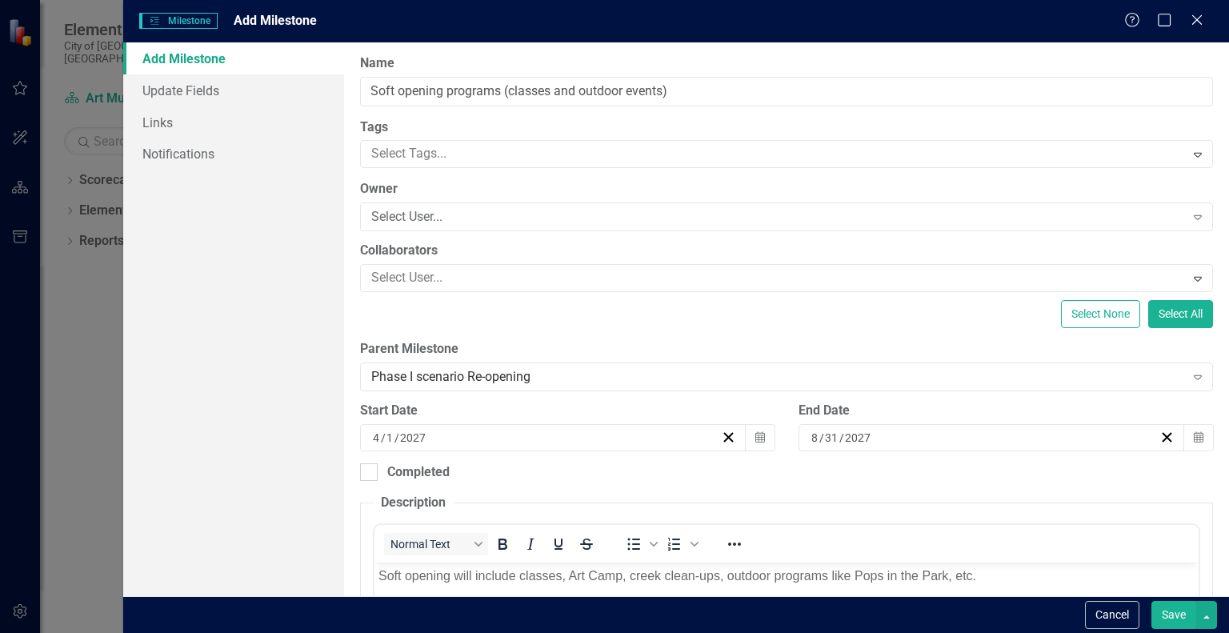
click at [1166, 620] on button "Save" at bounding box center [1174, 615] width 45 height 28
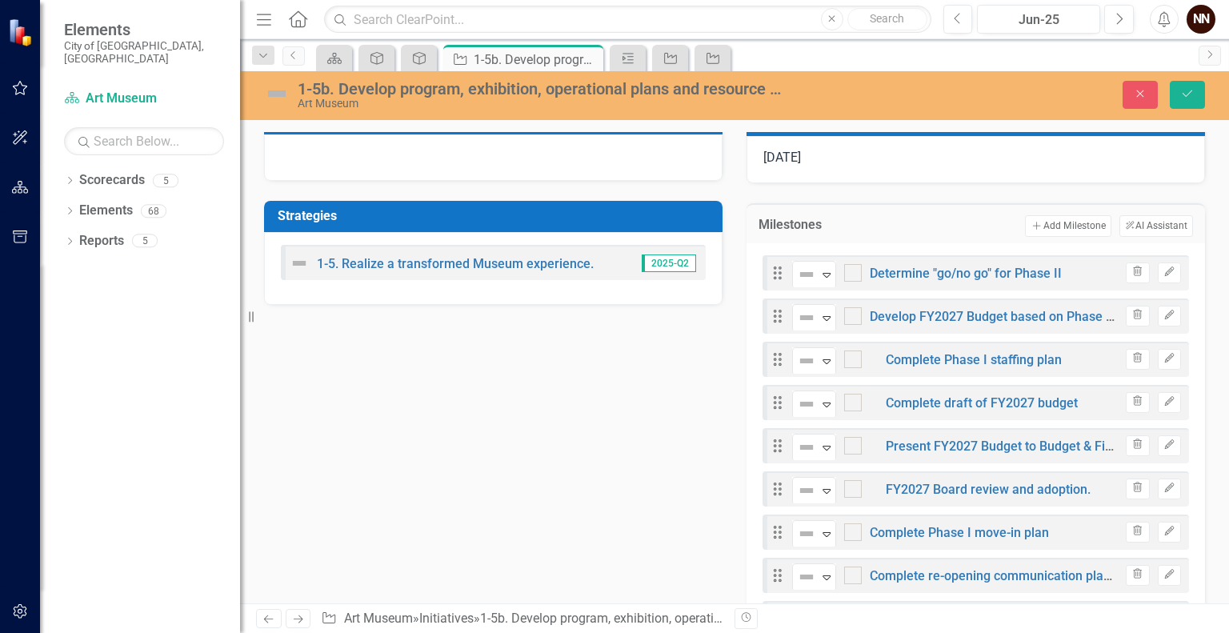
scroll to position [453, 0]
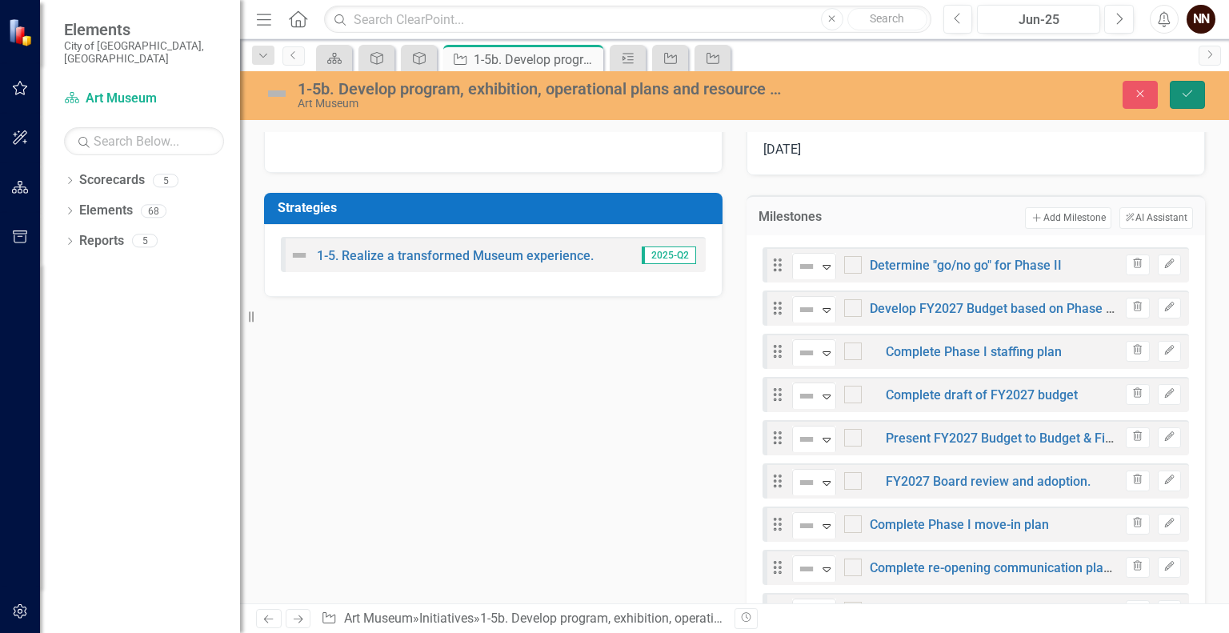
click at [1184, 99] on button "Save" at bounding box center [1187, 95] width 35 height 28
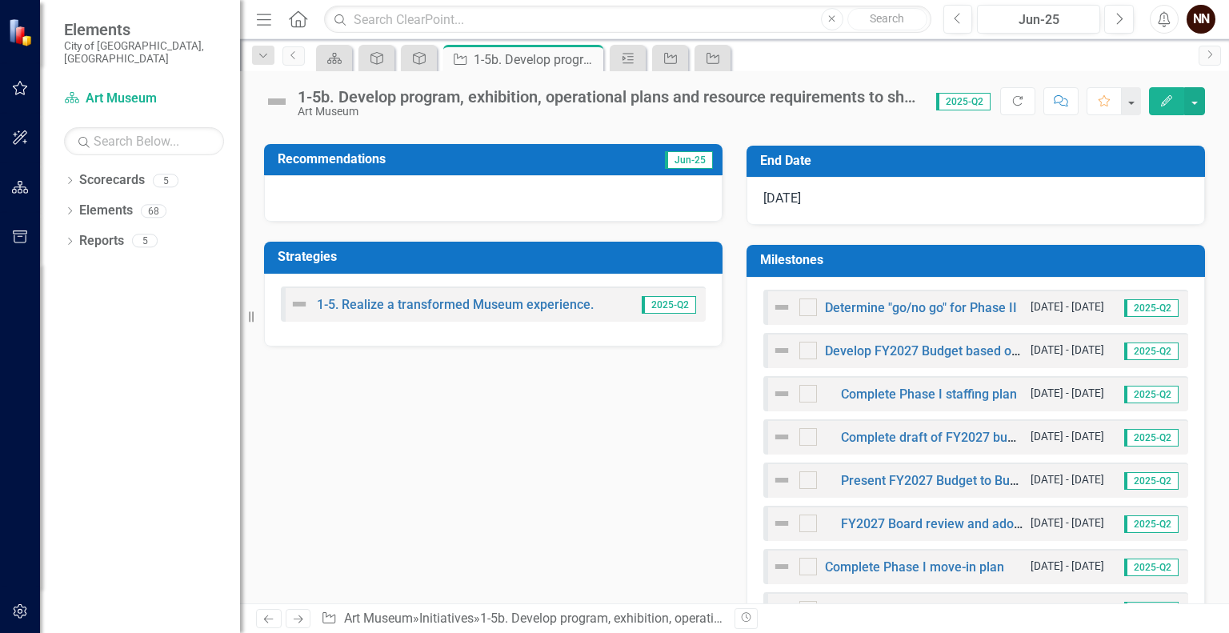
scroll to position [379, 0]
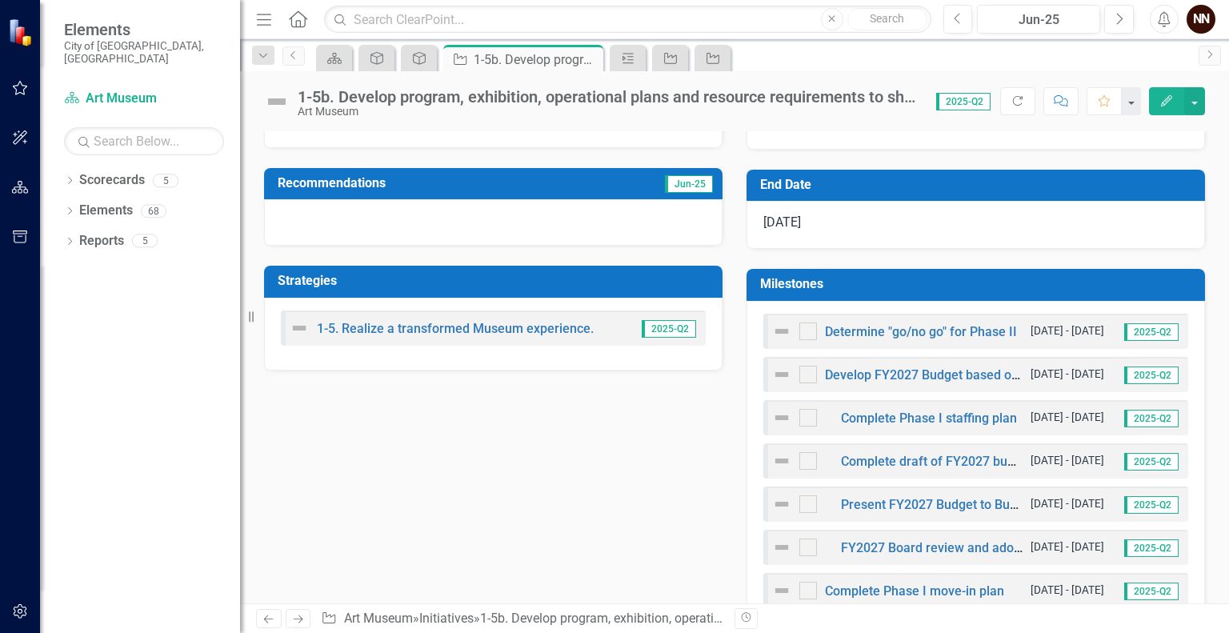
click at [1120, 279] on h3 "Milestones" at bounding box center [978, 284] width 437 height 14
click at [1090, 281] on h3 "Milestones" at bounding box center [978, 284] width 437 height 14
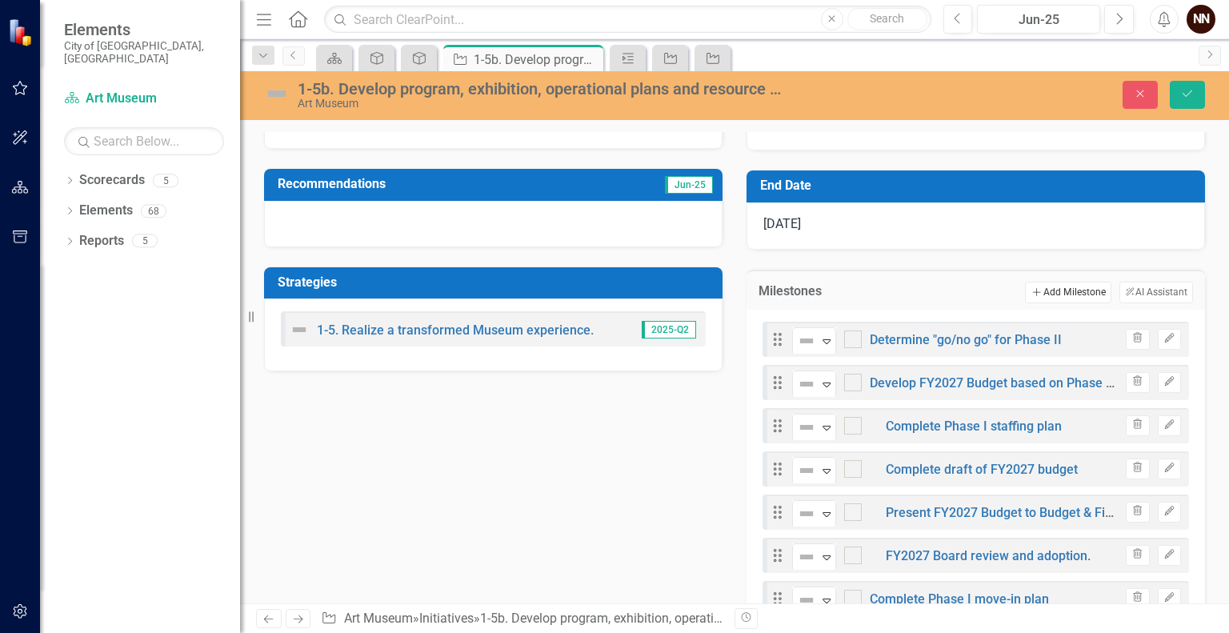
click at [1063, 285] on button "Add Add Milestone" at bounding box center [1068, 292] width 86 height 21
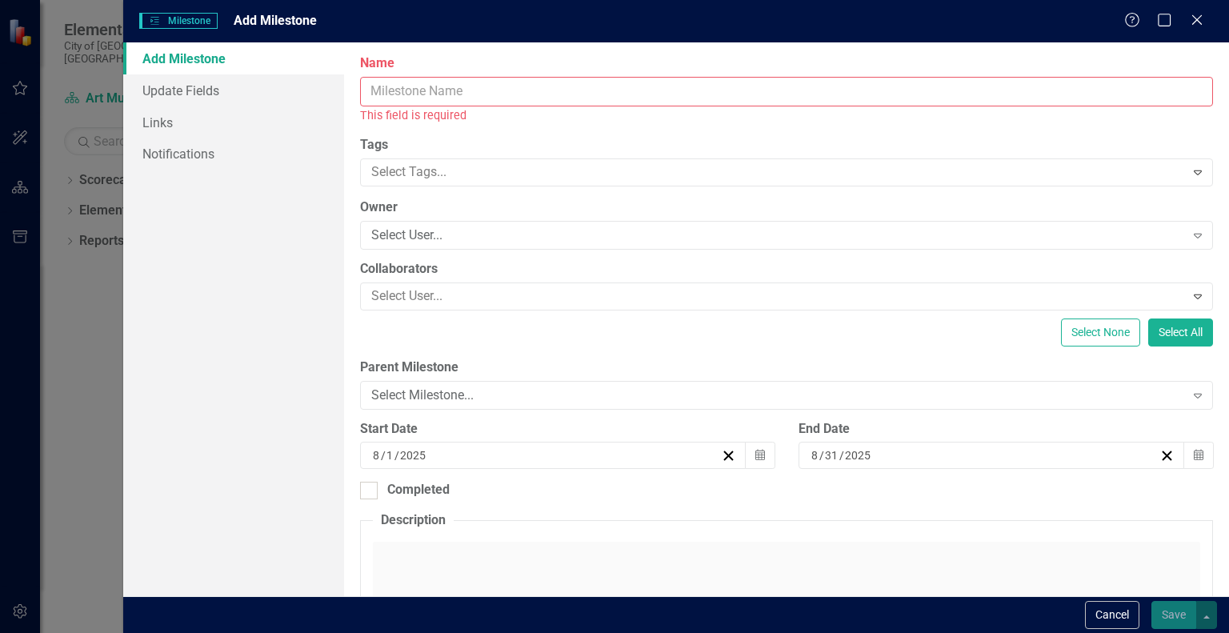
click at [928, 92] on input "Name" at bounding box center [786, 92] width 853 height 30
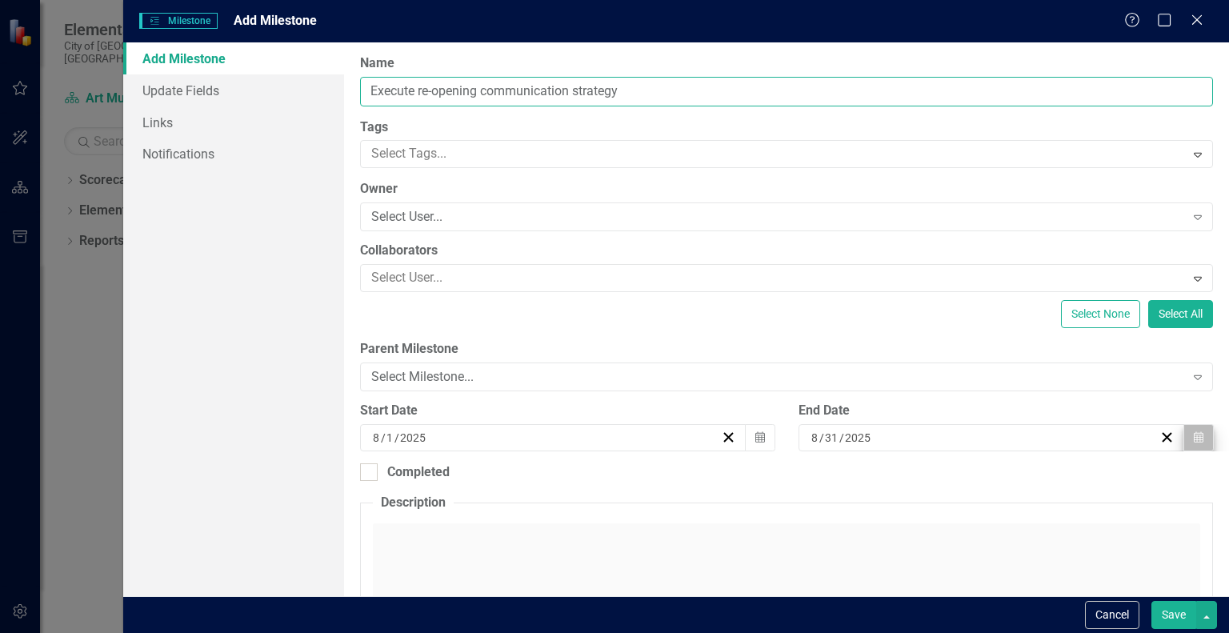
type input "Execute re-opening communication strategy"
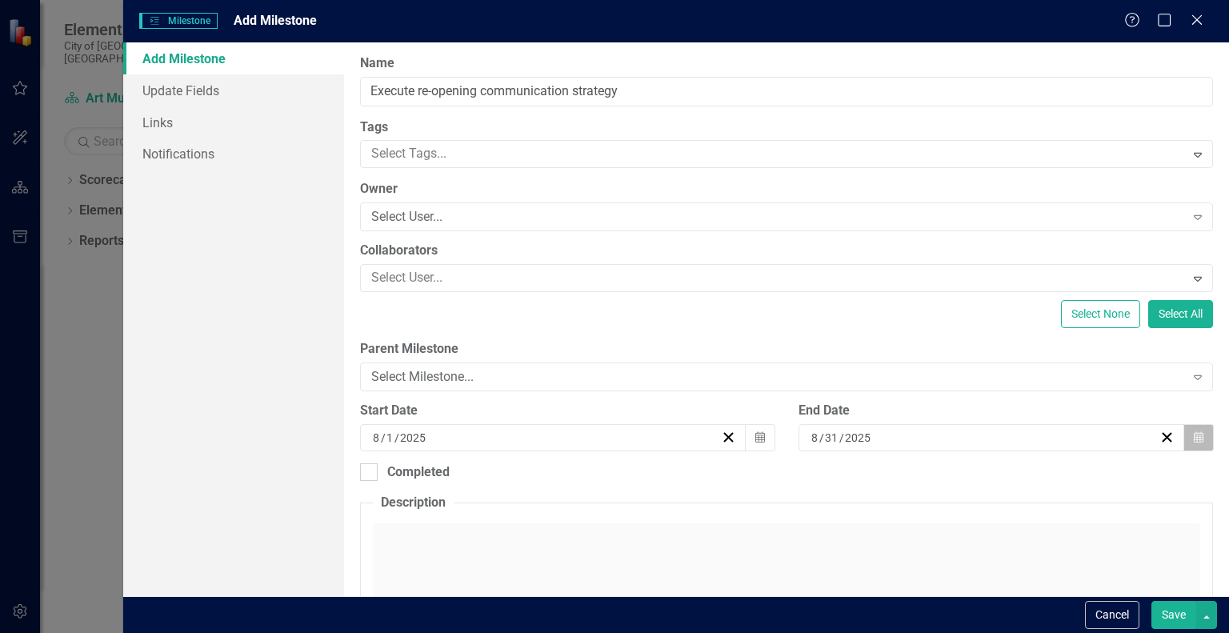
click at [1190, 443] on button "Calendar" at bounding box center [1199, 437] width 30 height 27
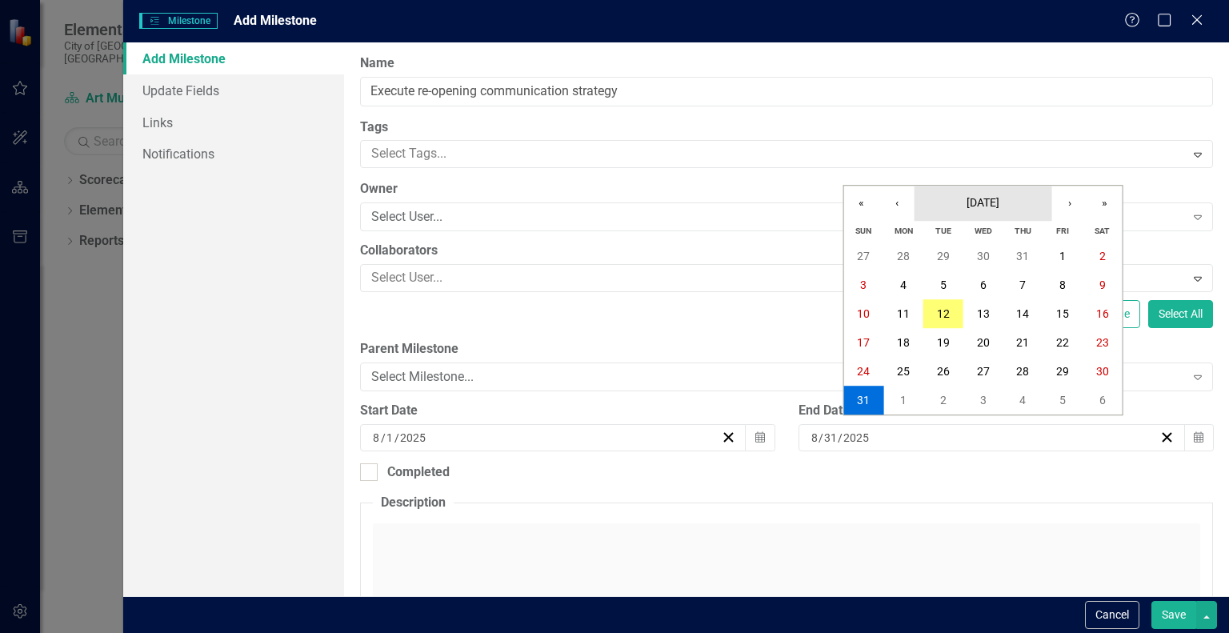
click at [1000, 202] on span "[DATE]" at bounding box center [983, 202] width 33 height 13
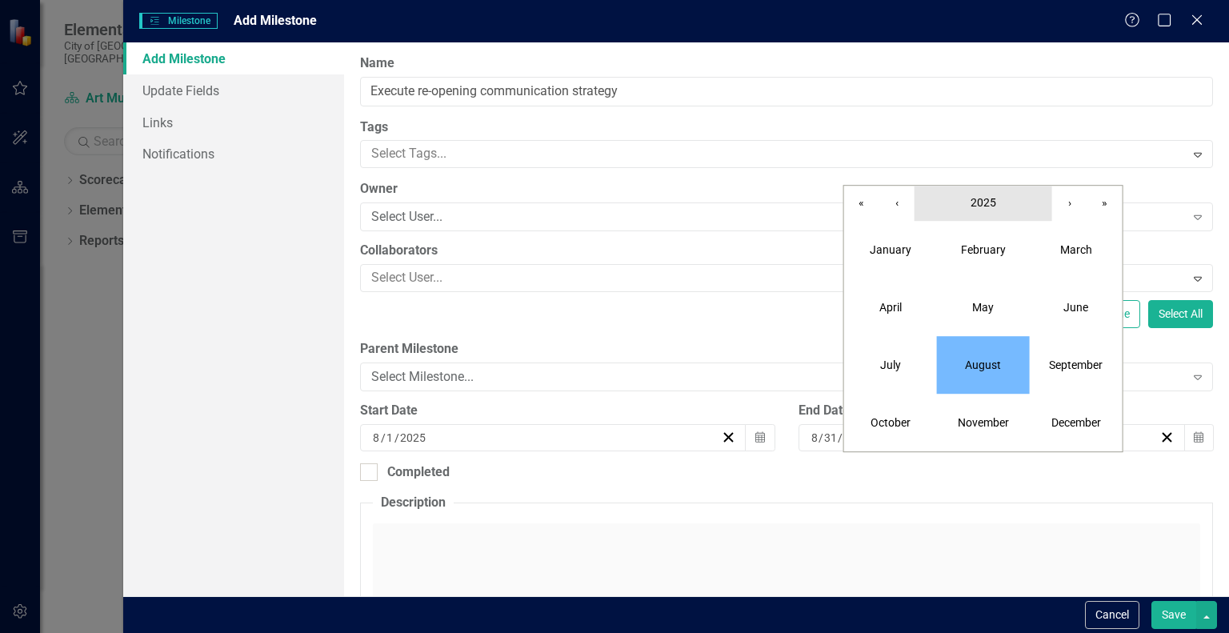
click at [983, 211] on button "2025" at bounding box center [984, 203] width 138 height 35
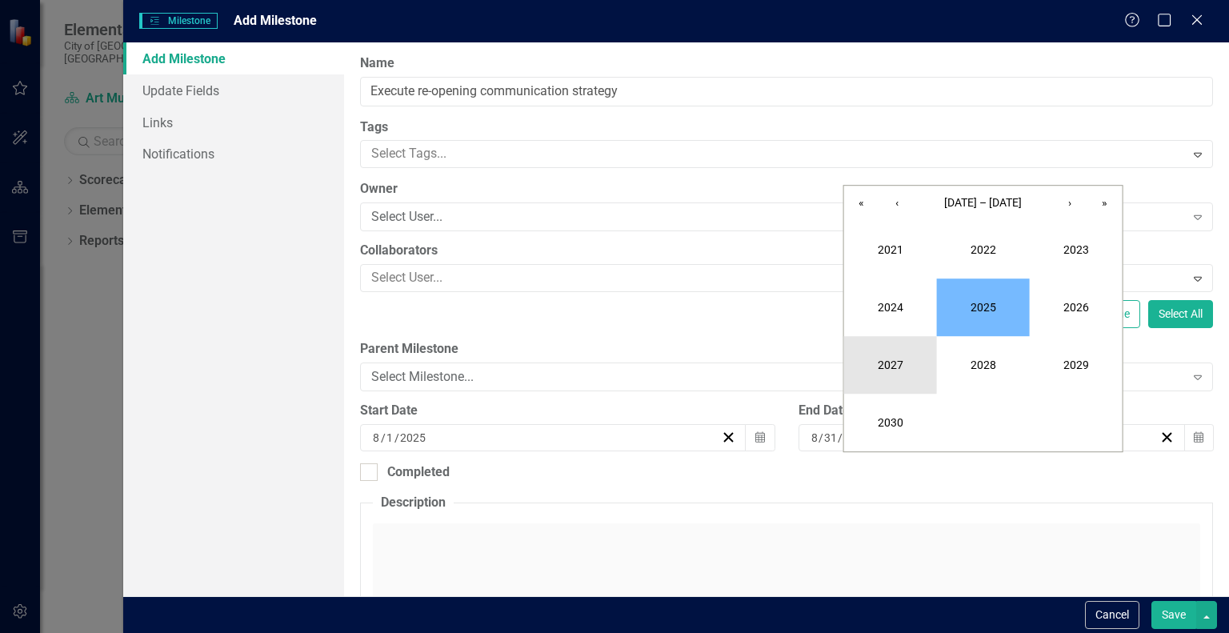
click at [887, 359] on button "2027" at bounding box center [890, 365] width 93 height 58
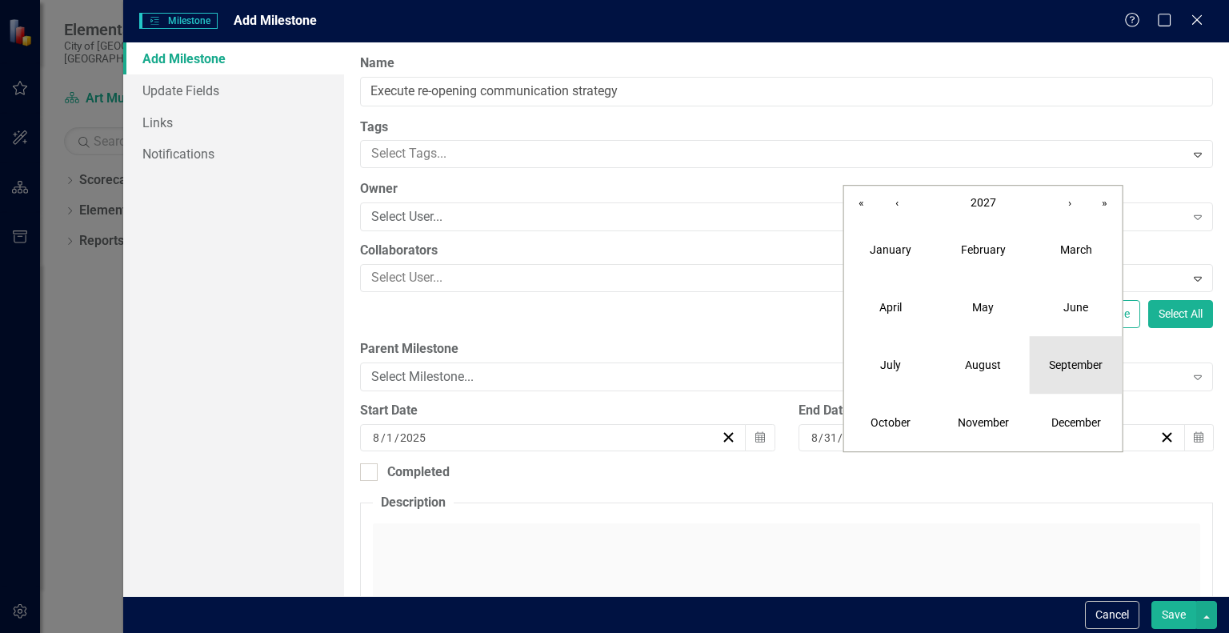
click at [1069, 377] on button "September" at bounding box center [1076, 365] width 93 height 58
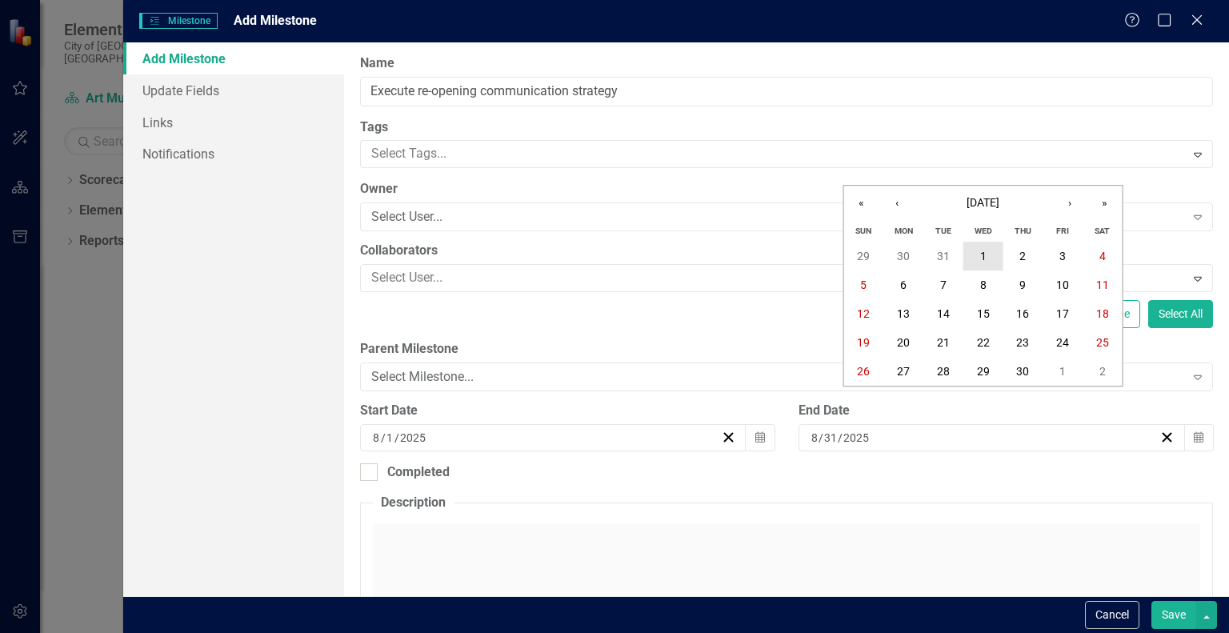
click at [988, 254] on button "1" at bounding box center [984, 256] width 40 height 29
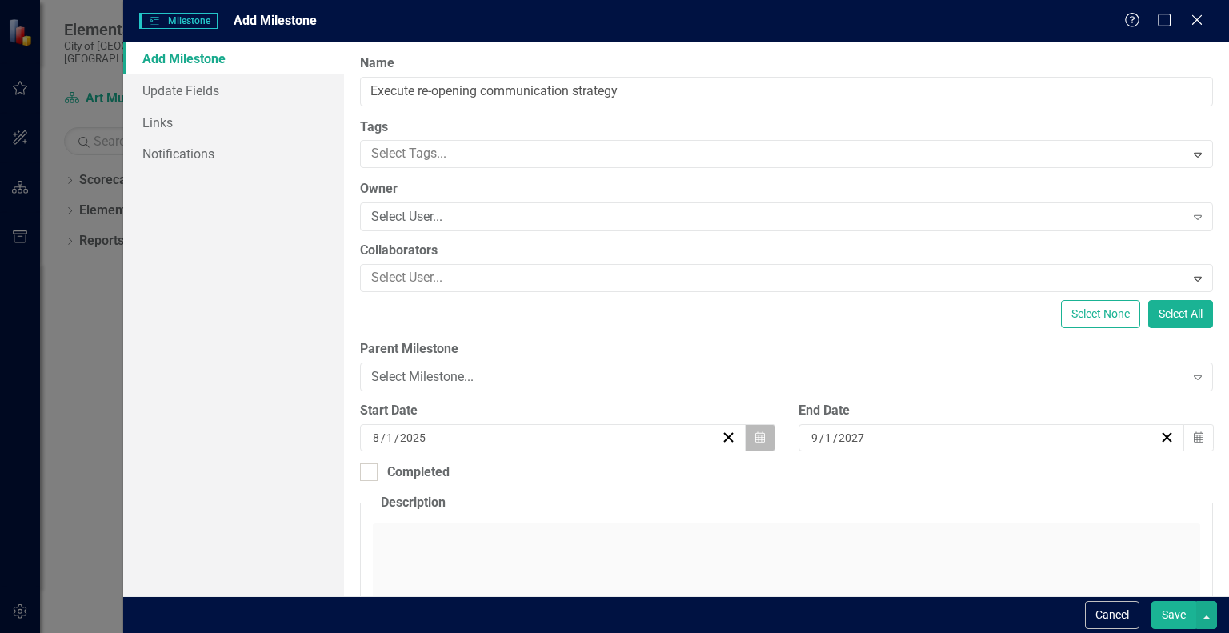
click at [762, 436] on button "Calendar" at bounding box center [760, 437] width 30 height 27
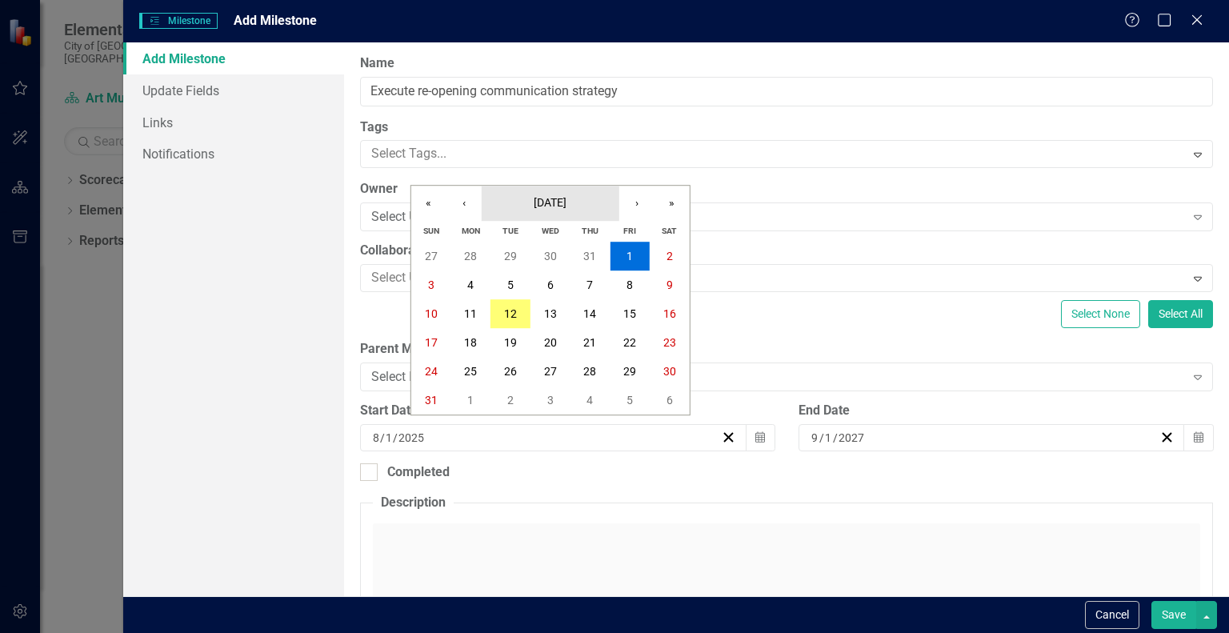
click at [567, 204] on span "[DATE]" at bounding box center [550, 202] width 33 height 13
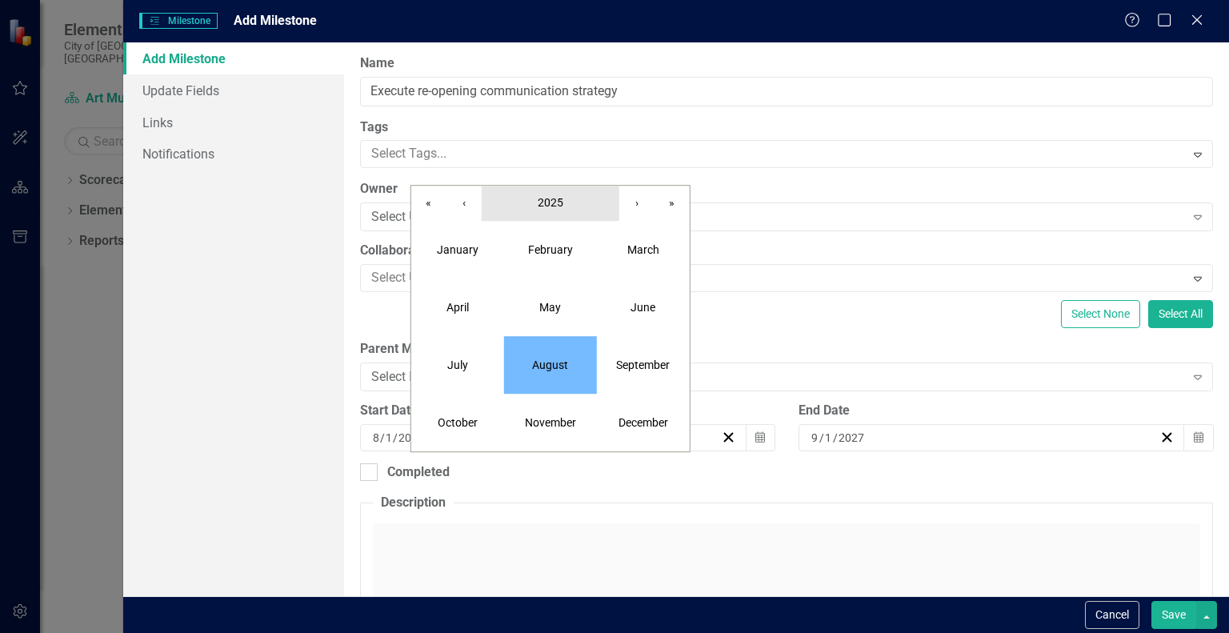
click at [560, 204] on span "2025" at bounding box center [551, 202] width 26 height 13
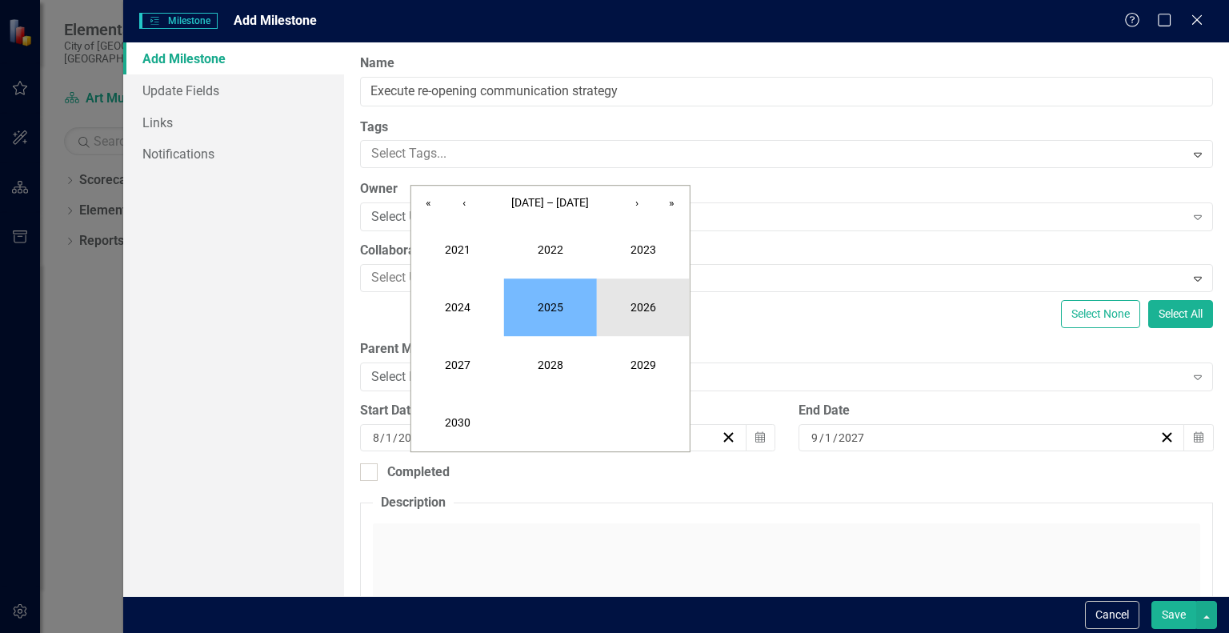
click at [631, 310] on button "2026" at bounding box center [643, 308] width 93 height 58
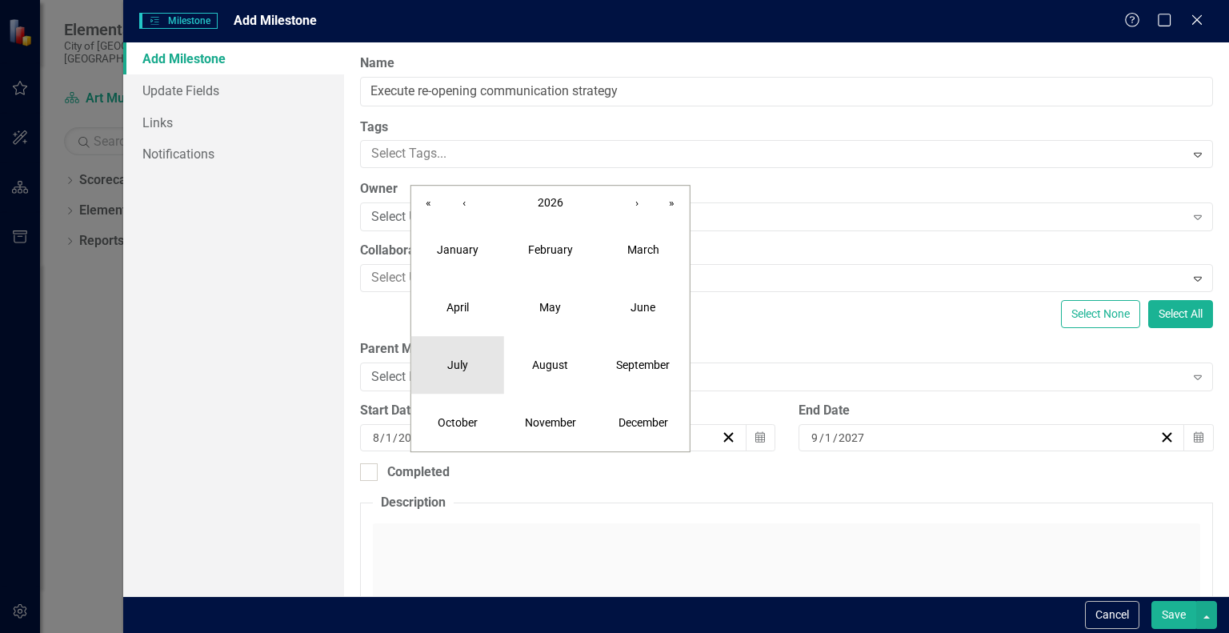
click at [469, 379] on button "July" at bounding box center [457, 365] width 93 height 58
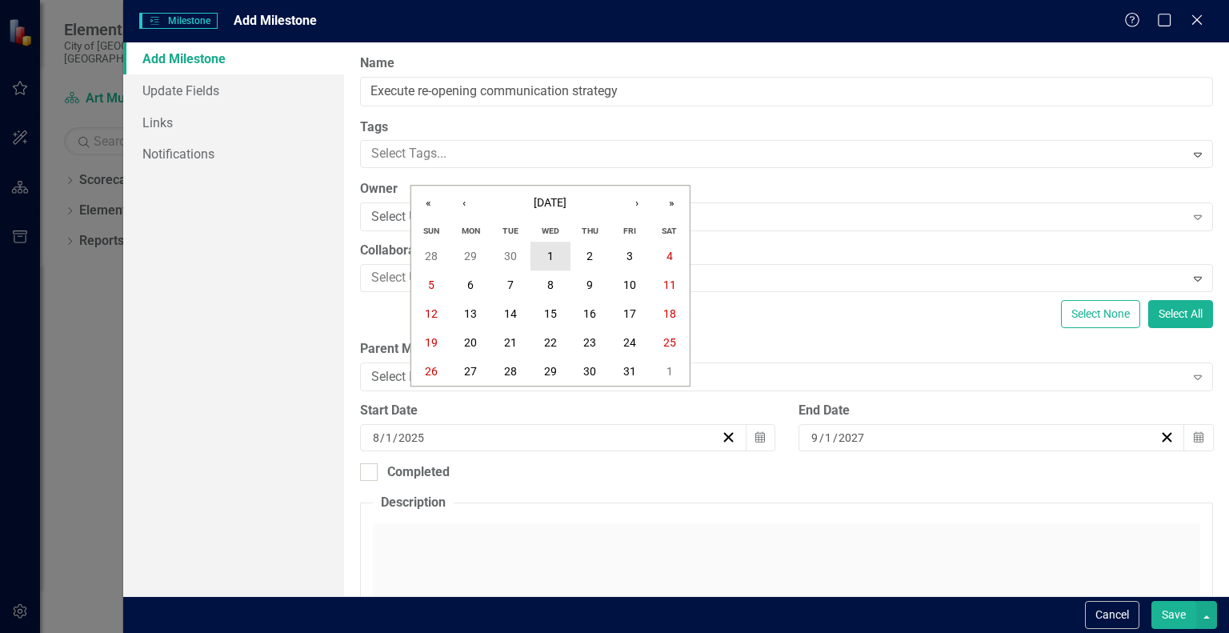
click at [547, 250] on abbr "1" at bounding box center [550, 256] width 6 height 13
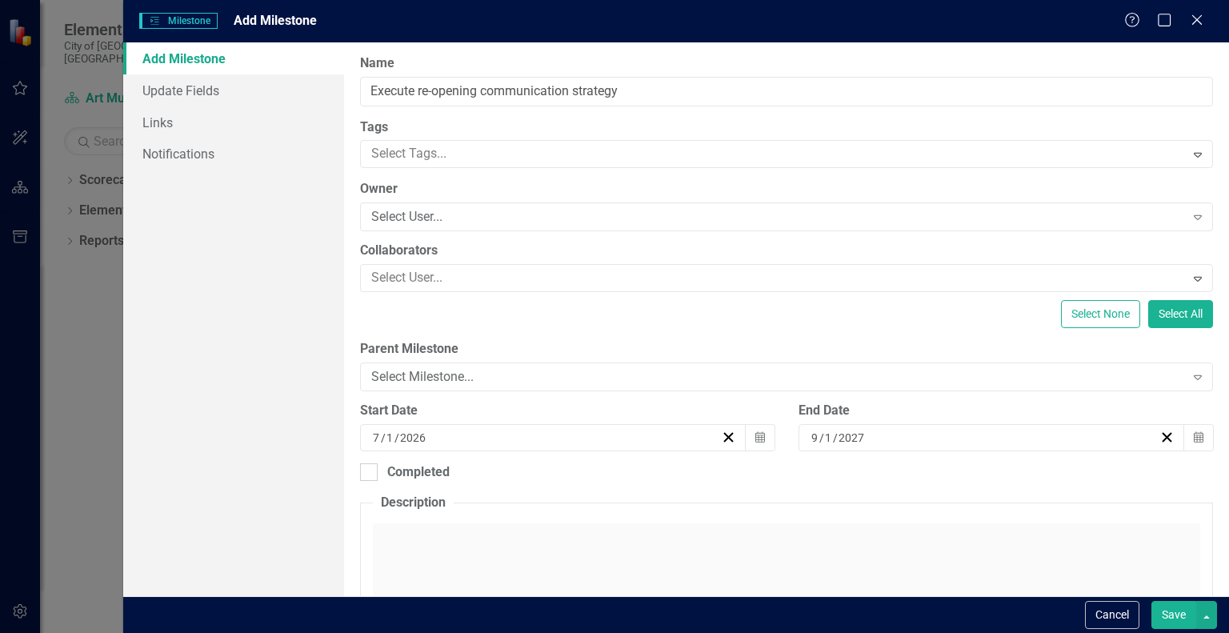
click at [1158, 615] on button "Save" at bounding box center [1174, 615] width 45 height 28
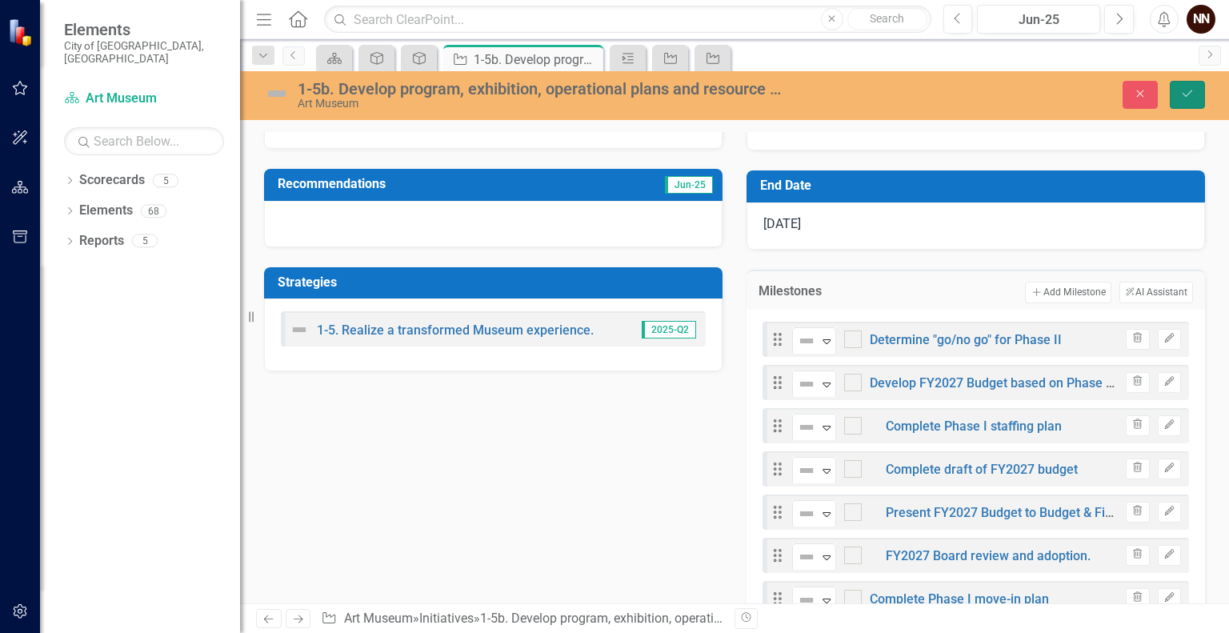
click at [1191, 91] on icon "submit" at bounding box center [1188, 93] width 10 height 6
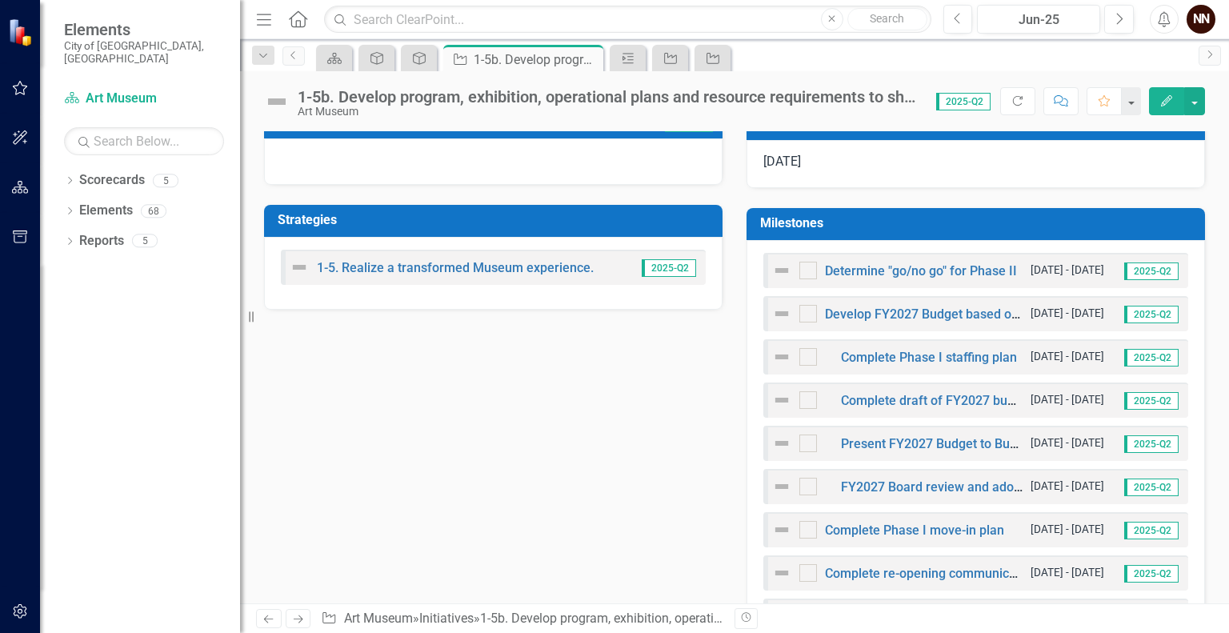
scroll to position [424, 0]
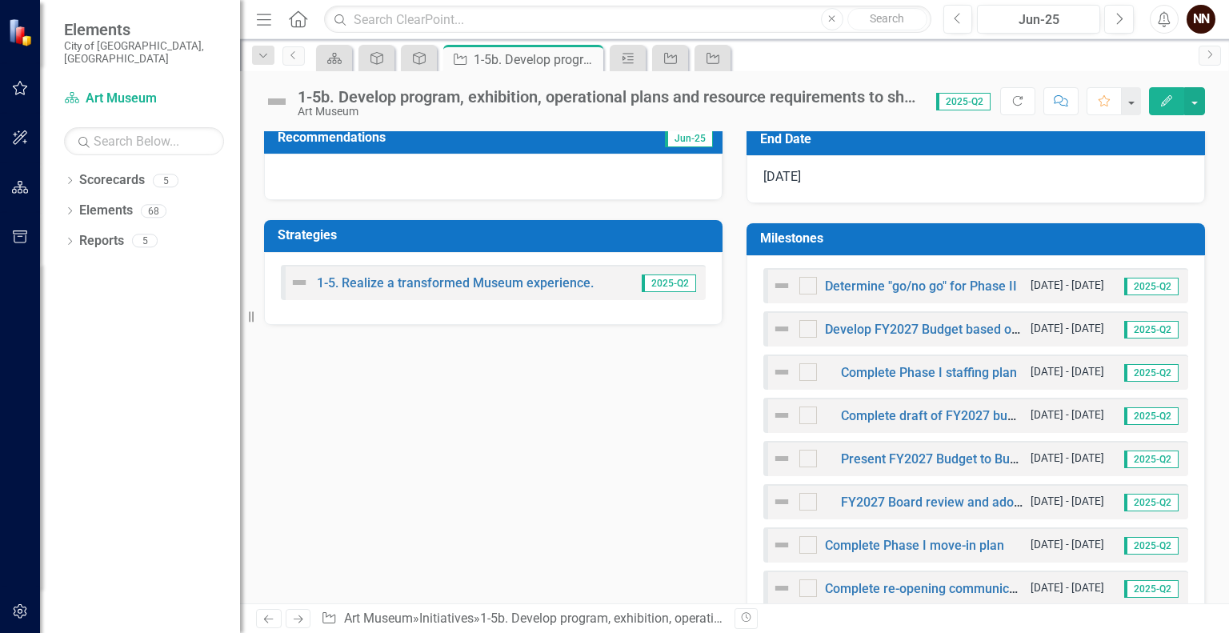
click at [1101, 231] on h3 "Milestones" at bounding box center [978, 238] width 437 height 14
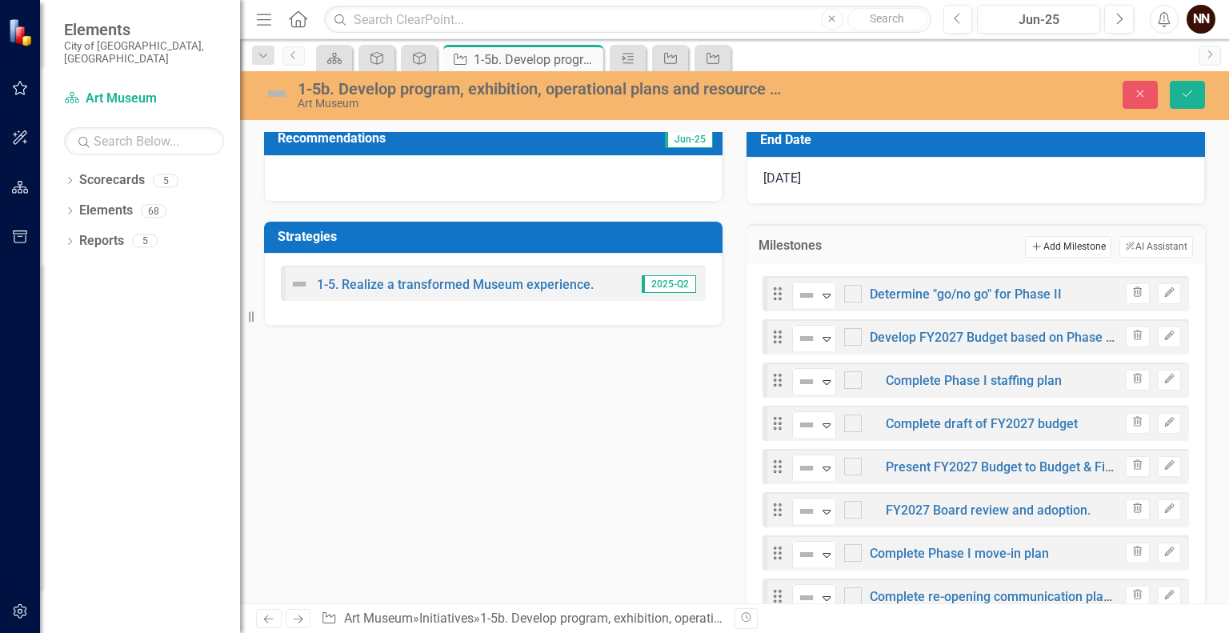
click at [1066, 242] on button "Add Add Milestone" at bounding box center [1068, 246] width 86 height 21
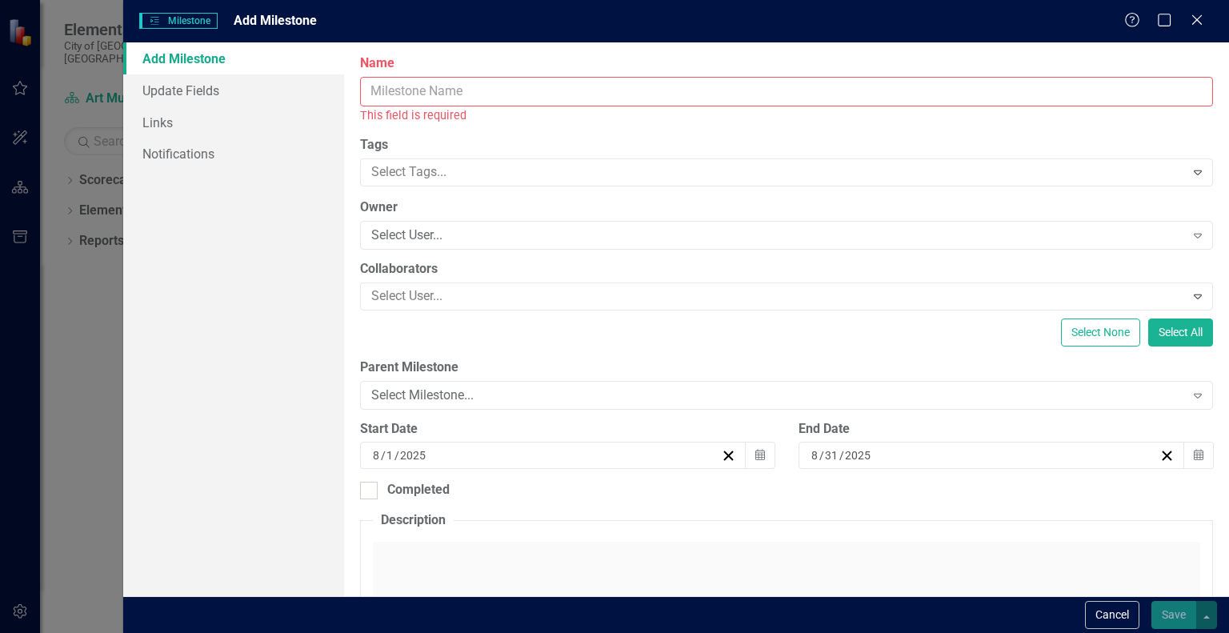
click at [912, 90] on input "Name" at bounding box center [786, 92] width 853 height 30
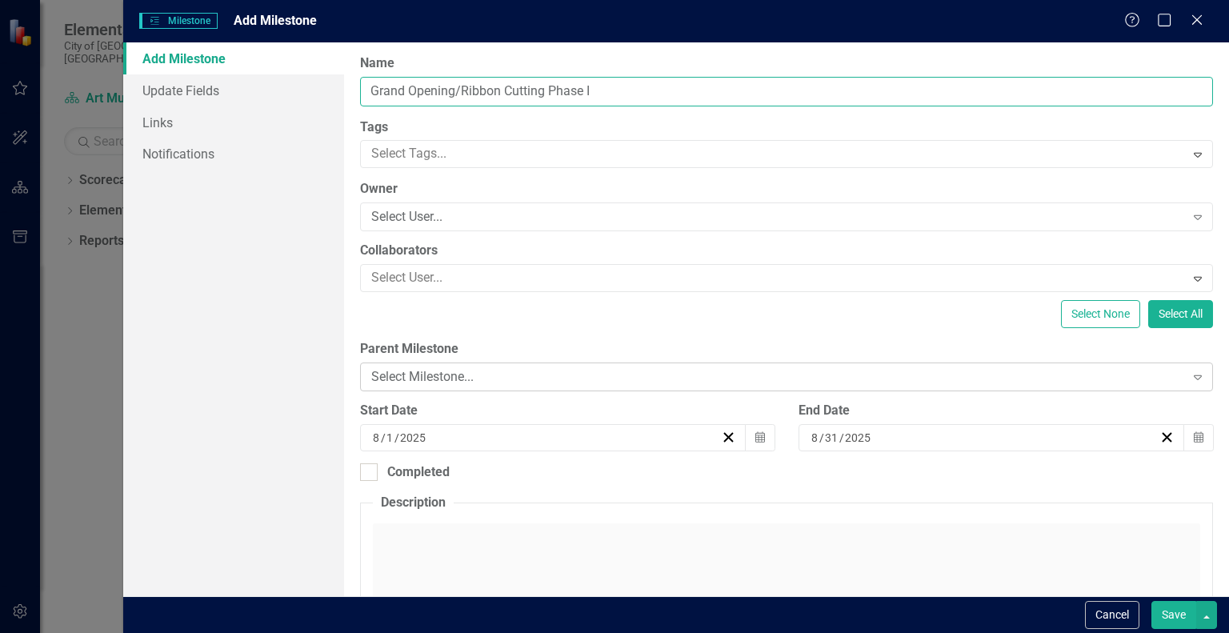
type input "Grand Opening/Ribbon Cutting Phase I"
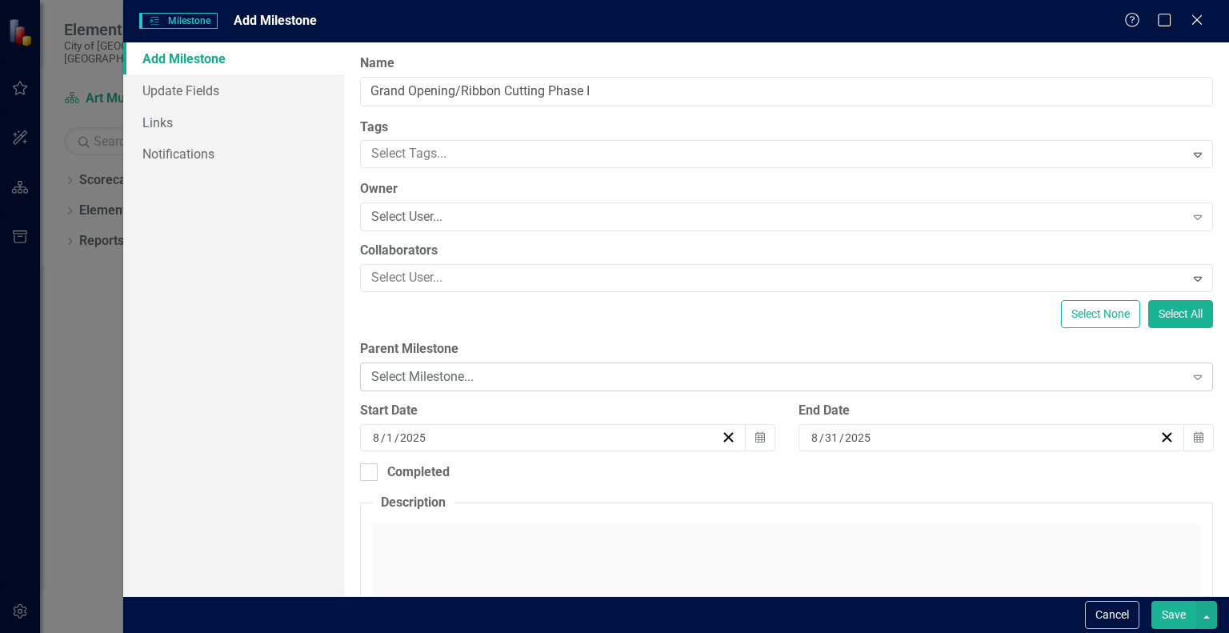
click at [756, 376] on div "Select Milestone..." at bounding box center [777, 377] width 813 height 18
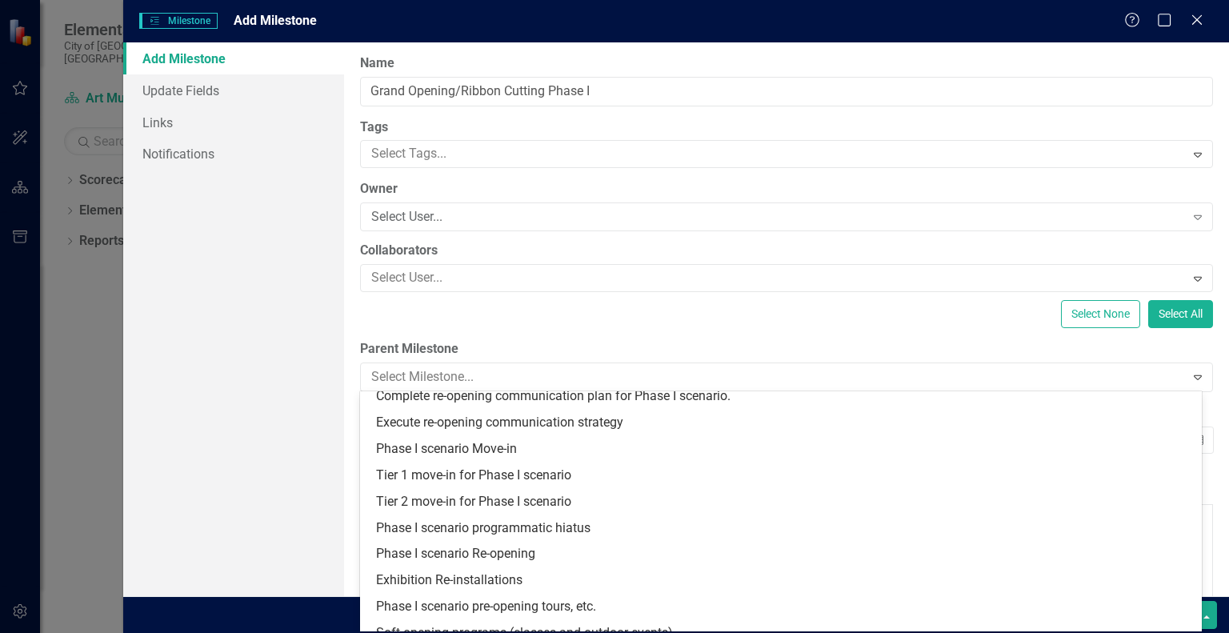
scroll to position [221, 0]
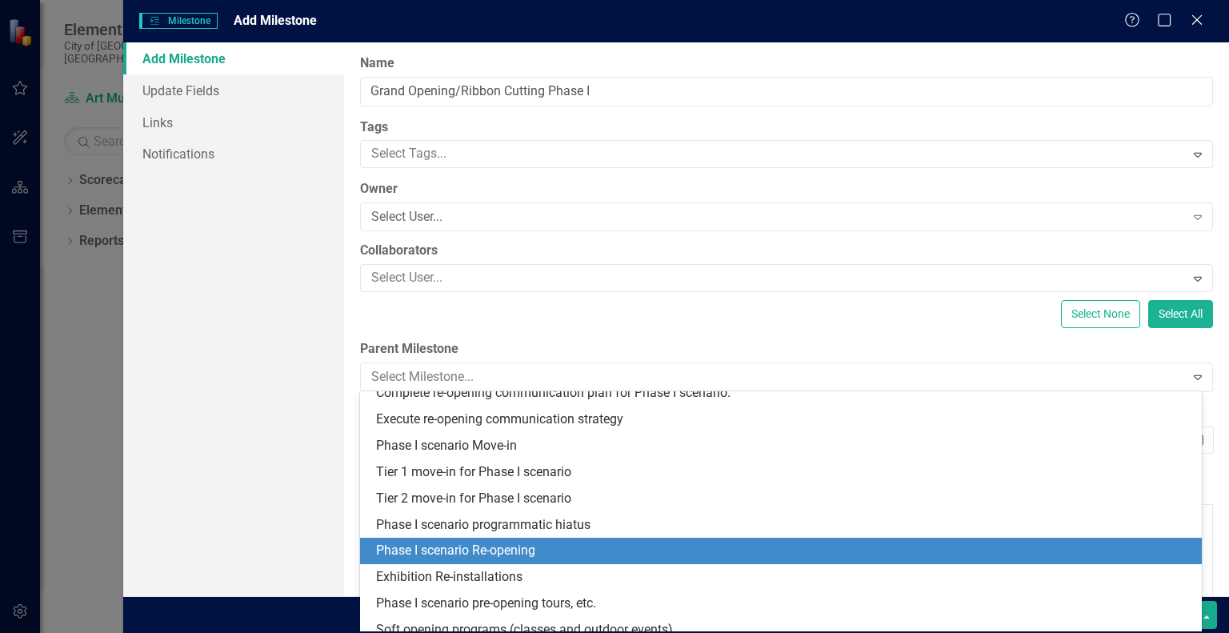
click at [1072, 549] on div "Phase I scenario Re-opening" at bounding box center [784, 551] width 816 height 18
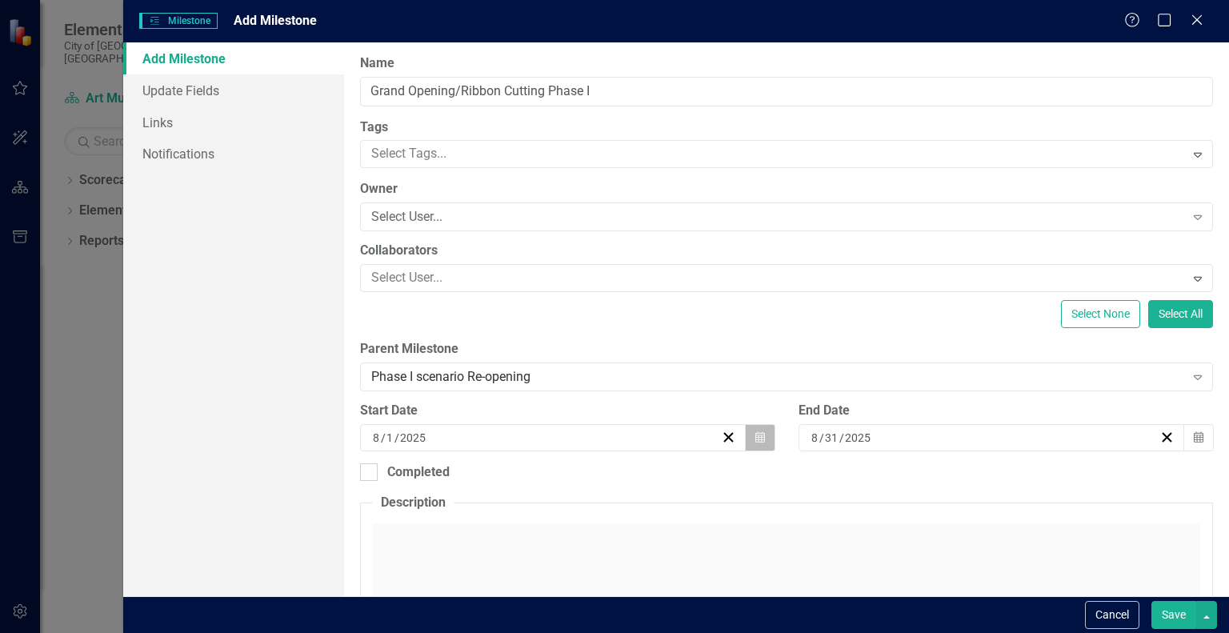
click at [755, 425] on button "Calendar" at bounding box center [760, 437] width 30 height 27
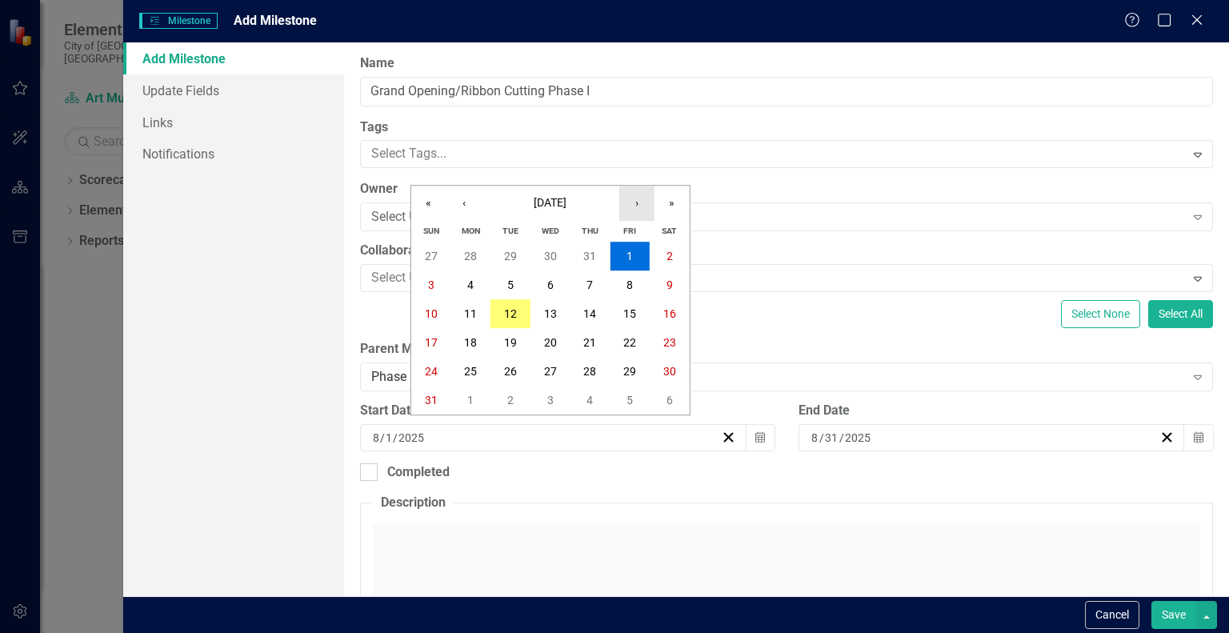
click at [640, 207] on button "›" at bounding box center [636, 203] width 35 height 35
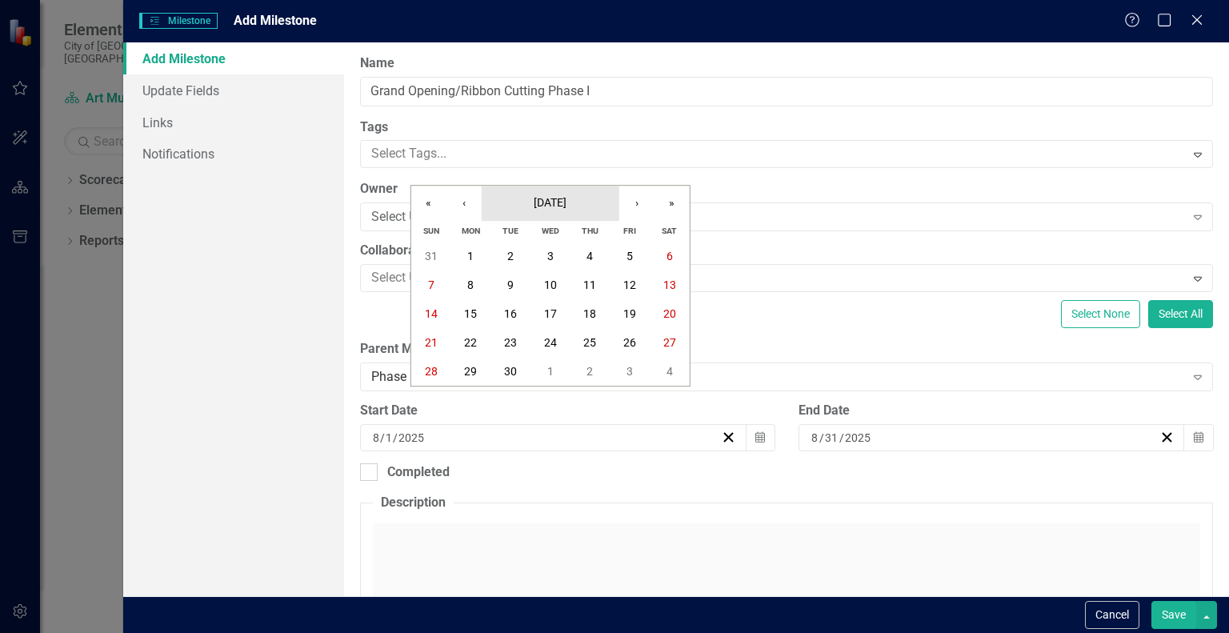
click at [560, 196] on span "[DATE]" at bounding box center [550, 202] width 33 height 13
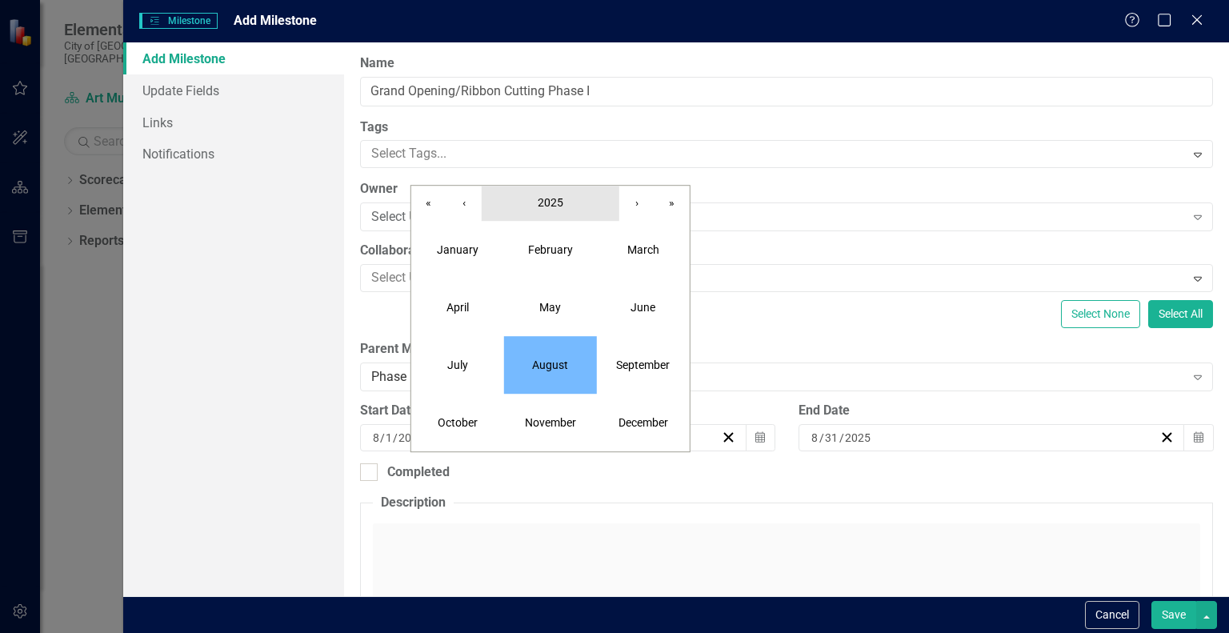
click at [549, 199] on span "2025" at bounding box center [551, 202] width 26 height 13
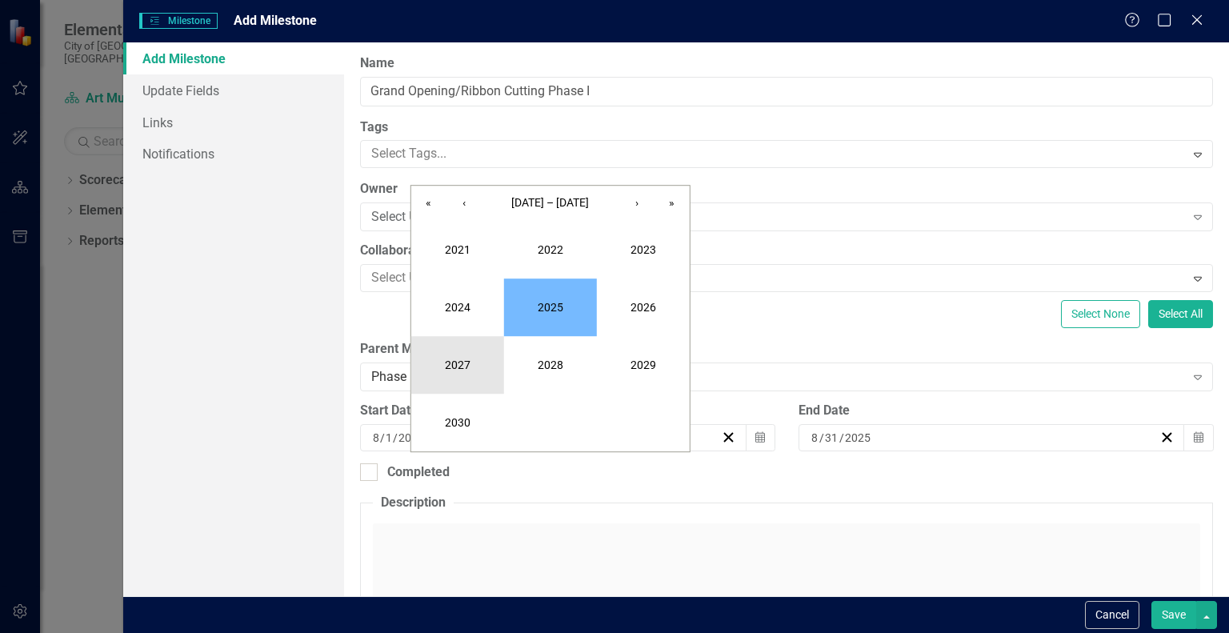
click at [460, 355] on button "2027" at bounding box center [457, 365] width 93 height 58
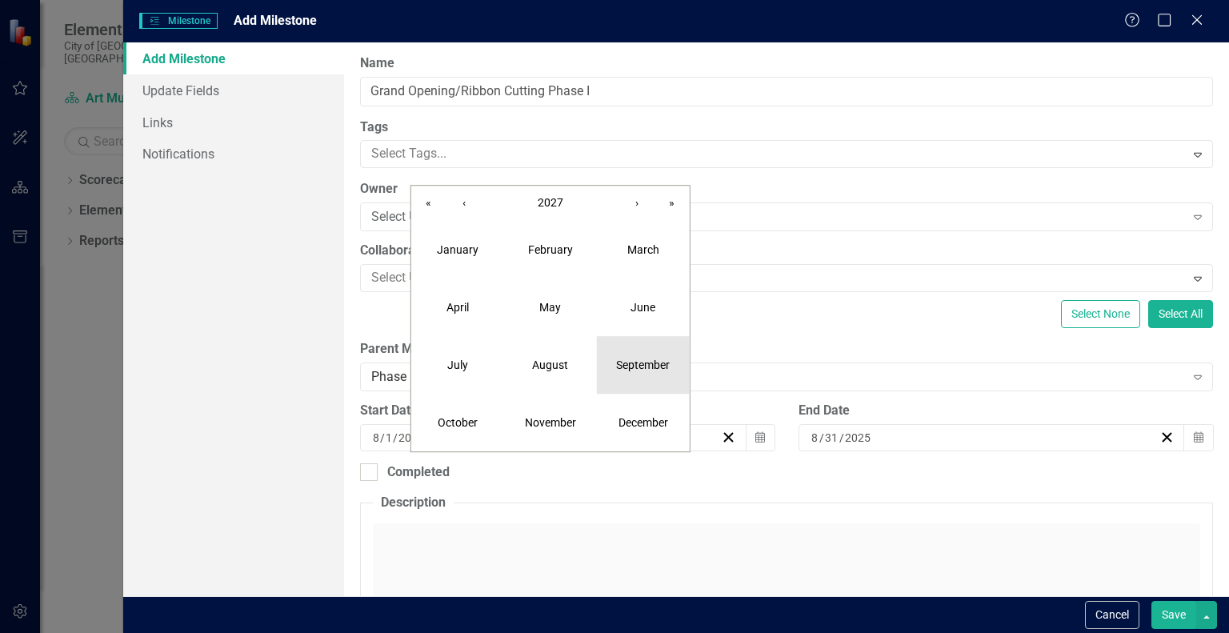
click at [642, 369] on abbr "September" at bounding box center [643, 365] width 54 height 13
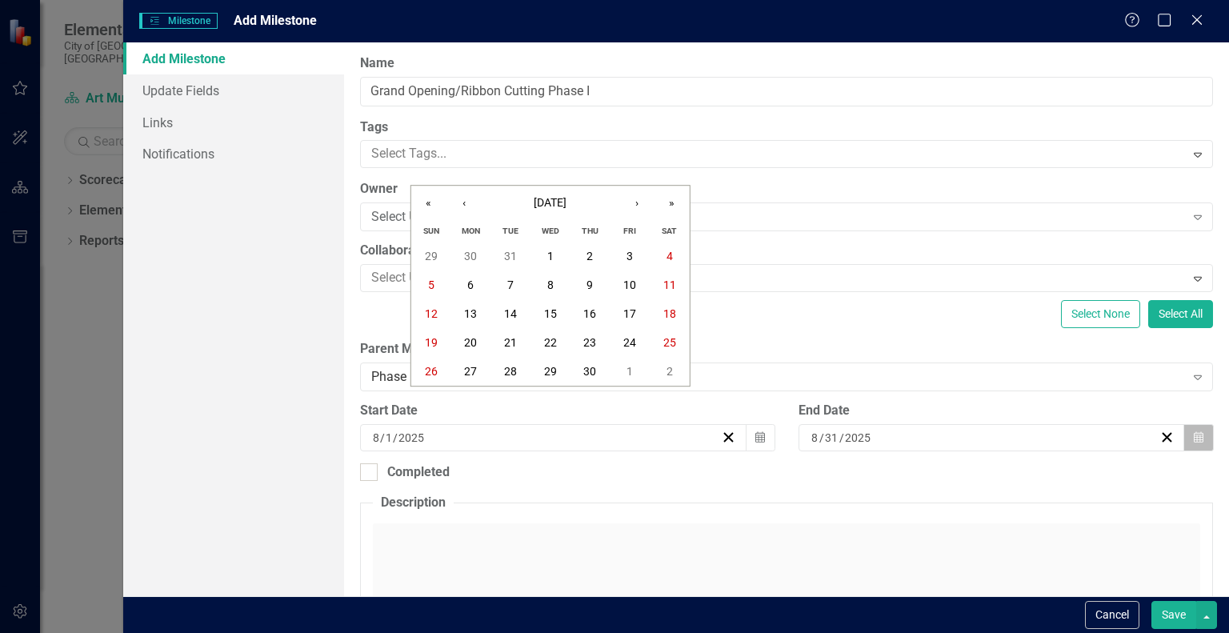
click at [1196, 438] on button "Calendar" at bounding box center [1199, 437] width 30 height 27
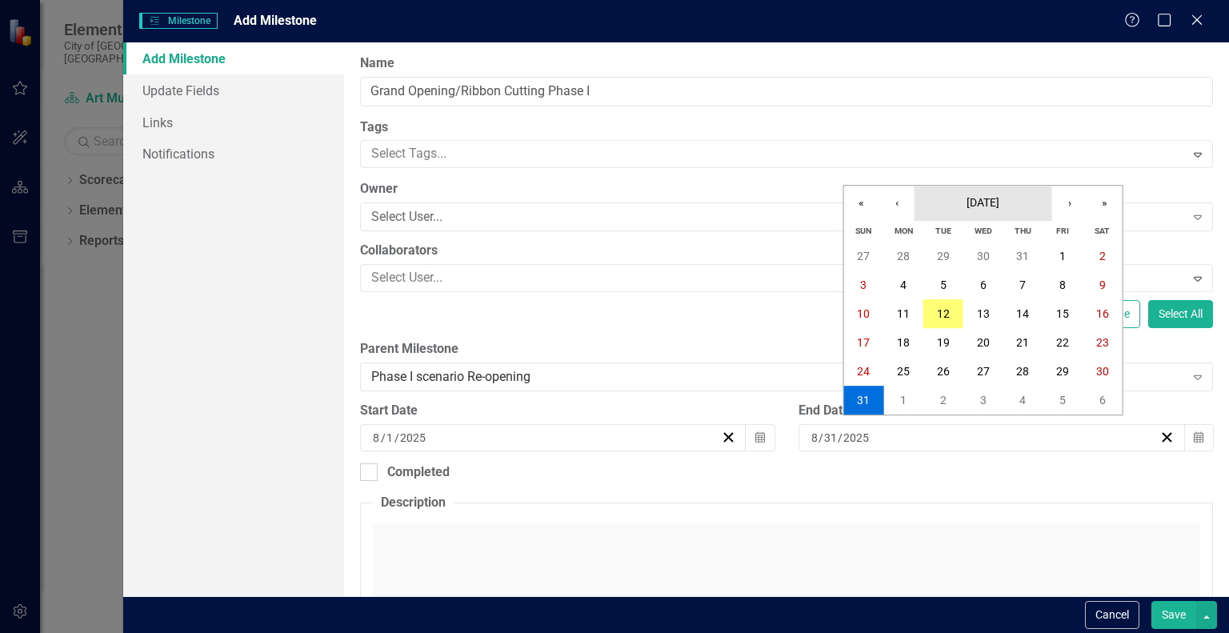
click at [1000, 205] on span "[DATE]" at bounding box center [983, 202] width 33 height 13
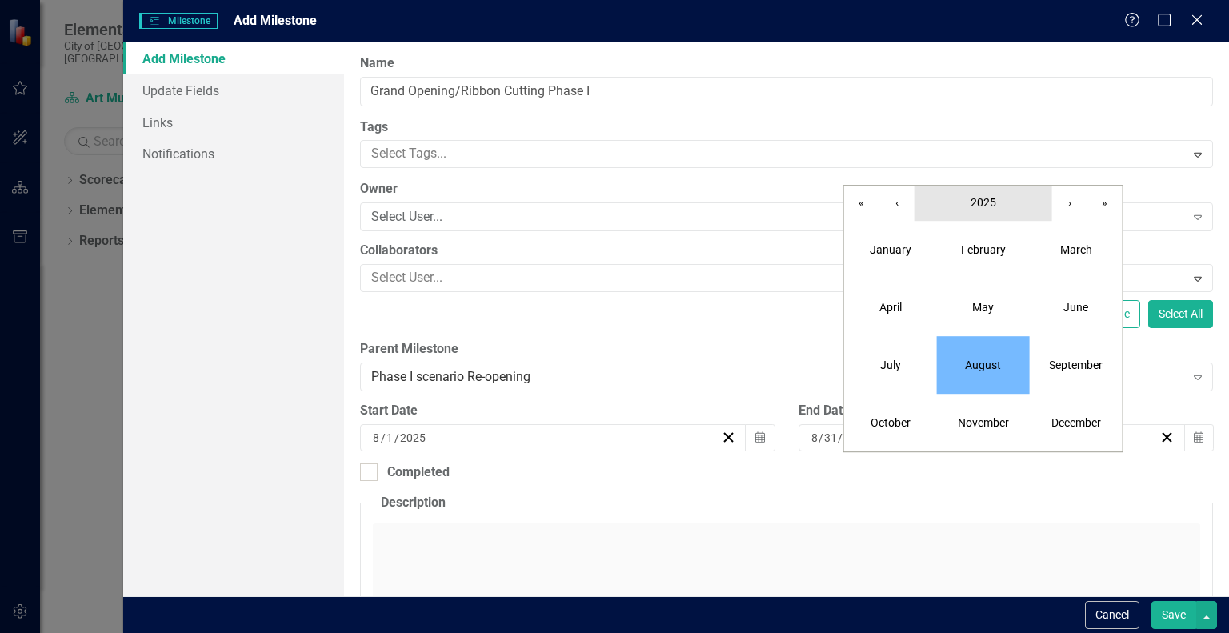
click at [1008, 205] on button "2025" at bounding box center [984, 203] width 138 height 35
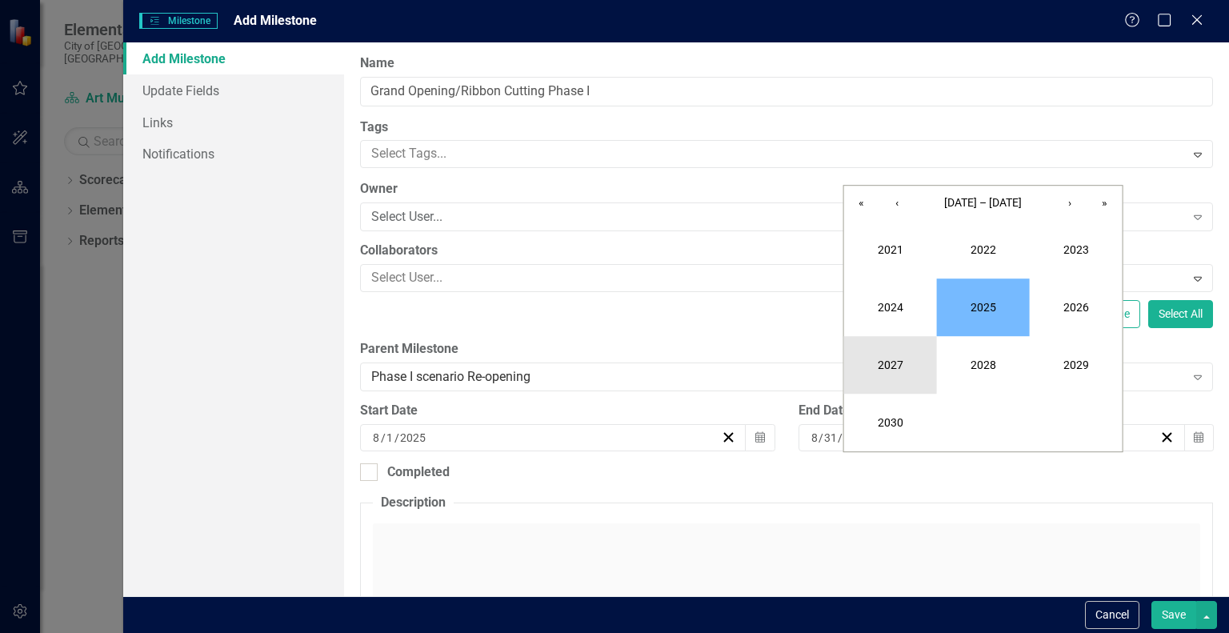
click at [880, 361] on button "2027" at bounding box center [890, 365] width 93 height 58
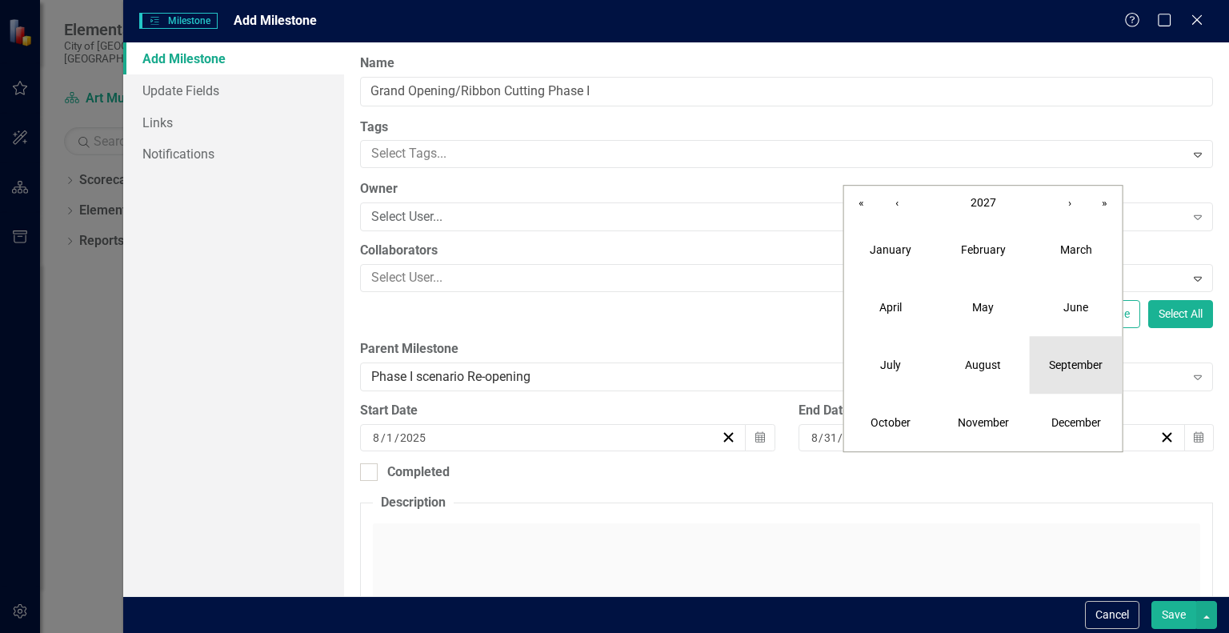
click at [1055, 359] on abbr "September" at bounding box center [1076, 365] width 54 height 13
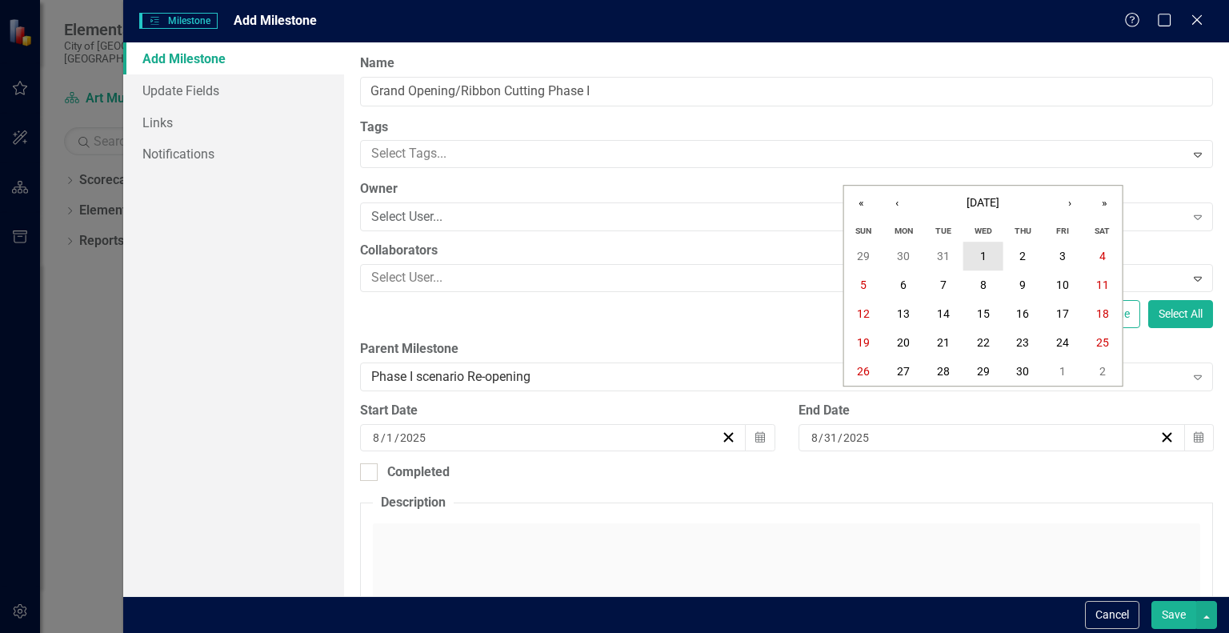
click at [988, 265] on button "1" at bounding box center [984, 256] width 40 height 29
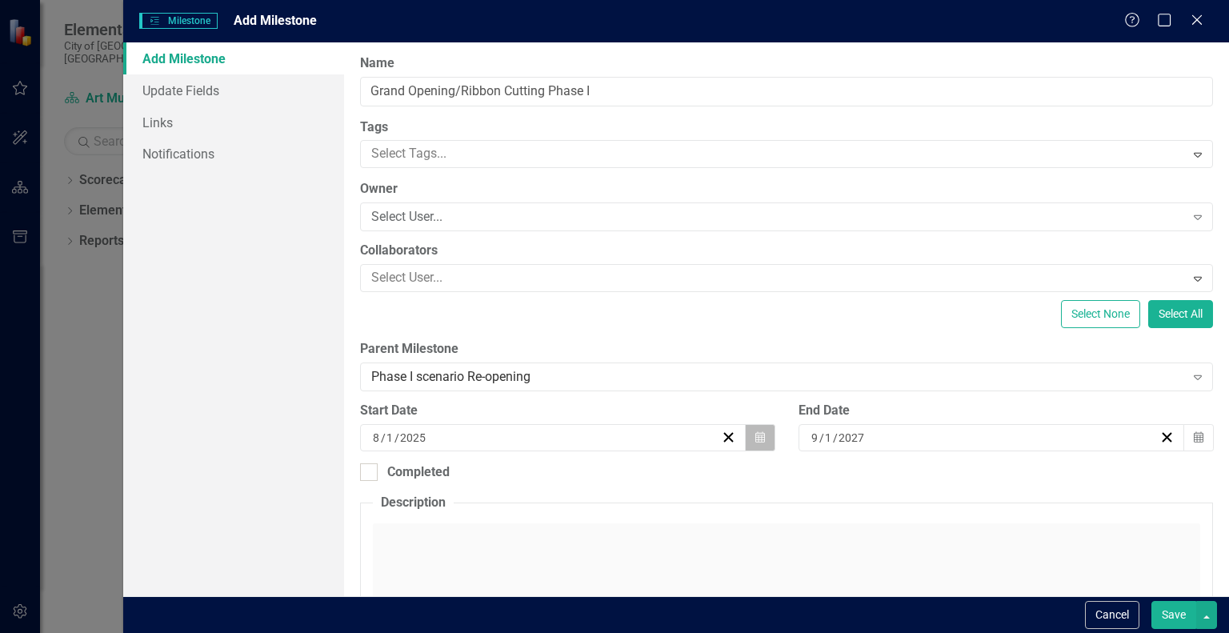
click at [756, 442] on icon "Calendar" at bounding box center [761, 437] width 10 height 11
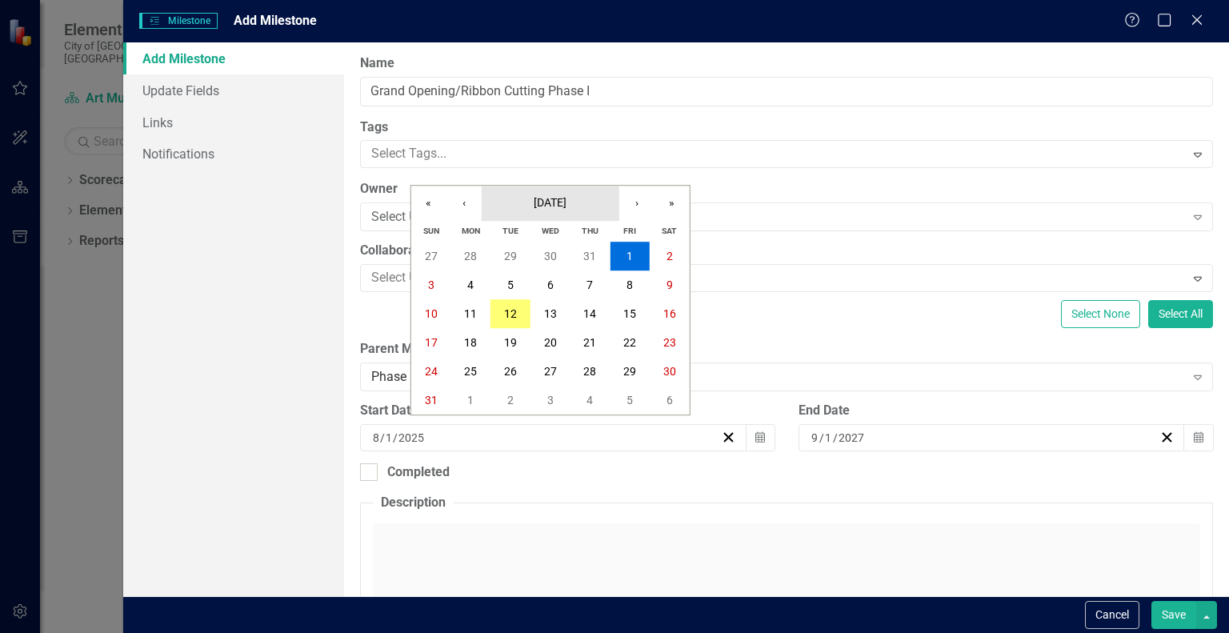
click at [559, 197] on span "[DATE]" at bounding box center [550, 202] width 33 height 13
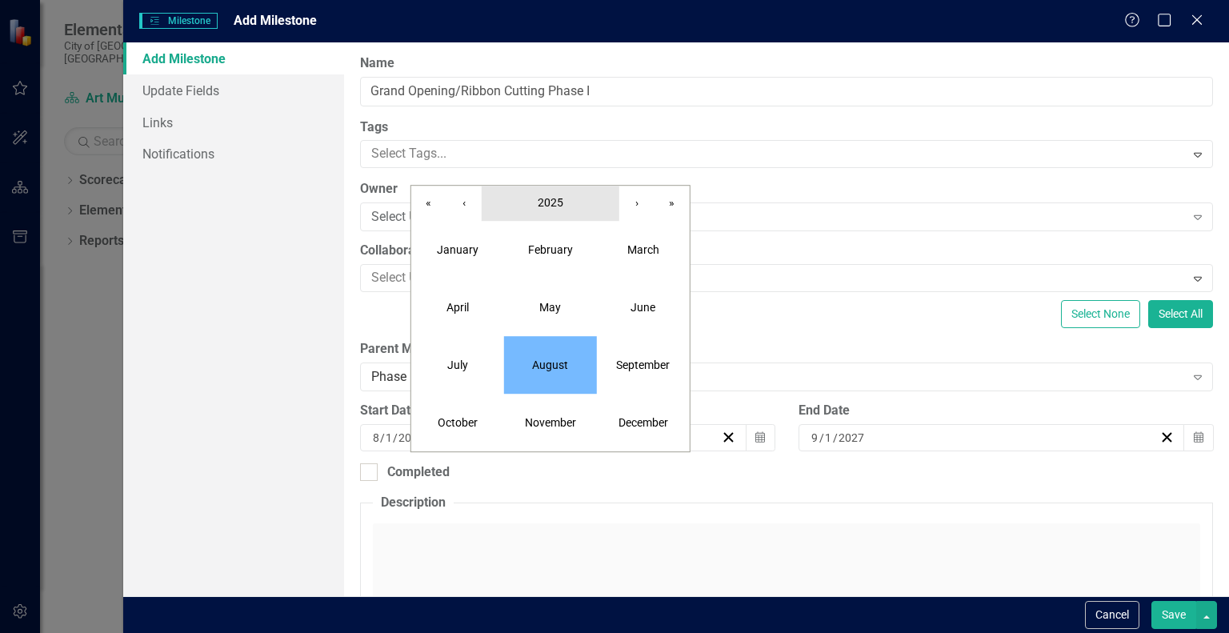
click at [559, 203] on span "2025" at bounding box center [551, 202] width 26 height 13
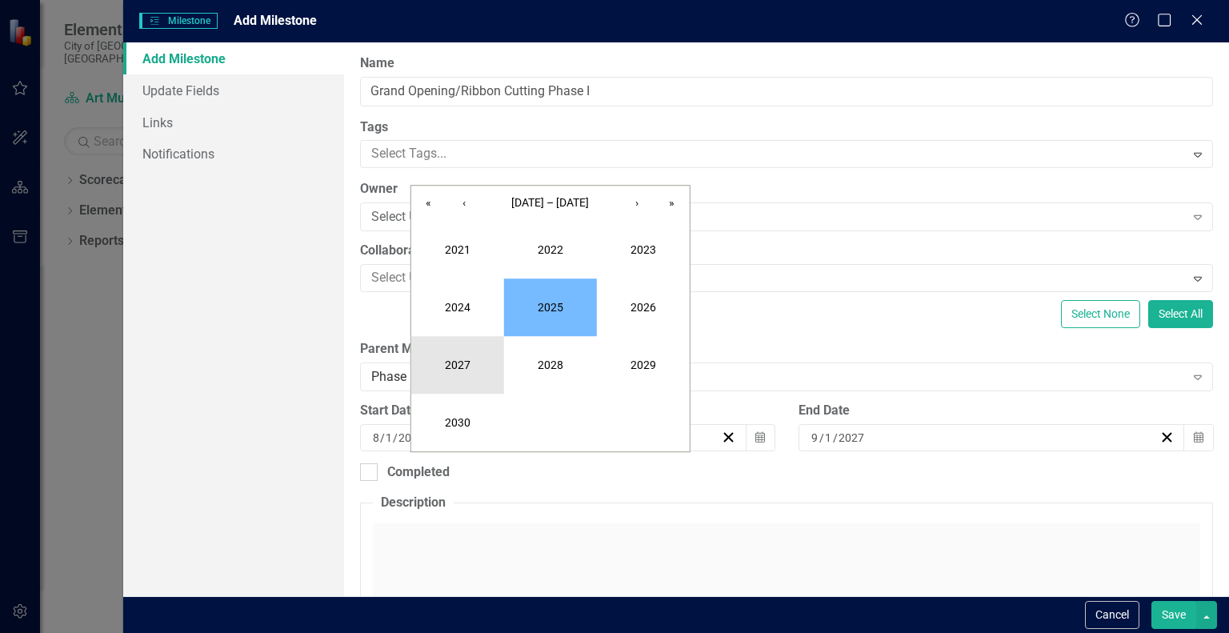
click at [471, 370] on button "2027" at bounding box center [457, 365] width 93 height 58
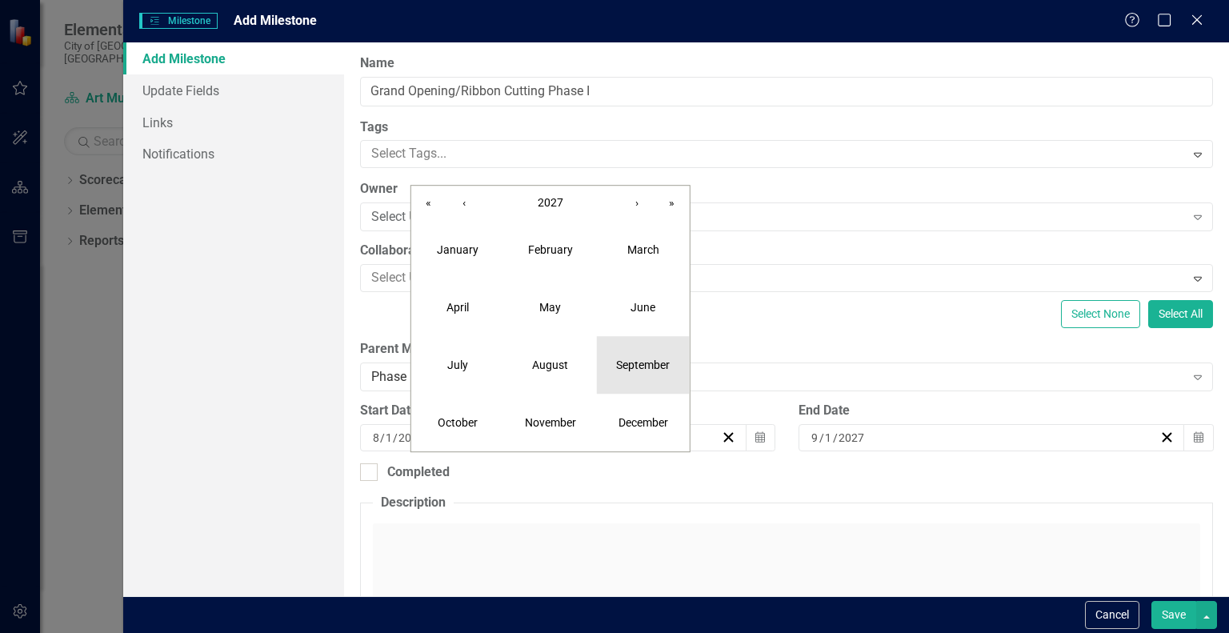
drag, startPoint x: 622, startPoint y: 379, endPoint x: 614, endPoint y: 391, distance: 14.4
click at [614, 391] on button "September" at bounding box center [643, 365] width 93 height 58
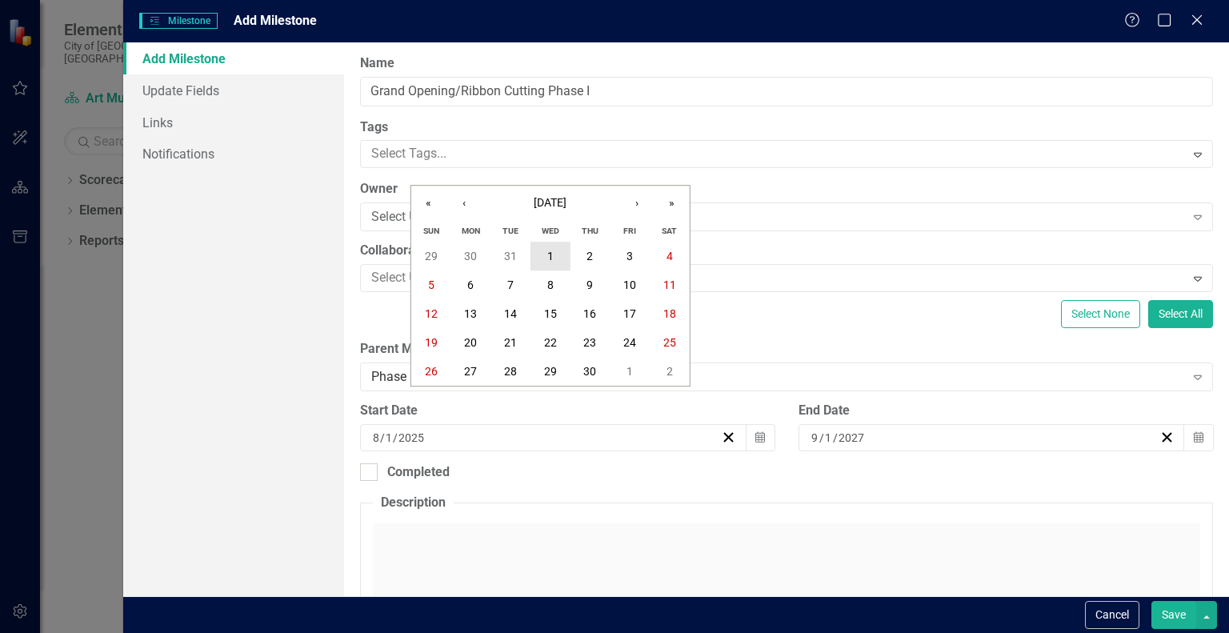
click at [551, 255] on abbr "1" at bounding box center [550, 256] width 6 height 13
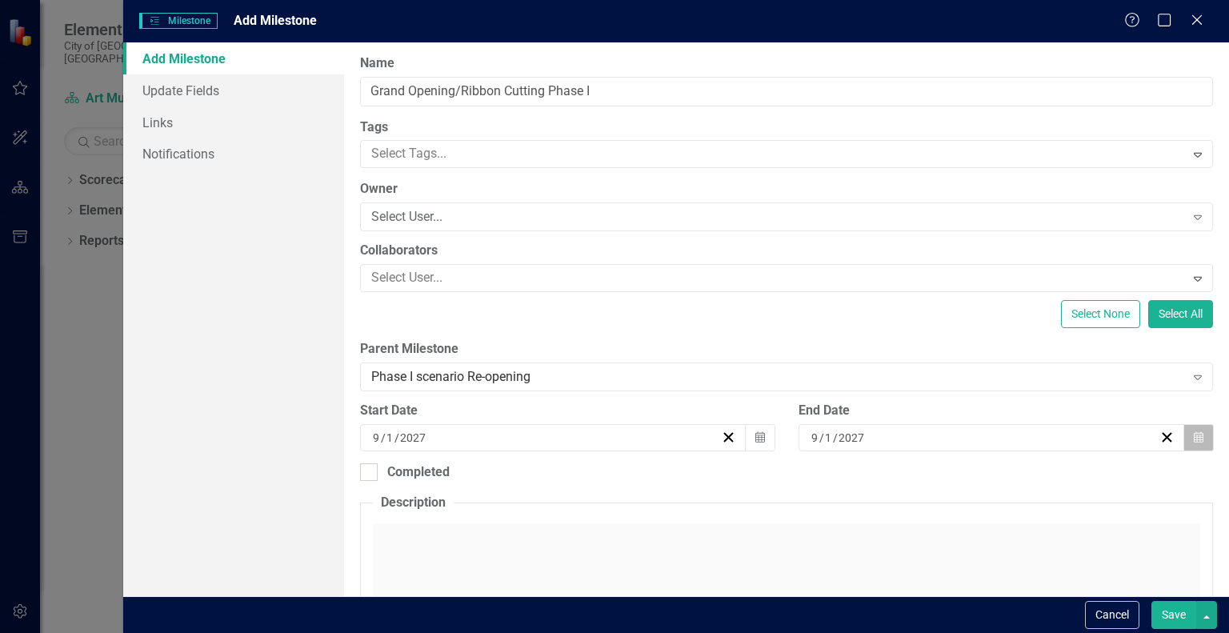
click at [1194, 439] on icon "button" at bounding box center [1199, 436] width 10 height 11
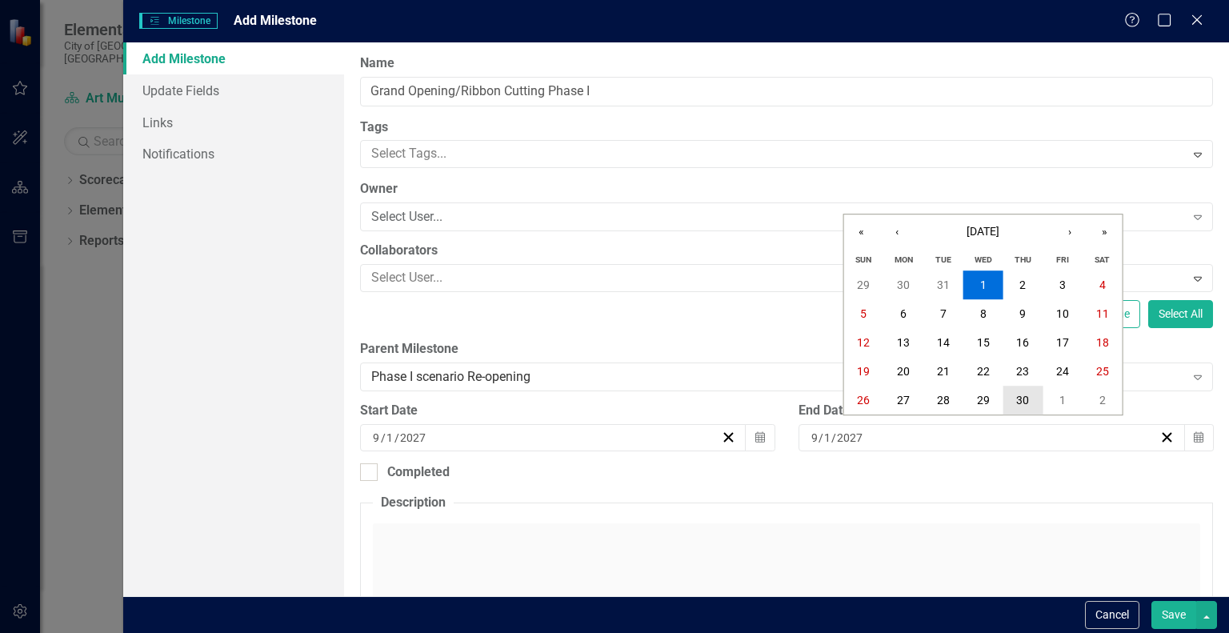
click at [1031, 394] on button "30" at bounding box center [1023, 400] width 40 height 29
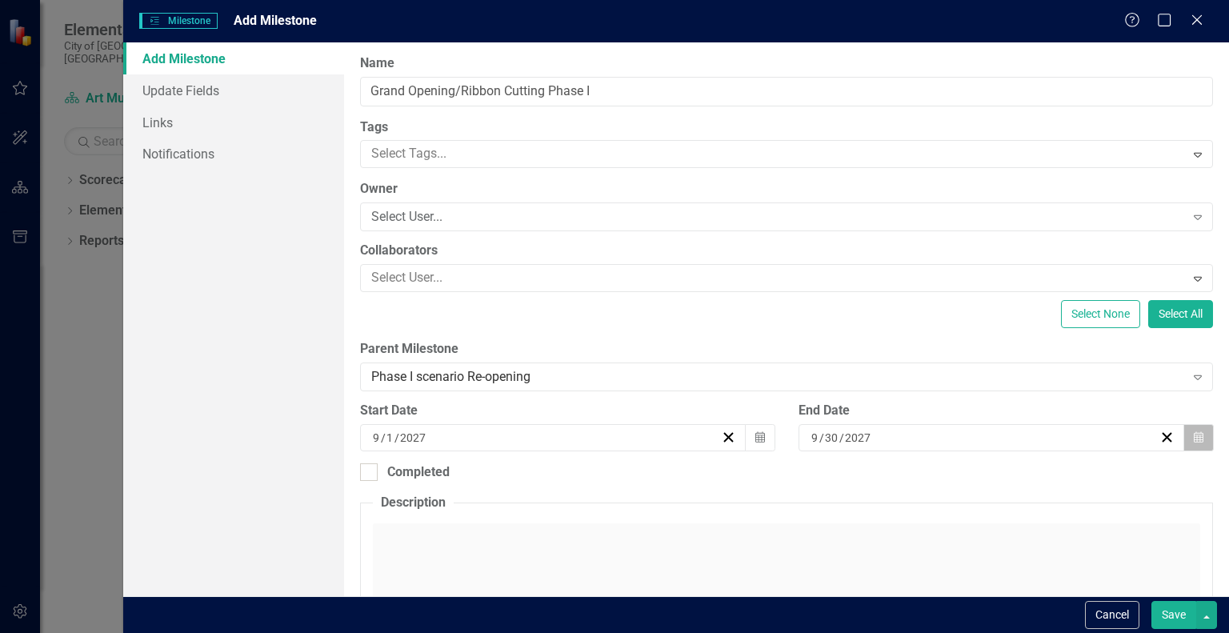
click at [1194, 435] on icon "Calendar" at bounding box center [1199, 437] width 10 height 11
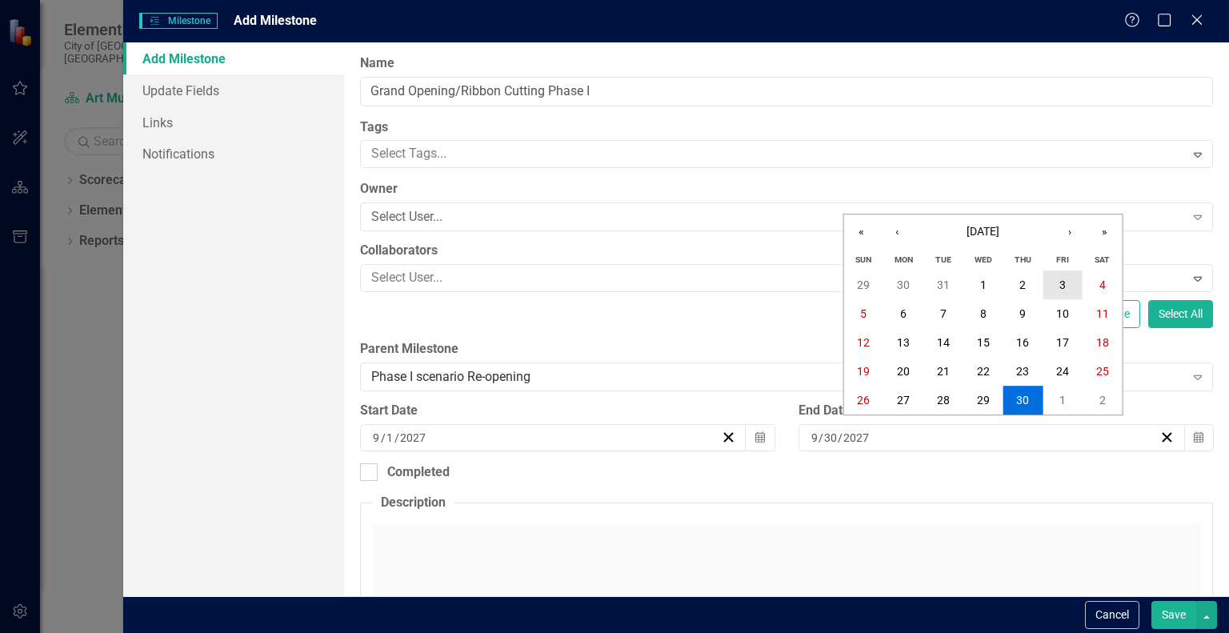
click at [1072, 279] on button "3" at bounding box center [1063, 285] width 40 height 29
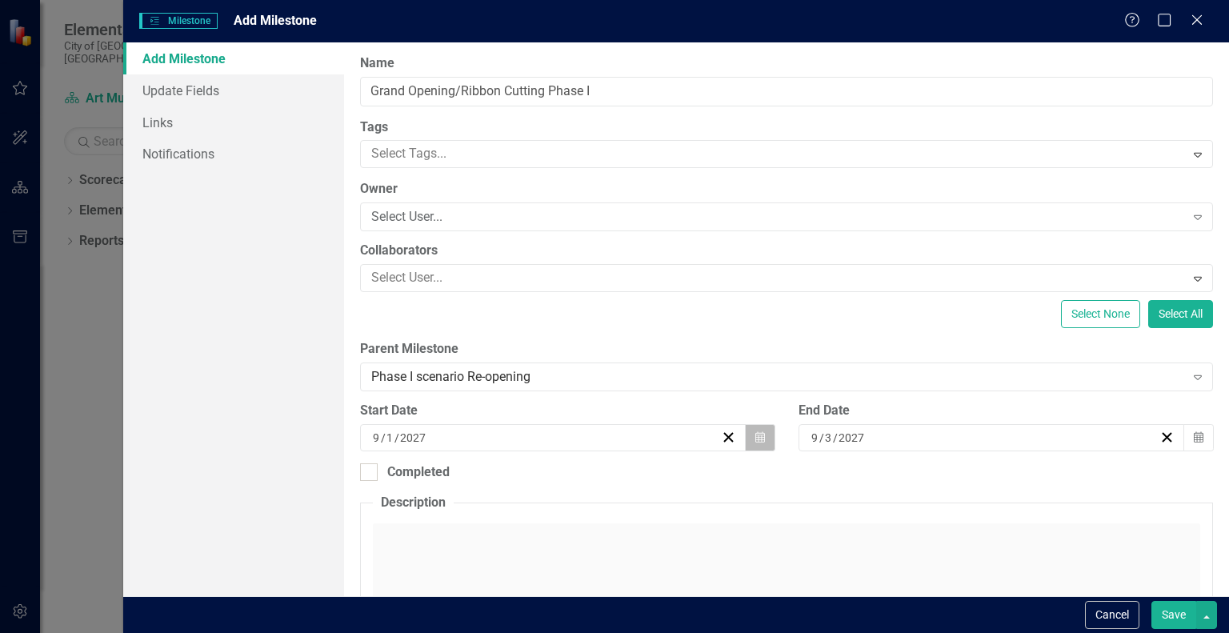
click at [745, 441] on button "Calendar" at bounding box center [760, 437] width 30 height 27
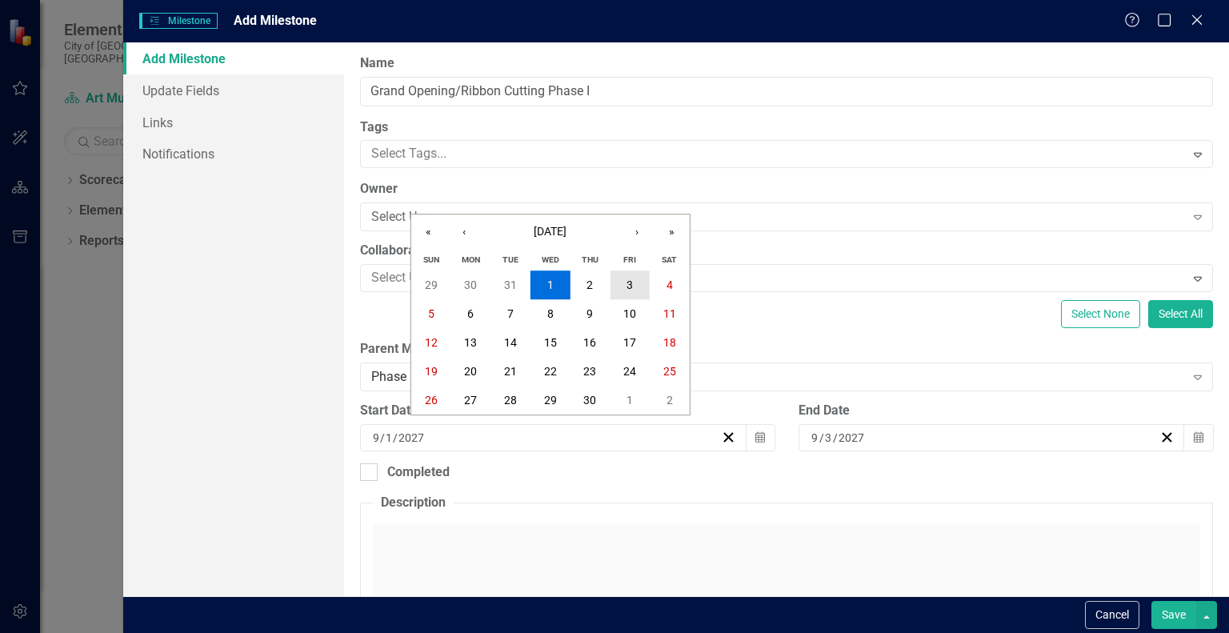
click at [631, 292] on button "3" at bounding box center [630, 285] width 40 height 29
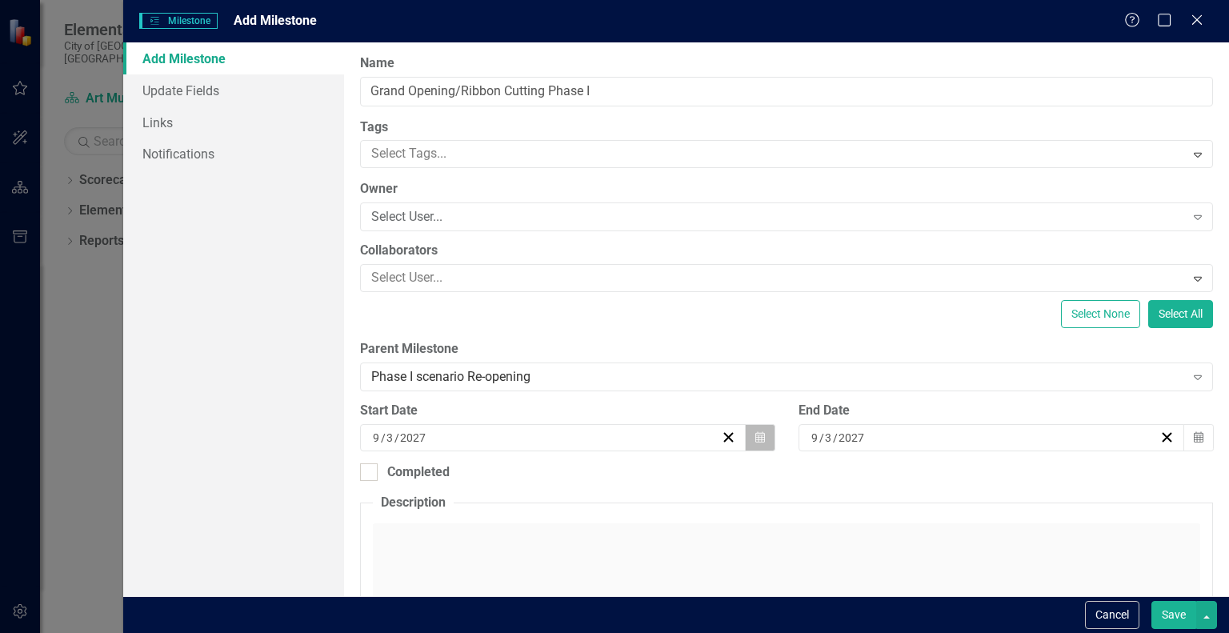
click at [762, 435] on button "Calendar" at bounding box center [760, 437] width 30 height 27
click at [1194, 435] on icon "button" at bounding box center [1199, 436] width 10 height 11
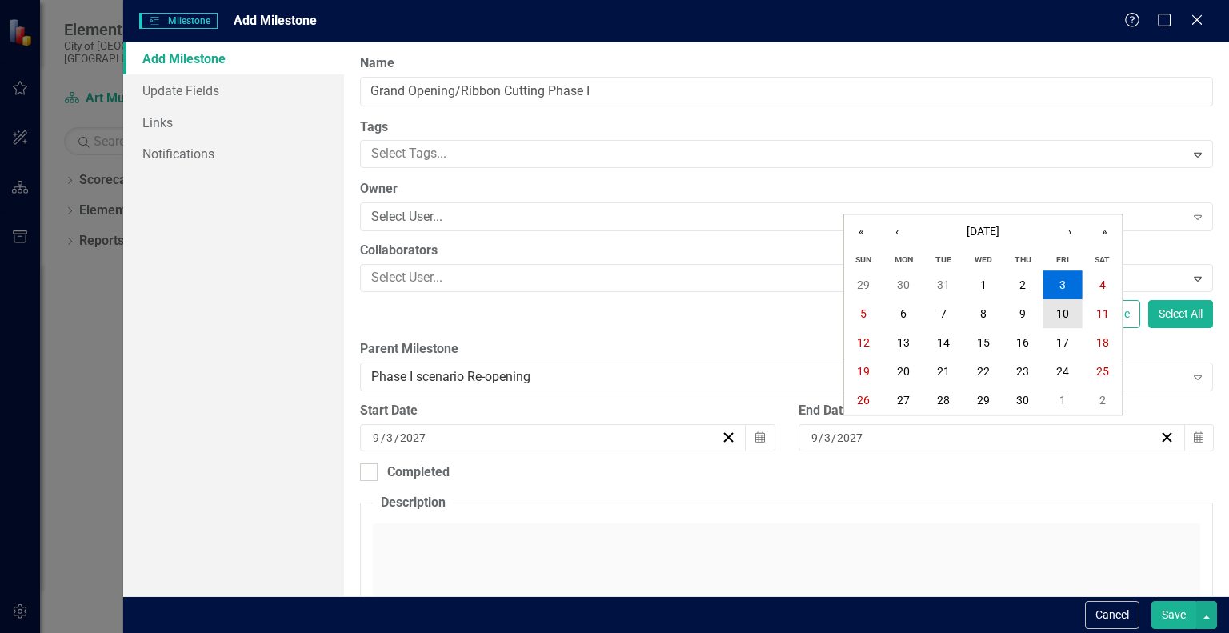
click at [1068, 308] on abbr "10" at bounding box center [1062, 313] width 13 height 13
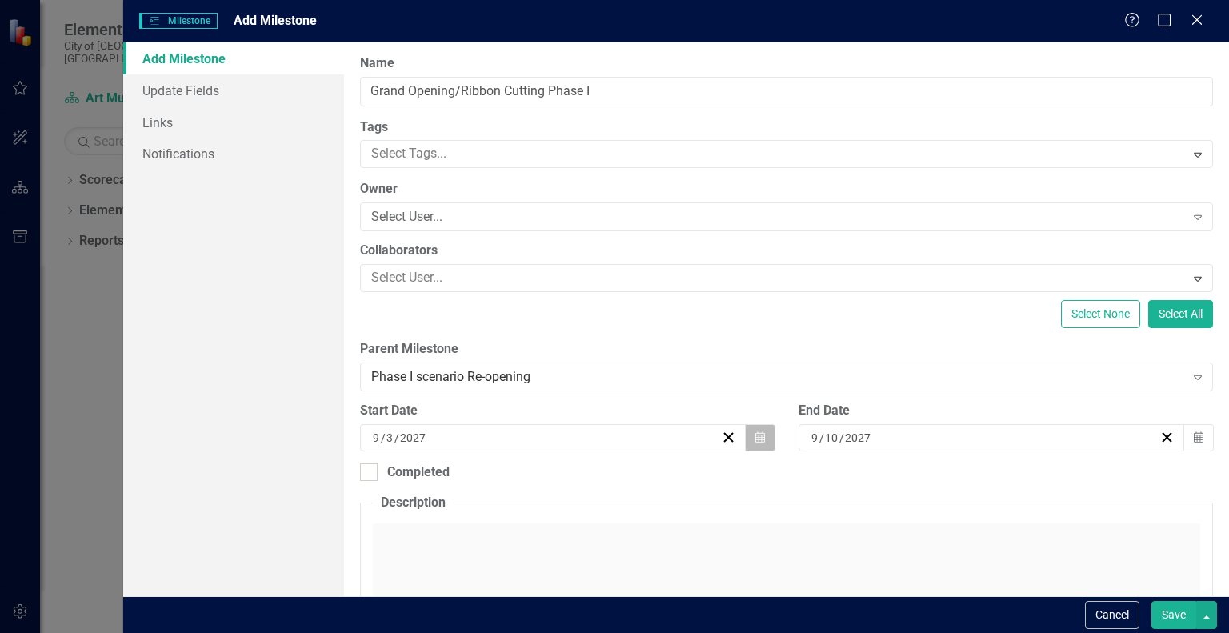
click at [756, 441] on icon "Calendar" at bounding box center [761, 437] width 10 height 11
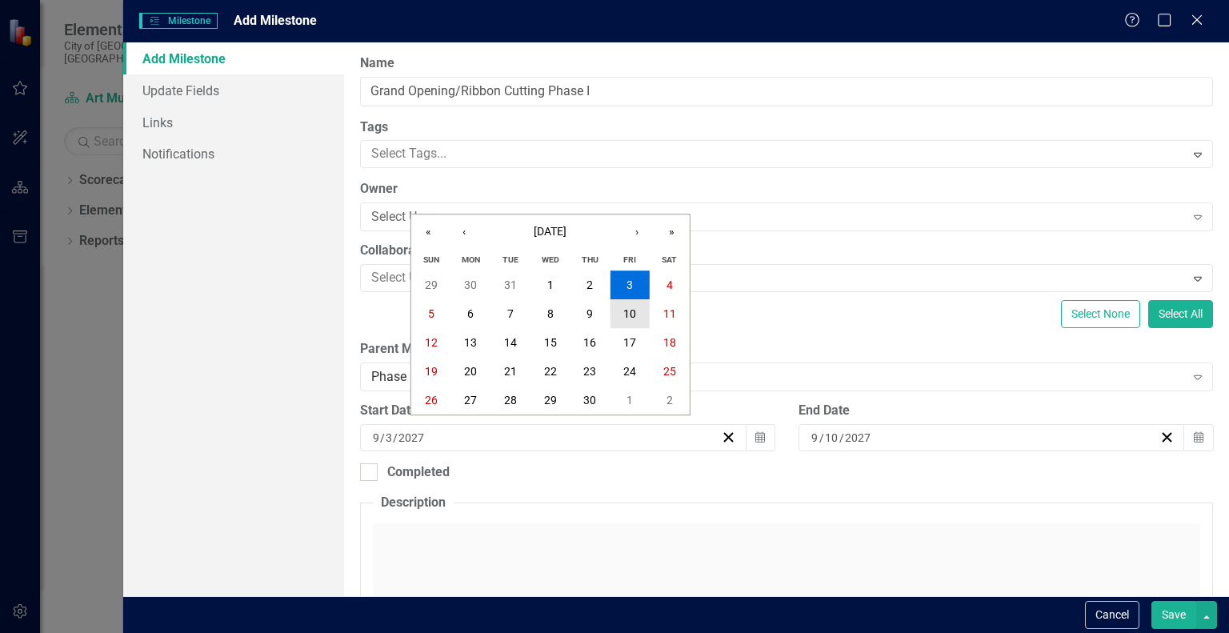
click at [635, 315] on abbr "10" at bounding box center [629, 313] width 13 height 13
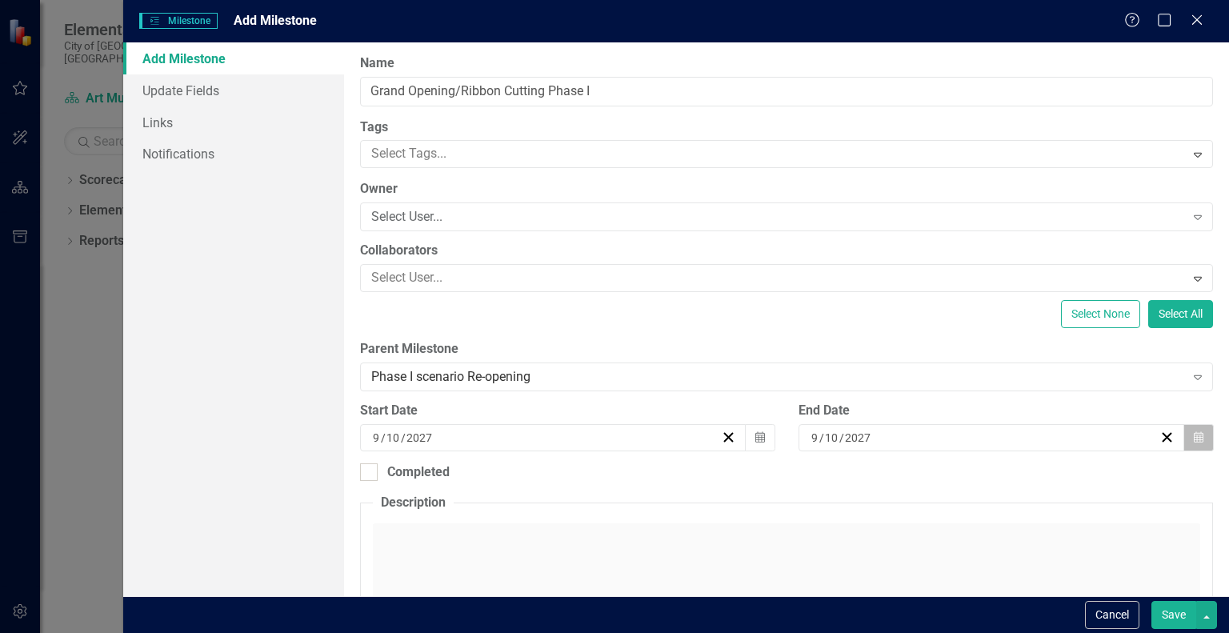
click at [1194, 433] on icon "Calendar" at bounding box center [1199, 437] width 10 height 11
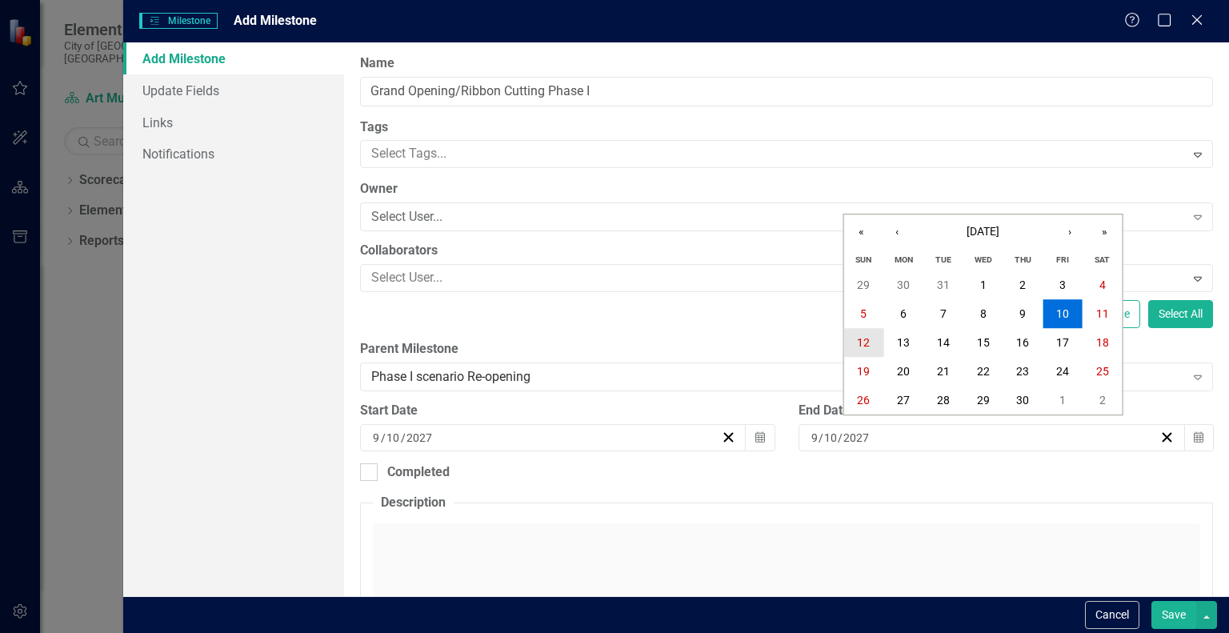
click at [864, 343] on abbr "12" at bounding box center [863, 342] width 13 height 13
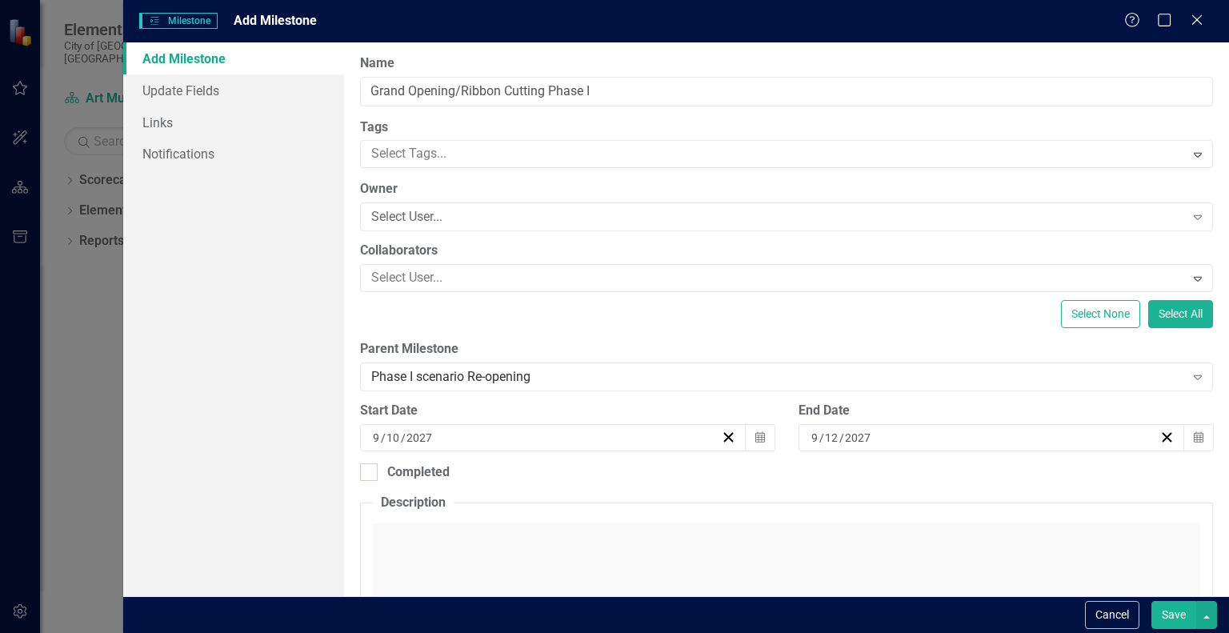
click at [1181, 614] on button "Save" at bounding box center [1174, 615] width 45 height 28
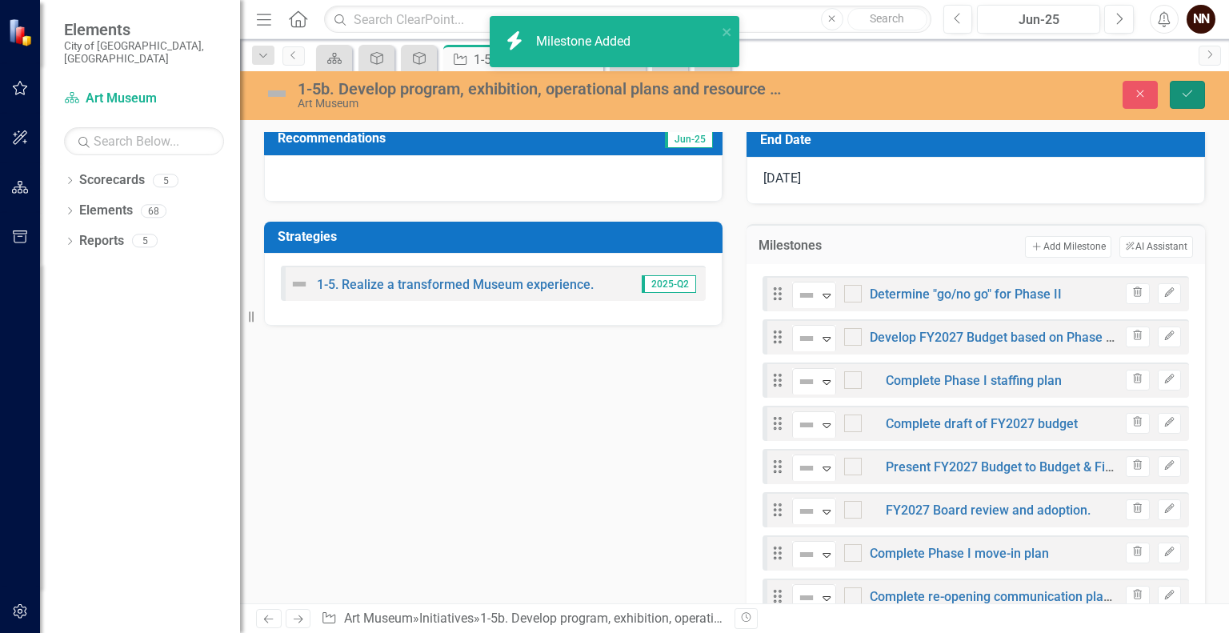
click at [1197, 96] on button "Save" at bounding box center [1187, 95] width 35 height 28
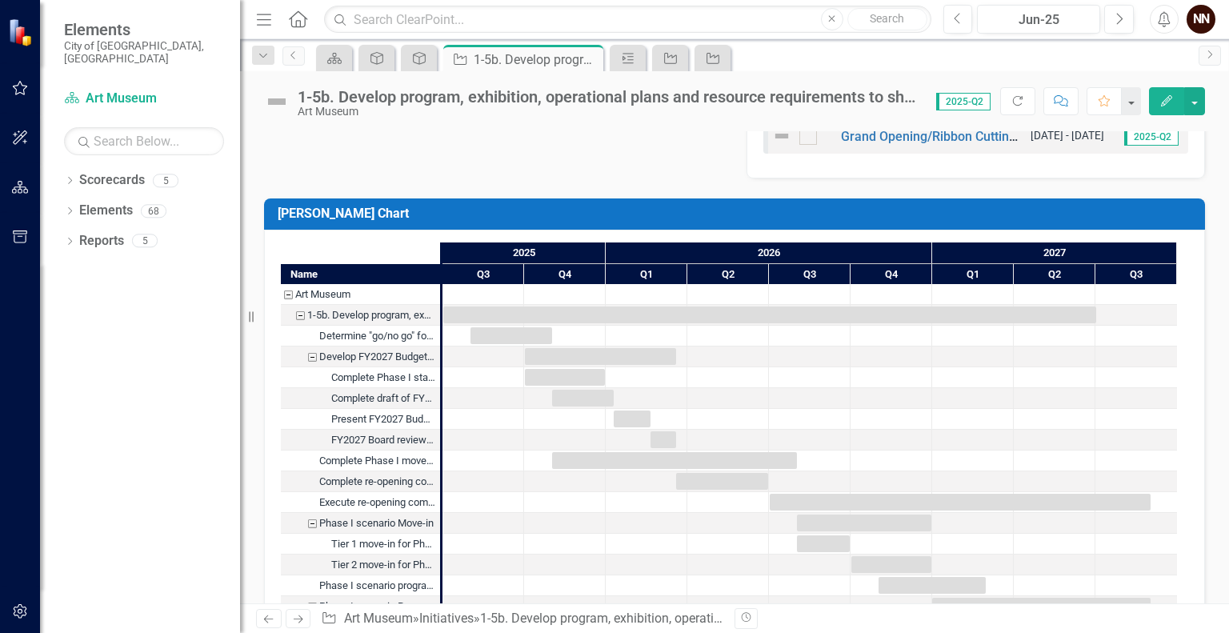
scroll to position [1435, 0]
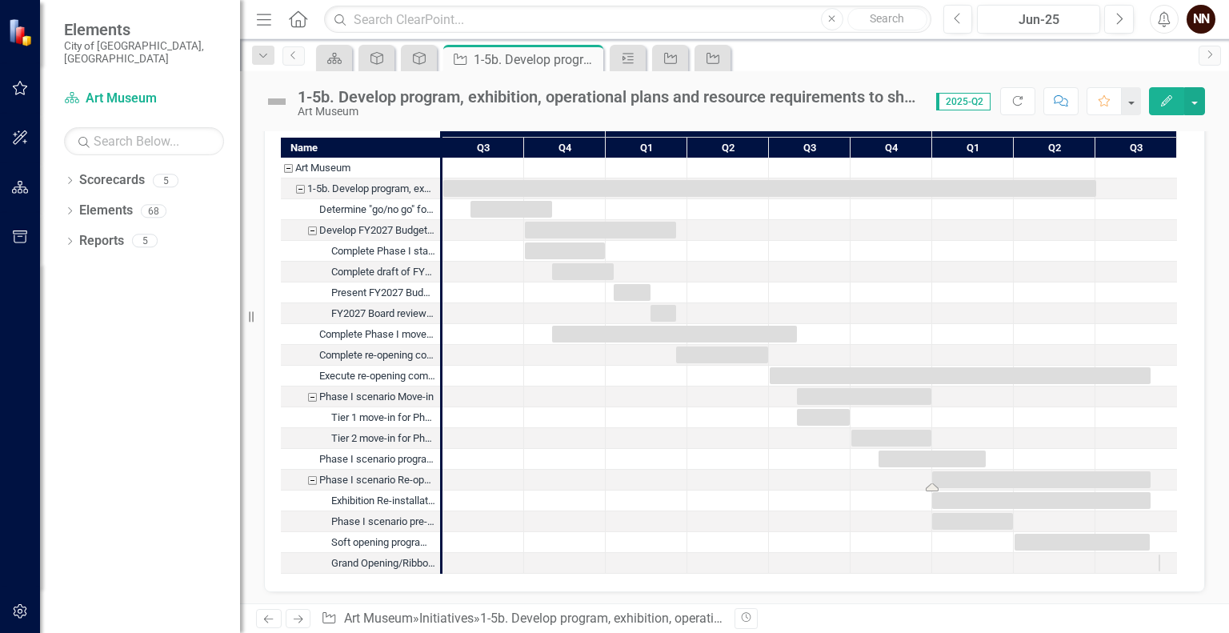
click at [1135, 475] on div "Task: Start date: 2027-01-01 End date: 2027-09-01" at bounding box center [1041, 479] width 218 height 17
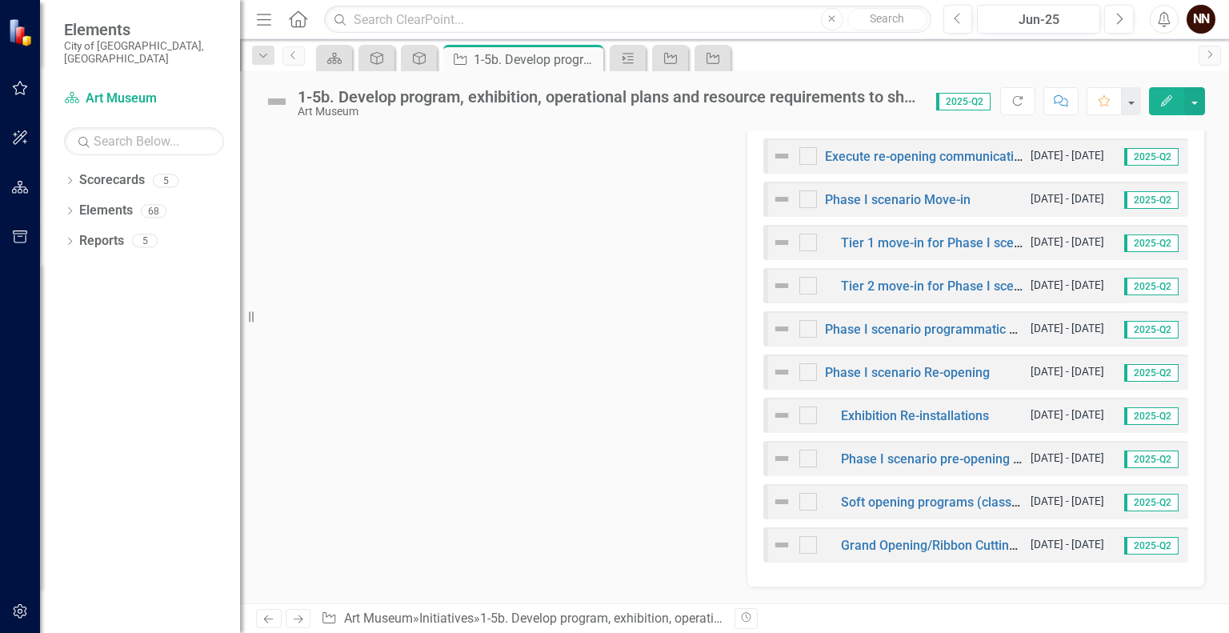
scroll to position [892, 0]
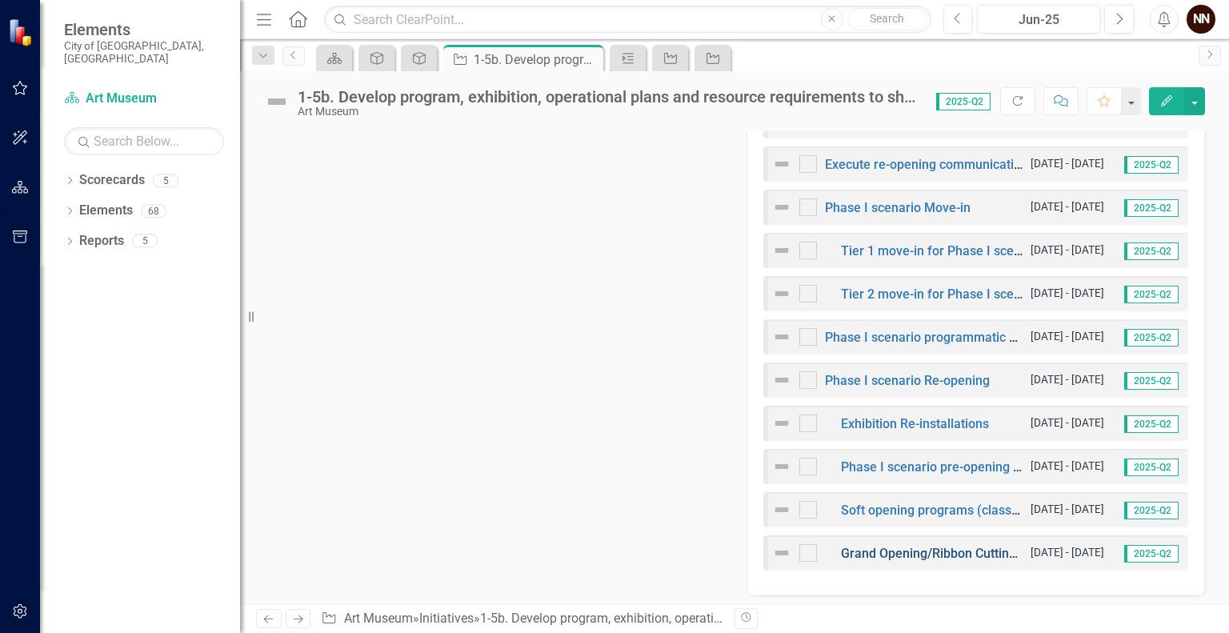
click at [945, 552] on link "Grand Opening/Ribbon Cutting Phase I" at bounding box center [952, 553] width 222 height 15
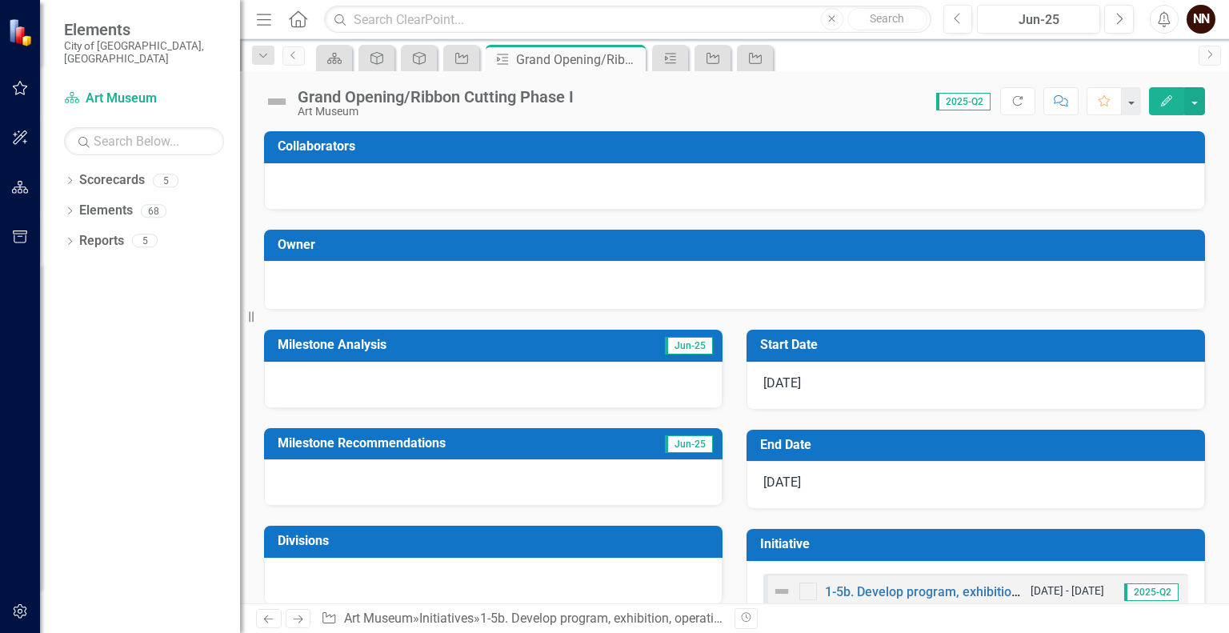
click at [887, 347] on h3 "Start Date" at bounding box center [978, 345] width 437 height 14
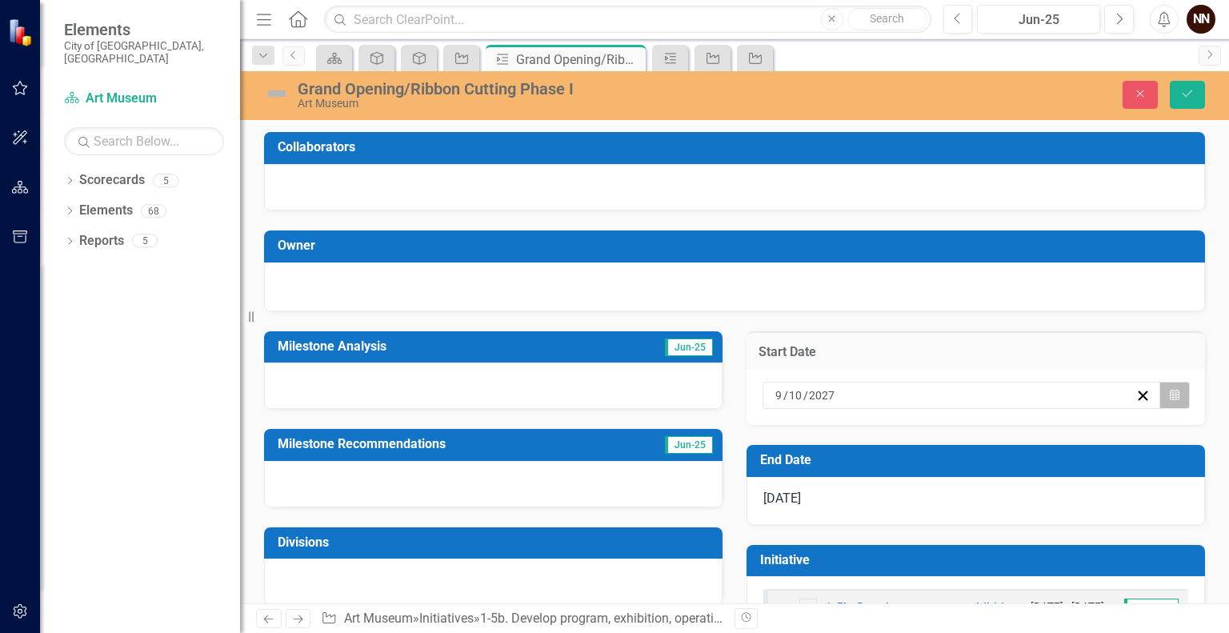
click at [1170, 392] on icon "button" at bounding box center [1175, 394] width 10 height 11
click at [1029, 514] on abbr "11" at bounding box center [1022, 508] width 13 height 13
click at [1139, 457] on h3 "End Date" at bounding box center [978, 460] width 437 height 14
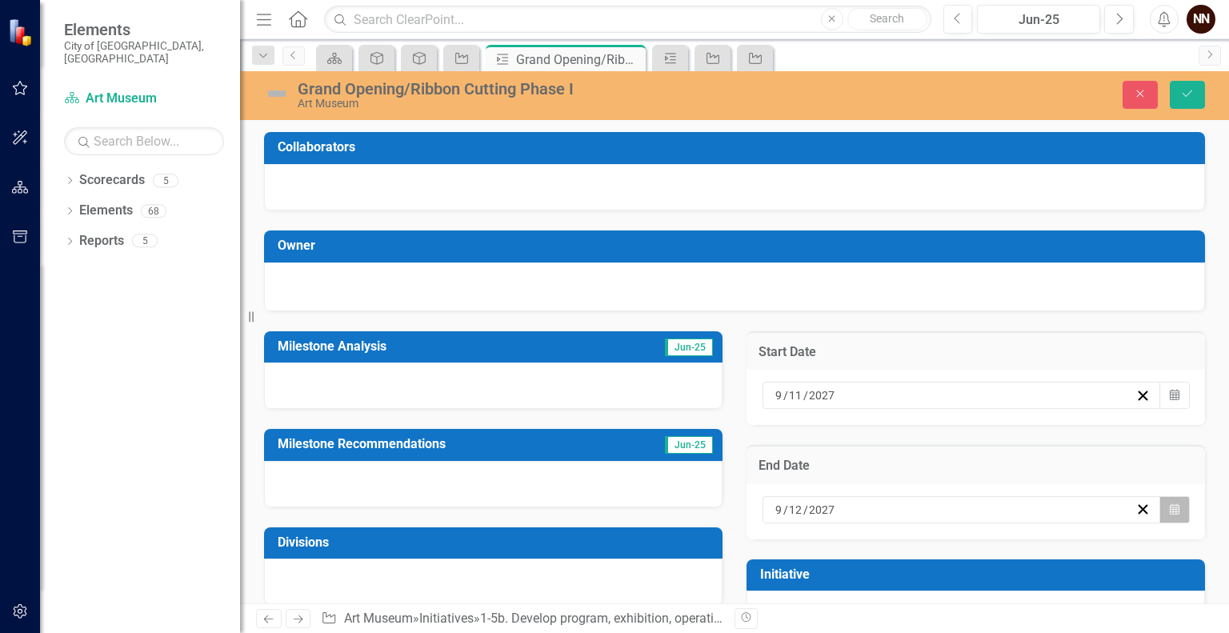
click at [1170, 507] on icon "button" at bounding box center [1175, 508] width 10 height 11
click at [1029, 616] on abbr "11" at bounding box center [1022, 622] width 13 height 13
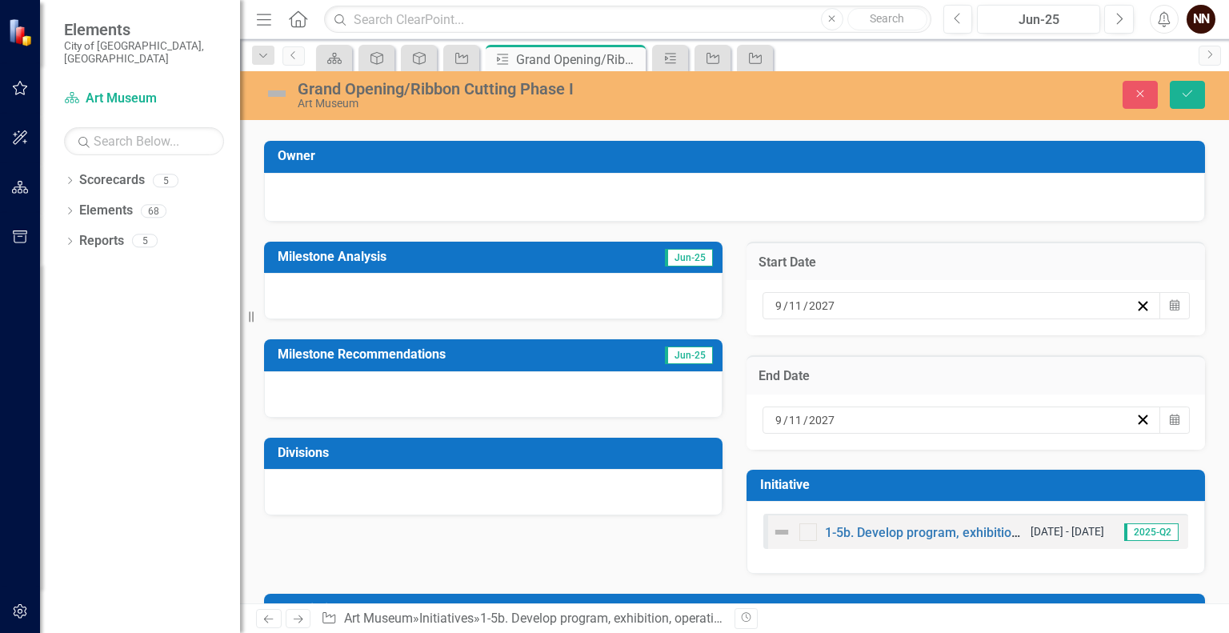
scroll to position [171, 0]
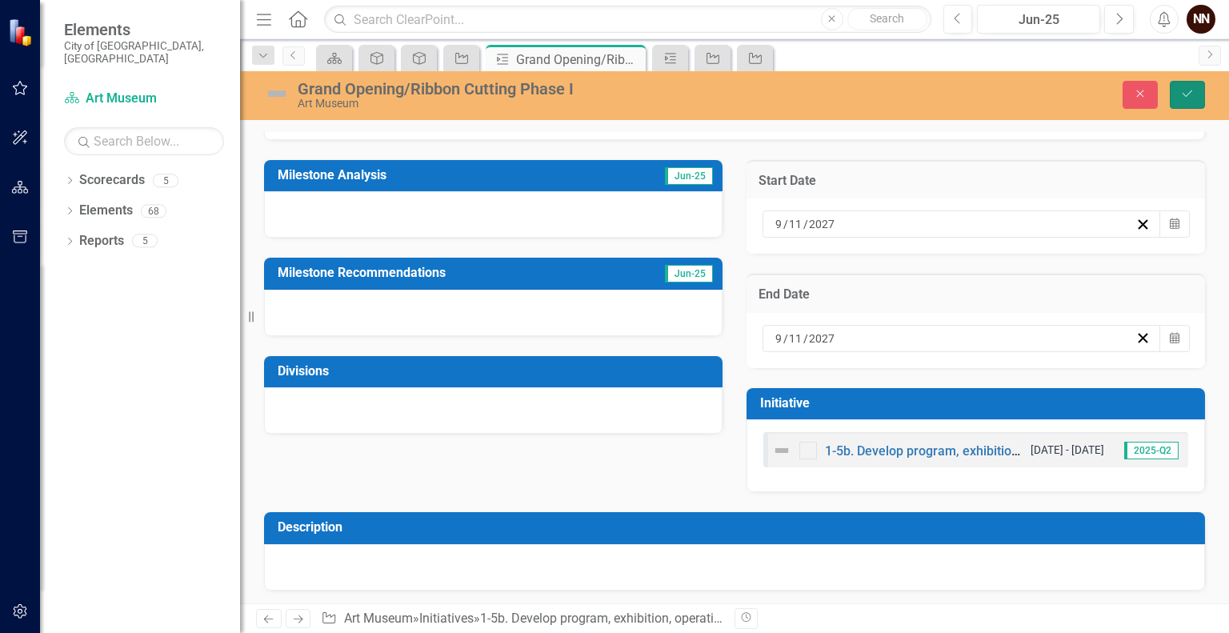
click at [1194, 87] on button "Save" at bounding box center [1187, 95] width 35 height 28
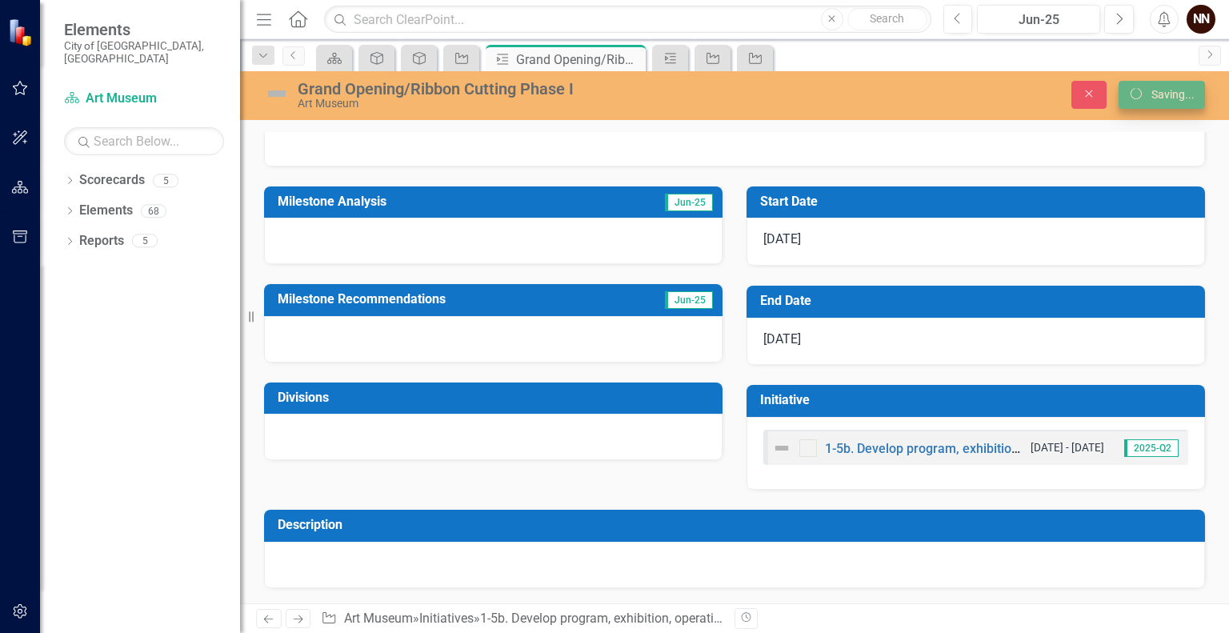
scroll to position [143, 0]
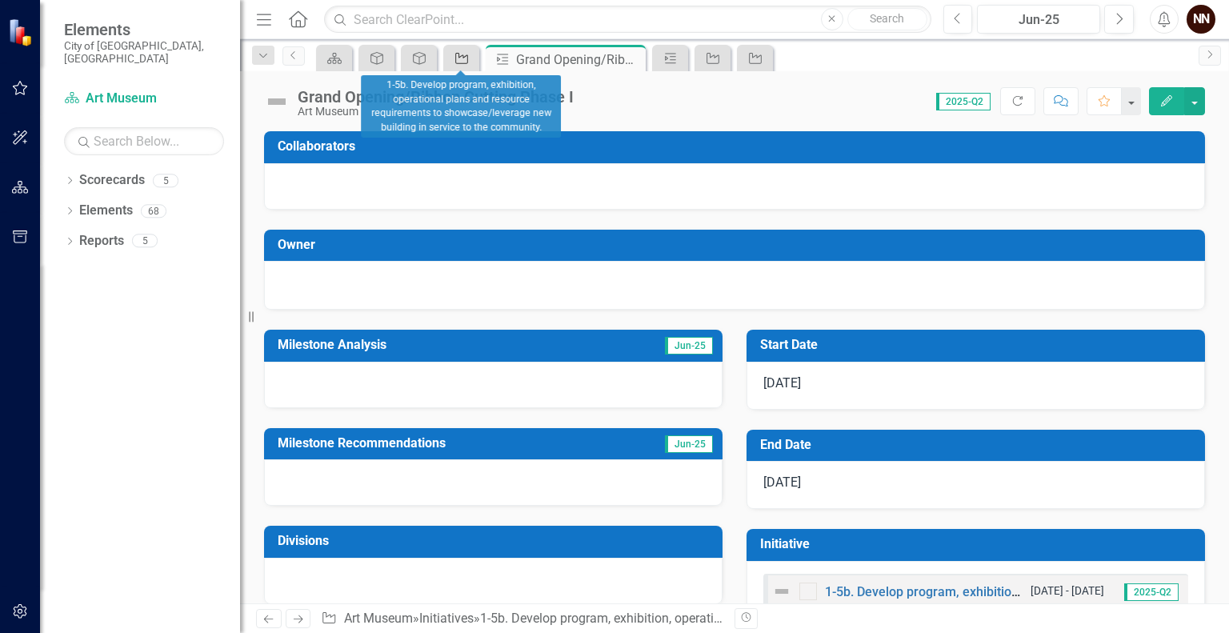
click at [462, 62] on icon "Initiative" at bounding box center [462, 58] width 16 height 13
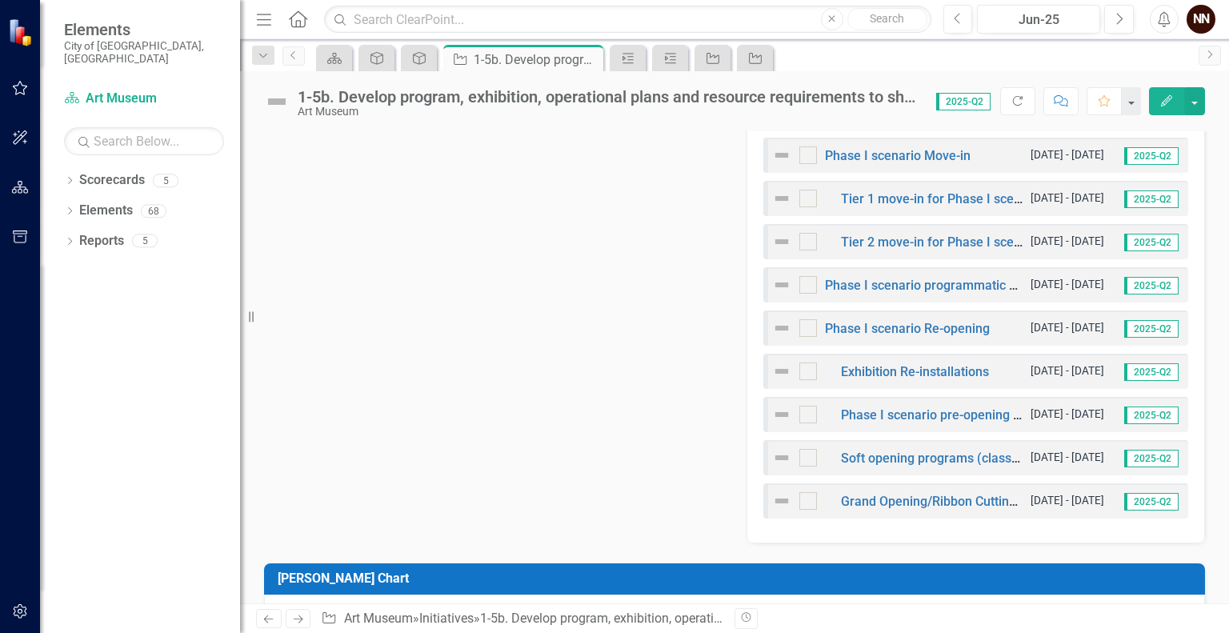
scroll to position [920, 0]
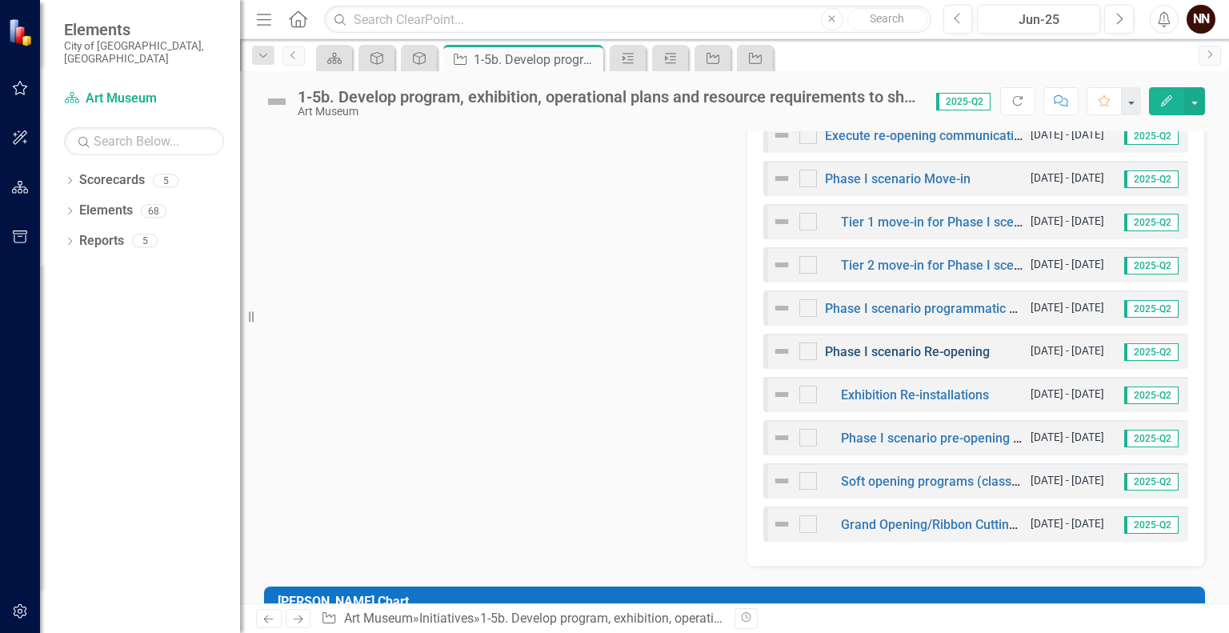
click at [940, 347] on link "Phase I scenario Re-opening" at bounding box center [907, 351] width 165 height 15
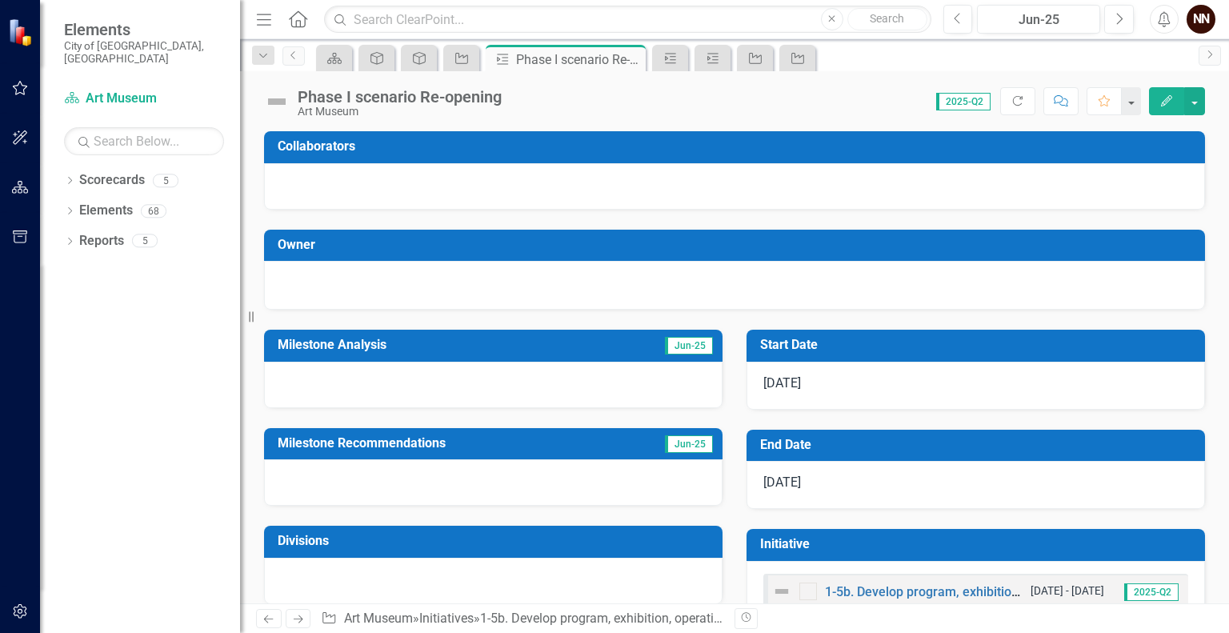
click at [997, 452] on td "End Date" at bounding box center [978, 447] width 437 height 26
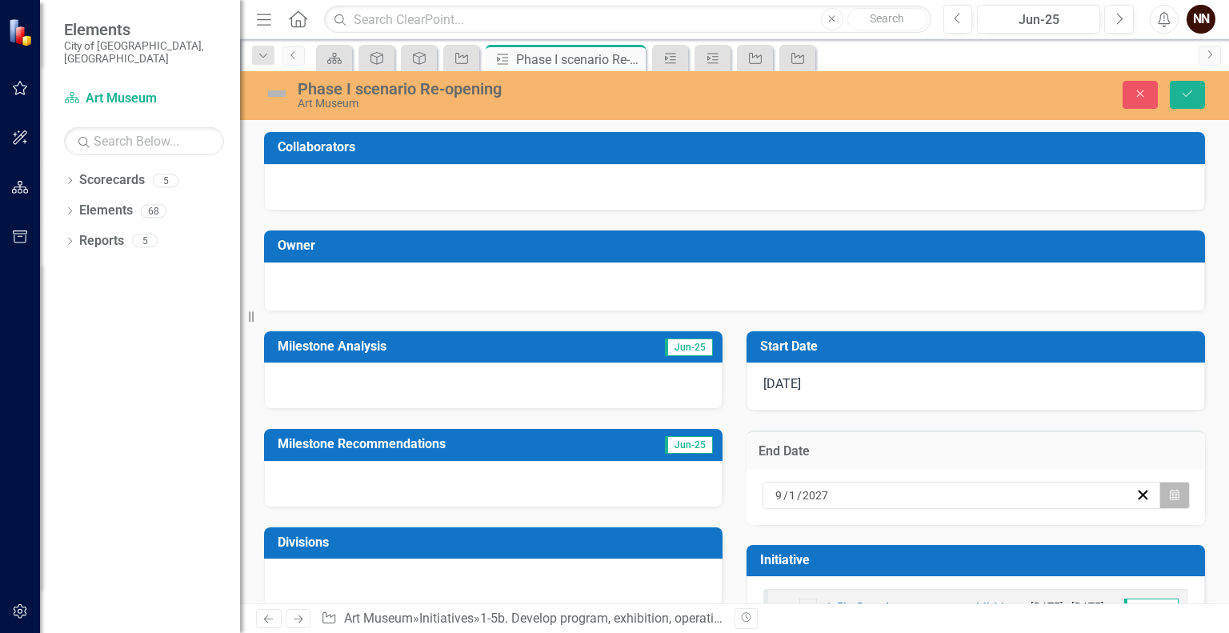
click at [1160, 495] on button "Calendar" at bounding box center [1175, 495] width 30 height 27
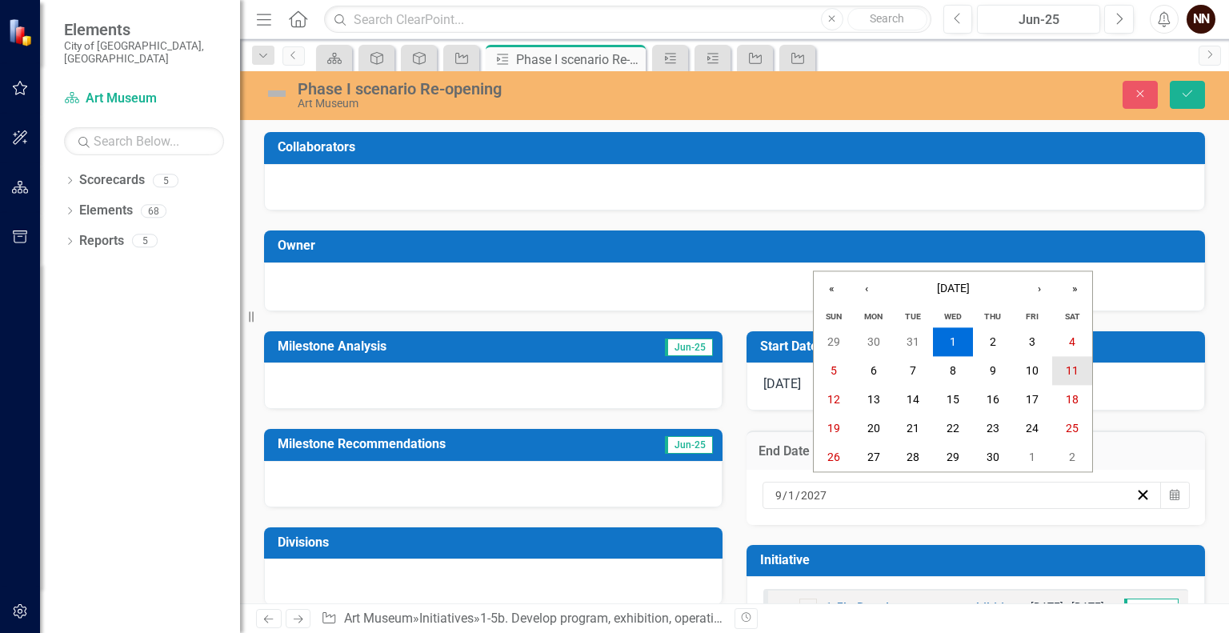
click at [1073, 366] on abbr "11" at bounding box center [1072, 371] width 13 height 13
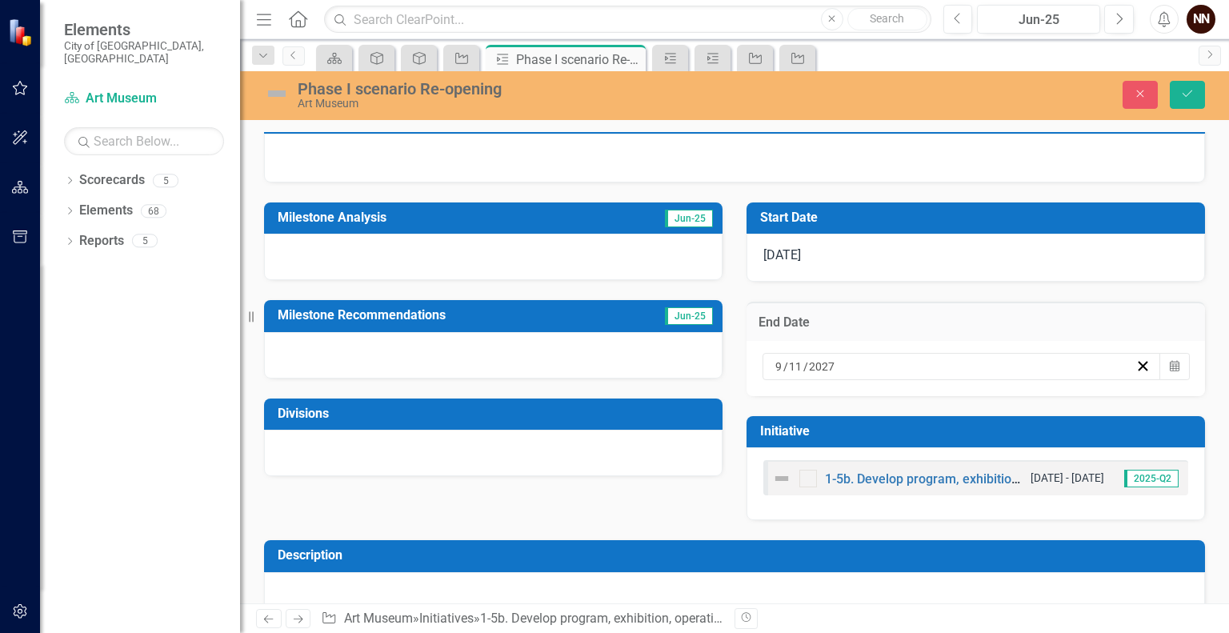
scroll to position [157, 0]
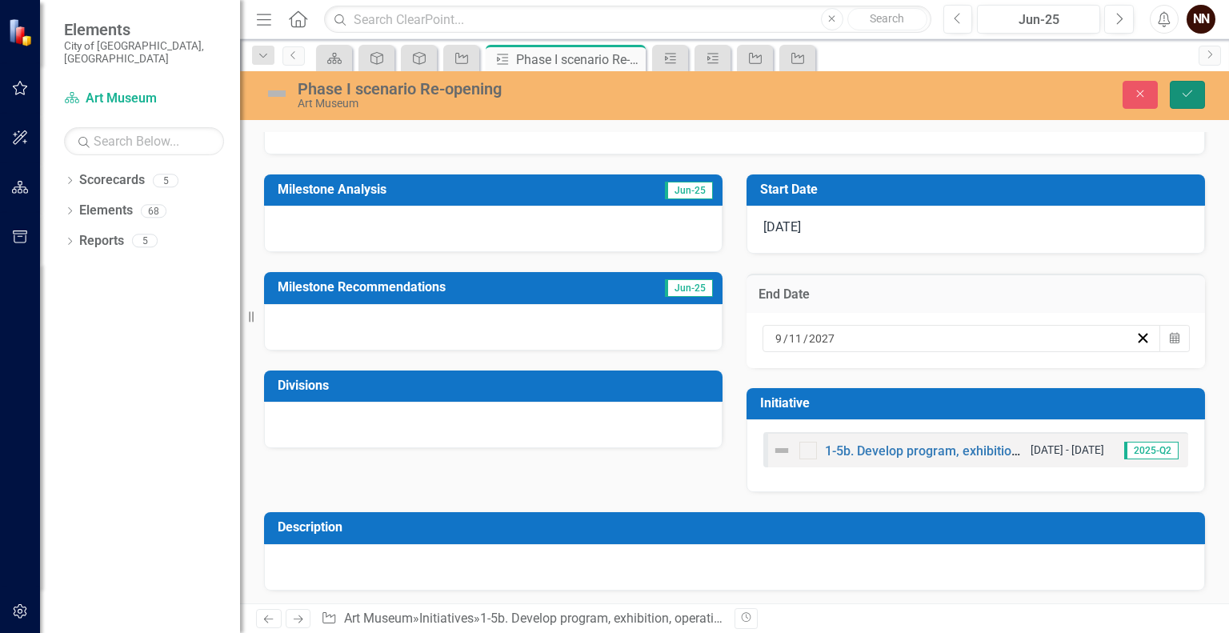
click at [1181, 96] on icon "Save" at bounding box center [1188, 93] width 14 height 11
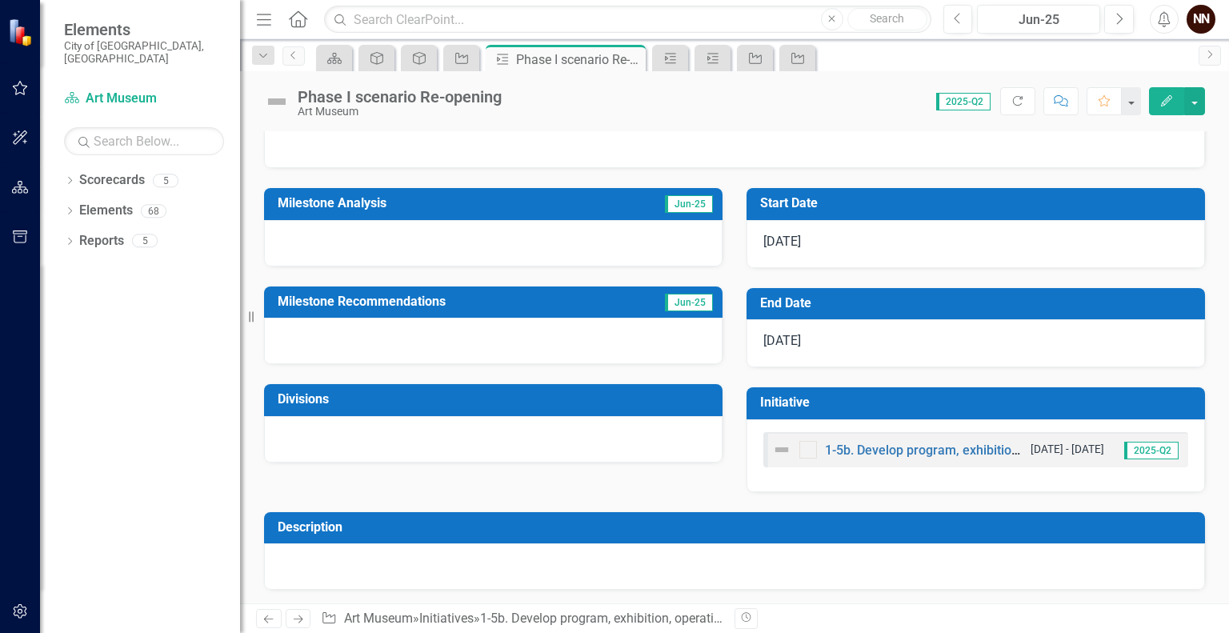
scroll to position [80, 0]
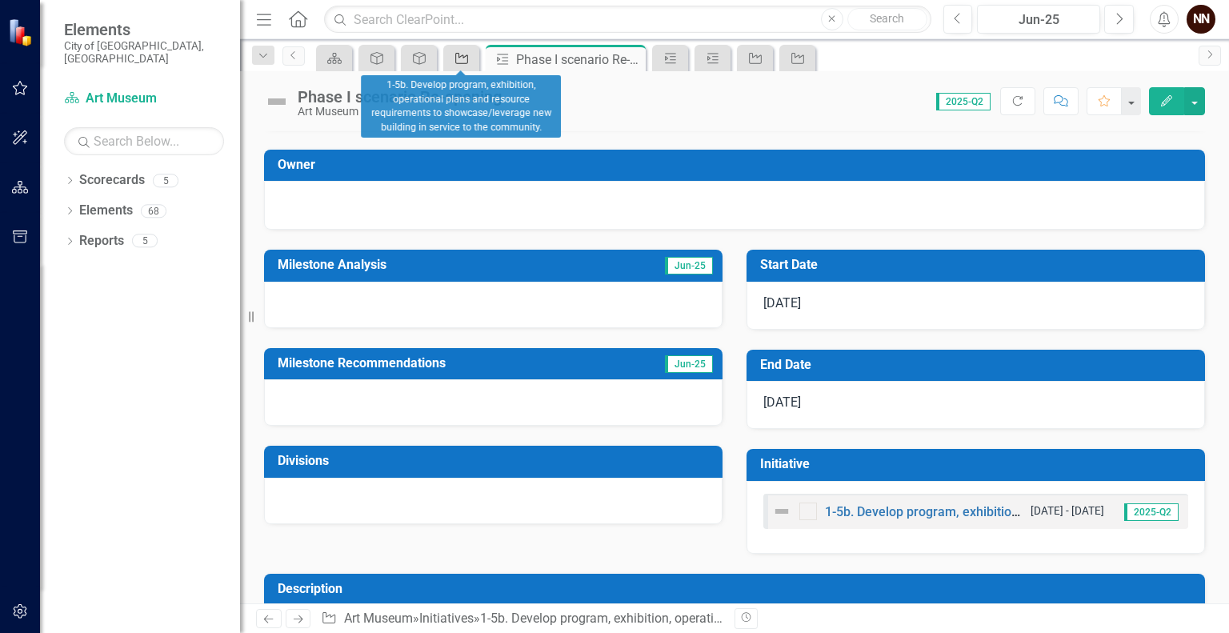
click at [458, 66] on div "Initiative" at bounding box center [458, 58] width 22 height 20
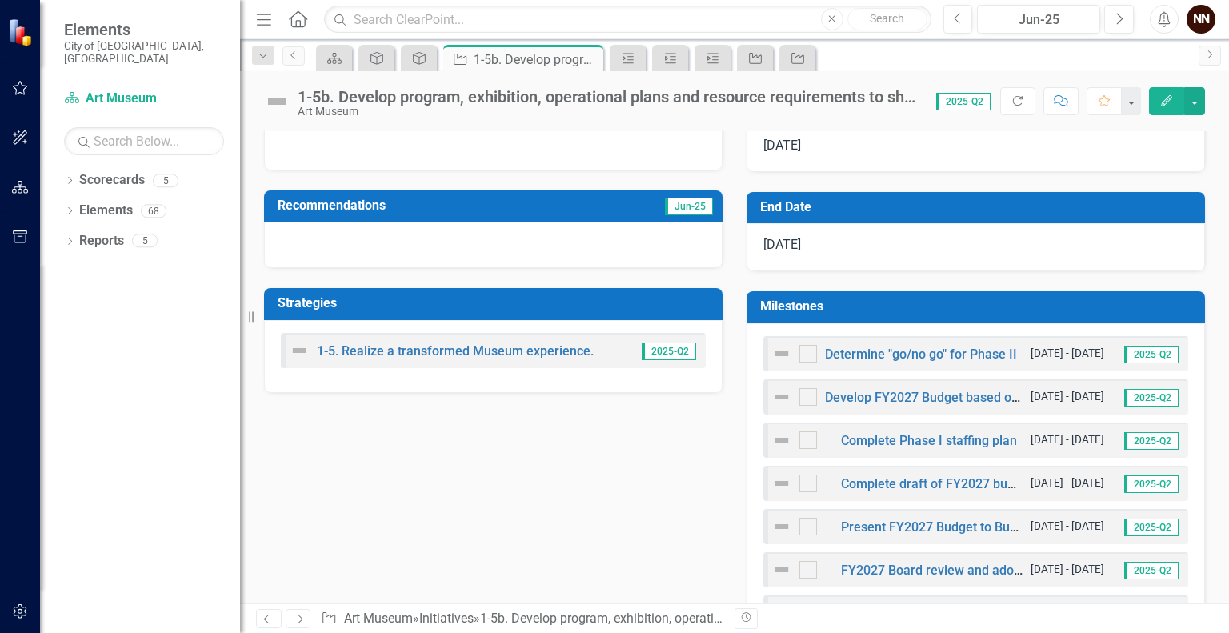
scroll to position [328, 0]
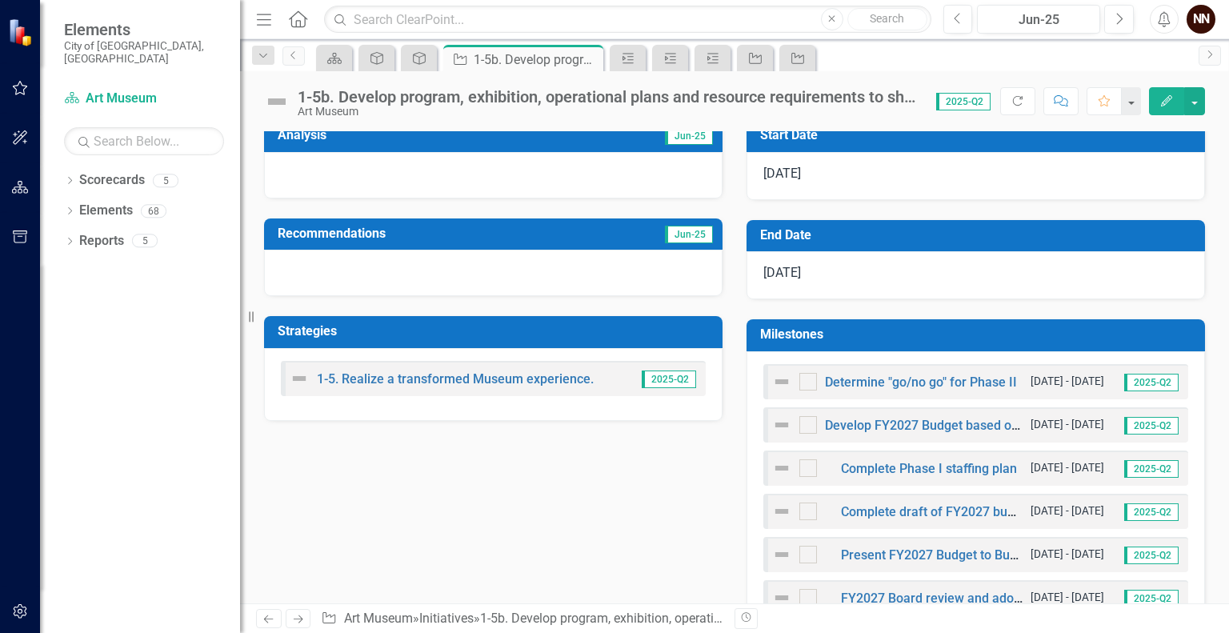
click at [969, 225] on td "End Date" at bounding box center [978, 237] width 437 height 26
click at [802, 231] on h3 "End Date" at bounding box center [978, 235] width 437 height 14
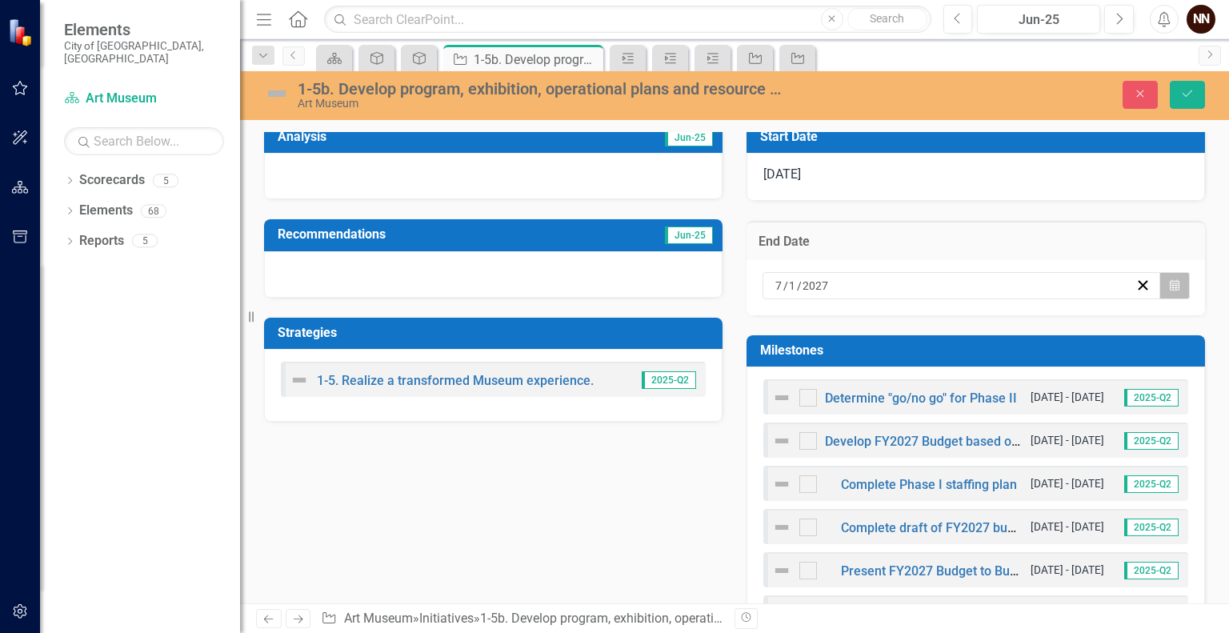
click at [1170, 280] on icon "Calendar" at bounding box center [1175, 285] width 10 height 11
click at [1008, 323] on button "›" at bounding box center [989, 316] width 35 height 35
click at [1029, 397] on abbr "11" at bounding box center [1022, 398] width 13 height 13
click at [1197, 98] on button "Save" at bounding box center [1187, 95] width 35 height 28
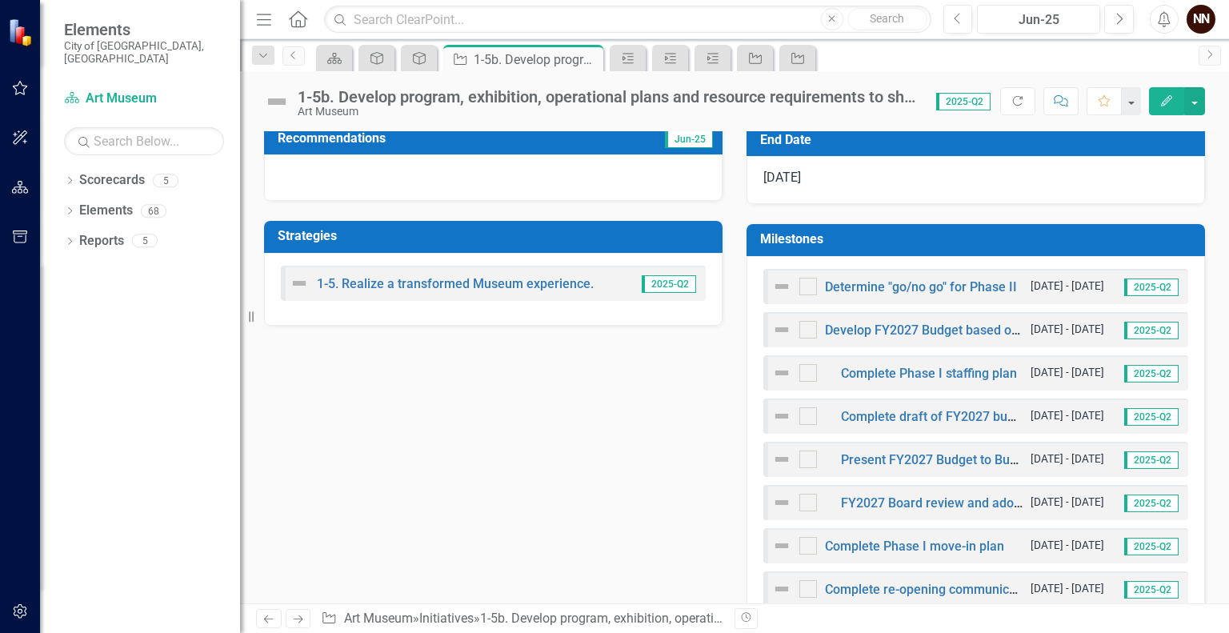
scroll to position [406, 0]
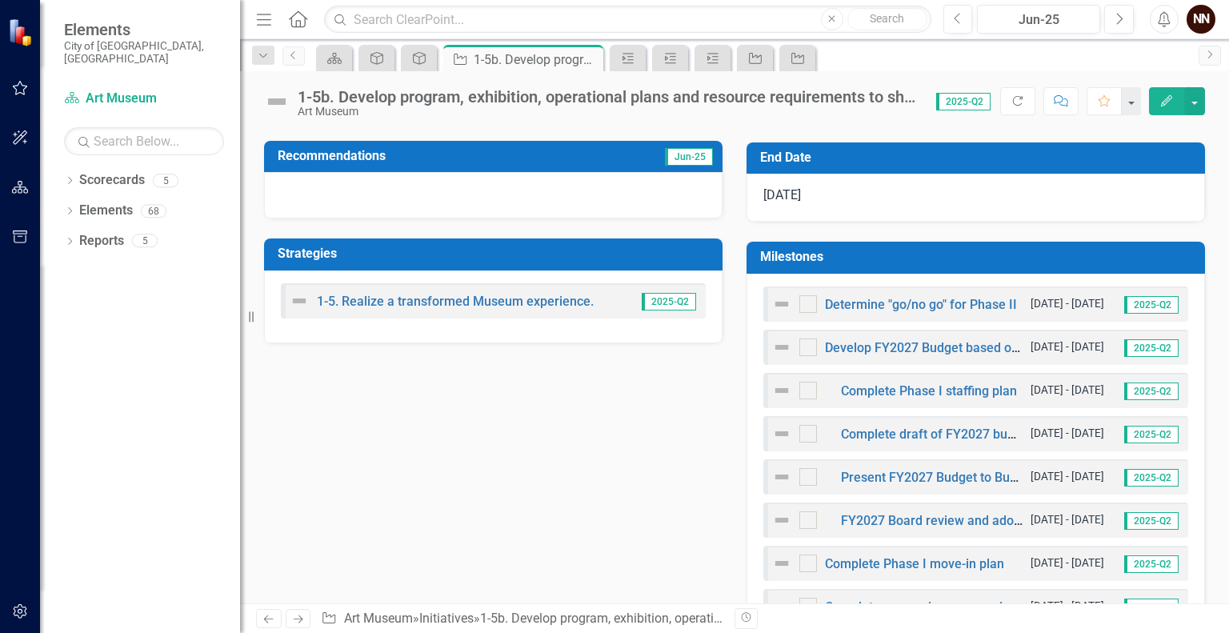
click at [1080, 246] on td "Milestones" at bounding box center [978, 259] width 437 height 26
click at [1074, 253] on h3 "Milestones" at bounding box center [978, 257] width 437 height 14
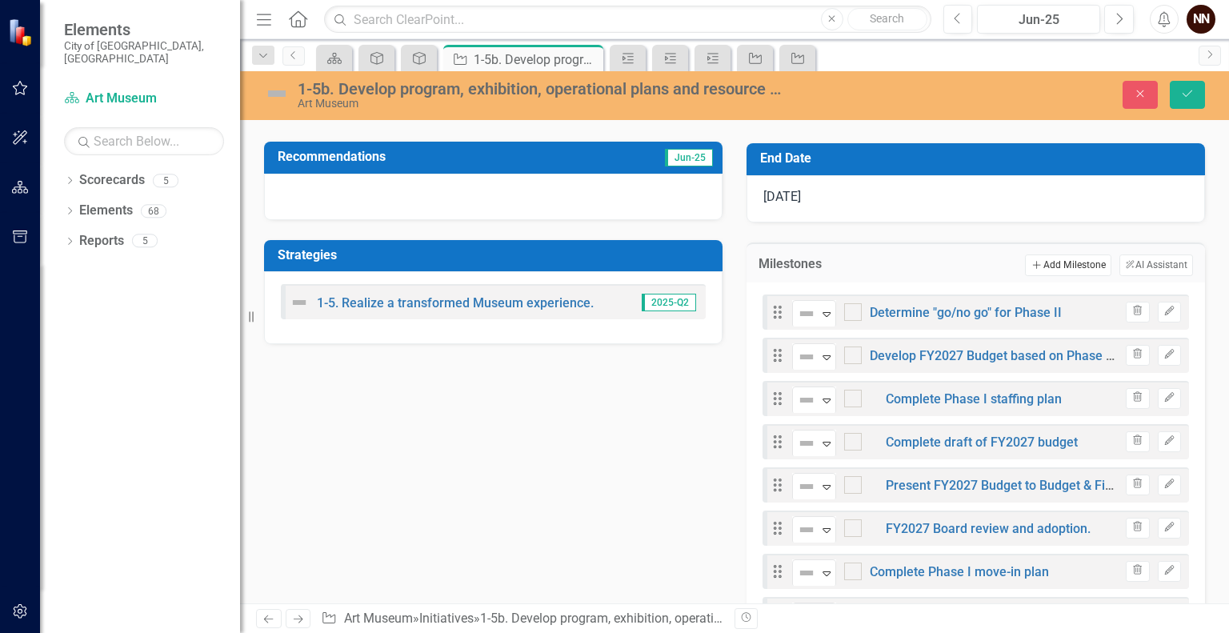
click at [1072, 266] on button "Add Add Milestone" at bounding box center [1068, 265] width 86 height 21
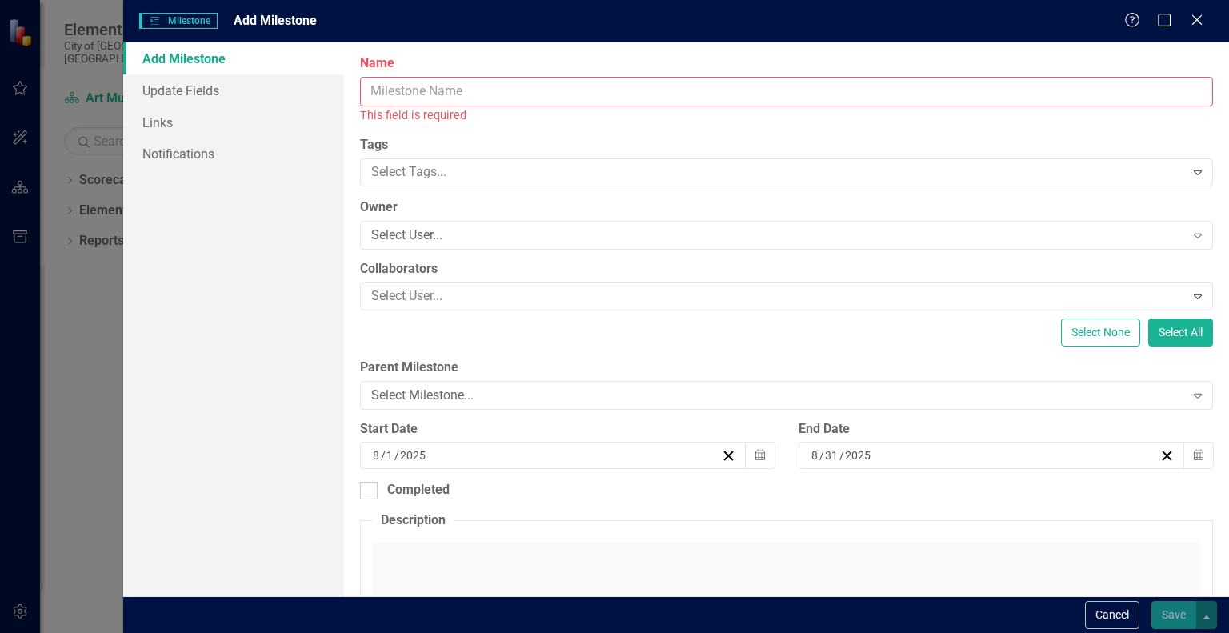
click at [893, 91] on input "Name" at bounding box center [786, 92] width 853 height 30
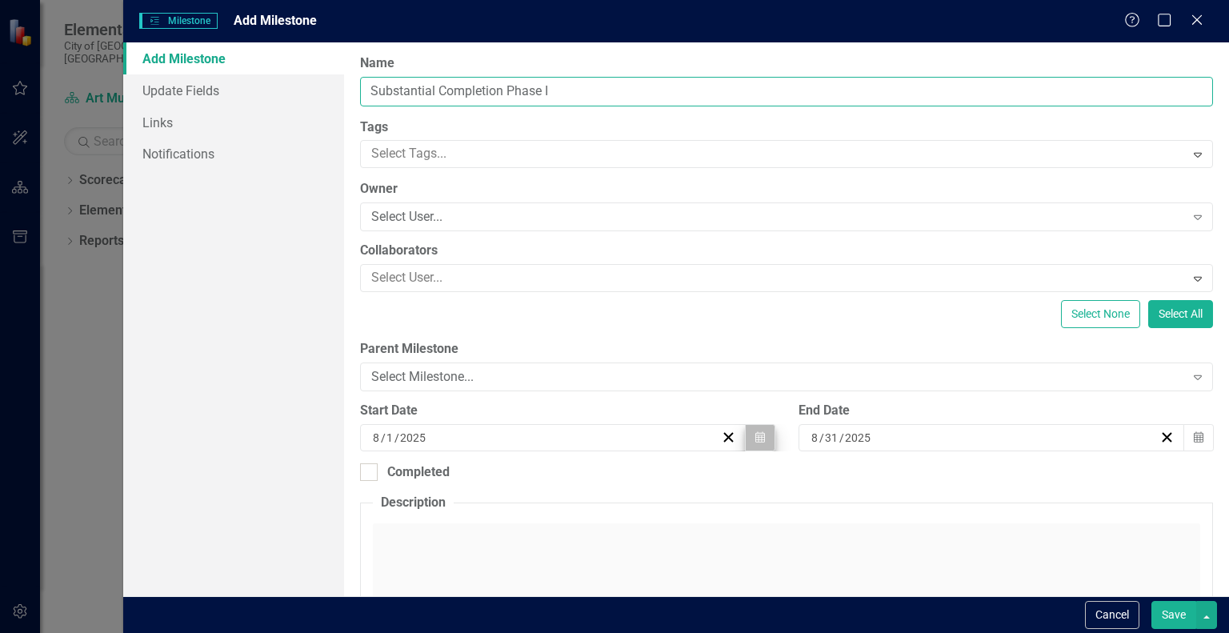
type input "Substantial Completion Phase I"
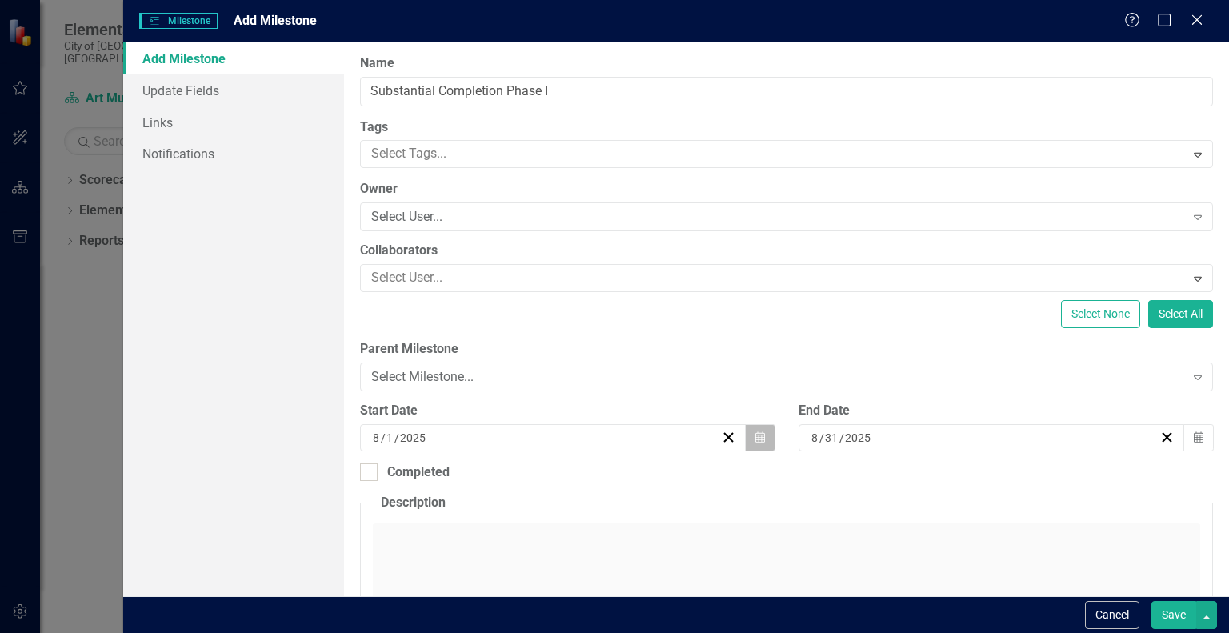
click at [756, 435] on icon "Calendar" at bounding box center [761, 437] width 10 height 11
click at [1194, 438] on icon "button" at bounding box center [1199, 436] width 10 height 11
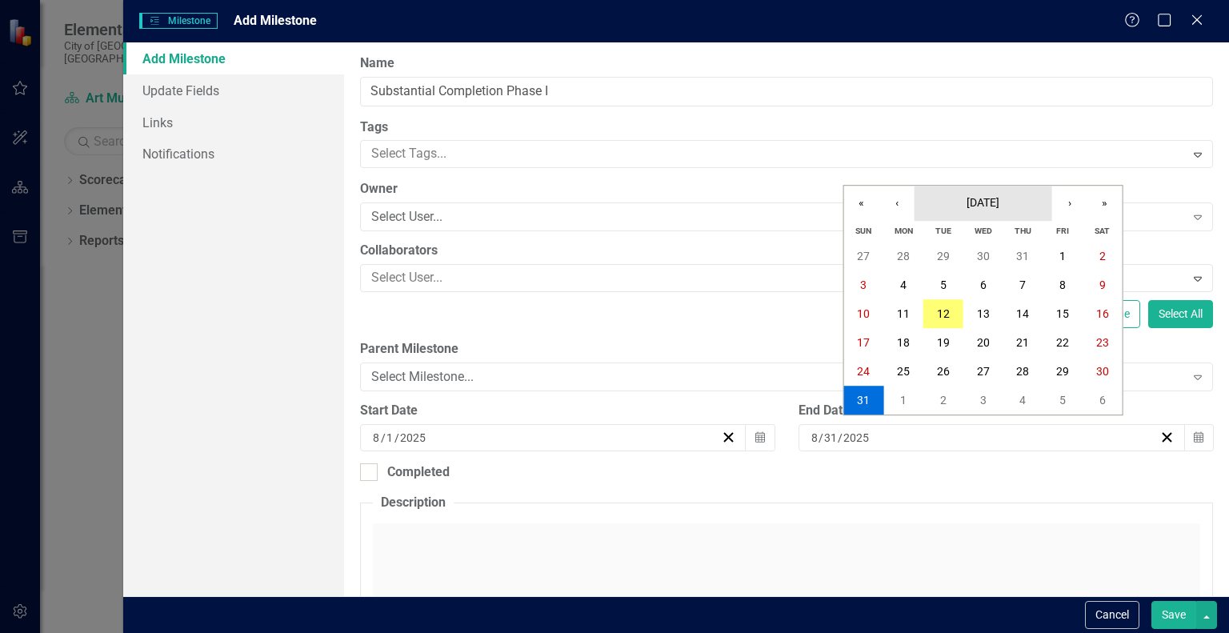
click at [1000, 204] on span "[DATE]" at bounding box center [983, 202] width 33 height 13
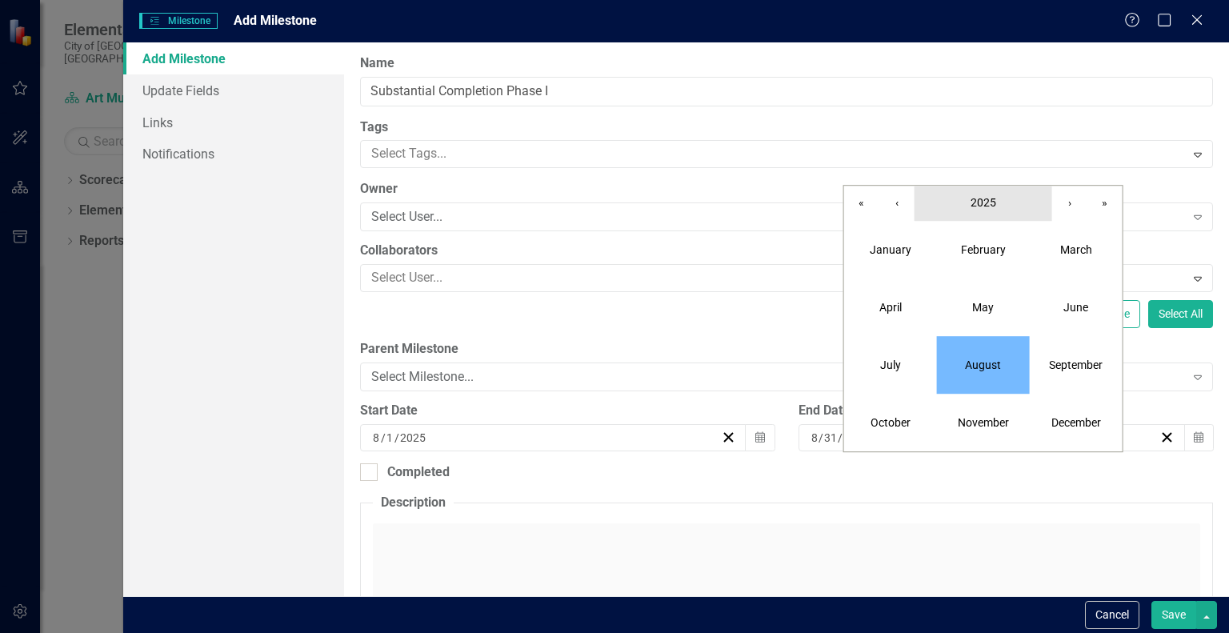
click at [999, 204] on button "2025" at bounding box center [984, 203] width 138 height 35
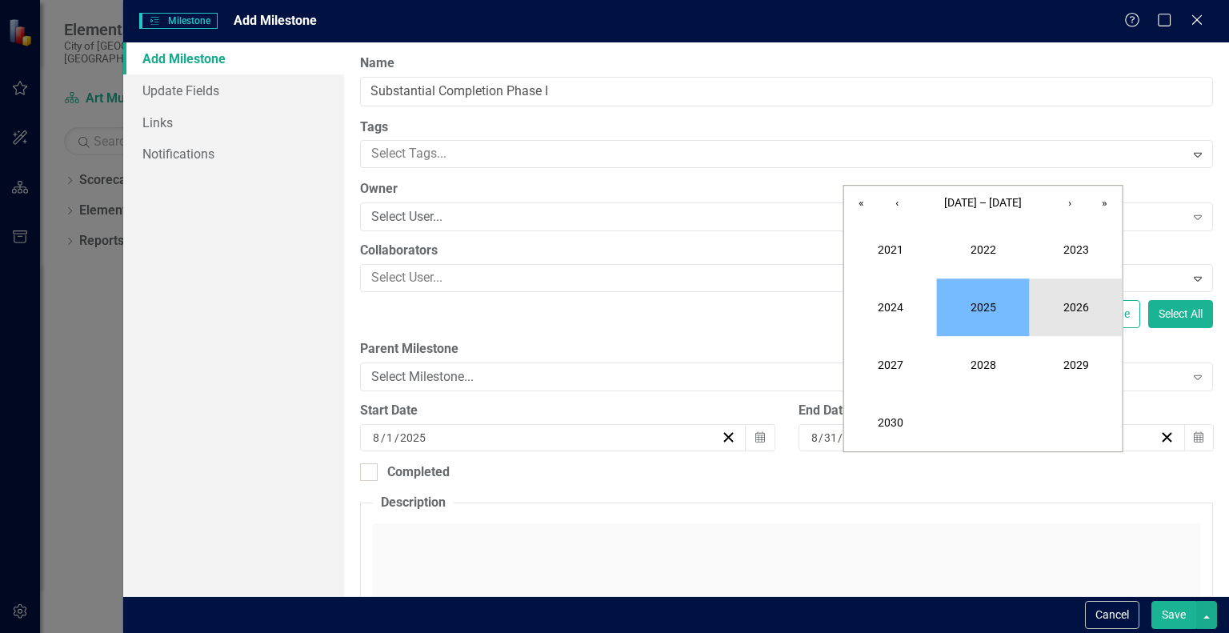
click at [1053, 307] on button "2026" at bounding box center [1076, 308] width 93 height 58
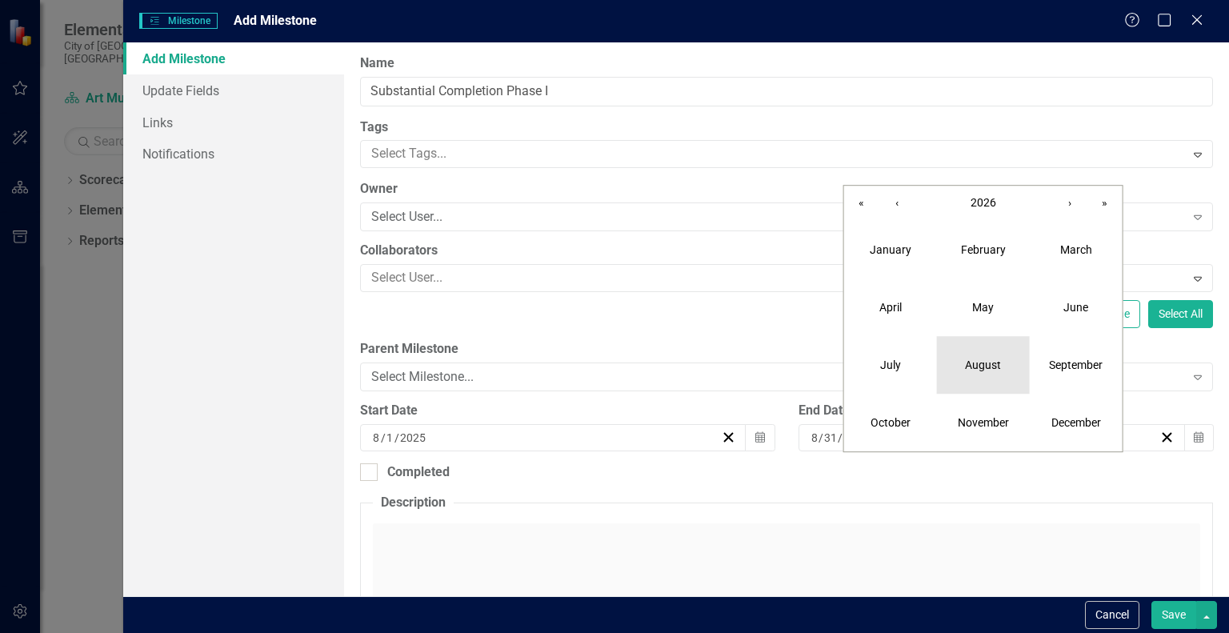
click at [976, 360] on abbr "August" at bounding box center [983, 365] width 36 height 13
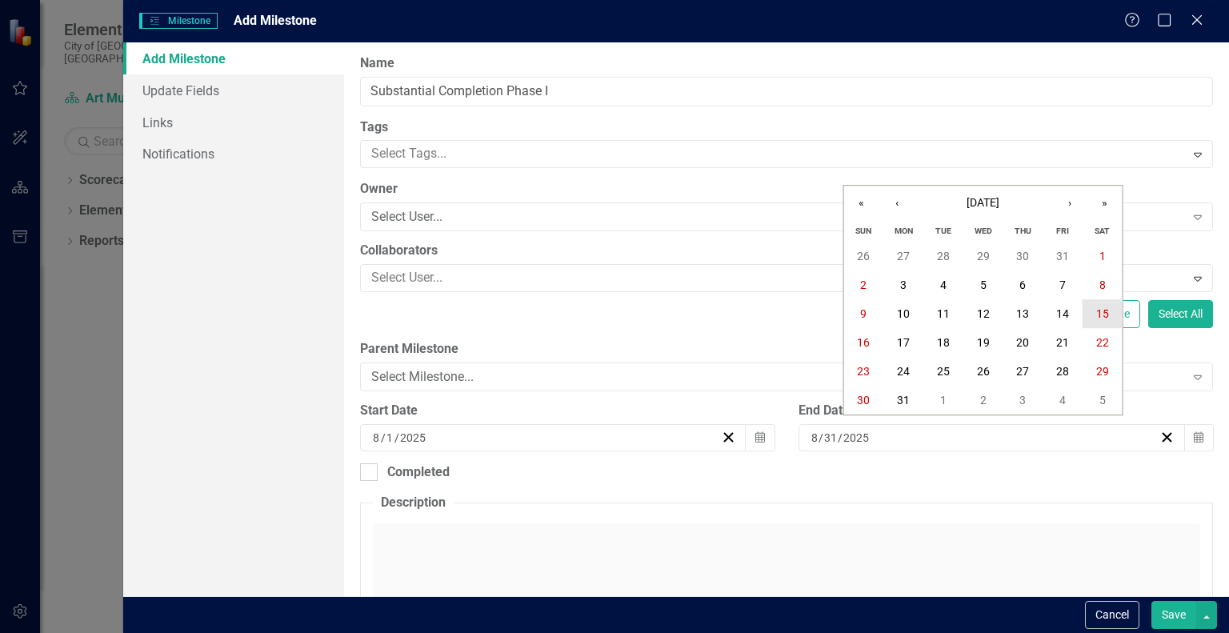
click at [1087, 315] on button "15" at bounding box center [1103, 313] width 40 height 29
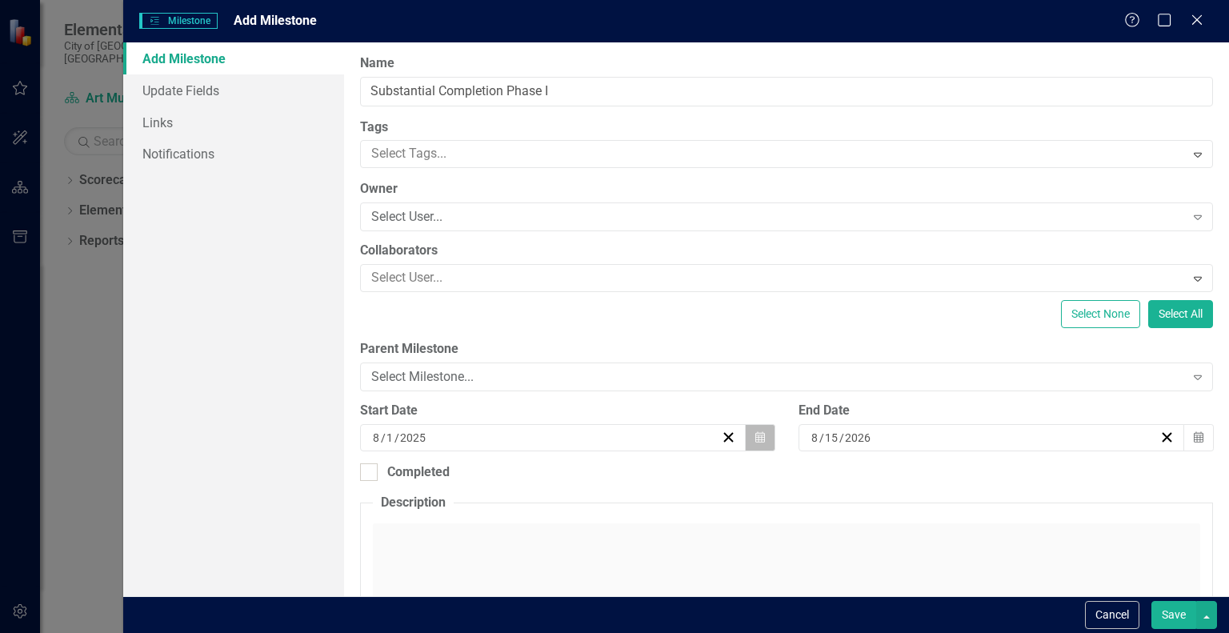
click at [747, 432] on button "Calendar" at bounding box center [760, 437] width 30 height 27
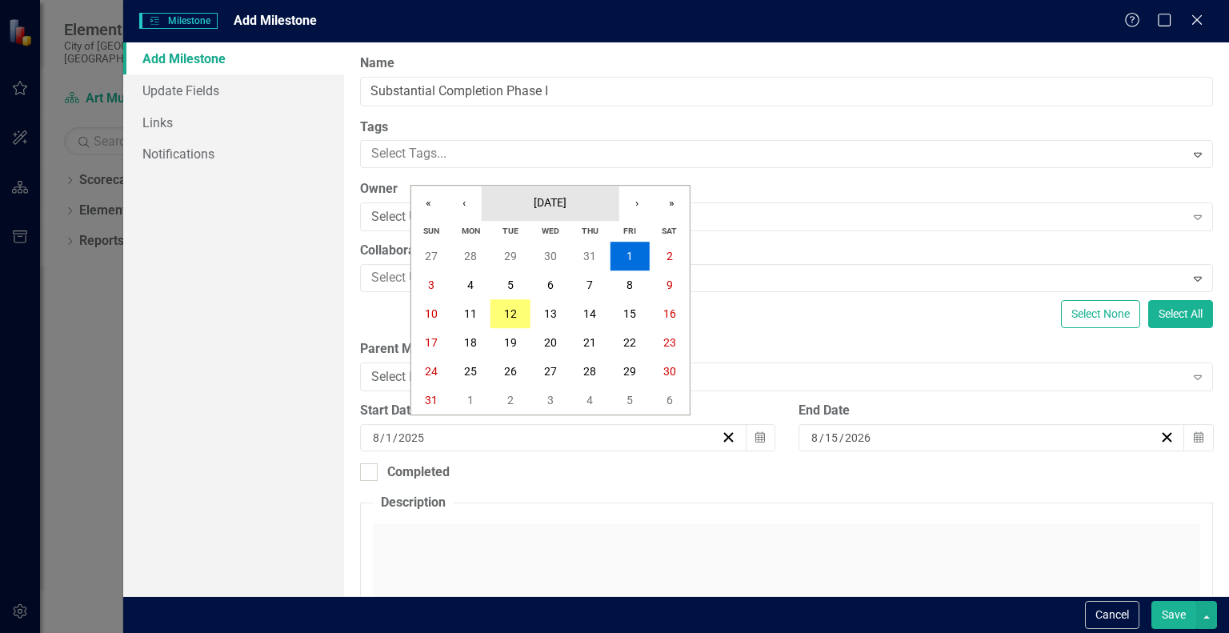
click at [562, 198] on span "[DATE]" at bounding box center [550, 202] width 33 height 13
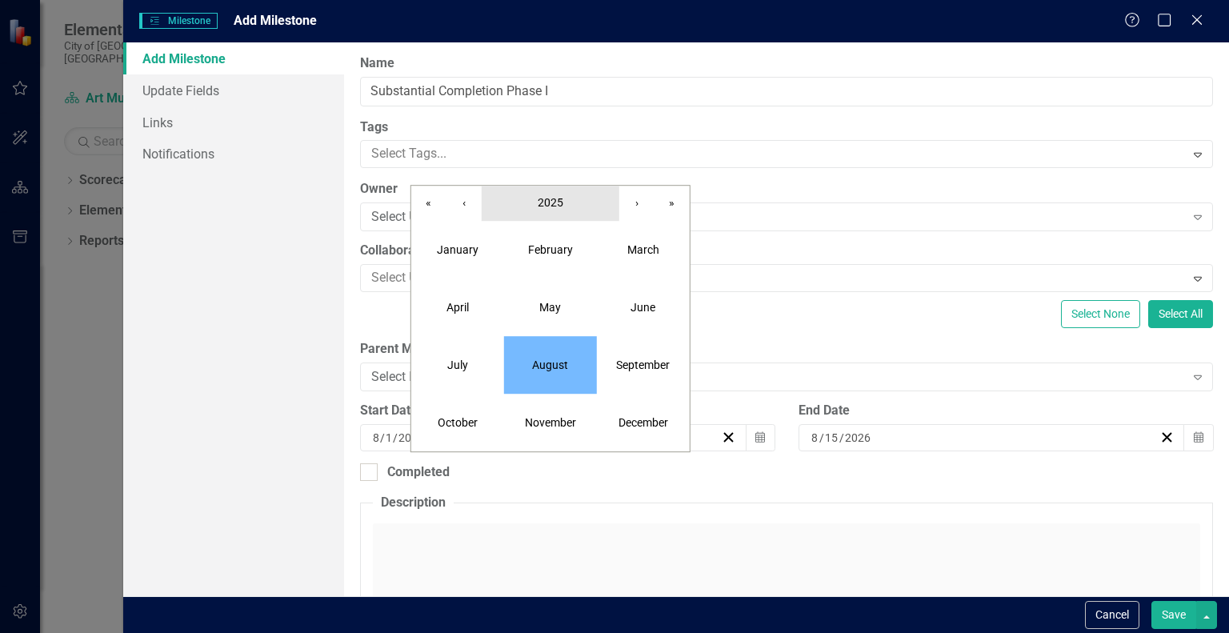
click at [558, 200] on span "2025" at bounding box center [551, 202] width 26 height 13
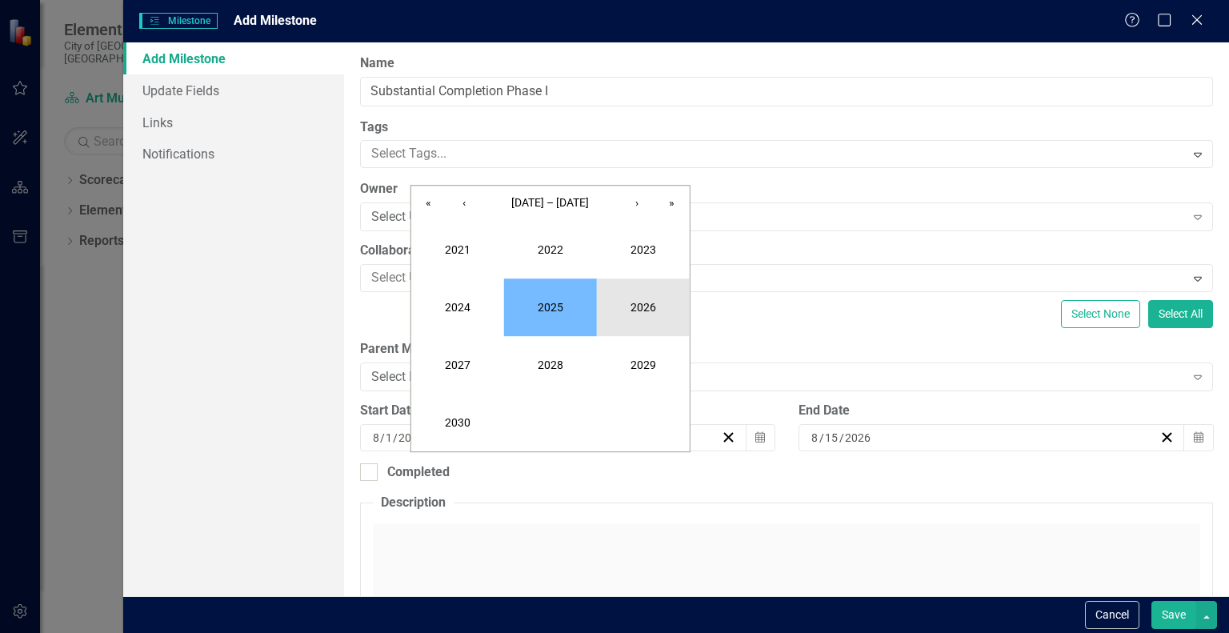
click at [640, 300] on button "2026" at bounding box center [643, 308] width 93 height 58
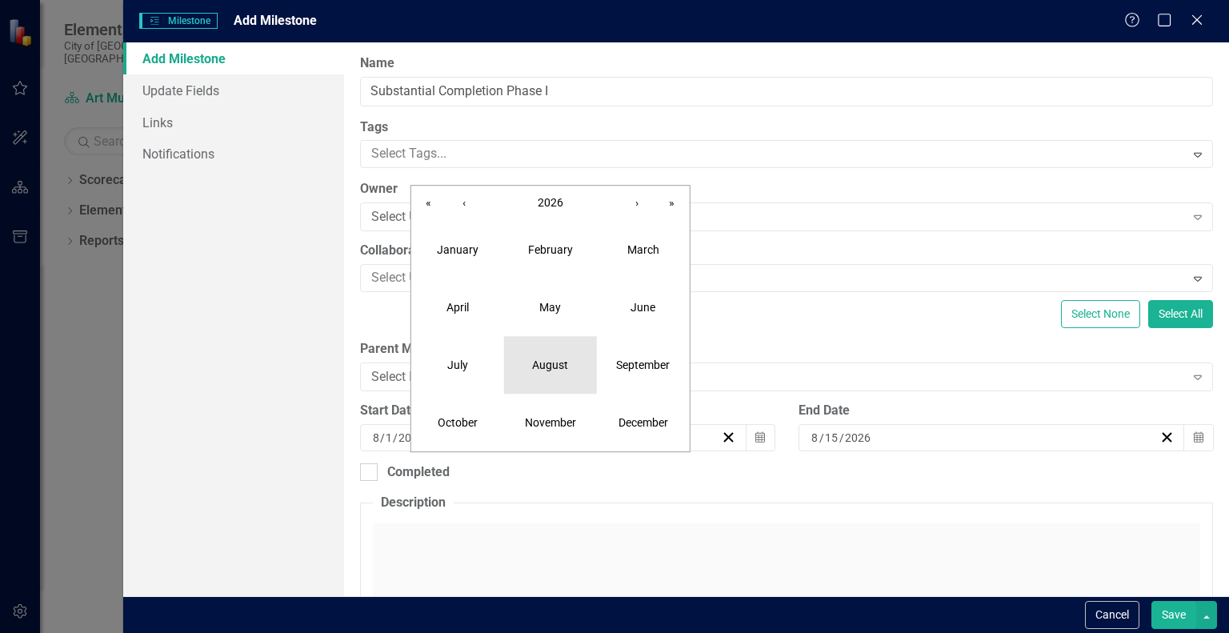
click at [571, 355] on button "August" at bounding box center [550, 365] width 93 height 58
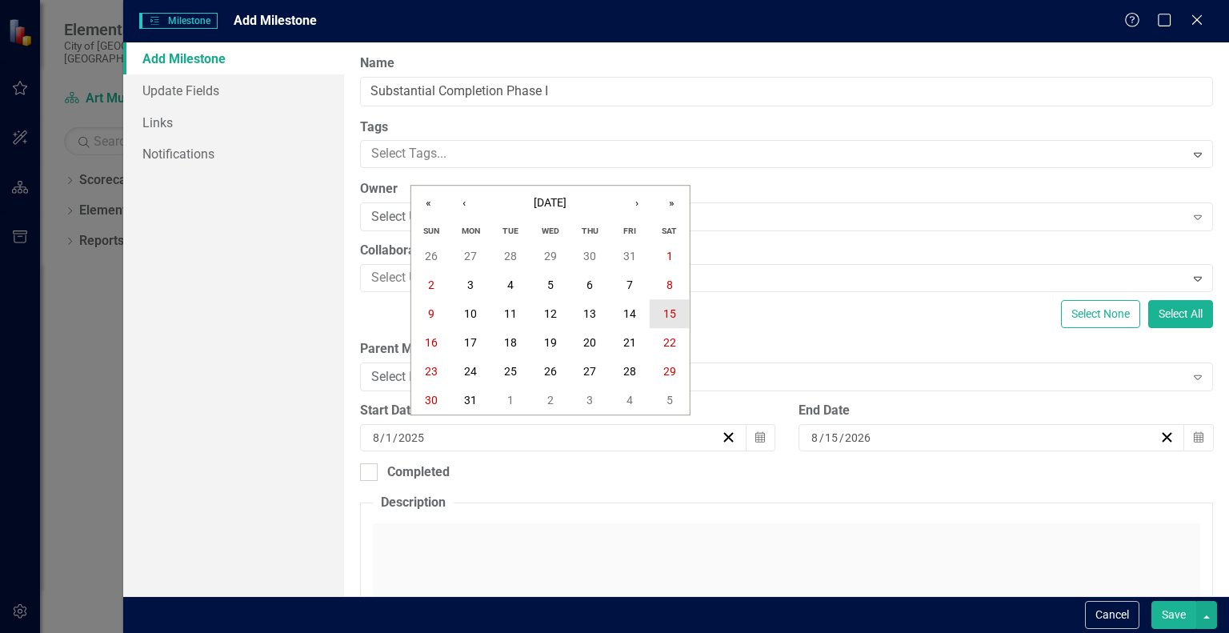
click at [671, 319] on abbr "15" at bounding box center [669, 313] width 13 height 13
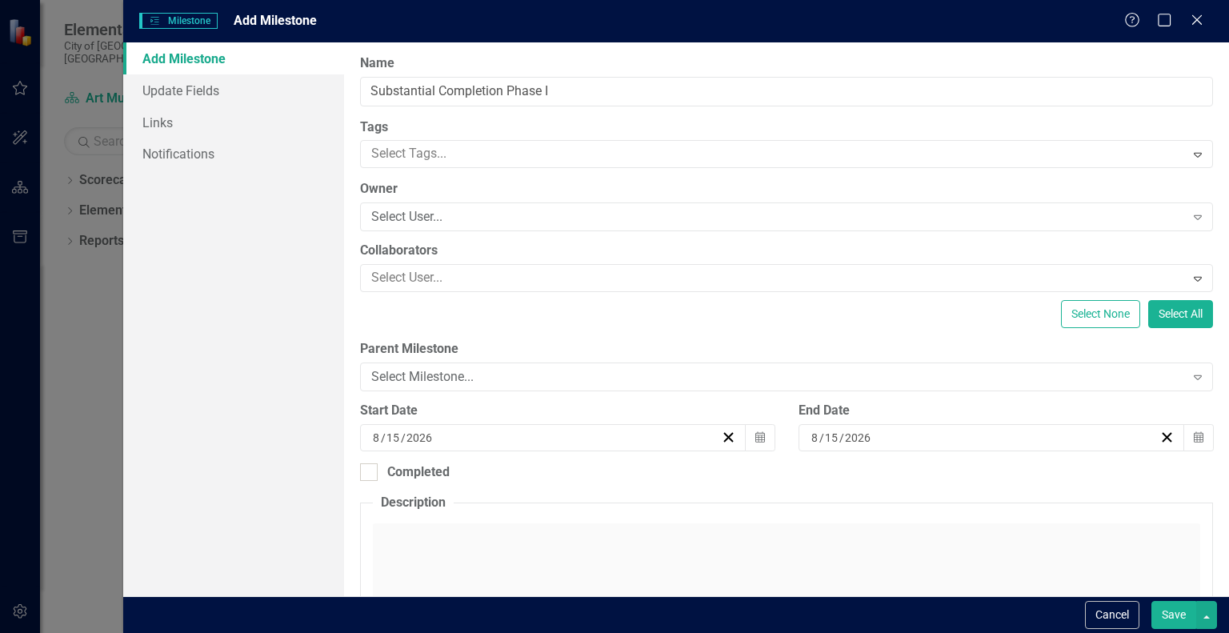
click at [880, 559] on div "Click to activate HTML editor" at bounding box center [787, 637] width 828 height 228
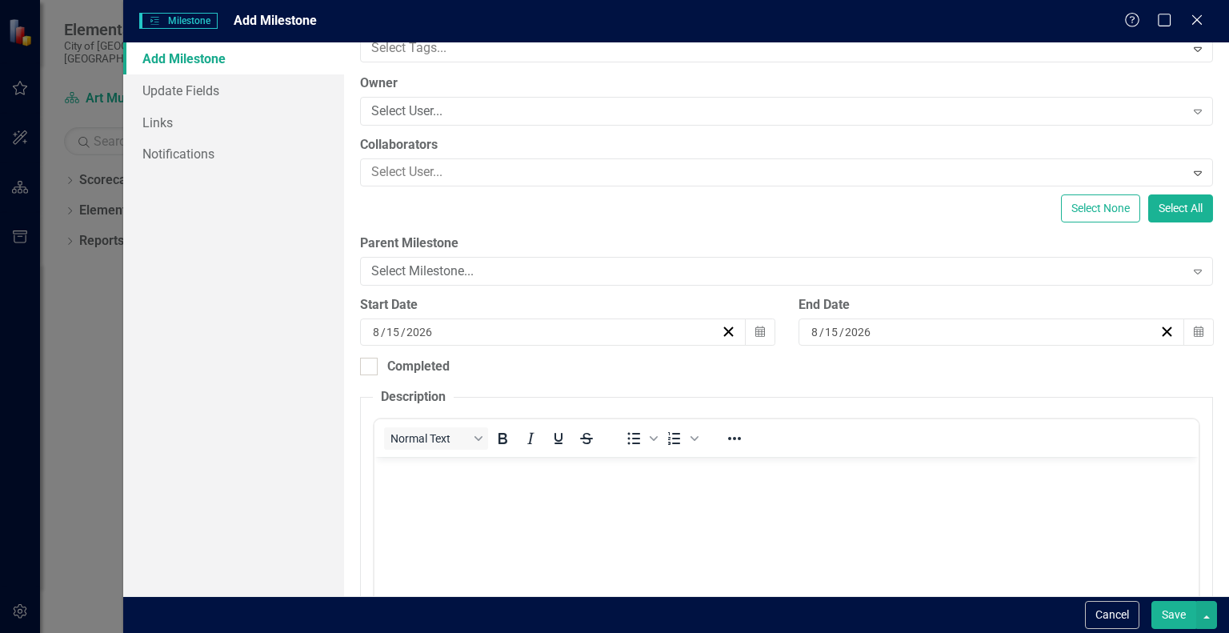
scroll to position [154, 0]
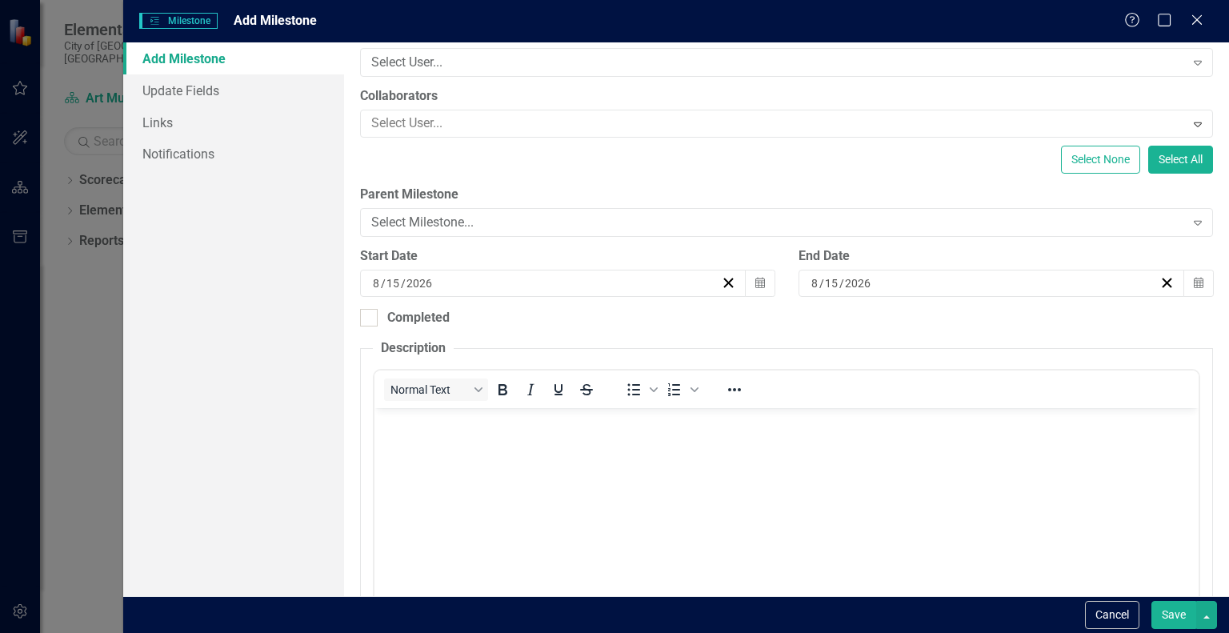
click at [1005, 483] on body "Rich Text Area. Press ALT-0 for help." at bounding box center [787, 528] width 824 height 240
click at [1181, 621] on button "Save" at bounding box center [1174, 615] width 45 height 28
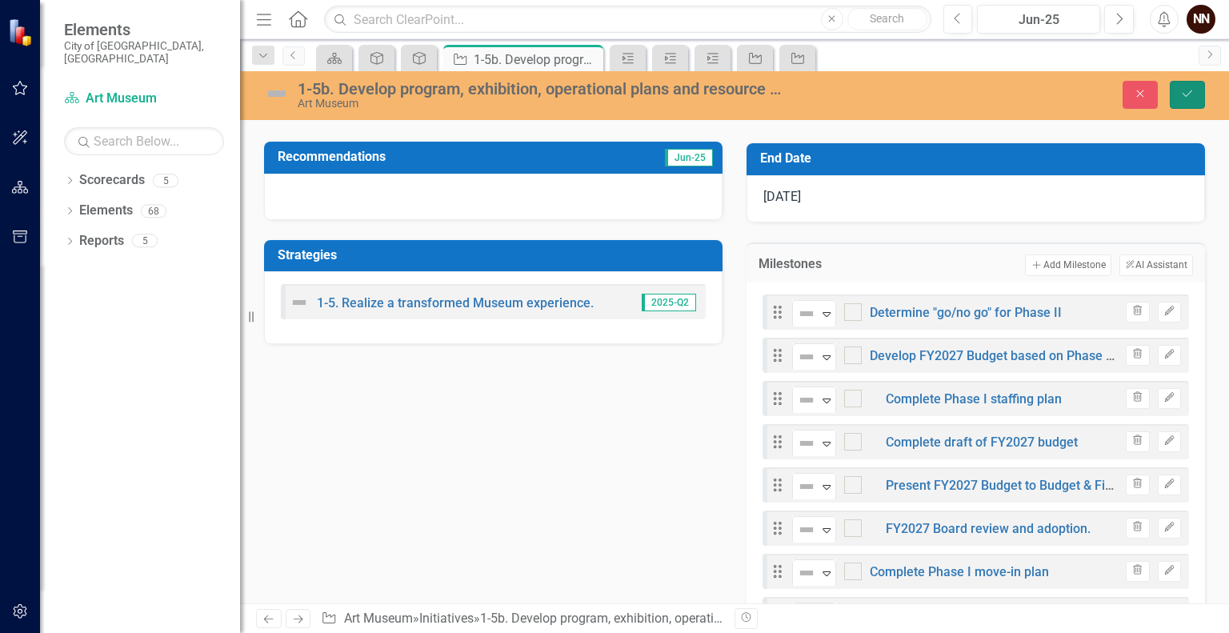
click at [1194, 102] on button "Save" at bounding box center [1187, 95] width 35 height 28
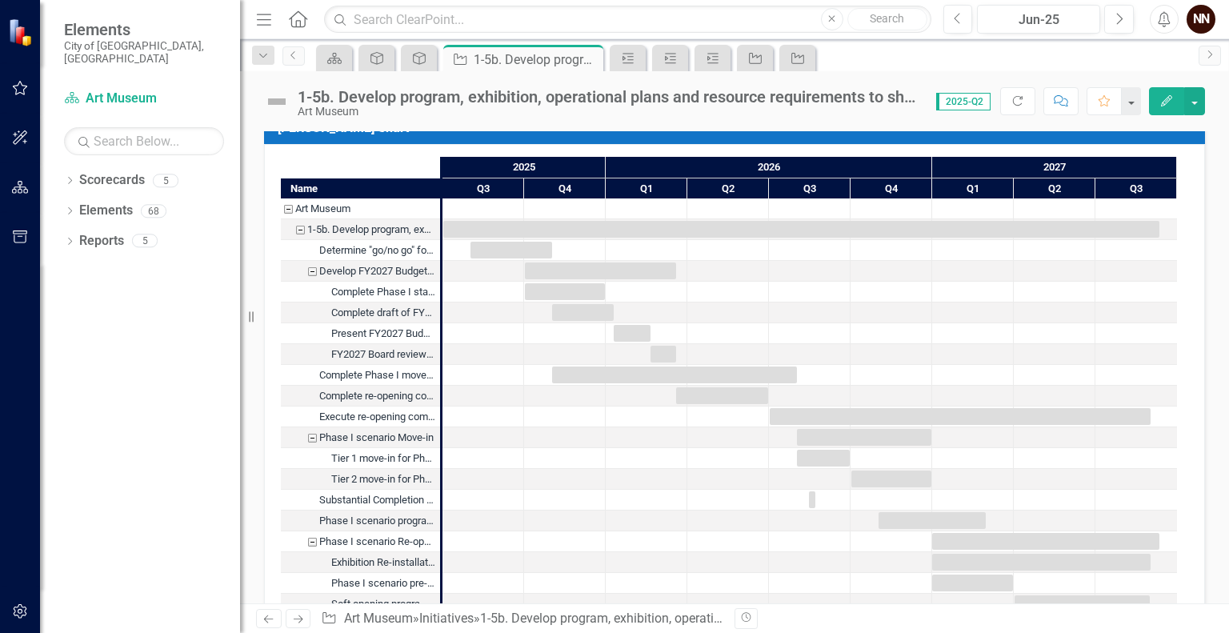
scroll to position [1435, 0]
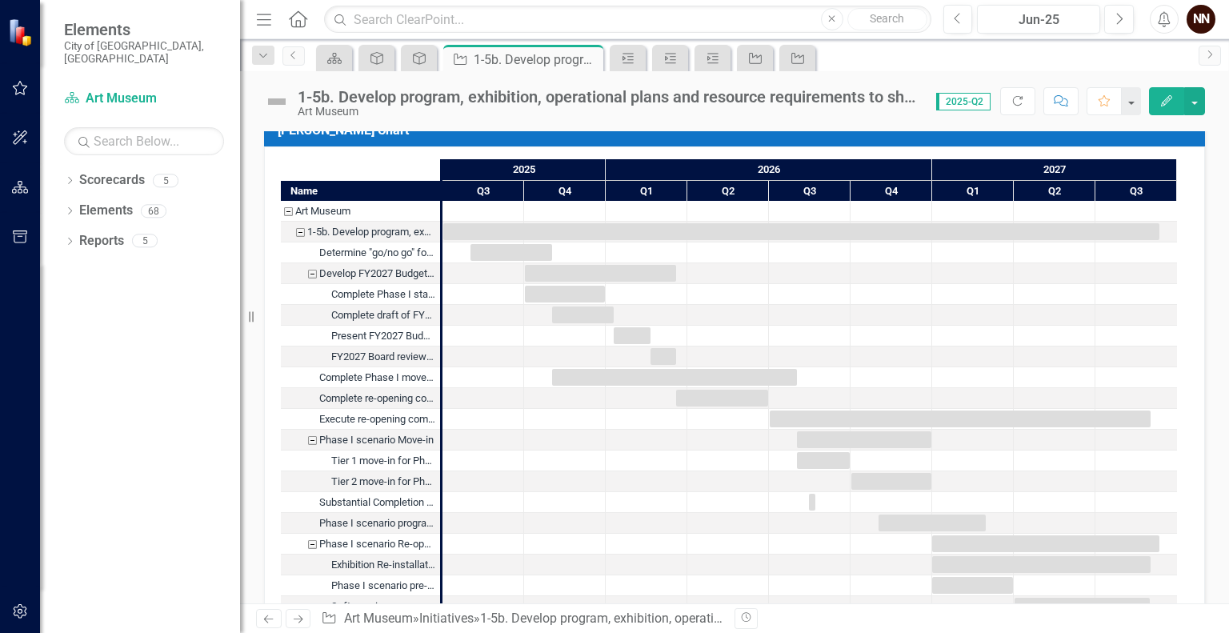
click at [314, 270] on div "Develop FY2027 Budget based on Phase I or Phase II" at bounding box center [312, 273] width 14 height 21
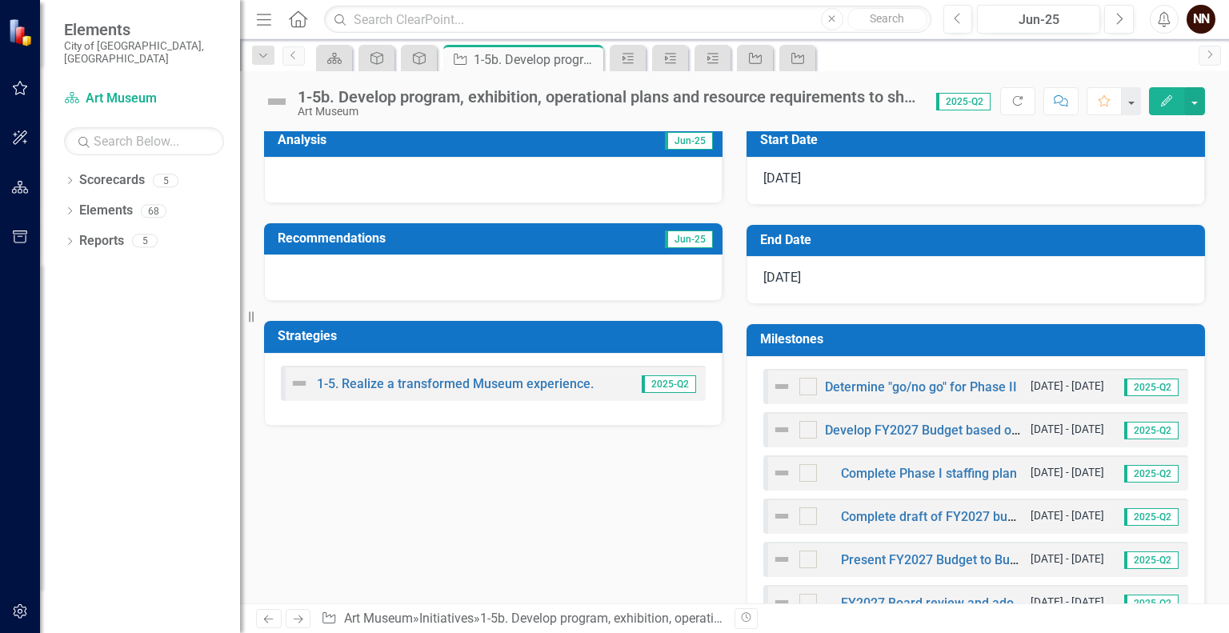
scroll to position [342, 0]
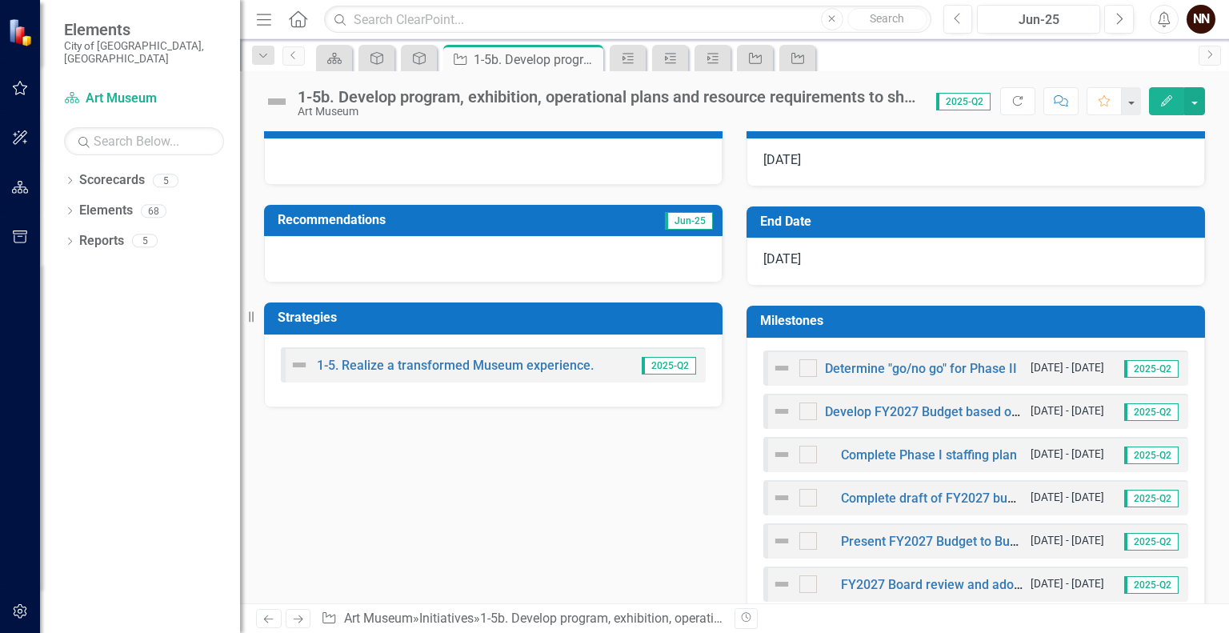
click at [1076, 316] on h3 "Milestones" at bounding box center [978, 321] width 437 height 14
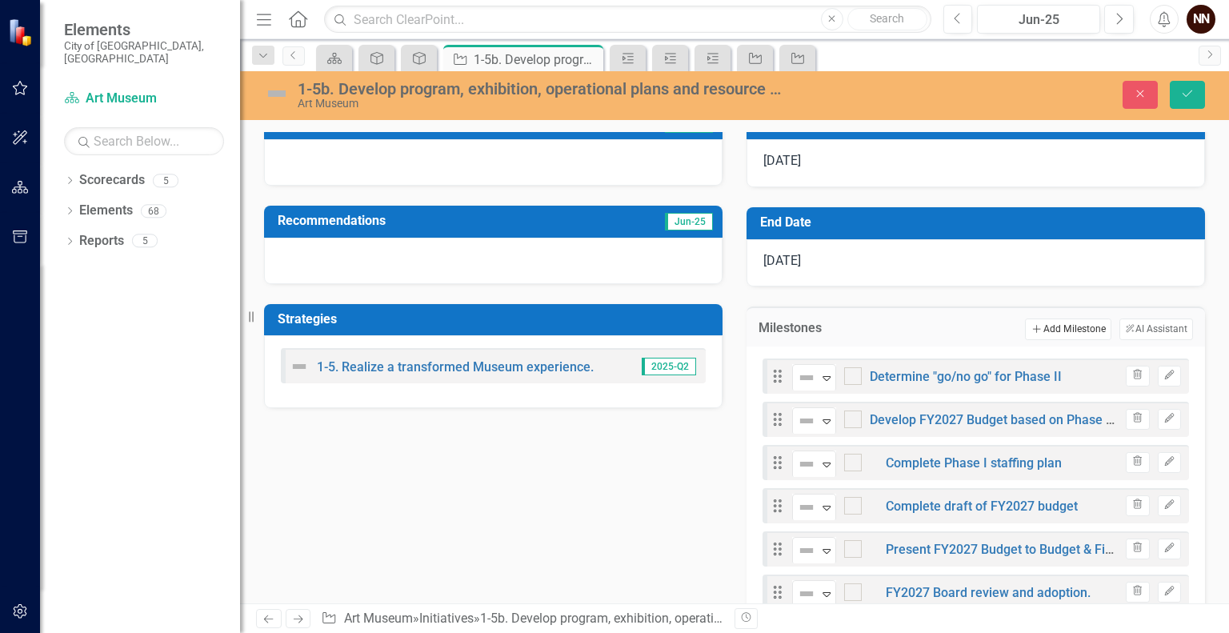
click at [1056, 323] on button "Add Add Milestone" at bounding box center [1068, 329] width 86 height 21
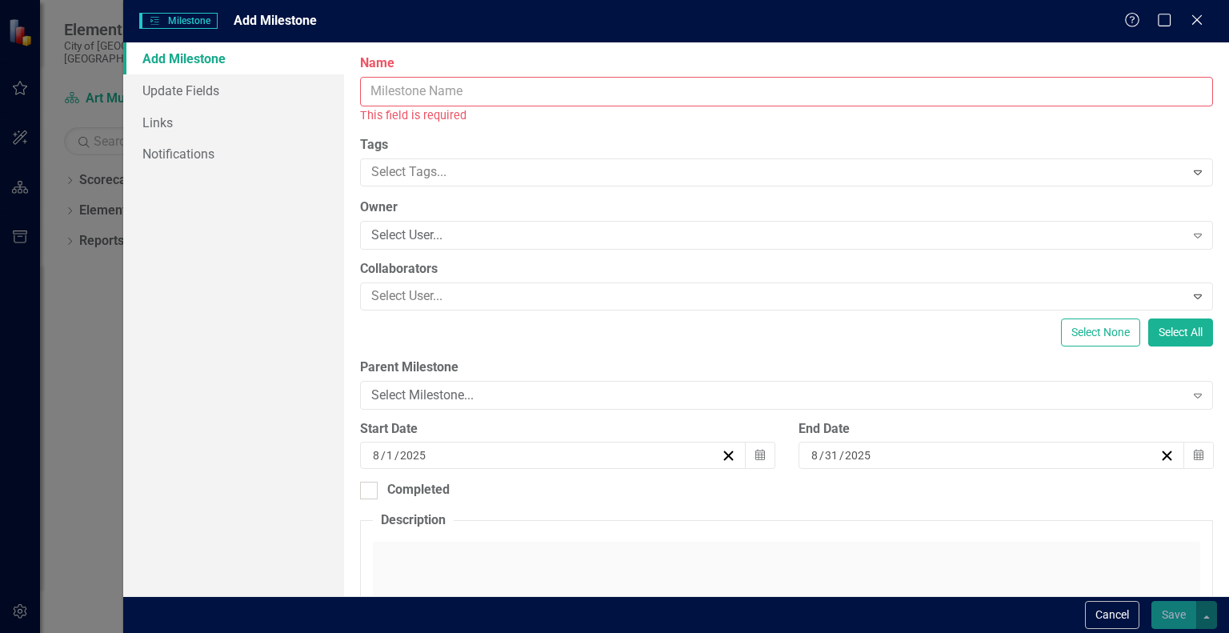
click at [868, 89] on input "Name" at bounding box center [786, 92] width 853 height 30
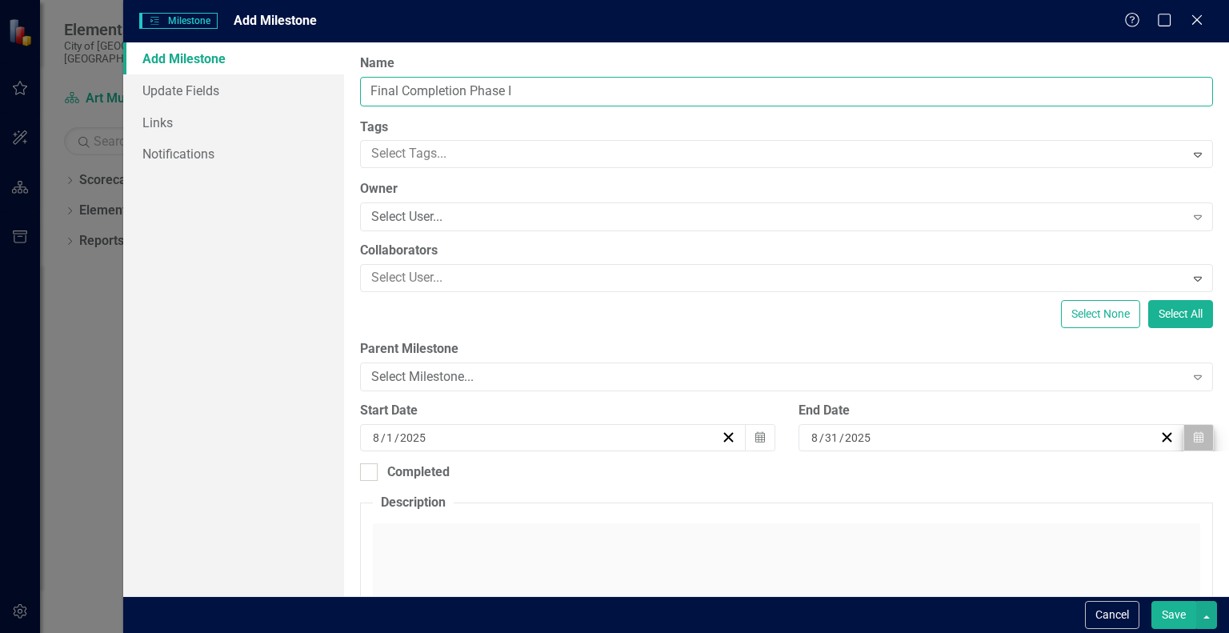
type input "Final Completion Phase I"
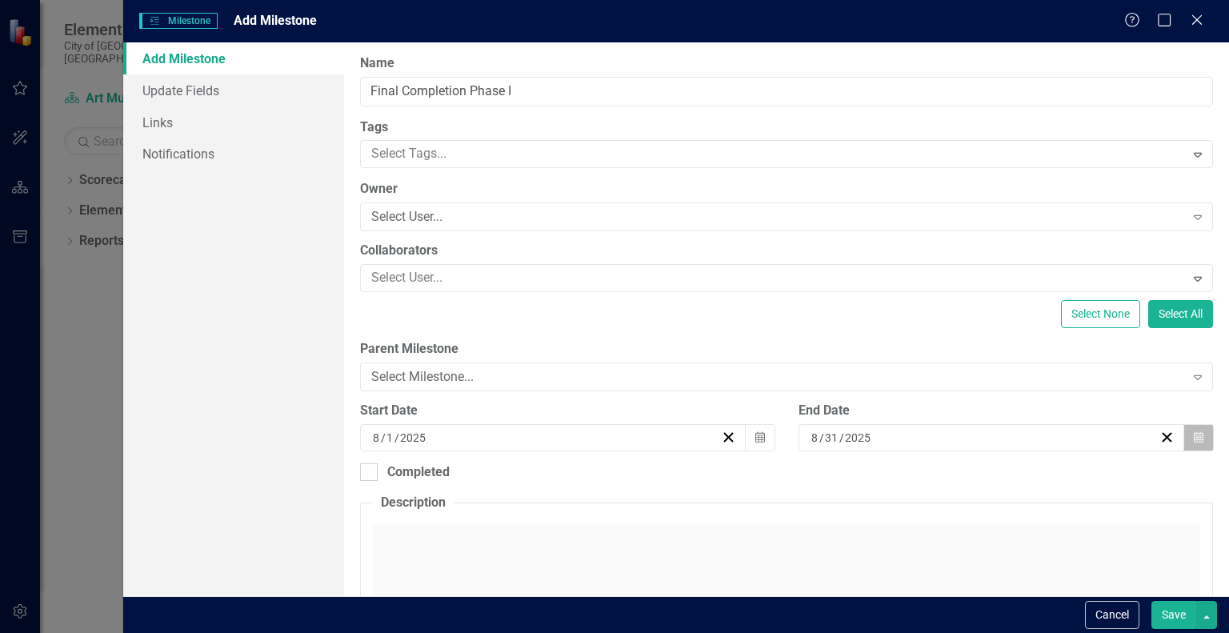
click at [1187, 445] on button "Calendar" at bounding box center [1199, 437] width 30 height 27
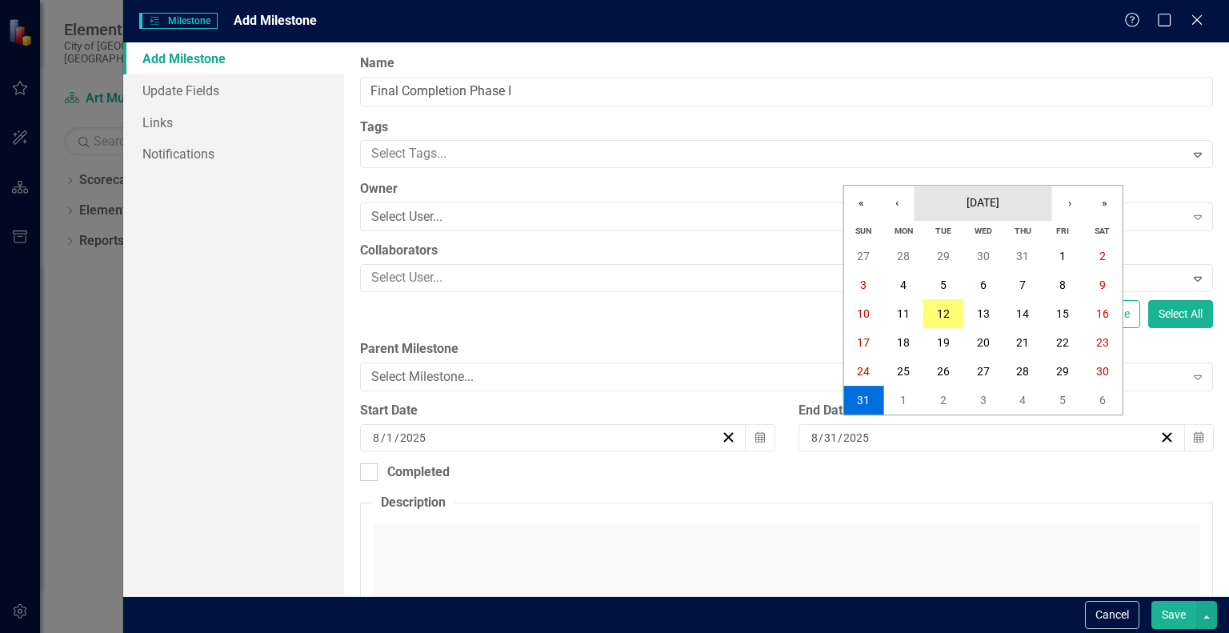
click at [1000, 209] on span "[DATE]" at bounding box center [983, 202] width 33 height 13
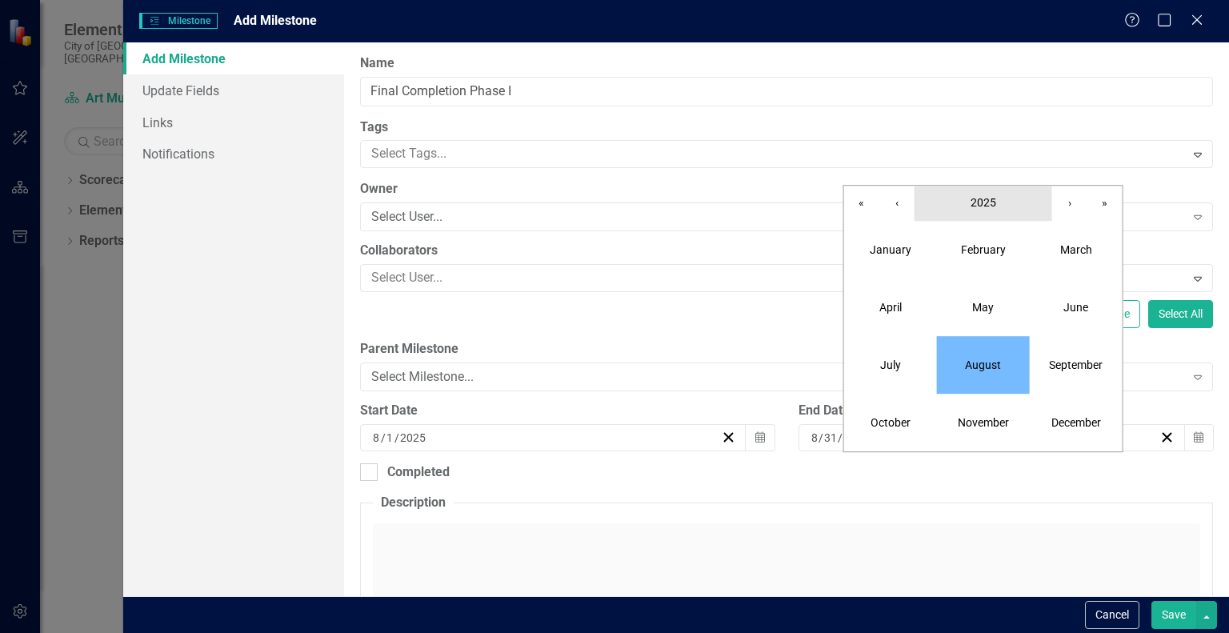
click at [989, 210] on button "2025" at bounding box center [984, 203] width 138 height 35
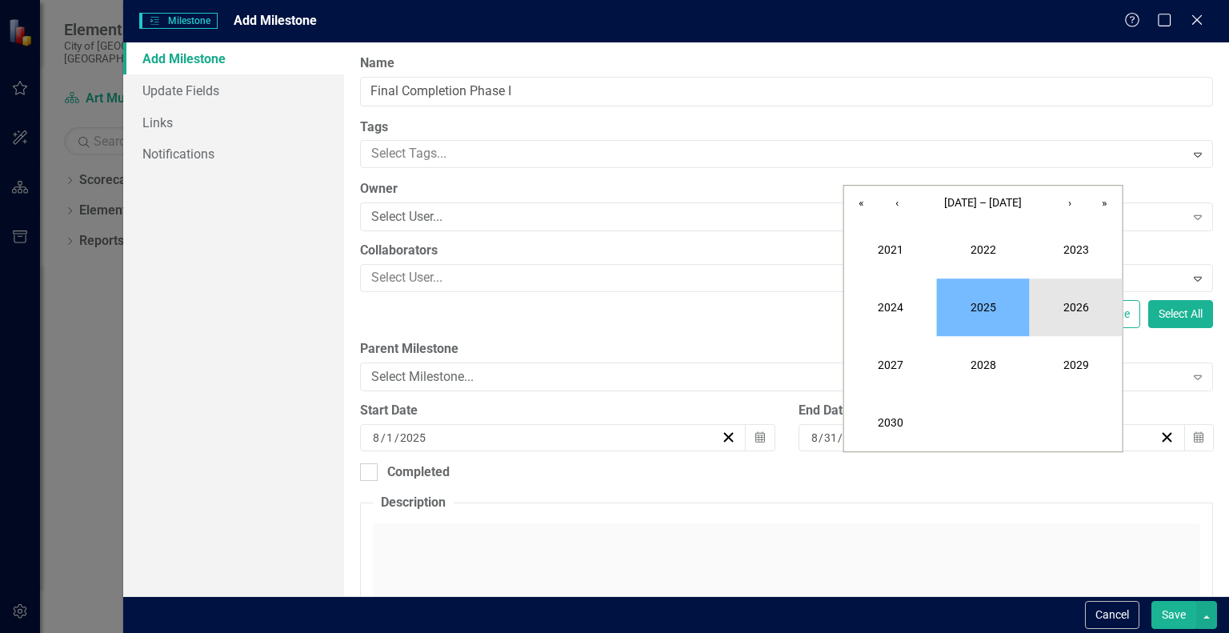
click at [1072, 306] on button "2026" at bounding box center [1076, 308] width 93 height 58
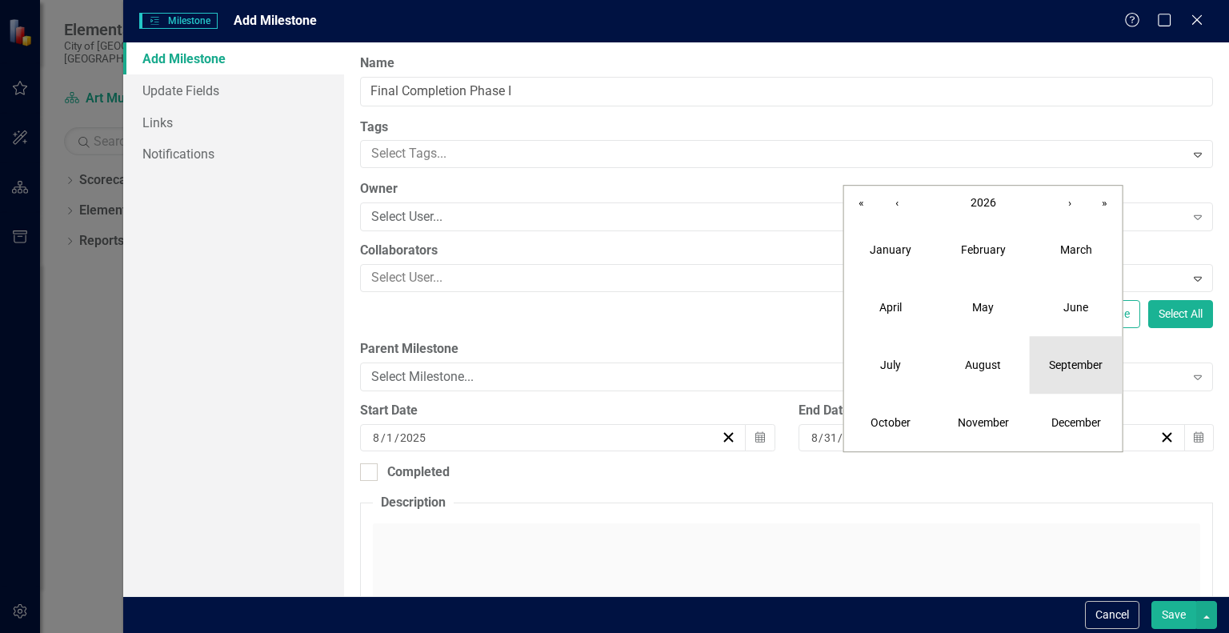
click at [1056, 370] on abbr "September" at bounding box center [1076, 365] width 54 height 13
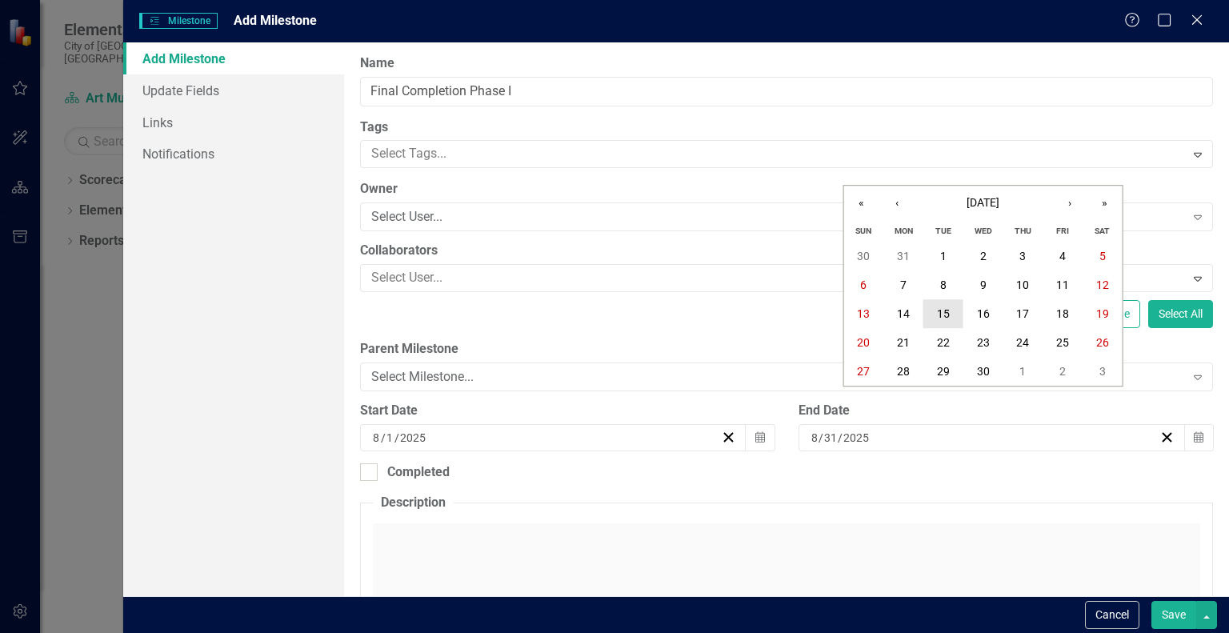
click at [941, 319] on abbr "15" at bounding box center [943, 313] width 13 height 13
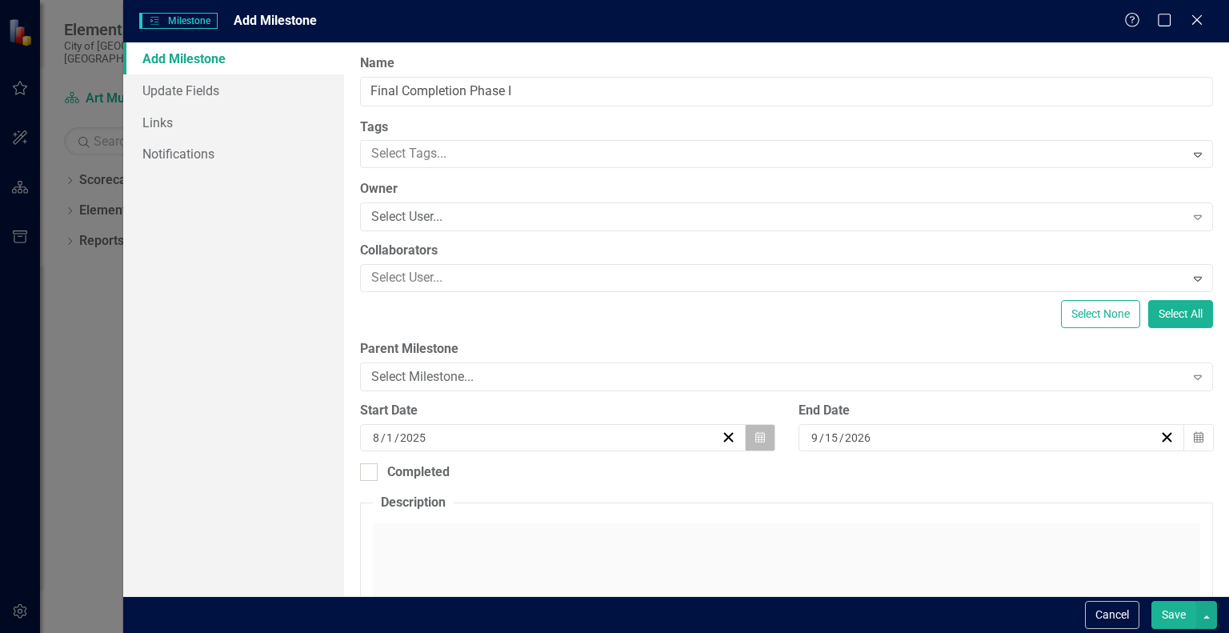
click at [756, 437] on icon "button" at bounding box center [761, 436] width 10 height 11
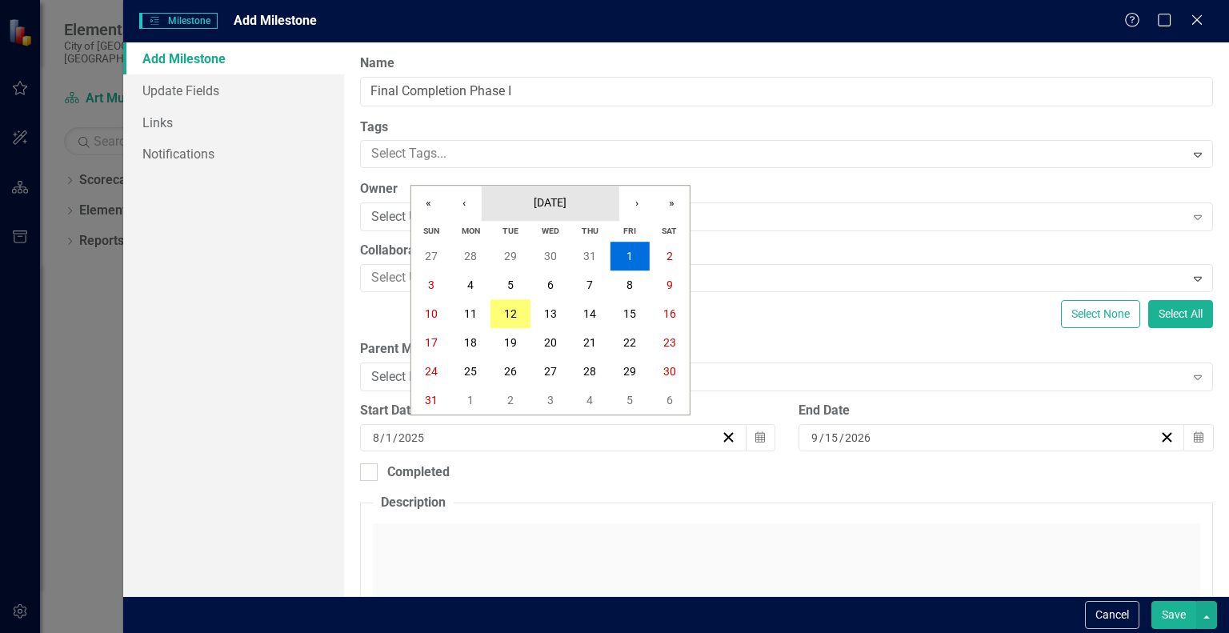
click at [567, 204] on span "[DATE]" at bounding box center [550, 202] width 33 height 13
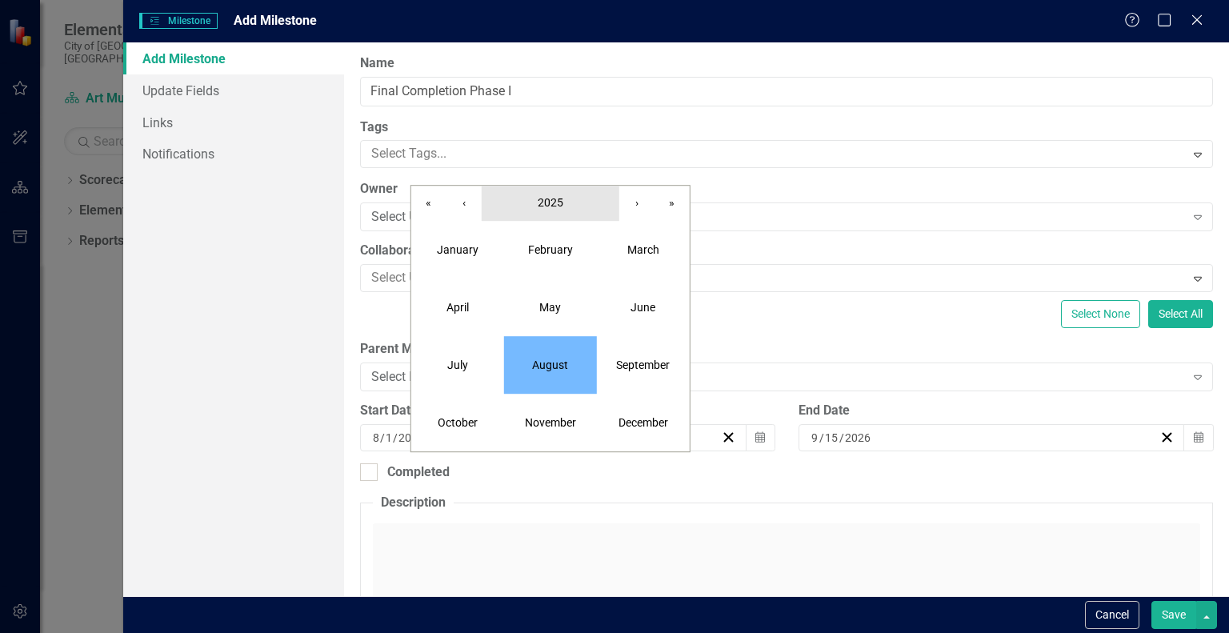
click at [555, 210] on button "2025" at bounding box center [551, 203] width 138 height 35
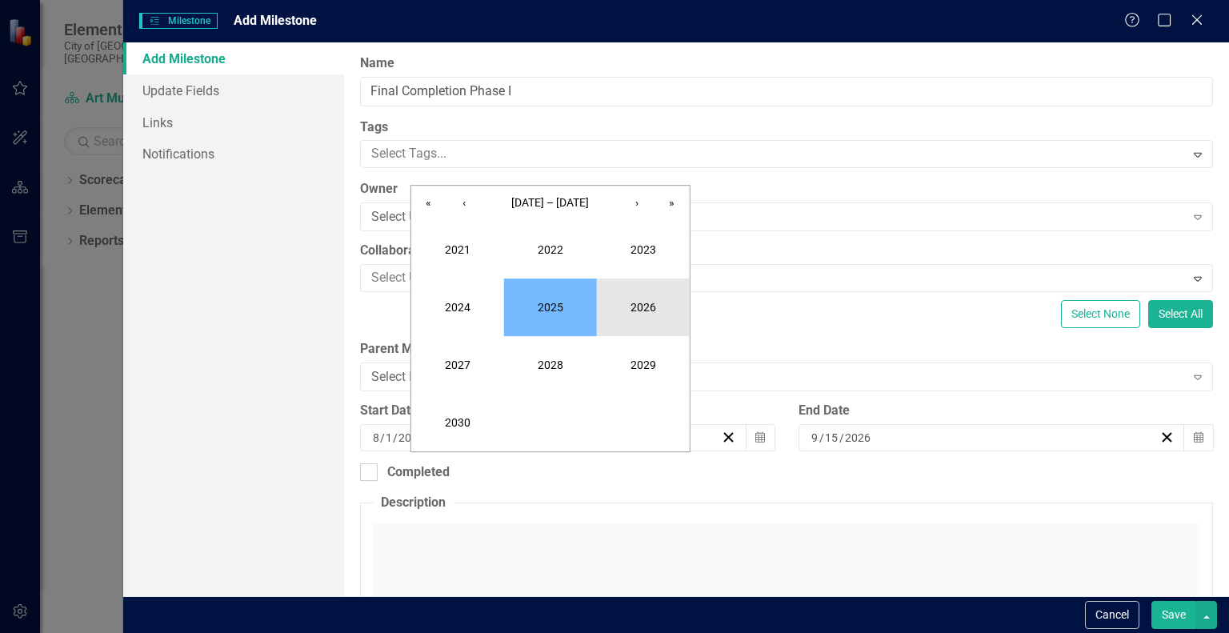
click at [635, 300] on button "2026" at bounding box center [643, 308] width 93 height 58
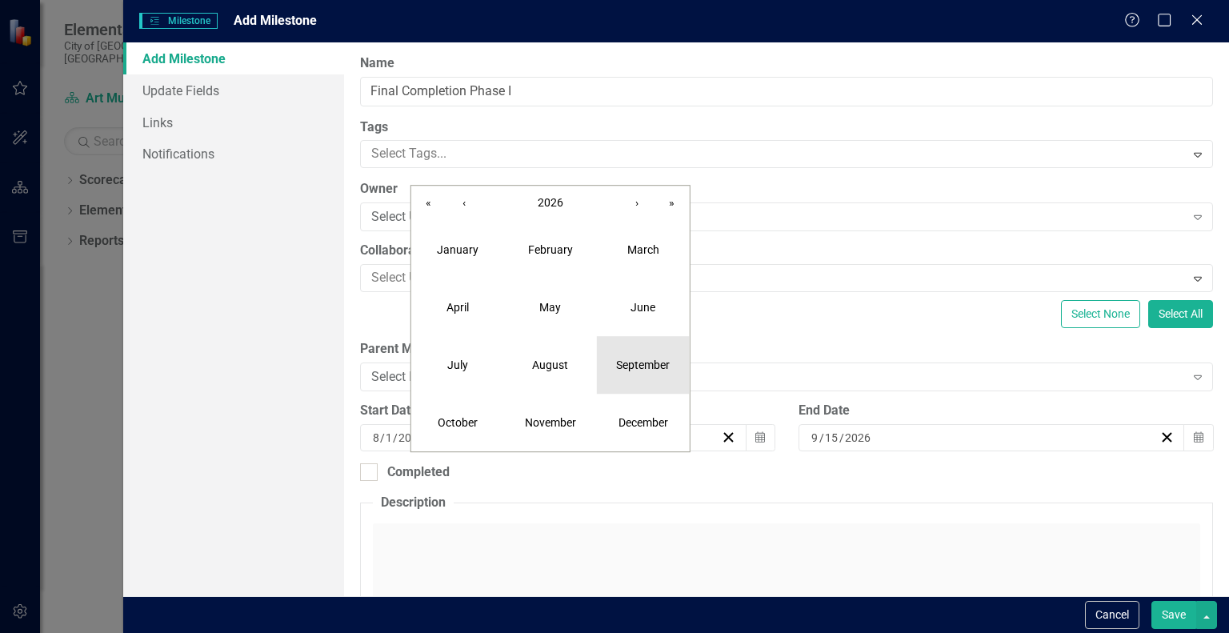
click at [621, 367] on abbr "September" at bounding box center [643, 365] width 54 height 13
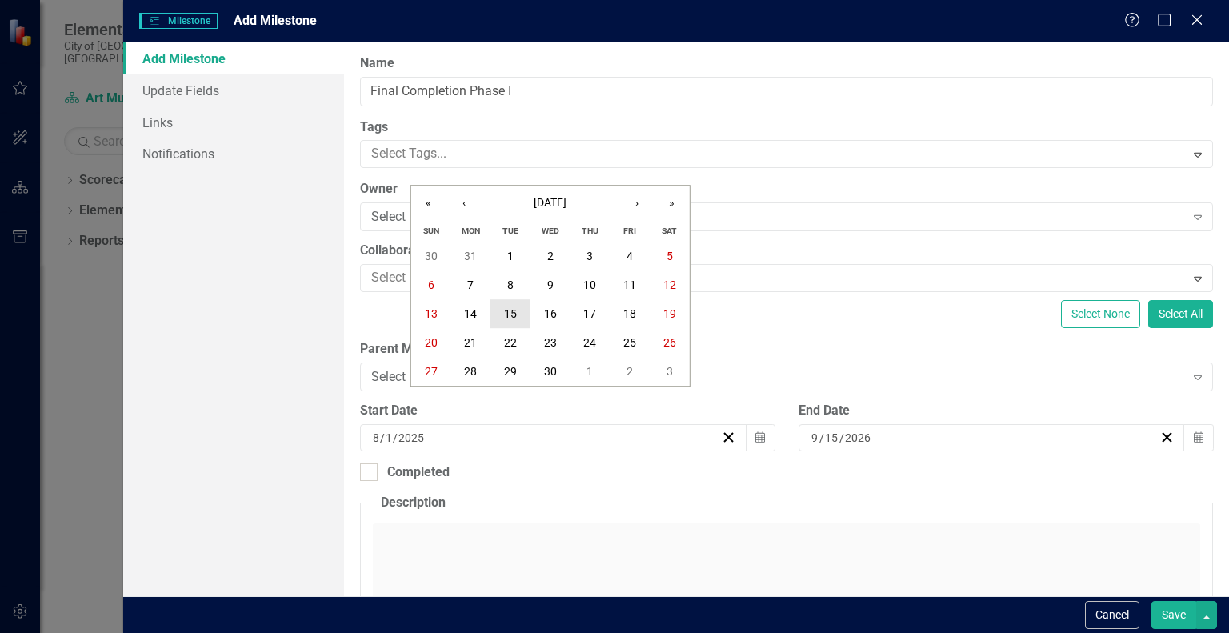
click at [510, 315] on abbr "15" at bounding box center [510, 313] width 13 height 13
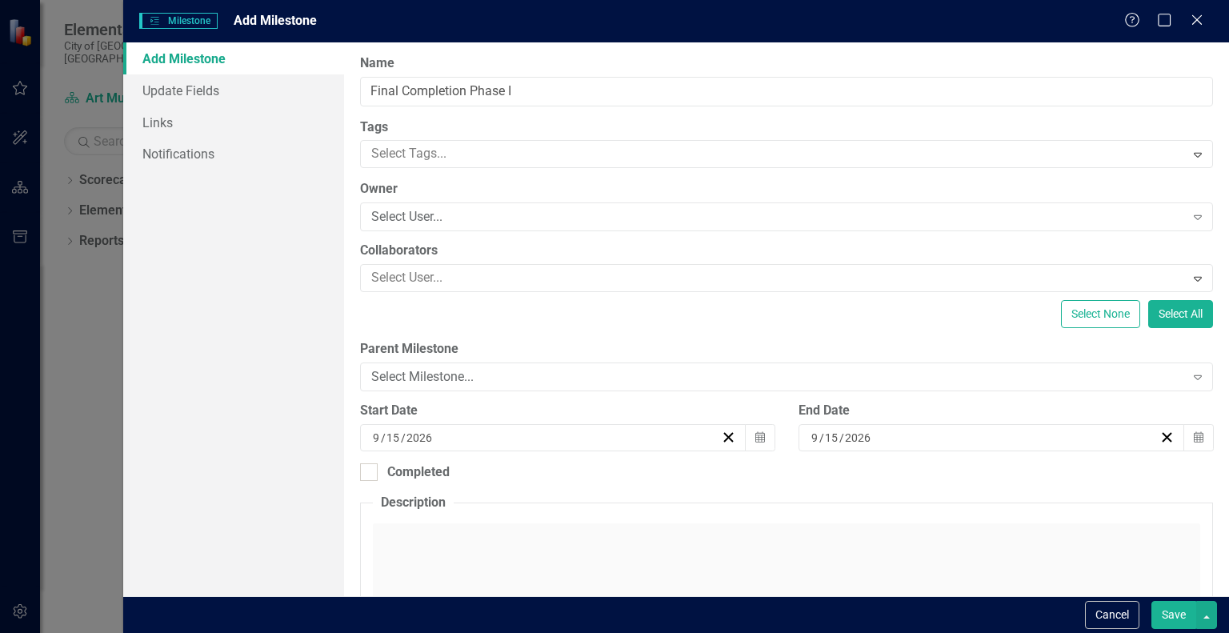
click at [1172, 615] on button "Save" at bounding box center [1174, 615] width 45 height 28
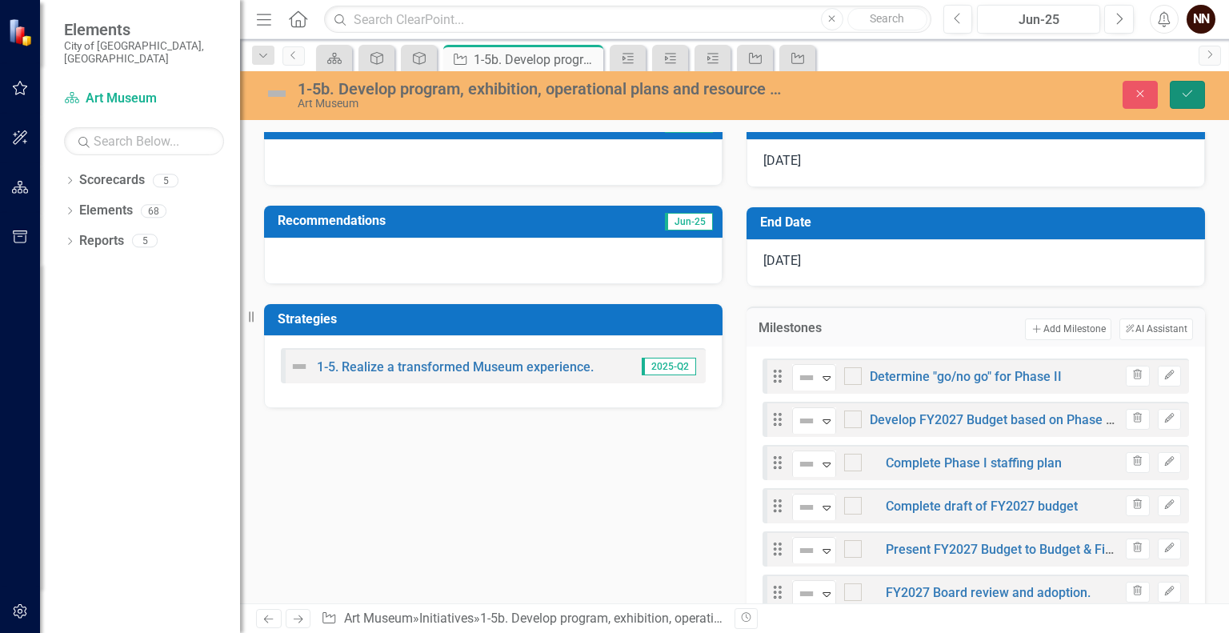
click at [1201, 100] on button "Save" at bounding box center [1187, 95] width 35 height 28
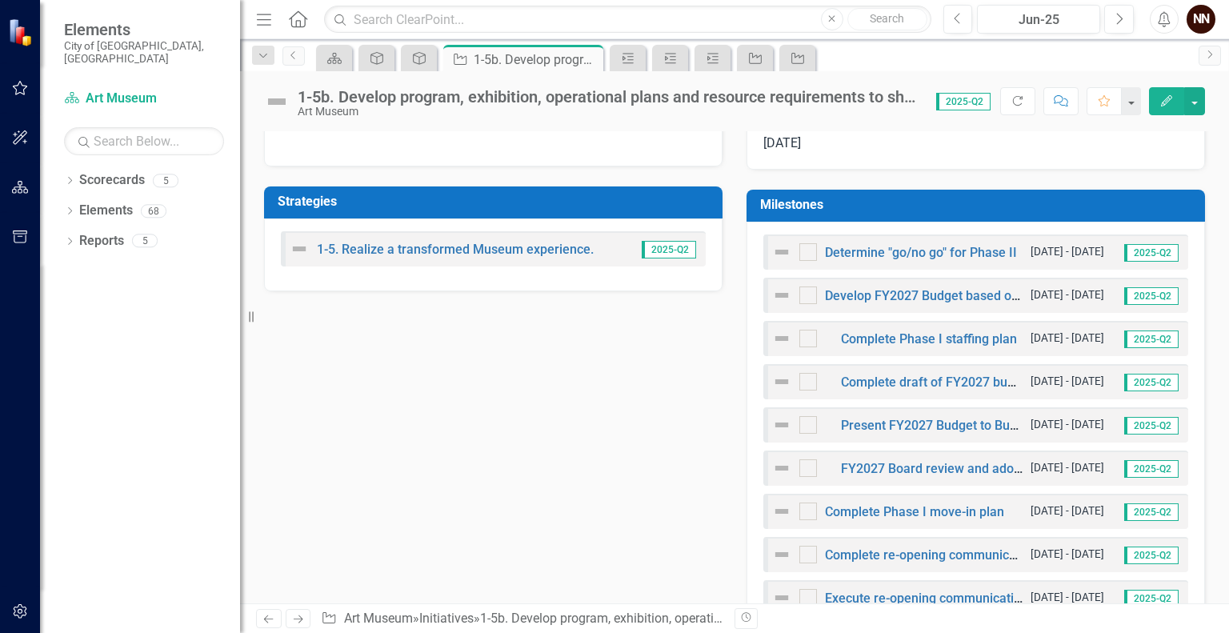
scroll to position [461, 0]
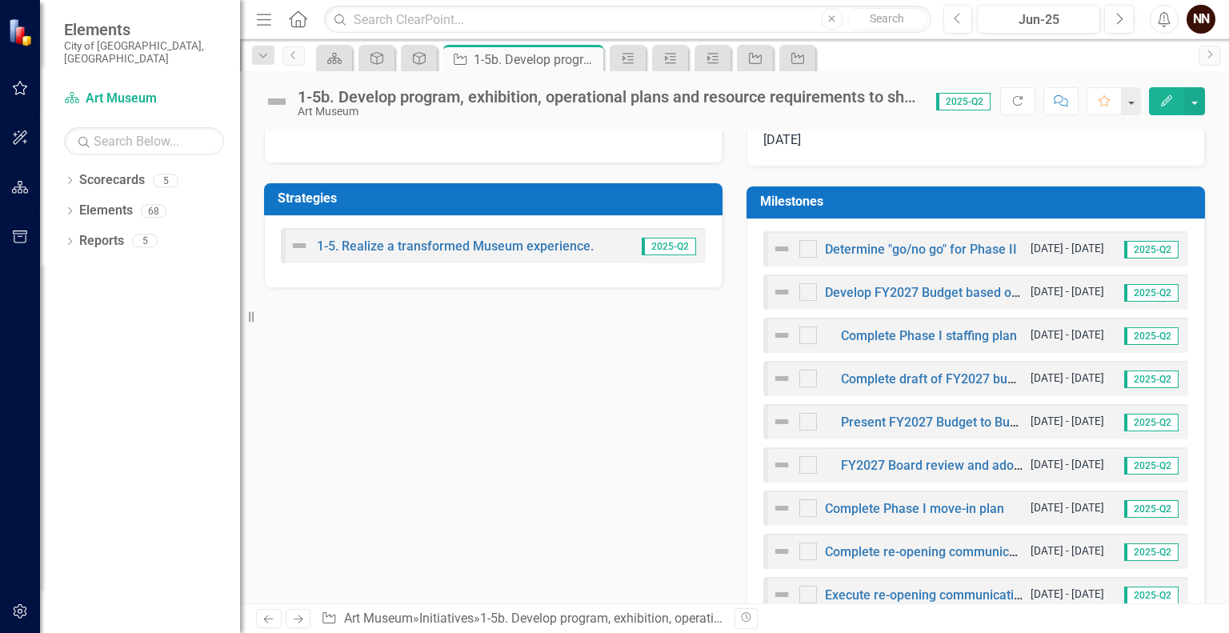
click at [1063, 202] on h3 "Milestones" at bounding box center [978, 201] width 437 height 14
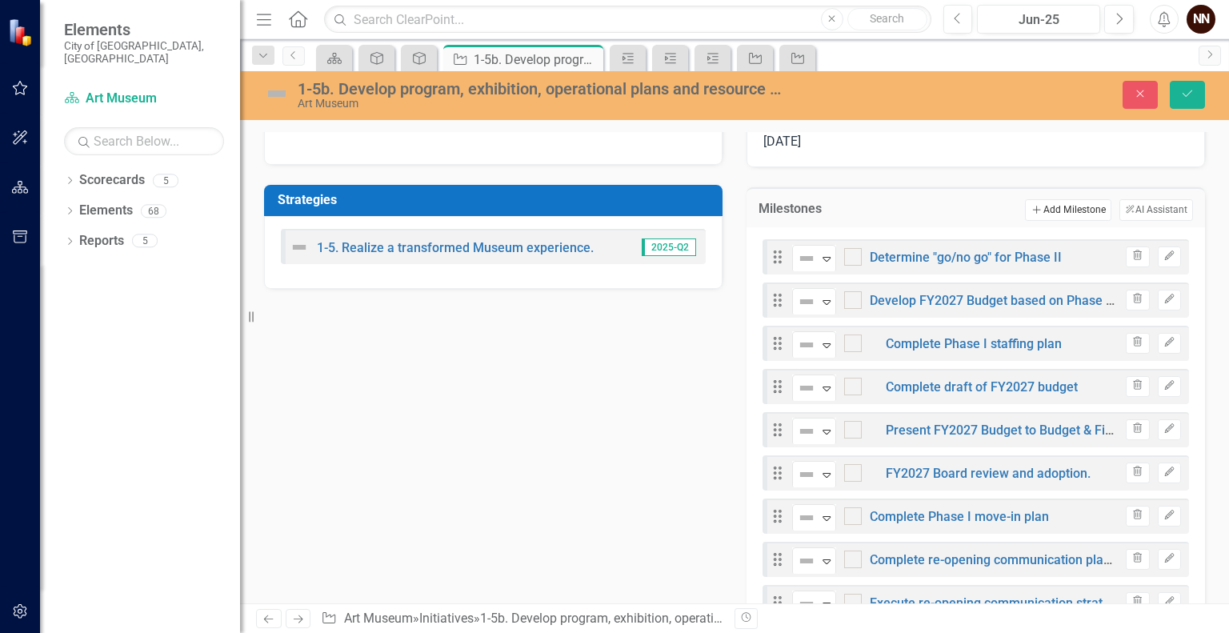
click at [1056, 205] on button "Add Add Milestone" at bounding box center [1068, 209] width 86 height 21
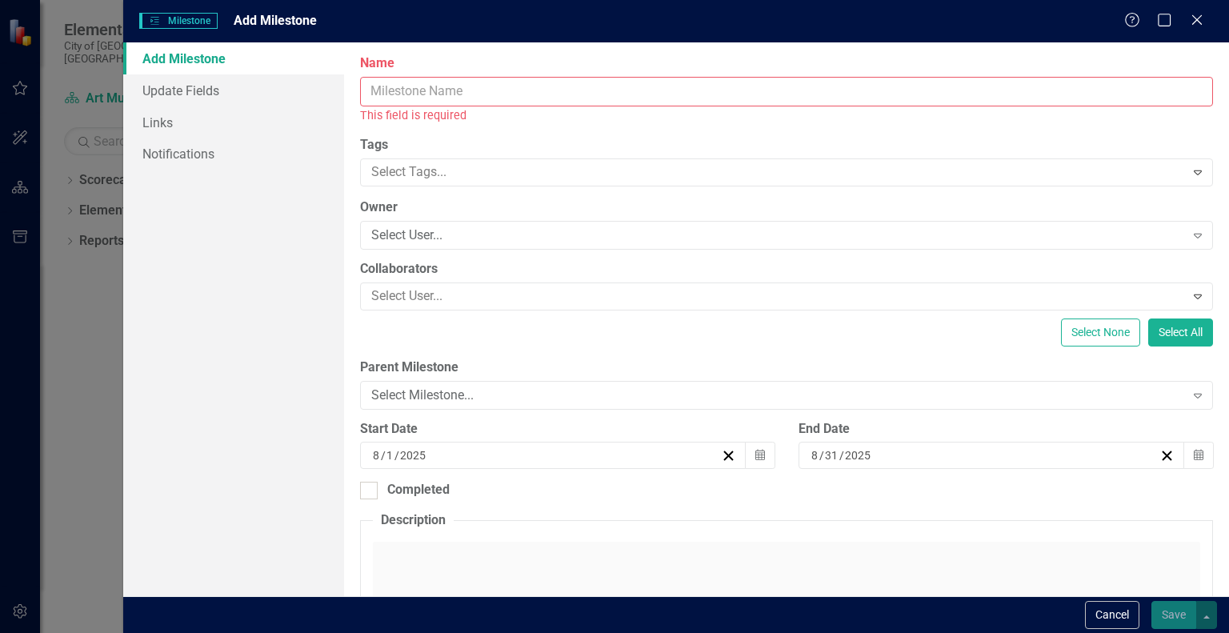
click at [944, 93] on input "Name" at bounding box center [786, 92] width 853 height 30
click at [1108, 611] on button "Cancel" at bounding box center [1112, 615] width 54 height 28
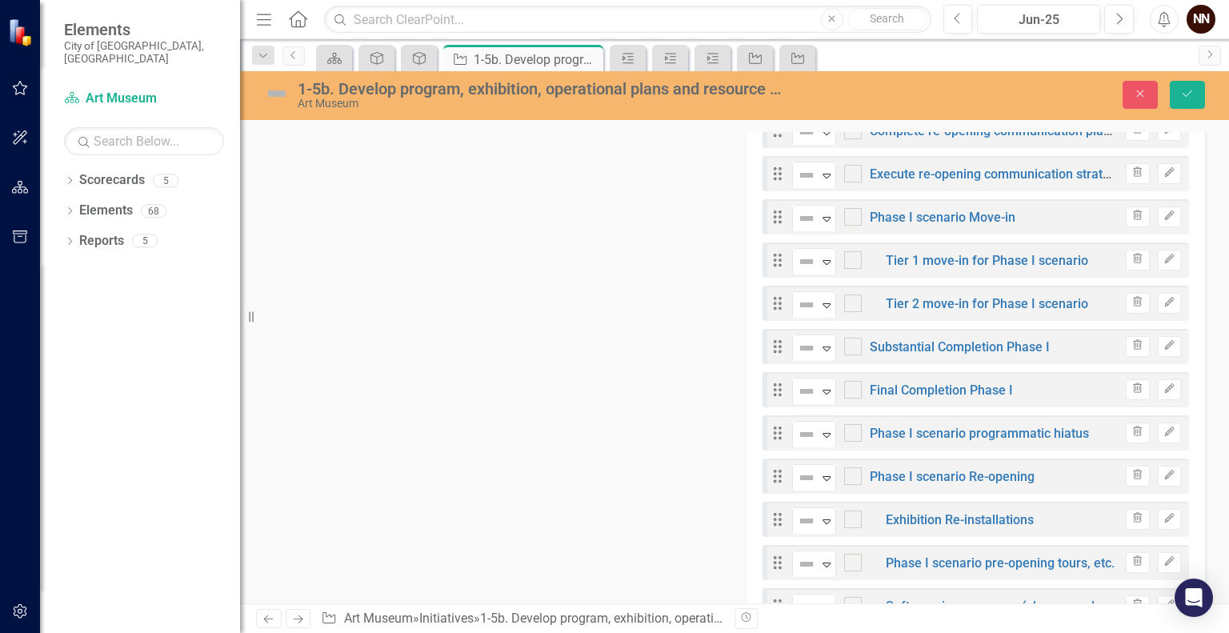
scroll to position [876, 0]
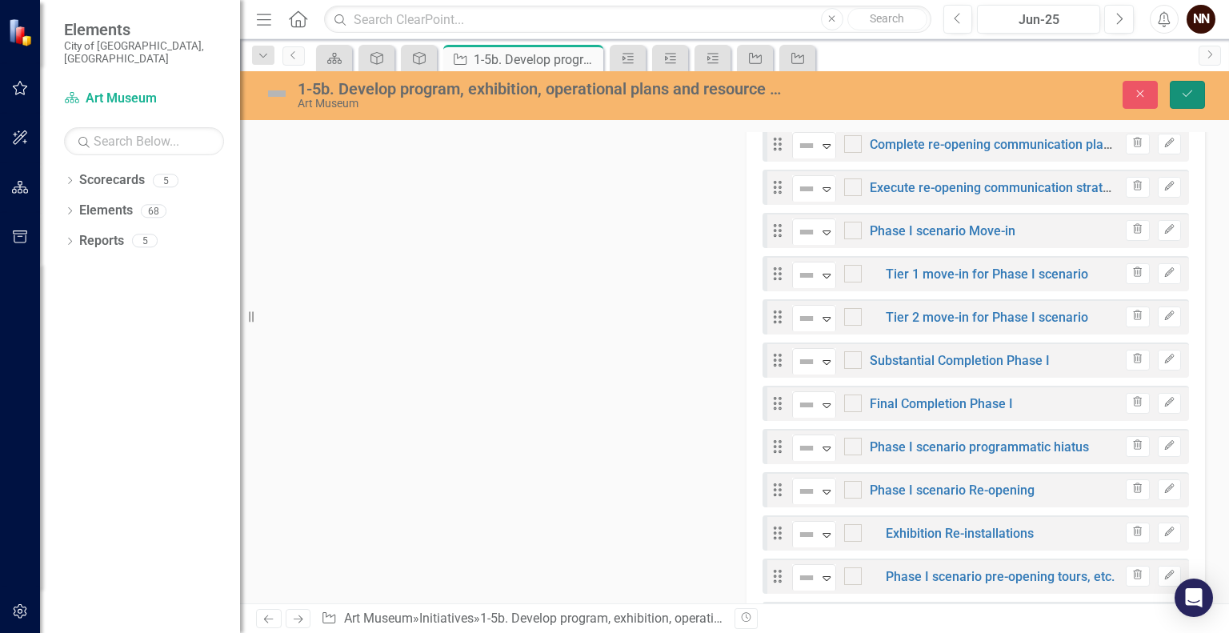
click at [1194, 102] on button "Save" at bounding box center [1187, 95] width 35 height 28
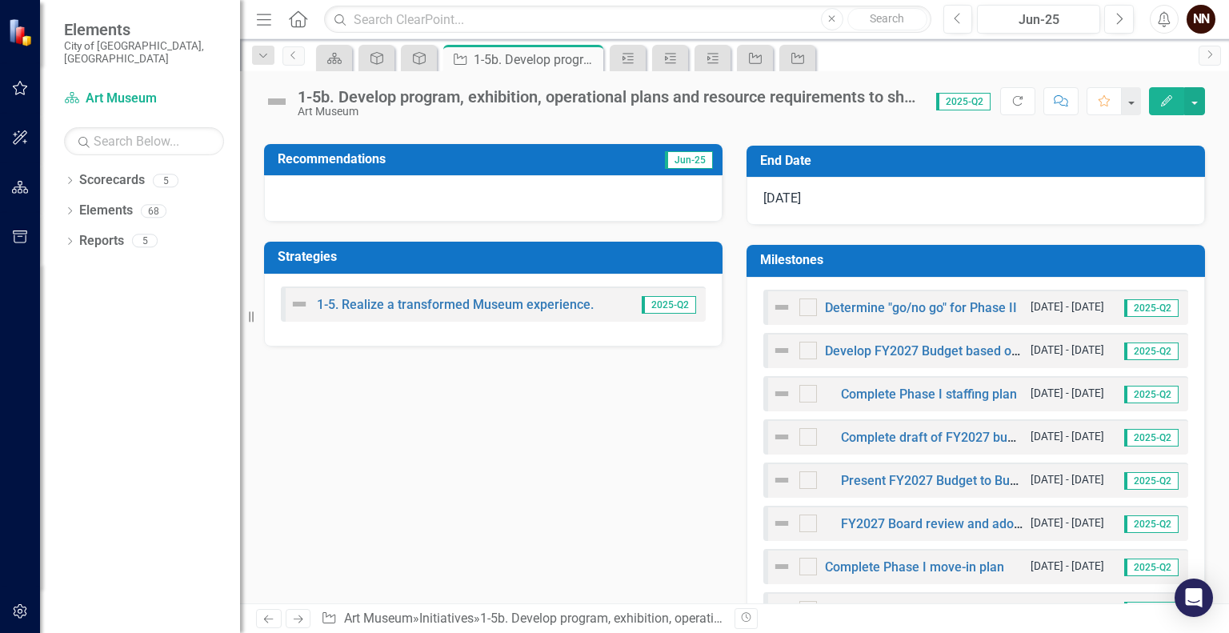
scroll to position [399, 0]
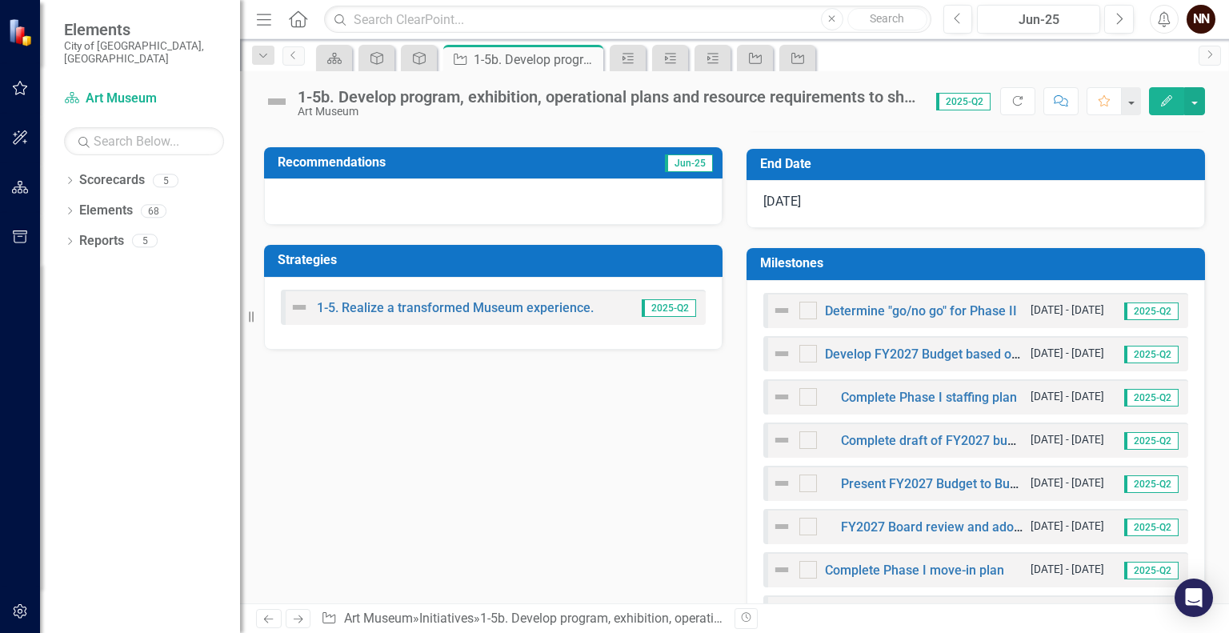
click at [1063, 257] on h3 "Milestones" at bounding box center [978, 263] width 437 height 14
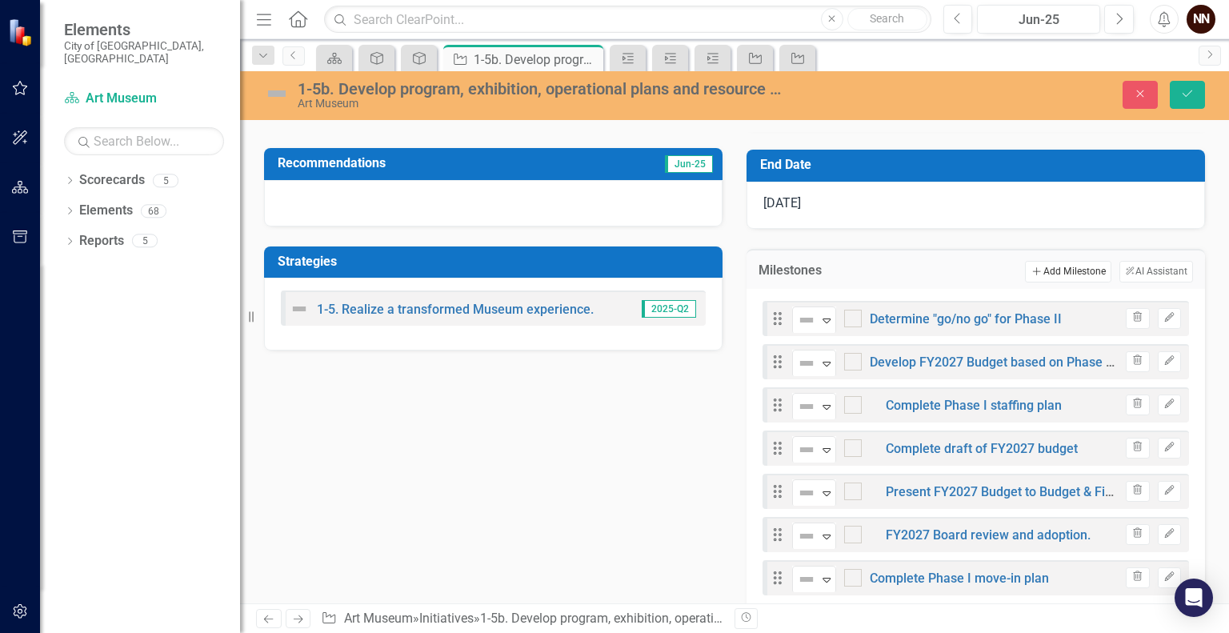
click at [1059, 267] on button "Add Add Milestone" at bounding box center [1068, 271] width 86 height 21
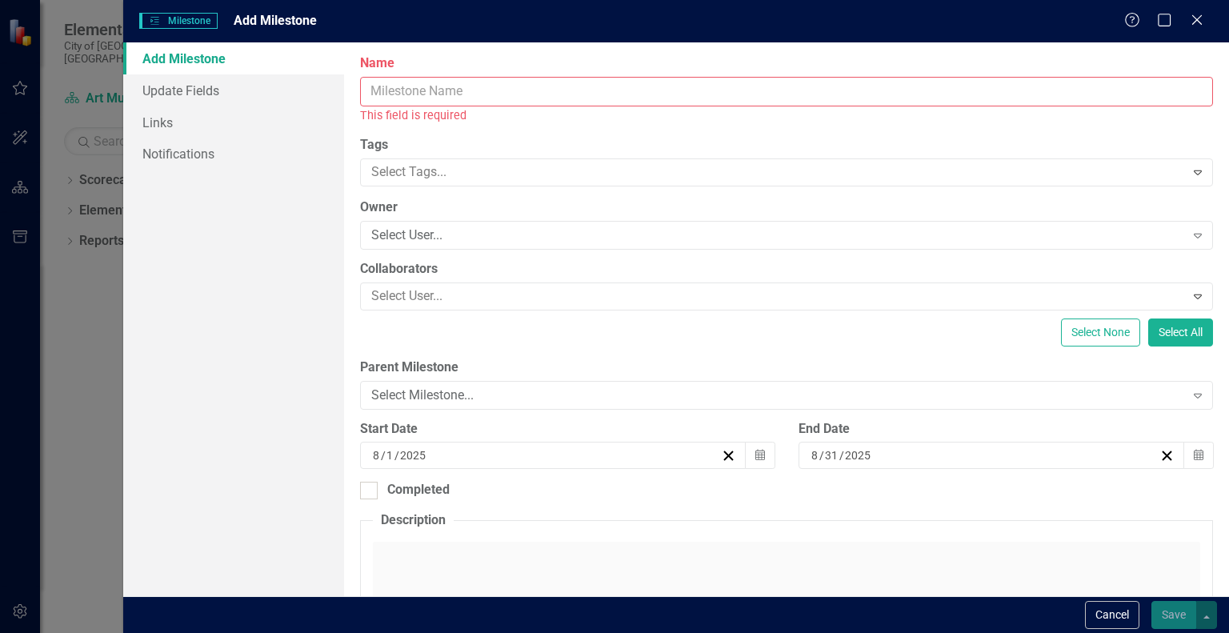
click at [832, 95] on input "Name" at bounding box center [786, 92] width 853 height 30
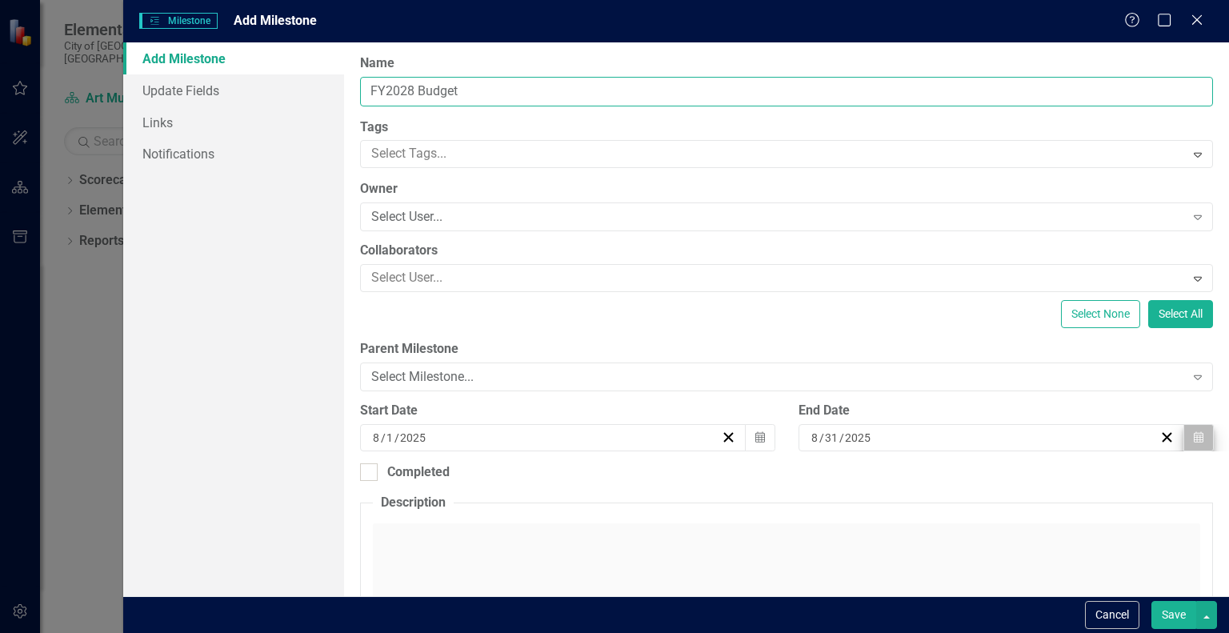
type input "FY2028 Budget"
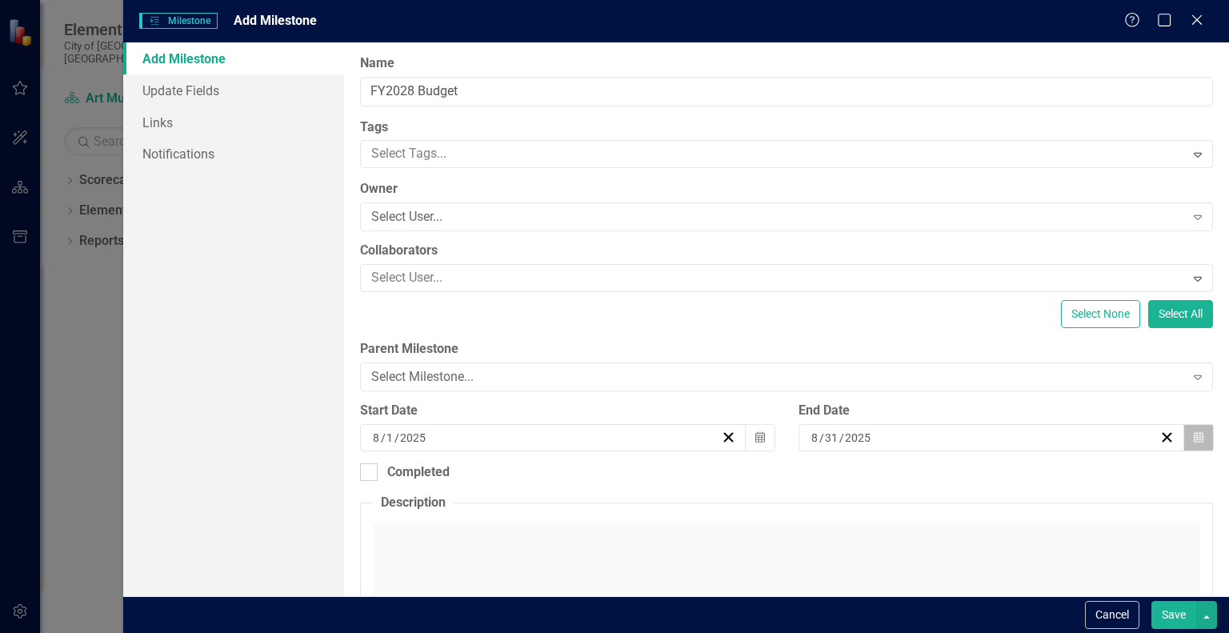
click at [1194, 440] on icon "button" at bounding box center [1199, 436] width 10 height 11
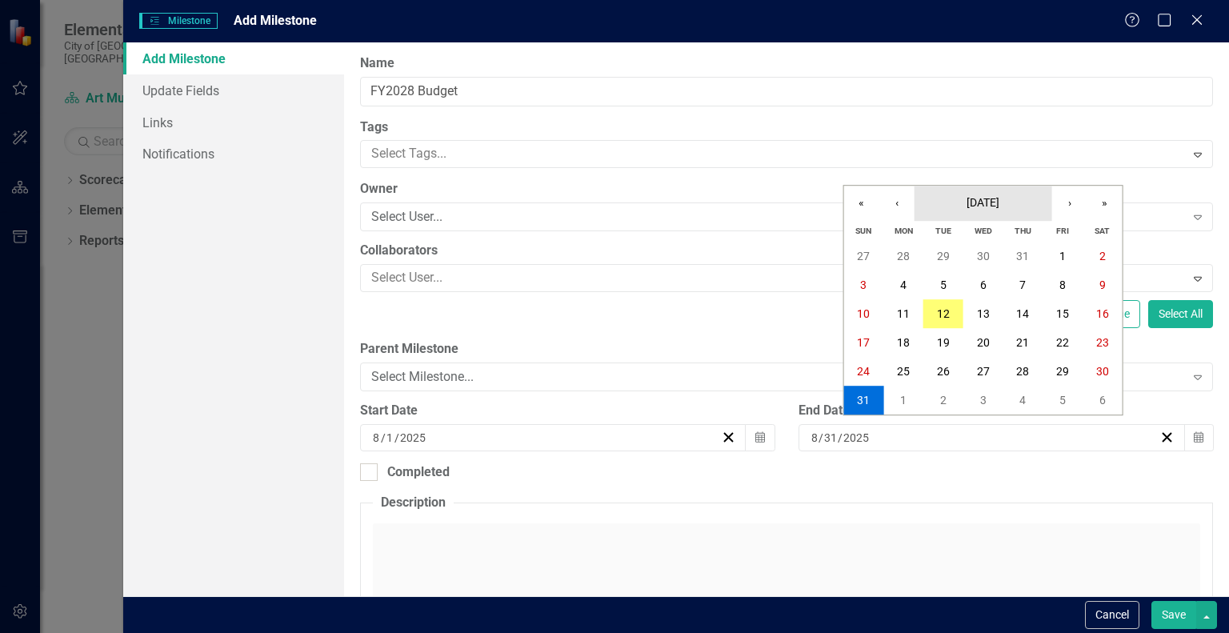
click at [1000, 202] on span "[DATE]" at bounding box center [983, 202] width 33 height 13
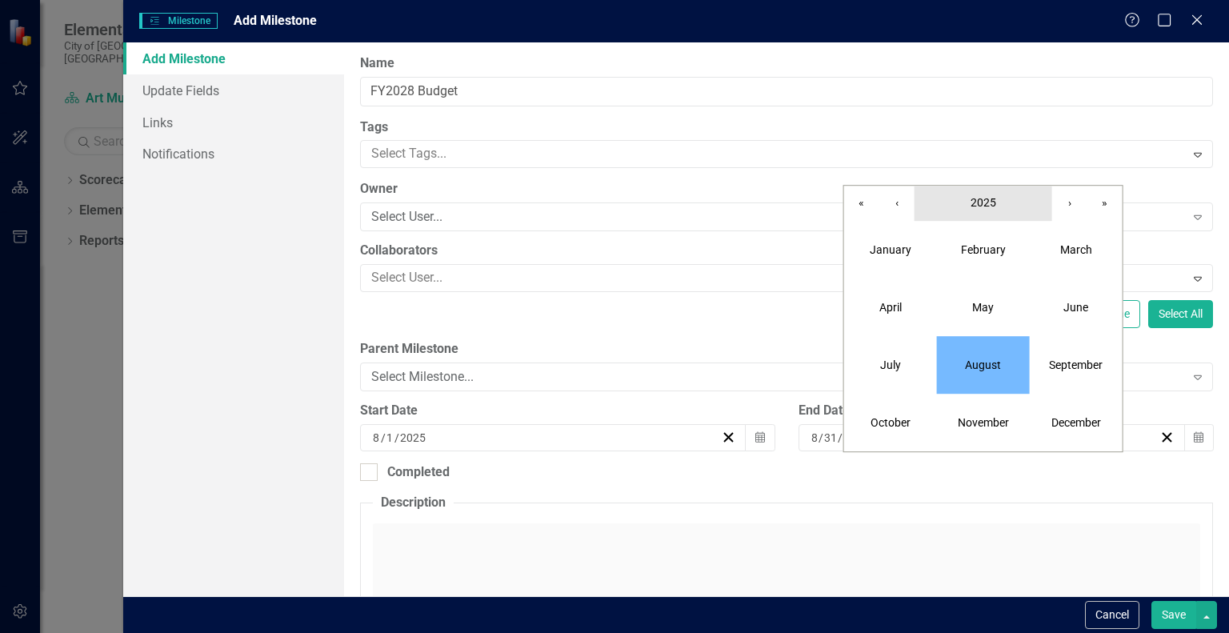
click at [1013, 202] on button "2025" at bounding box center [984, 203] width 138 height 35
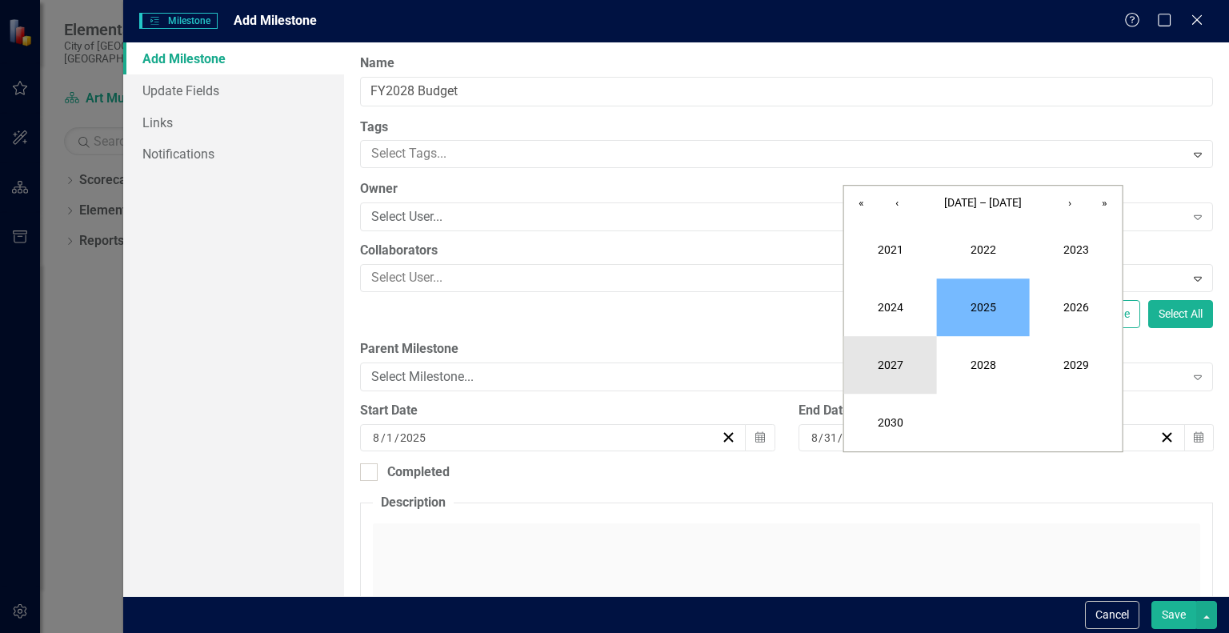
click at [898, 354] on button "2027" at bounding box center [890, 365] width 93 height 58
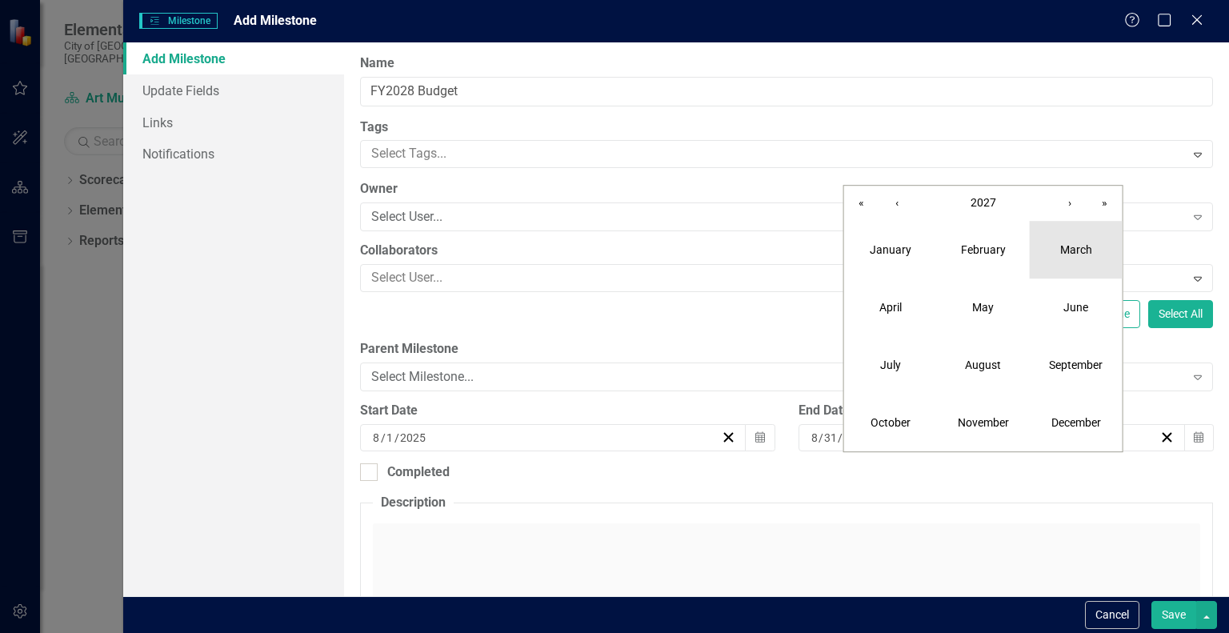
click at [1071, 267] on button "March" at bounding box center [1076, 250] width 93 height 58
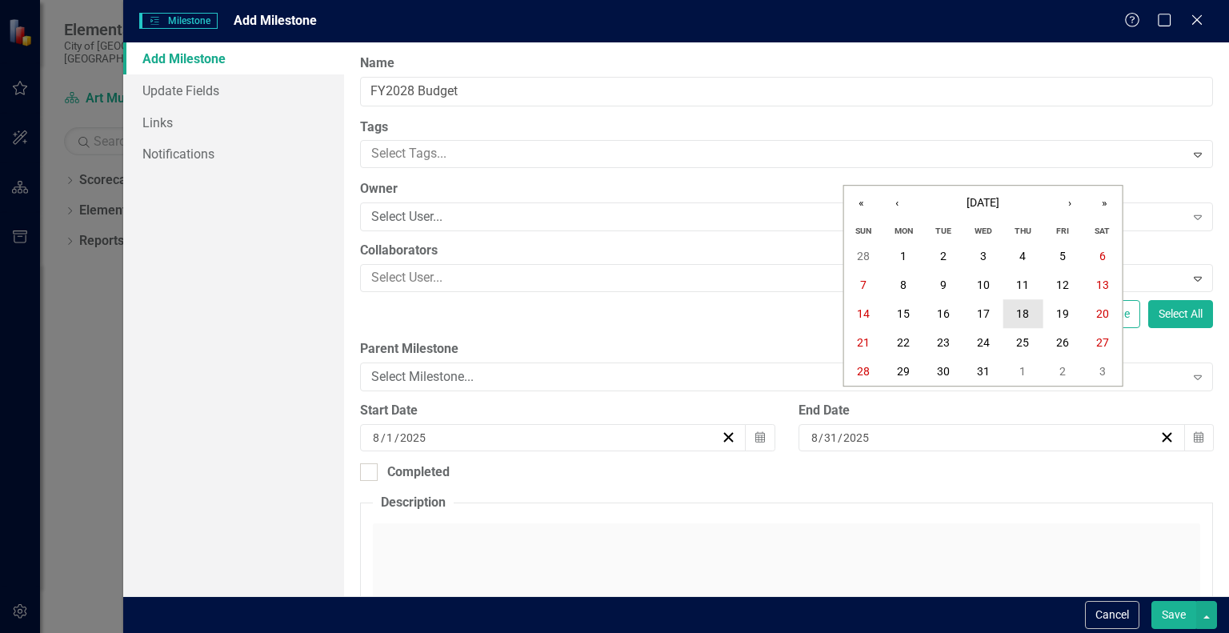
click at [1021, 313] on abbr "18" at bounding box center [1022, 313] width 13 height 13
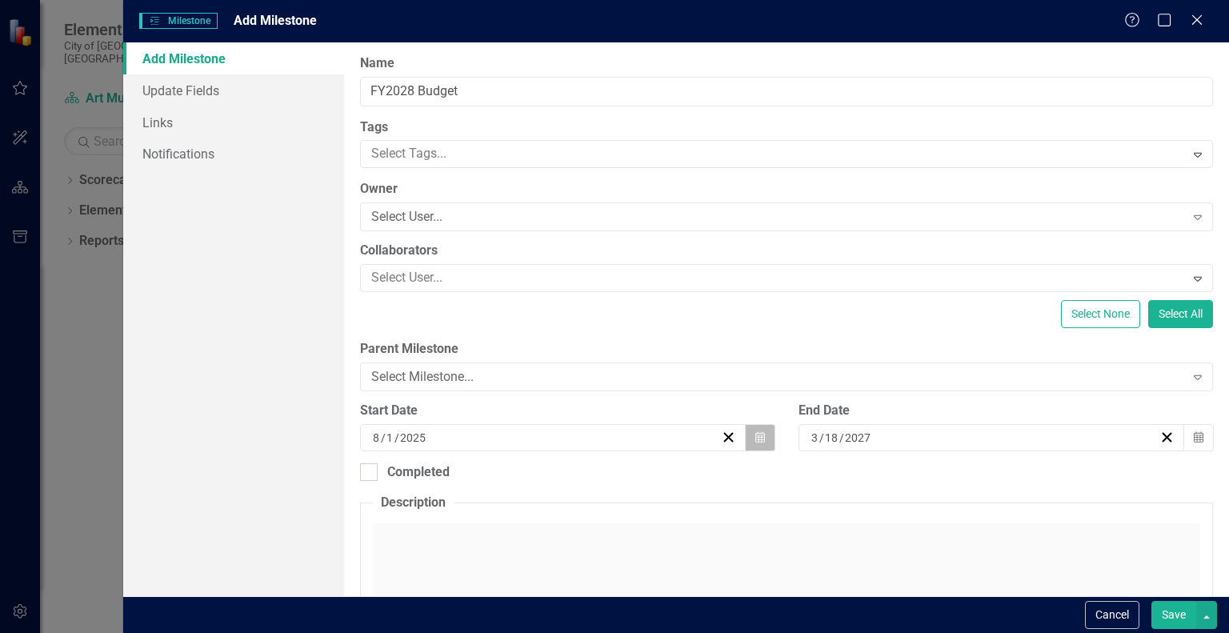
click at [756, 438] on icon "Calendar" at bounding box center [761, 437] width 10 height 11
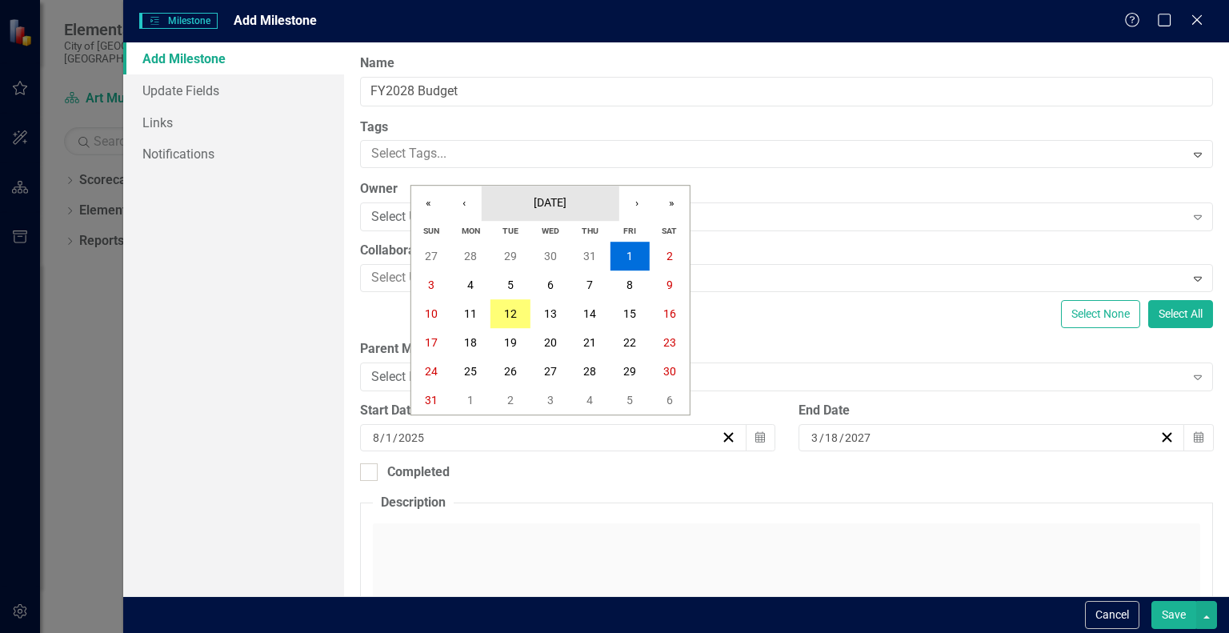
click at [567, 200] on span "[DATE]" at bounding box center [550, 202] width 33 height 13
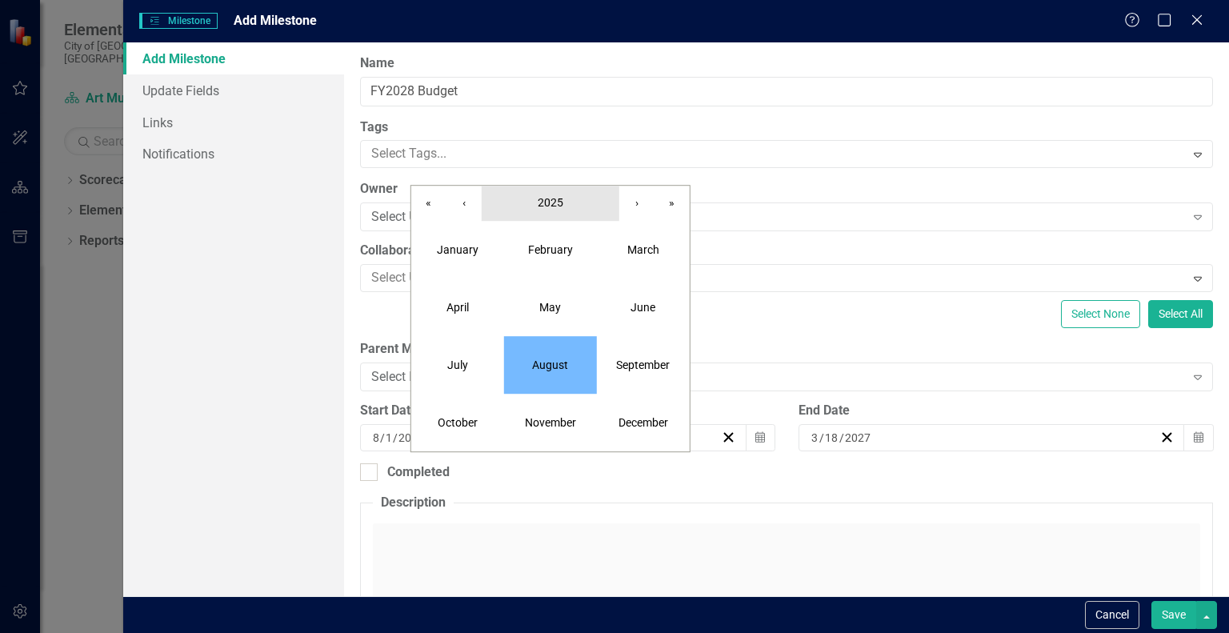
click at [563, 201] on button "2025" at bounding box center [551, 203] width 138 height 35
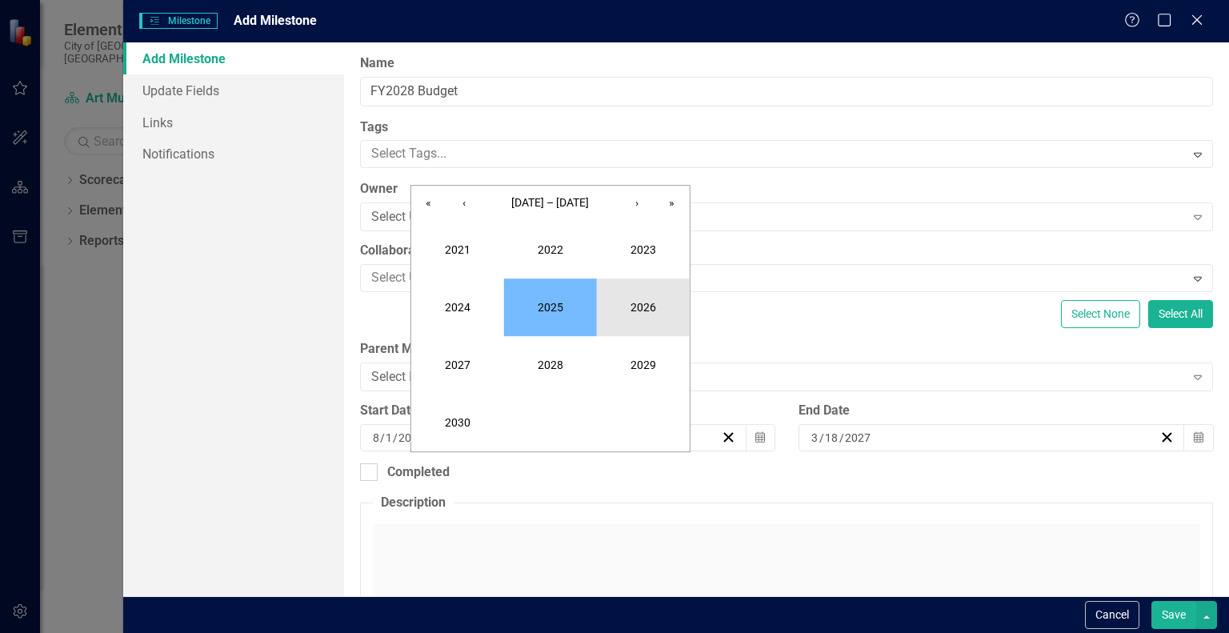
click at [643, 303] on button "2026" at bounding box center [643, 308] width 93 height 58
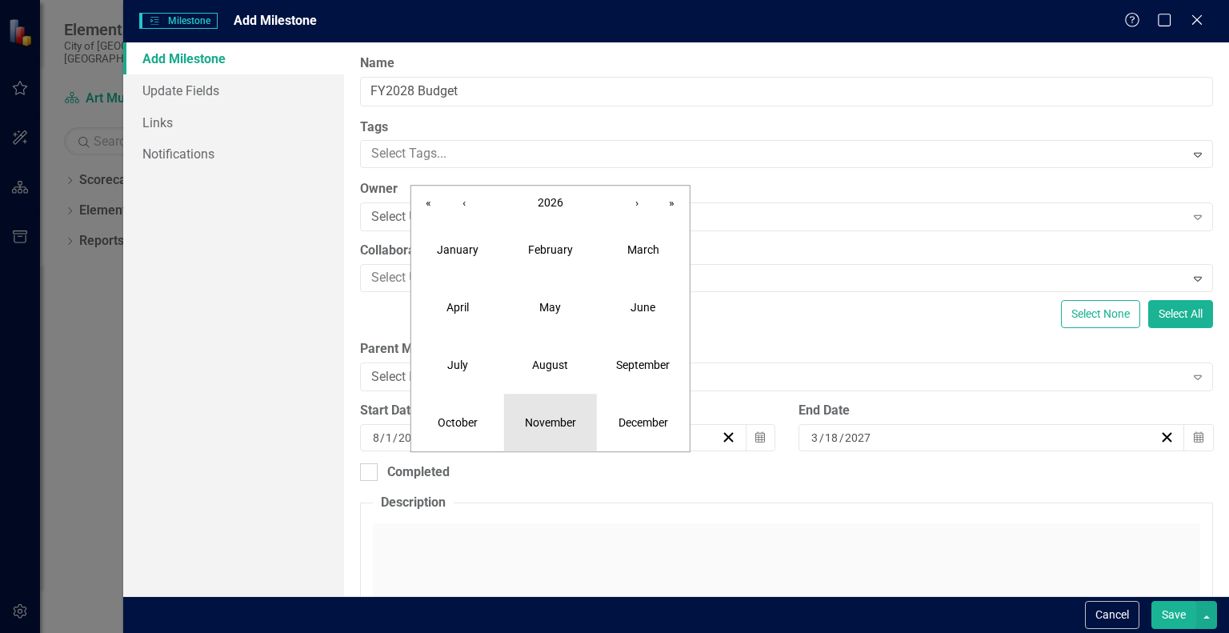
click at [531, 423] on abbr "November" at bounding box center [550, 422] width 51 height 13
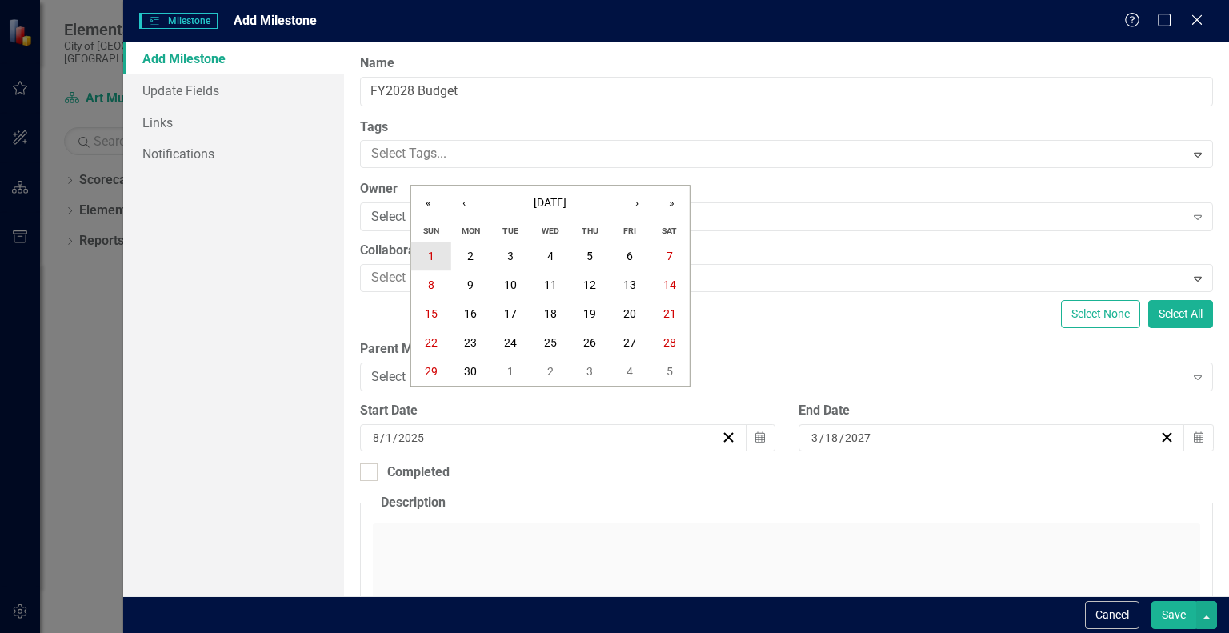
click at [426, 256] on button "1" at bounding box center [431, 256] width 40 height 29
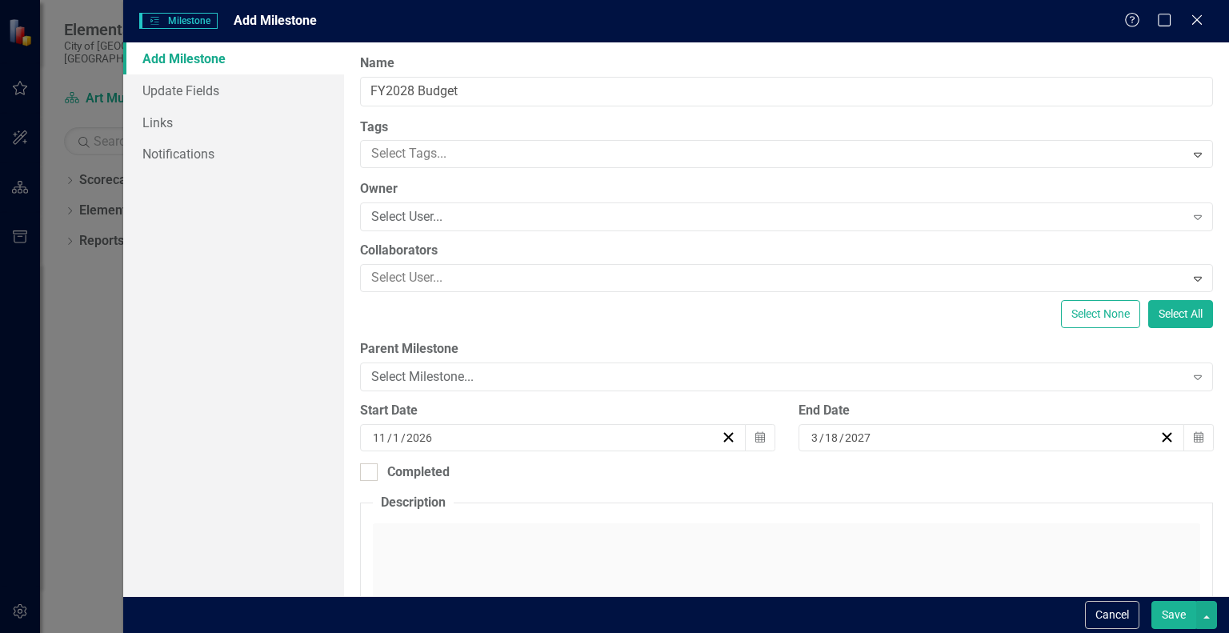
click at [1178, 620] on button "Save" at bounding box center [1174, 615] width 45 height 28
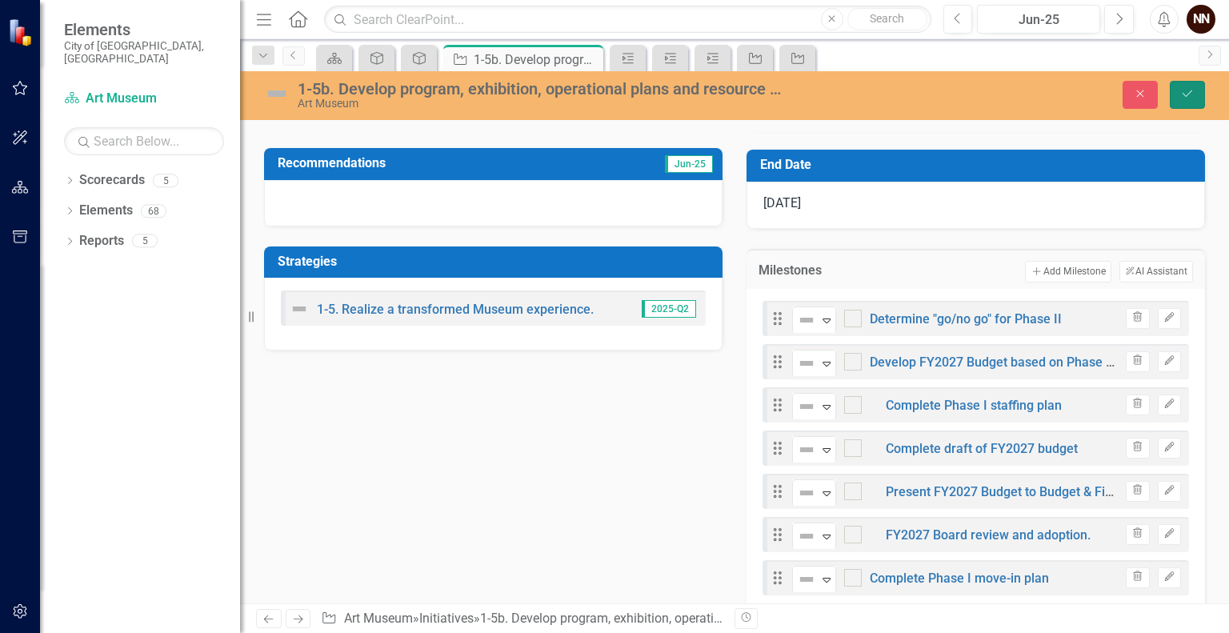
click at [1192, 95] on icon "Save" at bounding box center [1188, 93] width 14 height 11
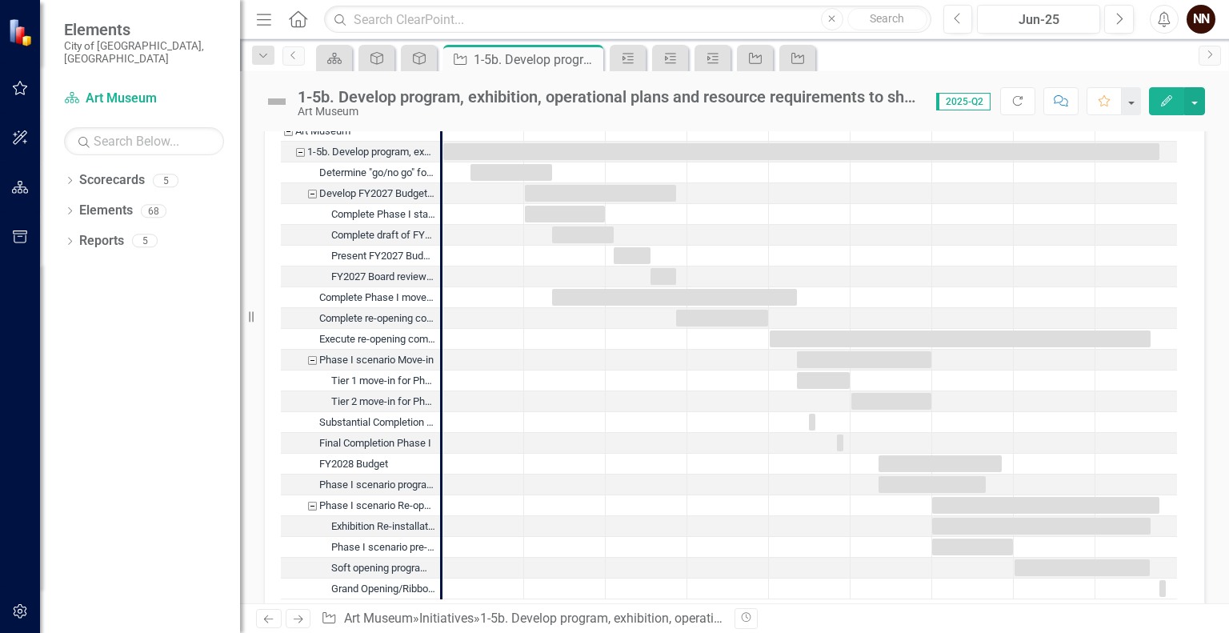
scroll to position [1607, 0]
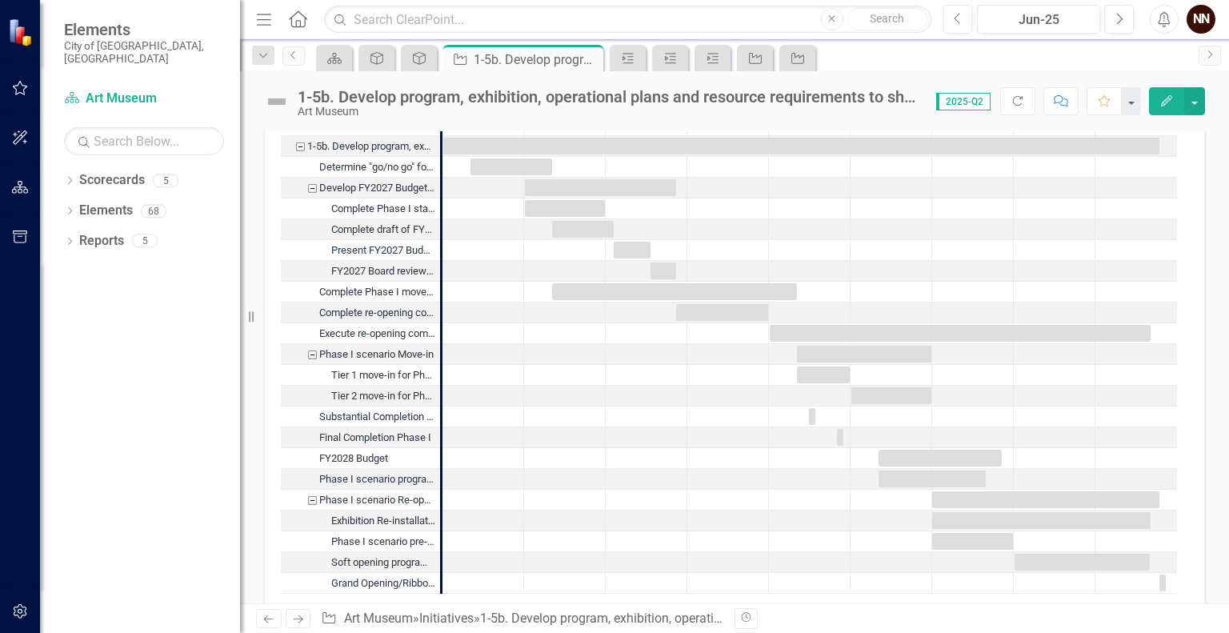
click at [311, 190] on div "Develop FY2027 Budget based on Phase I or Phase II" at bounding box center [312, 188] width 14 height 21
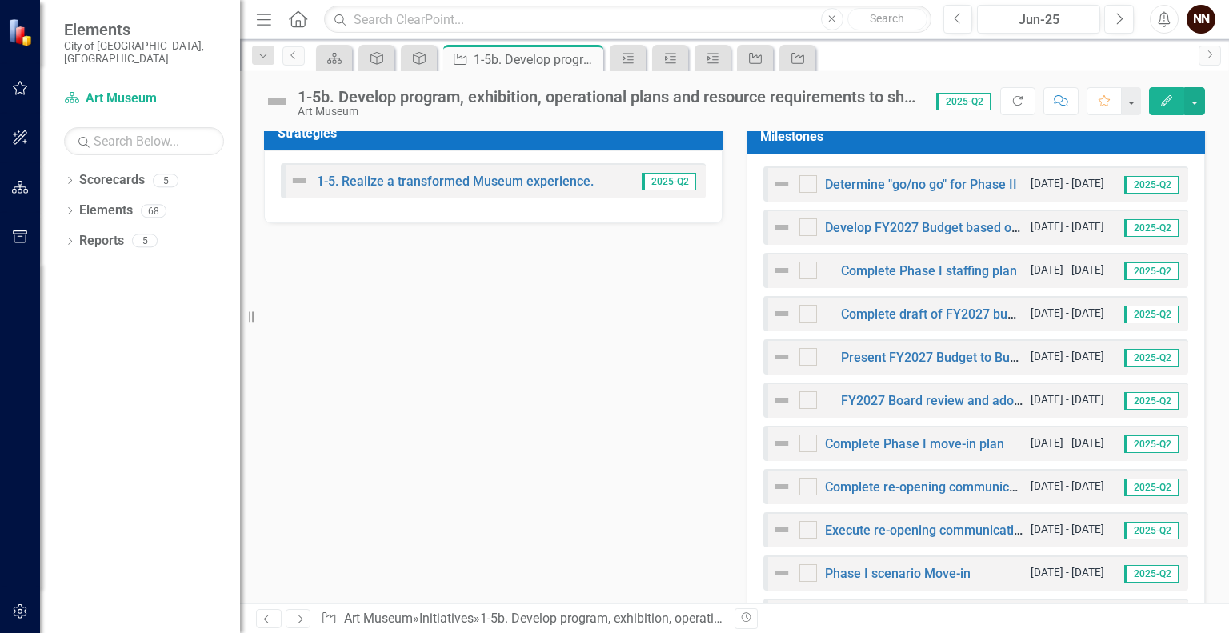
scroll to position [515, 0]
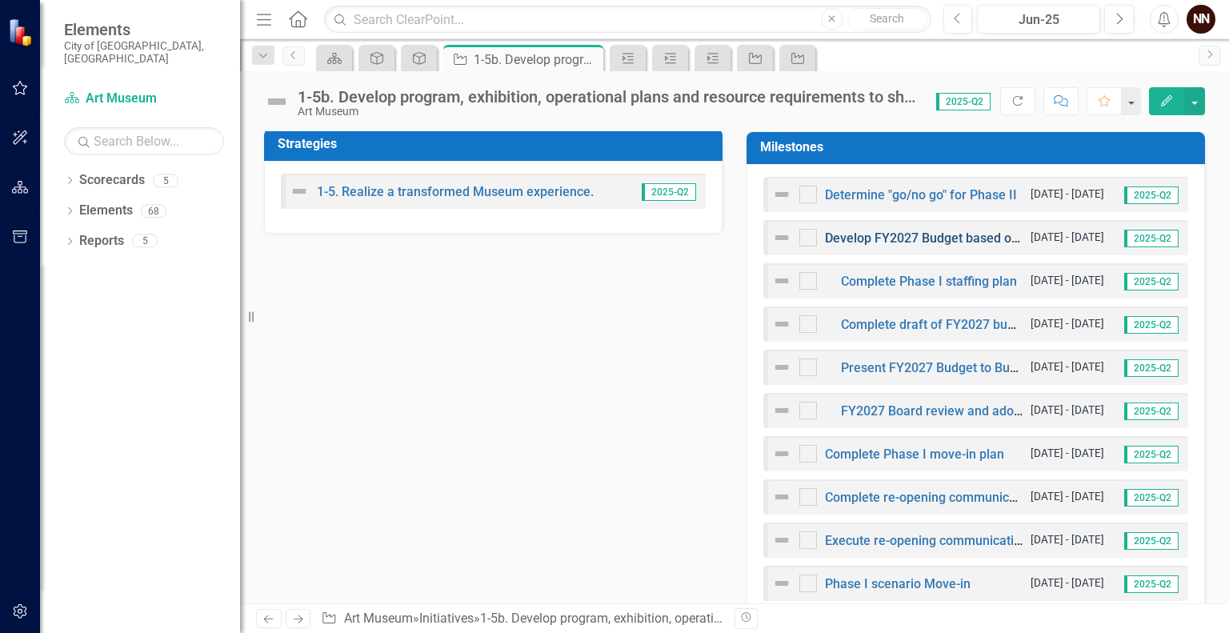
click at [904, 236] on link "Develop FY2027 Budget based on Phase I or Phase II" at bounding box center [978, 237] width 306 height 15
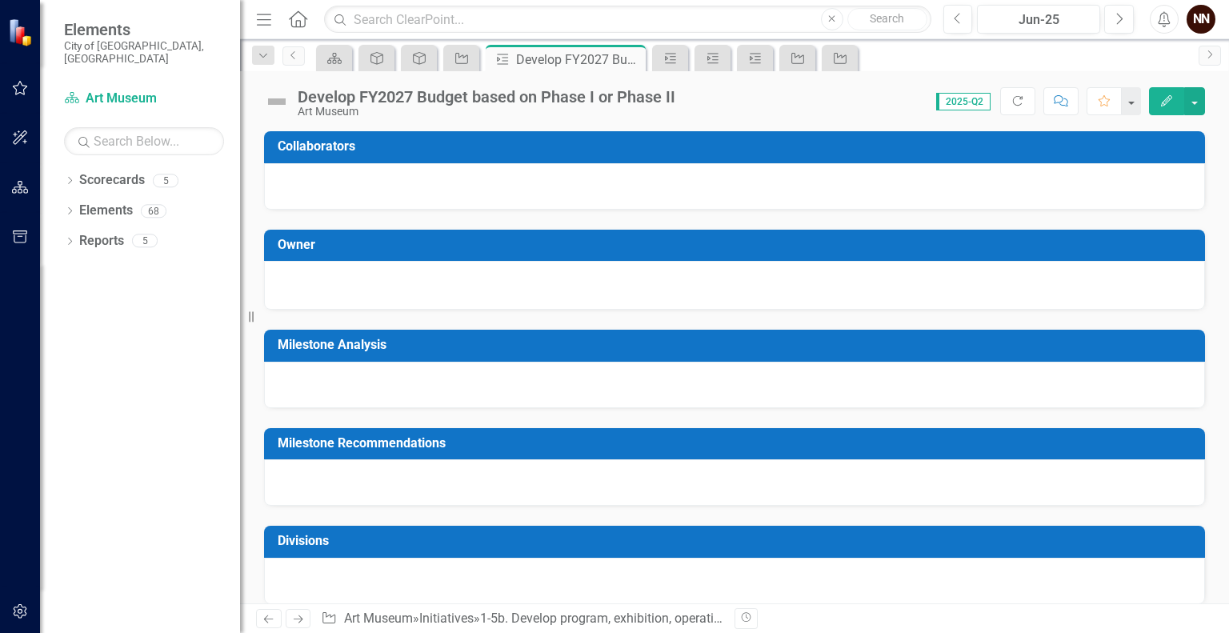
click at [904, 238] on h3 "Owner" at bounding box center [738, 245] width 920 height 14
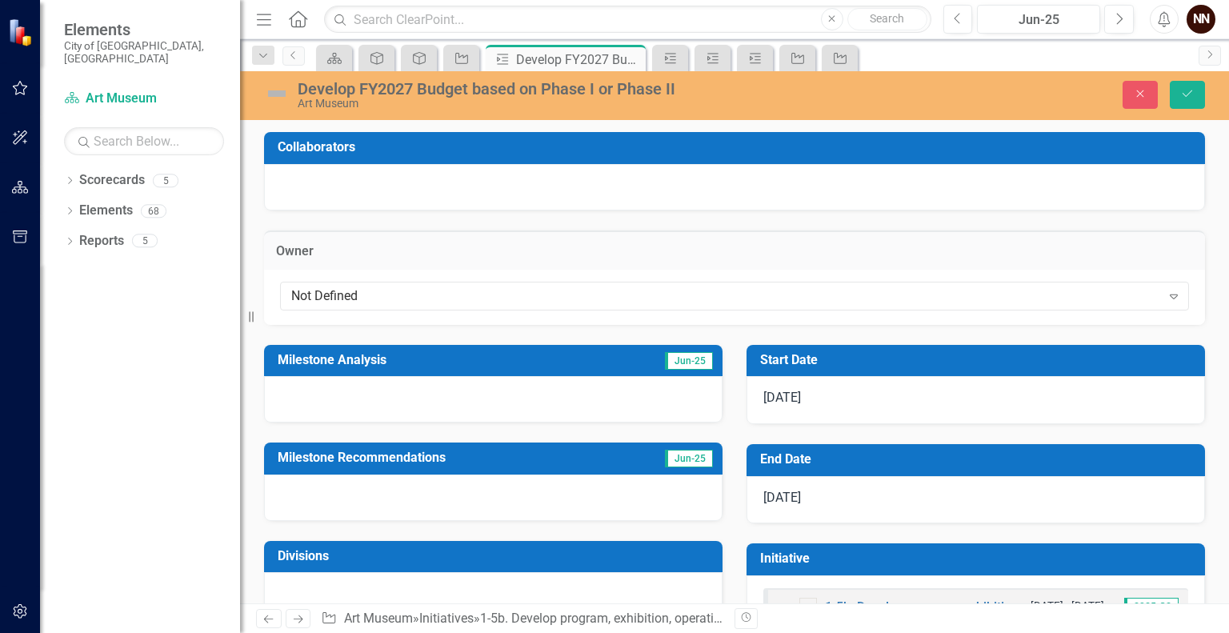
click at [643, 99] on div "Art Museum" at bounding box center [541, 104] width 487 height 12
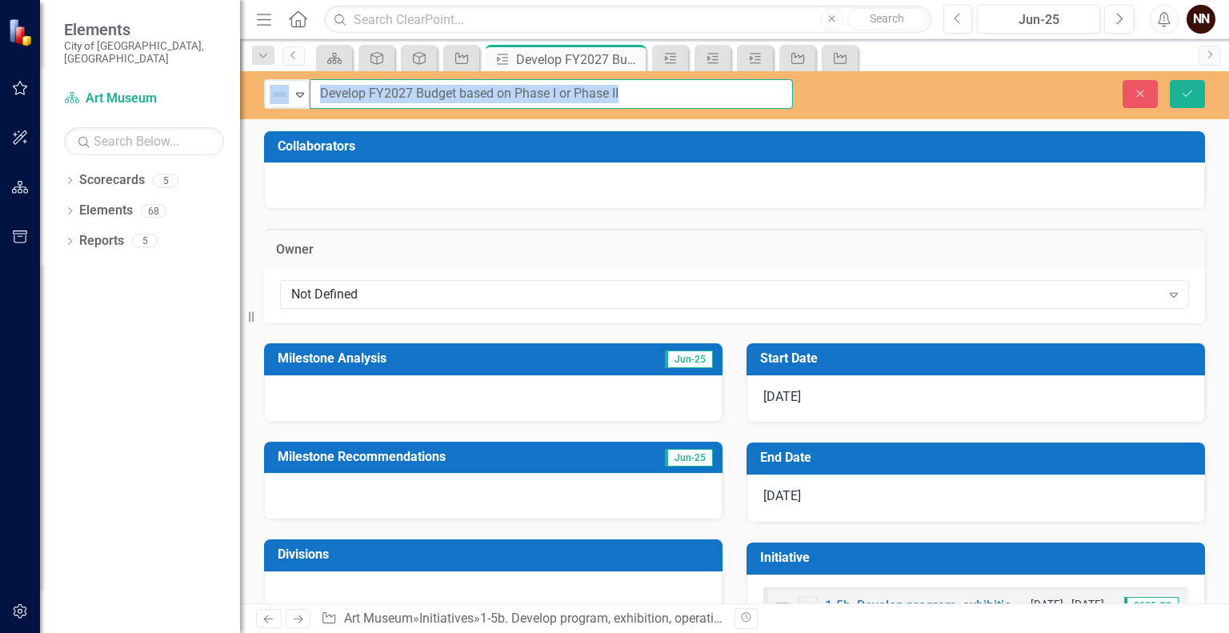
click at [339, 94] on input "Develop FY2027 Budget based on Phase I or Phase II" at bounding box center [551, 94] width 483 height 30
click at [335, 95] on input "Develop FY2027 Budget based on Phase I or Phase II" at bounding box center [551, 94] width 483 height 30
drag, startPoint x: 509, startPoint y: 92, endPoint x: 592, endPoint y: 95, distance: 83.3
click at [592, 95] on input "FY2027 Budget based on Phase I or Phase II" at bounding box center [551, 94] width 483 height 30
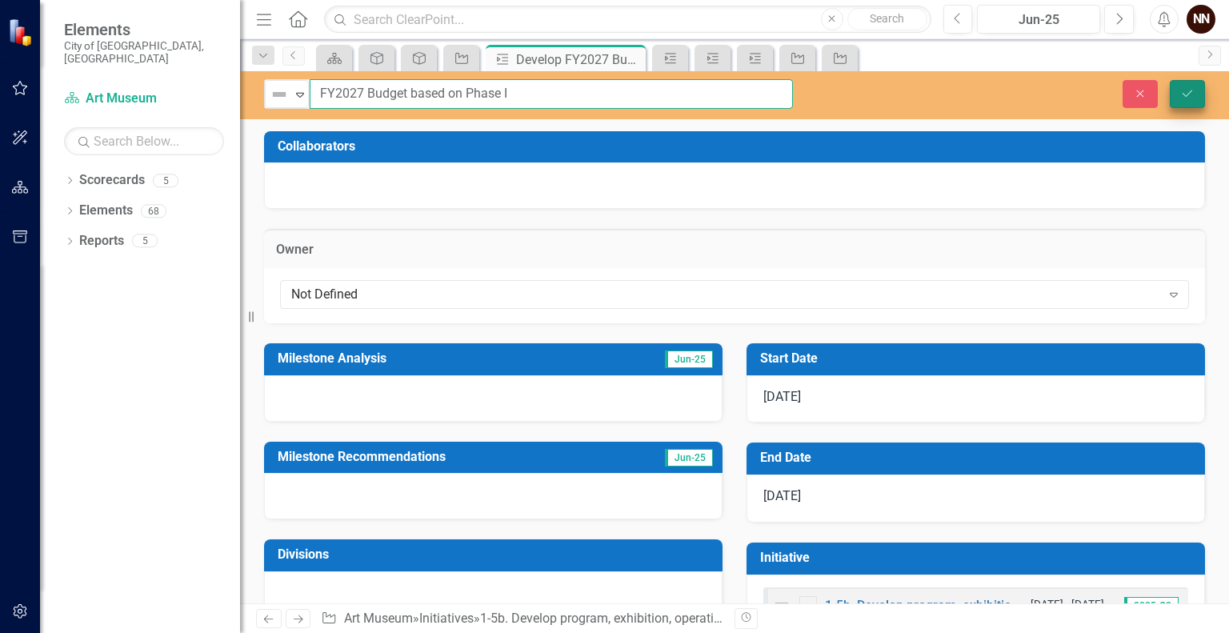
type input "FY2027 Budget based on Phase I"
click at [1185, 99] on button "Save" at bounding box center [1187, 94] width 35 height 28
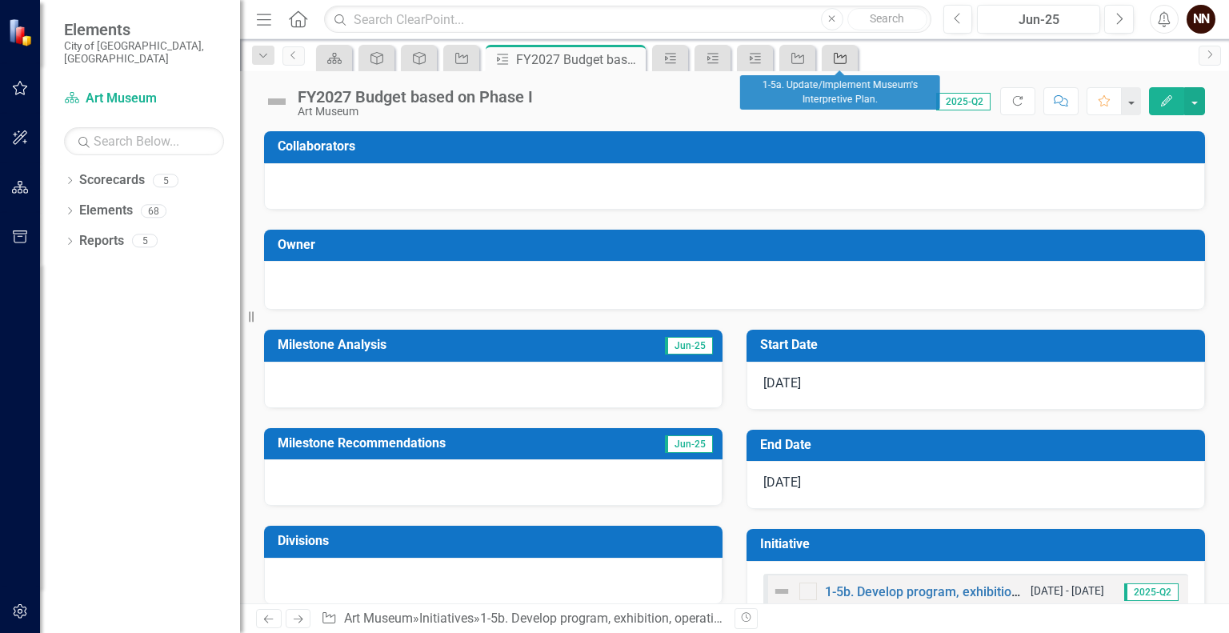
click at [847, 62] on icon "Initiative" at bounding box center [840, 58] width 16 height 13
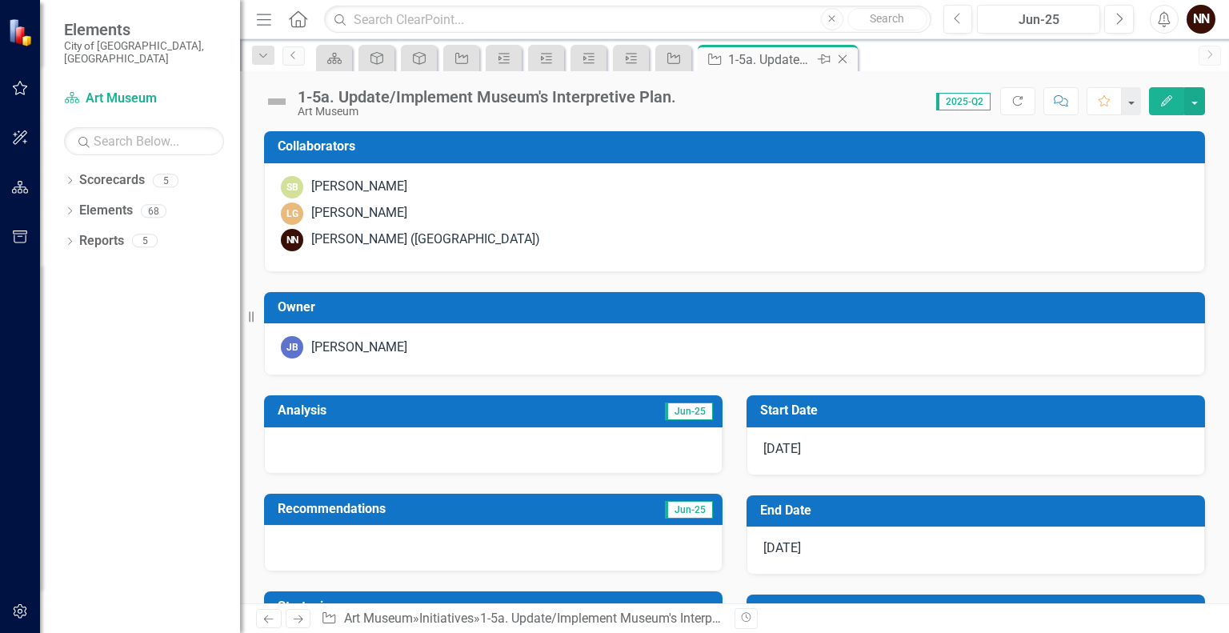
click at [842, 55] on icon "Close" at bounding box center [843, 59] width 16 height 13
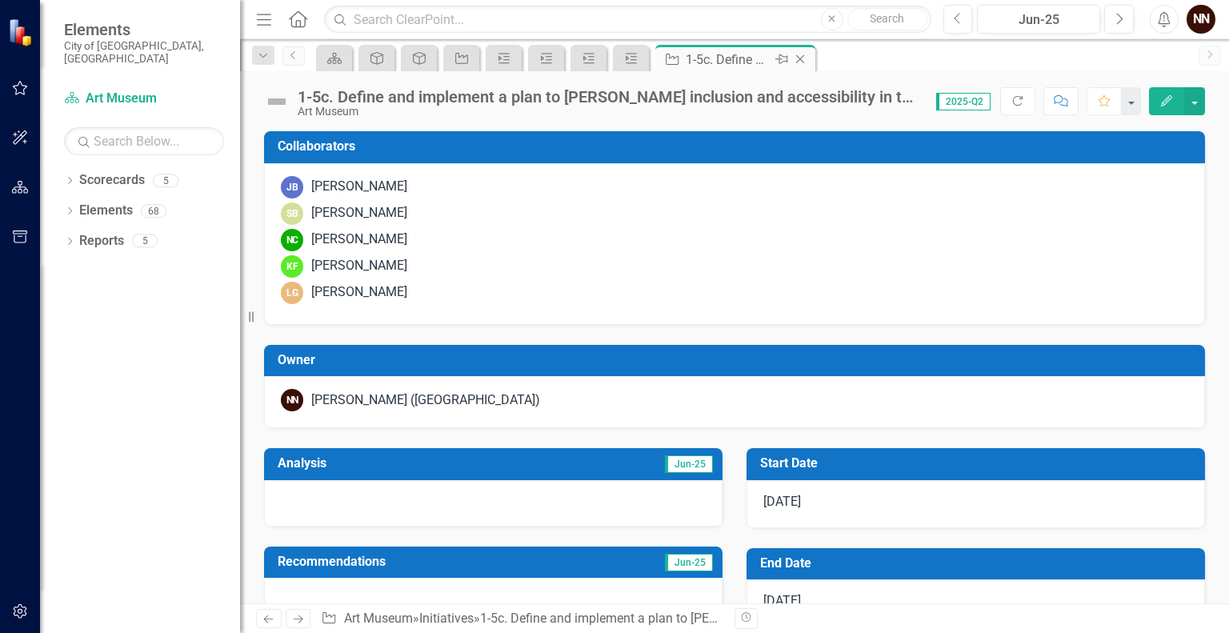
click at [804, 56] on icon "Close" at bounding box center [800, 59] width 16 height 13
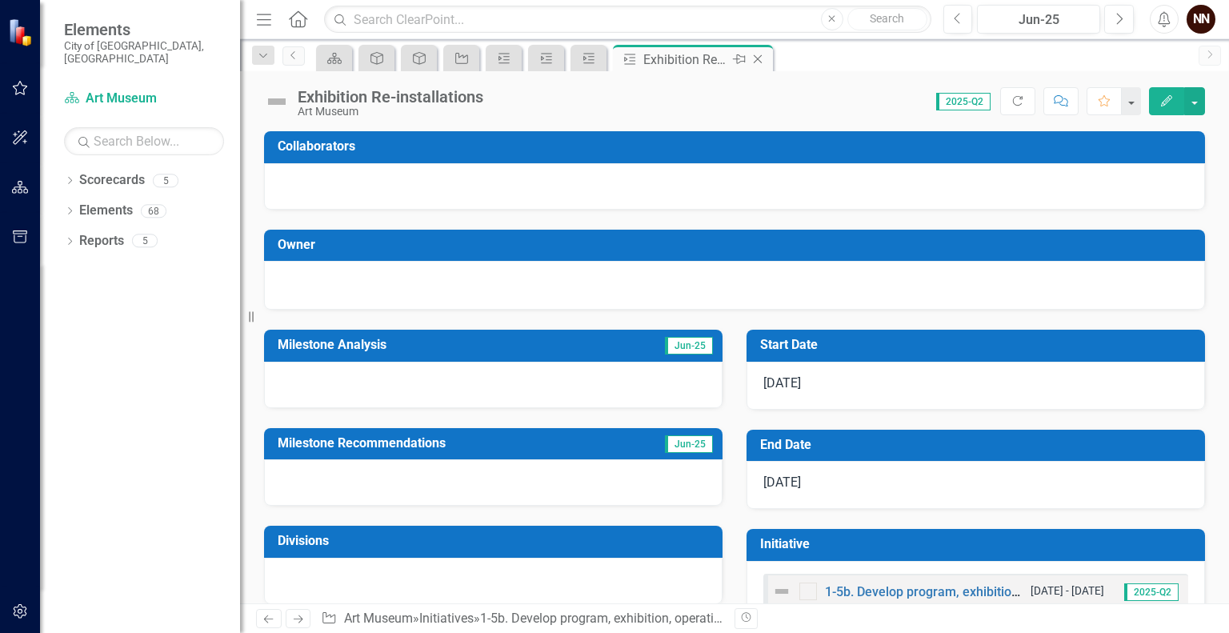
click at [760, 57] on icon at bounding box center [758, 59] width 9 height 9
click at [717, 58] on icon "Close" at bounding box center [716, 59] width 16 height 13
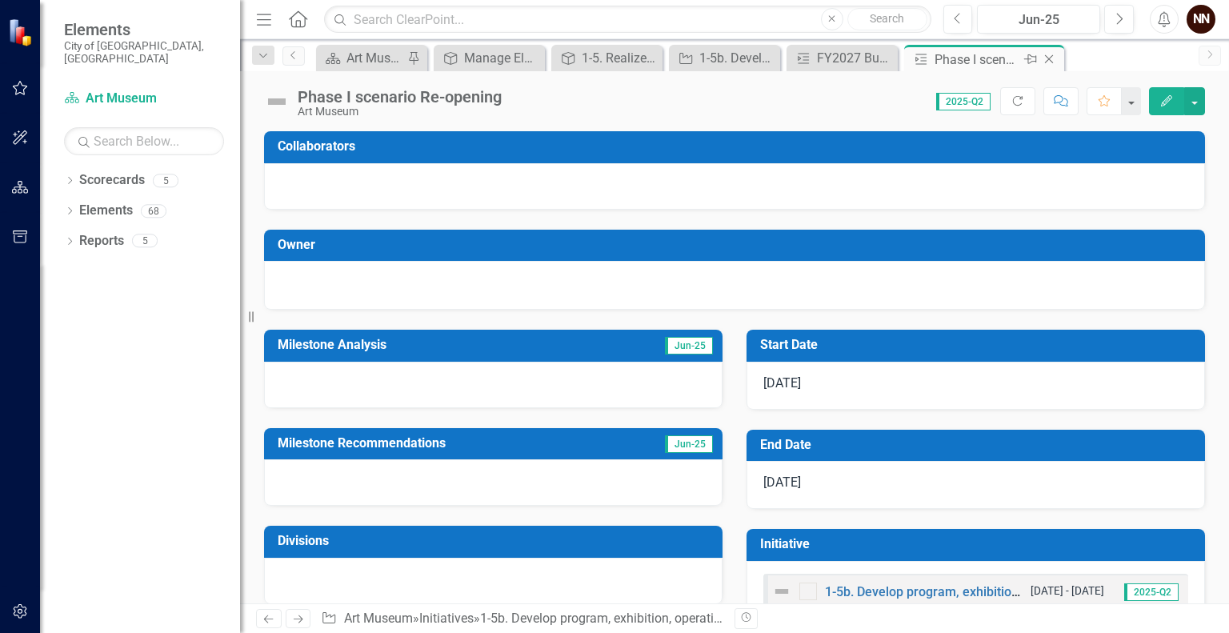
click at [1046, 59] on icon "Close" at bounding box center [1049, 59] width 16 height 13
click at [1025, 58] on icon "Close" at bounding box center [1021, 59] width 16 height 13
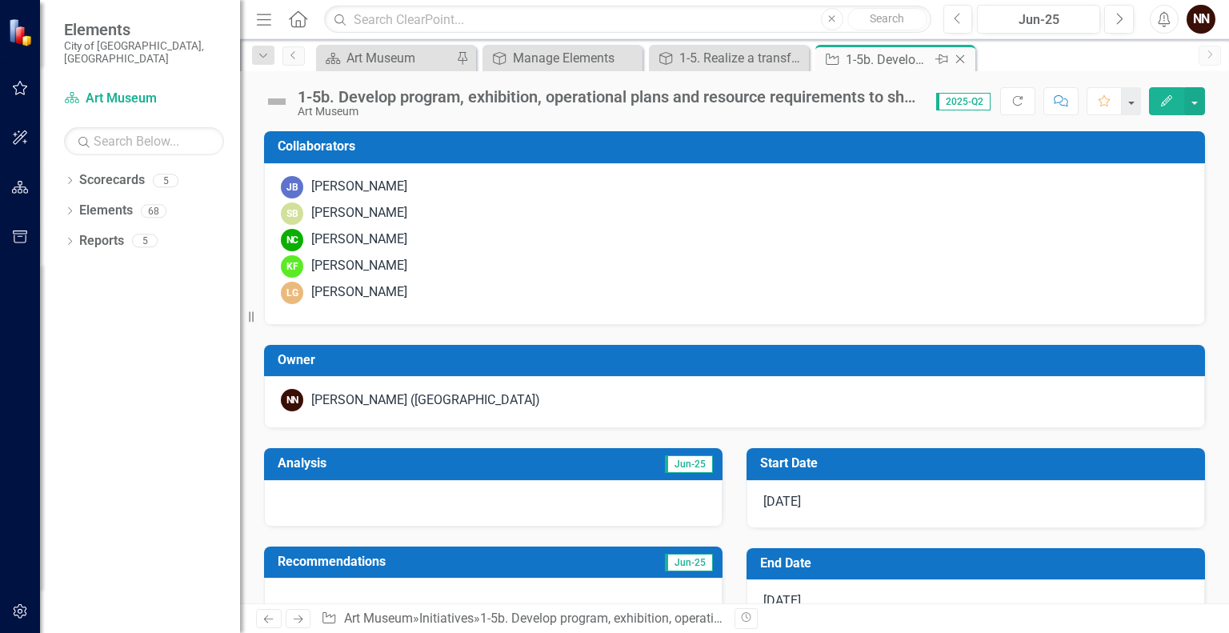
click at [904, 62] on div "1-5b. Develop program, exhibition, operational plans and resource requirements …" at bounding box center [889, 60] width 86 height 20
click at [960, 55] on icon "Close" at bounding box center [960, 59] width 16 height 13
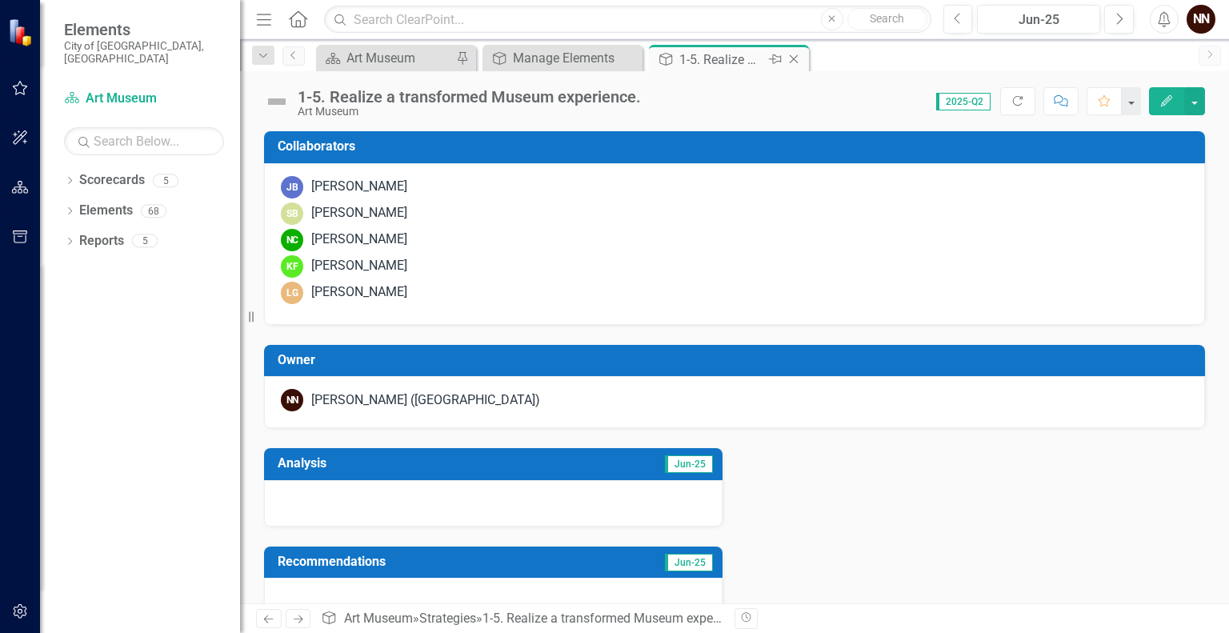
click at [762, 54] on div "1-5. Realize a transformed Museum experience." at bounding box center [722, 60] width 86 height 20
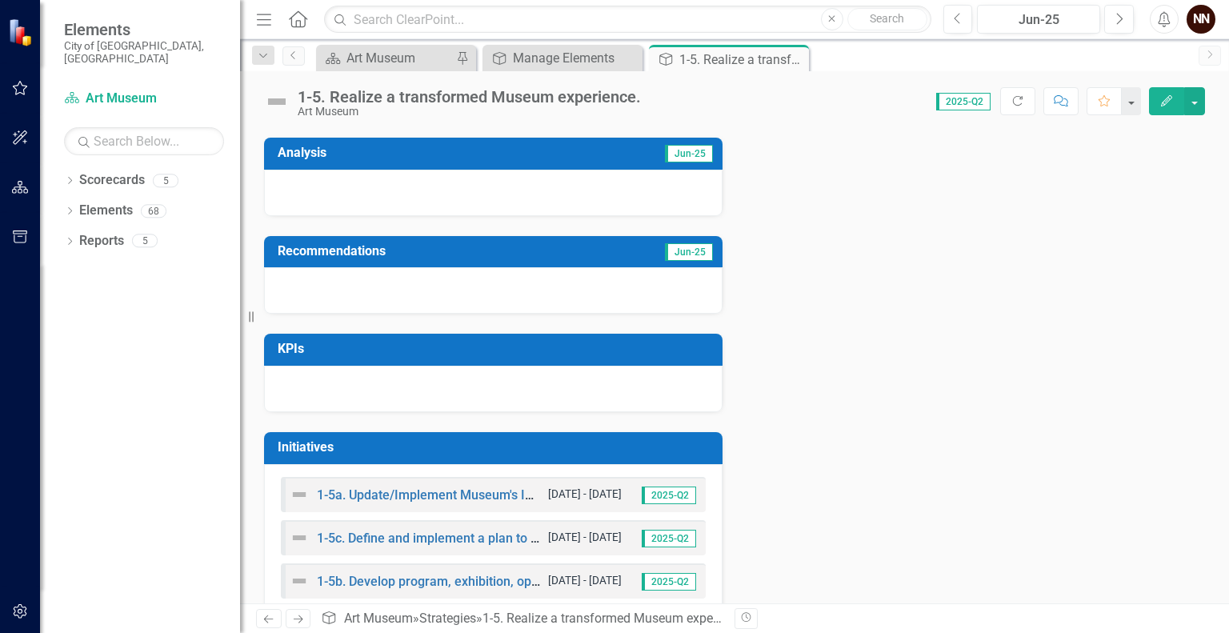
scroll to position [344, 0]
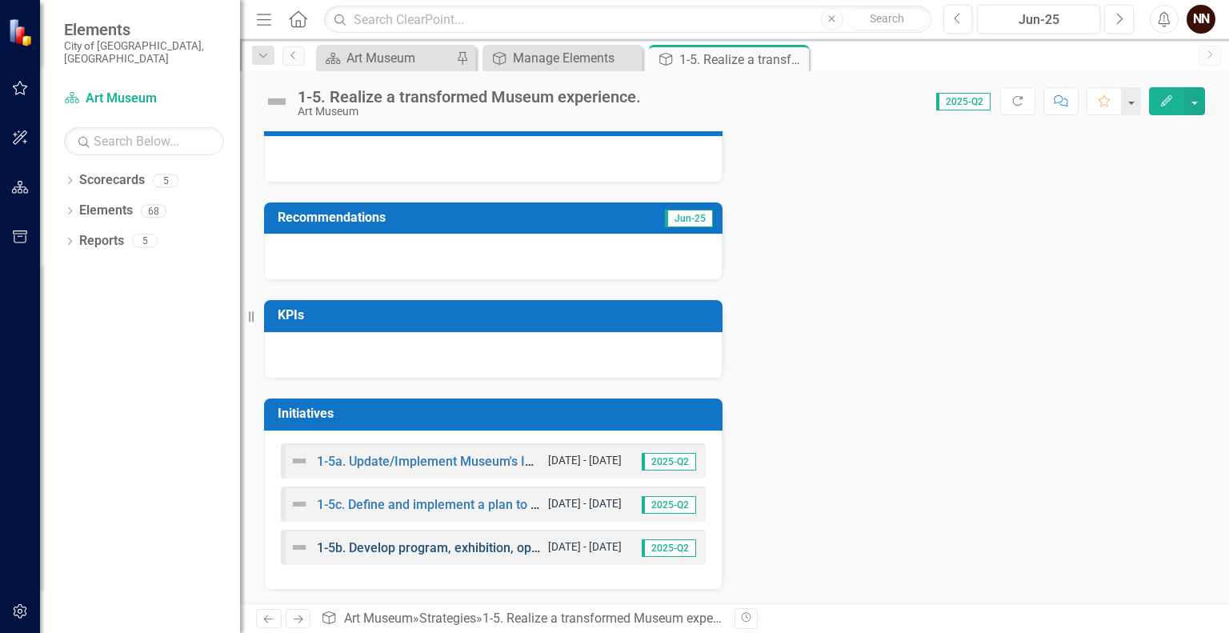
click at [467, 546] on link "1-5b. Develop program, exhibition, operational plans and resource requirements …" at bounding box center [732, 547] width 831 height 15
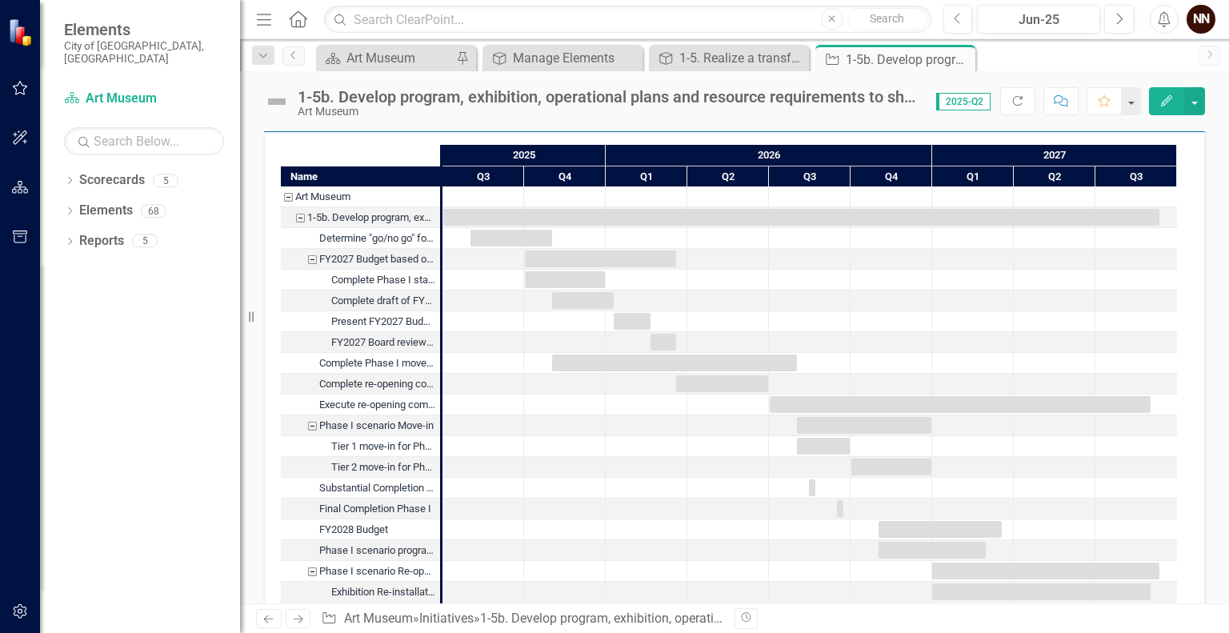
scroll to position [1528, 0]
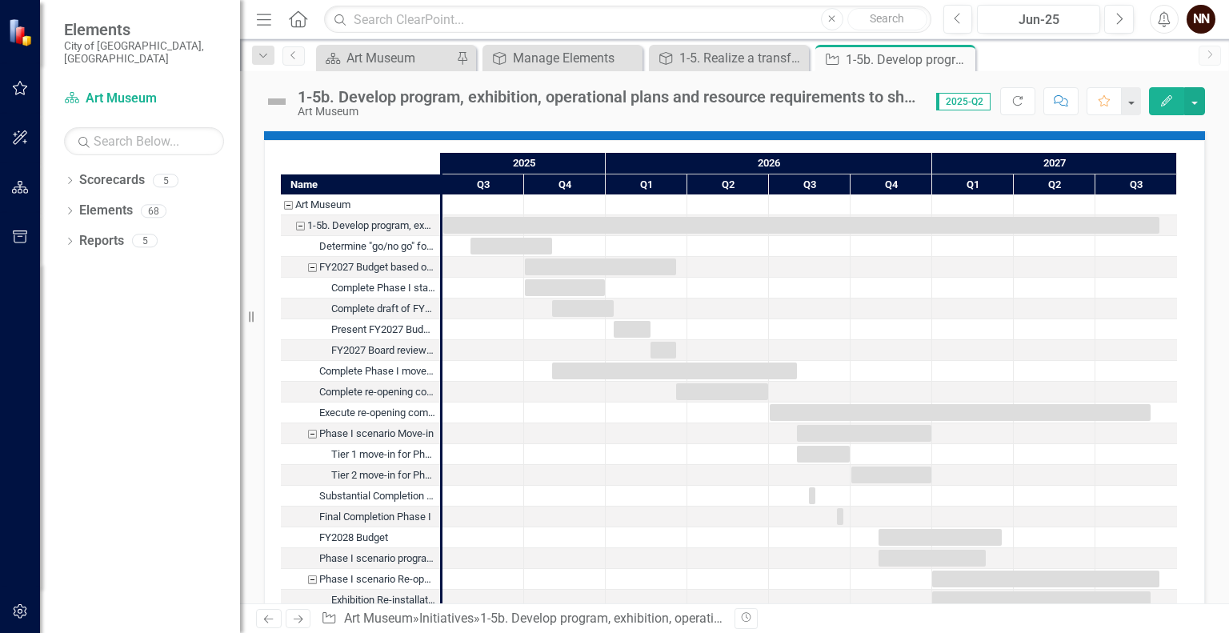
click at [311, 263] on div "FY2027 Budget based on Phase I" at bounding box center [312, 267] width 14 height 21
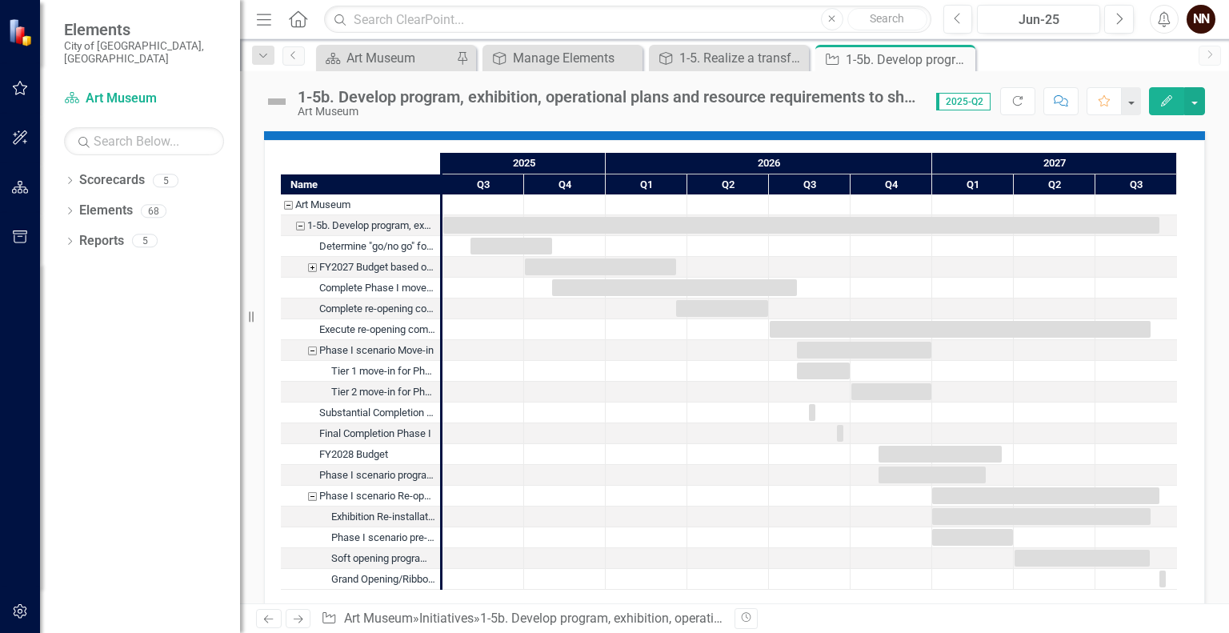
click at [313, 347] on div "Phase I scenario Move-in" at bounding box center [312, 350] width 14 height 21
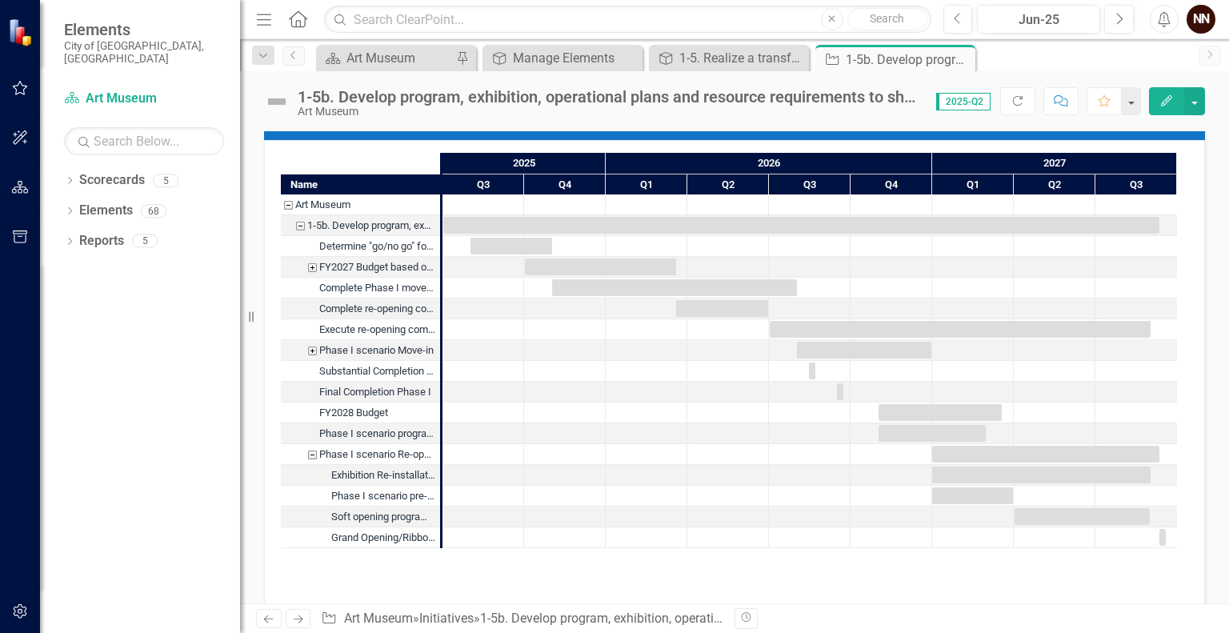
click at [313, 452] on div "Phase I scenario Re-opening" at bounding box center [312, 454] width 14 height 21
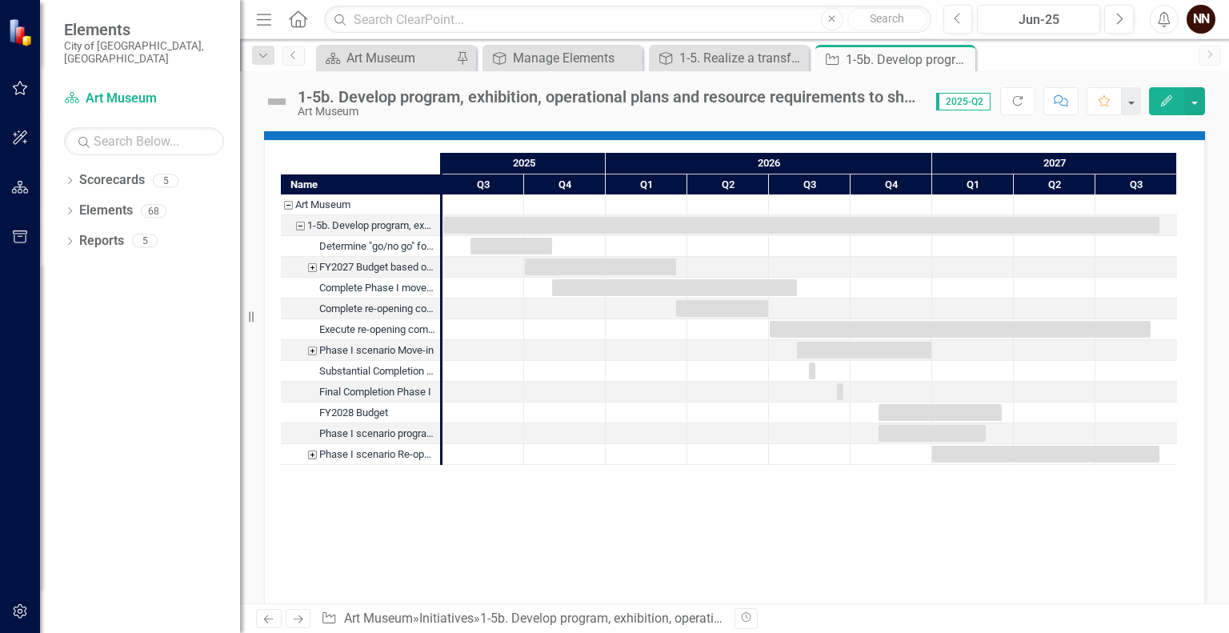
click at [311, 263] on div "FY2027 Budget based on Phase I" at bounding box center [312, 267] width 14 height 21
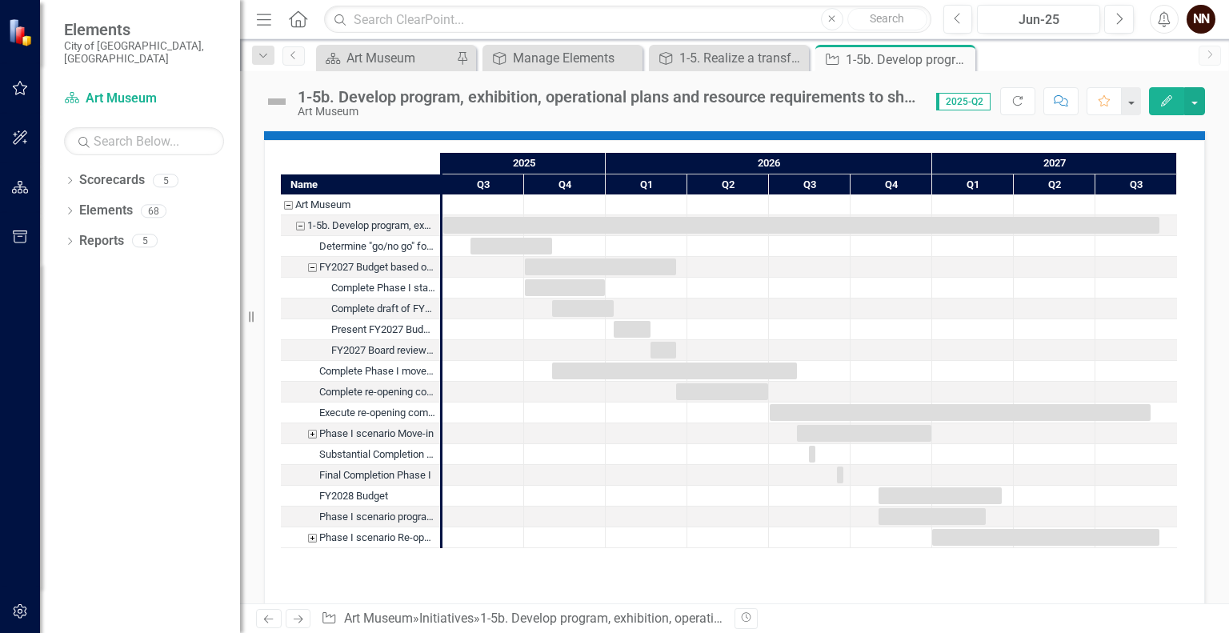
click at [311, 437] on div "Phase I scenario Move-in" at bounding box center [312, 433] width 14 height 21
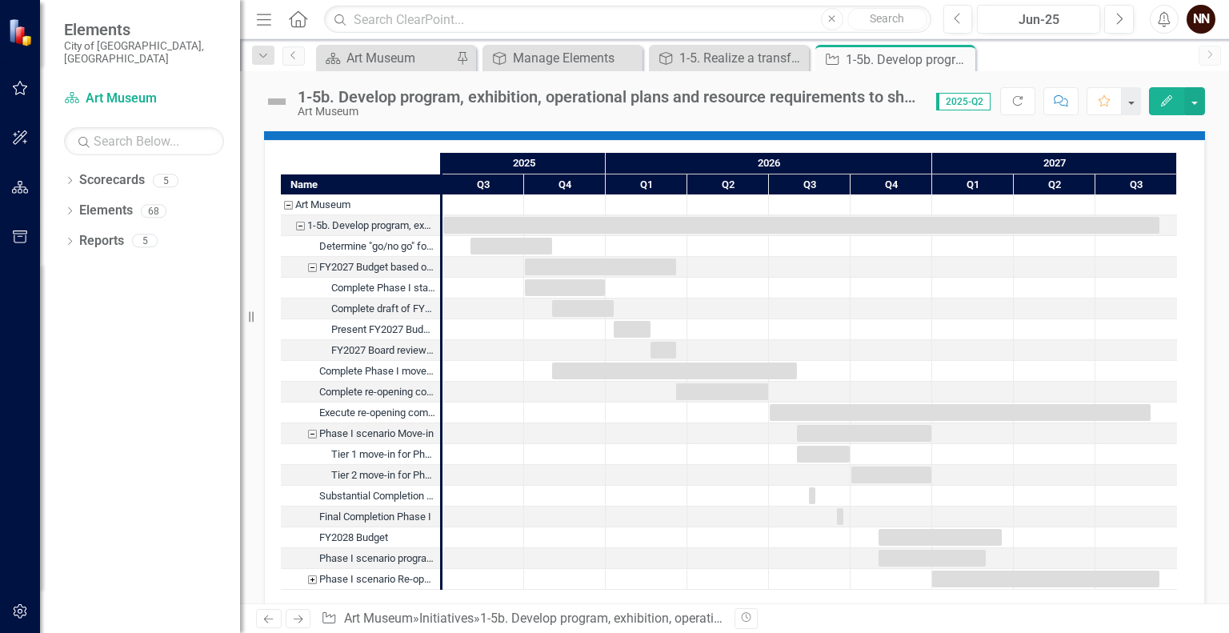
click at [311, 576] on div "Phase I scenario Re-opening" at bounding box center [312, 579] width 14 height 21
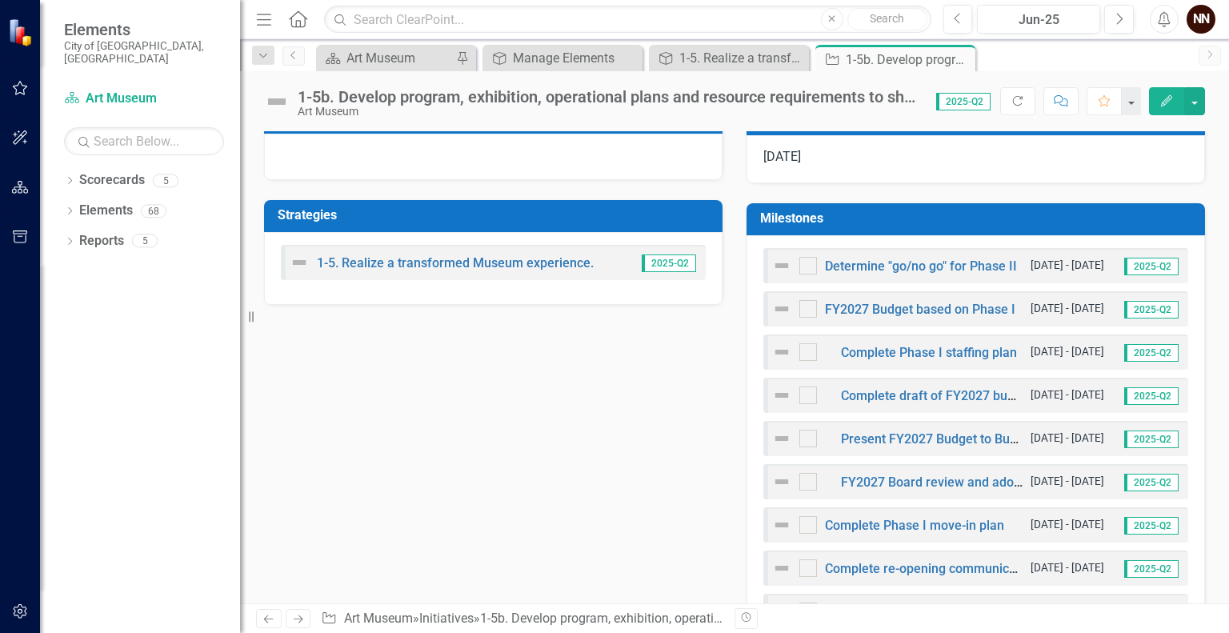
scroll to position [418, 0]
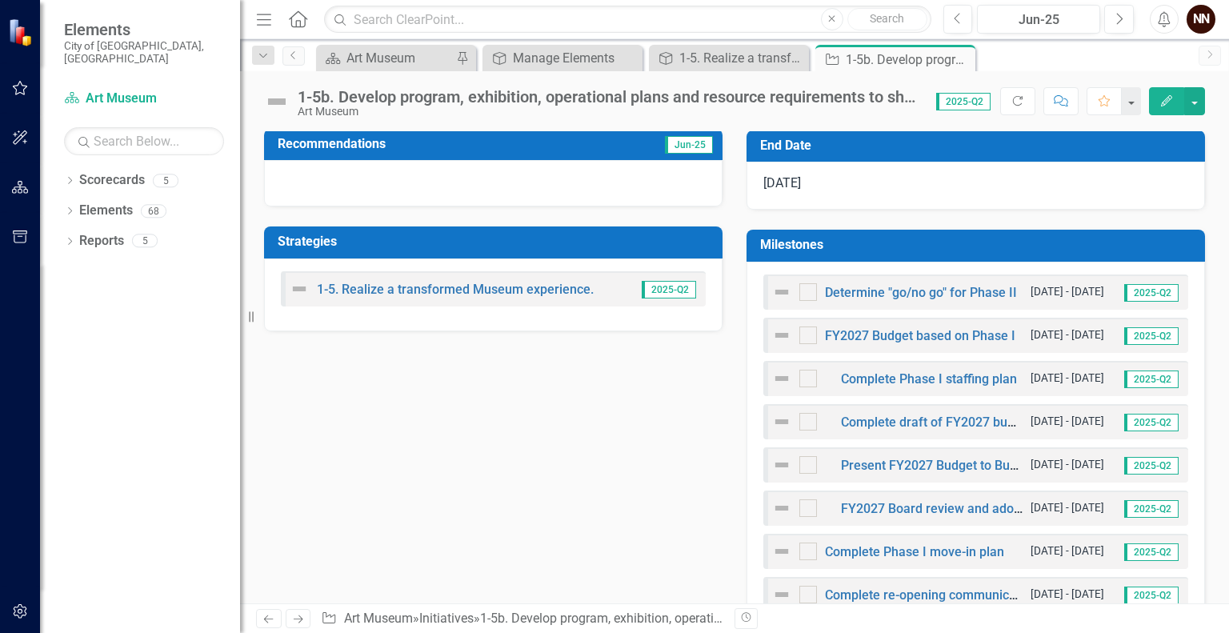
click at [1066, 243] on h3 "Milestones" at bounding box center [978, 245] width 437 height 14
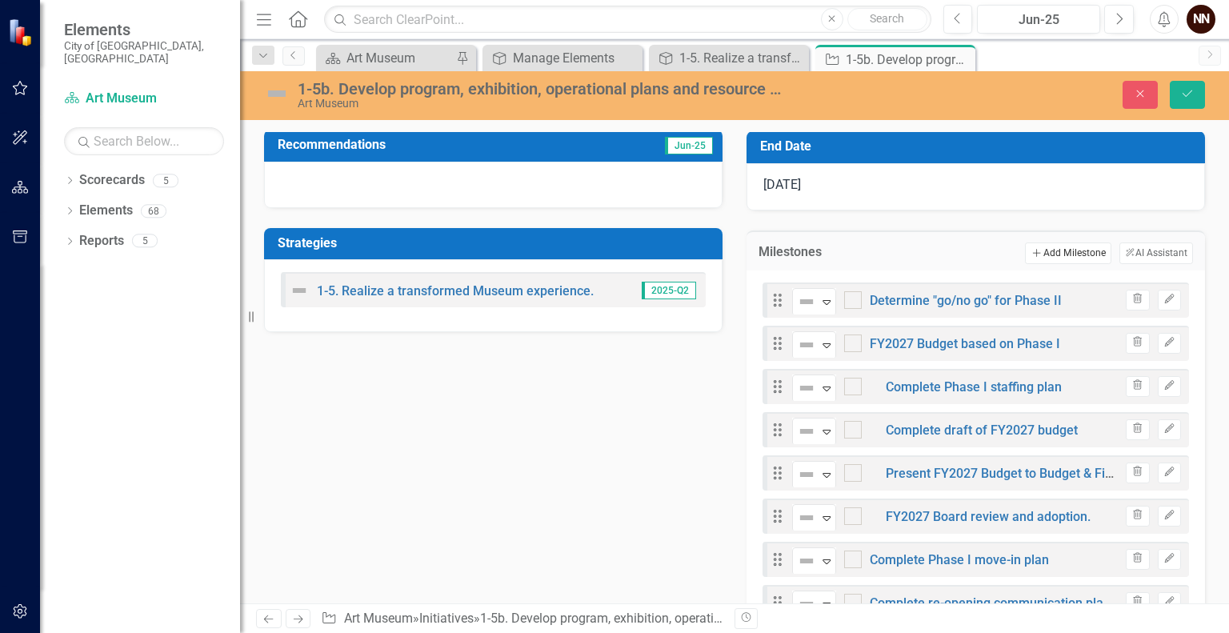
click at [1050, 246] on button "Add Add Milestone" at bounding box center [1068, 253] width 86 height 21
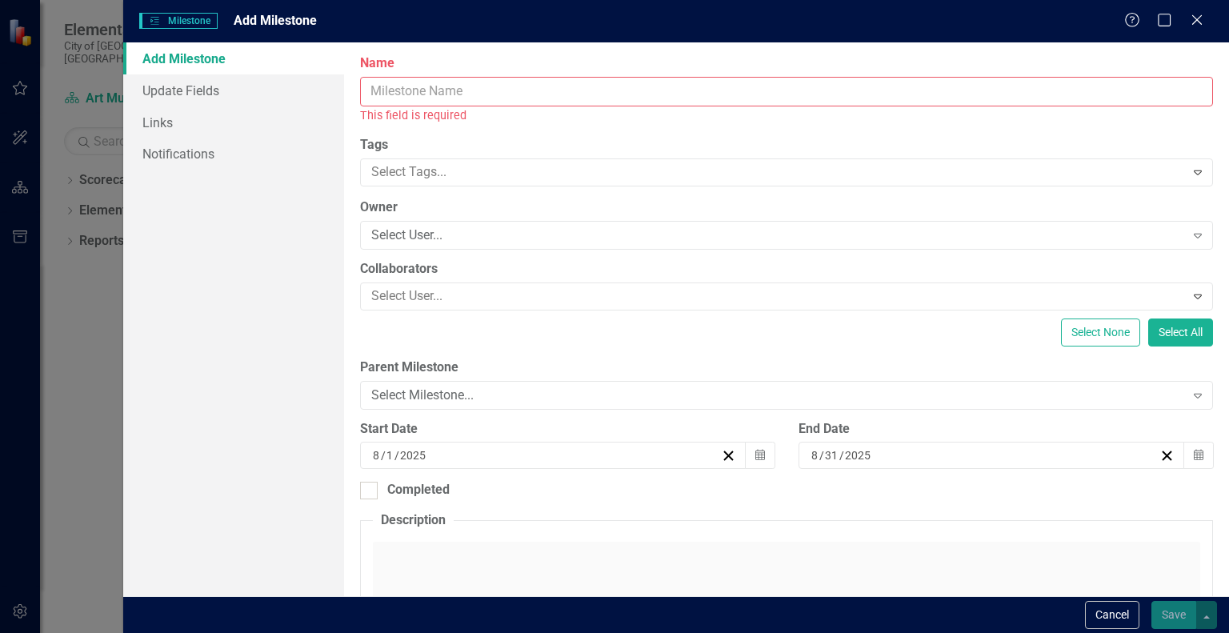
click at [786, 93] on input "Name" at bounding box center [786, 92] width 853 height 30
click at [1114, 605] on button "Cancel" at bounding box center [1112, 615] width 54 height 28
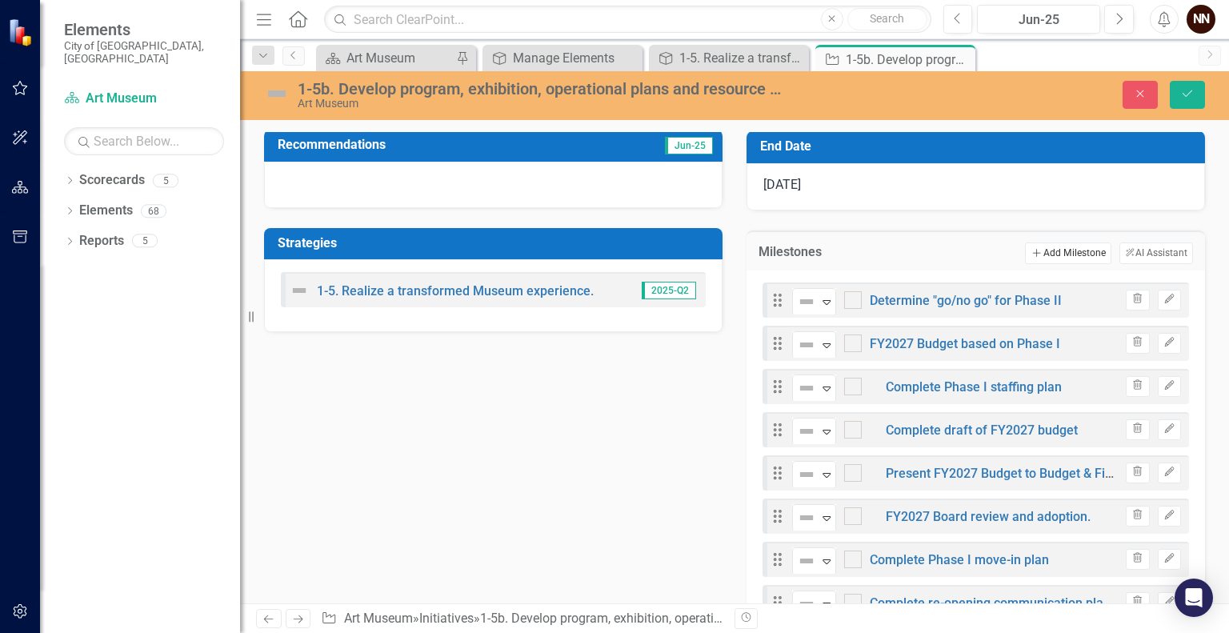
click at [1055, 247] on button "Add Add Milestone" at bounding box center [1068, 253] width 86 height 21
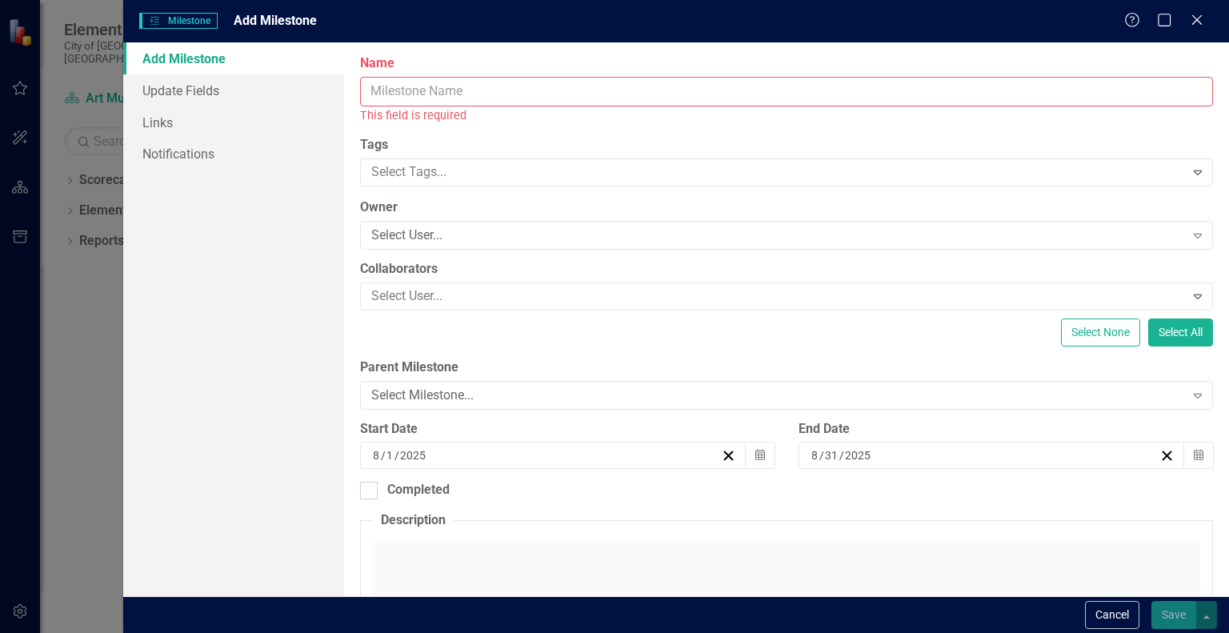
click at [919, 98] on input "Name" at bounding box center [786, 92] width 853 height 30
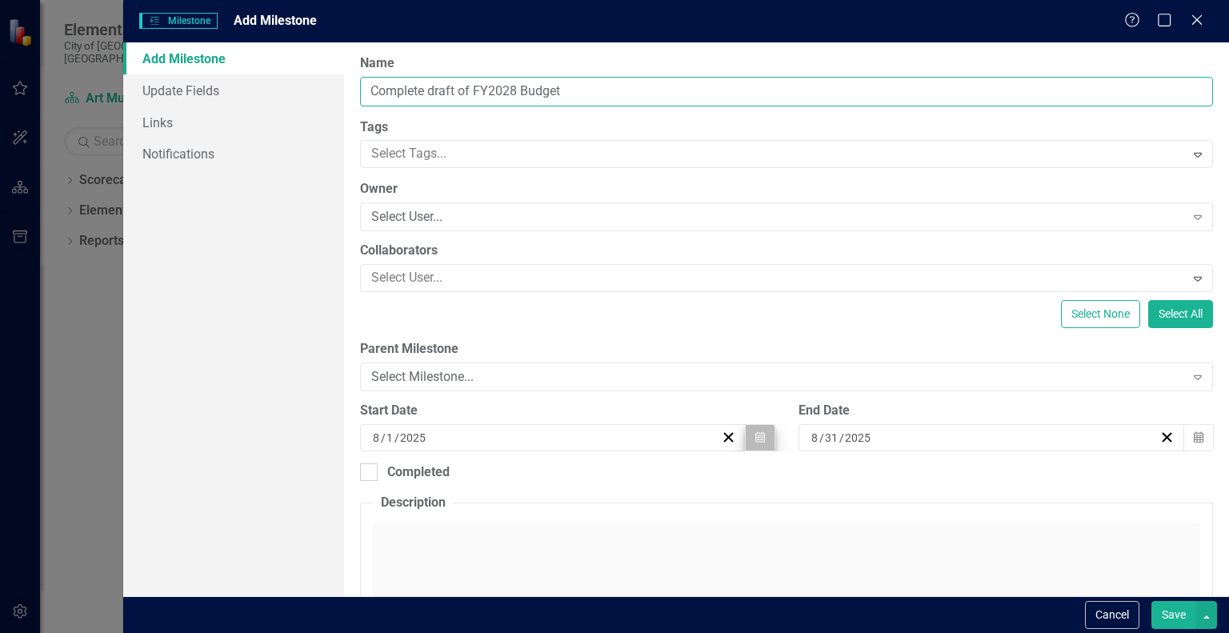
type input "Complete draft of FY2028 Budget"
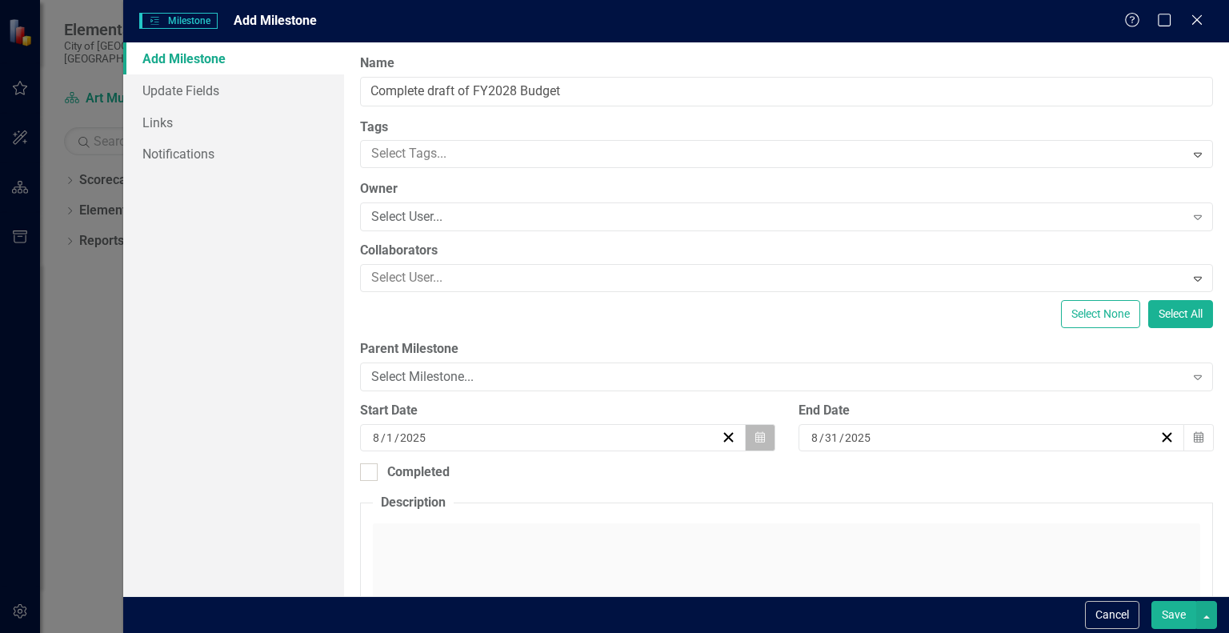
click at [762, 435] on button "Calendar" at bounding box center [760, 437] width 30 height 27
click at [1194, 440] on icon "Calendar" at bounding box center [1199, 437] width 10 height 11
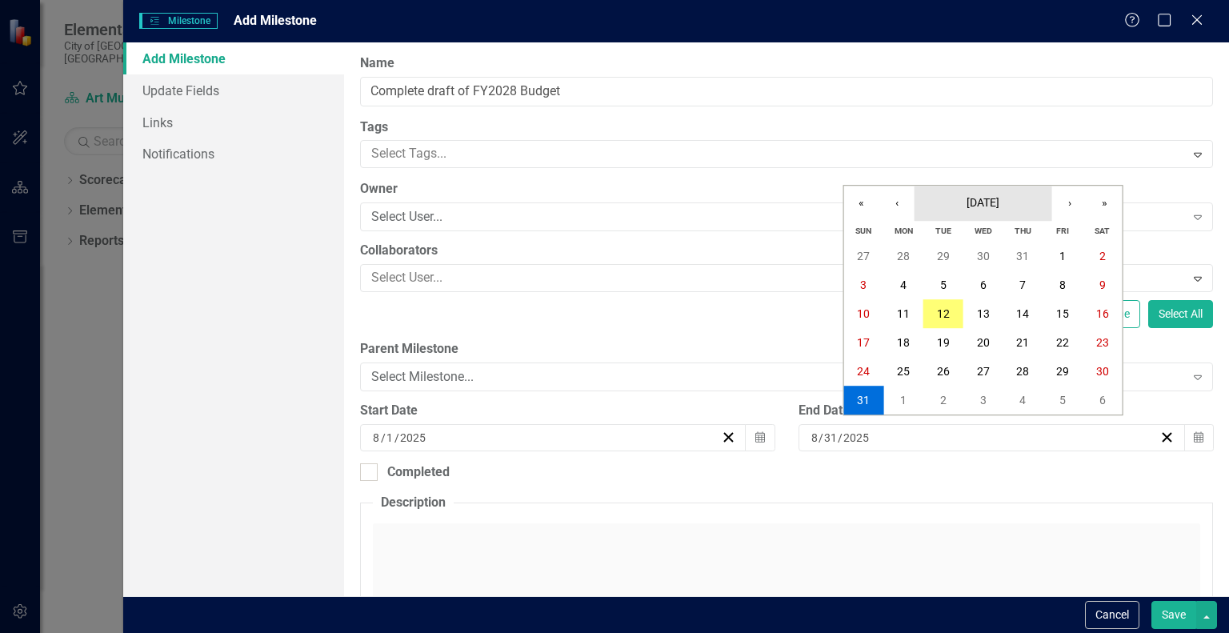
click at [1018, 204] on button "[DATE]" at bounding box center [984, 203] width 138 height 35
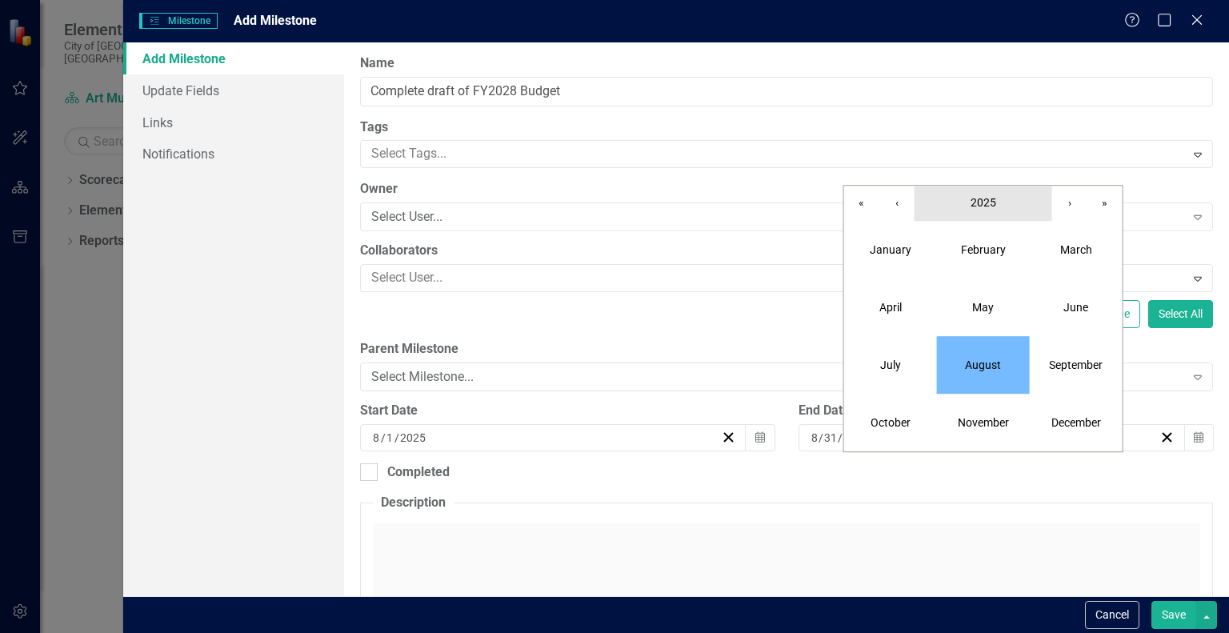
click at [986, 204] on span "2025" at bounding box center [984, 202] width 26 height 13
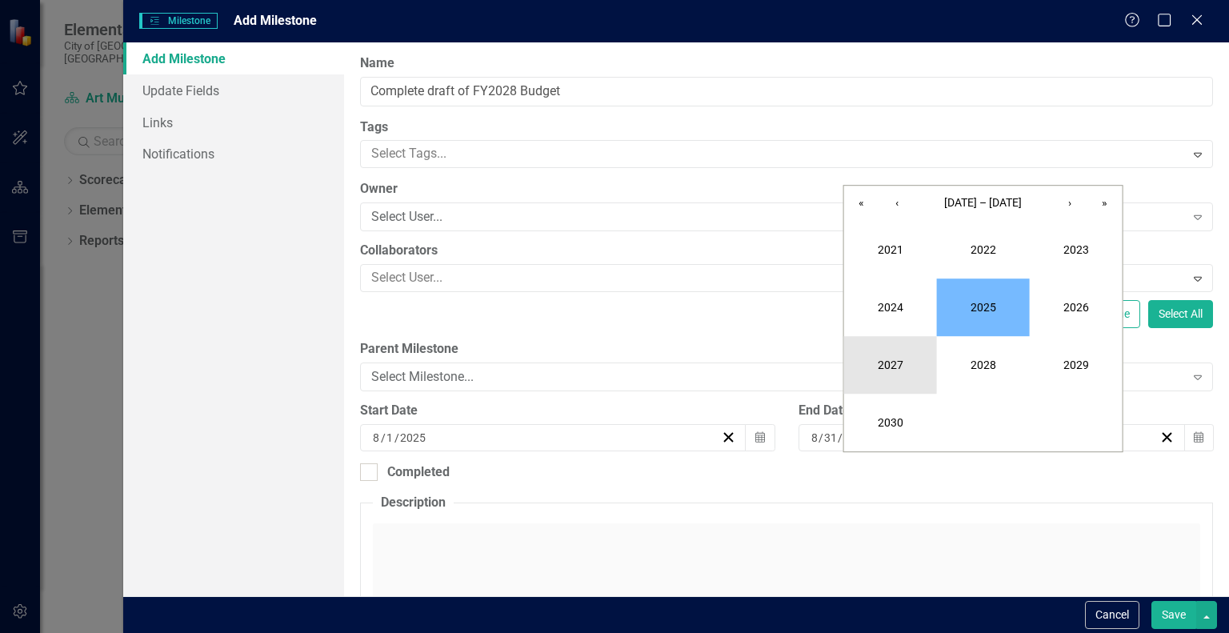
click at [892, 371] on button "2027" at bounding box center [890, 365] width 93 height 58
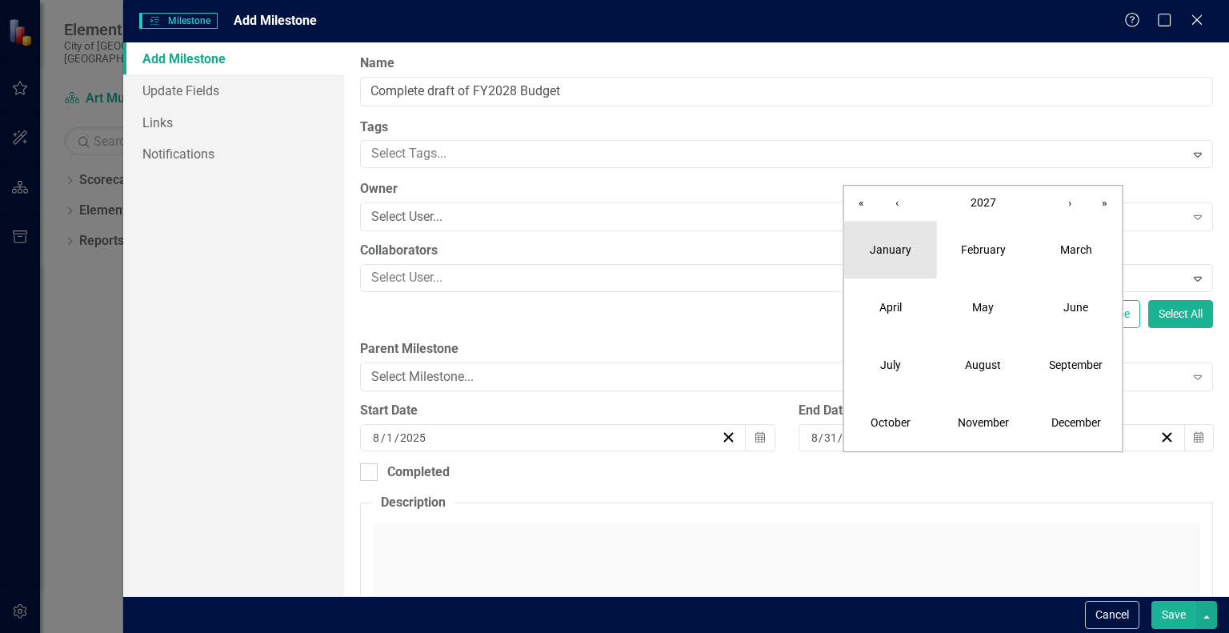
click at [900, 261] on button "January" at bounding box center [890, 250] width 93 height 58
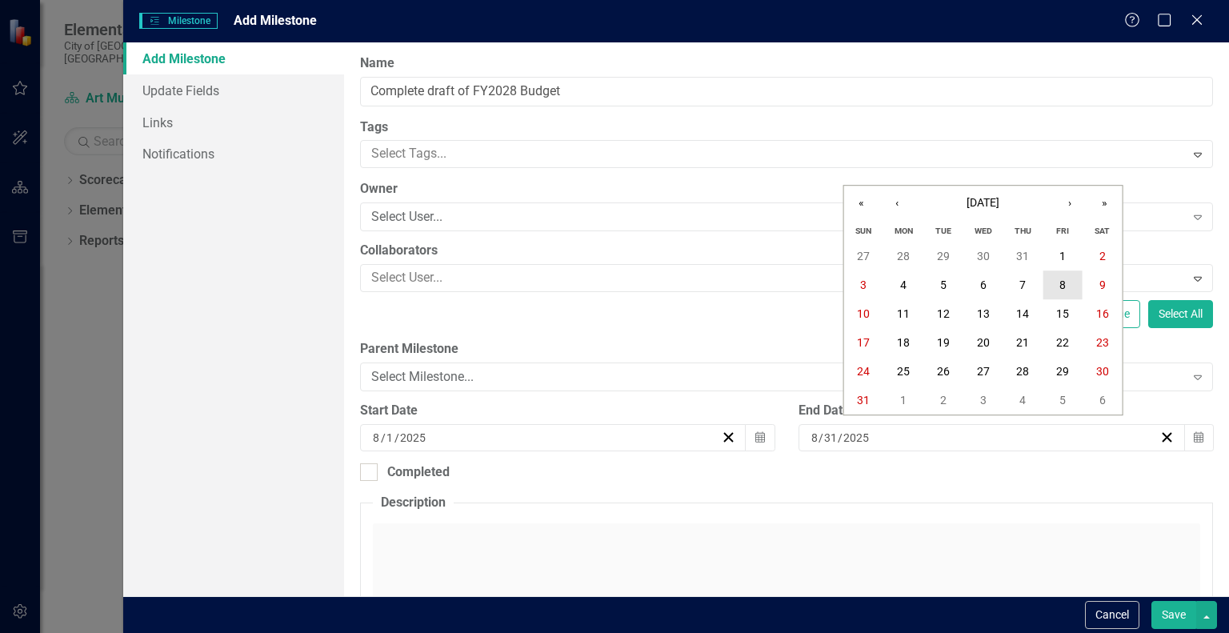
click at [1061, 287] on abbr "8" at bounding box center [1063, 285] width 6 height 13
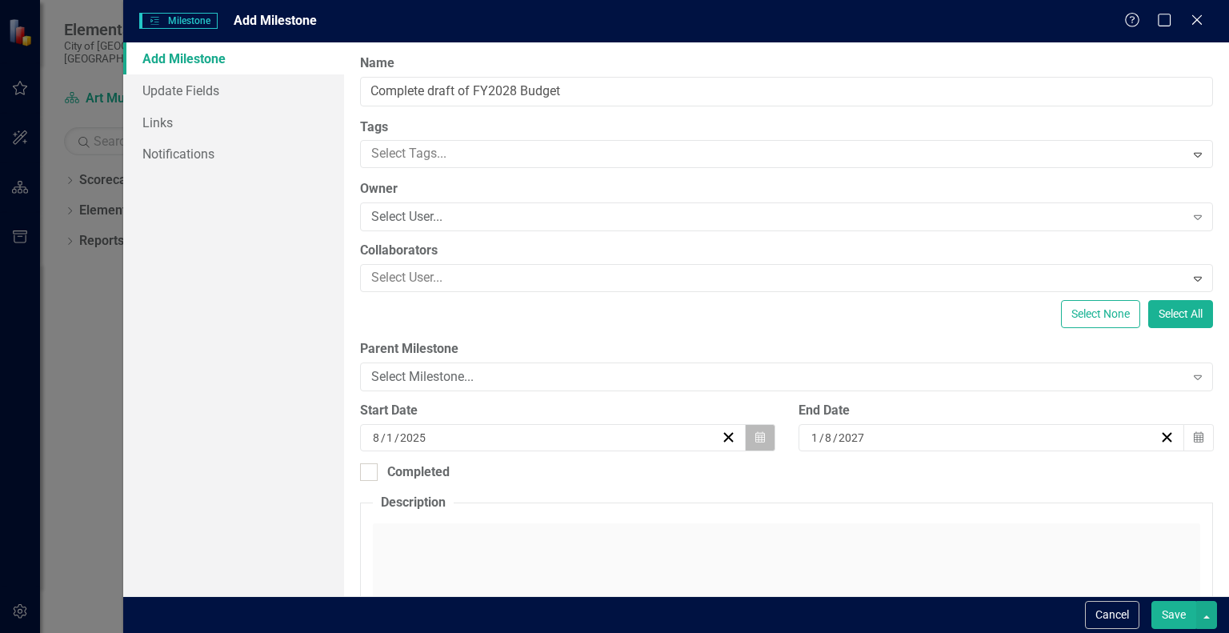
click at [756, 435] on icon "Calendar" at bounding box center [761, 437] width 10 height 11
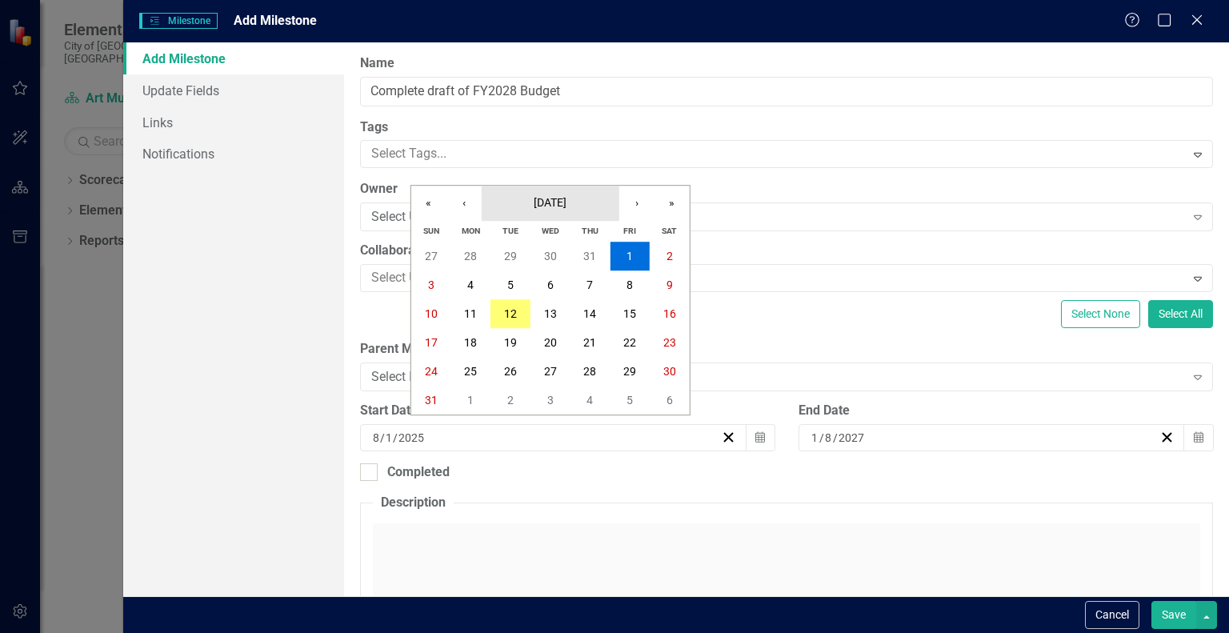
click at [567, 200] on span "[DATE]" at bounding box center [550, 202] width 33 height 13
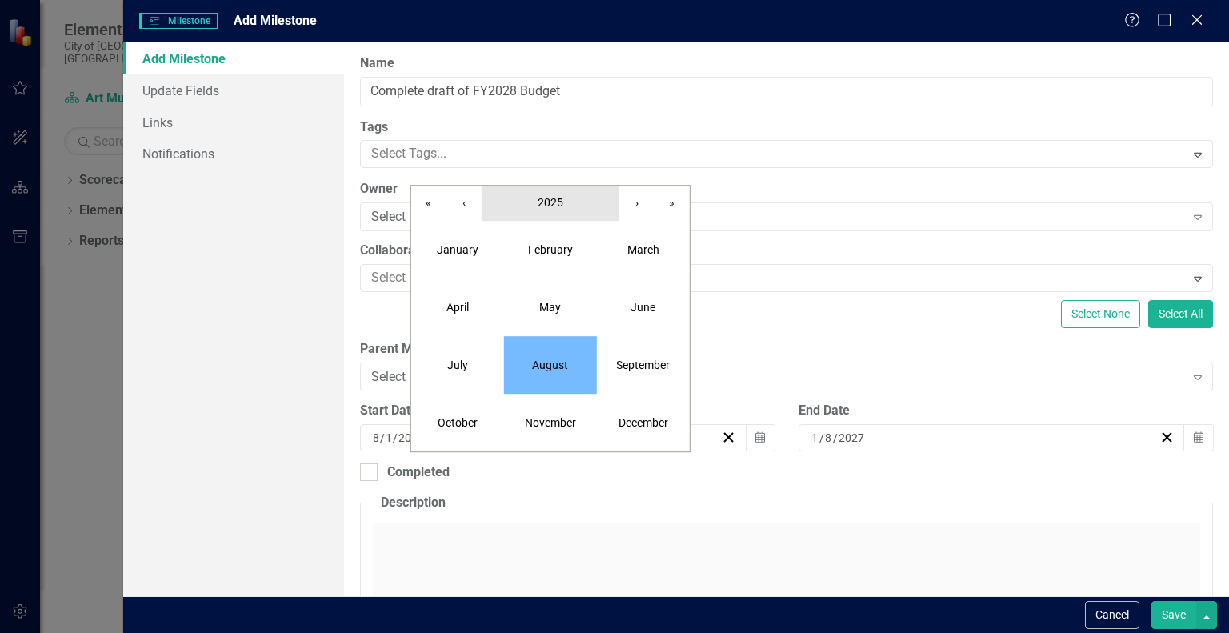
click at [568, 201] on button "2025" at bounding box center [551, 203] width 138 height 35
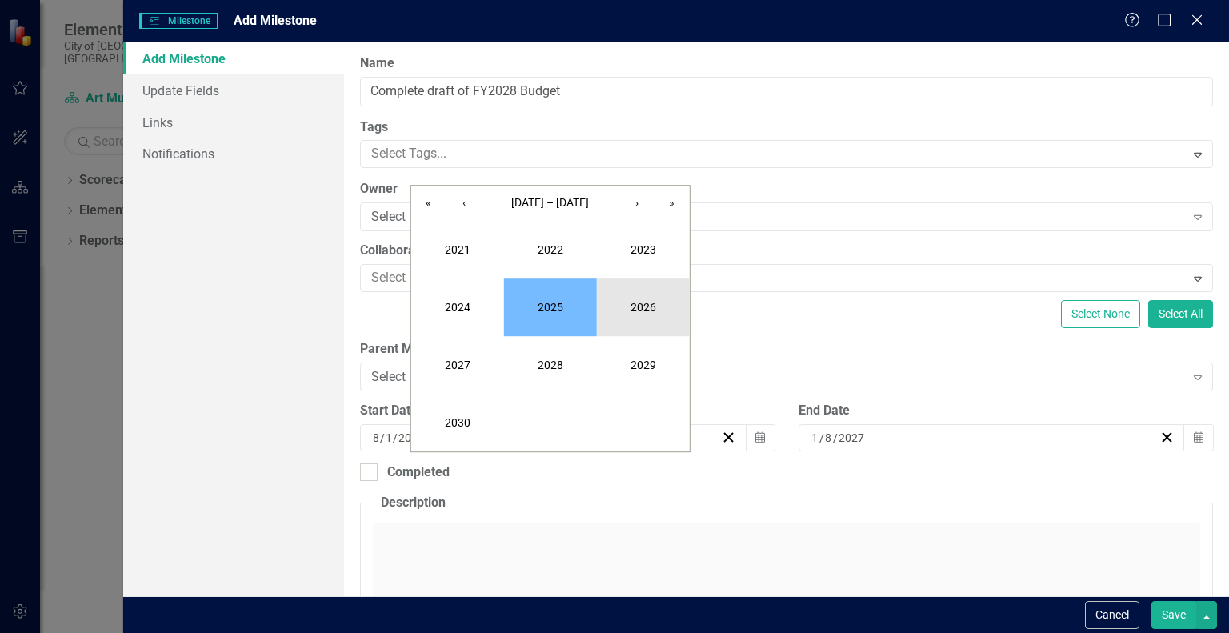
click at [633, 315] on button "2026" at bounding box center [643, 308] width 93 height 58
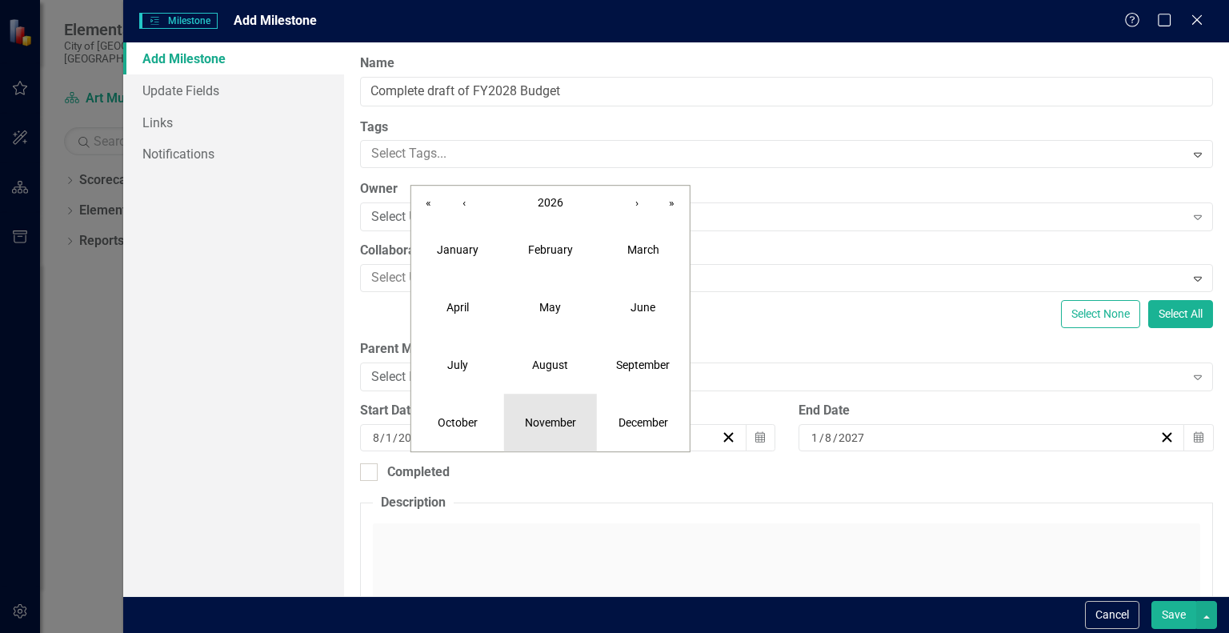
click at [538, 423] on abbr "November" at bounding box center [550, 422] width 51 height 13
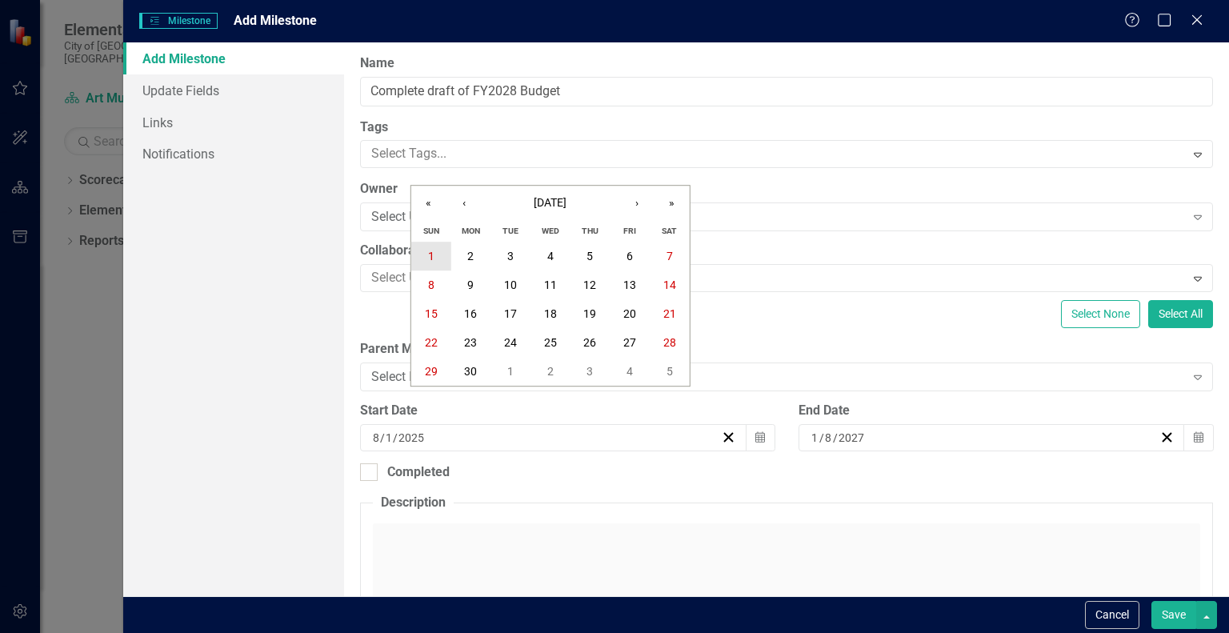
click at [431, 254] on abbr "1" at bounding box center [431, 256] width 6 height 13
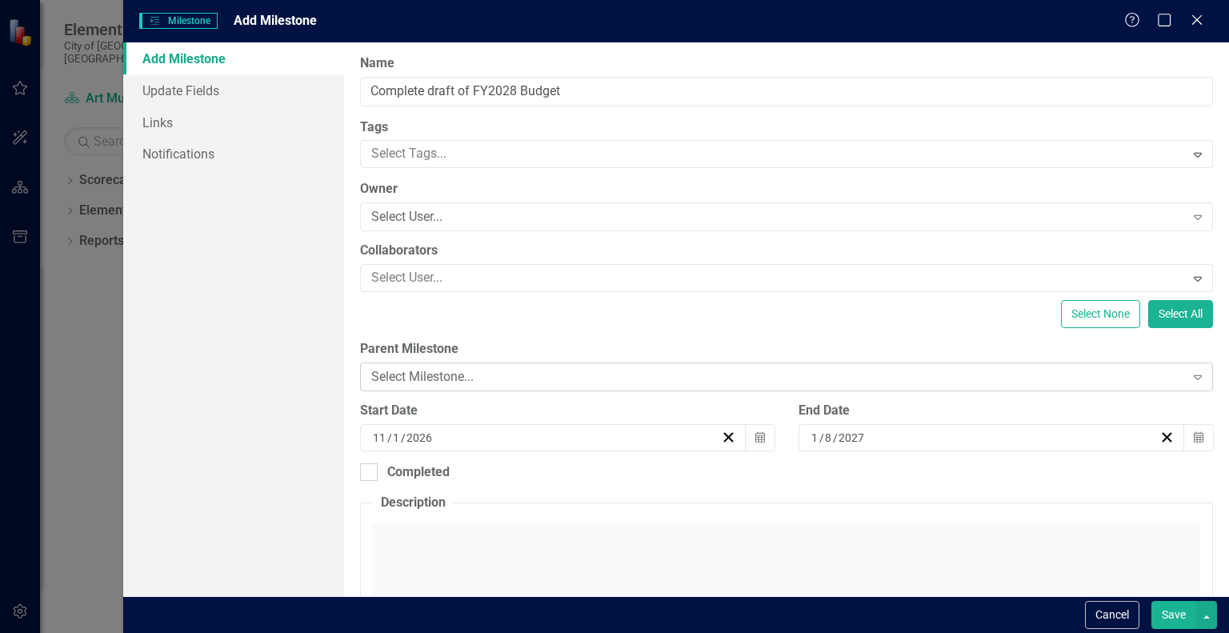
click at [800, 375] on div "Select Milestone..." at bounding box center [777, 377] width 813 height 18
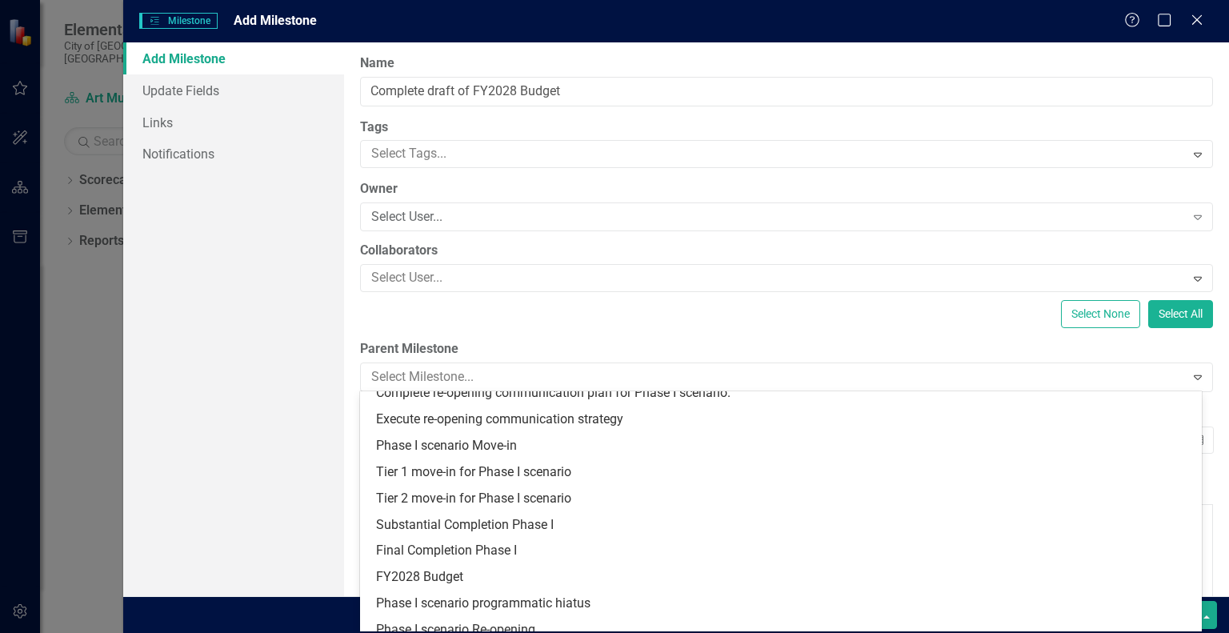
scroll to position [225, 0]
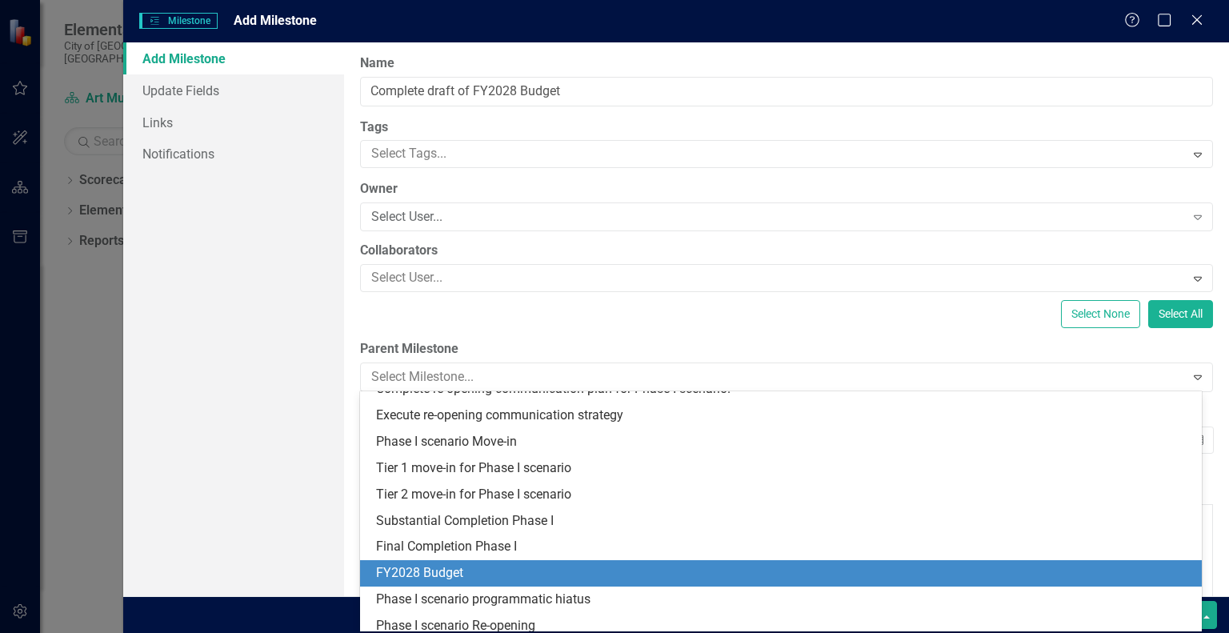
click at [1030, 576] on div "FY2028 Budget" at bounding box center [784, 573] width 816 height 18
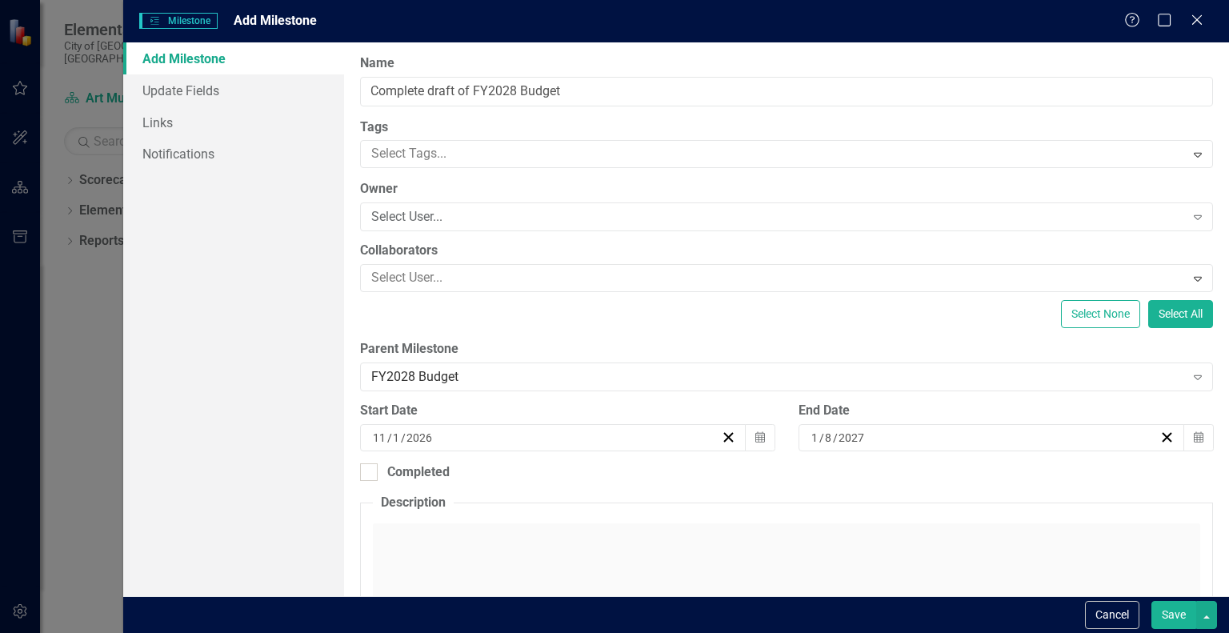
click at [1174, 613] on button "Save" at bounding box center [1174, 615] width 45 height 28
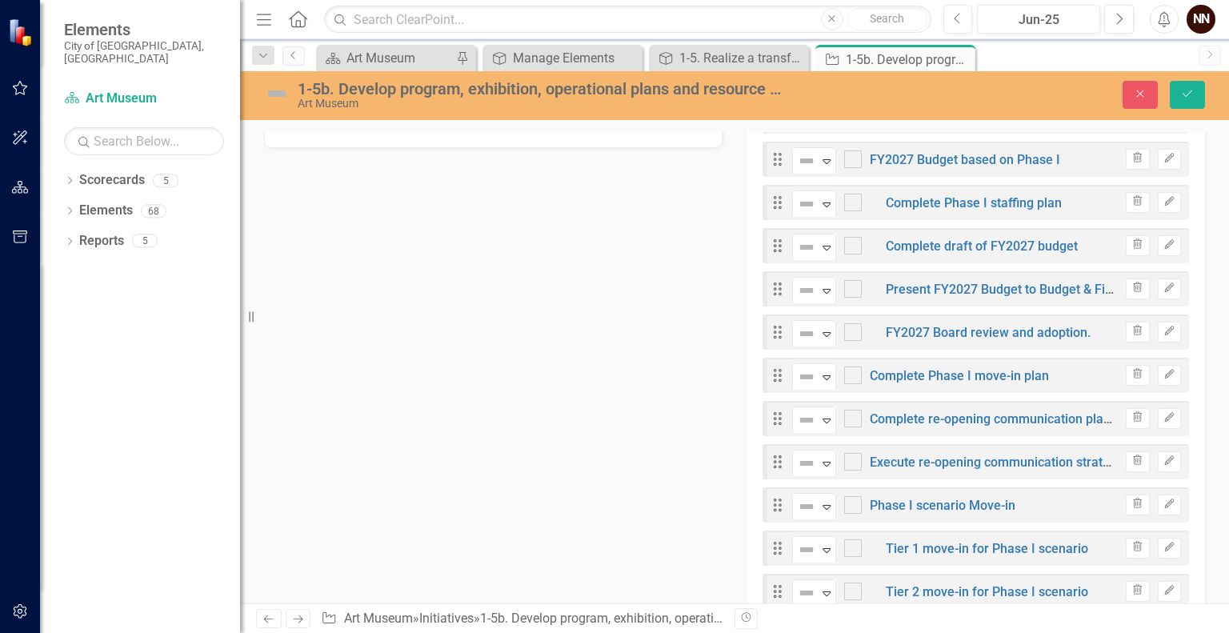
scroll to position [595, 0]
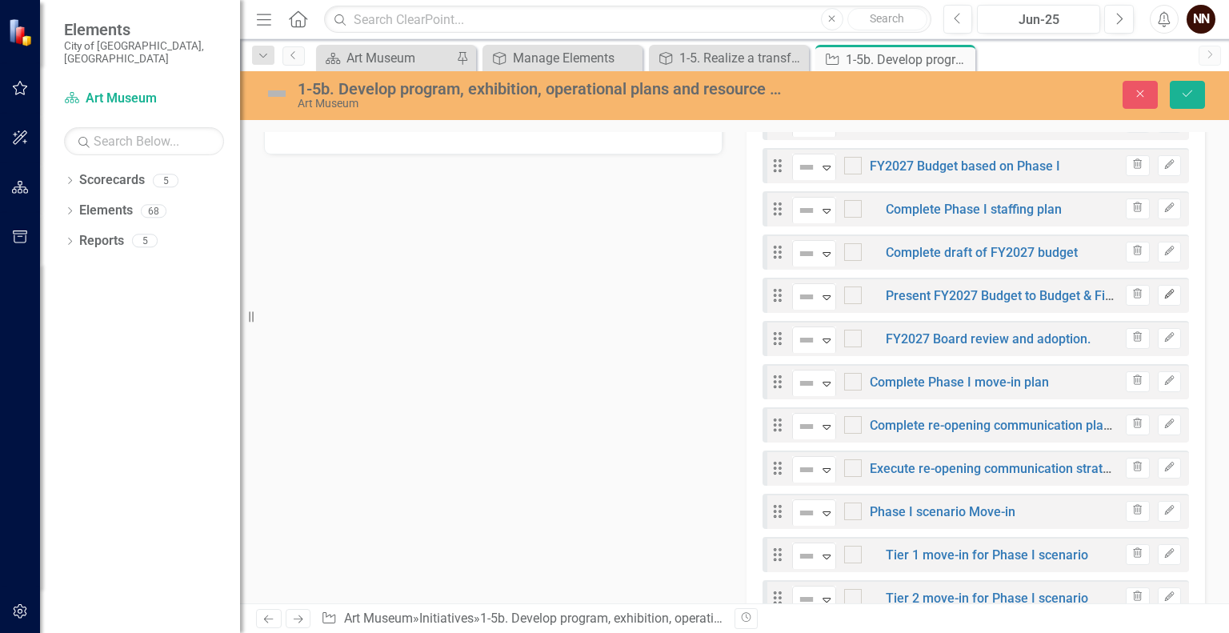
click at [1164, 295] on icon "Edit" at bounding box center [1170, 295] width 12 height 10
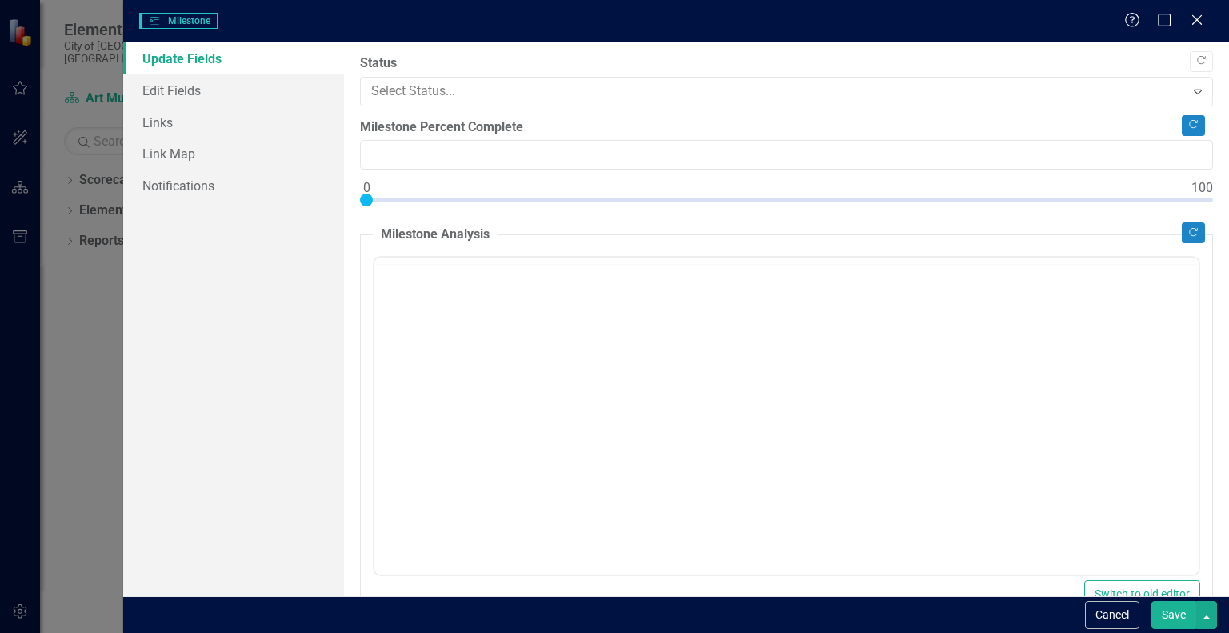
type input "0"
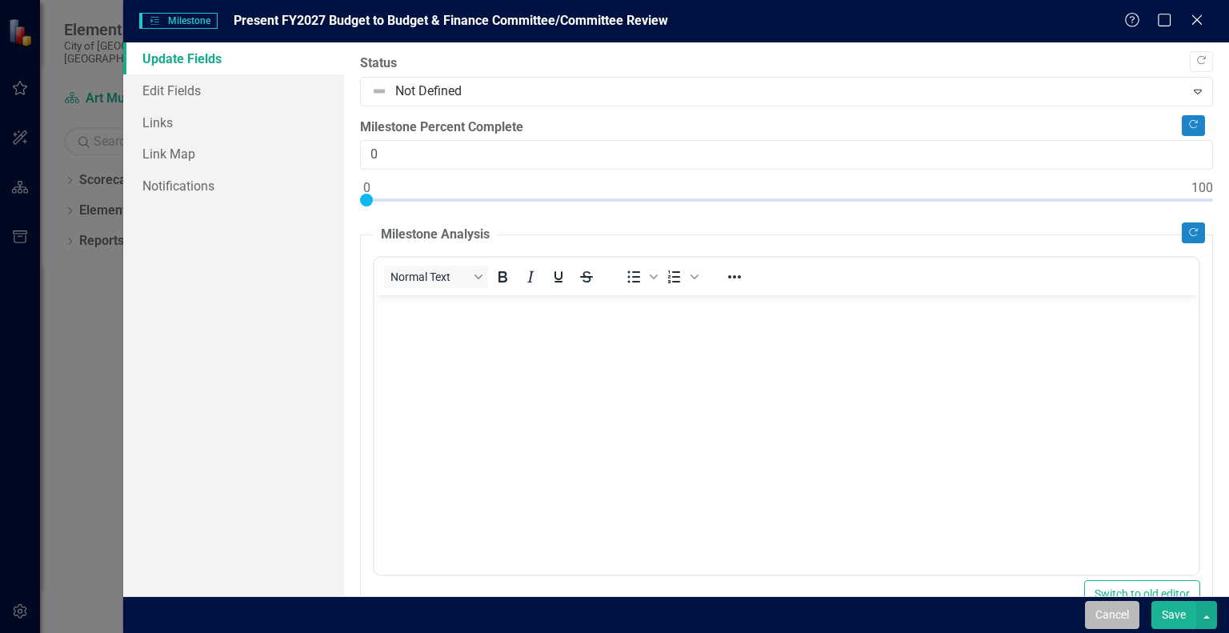
click at [1115, 617] on button "Cancel" at bounding box center [1112, 615] width 54 height 28
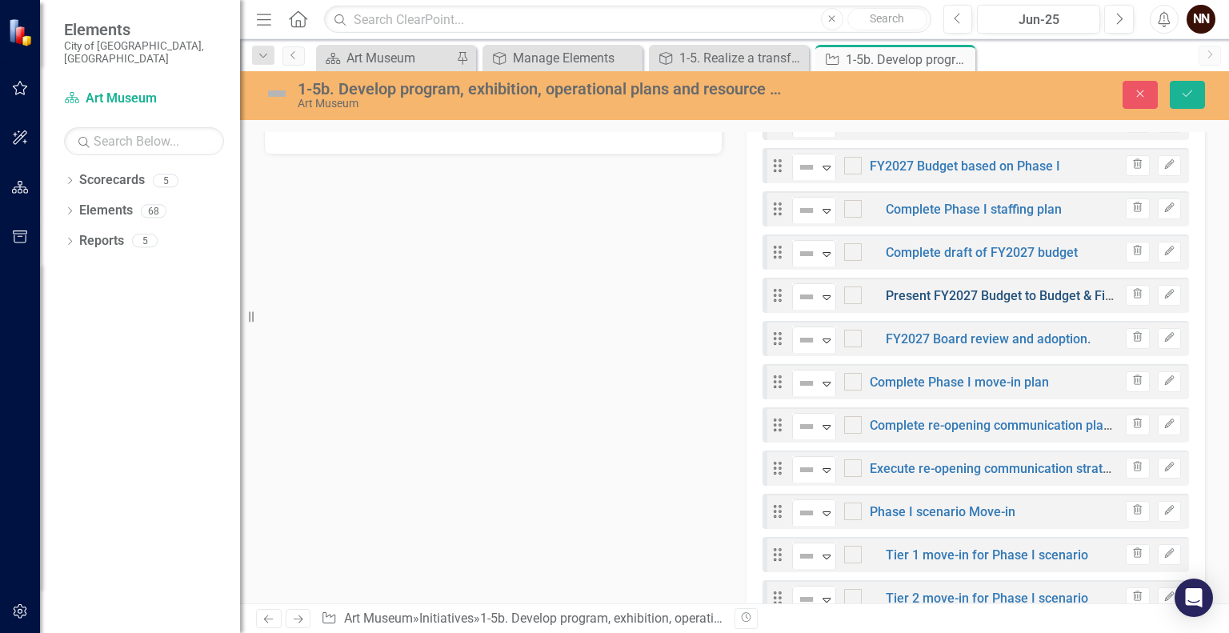
click at [1006, 291] on link "Present FY2027 Budget to Budget & Finance Committee/Committee Review" at bounding box center [1103, 295] width 434 height 15
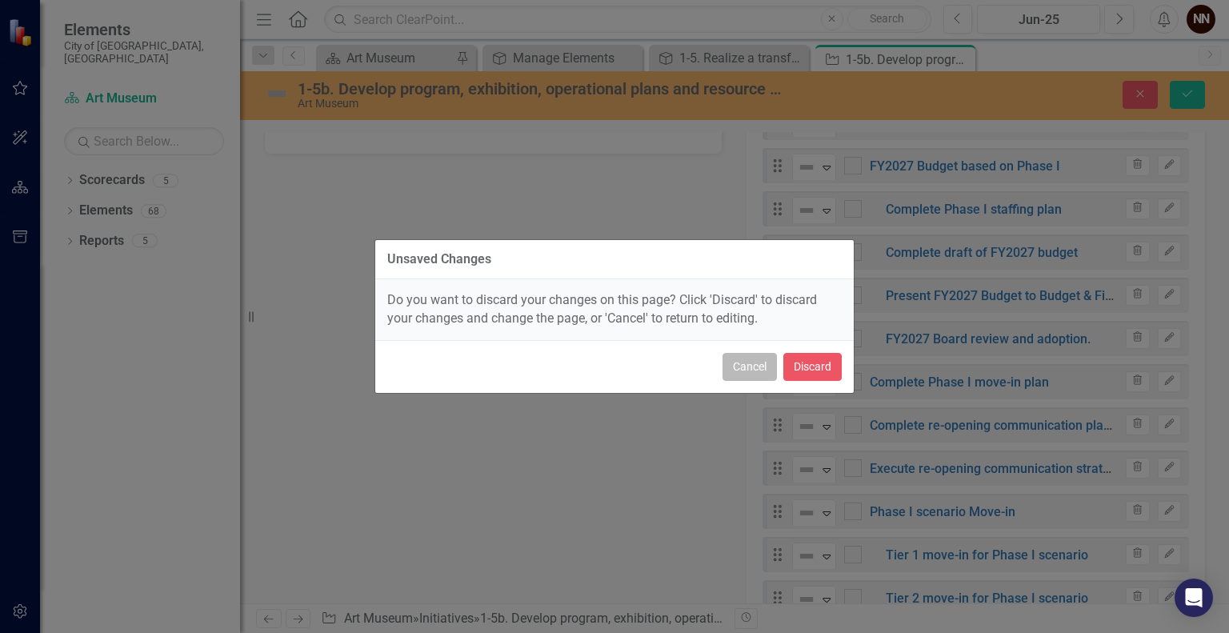
click at [752, 367] on button "Cancel" at bounding box center [750, 367] width 54 height 28
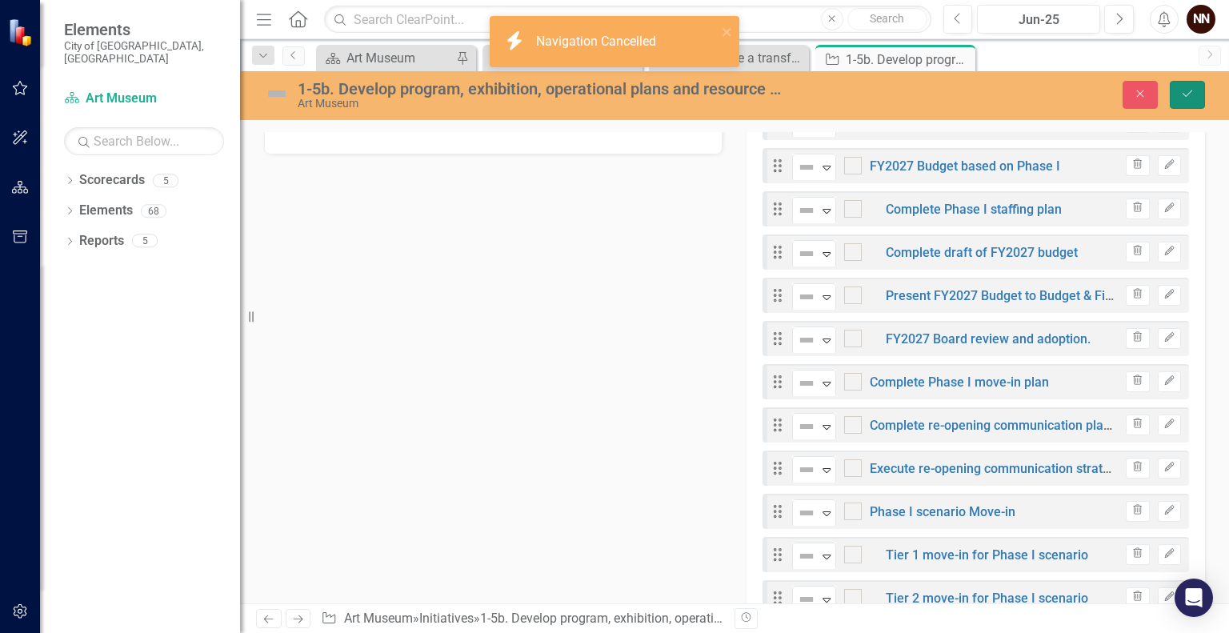
click at [1181, 94] on icon "Save" at bounding box center [1188, 93] width 14 height 11
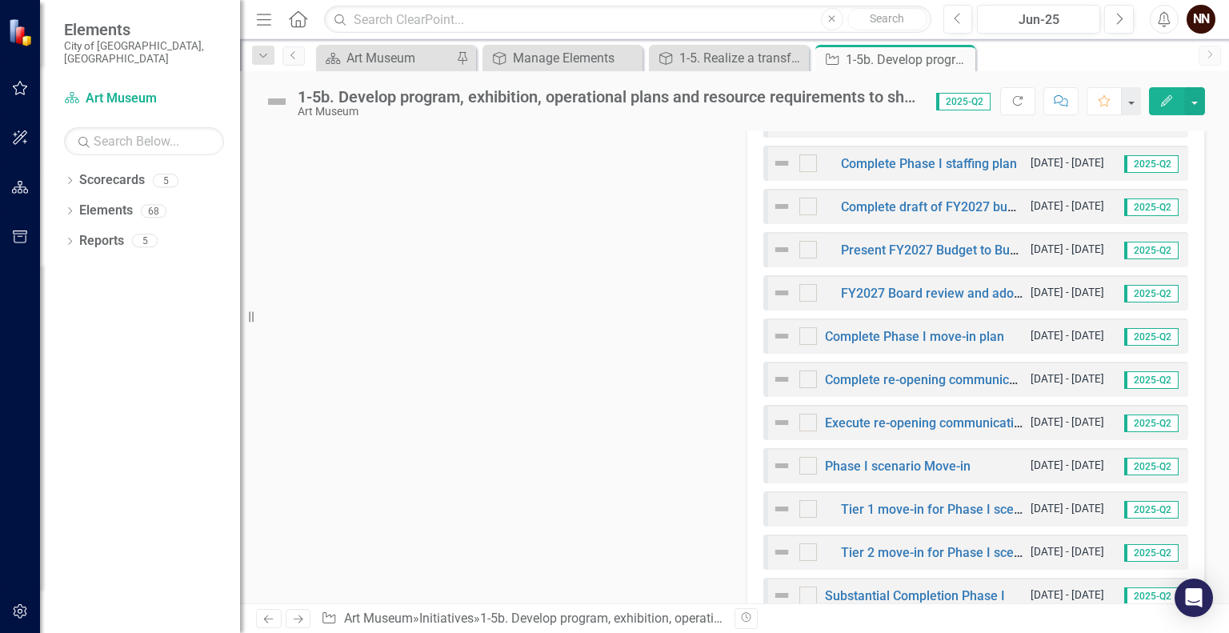
scroll to position [612, 0]
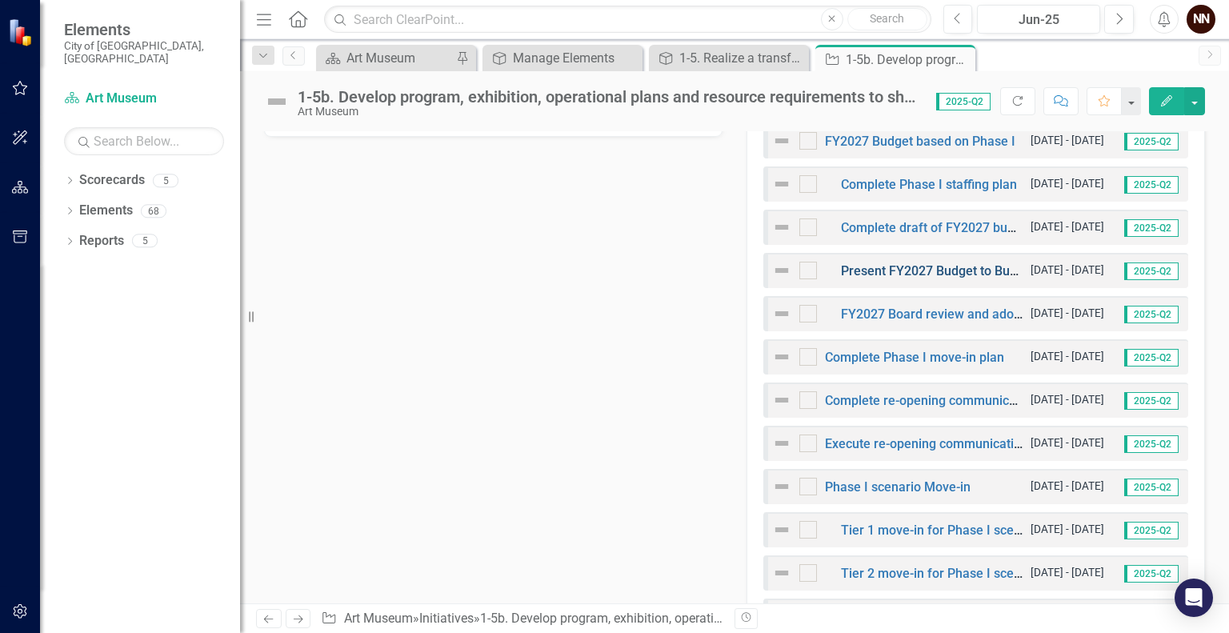
click at [880, 267] on link "Present FY2027 Budget to Budget & Finance Committee/Committee Review" at bounding box center [1058, 270] width 434 height 15
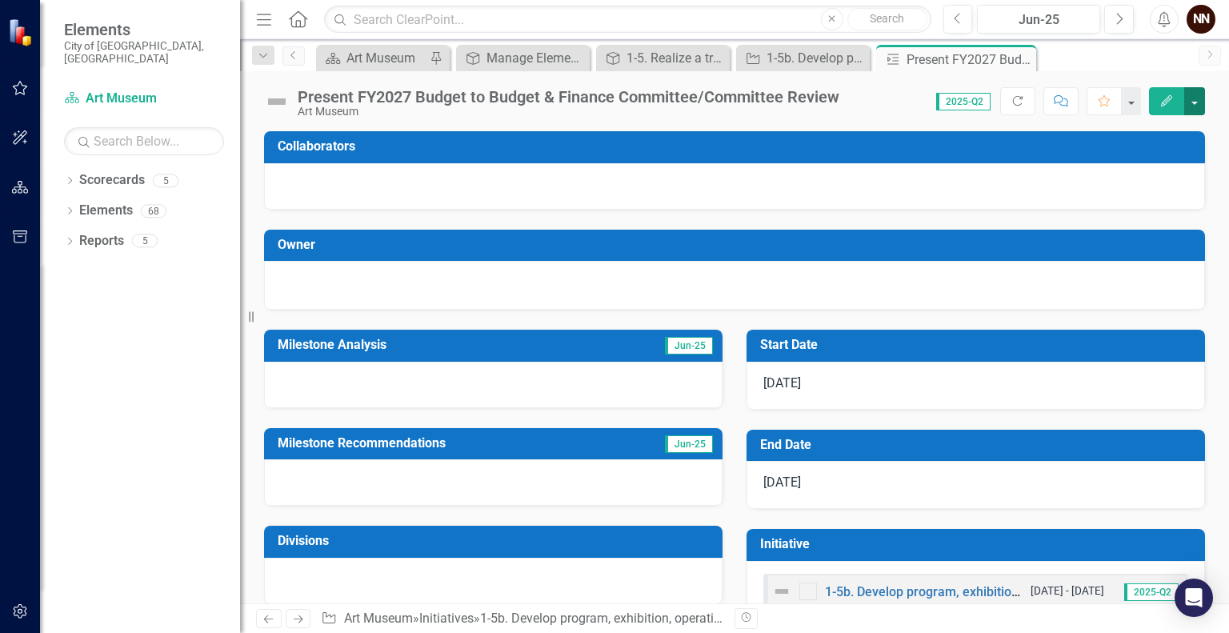
click at [1191, 102] on button "button" at bounding box center [1195, 101] width 21 height 28
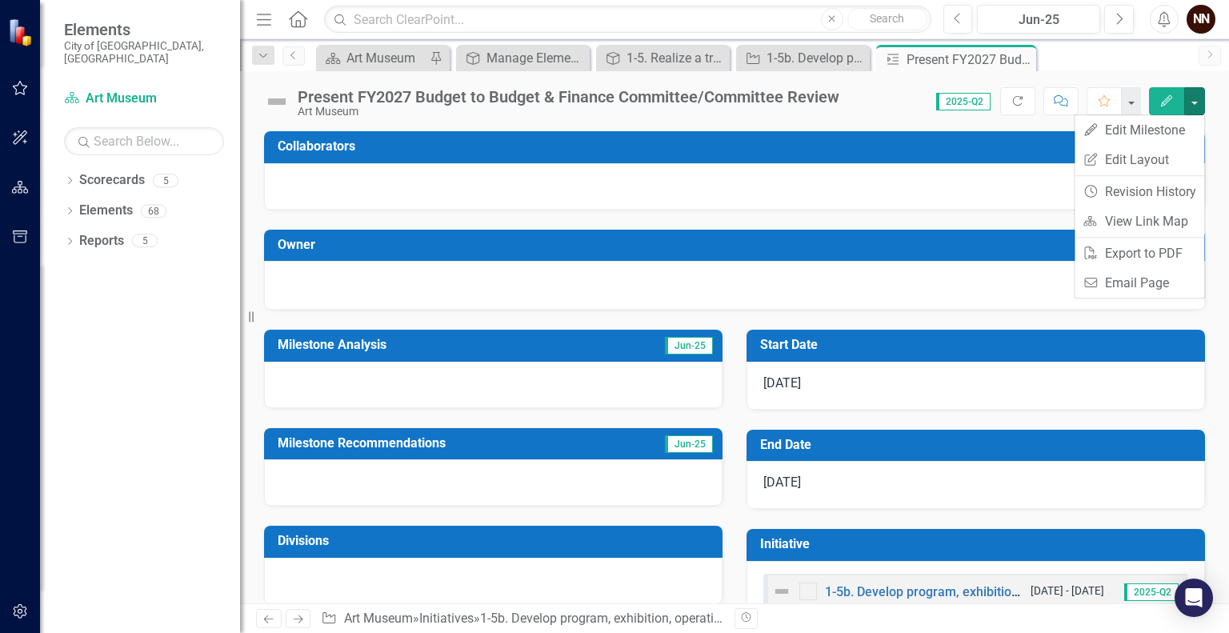
click at [1012, 188] on div at bounding box center [734, 186] width 941 height 46
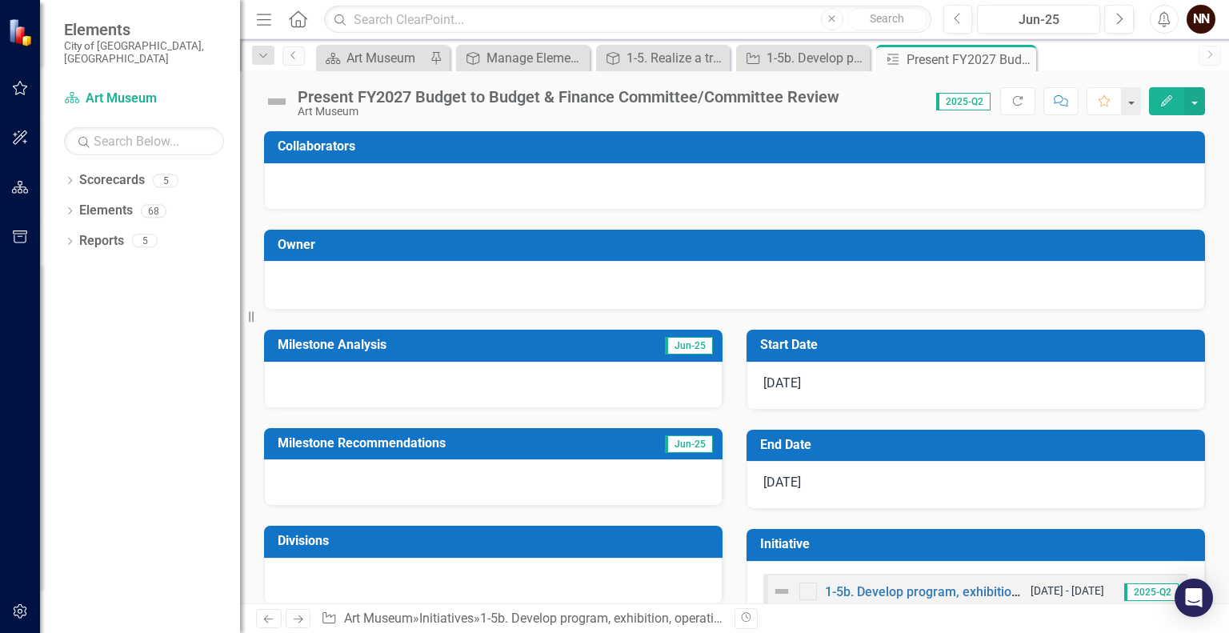
click at [724, 98] on div "Present FY2027 Budget to Budget & Finance Committee/Committee Review" at bounding box center [569, 97] width 542 height 18
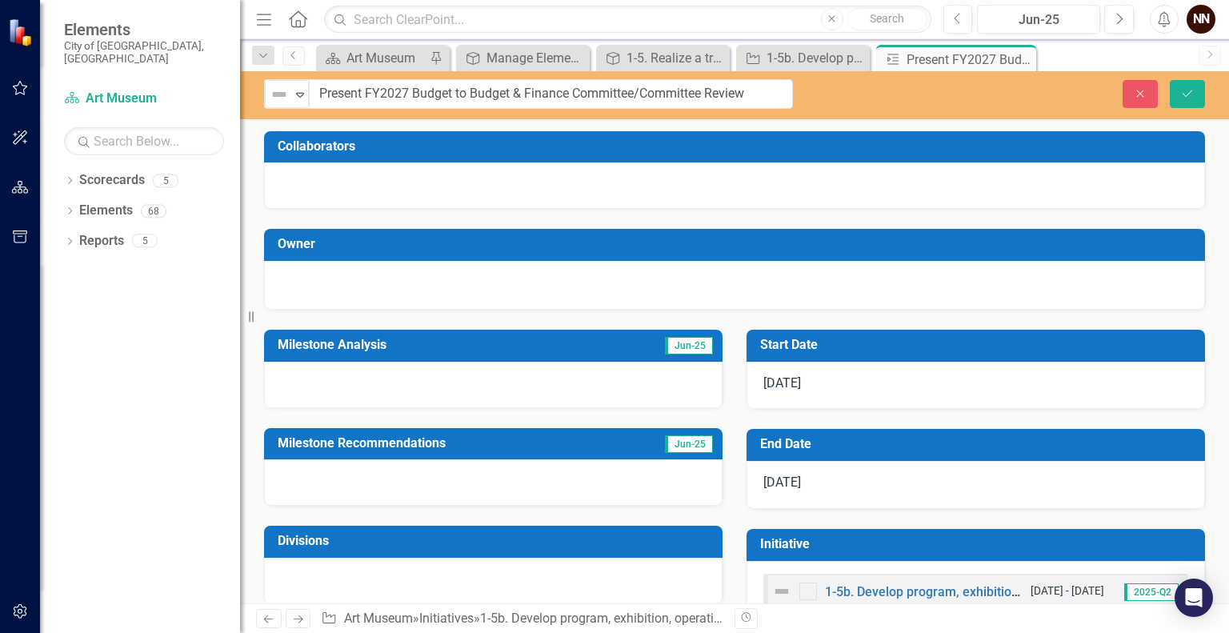
click at [724, 98] on input "Present FY2027 Budget to Budget & Finance Committee/Committee Review" at bounding box center [551, 94] width 484 height 30
click at [1179, 94] on button "Save" at bounding box center [1187, 94] width 35 height 28
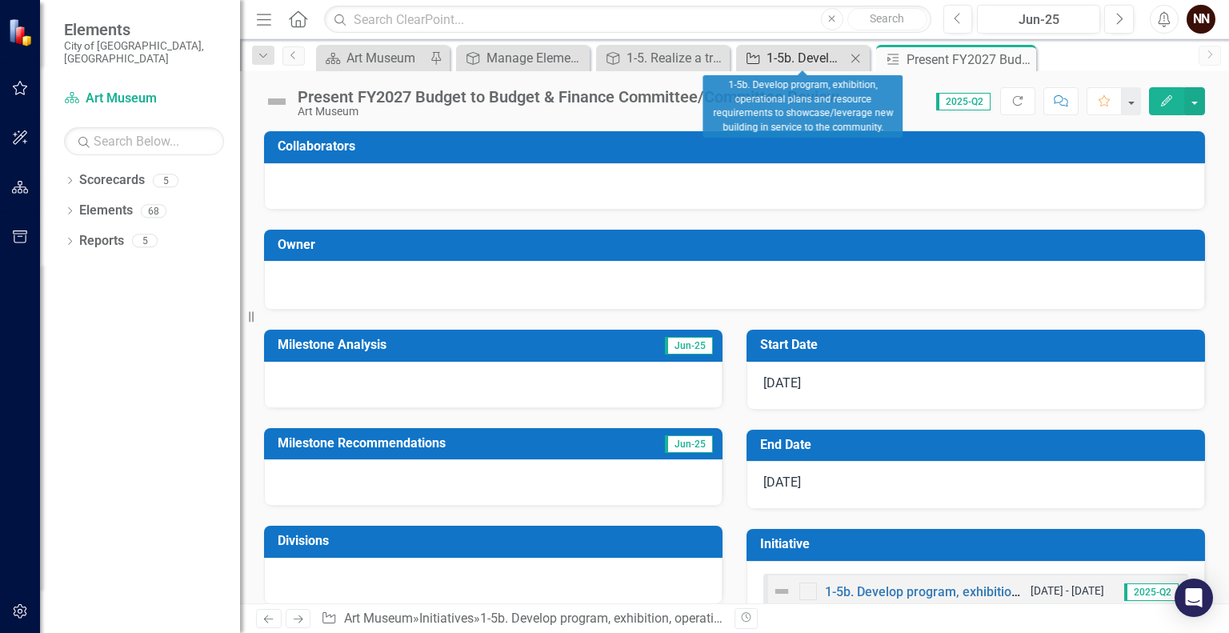
click at [780, 54] on div "1-5b. Develop program, exhibition, operational plans and resource requirements …" at bounding box center [806, 58] width 79 height 20
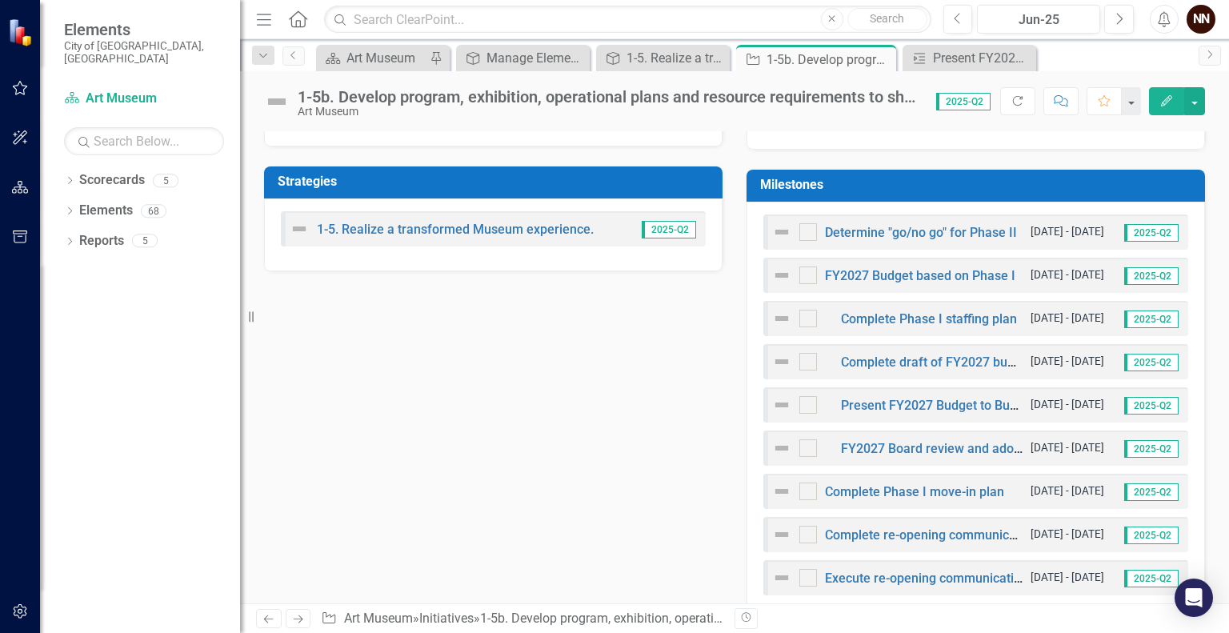
scroll to position [410, 0]
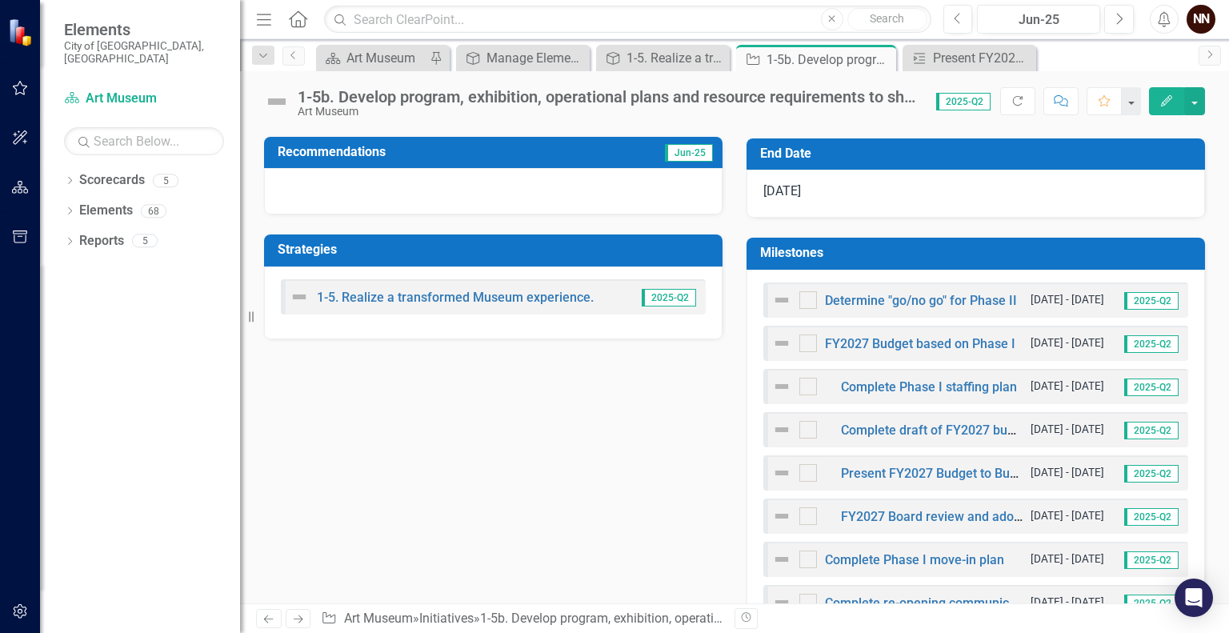
click at [1054, 246] on h3 "Milestones" at bounding box center [978, 253] width 437 height 14
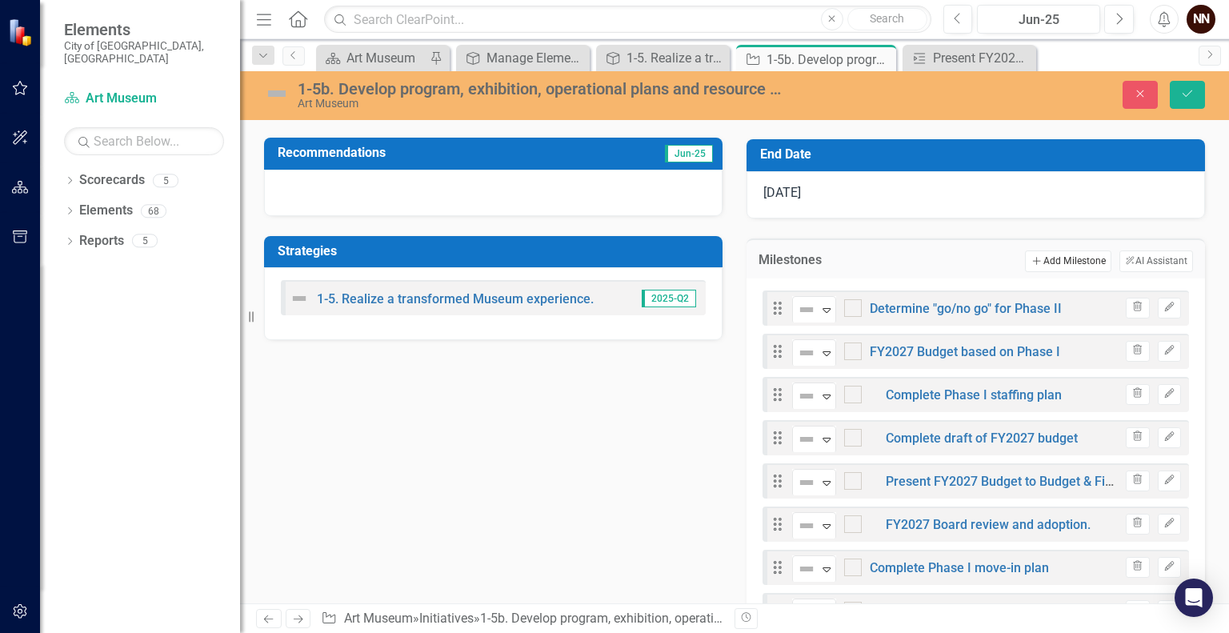
click at [1053, 256] on button "Add Add Milestone" at bounding box center [1068, 261] width 86 height 21
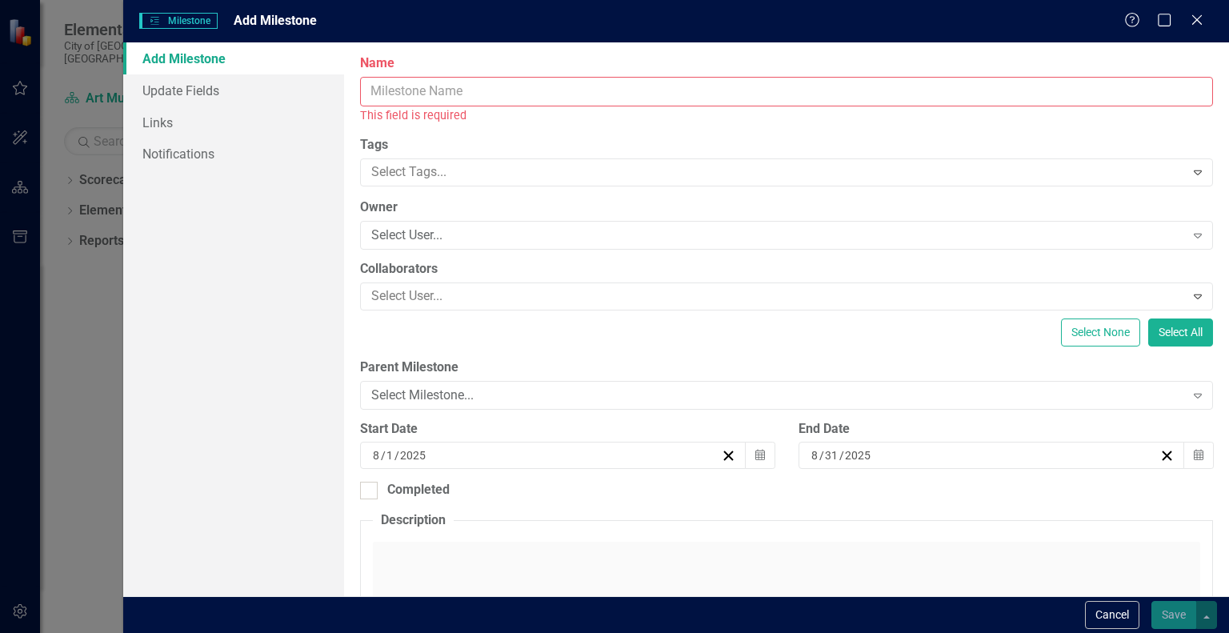
click at [848, 88] on input "Name" at bounding box center [786, 92] width 853 height 30
paste input "Present FY2027 Budget to Budget & Finance Committee/Committee Review"
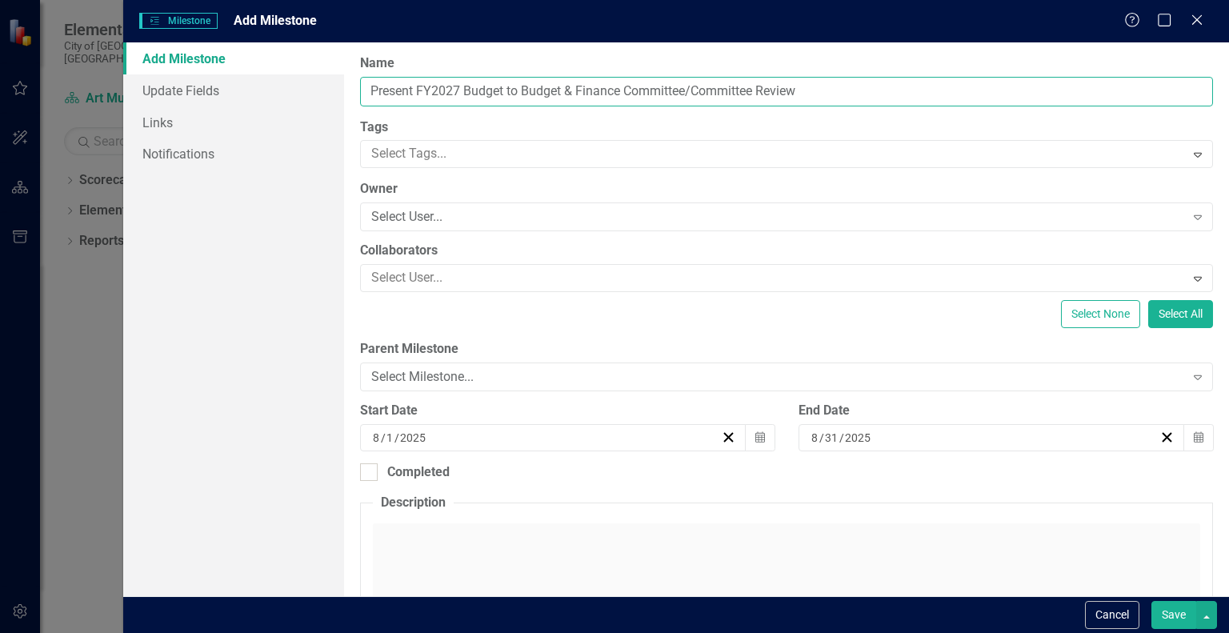
click at [455, 91] on input "Present FY2027 Budget to Budget & Finance Committee/Committee Review" at bounding box center [786, 92] width 853 height 30
type input "Present FY2028 Budget to Budget & Finance Committee/Committee Review"
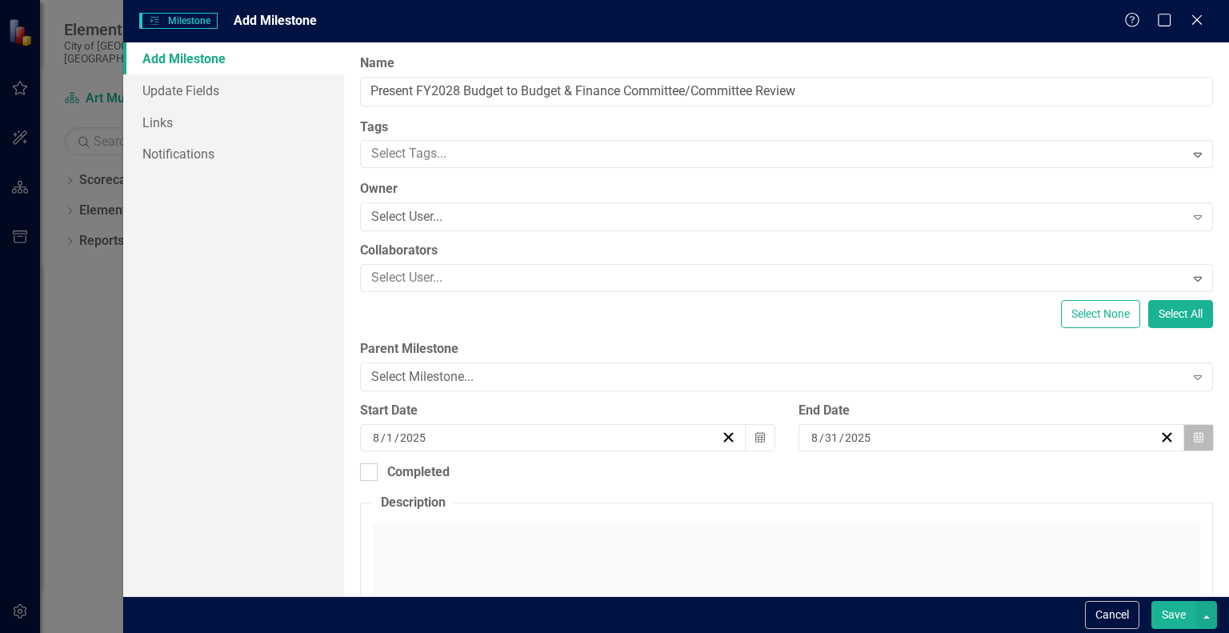
click at [1193, 439] on button "Calendar" at bounding box center [1199, 437] width 30 height 27
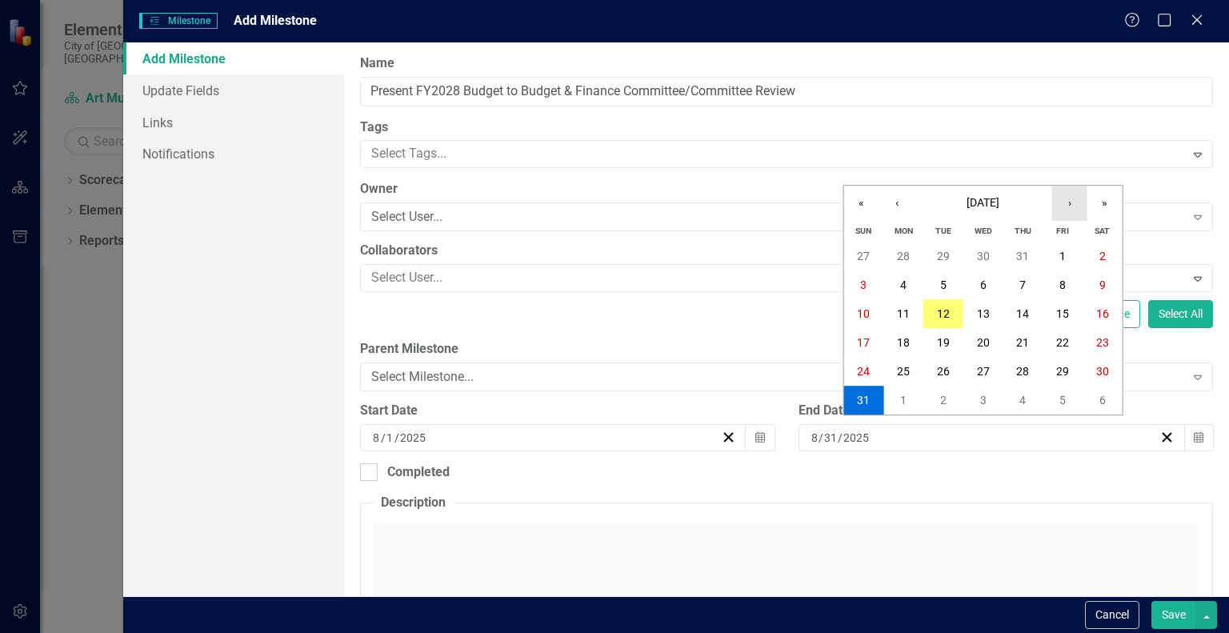
click at [1068, 206] on button "›" at bounding box center [1069, 203] width 35 height 35
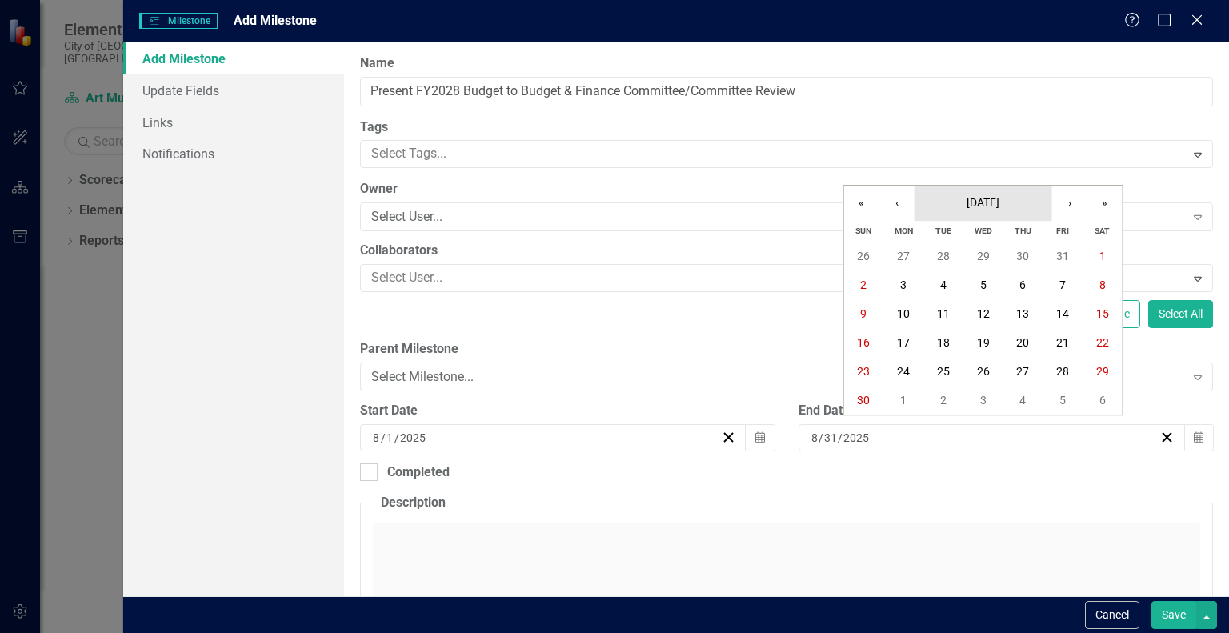
click at [1000, 200] on span "[DATE]" at bounding box center [983, 202] width 33 height 13
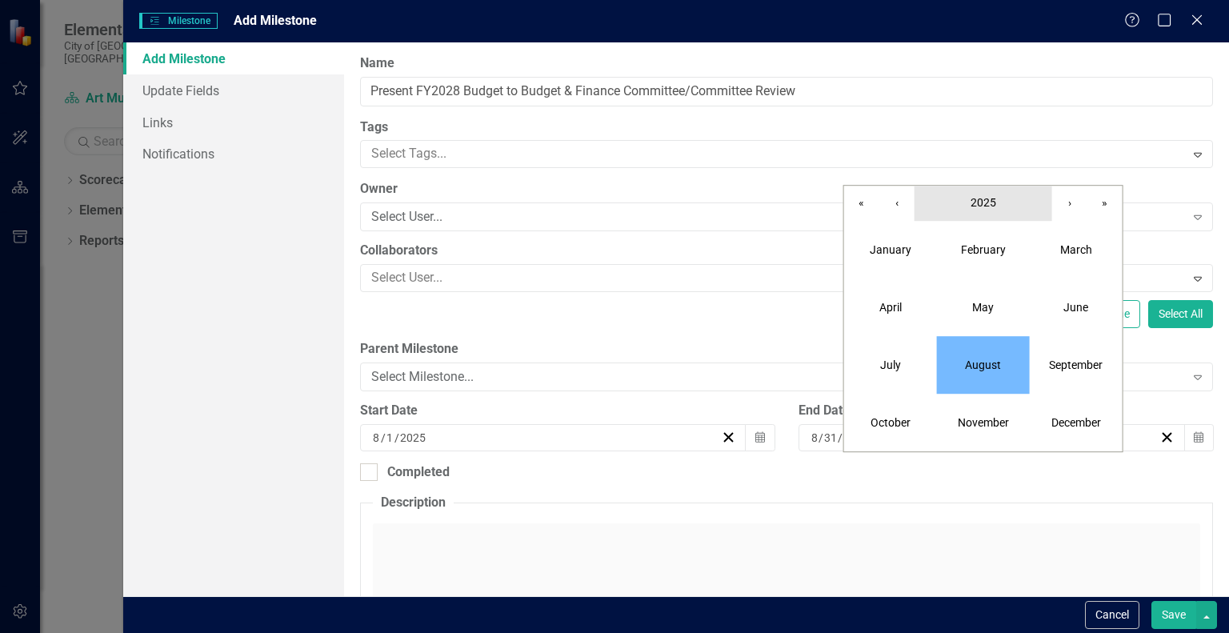
click at [982, 214] on button "2025" at bounding box center [984, 203] width 138 height 35
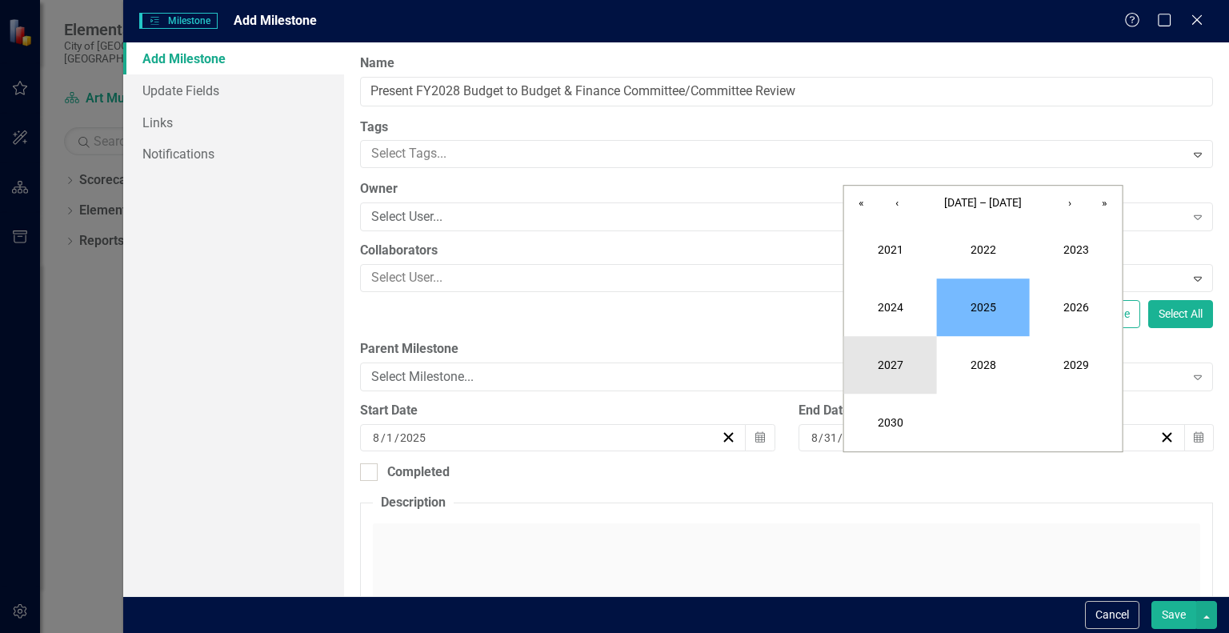
click at [903, 351] on button "2027" at bounding box center [890, 365] width 93 height 58
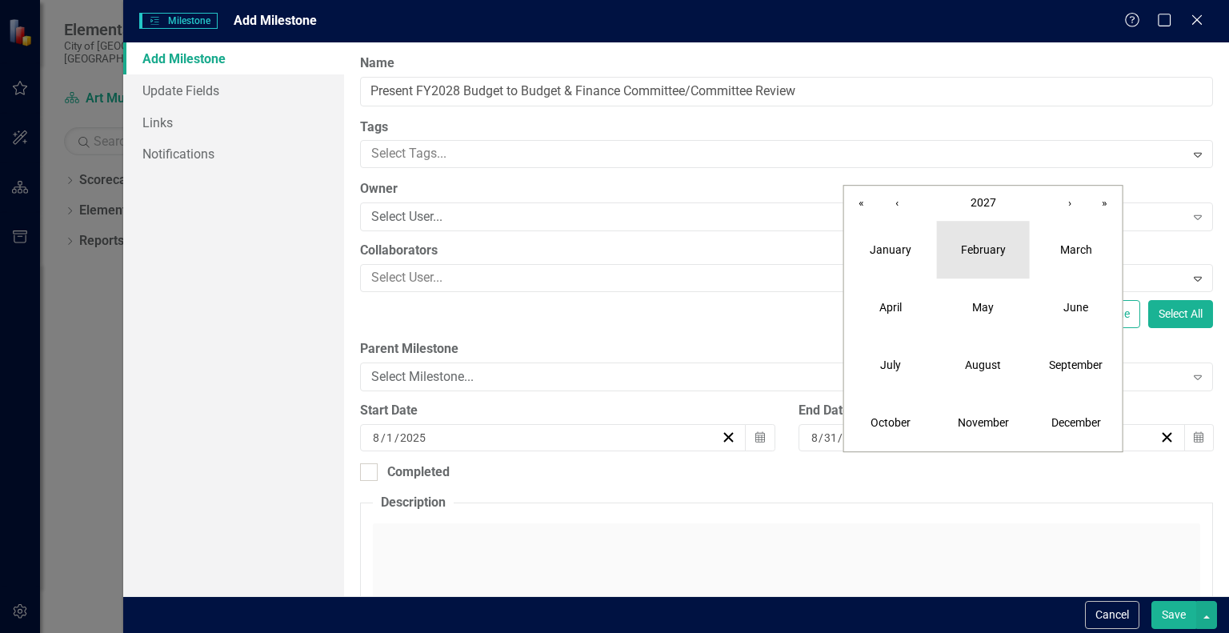
click at [989, 253] on abbr "February" at bounding box center [983, 249] width 45 height 13
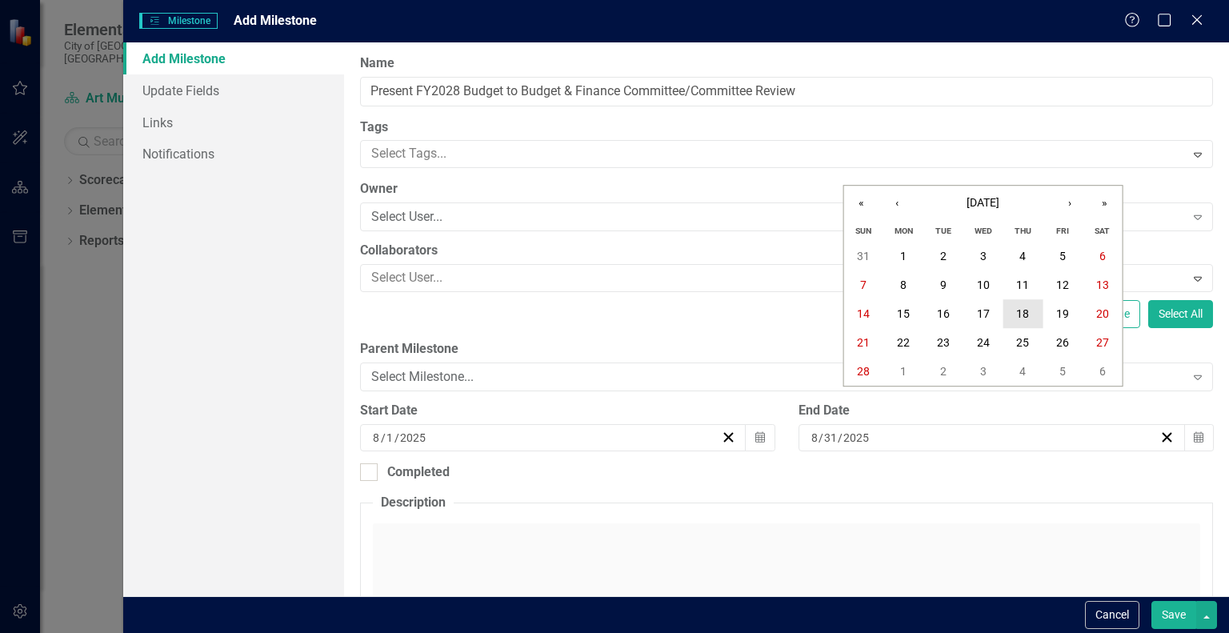
click at [1027, 314] on abbr "18" at bounding box center [1022, 313] width 13 height 13
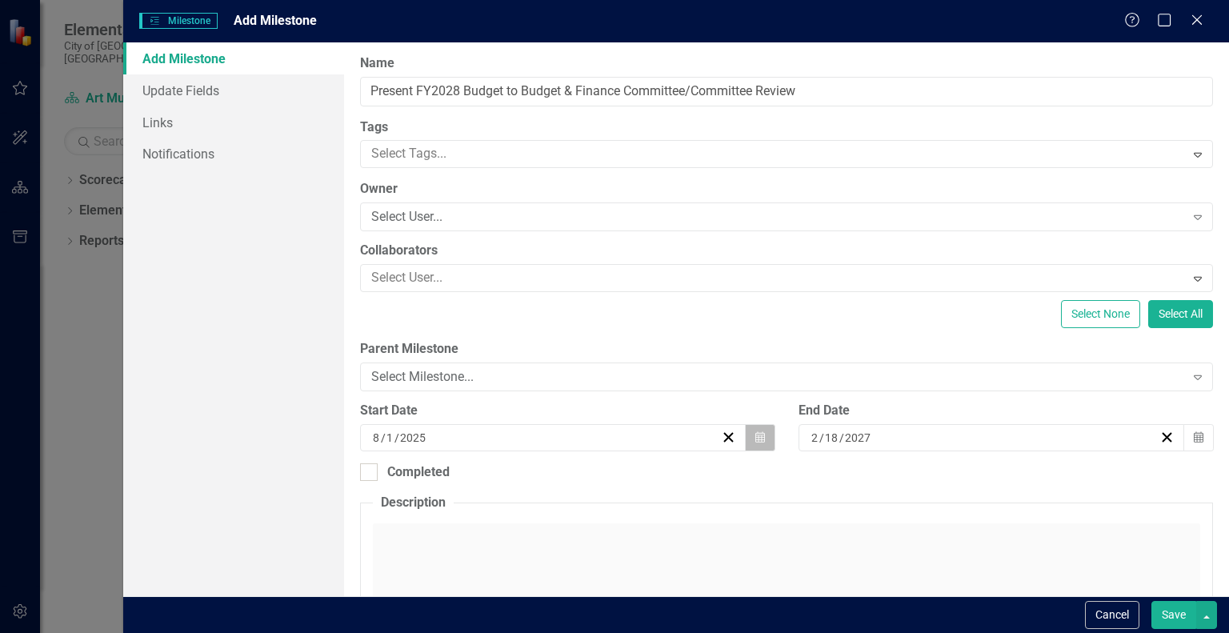
click at [749, 446] on button "Calendar" at bounding box center [760, 437] width 30 height 27
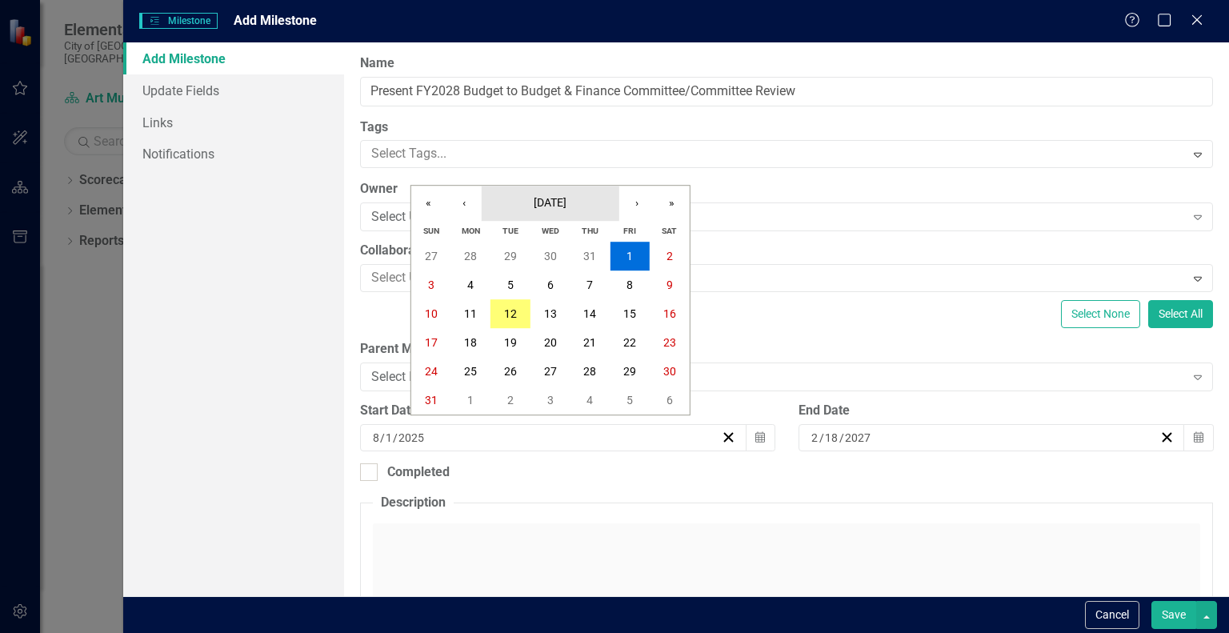
click at [559, 208] on span "[DATE]" at bounding box center [550, 202] width 33 height 13
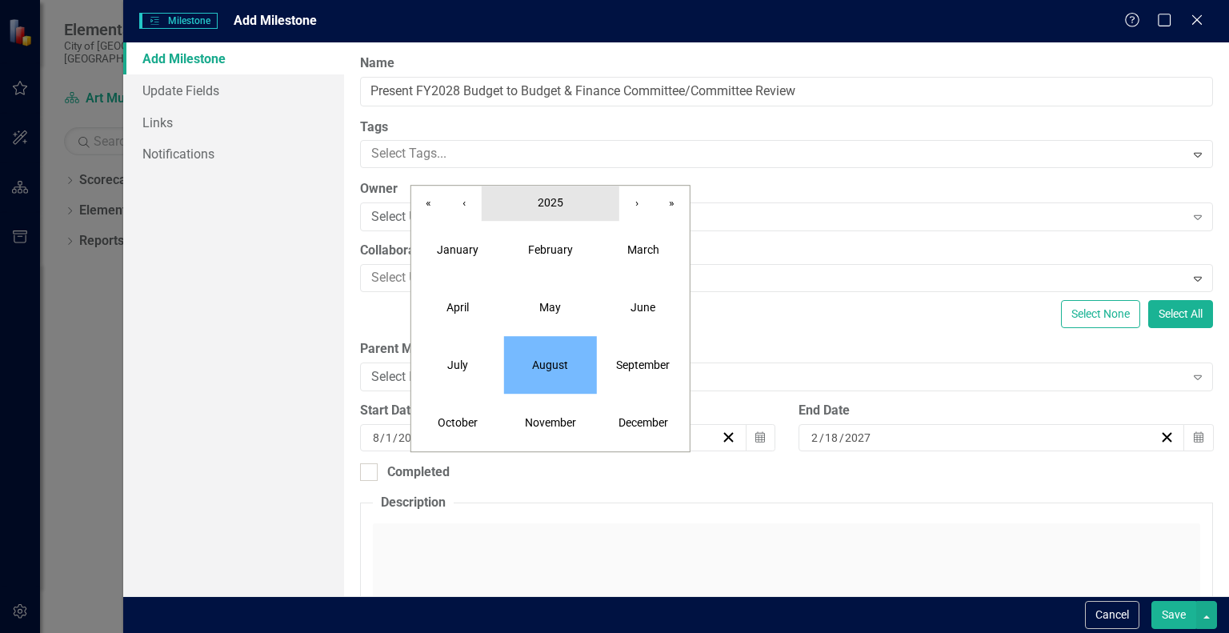
click at [560, 205] on span "2025" at bounding box center [551, 202] width 26 height 13
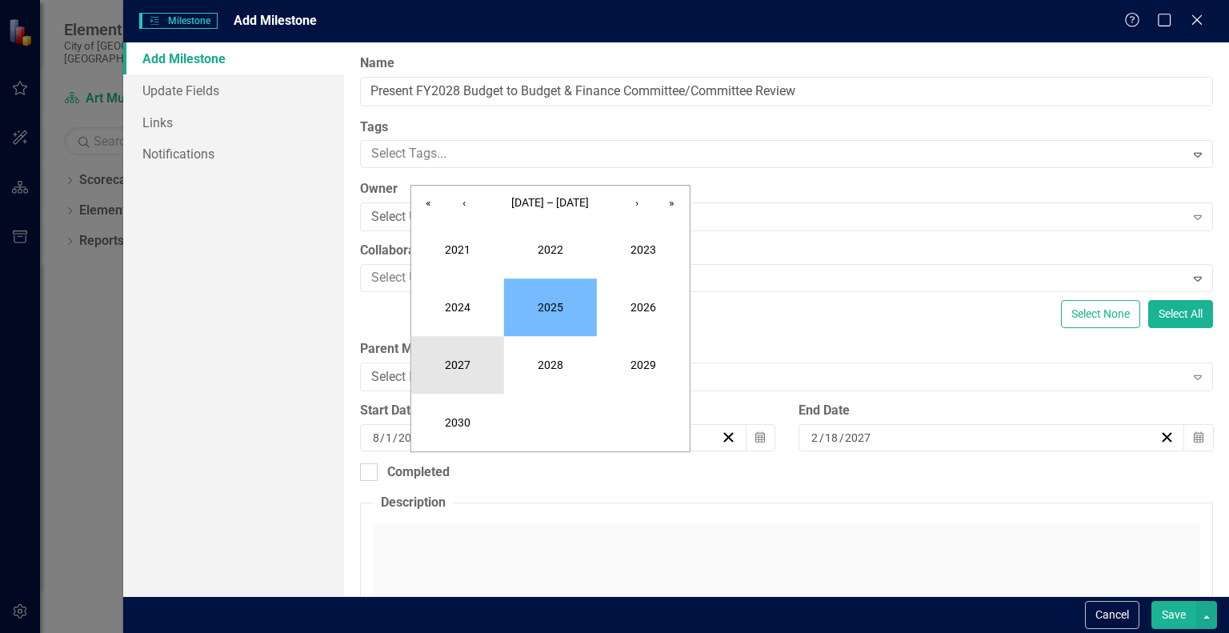
click at [455, 371] on button "2027" at bounding box center [457, 365] width 93 height 58
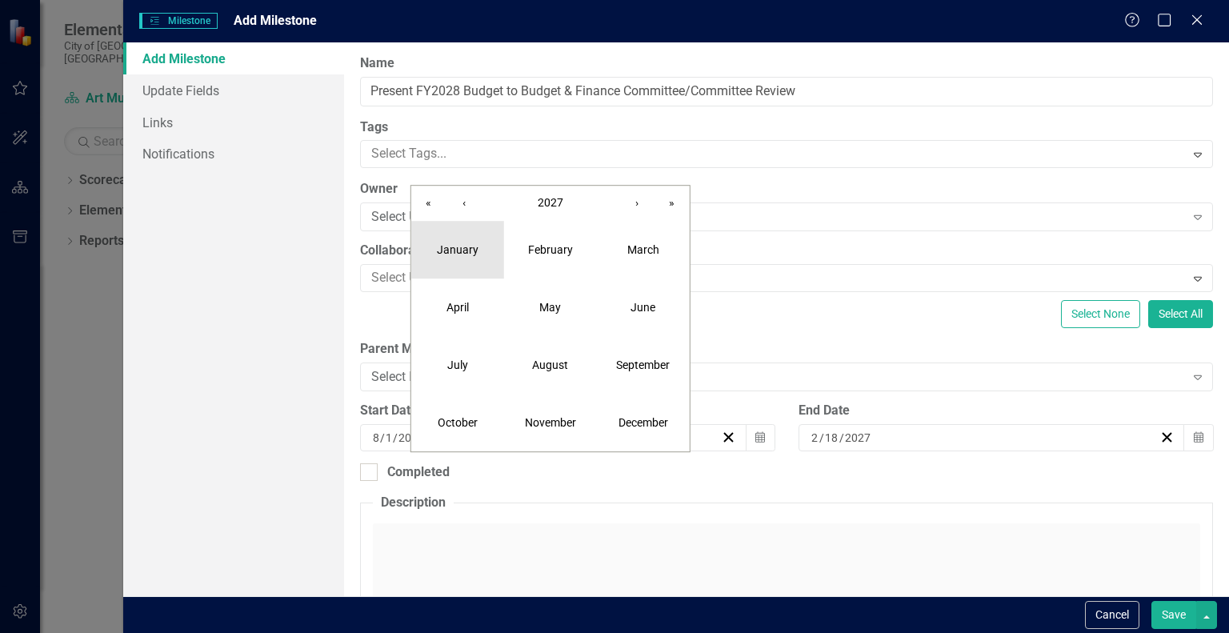
click at [471, 259] on button "January" at bounding box center [457, 250] width 93 height 58
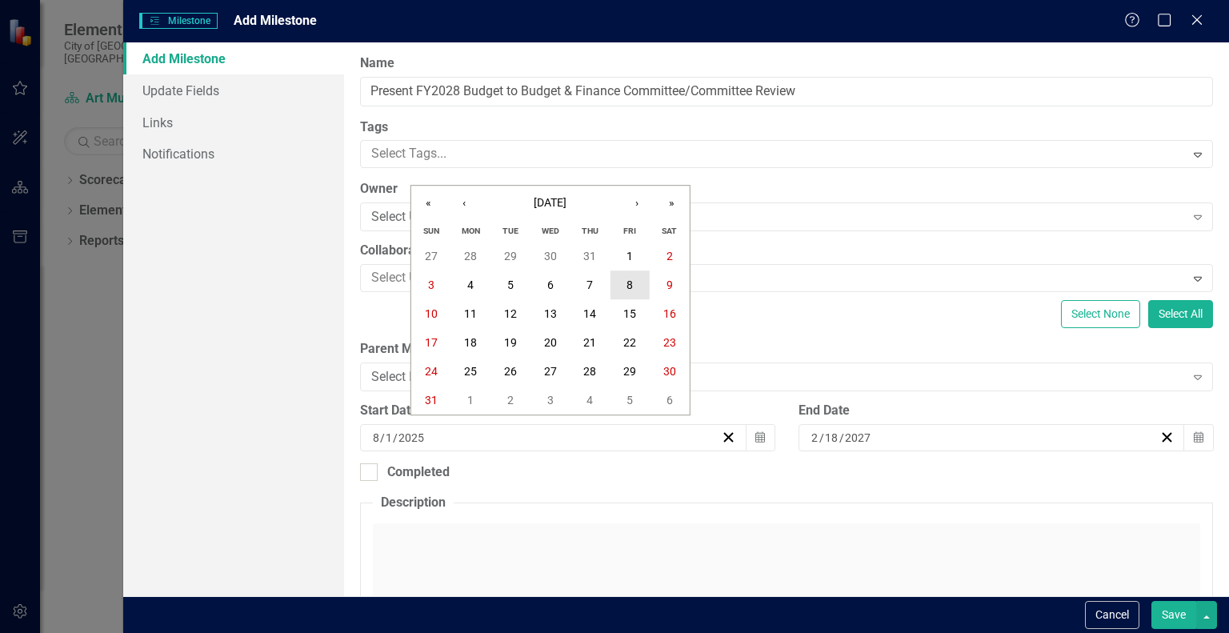
click at [627, 287] on abbr "8" at bounding box center [630, 285] width 6 height 13
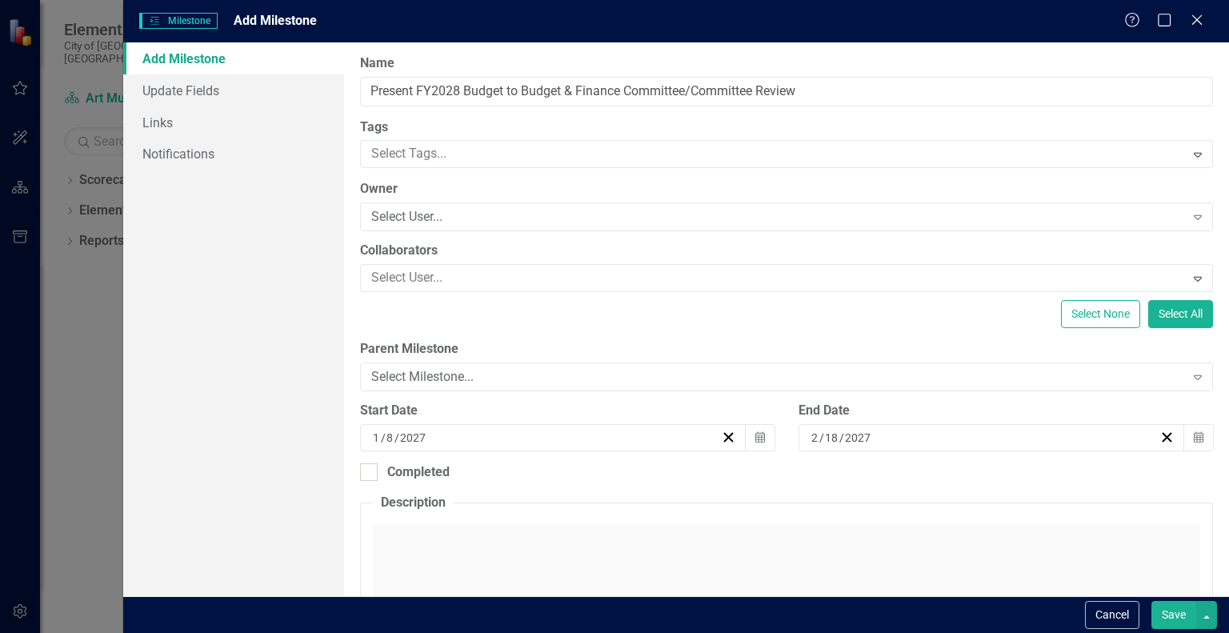
click at [1179, 614] on button "Save" at bounding box center [1174, 615] width 45 height 28
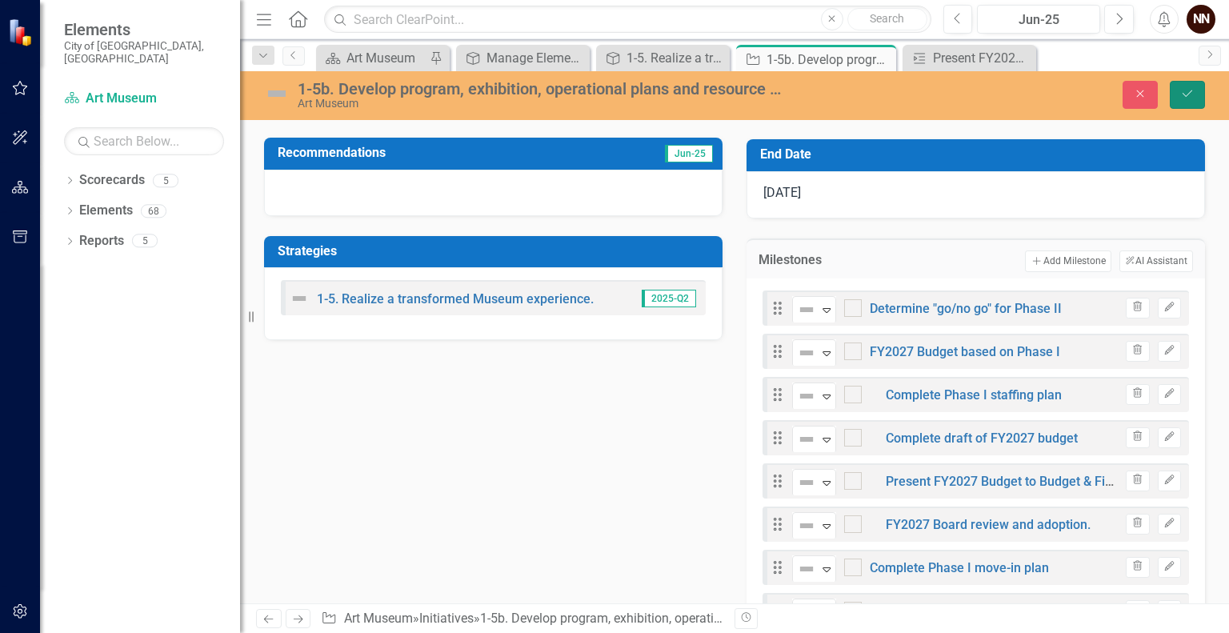
click at [1194, 94] on icon "Save" at bounding box center [1188, 93] width 14 height 11
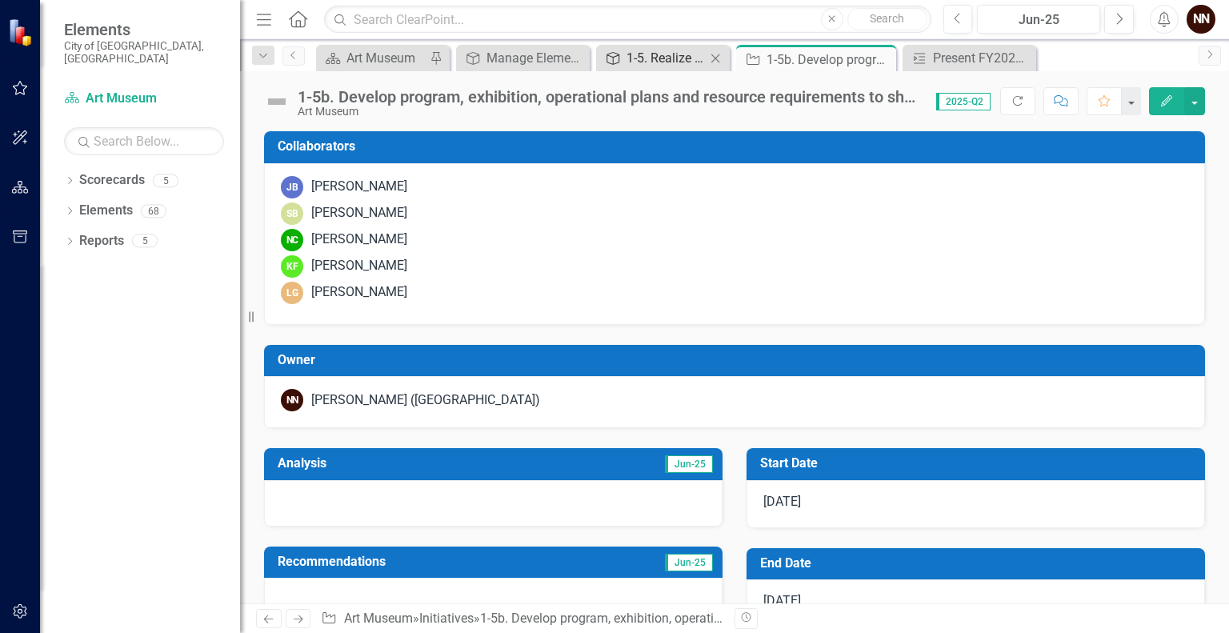
click at [683, 62] on div "1-5. Realize a transformed Museum experience." at bounding box center [666, 58] width 79 height 20
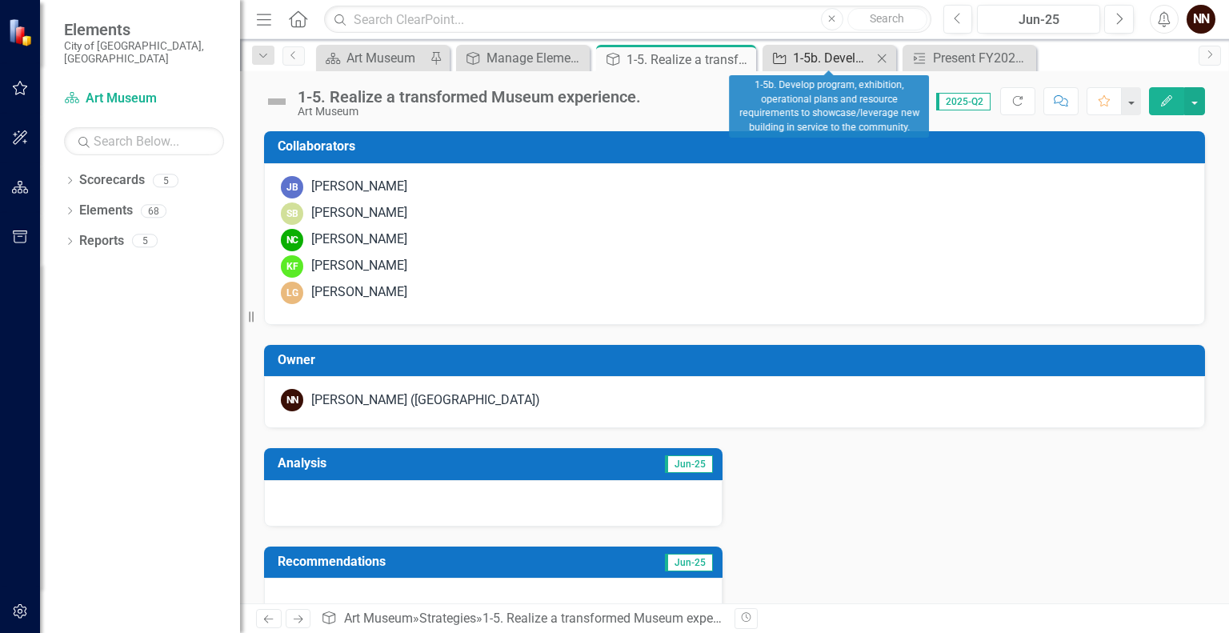
click at [828, 60] on div "1-5b. Develop program, exhibition, operational plans and resource requirements …" at bounding box center [832, 58] width 79 height 20
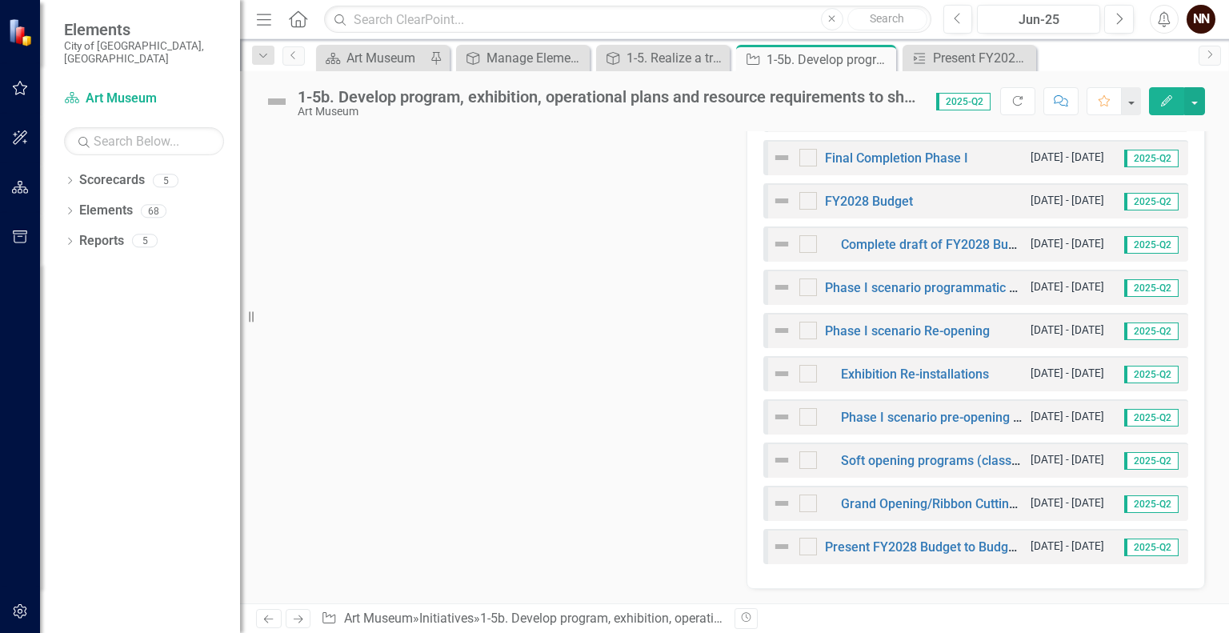
scroll to position [1130, 0]
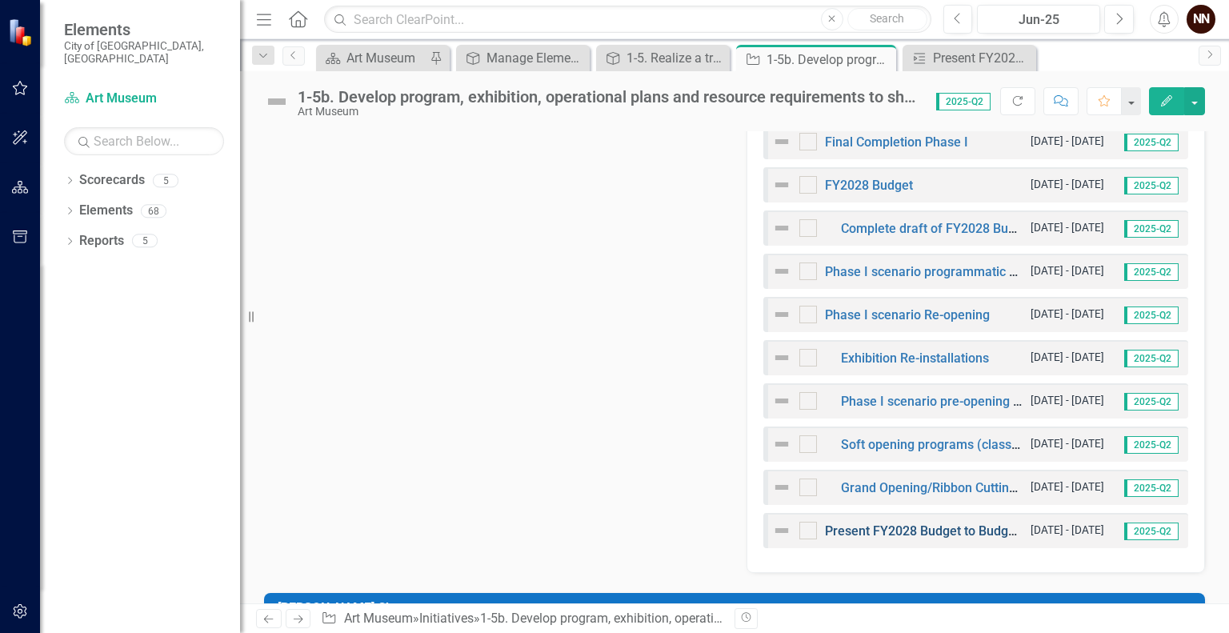
click at [957, 527] on link "Present FY2028 Budget to Budget & Finance Committee/Committee Review" at bounding box center [1042, 530] width 434 height 15
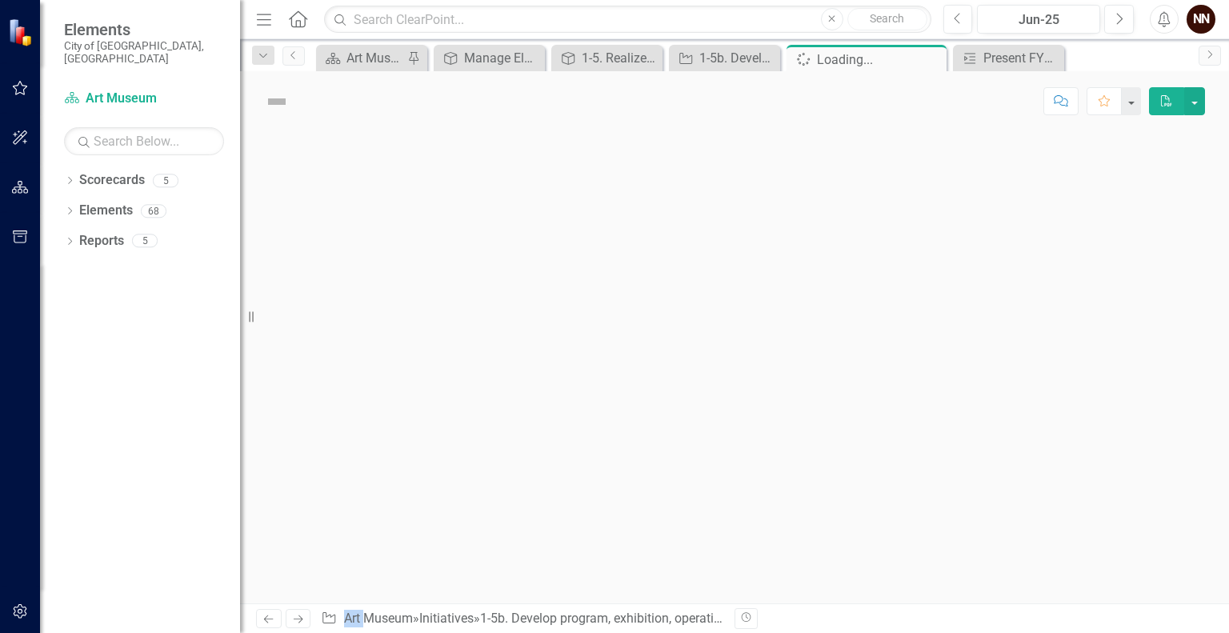
click at [957, 527] on div at bounding box center [734, 367] width 989 height 472
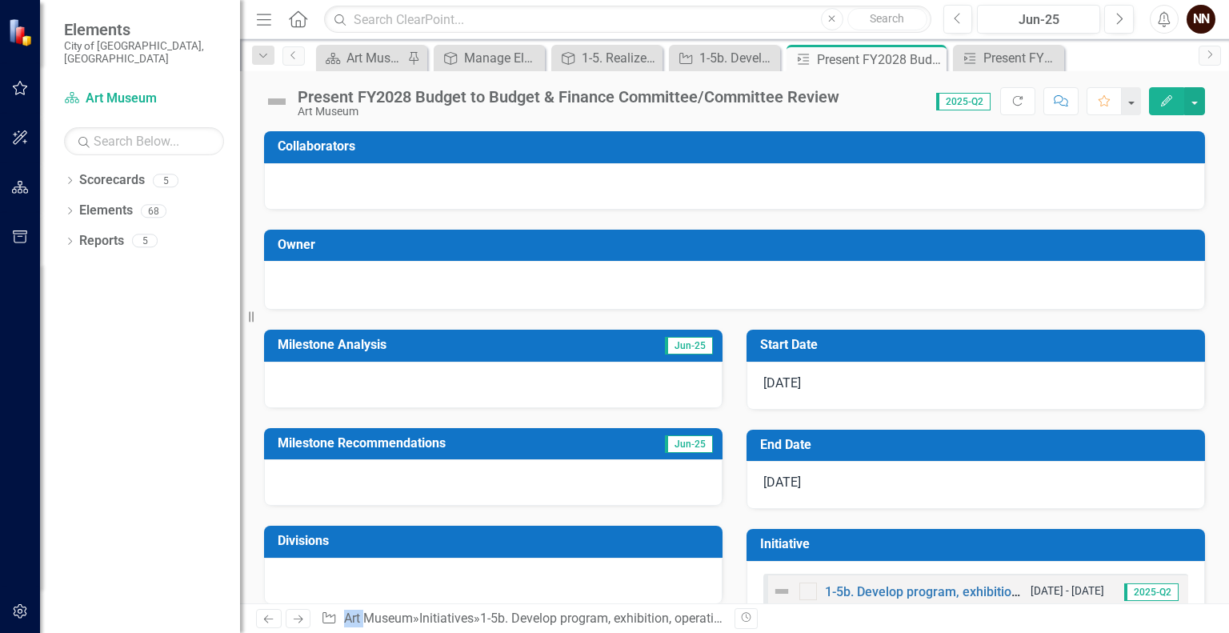
click at [1162, 105] on icon "button" at bounding box center [1166, 100] width 11 height 11
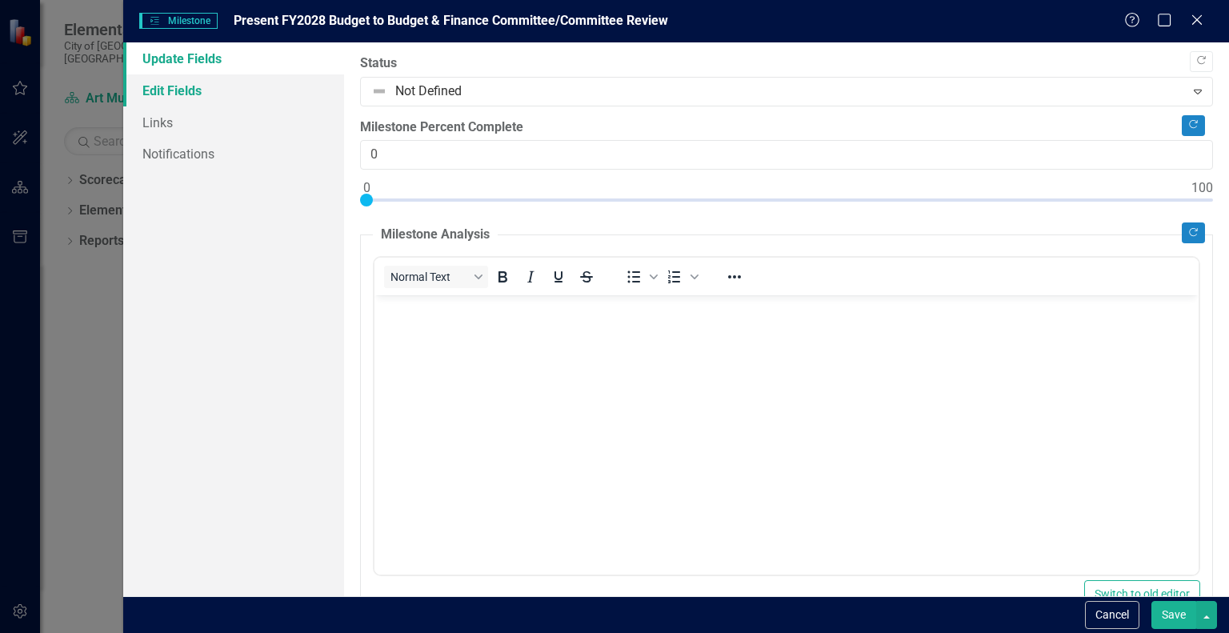
click at [208, 97] on link "Edit Fields" at bounding box center [233, 90] width 221 height 32
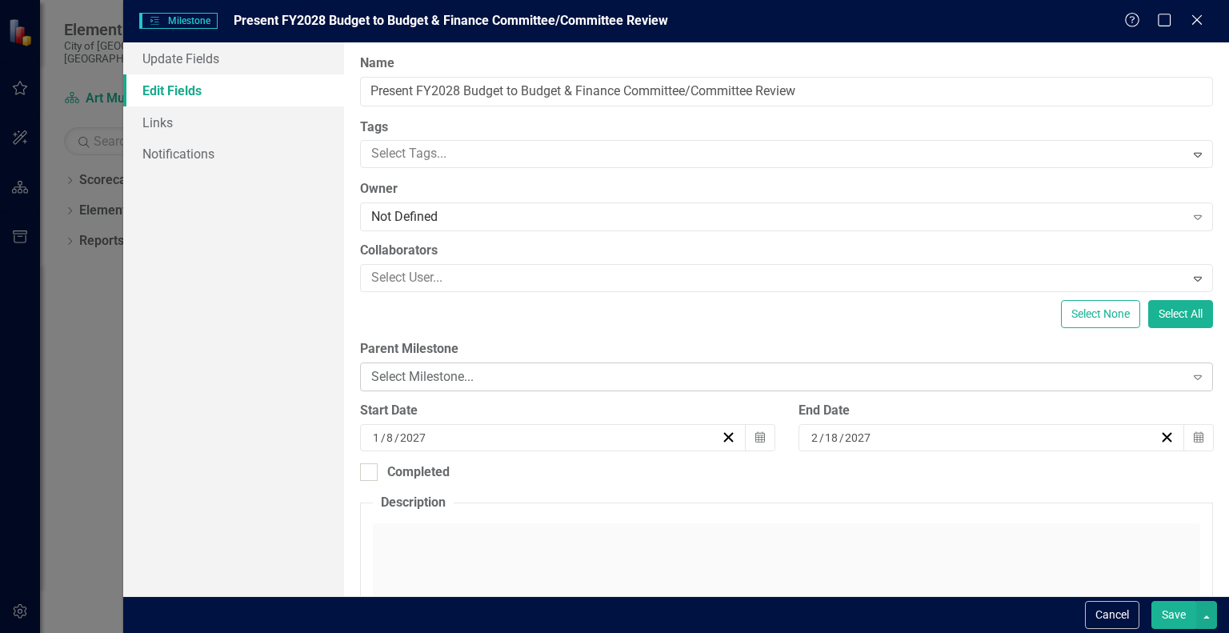
click at [444, 371] on div "Select Milestone..." at bounding box center [777, 377] width 813 height 18
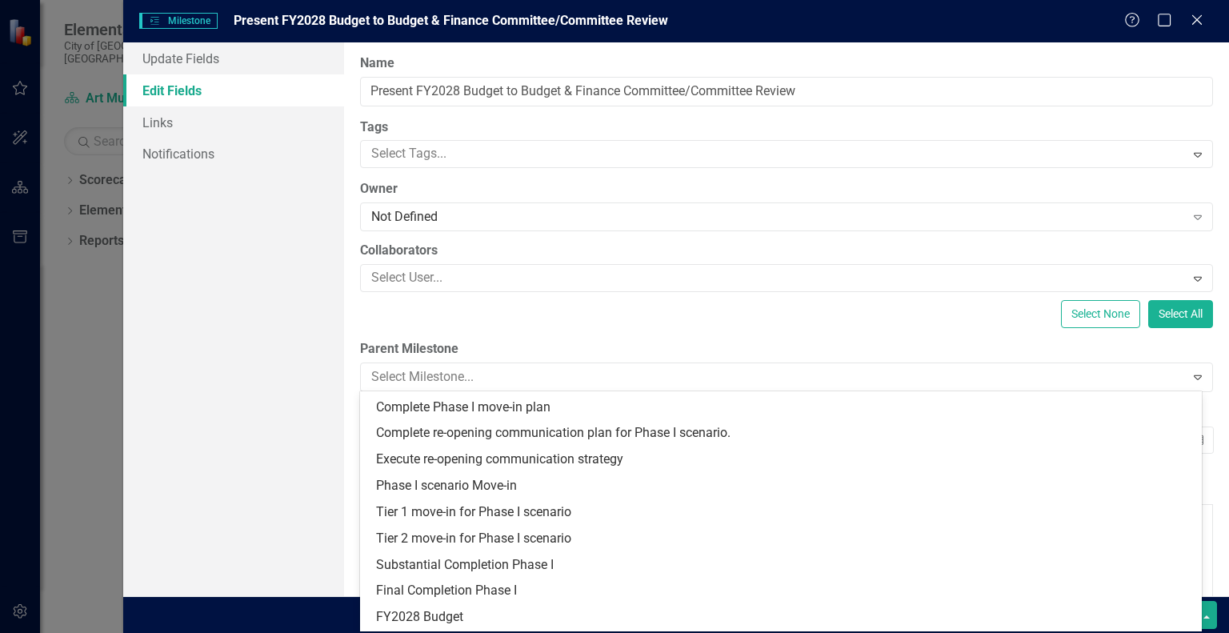
scroll to position [210, 0]
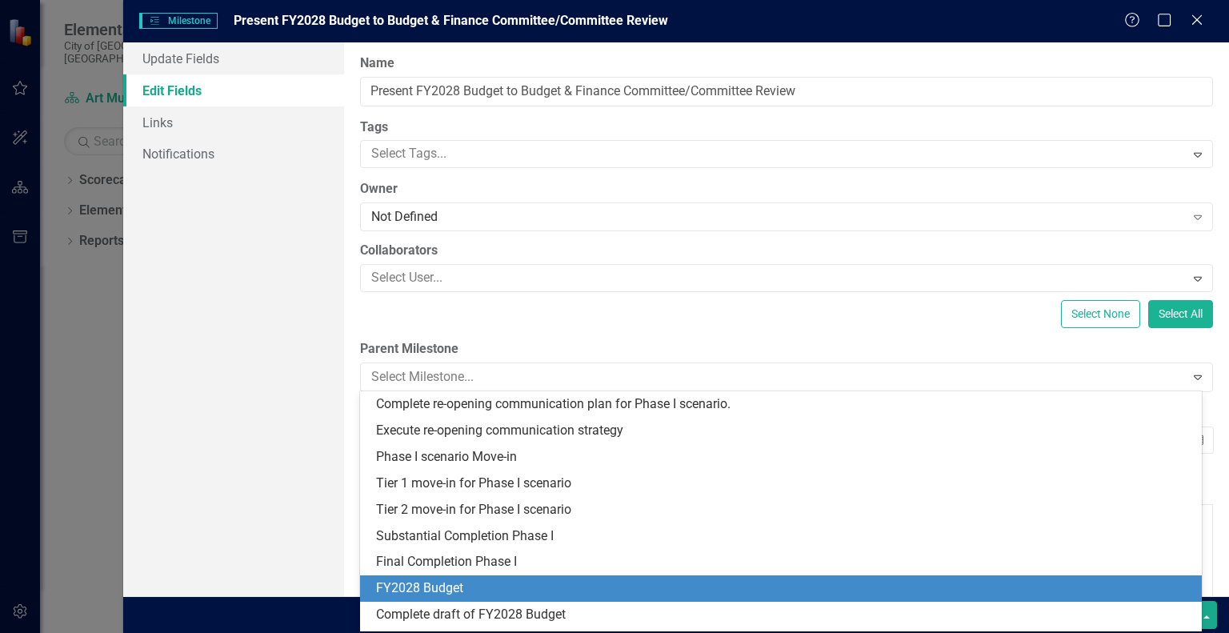
click at [1009, 575] on div "FY2028 Budget" at bounding box center [781, 588] width 842 height 26
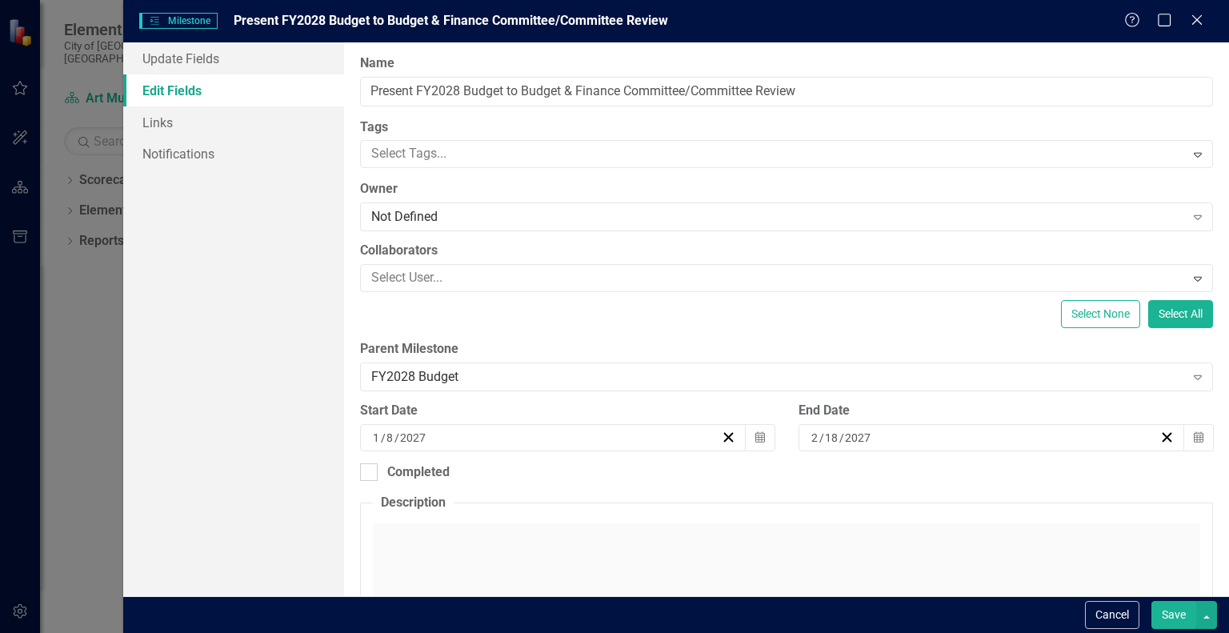
click at [1175, 616] on button "Save" at bounding box center [1174, 615] width 45 height 28
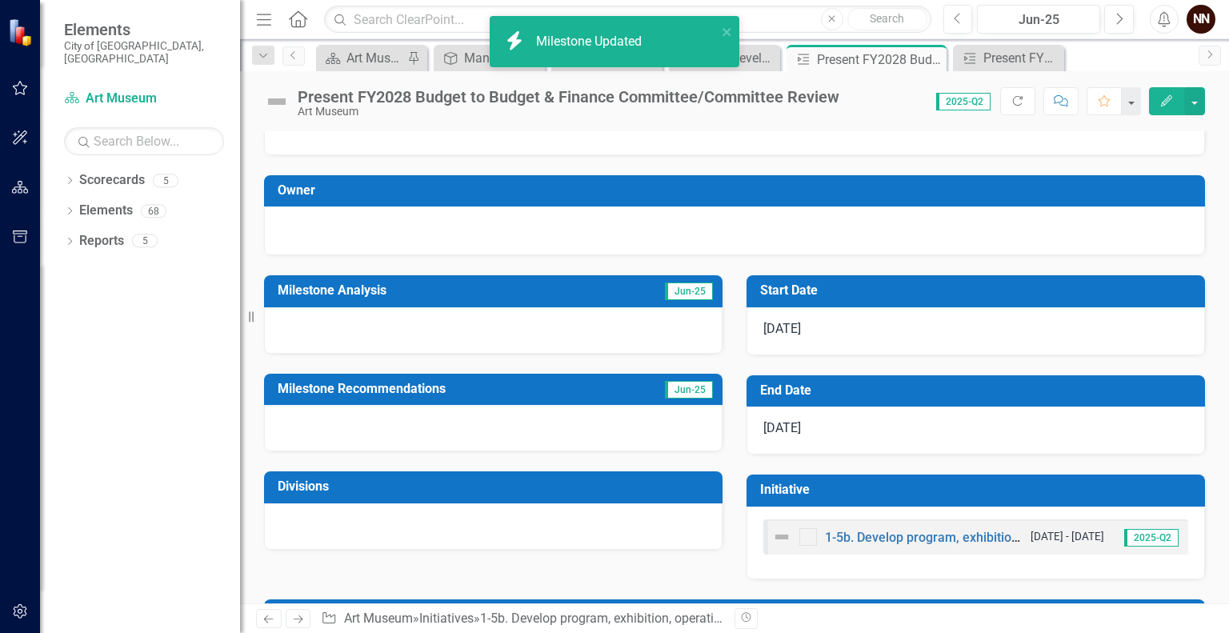
scroll to position [0, 0]
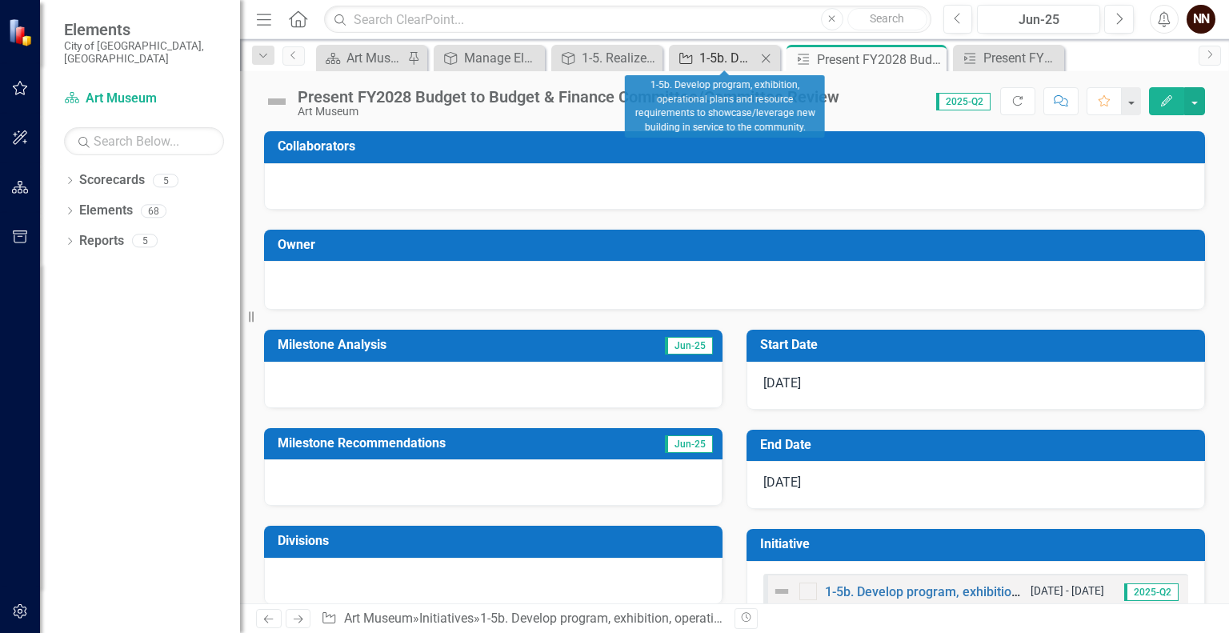
click at [725, 62] on div "1-5b. Develop program, exhibition, operational plans and resource requirements …" at bounding box center [727, 58] width 57 height 20
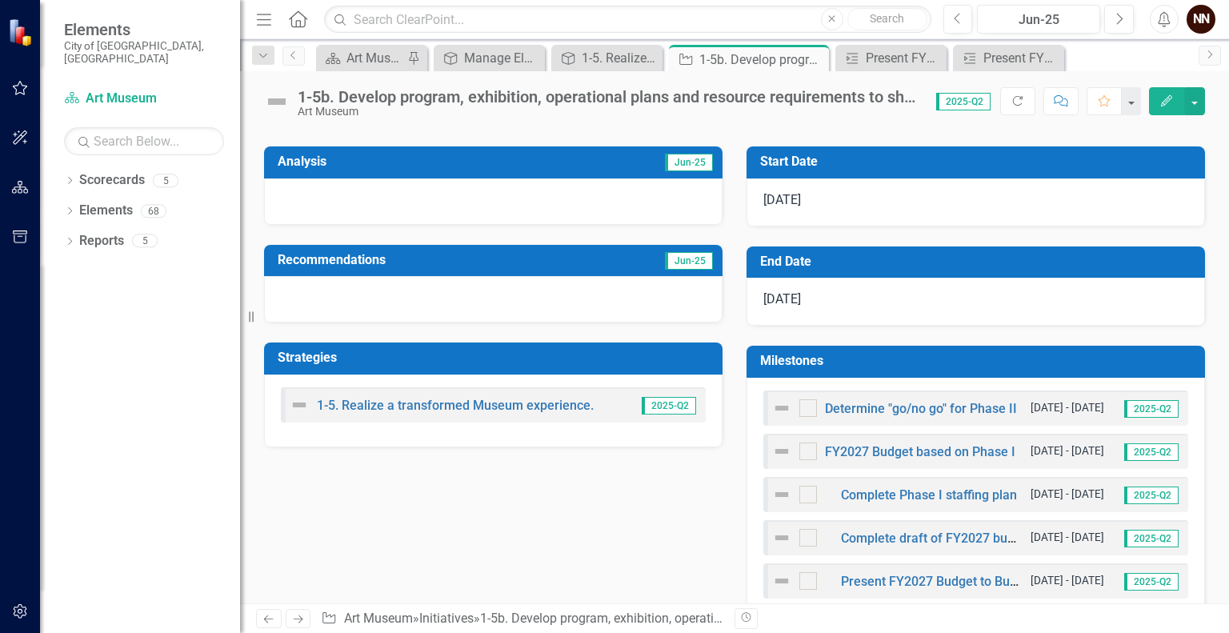
scroll to position [299, 0]
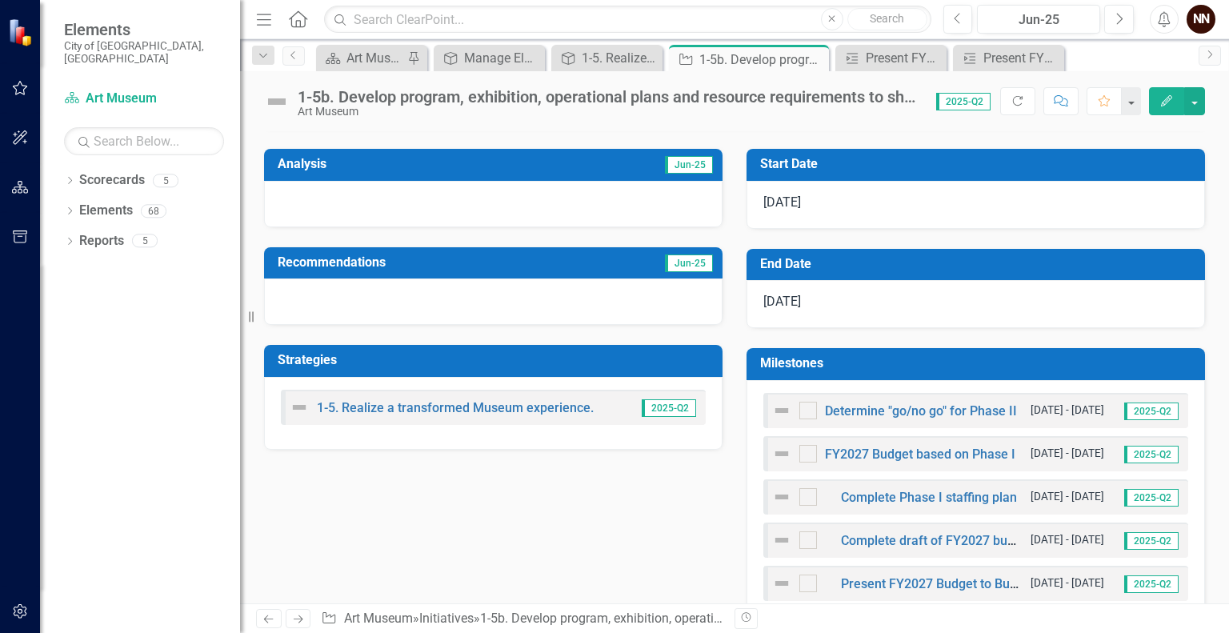
click at [1056, 366] on h3 "Milestones" at bounding box center [978, 363] width 437 height 14
click at [1054, 361] on h3 "Milestones" at bounding box center [978, 363] width 437 height 14
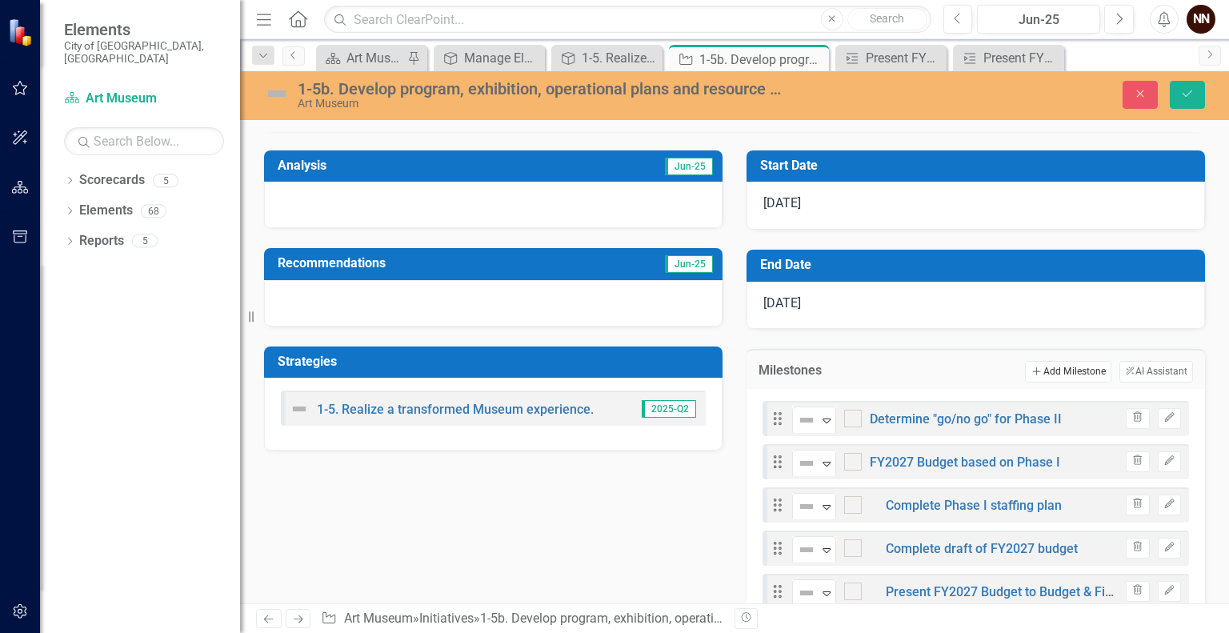
click at [1052, 365] on button "Add Add Milestone" at bounding box center [1068, 371] width 86 height 21
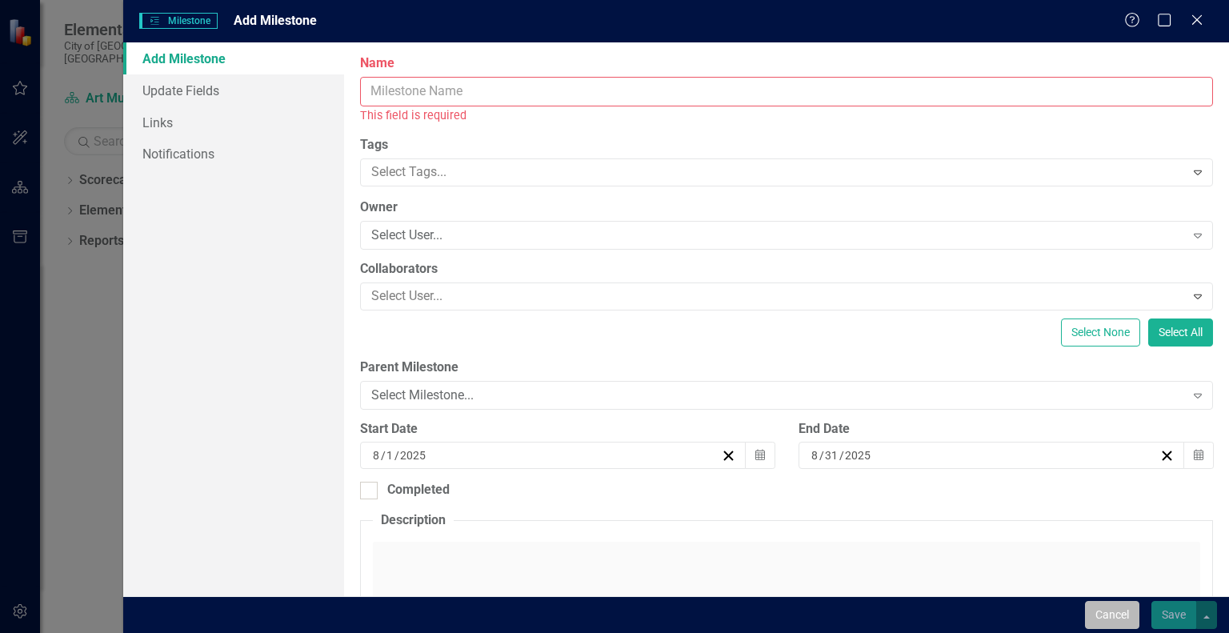
click at [1108, 604] on button "Cancel" at bounding box center [1112, 615] width 54 height 28
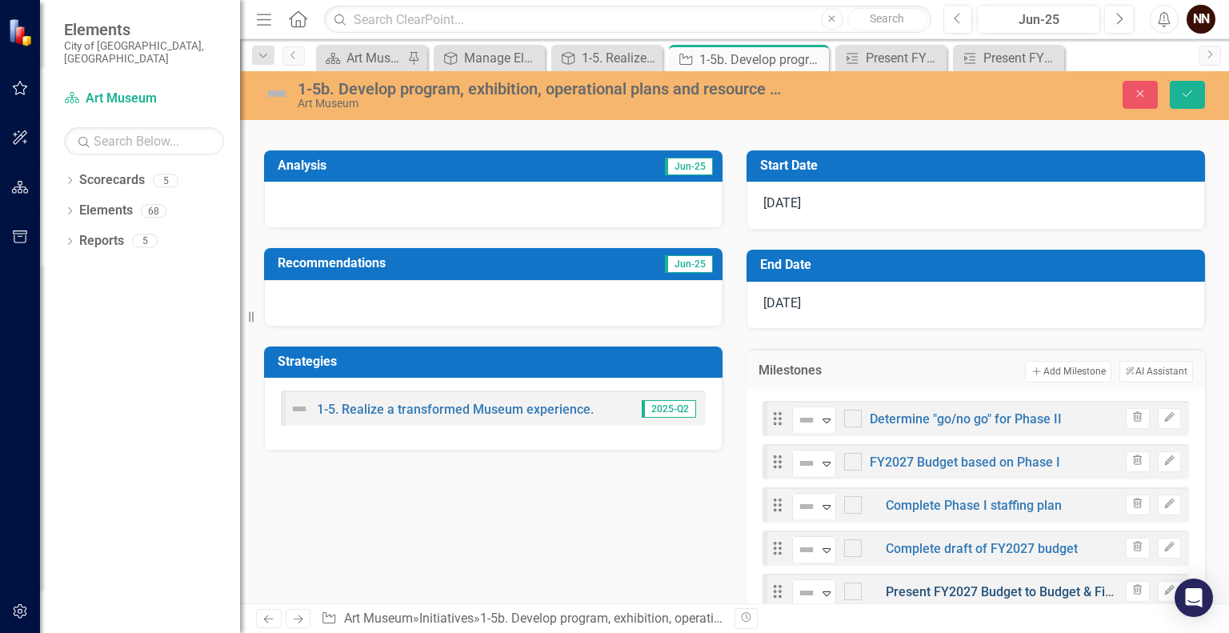
click at [980, 587] on link "Present FY2027 Budget to Budget & Finance Committee/Committee Review" at bounding box center [1103, 591] width 434 height 15
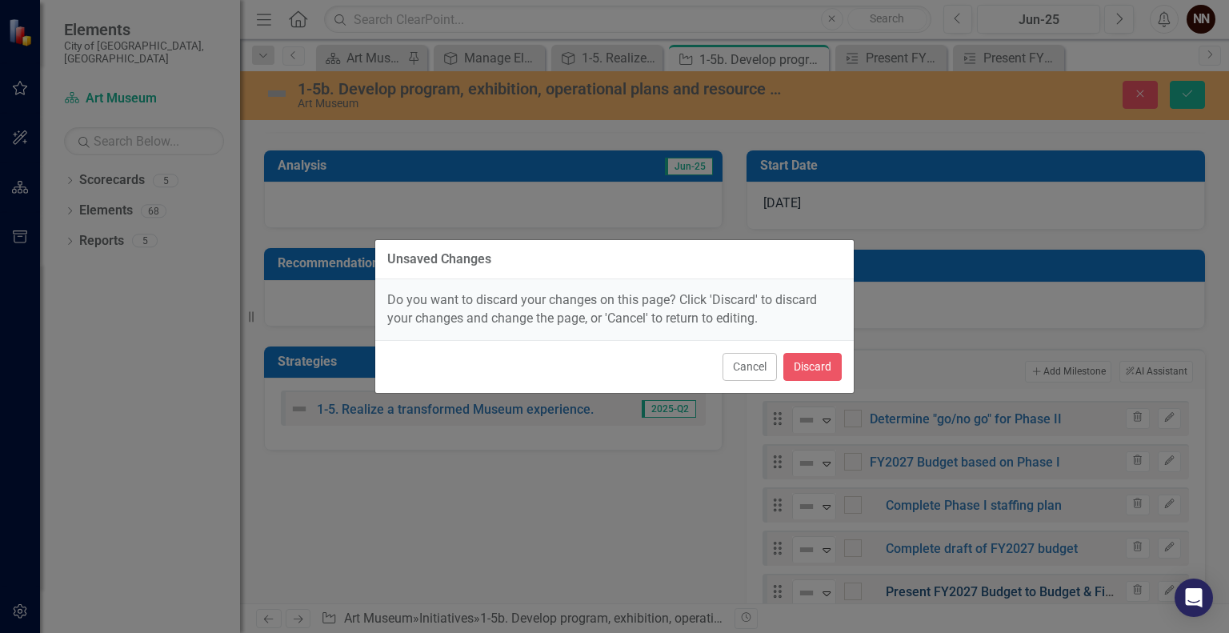
click at [980, 587] on div "Unsaved Changes Do you want to discard your changes on this page? Click 'Discar…" at bounding box center [614, 316] width 1229 height 633
click at [762, 373] on button "Cancel" at bounding box center [750, 367] width 54 height 28
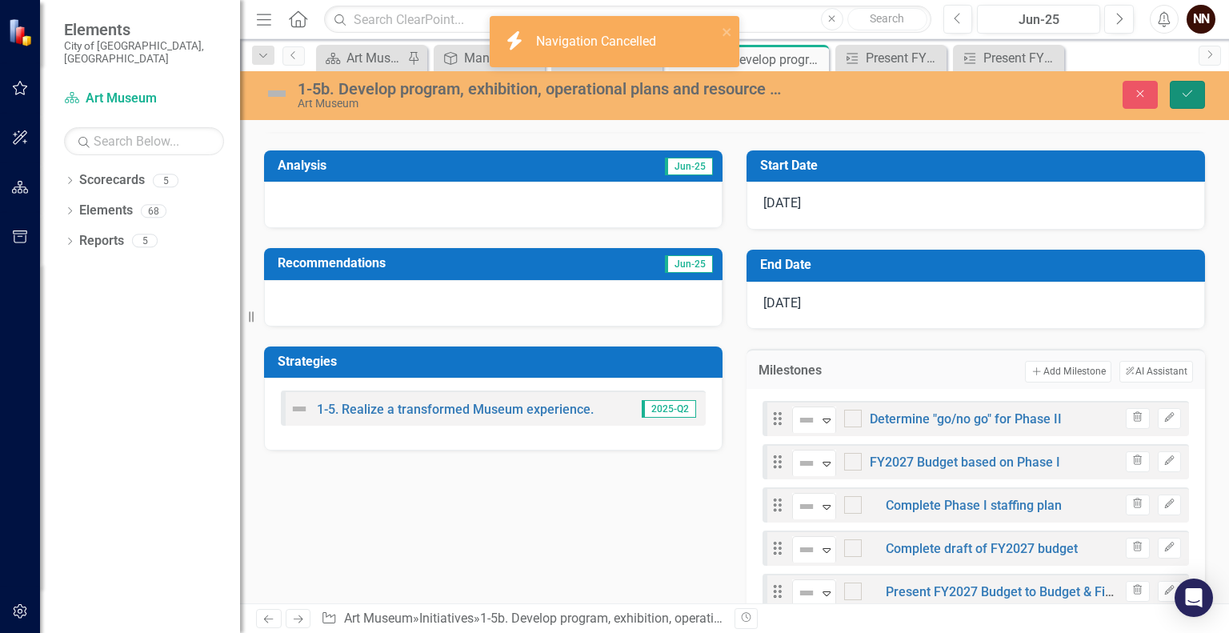
click at [1185, 86] on button "Save" at bounding box center [1187, 95] width 35 height 28
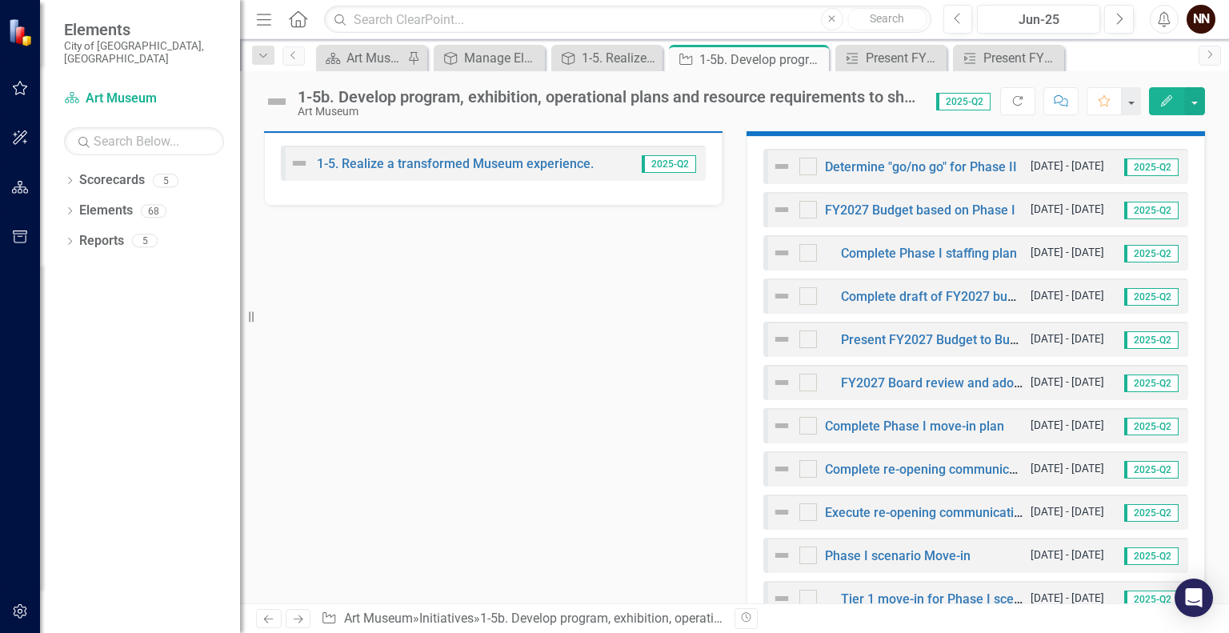
scroll to position [556, 0]
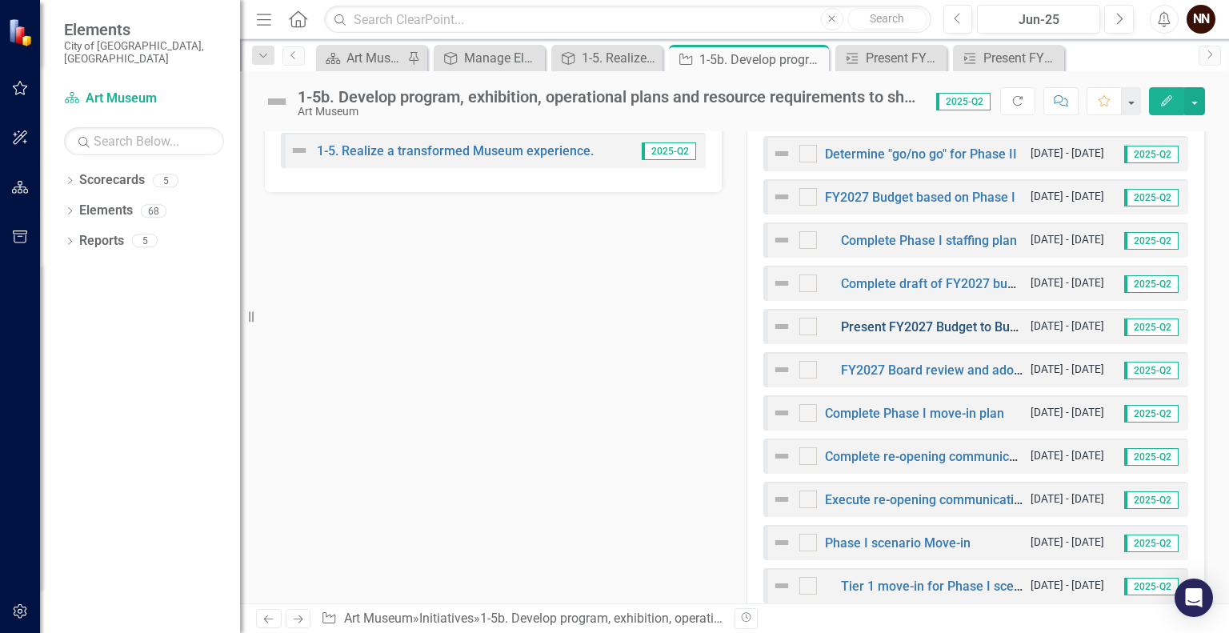
click at [898, 323] on link "Present FY2027 Budget to Budget & Finance Committee/Committee Review" at bounding box center [1058, 326] width 434 height 15
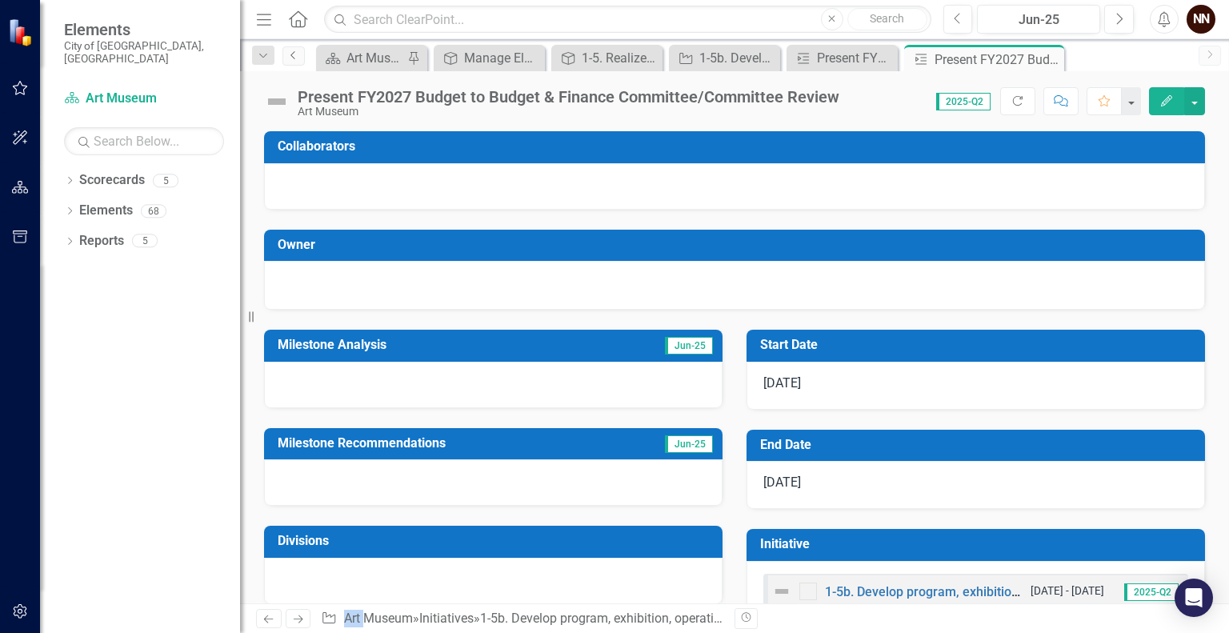
click at [297, 56] on icon "Previous" at bounding box center [293, 55] width 13 height 10
click at [933, 57] on icon "Close" at bounding box center [932, 59] width 16 height 13
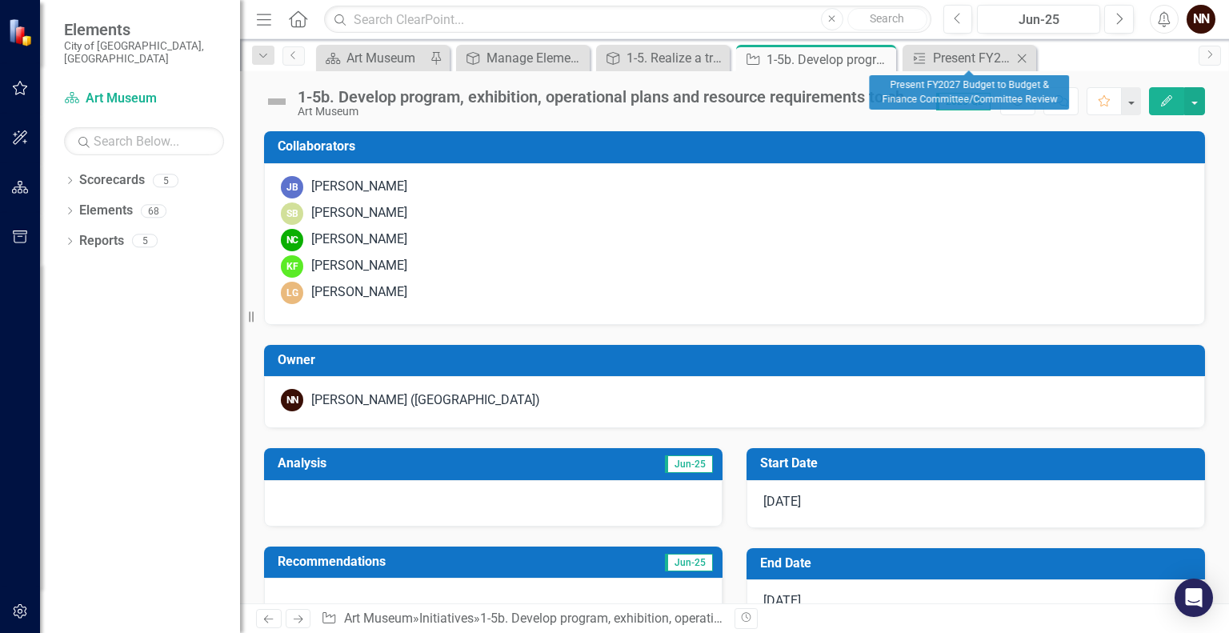
click at [1023, 54] on icon "Close" at bounding box center [1022, 58] width 16 height 13
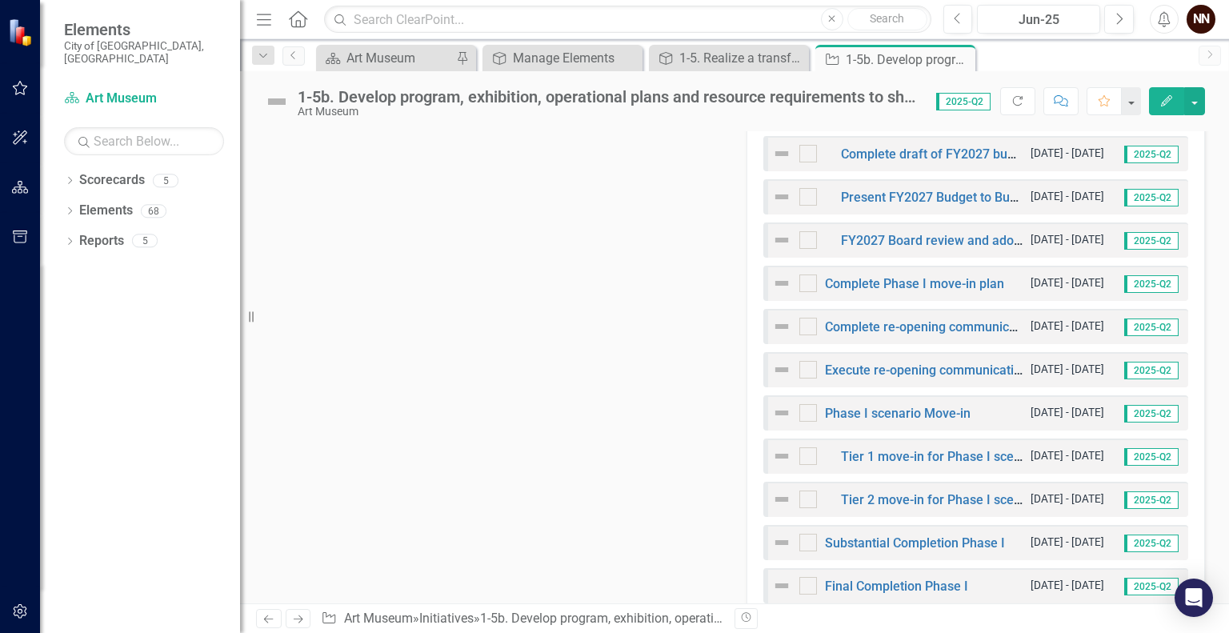
scroll to position [710, 0]
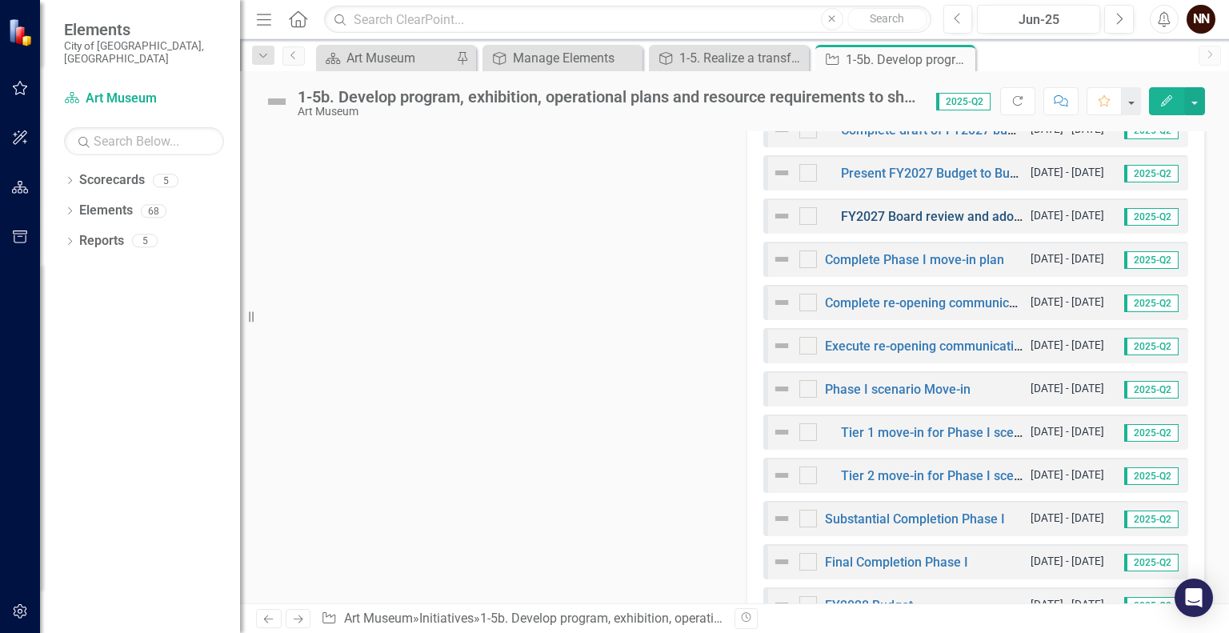
click at [918, 214] on link "FY2027 Board review and adoption." at bounding box center [943, 216] width 205 height 15
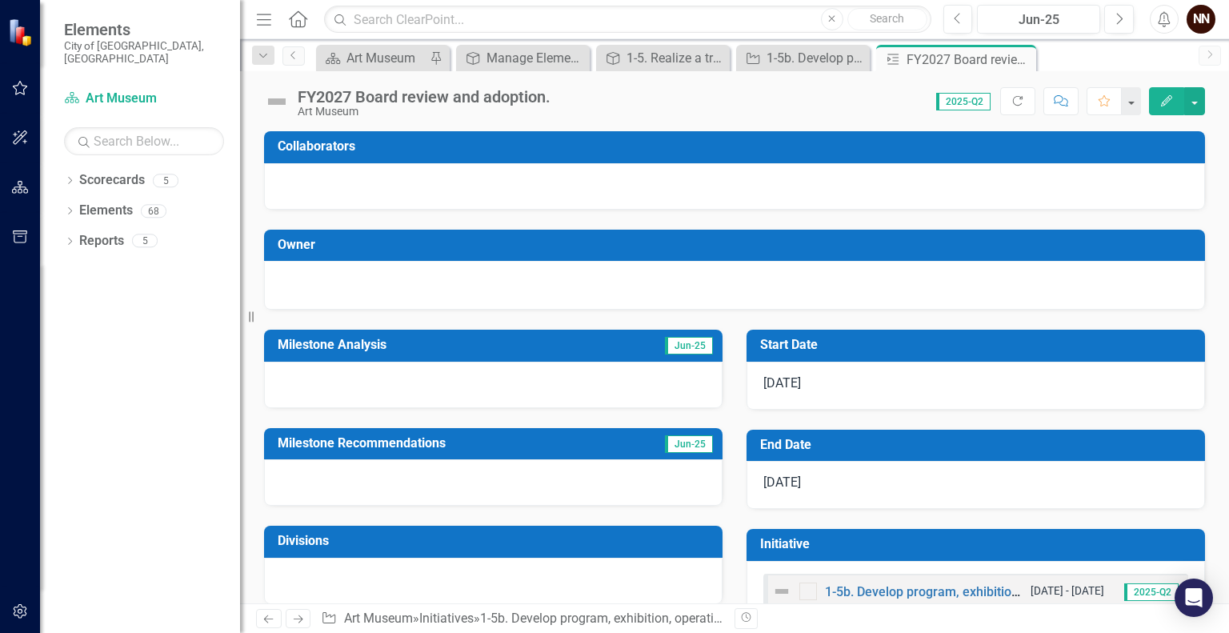
click at [541, 90] on div "FY2027 Board review and adoption." at bounding box center [424, 97] width 253 height 18
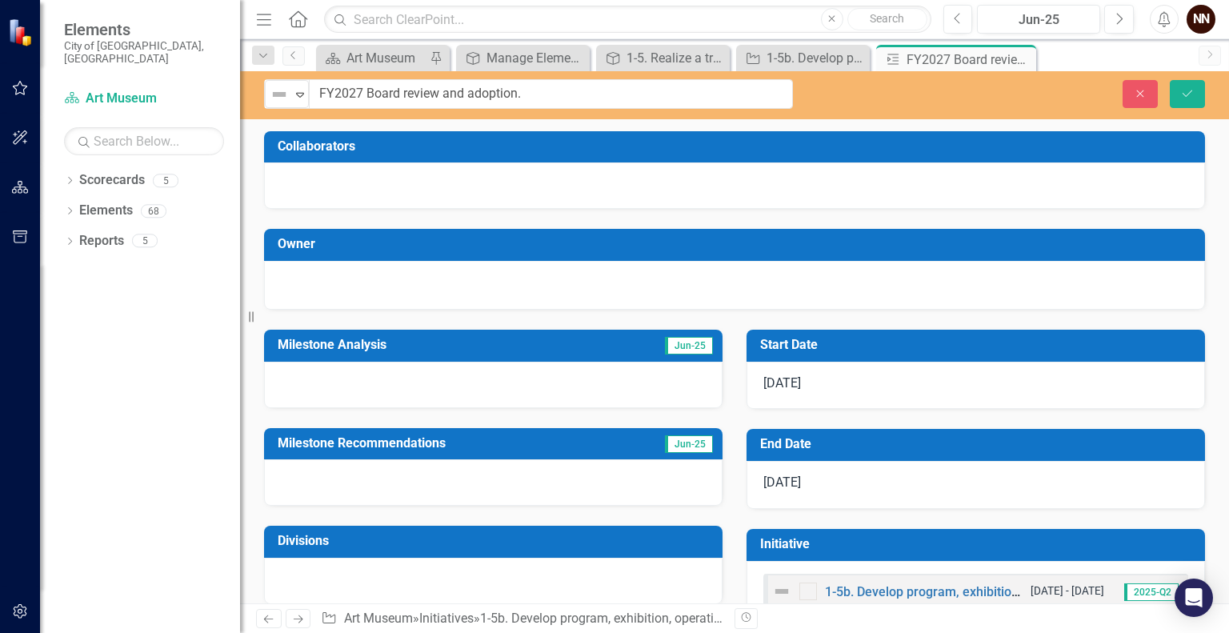
click at [541, 90] on input "FY2027 Board review and adoption." at bounding box center [551, 94] width 484 height 30
click at [1185, 95] on icon "Save" at bounding box center [1188, 93] width 14 height 11
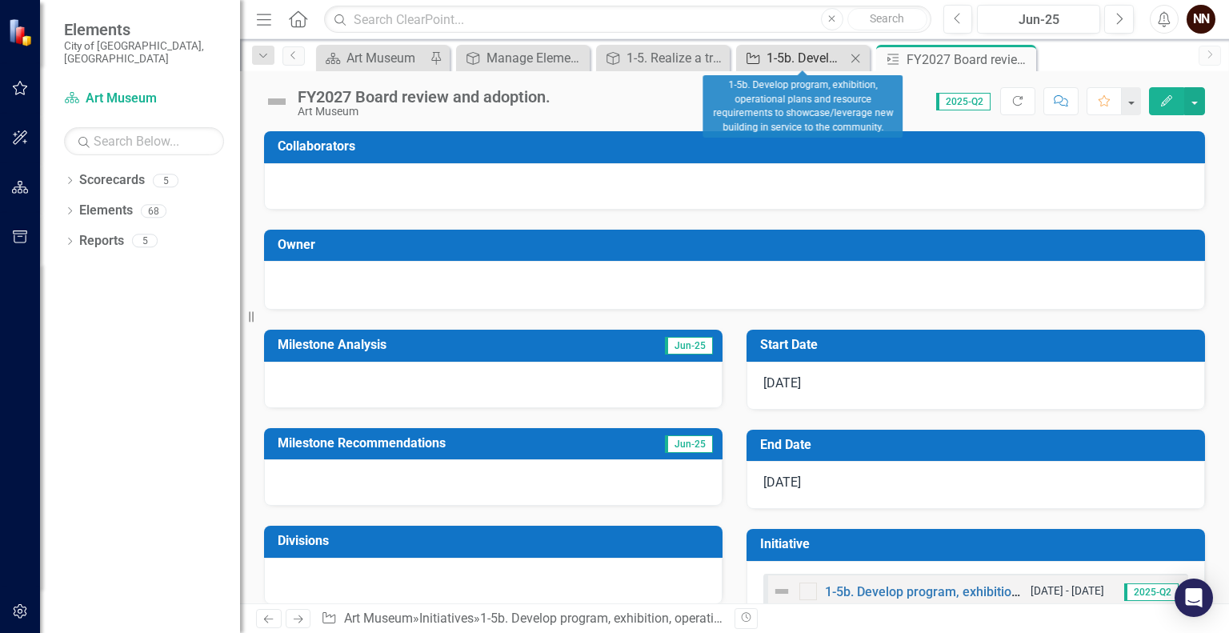
click at [810, 63] on div "1-5b. Develop program, exhibition, operational plans and resource requirements …" at bounding box center [806, 58] width 79 height 20
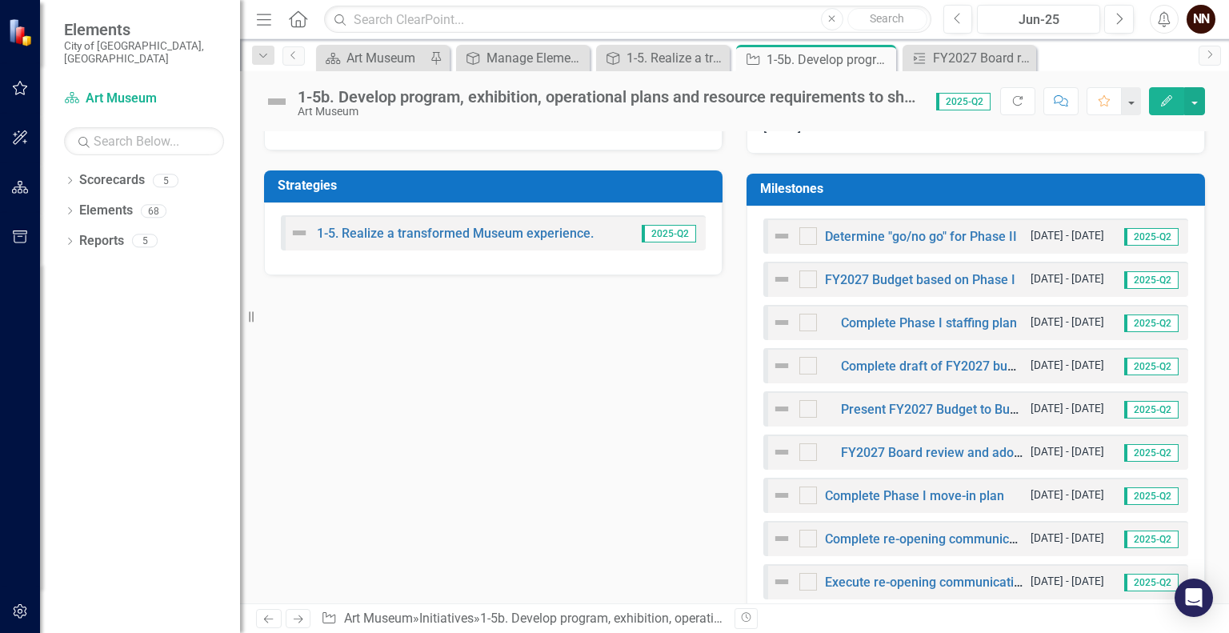
scroll to position [456, 0]
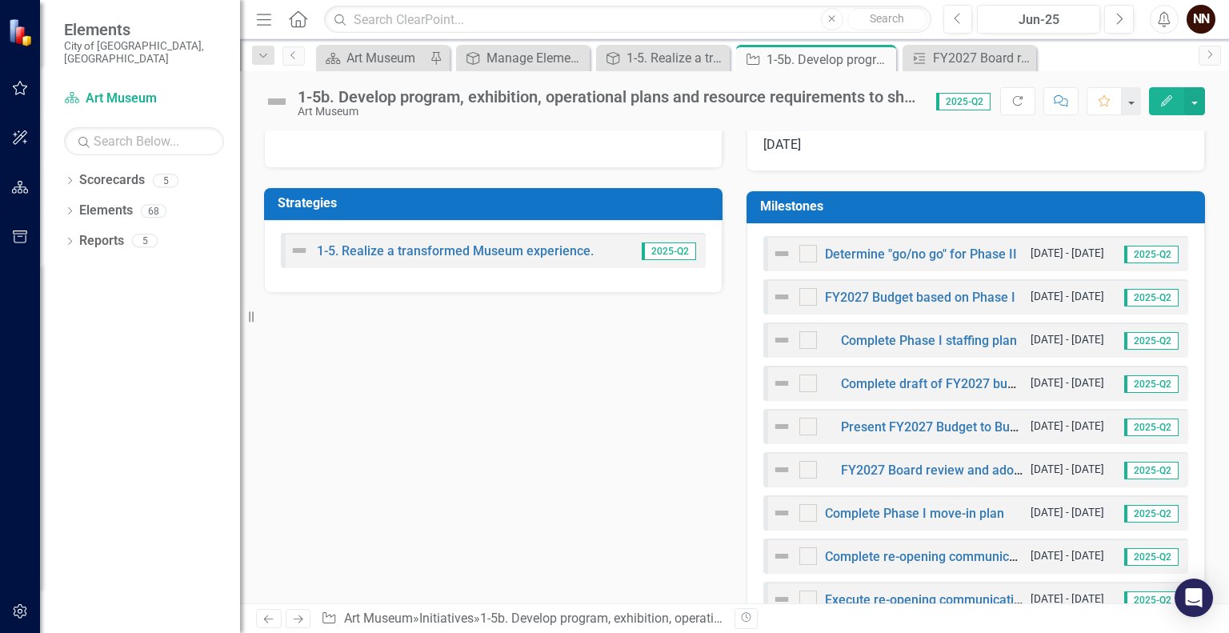
click at [1092, 199] on h3 "Milestones" at bounding box center [978, 206] width 437 height 14
click at [1072, 202] on h3 "Milestones" at bounding box center [978, 206] width 437 height 14
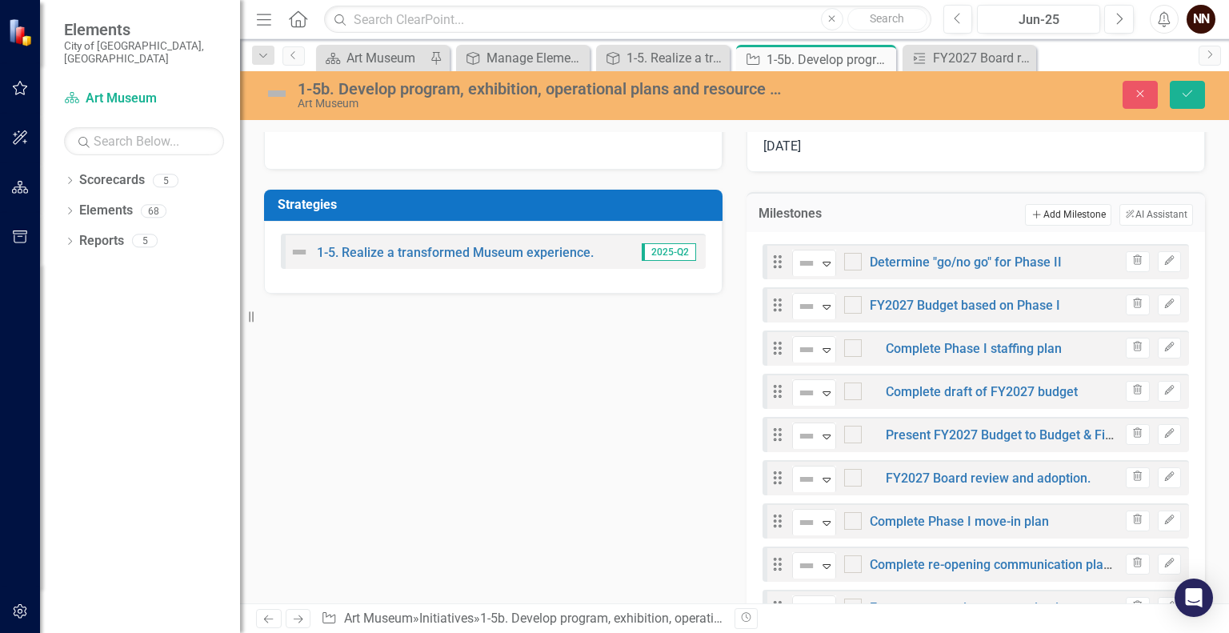
click at [1059, 208] on button "Add Add Milestone" at bounding box center [1068, 214] width 86 height 21
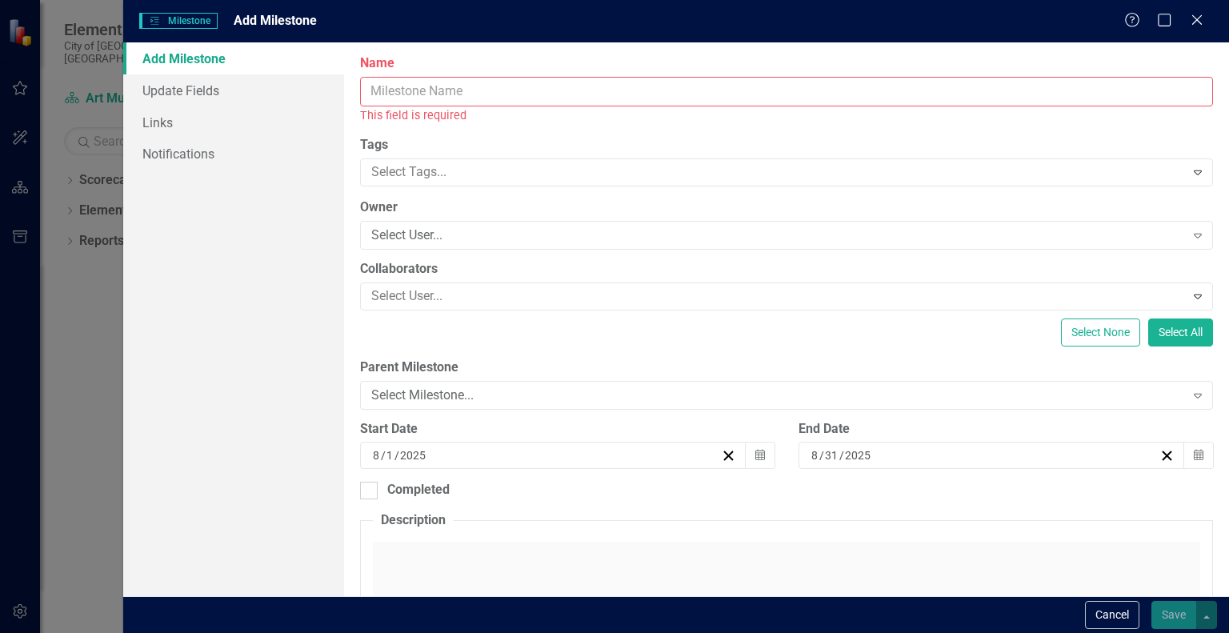
click at [855, 98] on input "Name" at bounding box center [786, 92] width 853 height 30
paste input "FY2027 Board review and adoption."
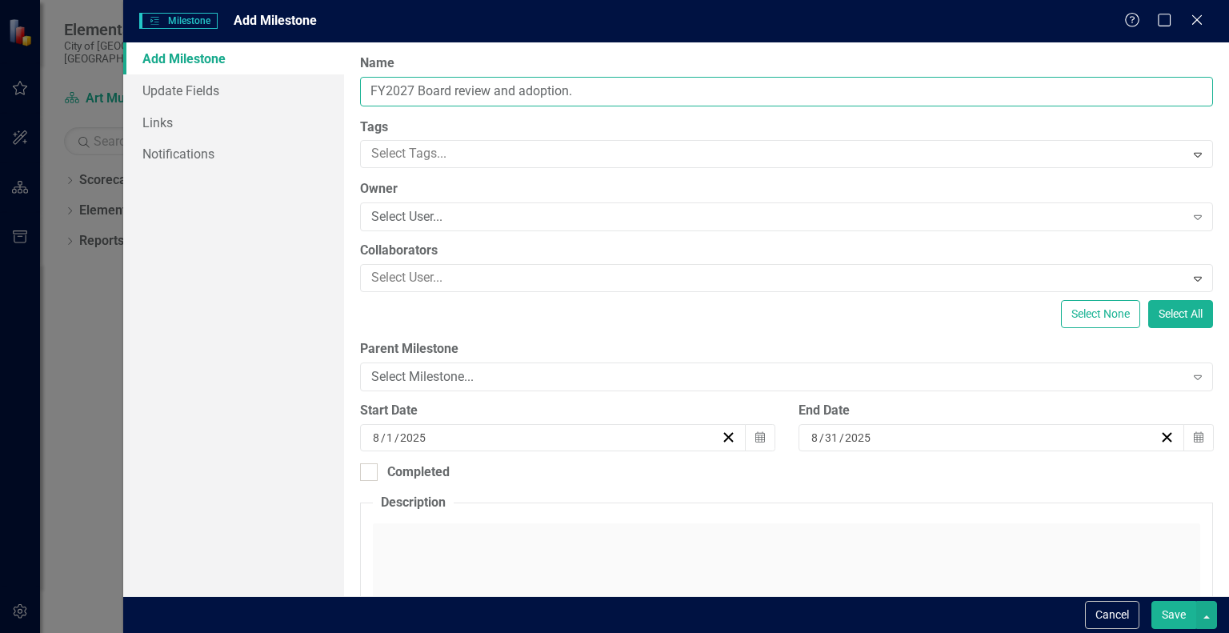
click at [408, 86] on input "FY2027 Board review and adoption." at bounding box center [786, 92] width 853 height 30
type input "FY2028 Board review and adoption."
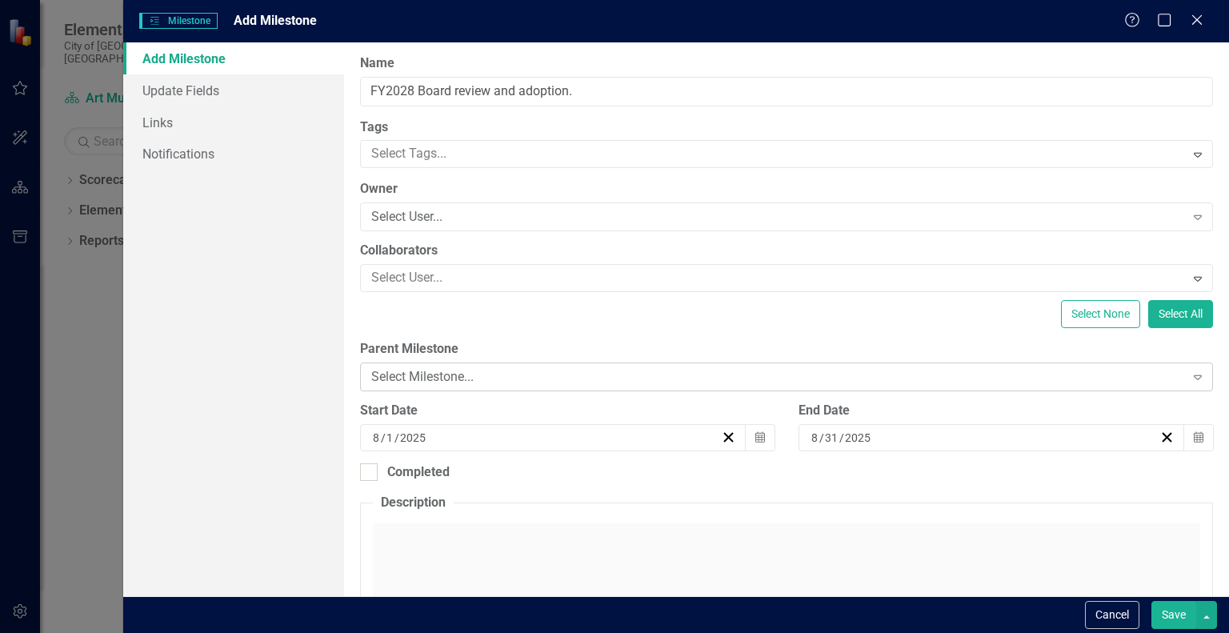
click at [510, 372] on div "Select Milestone..." at bounding box center [777, 377] width 813 height 18
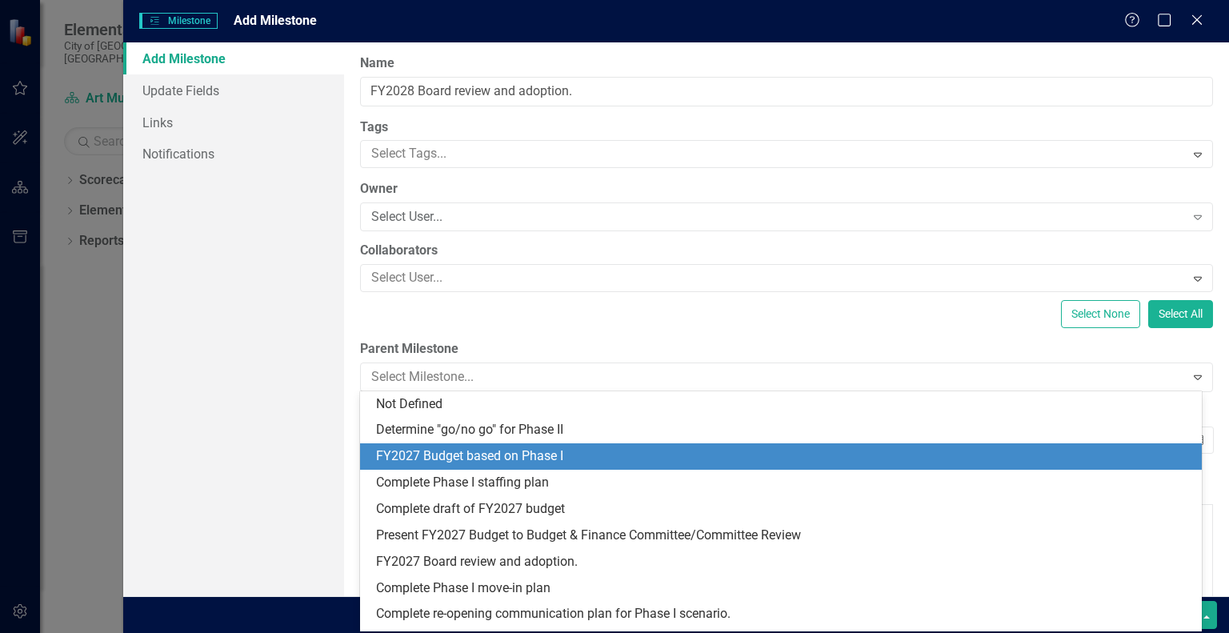
drag, startPoint x: 1193, startPoint y: 456, endPoint x: 1173, endPoint y: 547, distance: 92.5
click at [1173, 547] on div "Present FY2027 Budget to Budget & Finance Committee/Committee Review" at bounding box center [781, 536] width 842 height 26
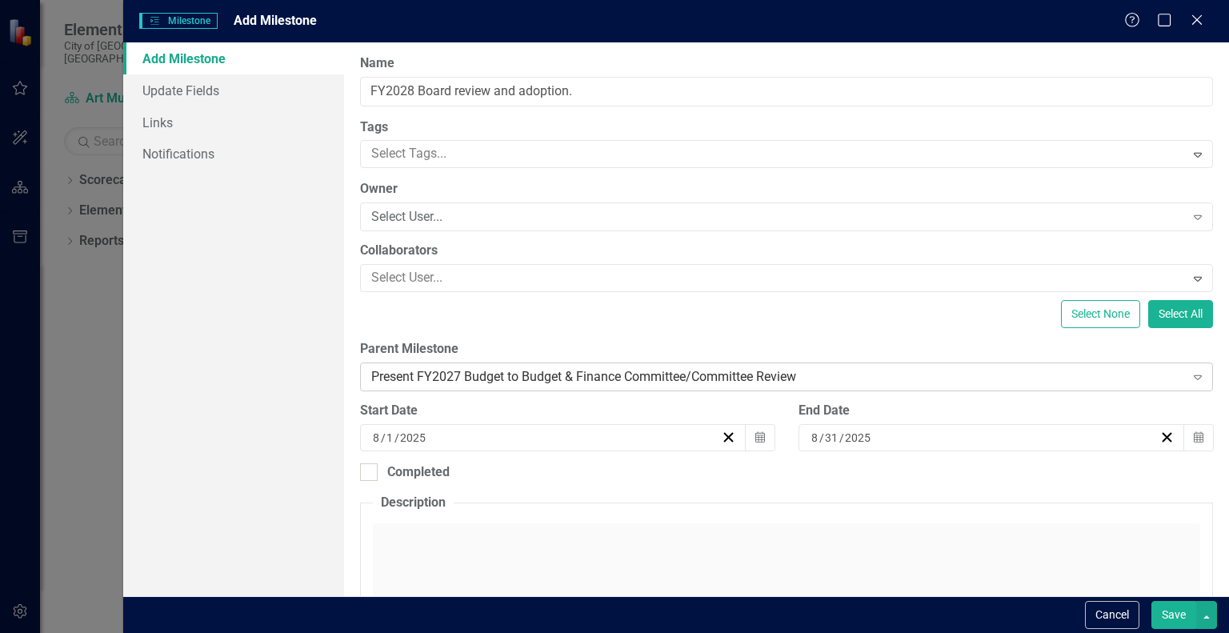
click at [807, 372] on div "Present FY2027 Budget to Budget & Finance Committee/Committee Review" at bounding box center [777, 377] width 813 height 18
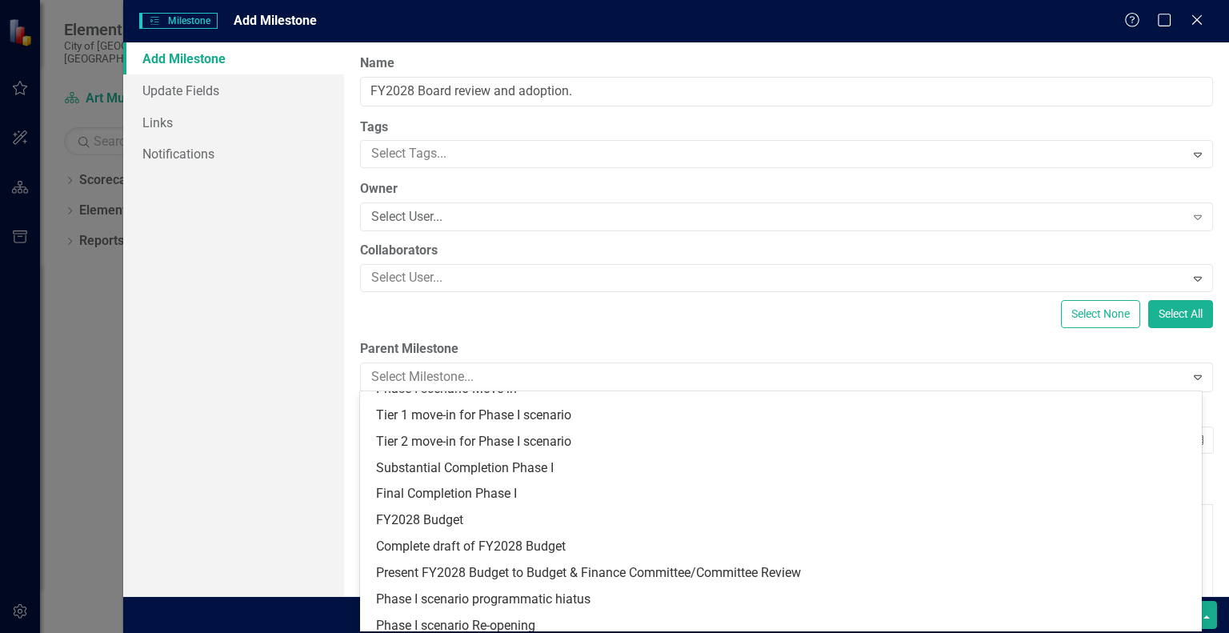
scroll to position [287, 0]
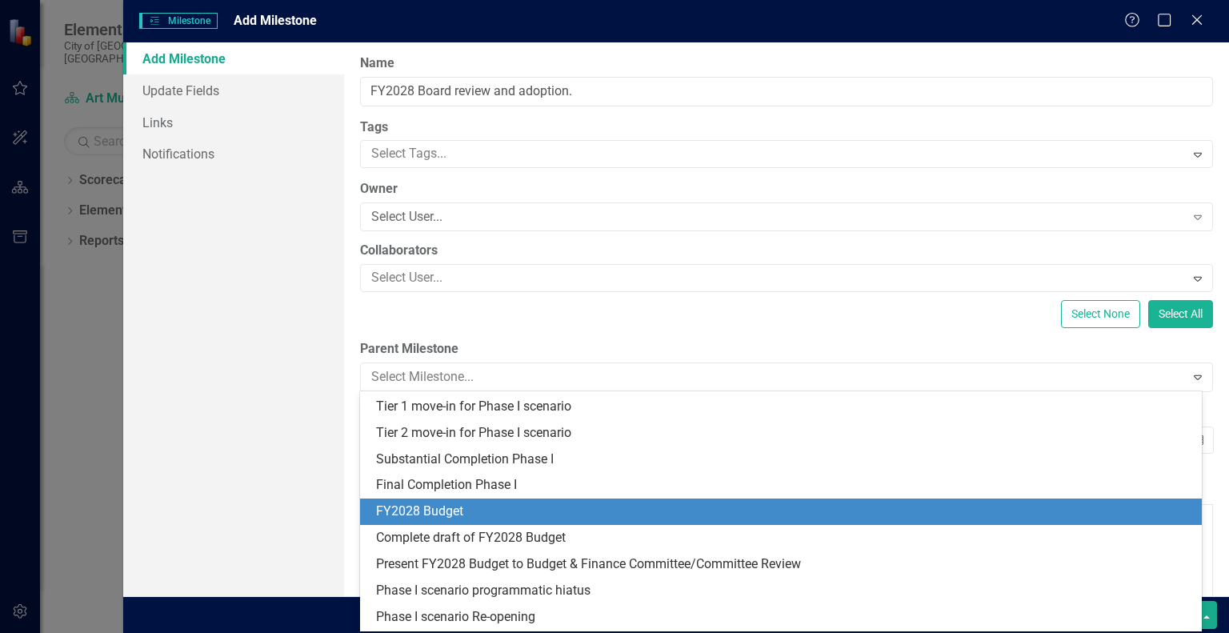
click at [893, 509] on div "FY2028 Budget" at bounding box center [784, 512] width 816 height 18
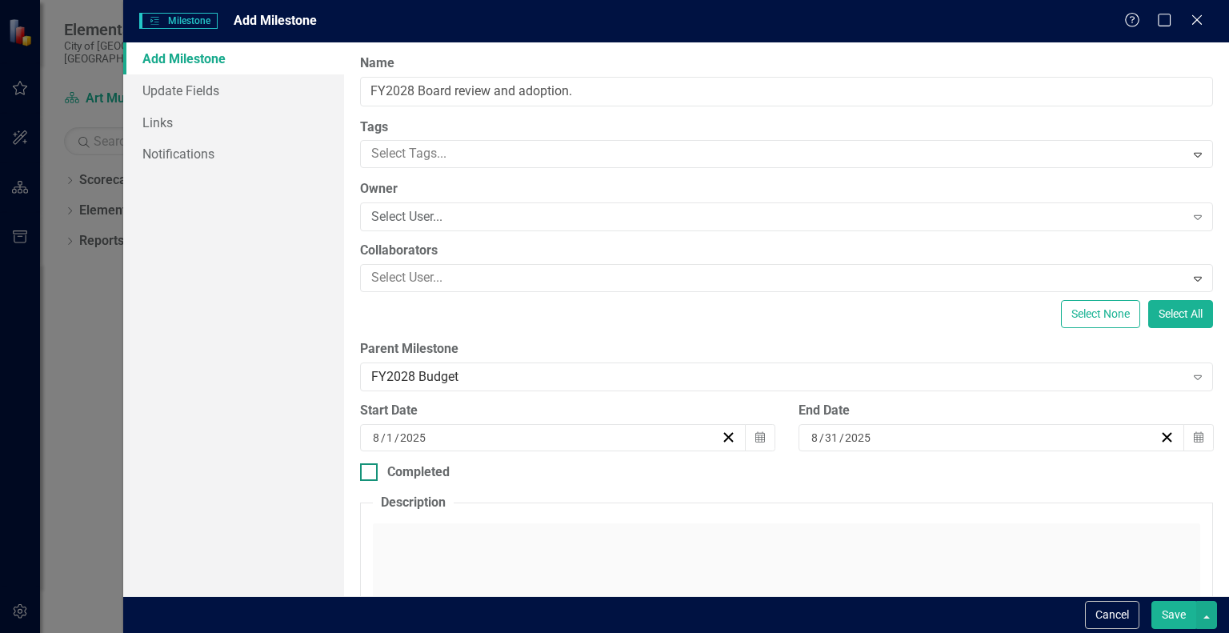
drag, startPoint x: 1181, startPoint y: 619, endPoint x: 903, endPoint y: 477, distance: 312.5
click at [995, 523] on form "Milestones Milestone Add Milestone Help Maximize Close Add Milestone Update Fie…" at bounding box center [676, 316] width 1106 height 633
click at [756, 440] on icon "Calendar" at bounding box center [761, 437] width 10 height 11
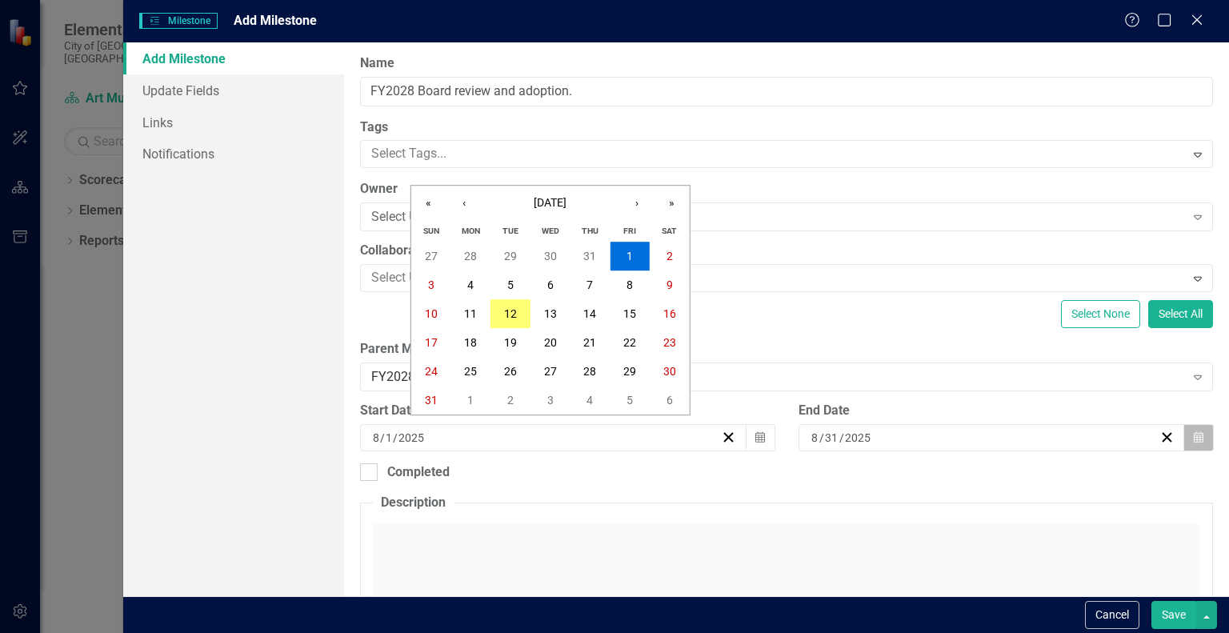
click at [1194, 436] on icon "button" at bounding box center [1199, 436] width 10 height 11
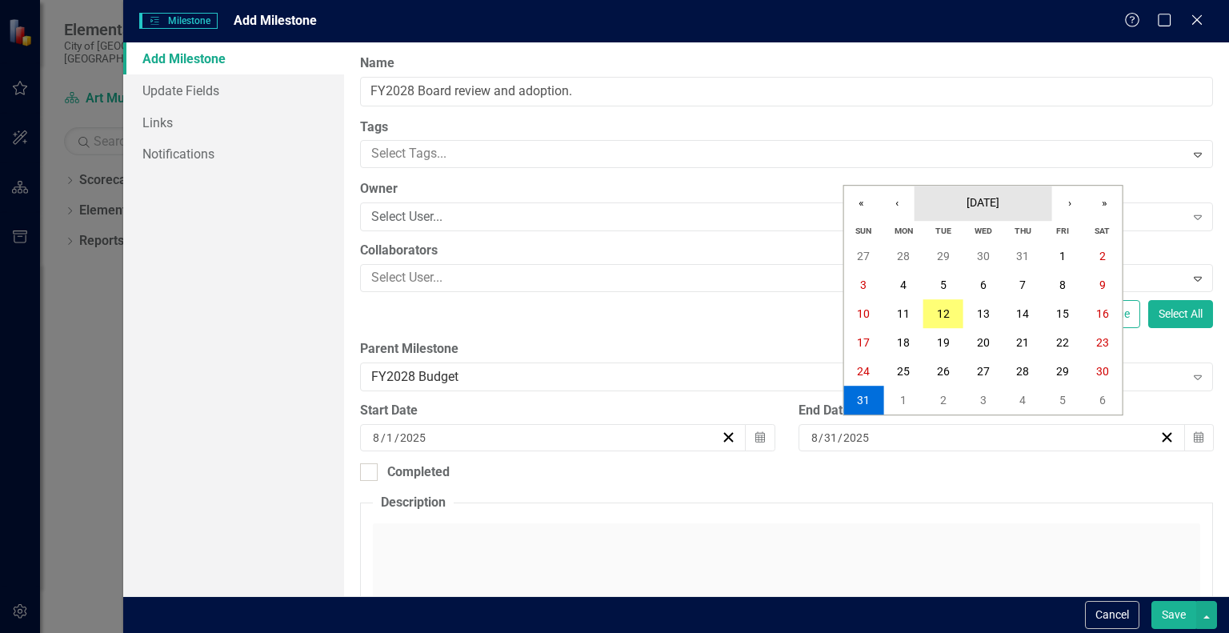
click at [1016, 205] on button "[DATE]" at bounding box center [984, 203] width 138 height 35
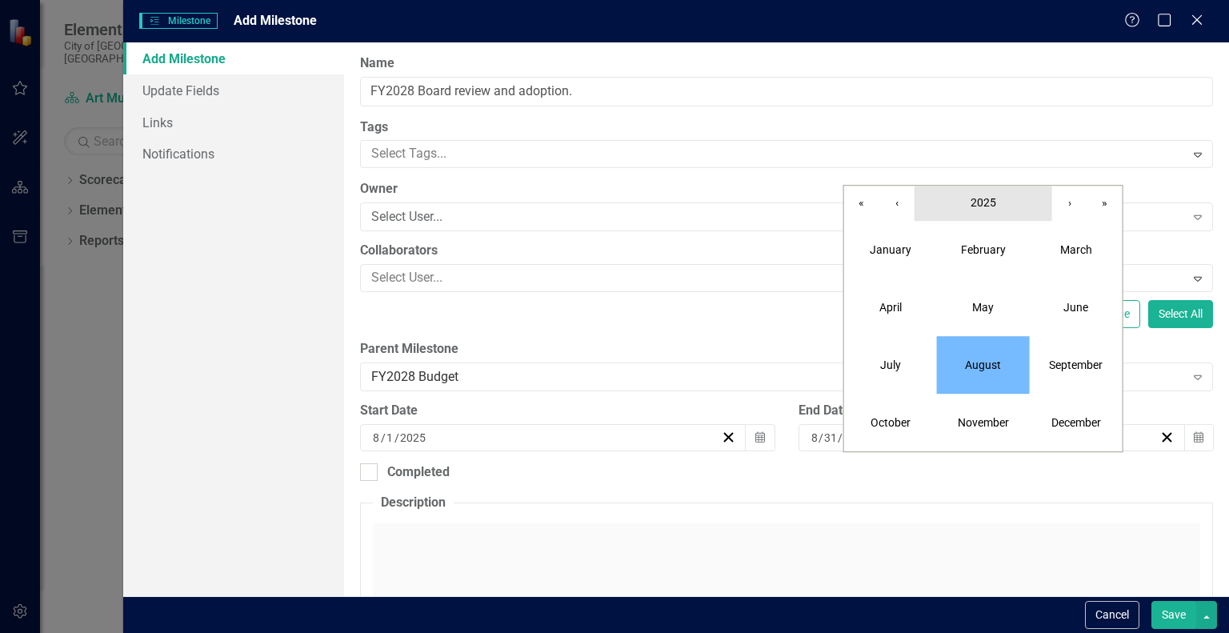
click at [995, 205] on span "2025" at bounding box center [984, 202] width 26 height 13
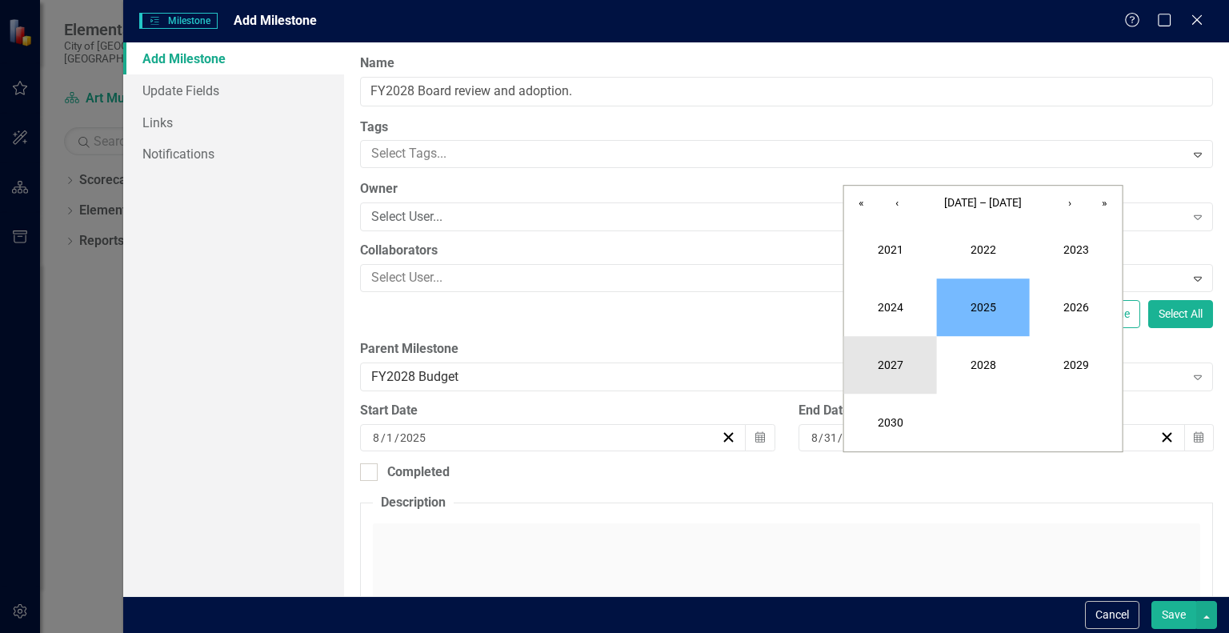
click at [896, 372] on button "2027" at bounding box center [890, 365] width 93 height 58
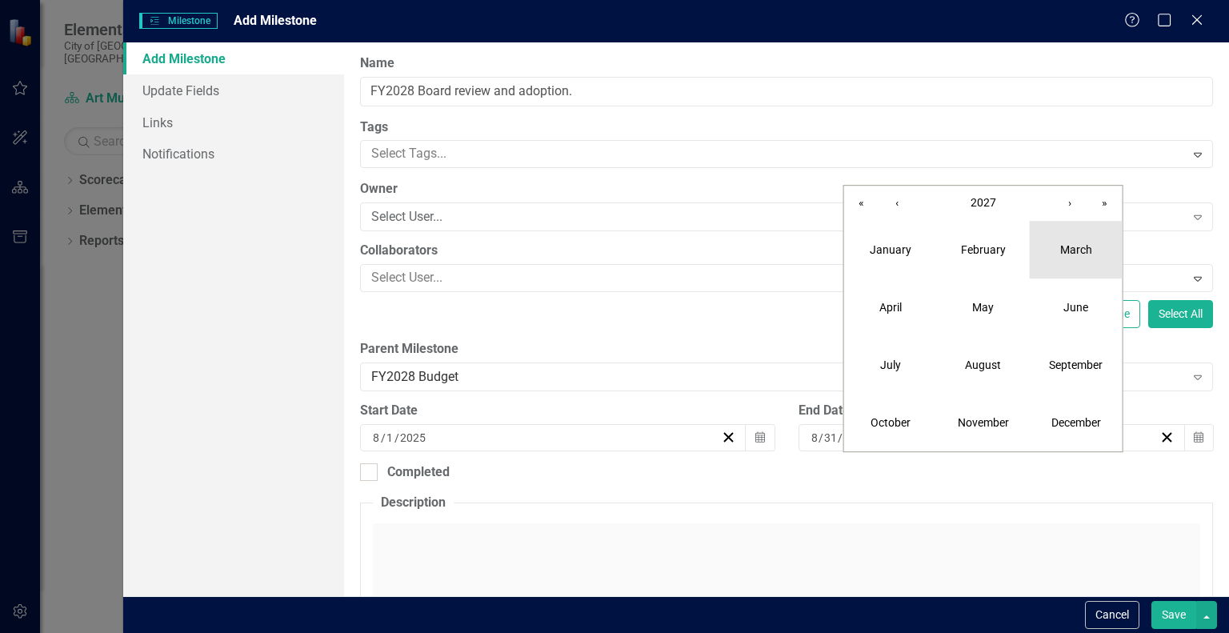
click at [1074, 254] on abbr "March" at bounding box center [1076, 249] width 32 height 13
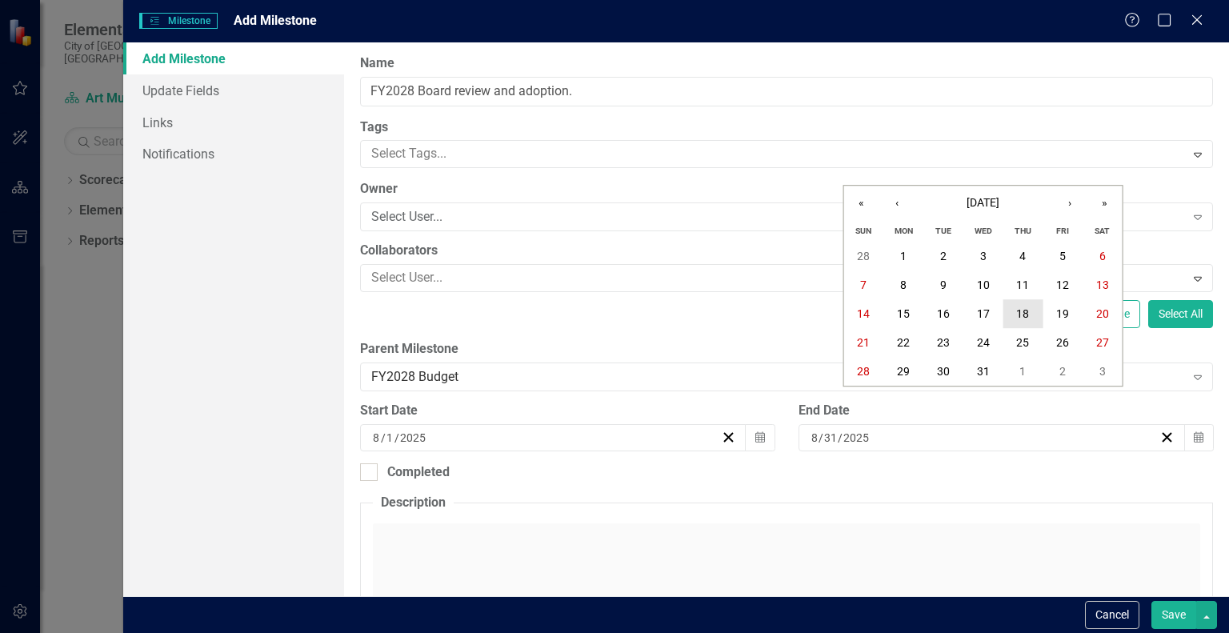
click at [1024, 312] on abbr "18" at bounding box center [1022, 313] width 13 height 13
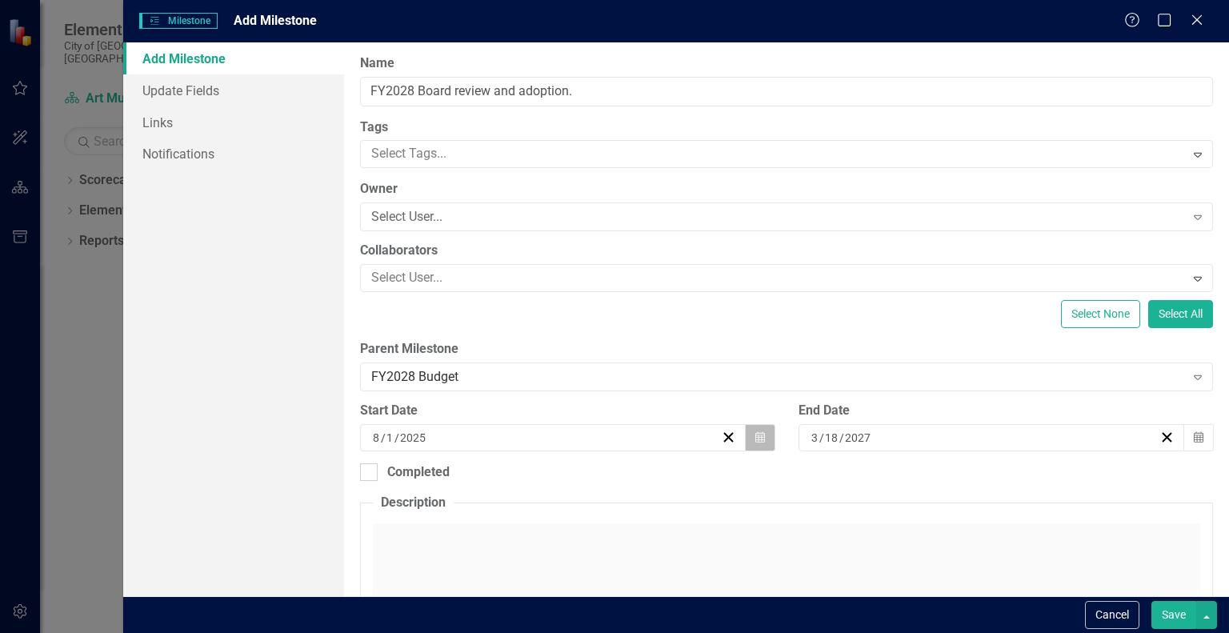
click at [756, 435] on icon "button" at bounding box center [761, 436] width 10 height 11
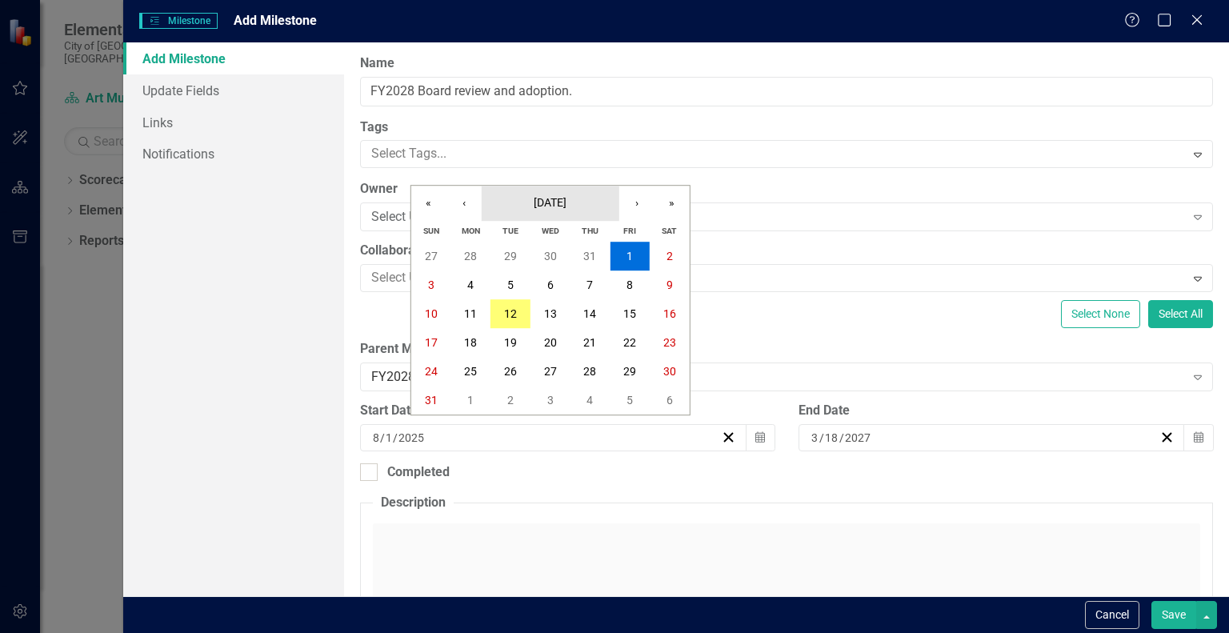
click at [583, 194] on button "[DATE]" at bounding box center [551, 203] width 138 height 35
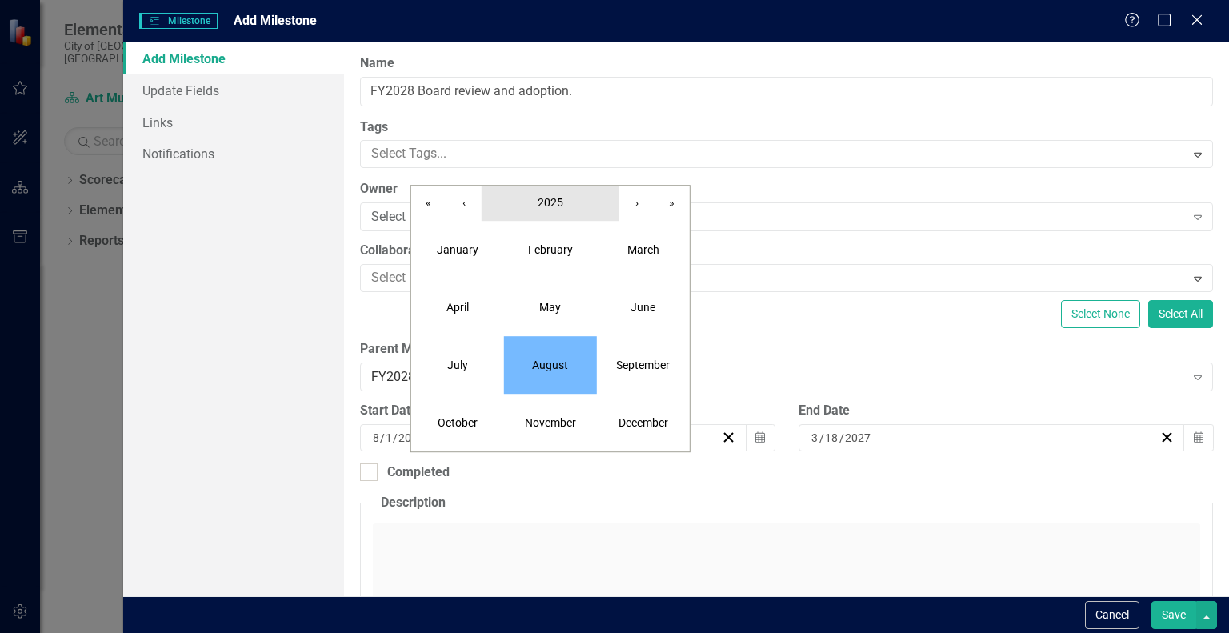
click at [572, 207] on button "2025" at bounding box center [551, 203] width 138 height 35
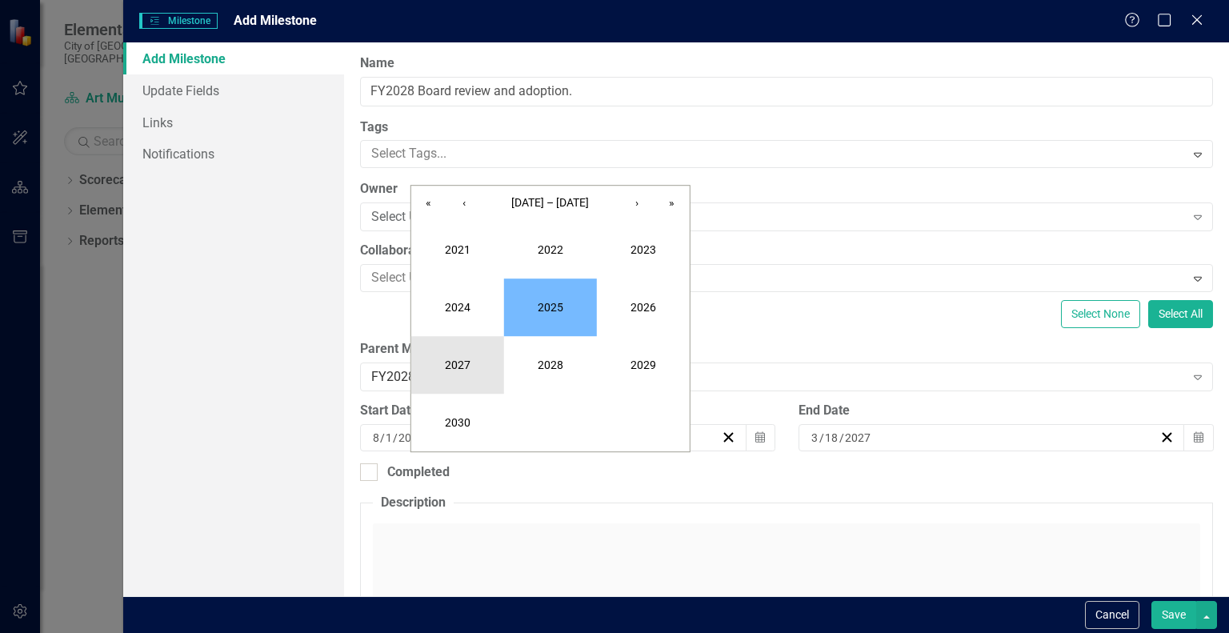
click at [458, 353] on button "2027" at bounding box center [457, 365] width 93 height 58
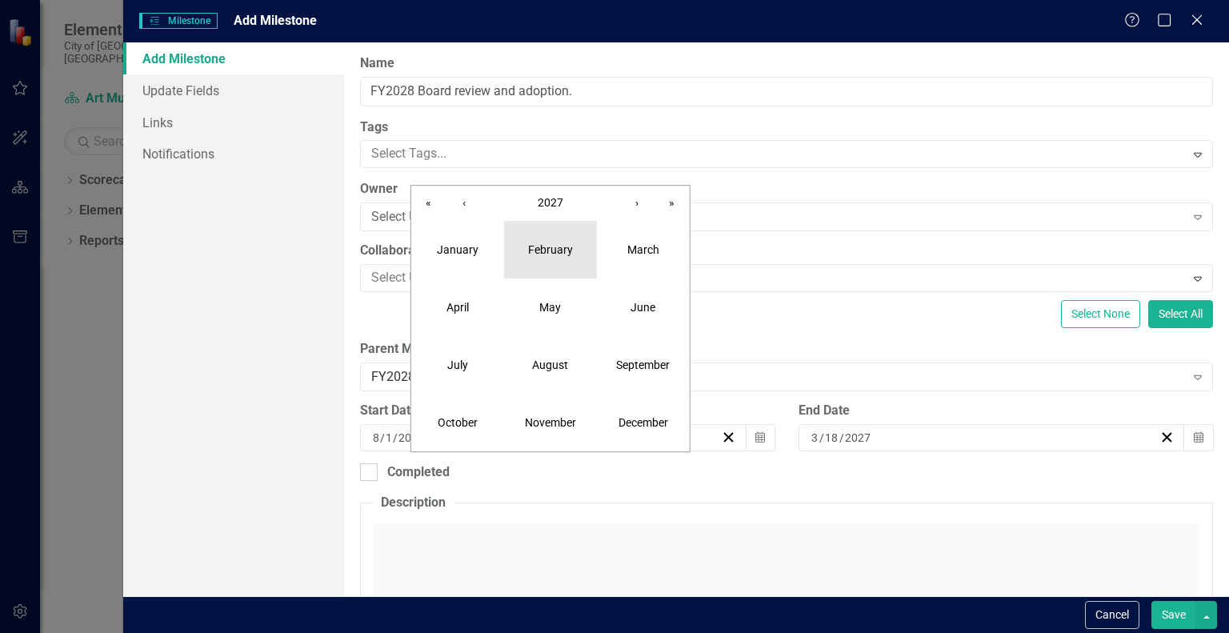
click at [565, 252] on abbr "February" at bounding box center [550, 249] width 45 height 13
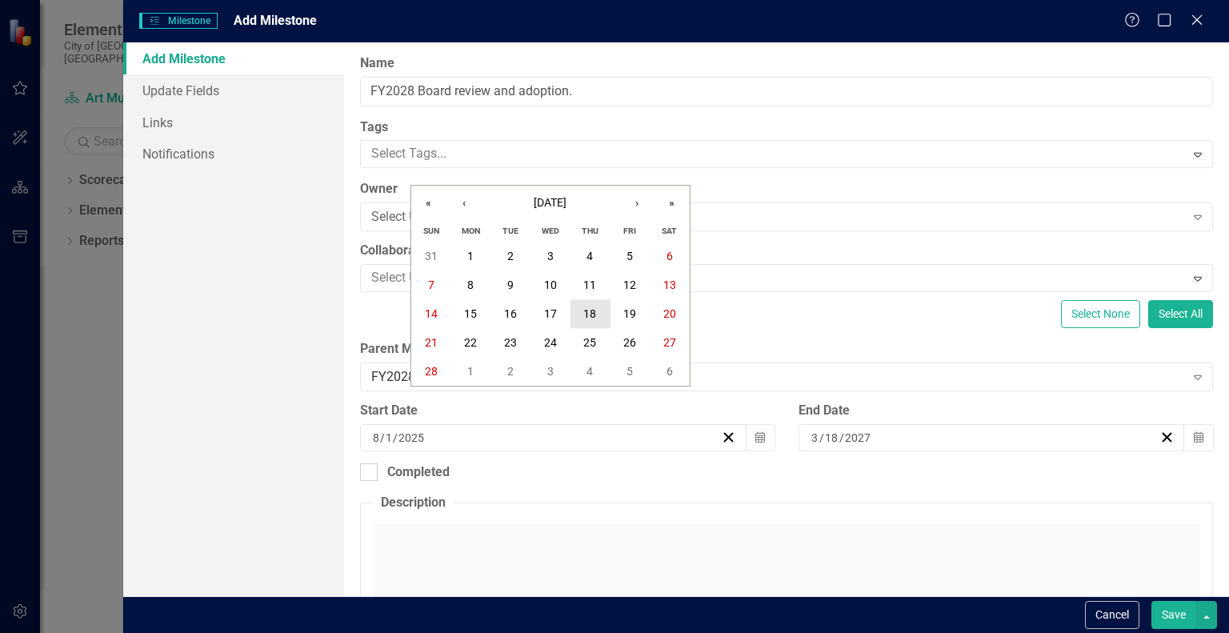
click at [589, 310] on abbr "18" at bounding box center [589, 313] width 13 height 13
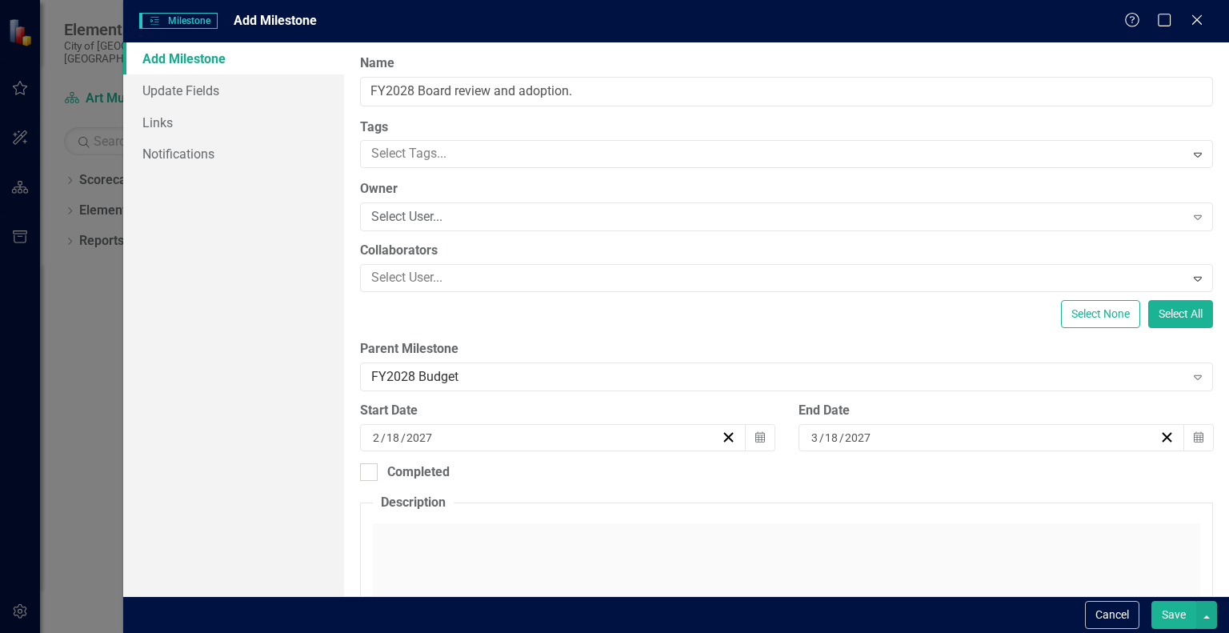
click at [1186, 623] on button "Save" at bounding box center [1174, 615] width 45 height 28
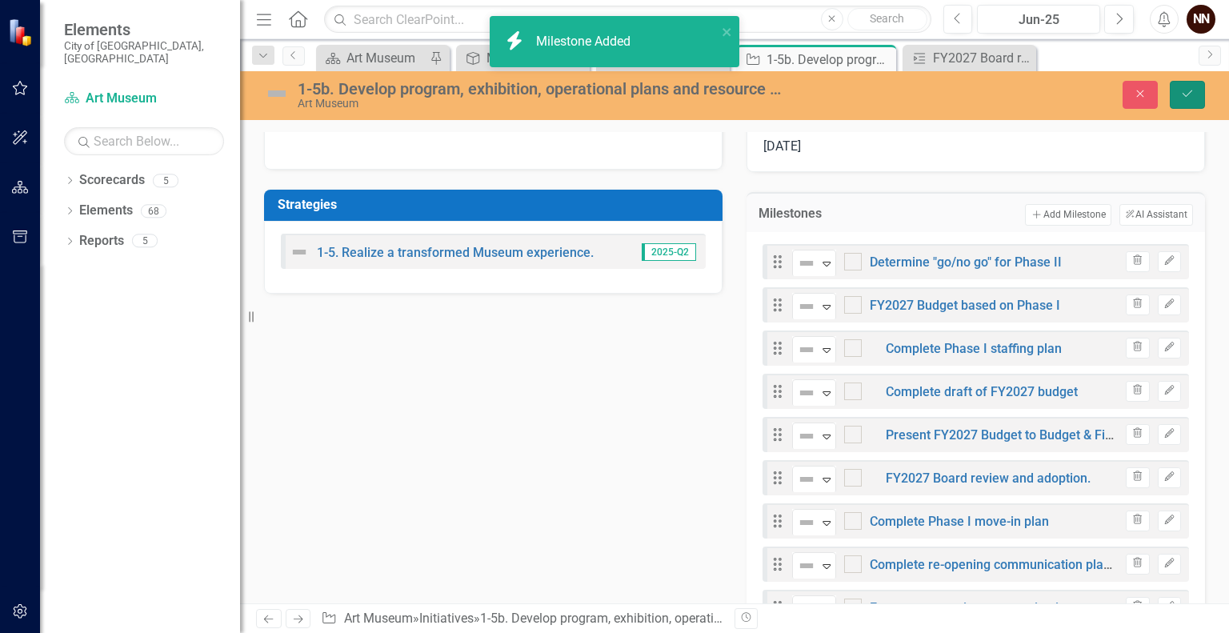
click at [1196, 90] on button "Save" at bounding box center [1187, 95] width 35 height 28
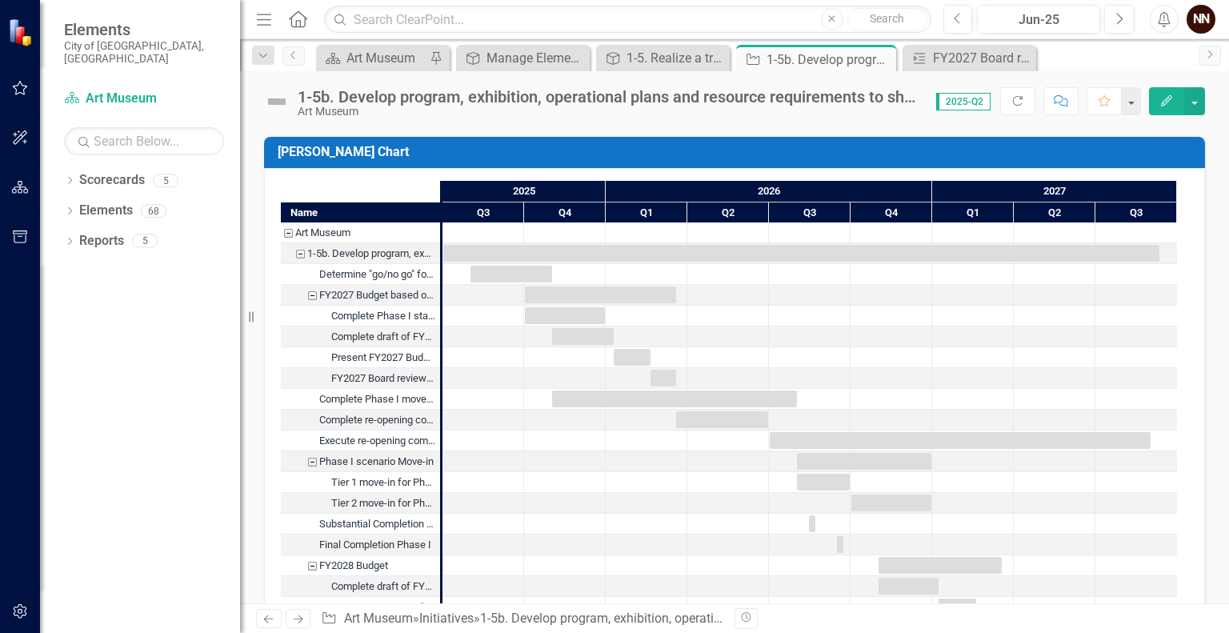
scroll to position [1633, 0]
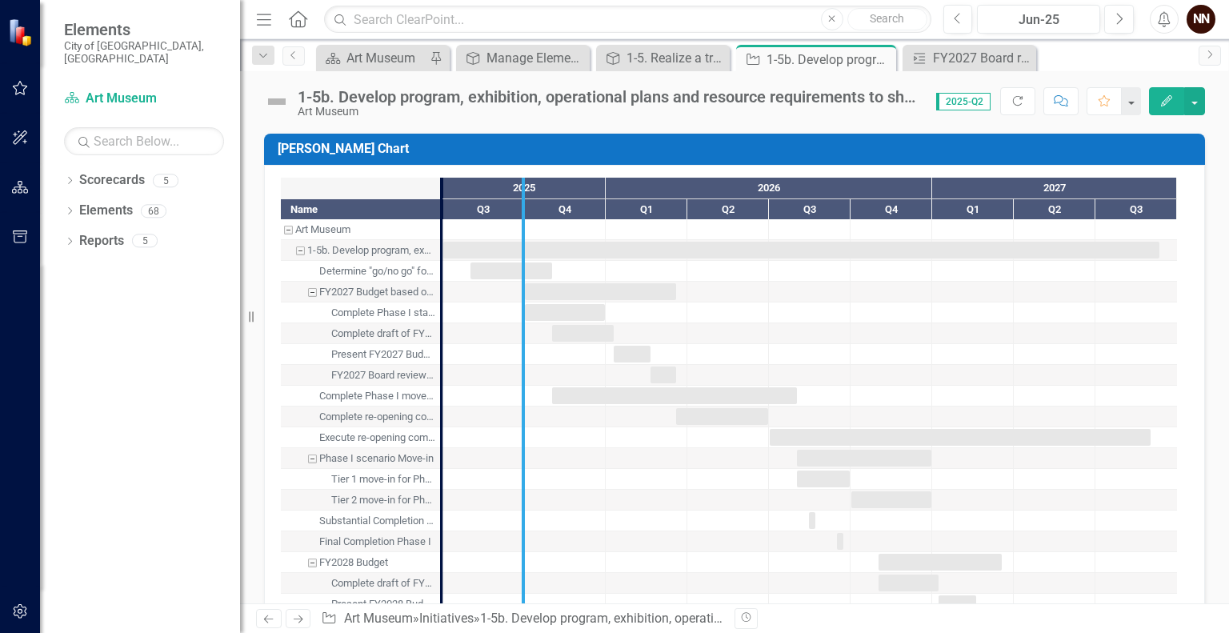
drag, startPoint x: 442, startPoint y: 263, endPoint x: 528, endPoint y: 263, distance: 86.4
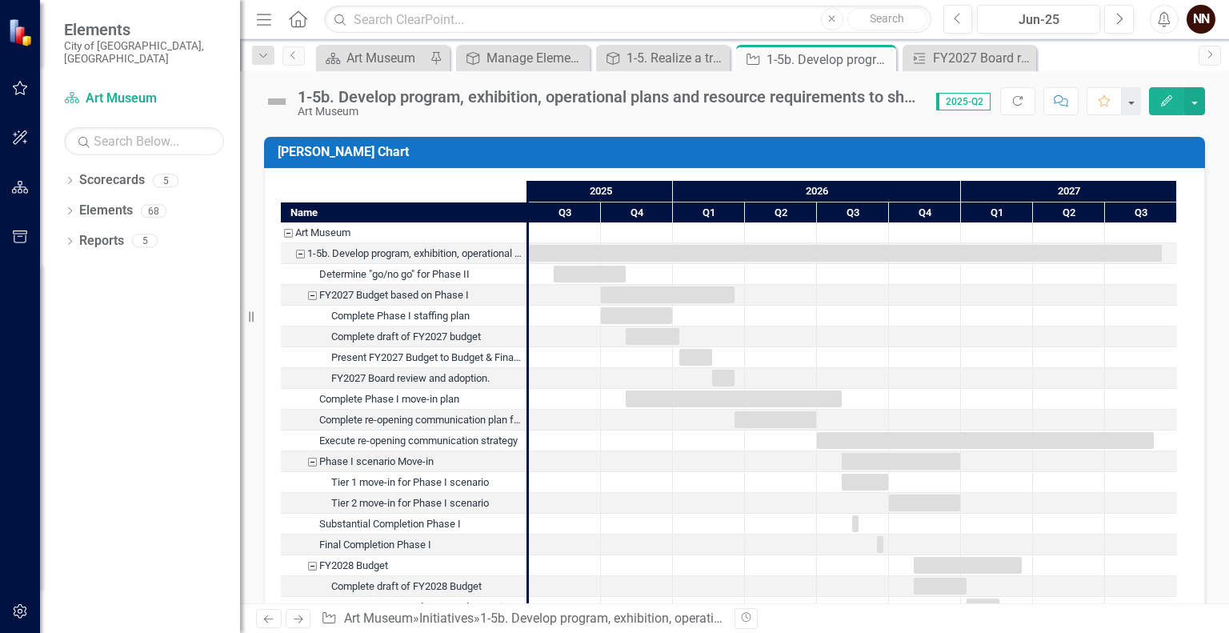
scroll to position [1649, 0]
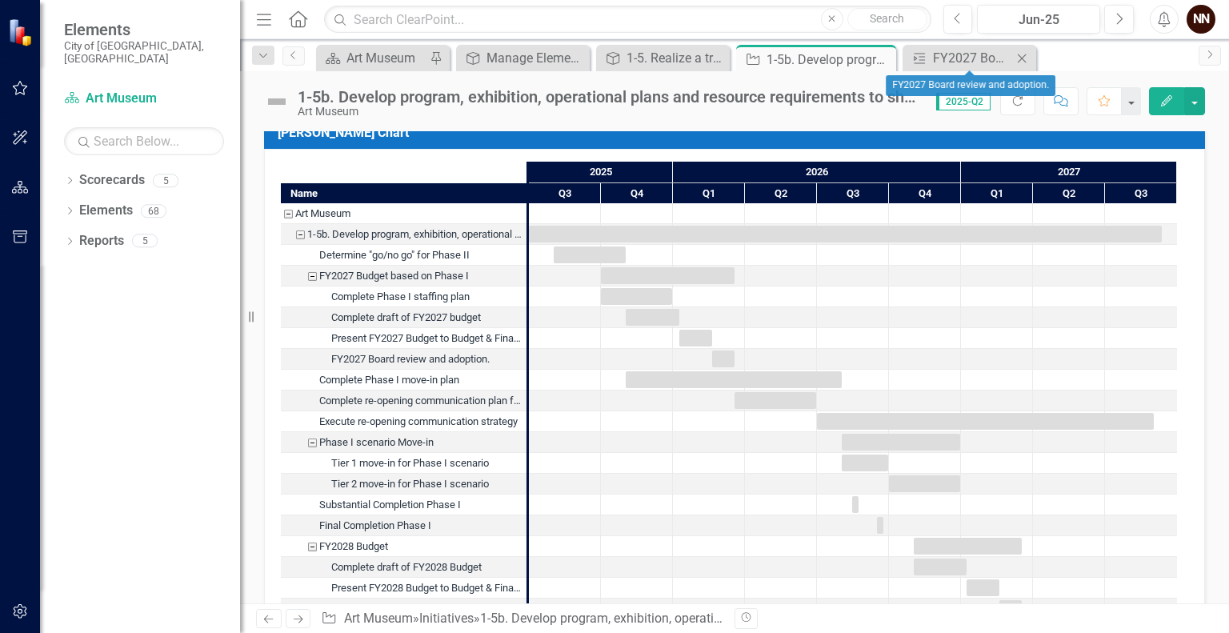
click at [1024, 58] on icon "Close" at bounding box center [1022, 58] width 16 height 13
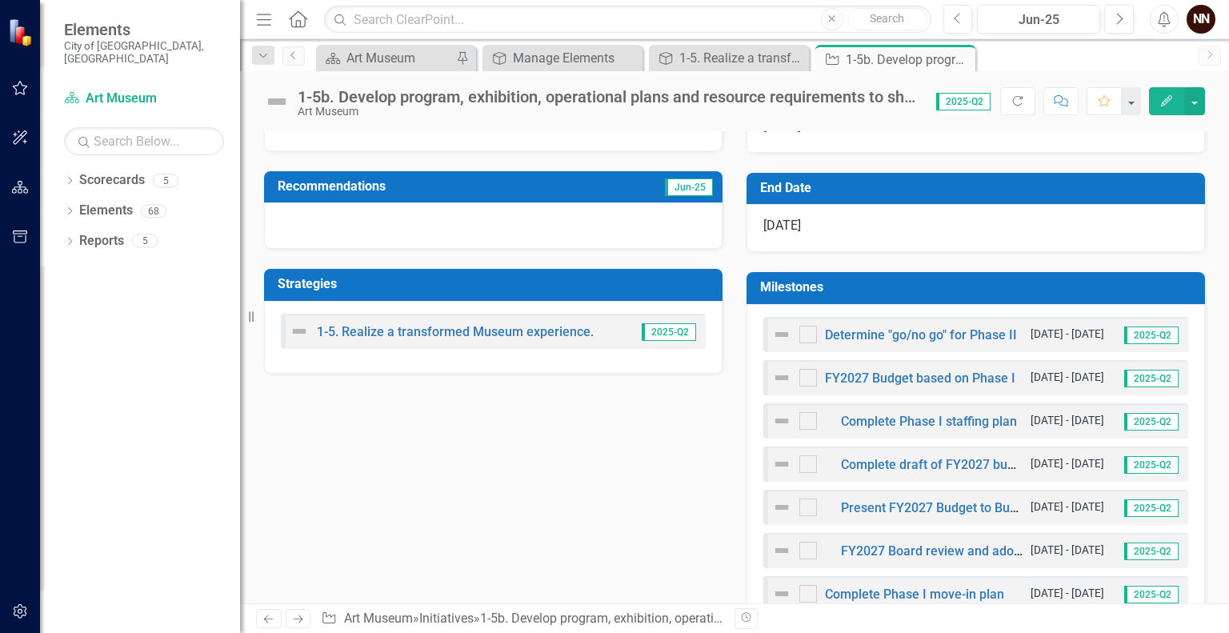
scroll to position [385, 0]
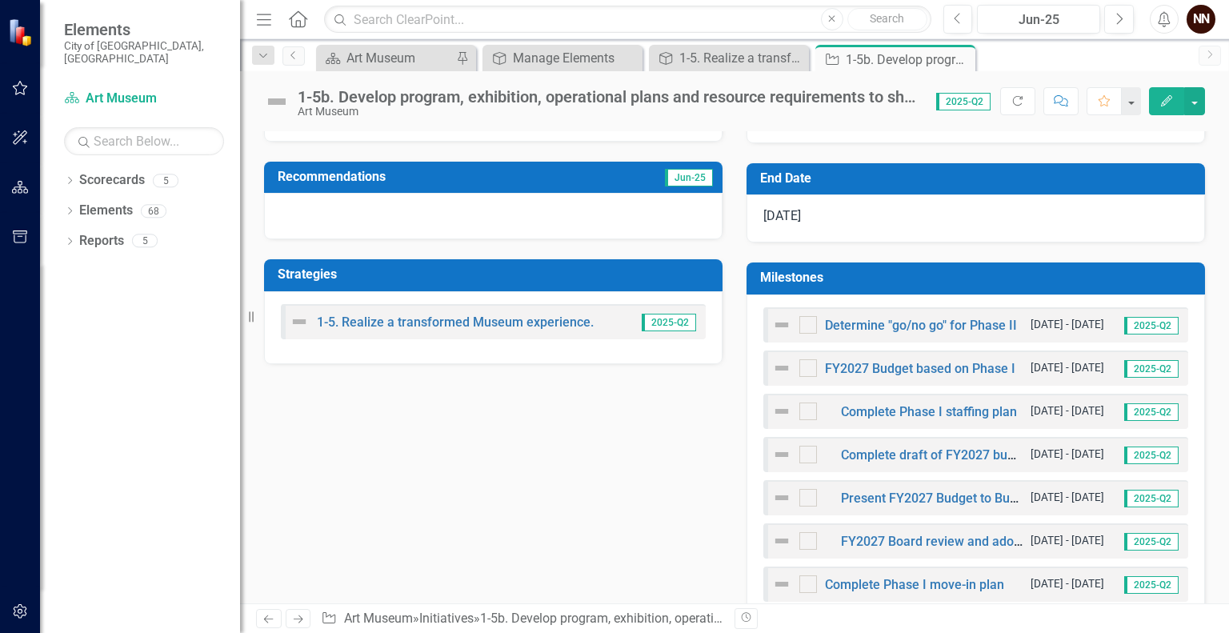
click at [1066, 274] on h3 "Milestones" at bounding box center [978, 278] width 437 height 14
click at [1076, 275] on h3 "Milestones" at bounding box center [978, 278] width 437 height 14
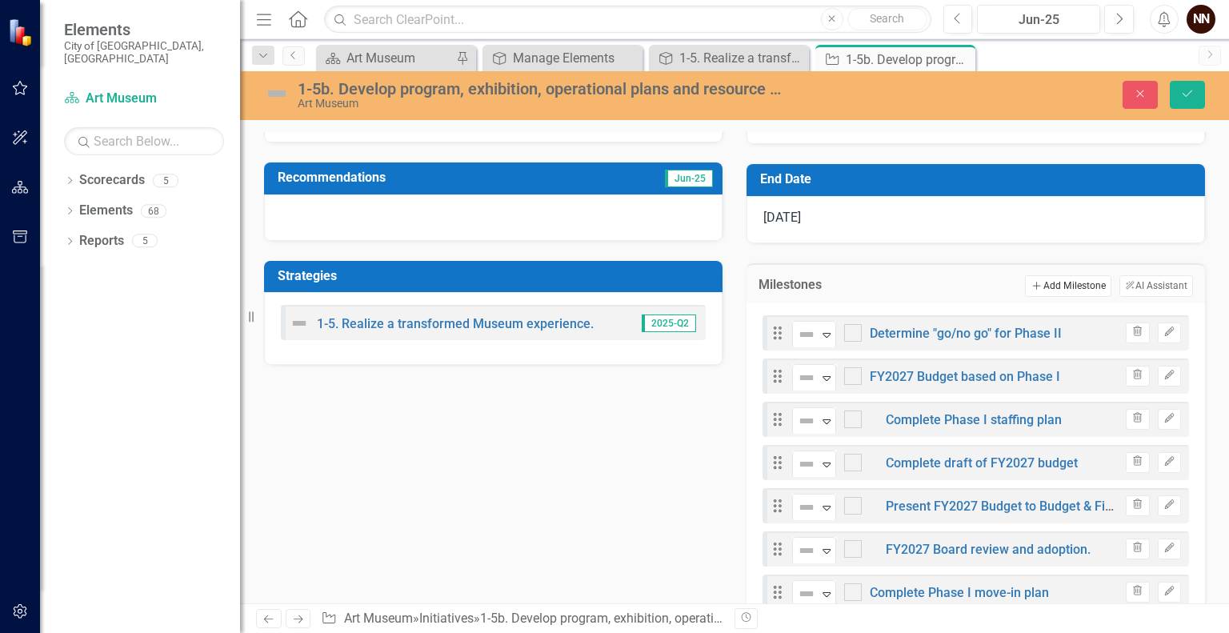
click at [1068, 283] on button "Add Add Milestone" at bounding box center [1068, 285] width 86 height 21
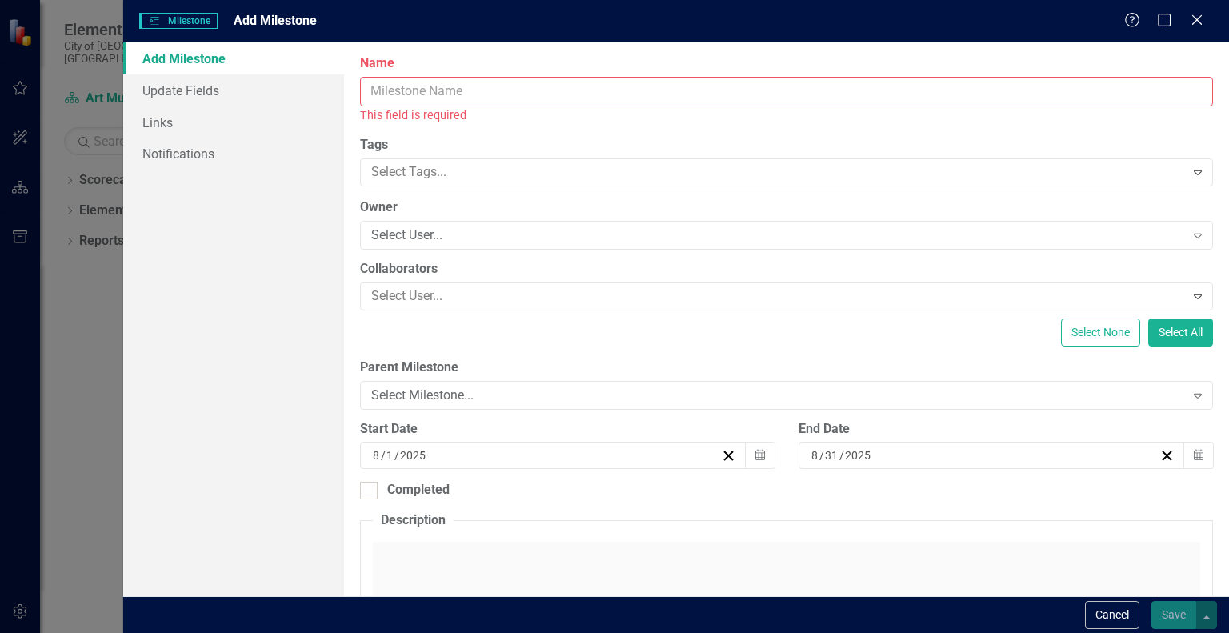
click at [906, 90] on input "Name" at bounding box center [786, 92] width 853 height 30
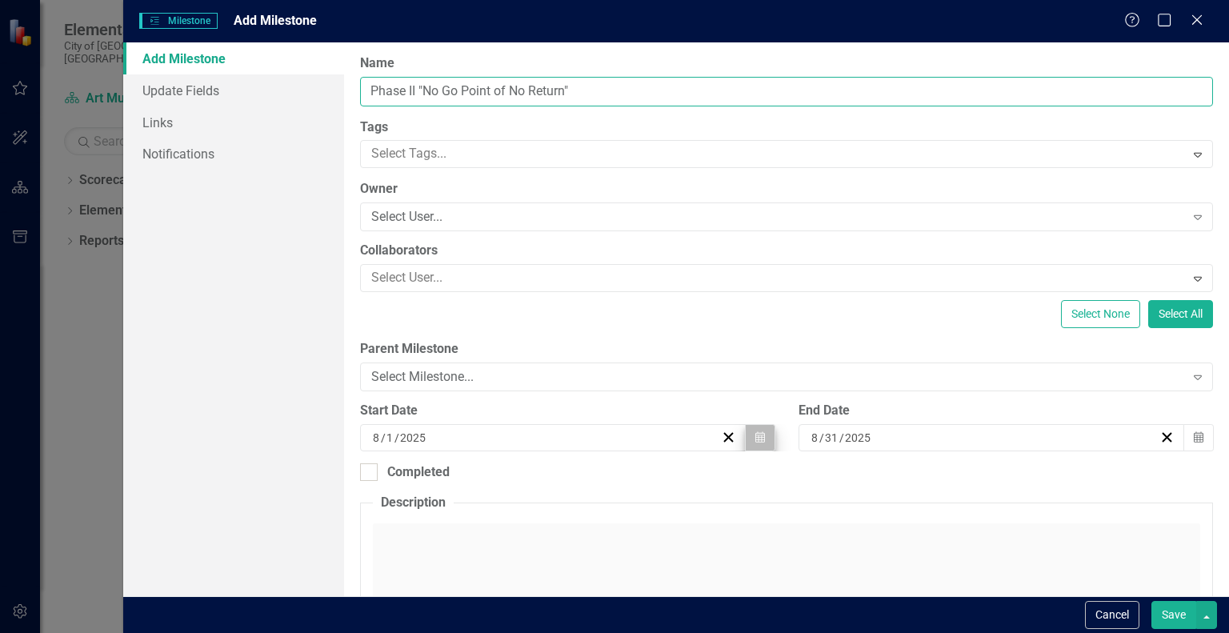
type input "Phase II "No Go Point of No Return""
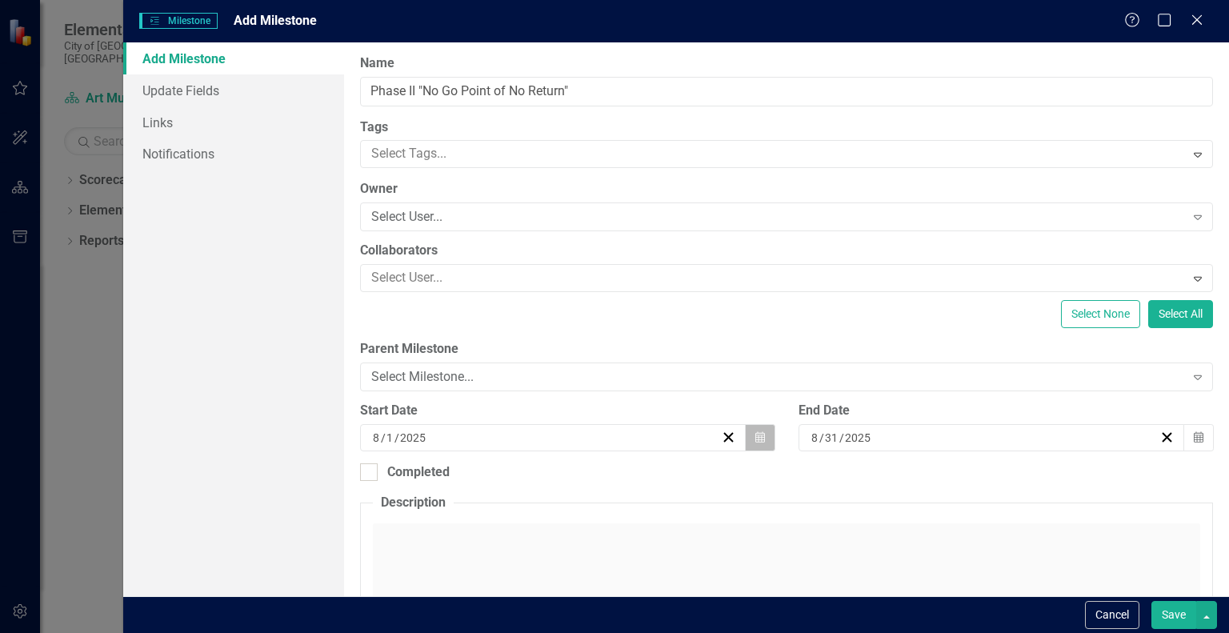
click at [762, 435] on button "Calendar" at bounding box center [760, 437] width 30 height 27
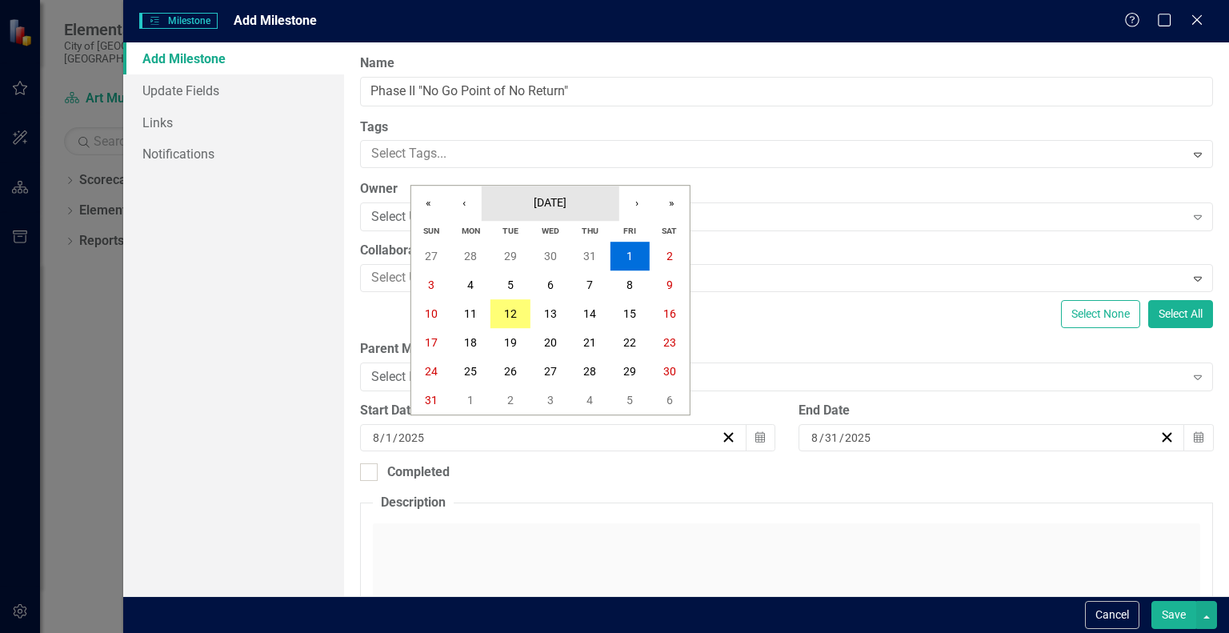
click at [583, 198] on button "[DATE]" at bounding box center [551, 203] width 138 height 35
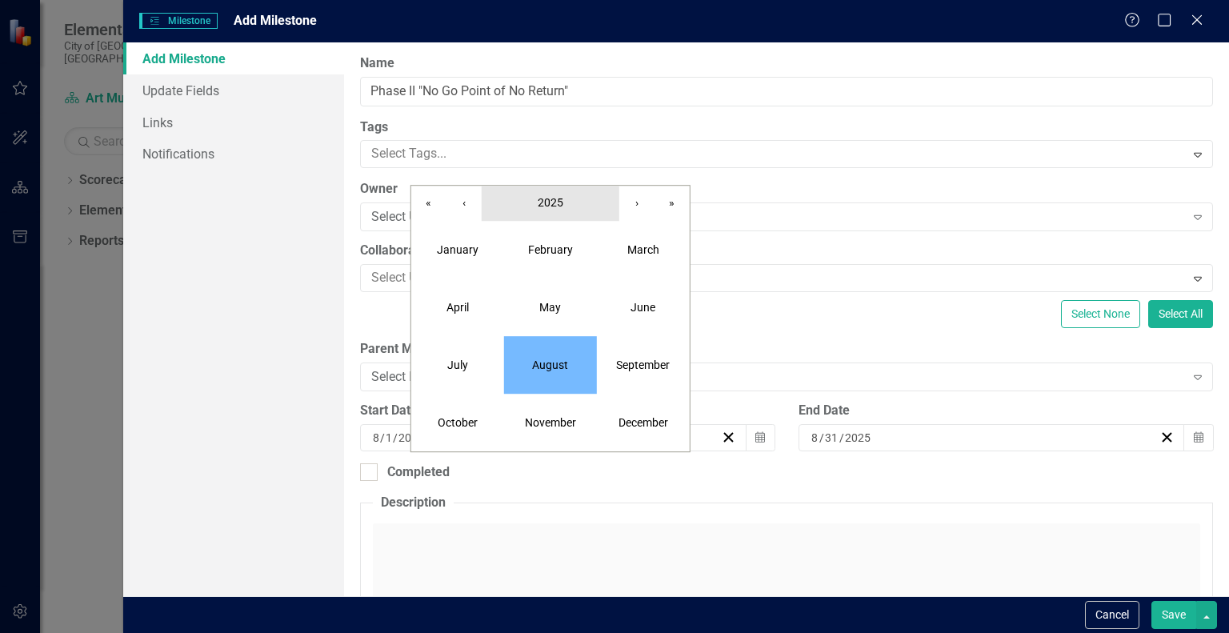
click at [583, 198] on button "2025" at bounding box center [551, 203] width 138 height 35
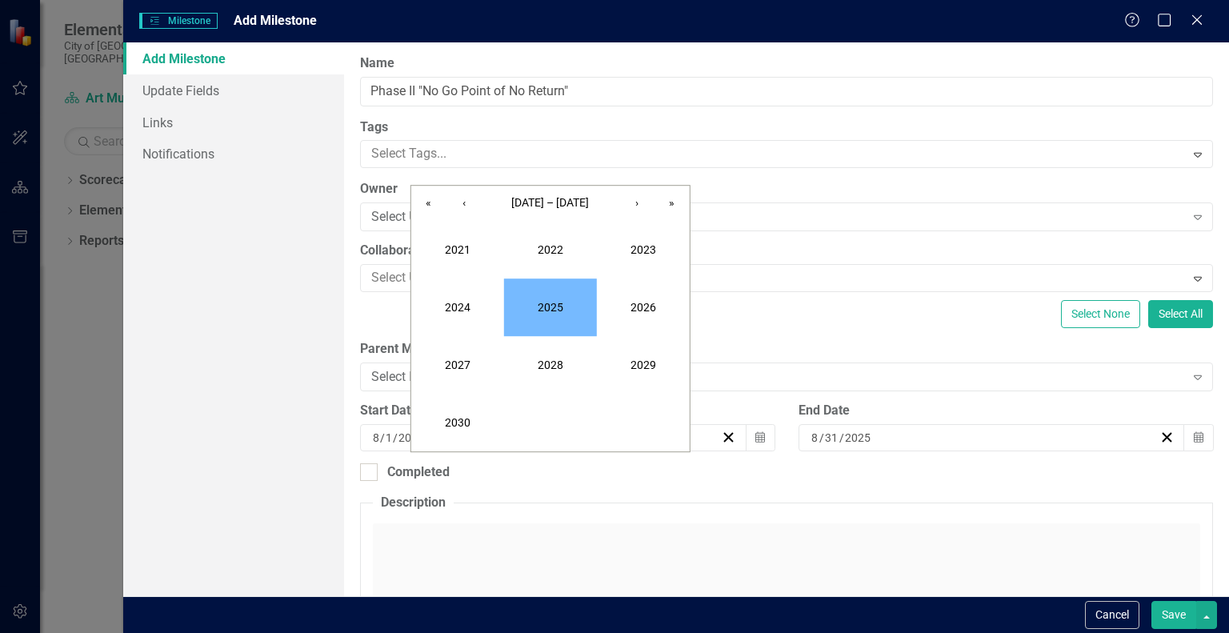
click at [1060, 454] on div "End Date [DATE] Calendar" at bounding box center [1006, 433] width 439 height 62
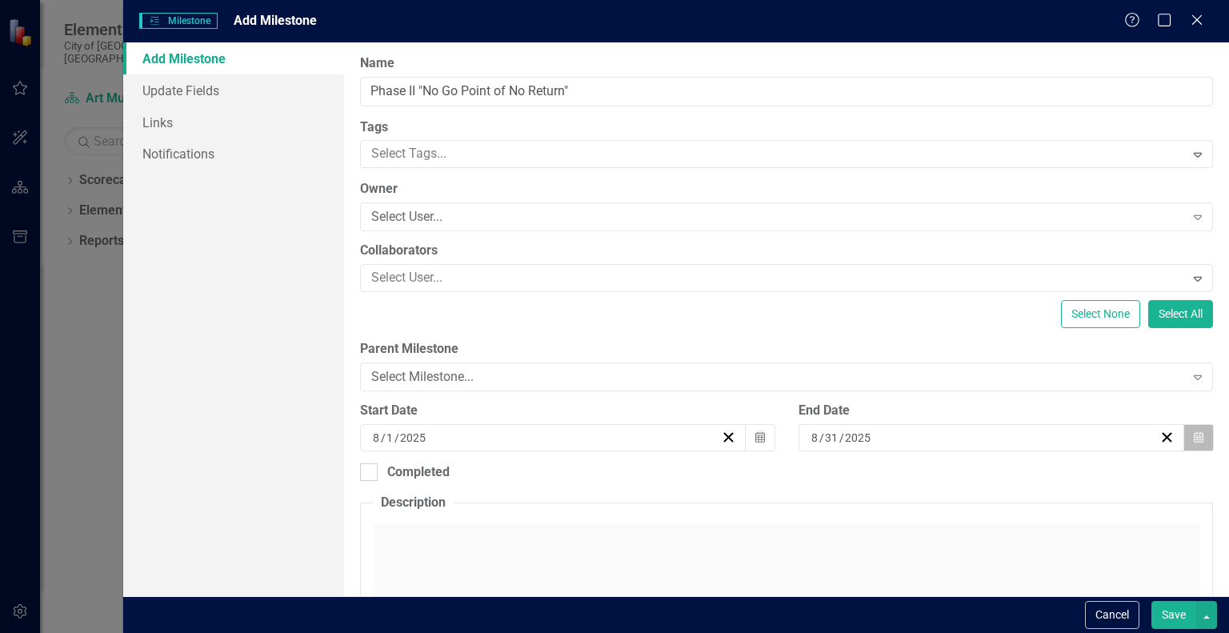
click at [1188, 444] on button "Calendar" at bounding box center [1199, 437] width 30 height 27
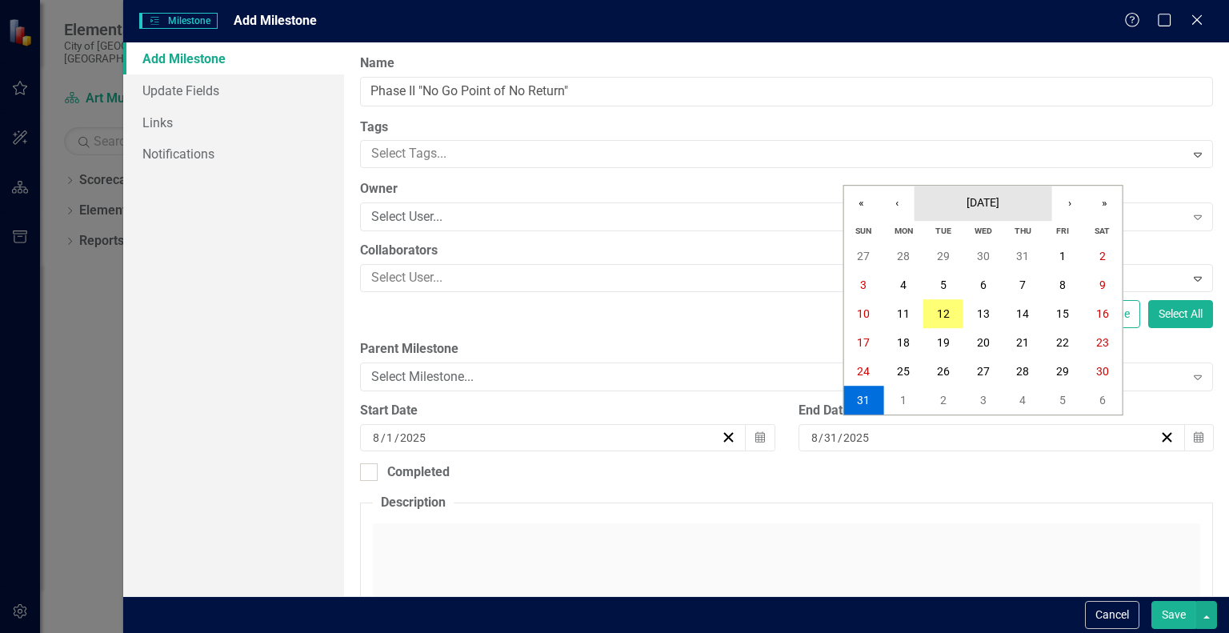
click at [1000, 210] on button "[DATE]" at bounding box center [984, 203] width 138 height 35
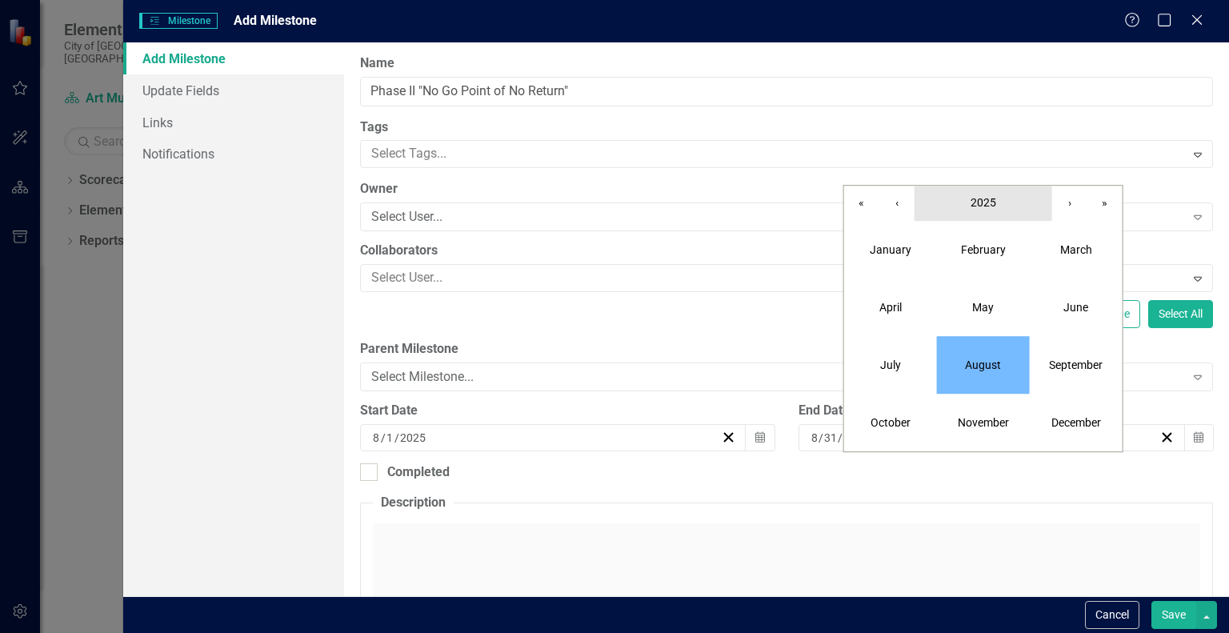
click at [1000, 210] on button "2025" at bounding box center [984, 203] width 138 height 35
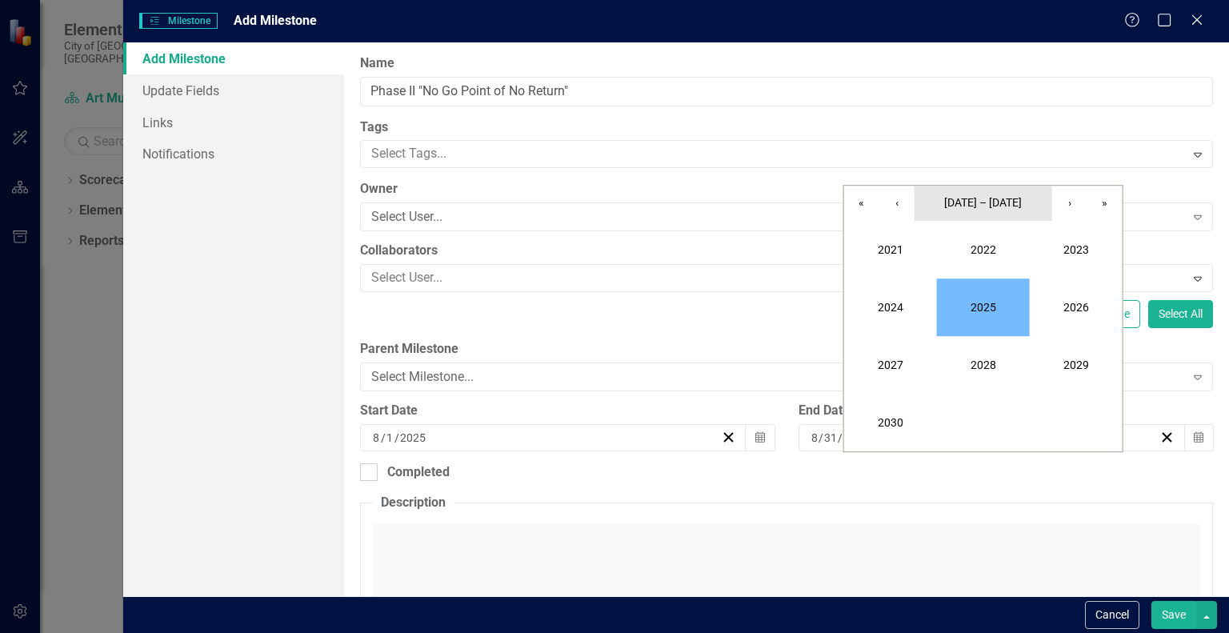
click at [1000, 210] on button "[DATE] – [DATE]" at bounding box center [984, 203] width 138 height 35
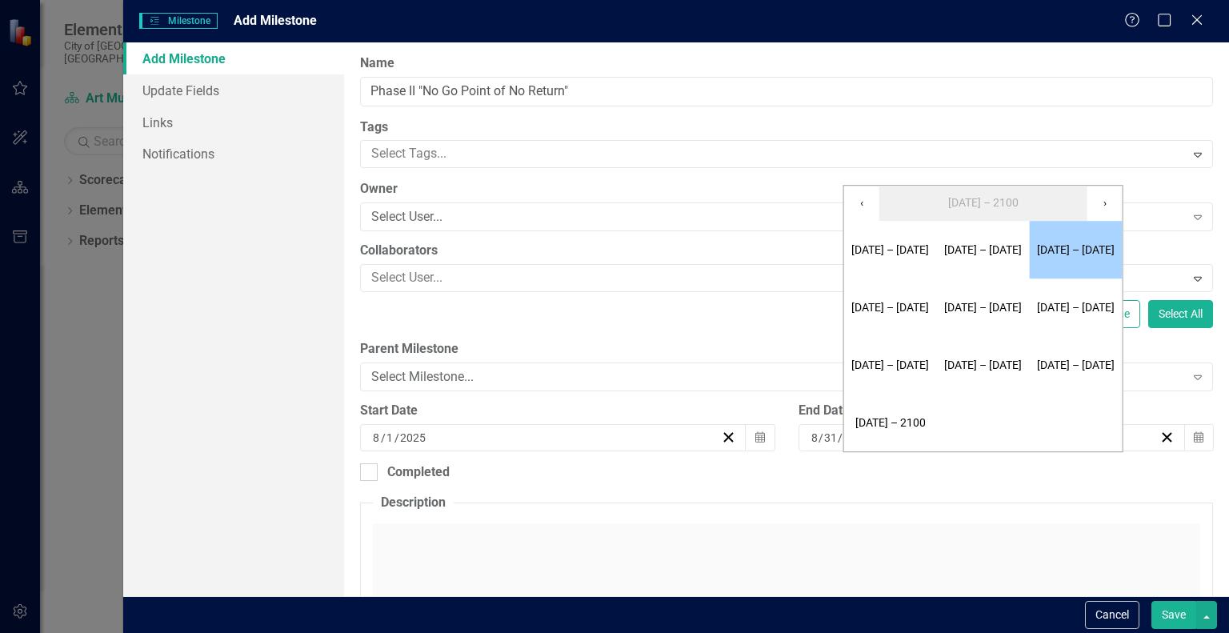
click at [1044, 249] on button "[DATE] – [DATE]" at bounding box center [1076, 250] width 93 height 58
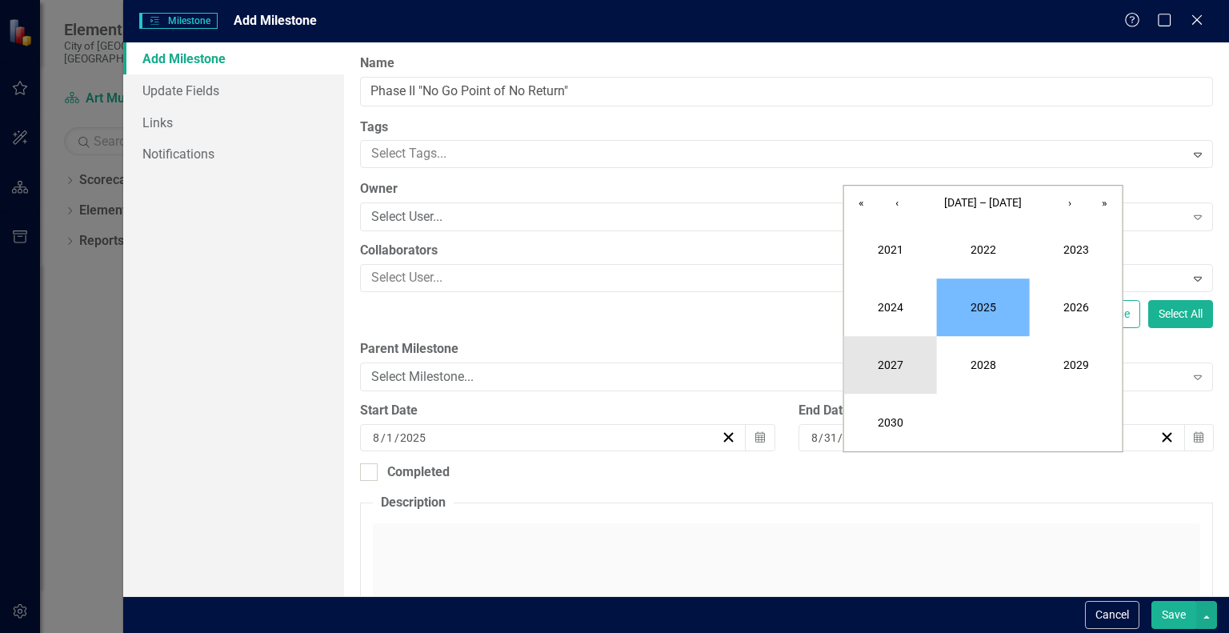
click at [900, 366] on button "2027" at bounding box center [890, 365] width 93 height 58
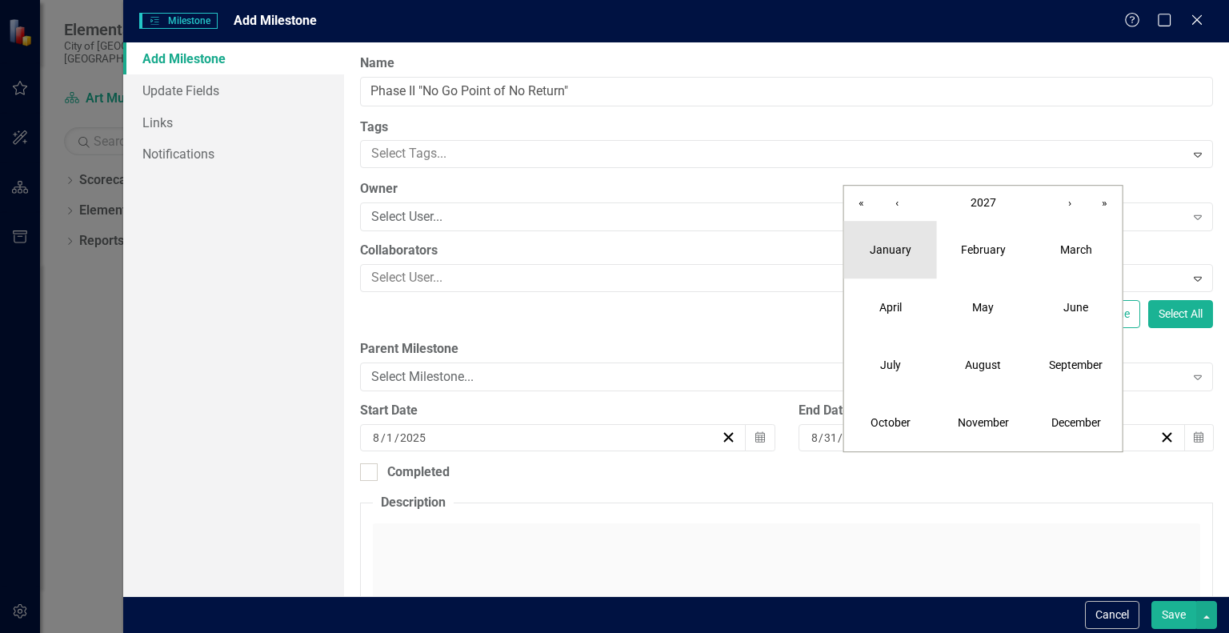
click at [893, 254] on abbr "January" at bounding box center [891, 249] width 42 height 13
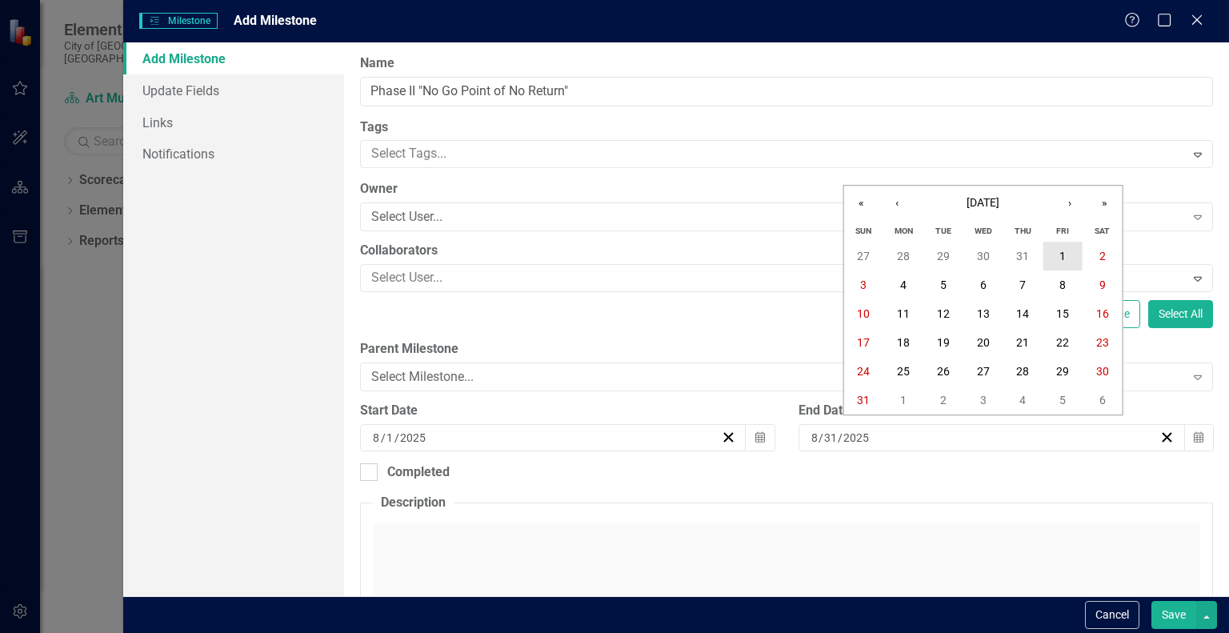
click at [1066, 250] on abbr "1" at bounding box center [1063, 256] width 6 height 13
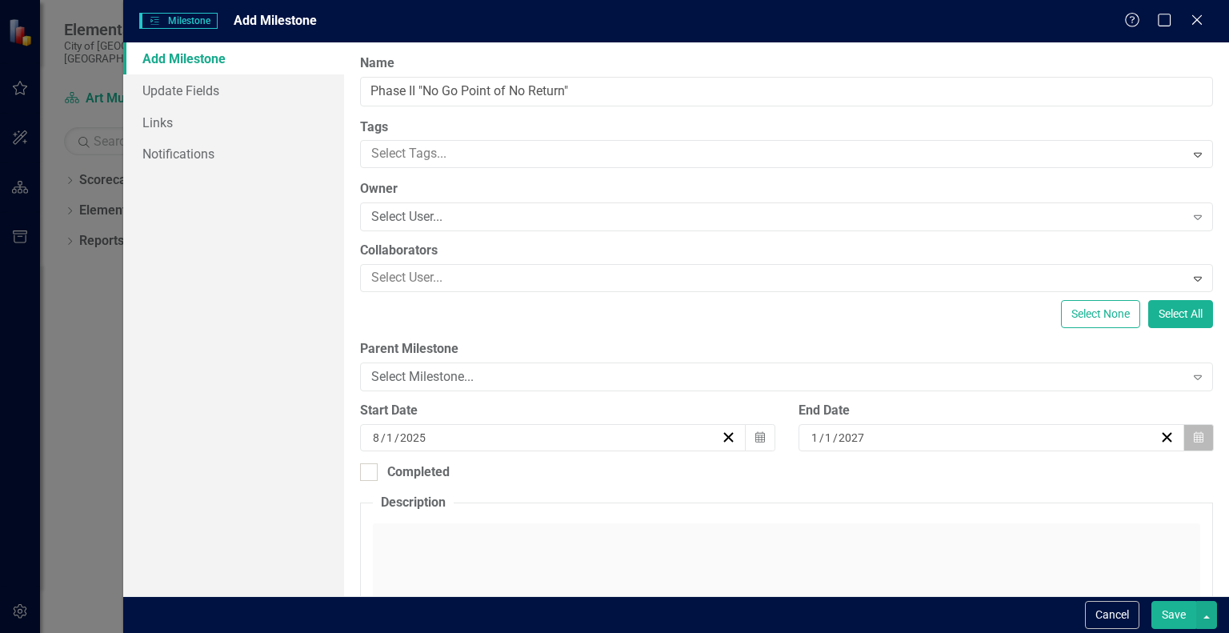
click at [1194, 439] on icon "button" at bounding box center [1199, 436] width 10 height 11
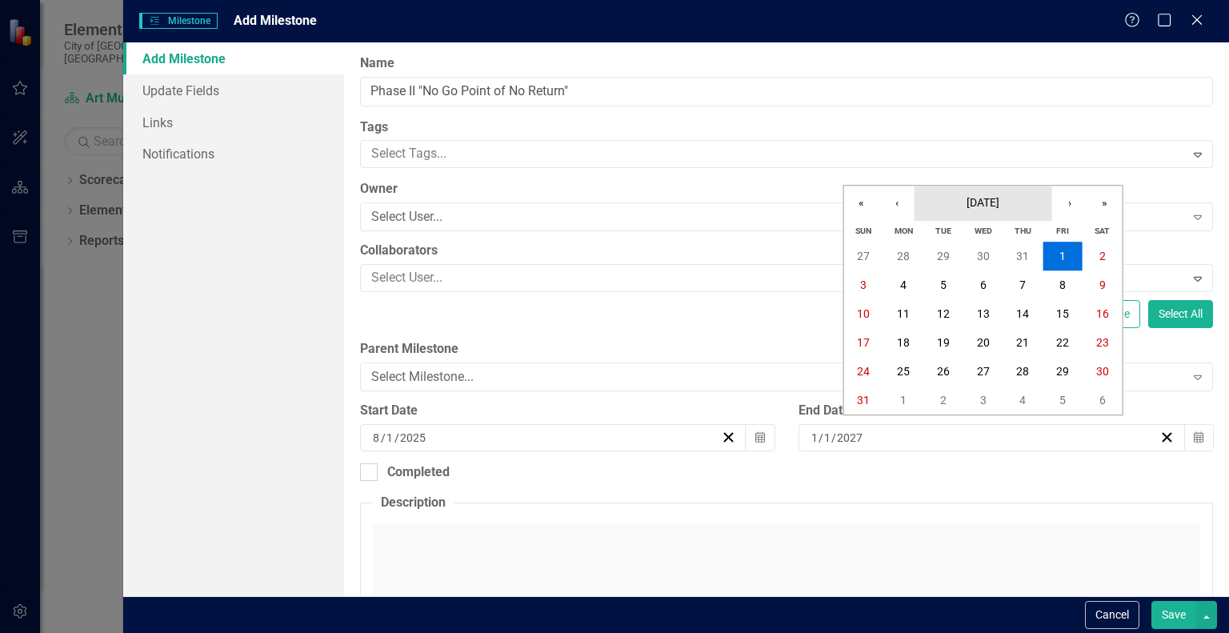
click at [967, 206] on span "[DATE]" at bounding box center [983, 202] width 33 height 13
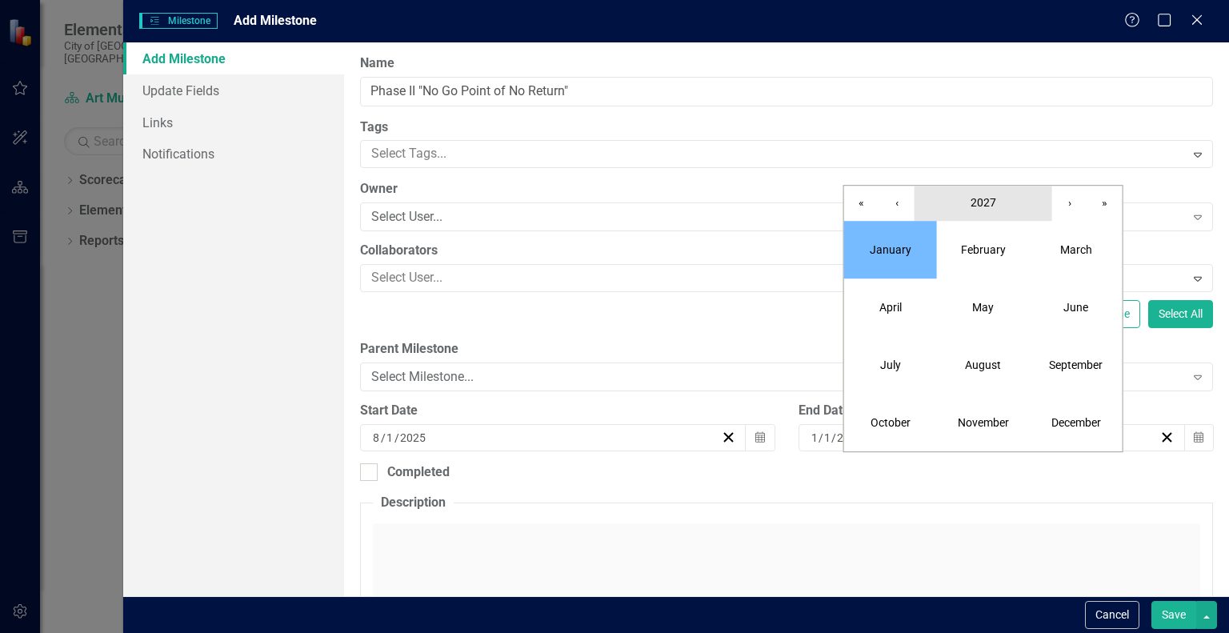
click at [975, 196] on span "2027" at bounding box center [984, 202] width 26 height 13
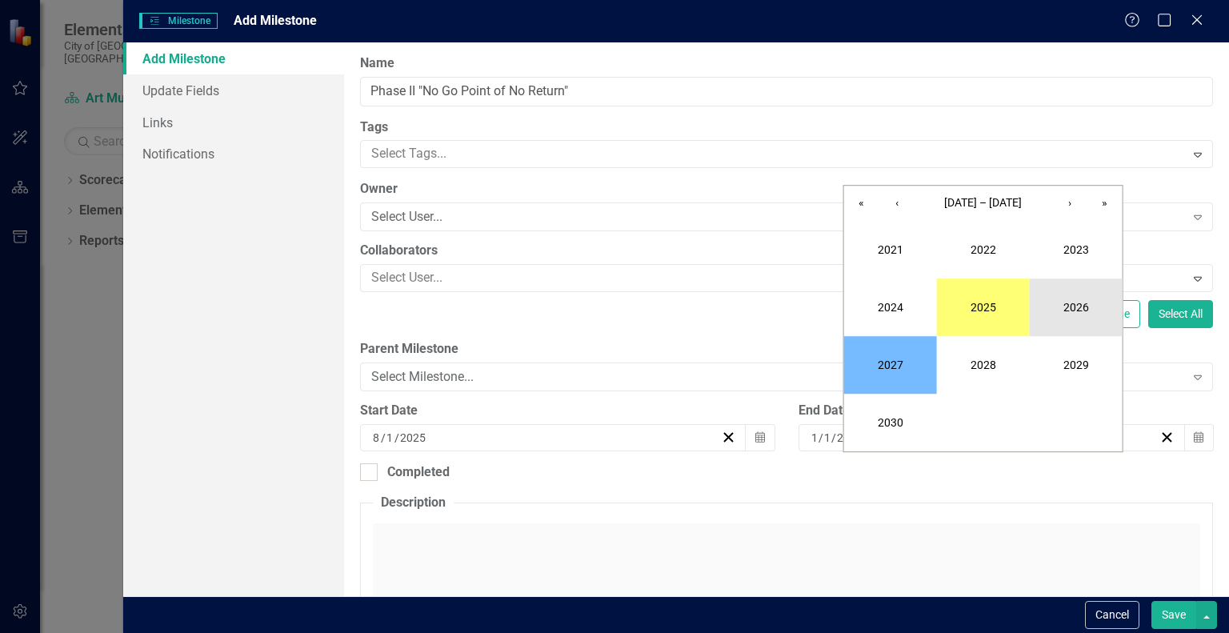
click at [1072, 302] on button "2026" at bounding box center [1076, 308] width 93 height 58
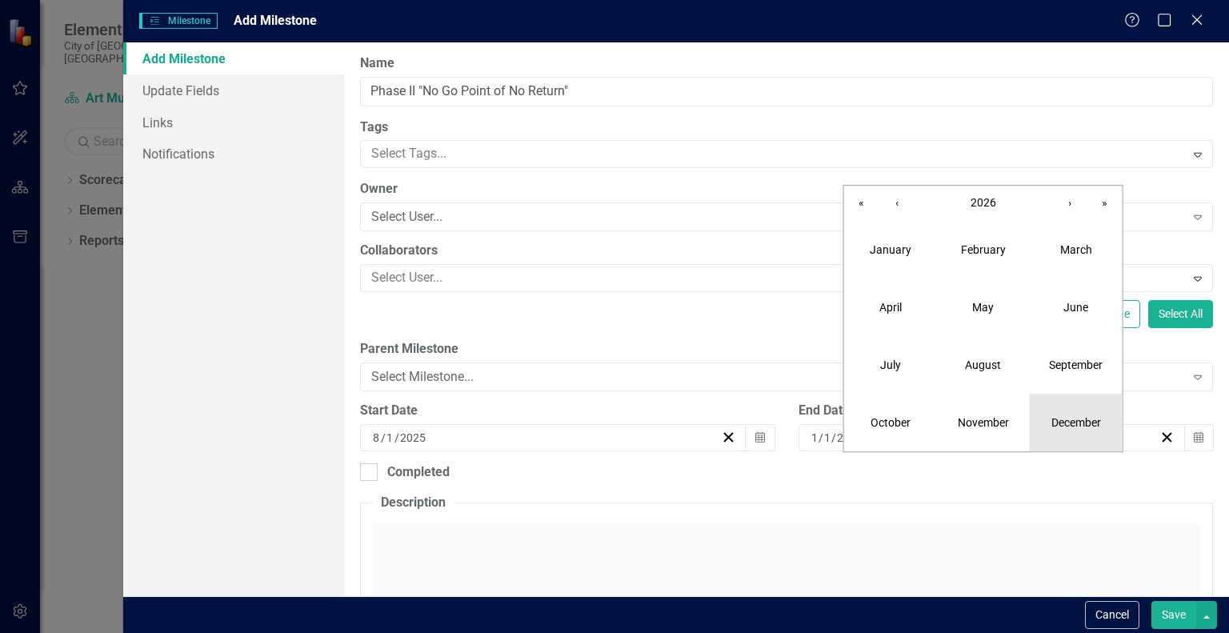
click at [1060, 424] on abbr "December" at bounding box center [1077, 422] width 50 height 13
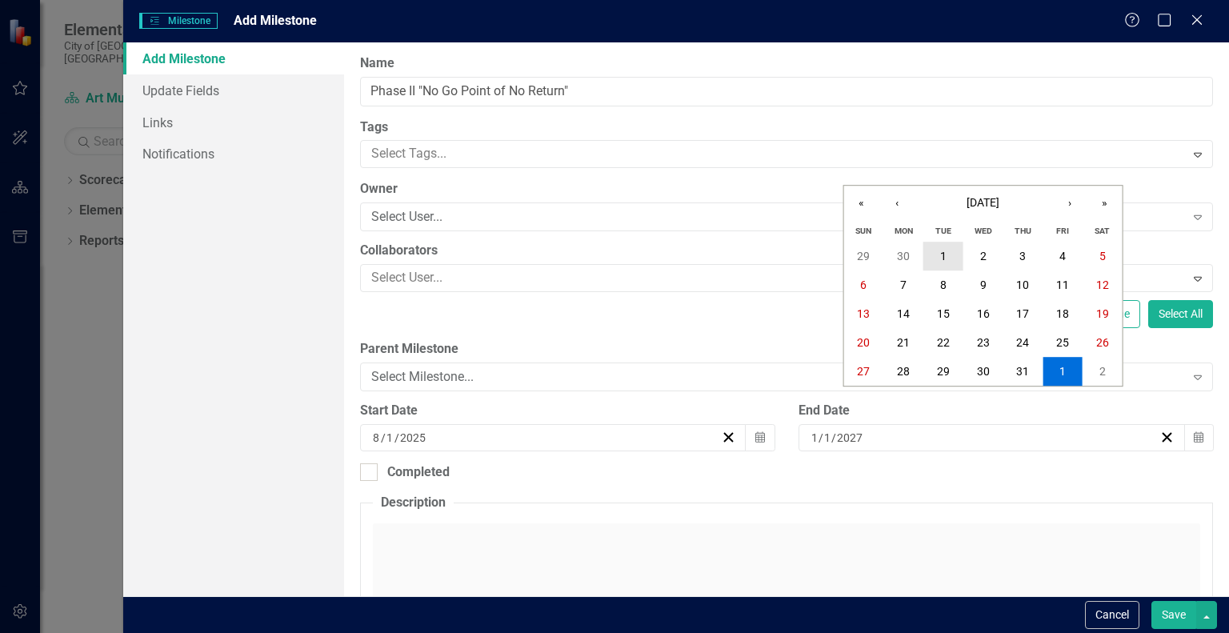
drag, startPoint x: 951, startPoint y: 252, endPoint x: 944, endPoint y: 243, distance: 12.0
click at [944, 243] on button "1" at bounding box center [944, 256] width 40 height 29
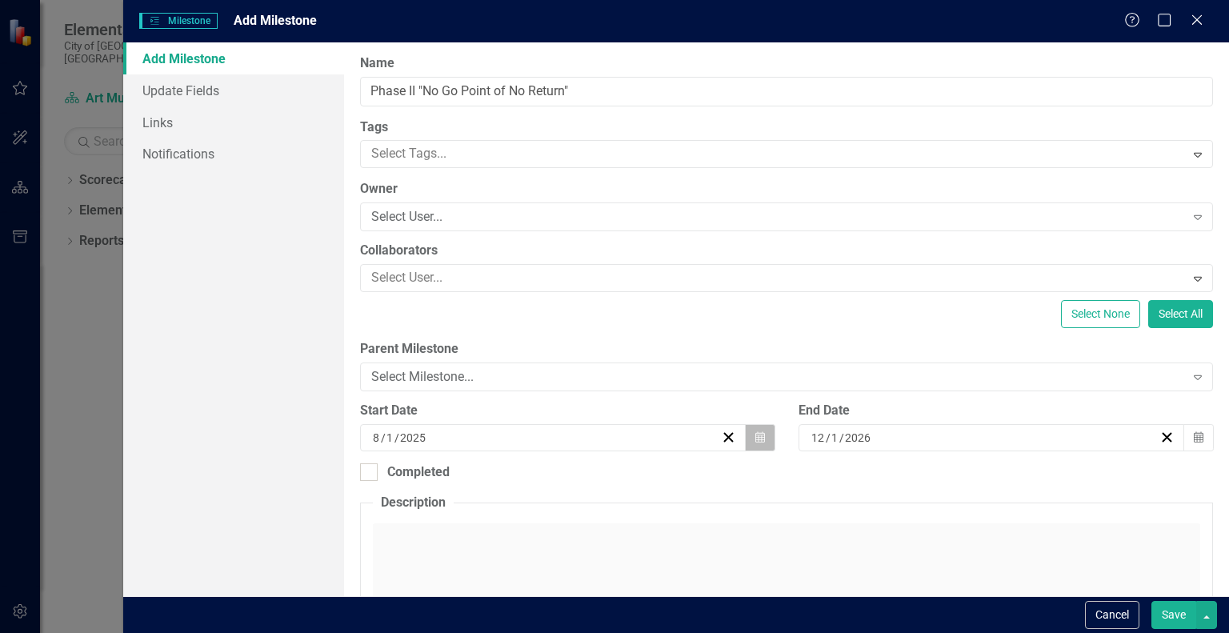
click at [760, 440] on button "Calendar" at bounding box center [760, 437] width 30 height 27
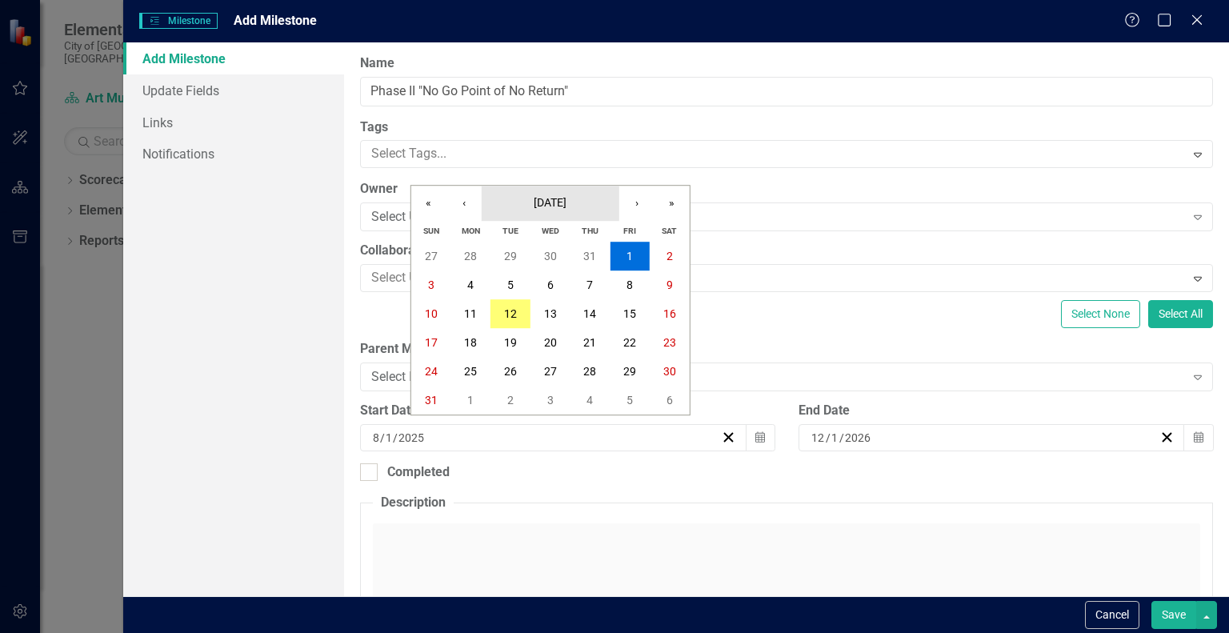
click at [575, 210] on button "[DATE]" at bounding box center [551, 203] width 138 height 35
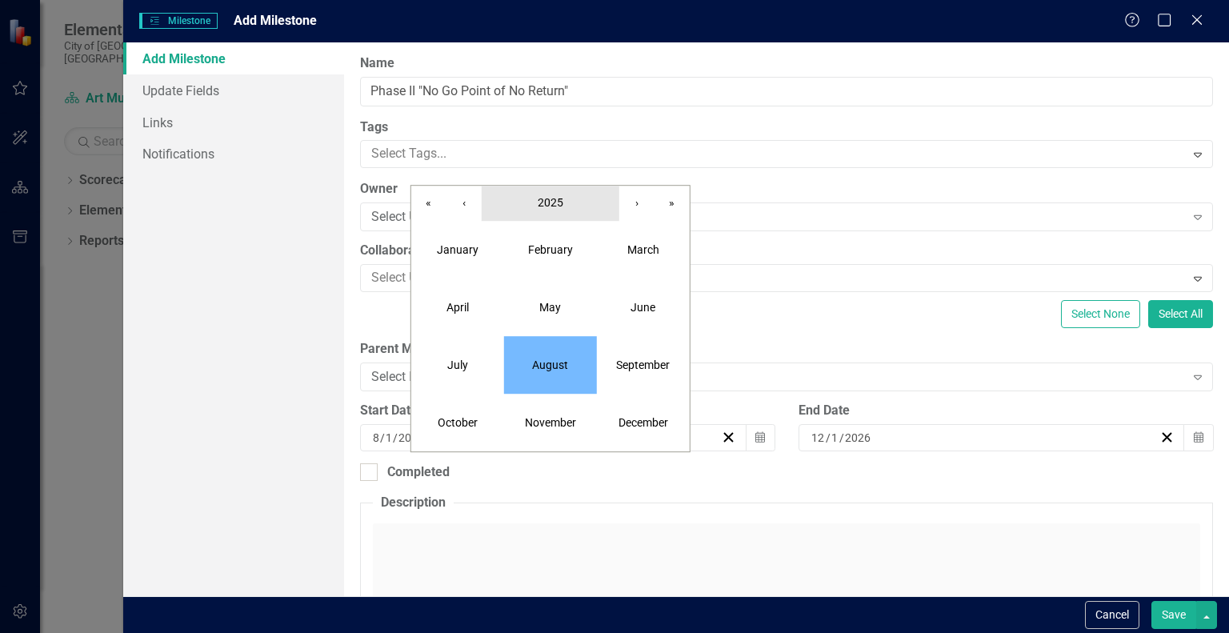
click at [563, 203] on button "2025" at bounding box center [551, 203] width 138 height 35
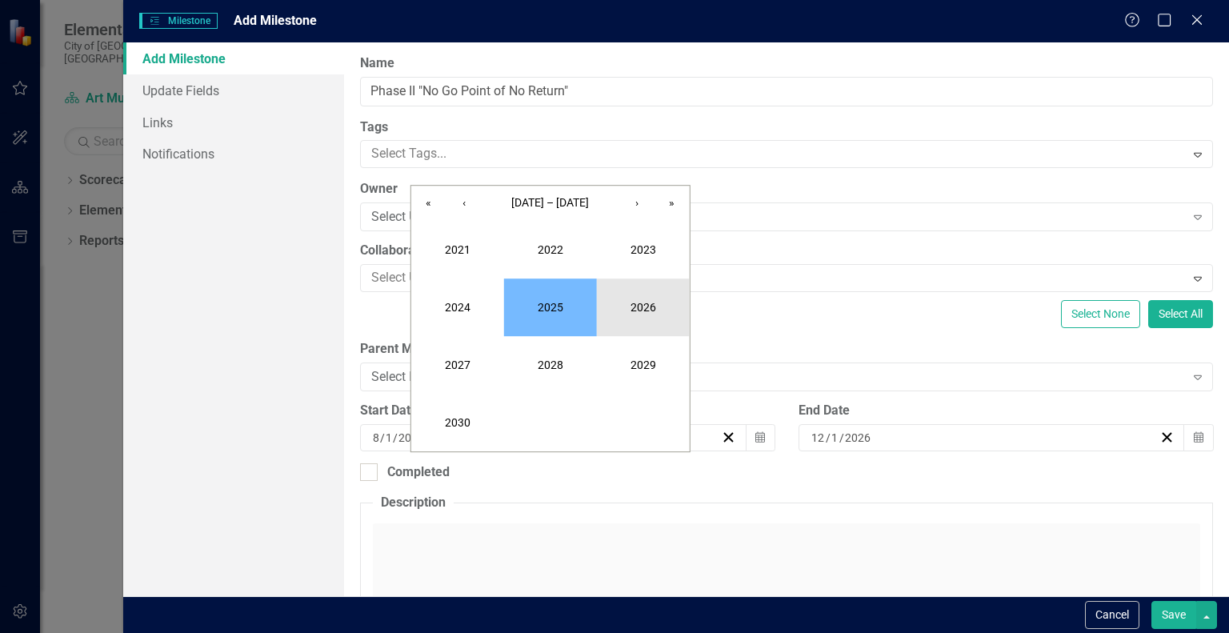
click at [631, 299] on button "2026" at bounding box center [643, 308] width 93 height 58
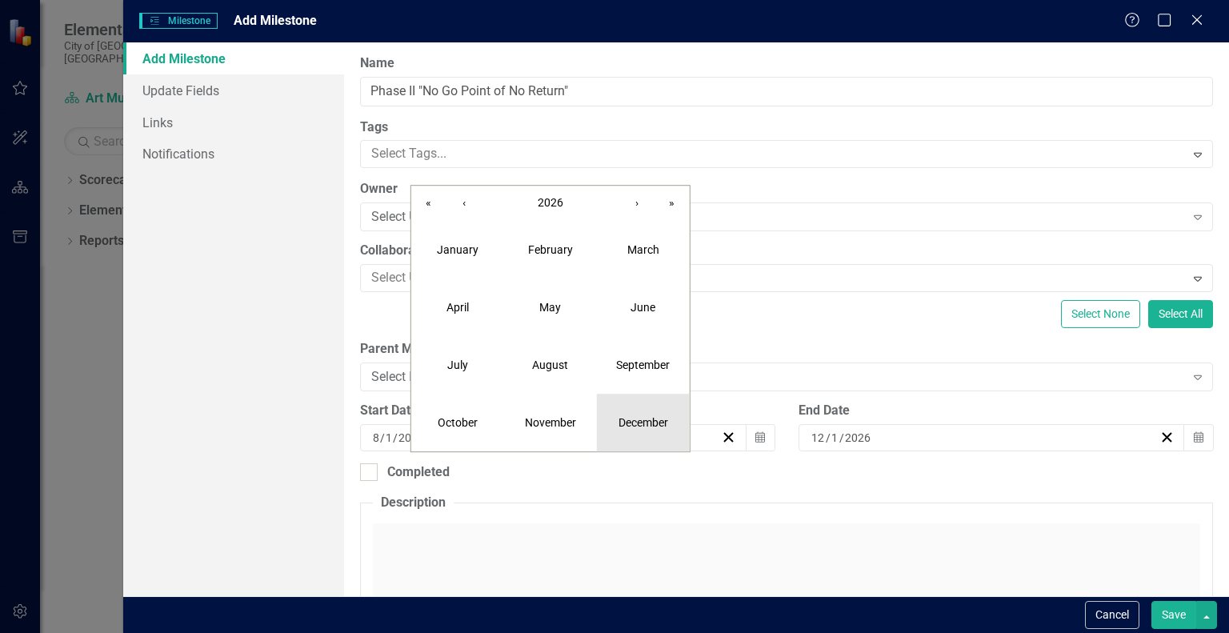
click at [628, 416] on abbr "December" at bounding box center [644, 422] width 50 height 13
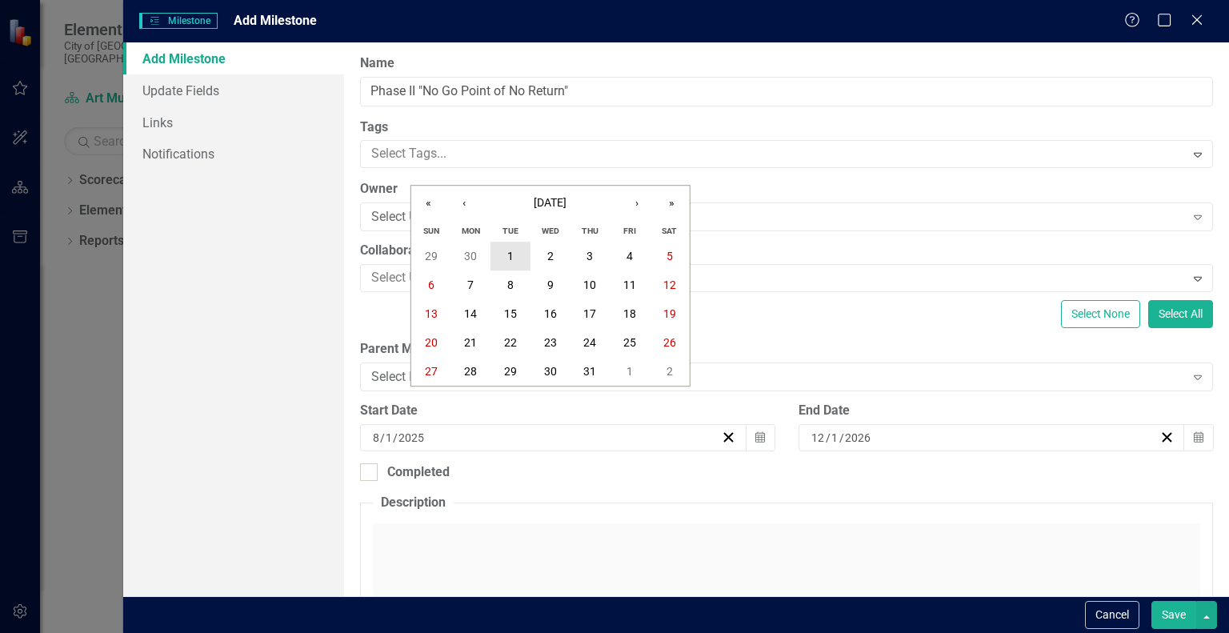
click at [506, 252] on button "1" at bounding box center [511, 256] width 40 height 29
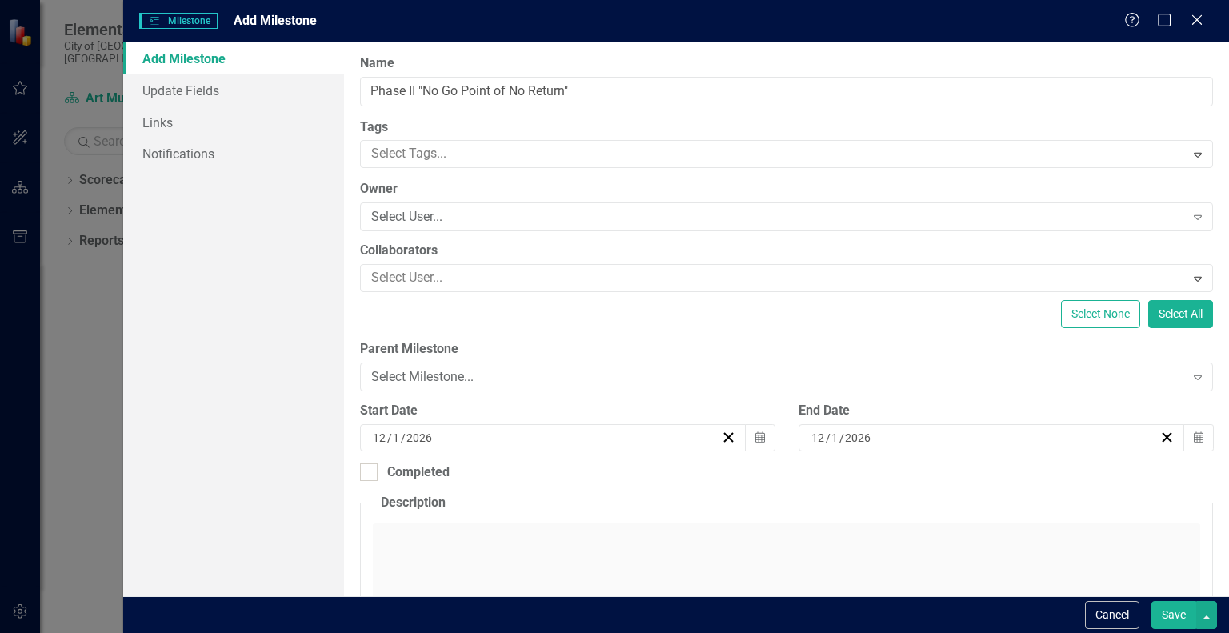
click at [1168, 610] on button "Save" at bounding box center [1174, 615] width 45 height 28
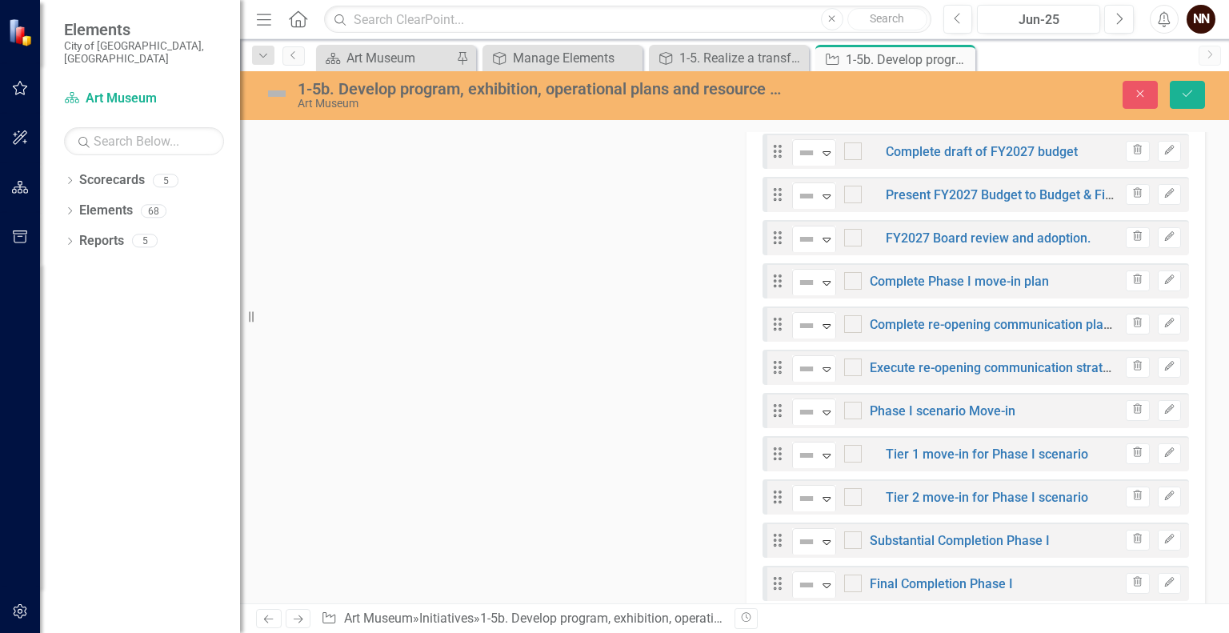
scroll to position [716, 0]
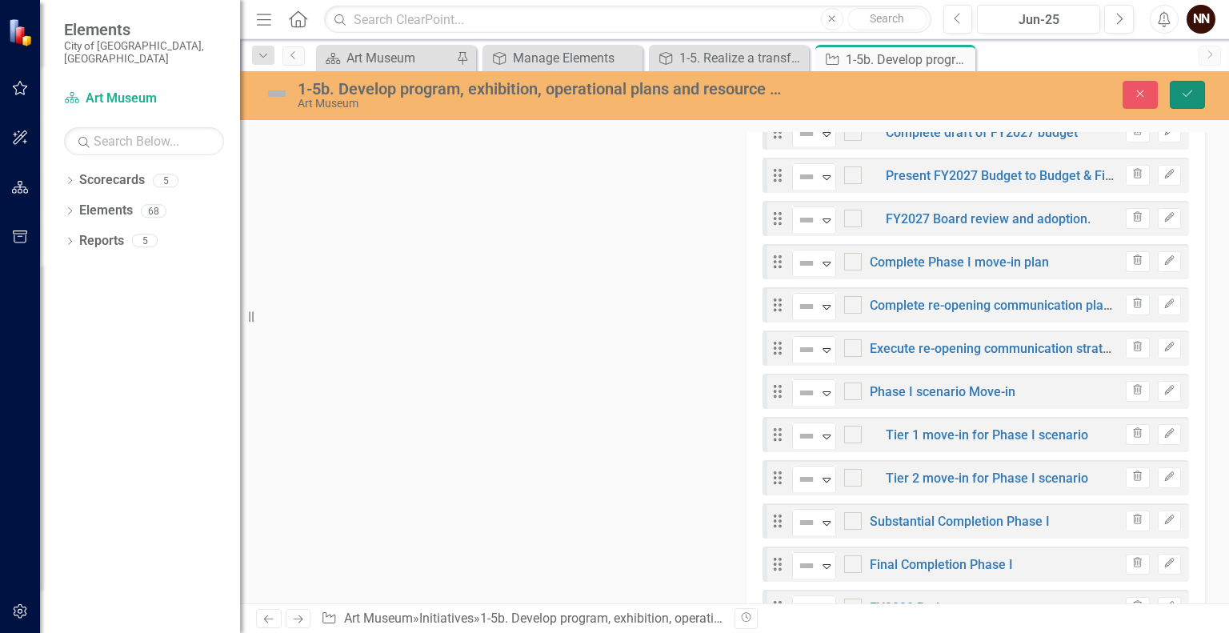
click at [1188, 90] on icon "Save" at bounding box center [1188, 93] width 14 height 11
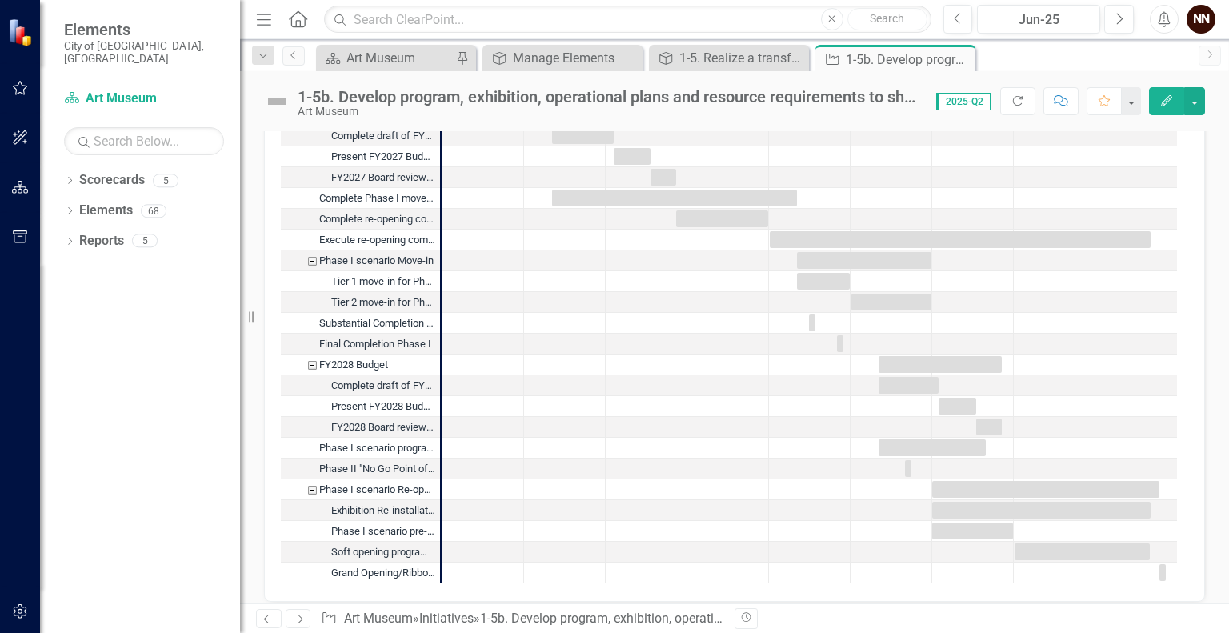
scroll to position [1883, 0]
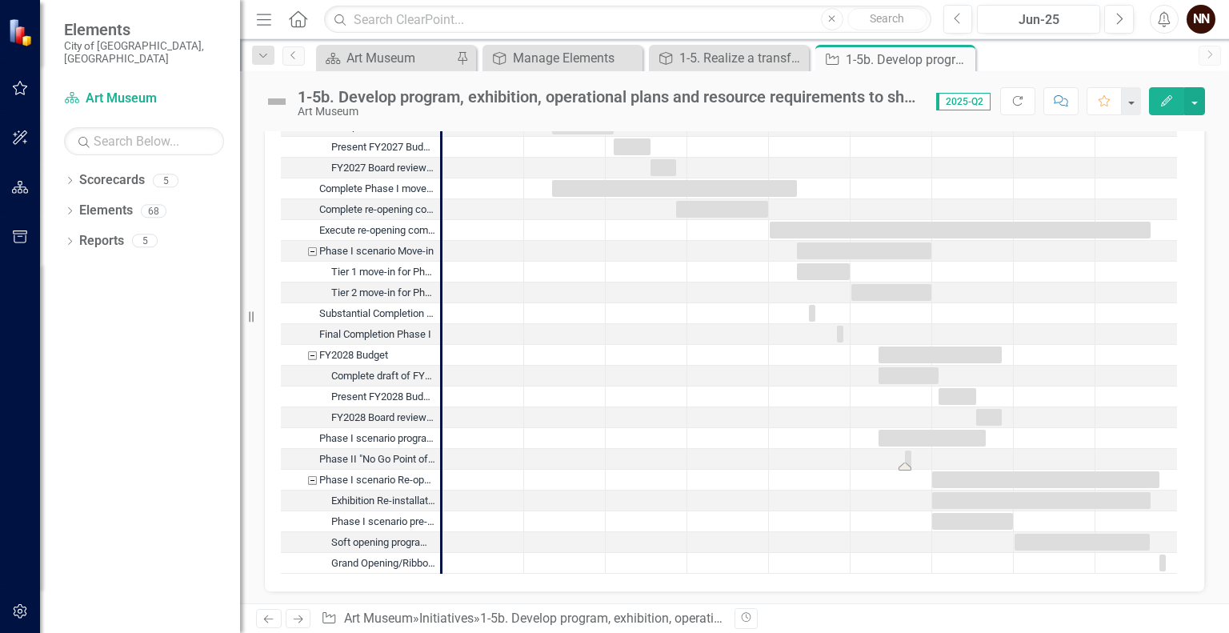
click at [908, 458] on div "Task: Start date: 2026-12-01 End date: 2026-12-01" at bounding box center [908, 459] width 6 height 17
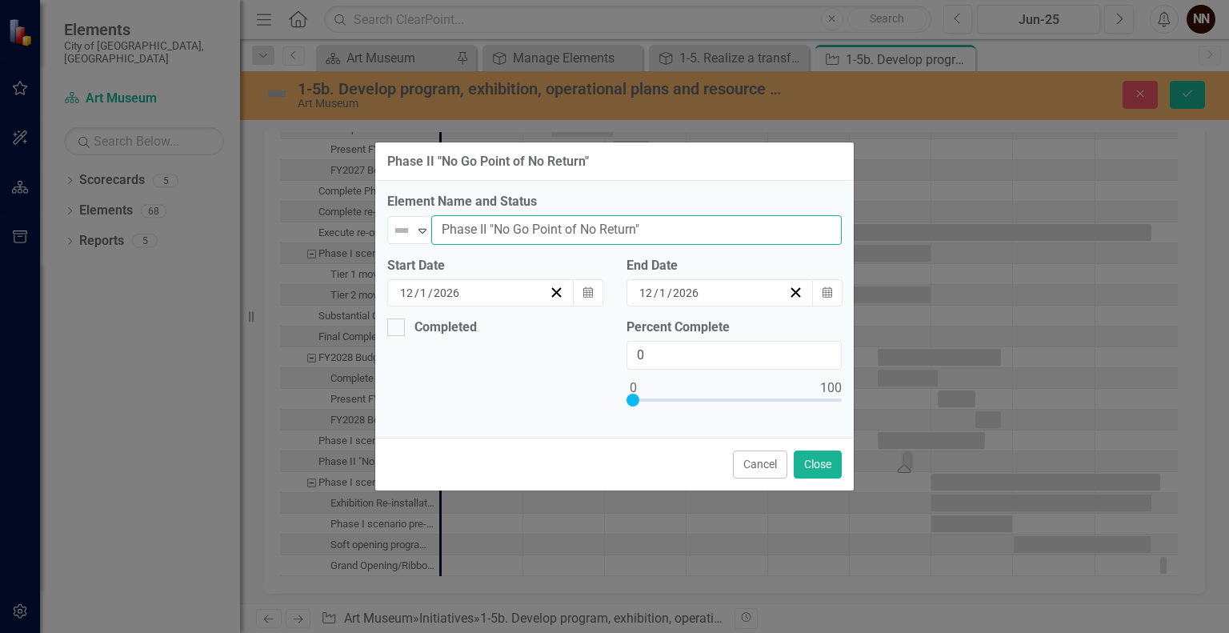
drag, startPoint x: 483, startPoint y: 232, endPoint x: 533, endPoint y: 234, distance: 50.4
click at [533, 234] on input "Phase II "No Go Point of No Return"" at bounding box center [636, 230] width 411 height 30
drag, startPoint x: 492, startPoint y: 232, endPoint x: 593, endPoint y: 237, distance: 101.0
click at [593, 237] on input "Phase I "Point of No Return"" at bounding box center [636, 230] width 411 height 30
type input "Phase I "Event Horizon""
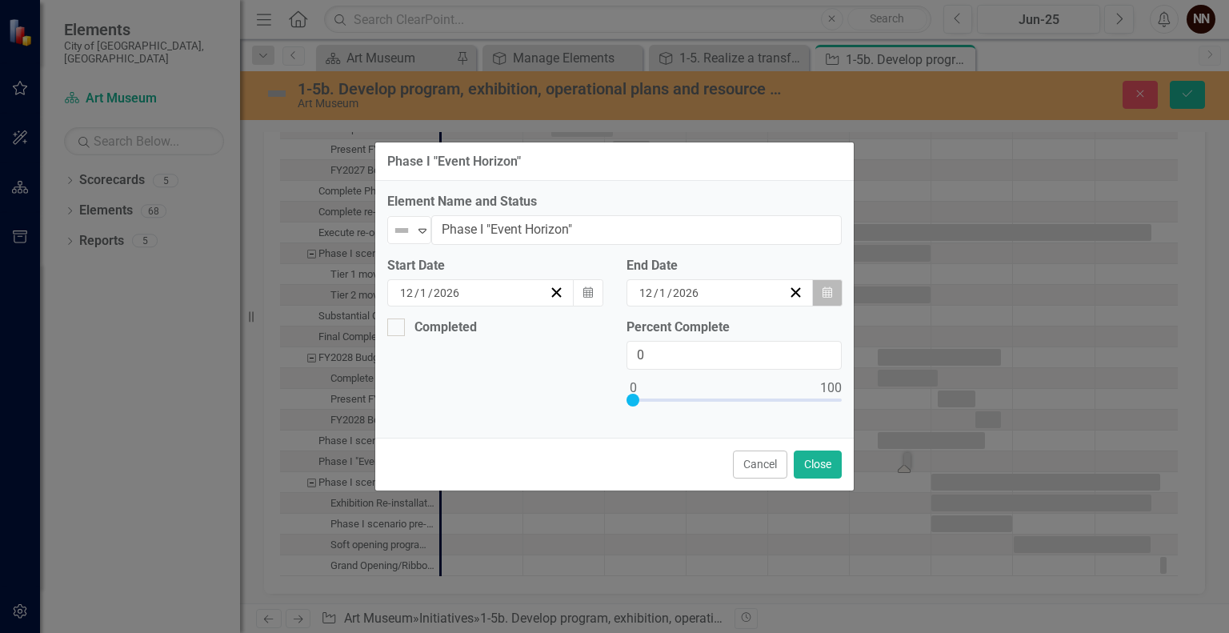
click at [825, 295] on icon "Calendar" at bounding box center [828, 292] width 10 height 11
click at [733, 495] on button "31" at bounding box center [713, 492] width 40 height 29
click at [818, 463] on button "Close" at bounding box center [818, 465] width 48 height 28
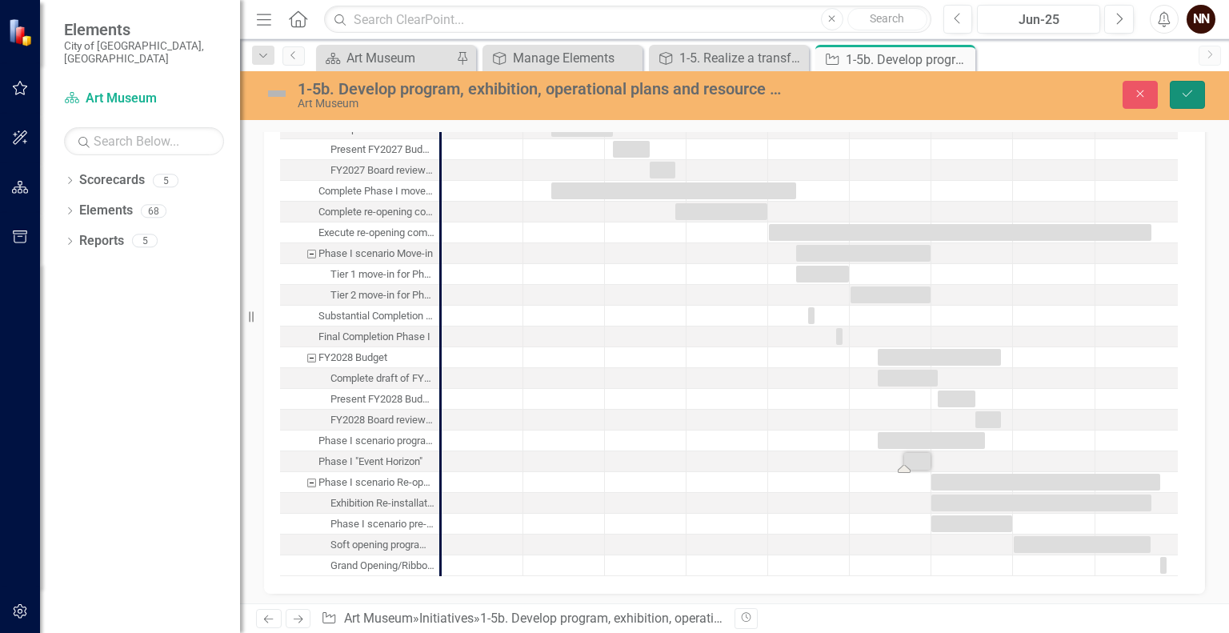
click at [1201, 90] on button "Save" at bounding box center [1187, 95] width 35 height 28
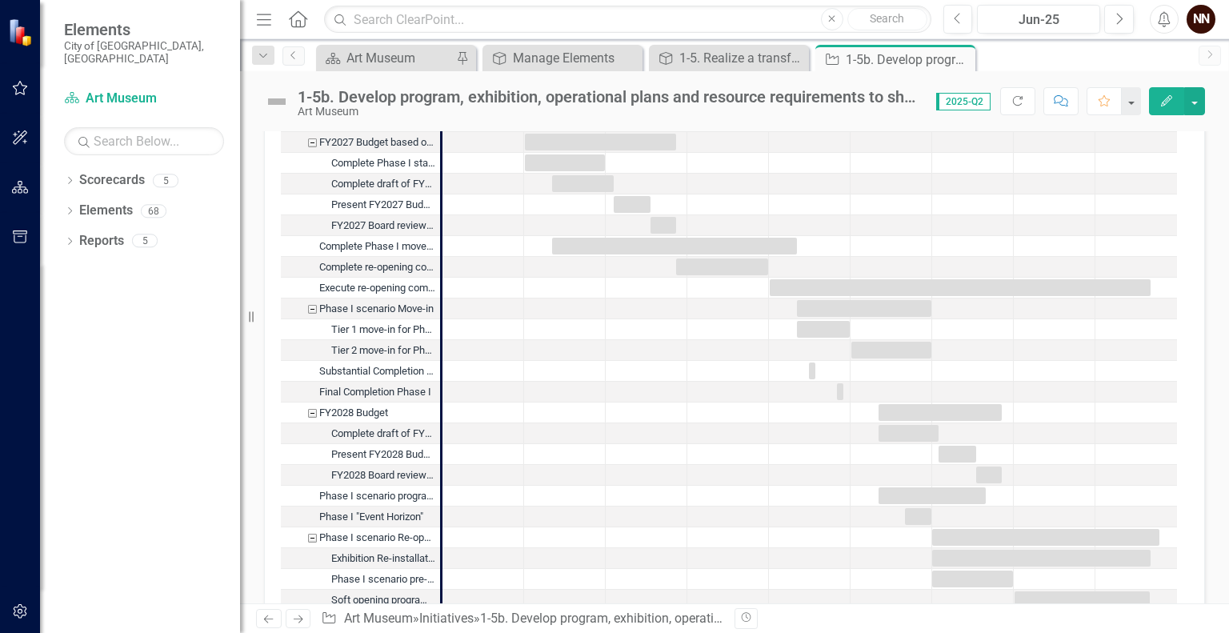
scroll to position [1883, 0]
